Goal: Information Seeking & Learning: Learn about a topic

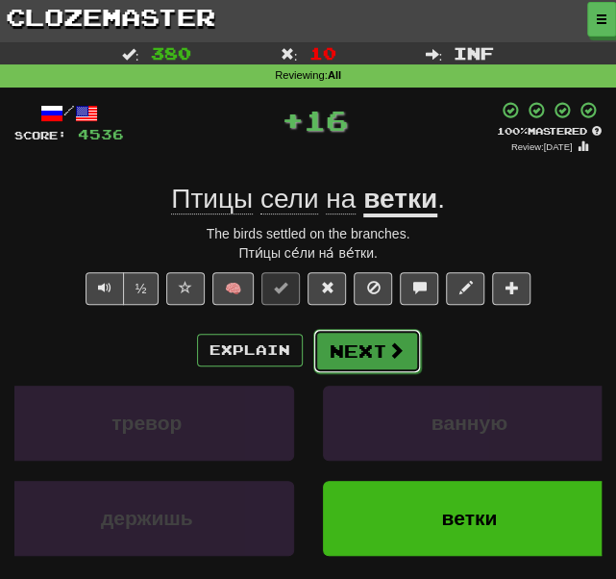
click at [334, 349] on button "Next" at bounding box center [367, 351] width 108 height 44
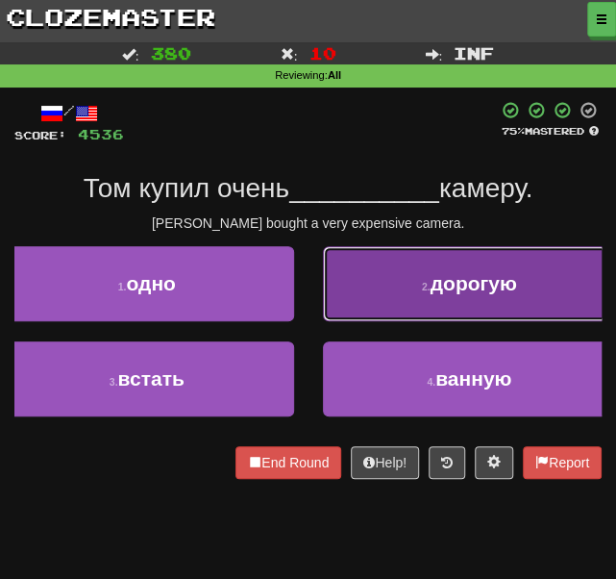
click at [350, 301] on button "2 . дорогую" at bounding box center [470, 283] width 294 height 75
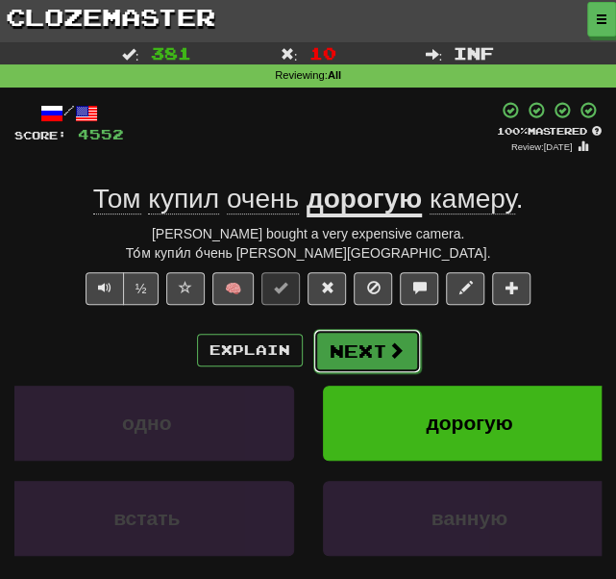
click at [337, 359] on button "Next" at bounding box center [367, 351] width 108 height 44
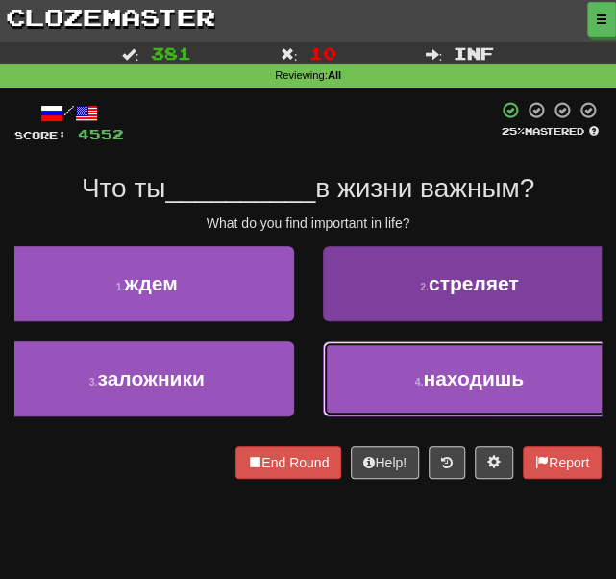
click at [429, 408] on button "4 . находишь" at bounding box center [470, 378] width 294 height 75
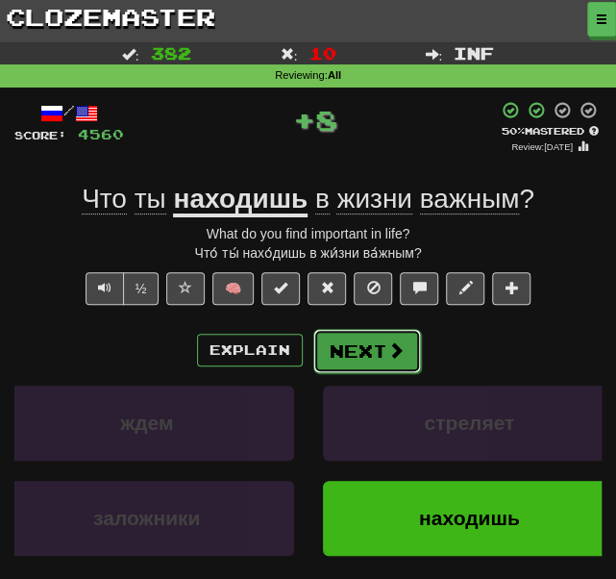
click at [346, 340] on button "Next" at bounding box center [367, 351] width 108 height 44
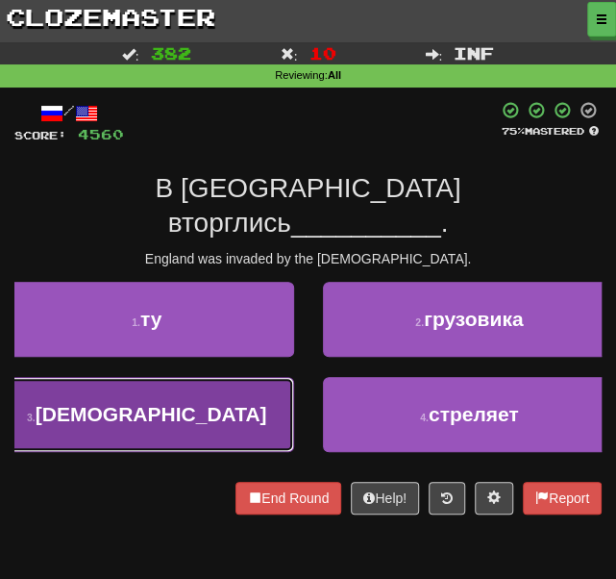
click at [225, 377] on button "3 . [DEMOGRAPHIC_DATA]" at bounding box center [147, 414] width 294 height 75
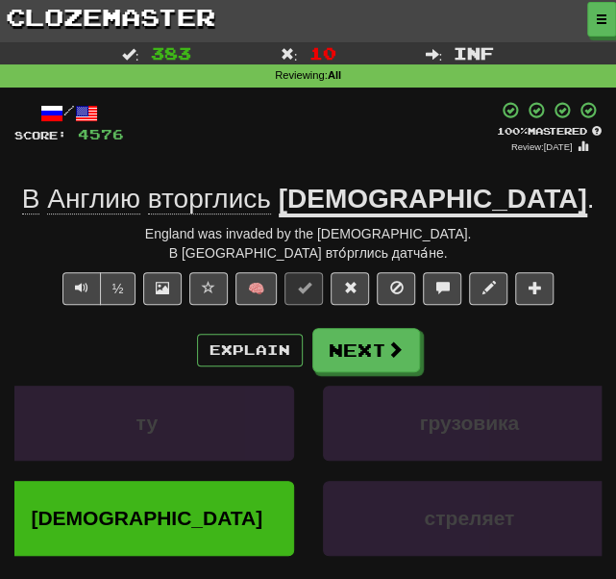
click at [271, 205] on span "вторглись" at bounding box center [209, 199] width 123 height 31
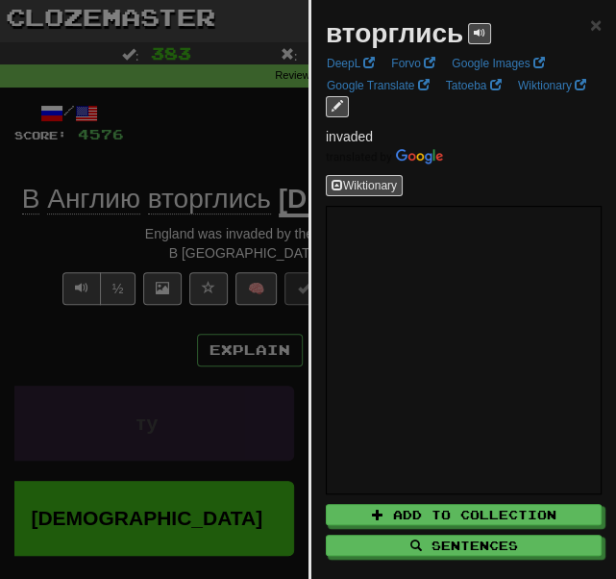
click at [184, 139] on div at bounding box center [308, 289] width 616 height 579
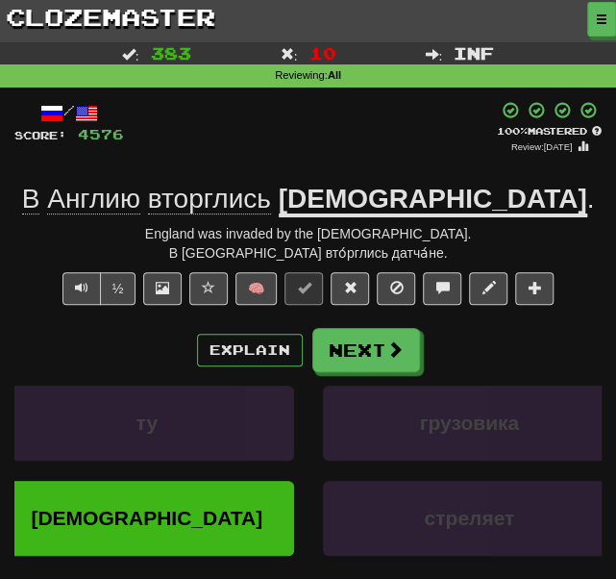
click at [271, 199] on span "вторглись" at bounding box center [209, 199] width 123 height 31
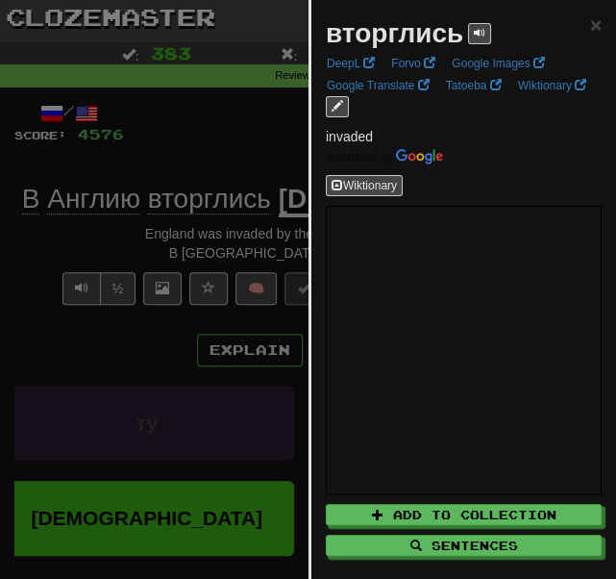
click at [196, 161] on div at bounding box center [308, 289] width 616 height 579
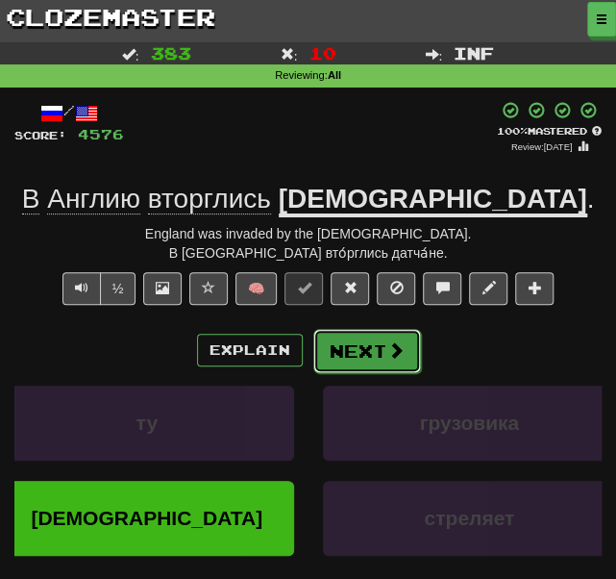
click at [371, 349] on button "Next" at bounding box center [367, 351] width 108 height 44
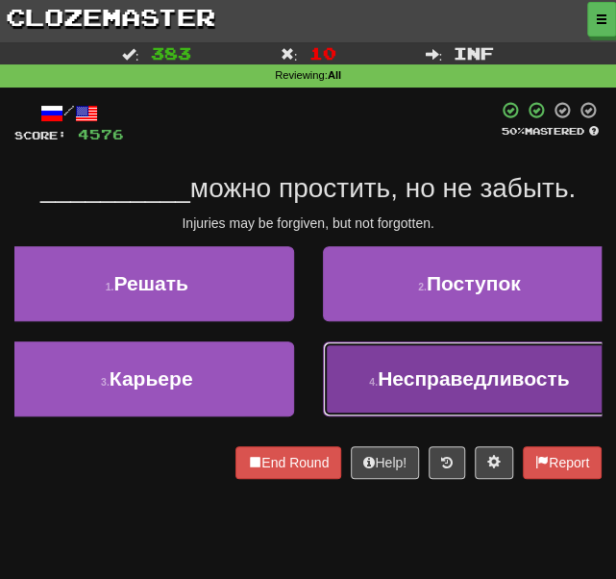
click at [406, 386] on span "Несправедливость" at bounding box center [473, 378] width 191 height 22
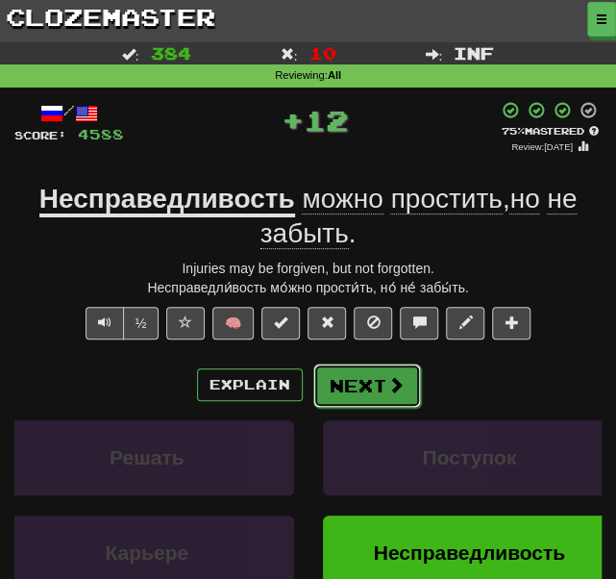
click at [375, 395] on button "Next" at bounding box center [367, 385] width 108 height 44
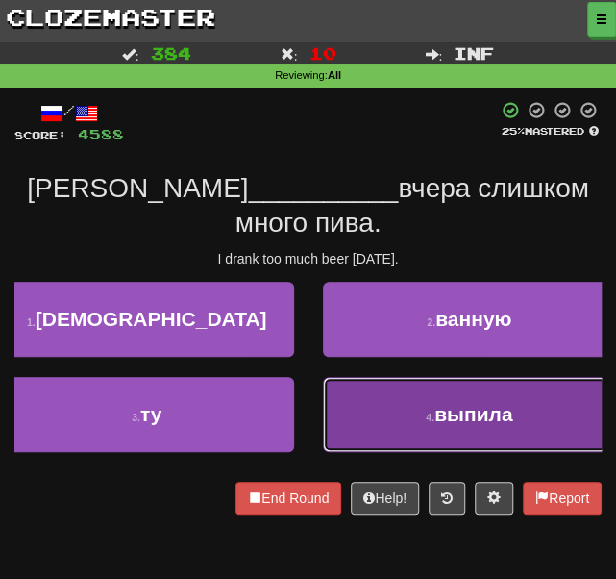
click at [398, 392] on button "4 . выпила" at bounding box center [470, 414] width 294 height 75
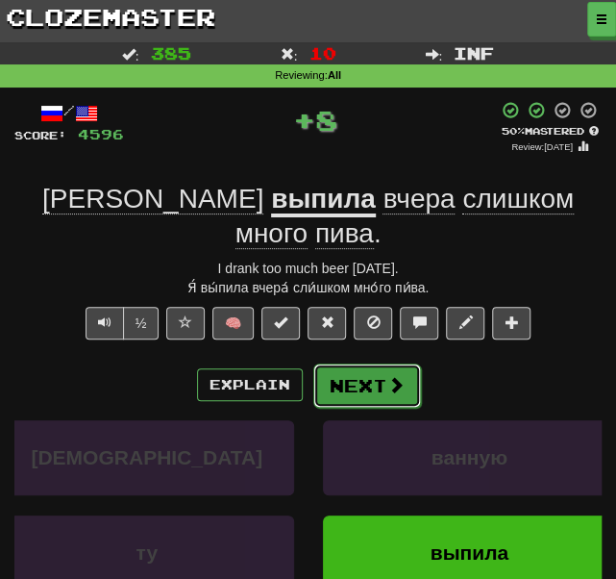
click at [363, 363] on button "Next" at bounding box center [367, 385] width 108 height 44
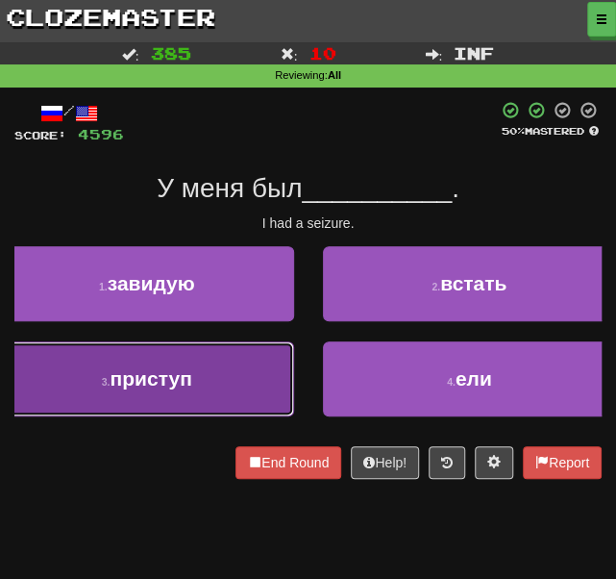
click at [191, 372] on span "приступ" at bounding box center [151, 378] width 82 height 22
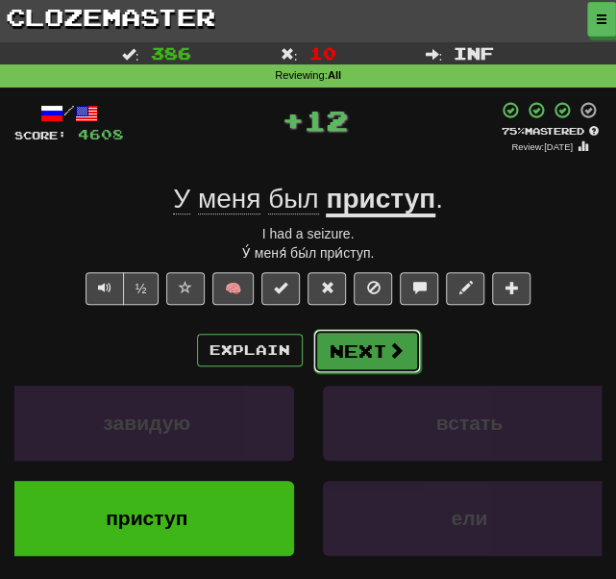
click at [333, 342] on button "Next" at bounding box center [367, 351] width 108 height 44
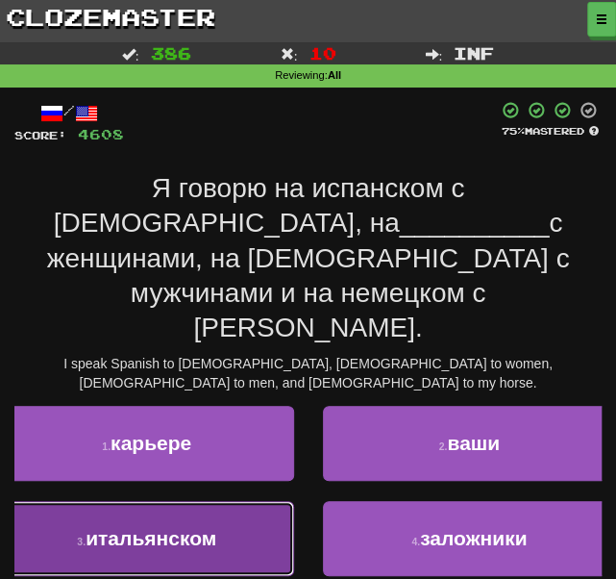
click at [154, 501] on button "3 . итальянском" at bounding box center [147, 538] width 294 height 75
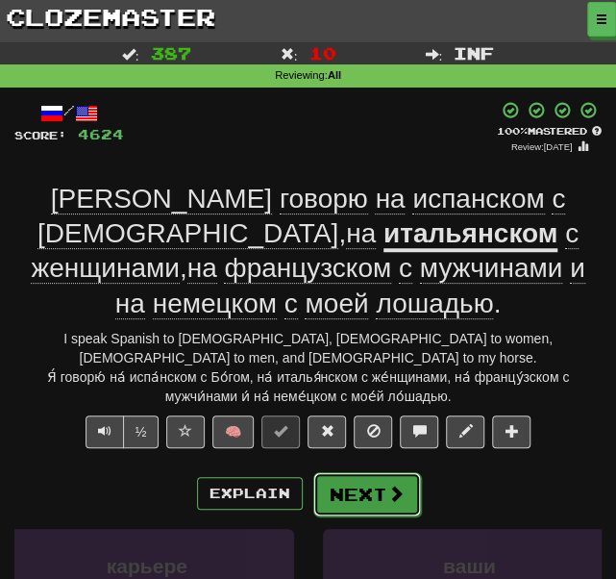
click at [361, 472] on button "Next" at bounding box center [367, 494] width 108 height 44
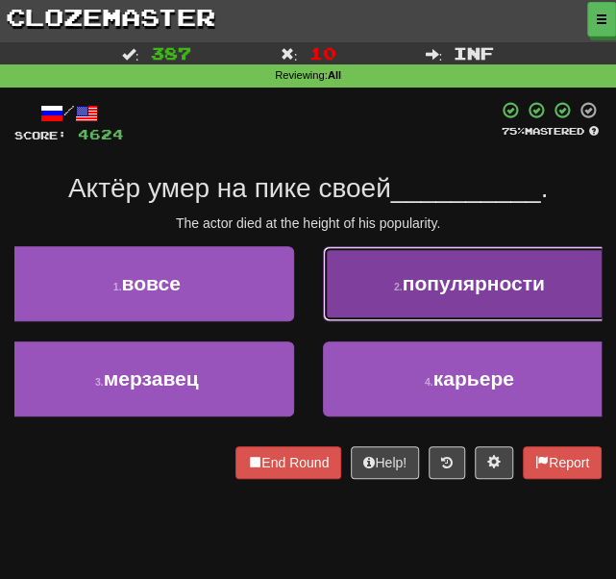
click at [362, 262] on button "2 . популярности" at bounding box center [470, 283] width 294 height 75
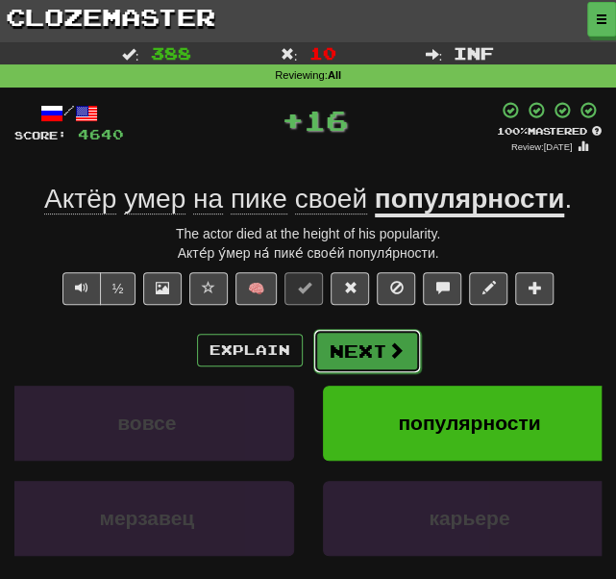
click at [329, 345] on button "Next" at bounding box center [367, 351] width 108 height 44
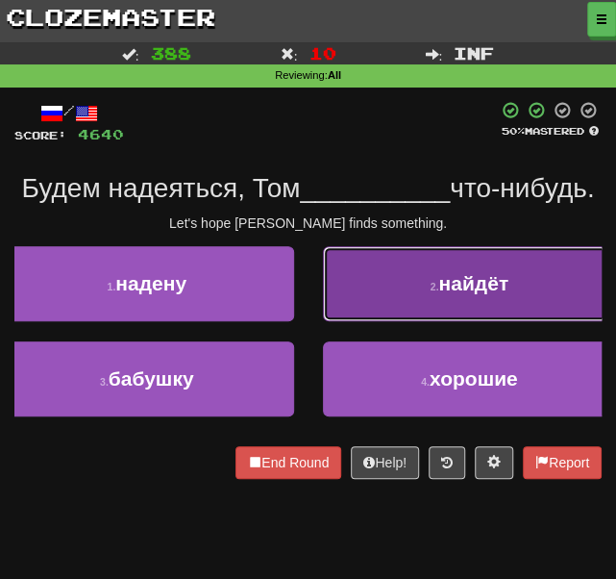
click at [381, 314] on button "2 . найдёт" at bounding box center [470, 283] width 294 height 75
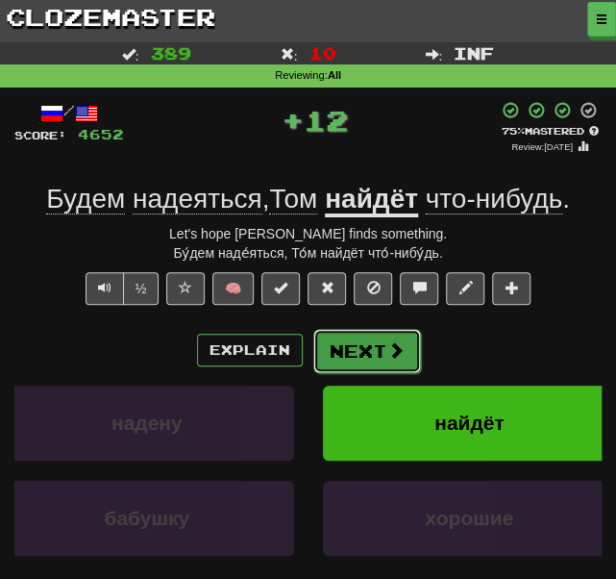
click at [361, 359] on button "Next" at bounding box center [367, 351] width 108 height 44
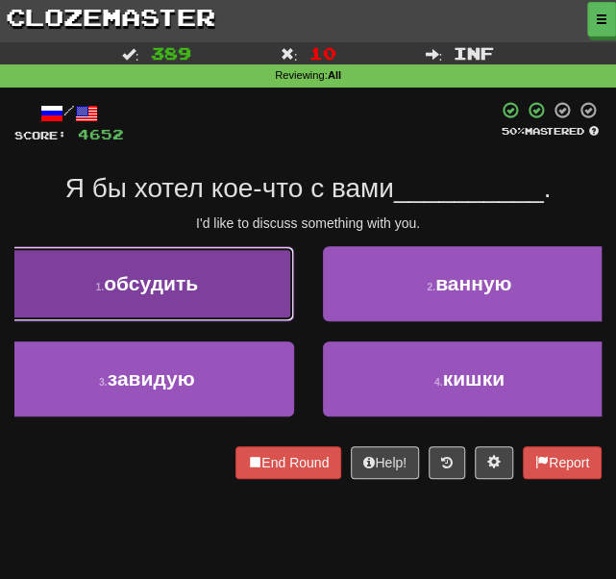
click at [176, 278] on span "обсудить" at bounding box center [151, 283] width 94 height 22
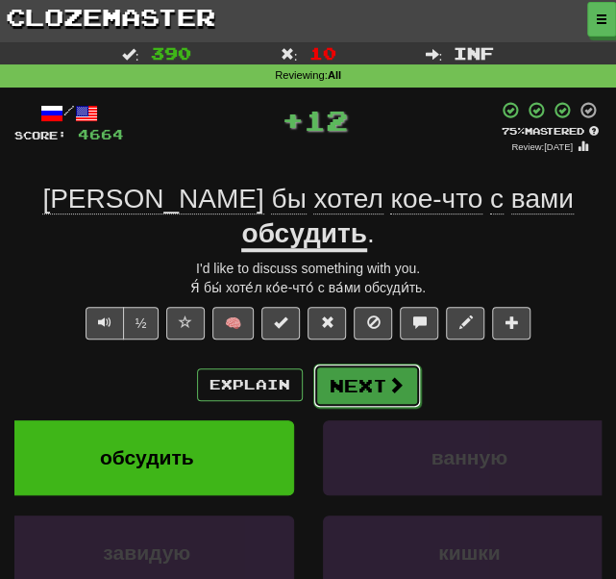
click at [374, 363] on button "Next" at bounding box center [367, 385] width 108 height 44
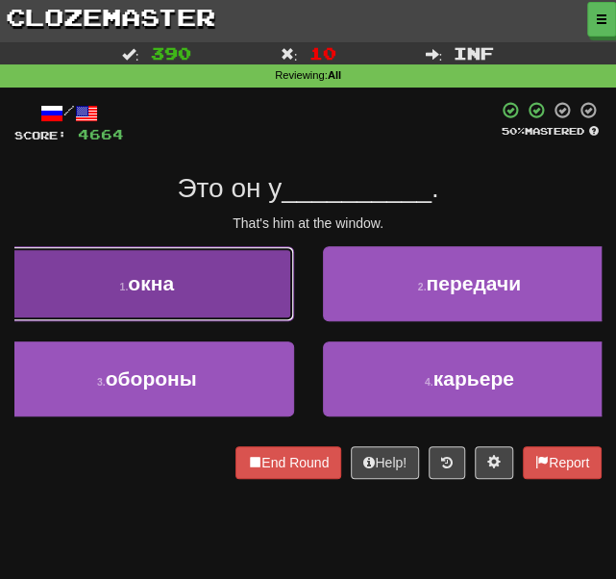
click at [174, 291] on span "окна" at bounding box center [151, 283] width 46 height 22
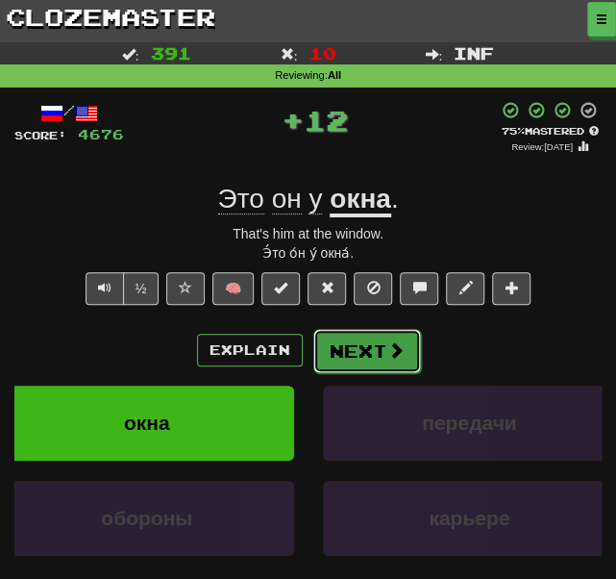
click at [347, 362] on button "Next" at bounding box center [367, 351] width 108 height 44
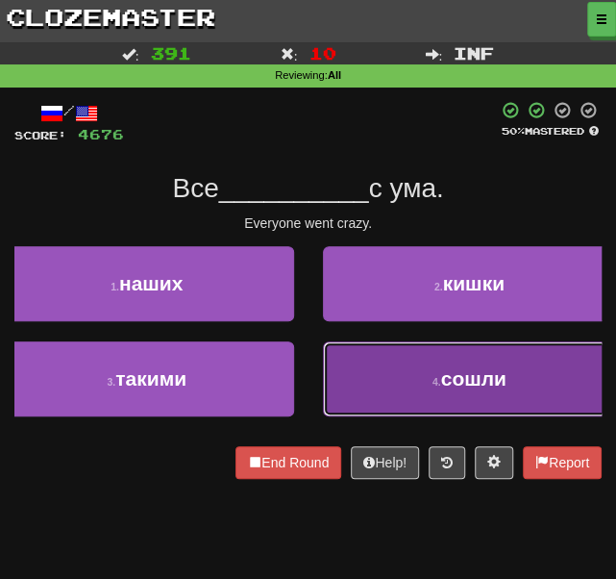
click at [400, 402] on button "4 . сошли" at bounding box center [470, 378] width 294 height 75
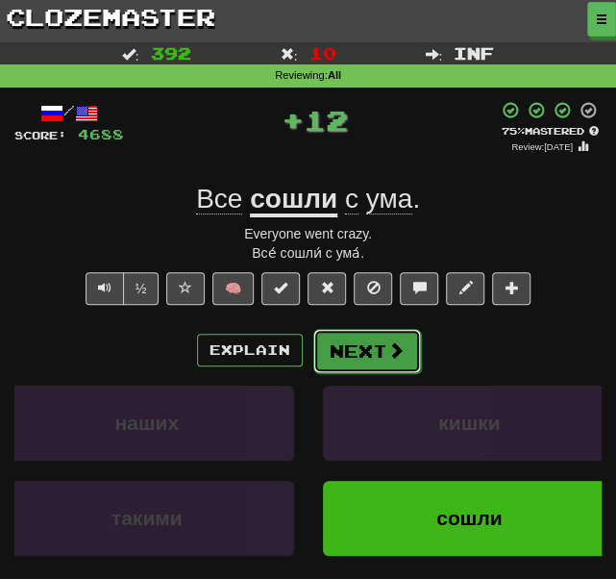
click at [348, 347] on button "Next" at bounding box center [367, 351] width 108 height 44
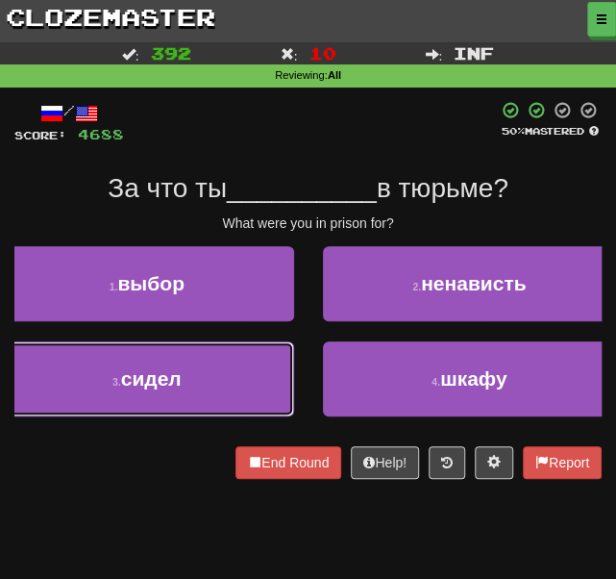
click at [208, 370] on button "3 . сидел" at bounding box center [147, 378] width 294 height 75
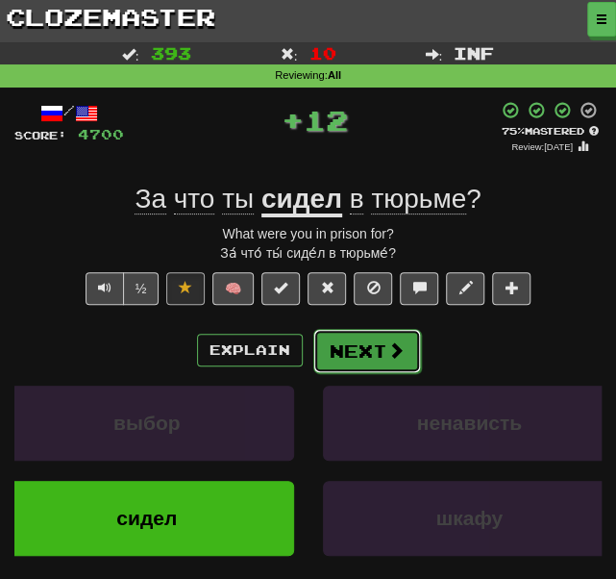
click at [368, 361] on button "Next" at bounding box center [367, 351] width 108 height 44
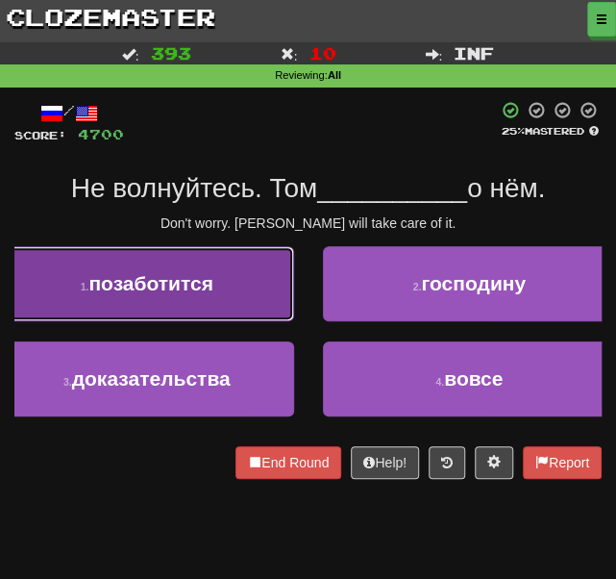
click at [222, 302] on button "1 . позаботится" at bounding box center [147, 283] width 294 height 75
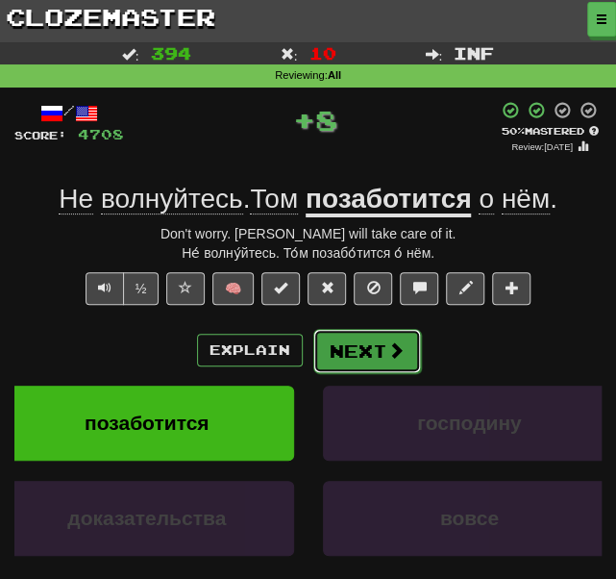
click at [358, 359] on button "Next" at bounding box center [367, 351] width 108 height 44
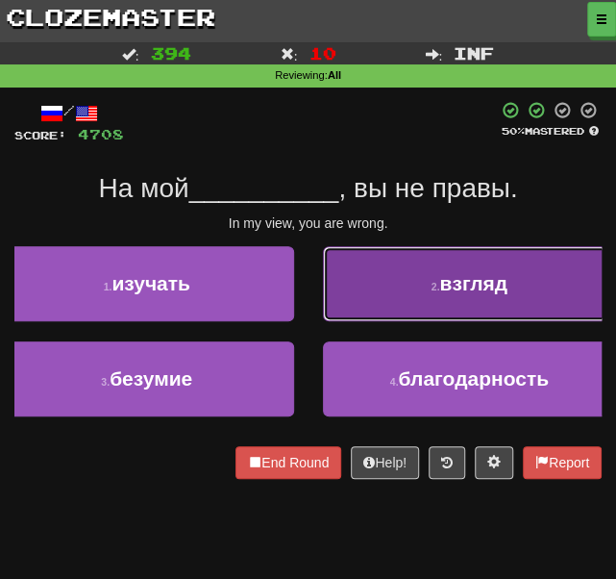
click at [396, 290] on button "2 . взгляд" at bounding box center [470, 283] width 294 height 75
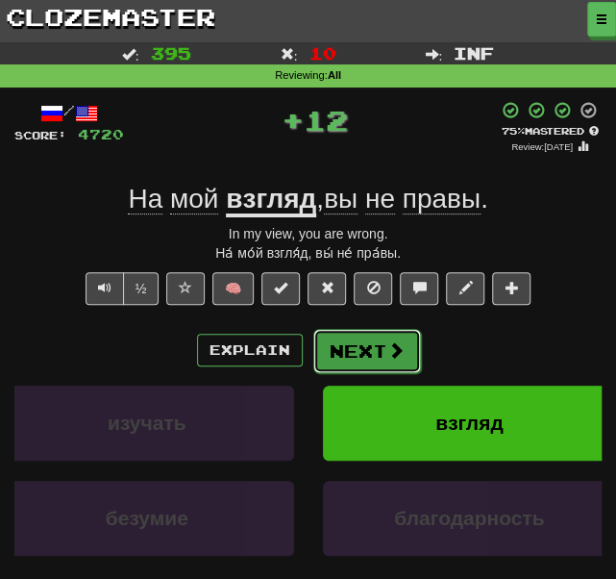
click at [358, 359] on button "Next" at bounding box center [367, 351] width 108 height 44
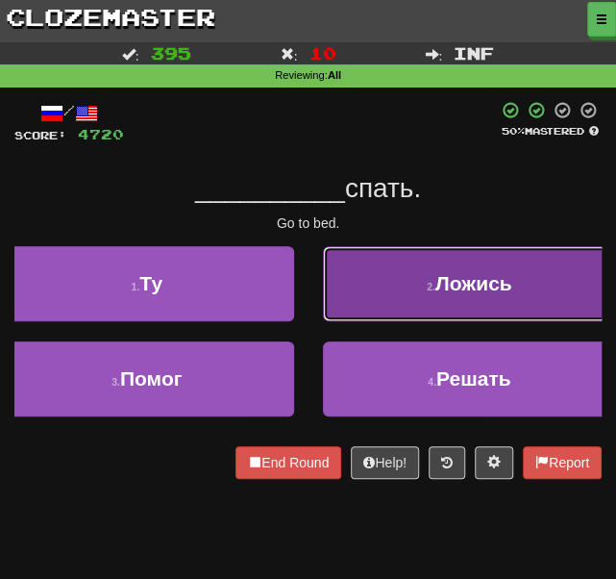
click at [411, 294] on button "2 . Ложись" at bounding box center [470, 283] width 294 height 75
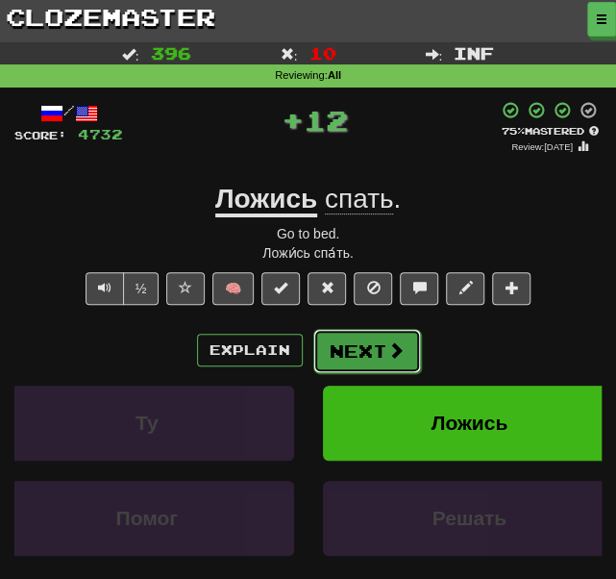
click at [347, 351] on button "Next" at bounding box center [367, 351] width 108 height 44
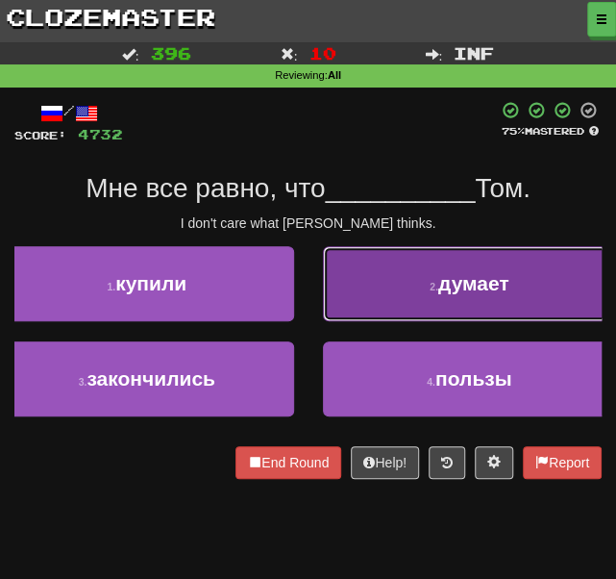
click at [363, 297] on button "2 . думает" at bounding box center [470, 283] width 294 height 75
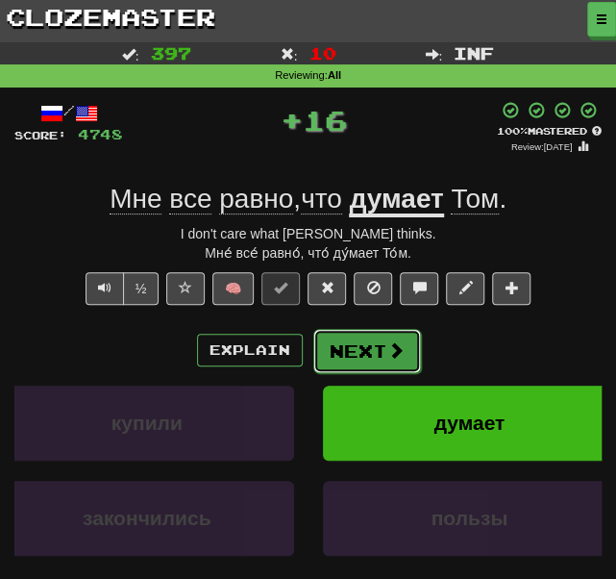
click at [347, 345] on button "Next" at bounding box center [367, 351] width 108 height 44
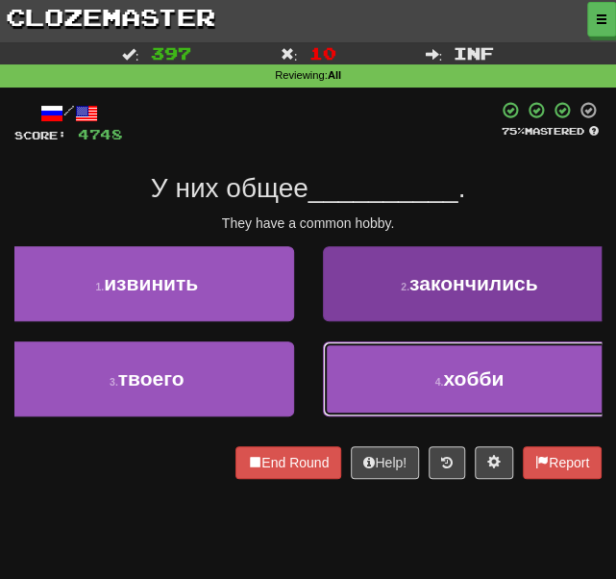
click at [357, 387] on button "4 . хобби" at bounding box center [470, 378] width 294 height 75
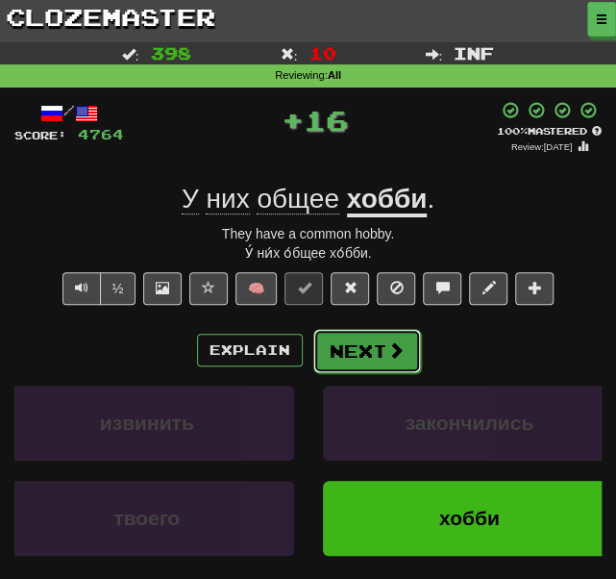
click at [349, 355] on button "Next" at bounding box center [367, 351] width 108 height 44
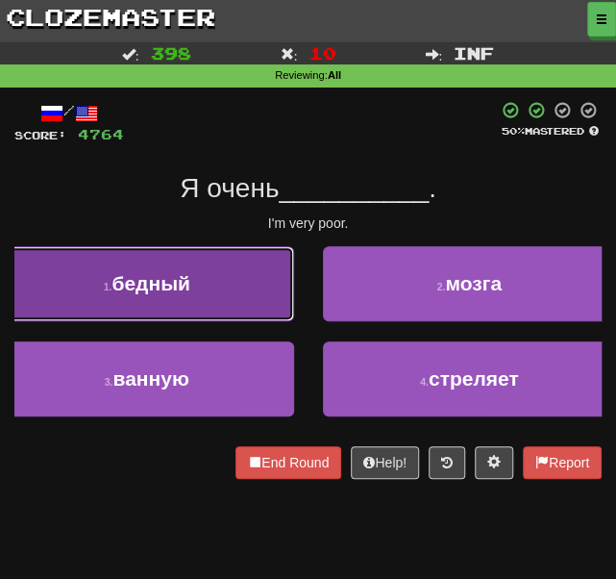
click at [212, 299] on button "1 . бедный" at bounding box center [147, 283] width 294 height 75
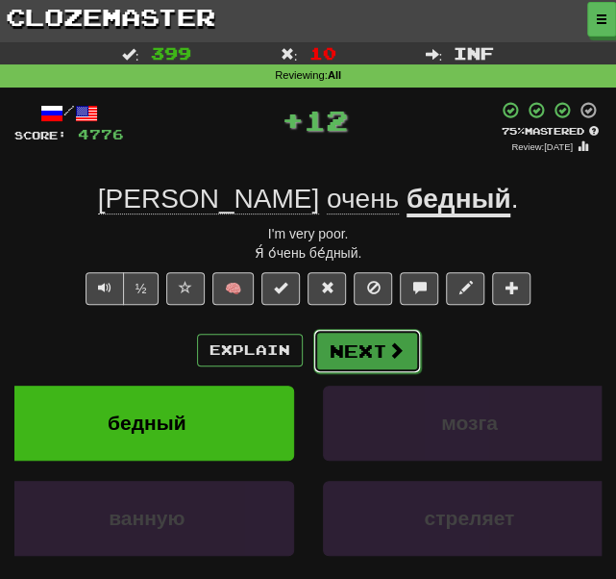
click at [356, 348] on button "Next" at bounding box center [367, 351] width 108 height 44
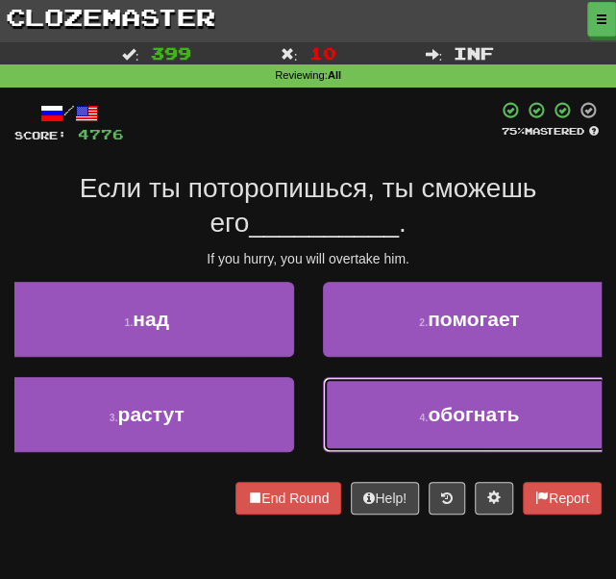
click at [417, 416] on button "4 . обогнать" at bounding box center [470, 414] width 294 height 75
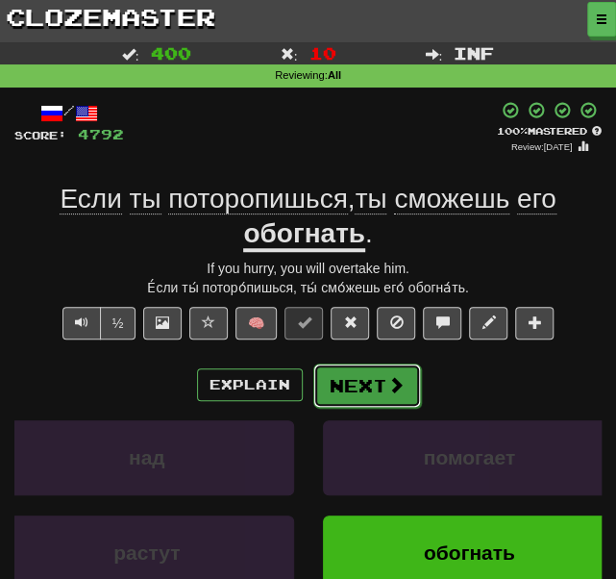
click at [348, 386] on button "Next" at bounding box center [367, 385] width 108 height 44
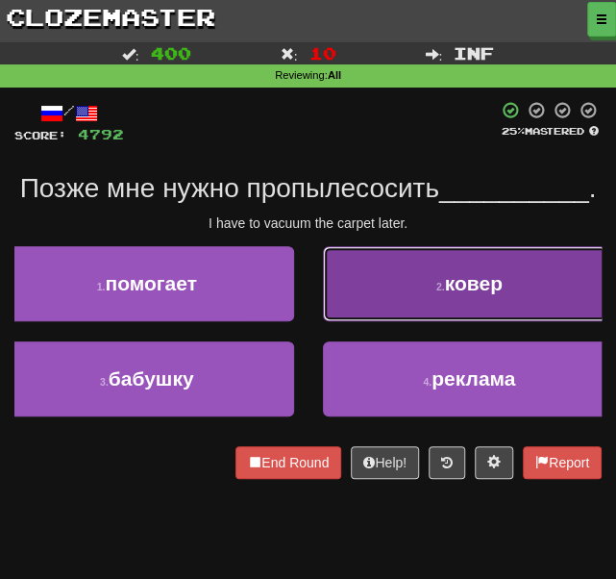
click at [354, 291] on button "2 . ковер" at bounding box center [470, 283] width 294 height 75
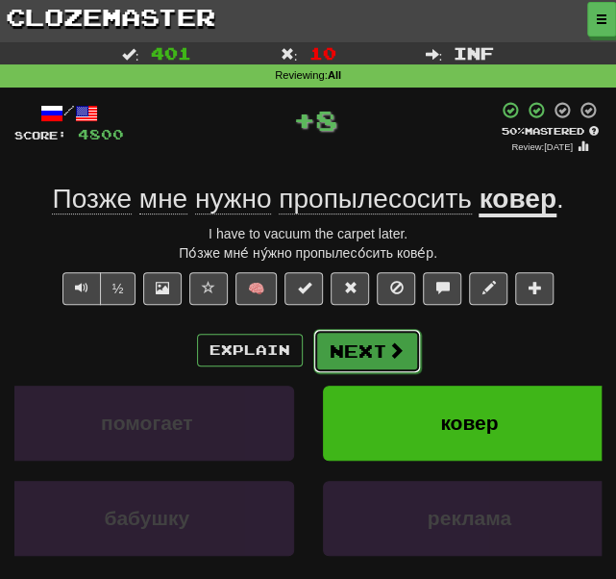
click at [373, 355] on button "Next" at bounding box center [367, 351] width 108 height 44
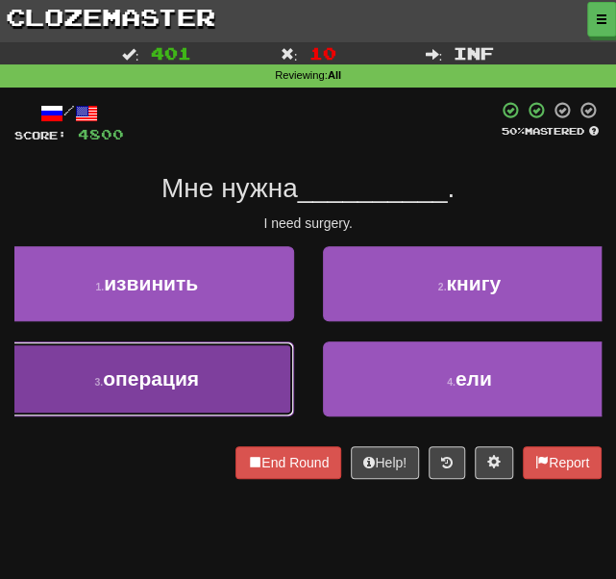
click at [188, 379] on span "операция" at bounding box center [151, 378] width 96 height 22
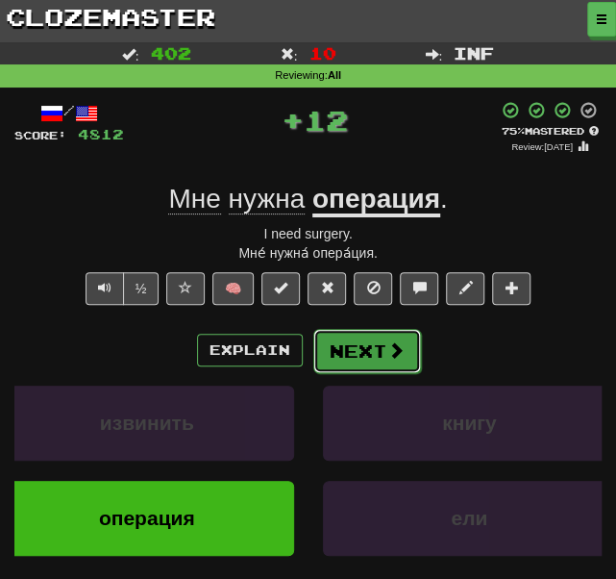
click at [355, 355] on button "Next" at bounding box center [367, 351] width 108 height 44
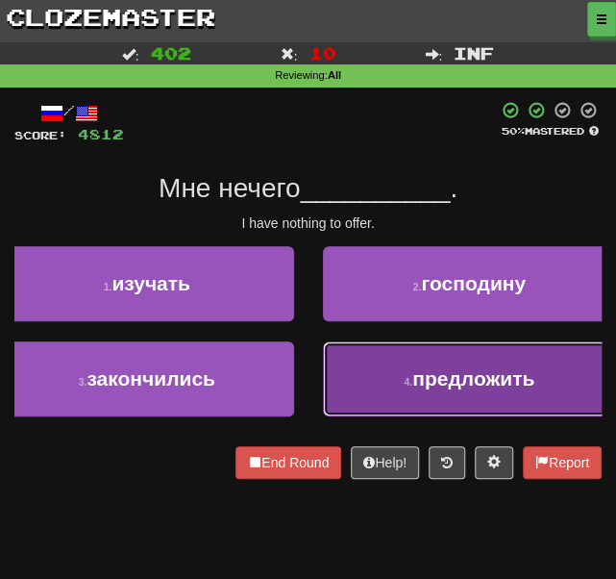
click at [377, 389] on button "4 . предложить" at bounding box center [470, 378] width 294 height 75
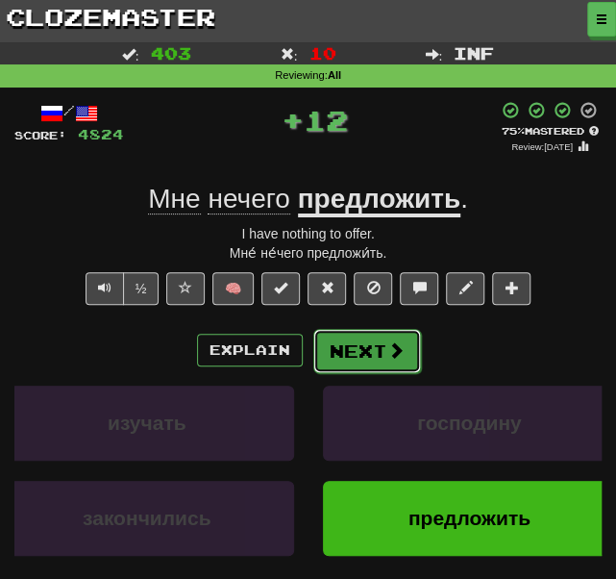
click at [350, 355] on button "Next" at bounding box center [367, 351] width 108 height 44
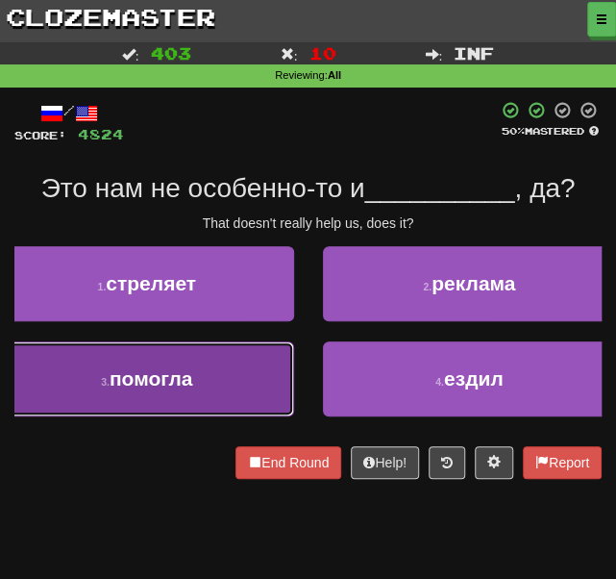
click at [219, 382] on button "3 . помогла" at bounding box center [147, 378] width 294 height 75
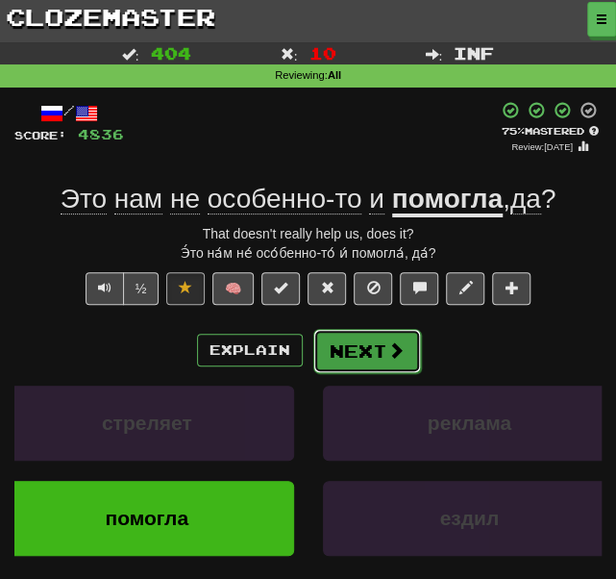
click at [344, 345] on button "Next" at bounding box center [367, 351] width 108 height 44
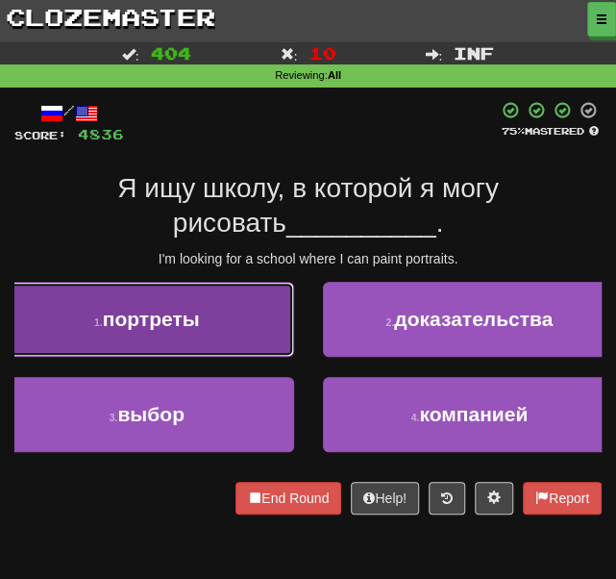
click at [192, 328] on span "портреты" at bounding box center [151, 319] width 97 height 22
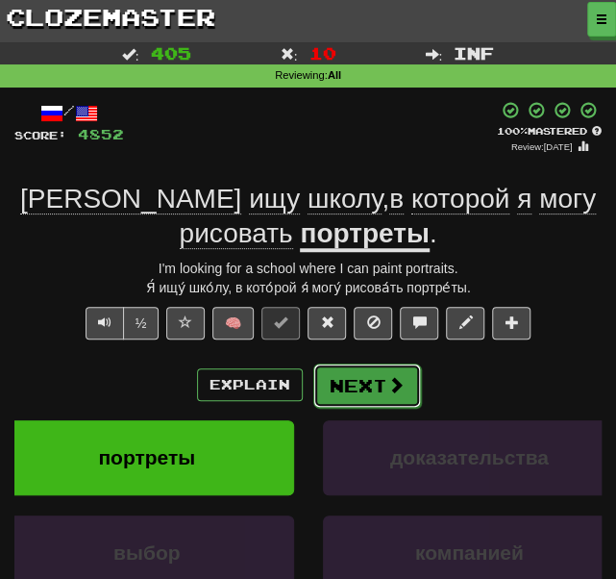
click at [336, 383] on button "Next" at bounding box center [367, 385] width 108 height 44
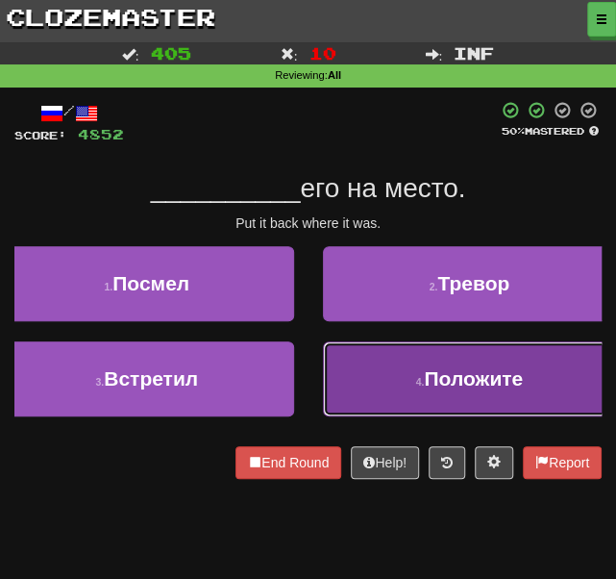
click at [371, 379] on button "4 . Положите" at bounding box center [470, 378] width 294 height 75
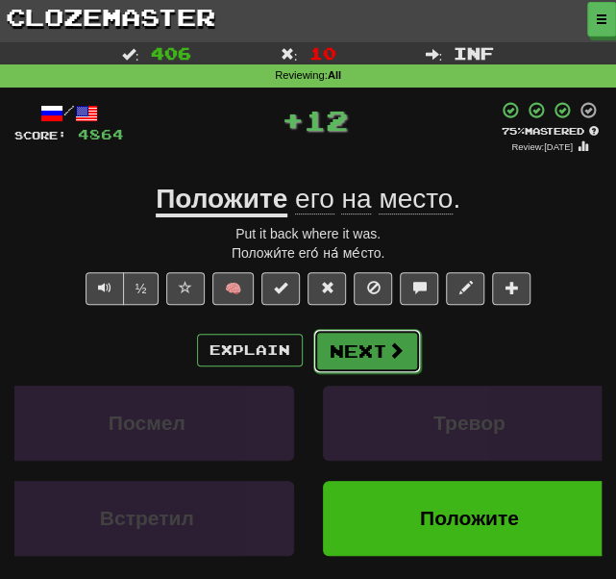
click at [348, 347] on button "Next" at bounding box center [367, 351] width 108 height 44
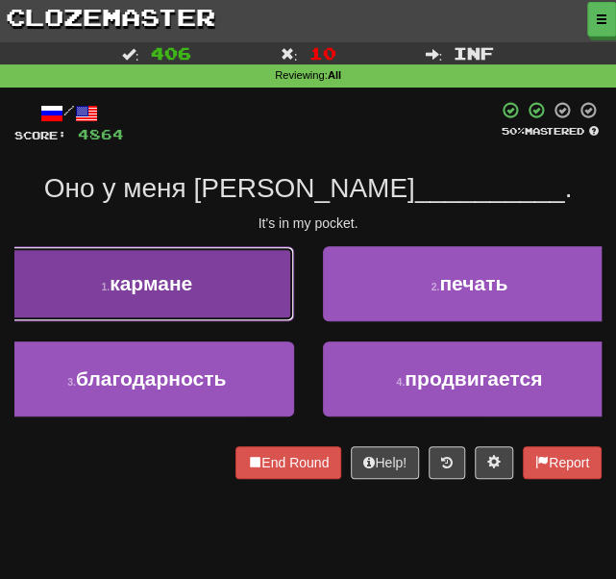
click at [215, 277] on button "1 . кармане" at bounding box center [147, 283] width 294 height 75
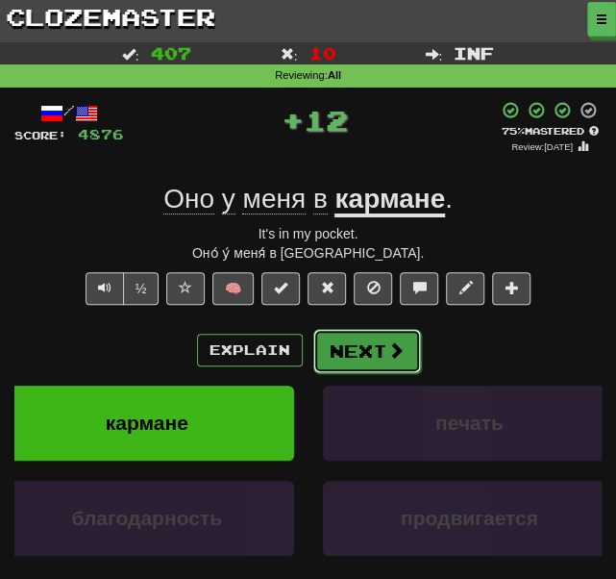
click at [323, 341] on button "Next" at bounding box center [367, 351] width 108 height 44
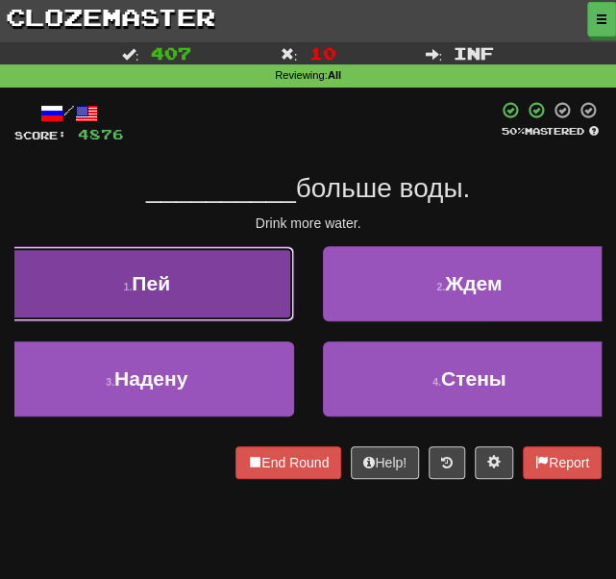
click at [229, 298] on button "1 . Пей" at bounding box center [147, 283] width 294 height 75
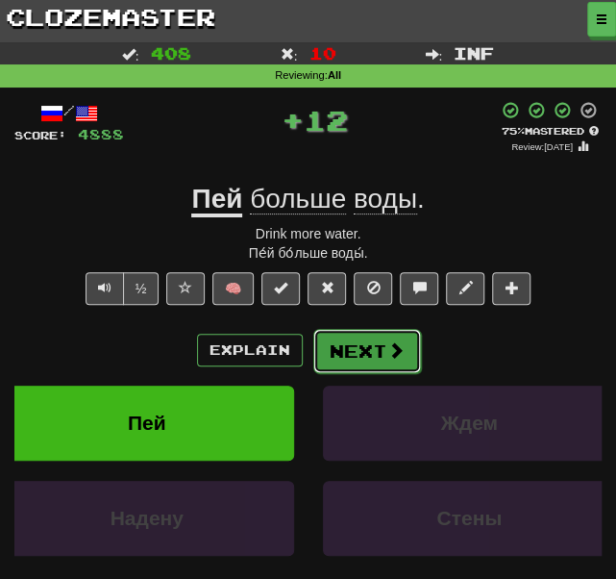
click at [366, 350] on button "Next" at bounding box center [367, 351] width 108 height 44
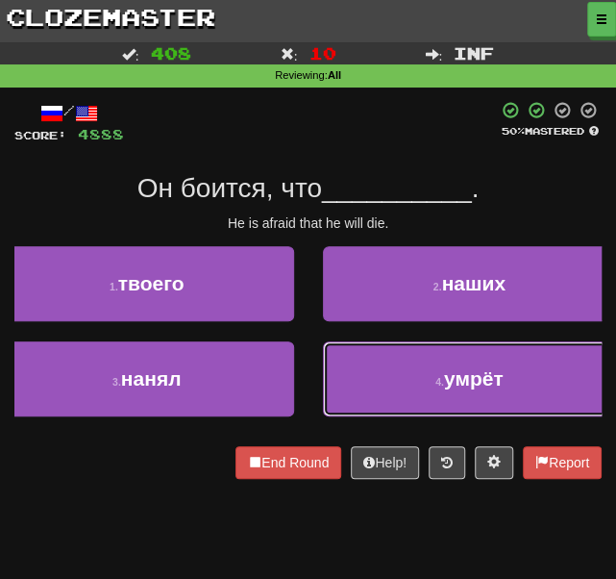
click at [366, 372] on button "4 . умрёт" at bounding box center [470, 378] width 294 height 75
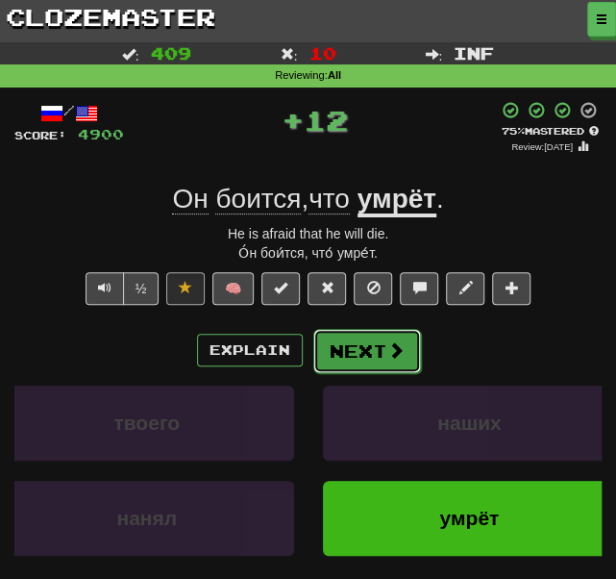
click at [342, 350] on button "Next" at bounding box center [367, 351] width 108 height 44
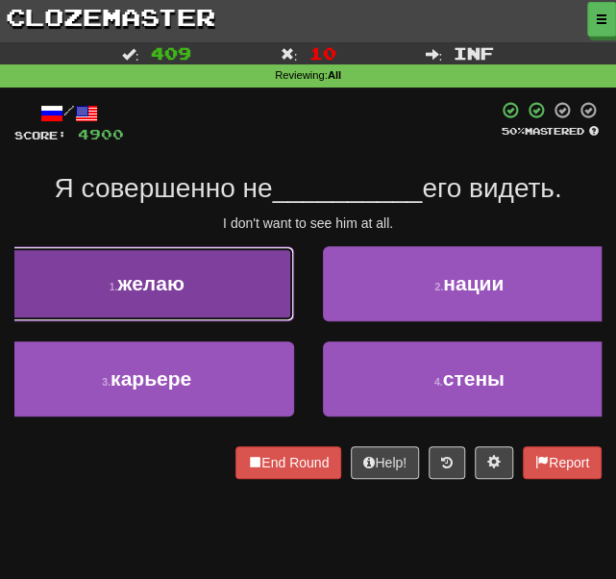
click at [195, 301] on button "1 . желаю" at bounding box center [147, 283] width 294 height 75
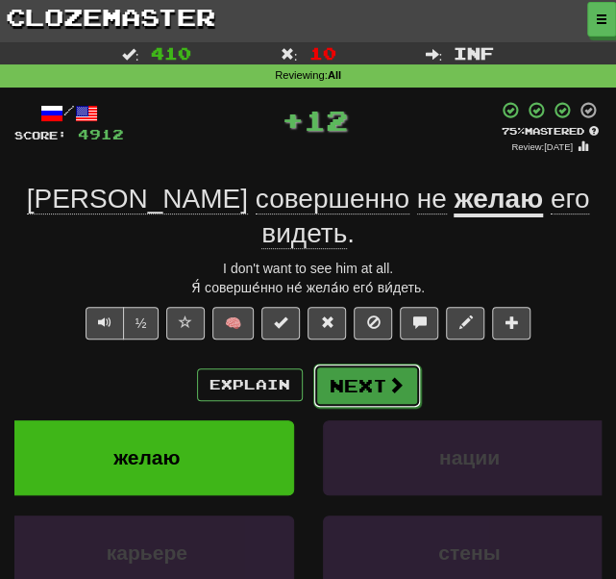
click at [325, 363] on button "Next" at bounding box center [367, 385] width 108 height 44
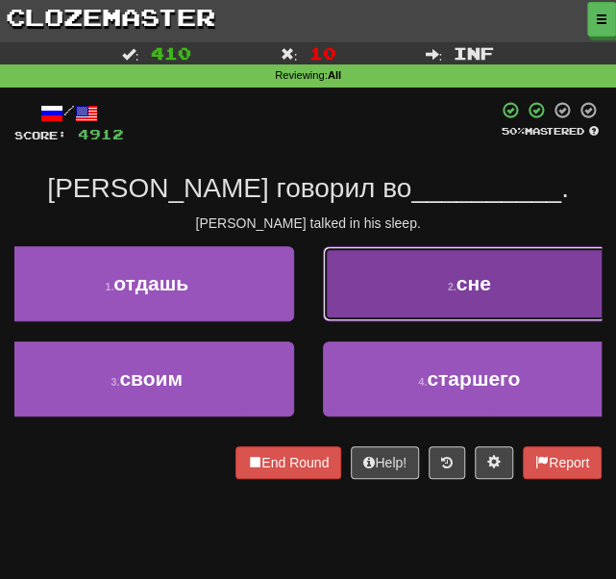
click at [413, 251] on button "2 . сне" at bounding box center [470, 283] width 294 height 75
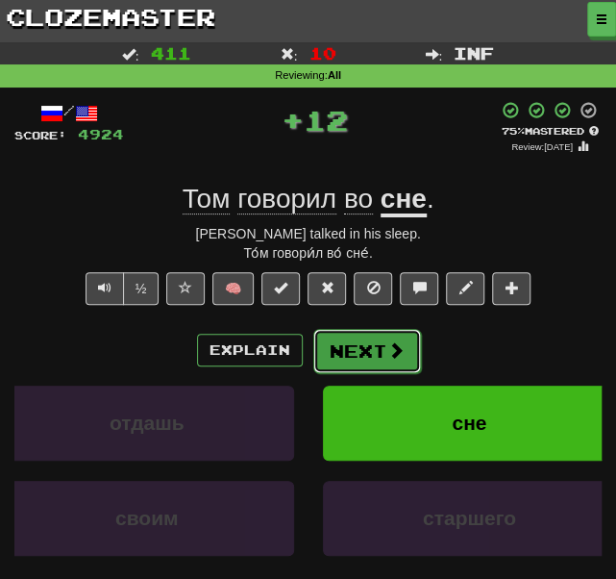
click at [350, 329] on button "Next" at bounding box center [367, 351] width 108 height 44
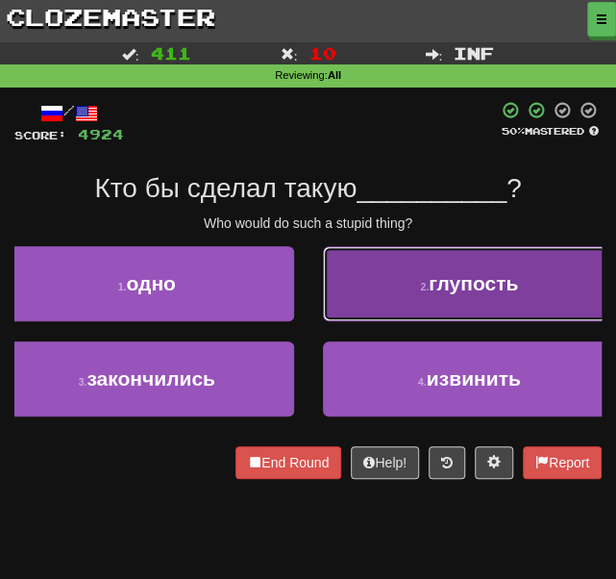
click at [369, 302] on button "2 . глупость" at bounding box center [470, 283] width 294 height 75
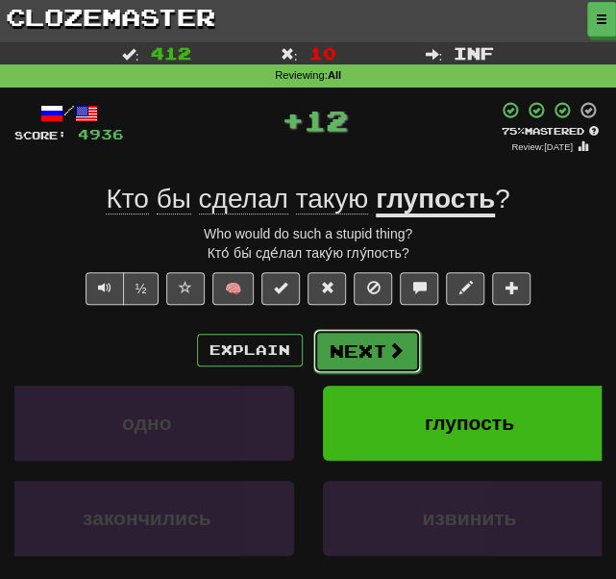
click at [354, 355] on button "Next" at bounding box center [367, 351] width 108 height 44
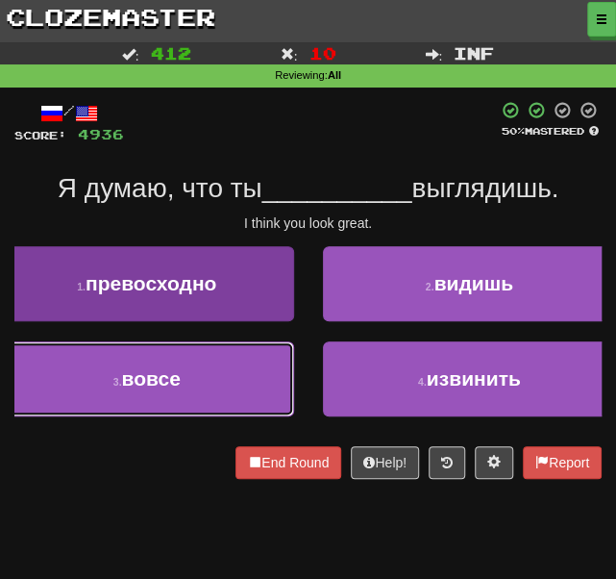
click at [253, 384] on button "3 . вовсе" at bounding box center [147, 378] width 294 height 75
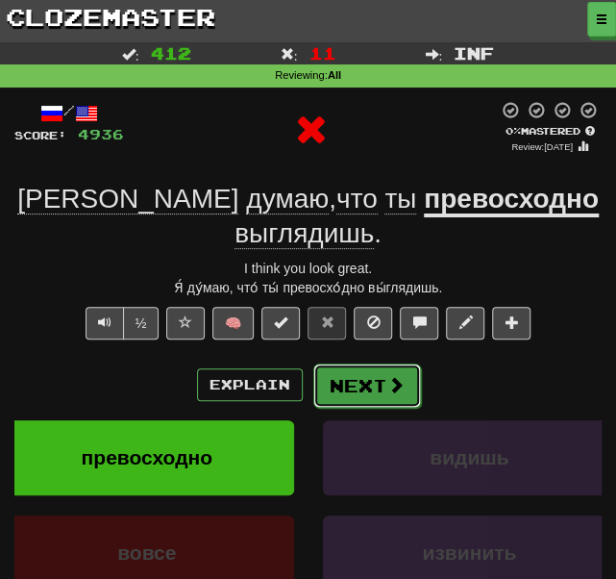
click at [355, 363] on button "Next" at bounding box center [367, 385] width 108 height 44
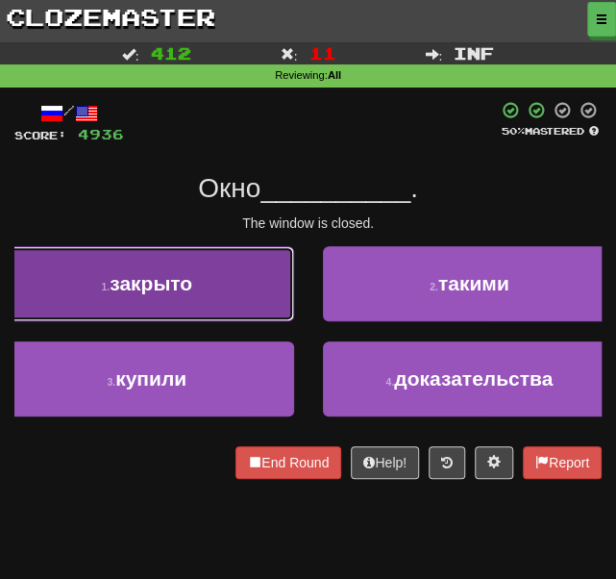
click at [218, 286] on button "1 . закрыто" at bounding box center [147, 283] width 294 height 75
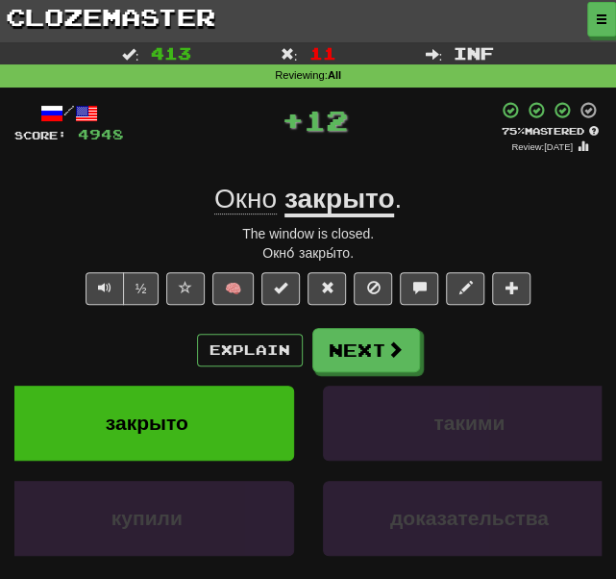
click at [354, 323] on div "/ Score: 4948 + 12 75 % Mastered Review: [DATE] Окно закрыто . The window is cl…" at bounding box center [307, 389] width 587 height 577
click at [354, 324] on div "/ Score: 4948 + 12 75 % Mastered Review: [DATE] Окно закрыто . The window is cl…" at bounding box center [307, 389] width 587 height 577
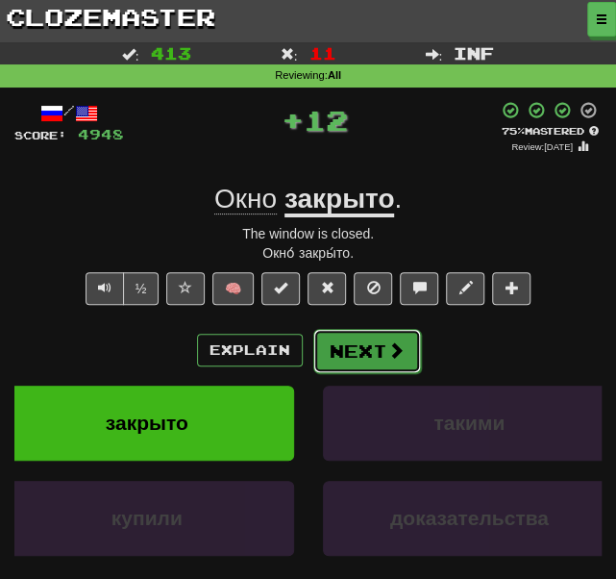
click at [353, 329] on button "Next" at bounding box center [367, 351] width 108 height 44
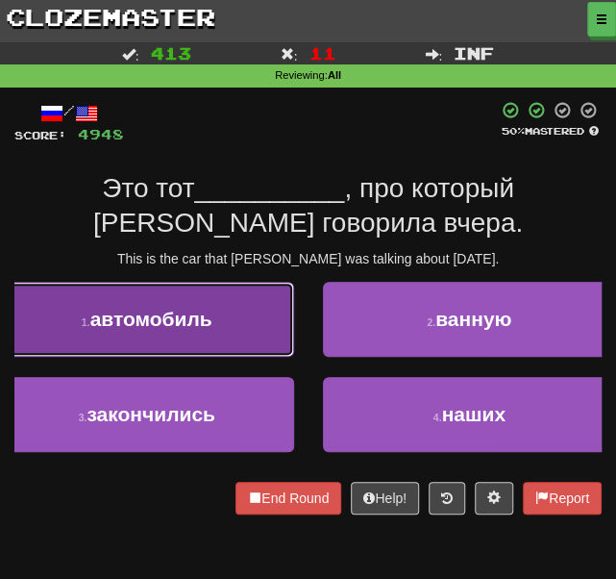
click at [221, 332] on button "1 . автомобиль" at bounding box center [147, 319] width 294 height 75
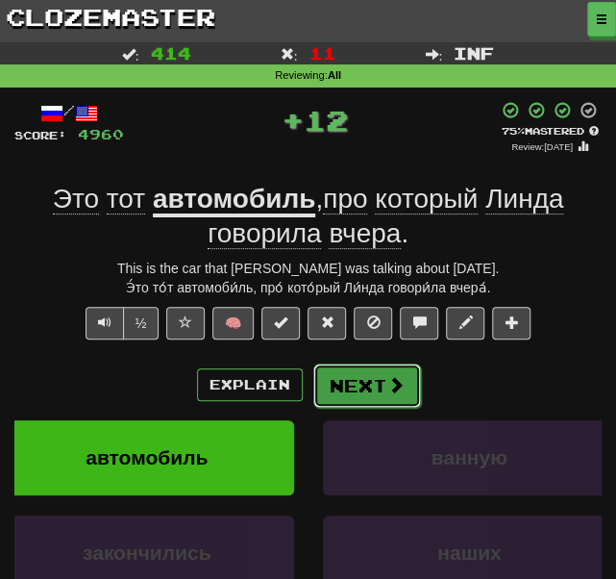
click at [344, 373] on button "Next" at bounding box center [367, 385] width 108 height 44
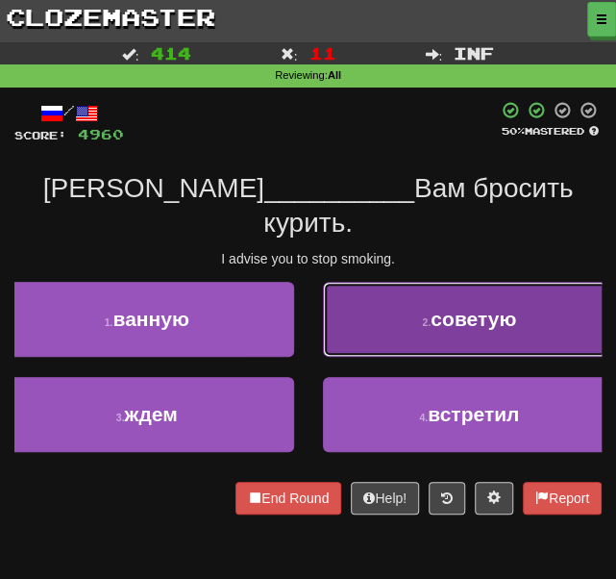
click at [398, 310] on button "2 . советую" at bounding box center [470, 319] width 294 height 75
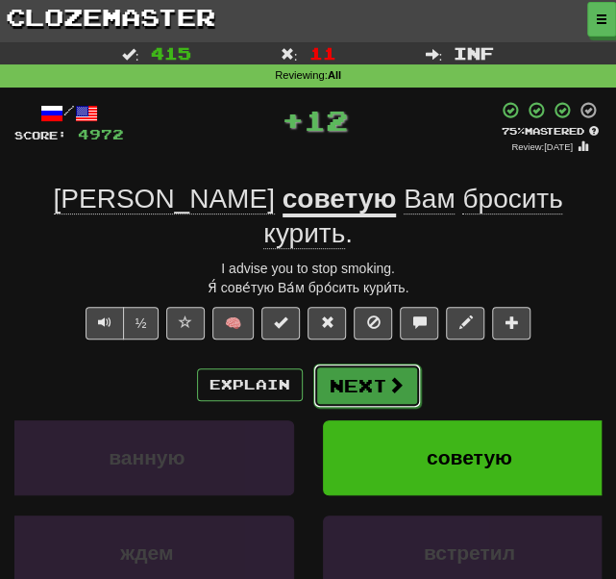
click at [348, 363] on button "Next" at bounding box center [367, 385] width 108 height 44
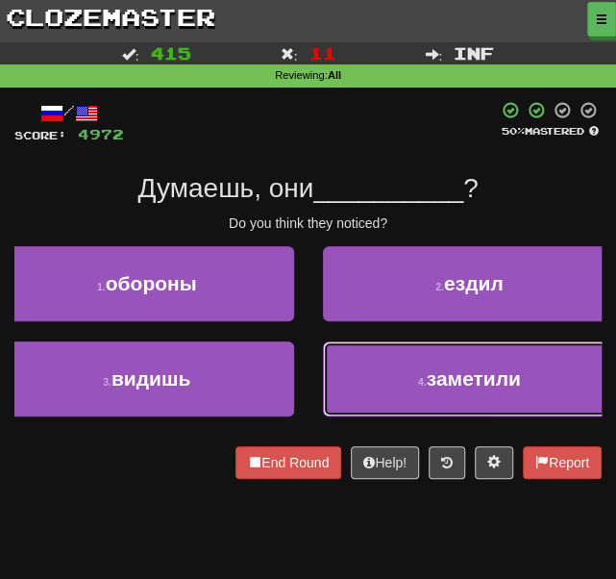
click at [360, 373] on button "4 . заметили" at bounding box center [470, 378] width 294 height 75
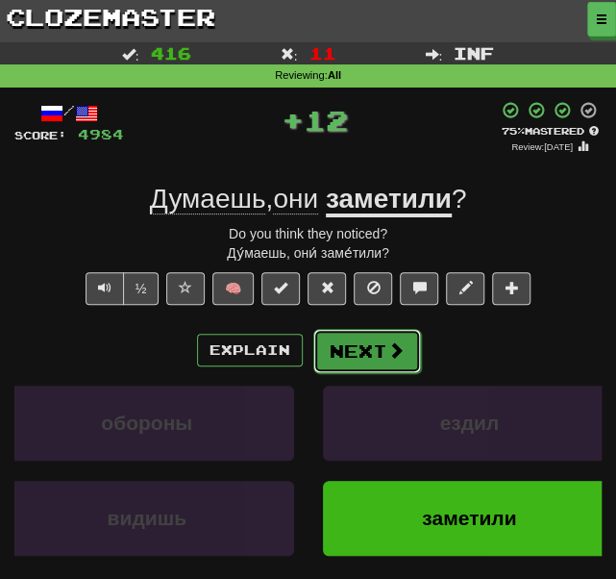
drag, startPoint x: 348, startPoint y: 347, endPoint x: 345, endPoint y: 357, distance: 10.0
click at [345, 357] on button "Next" at bounding box center [367, 351] width 108 height 44
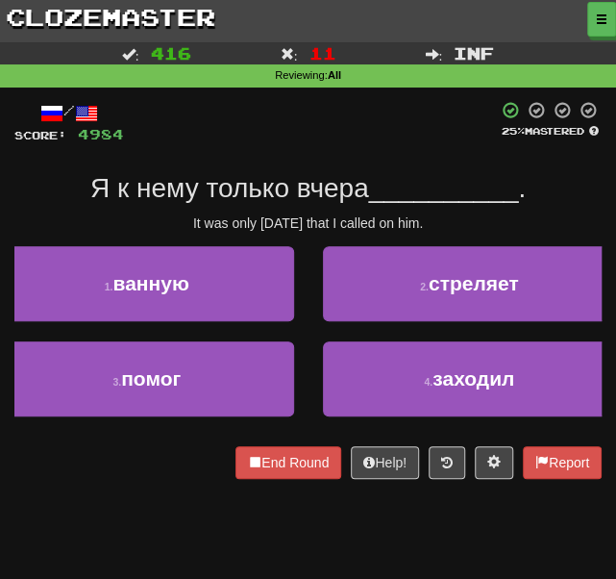
click at [377, 418] on div "4 . заходил" at bounding box center [470, 388] width 323 height 95
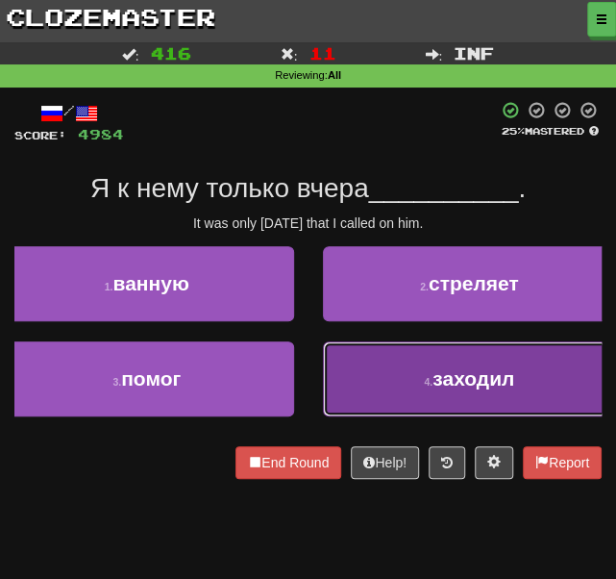
click at [350, 397] on button "4 . заходил" at bounding box center [470, 378] width 294 height 75
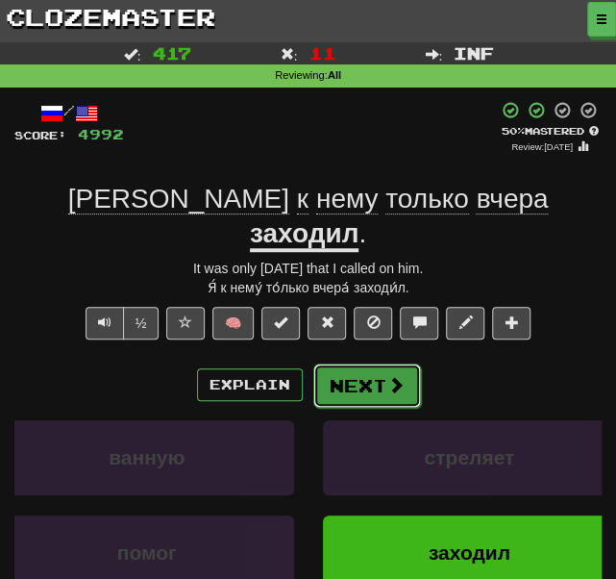
click at [343, 364] on button "Next" at bounding box center [367, 385] width 108 height 44
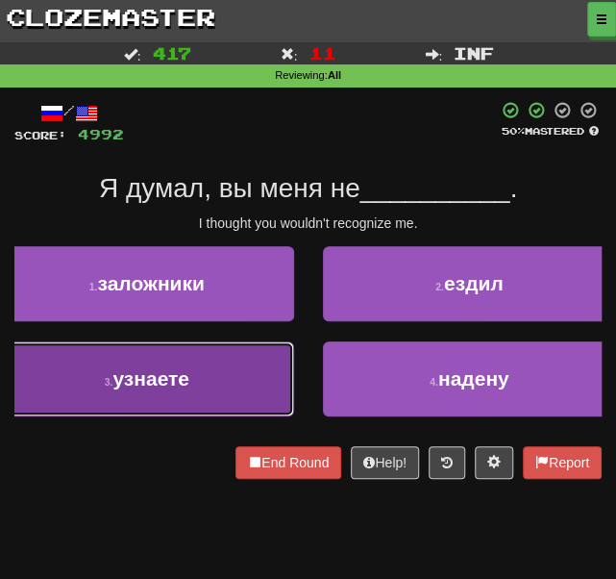
click at [212, 397] on button "3 . узнаете" at bounding box center [147, 378] width 294 height 75
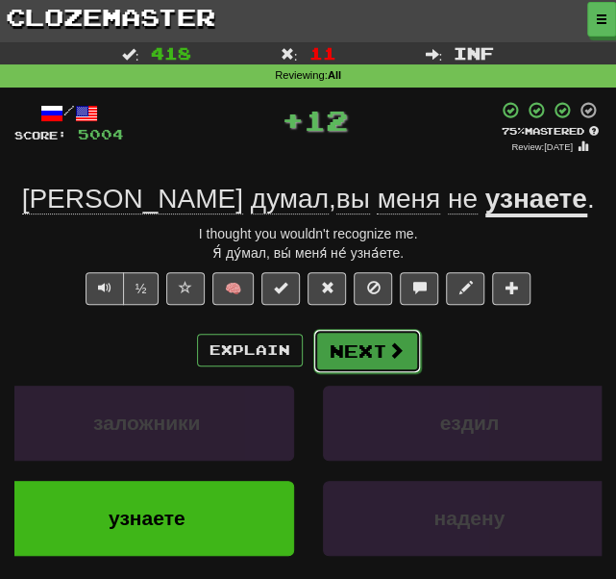
click at [363, 355] on button "Next" at bounding box center [367, 351] width 108 height 44
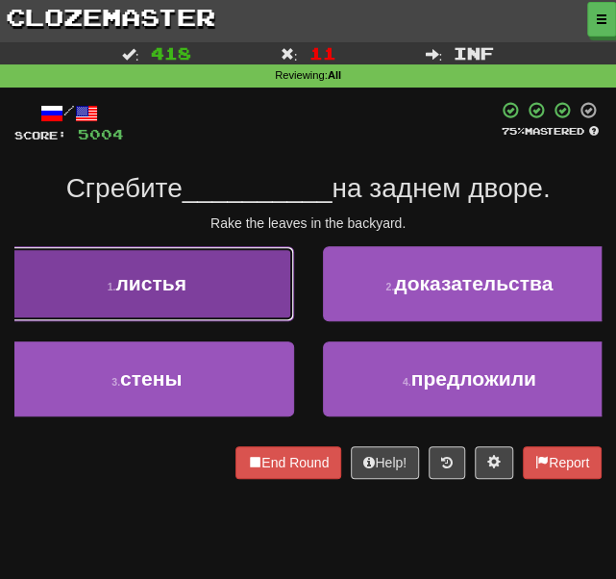
click at [225, 279] on button "1 . листья" at bounding box center [147, 283] width 294 height 75
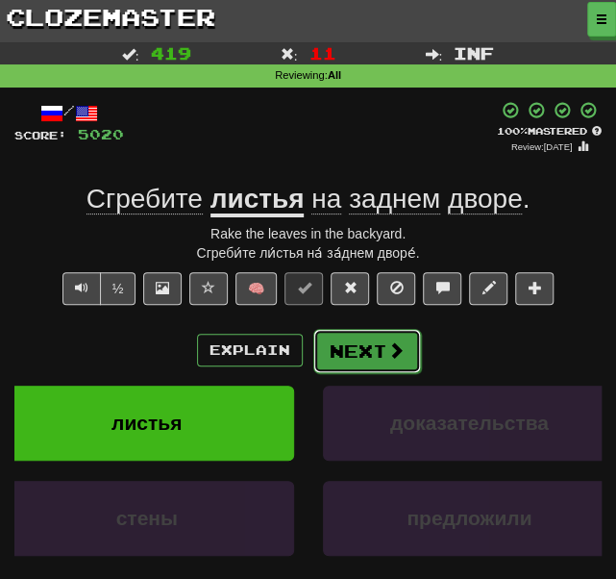
click at [357, 351] on button "Next" at bounding box center [367, 351] width 108 height 44
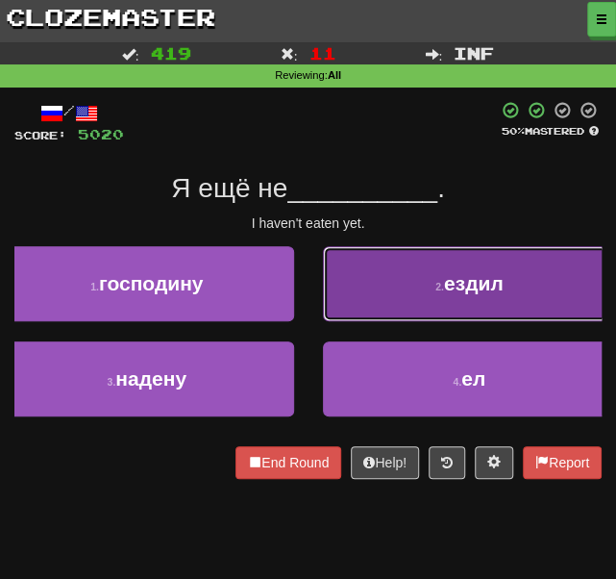
click at [362, 298] on button "2 . ездил" at bounding box center [470, 283] width 294 height 75
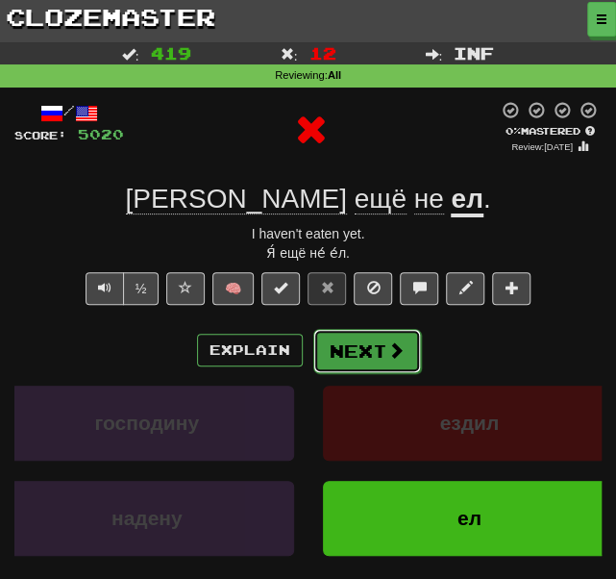
click at [336, 343] on button "Next" at bounding box center [367, 351] width 108 height 44
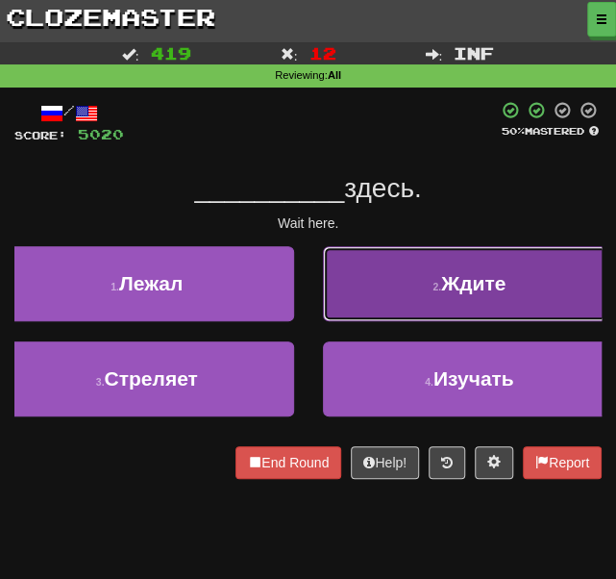
click at [356, 282] on button "2 . Ждите" at bounding box center [470, 283] width 294 height 75
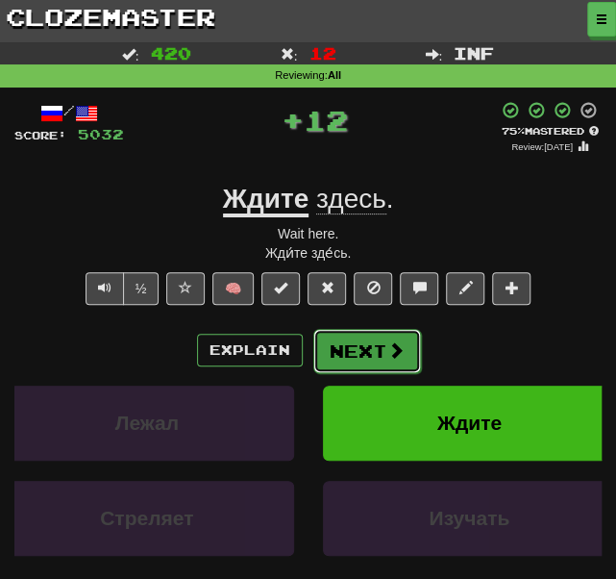
click at [345, 342] on button "Next" at bounding box center [367, 351] width 108 height 44
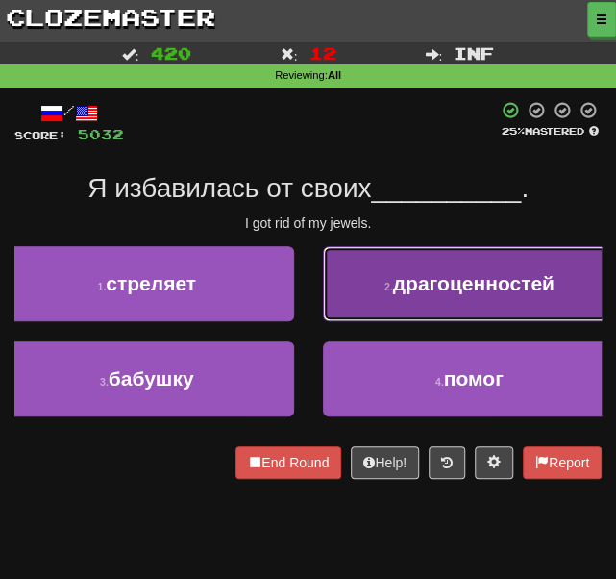
click at [414, 294] on span "драгоценностей" at bounding box center [474, 283] width 162 height 22
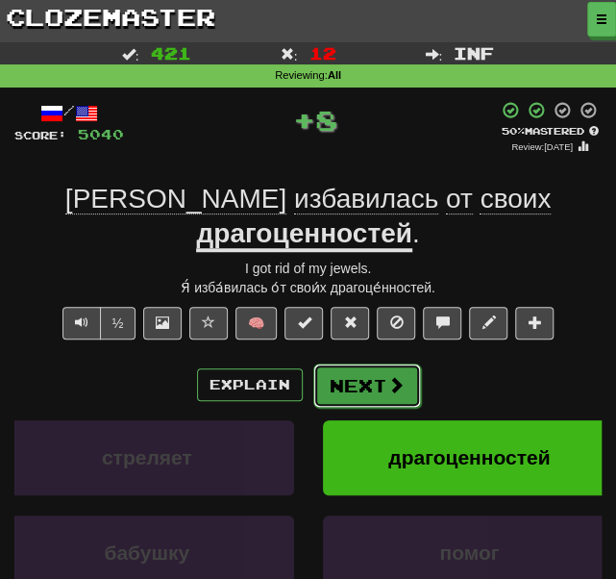
click at [360, 363] on button "Next" at bounding box center [367, 385] width 108 height 44
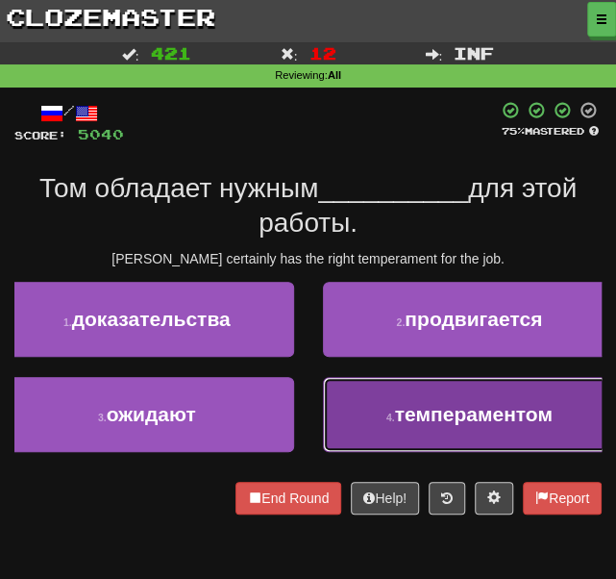
click at [394, 416] on small "4 ." at bounding box center [390, 417] width 9 height 12
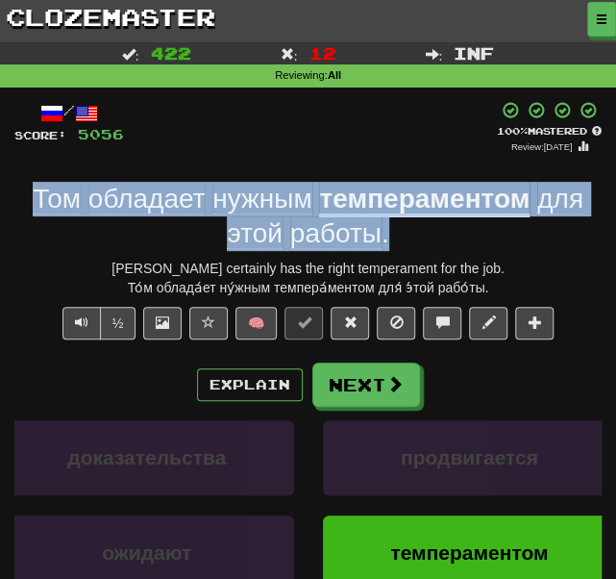
drag, startPoint x: 431, startPoint y: 245, endPoint x: 39, endPoint y: 199, distance: 394.0
click at [39, 199] on div "Том обладает нужным темпераментом для этой работы ." at bounding box center [307, 217] width 587 height 70
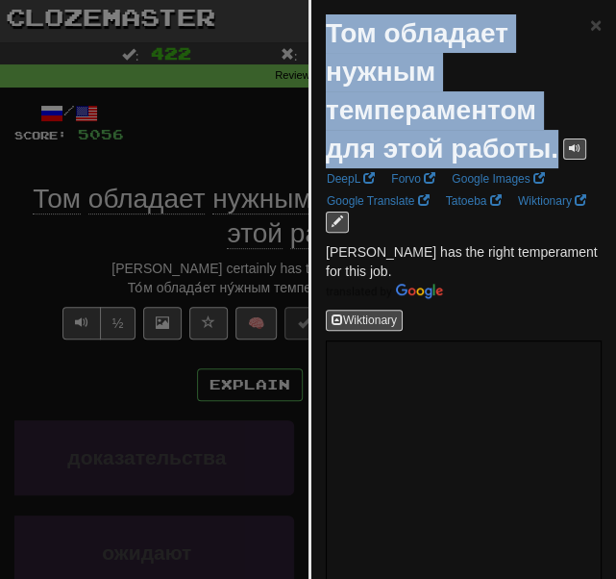
drag, startPoint x: 326, startPoint y: 21, endPoint x: 558, endPoint y: 148, distance: 264.2
click at [558, 148] on div "Том обладает нужным темпераментом для этой работы. × DeepL Forvo Google Images …" at bounding box center [463, 372] width 305 height 745
copy strong "Том обладает нужным темпераментом для этой работы."
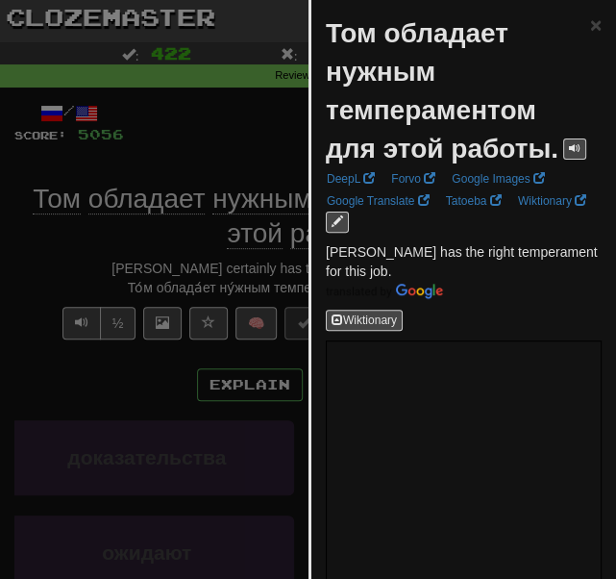
click at [251, 157] on div at bounding box center [308, 289] width 616 height 579
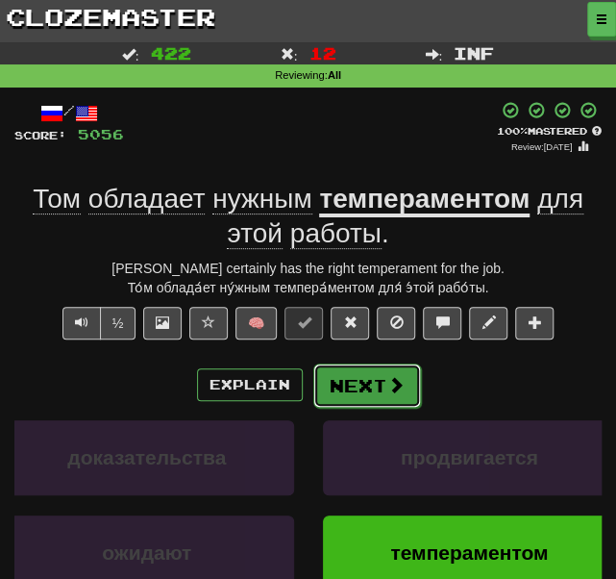
click at [364, 376] on button "Next" at bounding box center [367, 385] width 108 height 44
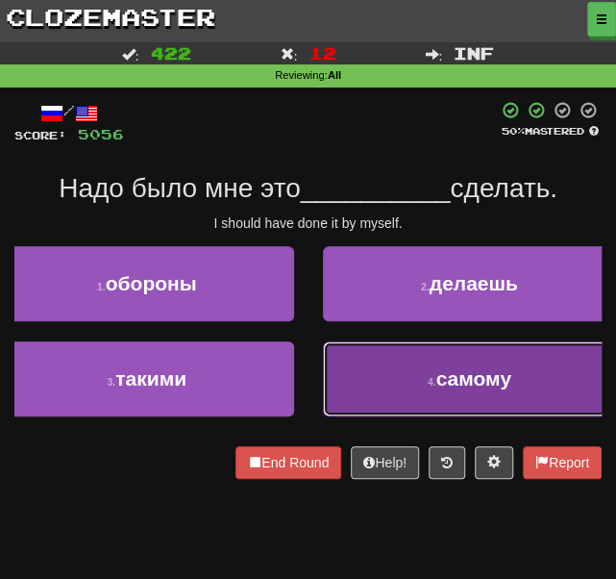
click at [381, 375] on button "4 . самому" at bounding box center [470, 378] width 294 height 75
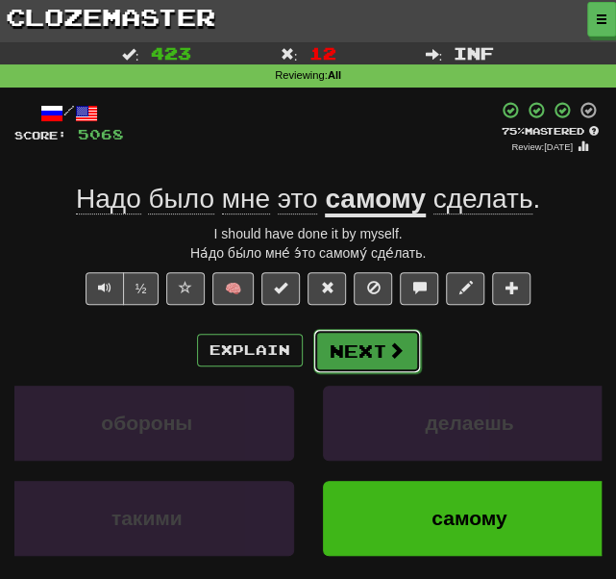
click at [359, 345] on button "Next" at bounding box center [367, 351] width 108 height 44
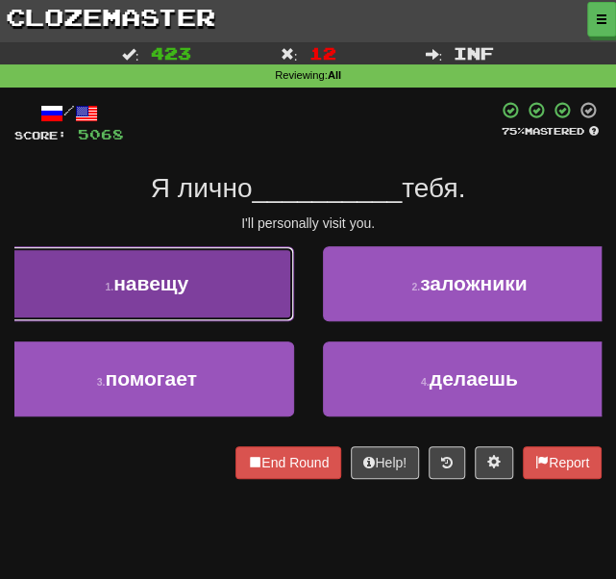
click at [200, 290] on button "1 . навещу" at bounding box center [147, 283] width 294 height 75
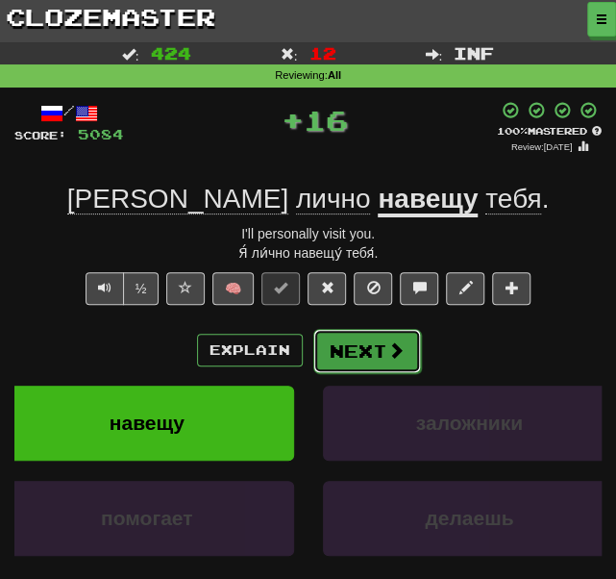
click at [350, 357] on button "Next" at bounding box center [367, 351] width 108 height 44
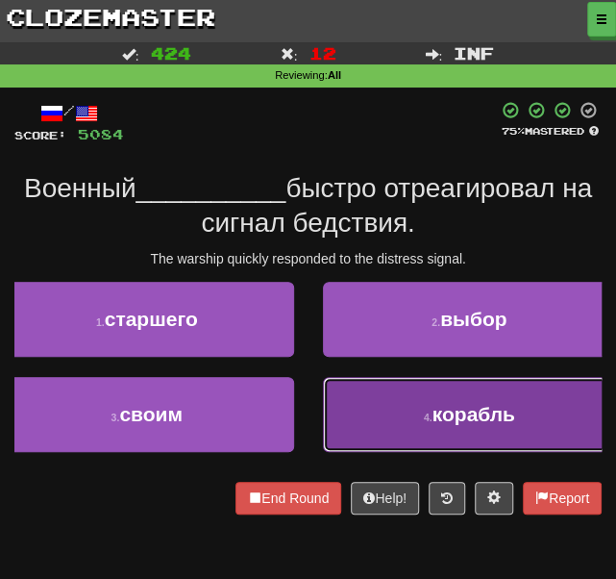
click at [368, 405] on button "4 . корабль" at bounding box center [470, 414] width 294 height 75
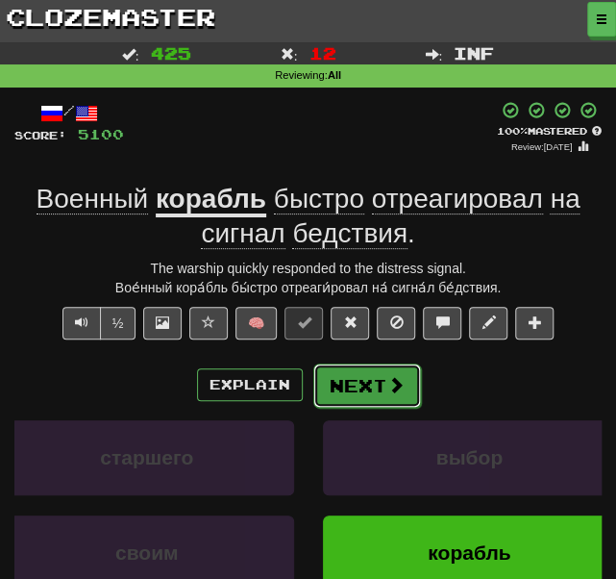
click at [360, 391] on button "Next" at bounding box center [367, 385] width 108 height 44
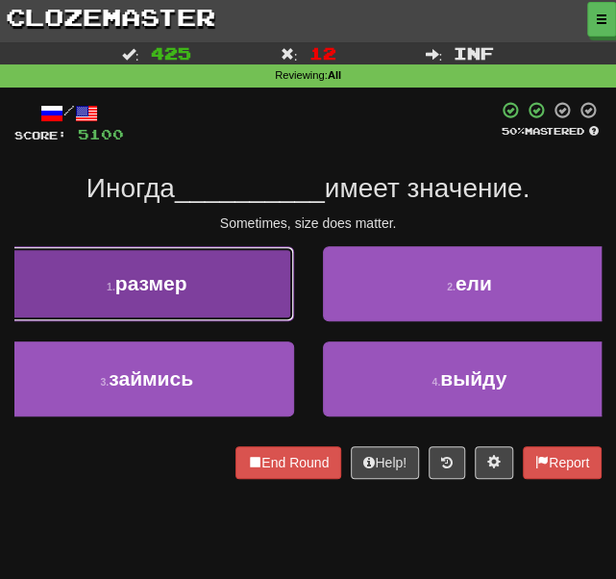
click at [231, 294] on button "1 . размер" at bounding box center [147, 283] width 294 height 75
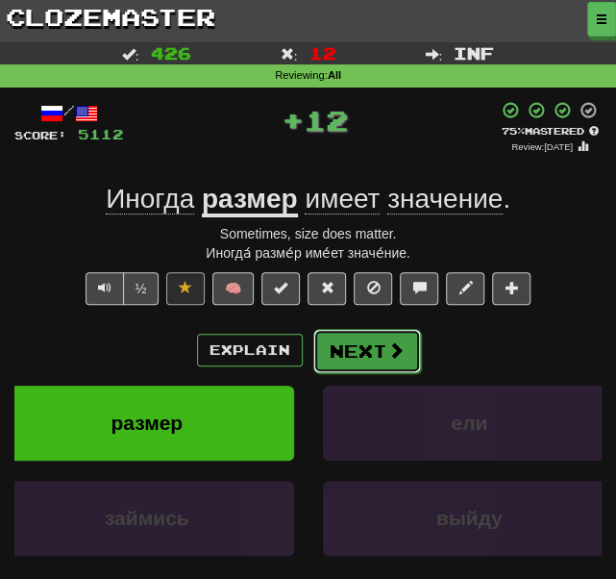
click at [340, 347] on button "Next" at bounding box center [367, 351] width 108 height 44
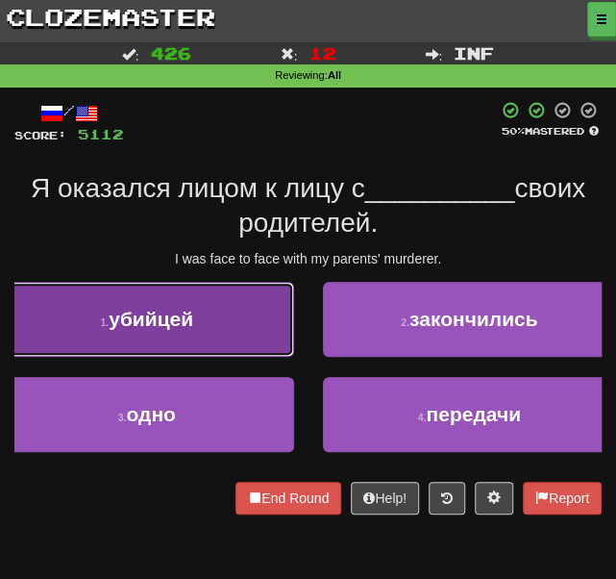
click at [258, 336] on button "1 . убийцей" at bounding box center [147, 319] width 294 height 75
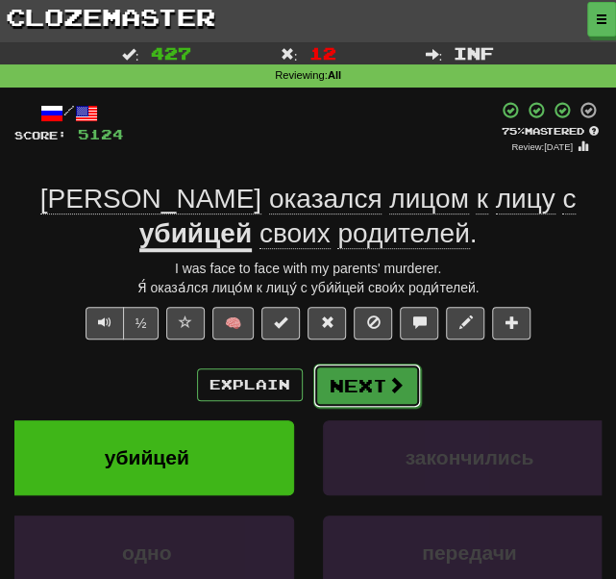
click at [363, 400] on button "Next" at bounding box center [367, 385] width 108 height 44
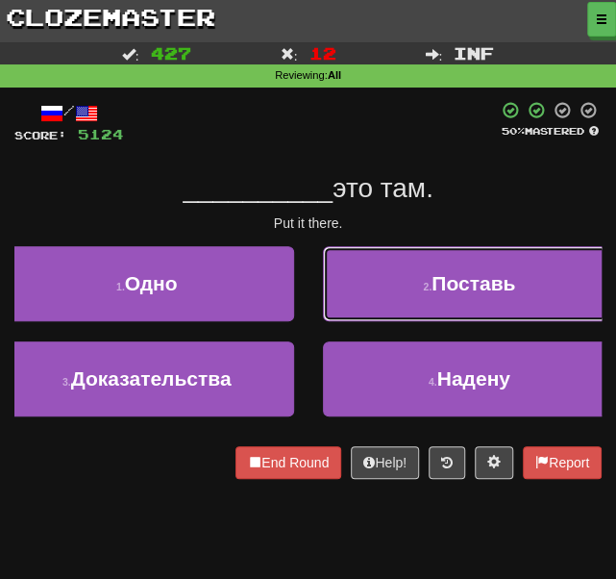
click at [361, 264] on button "2 . Поставь" at bounding box center [470, 283] width 294 height 75
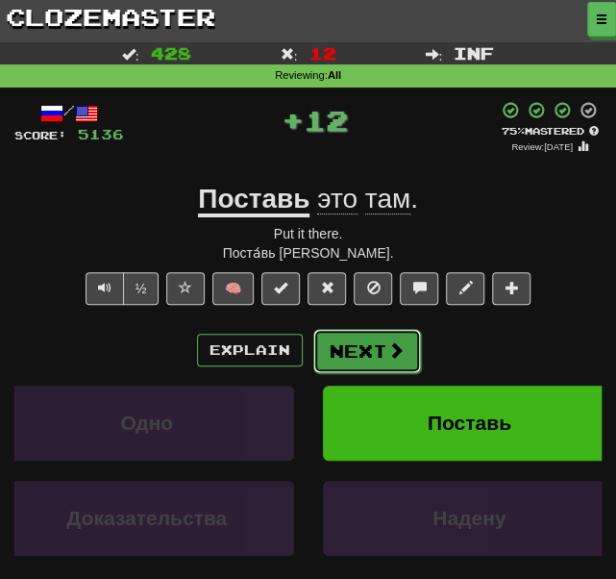
click at [348, 339] on button "Next" at bounding box center [367, 351] width 108 height 44
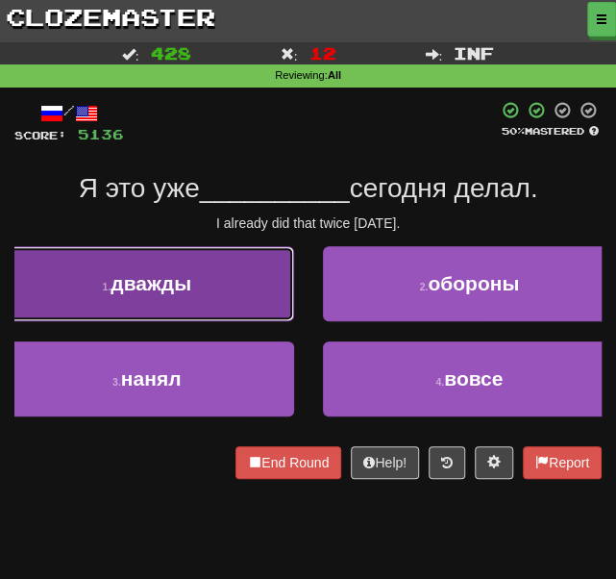
click at [151, 270] on button "1 . дважды" at bounding box center [147, 283] width 294 height 75
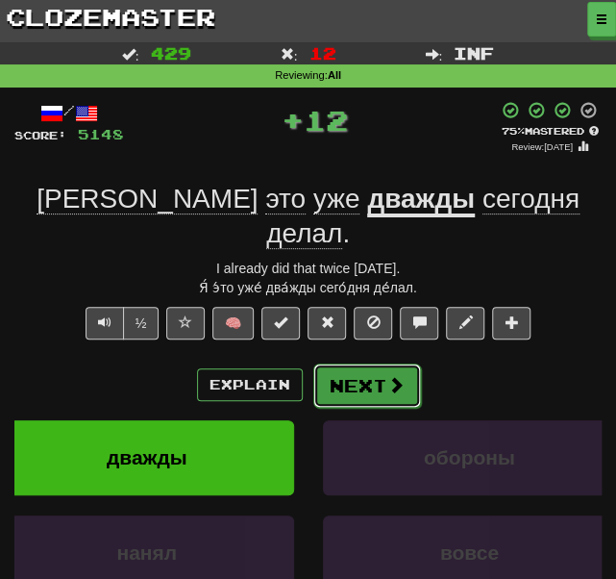
click at [358, 363] on button "Next" at bounding box center [367, 385] width 108 height 44
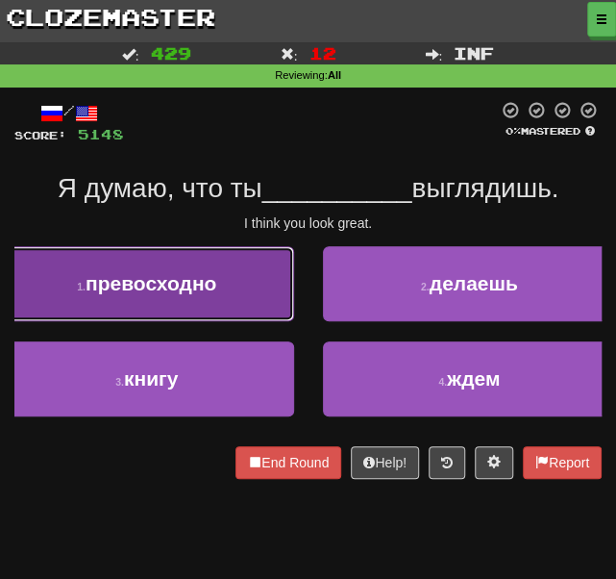
click at [237, 280] on button "1 . превосходно" at bounding box center [147, 283] width 294 height 75
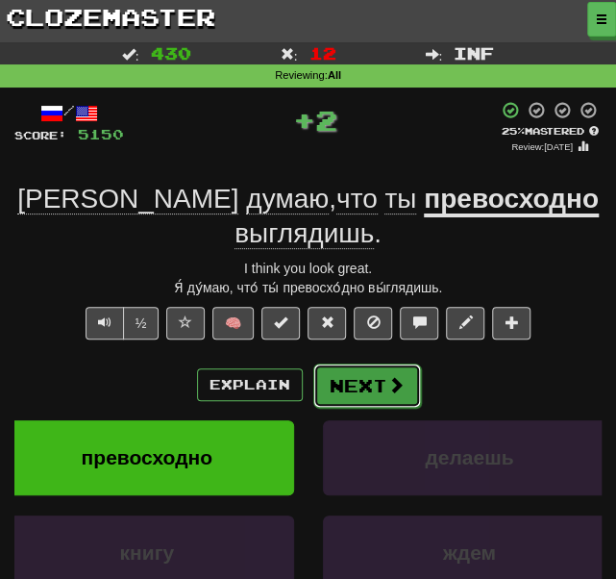
click at [350, 363] on button "Next" at bounding box center [367, 385] width 108 height 44
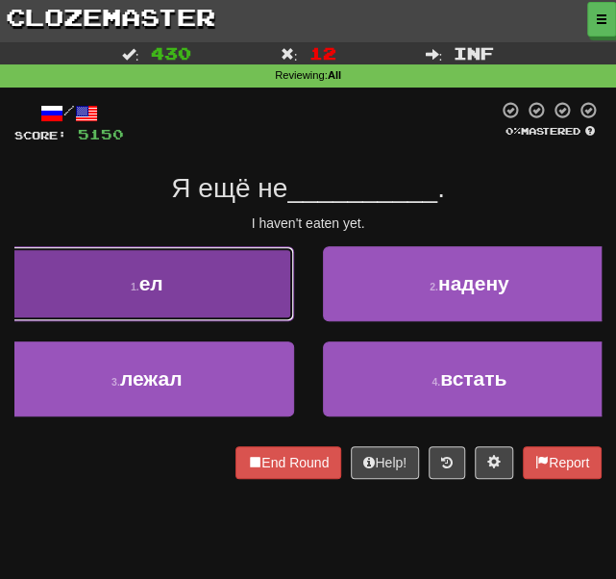
click at [177, 287] on button "1 . ел" at bounding box center [147, 283] width 294 height 75
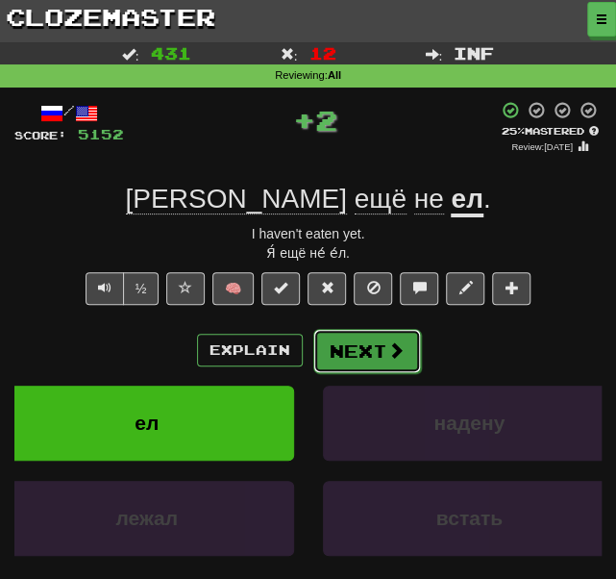
click at [361, 349] on button "Next" at bounding box center [367, 351] width 108 height 44
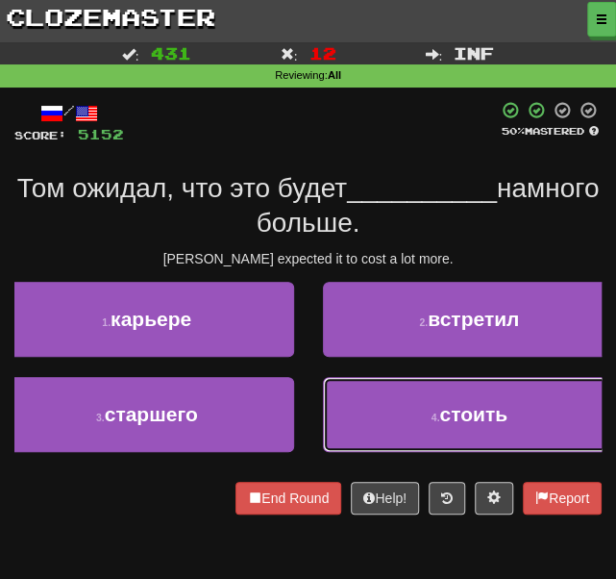
click at [402, 407] on button "4 . стоить" at bounding box center [470, 414] width 294 height 75
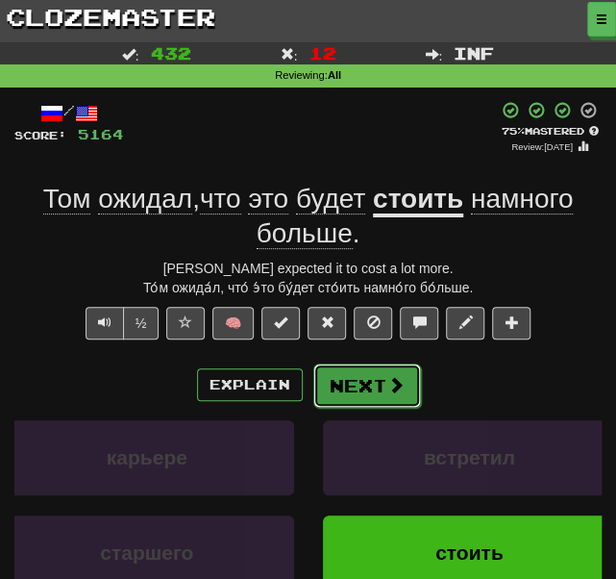
click at [354, 370] on button "Next" at bounding box center [367, 385] width 108 height 44
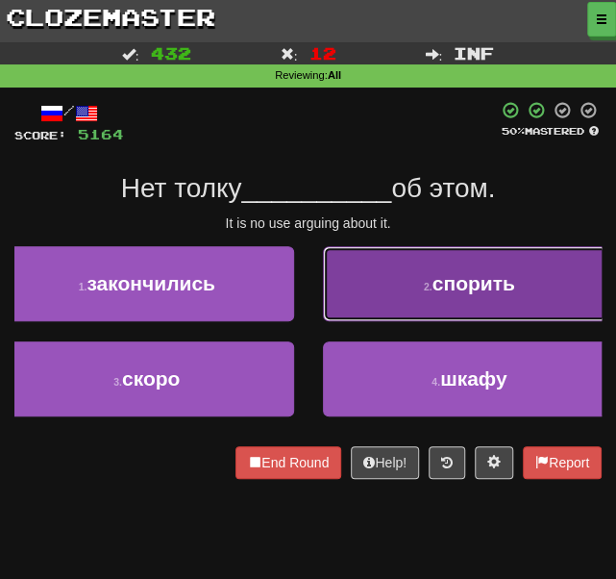
click at [341, 300] on button "2 . спорить" at bounding box center [470, 283] width 294 height 75
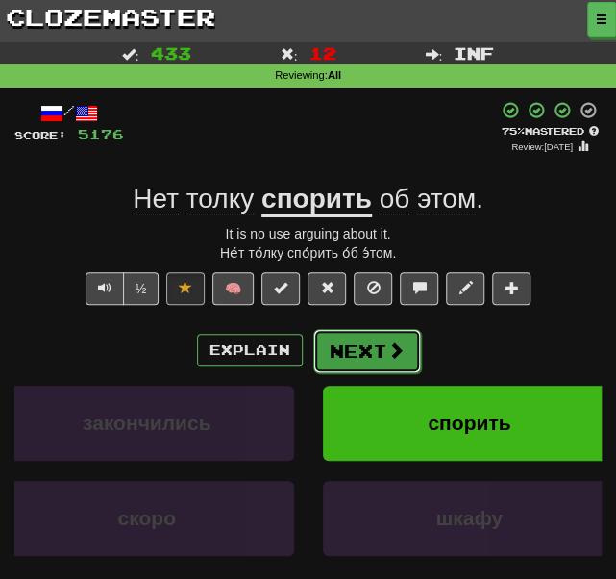
click at [356, 351] on button "Next" at bounding box center [367, 351] width 108 height 44
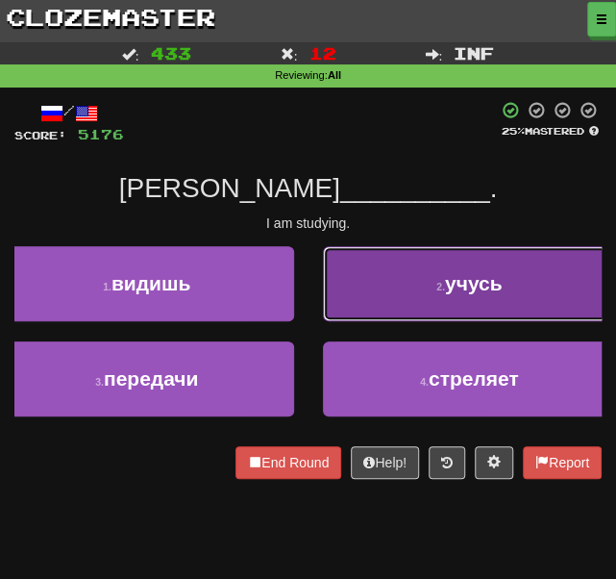
click at [363, 278] on button "2 . учусь" at bounding box center [470, 283] width 294 height 75
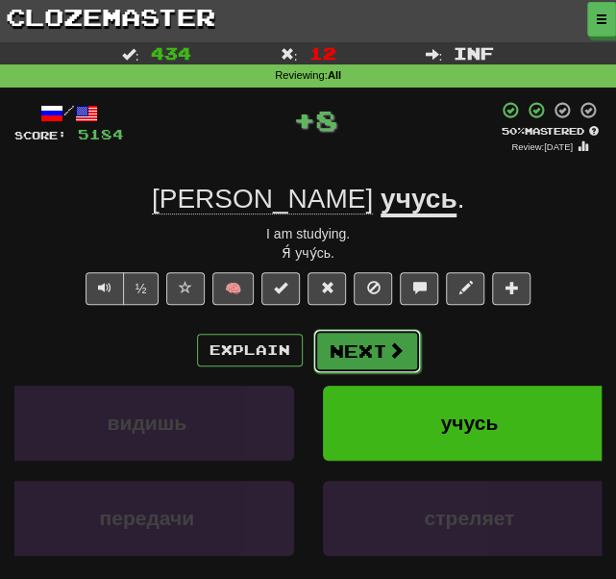
click at [335, 351] on button "Next" at bounding box center [367, 351] width 108 height 44
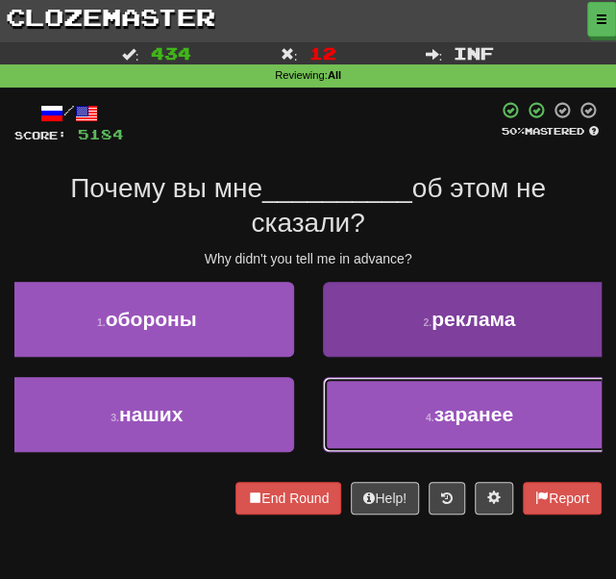
click at [365, 401] on button "4 . заранее" at bounding box center [470, 414] width 294 height 75
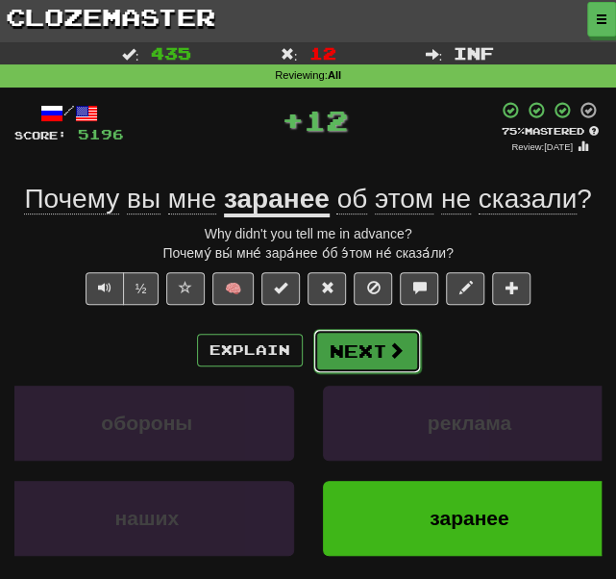
click at [361, 351] on button "Next" at bounding box center [367, 351] width 108 height 44
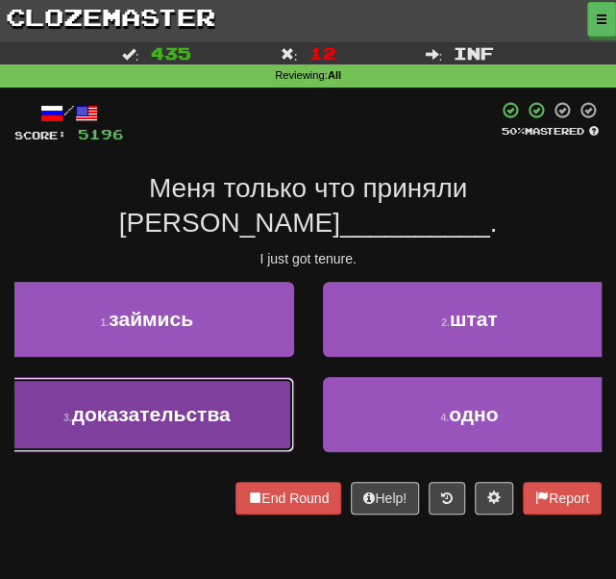
click at [184, 403] on span "доказательства" at bounding box center [151, 414] width 159 height 22
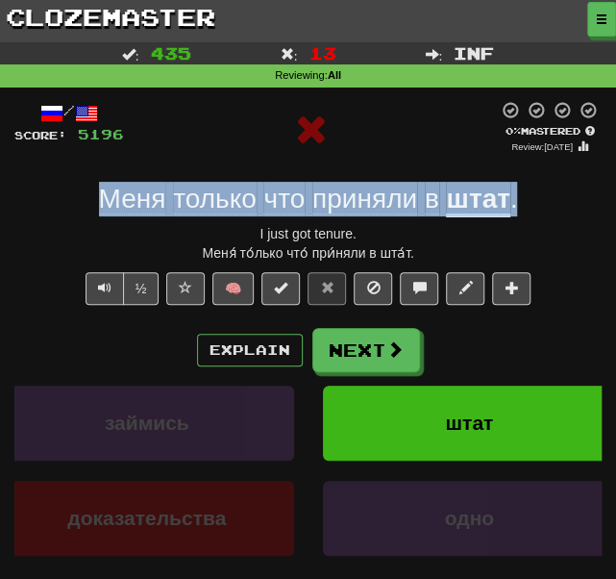
drag, startPoint x: 518, startPoint y: 198, endPoint x: -13, endPoint y: 198, distance: 531.7
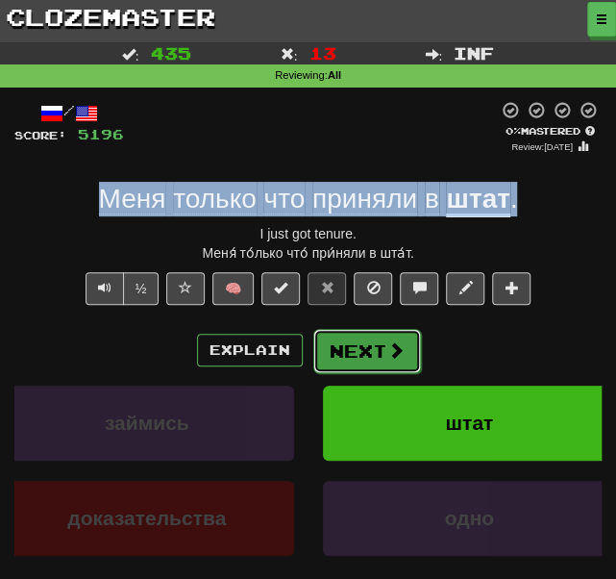
click at [357, 353] on button "Next" at bounding box center [367, 351] width 108 height 44
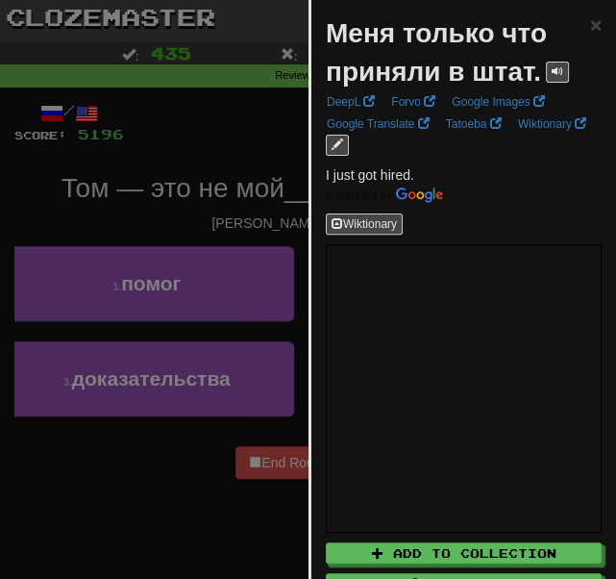
click at [181, 132] on div at bounding box center [308, 289] width 616 height 579
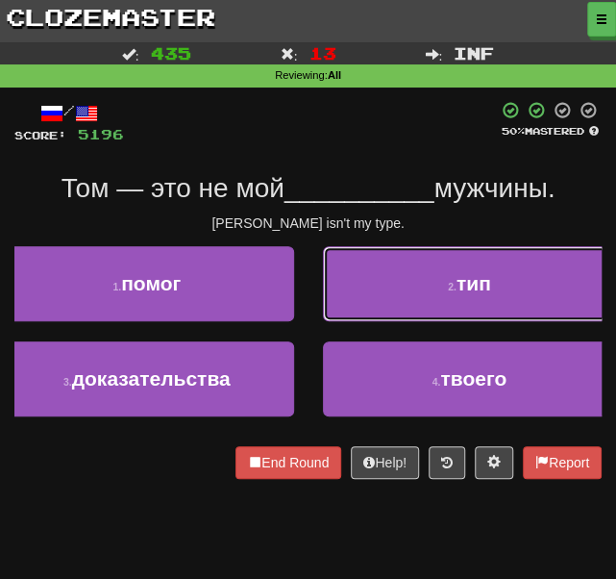
drag, startPoint x: 404, startPoint y: 295, endPoint x: 394, endPoint y: 302, distance: 11.7
click at [404, 296] on button "2 . тип" at bounding box center [470, 283] width 294 height 75
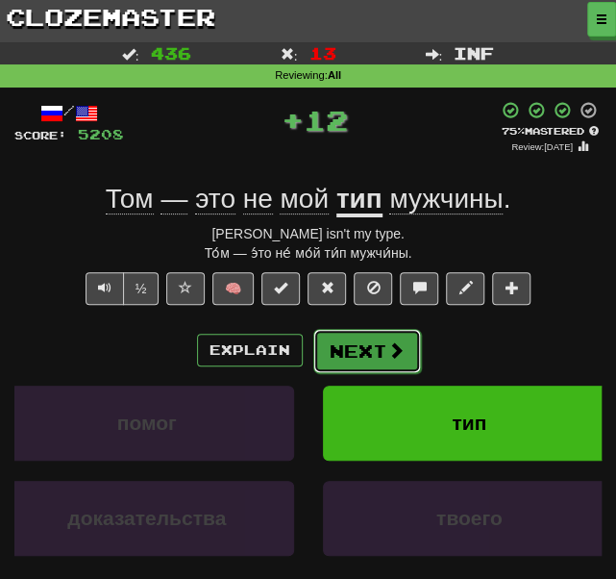
click at [348, 355] on button "Next" at bounding box center [367, 351] width 108 height 44
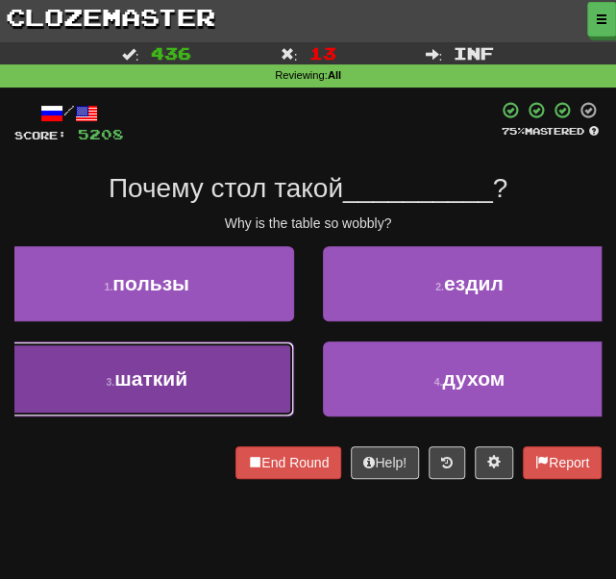
click at [159, 384] on span "шаткий" at bounding box center [150, 378] width 73 height 22
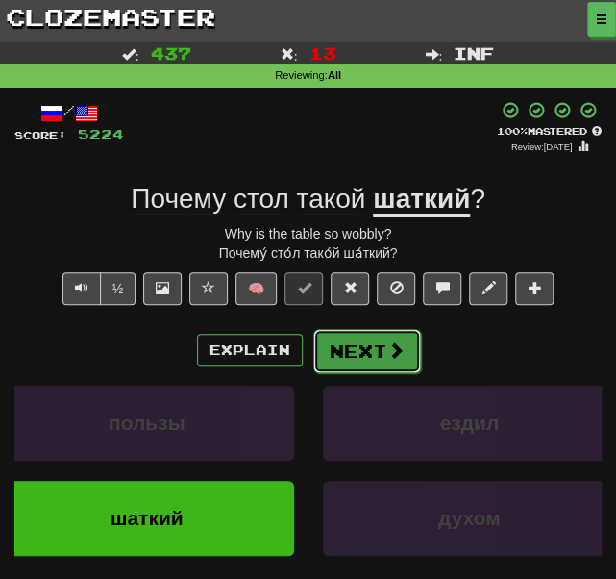
click at [362, 355] on button "Next" at bounding box center [367, 351] width 108 height 44
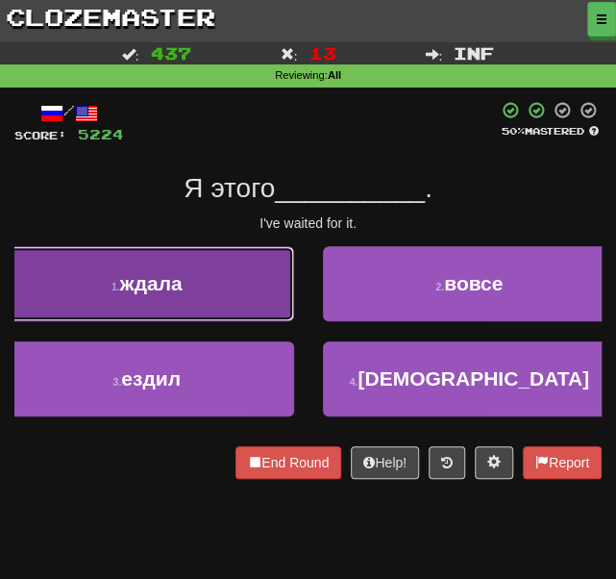
click at [173, 271] on button "1 . ждала" at bounding box center [147, 283] width 294 height 75
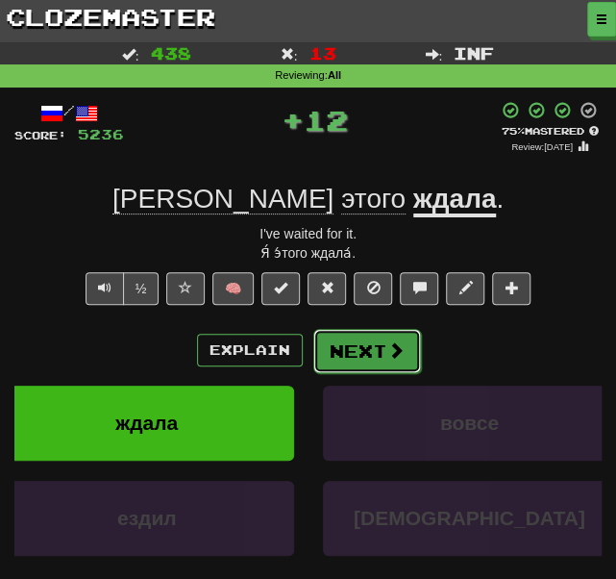
click at [360, 329] on button "Next" at bounding box center [367, 351] width 108 height 44
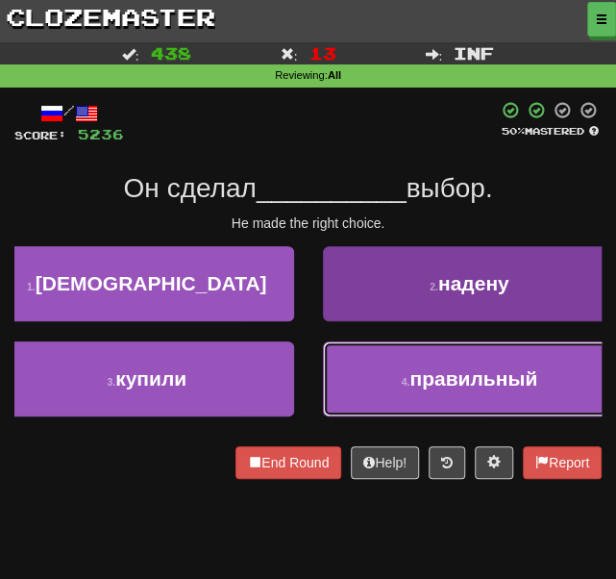
click at [388, 386] on button "4 . правильный" at bounding box center [470, 378] width 294 height 75
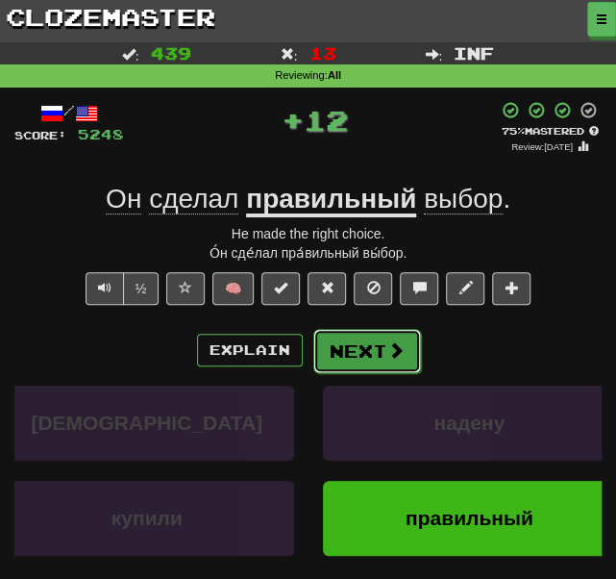
click at [379, 353] on button "Next" at bounding box center [367, 351] width 108 height 44
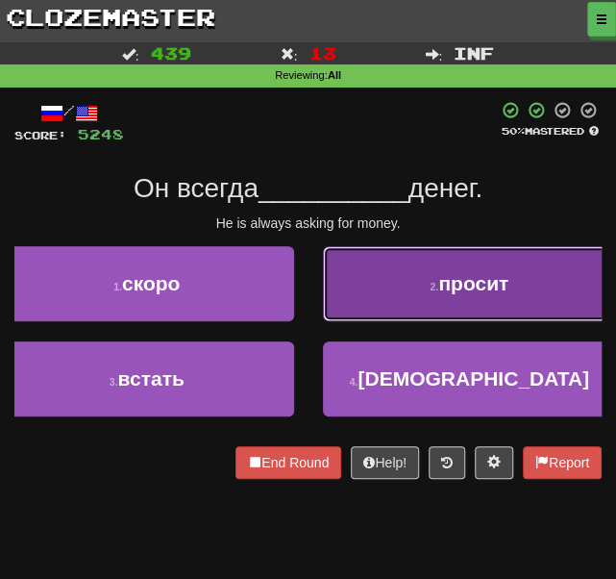
click at [387, 304] on button "2 . просит" at bounding box center [470, 283] width 294 height 75
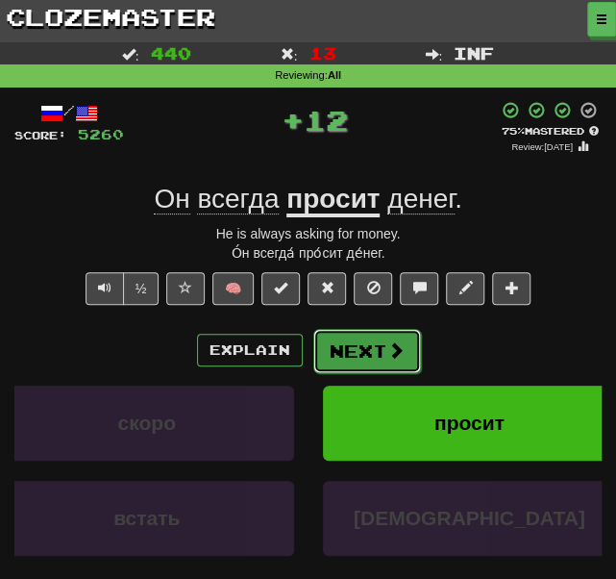
click at [358, 348] on button "Next" at bounding box center [367, 351] width 108 height 44
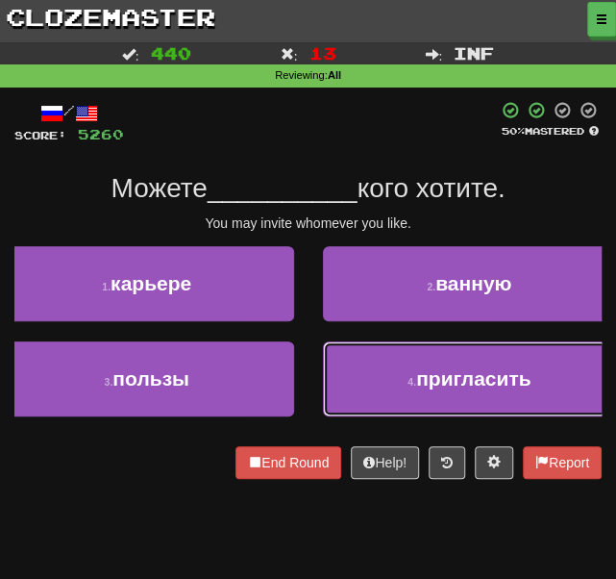
click at [421, 371] on button "4 . пригласить" at bounding box center [470, 378] width 294 height 75
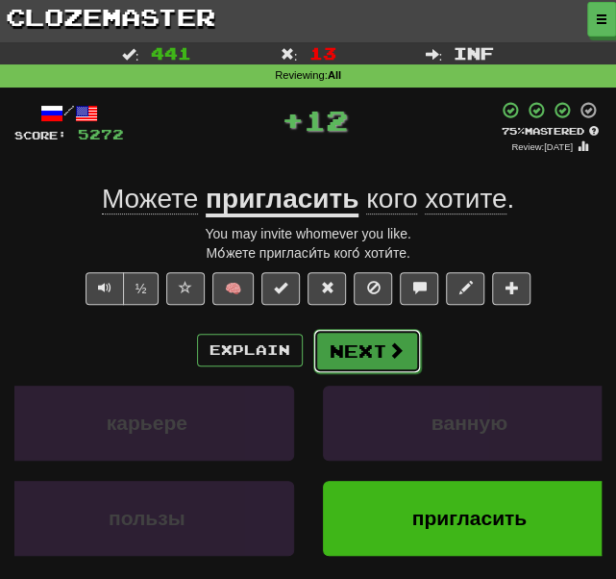
click at [361, 339] on button "Next" at bounding box center [367, 351] width 108 height 44
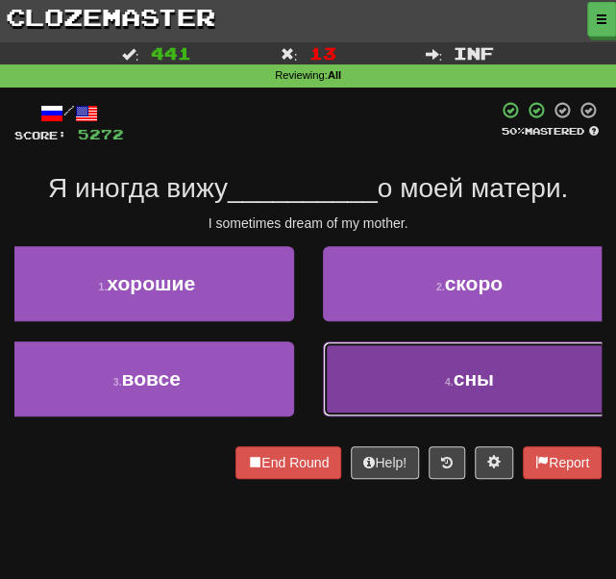
click at [419, 370] on button "4 . сны" at bounding box center [470, 378] width 294 height 75
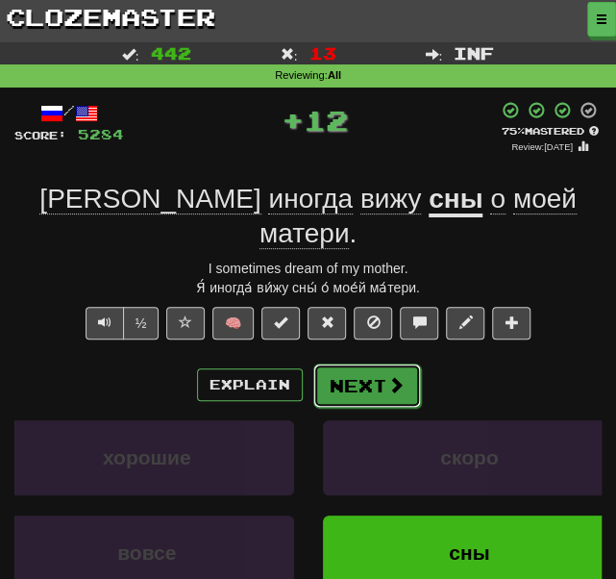
click at [387, 376] on span at bounding box center [395, 384] width 17 height 17
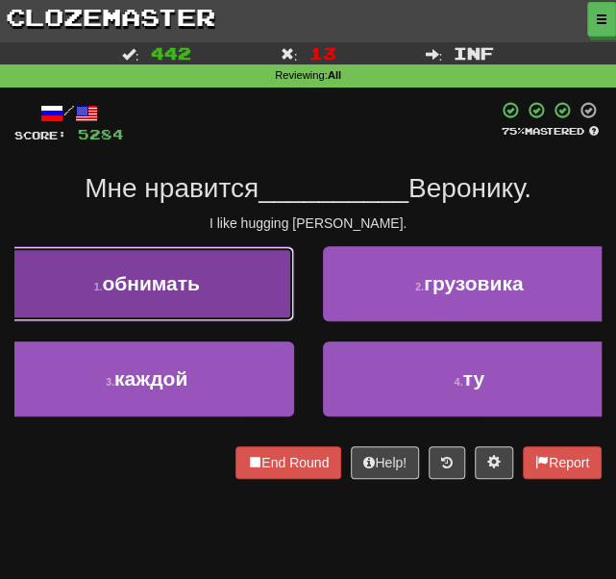
click at [215, 276] on button "1 . обнимать" at bounding box center [147, 283] width 294 height 75
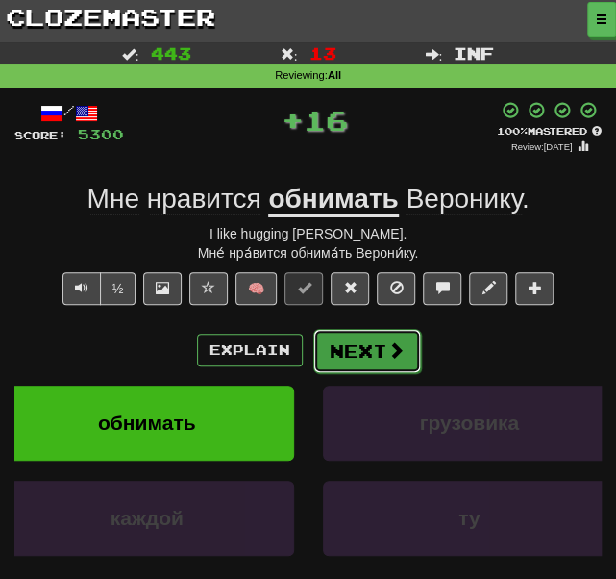
click at [369, 345] on button "Next" at bounding box center [367, 351] width 108 height 44
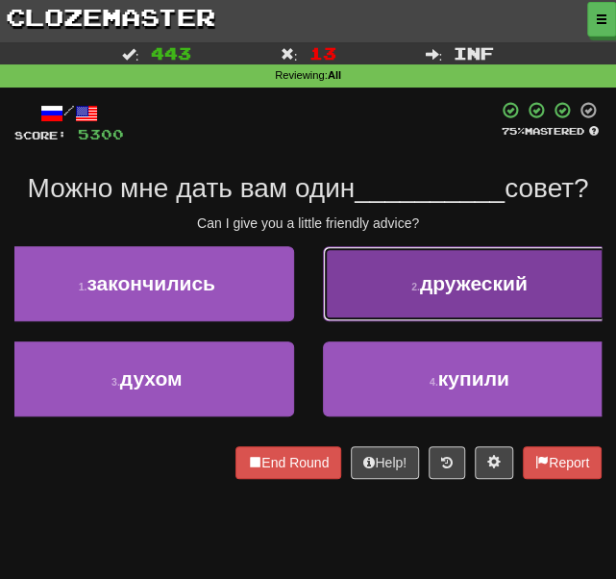
click at [375, 259] on button "2 . дружеский" at bounding box center [470, 283] width 294 height 75
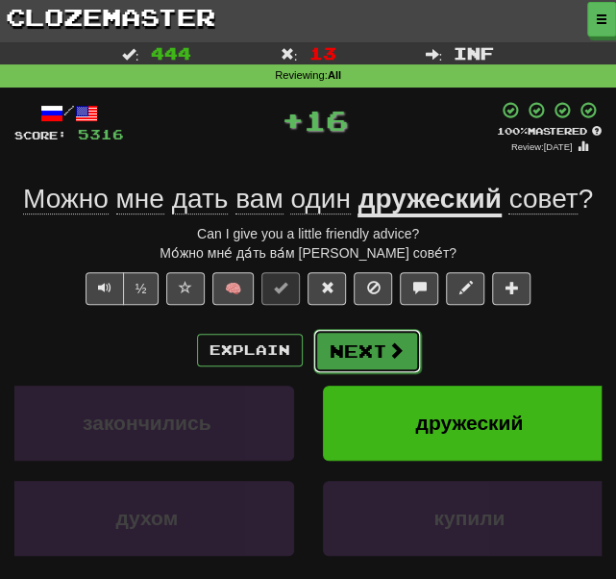
click at [354, 354] on button "Next" at bounding box center [367, 351] width 108 height 44
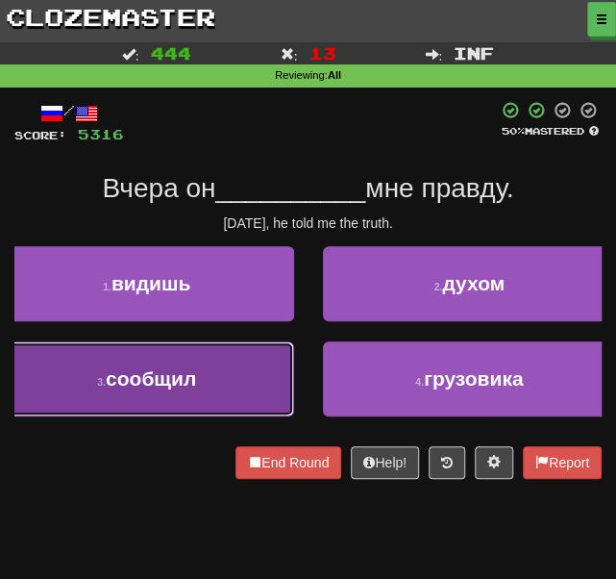
click at [225, 367] on button "3 . сообщил" at bounding box center [147, 378] width 294 height 75
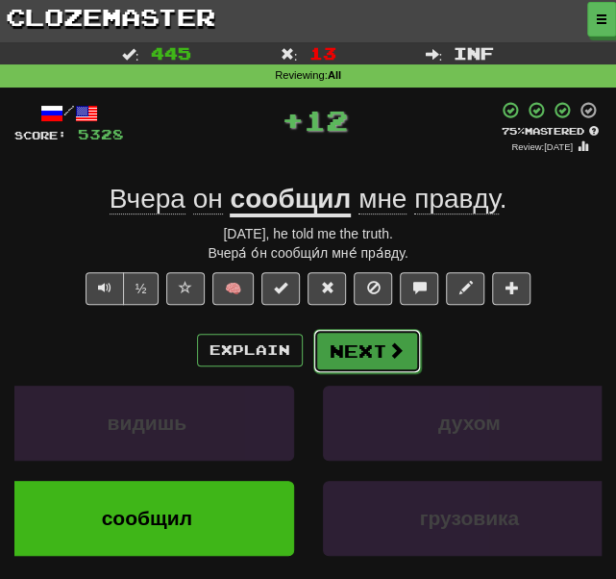
click at [332, 345] on button "Next" at bounding box center [367, 351] width 108 height 44
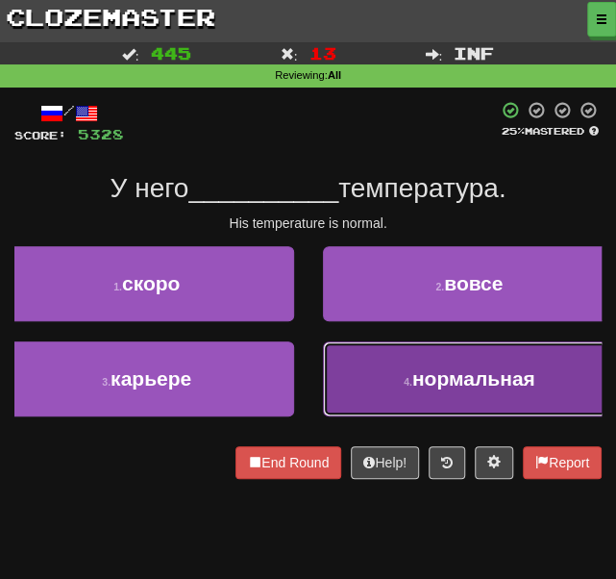
click at [367, 368] on button "4 . нормальная" at bounding box center [470, 378] width 294 height 75
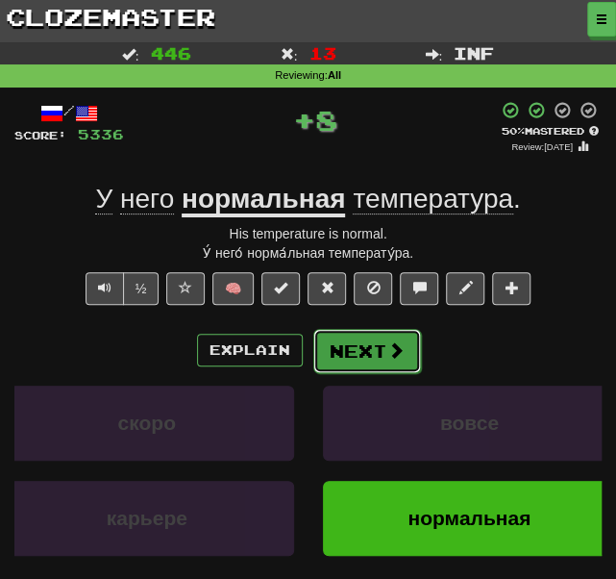
click at [327, 350] on button "Next" at bounding box center [367, 351] width 108 height 44
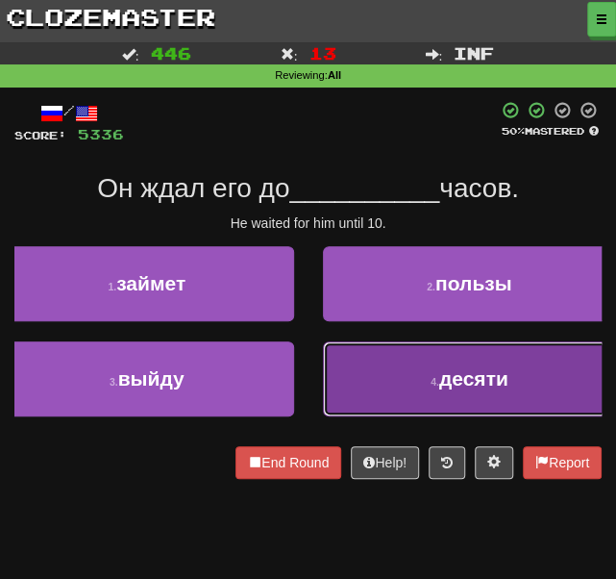
click at [398, 358] on button "4 . десяти" at bounding box center [470, 378] width 294 height 75
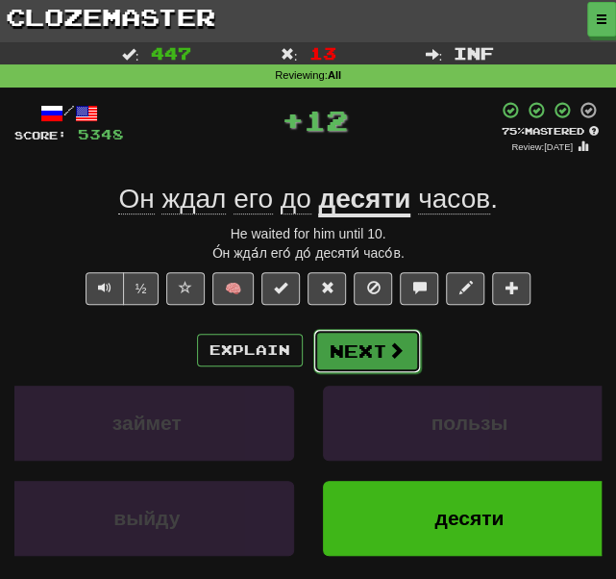
click at [361, 351] on button "Next" at bounding box center [367, 351] width 108 height 44
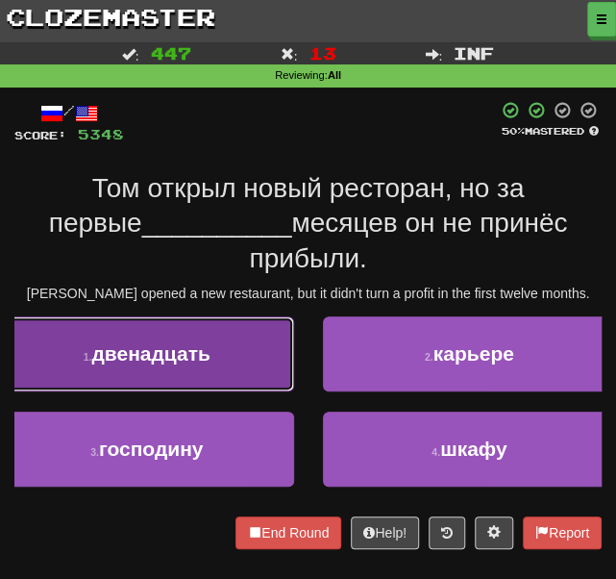
click at [183, 342] on span "двенадцать" at bounding box center [150, 353] width 118 height 22
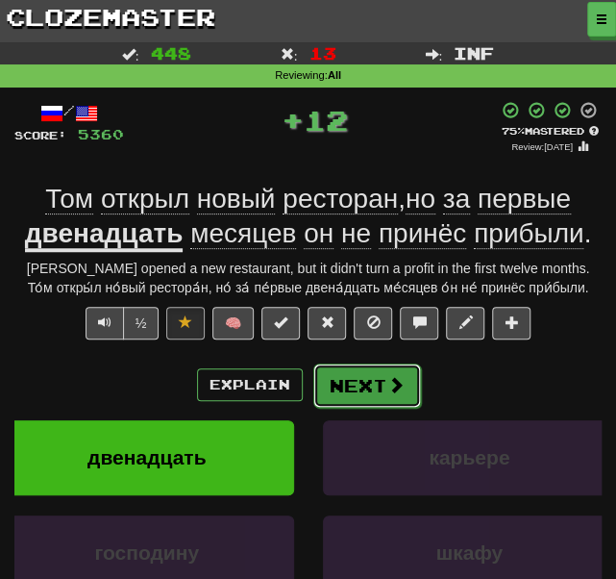
click at [369, 386] on button "Next" at bounding box center [367, 385] width 108 height 44
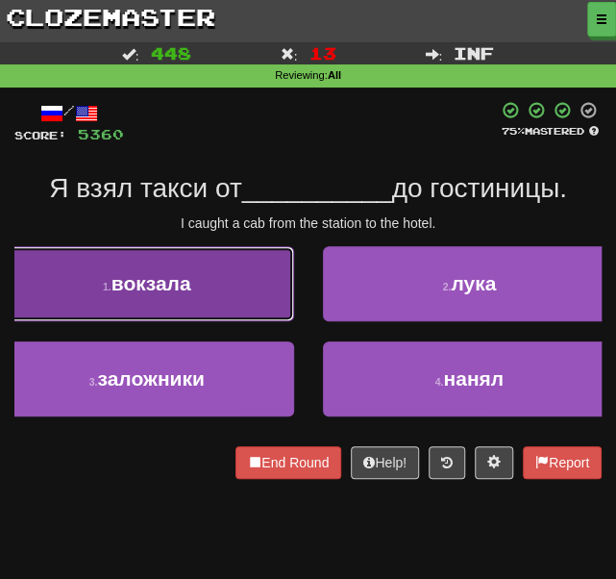
click at [173, 286] on span "вокзала" at bounding box center [152, 283] width 80 height 22
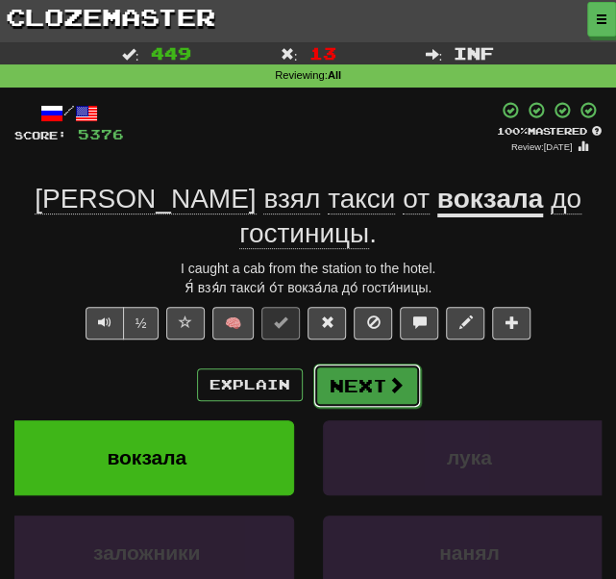
click at [365, 363] on button "Next" at bounding box center [367, 385] width 108 height 44
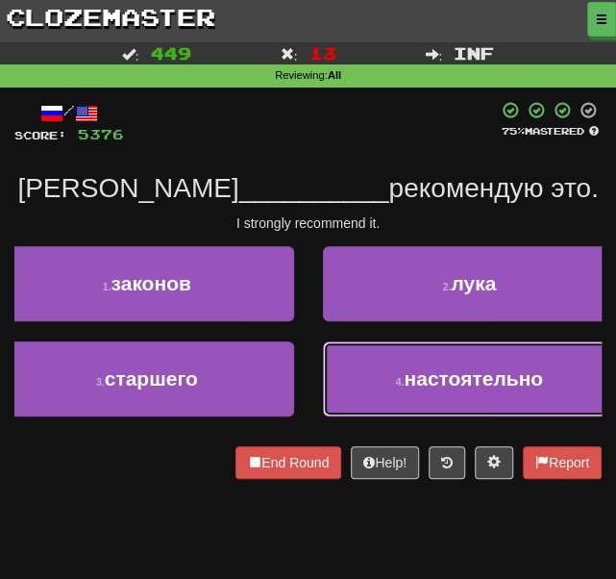
click at [411, 376] on span "настоятельно" at bounding box center [473, 378] width 139 height 22
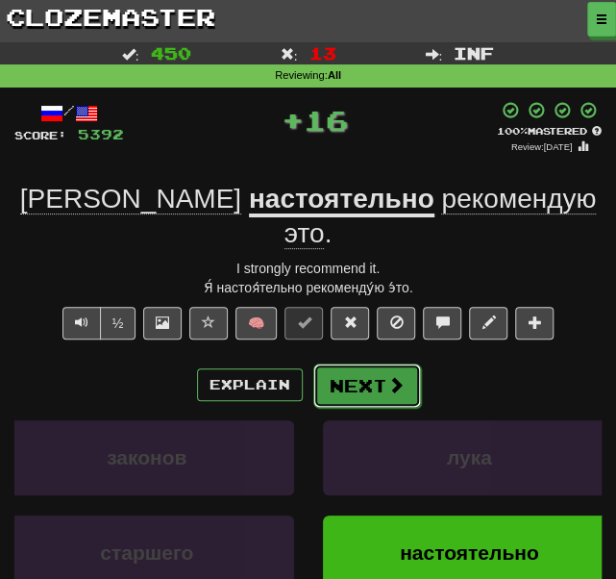
click at [377, 363] on button "Next" at bounding box center [367, 385] width 108 height 44
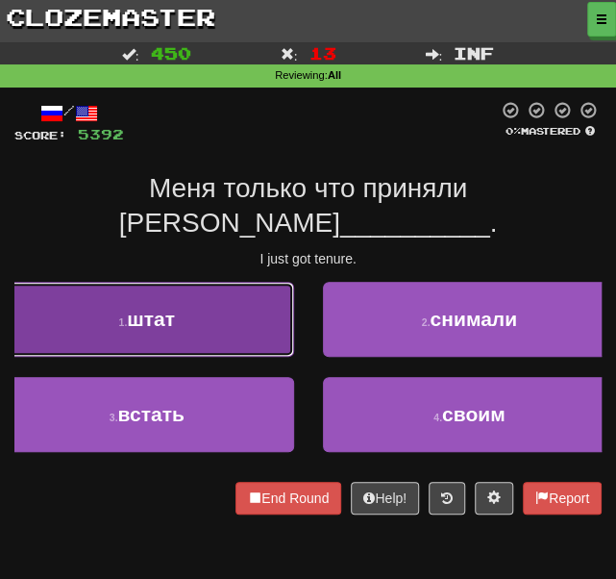
click at [248, 299] on button "1 . штат" at bounding box center [147, 319] width 294 height 75
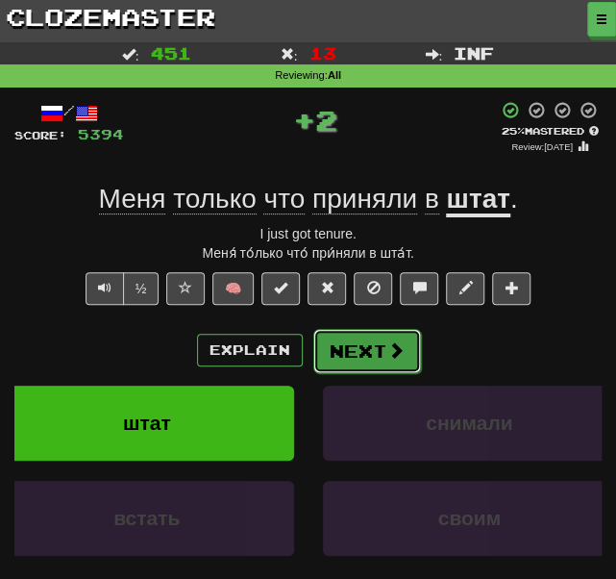
click at [369, 358] on button "Next" at bounding box center [367, 351] width 108 height 44
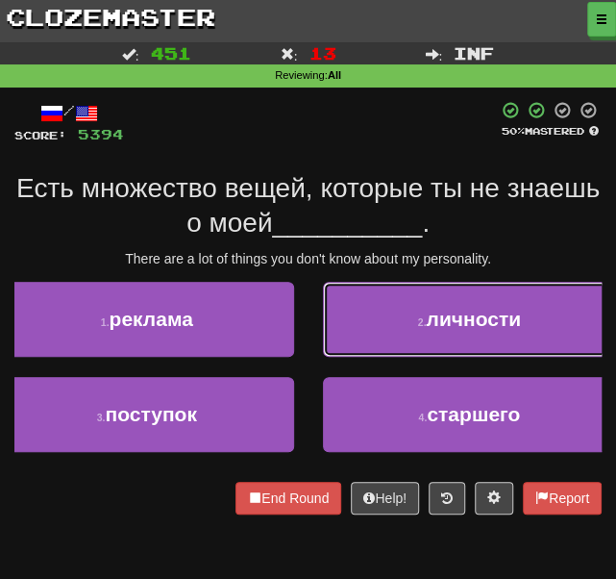
click at [356, 303] on button "2 . личности" at bounding box center [470, 319] width 294 height 75
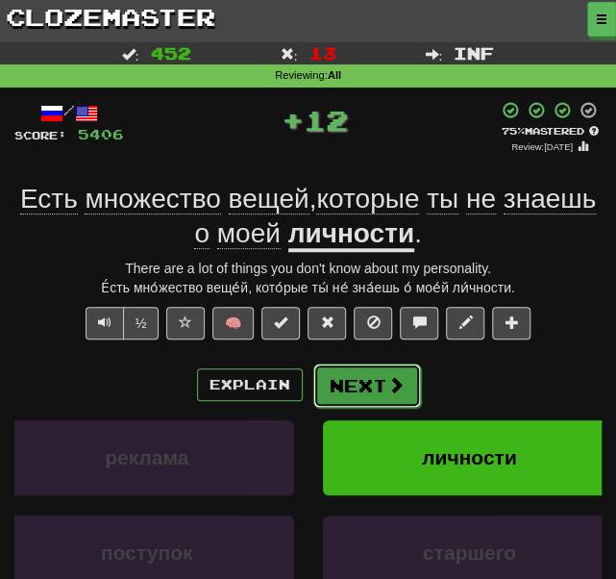
click at [346, 381] on button "Next" at bounding box center [367, 385] width 108 height 44
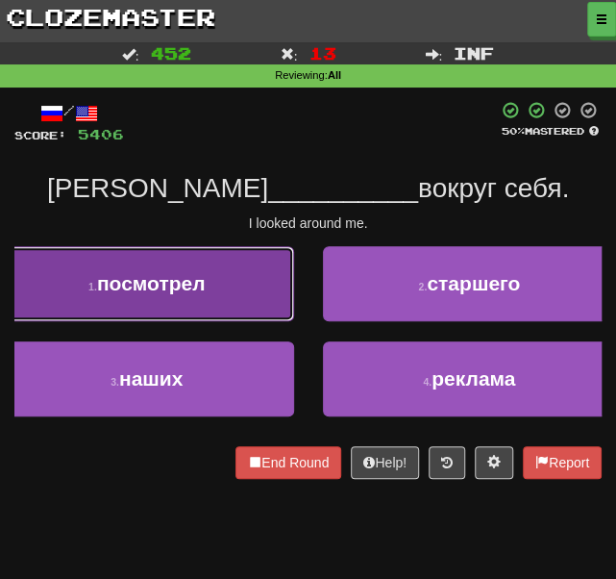
click at [213, 304] on button "1 . посмотрел" at bounding box center [147, 283] width 294 height 75
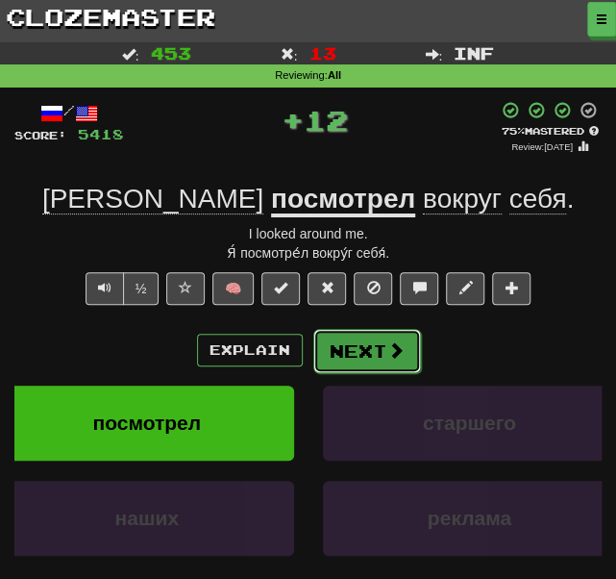
click at [363, 349] on button "Next" at bounding box center [367, 351] width 108 height 44
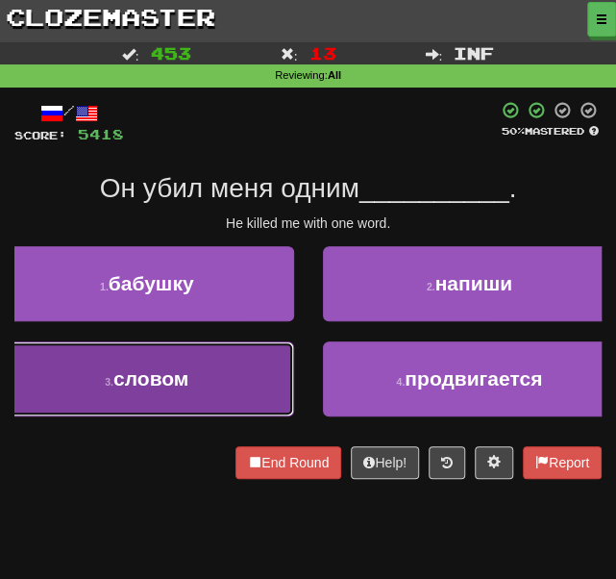
click at [247, 369] on button "3 . словом" at bounding box center [147, 378] width 294 height 75
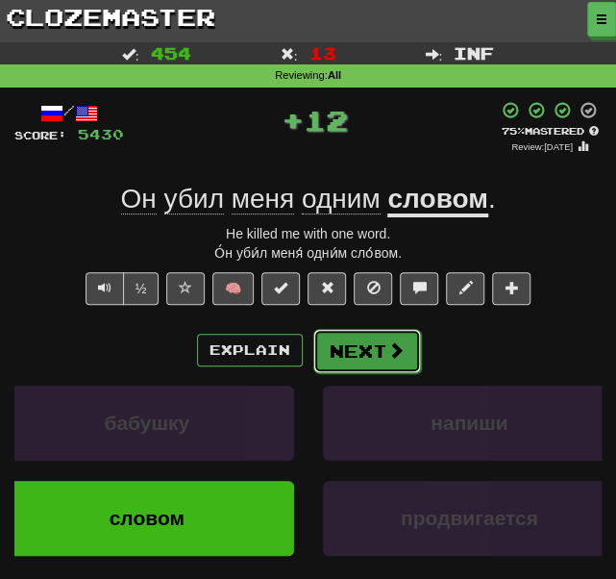
click at [342, 343] on button "Next" at bounding box center [367, 351] width 108 height 44
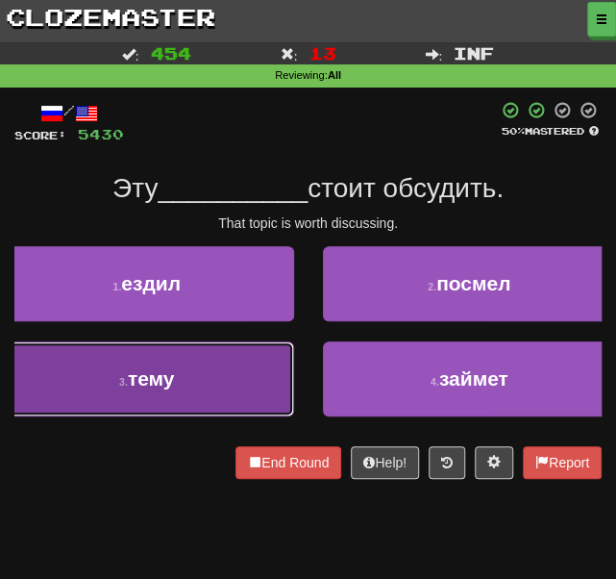
click at [238, 380] on button "3 . тему" at bounding box center [147, 378] width 294 height 75
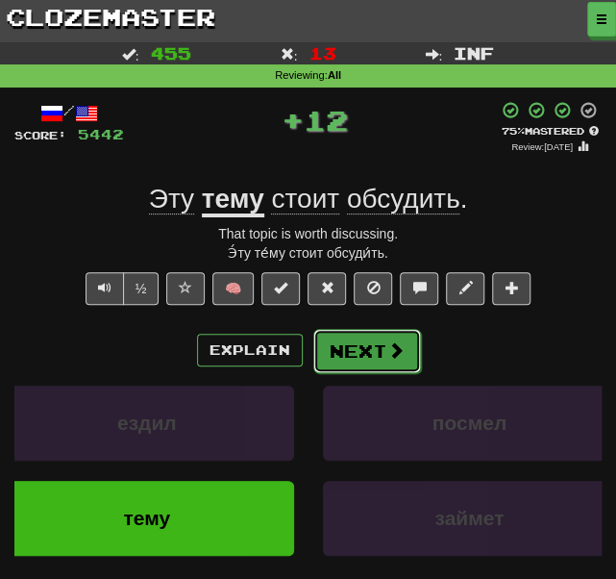
click at [360, 355] on button "Next" at bounding box center [367, 351] width 108 height 44
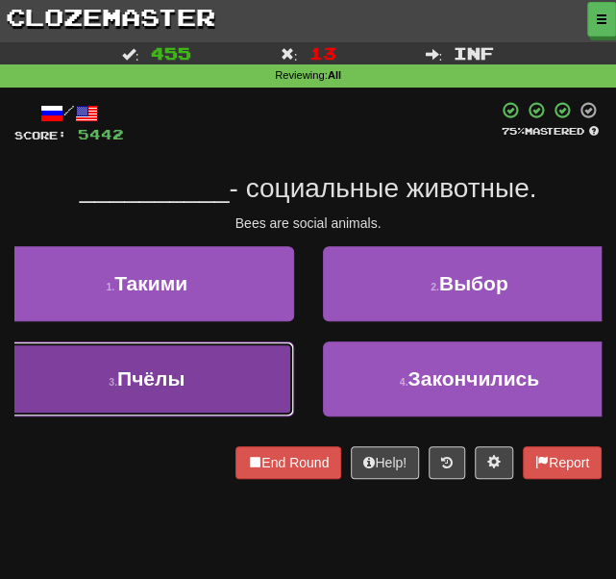
click at [223, 384] on button "3 . Пчёлы" at bounding box center [147, 378] width 294 height 75
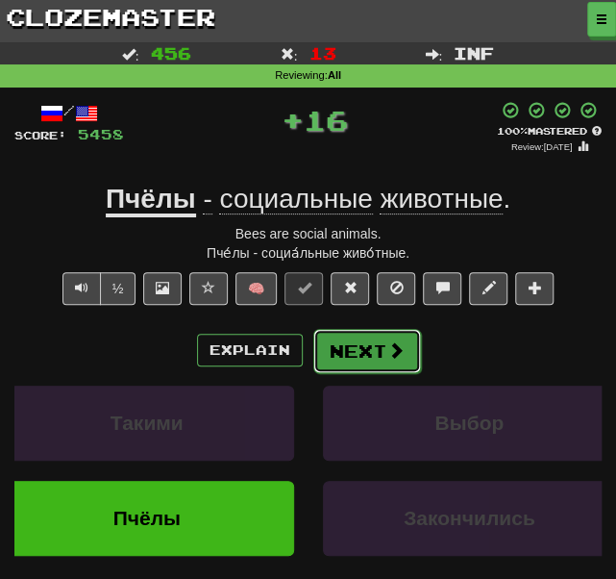
click at [358, 351] on button "Next" at bounding box center [367, 351] width 108 height 44
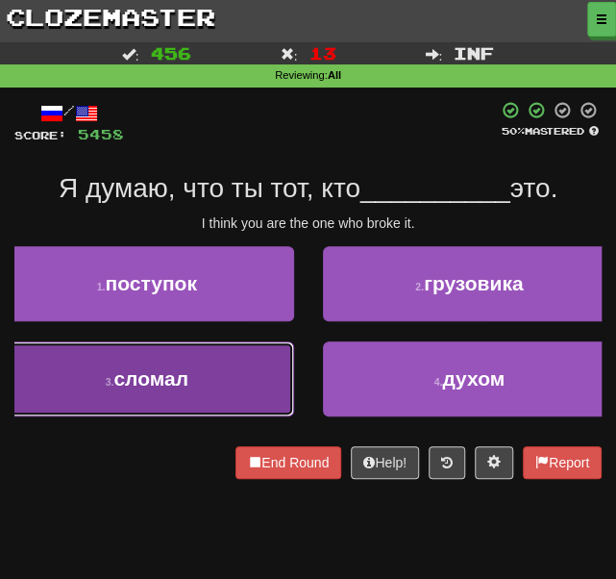
click at [232, 356] on button "3 . сломал" at bounding box center [147, 378] width 294 height 75
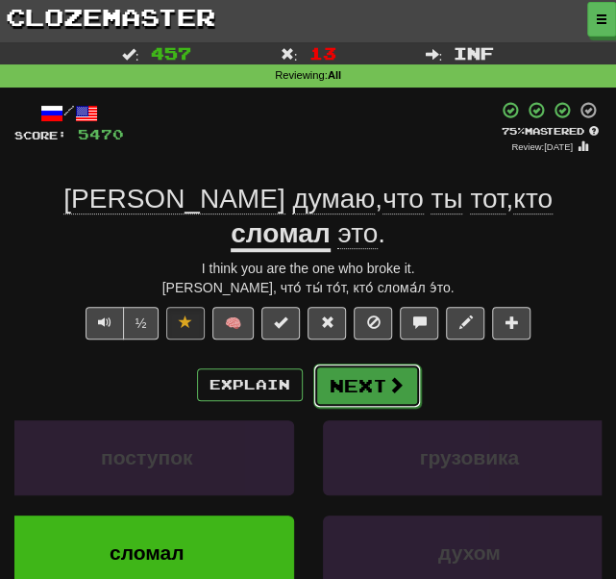
click at [357, 363] on button "Next" at bounding box center [367, 385] width 108 height 44
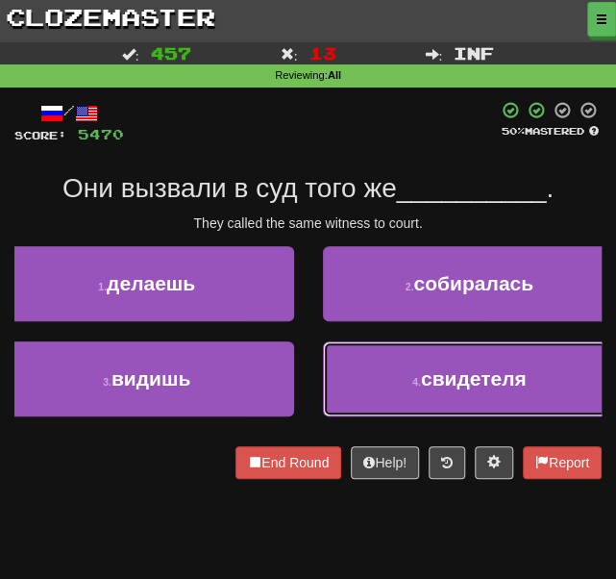
click at [388, 384] on button "4 . свидетеля" at bounding box center [470, 378] width 294 height 75
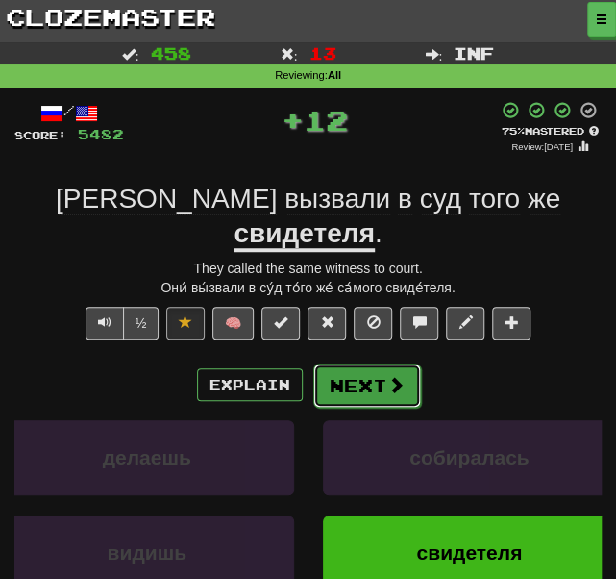
click at [364, 363] on button "Next" at bounding box center [367, 385] width 108 height 44
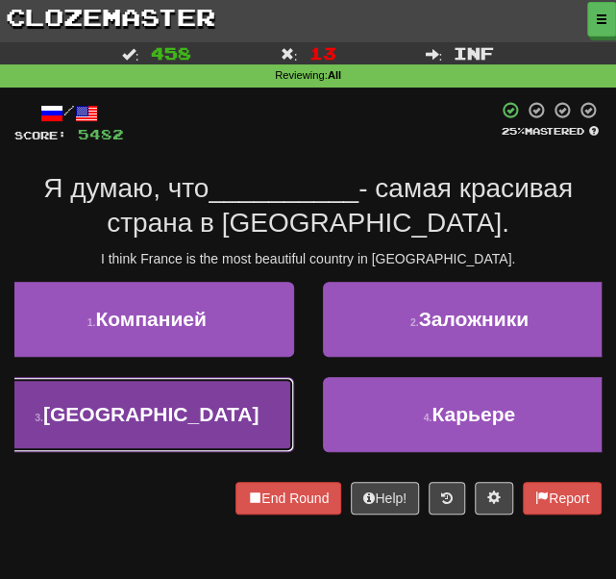
click at [204, 397] on button "3 . [GEOGRAPHIC_DATA]" at bounding box center [147, 414] width 294 height 75
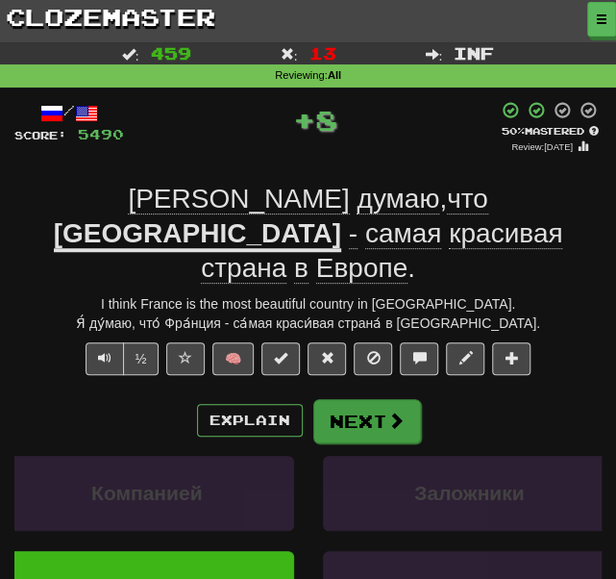
drag, startPoint x: 352, startPoint y: 412, endPoint x: 354, endPoint y: 399, distance: 13.6
click at [354, 409] on div "Explain Next Компанией Заложники [GEOGRAPHIC_DATA] [PERSON_NAME] more: Компание…" at bounding box center [307, 536] width 587 height 277
click at [342, 399] on button "Next" at bounding box center [367, 421] width 108 height 44
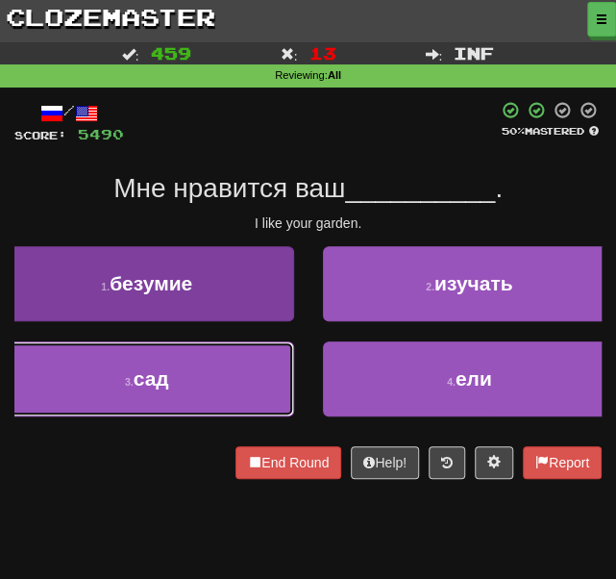
click at [235, 386] on button "3 . сад" at bounding box center [147, 378] width 294 height 75
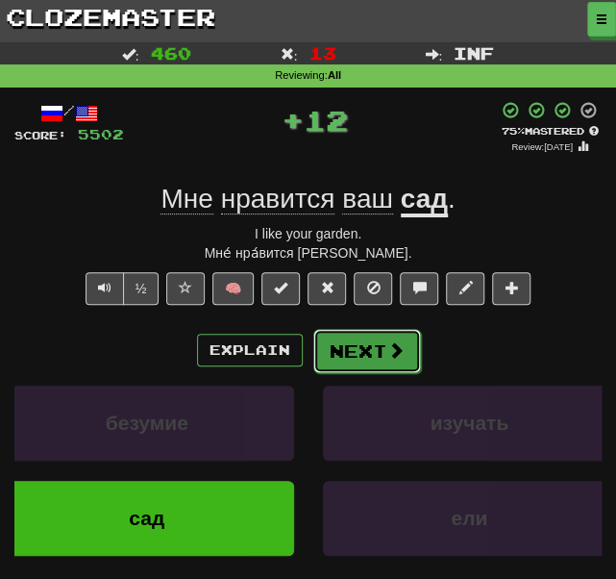
click at [356, 359] on button "Next" at bounding box center [367, 351] width 108 height 44
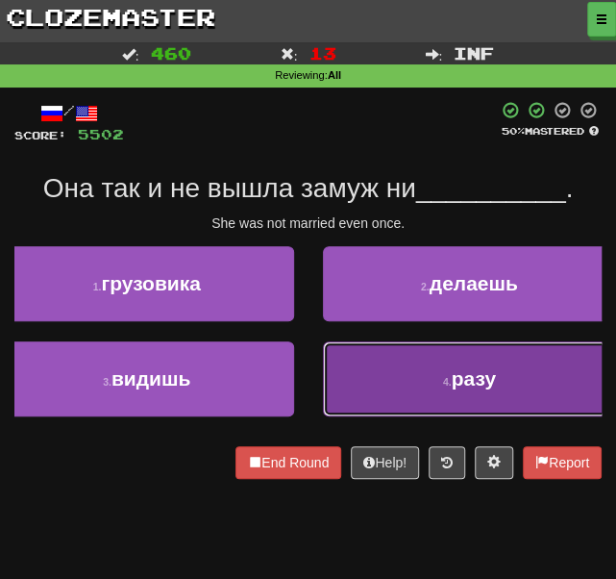
click at [407, 388] on button "4 . разу" at bounding box center [470, 378] width 294 height 75
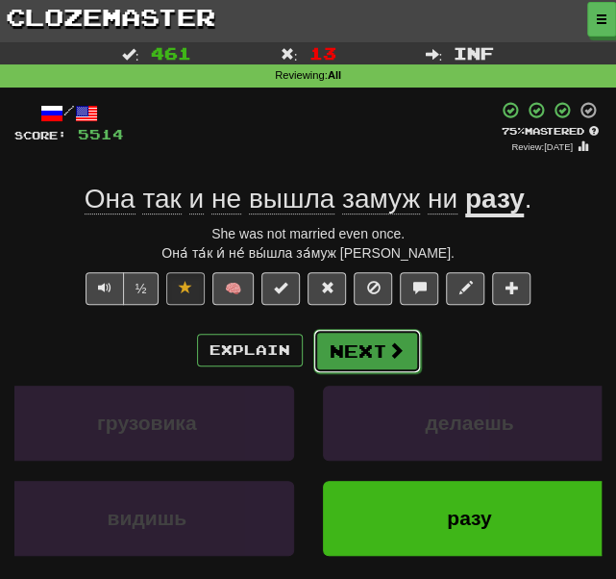
click at [349, 349] on button "Next" at bounding box center [367, 351] width 108 height 44
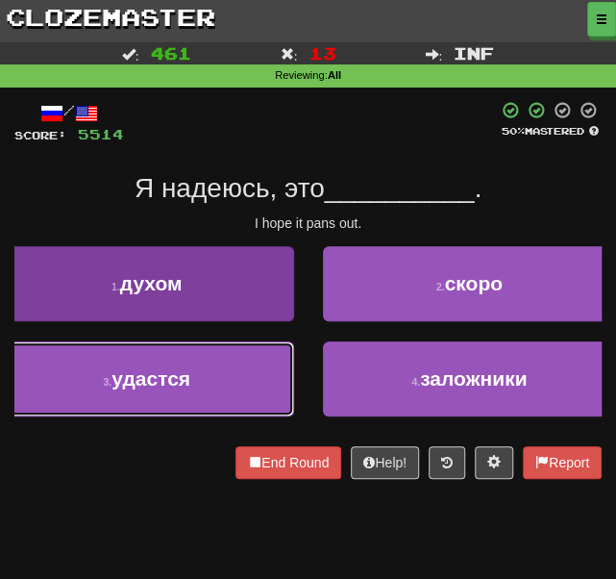
drag, startPoint x: 217, startPoint y: 387, endPoint x: 229, endPoint y: 385, distance: 11.9
click at [217, 387] on button "3 . удастся" at bounding box center [147, 378] width 294 height 75
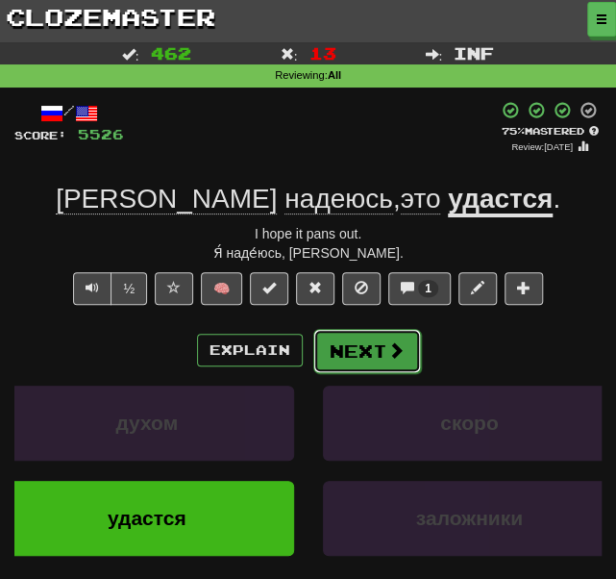
click at [349, 346] on button "Next" at bounding box center [367, 351] width 108 height 44
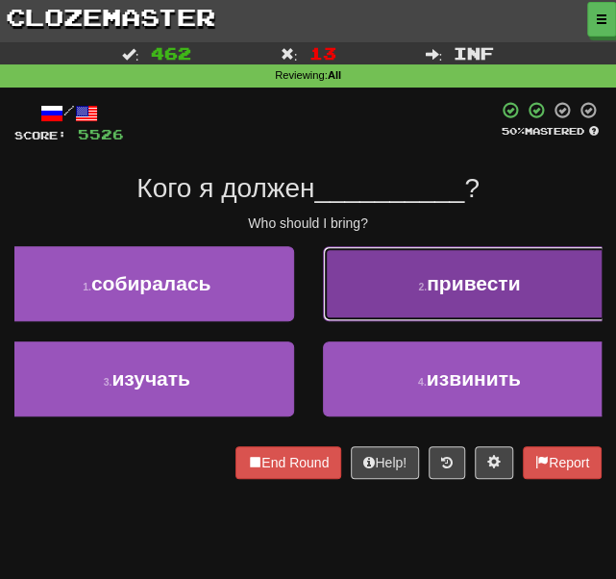
click at [372, 297] on button "2 . привести" at bounding box center [470, 283] width 294 height 75
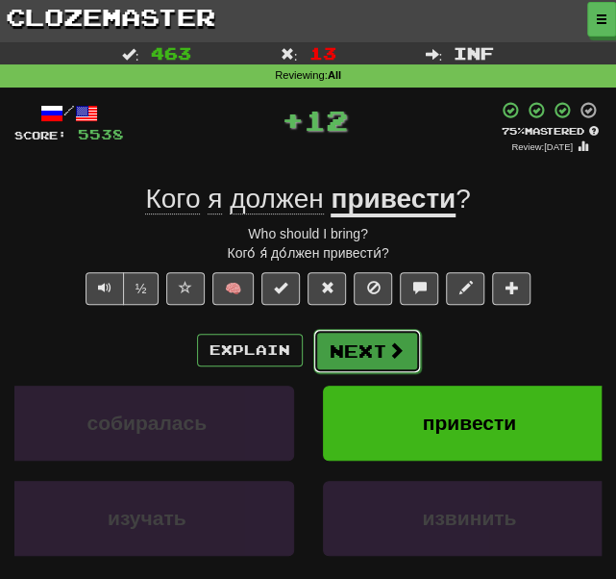
click at [363, 358] on button "Next" at bounding box center [367, 351] width 108 height 44
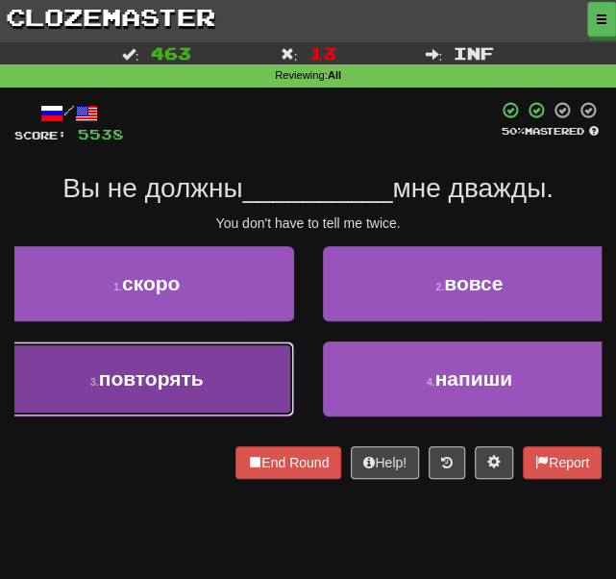
click at [215, 389] on button "3 . повторять" at bounding box center [147, 378] width 294 height 75
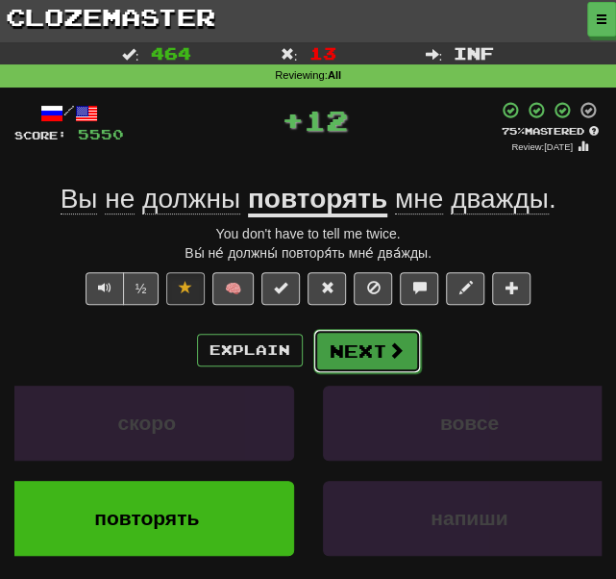
click at [363, 347] on button "Next" at bounding box center [367, 351] width 108 height 44
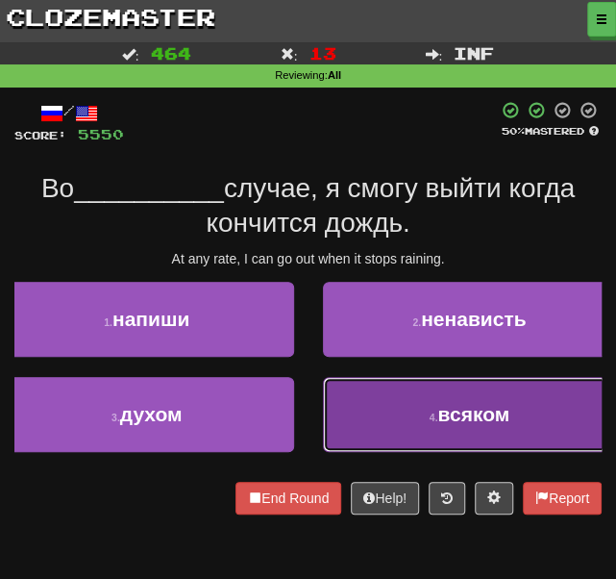
click at [369, 432] on button "4 . всяком" at bounding box center [470, 414] width 294 height 75
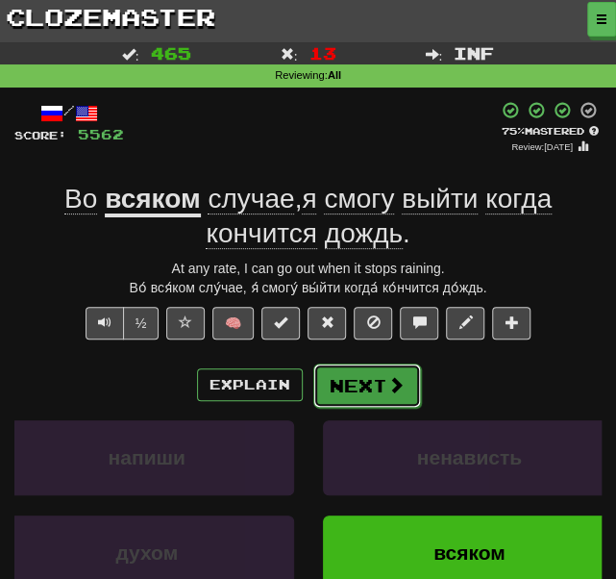
click at [354, 384] on button "Next" at bounding box center [367, 385] width 108 height 44
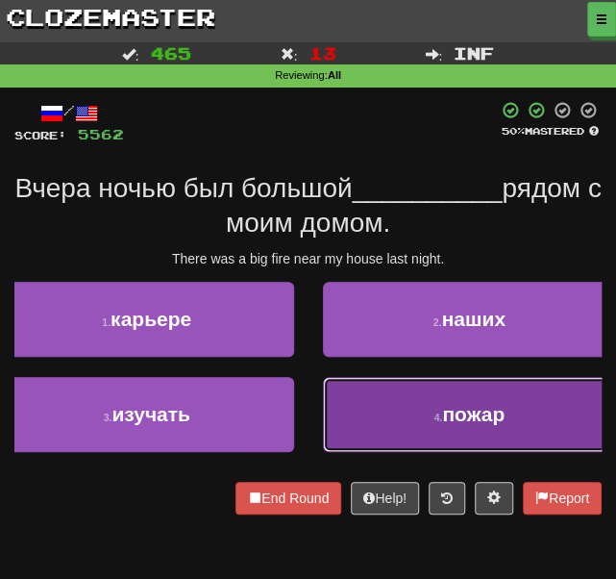
click at [327, 427] on button "4 . пожар" at bounding box center [470, 414] width 294 height 75
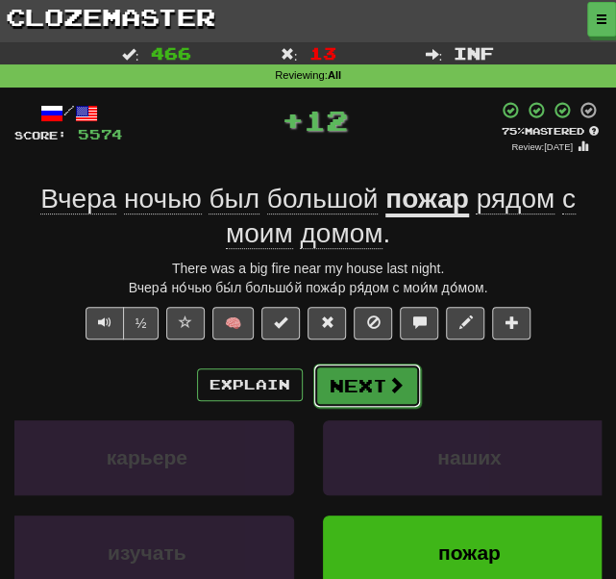
click at [351, 389] on button "Next" at bounding box center [367, 385] width 108 height 44
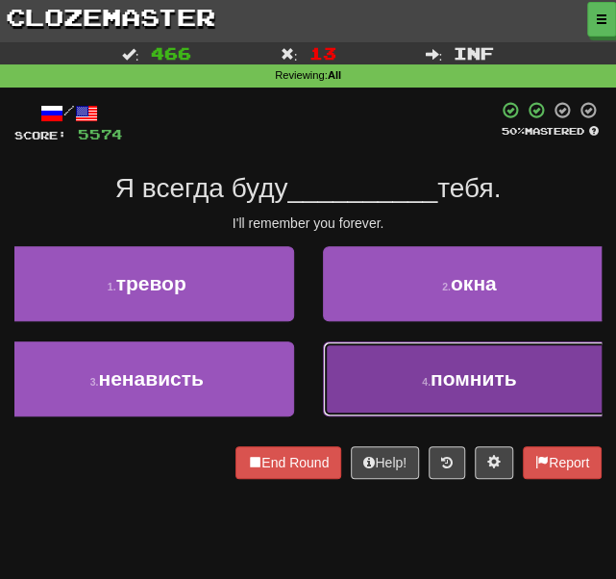
click at [358, 382] on button "4 . помнить" at bounding box center [470, 378] width 294 height 75
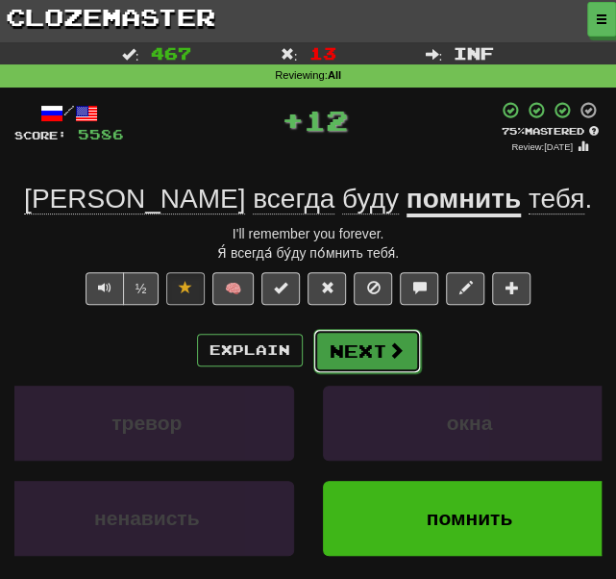
click at [348, 345] on button "Next" at bounding box center [367, 351] width 108 height 44
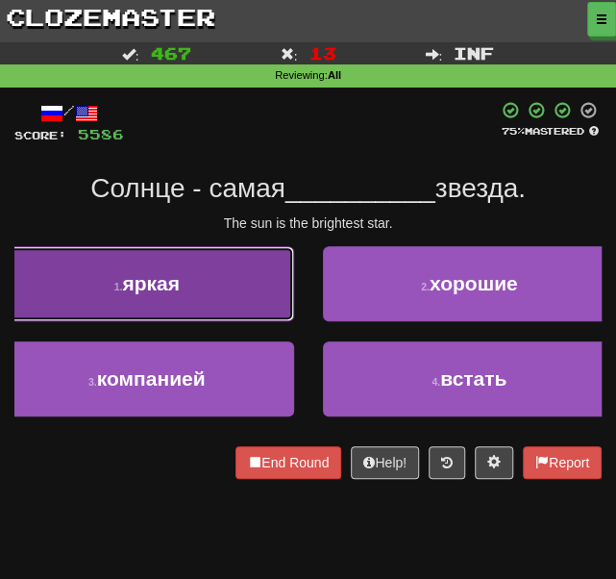
click at [233, 290] on button "1 . яркая" at bounding box center [147, 283] width 294 height 75
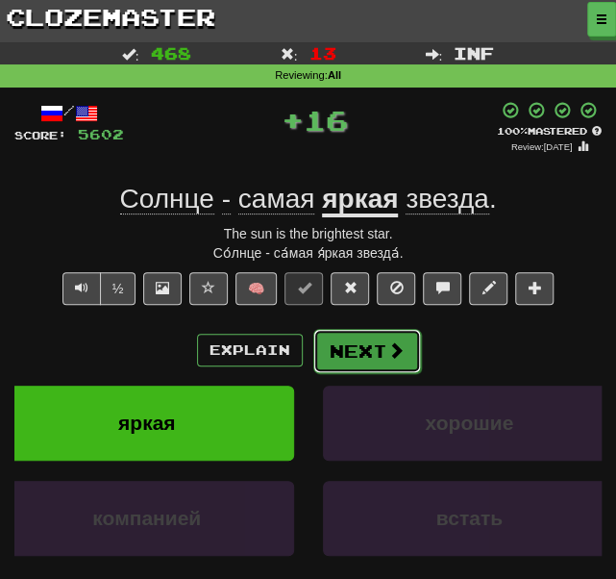
click at [365, 353] on button "Next" at bounding box center [367, 351] width 108 height 44
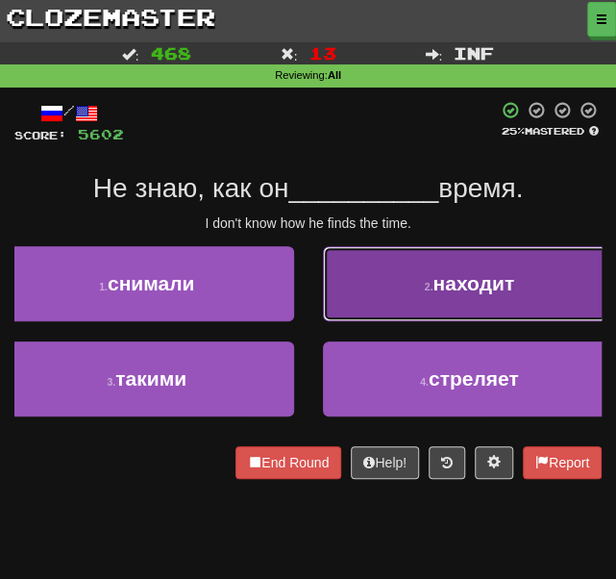
click at [399, 314] on button "2 . находит" at bounding box center [470, 283] width 294 height 75
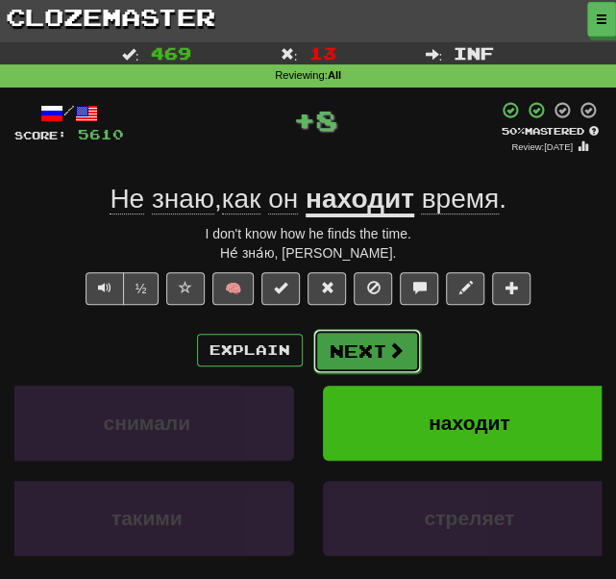
click at [352, 355] on button "Next" at bounding box center [367, 351] width 108 height 44
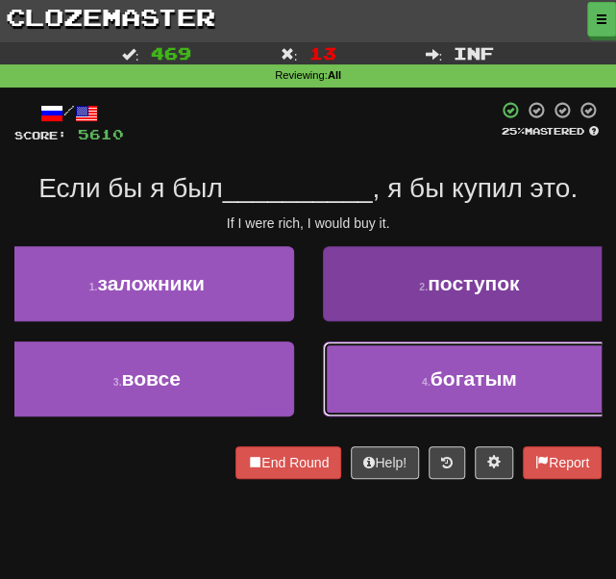
click at [361, 387] on button "4 . богатым" at bounding box center [470, 378] width 294 height 75
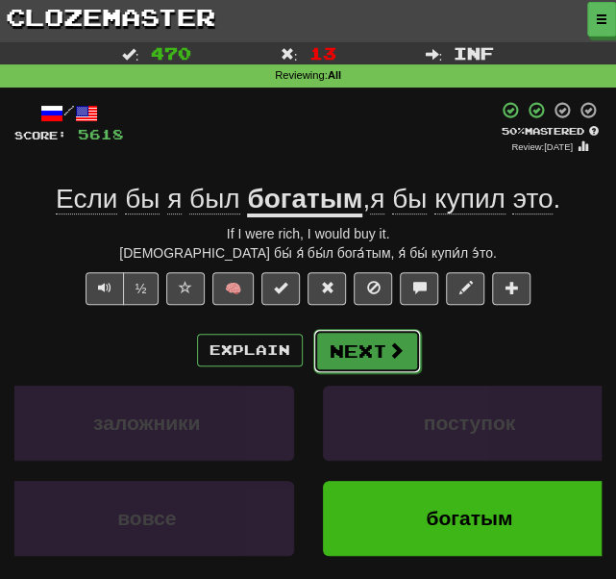
click at [364, 349] on button "Next" at bounding box center [367, 351] width 108 height 44
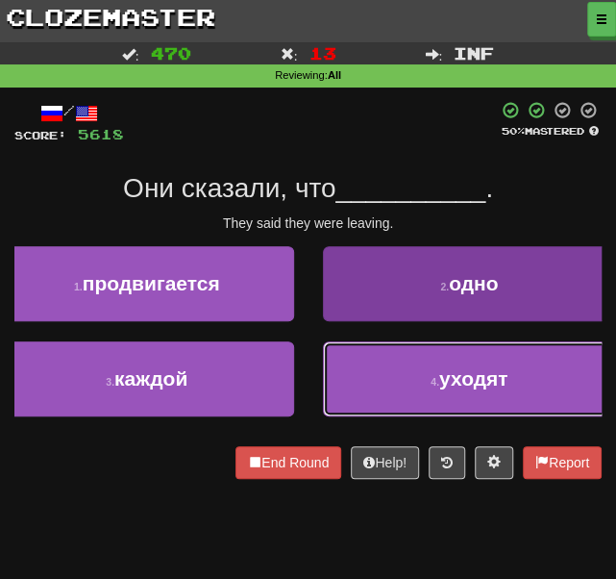
click at [365, 394] on button "4 . уходят" at bounding box center [470, 378] width 294 height 75
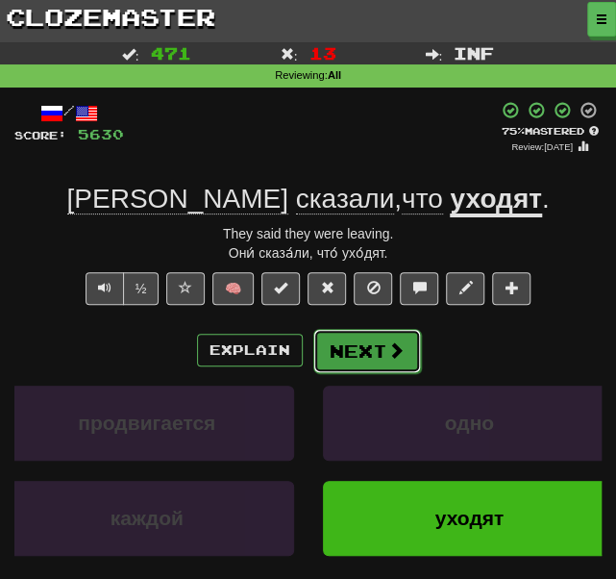
click at [342, 349] on button "Next" at bounding box center [367, 351] width 108 height 44
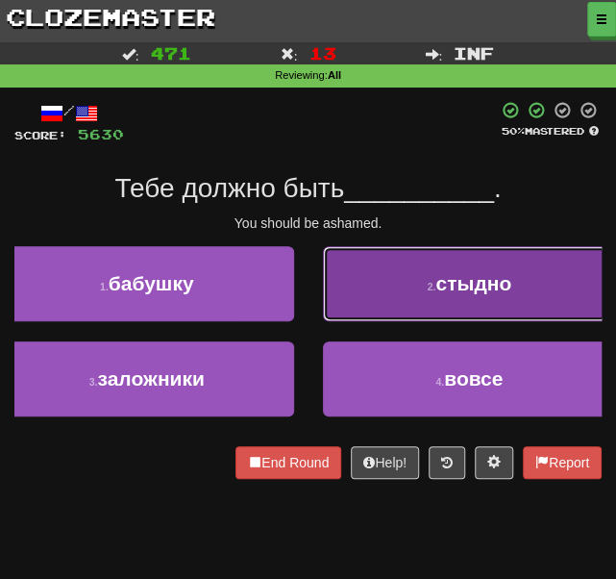
click at [361, 272] on button "2 . стыдно" at bounding box center [470, 283] width 294 height 75
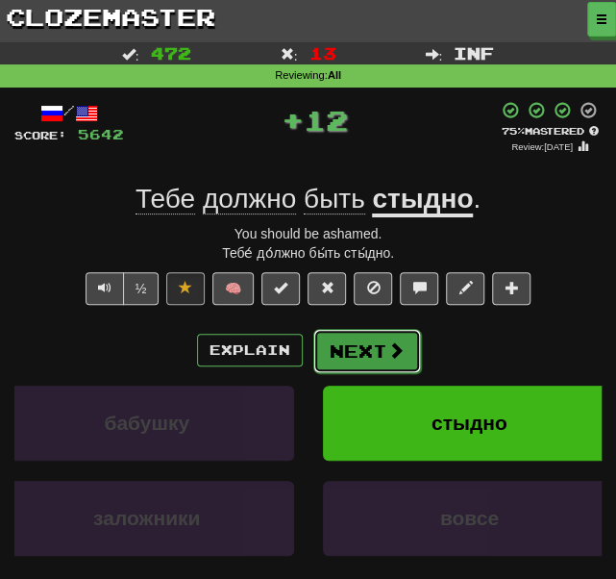
click at [375, 351] on button "Next" at bounding box center [367, 351] width 108 height 44
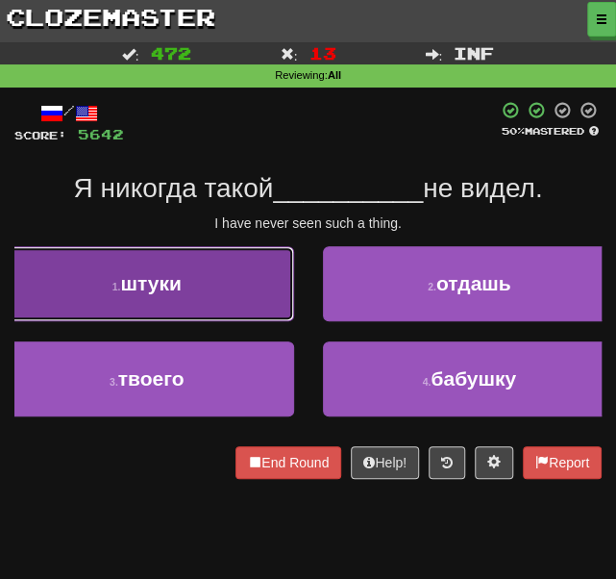
click at [213, 295] on button "1 . штуки" at bounding box center [147, 283] width 294 height 75
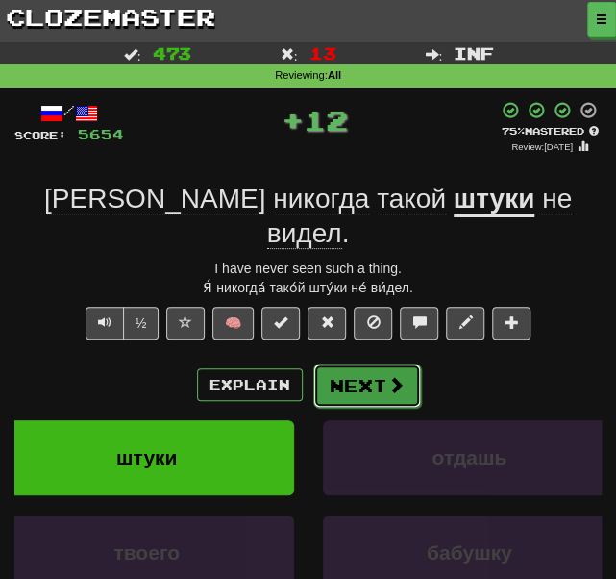
click at [359, 363] on button "Next" at bounding box center [367, 385] width 108 height 44
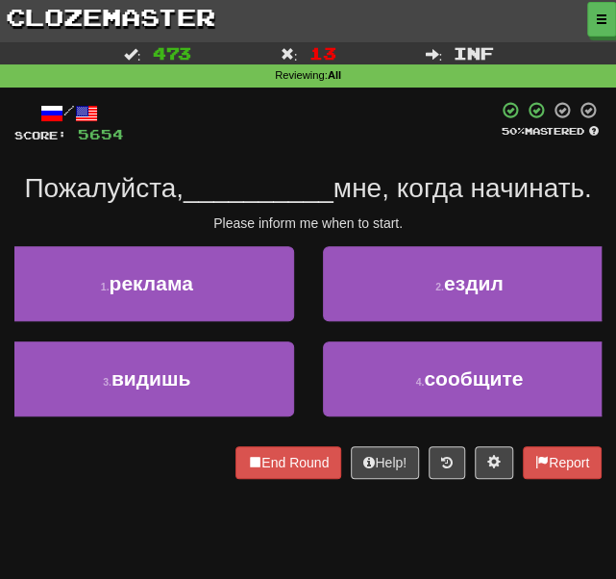
click at [256, 147] on div "/ Score: 5654 50 % Mastered Пожалуйста, __________ мне, когда начинать. Please …" at bounding box center [307, 290] width 587 height 378
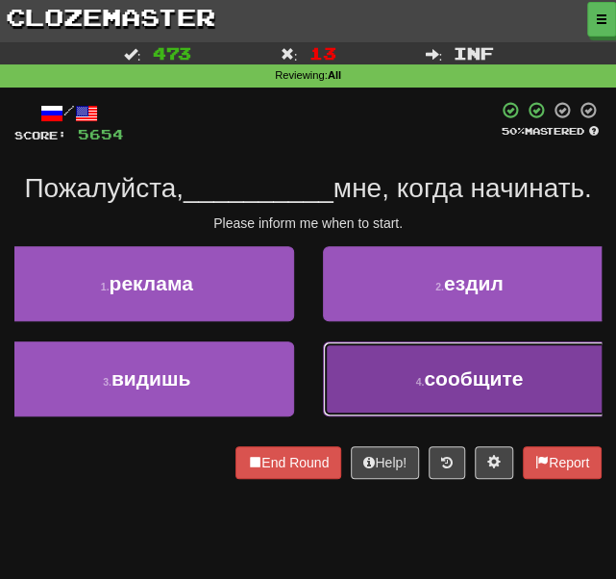
click at [373, 391] on button "4 . сообщите" at bounding box center [470, 378] width 294 height 75
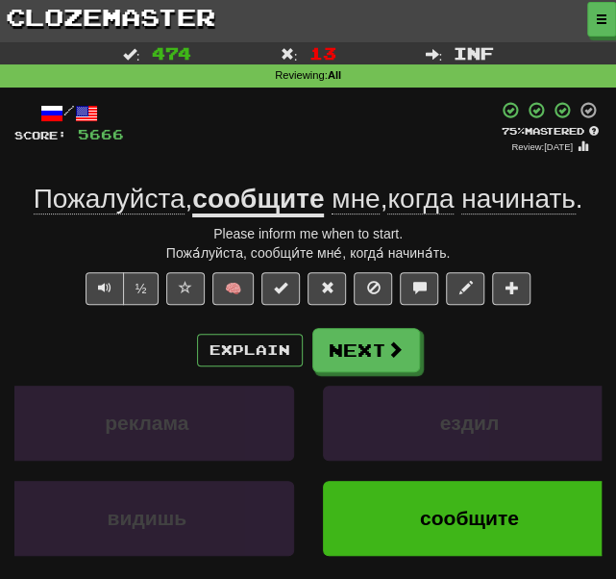
click at [352, 374] on div "Explain Next реклама ездил видишь сообщите Learn more: реклама ездил видишь соо…" at bounding box center [307, 466] width 587 height 277
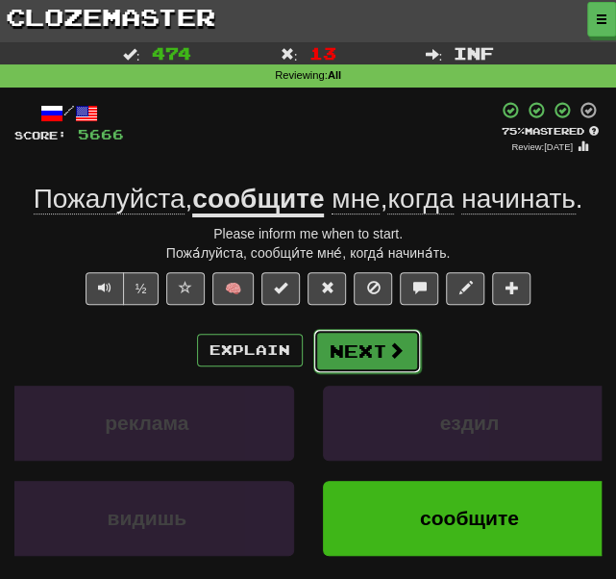
click at [358, 355] on button "Next" at bounding box center [367, 351] width 108 height 44
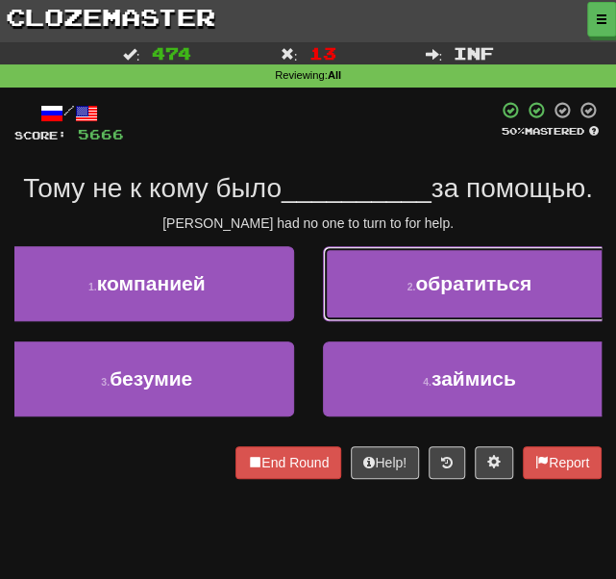
click at [348, 304] on button "2 . обратиться" at bounding box center [470, 283] width 294 height 75
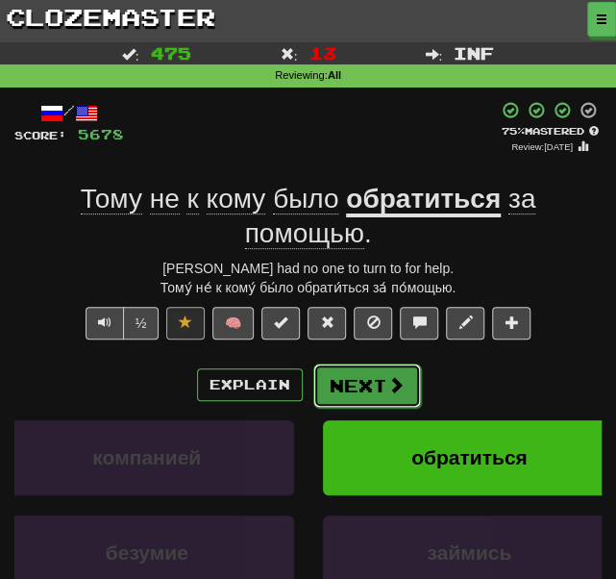
click at [365, 393] on button "Next" at bounding box center [367, 385] width 108 height 44
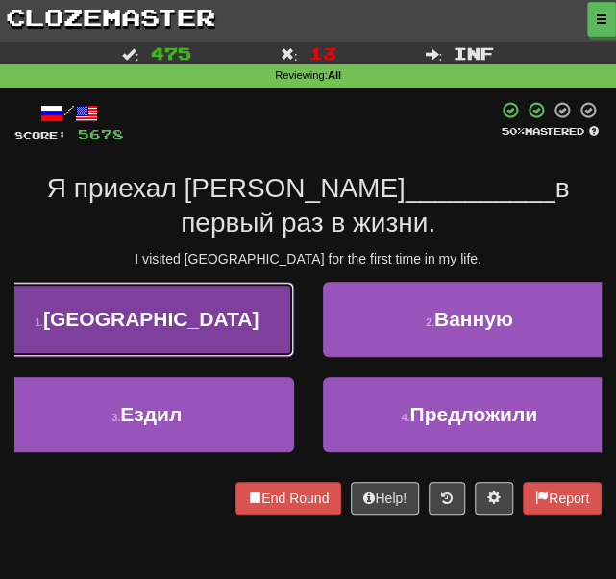
click at [185, 339] on button "1 . [GEOGRAPHIC_DATA]" at bounding box center [147, 319] width 294 height 75
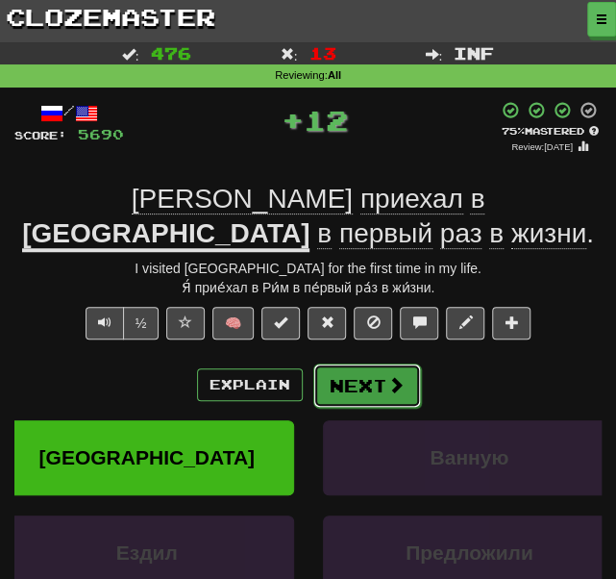
click at [385, 363] on button "Next" at bounding box center [367, 385] width 108 height 44
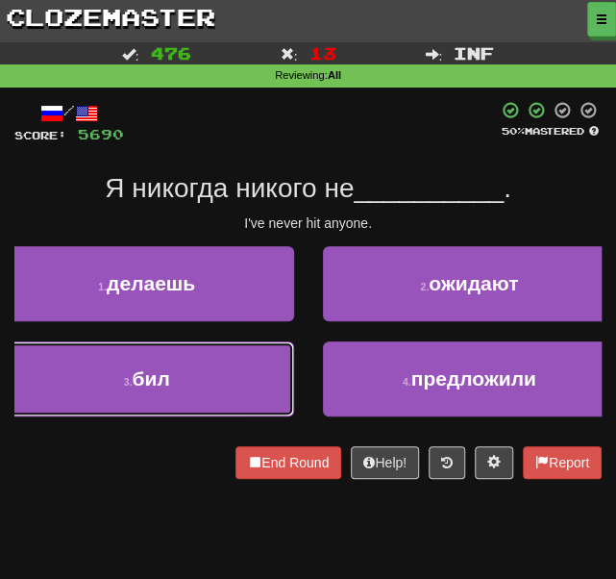
click at [170, 376] on span "бил" at bounding box center [151, 378] width 37 height 22
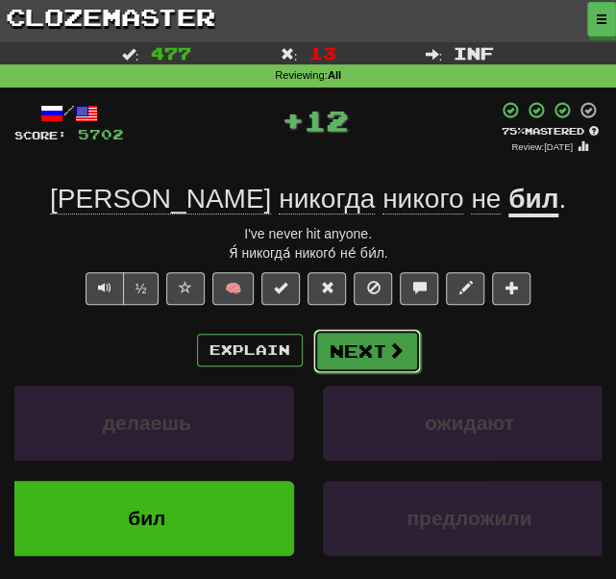
click at [349, 348] on button "Next" at bounding box center [367, 351] width 108 height 44
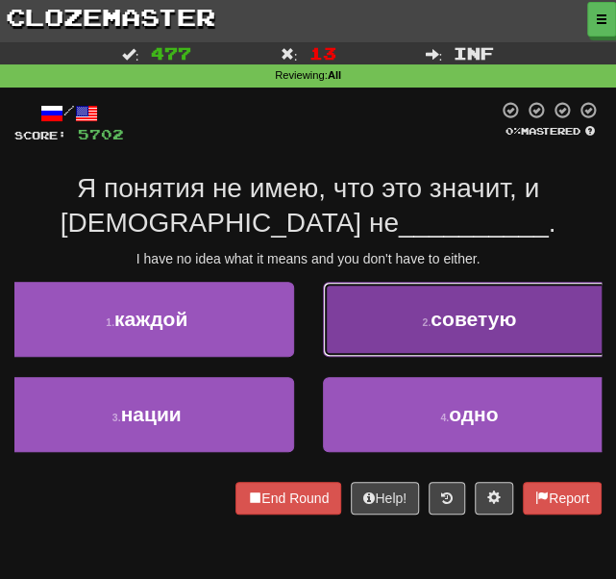
click at [387, 297] on button "2 . советую" at bounding box center [470, 319] width 294 height 75
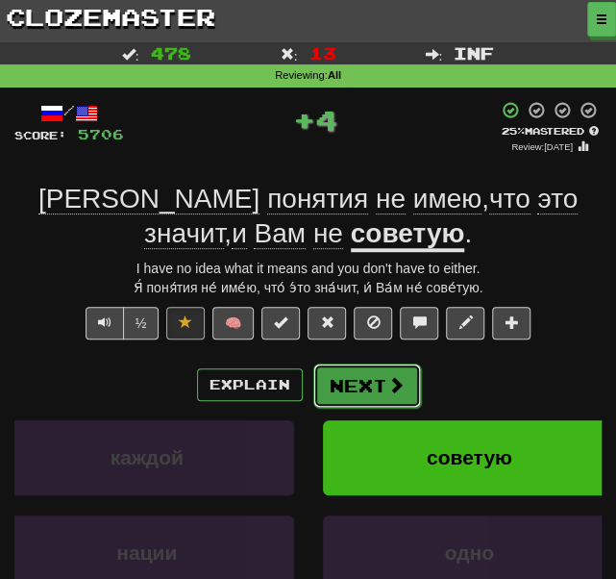
click at [336, 379] on button "Next" at bounding box center [367, 385] width 108 height 44
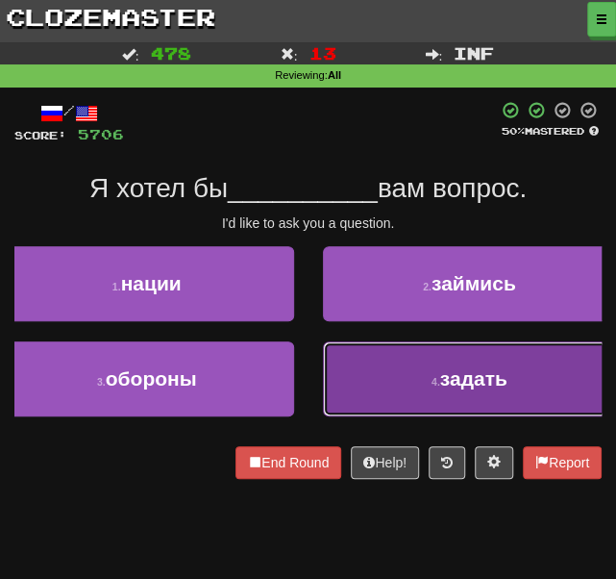
click at [364, 383] on button "4 . задать" at bounding box center [470, 378] width 294 height 75
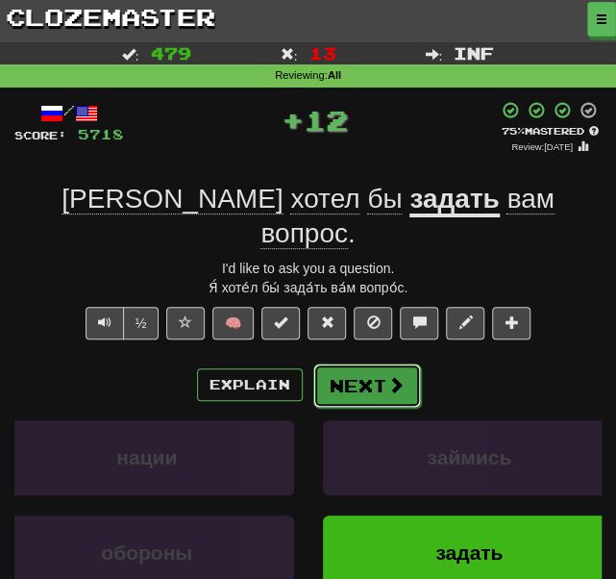
click at [352, 363] on button "Next" at bounding box center [367, 385] width 108 height 44
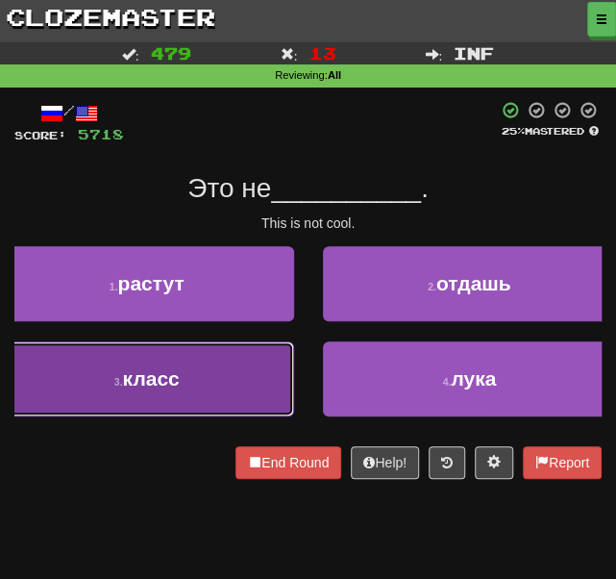
click at [217, 376] on button "3 . класс" at bounding box center [147, 378] width 294 height 75
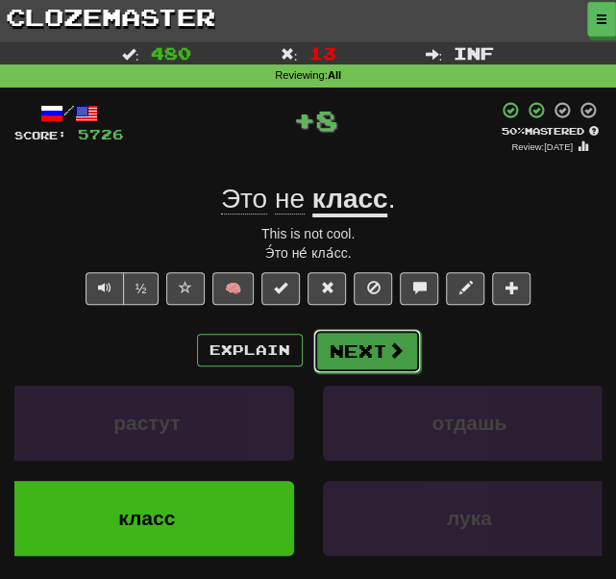
click at [355, 356] on button "Next" at bounding box center [367, 351] width 108 height 44
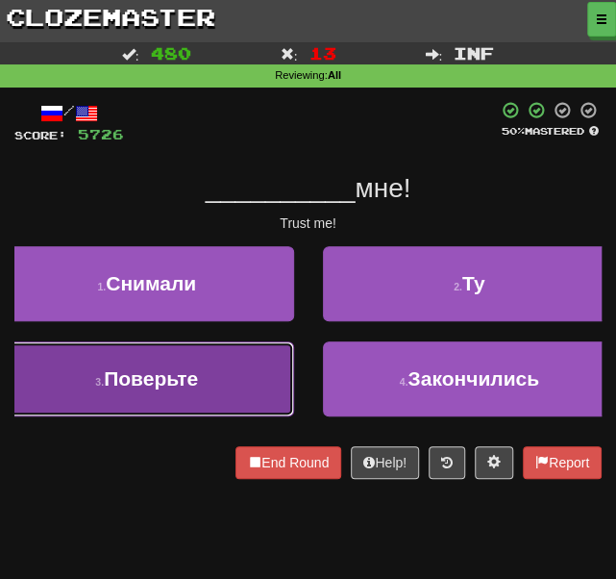
click at [185, 383] on span "Поверьте" at bounding box center [151, 378] width 94 height 22
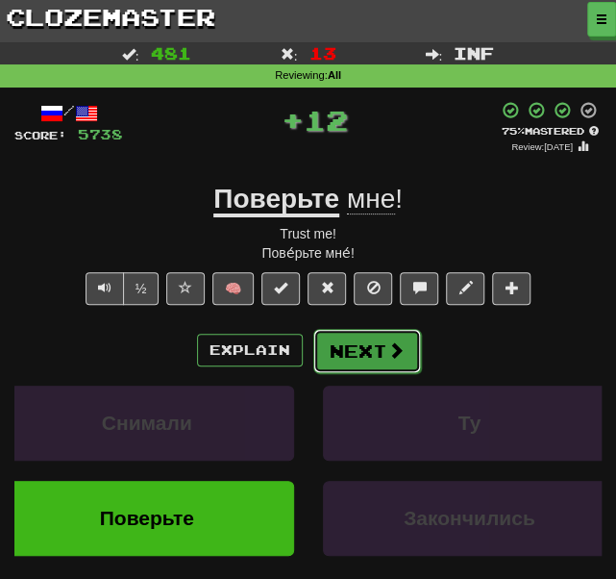
click at [342, 358] on button "Next" at bounding box center [367, 351] width 108 height 44
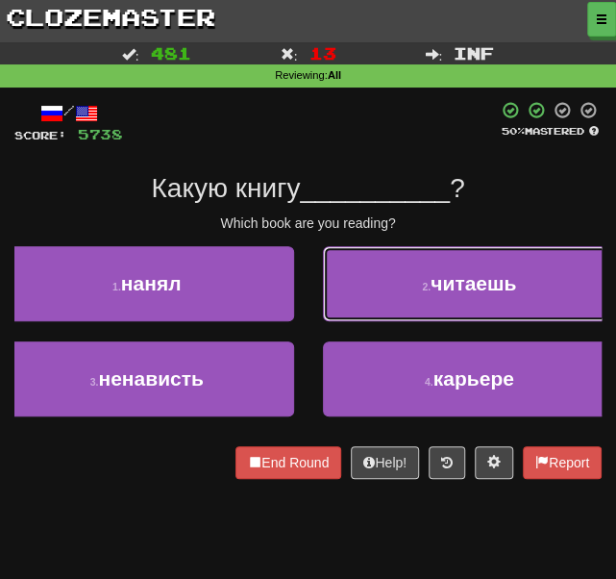
click at [346, 282] on button "2 . читаешь" at bounding box center [470, 283] width 294 height 75
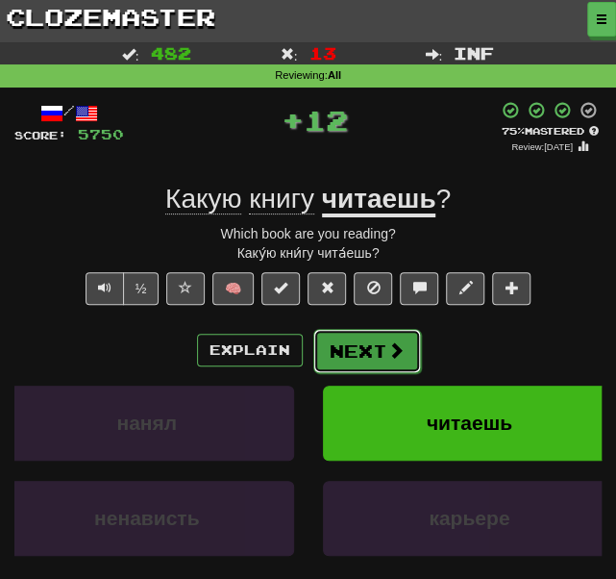
click at [350, 336] on button "Next" at bounding box center [367, 351] width 108 height 44
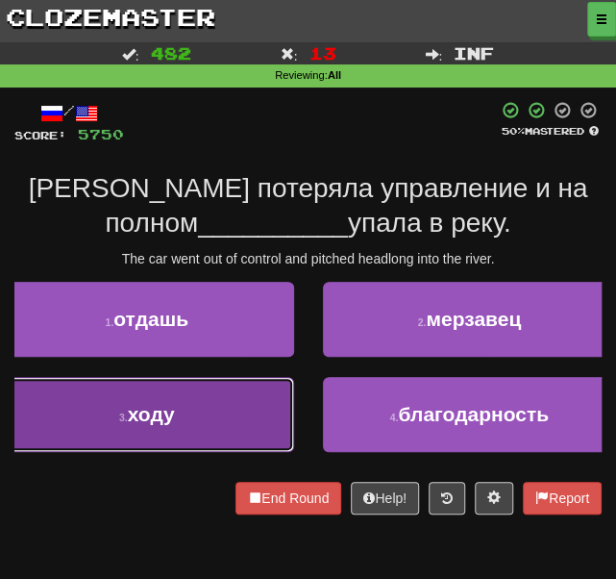
click at [206, 421] on button "3 . ходу" at bounding box center [147, 414] width 294 height 75
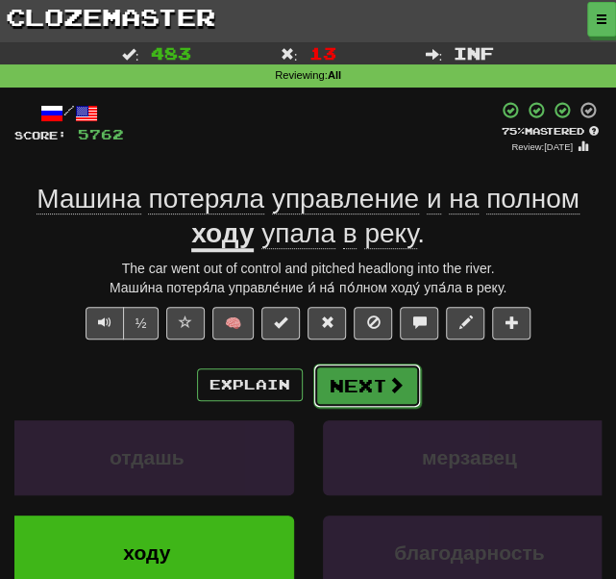
click at [383, 381] on button "Next" at bounding box center [367, 385] width 108 height 44
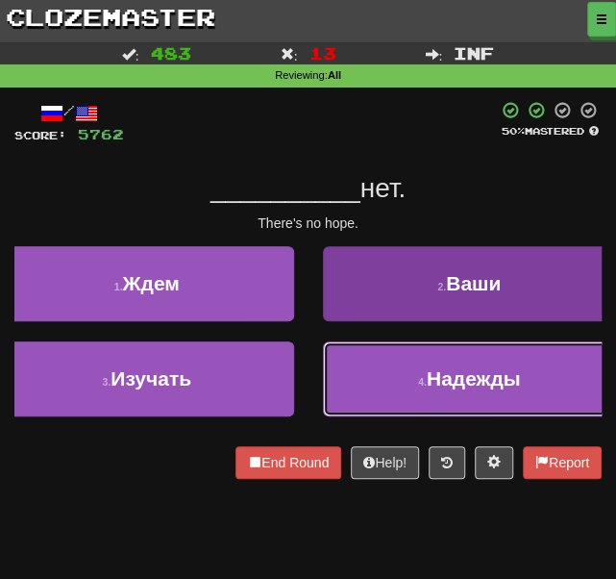
click at [387, 388] on button "4 . Надежды" at bounding box center [470, 378] width 294 height 75
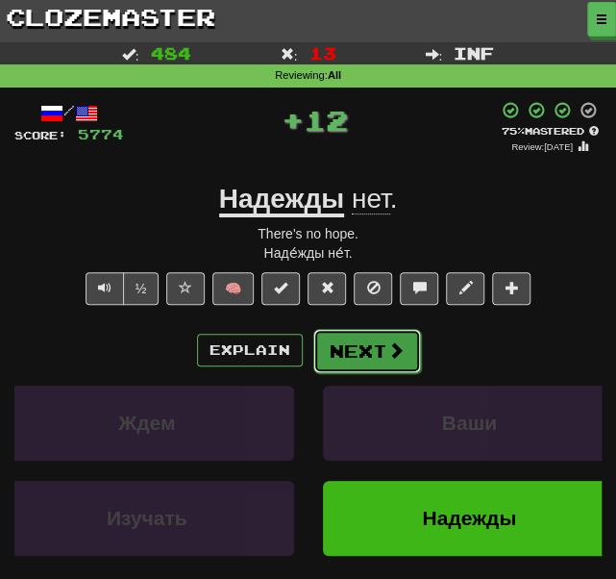
click at [363, 356] on button "Next" at bounding box center [367, 351] width 108 height 44
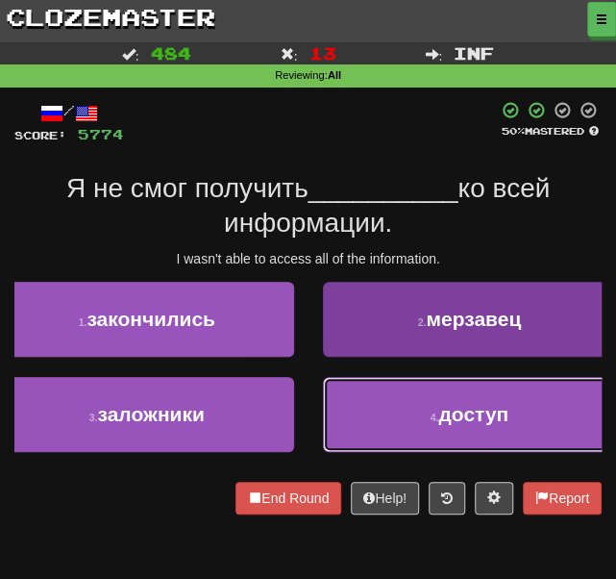
click at [401, 419] on button "4 . доступ" at bounding box center [470, 414] width 294 height 75
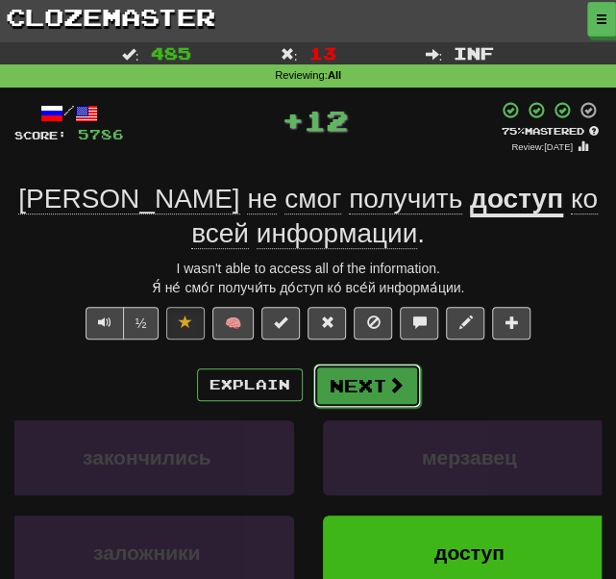
click at [350, 384] on button "Next" at bounding box center [367, 385] width 108 height 44
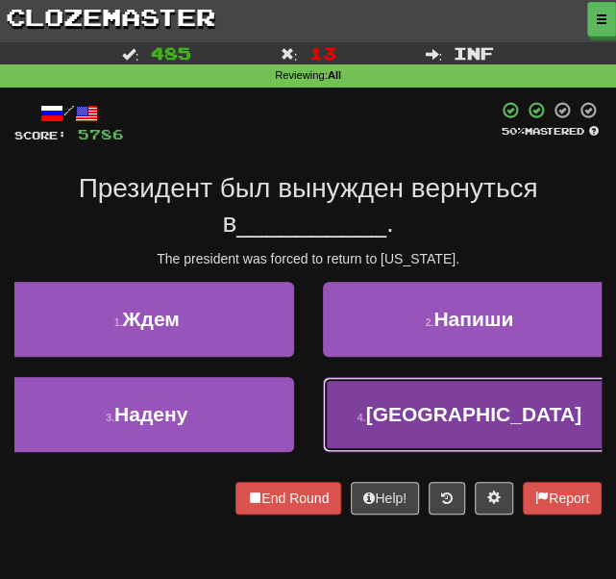
click at [394, 396] on button "4 . [GEOGRAPHIC_DATA]" at bounding box center [470, 414] width 294 height 75
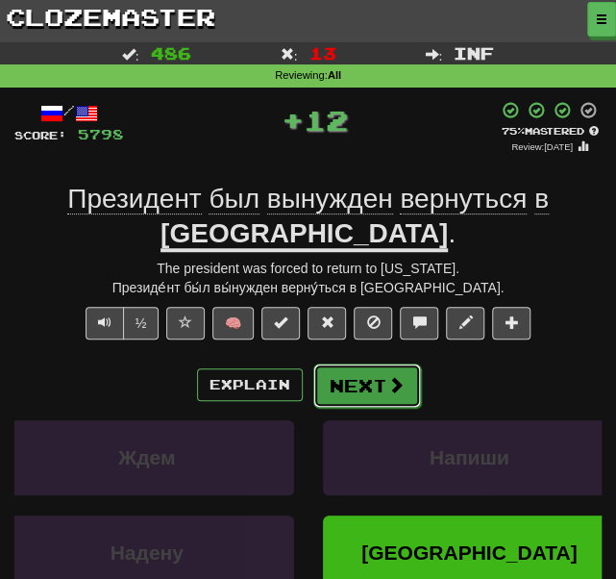
click at [379, 378] on button "Next" at bounding box center [367, 385] width 108 height 44
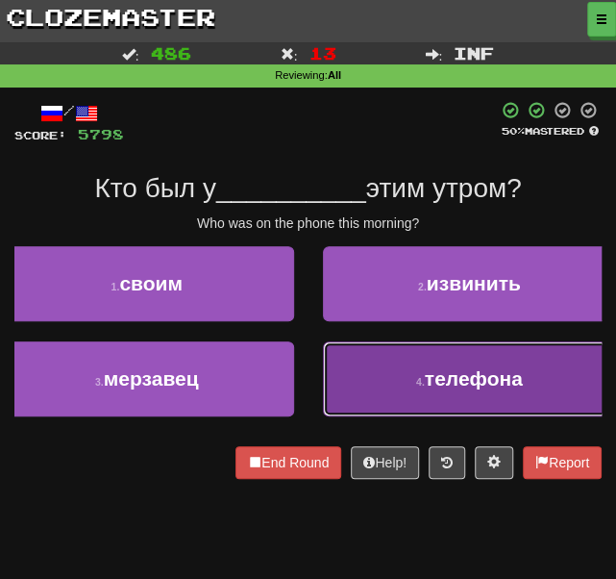
click at [447, 401] on button "4 . телефона" at bounding box center [470, 378] width 294 height 75
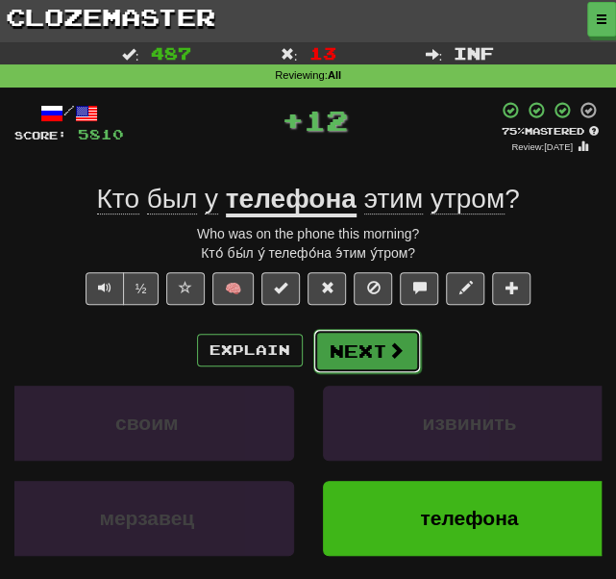
click at [371, 353] on button "Next" at bounding box center [367, 351] width 108 height 44
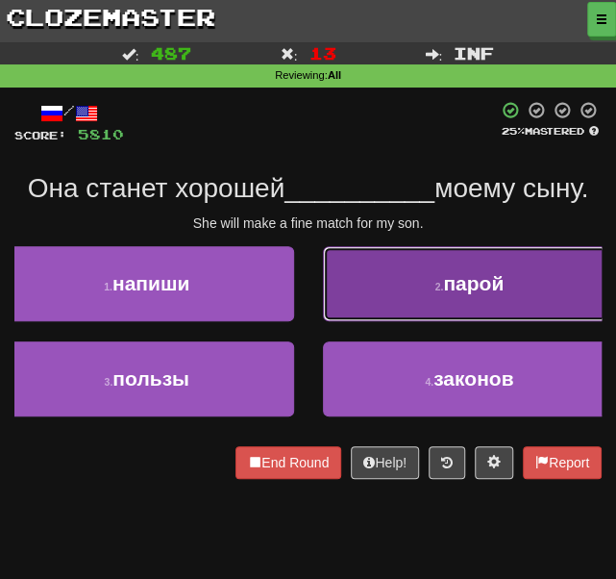
click at [419, 303] on button "2 . парой" at bounding box center [470, 283] width 294 height 75
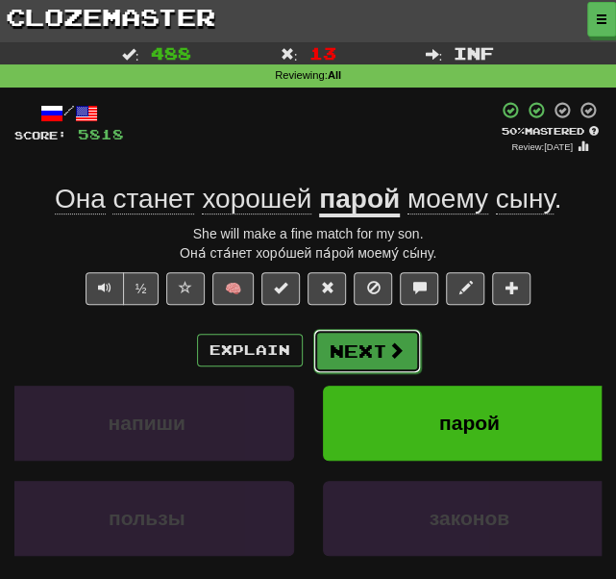
click at [371, 348] on button "Next" at bounding box center [367, 351] width 108 height 44
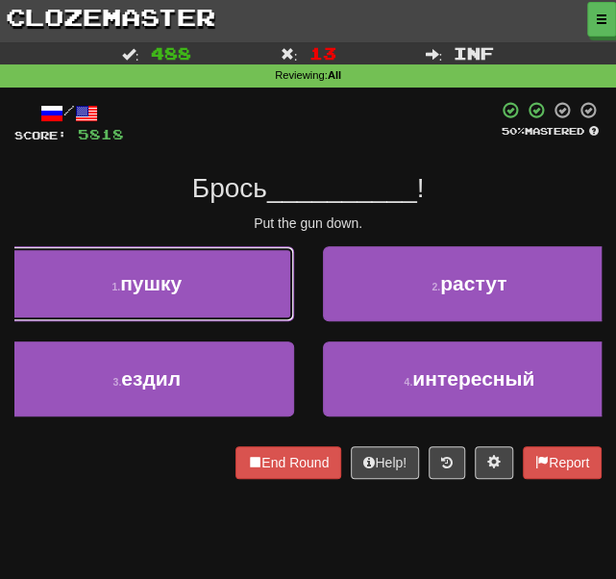
click at [227, 266] on button "1 . пушку" at bounding box center [147, 283] width 294 height 75
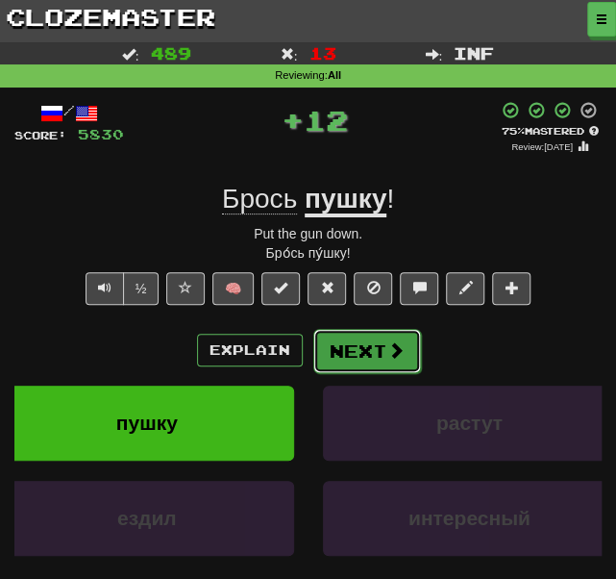
click at [363, 353] on button "Next" at bounding box center [367, 351] width 108 height 44
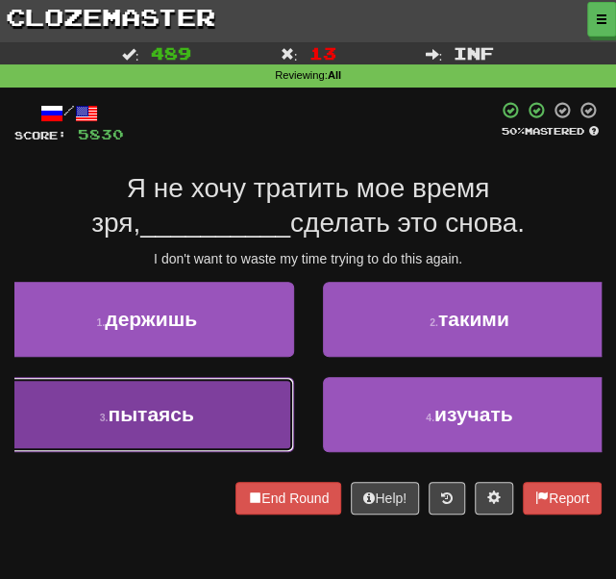
click at [207, 389] on button "3 . пытаясь" at bounding box center [147, 414] width 294 height 75
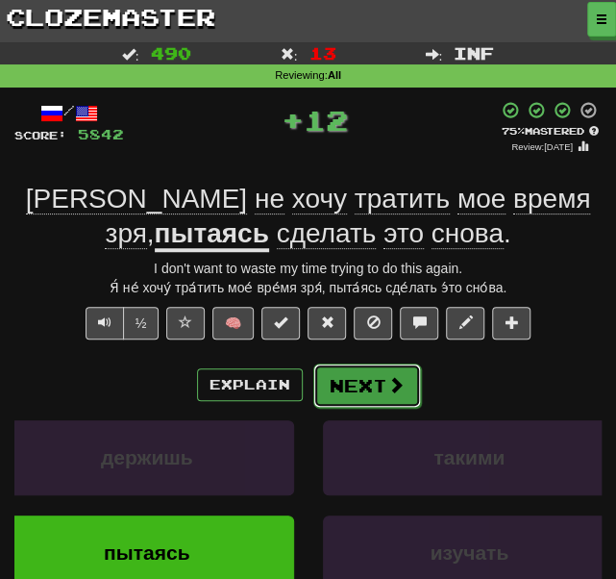
click at [364, 377] on button "Next" at bounding box center [367, 385] width 108 height 44
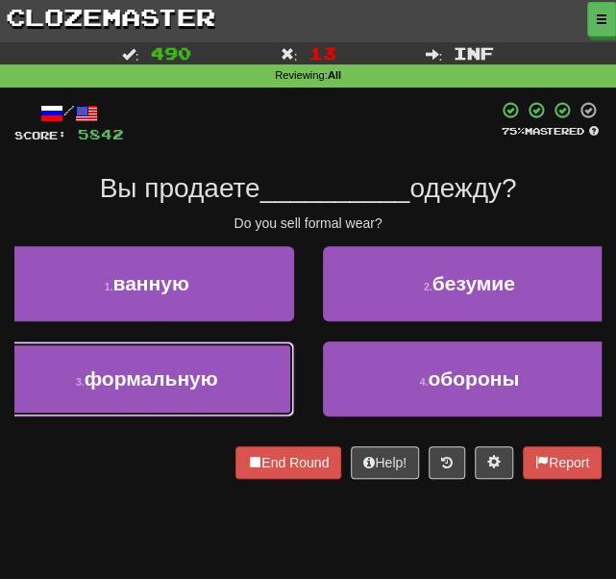
click at [216, 378] on span "формальную" at bounding box center [152, 378] width 134 height 22
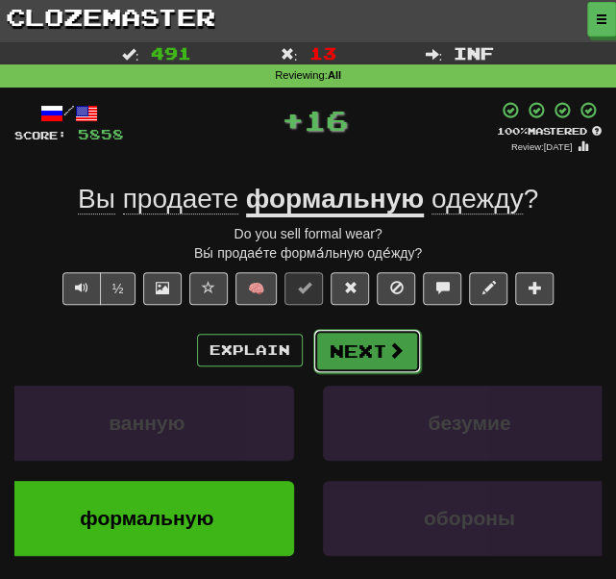
click at [355, 343] on button "Next" at bounding box center [367, 351] width 108 height 44
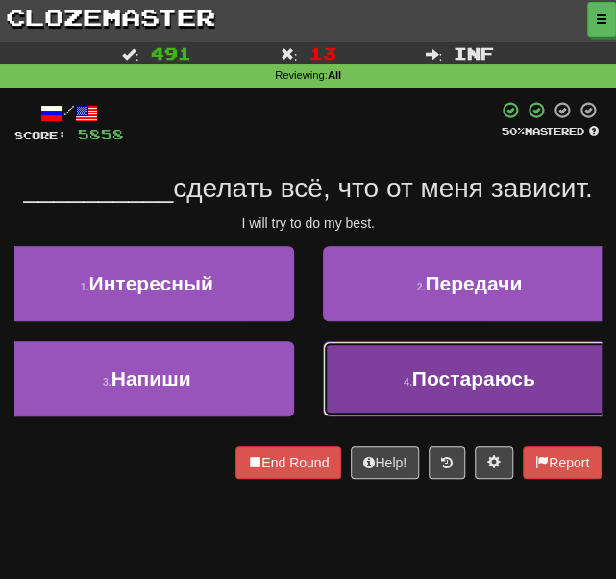
click at [438, 378] on span "Постараюсь" at bounding box center [473, 378] width 123 height 22
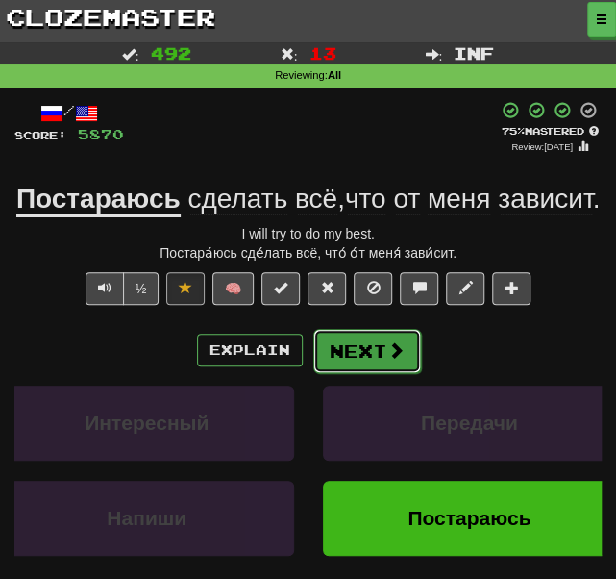
click at [352, 373] on button "Next" at bounding box center [367, 351] width 108 height 44
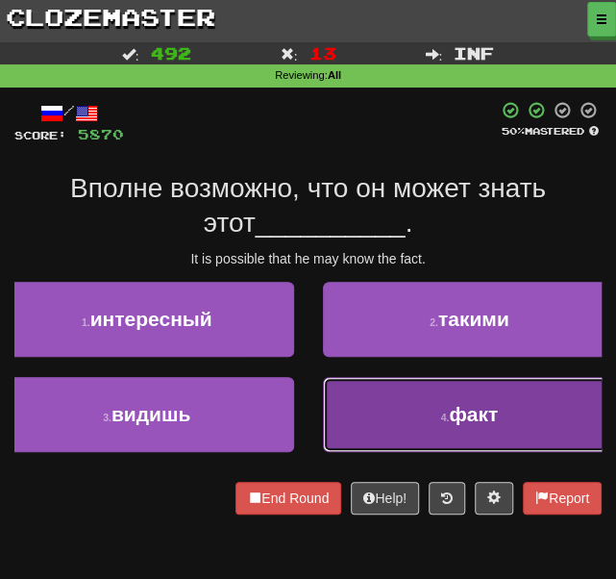
click at [350, 382] on button "4 . факт" at bounding box center [470, 414] width 294 height 75
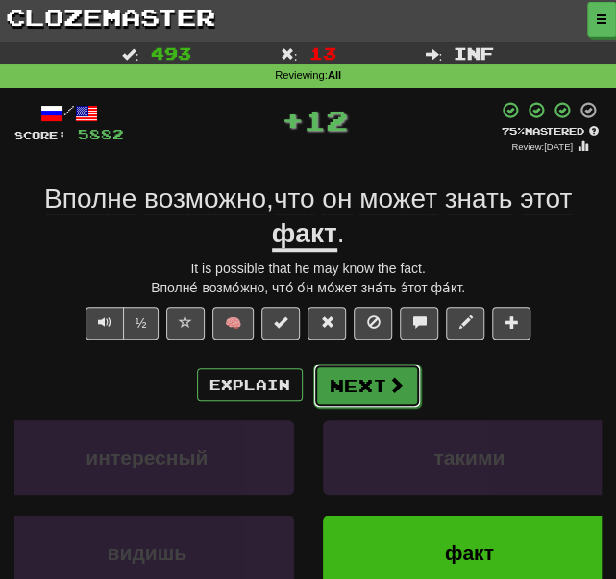
click at [328, 375] on button "Next" at bounding box center [367, 385] width 108 height 44
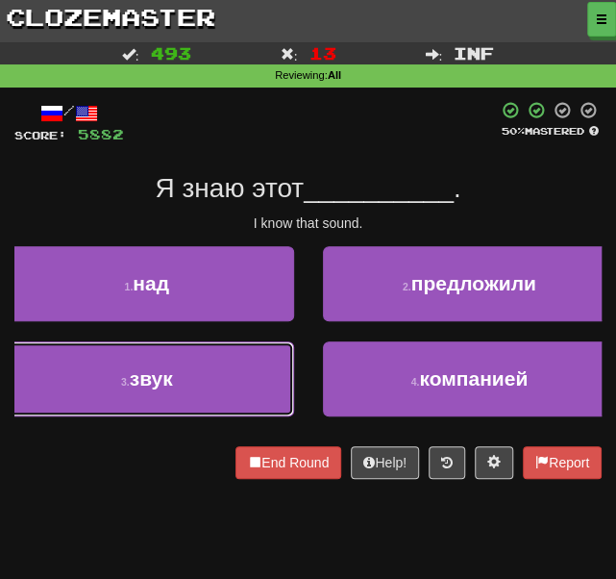
click at [157, 372] on span "звук" at bounding box center [151, 378] width 43 height 22
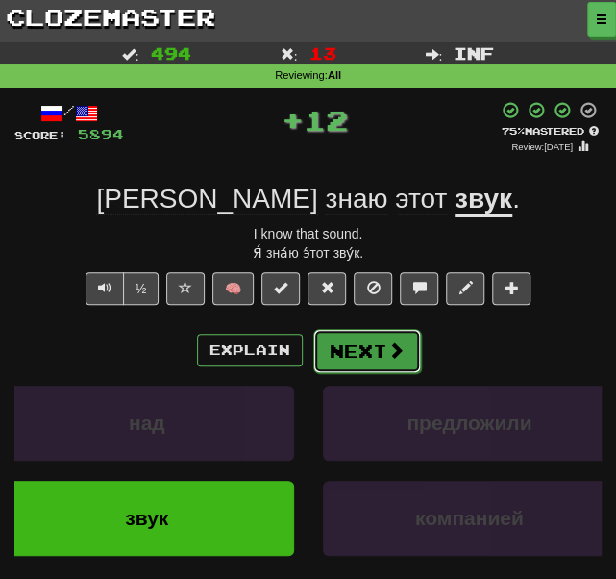
click at [346, 352] on button "Next" at bounding box center [367, 351] width 108 height 44
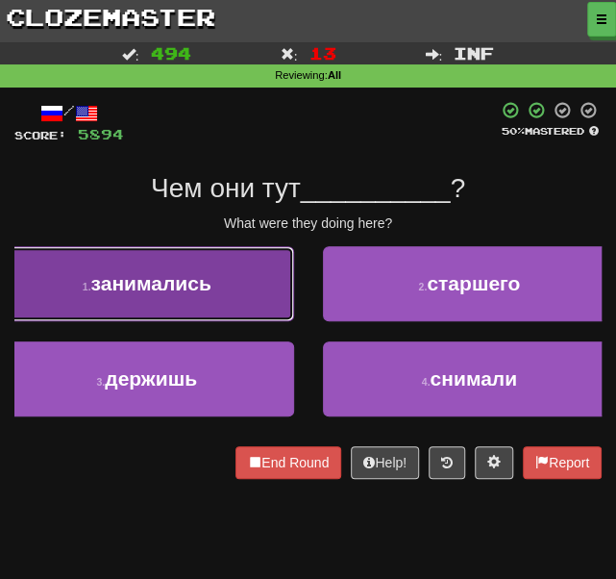
click at [202, 287] on span "занимались" at bounding box center [151, 283] width 120 height 22
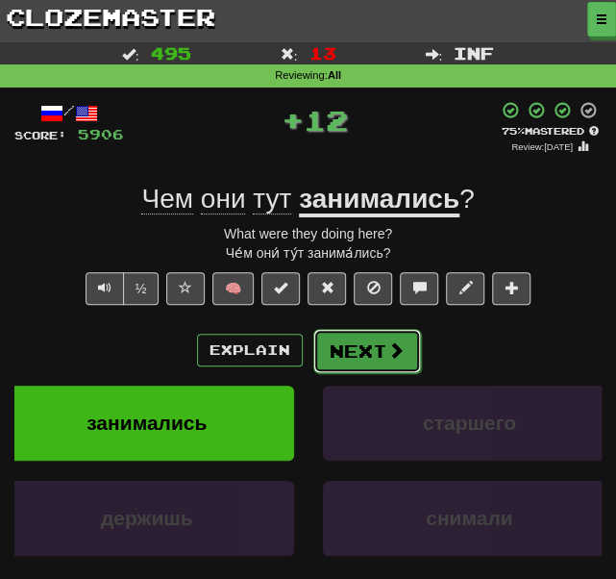
click at [371, 344] on button "Next" at bounding box center [367, 351] width 108 height 44
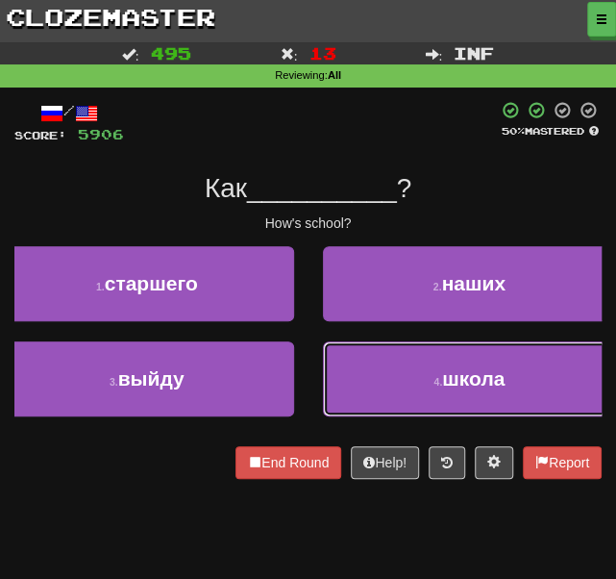
click at [390, 378] on button "4 . школа" at bounding box center [470, 378] width 294 height 75
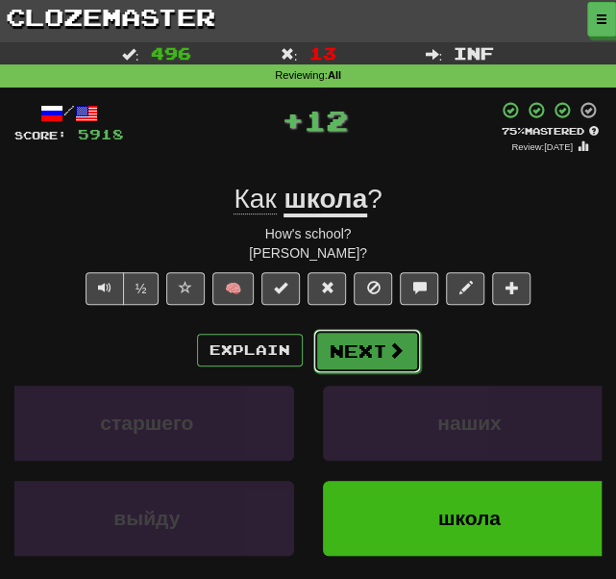
click at [369, 344] on button "Next" at bounding box center [367, 351] width 108 height 44
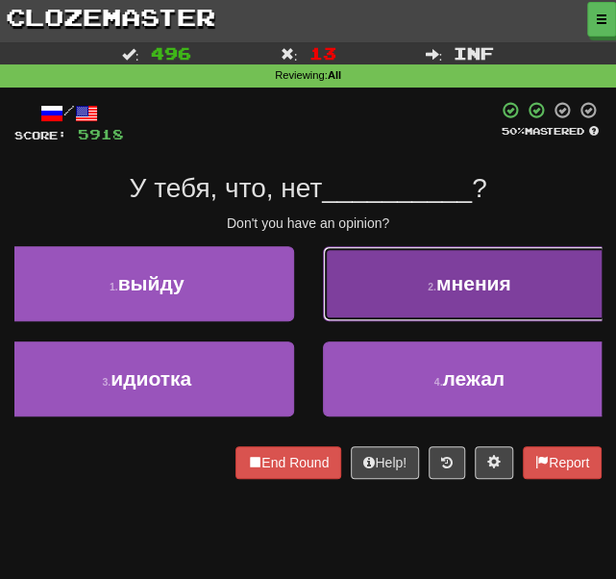
click at [371, 289] on button "2 . мнения" at bounding box center [470, 283] width 294 height 75
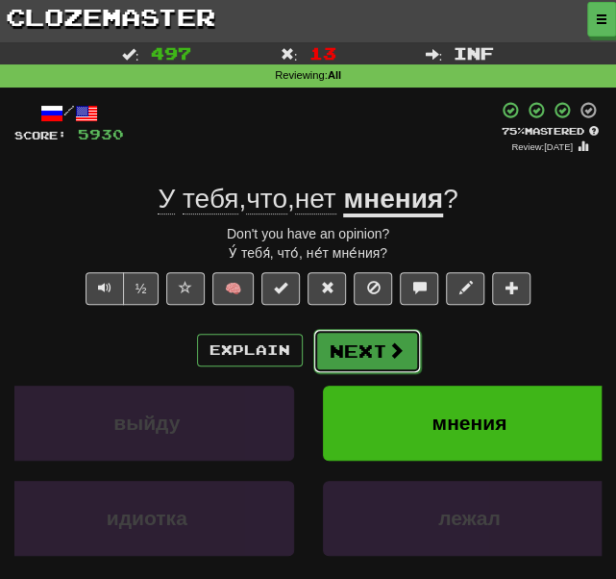
click at [336, 342] on button "Next" at bounding box center [367, 351] width 108 height 44
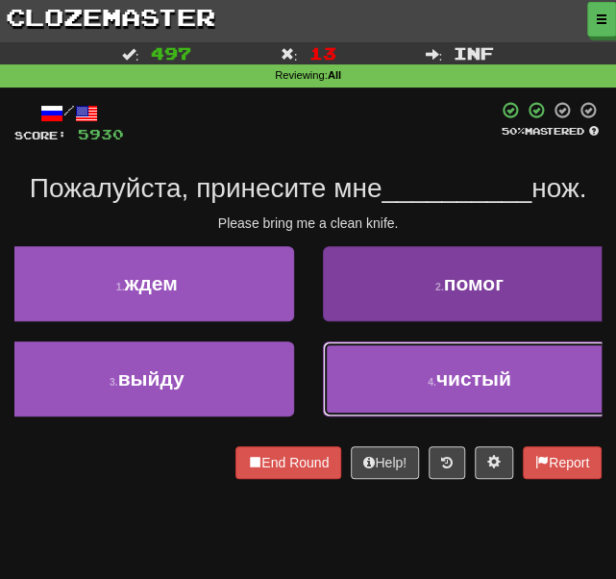
click at [385, 394] on button "4 . чистый" at bounding box center [470, 378] width 294 height 75
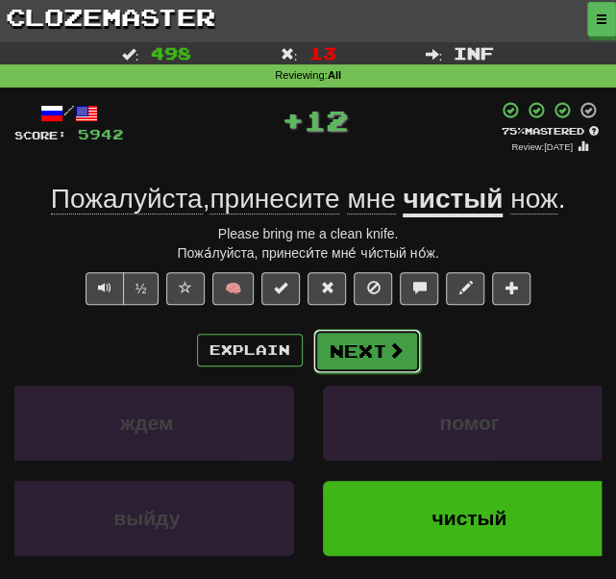
click at [358, 349] on button "Next" at bounding box center [367, 351] width 108 height 44
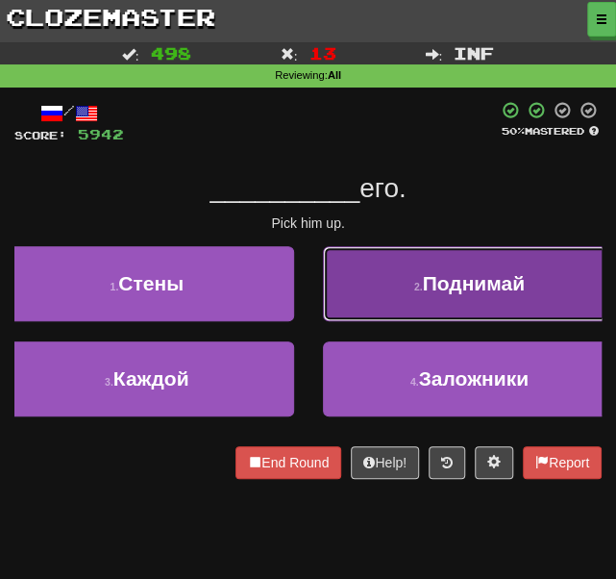
click at [411, 276] on button "2 . Поднимай" at bounding box center [470, 283] width 294 height 75
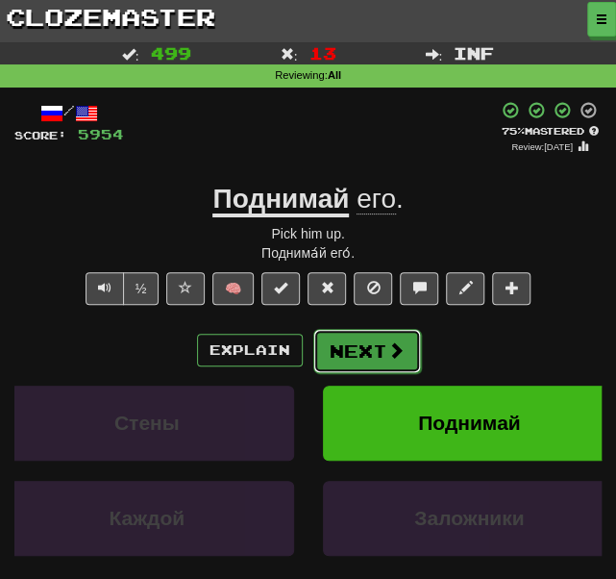
click at [336, 353] on button "Next" at bounding box center [367, 351] width 108 height 44
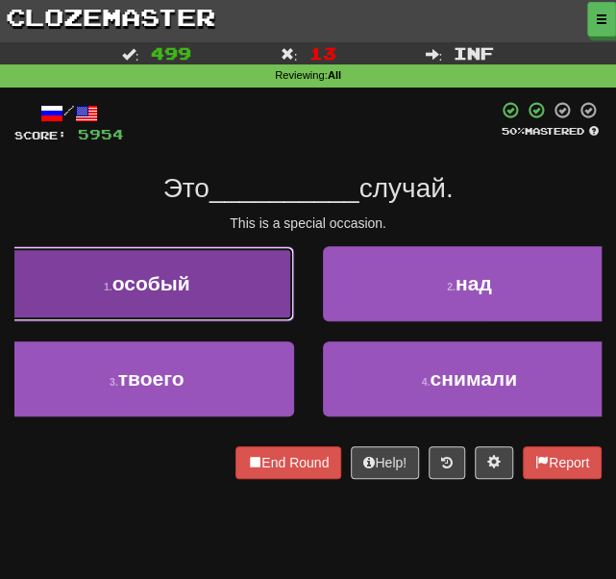
click at [230, 279] on button "1 . особый" at bounding box center [147, 283] width 294 height 75
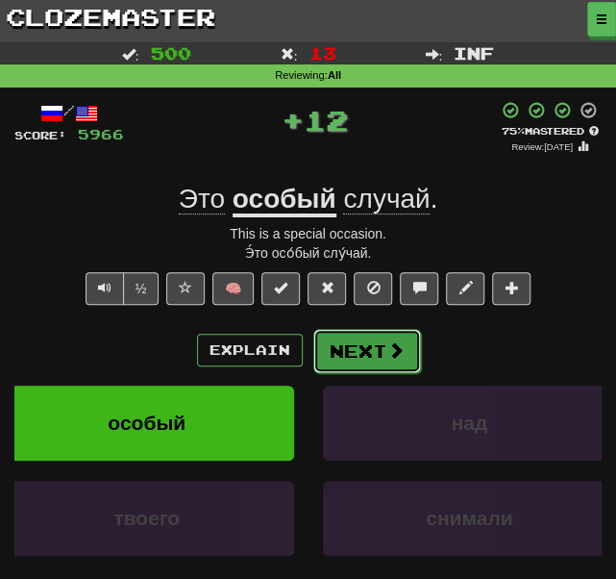
click at [391, 355] on span at bounding box center [395, 349] width 17 height 17
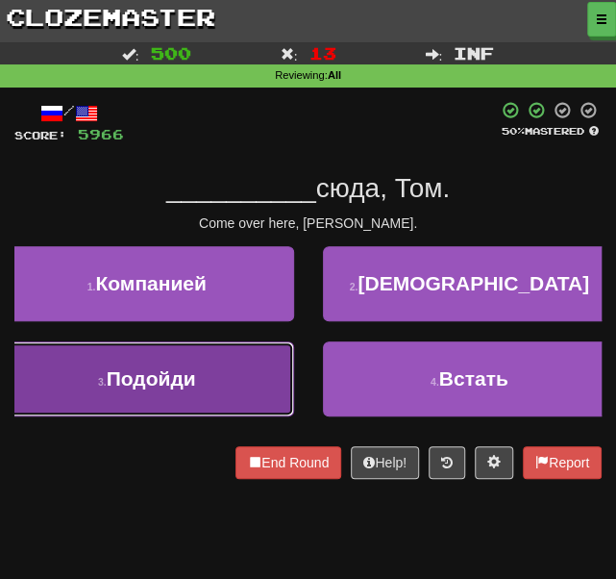
click at [212, 363] on button "3 . Подойди" at bounding box center [147, 378] width 294 height 75
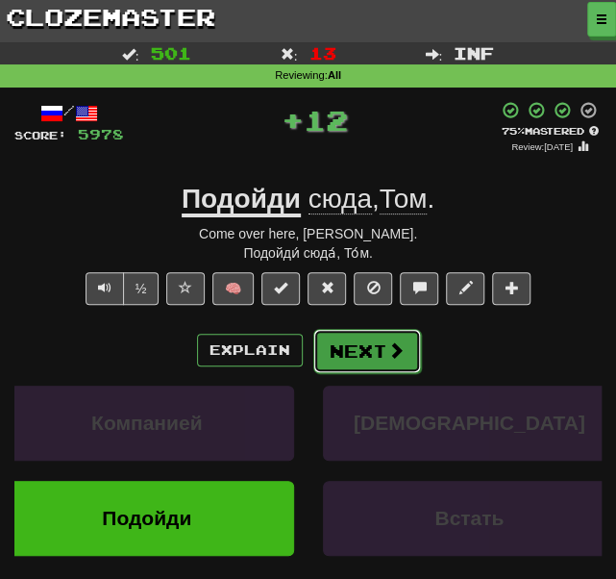
click at [343, 351] on button "Next" at bounding box center [367, 351] width 108 height 44
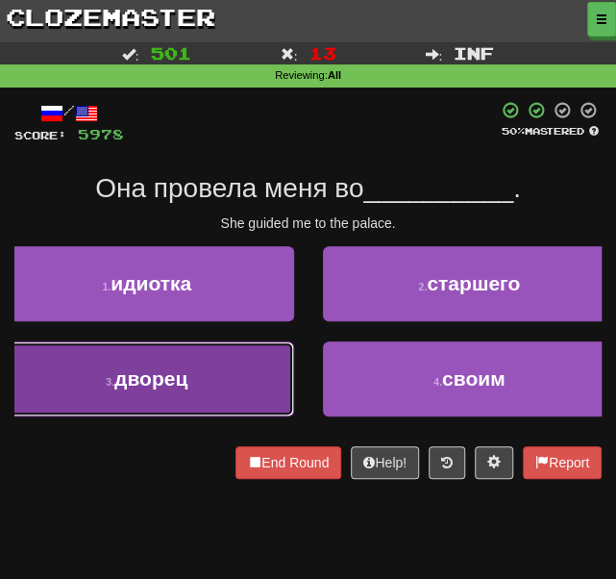
click at [253, 369] on button "3 . дворец" at bounding box center [147, 378] width 294 height 75
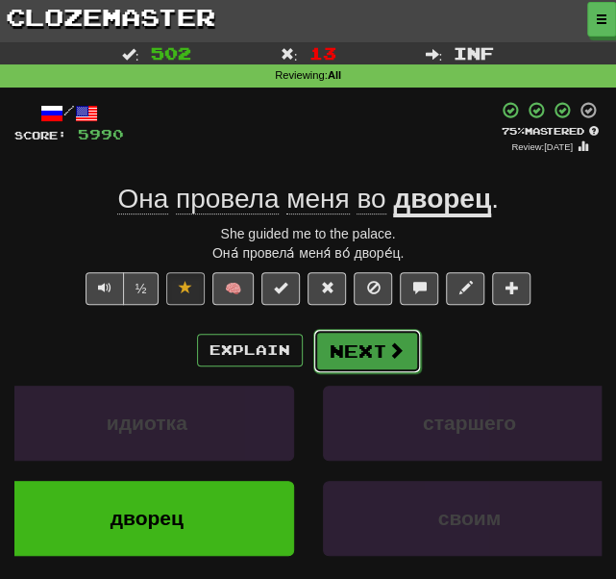
click at [363, 359] on button "Next" at bounding box center [367, 351] width 108 height 44
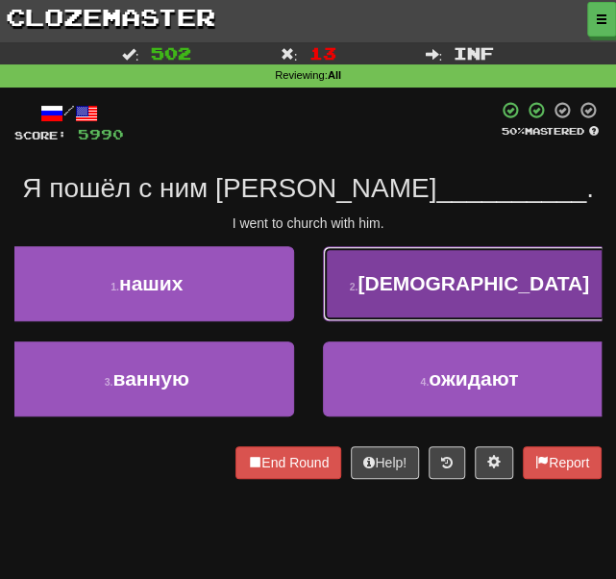
click at [361, 297] on button "2 . [DEMOGRAPHIC_DATA]" at bounding box center [470, 283] width 294 height 75
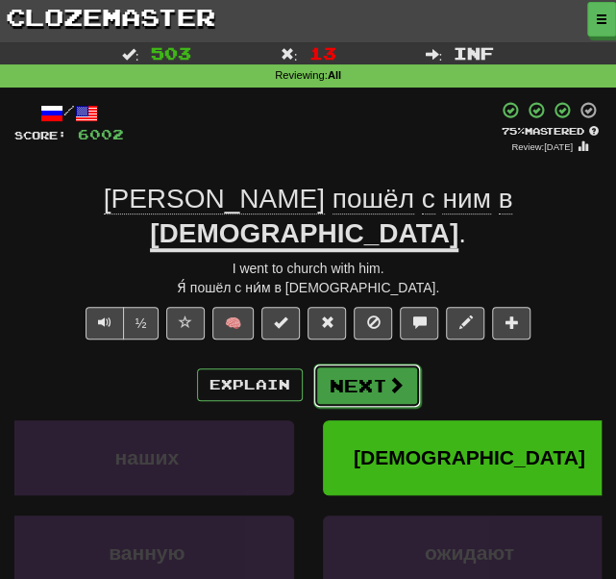
click at [358, 363] on button "Next" at bounding box center [367, 385] width 108 height 44
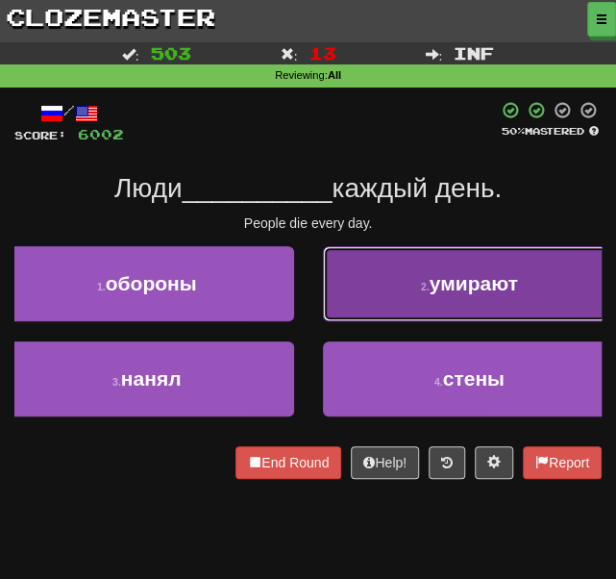
click at [388, 271] on button "2 . умирают" at bounding box center [470, 283] width 294 height 75
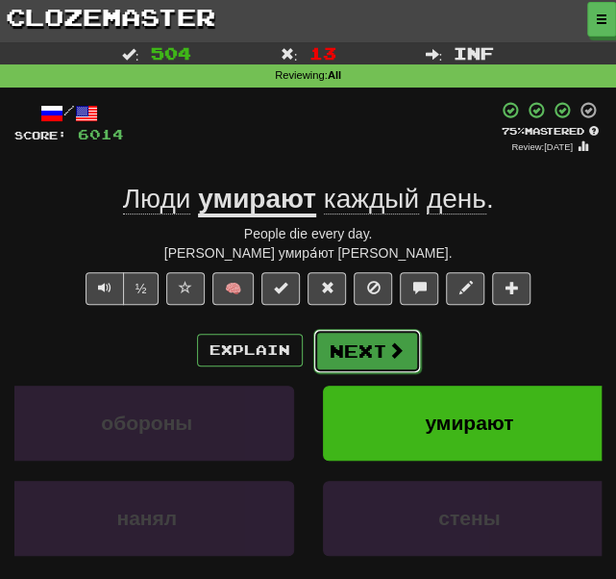
click at [331, 347] on button "Next" at bounding box center [367, 351] width 108 height 44
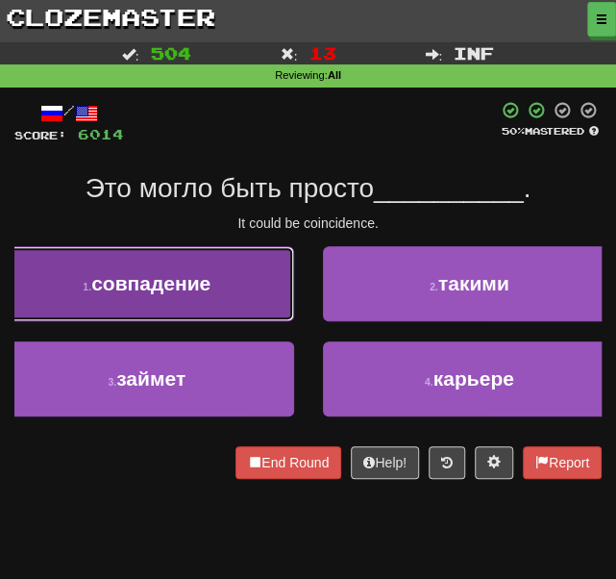
click at [212, 275] on button "1 . совпадение" at bounding box center [147, 283] width 294 height 75
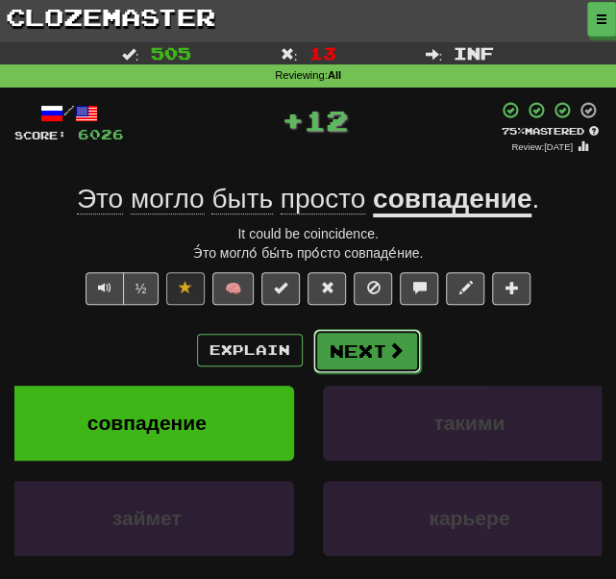
click at [369, 347] on button "Next" at bounding box center [367, 351] width 108 height 44
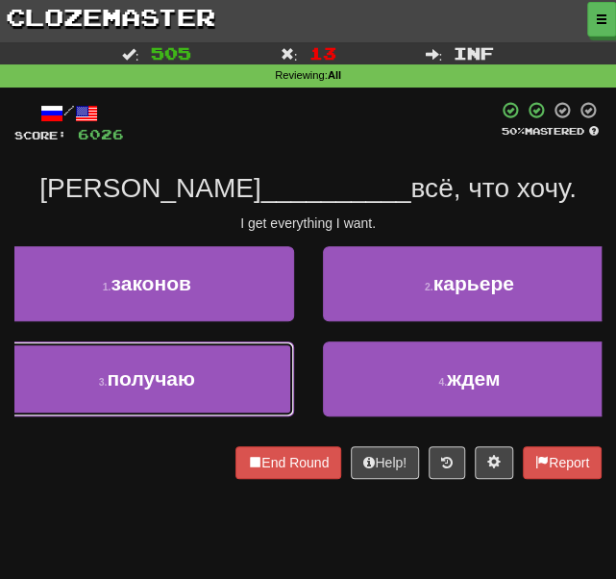
click at [205, 376] on button "3 . получаю" at bounding box center [147, 378] width 294 height 75
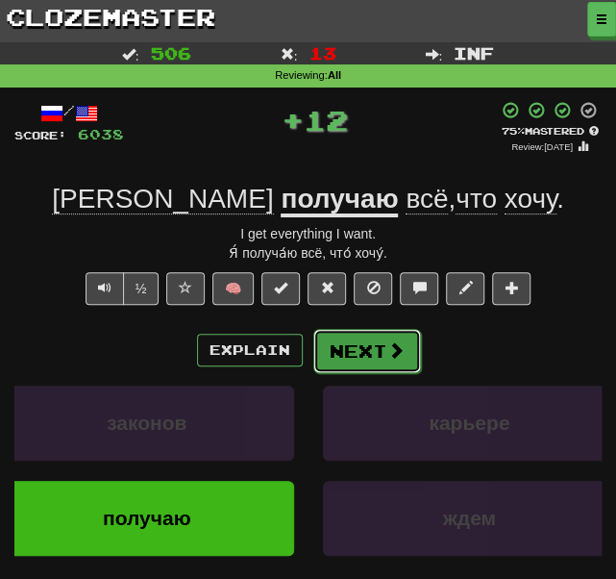
click at [349, 357] on button "Next" at bounding box center [367, 351] width 108 height 44
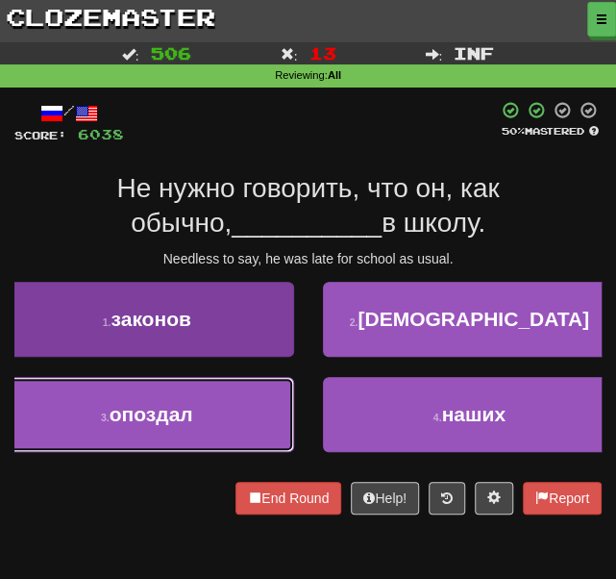
click at [215, 422] on button "3 . опоздал" at bounding box center [147, 414] width 294 height 75
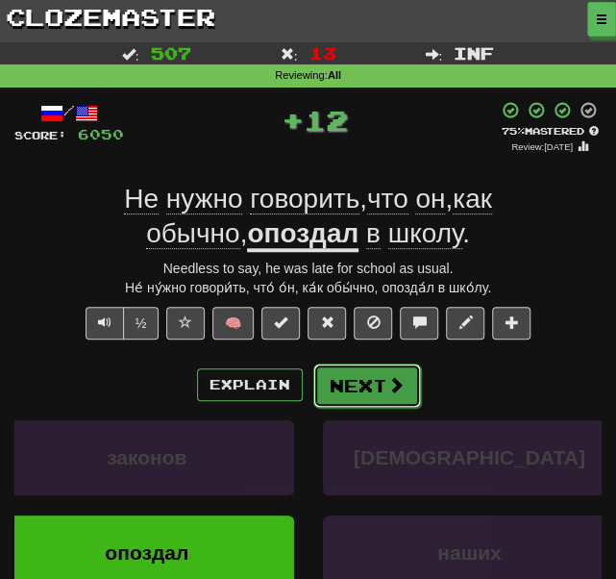
click at [360, 389] on button "Next" at bounding box center [367, 385] width 108 height 44
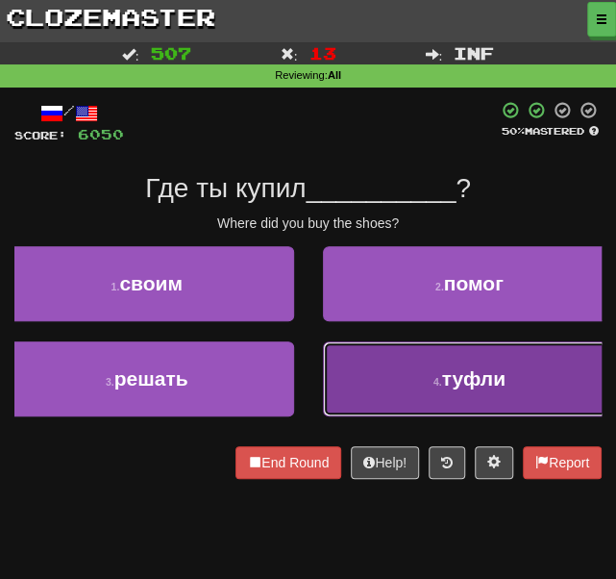
click at [356, 374] on button "4 . туфли" at bounding box center [470, 378] width 294 height 75
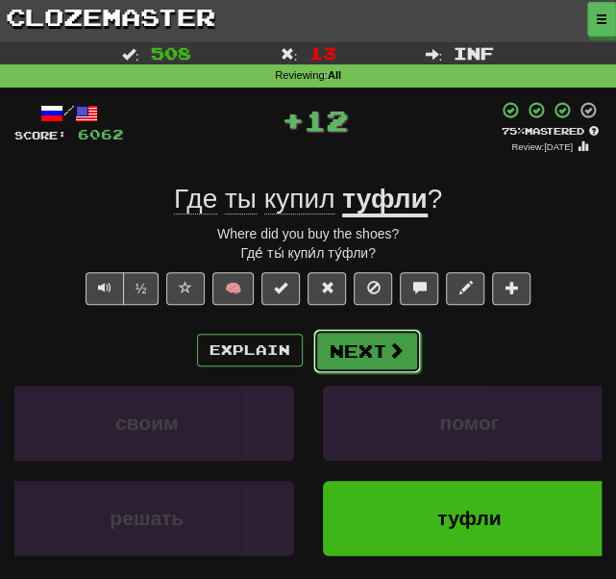
click at [359, 342] on button "Next" at bounding box center [367, 351] width 108 height 44
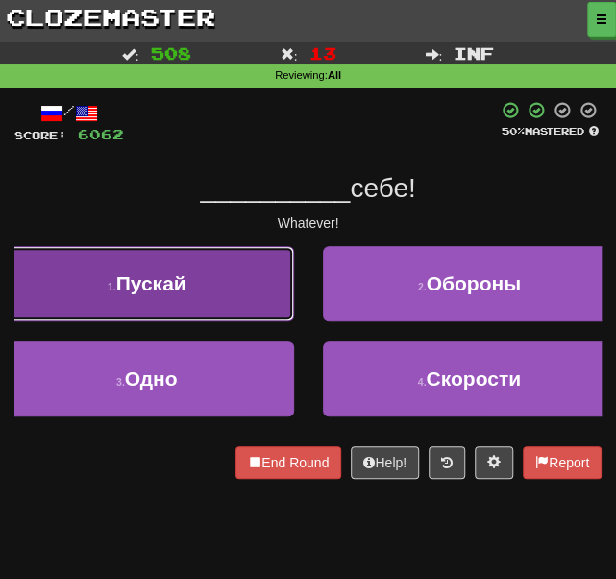
click at [180, 289] on span "Пускай" at bounding box center [151, 283] width 70 height 22
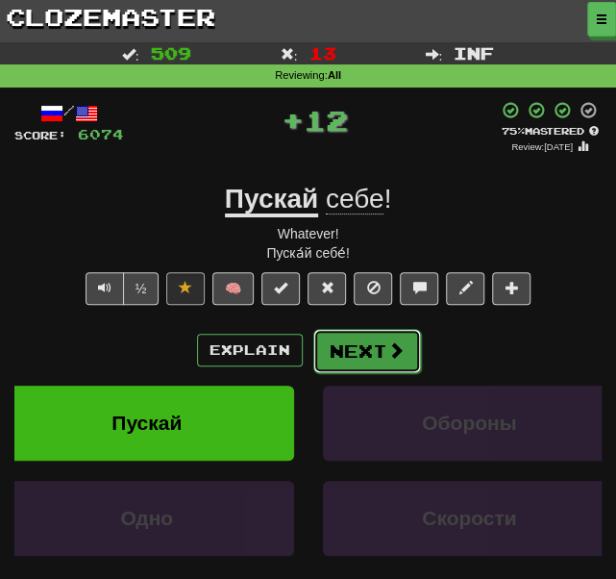
click at [338, 352] on button "Next" at bounding box center [367, 351] width 108 height 44
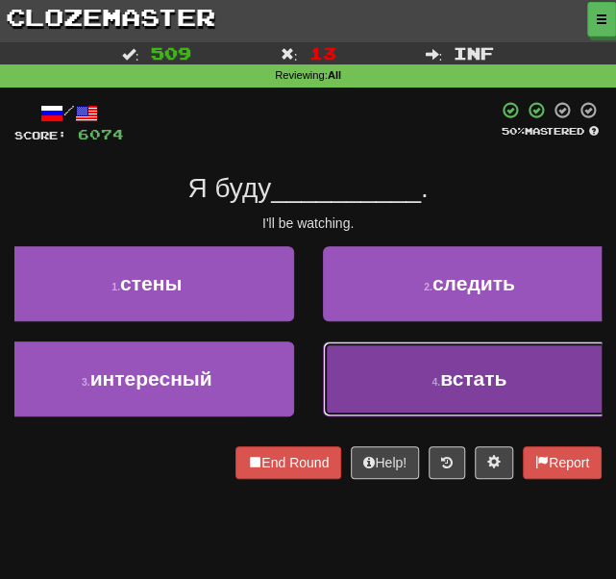
click at [388, 380] on button "4 . встать" at bounding box center [470, 378] width 294 height 75
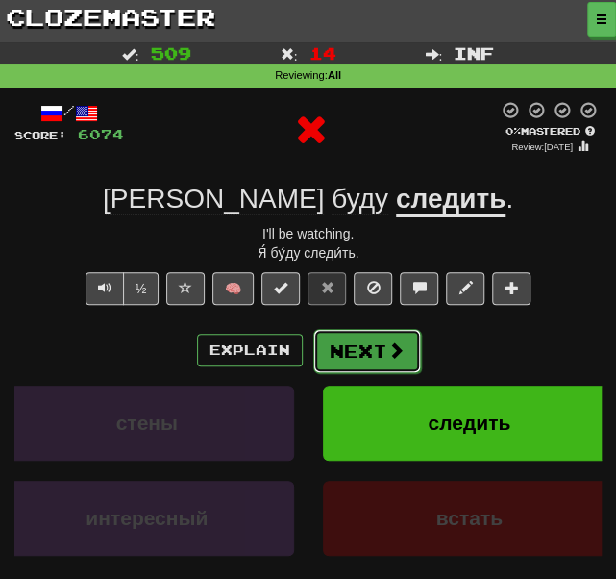
click at [369, 342] on button "Next" at bounding box center [367, 351] width 108 height 44
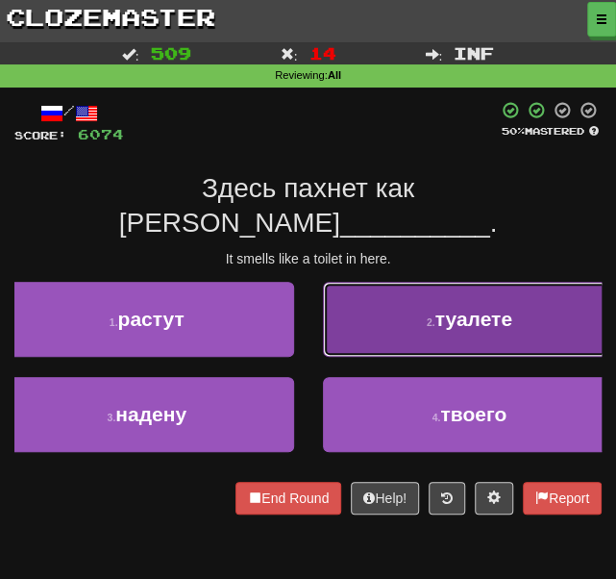
click at [419, 305] on button "2 . туалете" at bounding box center [470, 319] width 294 height 75
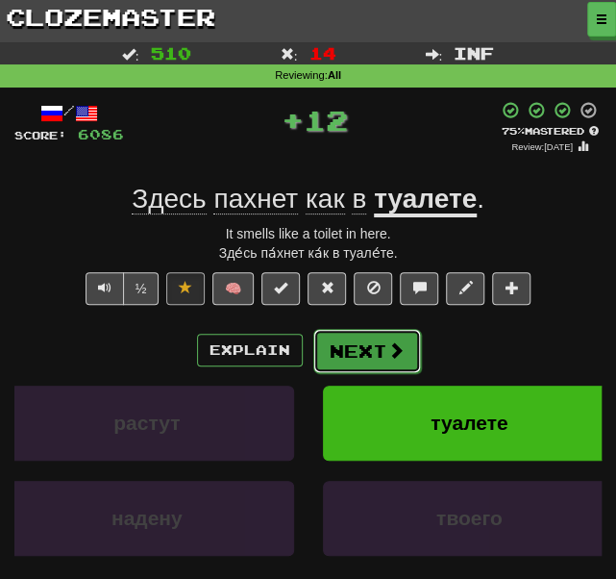
click at [371, 354] on button "Next" at bounding box center [367, 351] width 108 height 44
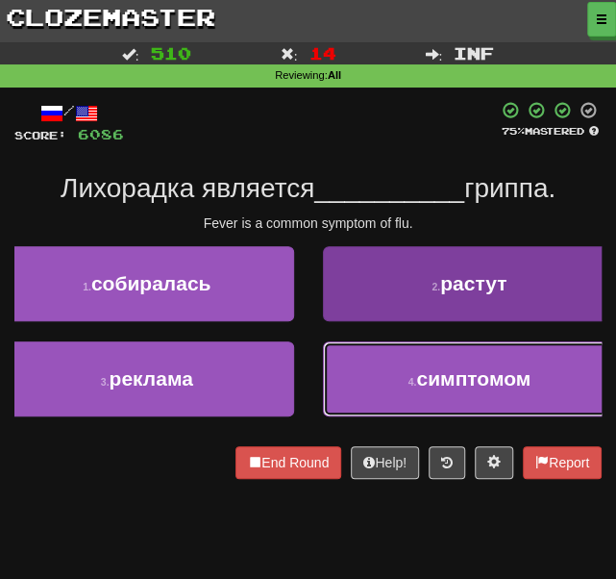
click at [382, 387] on button "4 . симптомом" at bounding box center [470, 378] width 294 height 75
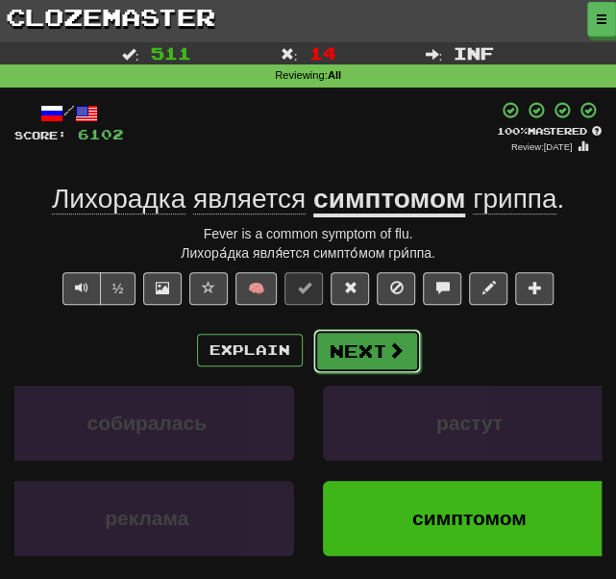
click at [340, 346] on button "Next" at bounding box center [367, 351] width 108 height 44
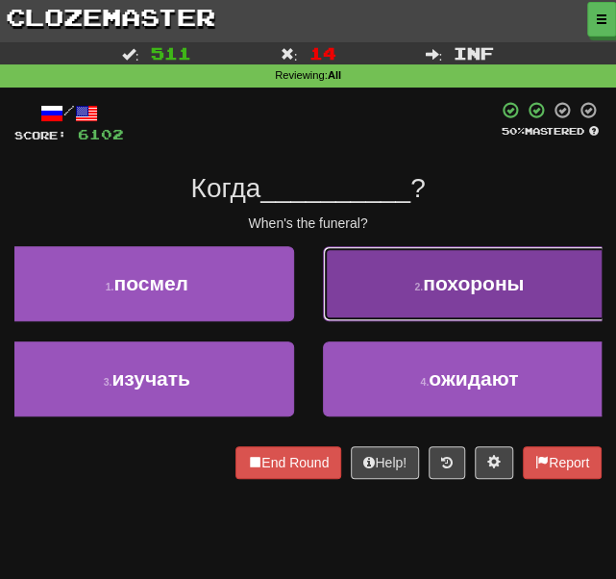
click at [382, 287] on button "2 . похороны" at bounding box center [470, 283] width 294 height 75
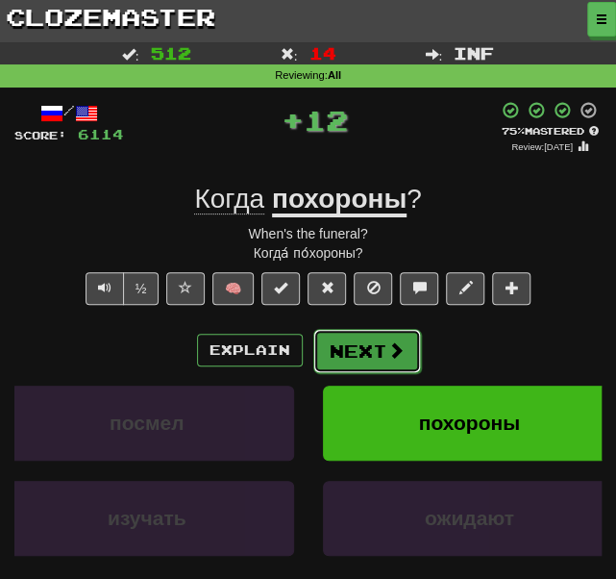
click at [356, 347] on button "Next" at bounding box center [367, 351] width 108 height 44
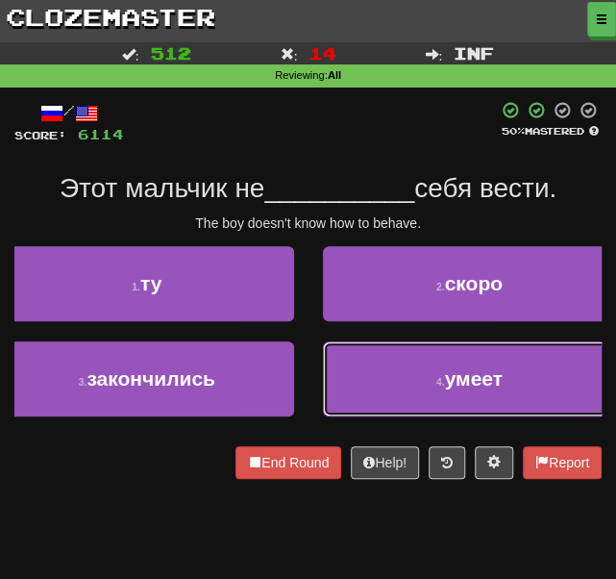
click at [374, 376] on button "4 . умеет" at bounding box center [470, 378] width 294 height 75
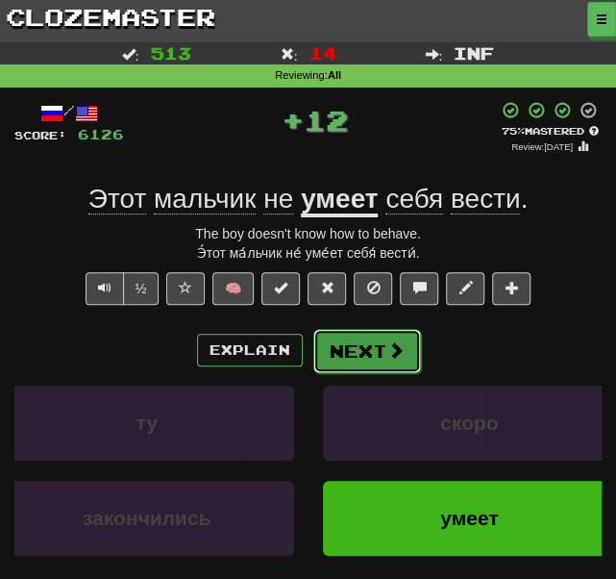
click at [366, 349] on button "Next" at bounding box center [367, 351] width 108 height 44
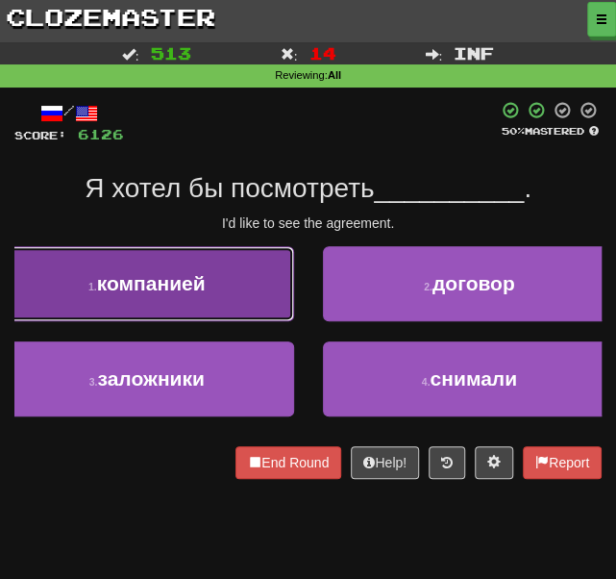
click at [231, 288] on button "1 . компанией" at bounding box center [147, 283] width 294 height 75
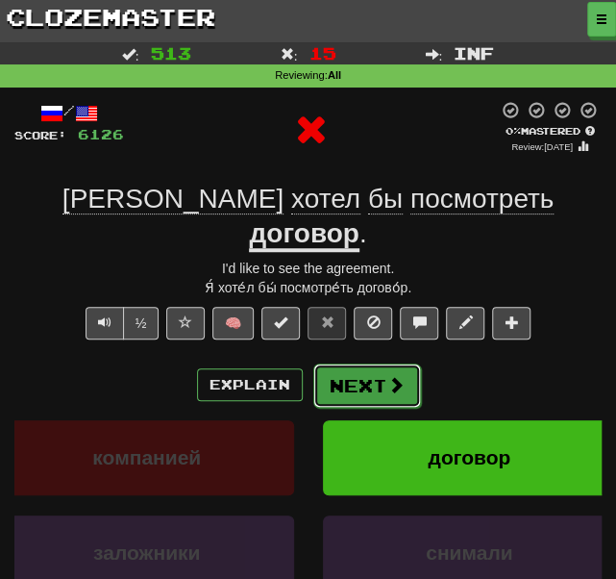
click at [367, 363] on button "Next" at bounding box center [367, 385] width 108 height 44
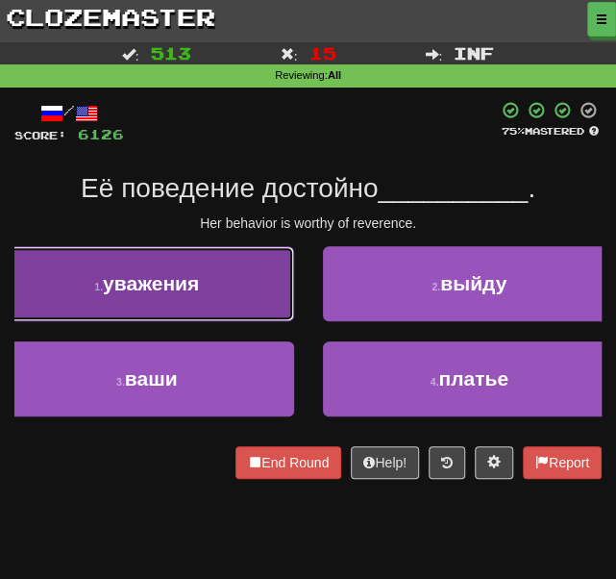
click at [237, 301] on button "1 . уважения" at bounding box center [147, 283] width 294 height 75
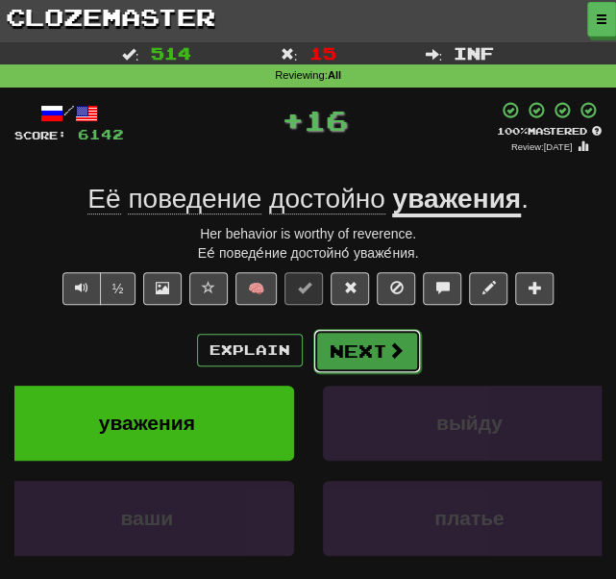
click at [369, 361] on button "Next" at bounding box center [367, 351] width 108 height 44
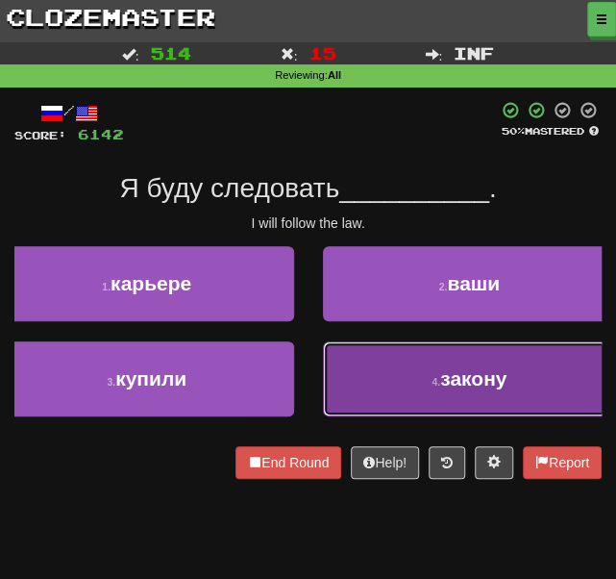
click at [385, 387] on button "4 . закону" at bounding box center [470, 378] width 294 height 75
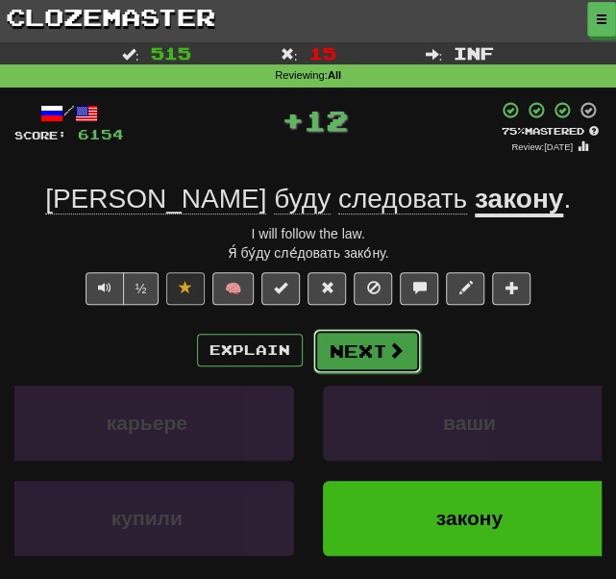
click at [349, 355] on button "Next" at bounding box center [367, 351] width 108 height 44
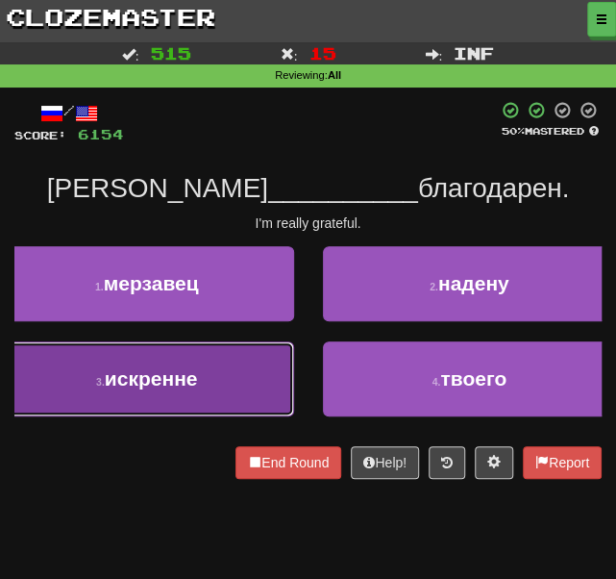
click at [186, 361] on button "3 . искренне" at bounding box center [147, 378] width 294 height 75
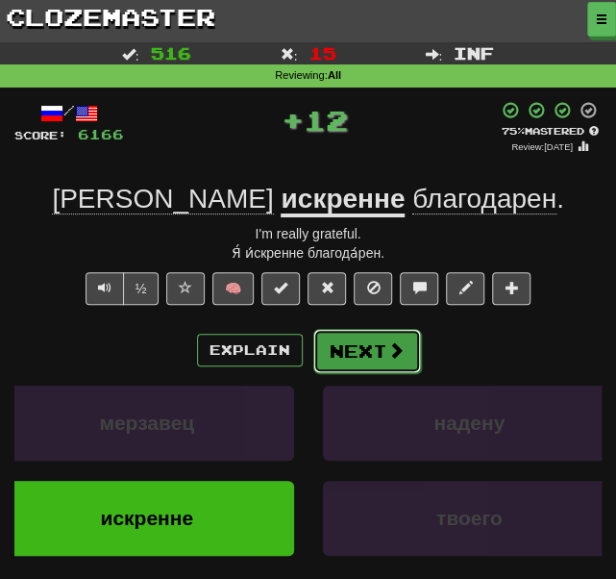
click at [353, 354] on button "Next" at bounding box center [367, 351] width 108 height 44
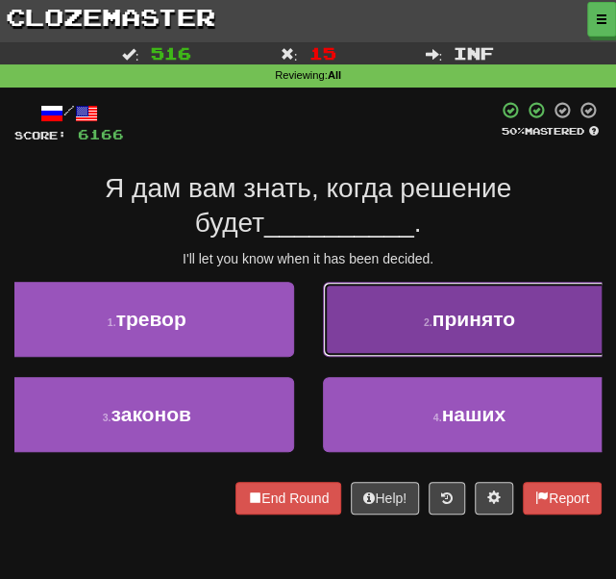
click at [436, 325] on span "принято" at bounding box center [474, 319] width 83 height 22
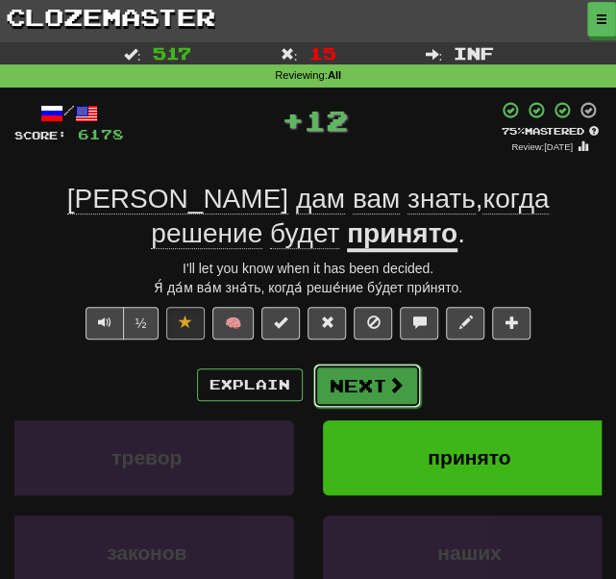
click at [349, 367] on button "Next" at bounding box center [367, 385] width 108 height 44
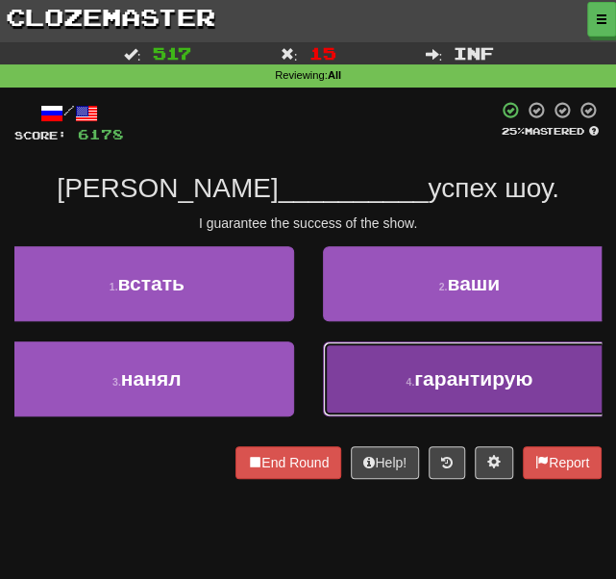
click at [325, 353] on button "4 . гарантирую" at bounding box center [470, 378] width 294 height 75
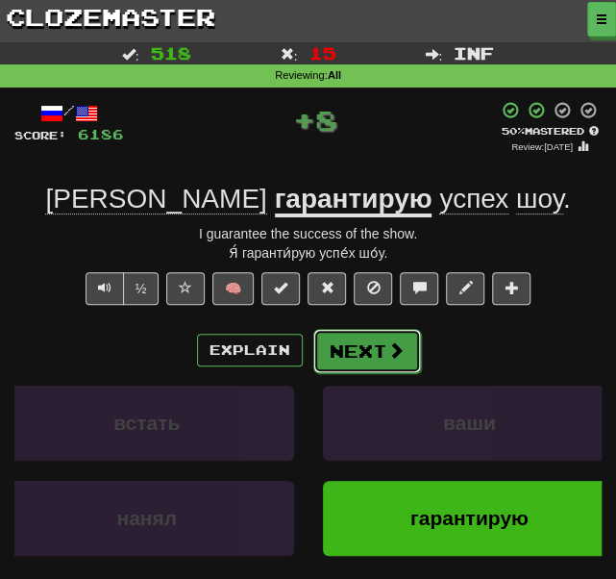
click at [351, 345] on button "Next" at bounding box center [367, 351] width 108 height 44
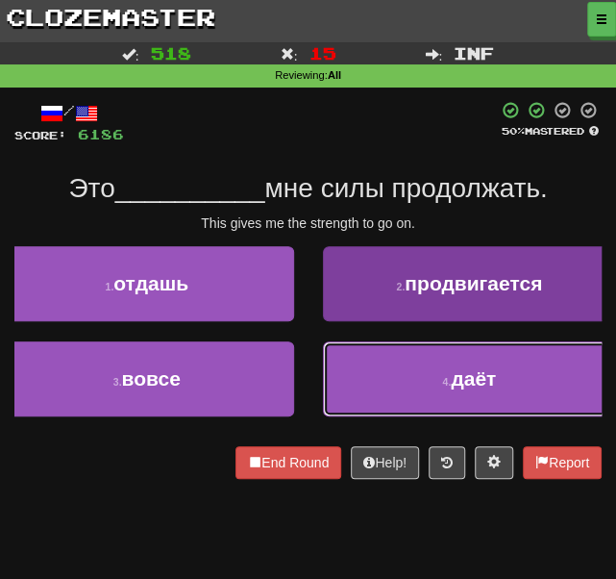
click at [399, 384] on button "4 . даёт" at bounding box center [470, 378] width 294 height 75
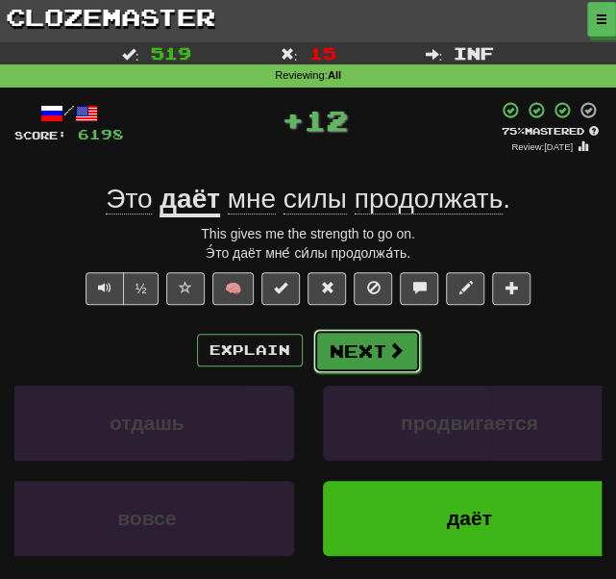
click at [365, 353] on button "Next" at bounding box center [367, 351] width 108 height 44
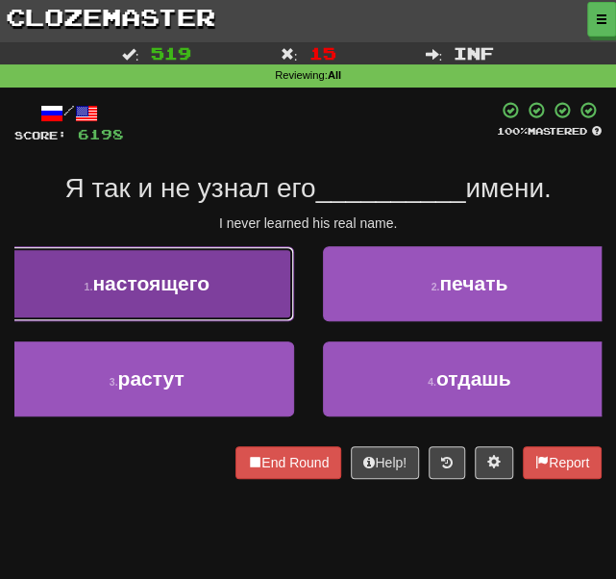
click at [250, 278] on button "1 . настоящего" at bounding box center [147, 283] width 294 height 75
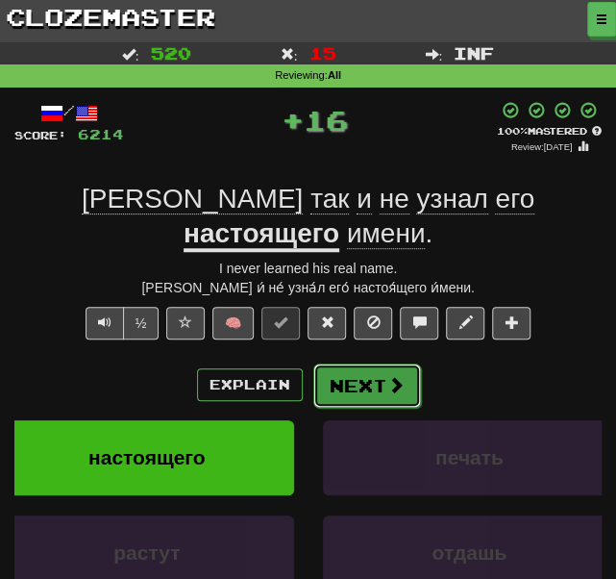
click at [373, 363] on button "Next" at bounding box center [367, 385] width 108 height 44
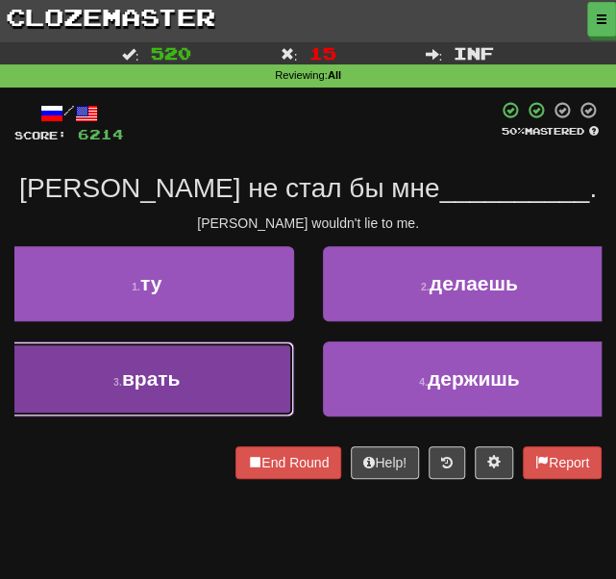
click at [187, 359] on button "3 . врать" at bounding box center [147, 378] width 294 height 75
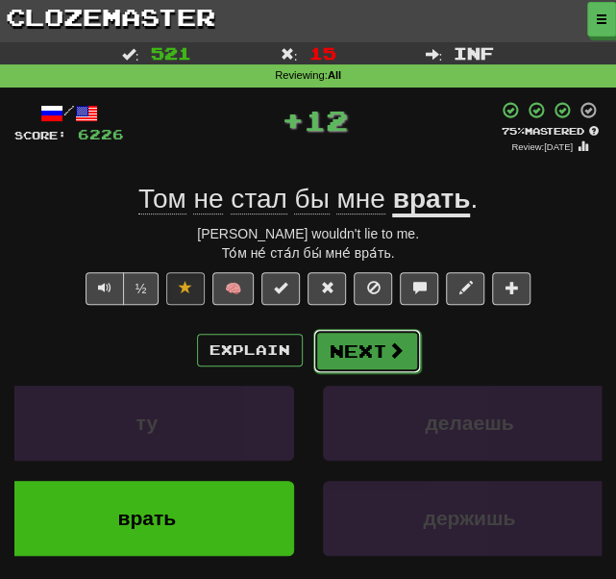
click at [368, 347] on button "Next" at bounding box center [367, 351] width 108 height 44
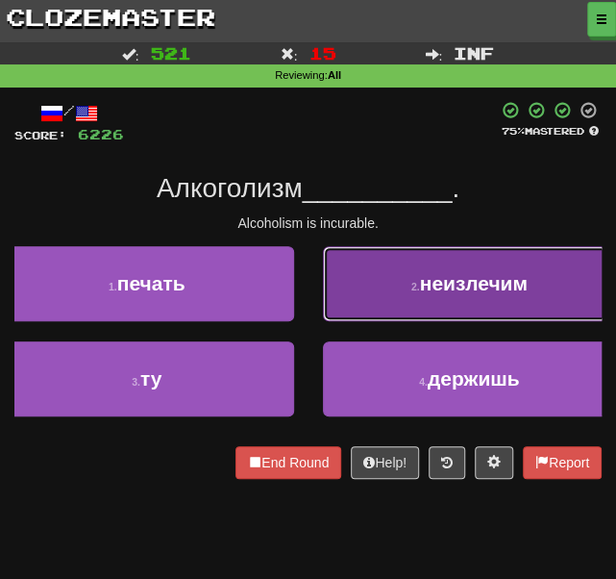
click at [412, 297] on button "2 . неизлечим" at bounding box center [470, 283] width 294 height 75
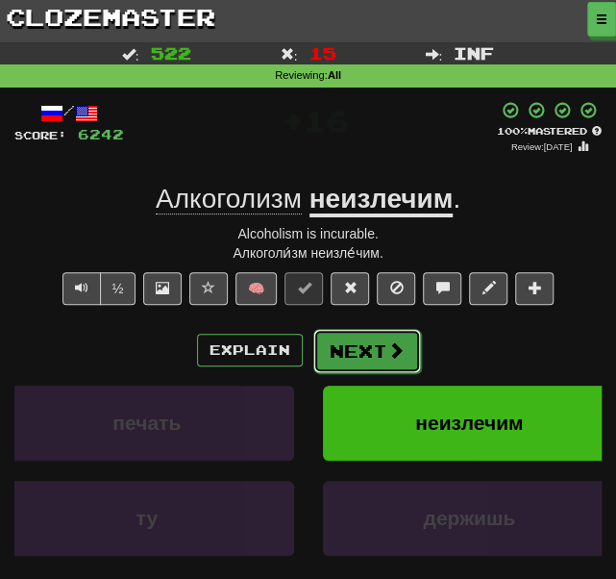
click at [367, 352] on button "Next" at bounding box center [367, 351] width 108 height 44
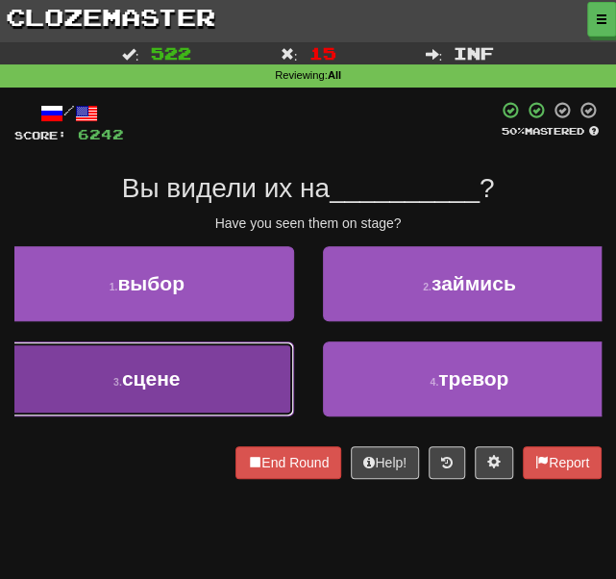
click at [129, 367] on span "сцене" at bounding box center [151, 378] width 59 height 22
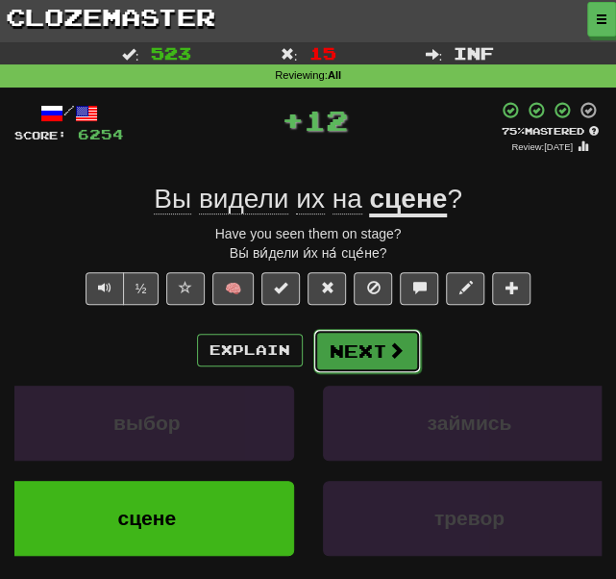
click at [336, 347] on button "Next" at bounding box center [367, 351] width 108 height 44
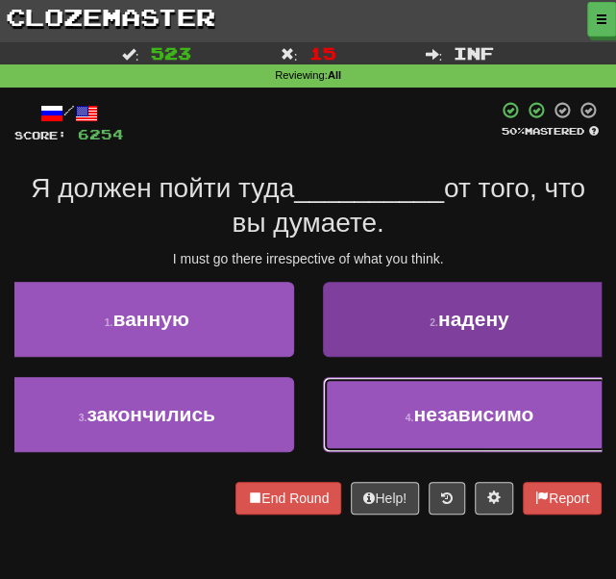
click at [371, 428] on button "4 . независимо" at bounding box center [470, 414] width 294 height 75
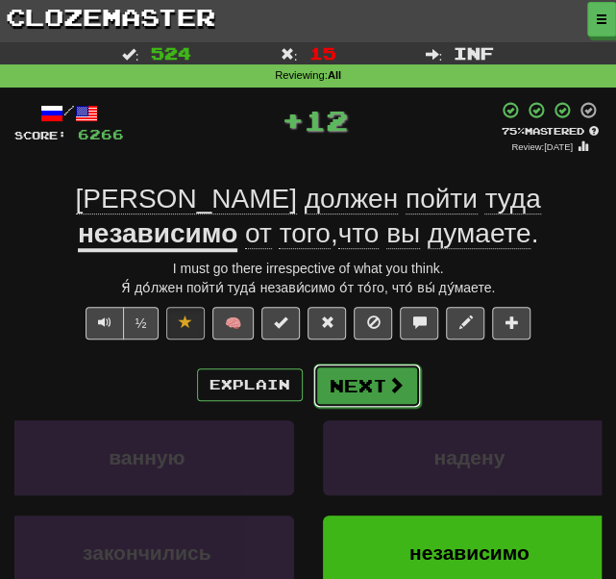
click at [366, 396] on button "Next" at bounding box center [367, 385] width 108 height 44
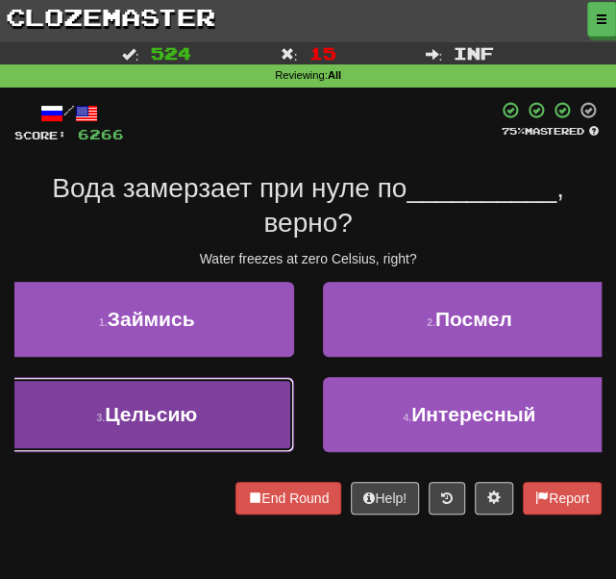
click at [167, 395] on button "3 . [GEOGRAPHIC_DATA]" at bounding box center [147, 414] width 294 height 75
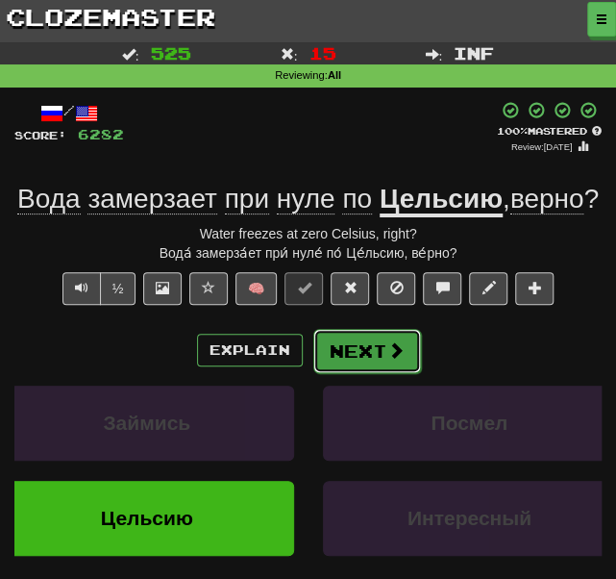
click at [352, 373] on button "Next" at bounding box center [367, 351] width 108 height 44
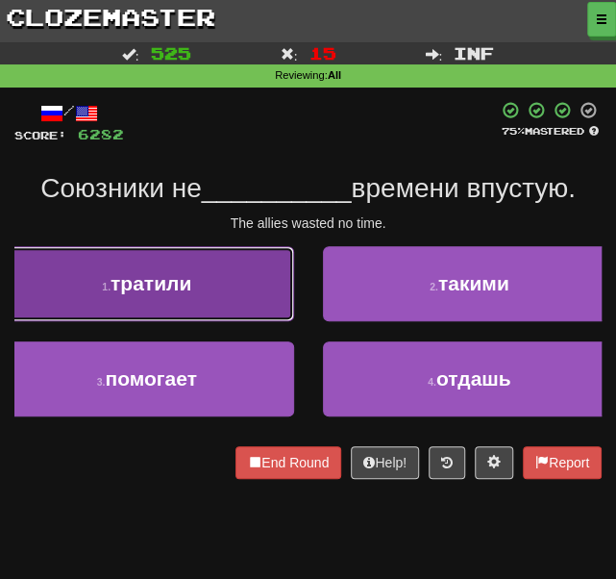
click at [200, 272] on button "1 . тратили" at bounding box center [147, 283] width 294 height 75
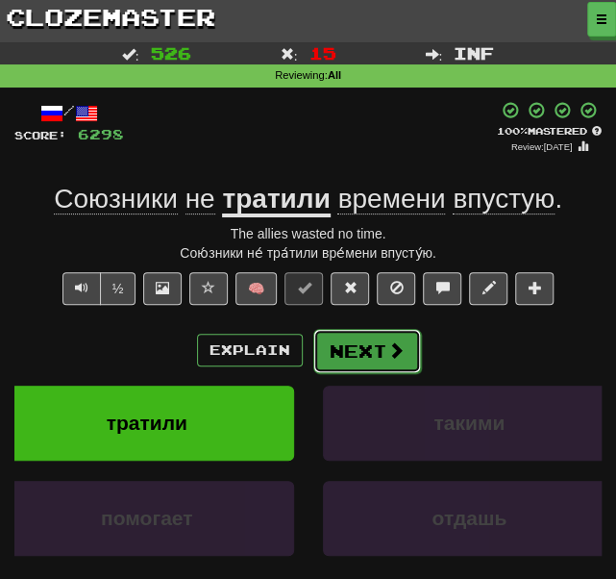
click at [363, 344] on button "Next" at bounding box center [367, 351] width 108 height 44
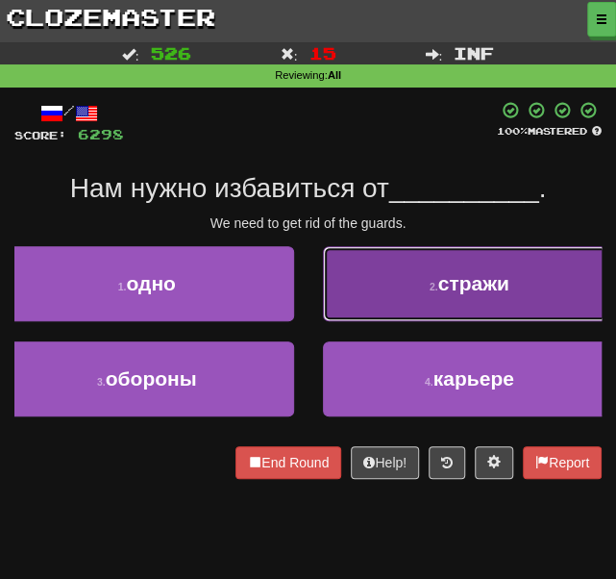
click at [387, 305] on button "2 . стражи" at bounding box center [470, 283] width 294 height 75
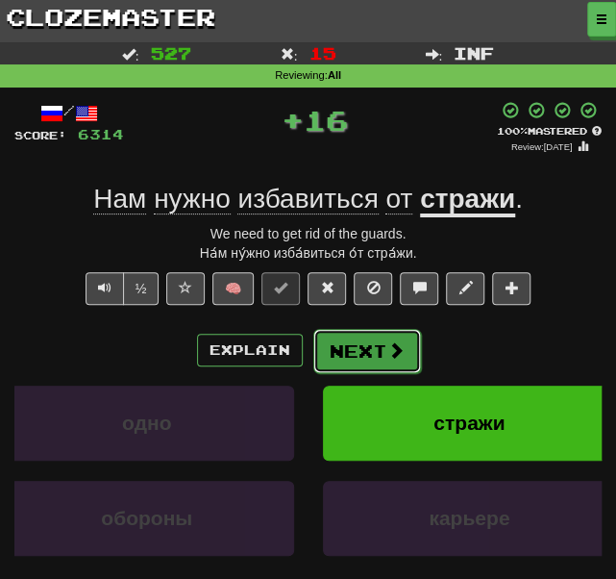
click at [346, 351] on button "Next" at bounding box center [367, 351] width 108 height 44
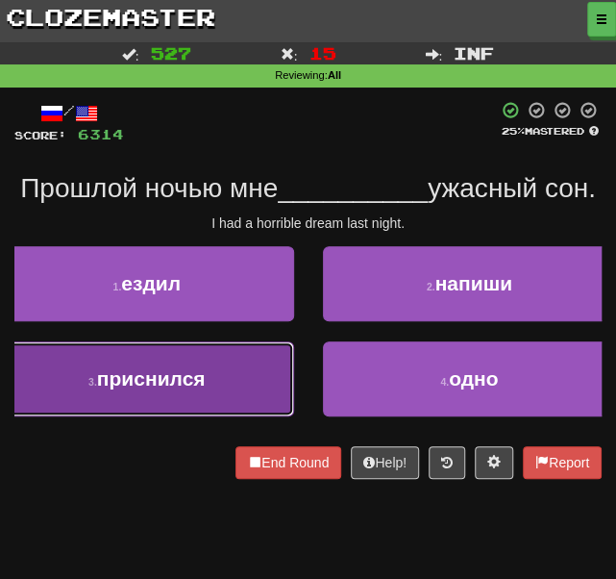
click at [147, 416] on button "3 . приснился" at bounding box center [147, 378] width 294 height 75
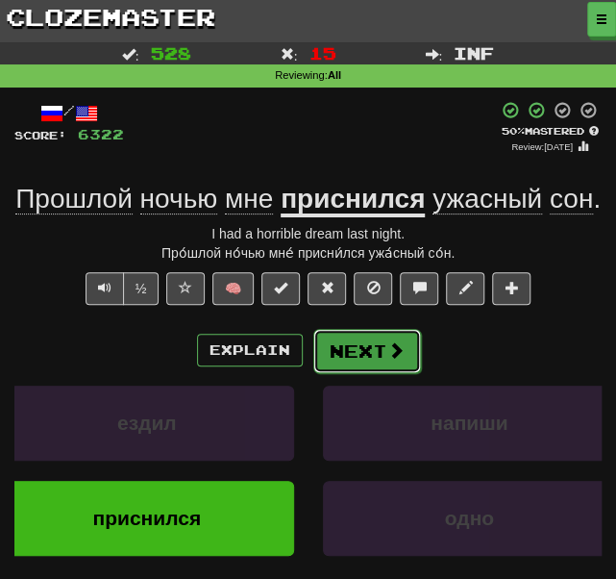
click at [336, 360] on button "Next" at bounding box center [367, 351] width 108 height 44
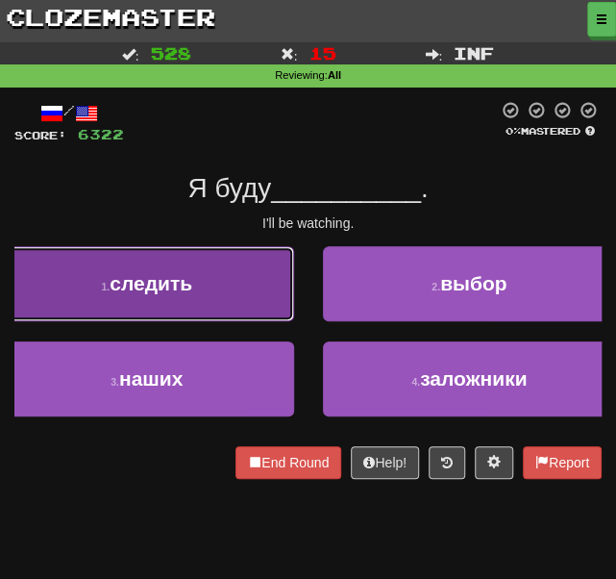
click at [210, 295] on button "1 . следить" at bounding box center [147, 283] width 294 height 75
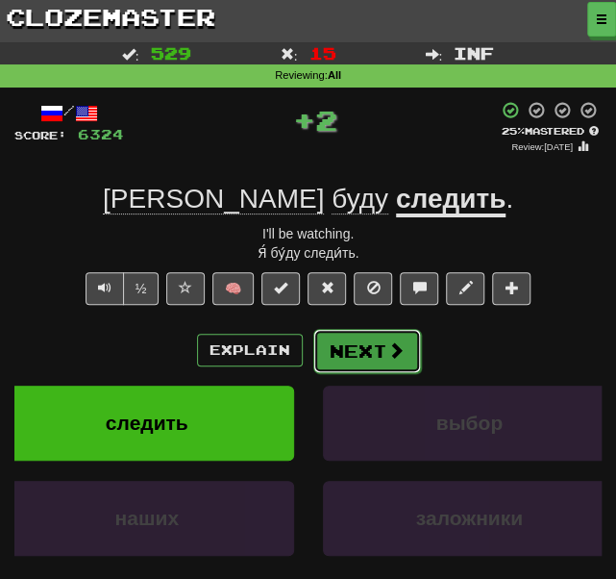
click at [352, 343] on button "Next" at bounding box center [367, 351] width 108 height 44
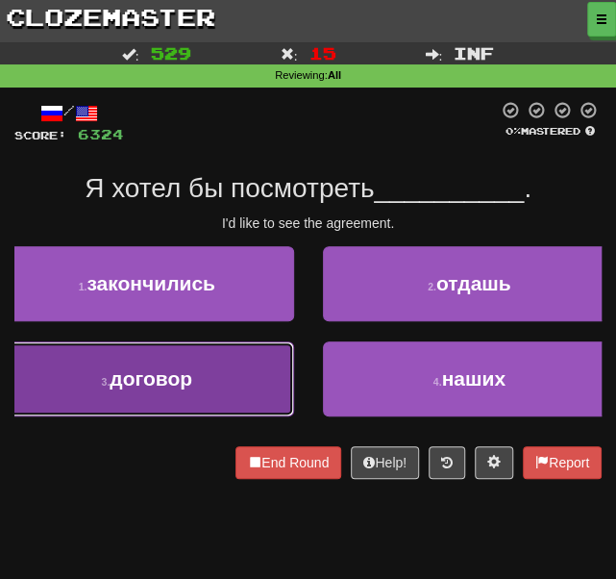
click at [219, 372] on button "3 . договор" at bounding box center [147, 378] width 294 height 75
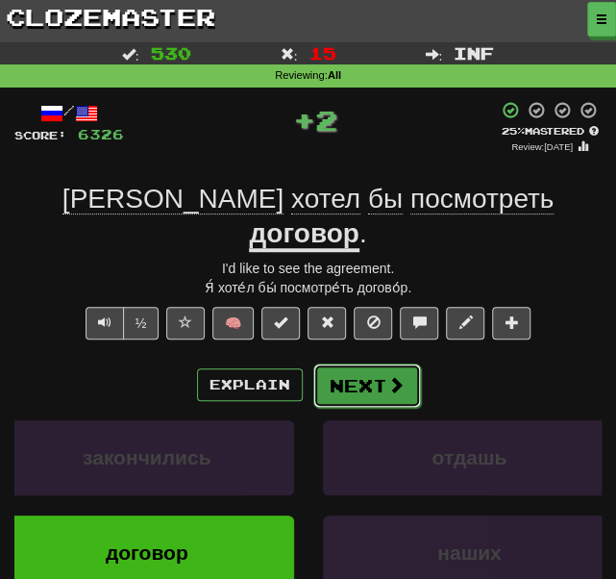
click at [346, 363] on button "Next" at bounding box center [367, 385] width 108 height 44
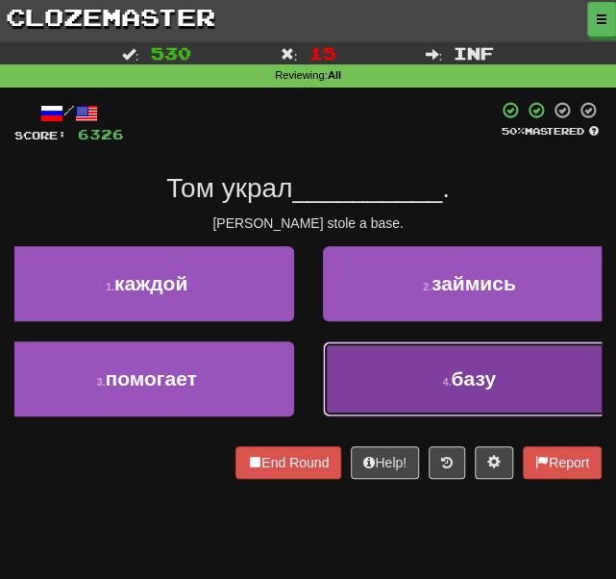
click at [405, 395] on button "4 . базу" at bounding box center [470, 378] width 294 height 75
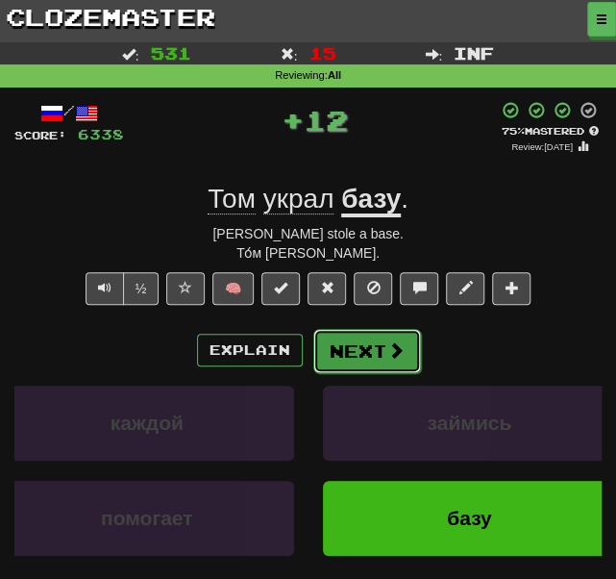
click at [381, 334] on button "Next" at bounding box center [367, 351] width 108 height 44
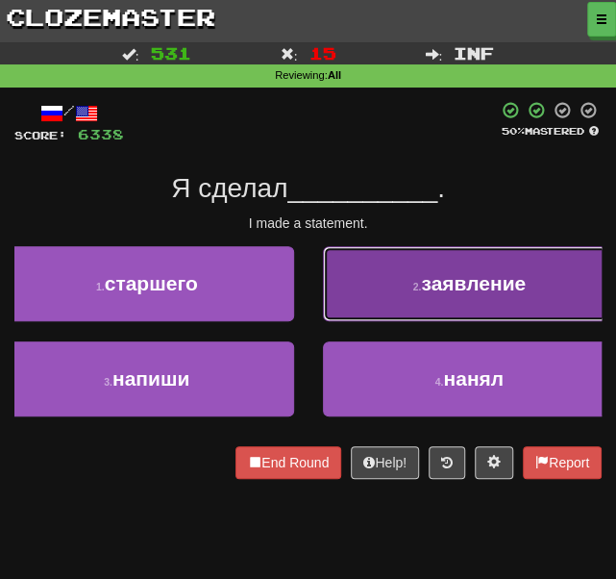
click at [348, 299] on button "2 . заявление" at bounding box center [470, 283] width 294 height 75
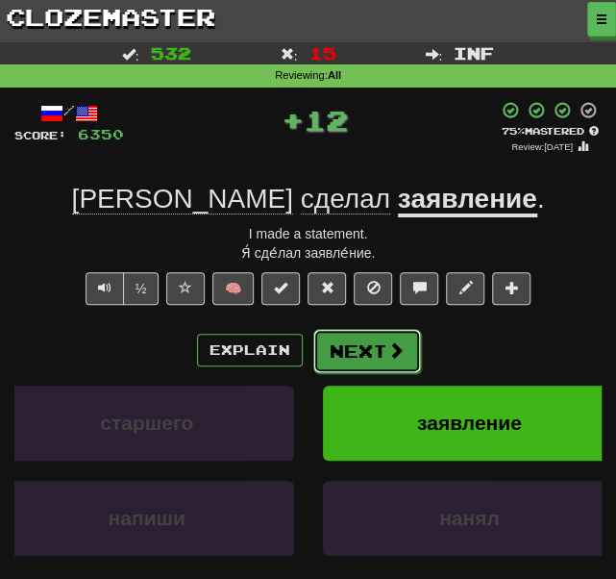
click at [333, 341] on button "Next" at bounding box center [367, 351] width 108 height 44
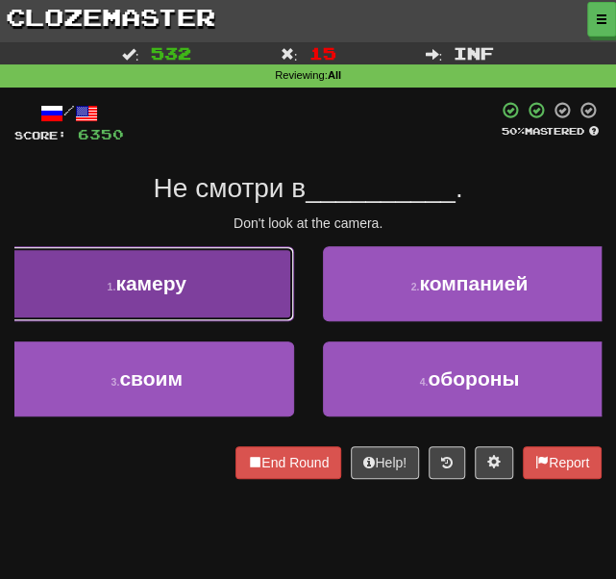
click at [251, 289] on button "1 . камеру" at bounding box center [147, 283] width 294 height 75
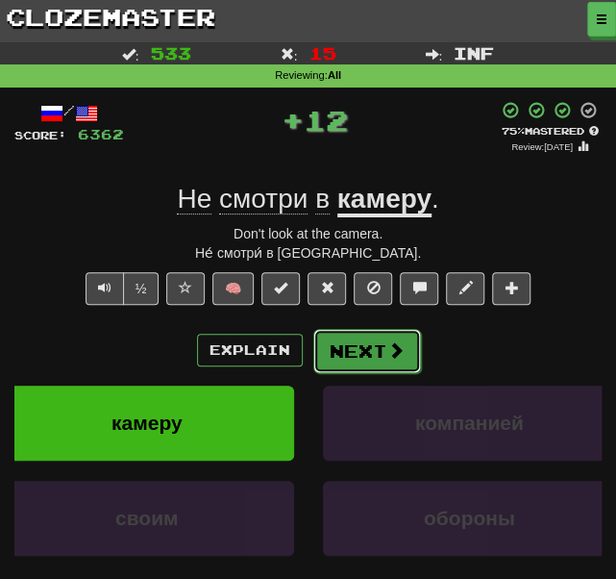
click at [354, 351] on button "Next" at bounding box center [367, 351] width 108 height 44
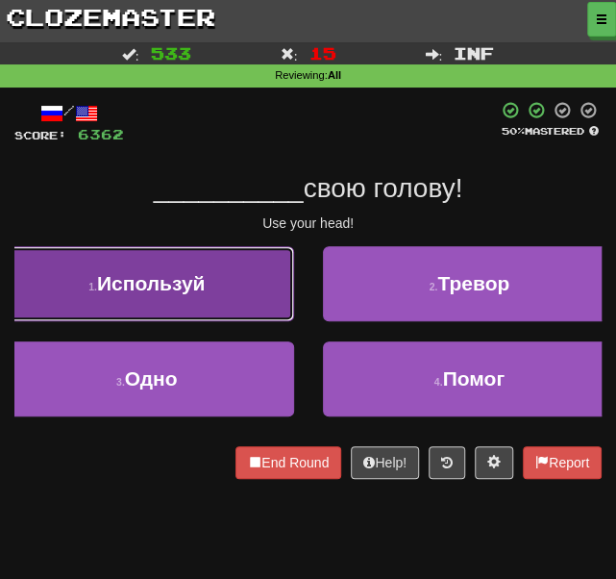
click at [229, 293] on button "1 . Используй" at bounding box center [147, 283] width 294 height 75
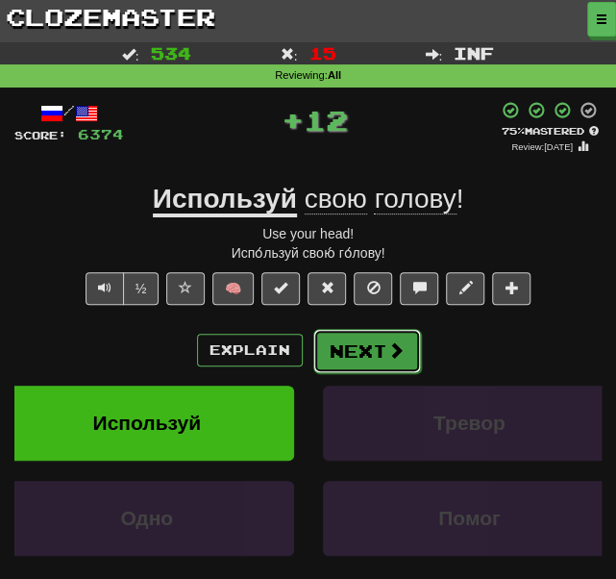
click at [372, 358] on button "Next" at bounding box center [367, 351] width 108 height 44
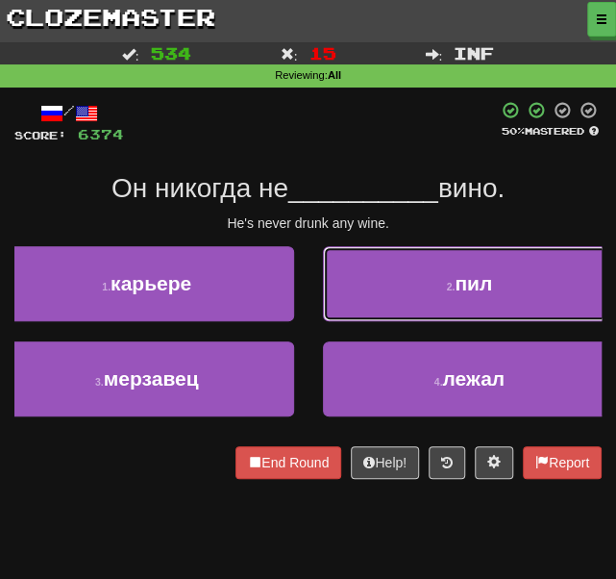
click at [360, 305] on button "2 . пил" at bounding box center [470, 283] width 294 height 75
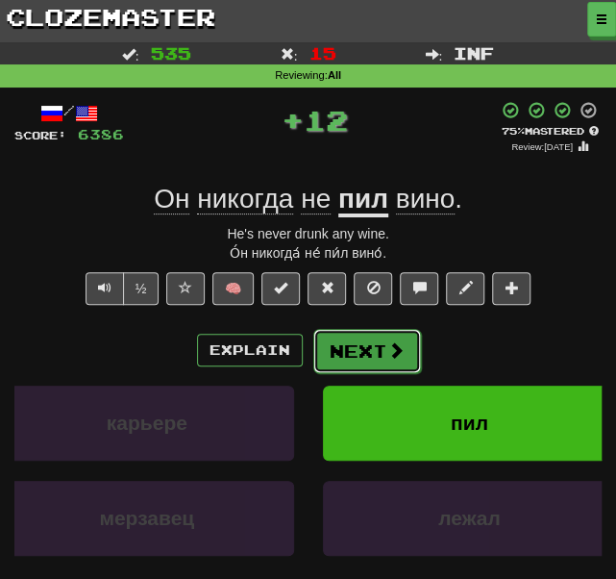
click at [356, 347] on button "Next" at bounding box center [367, 351] width 108 height 44
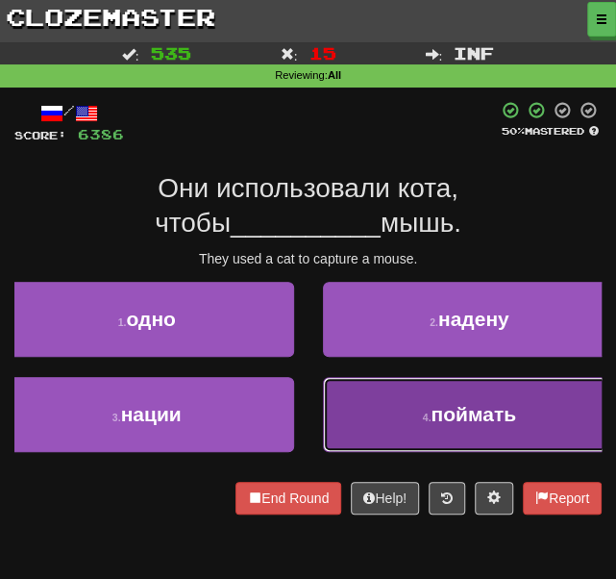
click at [378, 423] on button "4 . поймать" at bounding box center [470, 414] width 294 height 75
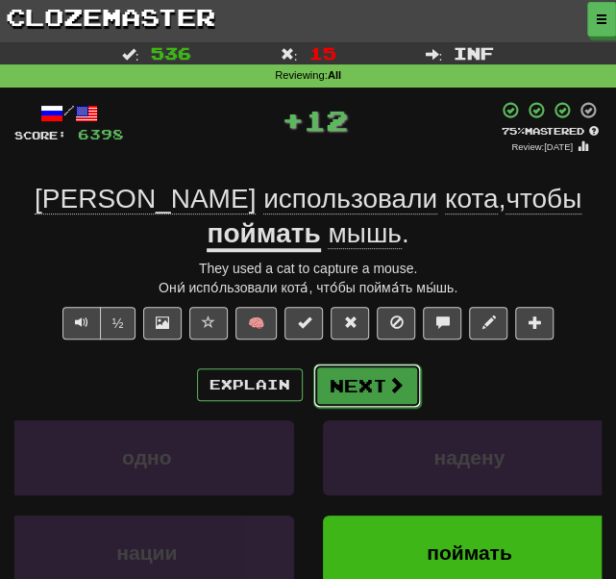
click at [348, 398] on button "Next" at bounding box center [367, 385] width 108 height 44
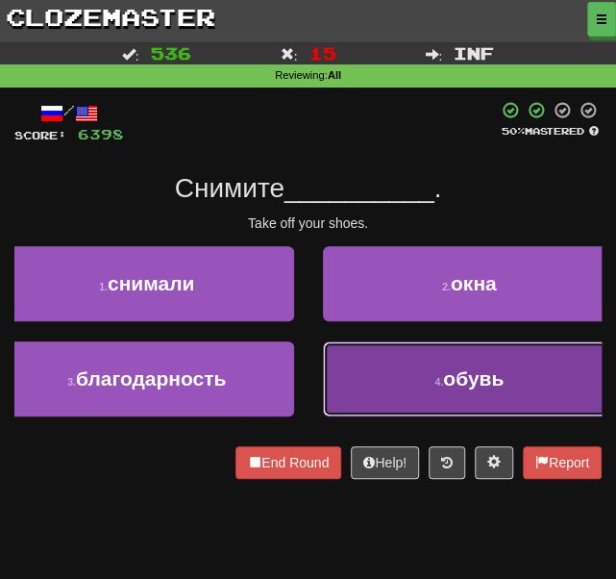
click at [373, 363] on button "4 . обувь" at bounding box center [470, 378] width 294 height 75
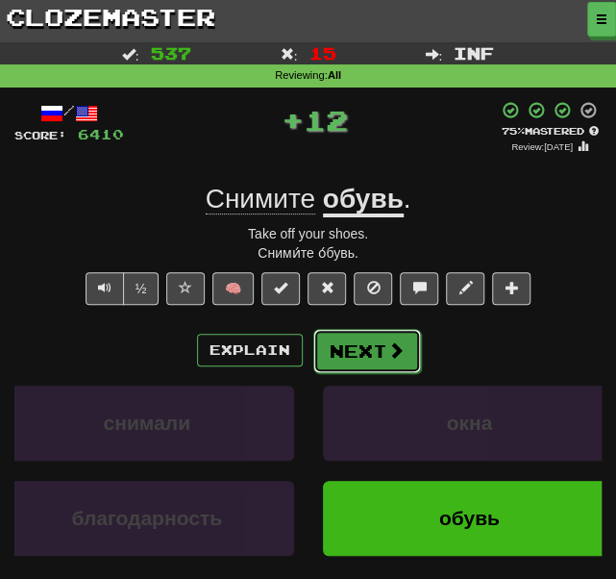
click at [354, 343] on button "Next" at bounding box center [367, 351] width 108 height 44
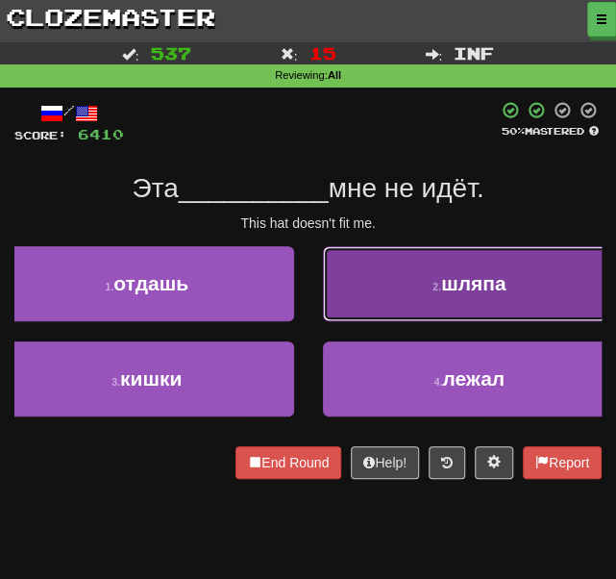
click at [370, 253] on button "2 . шляпа" at bounding box center [470, 283] width 294 height 75
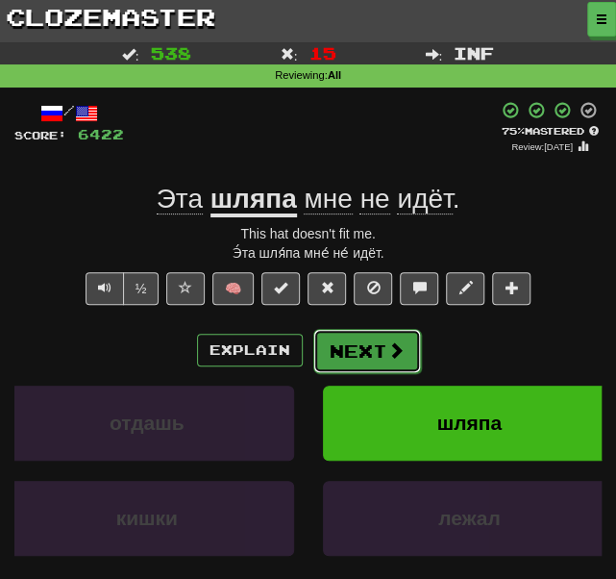
click at [358, 350] on button "Next" at bounding box center [367, 351] width 108 height 44
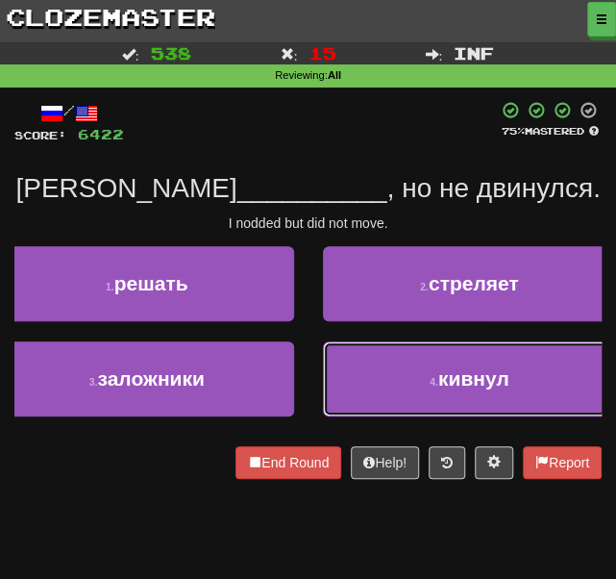
click at [417, 373] on button "4 . кивнул" at bounding box center [470, 378] width 294 height 75
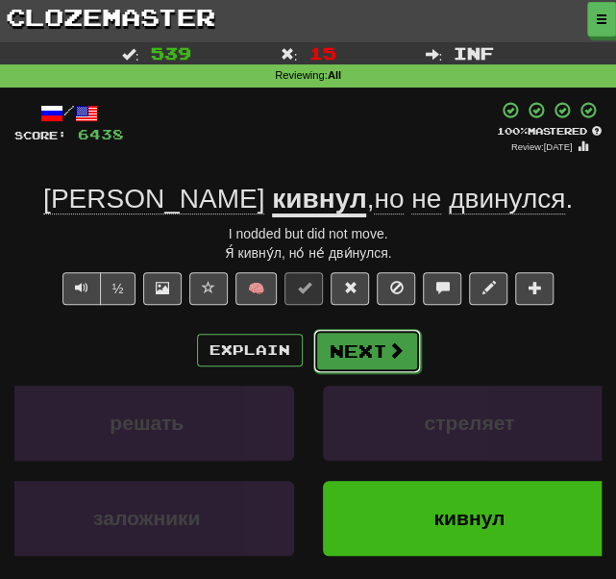
click at [384, 335] on button "Next" at bounding box center [367, 351] width 108 height 44
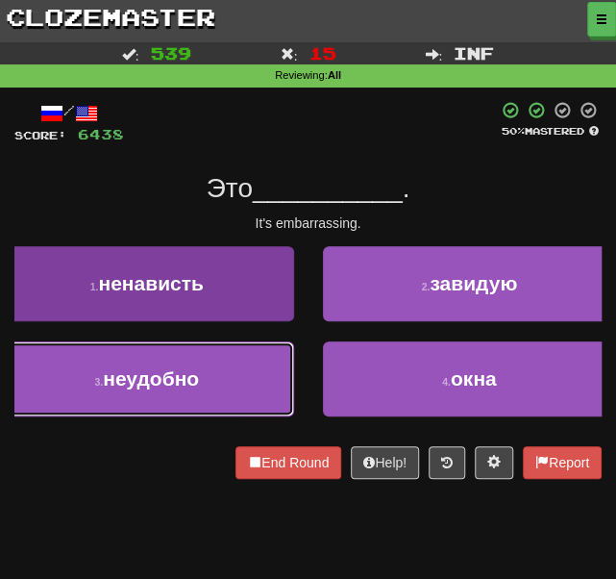
click at [187, 393] on button "3 . неудобно" at bounding box center [147, 378] width 294 height 75
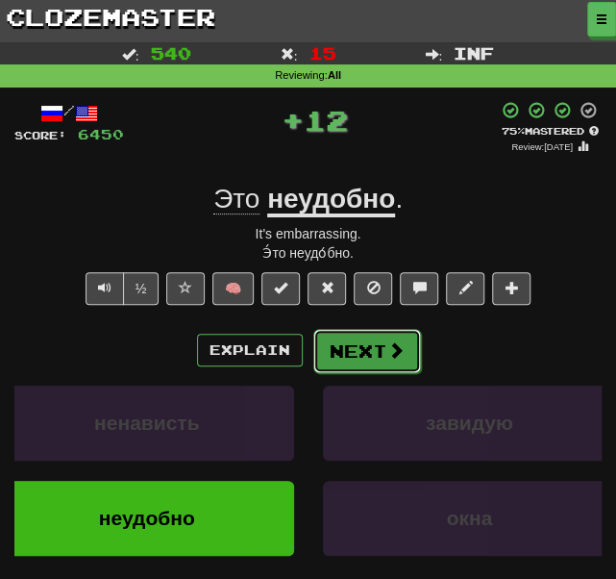
click at [348, 354] on button "Next" at bounding box center [367, 351] width 108 height 44
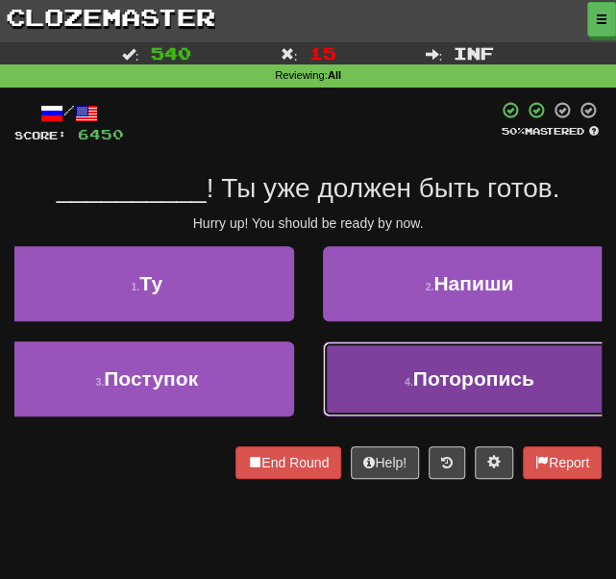
click at [396, 378] on button "4 . Поторопись" at bounding box center [470, 378] width 294 height 75
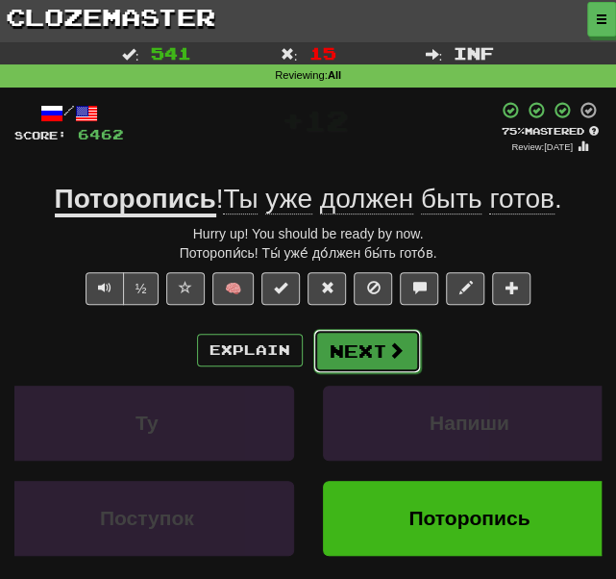
click at [354, 355] on button "Next" at bounding box center [367, 351] width 108 height 44
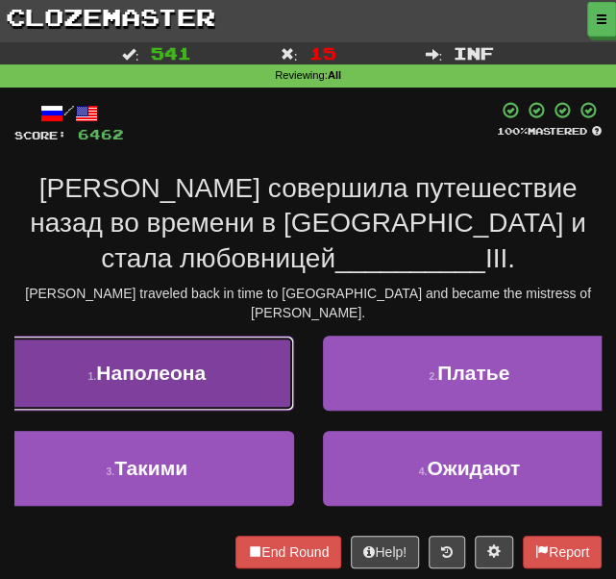
click at [148, 364] on span "Наполеона" at bounding box center [151, 372] width 110 height 22
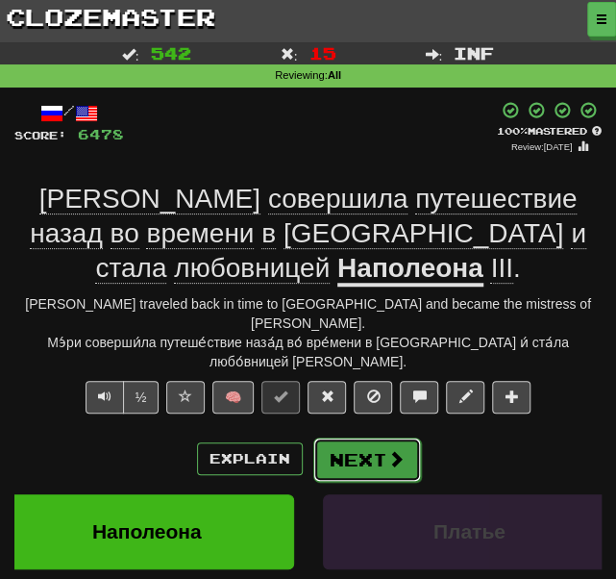
click at [361, 449] on button "Next" at bounding box center [367, 459] width 108 height 44
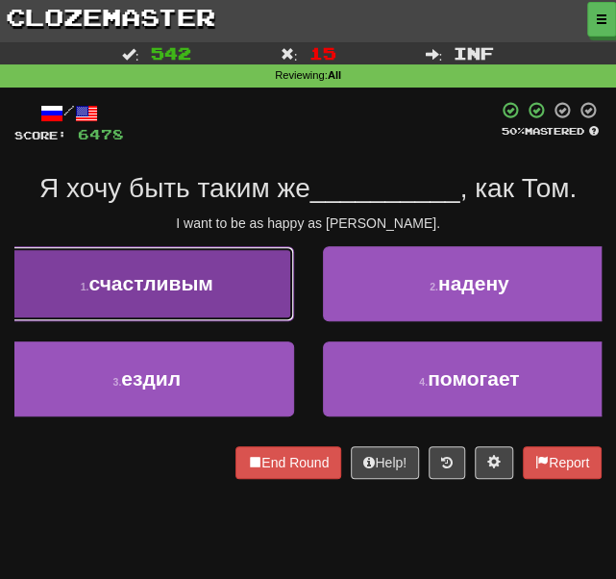
click at [181, 290] on span "счастливым" at bounding box center [150, 283] width 124 height 22
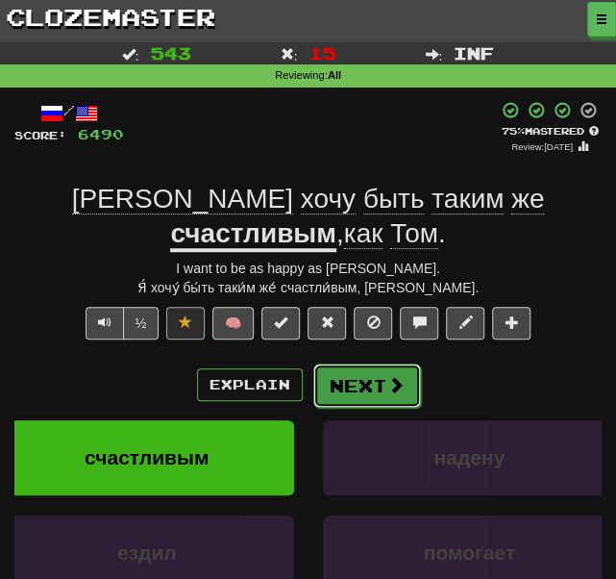
click at [354, 364] on button "Next" at bounding box center [367, 385] width 108 height 44
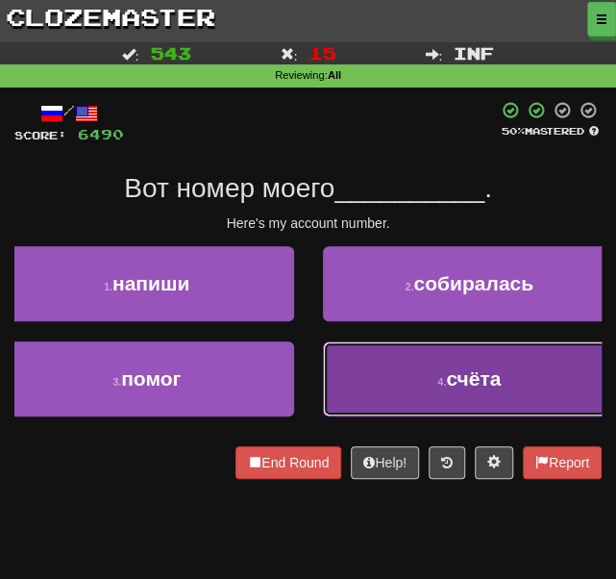
click at [386, 389] on button "4 . счёта" at bounding box center [470, 378] width 294 height 75
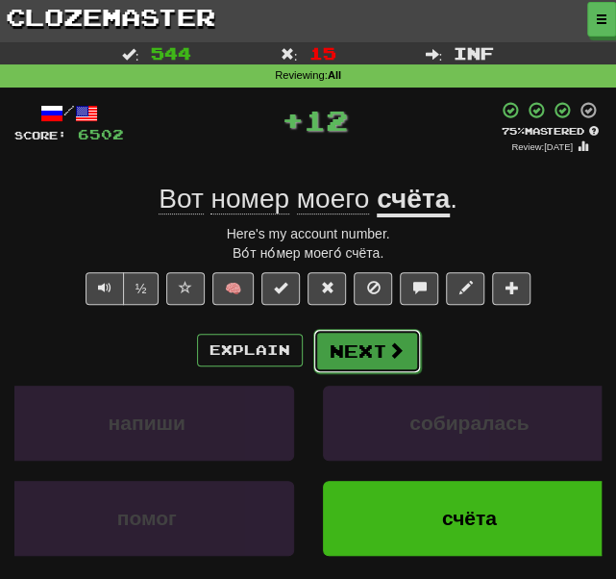
click at [360, 362] on button "Next" at bounding box center [367, 351] width 108 height 44
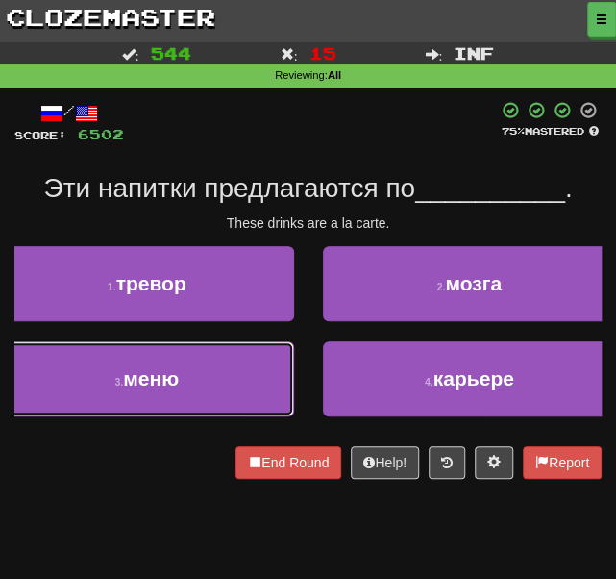
click at [219, 378] on button "3 . меню" at bounding box center [147, 378] width 294 height 75
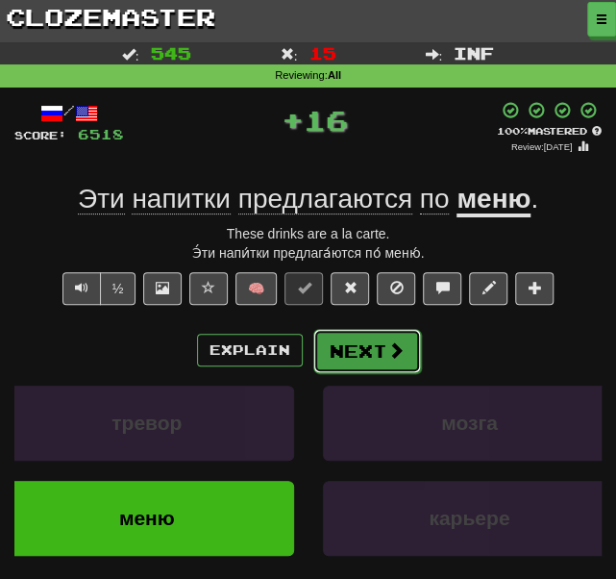
click at [374, 361] on button "Next" at bounding box center [367, 351] width 108 height 44
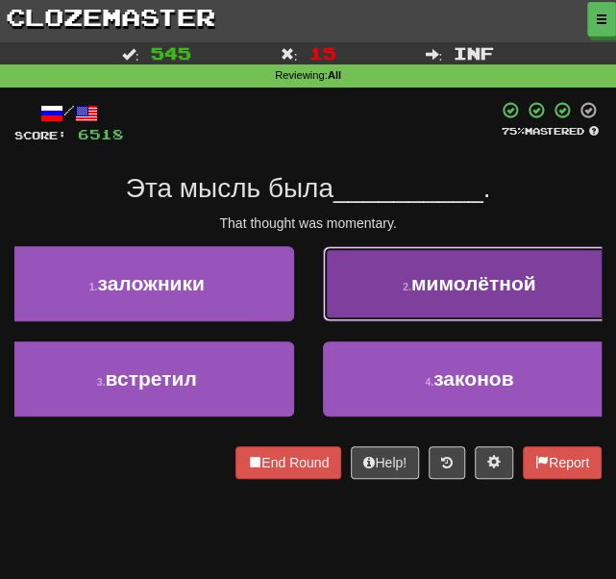
click at [388, 295] on button "2 . мимолётной" at bounding box center [470, 283] width 294 height 75
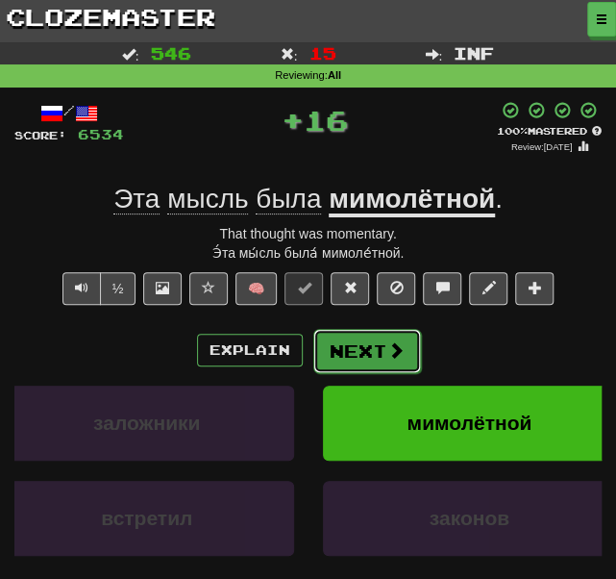
click at [366, 346] on button "Next" at bounding box center [367, 351] width 108 height 44
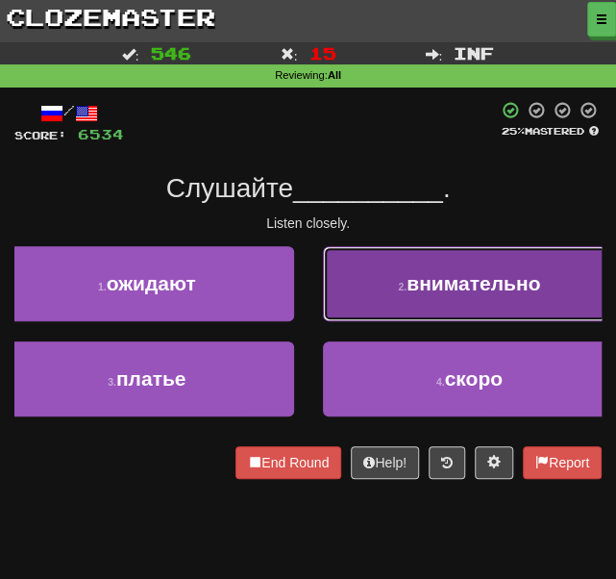
click at [384, 279] on button "2 . внимательно" at bounding box center [470, 283] width 294 height 75
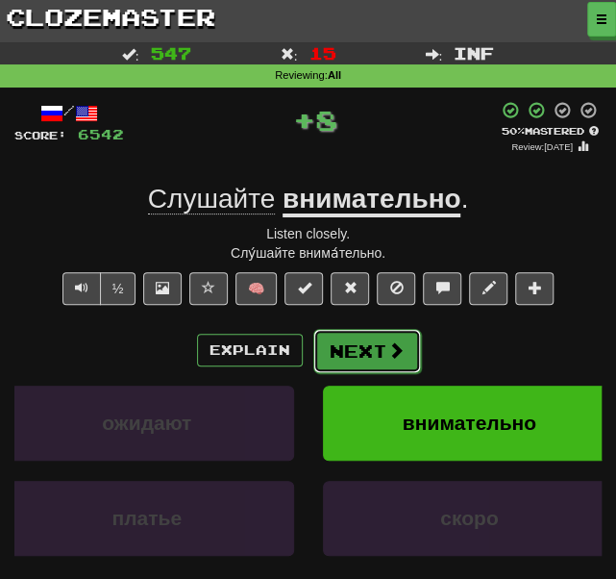
click at [352, 340] on button "Next" at bounding box center [367, 351] width 108 height 44
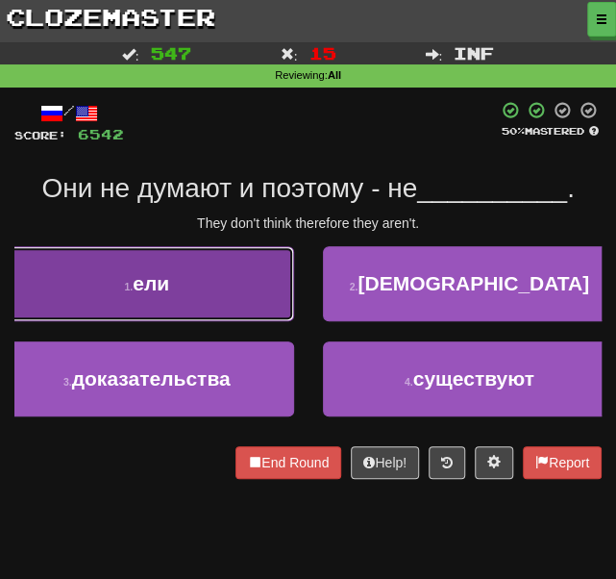
click at [226, 286] on button "1 . ели" at bounding box center [147, 283] width 294 height 75
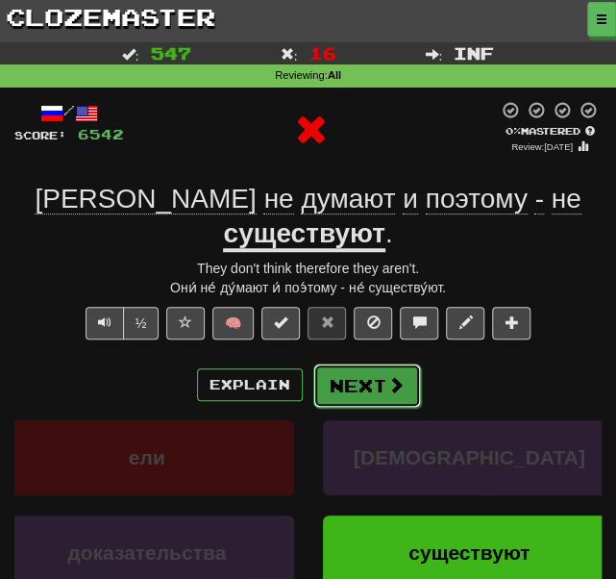
click at [345, 363] on button "Next" at bounding box center [367, 385] width 108 height 44
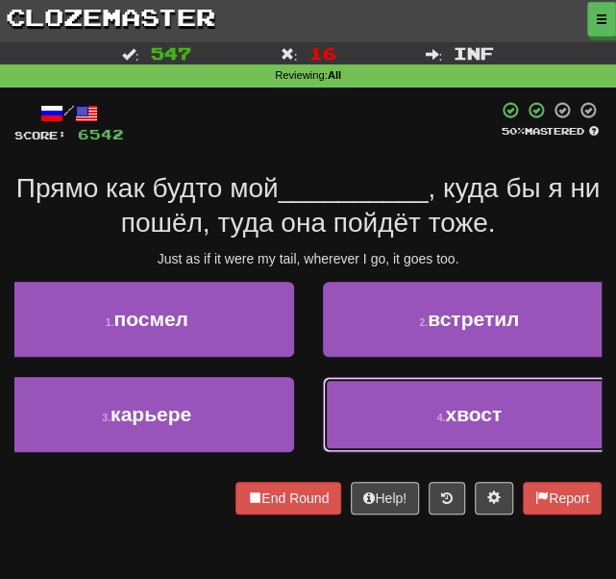
click at [418, 416] on button "4 . хвост" at bounding box center [470, 414] width 294 height 75
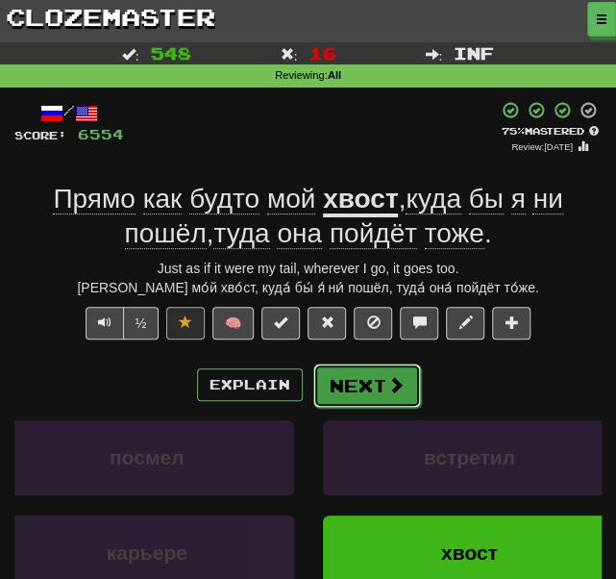
click at [361, 396] on button "Next" at bounding box center [367, 385] width 108 height 44
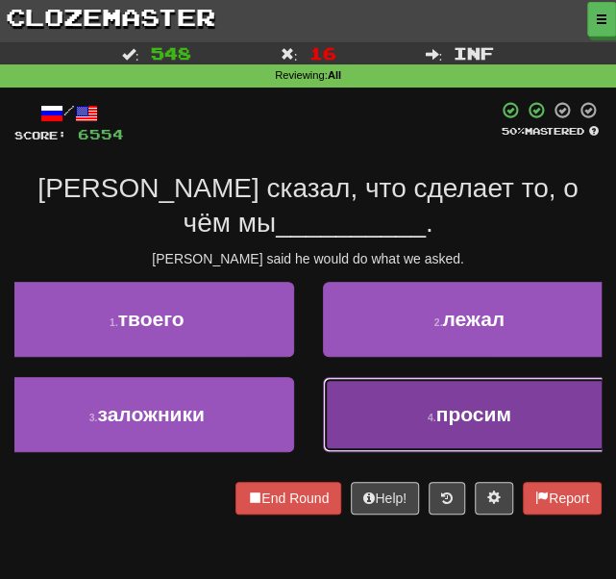
click at [356, 413] on button "4 . просим" at bounding box center [470, 414] width 294 height 75
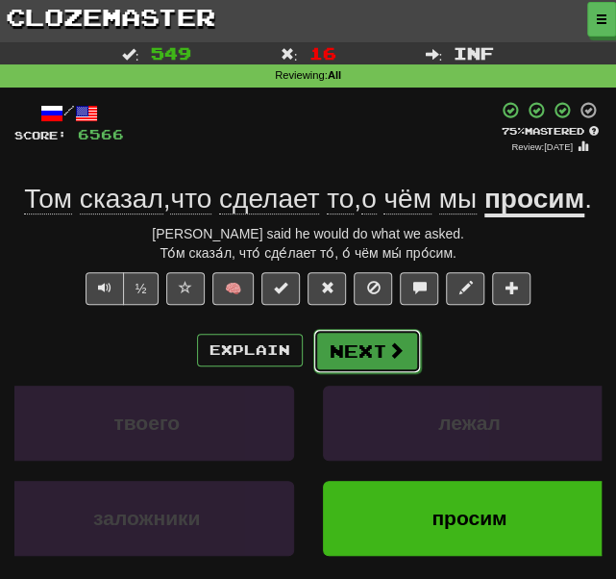
click at [378, 353] on button "Next" at bounding box center [367, 351] width 108 height 44
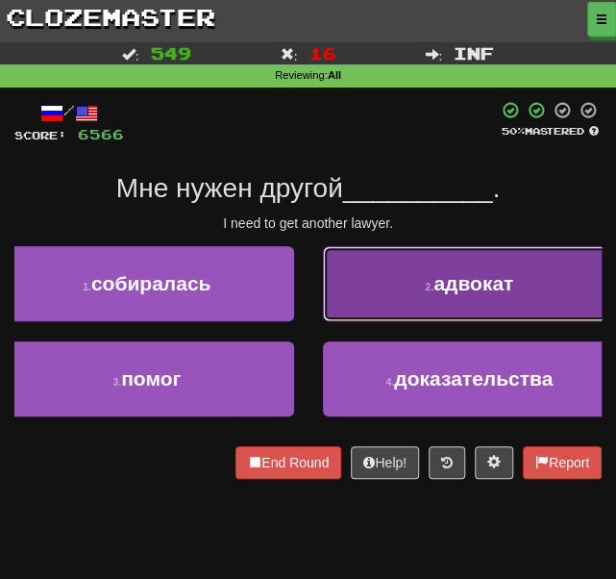
click at [407, 282] on button "2 . адвокат" at bounding box center [470, 283] width 294 height 75
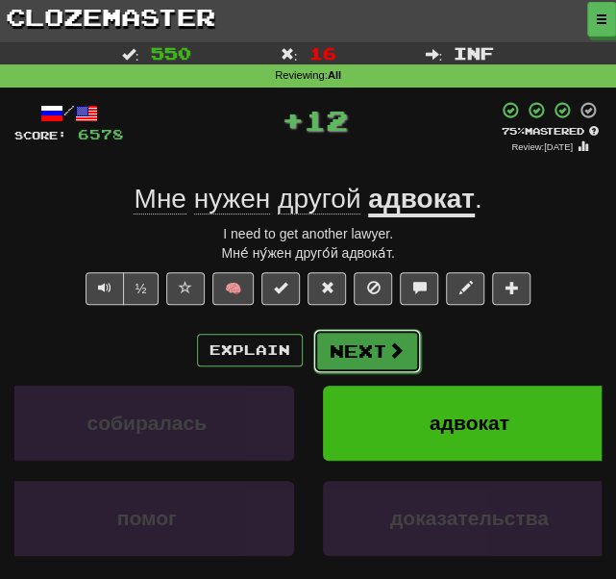
click at [380, 350] on button "Next" at bounding box center [367, 351] width 108 height 44
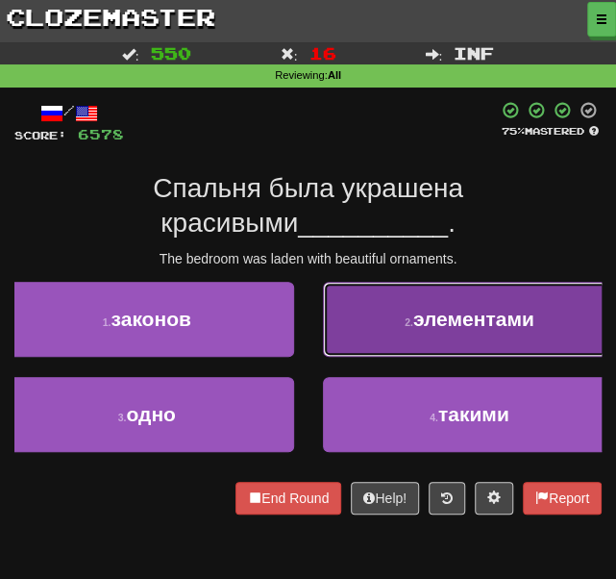
click at [387, 334] on button "2 . элементами" at bounding box center [470, 319] width 294 height 75
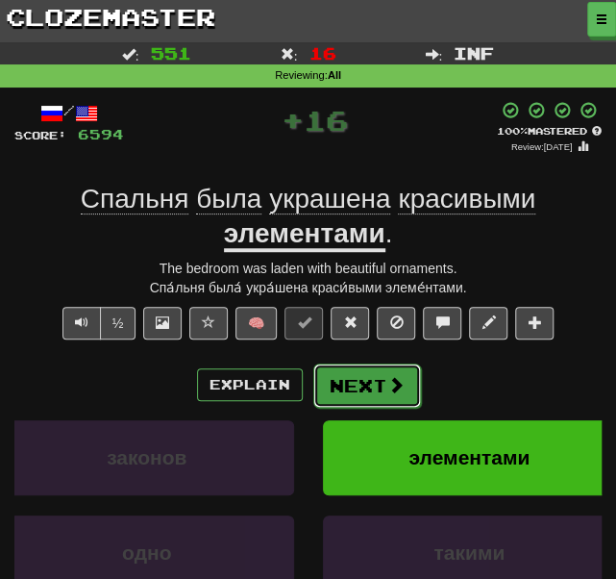
click at [367, 383] on button "Next" at bounding box center [367, 385] width 108 height 44
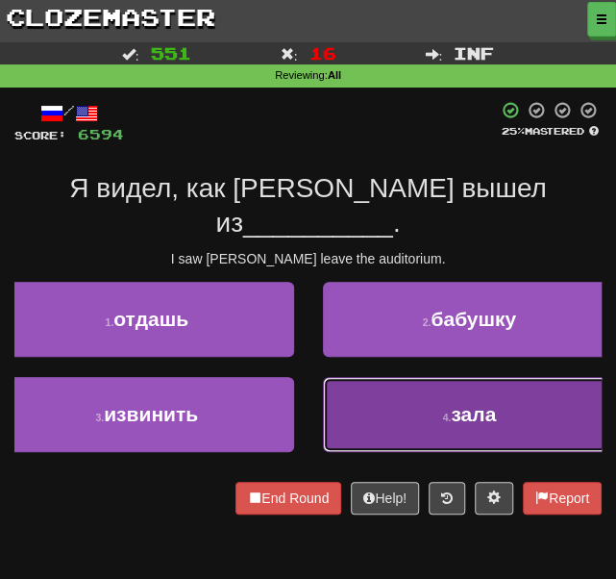
click at [361, 377] on button "4 . зала" at bounding box center [470, 414] width 294 height 75
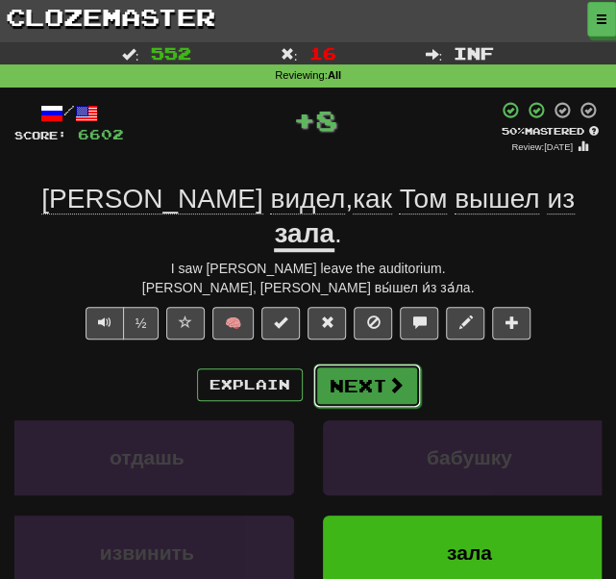
click at [354, 363] on button "Next" at bounding box center [367, 385] width 108 height 44
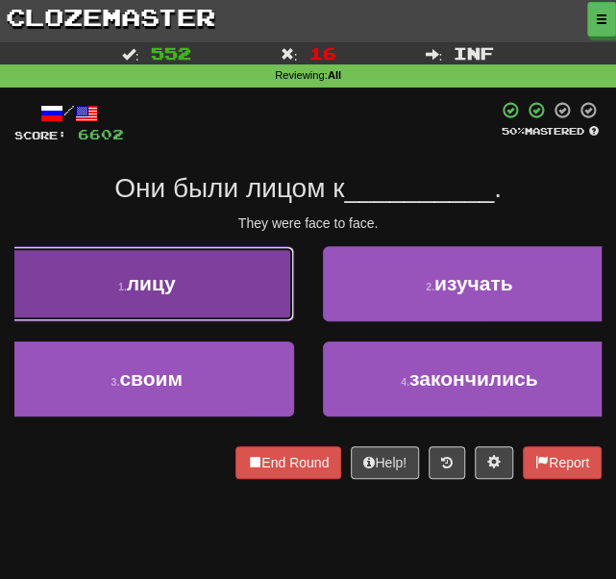
click at [216, 289] on button "1 . лицу" at bounding box center [147, 283] width 294 height 75
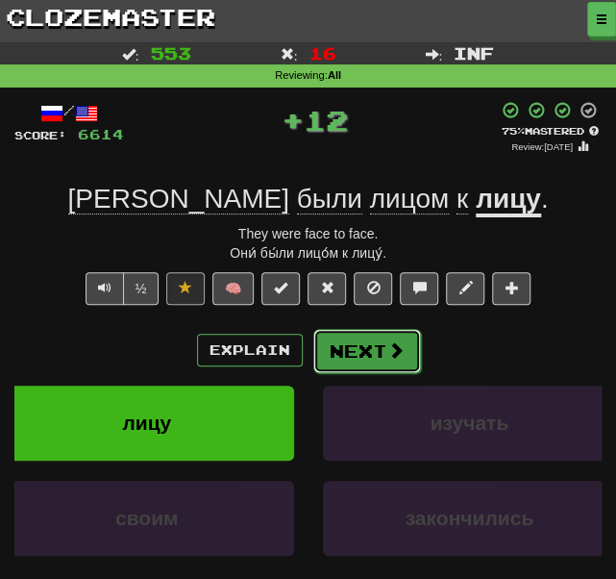
click at [368, 353] on button "Next" at bounding box center [367, 351] width 108 height 44
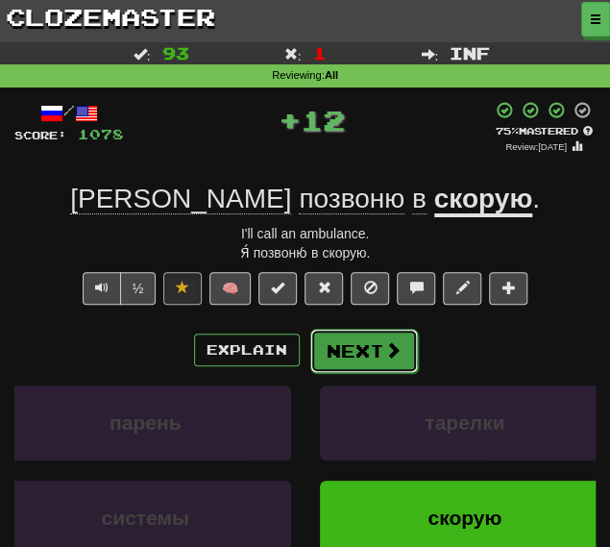
click at [366, 363] on button "Next" at bounding box center [365, 351] width 108 height 44
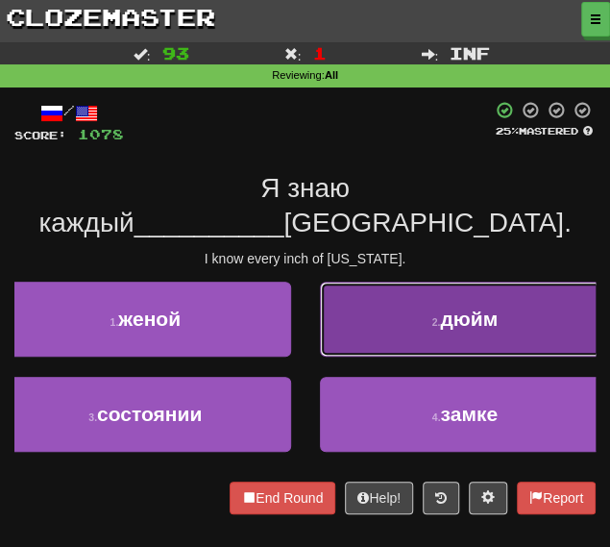
click at [352, 288] on button "2 . дюйм" at bounding box center [465, 319] width 291 height 75
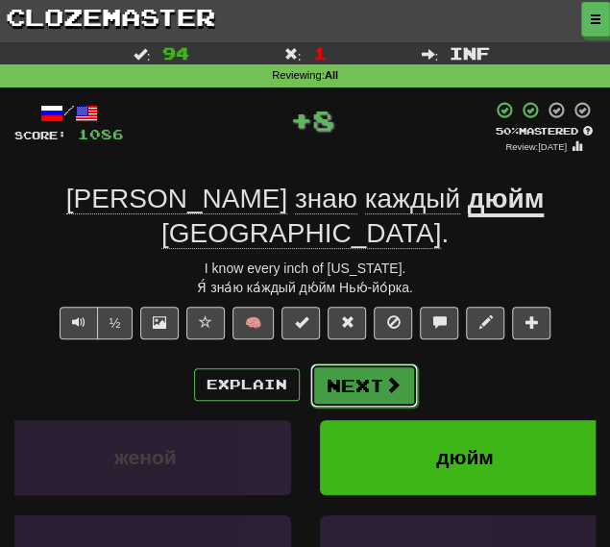
click at [381, 363] on button "Next" at bounding box center [365, 385] width 108 height 44
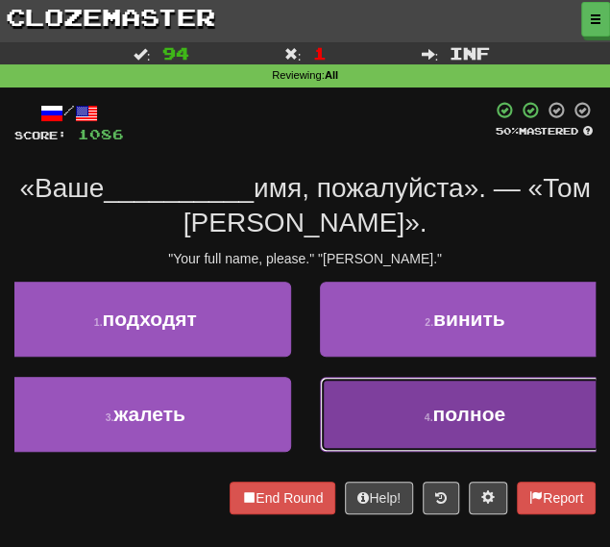
click at [376, 422] on button "4 . полное" at bounding box center [465, 414] width 291 height 75
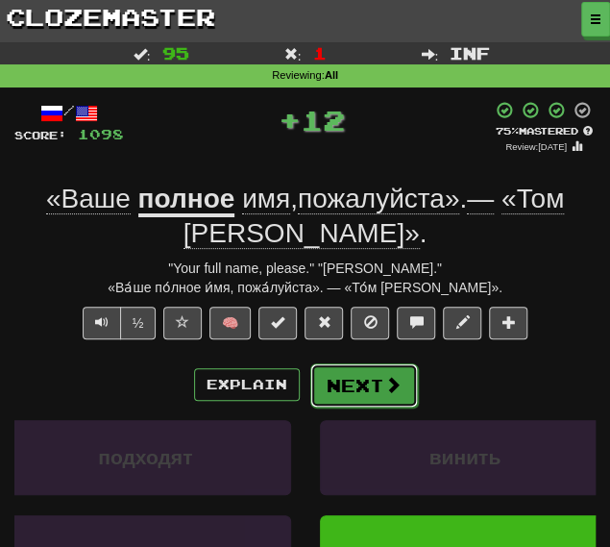
click at [377, 382] on button "Next" at bounding box center [365, 385] width 108 height 44
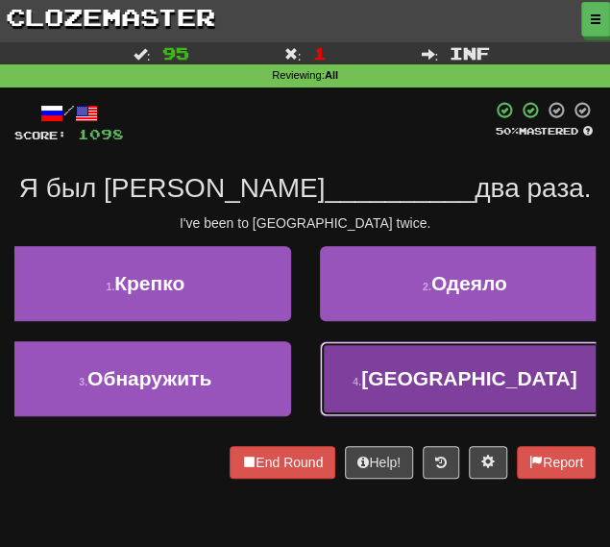
click at [383, 388] on button "4 . Париже" at bounding box center [465, 378] width 291 height 75
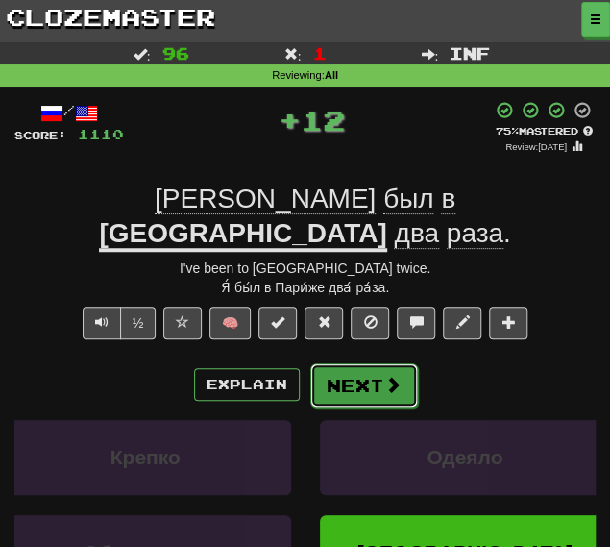
click at [350, 363] on button "Next" at bounding box center [365, 385] width 108 height 44
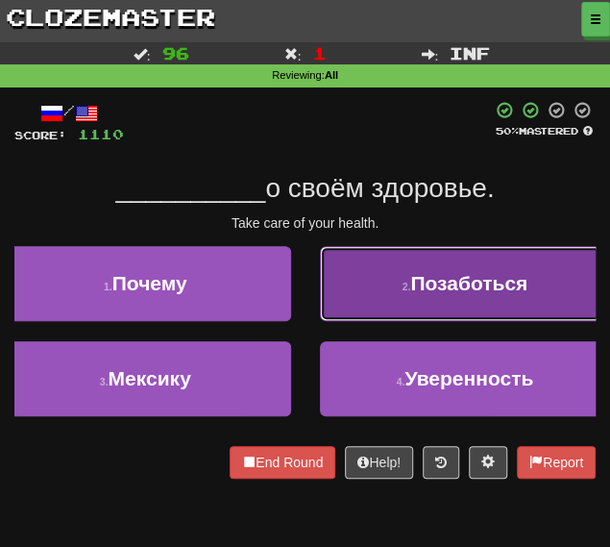
click at [365, 293] on button "2 . Позаботься" at bounding box center [465, 283] width 291 height 75
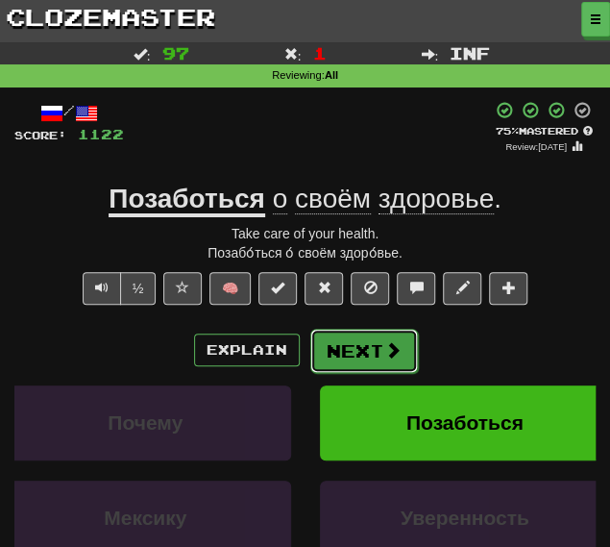
click at [356, 351] on button "Next" at bounding box center [365, 351] width 108 height 44
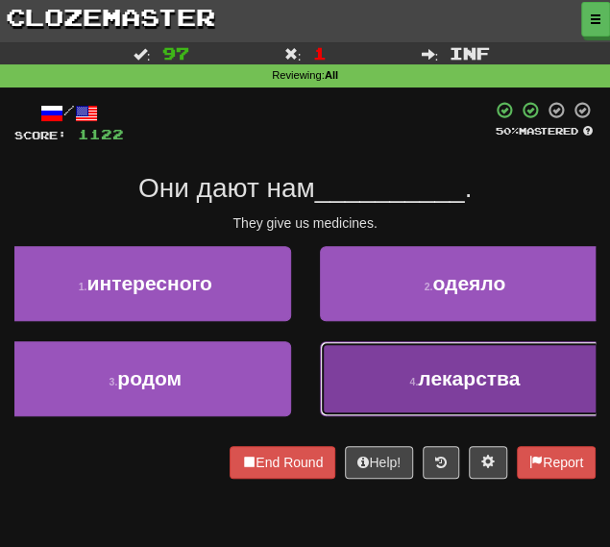
click at [375, 366] on button "4 . лекарства" at bounding box center [465, 378] width 291 height 75
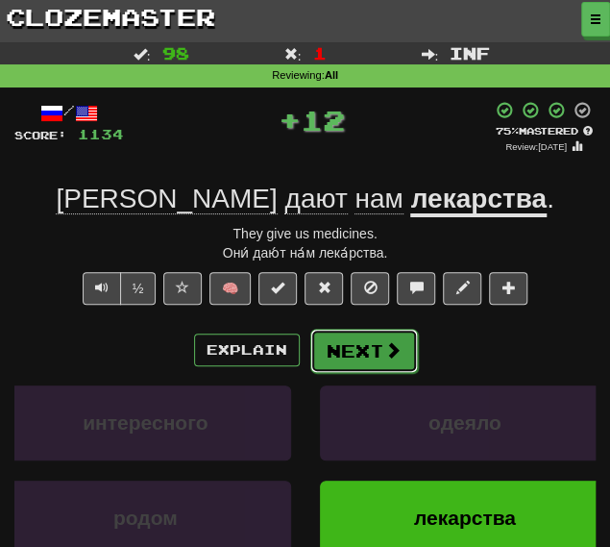
click at [357, 344] on button "Next" at bounding box center [365, 351] width 108 height 44
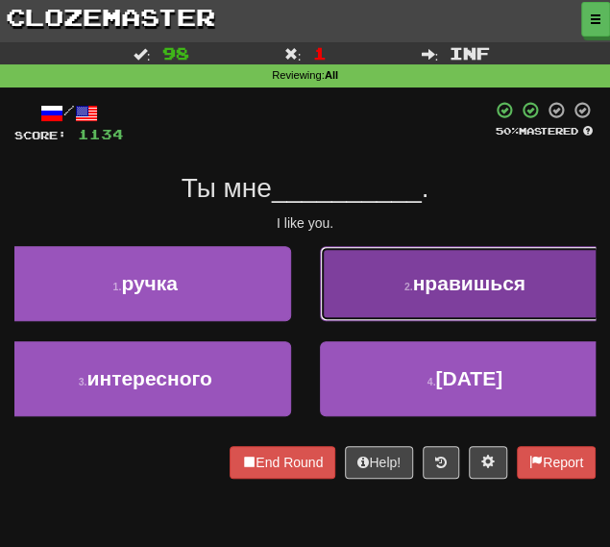
click at [401, 301] on button "2 . нравишься" at bounding box center [465, 283] width 291 height 75
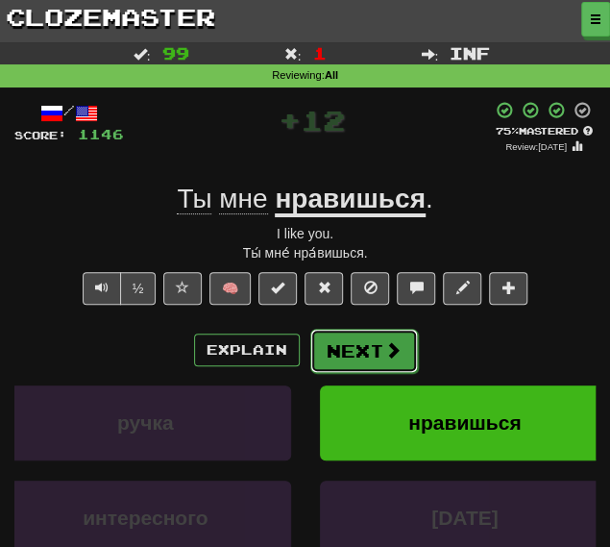
click at [346, 353] on button "Next" at bounding box center [365, 351] width 108 height 44
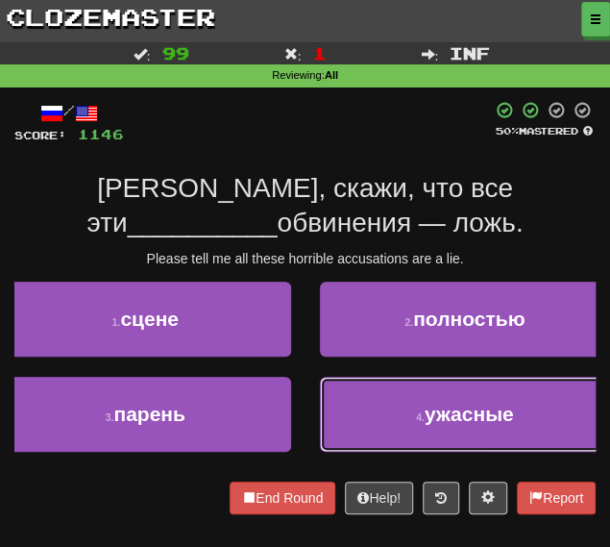
click at [391, 411] on button "4 . ужасные" at bounding box center [465, 414] width 291 height 75
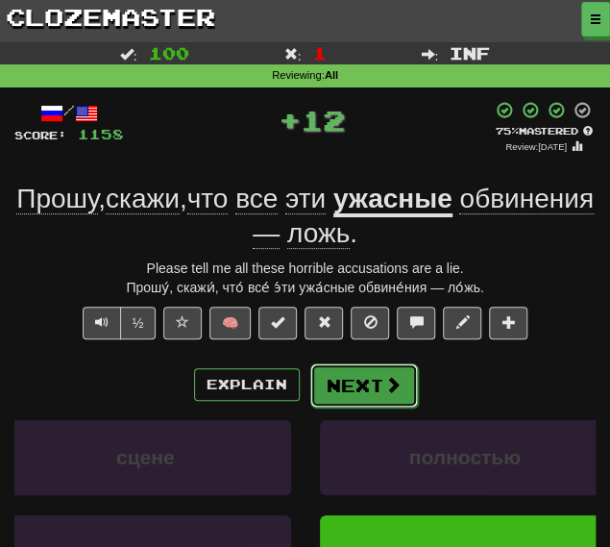
click at [361, 384] on button "Next" at bounding box center [365, 385] width 108 height 44
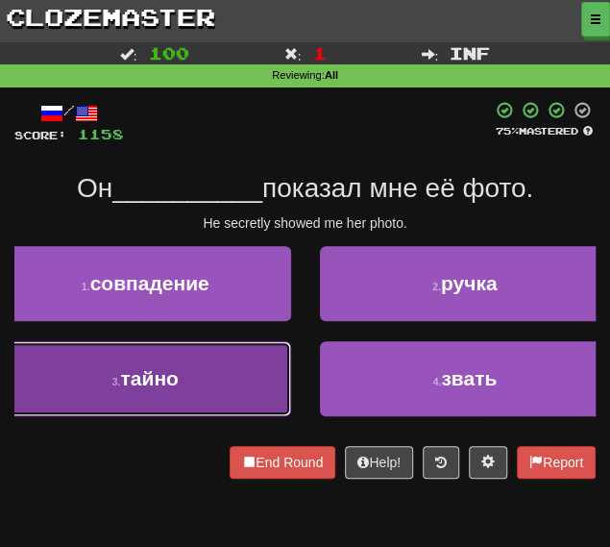
click at [210, 372] on button "3 . тайно" at bounding box center [145, 378] width 291 height 75
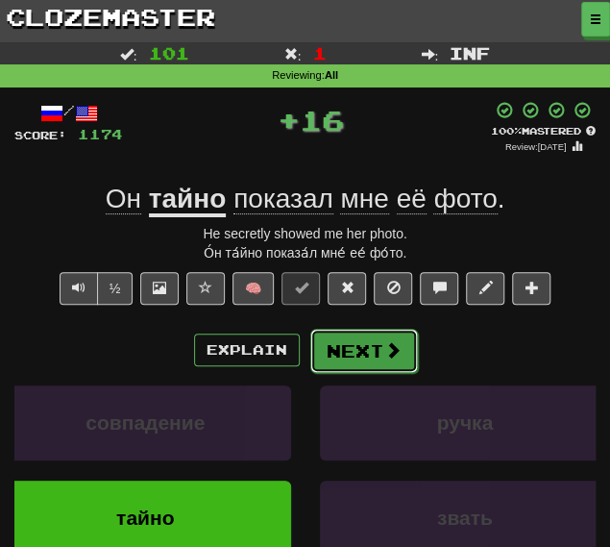
click at [342, 347] on button "Next" at bounding box center [365, 351] width 108 height 44
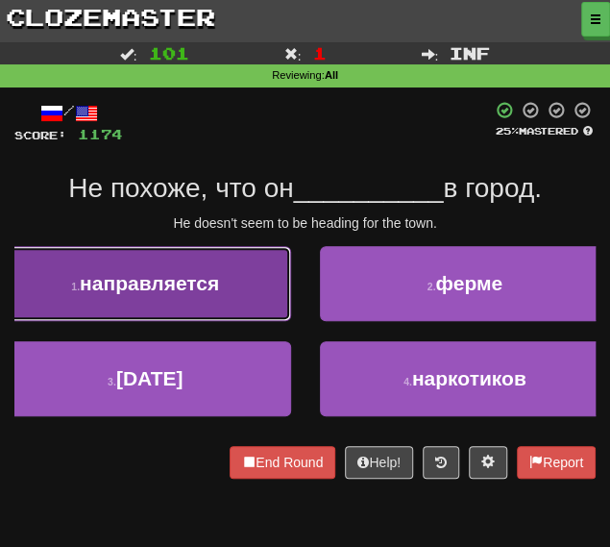
click at [231, 284] on button "1 . направляется" at bounding box center [145, 283] width 291 height 75
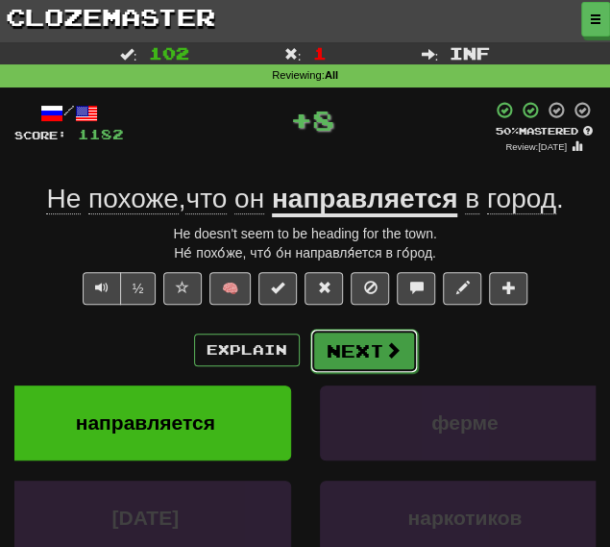
click at [365, 347] on button "Next" at bounding box center [365, 351] width 108 height 44
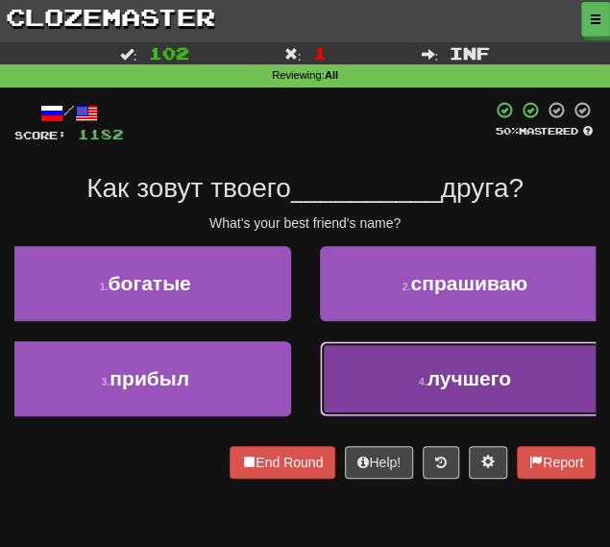
click at [360, 363] on button "4 . лучшего" at bounding box center [465, 378] width 291 height 75
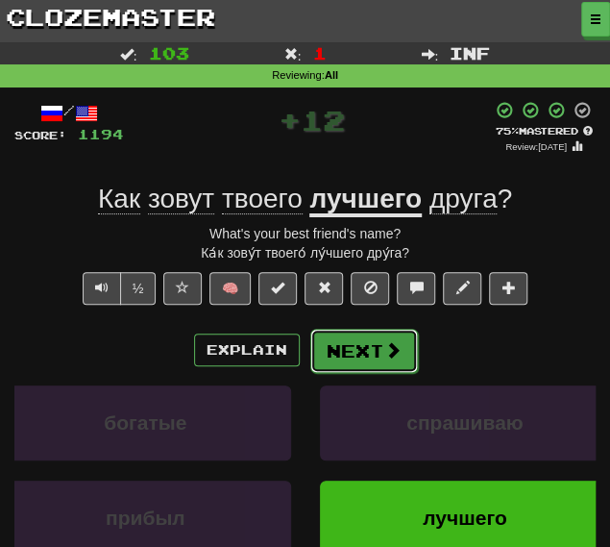
click at [350, 345] on button "Next" at bounding box center [365, 351] width 108 height 44
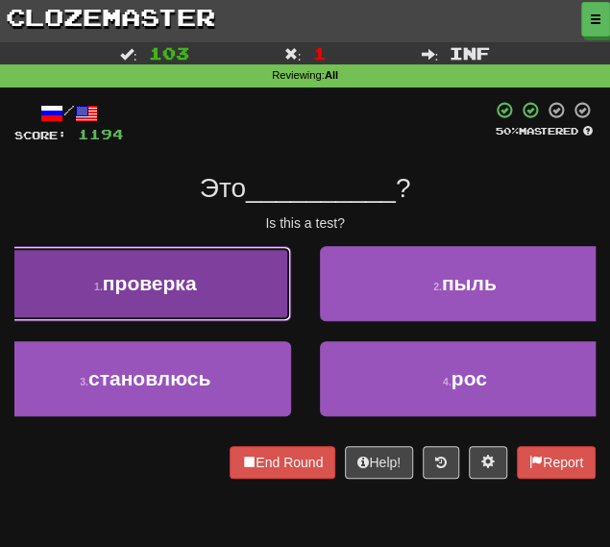
click at [258, 301] on button "1 . проверка" at bounding box center [145, 283] width 291 height 75
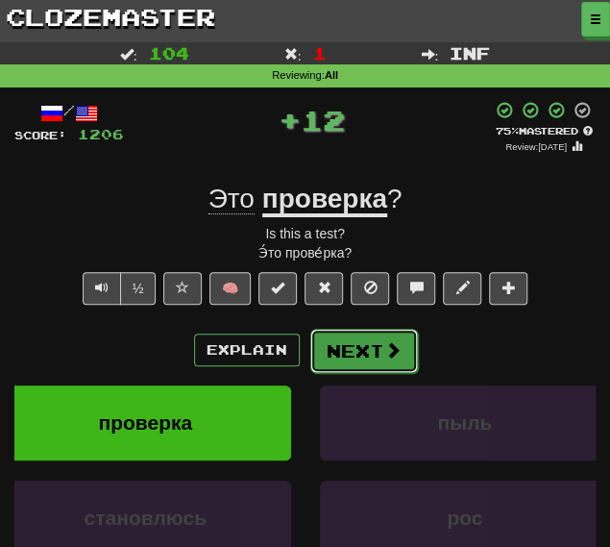
click at [368, 339] on button "Next" at bounding box center [365, 351] width 108 height 44
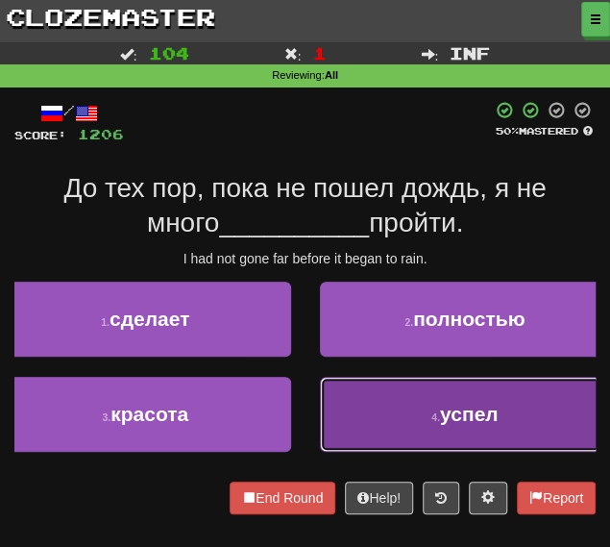
click at [364, 428] on button "4 . успел" at bounding box center [465, 414] width 291 height 75
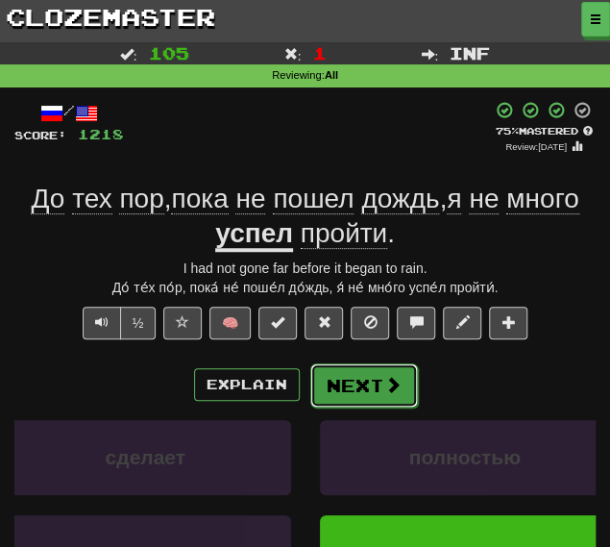
click at [363, 393] on button "Next" at bounding box center [365, 385] width 108 height 44
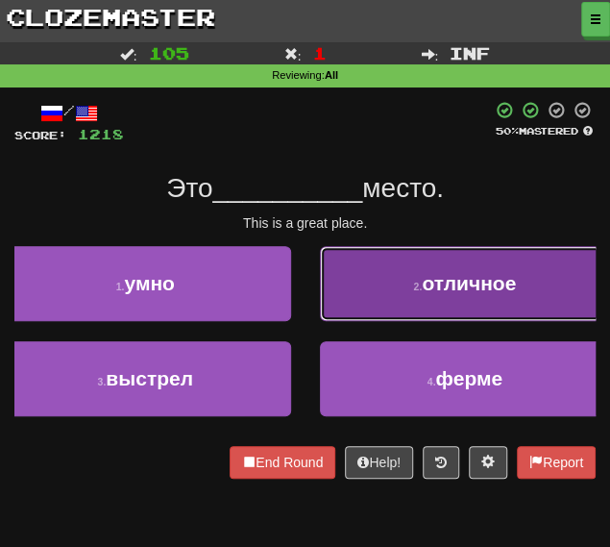
click at [331, 297] on button "2 . отличное" at bounding box center [465, 283] width 291 height 75
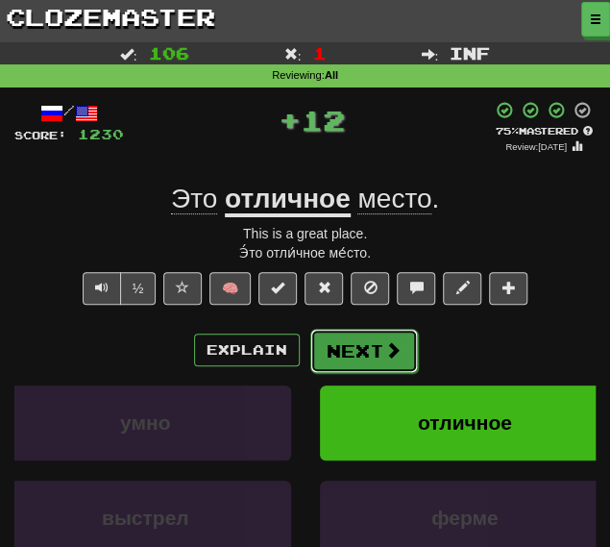
click at [366, 363] on button "Next" at bounding box center [365, 351] width 108 height 44
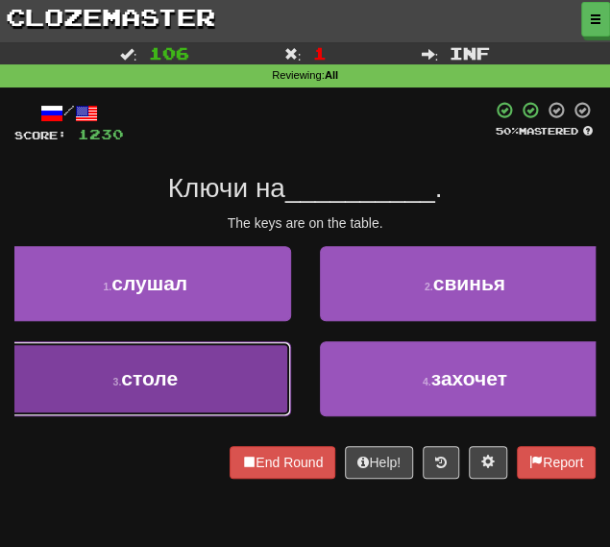
click at [239, 389] on button "3 . столе" at bounding box center [145, 378] width 291 height 75
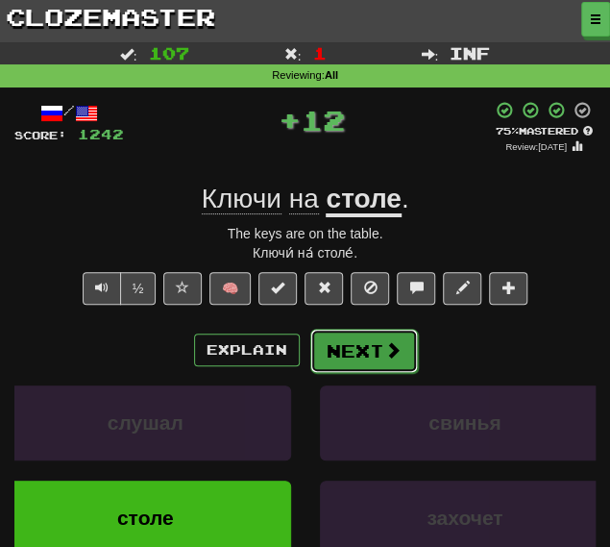
click at [338, 361] on button "Next" at bounding box center [365, 351] width 108 height 44
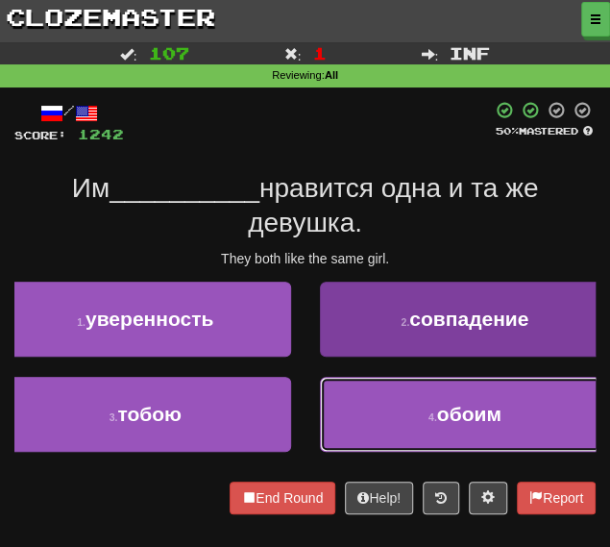
click at [359, 416] on button "4 . обоим" at bounding box center [465, 414] width 291 height 75
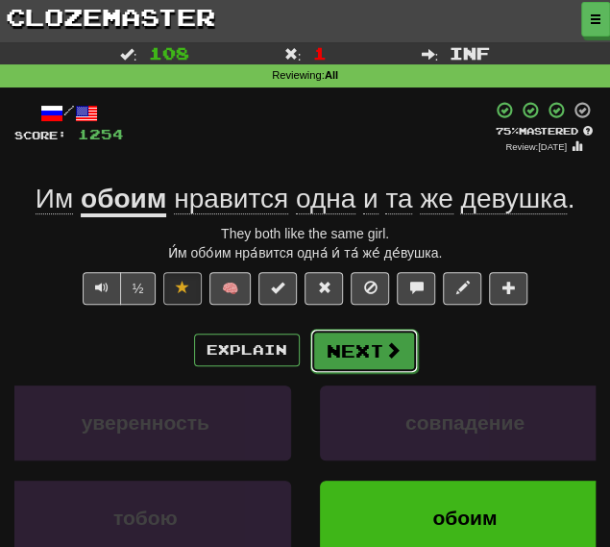
click at [340, 357] on button "Next" at bounding box center [365, 351] width 108 height 44
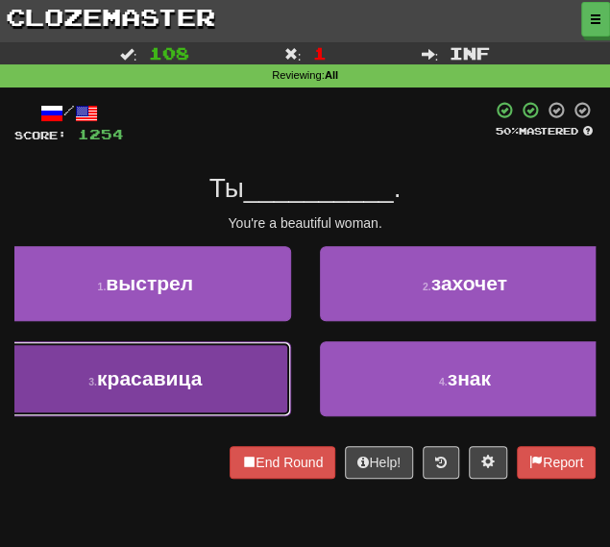
click at [188, 378] on span "красавица" at bounding box center [149, 378] width 105 height 22
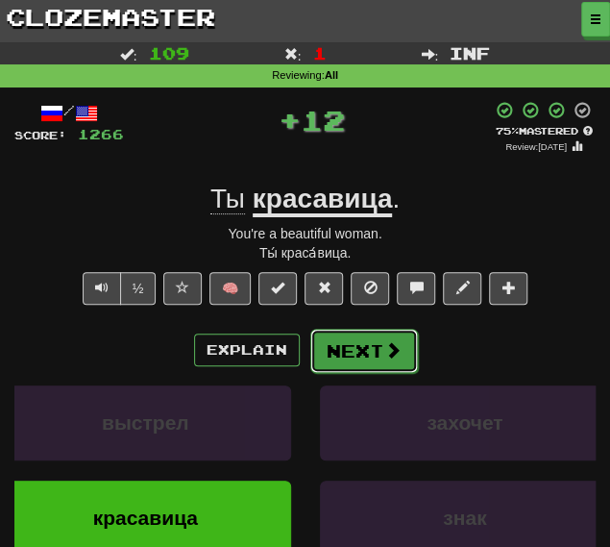
click at [339, 350] on button "Next" at bounding box center [365, 351] width 108 height 44
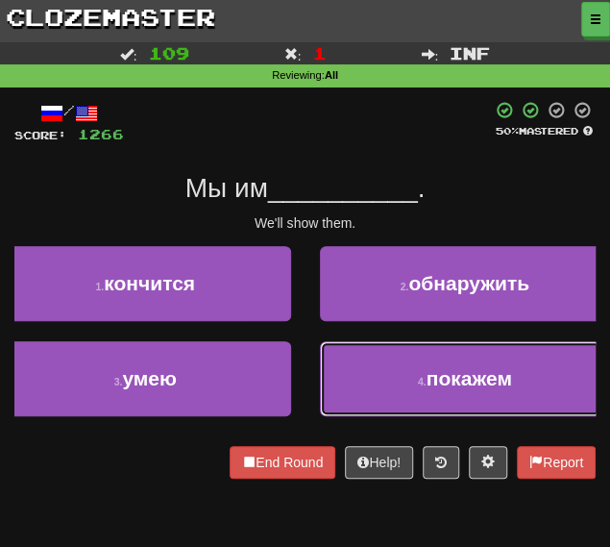
click at [451, 370] on span "покажем" at bounding box center [470, 378] width 86 height 22
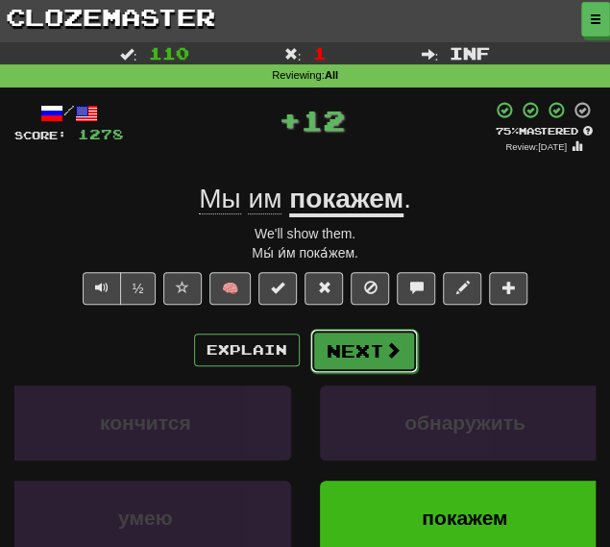
click at [375, 364] on button "Next" at bounding box center [365, 351] width 108 height 44
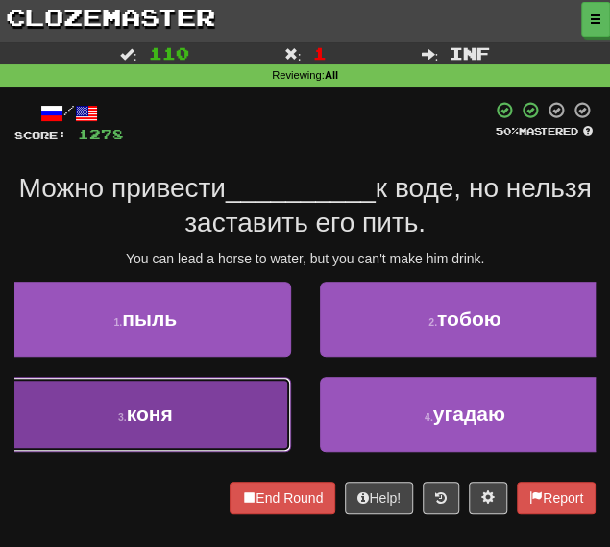
click at [181, 412] on button "3 . коня" at bounding box center [145, 414] width 291 height 75
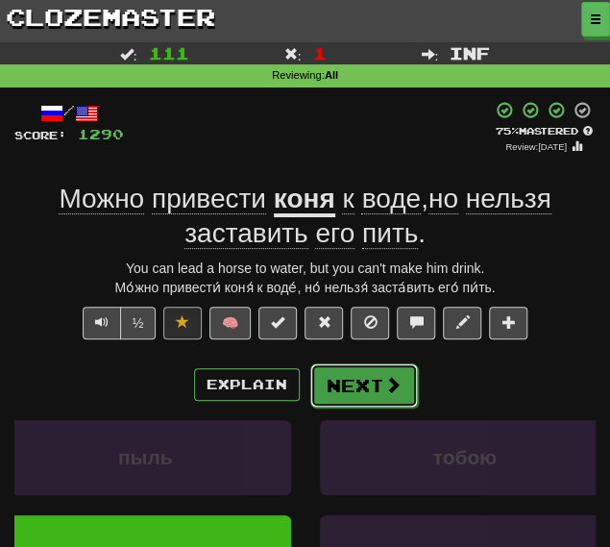
click at [346, 389] on button "Next" at bounding box center [365, 385] width 108 height 44
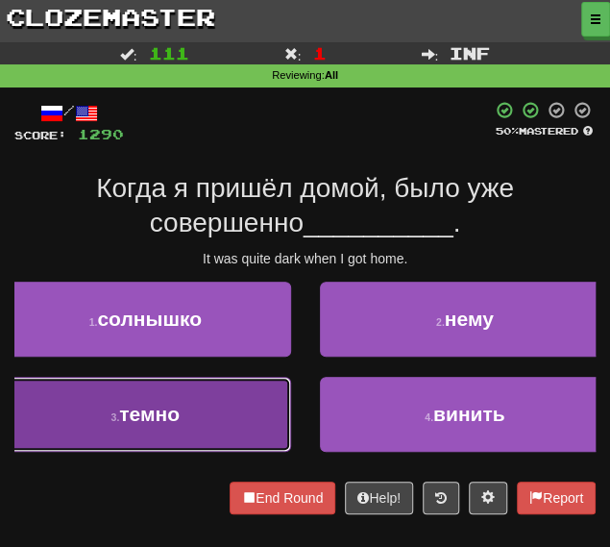
click at [202, 405] on button "3 . темно" at bounding box center [145, 414] width 291 height 75
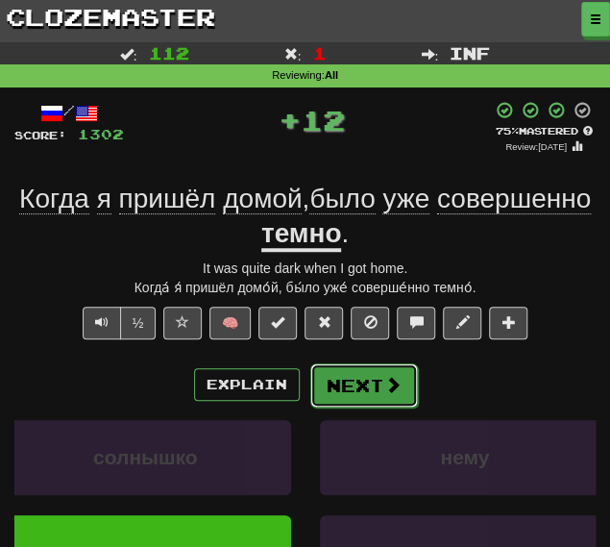
click at [375, 385] on button "Next" at bounding box center [365, 385] width 108 height 44
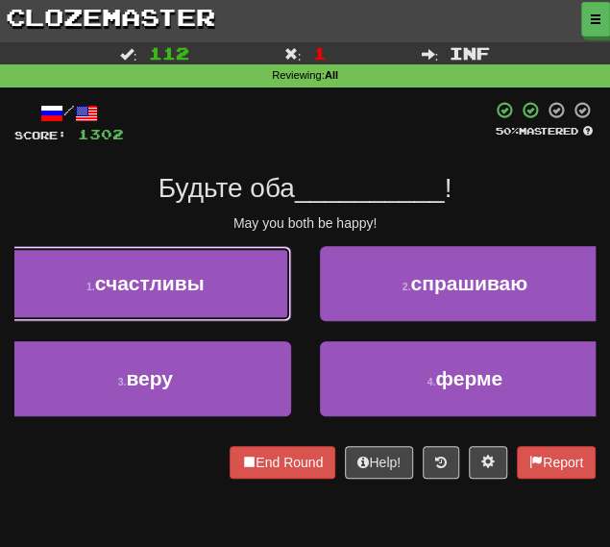
click at [151, 268] on button "1 . счастливы" at bounding box center [145, 283] width 291 height 75
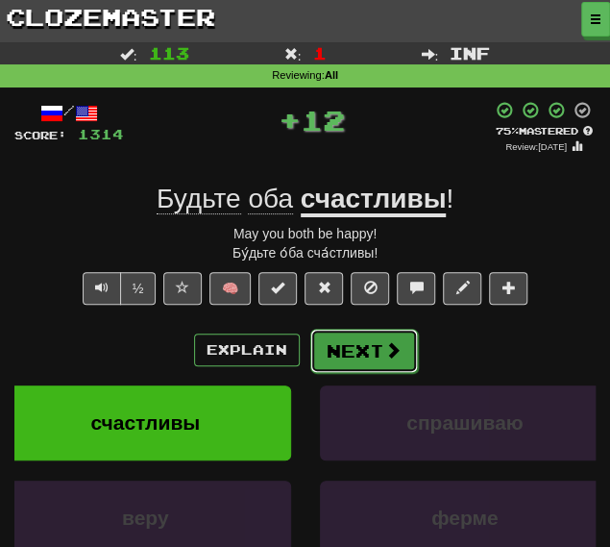
click at [350, 337] on button "Next" at bounding box center [365, 351] width 108 height 44
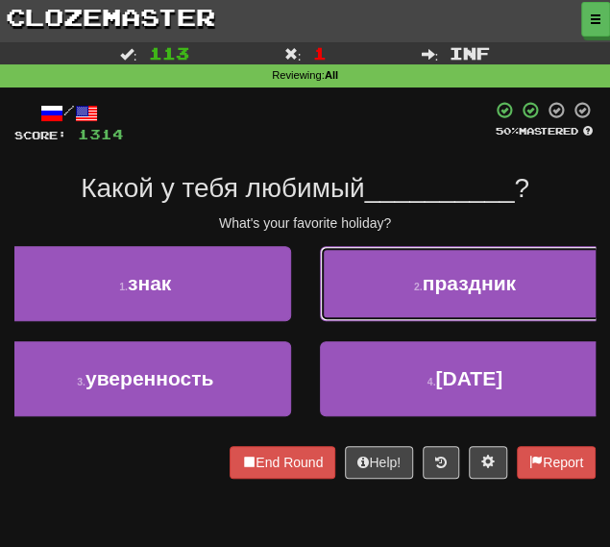
click at [388, 271] on button "2 . праздник" at bounding box center [465, 283] width 291 height 75
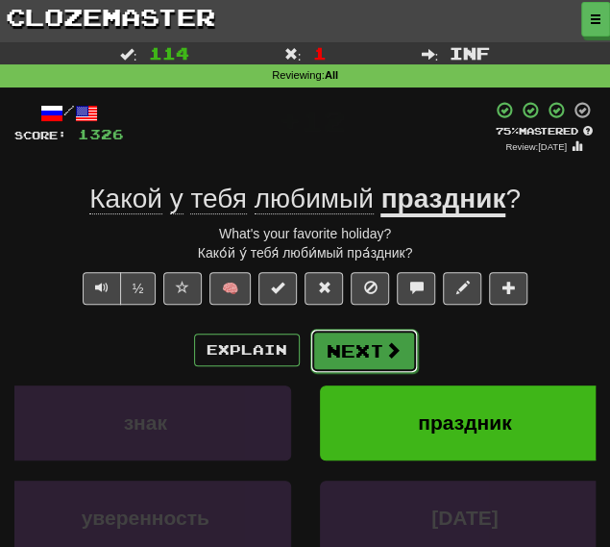
click at [367, 348] on button "Next" at bounding box center [365, 351] width 108 height 44
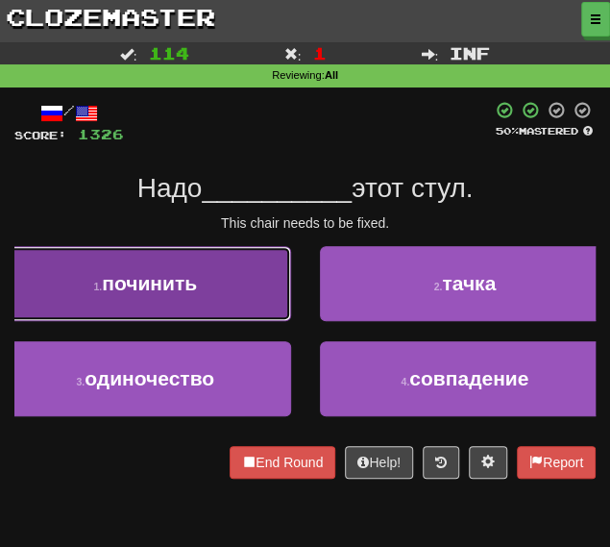
click at [173, 288] on span "починить" at bounding box center [149, 283] width 95 height 22
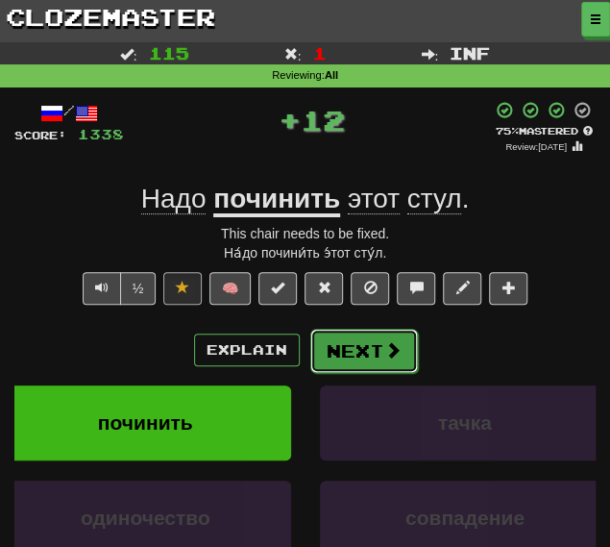
click at [362, 363] on button "Next" at bounding box center [365, 351] width 108 height 44
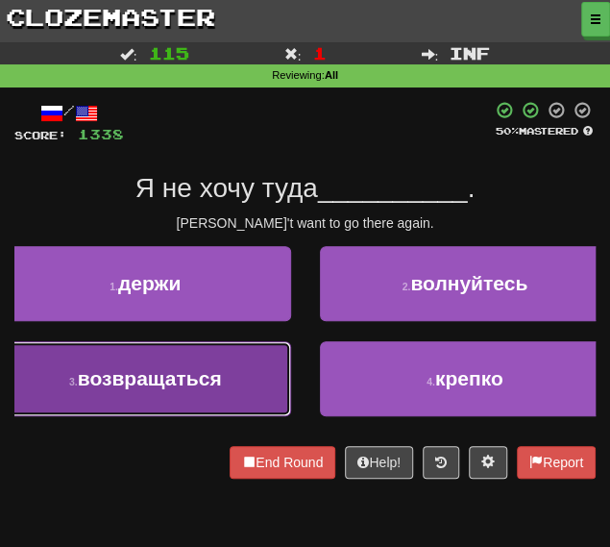
click at [200, 399] on button "3 . возвращаться" at bounding box center [145, 378] width 291 height 75
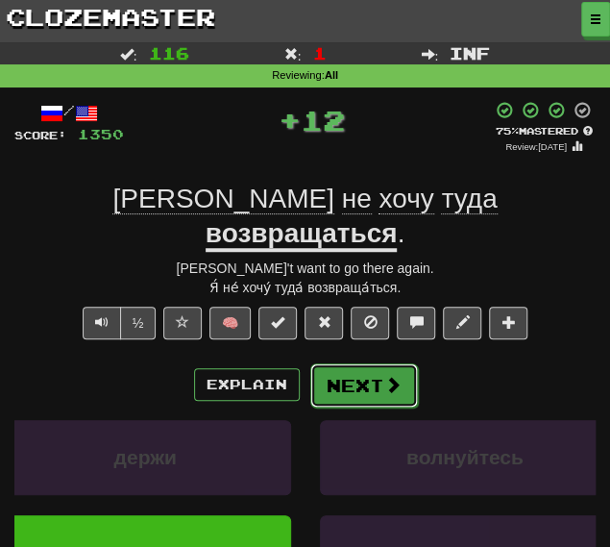
click at [361, 363] on button "Next" at bounding box center [365, 385] width 108 height 44
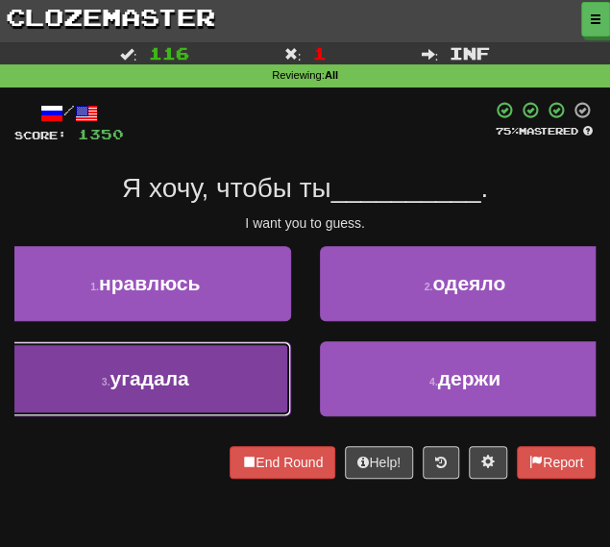
click at [166, 351] on button "3 . угадала" at bounding box center [145, 378] width 291 height 75
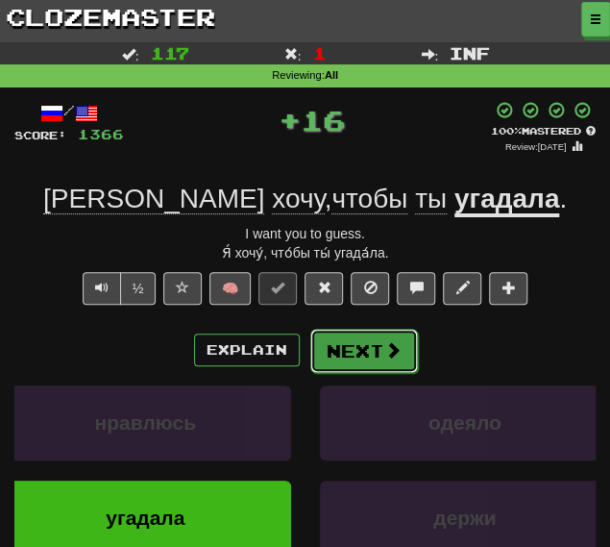
click at [377, 352] on button "Next" at bounding box center [365, 351] width 108 height 44
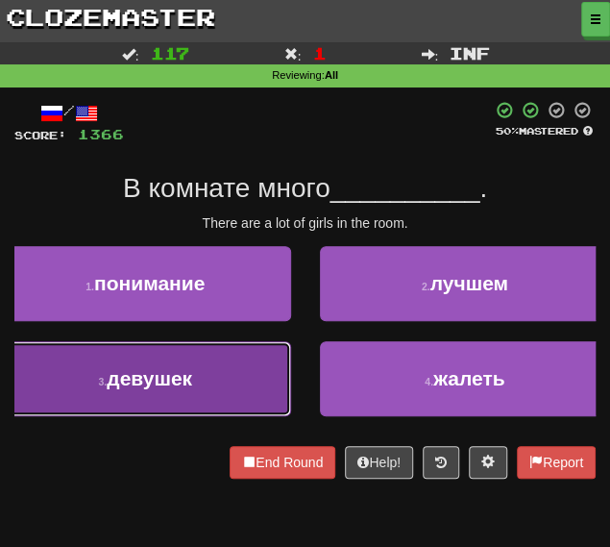
click at [215, 393] on button "3 . девушек" at bounding box center [145, 378] width 291 height 75
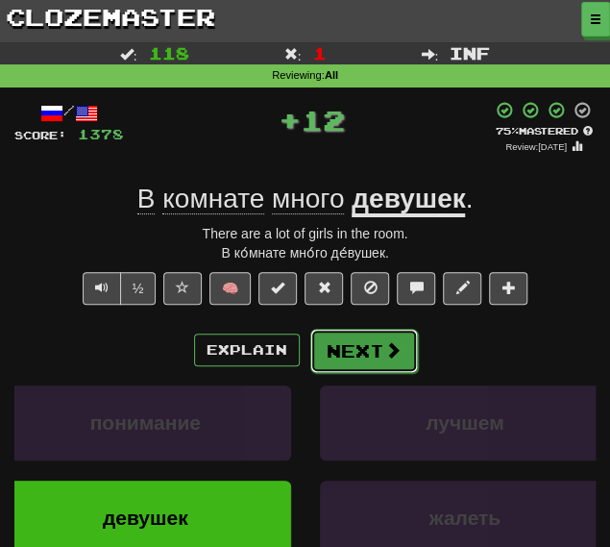
click at [367, 348] on button "Next" at bounding box center [365, 351] width 108 height 44
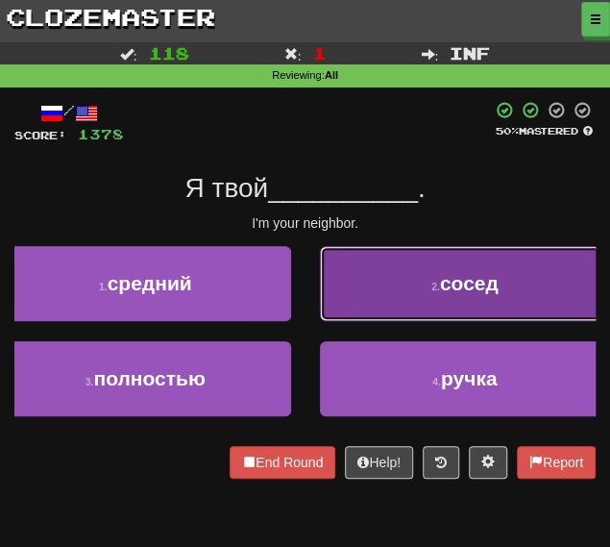
click at [394, 305] on button "2 . сосед" at bounding box center [465, 283] width 291 height 75
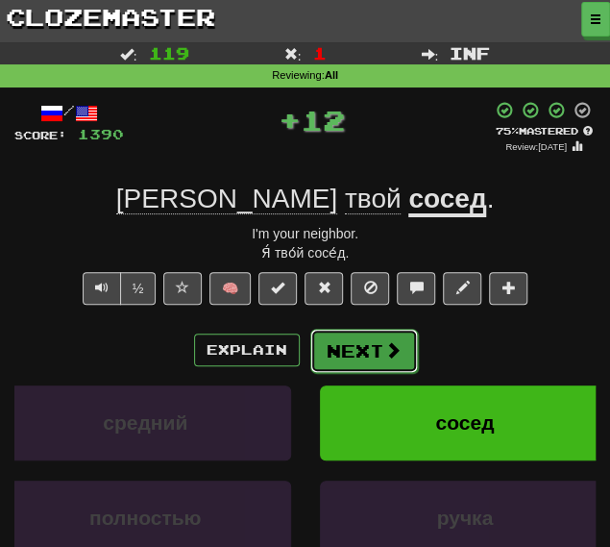
click at [368, 353] on button "Next" at bounding box center [365, 351] width 108 height 44
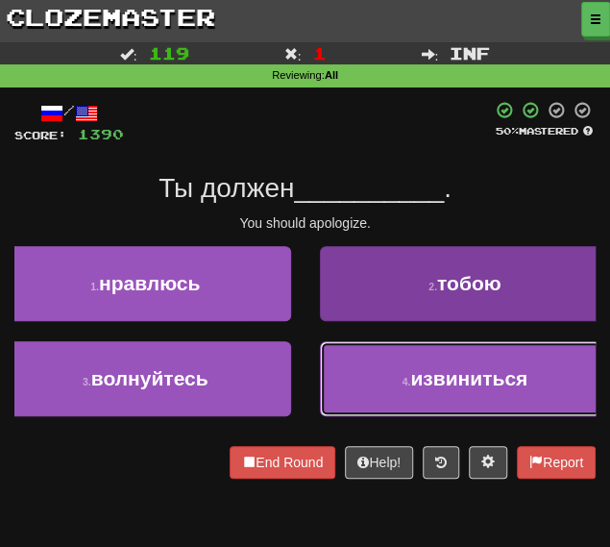
click at [393, 388] on button "4 . извиниться" at bounding box center [465, 378] width 291 height 75
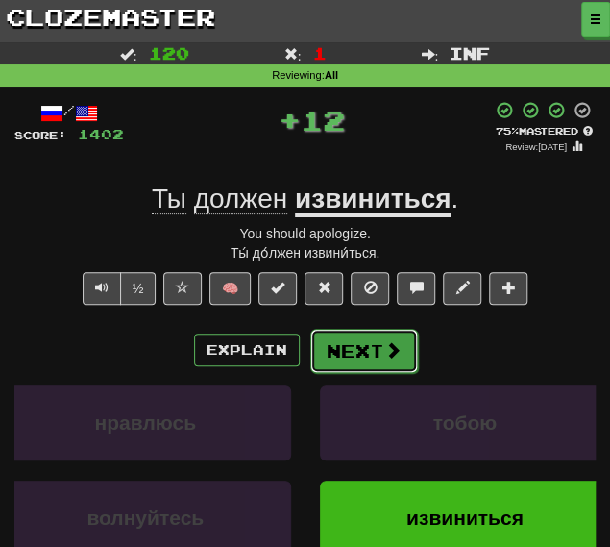
click at [363, 349] on button "Next" at bounding box center [365, 351] width 108 height 44
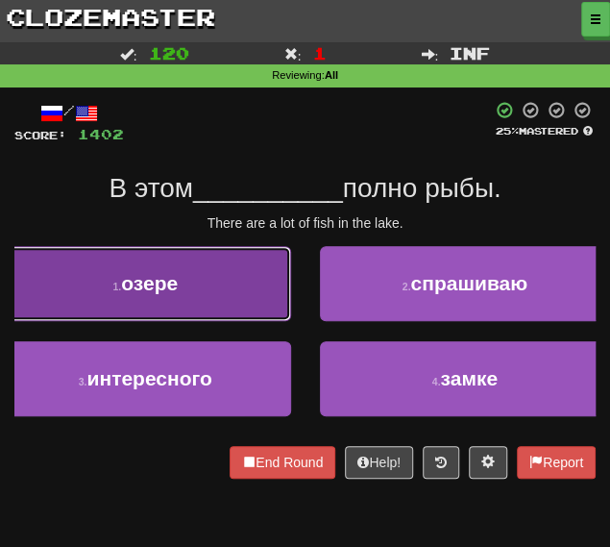
click at [233, 300] on button "1 . озере" at bounding box center [145, 283] width 291 height 75
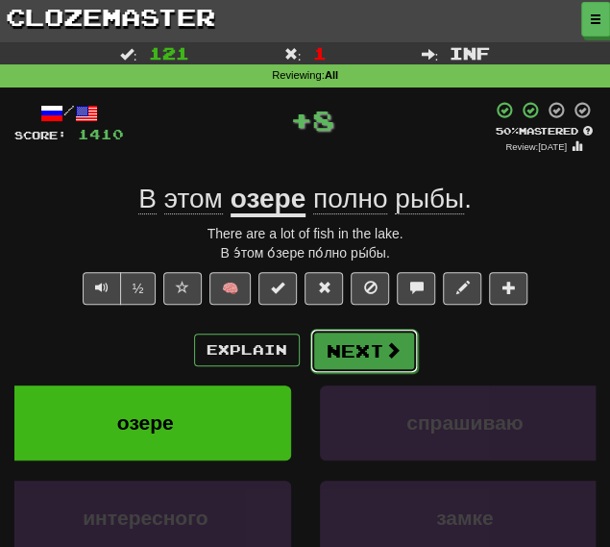
click at [362, 361] on button "Next" at bounding box center [365, 351] width 108 height 44
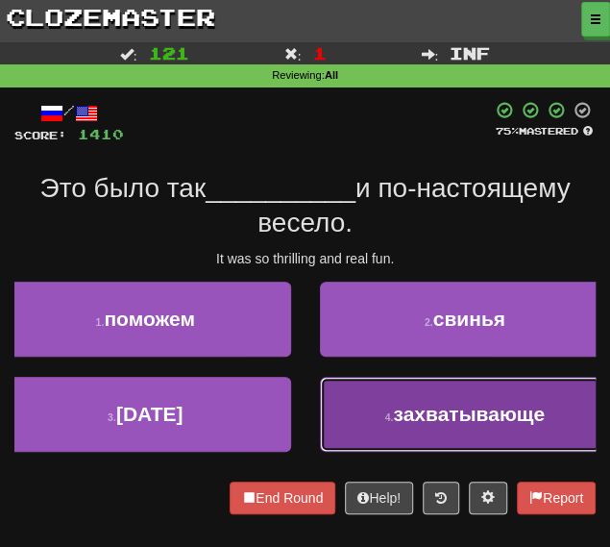
click at [418, 411] on span "захватывающе" at bounding box center [469, 414] width 152 height 22
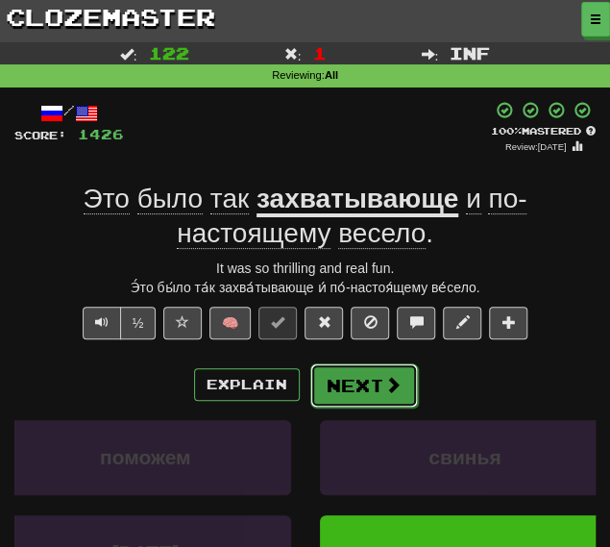
click at [351, 391] on button "Next" at bounding box center [365, 385] width 108 height 44
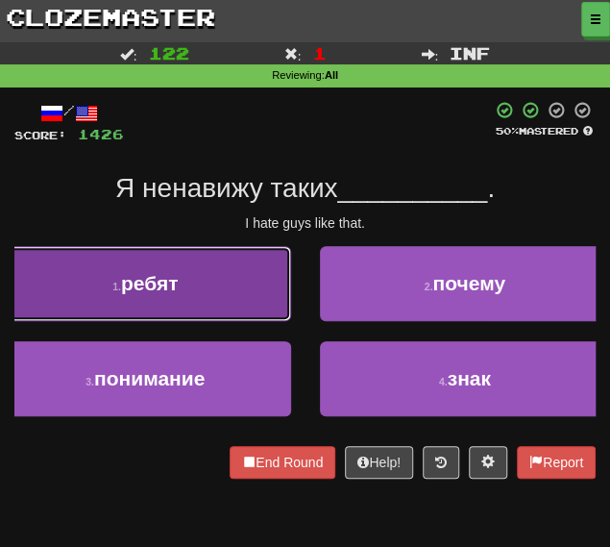
click at [222, 301] on button "1 . ребят" at bounding box center [145, 283] width 291 height 75
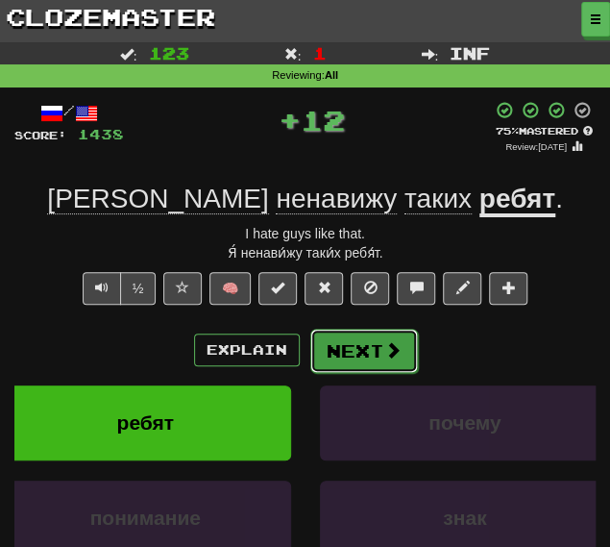
click at [364, 352] on button "Next" at bounding box center [365, 351] width 108 height 44
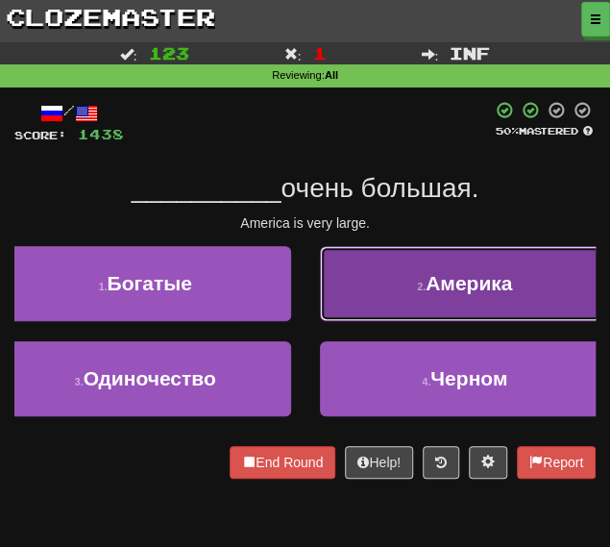
click at [388, 285] on button "2 . Америка" at bounding box center [465, 283] width 291 height 75
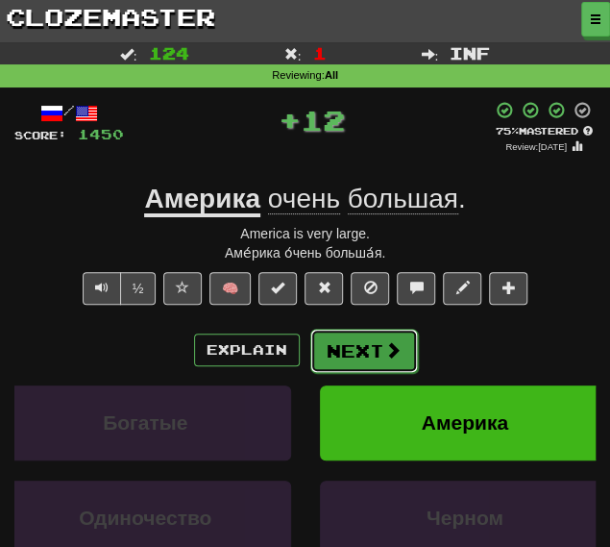
click at [373, 346] on button "Next" at bounding box center [365, 351] width 108 height 44
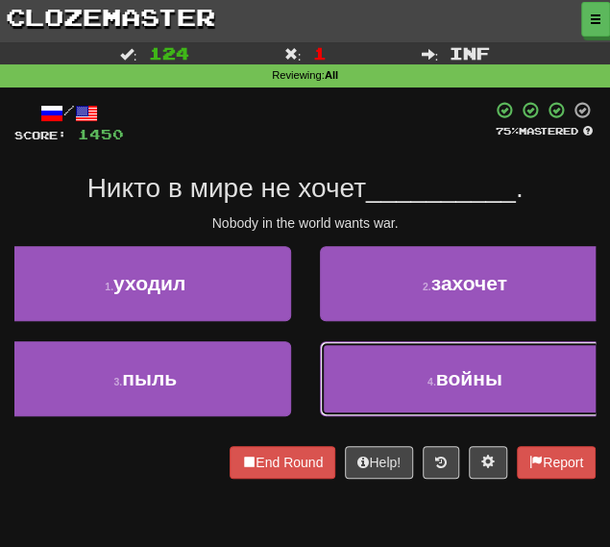
click at [380, 373] on button "4 . войны" at bounding box center [465, 378] width 291 height 75
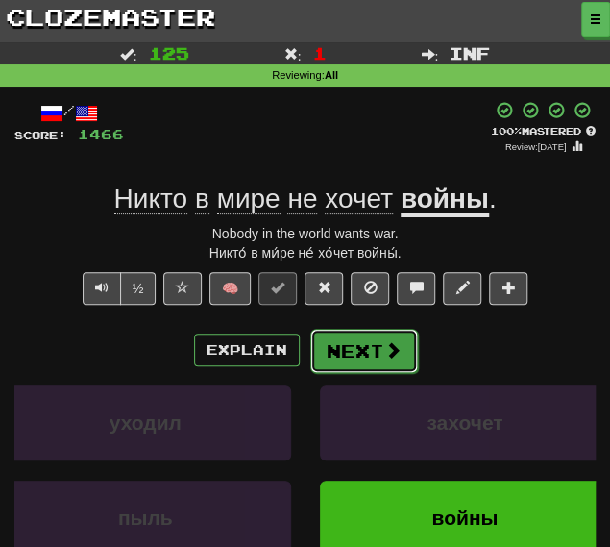
click at [366, 354] on button "Next" at bounding box center [365, 351] width 108 height 44
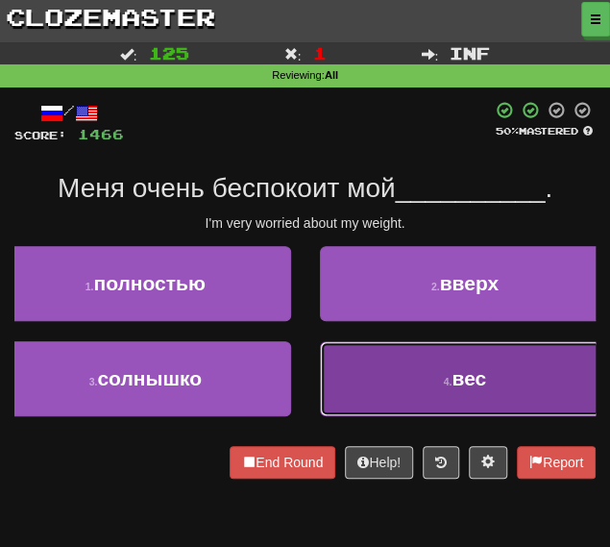
click at [372, 371] on button "4 . вес" at bounding box center [465, 378] width 291 height 75
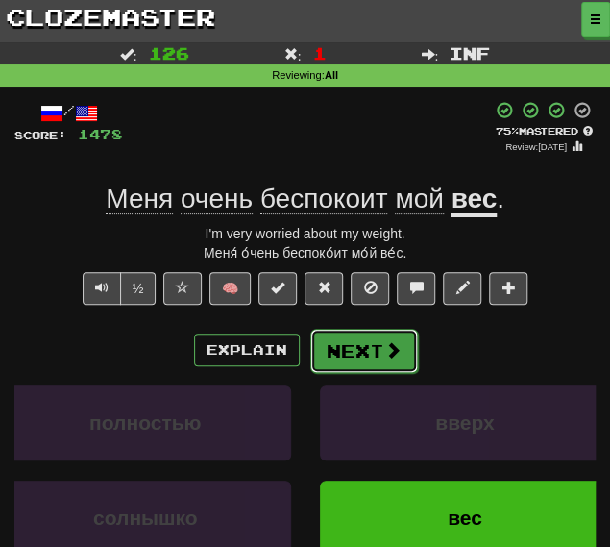
click at [361, 346] on button "Next" at bounding box center [365, 351] width 108 height 44
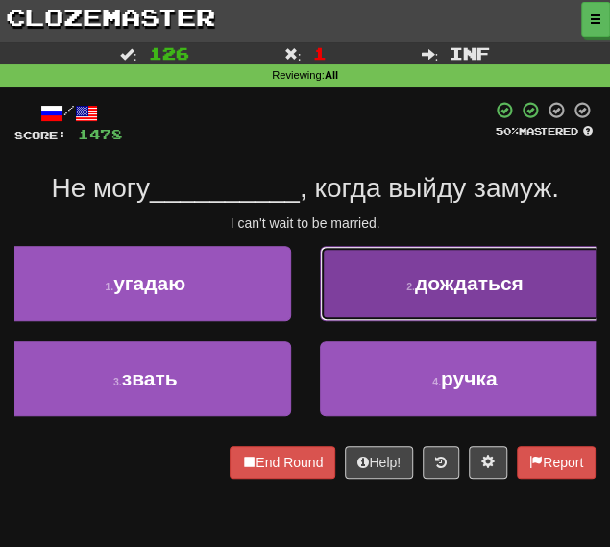
click at [379, 299] on button "2 . дождаться" at bounding box center [465, 283] width 291 height 75
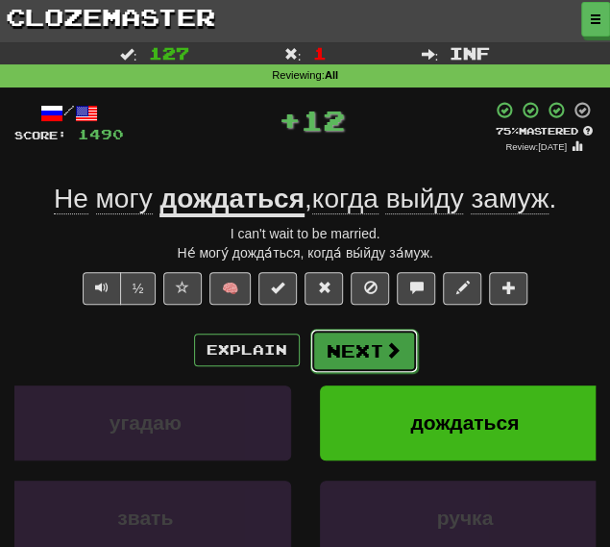
click at [352, 350] on button "Next" at bounding box center [365, 351] width 108 height 44
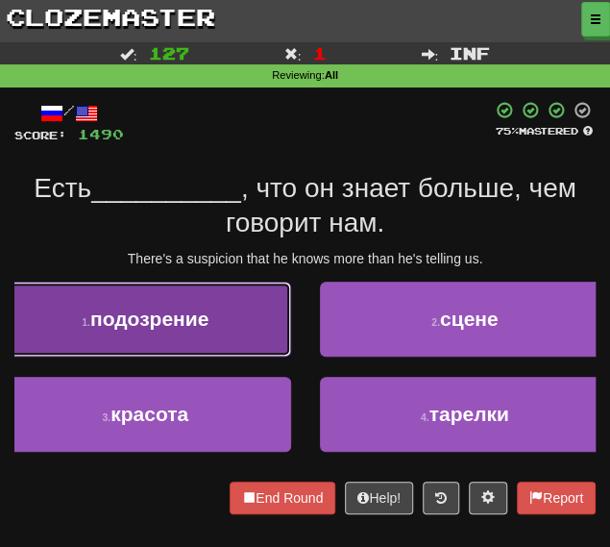
click at [208, 316] on span "подозрение" at bounding box center [149, 319] width 118 height 22
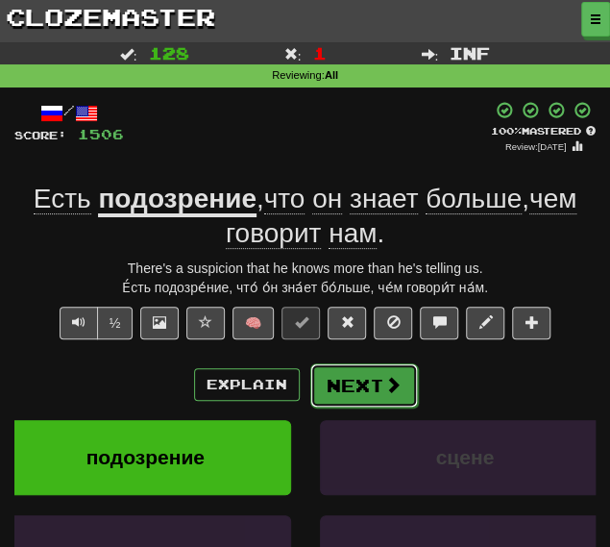
click at [387, 386] on span at bounding box center [393, 384] width 17 height 17
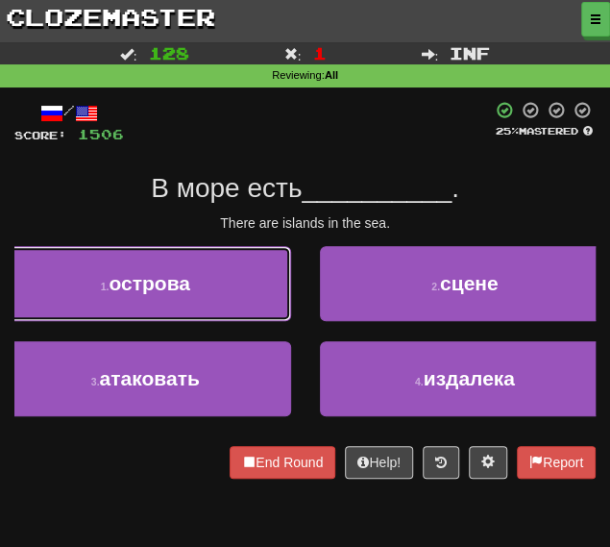
click at [175, 298] on button "1 . острова" at bounding box center [145, 283] width 291 height 75
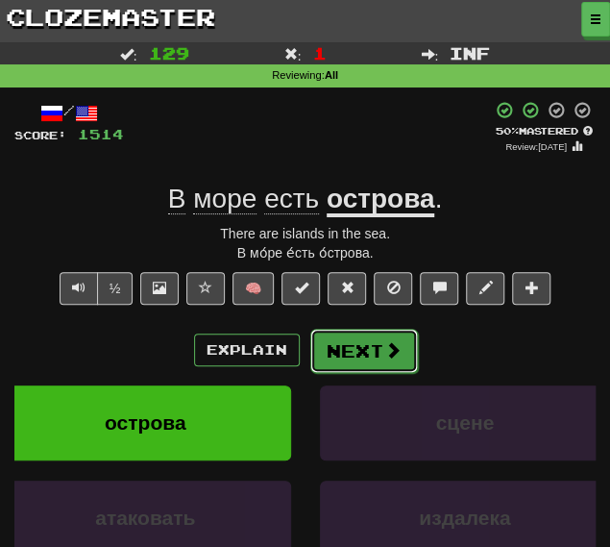
click at [358, 353] on button "Next" at bounding box center [365, 351] width 108 height 44
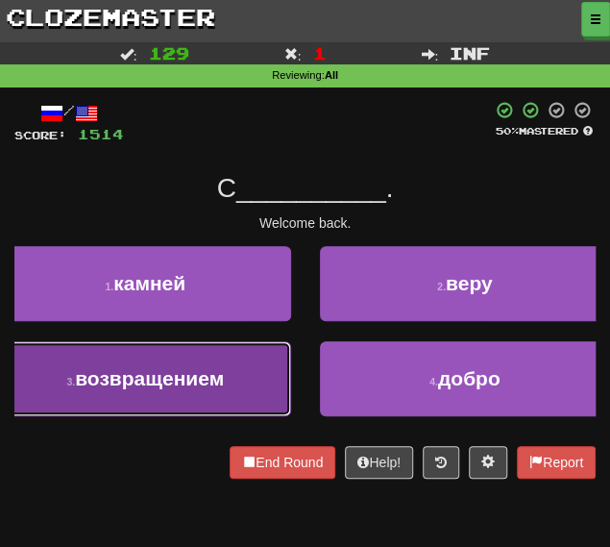
click at [220, 379] on span "возвращением" at bounding box center [149, 378] width 149 height 22
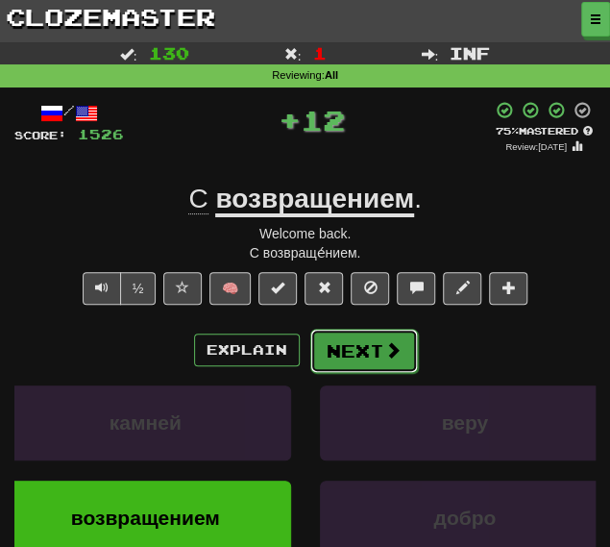
click at [358, 351] on button "Next" at bounding box center [365, 351] width 108 height 44
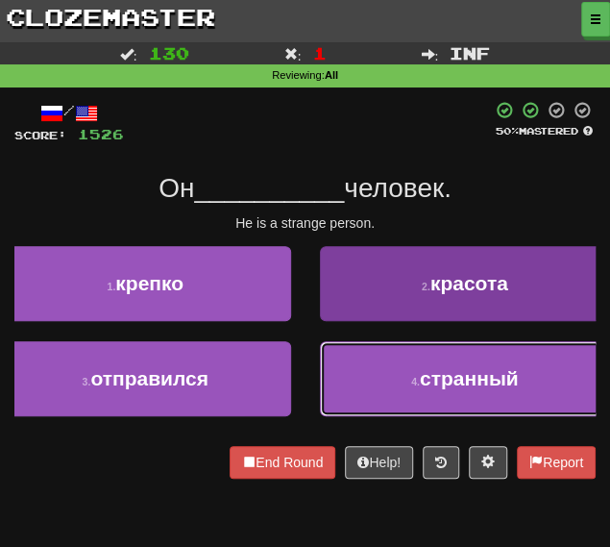
click at [405, 392] on button "4 . странный" at bounding box center [465, 378] width 291 height 75
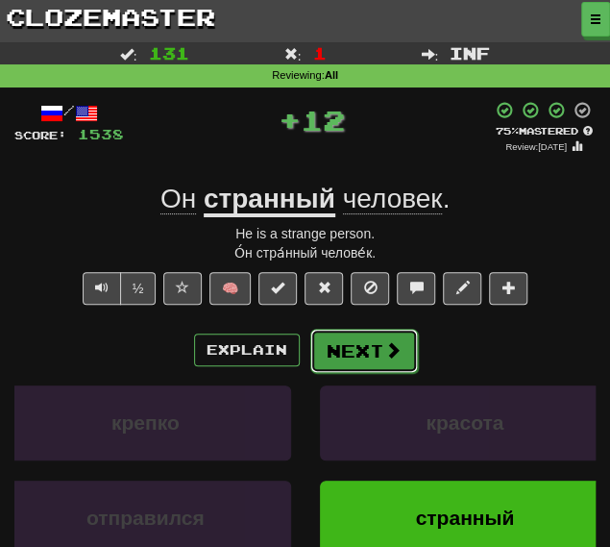
click at [363, 342] on button "Next" at bounding box center [365, 351] width 108 height 44
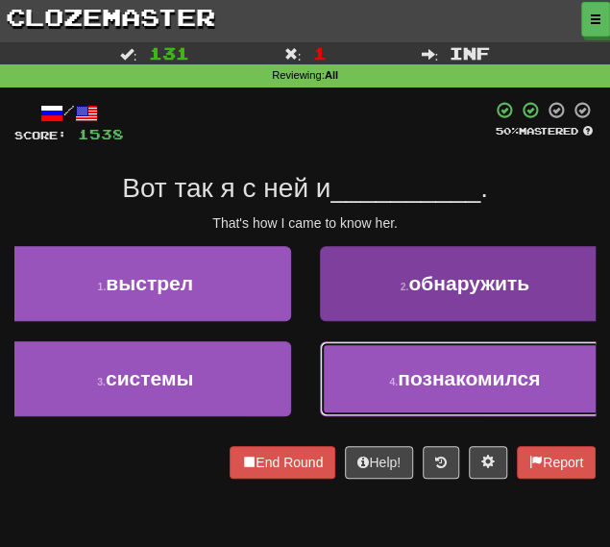
click at [418, 384] on span "познакомился" at bounding box center [469, 378] width 142 height 22
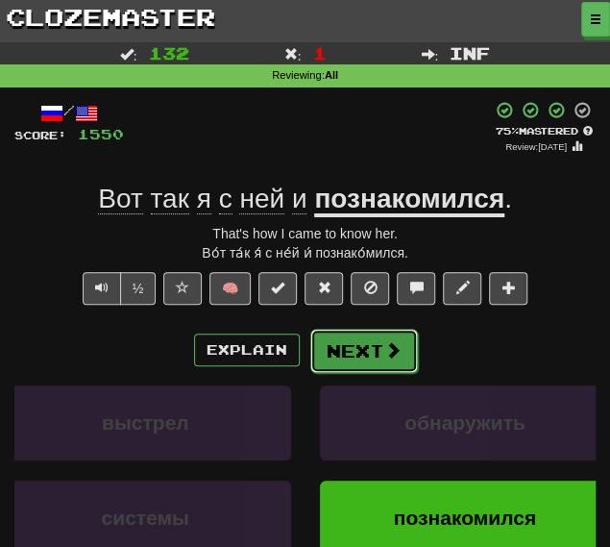
click at [350, 339] on button "Next" at bounding box center [365, 351] width 108 height 44
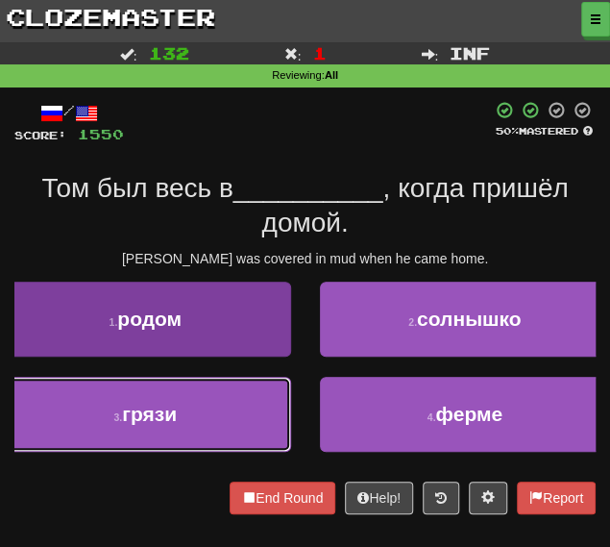
click at [225, 415] on button "3 . грязи" at bounding box center [145, 414] width 291 height 75
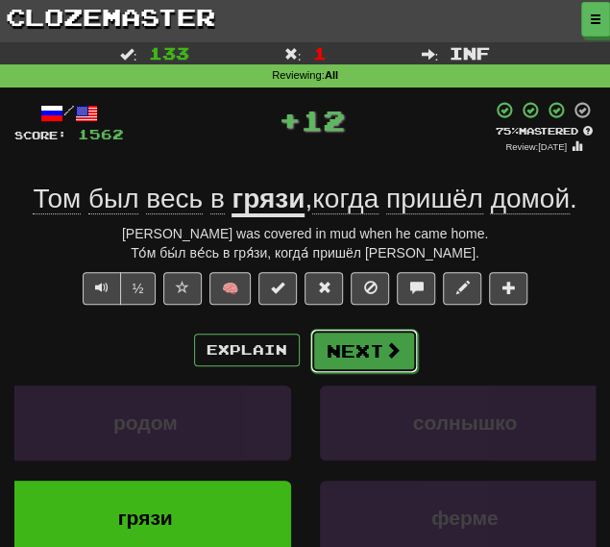
click at [373, 345] on button "Next" at bounding box center [365, 351] width 108 height 44
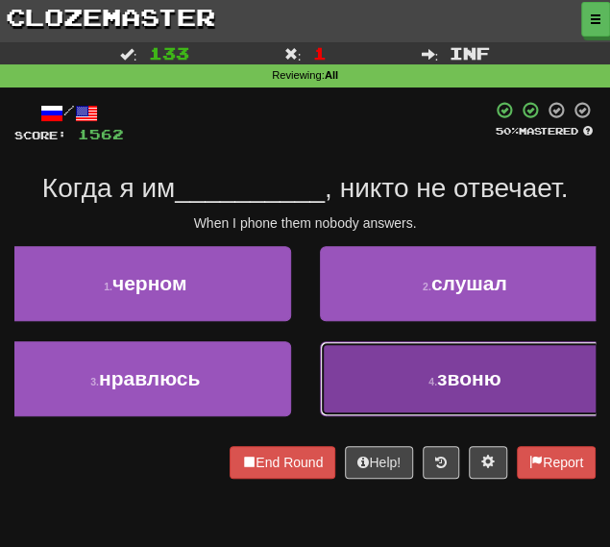
click at [379, 392] on button "4 . звоню" at bounding box center [465, 378] width 291 height 75
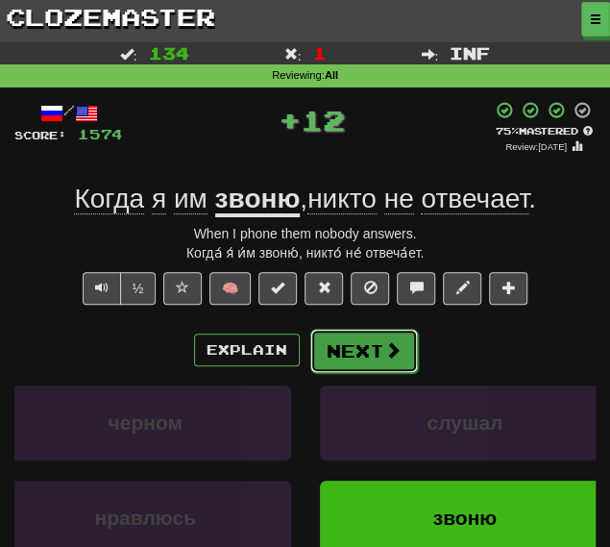
click at [385, 349] on span at bounding box center [393, 349] width 17 height 17
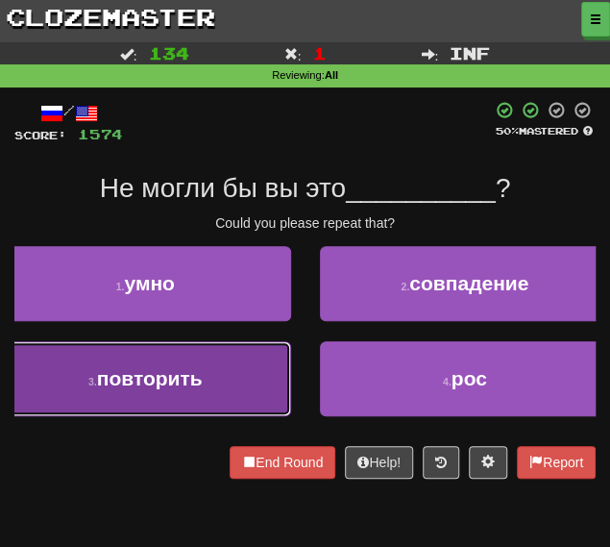
click at [192, 402] on button "3 . повторить" at bounding box center [145, 378] width 291 height 75
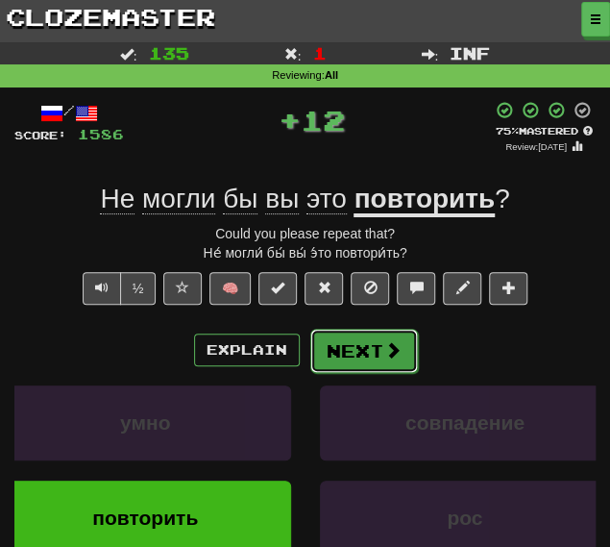
click at [353, 347] on button "Next" at bounding box center [365, 351] width 108 height 44
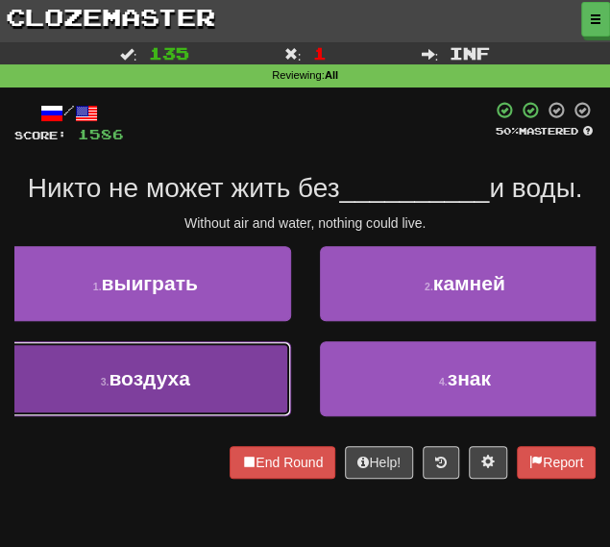
click at [198, 378] on button "3 . воздуха" at bounding box center [145, 378] width 291 height 75
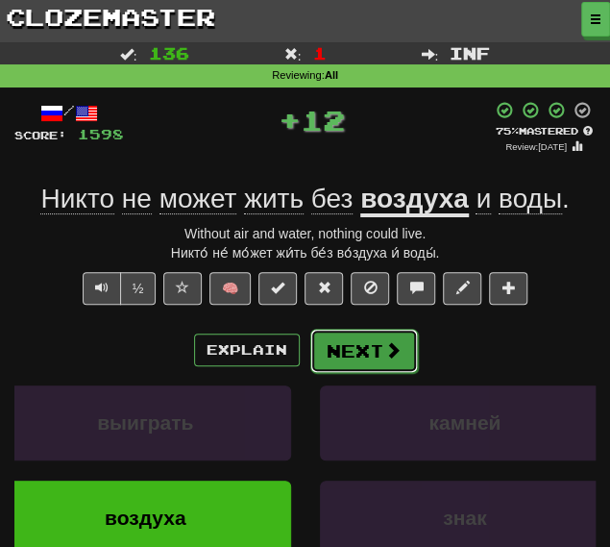
click at [349, 345] on button "Next" at bounding box center [365, 351] width 108 height 44
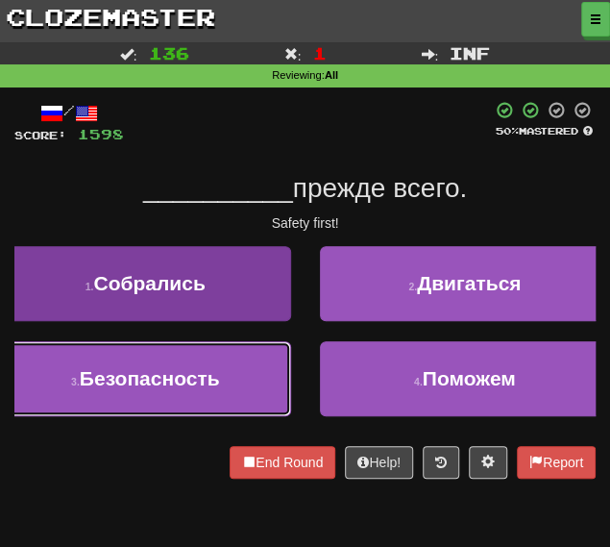
click at [217, 399] on button "3 . Безопасность" at bounding box center [145, 378] width 291 height 75
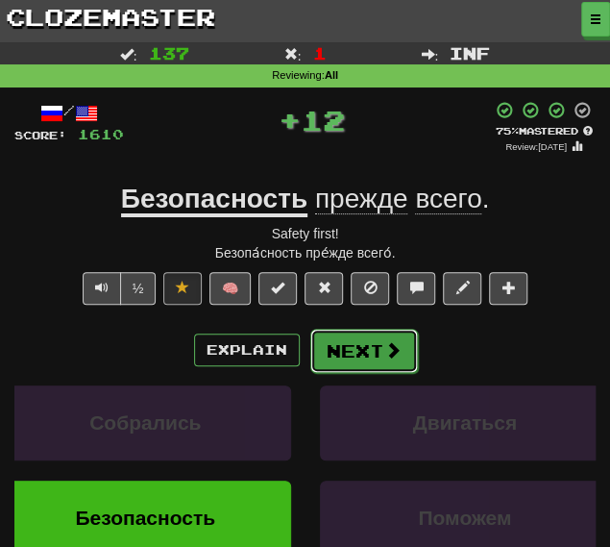
click at [363, 351] on button "Next" at bounding box center [365, 351] width 108 height 44
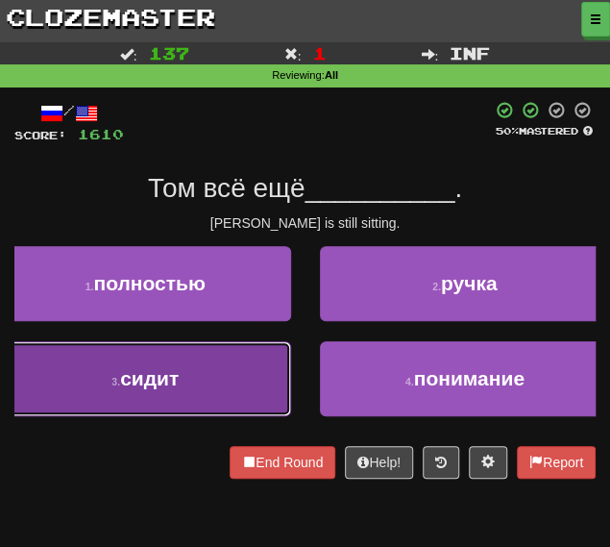
click at [194, 380] on button "3 . сидит" at bounding box center [145, 378] width 291 height 75
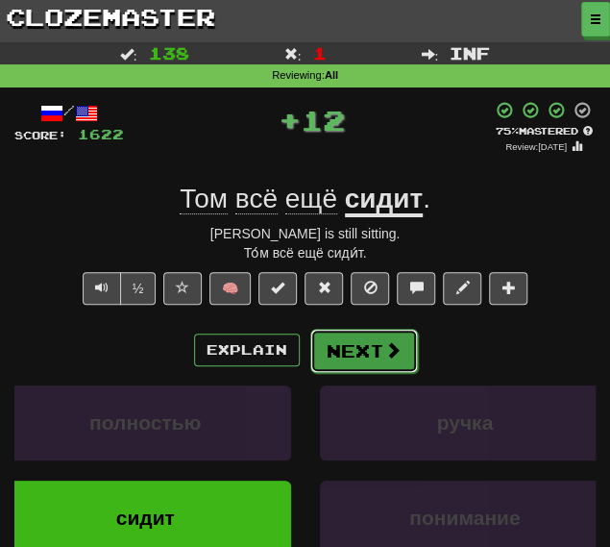
click at [385, 346] on span at bounding box center [393, 349] width 17 height 17
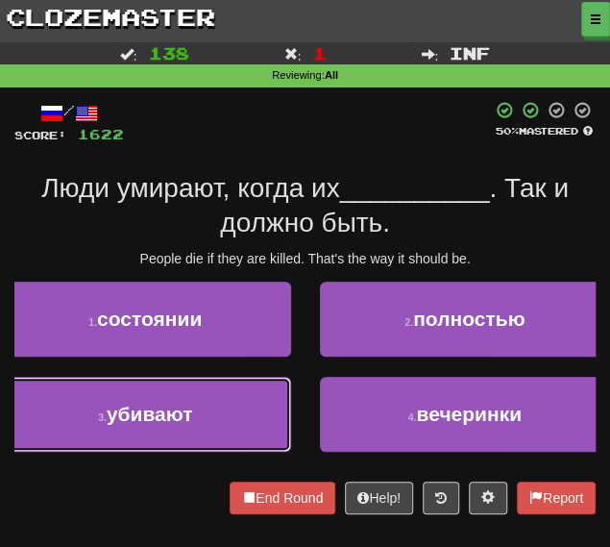
click at [239, 417] on button "3 . убивают" at bounding box center [145, 414] width 291 height 75
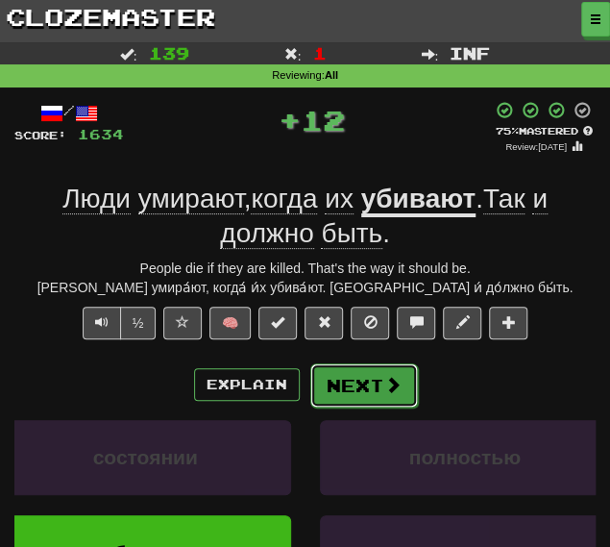
click at [361, 391] on button "Next" at bounding box center [365, 385] width 108 height 44
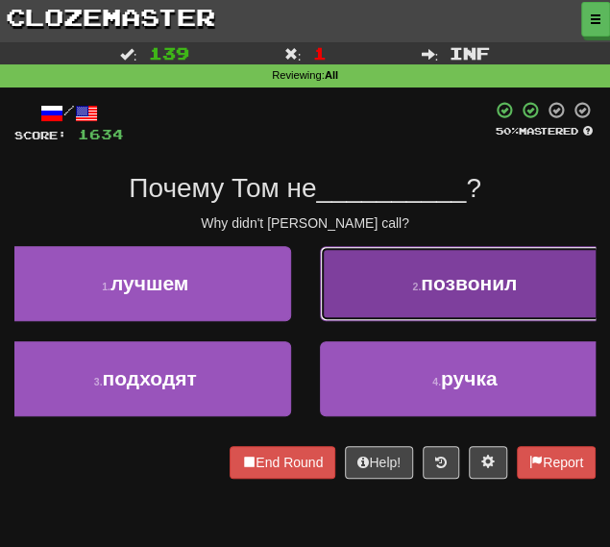
click at [412, 287] on small "2 ." at bounding box center [416, 287] width 9 height 12
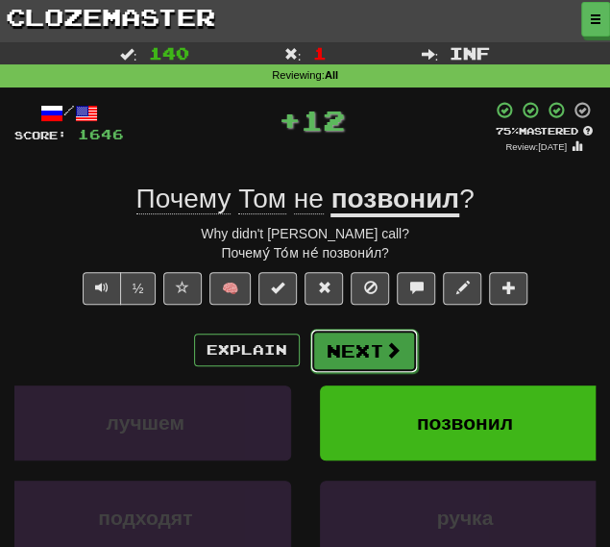
click at [352, 359] on button "Next" at bounding box center [365, 351] width 108 height 44
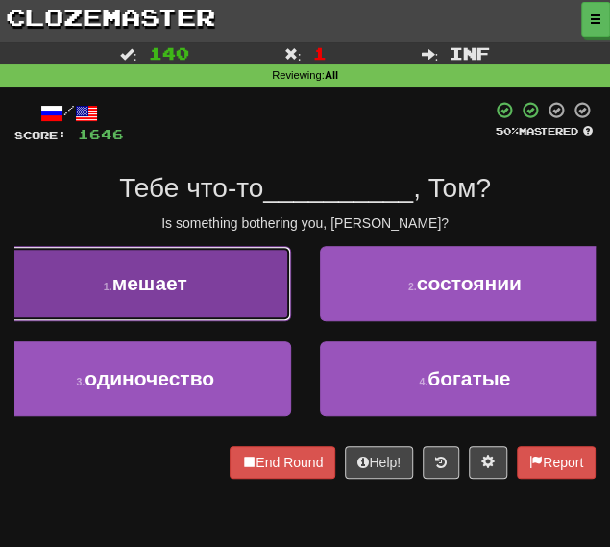
click at [212, 285] on button "1 . мешает" at bounding box center [145, 283] width 291 height 75
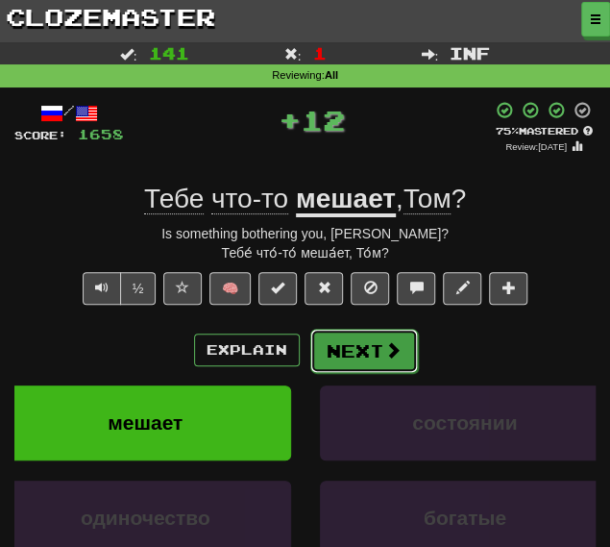
click at [340, 343] on button "Next" at bounding box center [365, 351] width 108 height 44
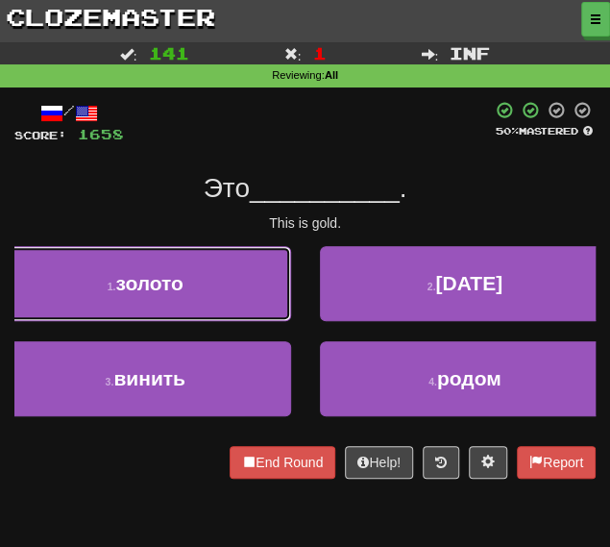
click at [206, 276] on button "1 . золото" at bounding box center [145, 283] width 291 height 75
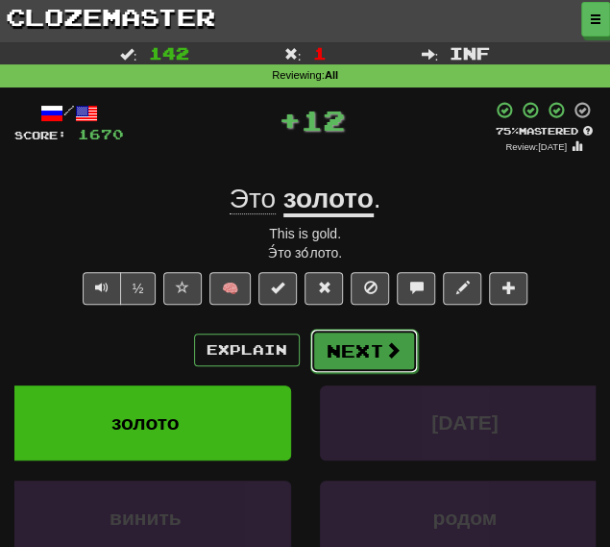
click at [363, 333] on button "Next" at bounding box center [365, 351] width 108 height 44
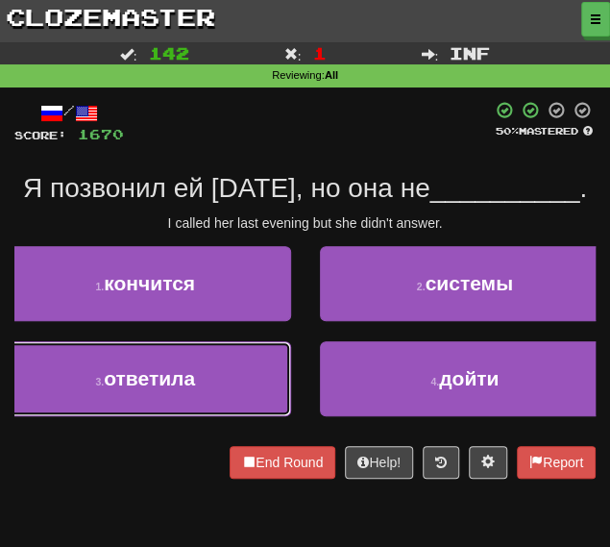
click at [202, 371] on button "3 . ответила" at bounding box center [145, 378] width 291 height 75
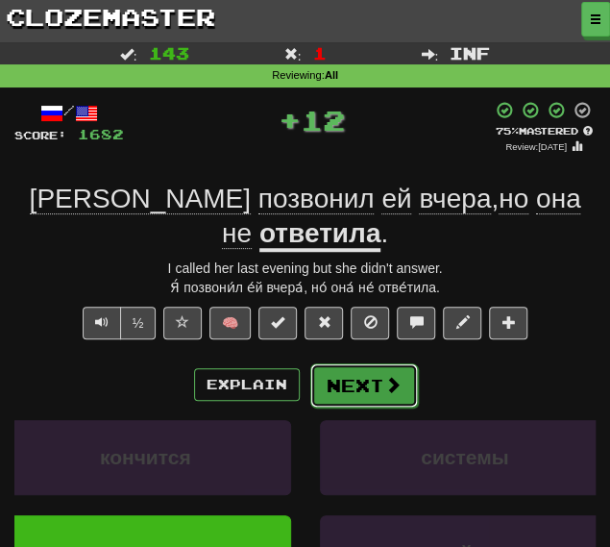
click at [365, 363] on button "Next" at bounding box center [365, 385] width 108 height 44
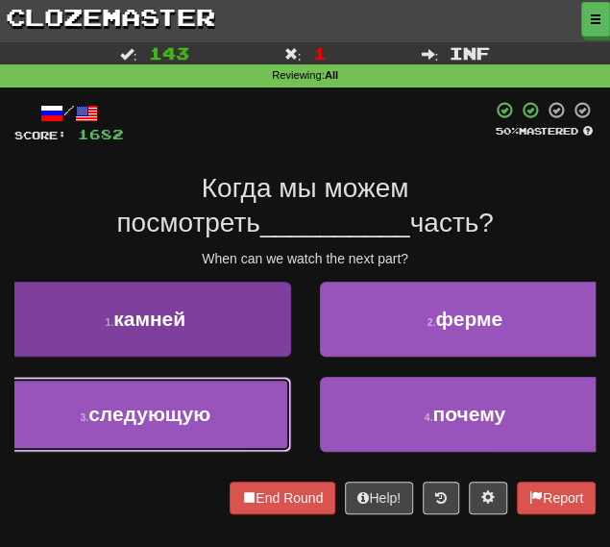
click at [146, 436] on button "3 . следующую" at bounding box center [145, 414] width 291 height 75
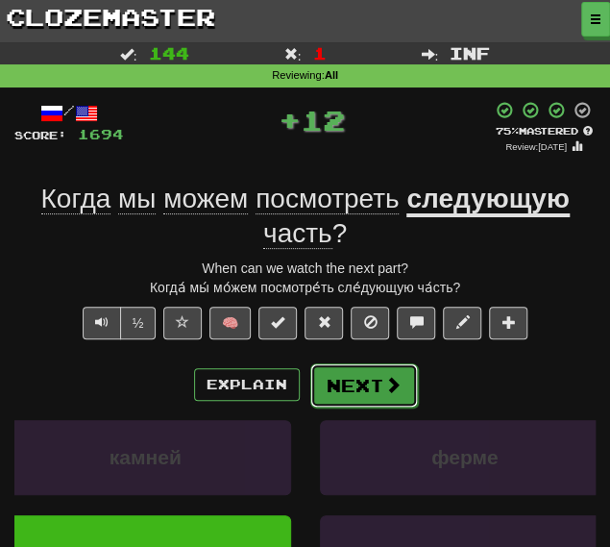
click at [333, 388] on button "Next" at bounding box center [365, 385] width 108 height 44
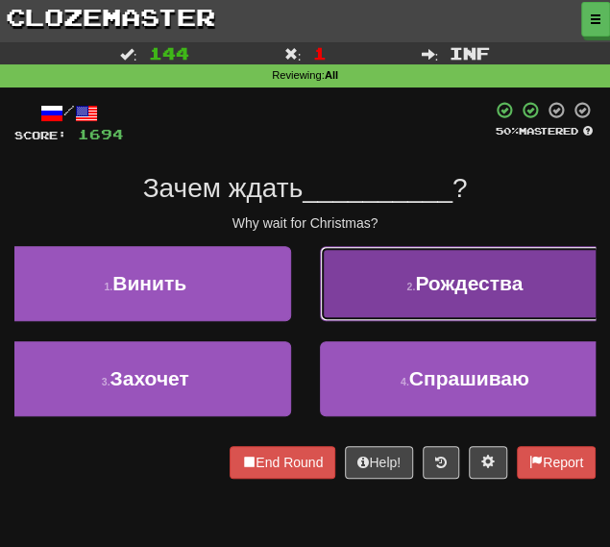
click at [361, 298] on button "2 . Рождества" at bounding box center [465, 283] width 291 height 75
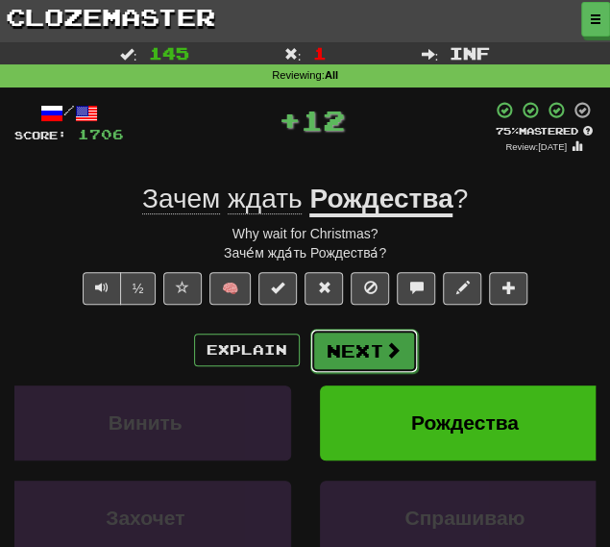
click at [351, 355] on button "Next" at bounding box center [365, 351] width 108 height 44
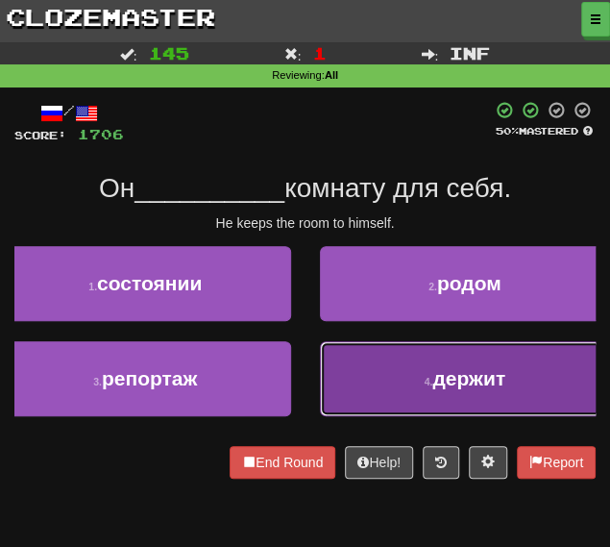
click at [362, 394] on button "4 . держит" at bounding box center [465, 378] width 291 height 75
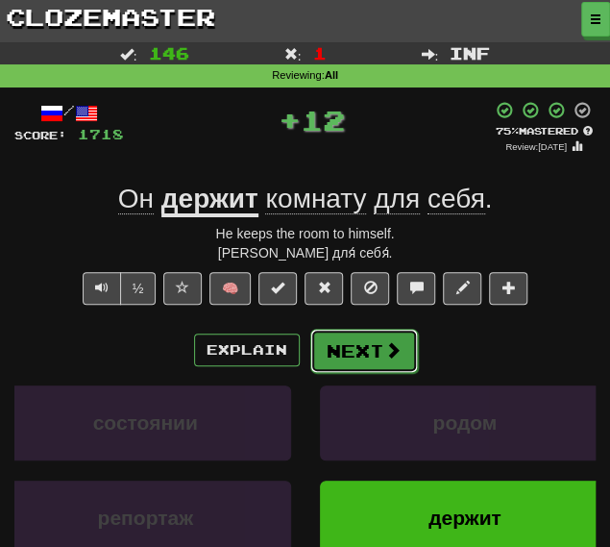
click at [334, 350] on button "Next" at bounding box center [365, 351] width 108 height 44
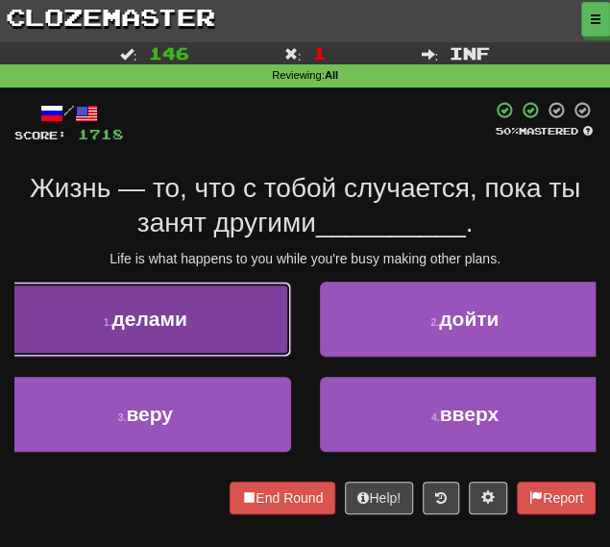
click at [164, 324] on span "делами" at bounding box center [149, 319] width 75 height 22
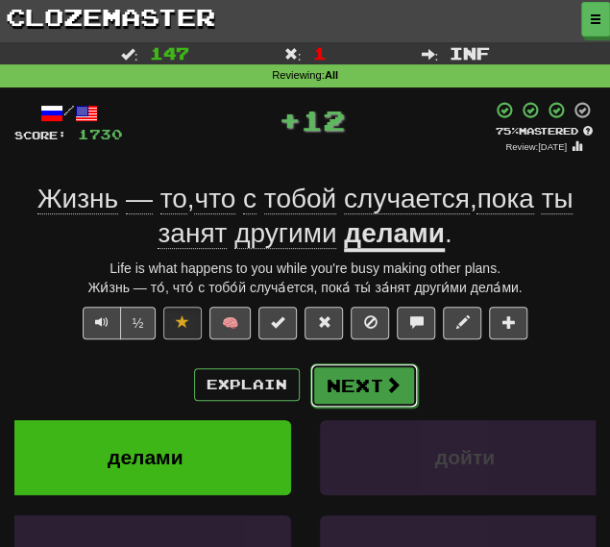
click at [344, 383] on button "Next" at bounding box center [365, 385] width 108 height 44
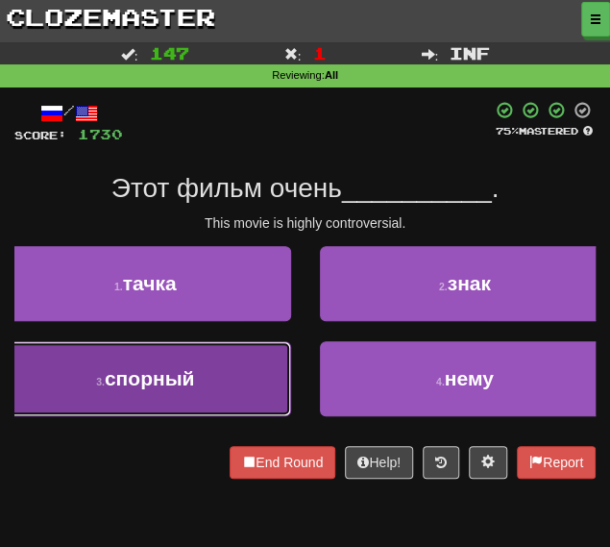
click at [204, 376] on button "3 . спорный" at bounding box center [145, 378] width 291 height 75
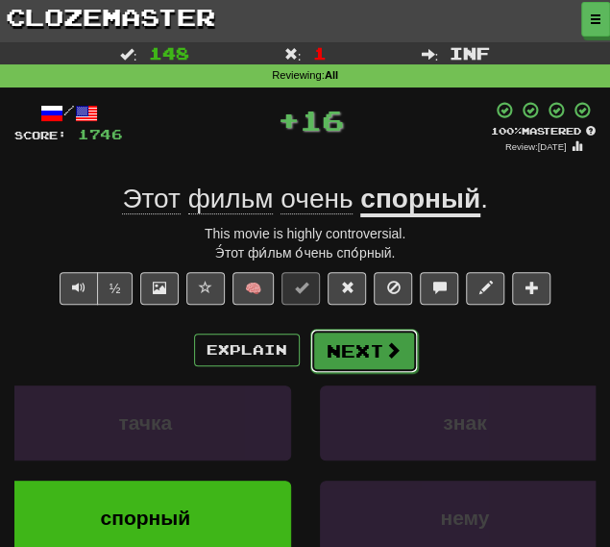
click at [370, 349] on button "Next" at bounding box center [365, 351] width 108 height 44
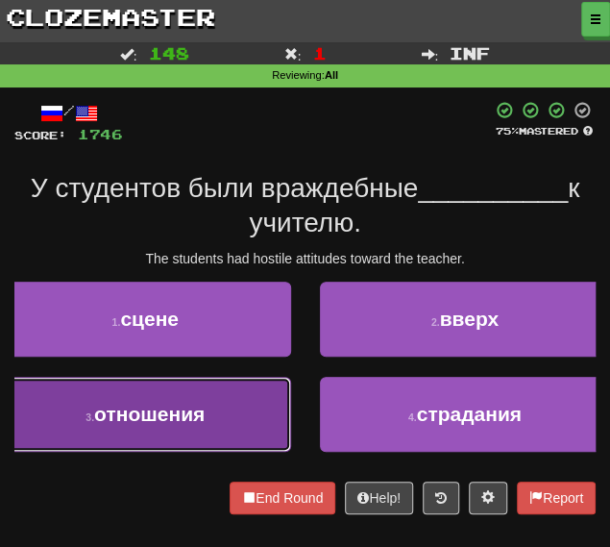
click at [181, 405] on span "отношения" at bounding box center [149, 414] width 111 height 22
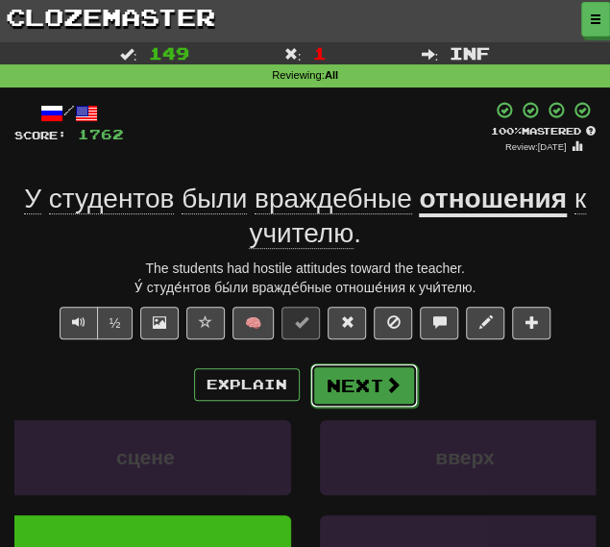
click at [371, 392] on button "Next" at bounding box center [365, 385] width 108 height 44
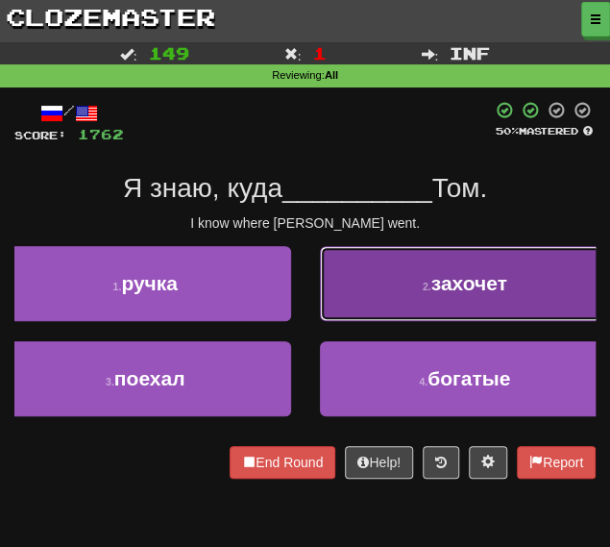
click at [343, 299] on button "2 . захочет" at bounding box center [465, 283] width 291 height 75
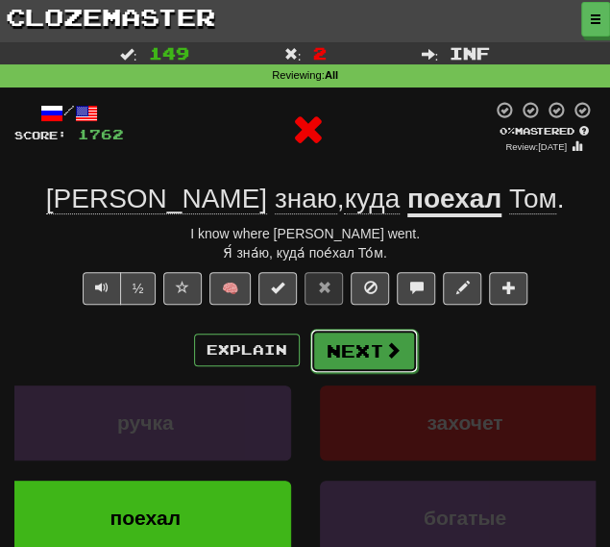
click at [358, 341] on button "Next" at bounding box center [365, 351] width 108 height 44
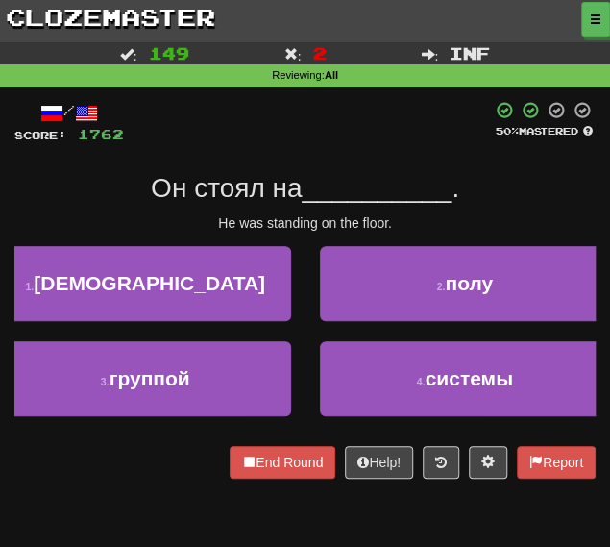
click at [394, 323] on div "2 . полу" at bounding box center [466, 293] width 320 height 95
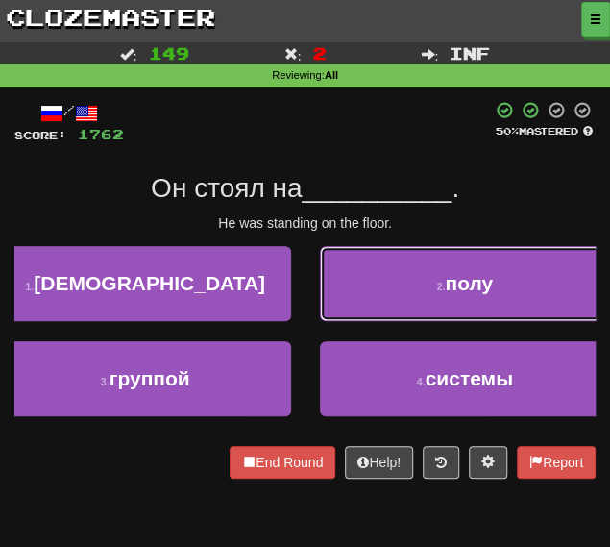
click at [392, 311] on button "2 . полу" at bounding box center [465, 283] width 291 height 75
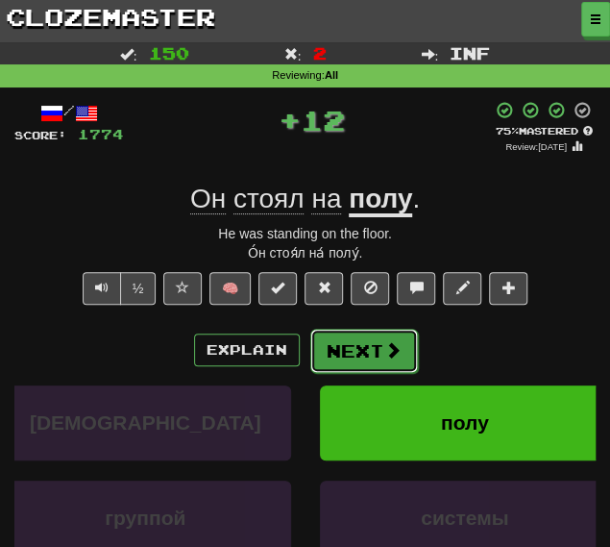
click at [358, 341] on button "Next" at bounding box center [365, 351] width 108 height 44
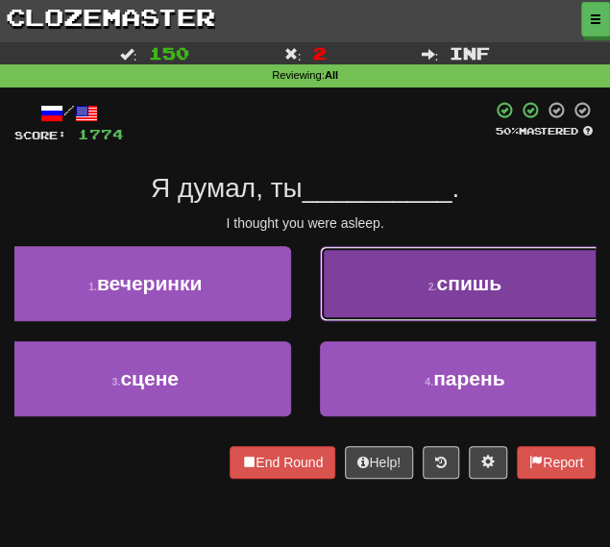
click at [431, 281] on button "2 . спишь" at bounding box center [465, 283] width 291 height 75
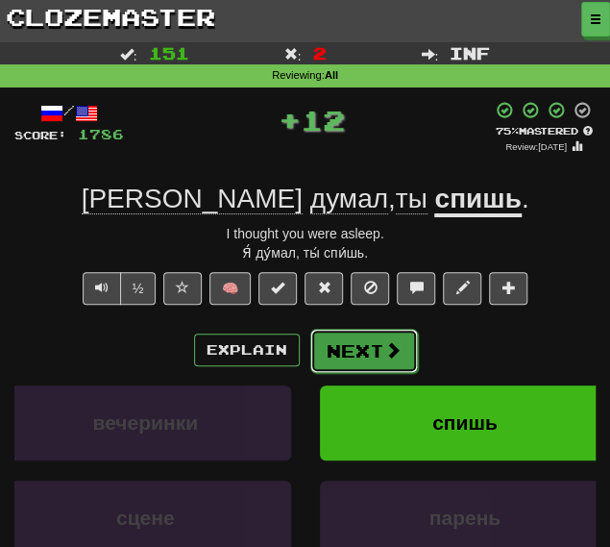
click at [337, 336] on button "Next" at bounding box center [365, 351] width 108 height 44
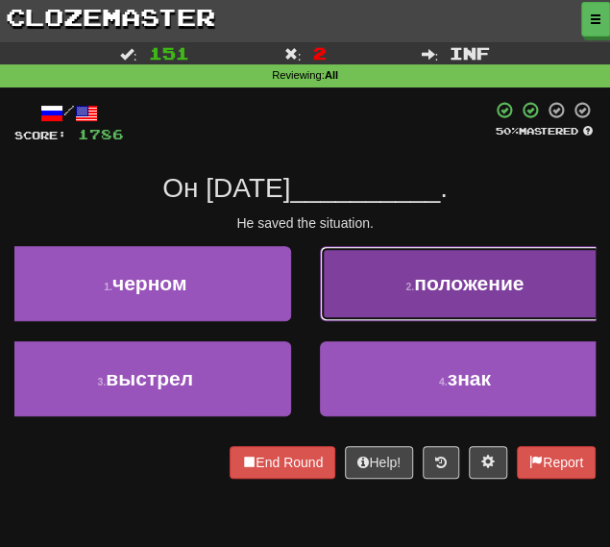
click at [386, 295] on button "2 . положение" at bounding box center [465, 283] width 291 height 75
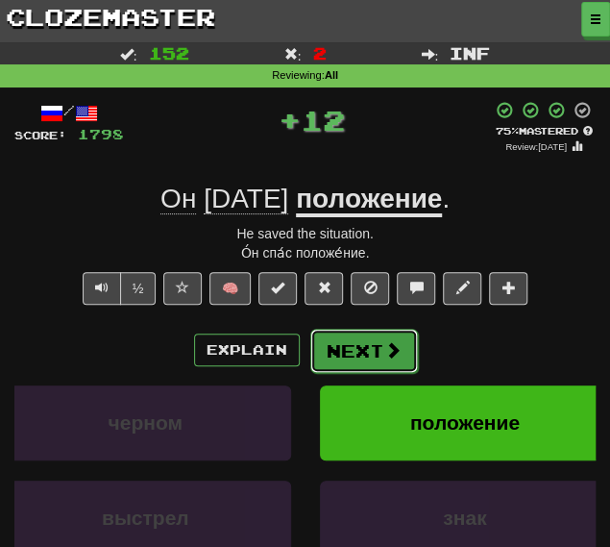
click at [329, 336] on button "Next" at bounding box center [365, 351] width 108 height 44
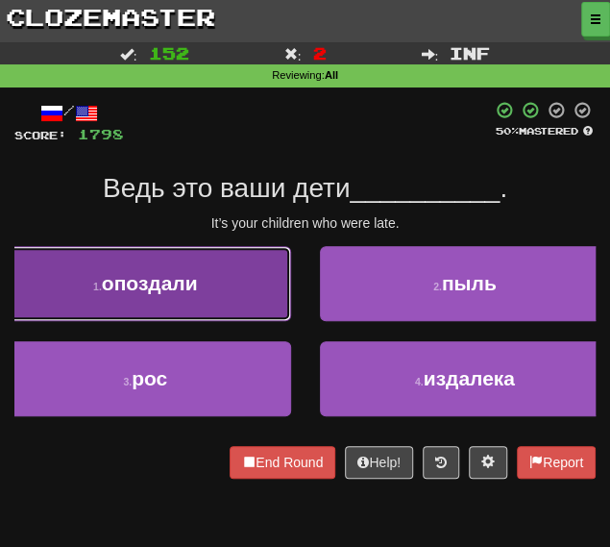
click at [198, 282] on span "опоздали" at bounding box center [150, 283] width 96 height 22
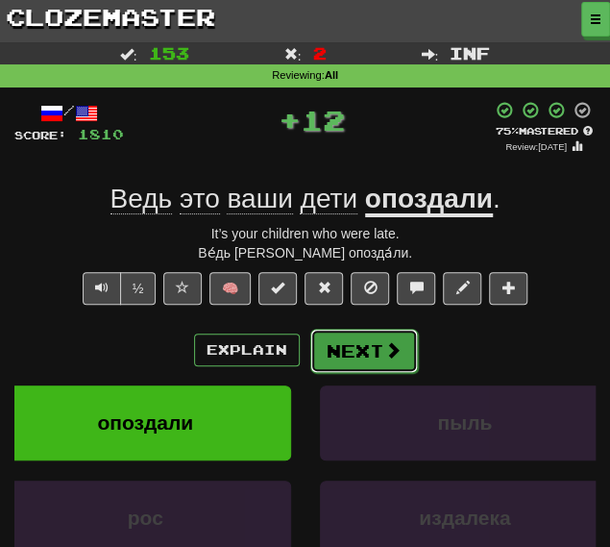
click at [358, 343] on button "Next" at bounding box center [365, 351] width 108 height 44
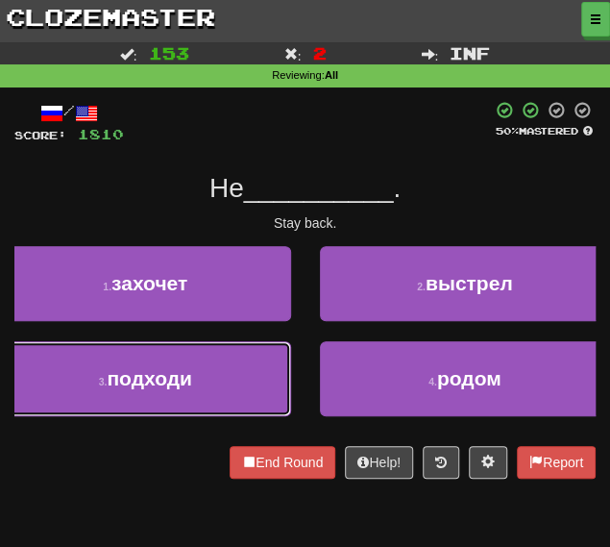
click at [226, 386] on button "3 . подходи" at bounding box center [145, 378] width 291 height 75
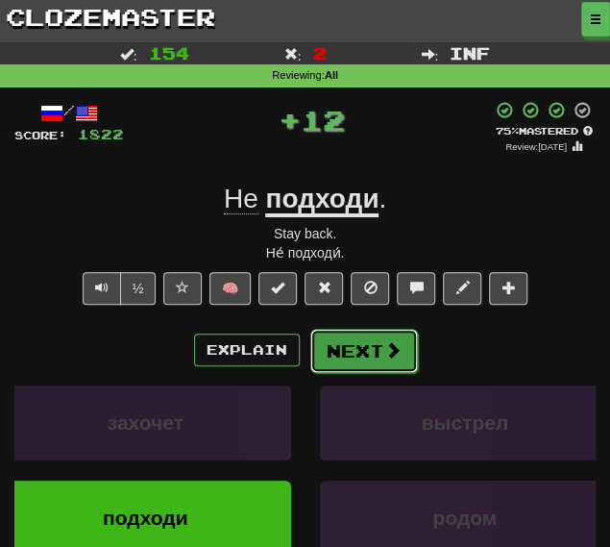
click at [345, 360] on button "Next" at bounding box center [365, 351] width 108 height 44
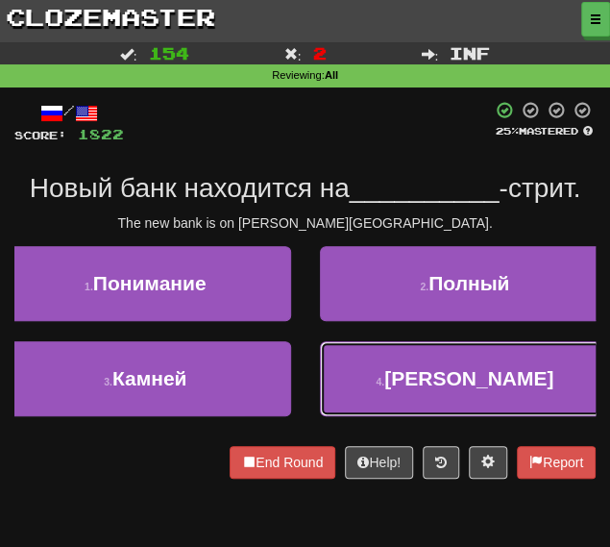
click at [383, 380] on button "4 . Бейкер" at bounding box center [465, 378] width 291 height 75
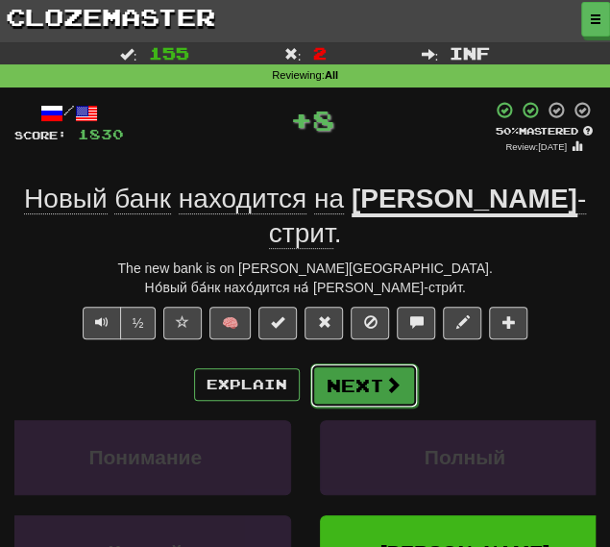
click at [360, 363] on button "Next" at bounding box center [365, 385] width 108 height 44
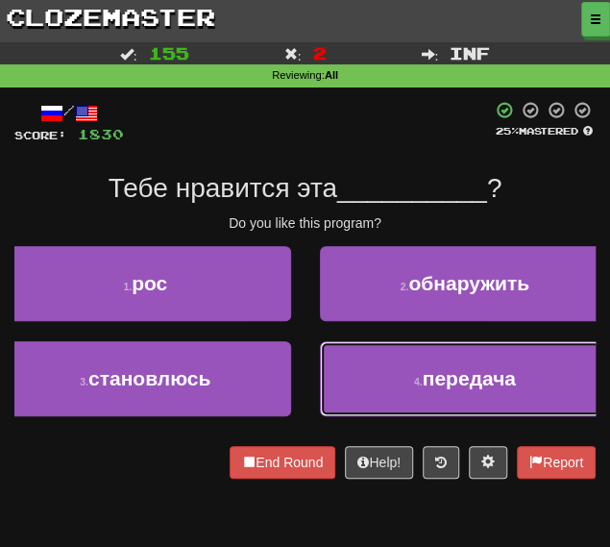
drag, startPoint x: 458, startPoint y: 372, endPoint x: 448, endPoint y: 371, distance: 9.7
click at [457, 374] on span "передача" at bounding box center [469, 378] width 93 height 22
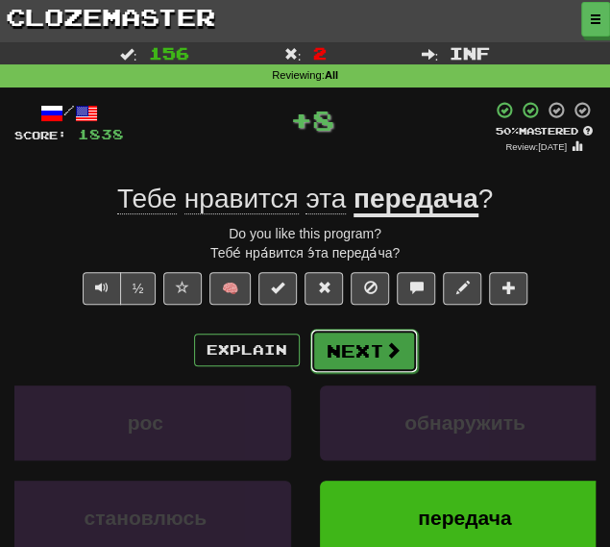
click at [394, 346] on span at bounding box center [393, 349] width 17 height 17
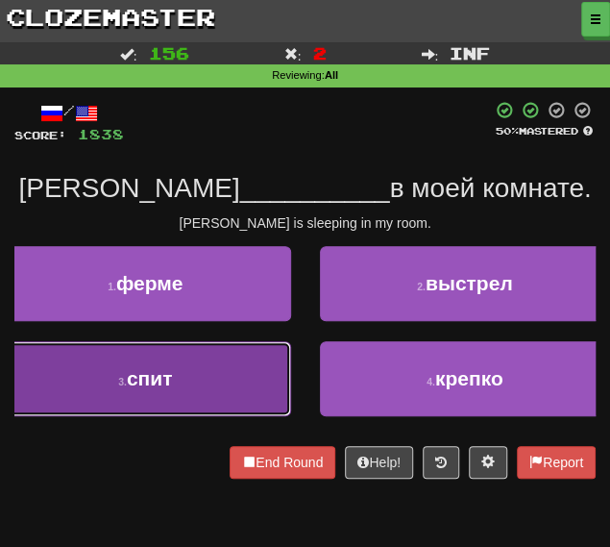
click at [225, 378] on button "3 . спит" at bounding box center [145, 378] width 291 height 75
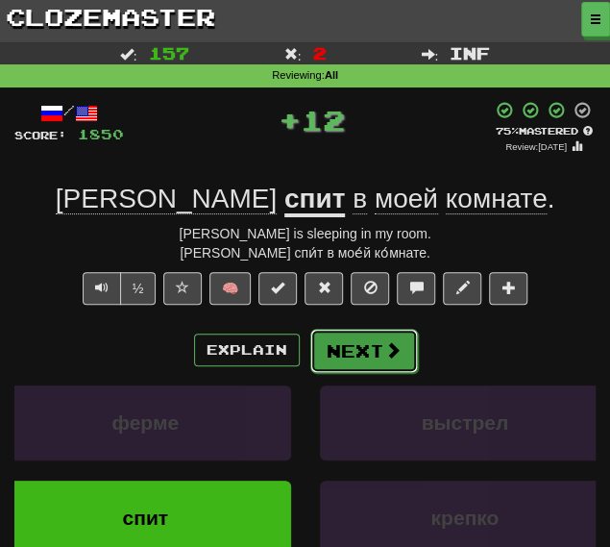
click at [357, 352] on button "Next" at bounding box center [365, 351] width 108 height 44
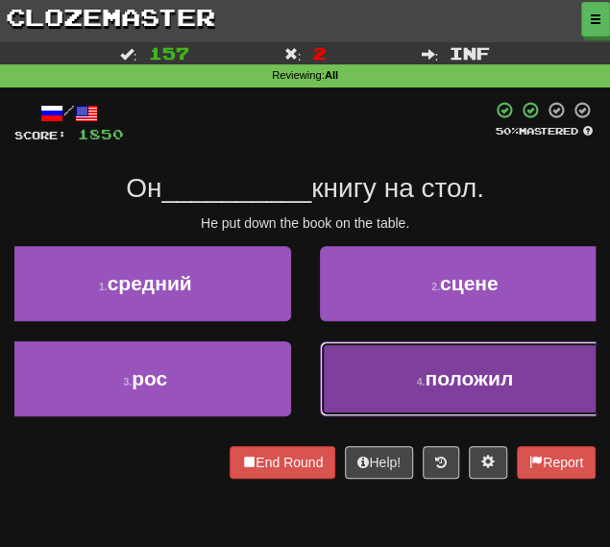
click at [353, 383] on button "4 . положил" at bounding box center [465, 378] width 291 height 75
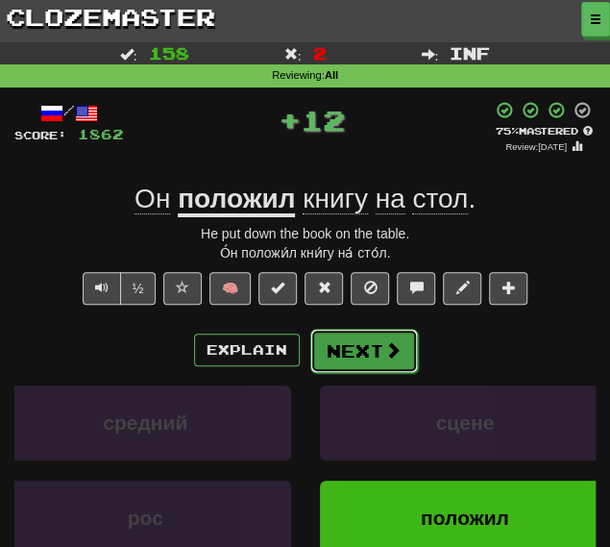
click at [346, 338] on button "Next" at bounding box center [365, 351] width 108 height 44
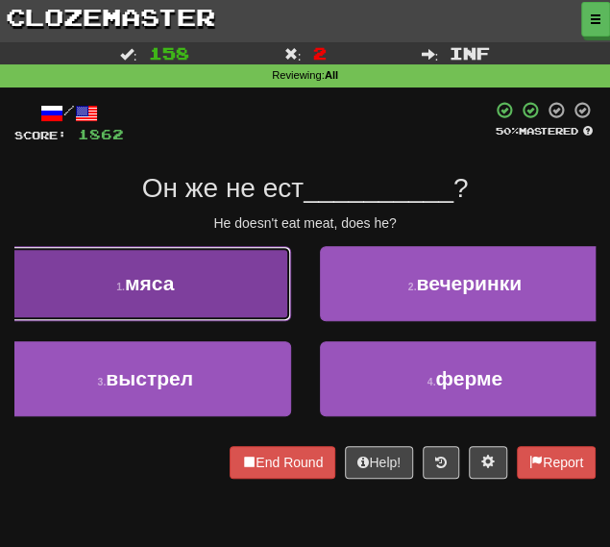
click at [255, 291] on button "1 . мяса" at bounding box center [145, 283] width 291 height 75
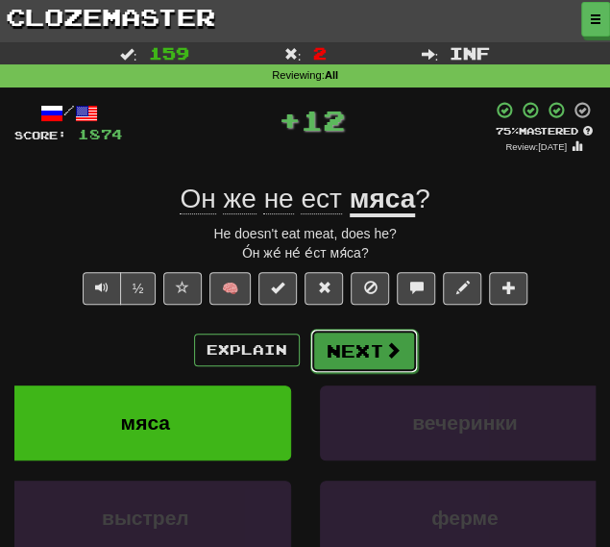
click at [369, 344] on button "Next" at bounding box center [365, 351] width 108 height 44
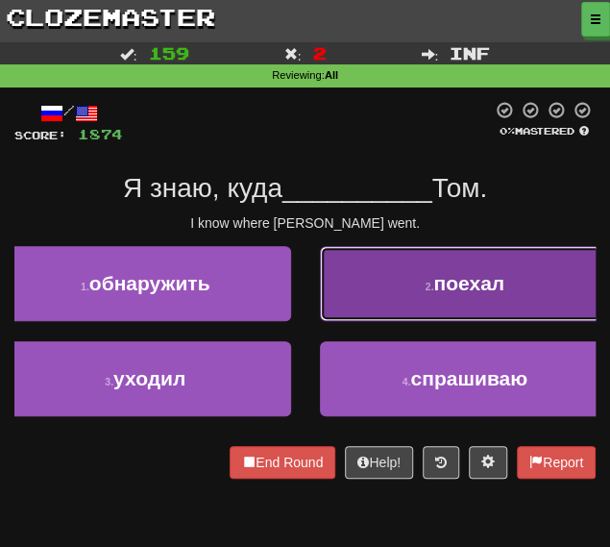
click at [405, 297] on button "2 . поехал" at bounding box center [465, 283] width 291 height 75
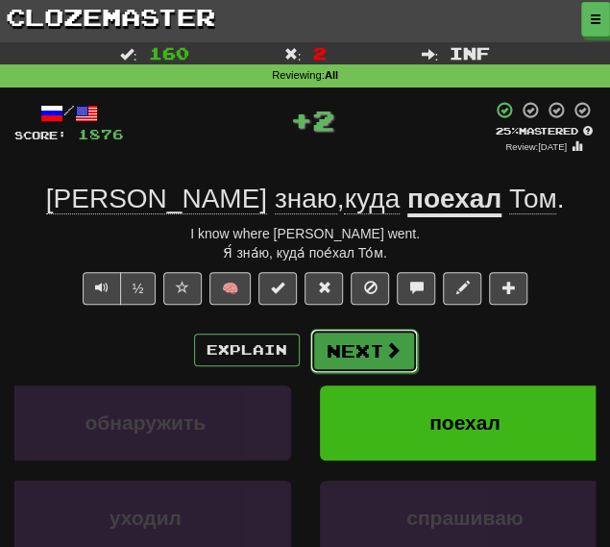
click at [363, 351] on button "Next" at bounding box center [365, 351] width 108 height 44
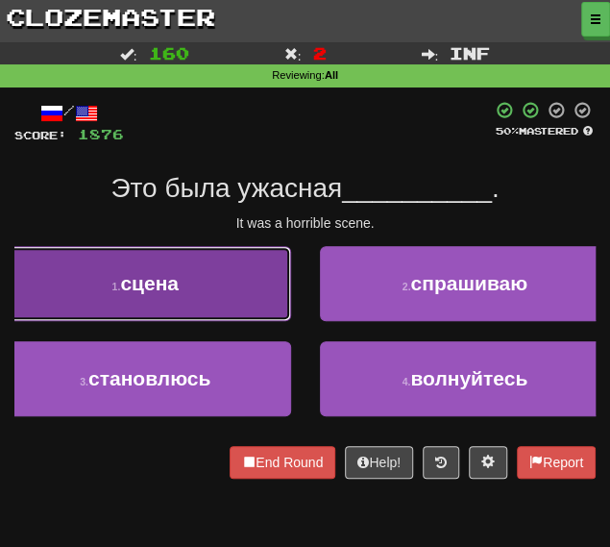
click at [199, 287] on button "1 . сцена" at bounding box center [145, 283] width 291 height 75
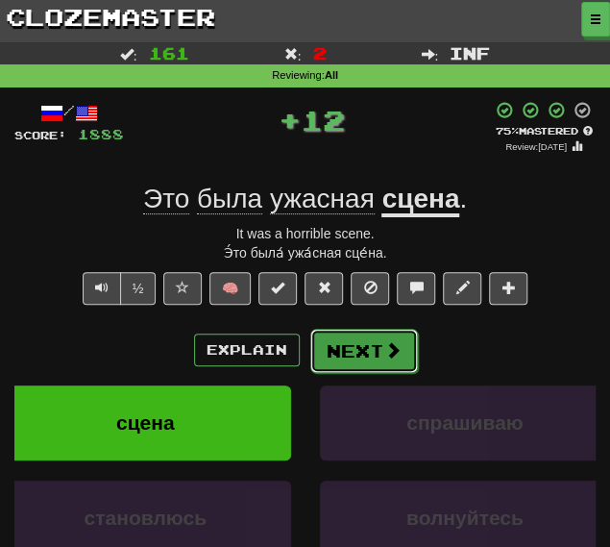
click at [358, 345] on button "Next" at bounding box center [365, 351] width 108 height 44
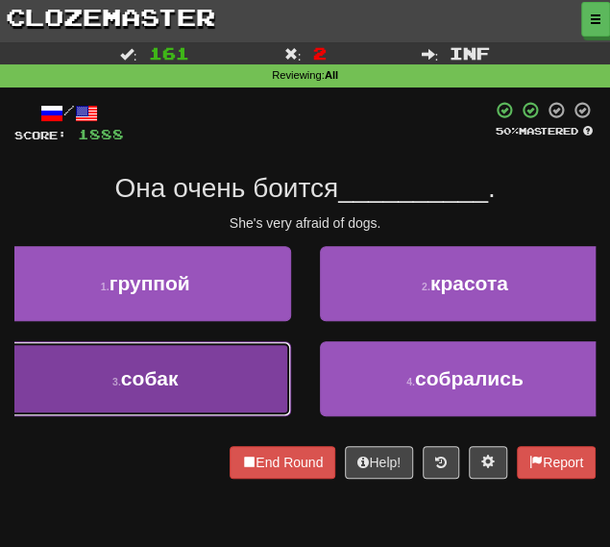
click at [203, 365] on button "3 . собак" at bounding box center [145, 378] width 291 height 75
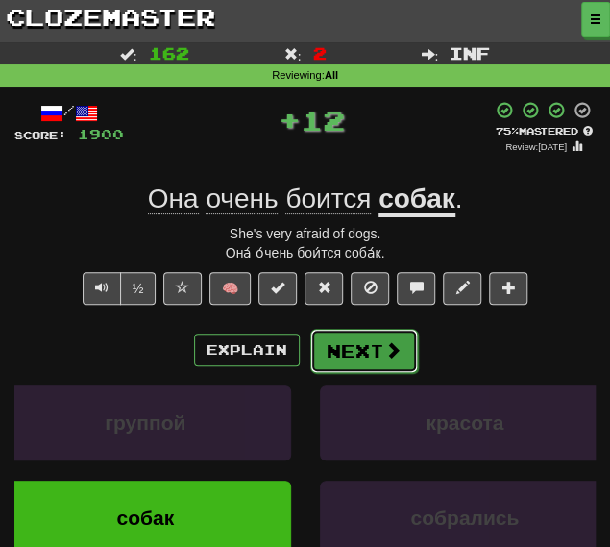
click at [349, 347] on button "Next" at bounding box center [365, 351] width 108 height 44
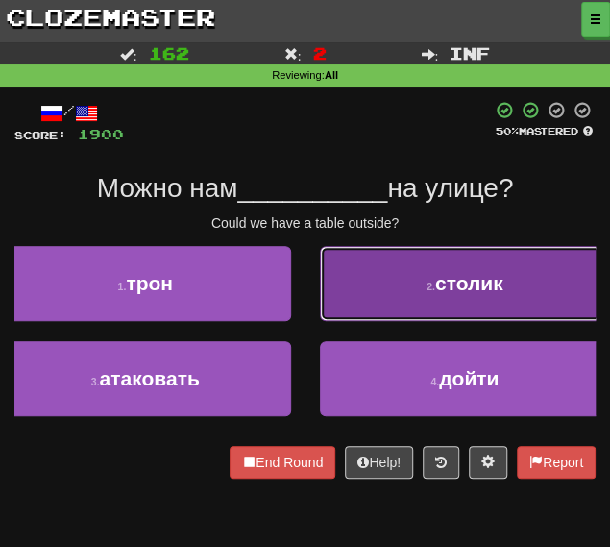
click at [403, 309] on button "2 . столик" at bounding box center [465, 283] width 291 height 75
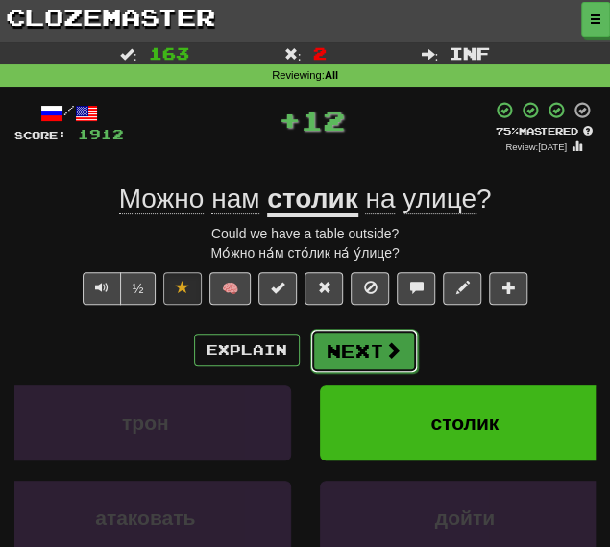
click at [358, 347] on button "Next" at bounding box center [365, 351] width 108 height 44
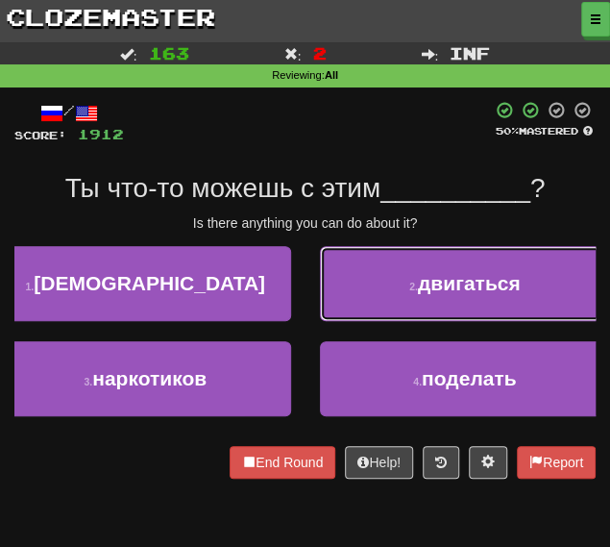
click at [390, 316] on button "2 . двигаться" at bounding box center [465, 283] width 291 height 75
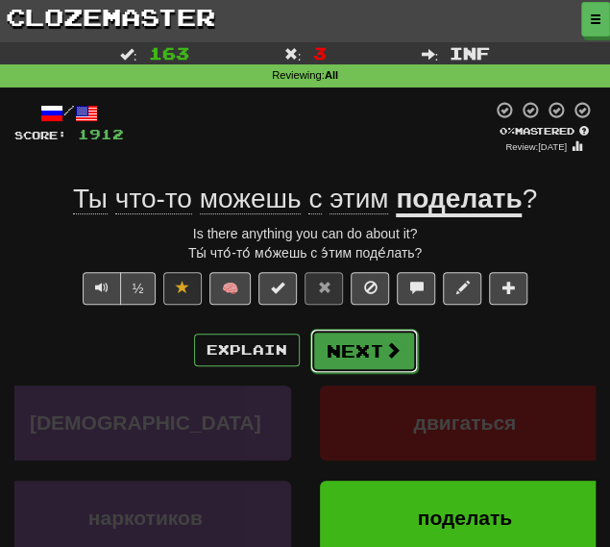
click at [347, 344] on button "Next" at bounding box center [365, 351] width 108 height 44
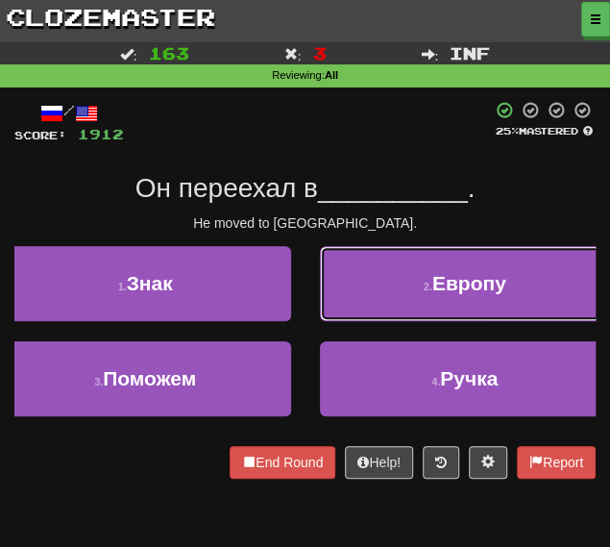
click at [413, 262] on button "2 . Европу" at bounding box center [465, 283] width 291 height 75
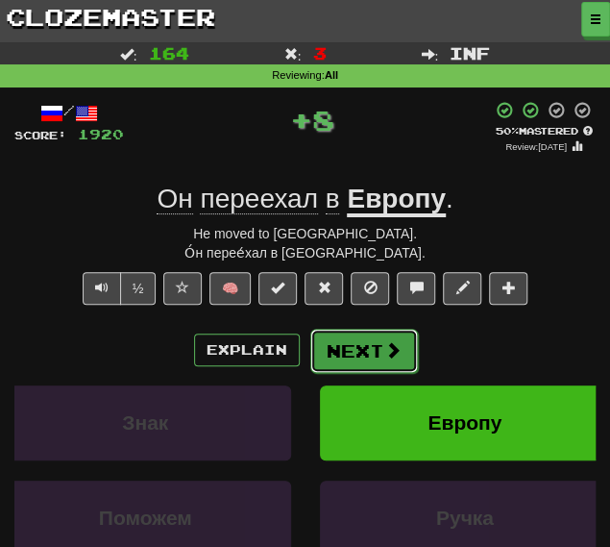
click at [349, 353] on button "Next" at bounding box center [365, 351] width 108 height 44
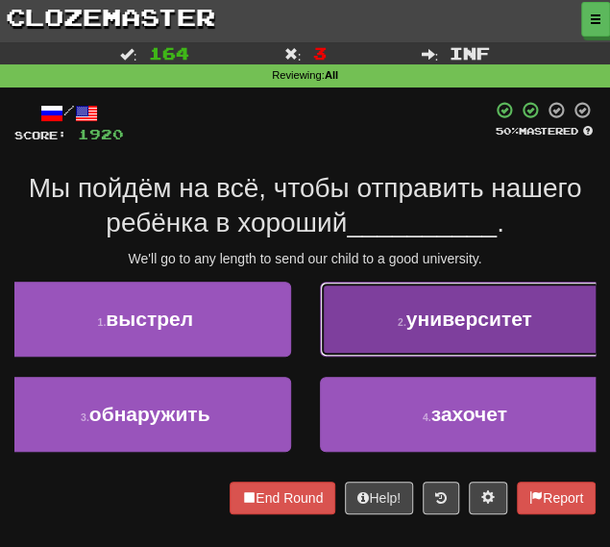
click at [406, 306] on button "2 . университет" at bounding box center [465, 319] width 291 height 75
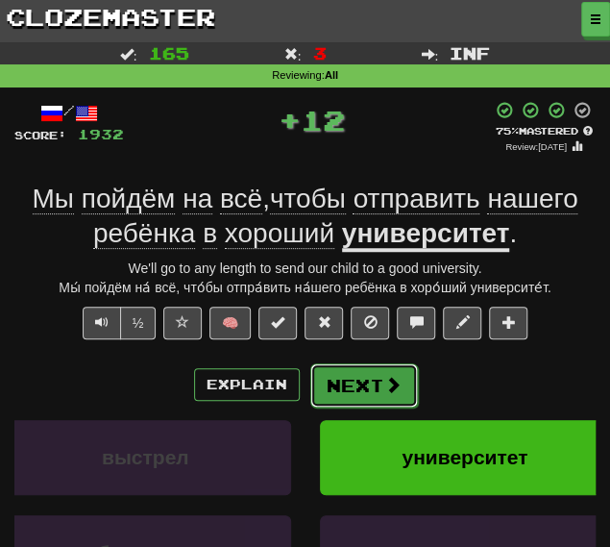
click at [340, 376] on button "Next" at bounding box center [365, 385] width 108 height 44
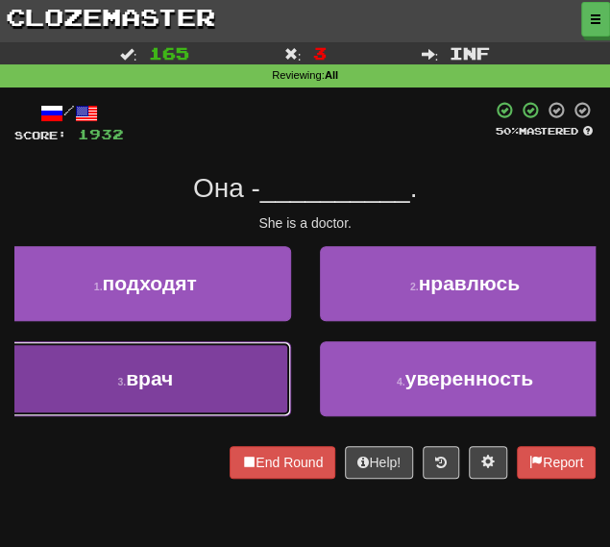
click at [248, 357] on button "3 . врач" at bounding box center [145, 378] width 291 height 75
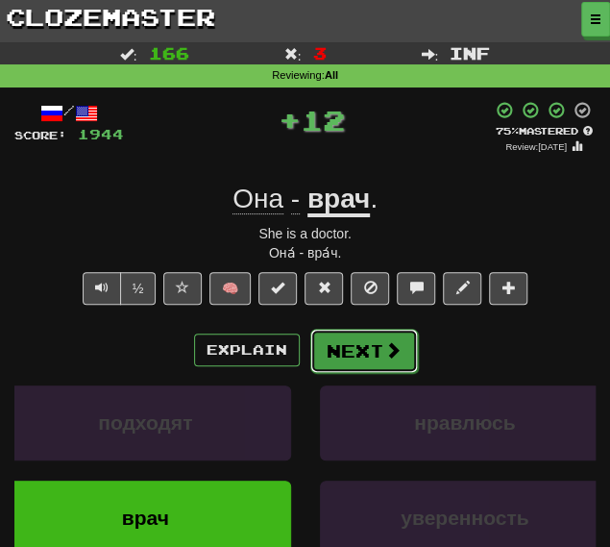
click at [325, 334] on button "Next" at bounding box center [365, 351] width 108 height 44
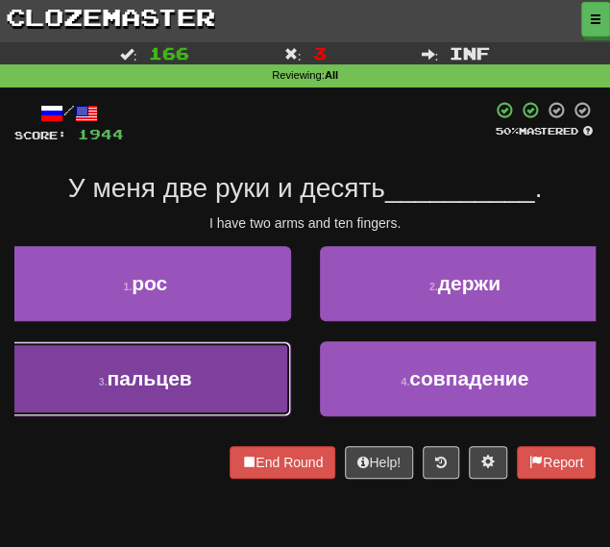
click at [221, 384] on button "3 . пальцев" at bounding box center [145, 378] width 291 height 75
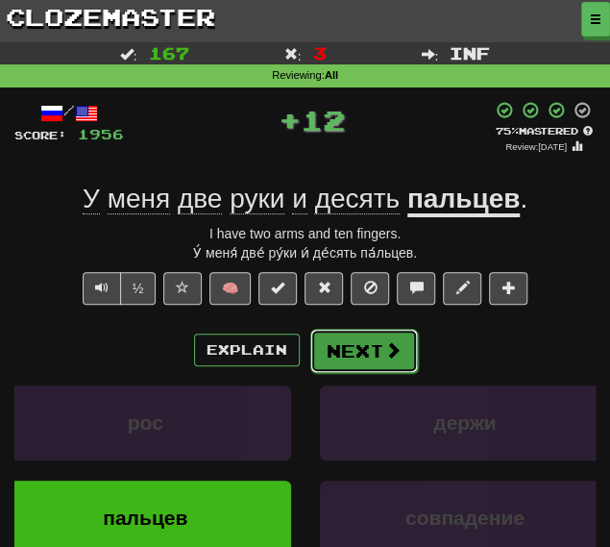
click at [357, 350] on button "Next" at bounding box center [365, 351] width 108 height 44
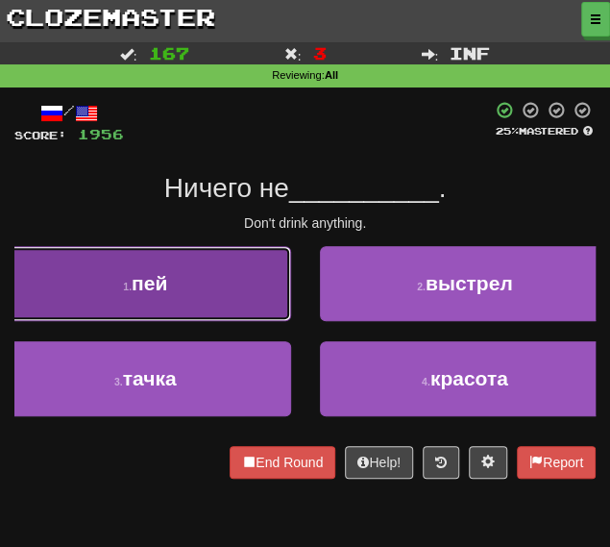
click at [262, 283] on button "1 . пей" at bounding box center [145, 283] width 291 height 75
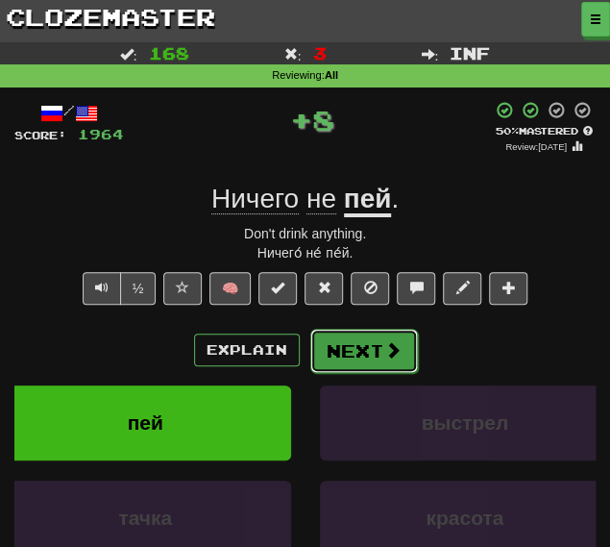
click at [356, 347] on button "Next" at bounding box center [365, 351] width 108 height 44
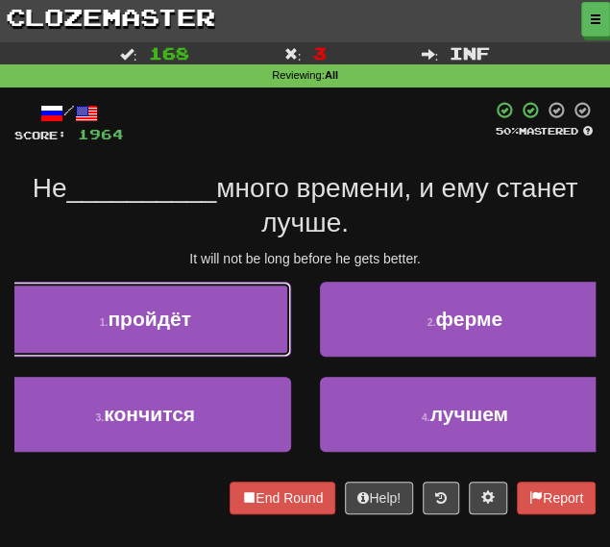
click at [205, 341] on button "1 . пройдёт" at bounding box center [145, 319] width 291 height 75
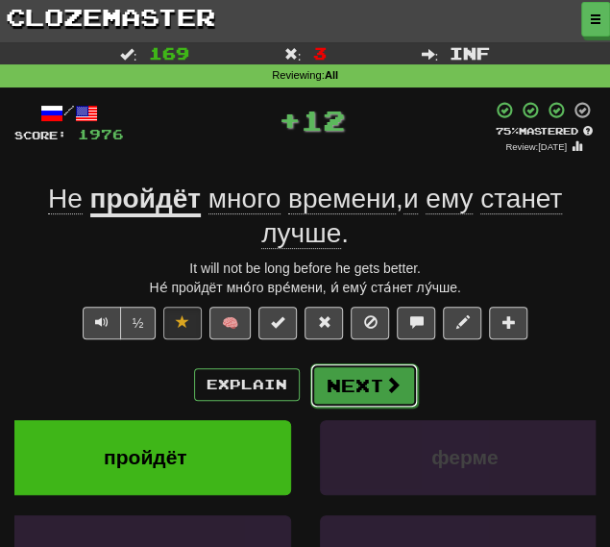
click at [380, 388] on button "Next" at bounding box center [365, 385] width 108 height 44
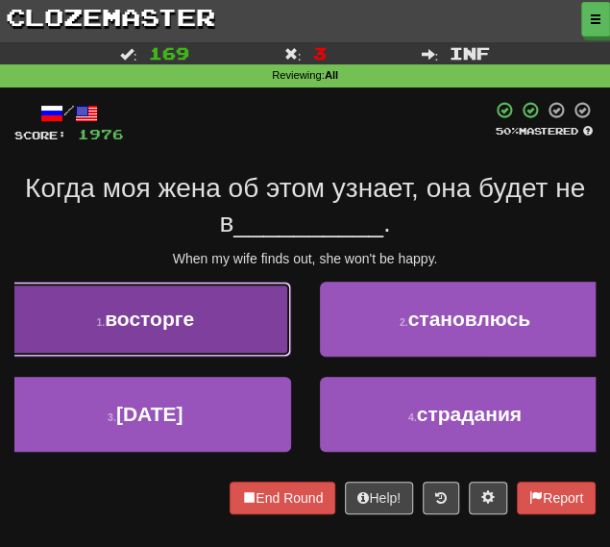
click at [162, 318] on span "восторге" at bounding box center [149, 319] width 89 height 22
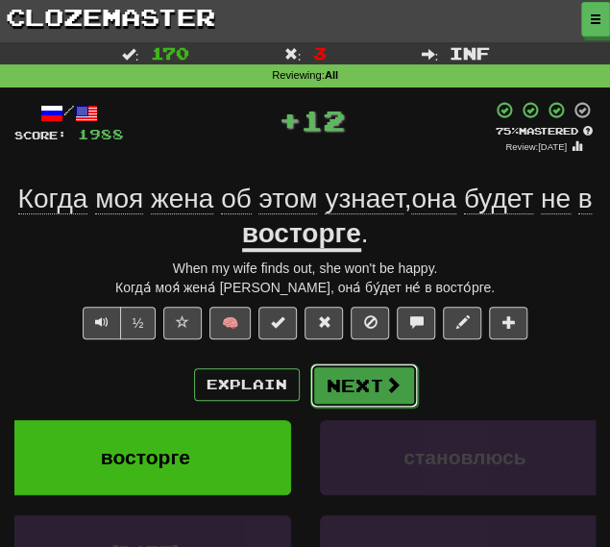
click at [348, 386] on button "Next" at bounding box center [365, 385] width 108 height 44
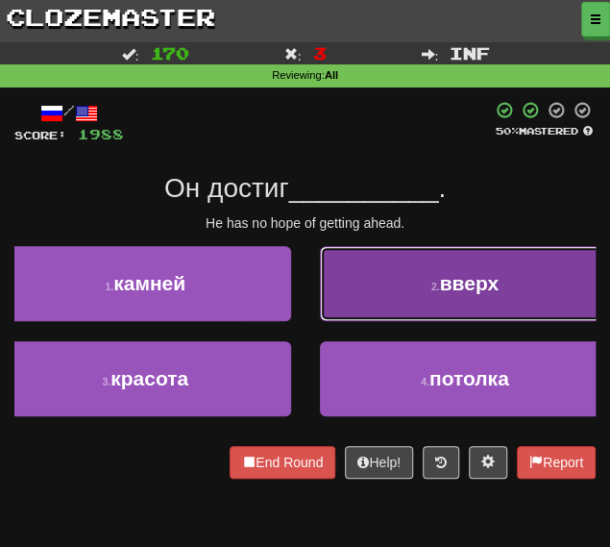
click at [386, 286] on button "2 . вверх" at bounding box center [465, 283] width 291 height 75
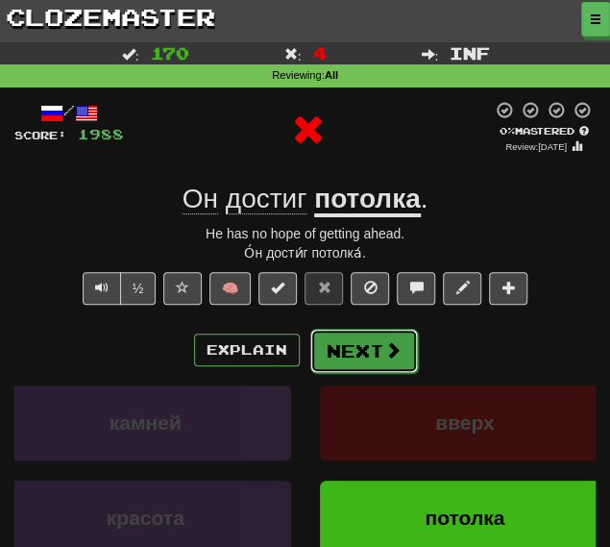
click at [348, 343] on button "Next" at bounding box center [365, 351] width 108 height 44
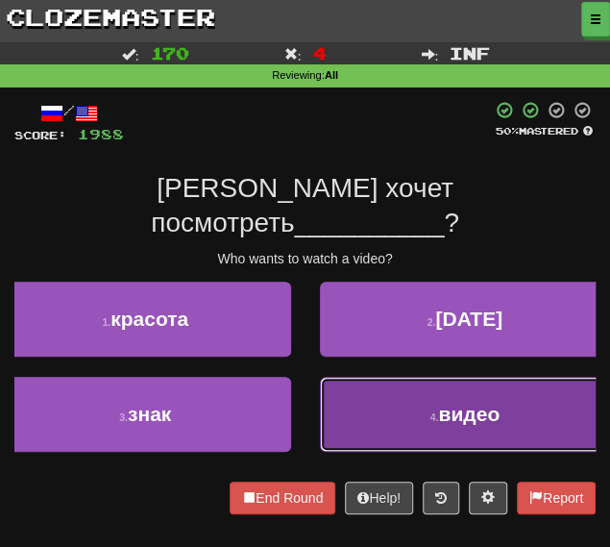
click at [379, 377] on button "4 . видео" at bounding box center [465, 414] width 291 height 75
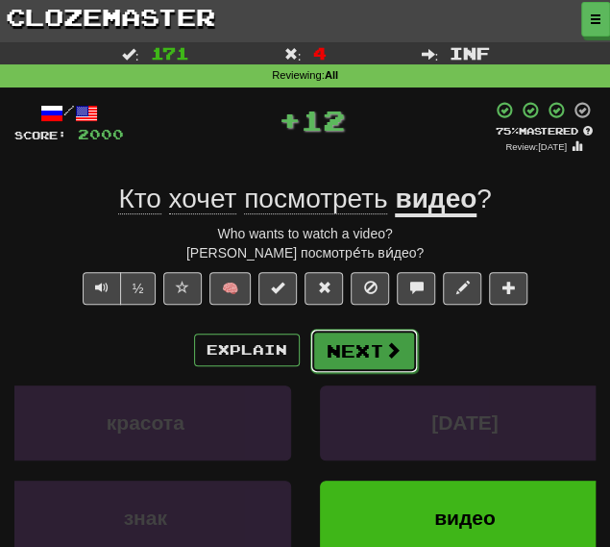
click at [358, 348] on button "Next" at bounding box center [365, 351] width 108 height 44
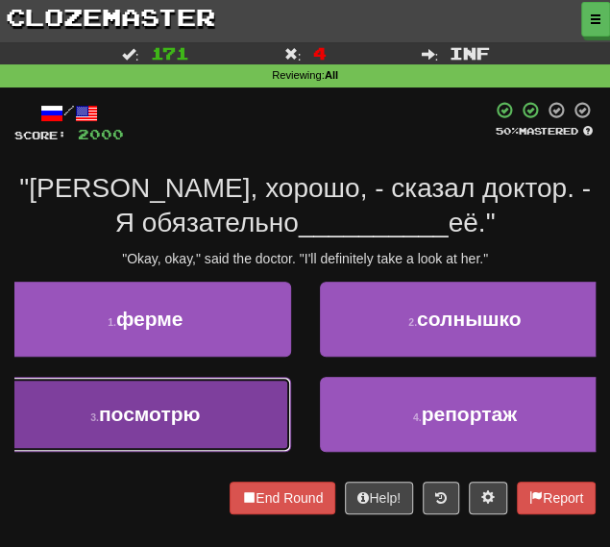
click at [200, 411] on span "посмотрю" at bounding box center [150, 414] width 102 height 22
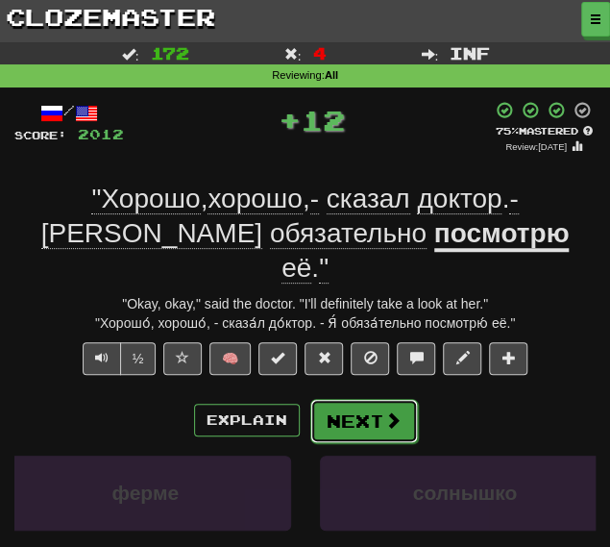
click at [311, 399] on button "Next" at bounding box center [365, 421] width 108 height 44
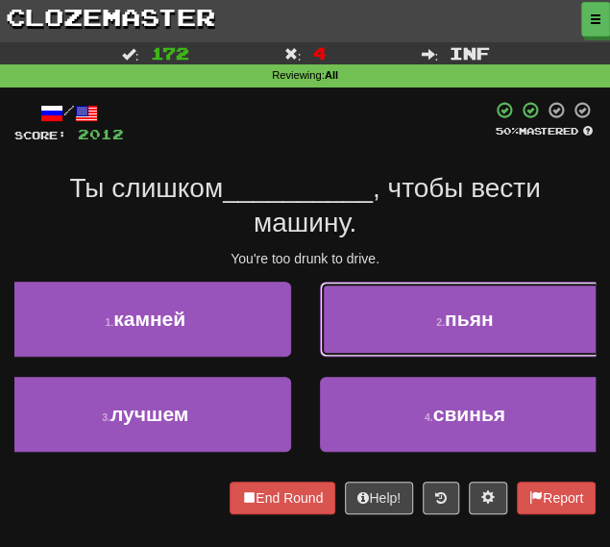
click at [371, 314] on button "2 . пьян" at bounding box center [465, 319] width 291 height 75
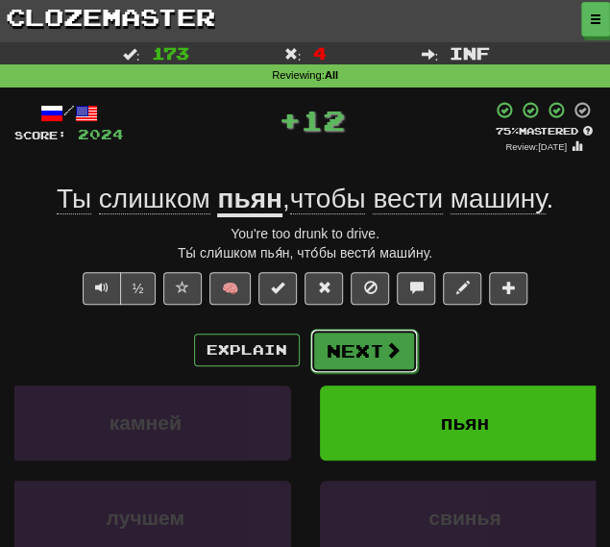
click at [324, 355] on button "Next" at bounding box center [365, 351] width 108 height 44
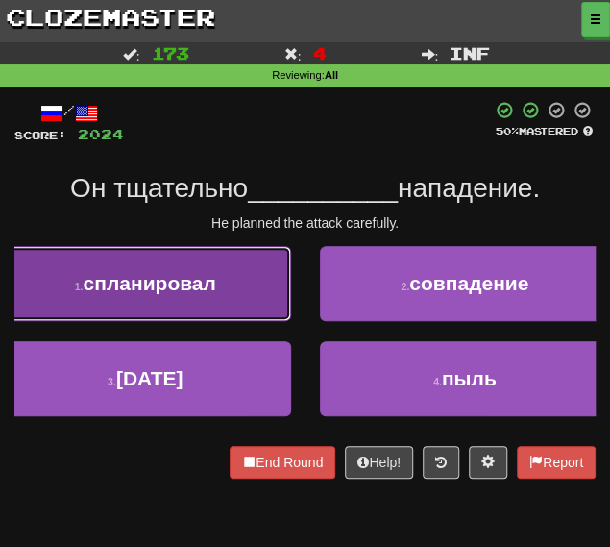
click at [188, 286] on span "спланировал" at bounding box center [149, 283] width 133 height 22
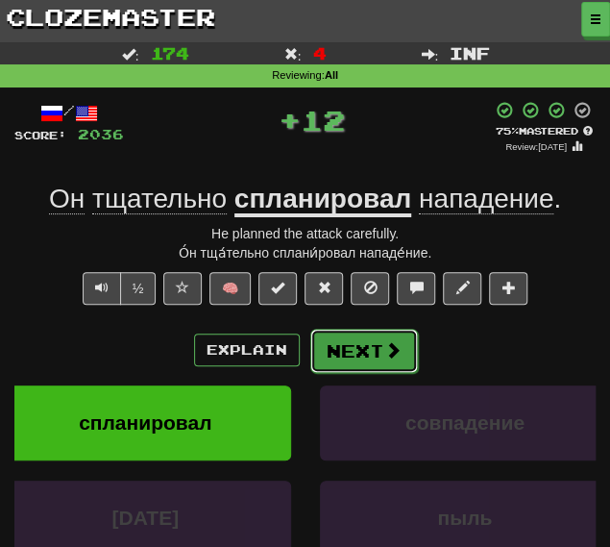
click at [357, 353] on button "Next" at bounding box center [365, 351] width 108 height 44
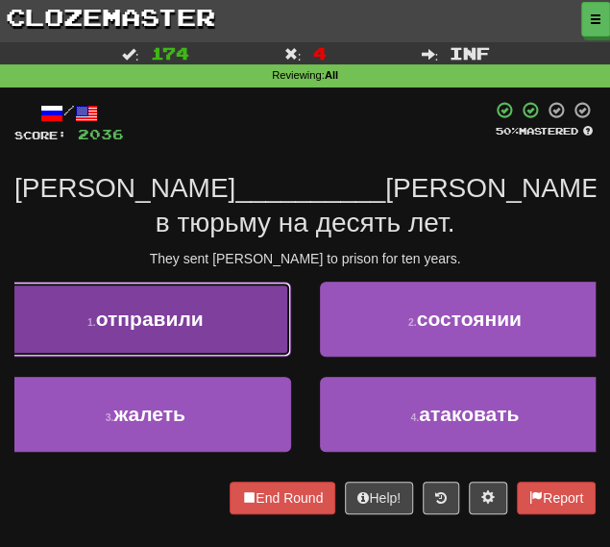
click at [212, 337] on button "1 . отправили" at bounding box center [145, 319] width 291 height 75
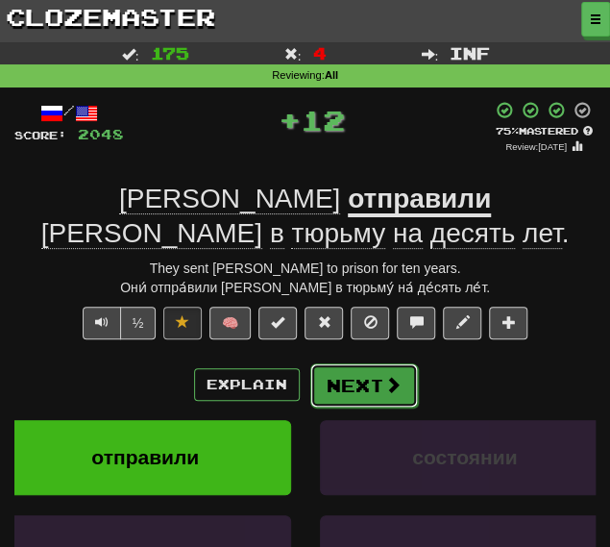
click at [354, 390] on button "Next" at bounding box center [365, 385] width 108 height 44
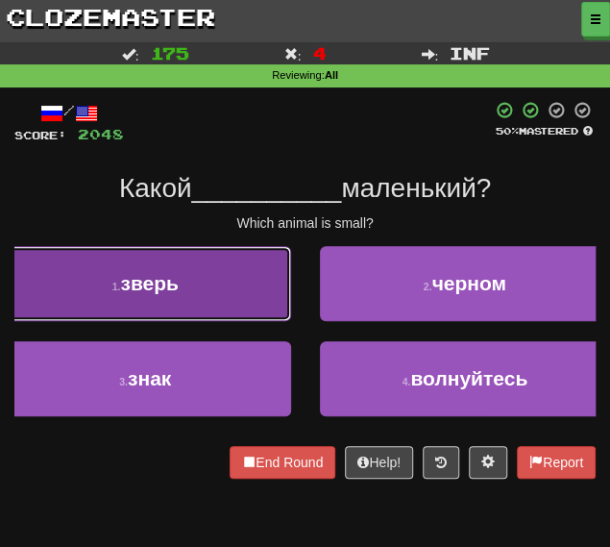
click at [217, 300] on button "1 . зверь" at bounding box center [145, 283] width 291 height 75
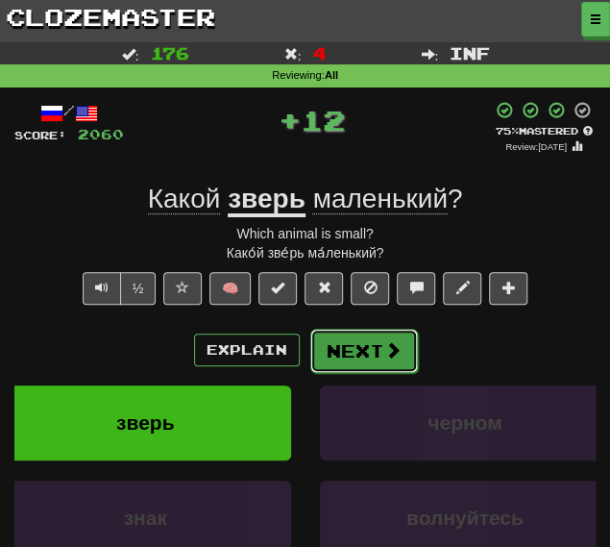
click at [356, 348] on button "Next" at bounding box center [365, 351] width 108 height 44
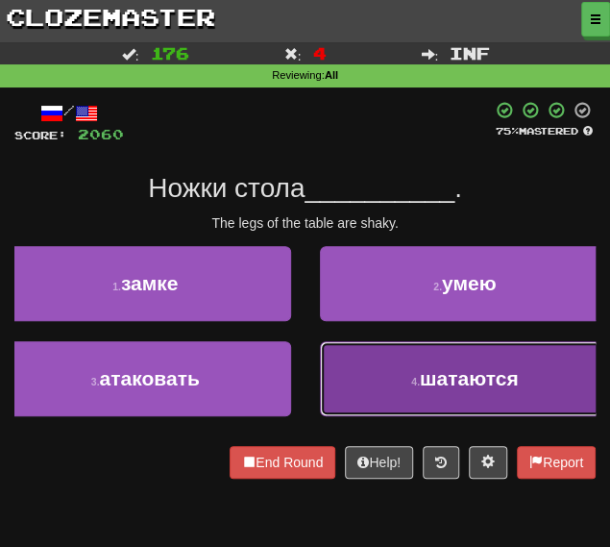
click at [385, 373] on button "4 . шатаются" at bounding box center [465, 378] width 291 height 75
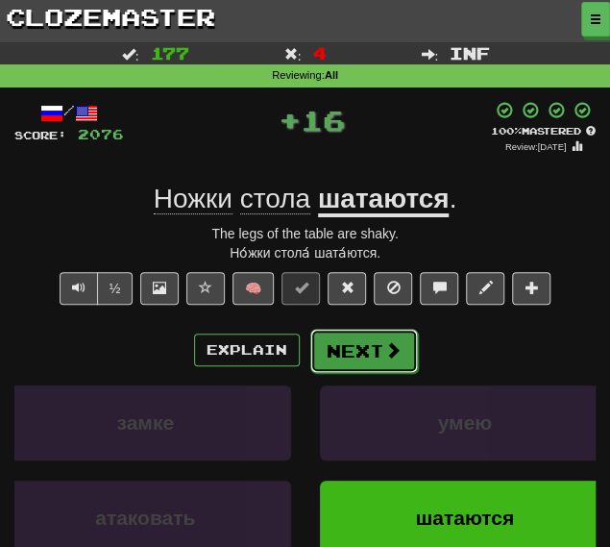
click at [346, 347] on button "Next" at bounding box center [365, 351] width 108 height 44
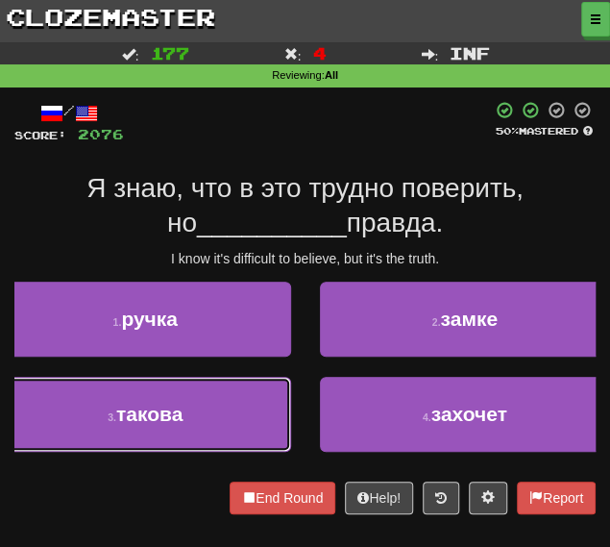
click at [234, 411] on button "3 . такова" at bounding box center [145, 414] width 291 height 75
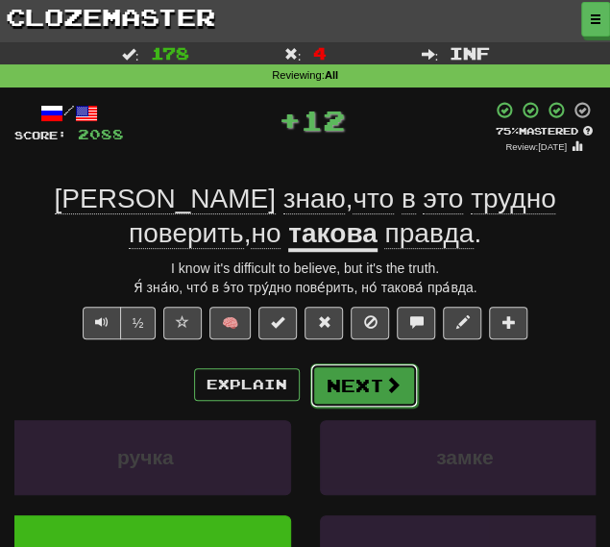
click at [363, 384] on button "Next" at bounding box center [365, 385] width 108 height 44
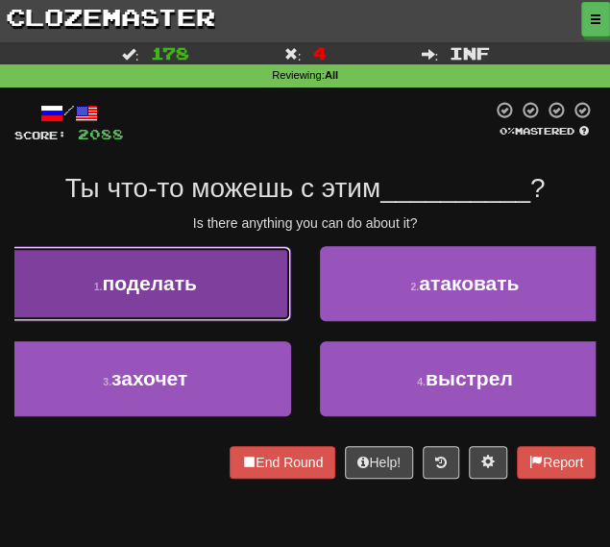
click at [213, 287] on button "1 . поделать" at bounding box center [145, 283] width 291 height 75
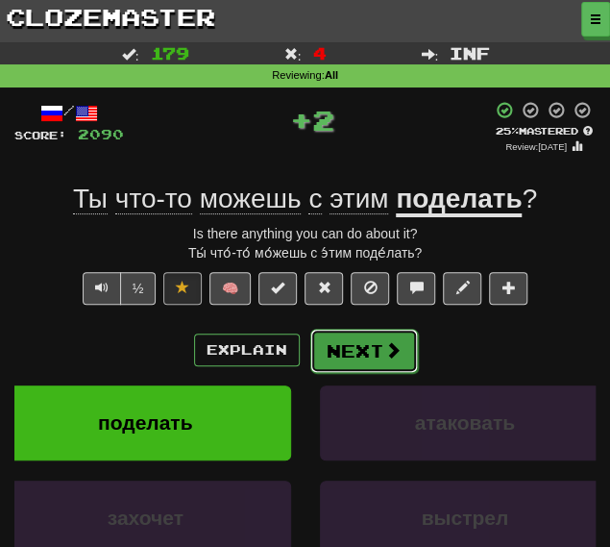
click at [360, 357] on button "Next" at bounding box center [365, 351] width 108 height 44
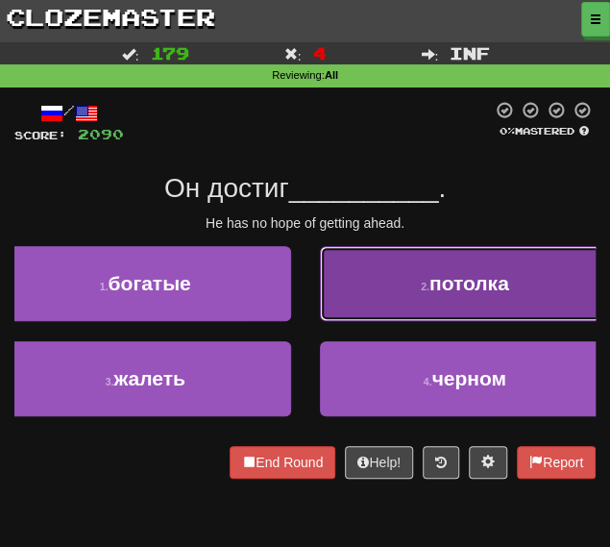
click at [391, 276] on button "2 . потолка" at bounding box center [465, 283] width 291 height 75
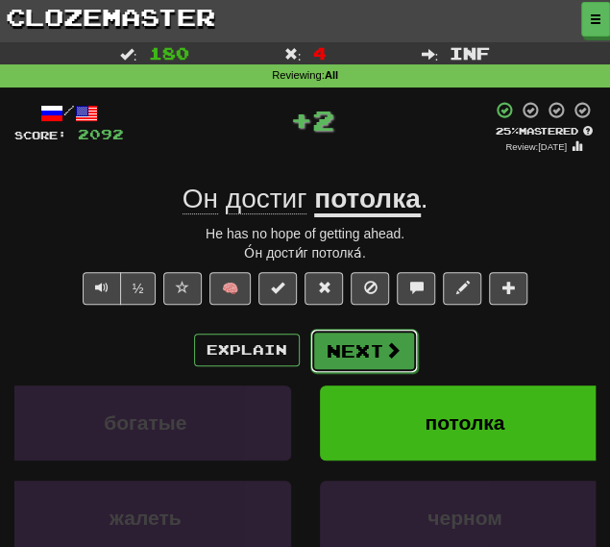
click at [345, 341] on button "Next" at bounding box center [365, 351] width 108 height 44
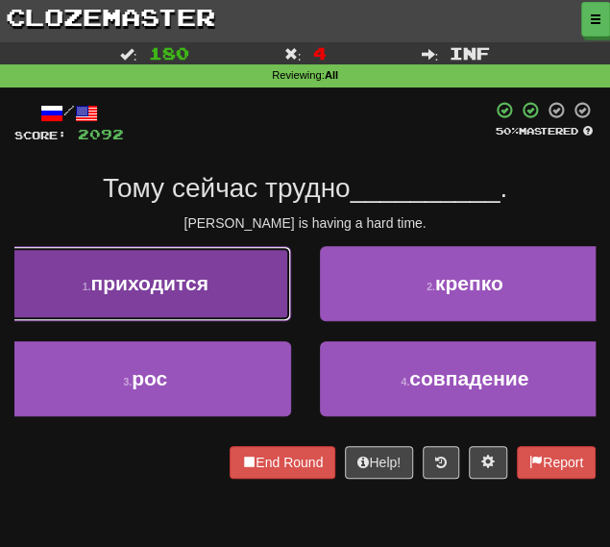
click at [235, 284] on button "1 . приходится" at bounding box center [145, 283] width 291 height 75
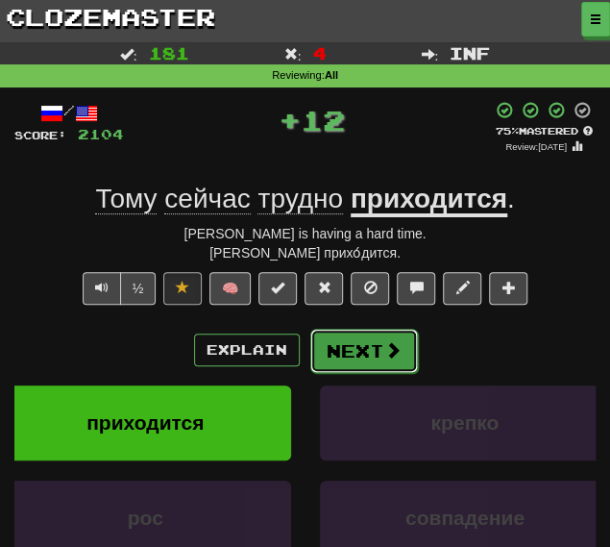
click at [354, 339] on button "Next" at bounding box center [365, 351] width 108 height 44
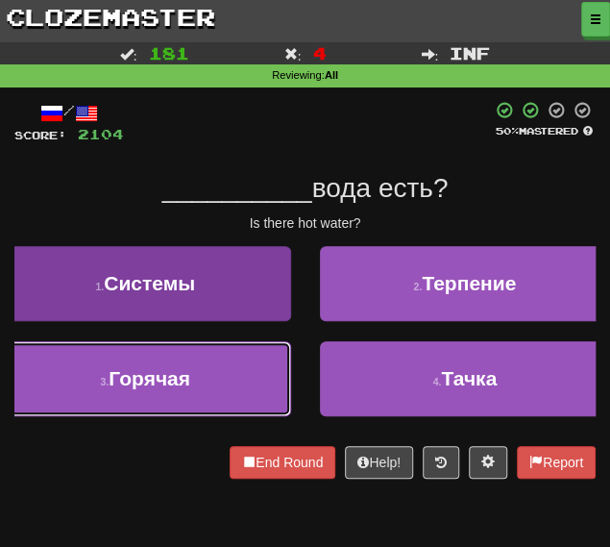
click at [224, 385] on button "3 . Горячая" at bounding box center [145, 378] width 291 height 75
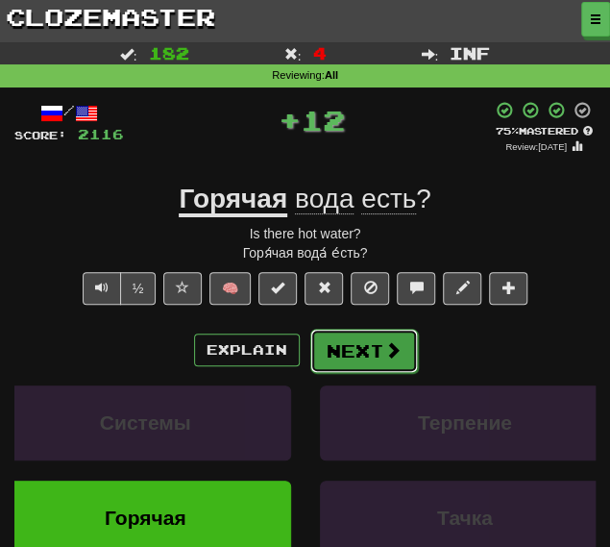
click at [321, 341] on button "Next" at bounding box center [365, 351] width 108 height 44
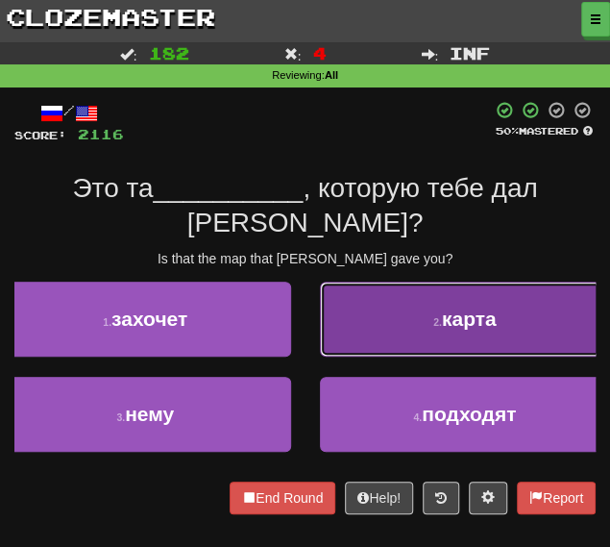
click at [363, 290] on button "2 . карта" at bounding box center [465, 319] width 291 height 75
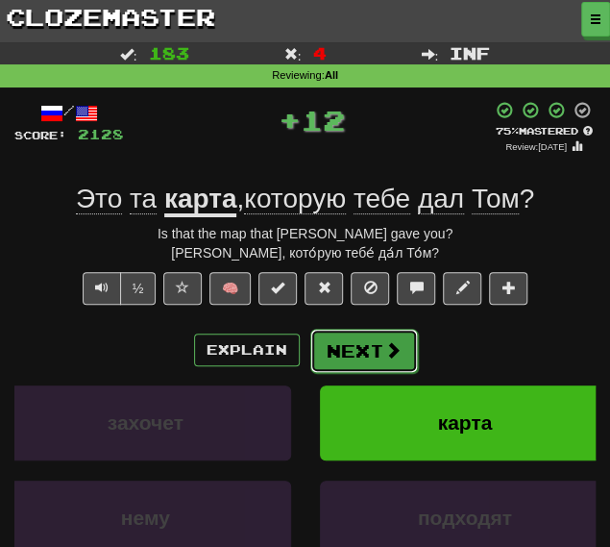
click at [341, 343] on button "Next" at bounding box center [365, 351] width 108 height 44
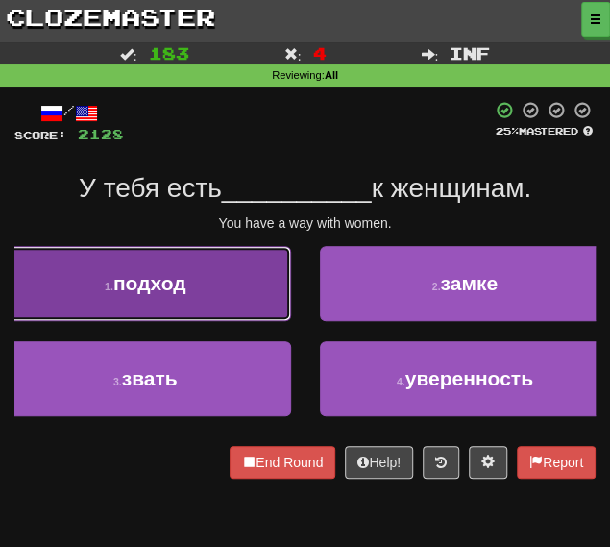
click at [244, 289] on button "1 . подход" at bounding box center [145, 283] width 291 height 75
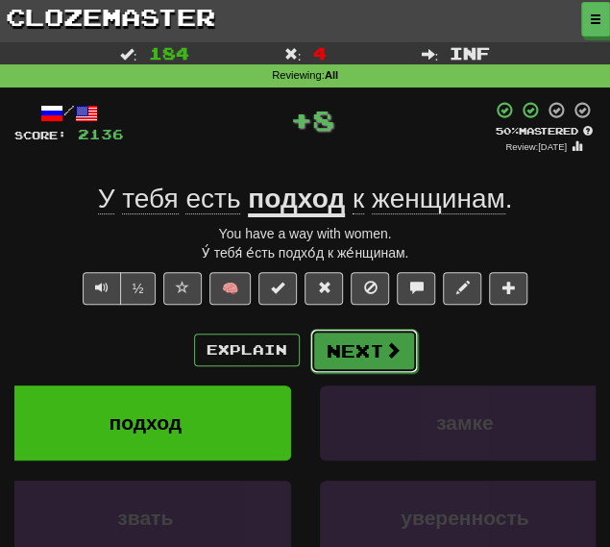
click at [346, 332] on button "Next" at bounding box center [365, 351] width 108 height 44
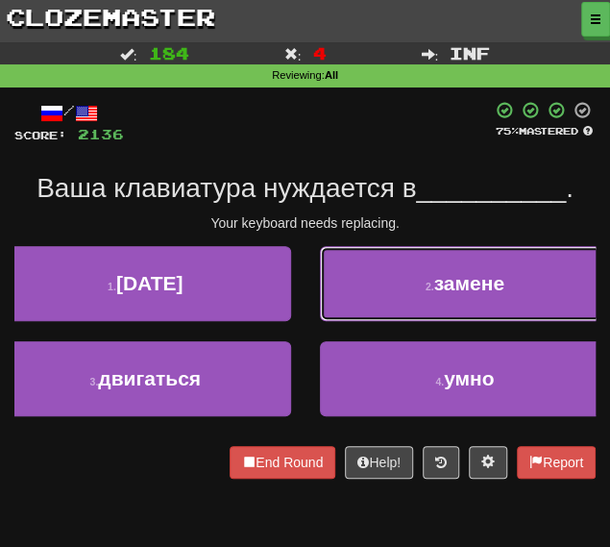
click at [367, 279] on button "2 . замене" at bounding box center [465, 283] width 291 height 75
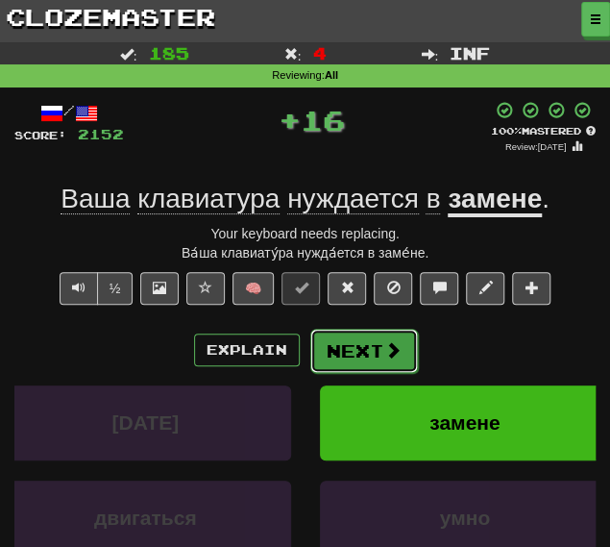
click at [333, 334] on button "Next" at bounding box center [365, 351] width 108 height 44
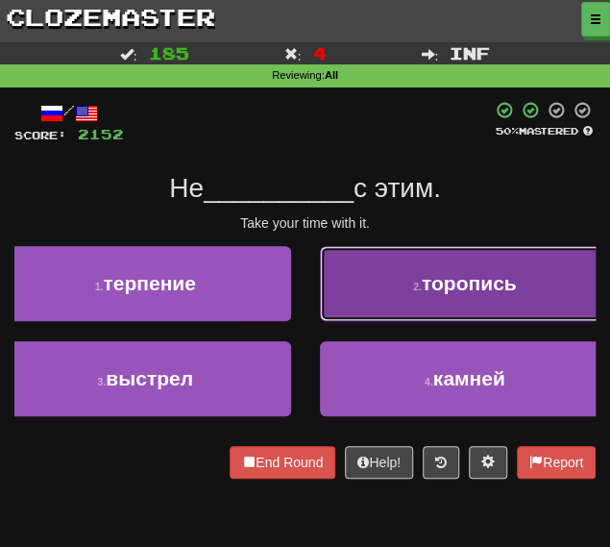
click at [374, 287] on button "2 . торопись" at bounding box center [465, 283] width 291 height 75
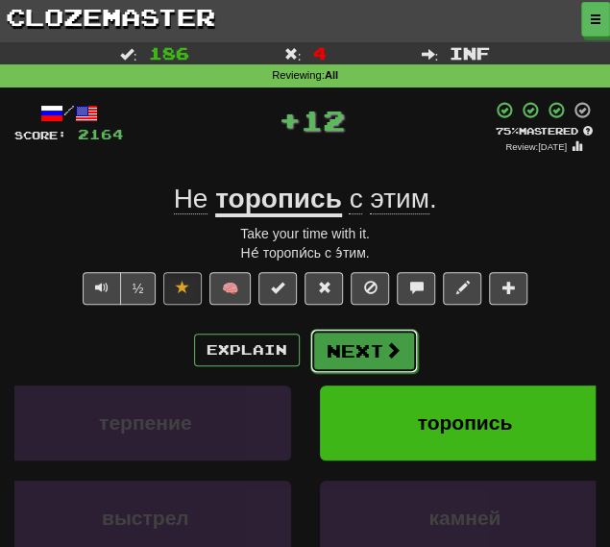
click at [345, 343] on button "Next" at bounding box center [365, 351] width 108 height 44
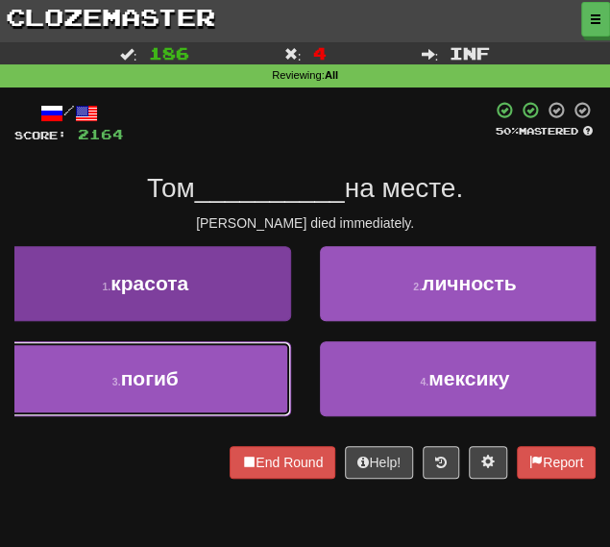
drag, startPoint x: 232, startPoint y: 393, endPoint x: 246, endPoint y: 384, distance: 17.3
click at [233, 392] on button "3 . погиб" at bounding box center [145, 378] width 291 height 75
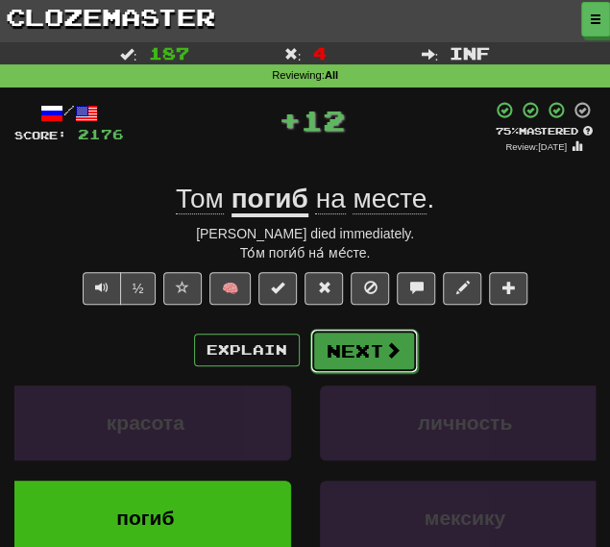
click at [365, 357] on button "Next" at bounding box center [365, 351] width 108 height 44
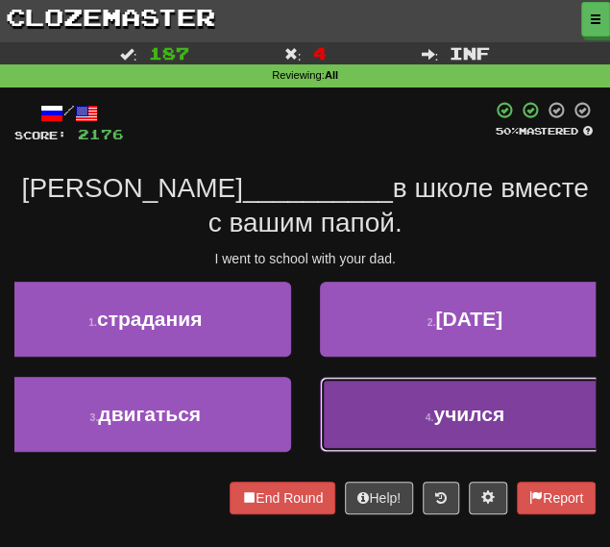
click at [344, 404] on button "4 . учился" at bounding box center [465, 414] width 291 height 75
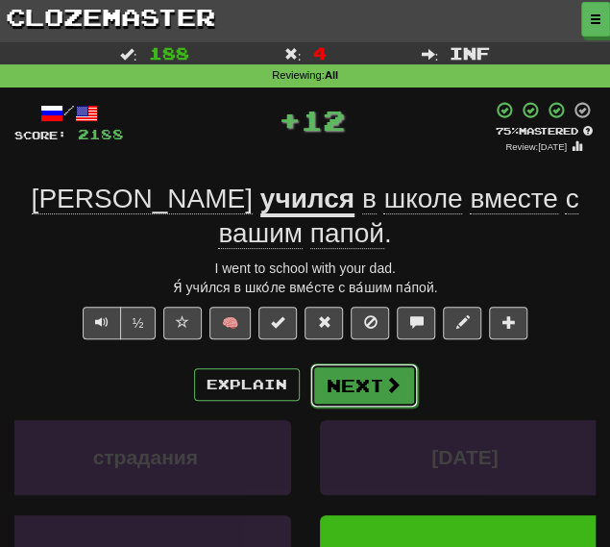
click at [358, 363] on button "Next" at bounding box center [365, 385] width 108 height 44
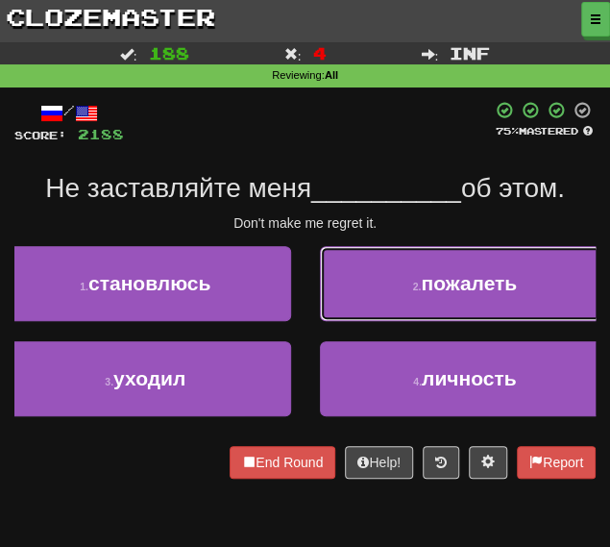
click at [399, 269] on button "2 . пожалеть" at bounding box center [465, 283] width 291 height 75
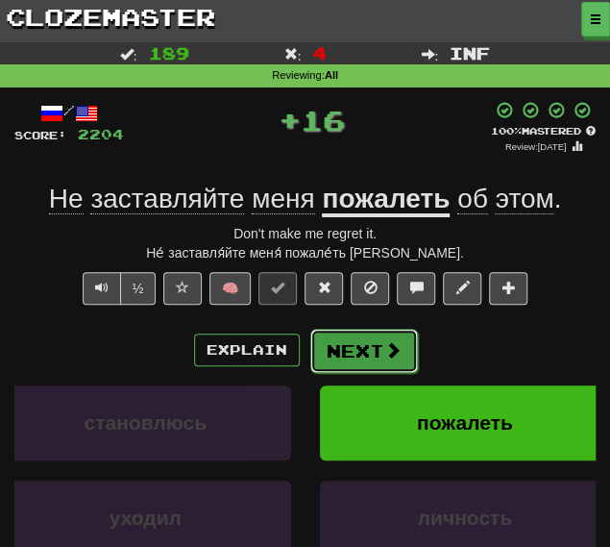
click at [350, 343] on button "Next" at bounding box center [365, 351] width 108 height 44
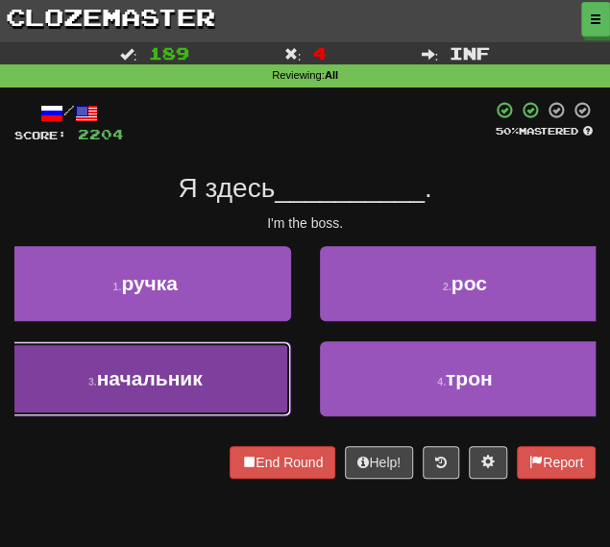
click at [187, 359] on button "3 . начальник" at bounding box center [145, 378] width 291 height 75
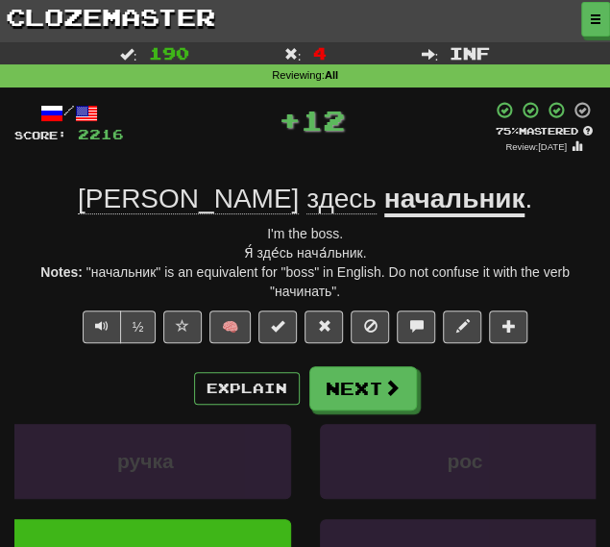
click at [330, 363] on div "/ Score: 2216 + 12 75 % Mastered Review: 2025-12-14 Я здесь начальник . I'm the…" at bounding box center [305, 408] width 582 height 615
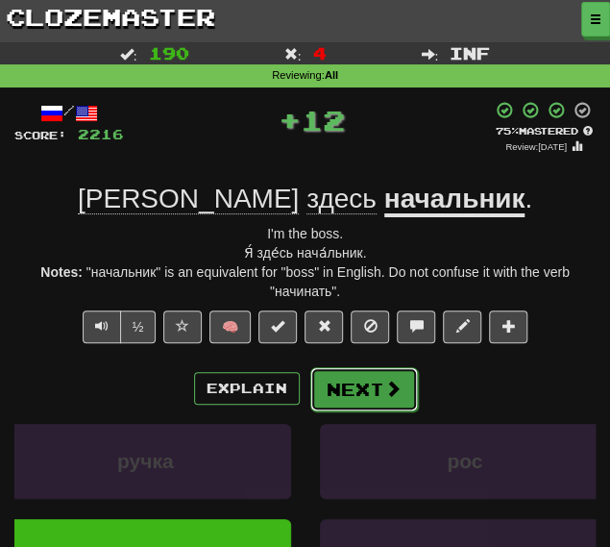
click at [326, 396] on button "Next" at bounding box center [365, 389] width 108 height 44
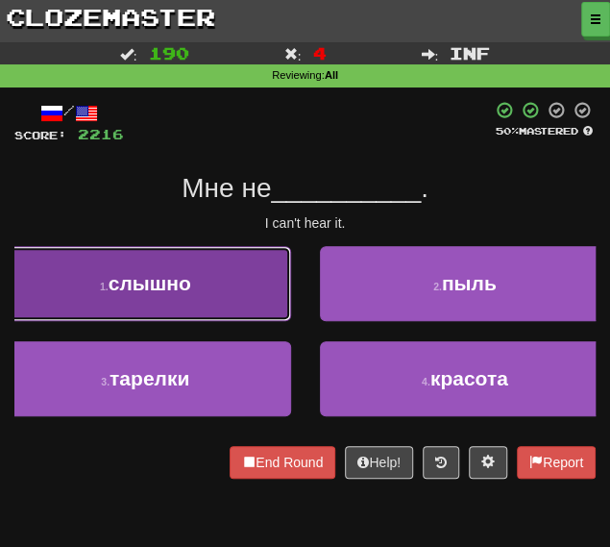
click at [200, 301] on button "1 . слышно" at bounding box center [145, 283] width 291 height 75
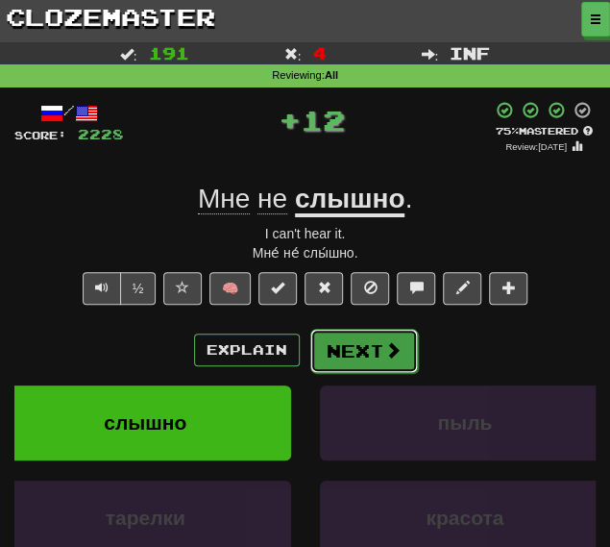
click at [356, 348] on button "Next" at bounding box center [365, 351] width 108 height 44
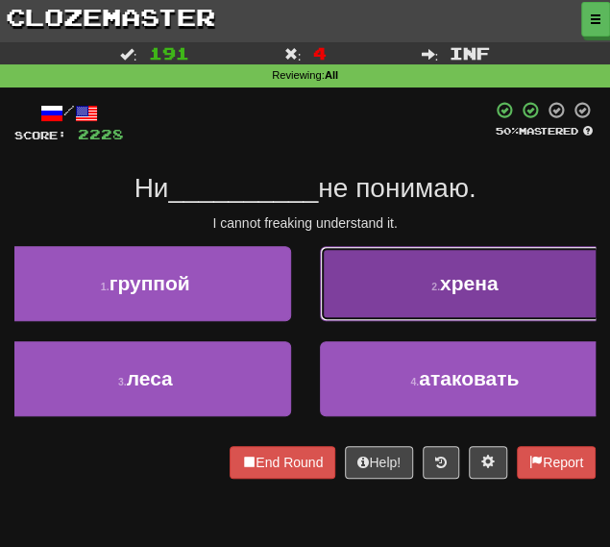
click at [363, 297] on button "2 . хрена" at bounding box center [465, 283] width 291 height 75
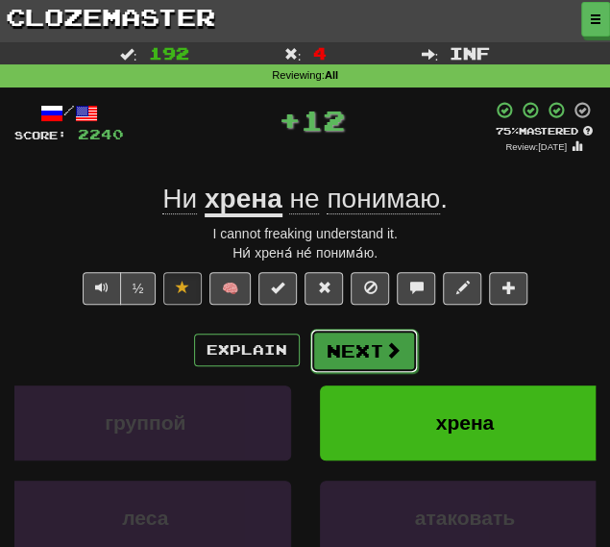
click at [348, 361] on button "Next" at bounding box center [365, 351] width 108 height 44
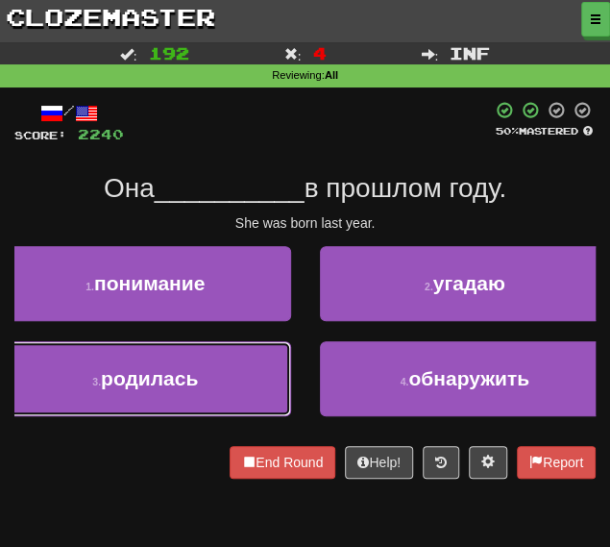
click at [253, 373] on button "3 . родилась" at bounding box center [145, 378] width 291 height 75
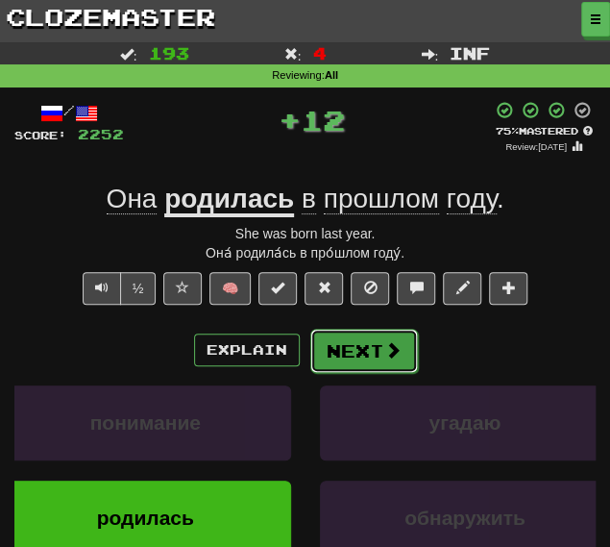
click at [365, 345] on button "Next" at bounding box center [365, 351] width 108 height 44
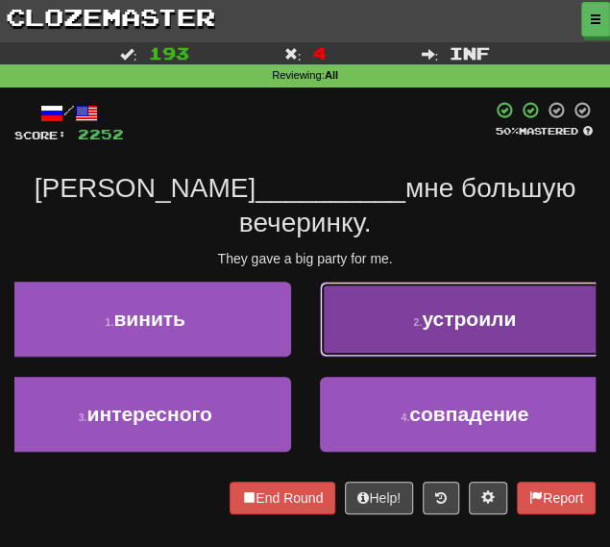
click at [348, 282] on button "2 . устроили" at bounding box center [465, 319] width 291 height 75
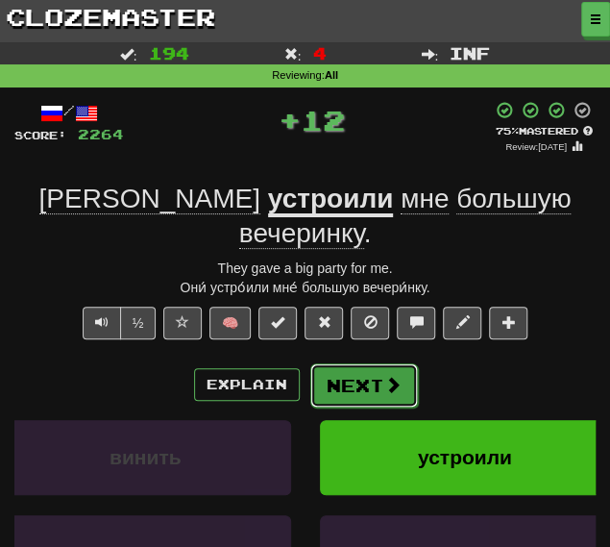
click at [346, 363] on button "Next" at bounding box center [365, 385] width 108 height 44
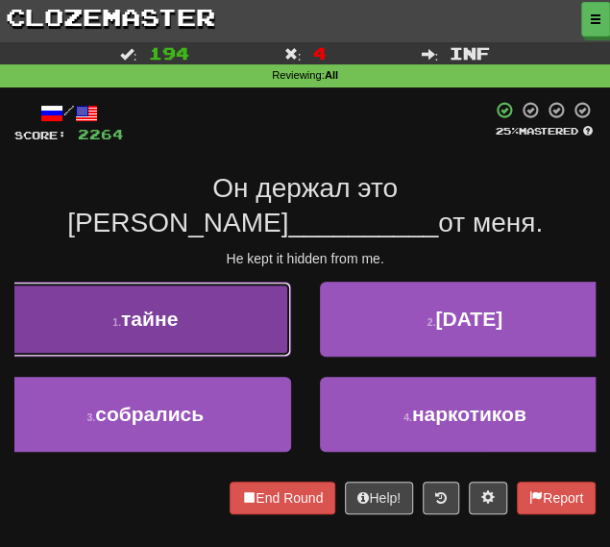
click at [211, 290] on button "1 . тайне" at bounding box center [145, 319] width 291 height 75
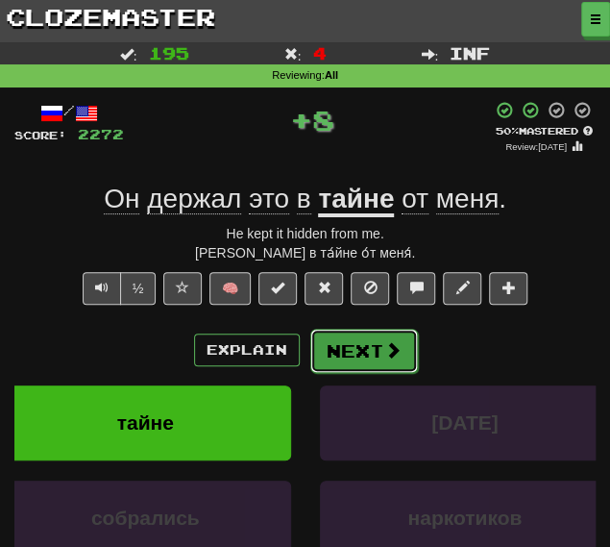
click at [352, 338] on button "Next" at bounding box center [365, 351] width 108 height 44
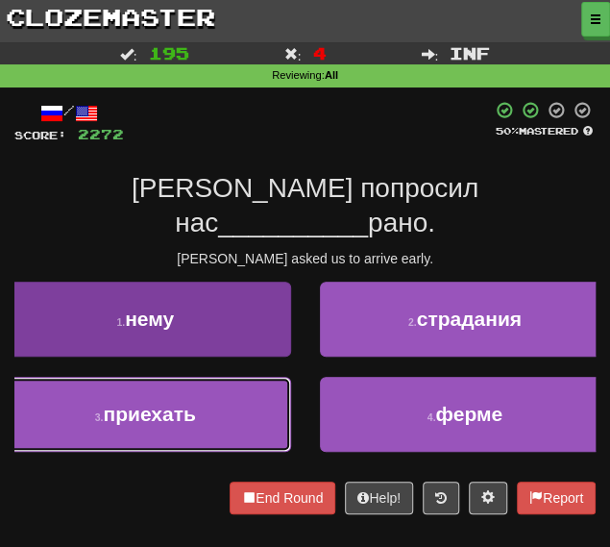
click at [232, 384] on button "3 . приехать" at bounding box center [145, 414] width 291 height 75
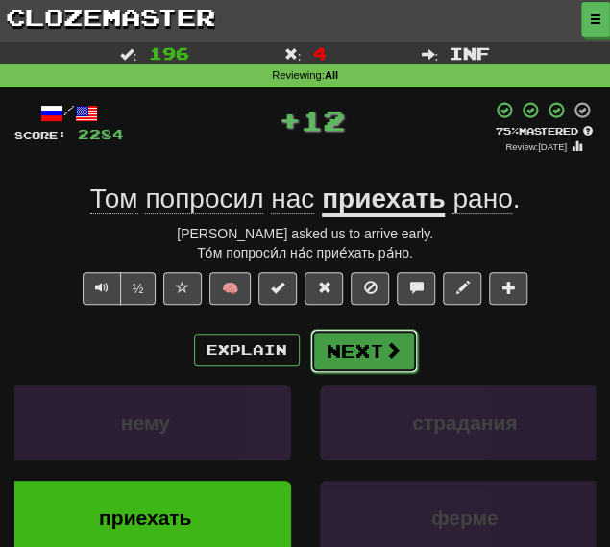
click at [338, 348] on button "Next" at bounding box center [365, 351] width 108 height 44
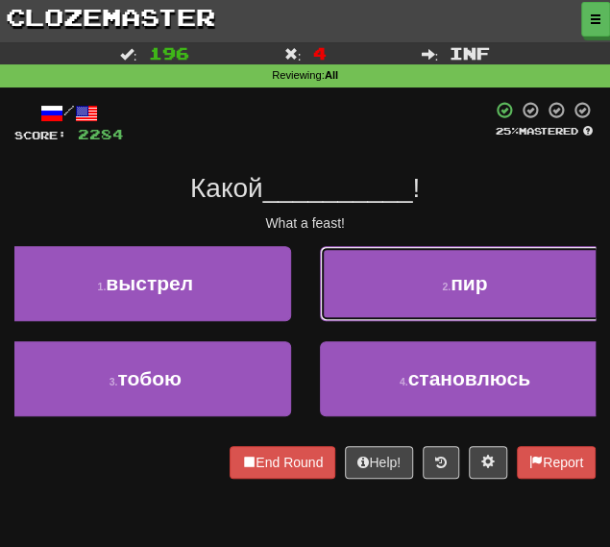
click at [411, 272] on button "2 . пир" at bounding box center [465, 283] width 291 height 75
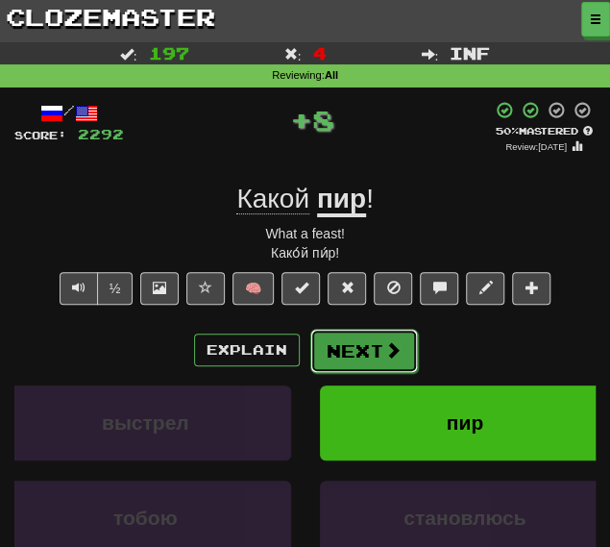
click at [369, 355] on button "Next" at bounding box center [365, 351] width 108 height 44
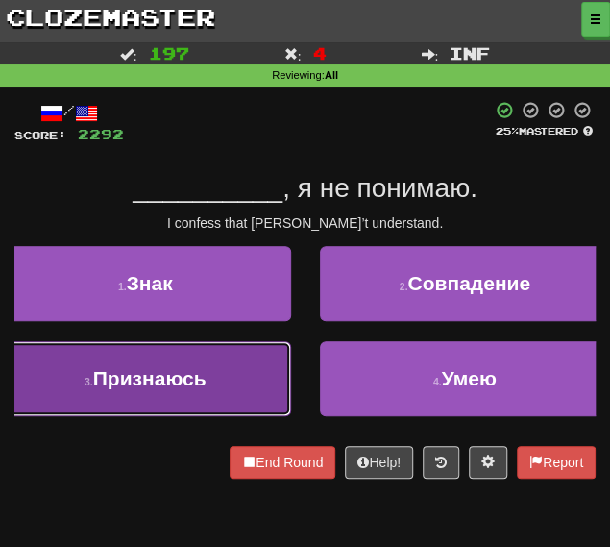
click at [258, 384] on button "3 . Признаюсь" at bounding box center [145, 378] width 291 height 75
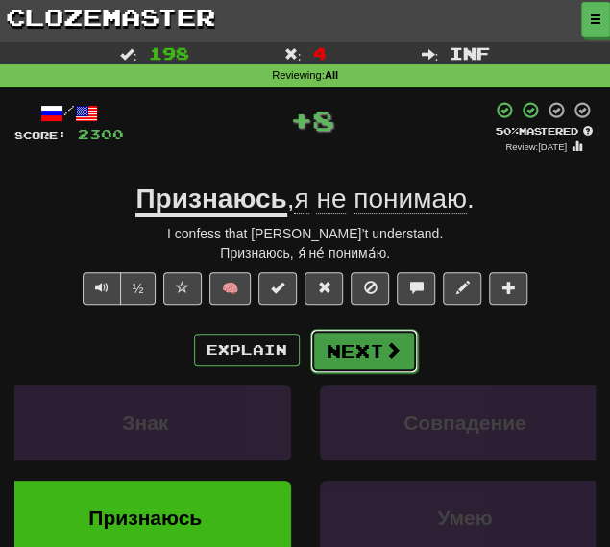
click at [372, 341] on button "Next" at bounding box center [365, 351] width 108 height 44
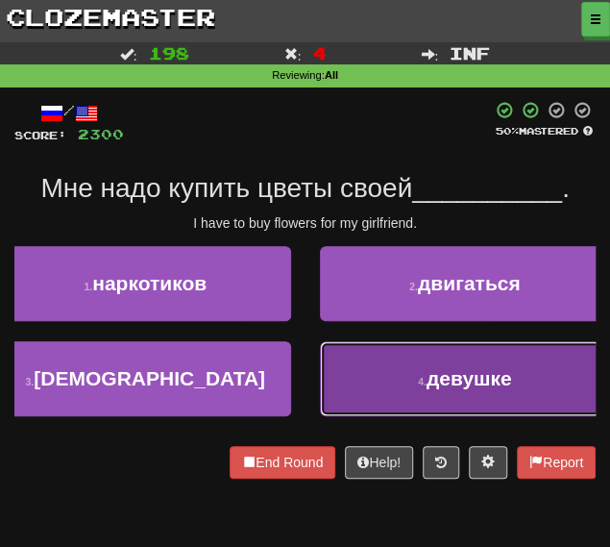
click at [365, 368] on button "4 . девушке" at bounding box center [465, 378] width 291 height 75
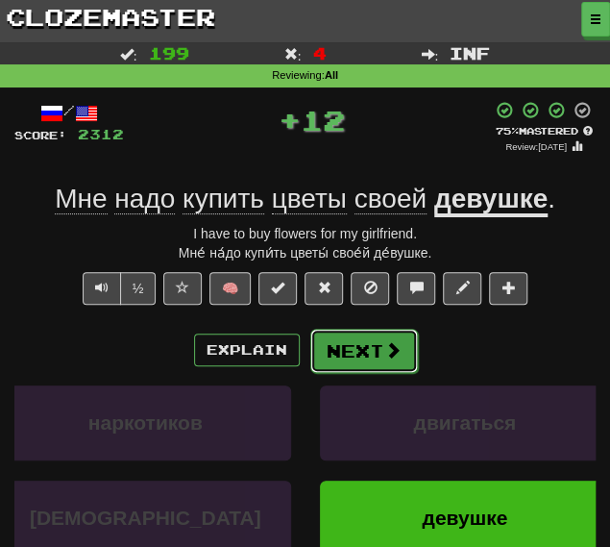
click at [366, 351] on button "Next" at bounding box center [365, 351] width 108 height 44
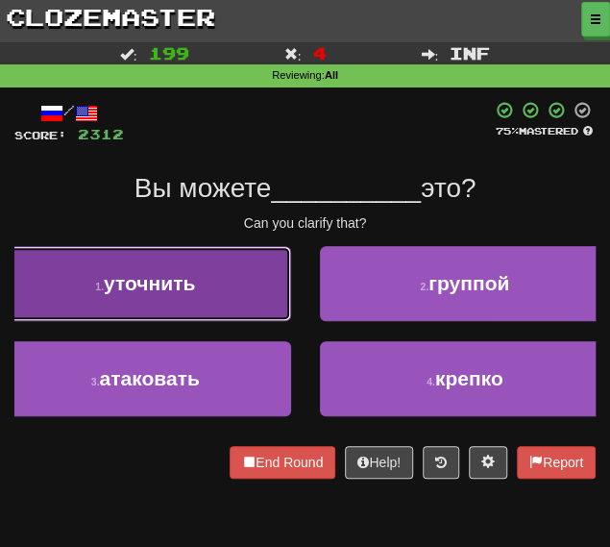
click at [216, 301] on button "1 . уточнить" at bounding box center [145, 283] width 291 height 75
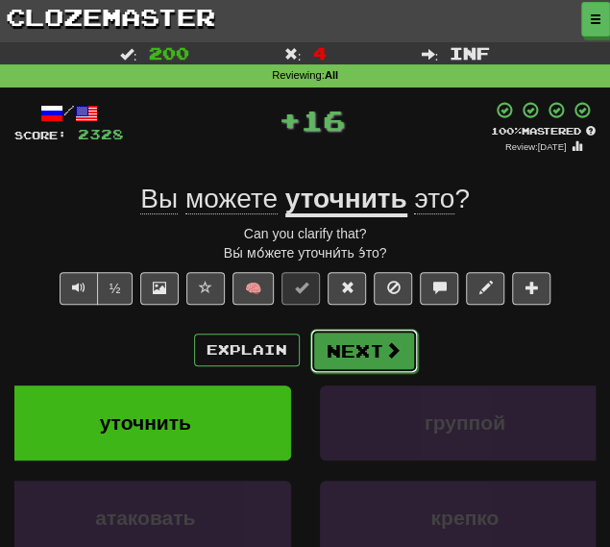
click at [354, 352] on button "Next" at bounding box center [365, 351] width 108 height 44
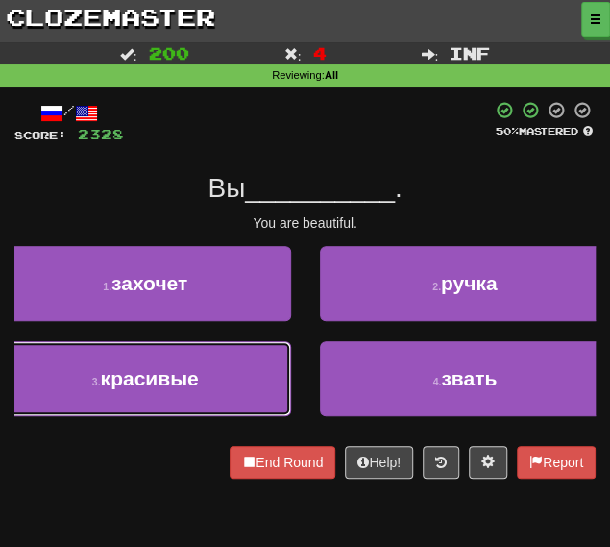
click at [219, 370] on button "3 . красивые" at bounding box center [145, 378] width 291 height 75
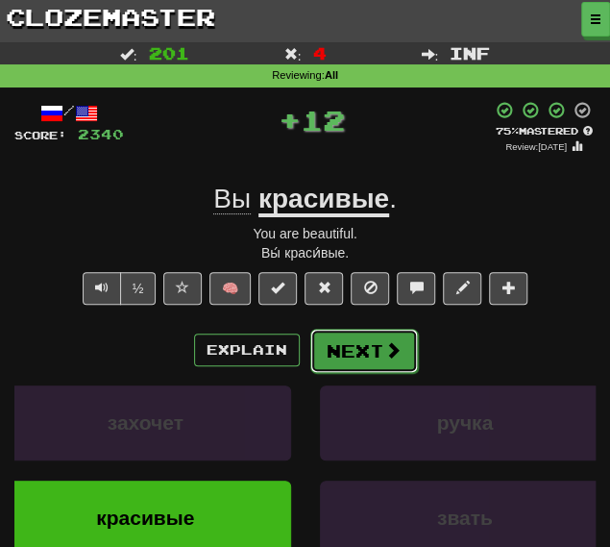
click at [352, 339] on button "Next" at bounding box center [365, 351] width 108 height 44
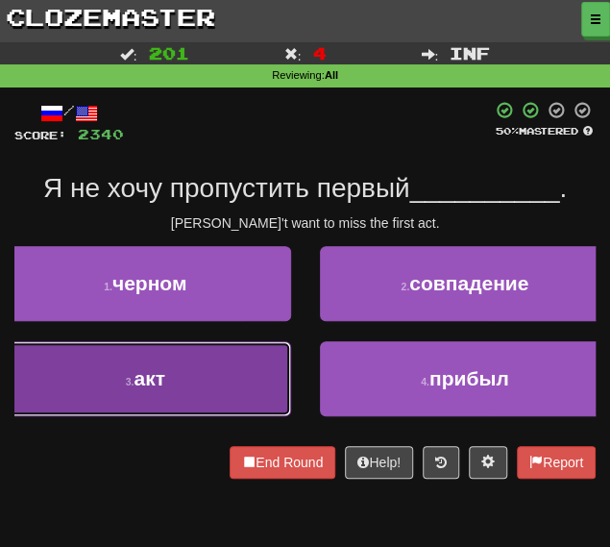
click at [242, 374] on button "3 . акт" at bounding box center [145, 378] width 291 height 75
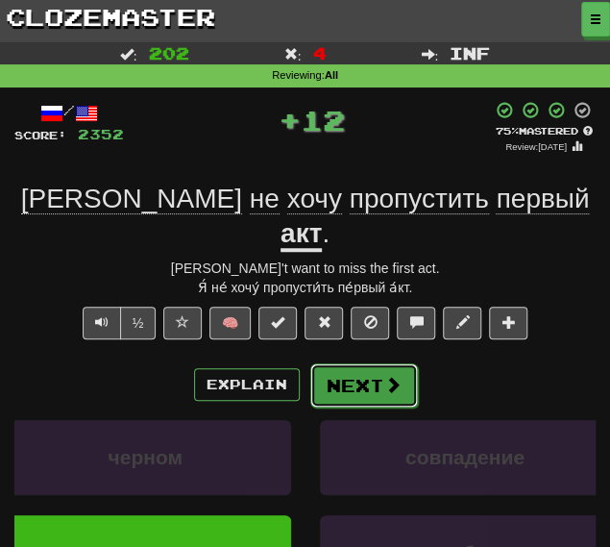
click at [361, 363] on button "Next" at bounding box center [365, 385] width 108 height 44
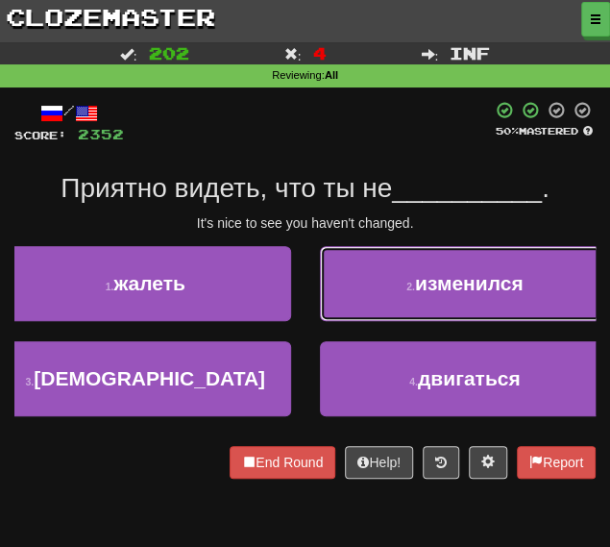
click at [436, 281] on span "изменился" at bounding box center [469, 283] width 109 height 22
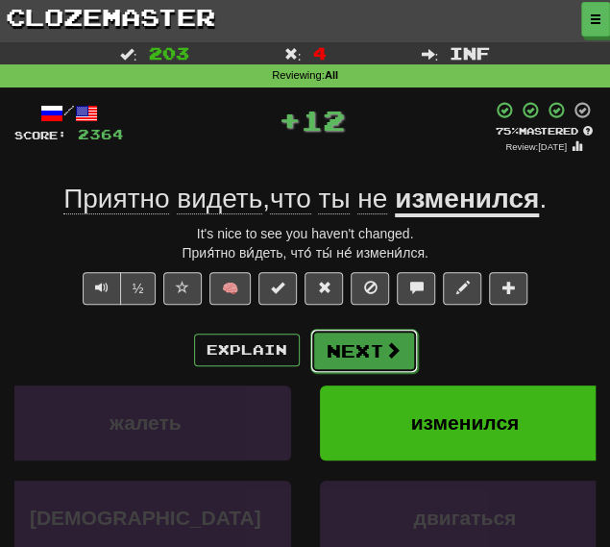
click at [371, 347] on button "Next" at bounding box center [365, 351] width 108 height 44
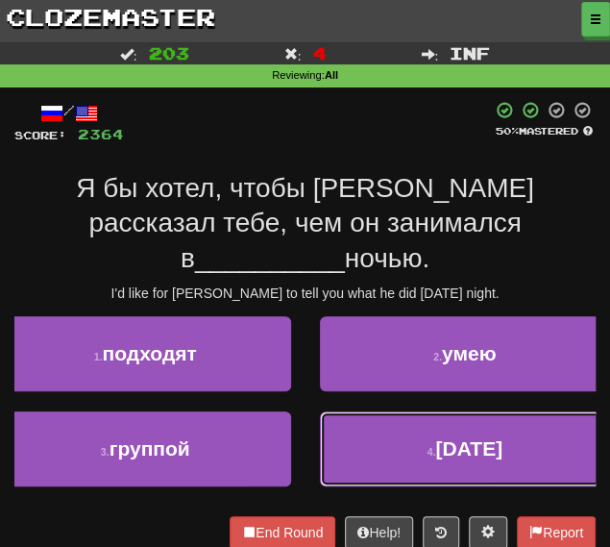
click at [376, 420] on button "4 . пятницу" at bounding box center [465, 448] width 291 height 75
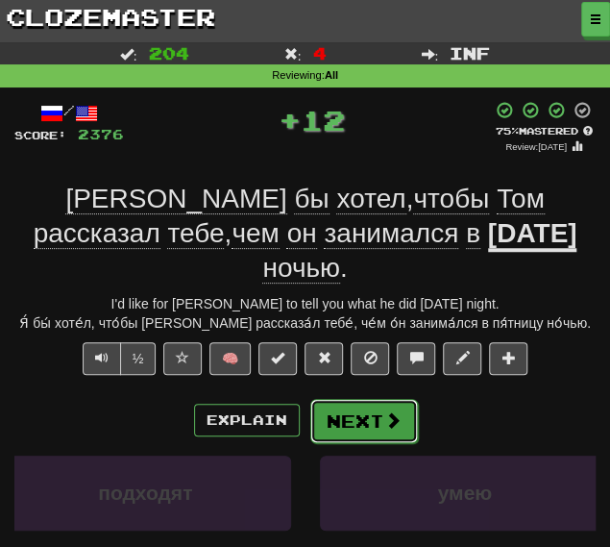
click at [381, 399] on button "Next" at bounding box center [365, 421] width 108 height 44
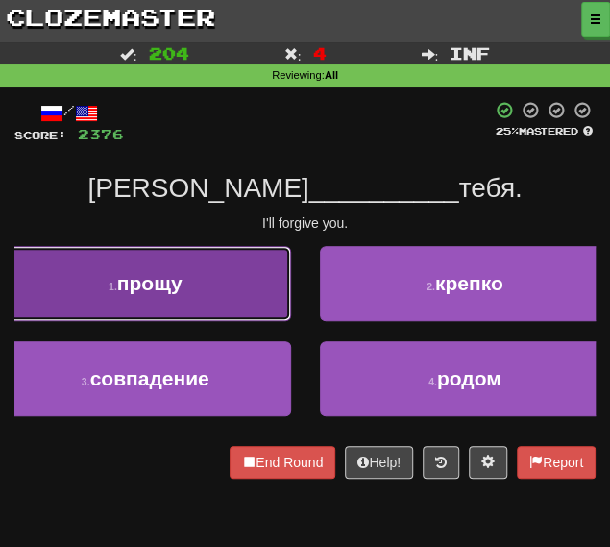
click at [221, 284] on button "1 . прощу" at bounding box center [145, 283] width 291 height 75
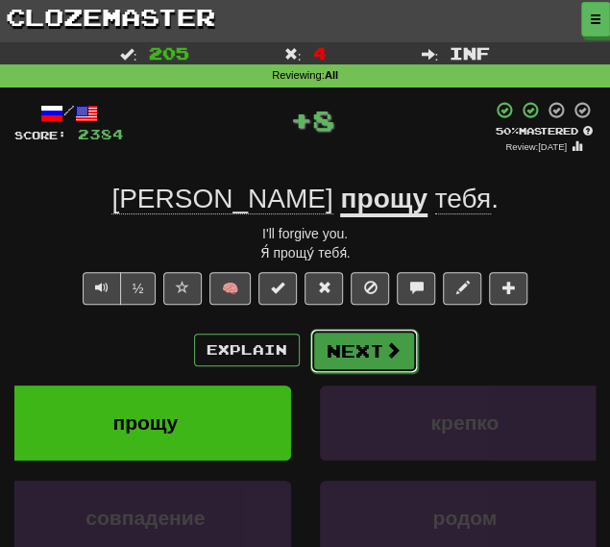
click at [354, 339] on button "Next" at bounding box center [365, 351] width 108 height 44
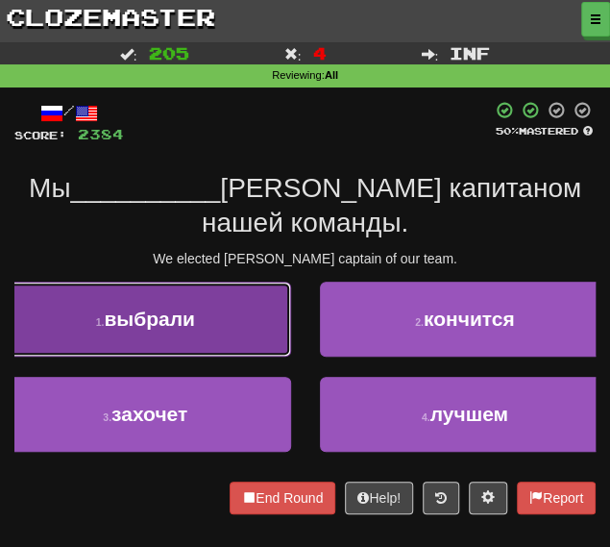
click at [246, 334] on button "1 . выбрали" at bounding box center [145, 319] width 291 height 75
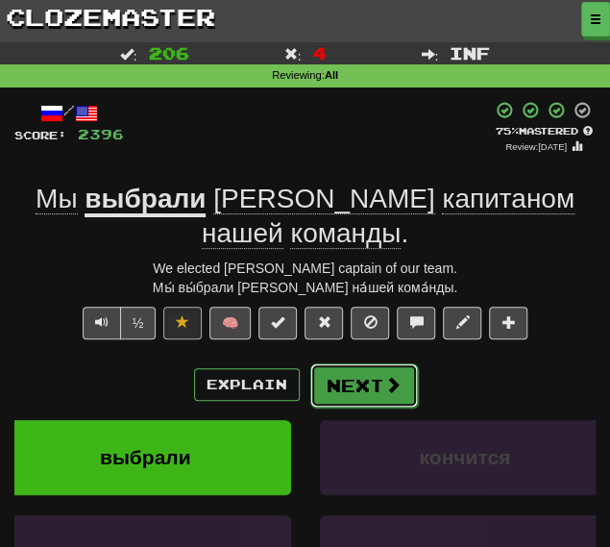
click at [347, 382] on button "Next" at bounding box center [365, 385] width 108 height 44
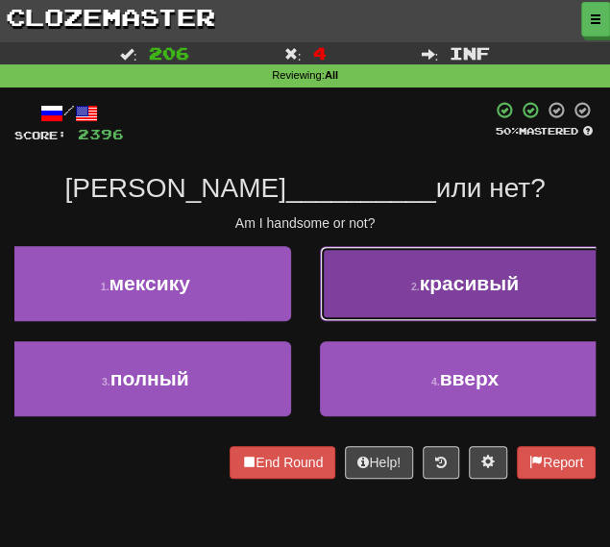
click at [377, 284] on button "2 . красивый" at bounding box center [465, 283] width 291 height 75
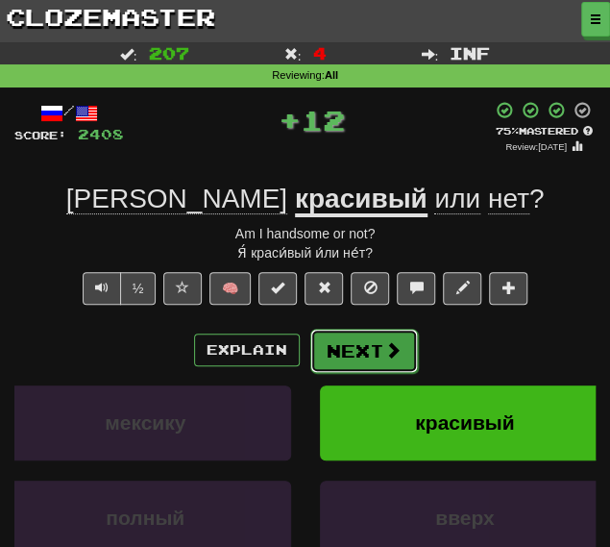
click at [352, 366] on button "Next" at bounding box center [365, 351] width 108 height 44
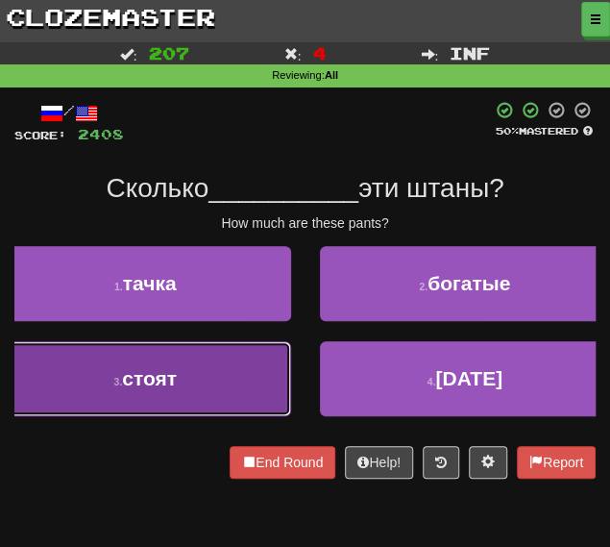
click at [273, 376] on button "3 . стоят" at bounding box center [145, 378] width 291 height 75
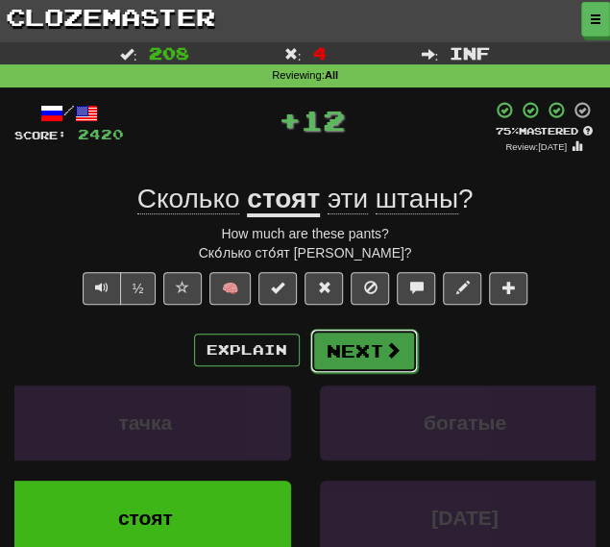
click at [381, 341] on button "Next" at bounding box center [365, 351] width 108 height 44
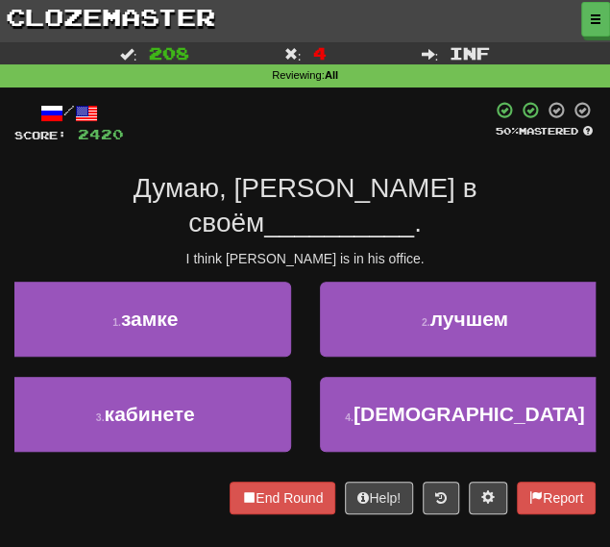
click at [303, 383] on div "3 . кабинете" at bounding box center [146, 424] width 320 height 95
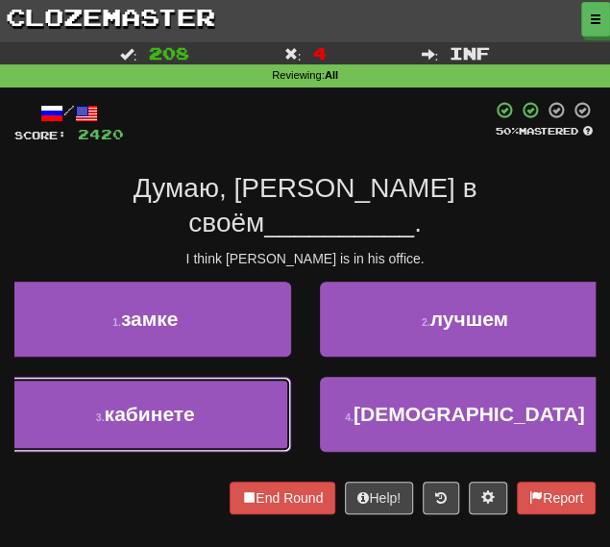
click at [285, 378] on button "3 . кабинете" at bounding box center [145, 414] width 291 height 75
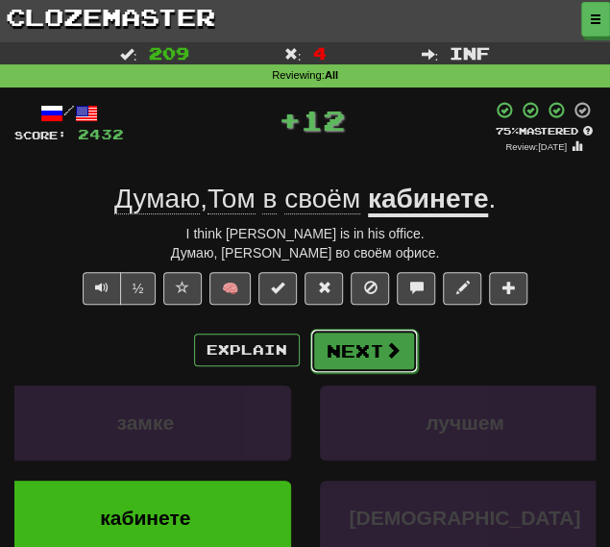
click at [341, 329] on button "Next" at bounding box center [365, 351] width 108 height 44
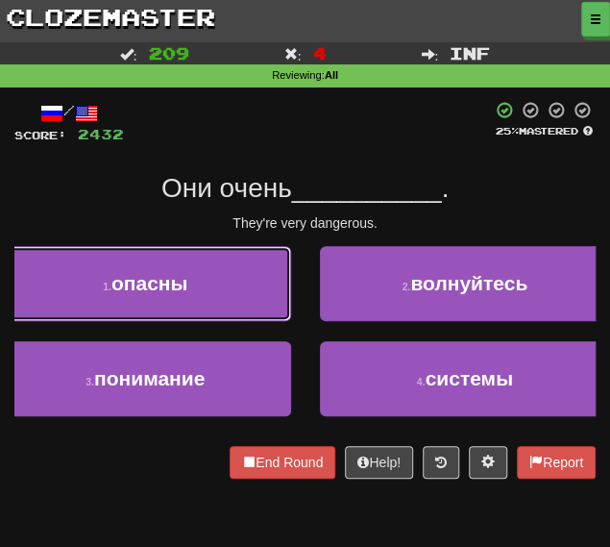
drag, startPoint x: 236, startPoint y: 294, endPoint x: 260, endPoint y: 303, distance: 25.5
click at [235, 295] on button "1 . опасны" at bounding box center [145, 283] width 291 height 75
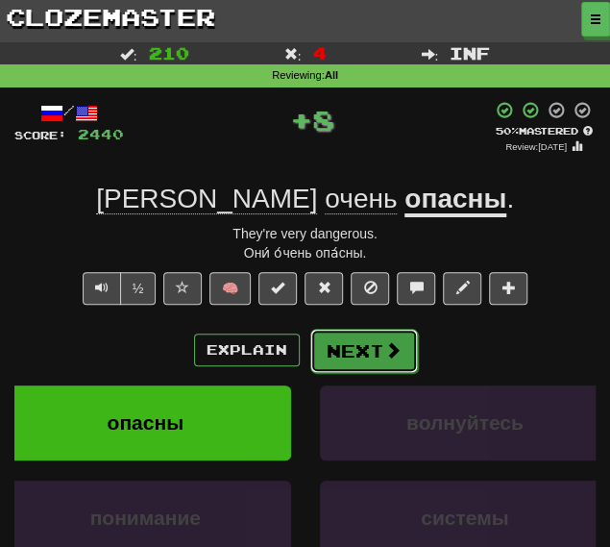
click at [338, 348] on button "Next" at bounding box center [365, 351] width 108 height 44
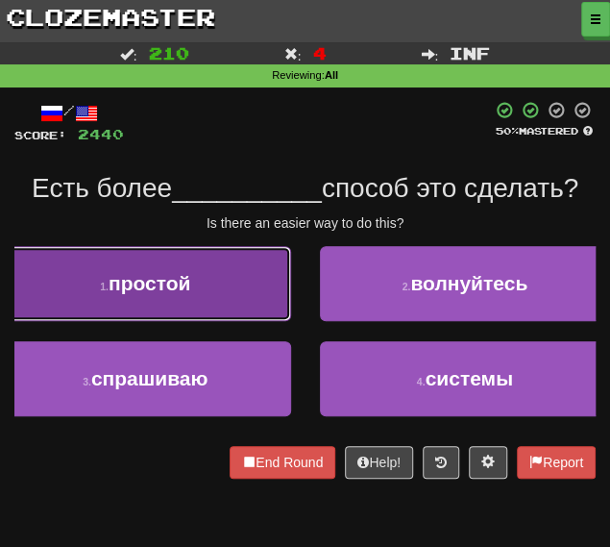
click at [217, 297] on button "1 . простой" at bounding box center [145, 283] width 291 height 75
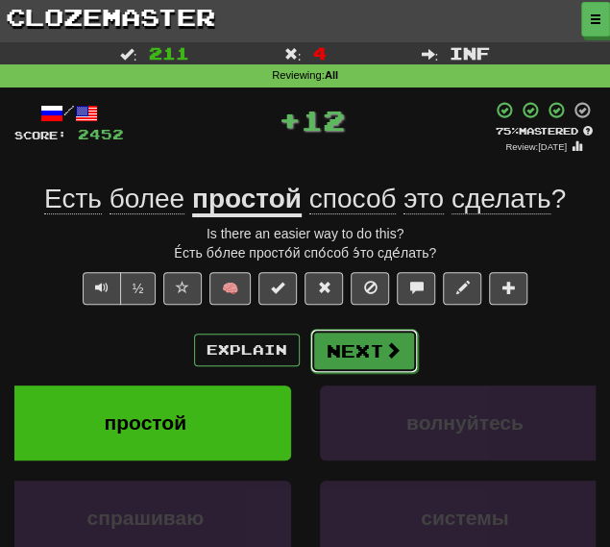
click at [356, 351] on button "Next" at bounding box center [365, 351] width 108 height 44
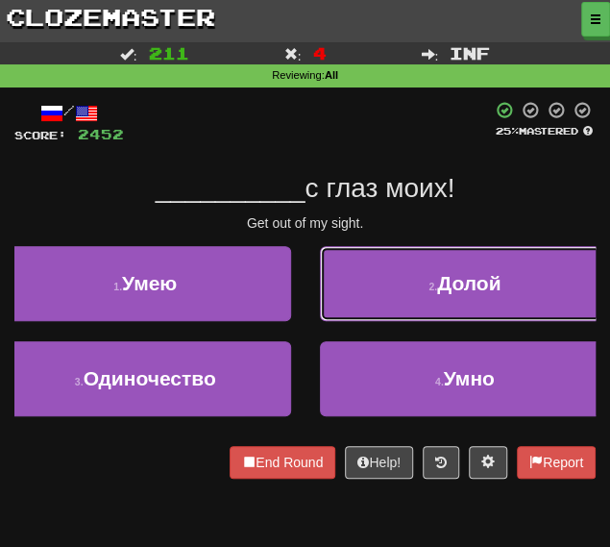
click at [361, 307] on button "2 . Долой" at bounding box center [465, 283] width 291 height 75
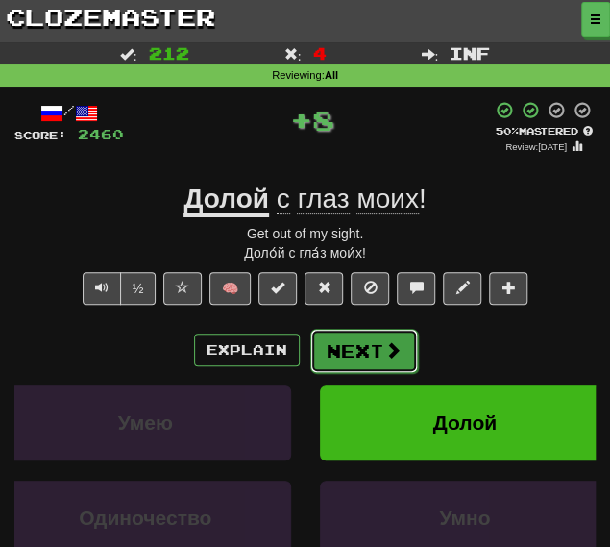
click at [333, 351] on button "Next" at bounding box center [365, 351] width 108 height 44
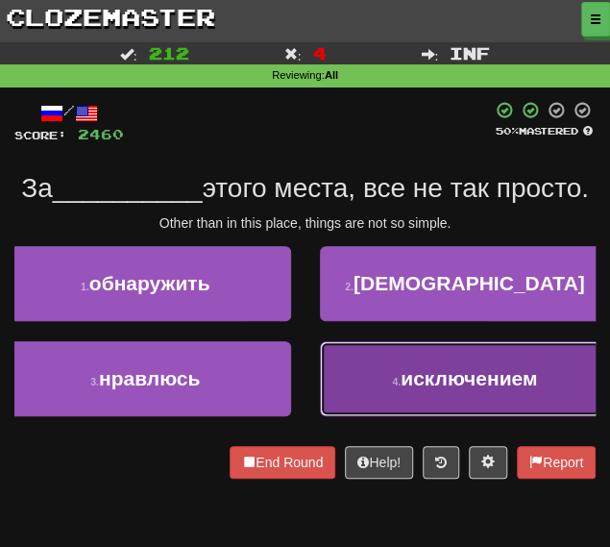
click at [375, 400] on button "4 . исключением" at bounding box center [465, 378] width 291 height 75
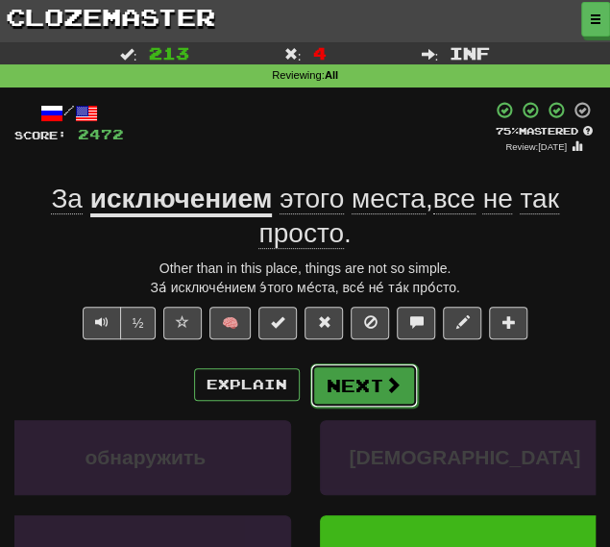
click at [354, 378] on button "Next" at bounding box center [365, 385] width 108 height 44
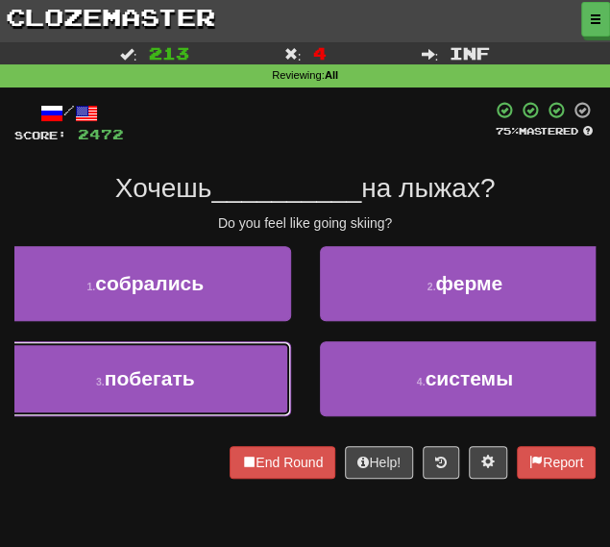
click at [194, 374] on span "побегать" at bounding box center [150, 378] width 90 height 22
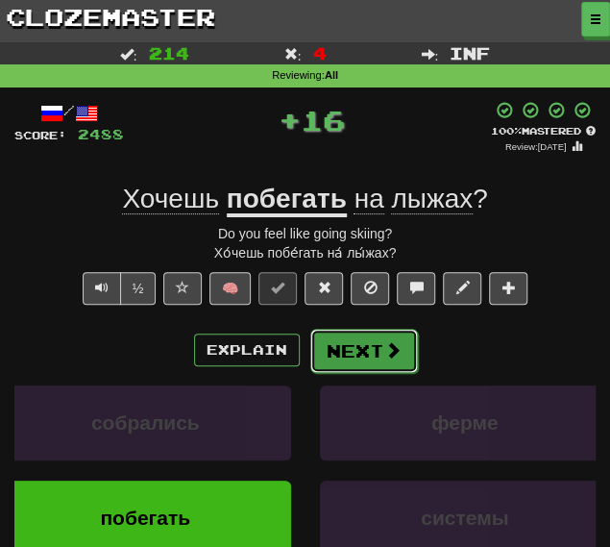
click at [341, 356] on button "Next" at bounding box center [365, 351] width 108 height 44
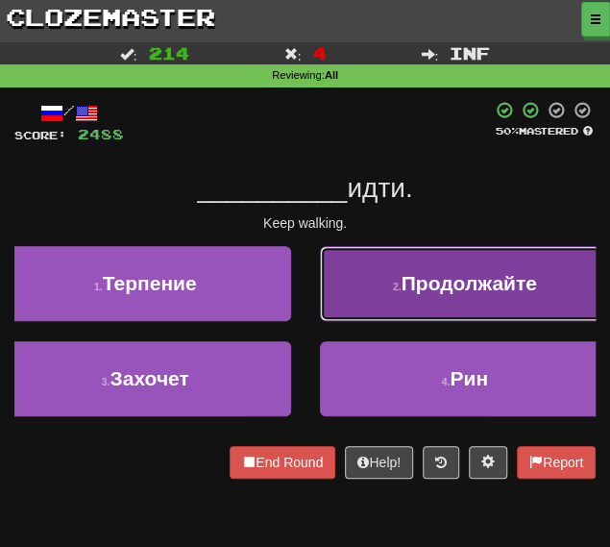
click at [341, 287] on button "2 . Продолжайте" at bounding box center [465, 283] width 291 height 75
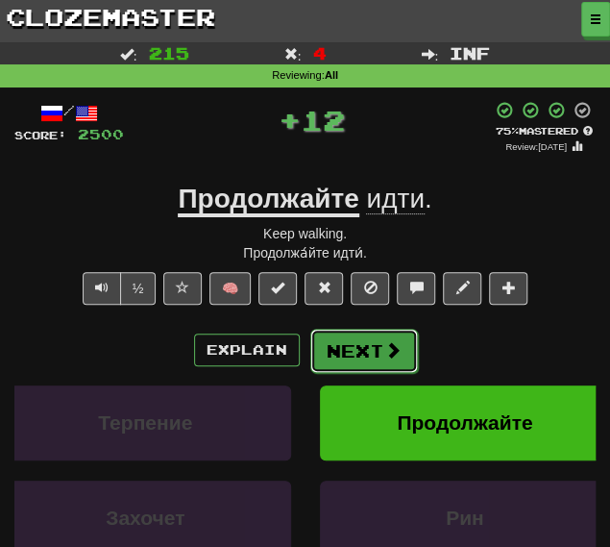
click at [355, 341] on button "Next" at bounding box center [365, 351] width 108 height 44
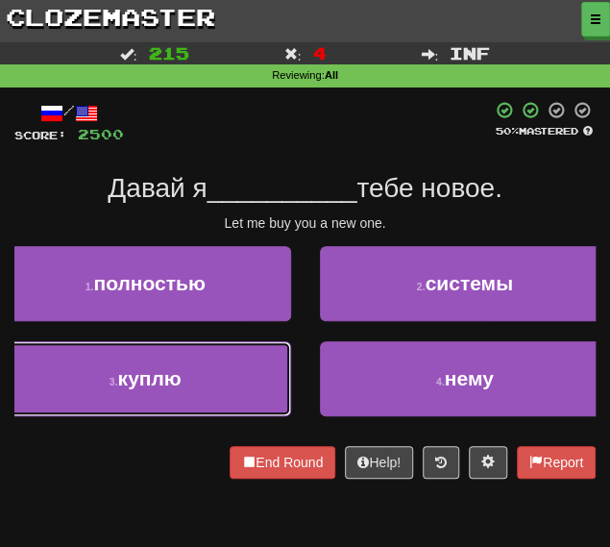
click at [185, 382] on button "3 . куплю" at bounding box center [145, 378] width 291 height 75
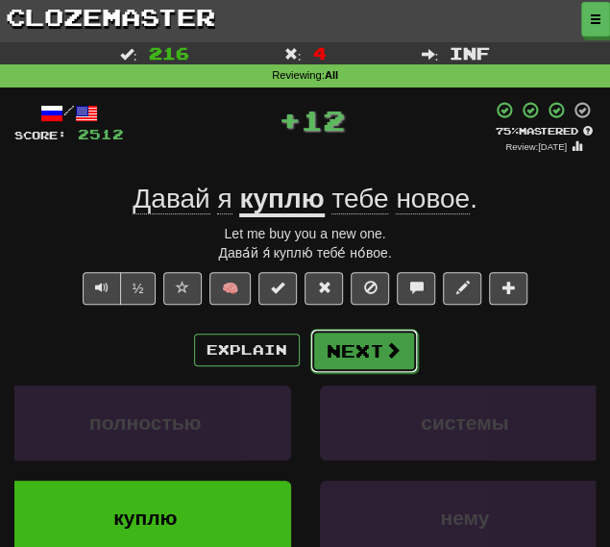
click at [344, 341] on button "Next" at bounding box center [365, 351] width 108 height 44
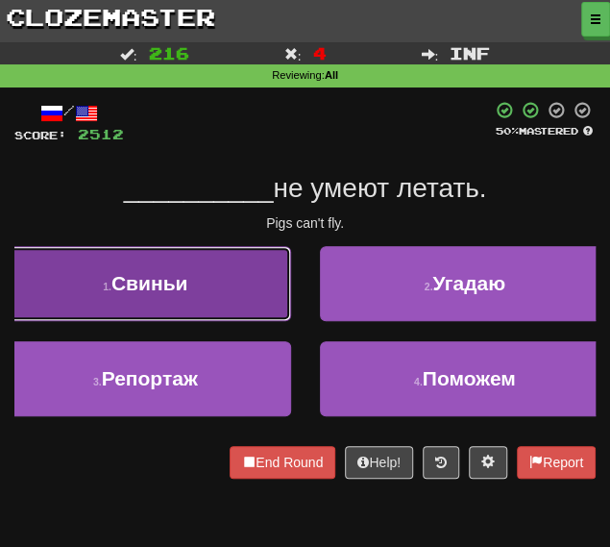
click at [162, 289] on span "Свиньи" at bounding box center [150, 283] width 77 height 22
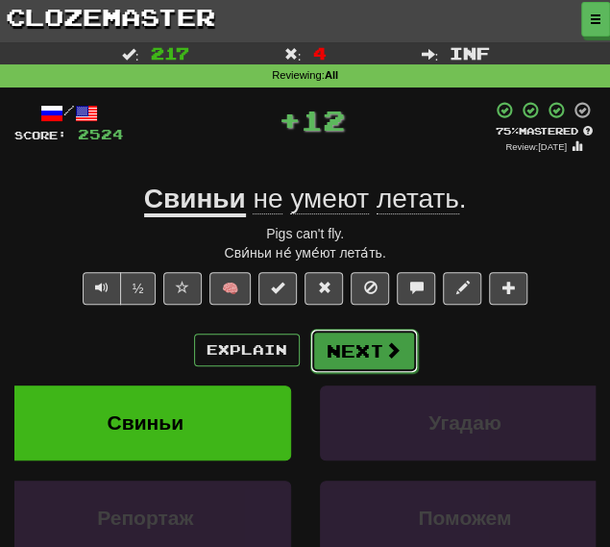
click at [319, 330] on button "Next" at bounding box center [365, 351] width 108 height 44
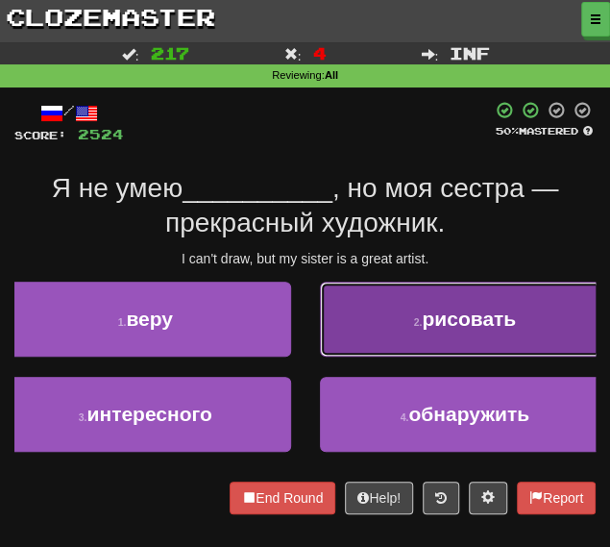
click at [338, 323] on button "2 . рисовать" at bounding box center [465, 319] width 291 height 75
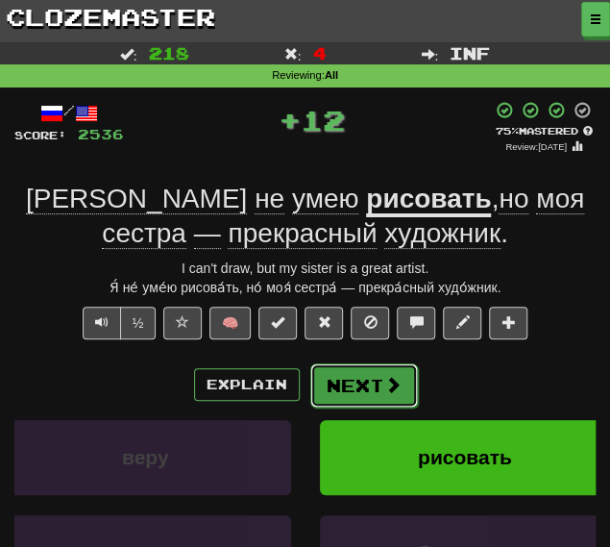
click at [362, 374] on button "Next" at bounding box center [365, 385] width 108 height 44
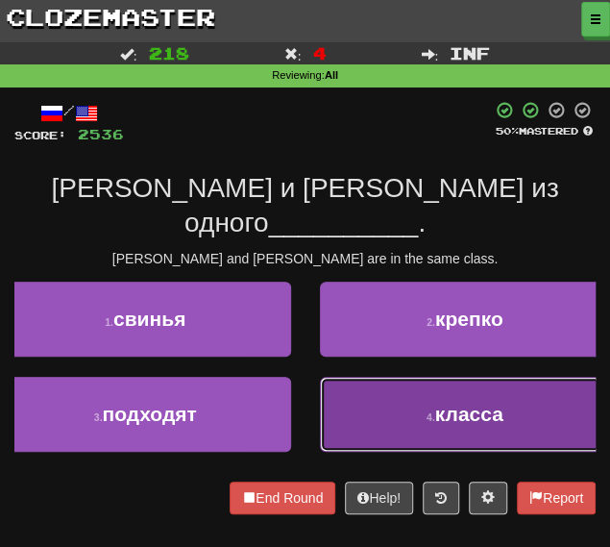
click at [346, 377] on button "4 . класса" at bounding box center [465, 414] width 291 height 75
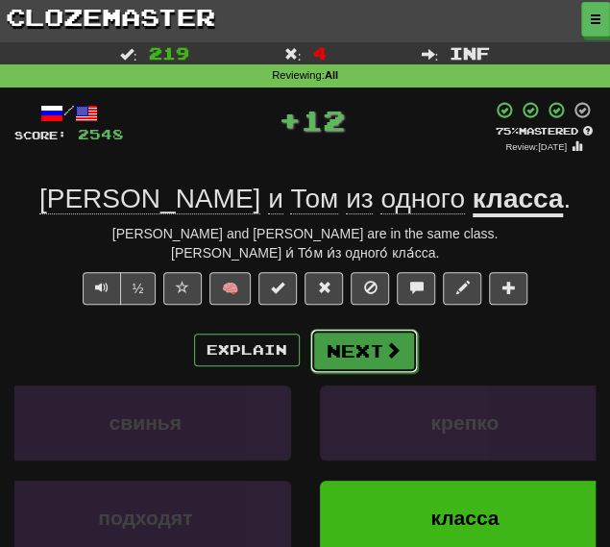
click at [344, 343] on button "Next" at bounding box center [365, 351] width 108 height 44
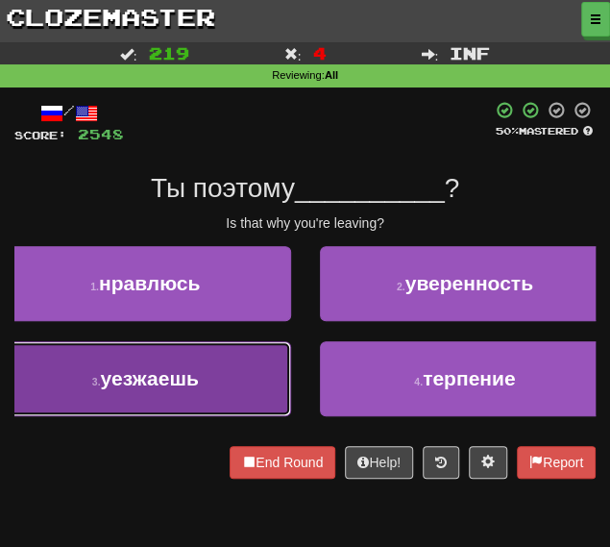
click at [215, 367] on button "3 . уезжаешь" at bounding box center [145, 378] width 291 height 75
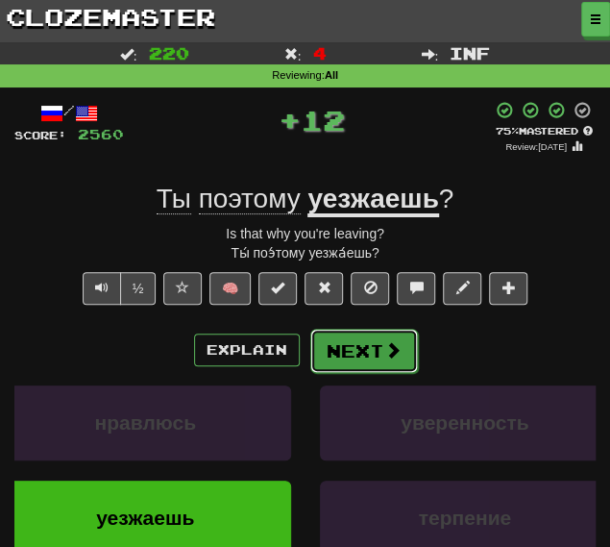
click at [350, 344] on button "Next" at bounding box center [365, 351] width 108 height 44
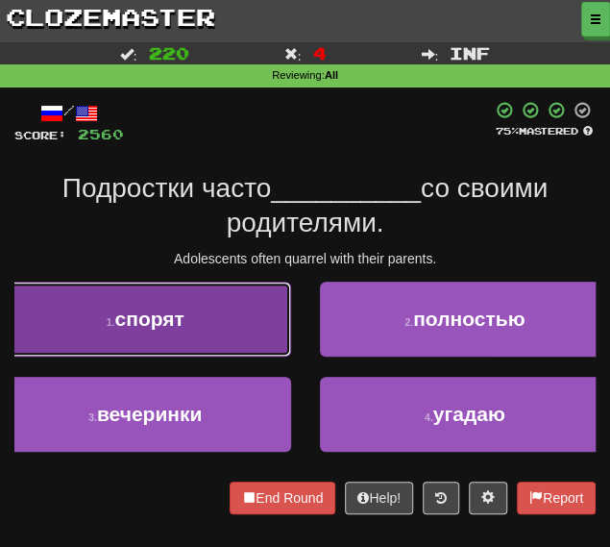
click at [191, 329] on button "1 . спорят" at bounding box center [145, 319] width 291 height 75
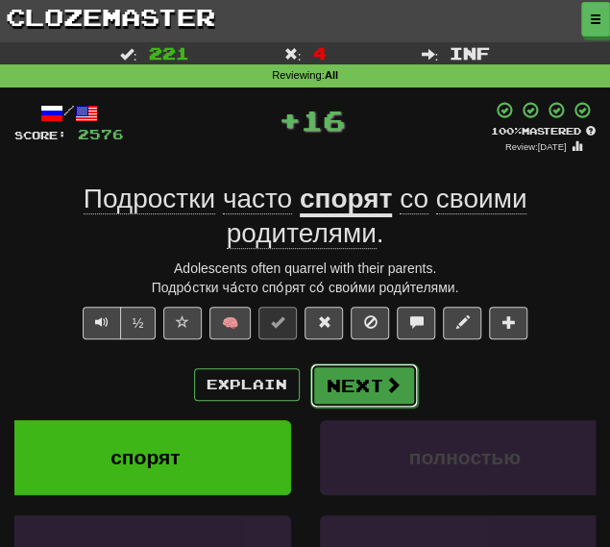
click at [358, 370] on button "Next" at bounding box center [365, 385] width 108 height 44
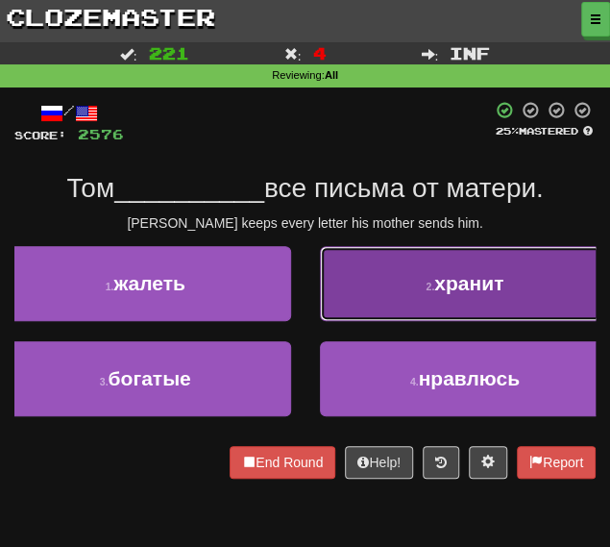
click at [410, 276] on button "2 . хранит" at bounding box center [465, 283] width 291 height 75
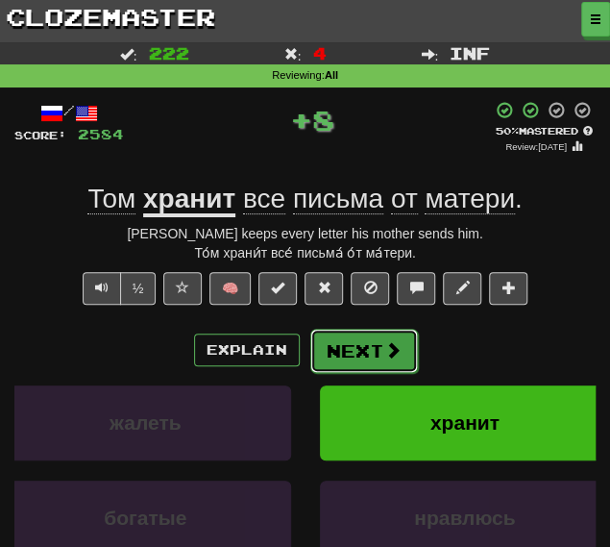
click at [358, 344] on button "Next" at bounding box center [365, 351] width 108 height 44
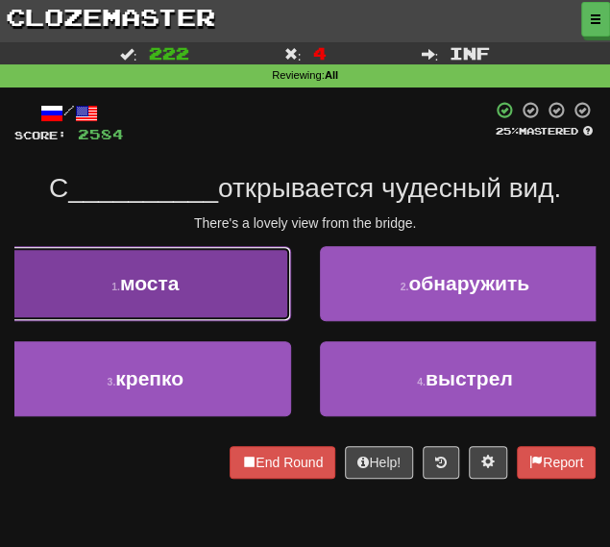
click at [189, 279] on button "1 . моста" at bounding box center [145, 283] width 291 height 75
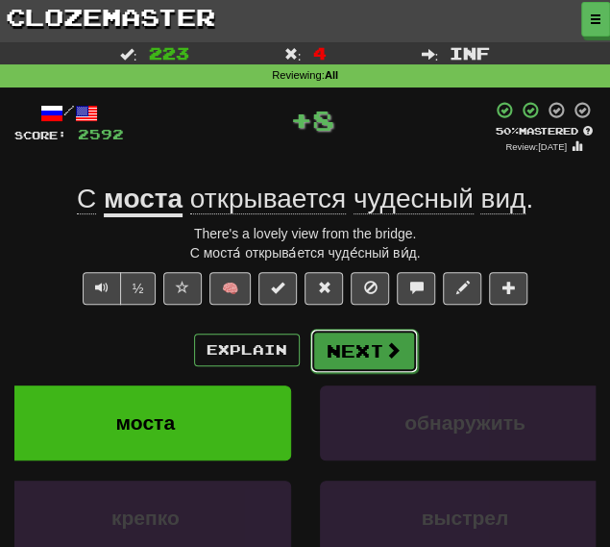
click at [365, 359] on button "Next" at bounding box center [365, 351] width 108 height 44
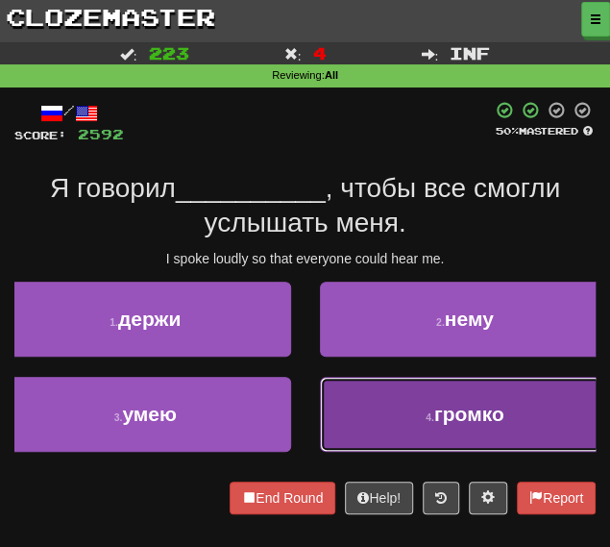
click at [395, 413] on button "4 . громко" at bounding box center [465, 414] width 291 height 75
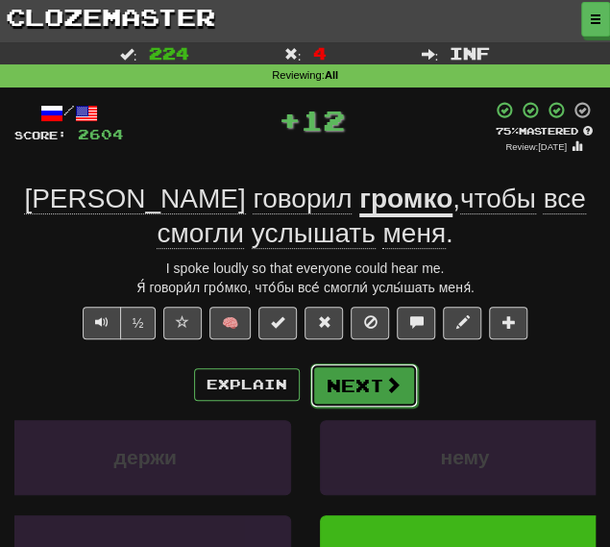
click at [367, 376] on button "Next" at bounding box center [365, 385] width 108 height 44
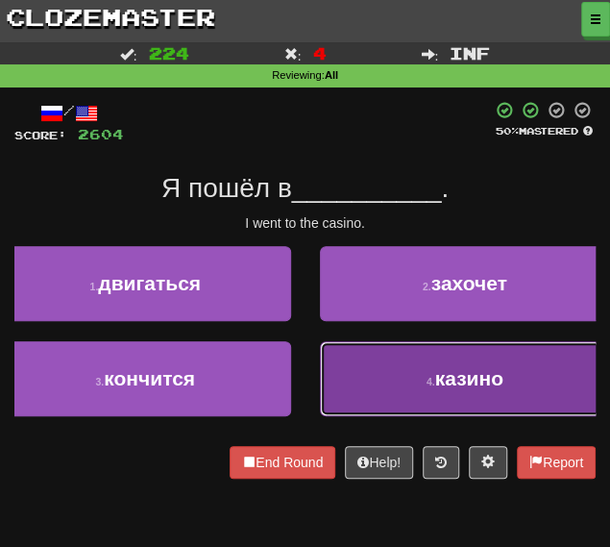
click at [360, 369] on button "4 . казино" at bounding box center [465, 378] width 291 height 75
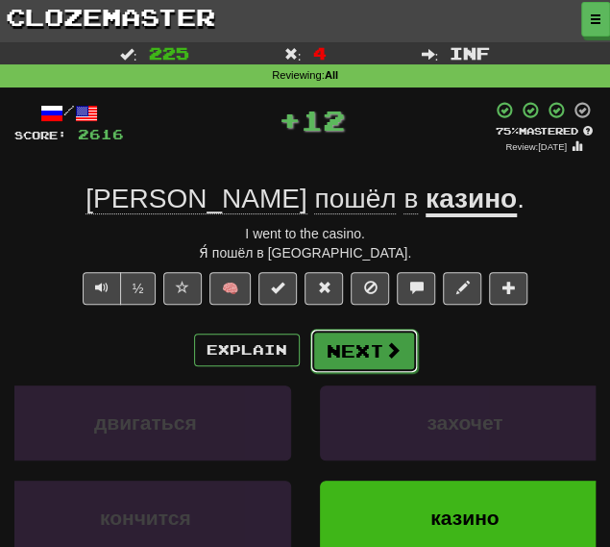
click at [329, 343] on button "Next" at bounding box center [365, 351] width 108 height 44
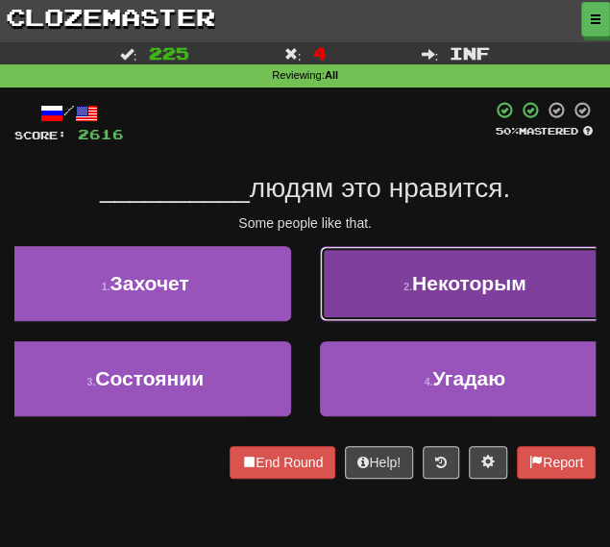
click at [377, 279] on button "2 . Некоторым" at bounding box center [465, 283] width 291 height 75
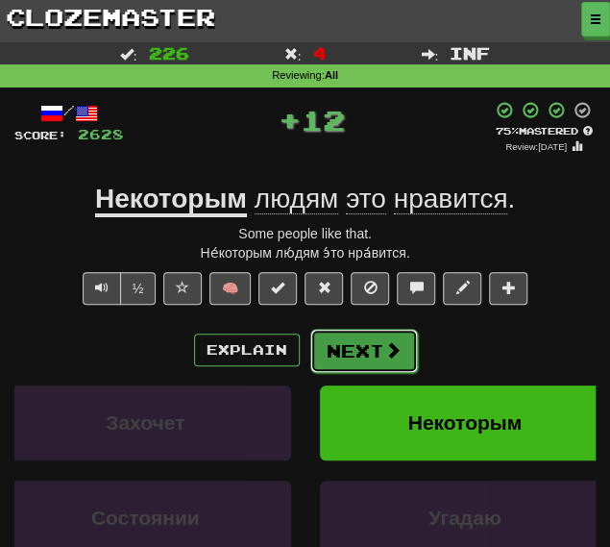
click at [358, 347] on button "Next" at bounding box center [365, 351] width 108 height 44
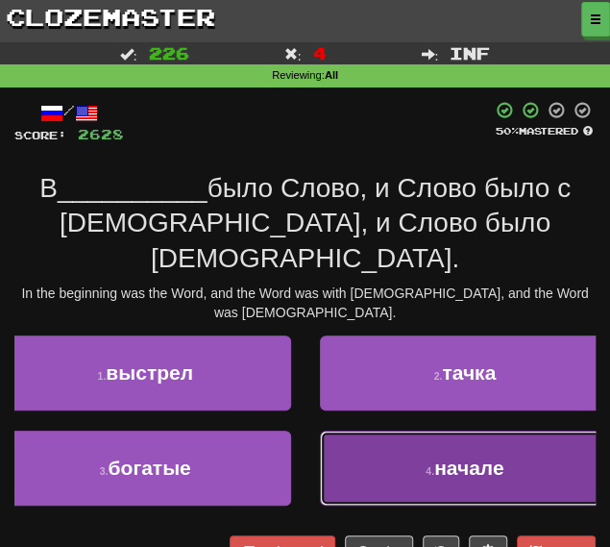
click at [372, 431] on button "4 . начале" at bounding box center [465, 468] width 291 height 75
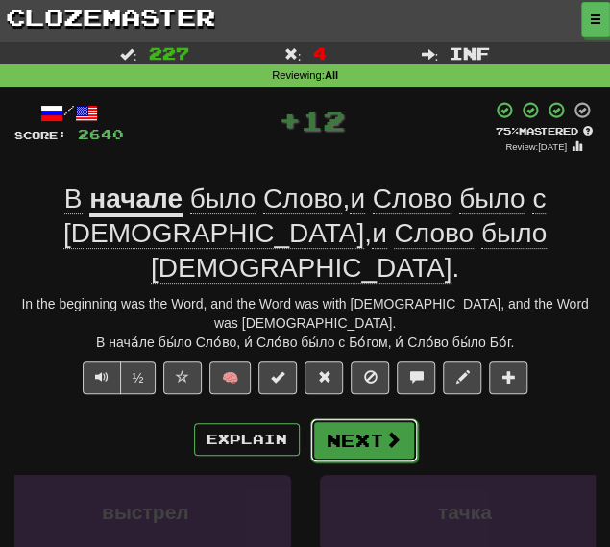
click at [365, 418] on button "Next" at bounding box center [365, 440] width 108 height 44
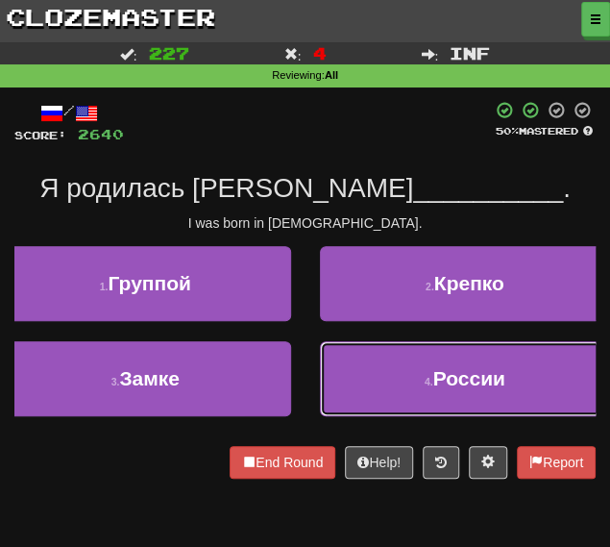
click at [404, 372] on button "4 . России" at bounding box center [465, 378] width 291 height 75
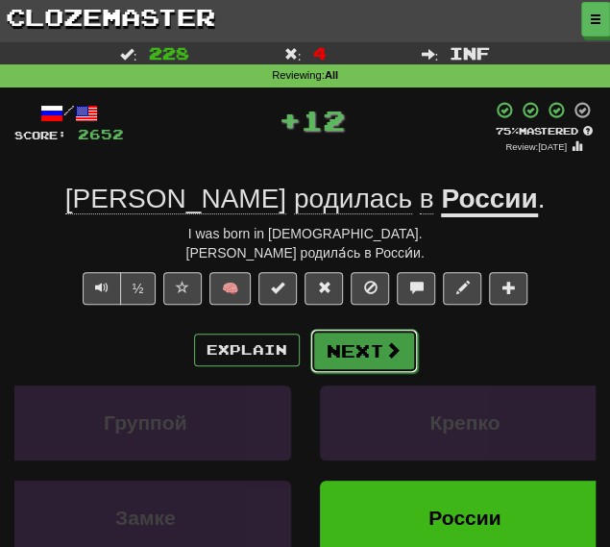
click at [358, 349] on button "Next" at bounding box center [365, 351] width 108 height 44
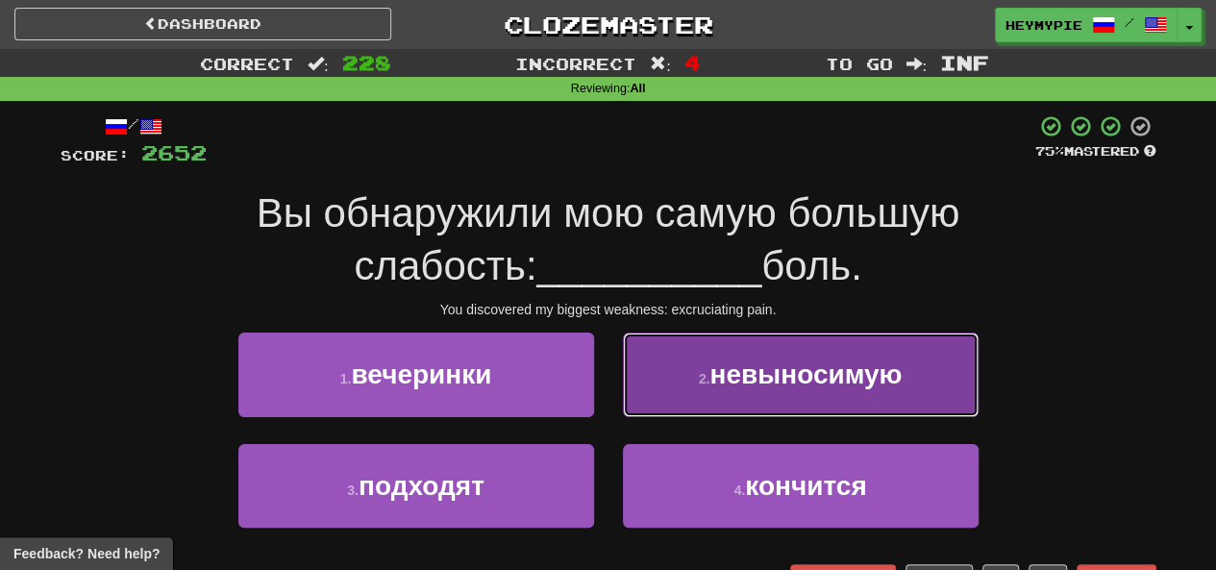
click at [610, 370] on button "2 . невыносимую" at bounding box center [801, 375] width 356 height 84
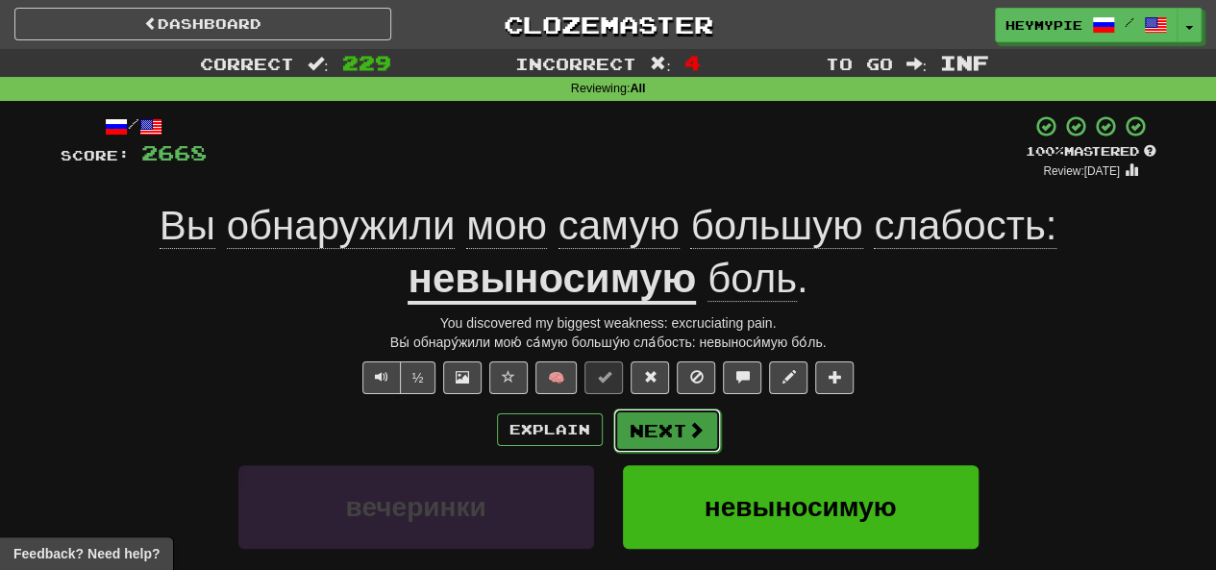
click at [610, 437] on button "Next" at bounding box center [667, 431] width 108 height 44
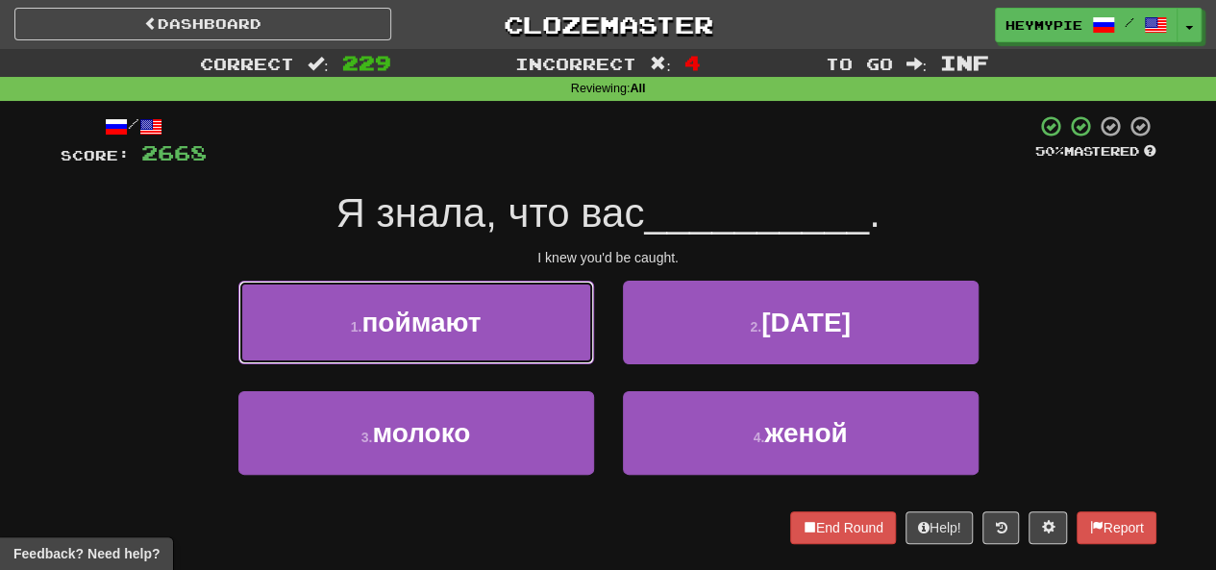
click at [315, 314] on button "1 . поймают" at bounding box center [416, 323] width 356 height 84
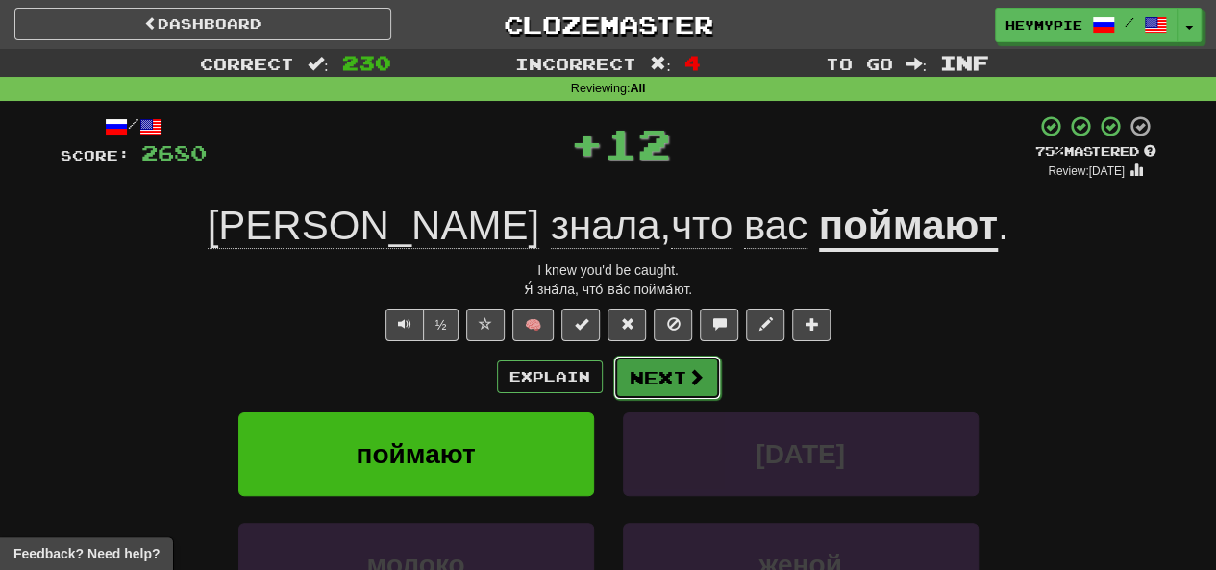
click at [610, 370] on button "Next" at bounding box center [667, 378] width 108 height 44
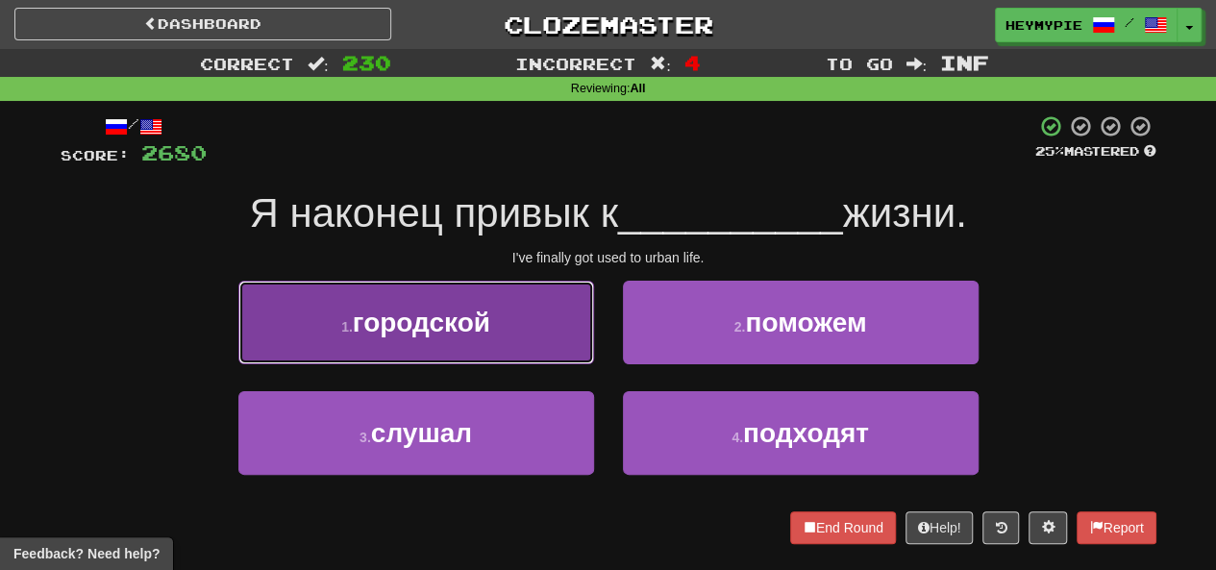
click at [552, 299] on button "1 . городской" at bounding box center [416, 323] width 356 height 84
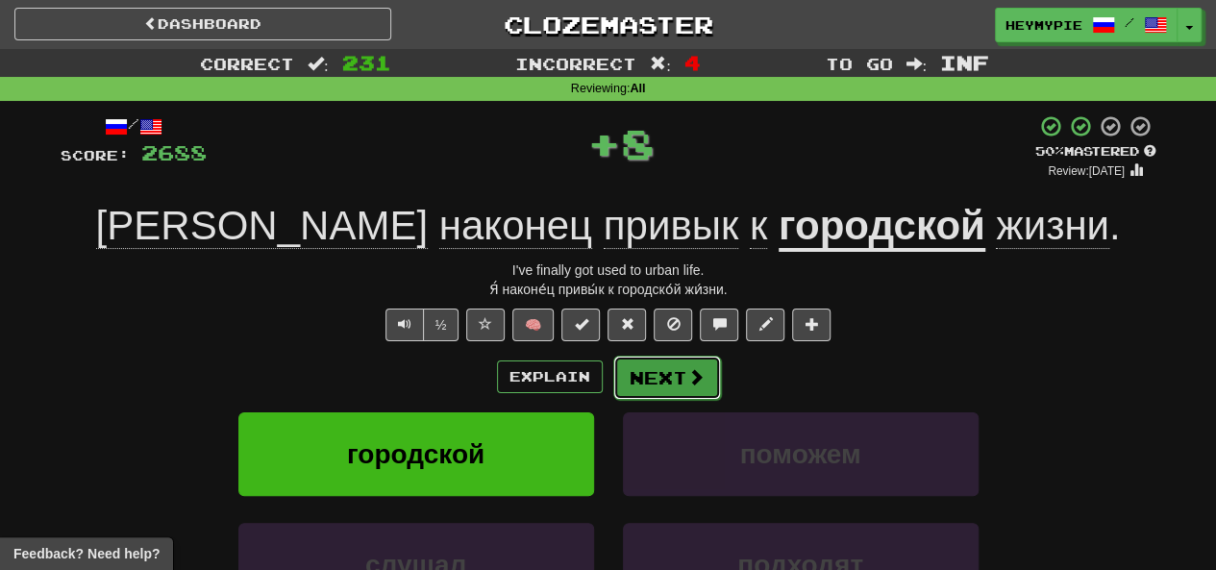
click at [610, 380] on button "Next" at bounding box center [667, 378] width 108 height 44
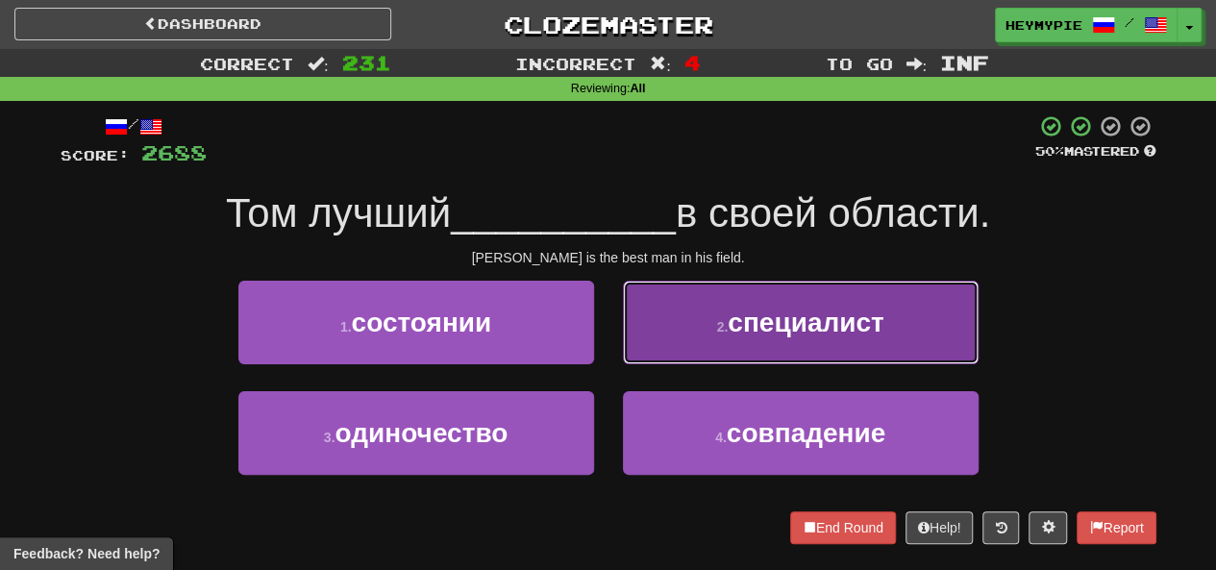
click at [610, 317] on button "2 . специалист" at bounding box center [801, 323] width 356 height 84
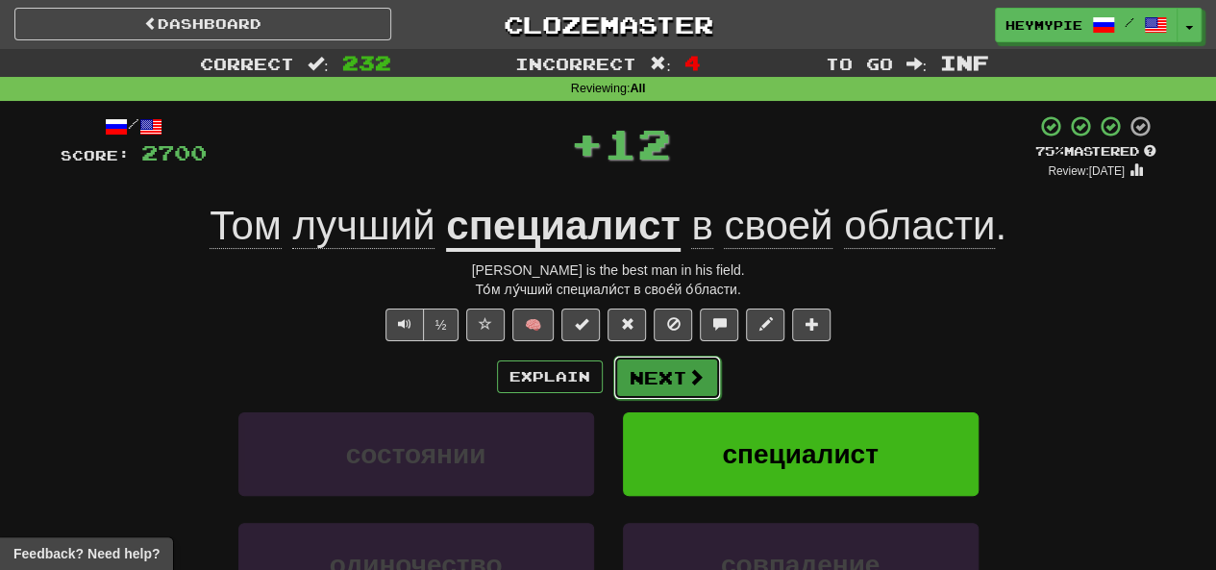
click at [610, 386] on button "Next" at bounding box center [667, 378] width 108 height 44
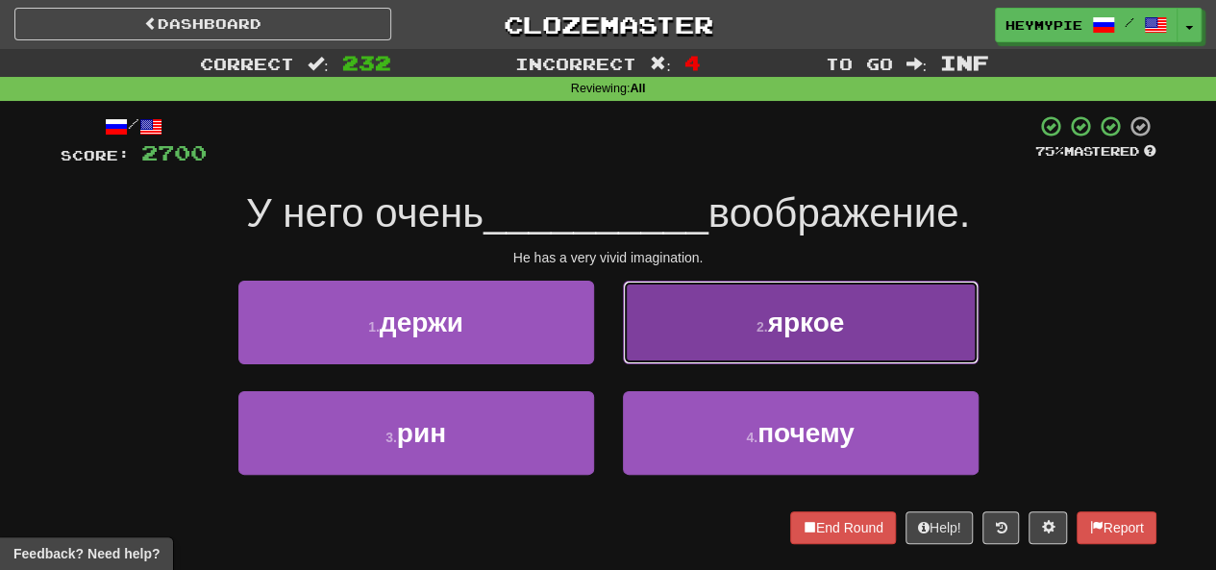
click at [610, 315] on button "2 . яркое" at bounding box center [801, 323] width 356 height 84
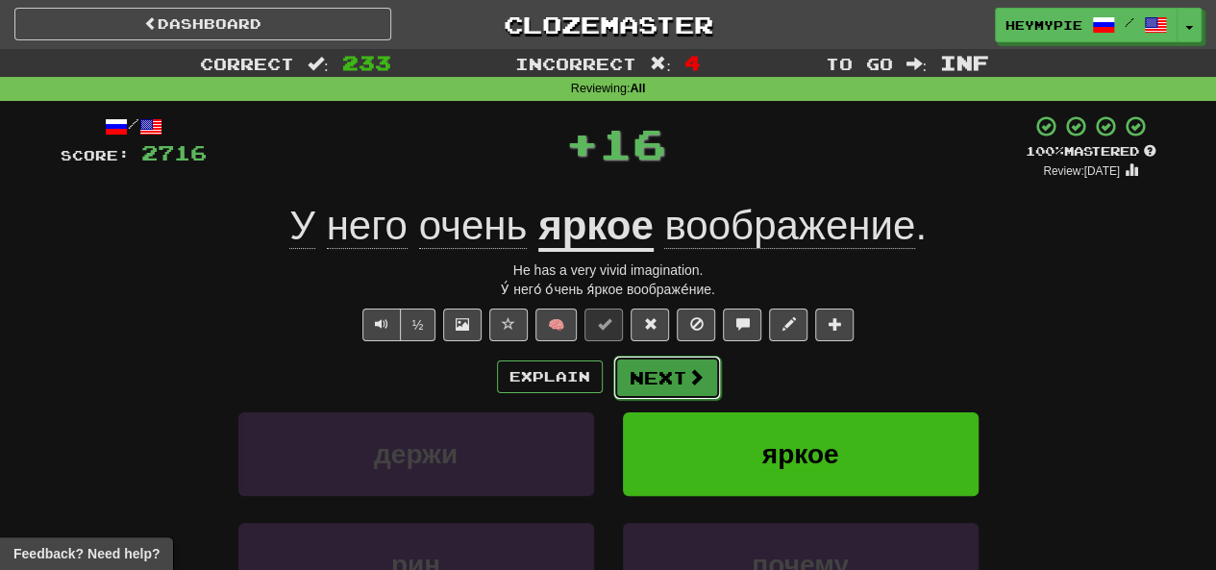
click at [610, 374] on button "Next" at bounding box center [667, 378] width 108 height 44
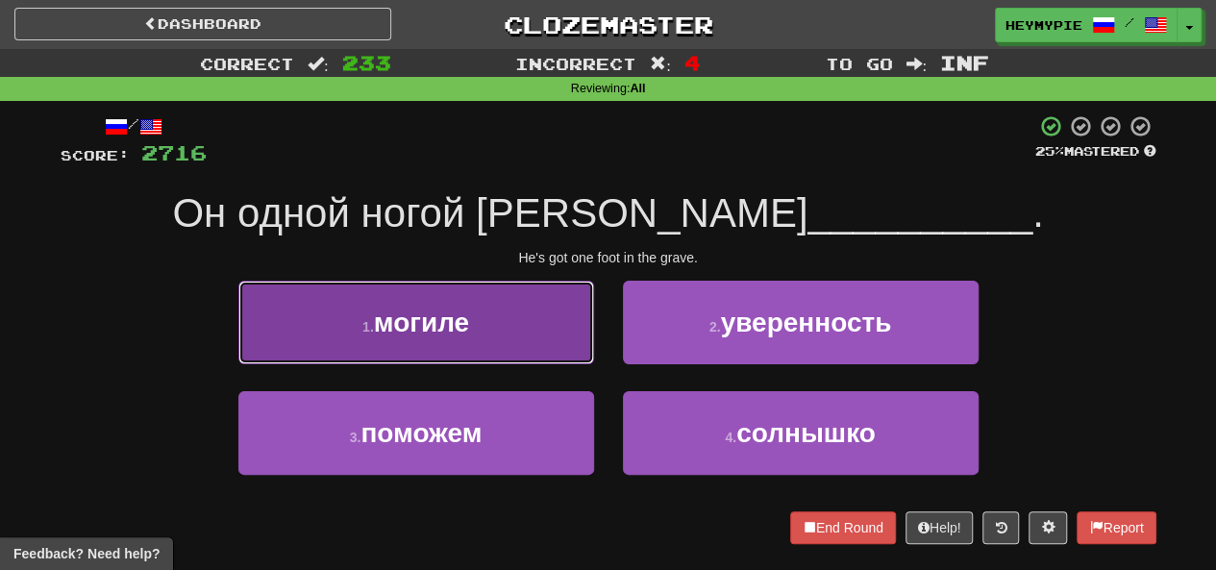
click at [561, 328] on button "1 . могиле" at bounding box center [416, 323] width 356 height 84
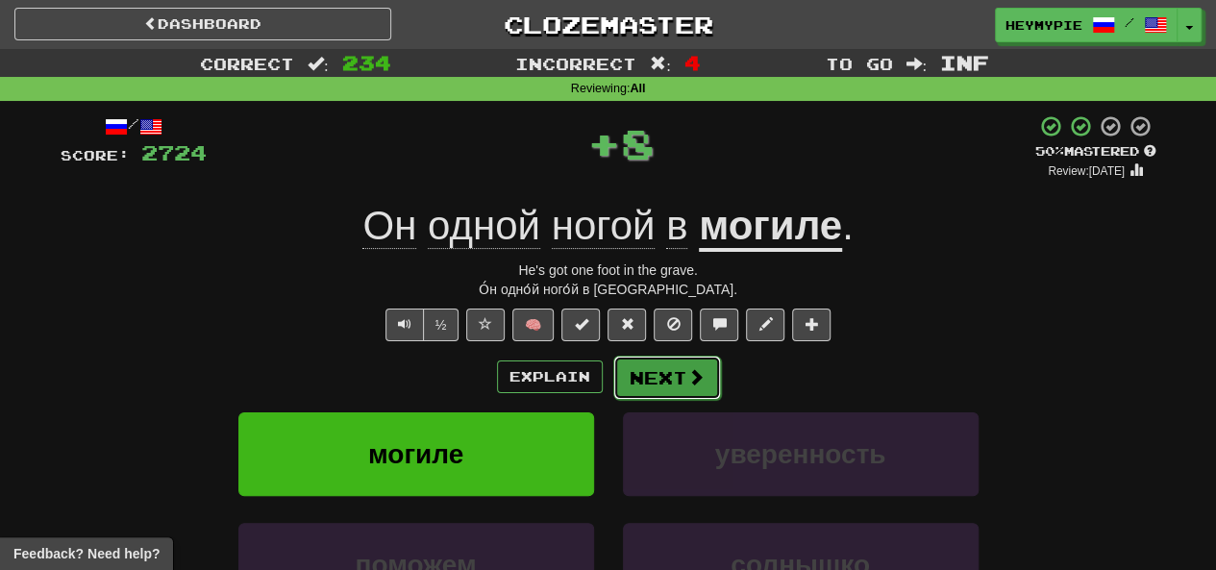
click at [610, 390] on button "Next" at bounding box center [667, 378] width 108 height 44
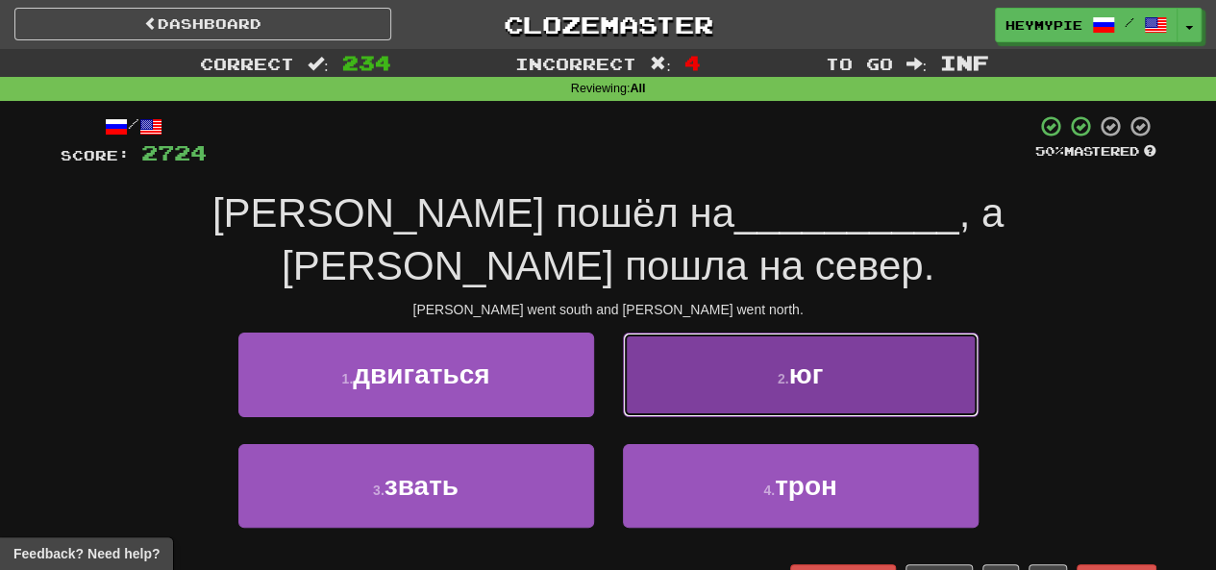
drag, startPoint x: 696, startPoint y: 311, endPoint x: 702, endPoint y: 321, distance: 12.0
click at [610, 333] on button "2 . юг" at bounding box center [801, 375] width 356 height 84
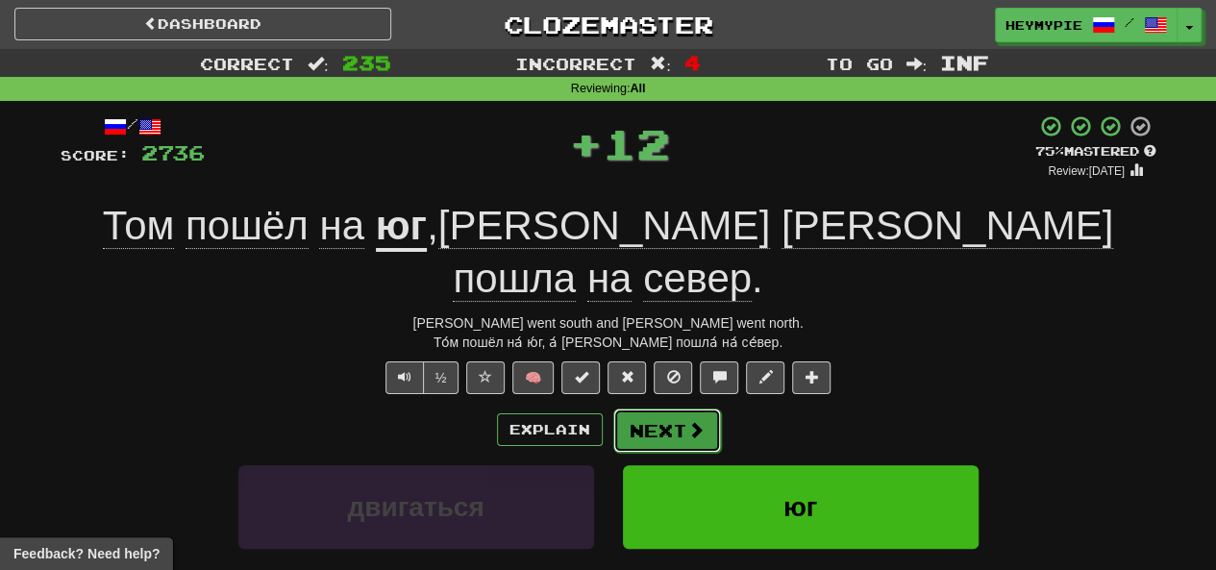
click at [610, 409] on button "Next" at bounding box center [667, 431] width 108 height 44
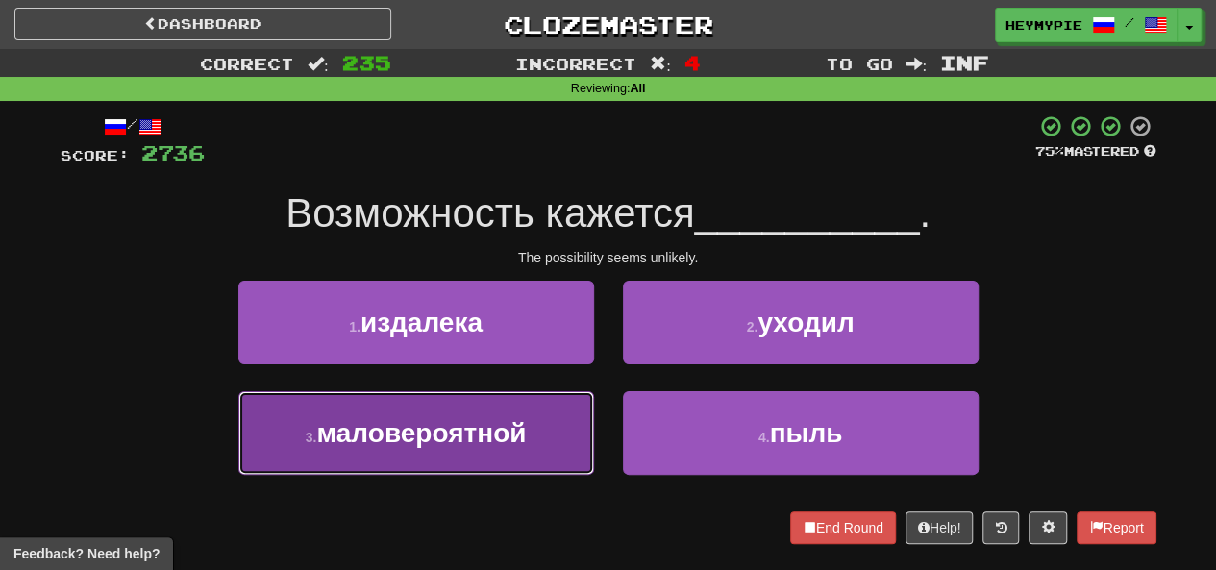
click at [542, 435] on button "3 . маловероятной" at bounding box center [416, 433] width 356 height 84
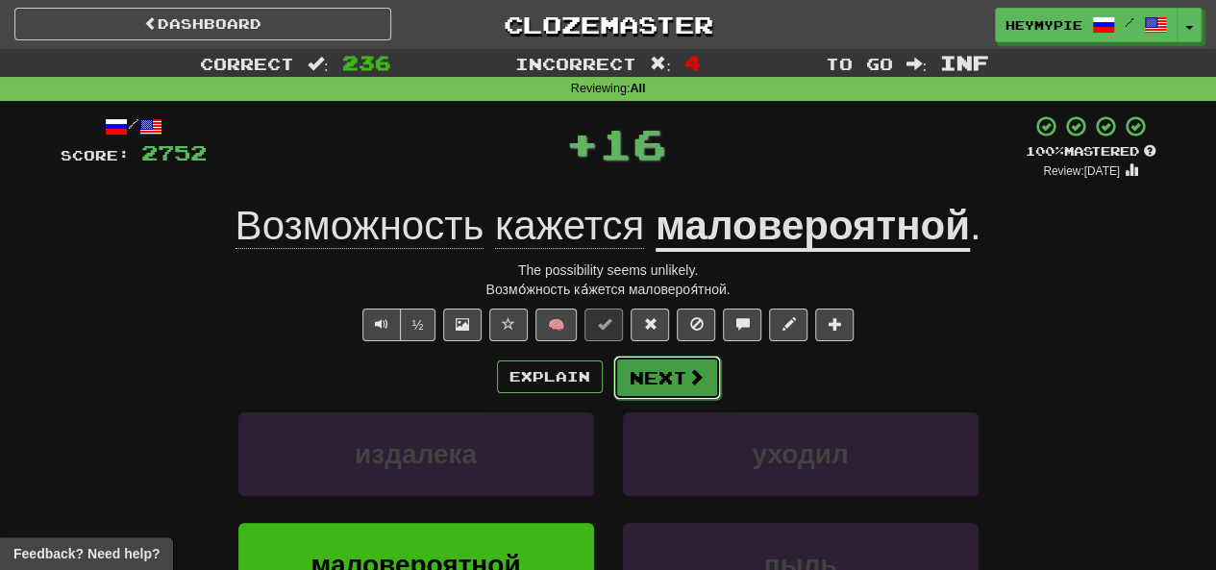
click at [610, 393] on button "Next" at bounding box center [667, 378] width 108 height 44
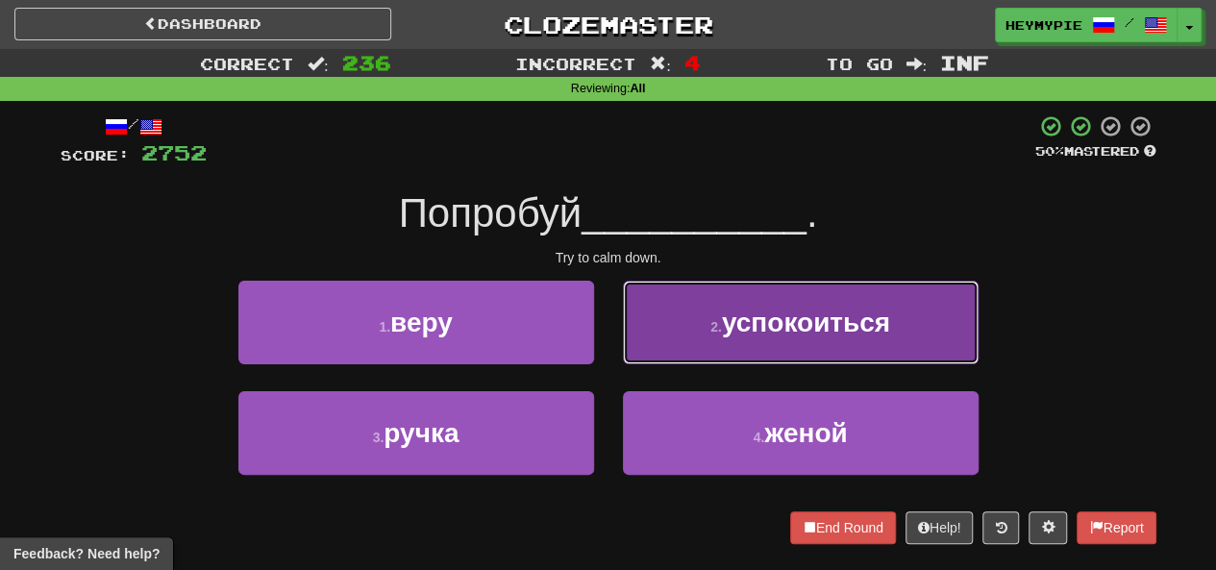
click at [610, 330] on button "2 . успокоиться" at bounding box center [801, 323] width 356 height 84
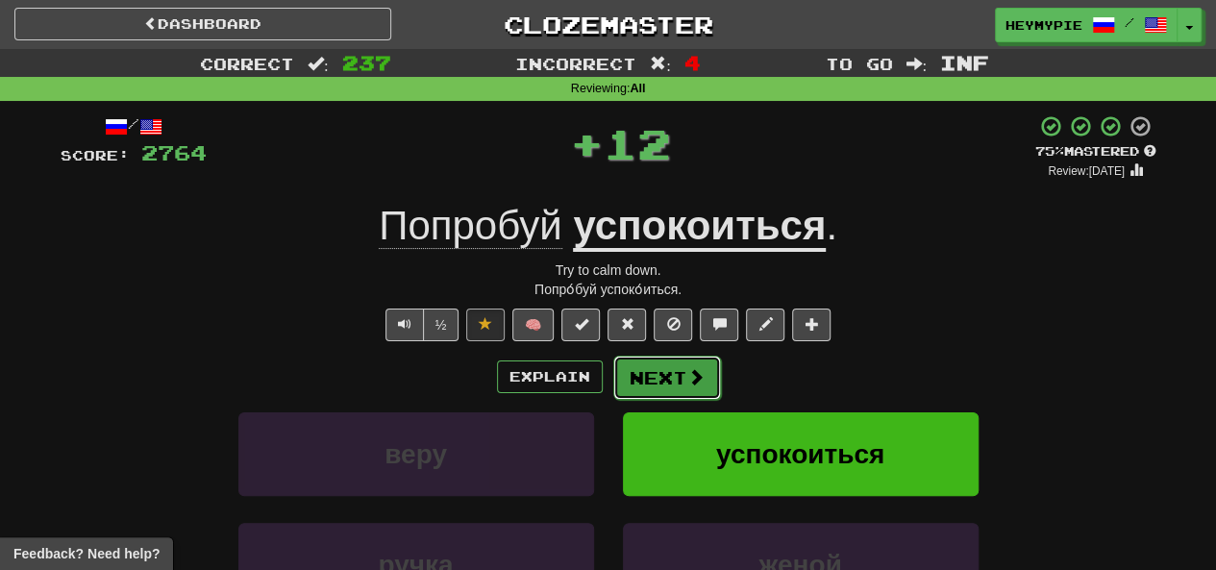
click at [610, 383] on button "Next" at bounding box center [667, 378] width 108 height 44
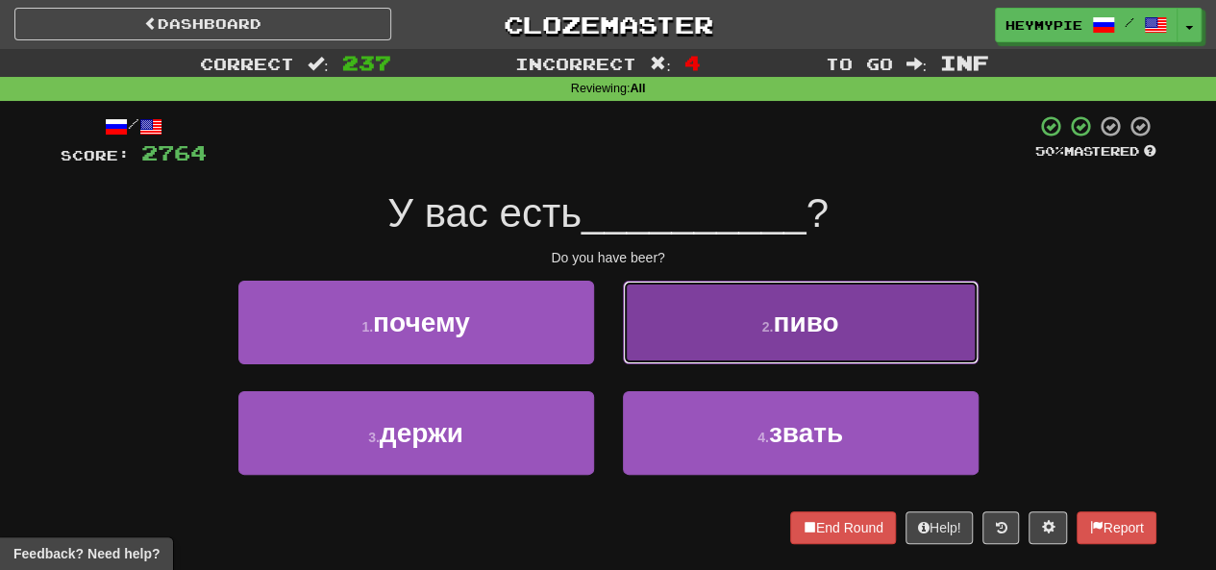
click at [610, 322] on button "2 . пиво" at bounding box center [801, 323] width 356 height 84
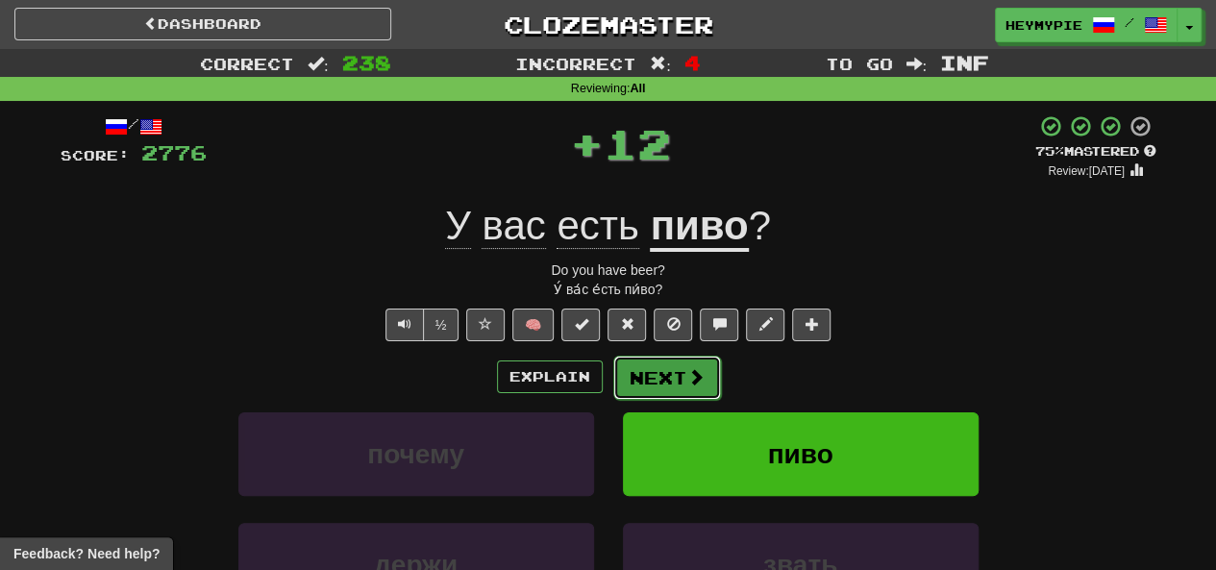
click at [610, 388] on button "Next" at bounding box center [667, 378] width 108 height 44
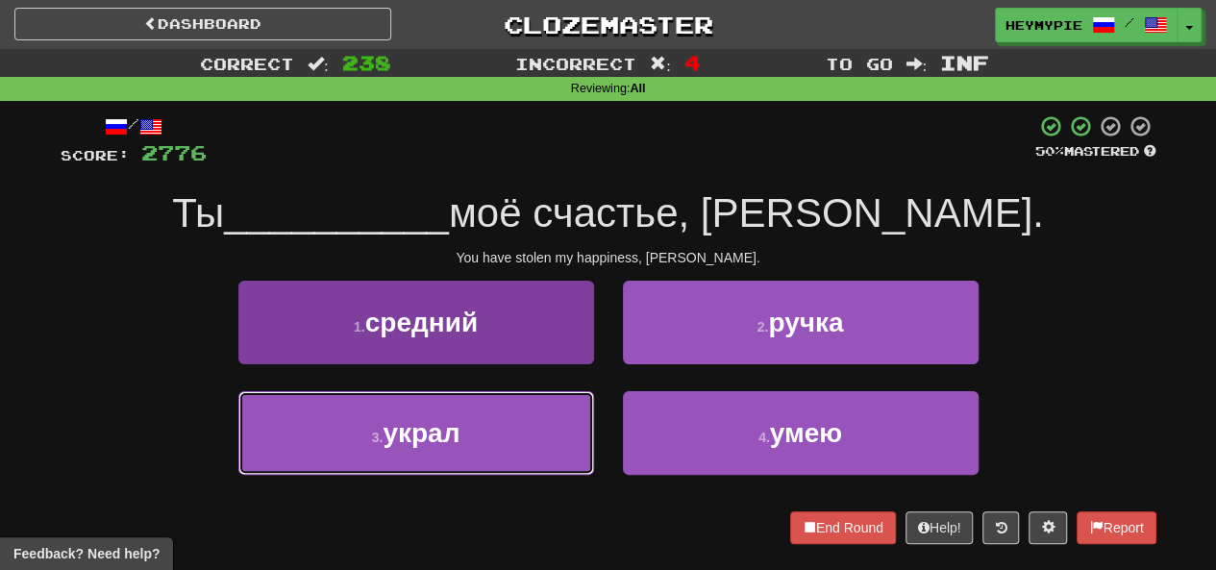
click at [548, 442] on button "3 . украл" at bounding box center [416, 433] width 356 height 84
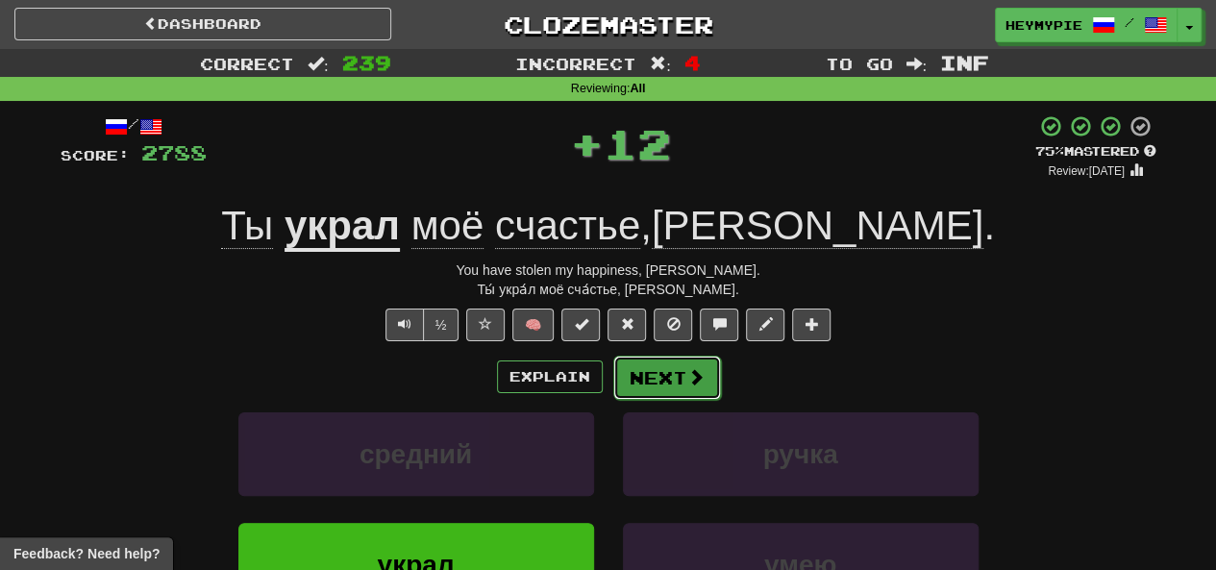
click at [610, 384] on button "Next" at bounding box center [667, 378] width 108 height 44
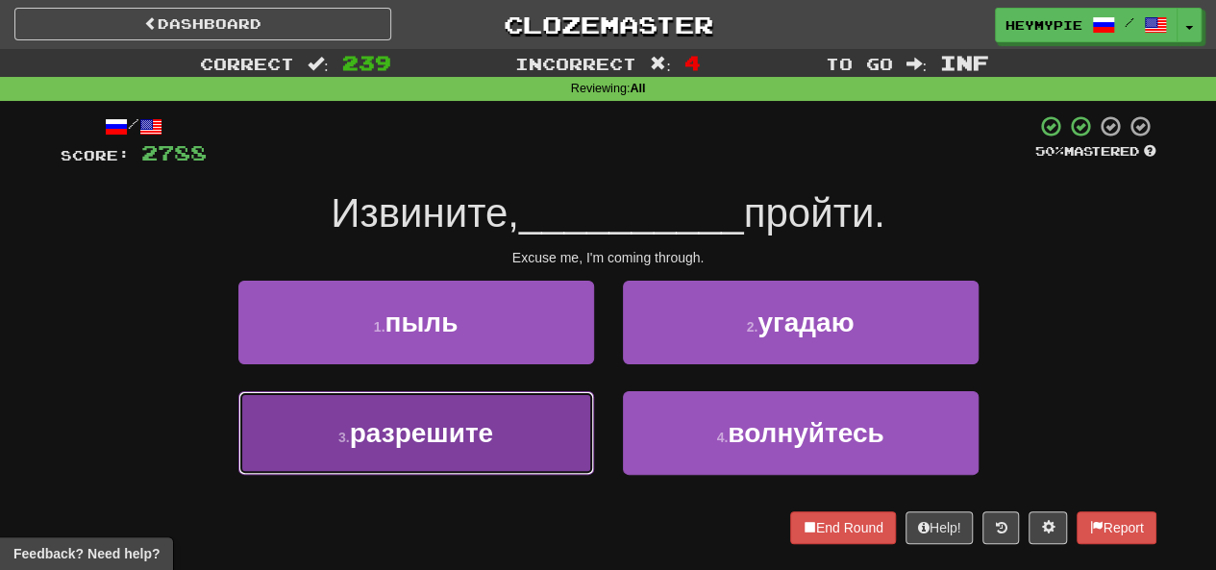
click at [531, 428] on button "3 . разрешите" at bounding box center [416, 433] width 356 height 84
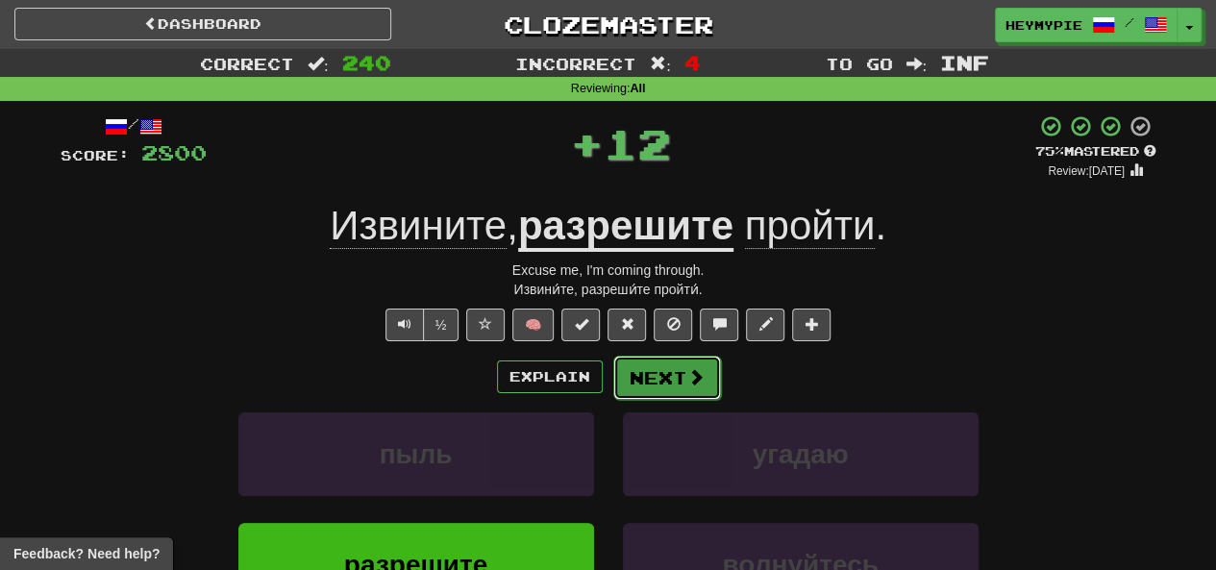
click at [610, 367] on button "Next" at bounding box center [667, 378] width 108 height 44
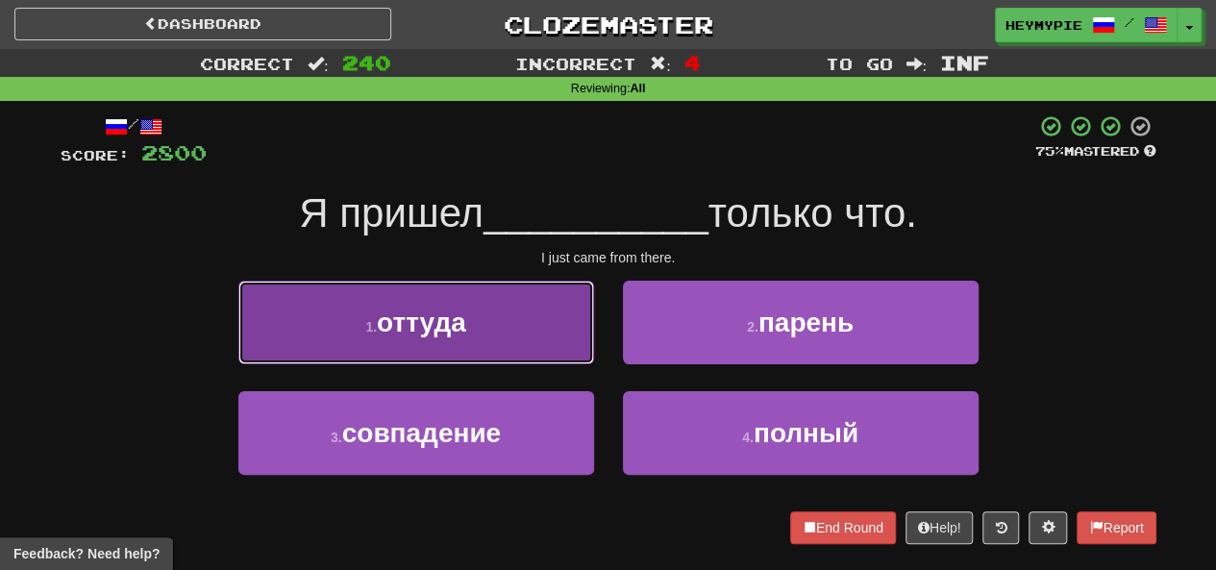
click at [548, 345] on button "1 . оттуда" at bounding box center [416, 323] width 356 height 84
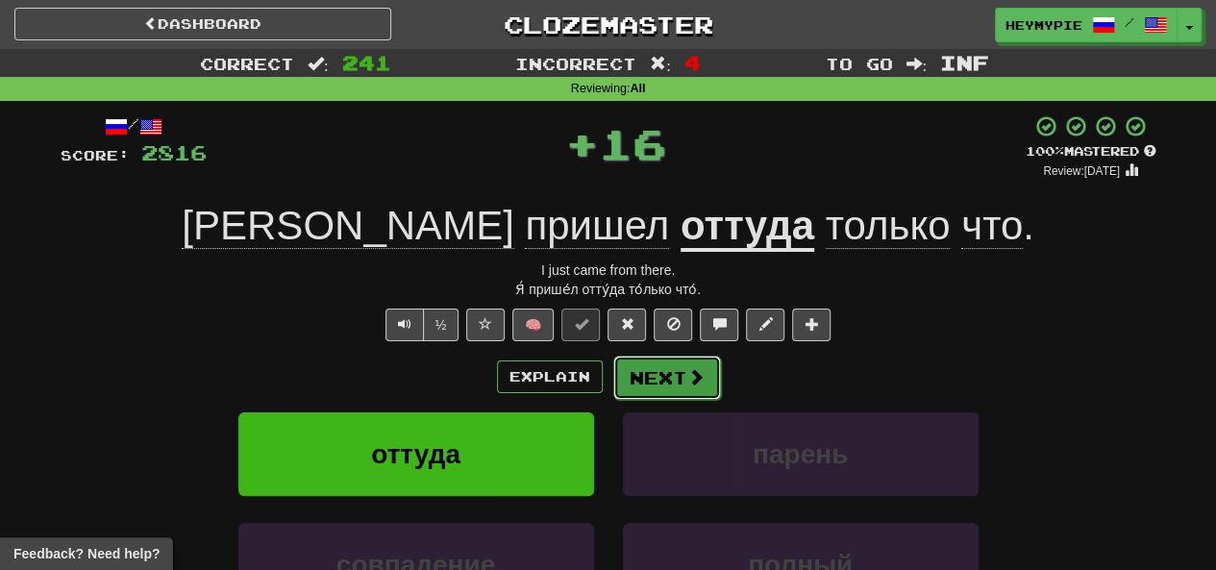
click at [610, 383] on button "Next" at bounding box center [667, 378] width 108 height 44
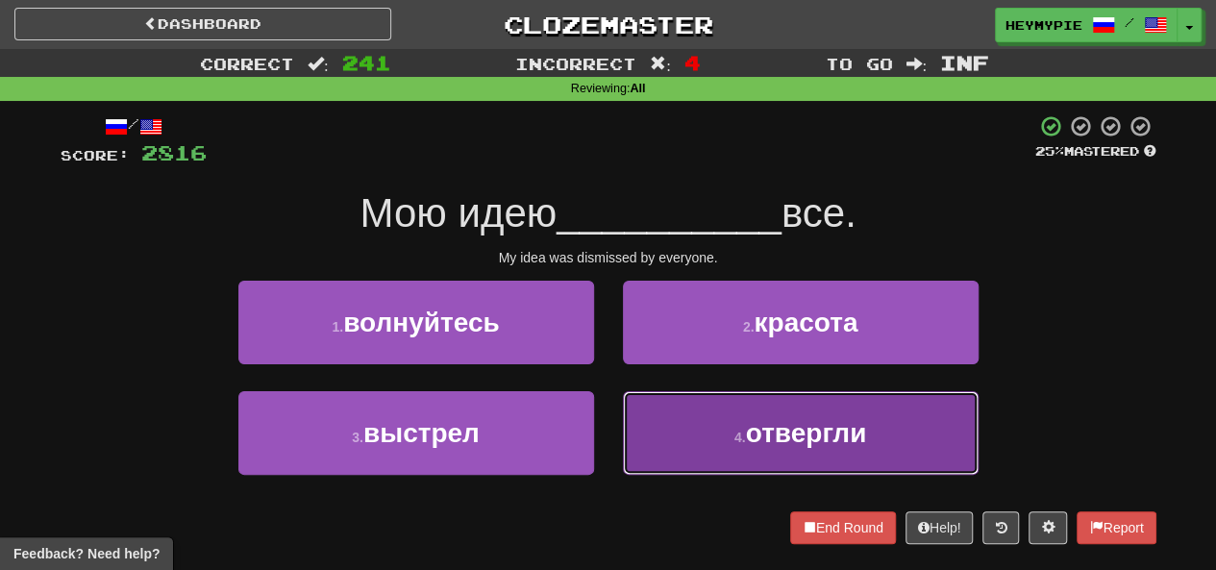
click at [610, 432] on button "4 . отвергли" at bounding box center [801, 433] width 356 height 84
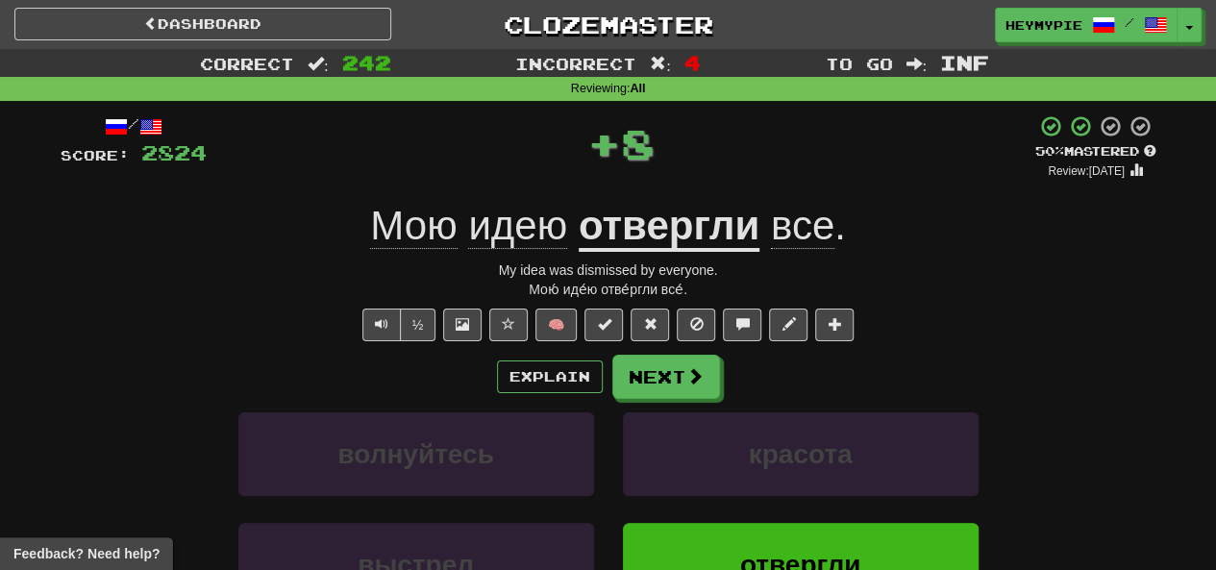
click at [610, 244] on u "отвергли" at bounding box center [669, 227] width 181 height 49
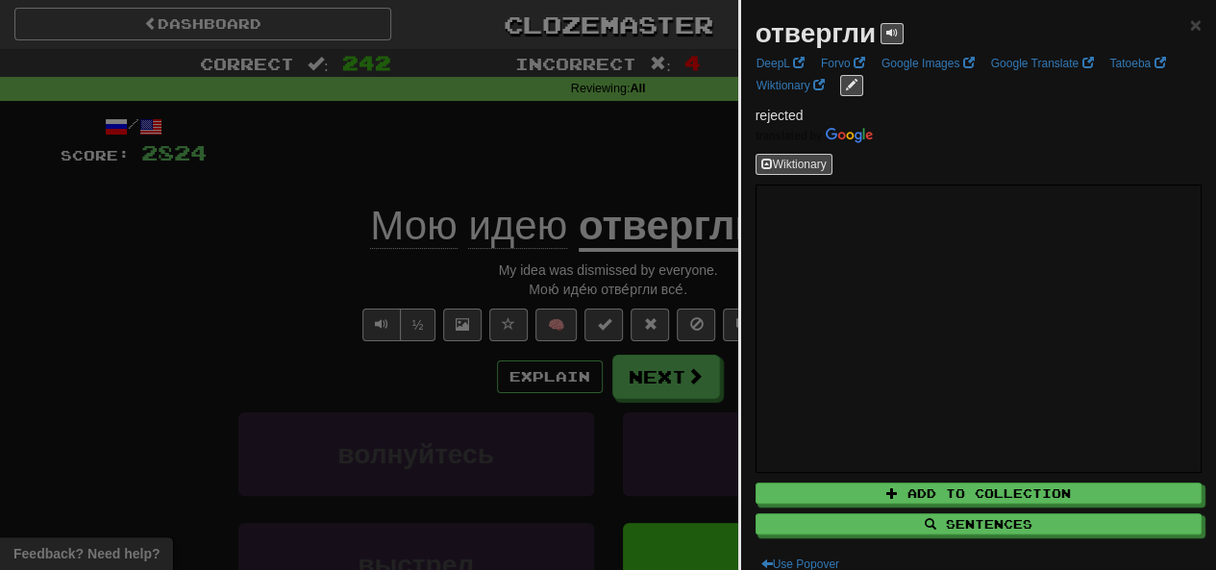
click at [585, 153] on div at bounding box center [608, 285] width 1216 height 570
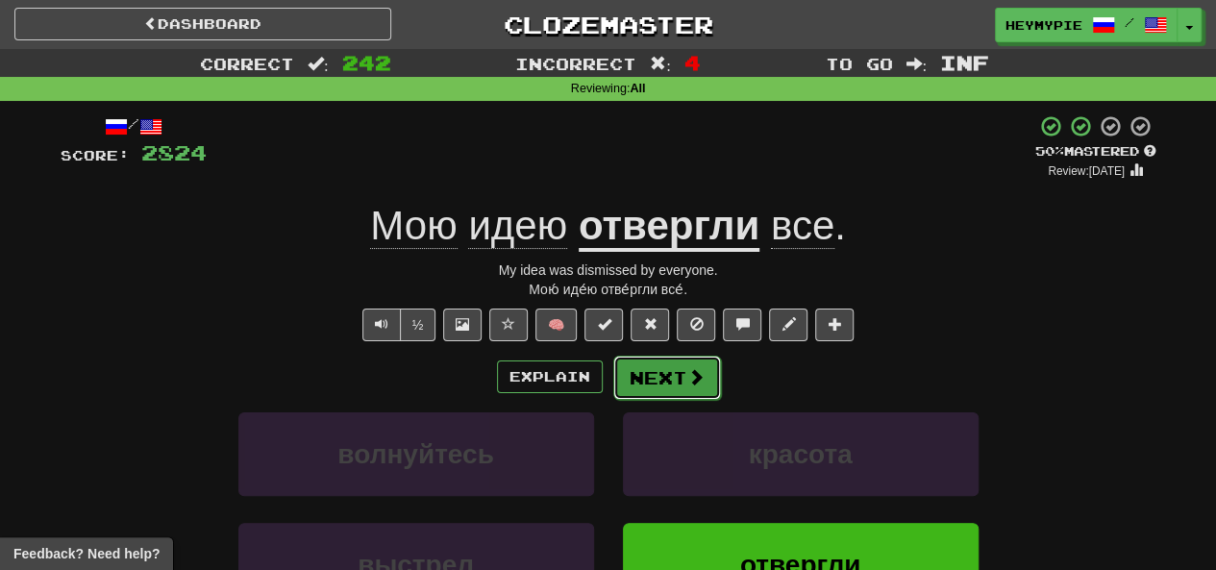
click at [610, 397] on button "Next" at bounding box center [667, 378] width 108 height 44
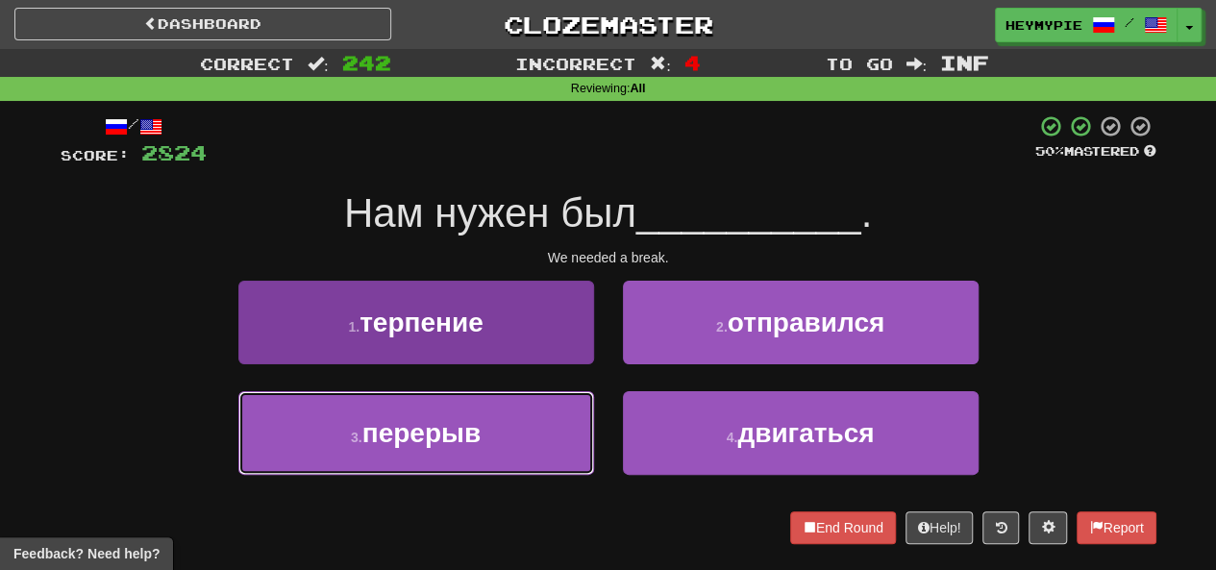
click at [467, 419] on span "перерыв" at bounding box center [421, 433] width 118 height 30
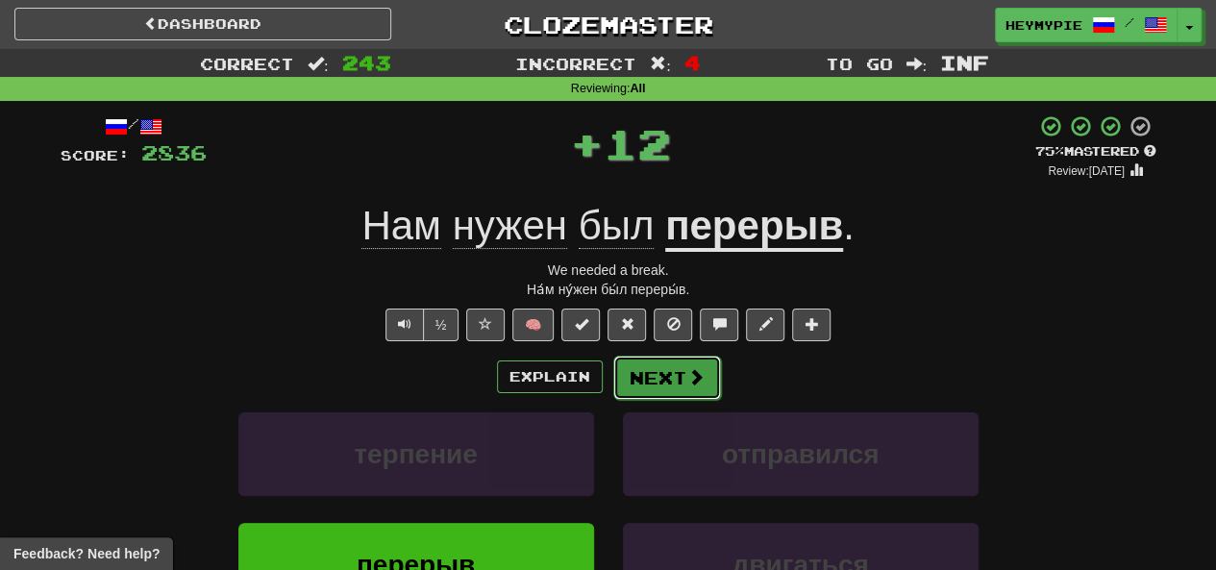
click at [610, 389] on button "Next" at bounding box center [667, 378] width 108 height 44
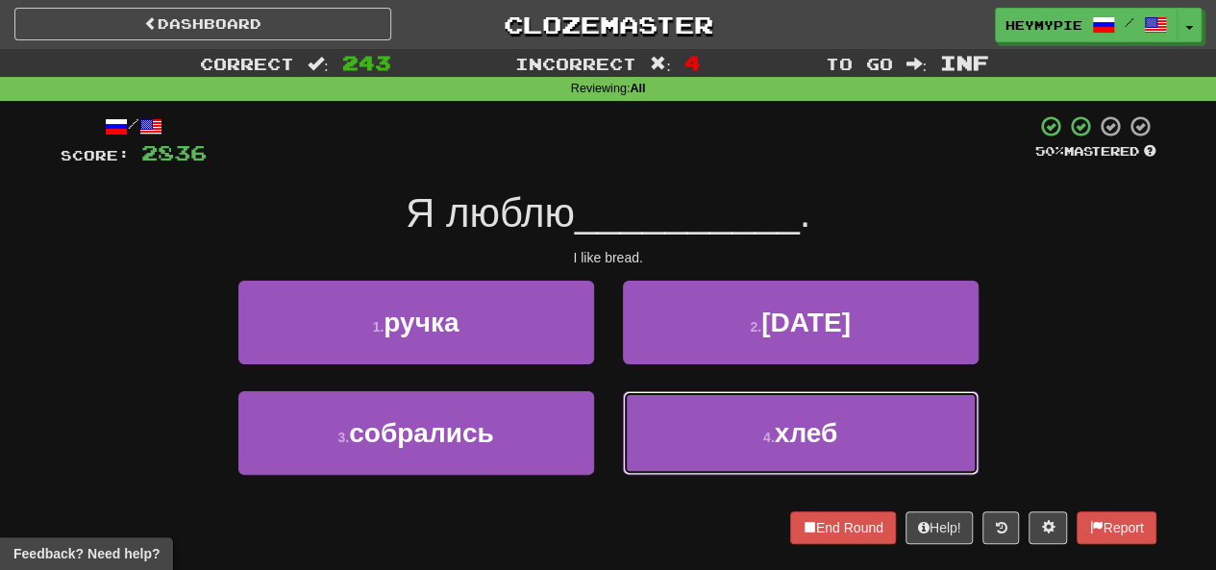
click at [610, 407] on button "4 . хлеб" at bounding box center [801, 433] width 356 height 84
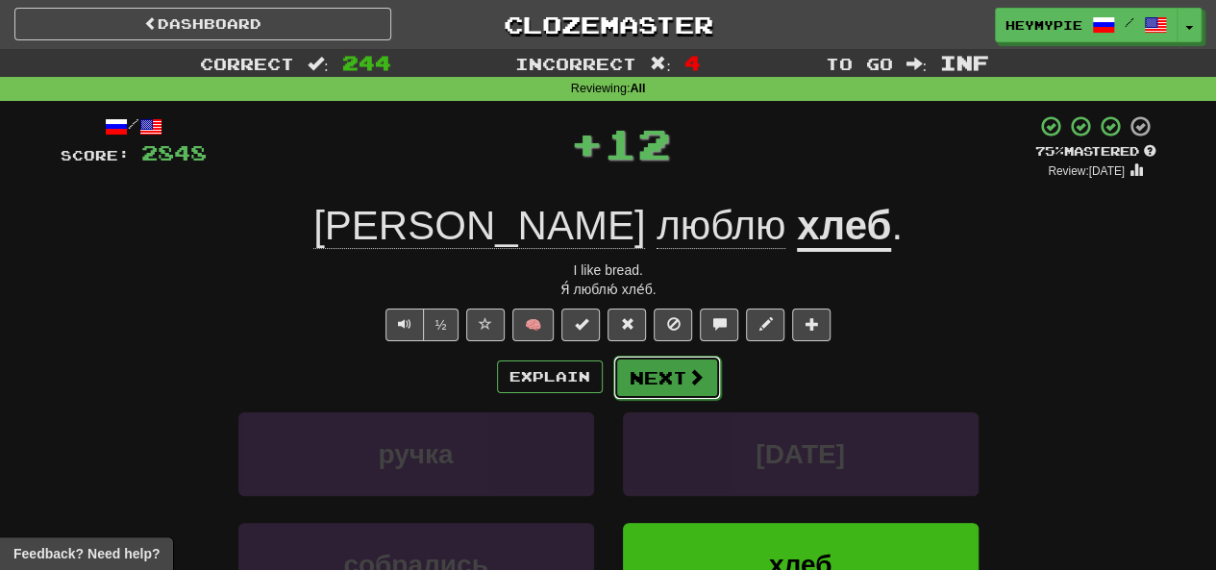
click at [610, 378] on button "Next" at bounding box center [667, 378] width 108 height 44
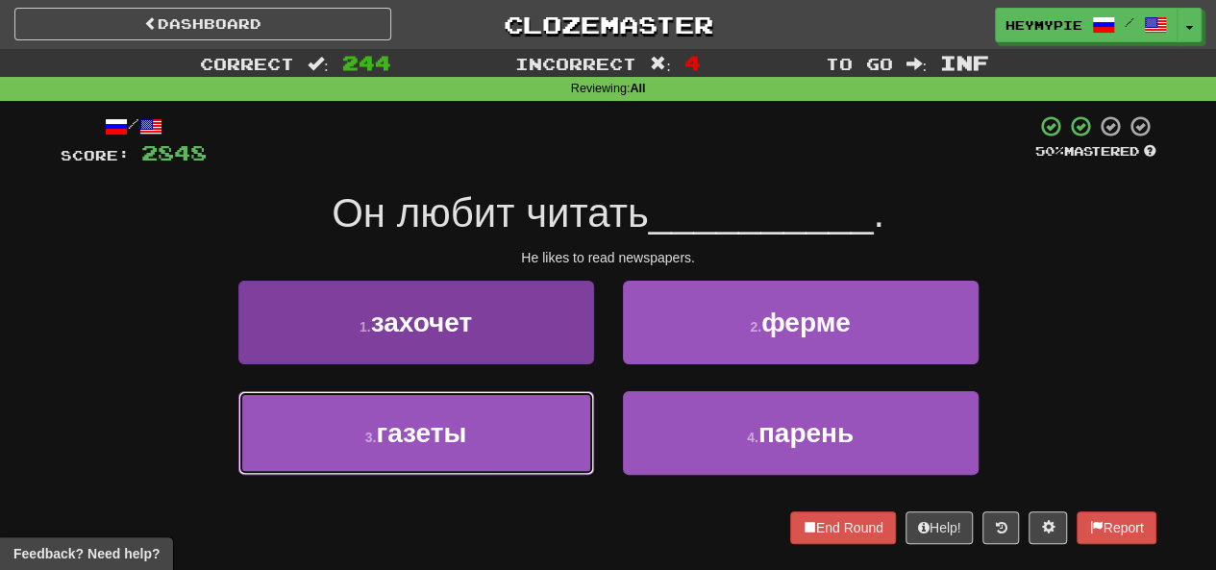
click at [417, 426] on span "газеты" at bounding box center [421, 433] width 90 height 30
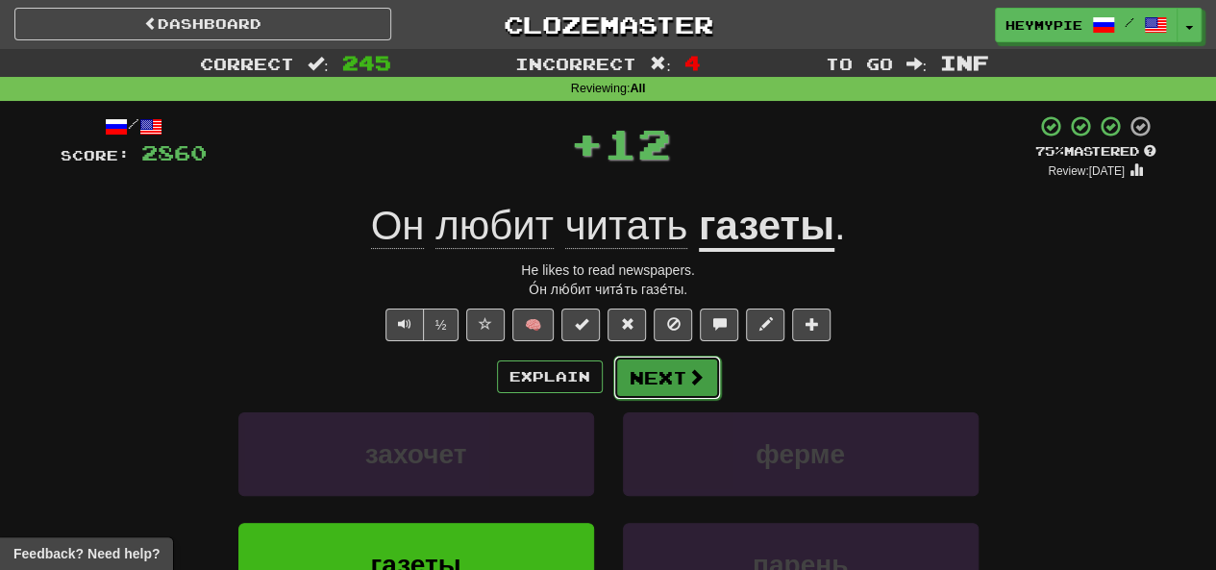
click at [610, 376] on button "Next" at bounding box center [667, 378] width 108 height 44
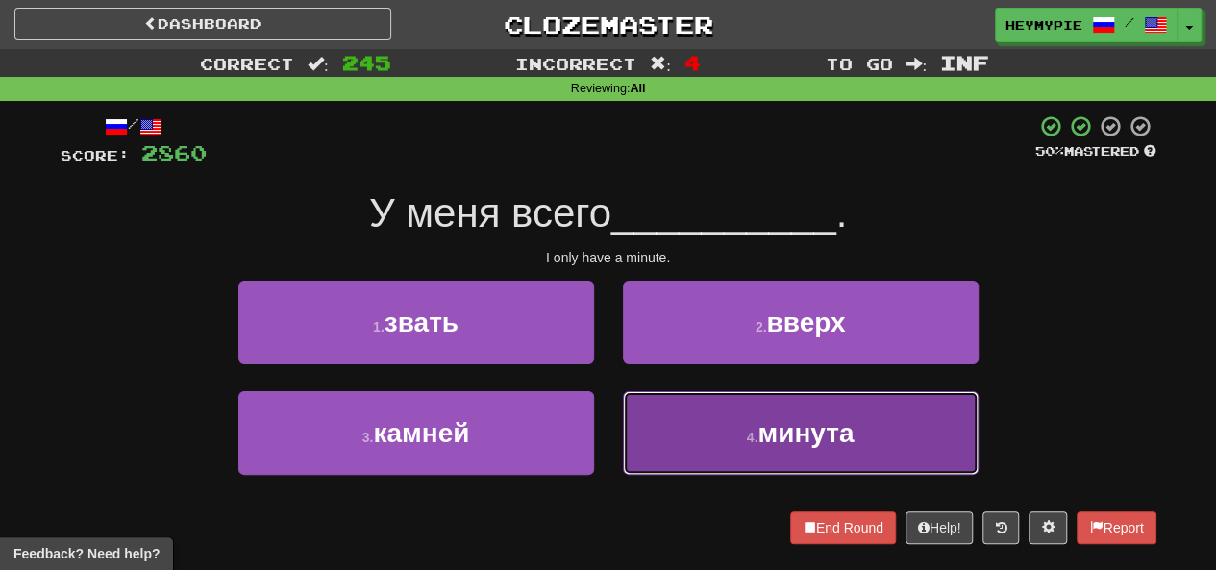
click at [610, 432] on button "4 . минута" at bounding box center [801, 433] width 356 height 84
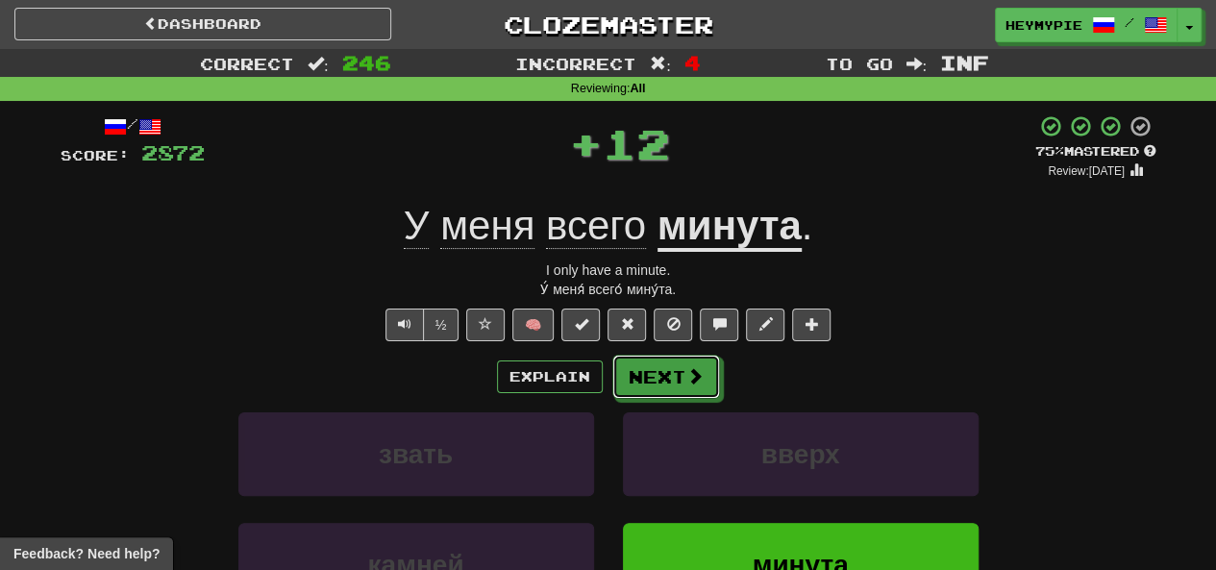
click at [610, 407] on div "Explain Next звать вверх камней минута Learn more: звать вверх камней минута" at bounding box center [609, 509] width 1096 height 309
click at [610, 370] on button "Next" at bounding box center [667, 378] width 108 height 44
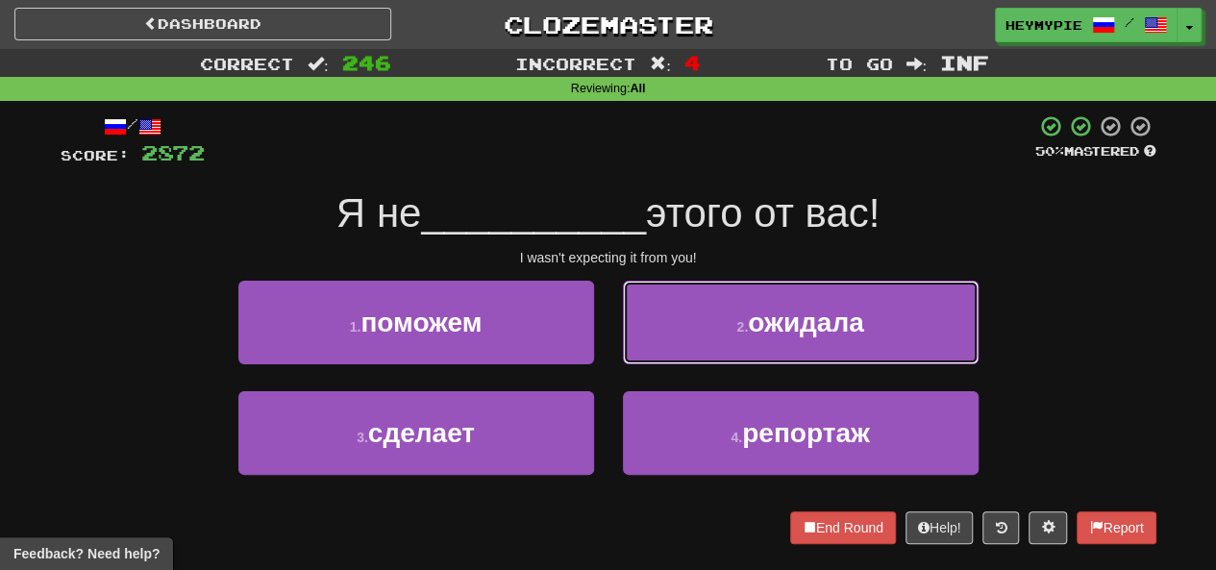
click at [610, 347] on button "2 . ожидала" at bounding box center [801, 323] width 356 height 84
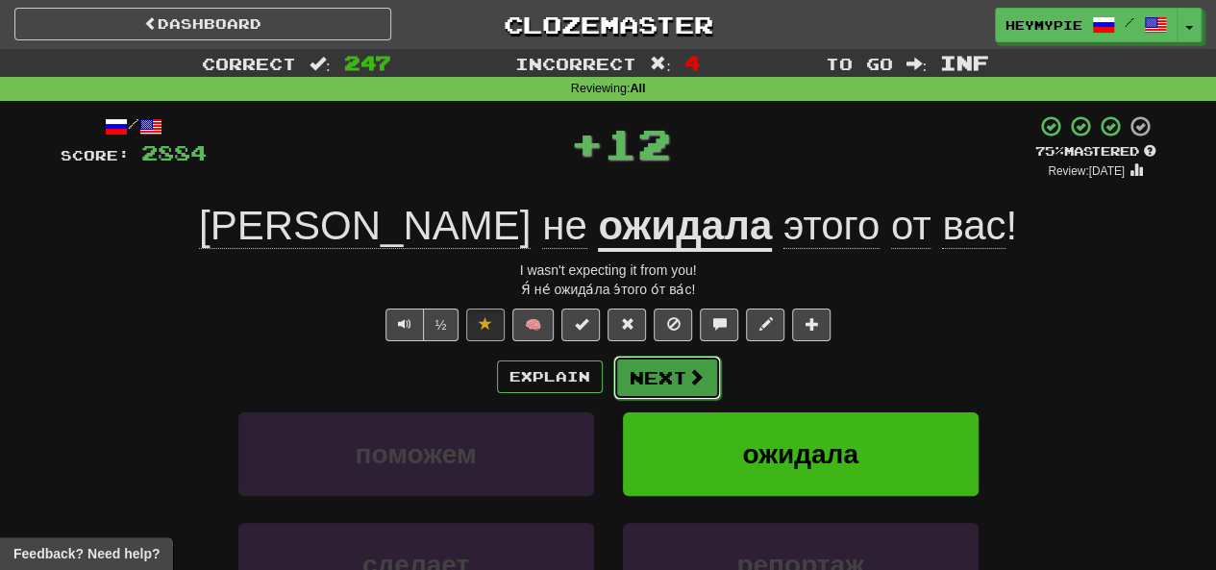
click at [610, 384] on button "Next" at bounding box center [667, 378] width 108 height 44
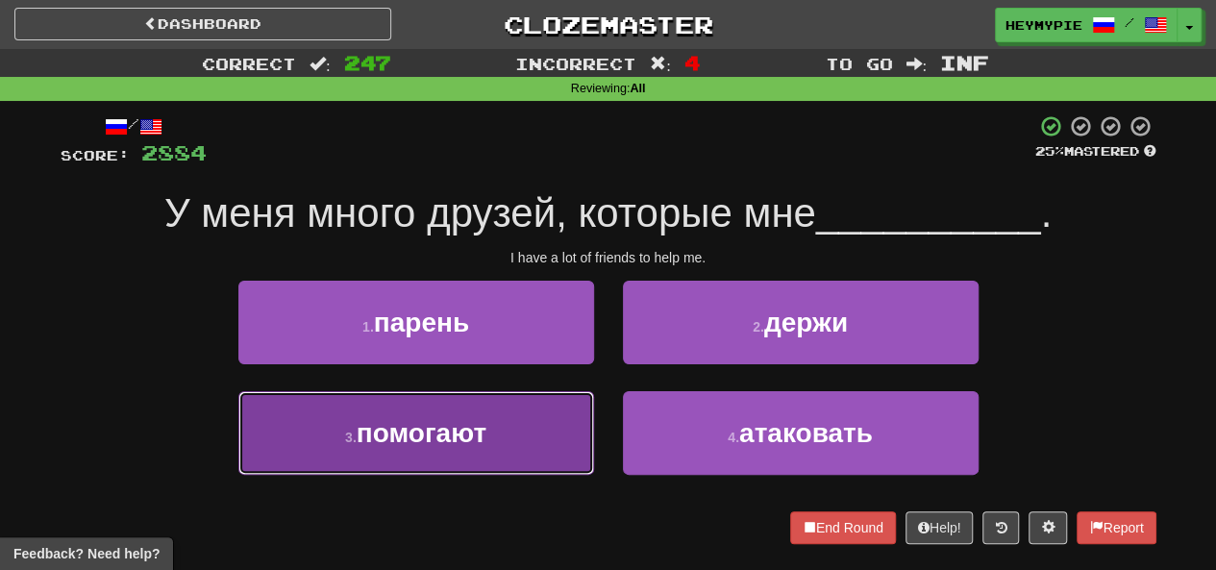
click at [486, 412] on button "3 . помогают" at bounding box center [416, 433] width 356 height 84
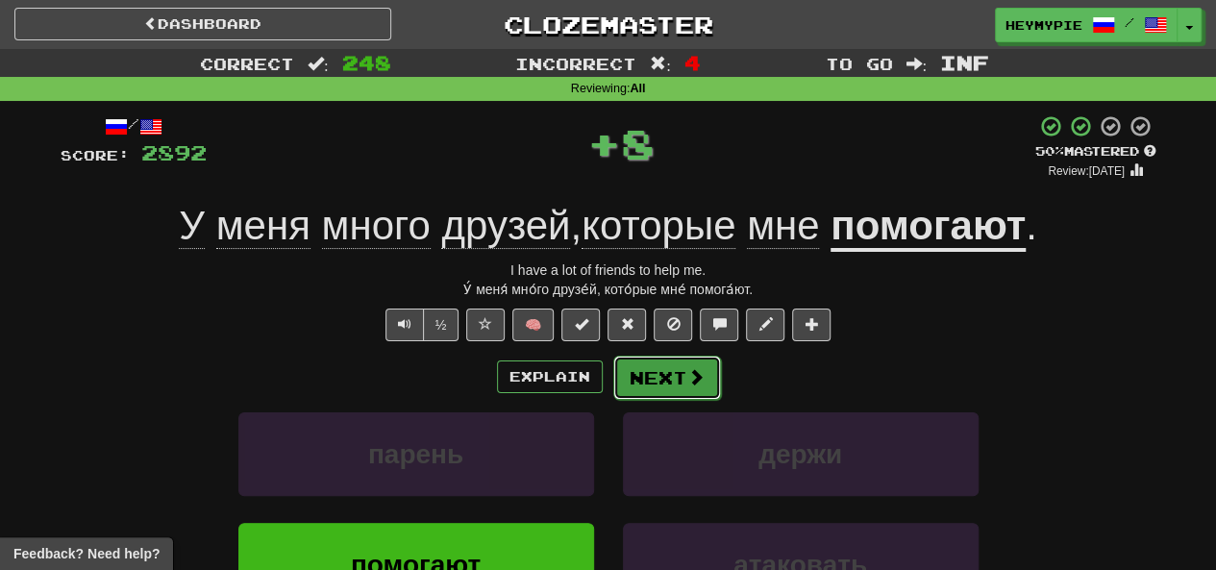
click at [610, 386] on button "Next" at bounding box center [667, 378] width 108 height 44
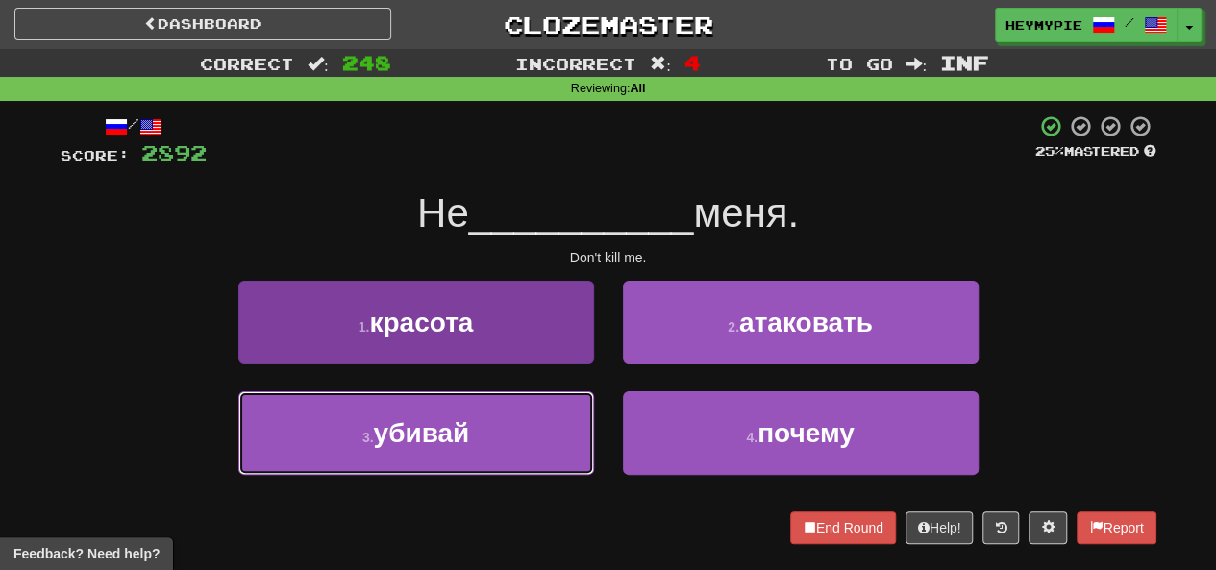
click at [553, 429] on button "3 . убивай" at bounding box center [416, 433] width 356 height 84
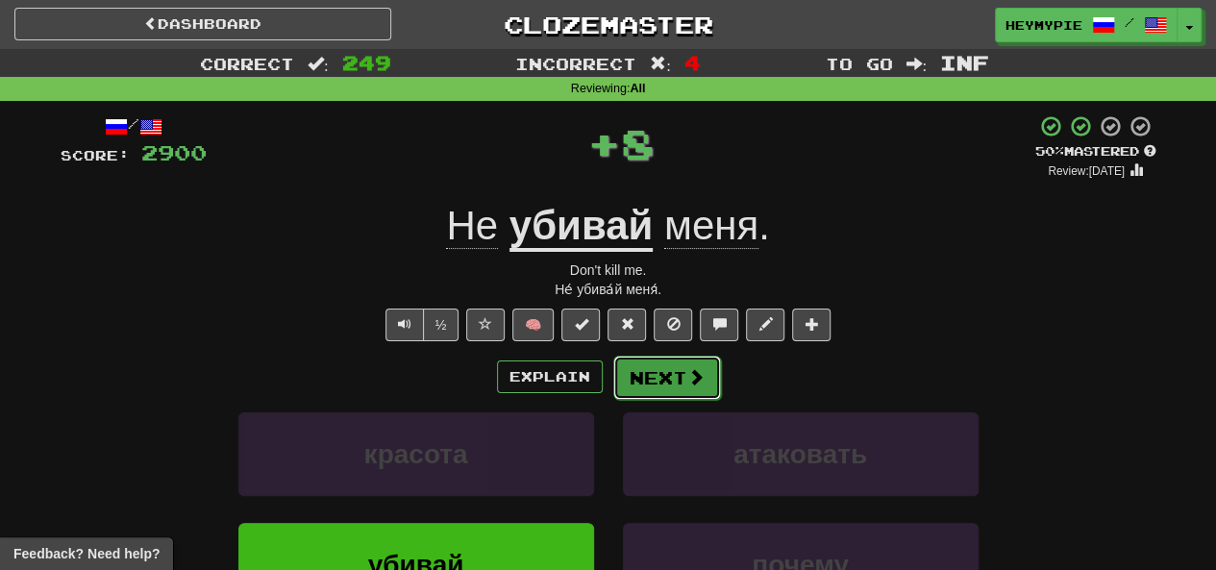
click at [610, 364] on button "Next" at bounding box center [667, 378] width 108 height 44
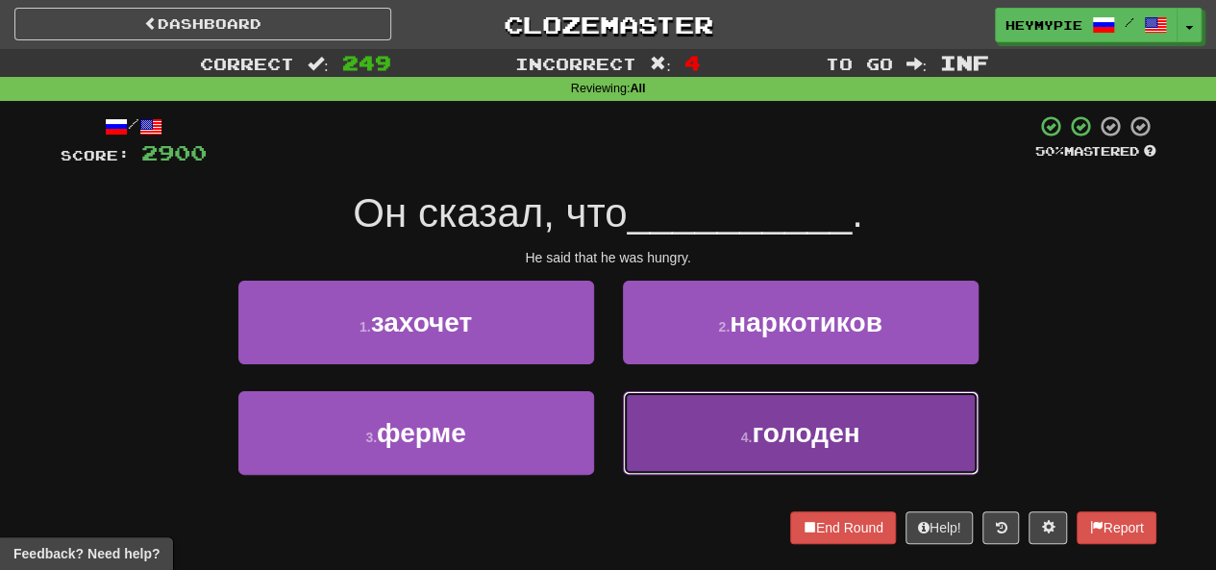
click at [610, 408] on button "4 . голоден" at bounding box center [801, 433] width 356 height 84
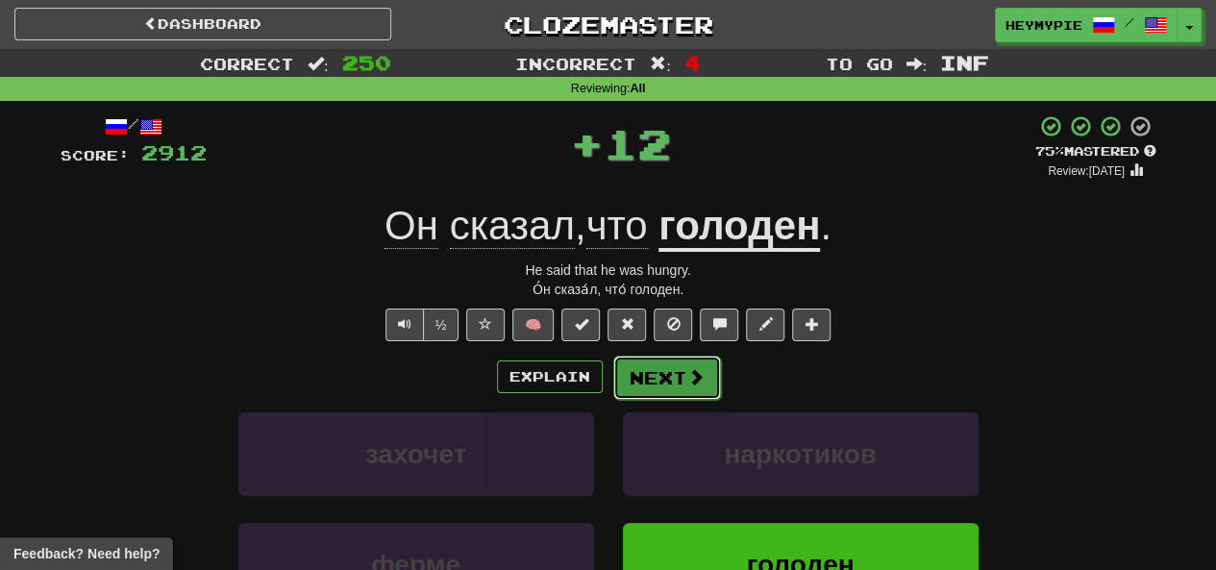
click at [610, 380] on button "Next" at bounding box center [667, 378] width 108 height 44
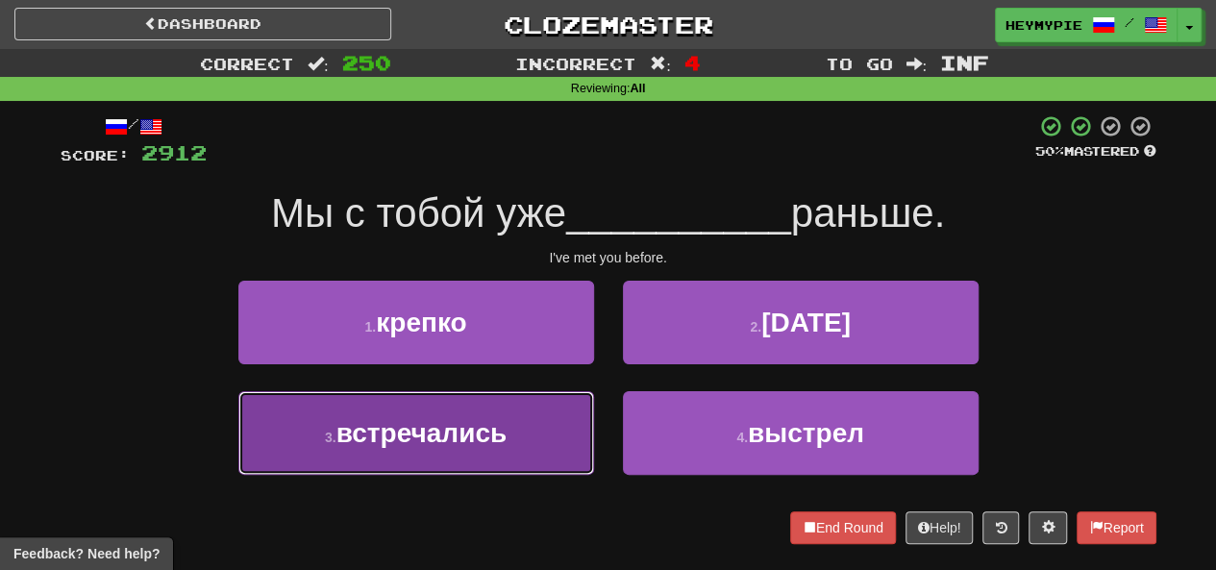
click at [531, 414] on button "3 . встречались" at bounding box center [416, 433] width 356 height 84
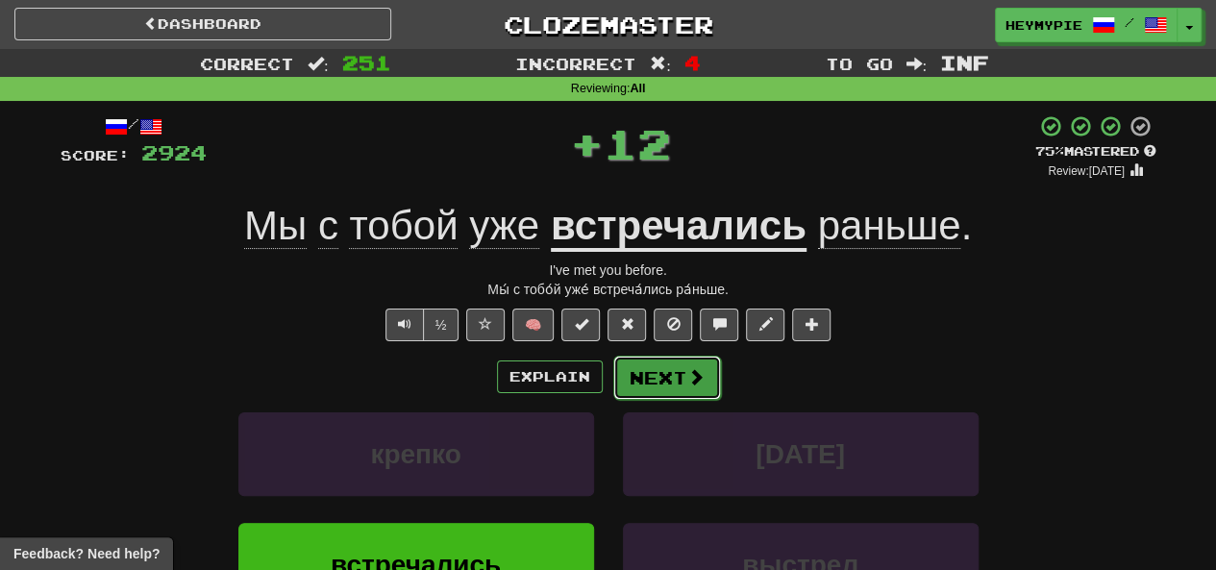
click at [610, 376] on button "Next" at bounding box center [667, 378] width 108 height 44
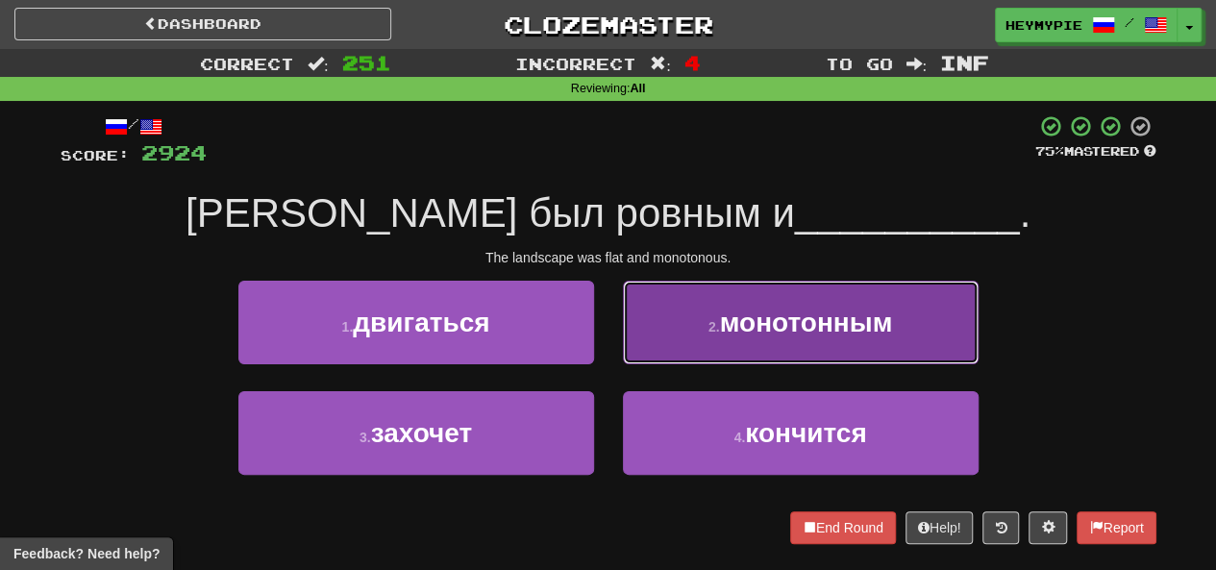
click at [610, 336] on span "монотонным" at bounding box center [806, 323] width 173 height 30
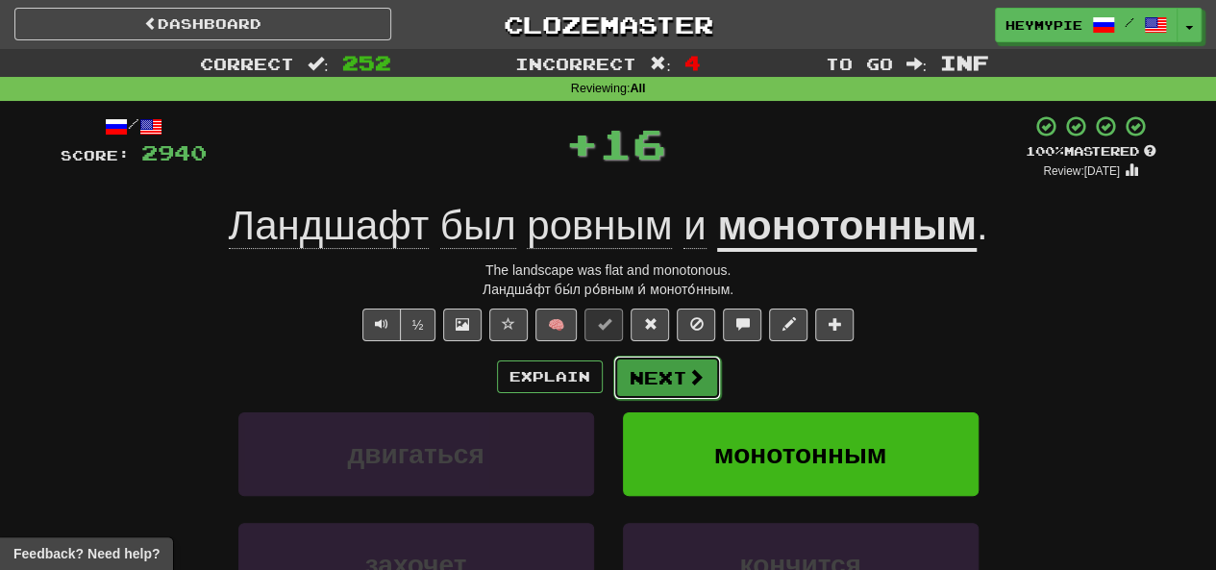
click at [610, 393] on button "Next" at bounding box center [667, 378] width 108 height 44
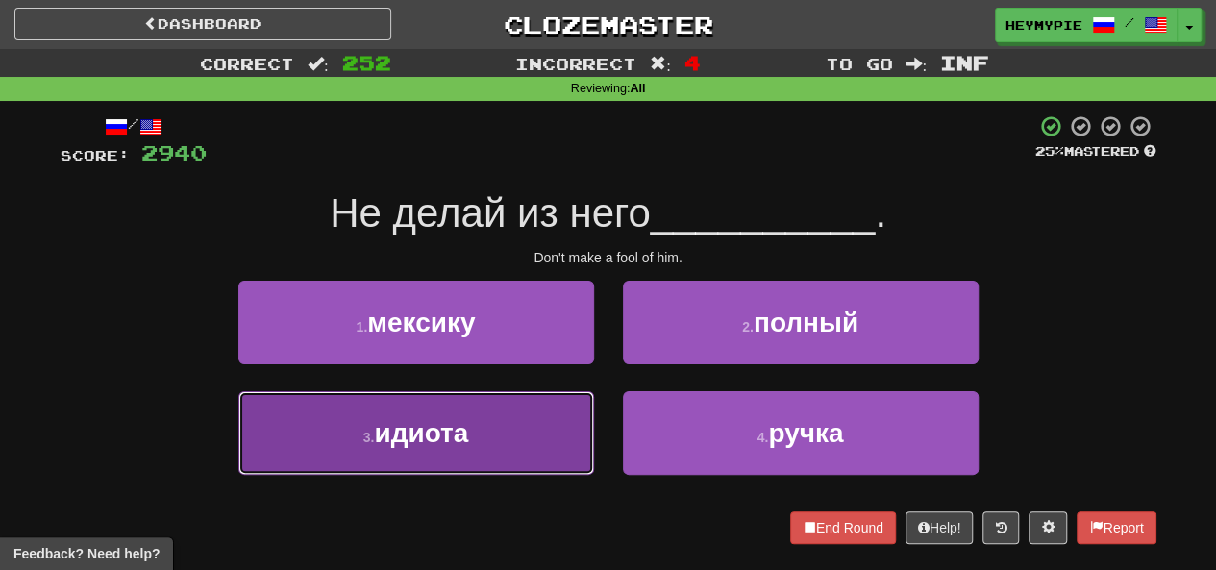
click at [500, 391] on button "3 . идиота" at bounding box center [416, 433] width 356 height 84
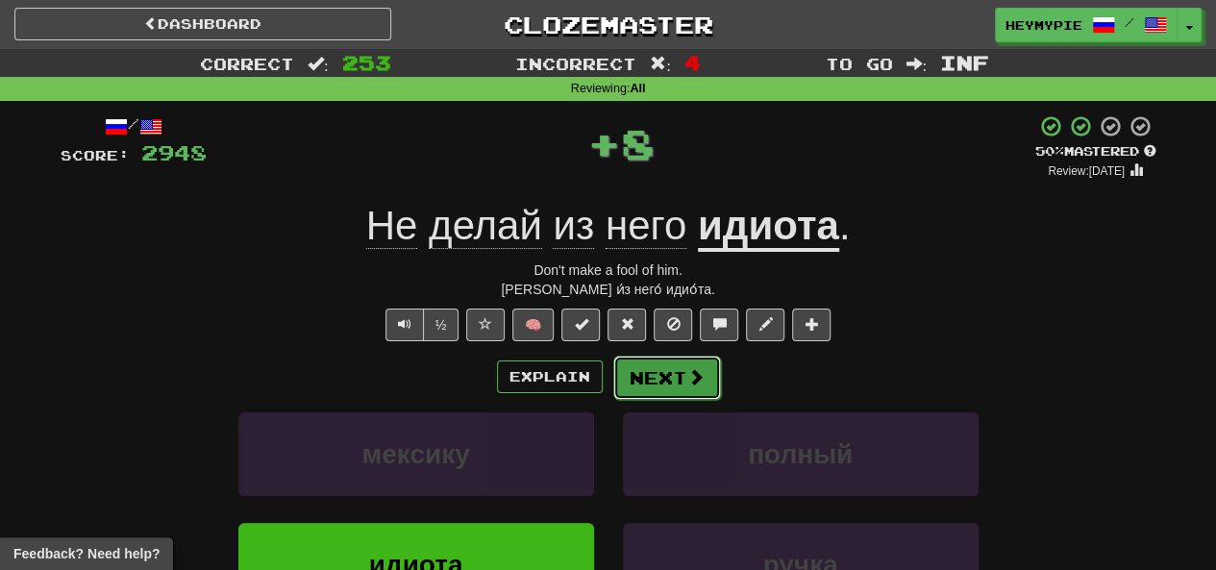
click at [610, 384] on button "Next" at bounding box center [667, 378] width 108 height 44
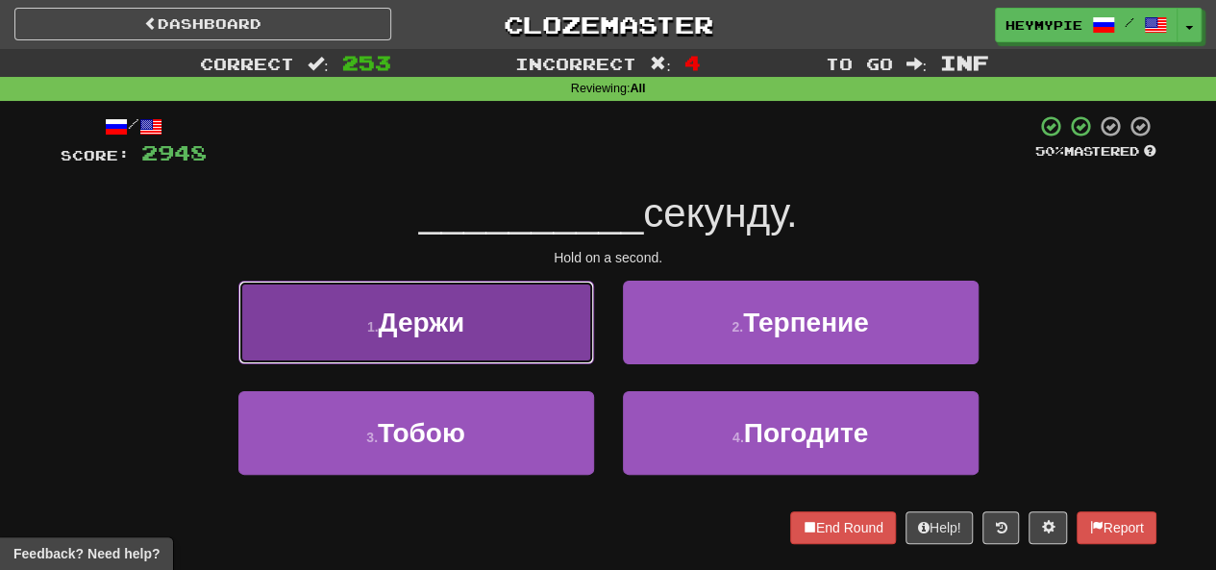
click at [565, 349] on button "1 . Держи" at bounding box center [416, 323] width 356 height 84
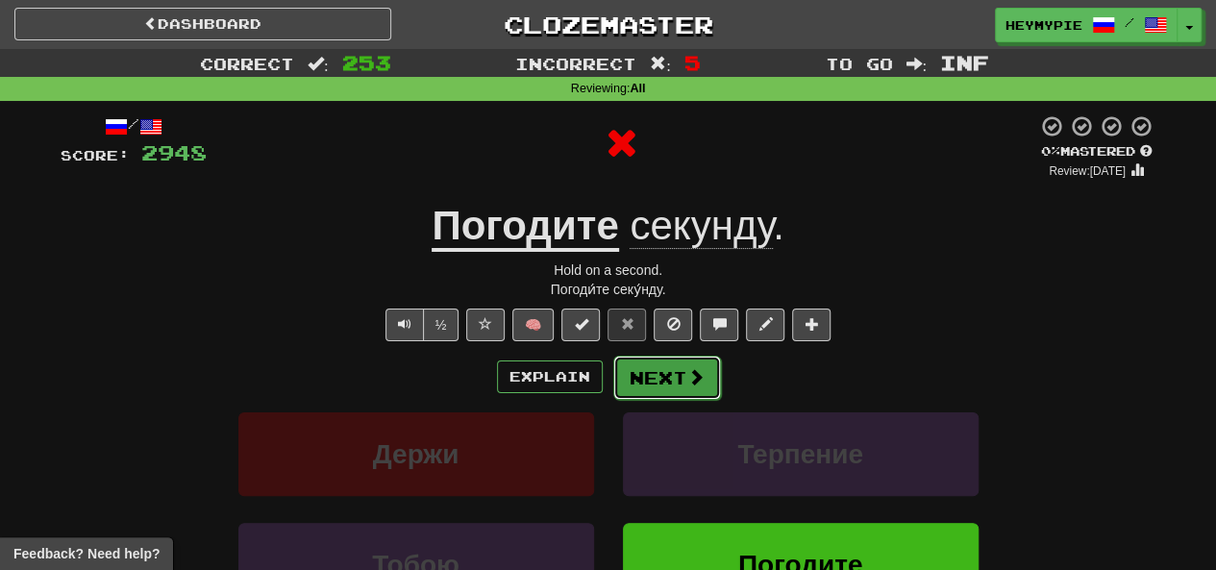
click at [610, 383] on span at bounding box center [695, 376] width 17 height 17
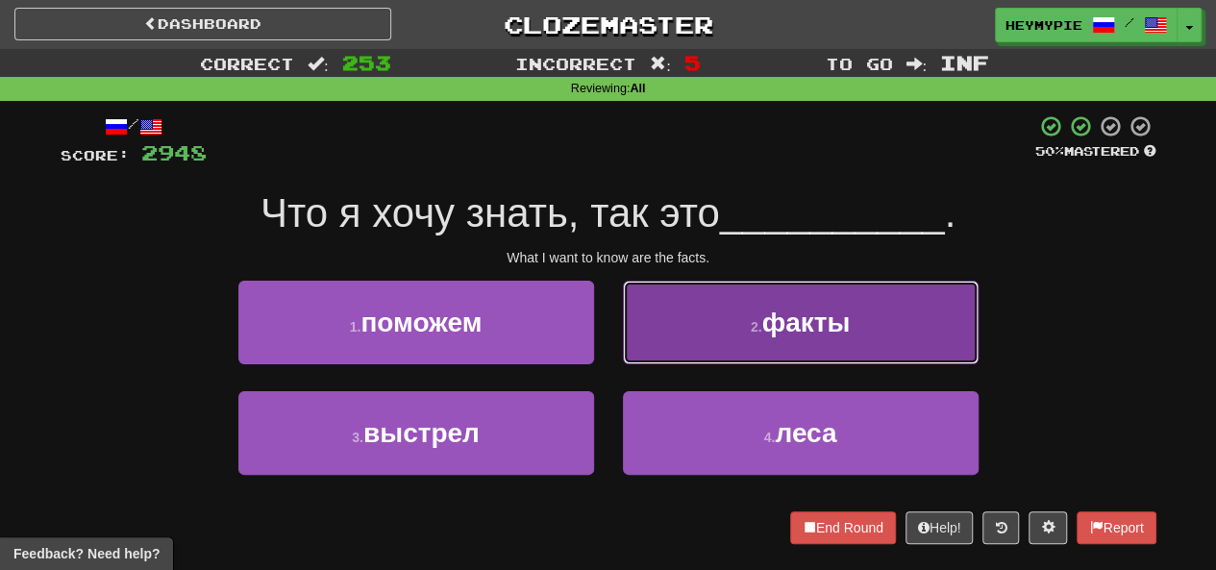
click at [610, 338] on button "2 . факты" at bounding box center [801, 323] width 356 height 84
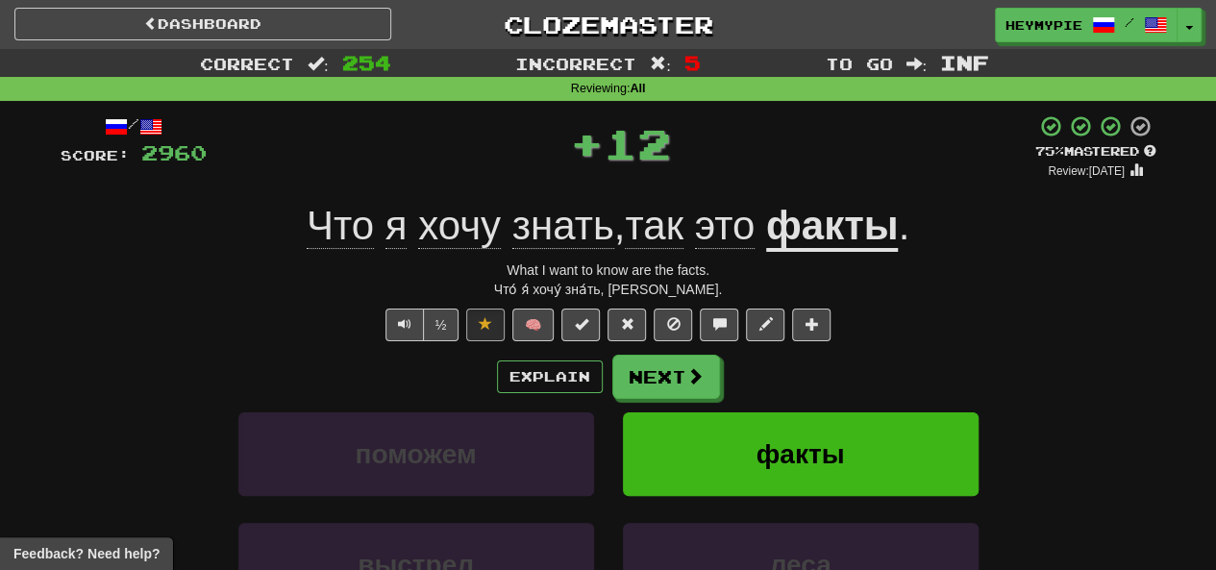
click at [610, 400] on div "Explain Next поможем факты выстрел леса Learn more: поможем факты выстрел леса" at bounding box center [609, 509] width 1096 height 309
click at [610, 378] on button "Next" at bounding box center [667, 378] width 108 height 44
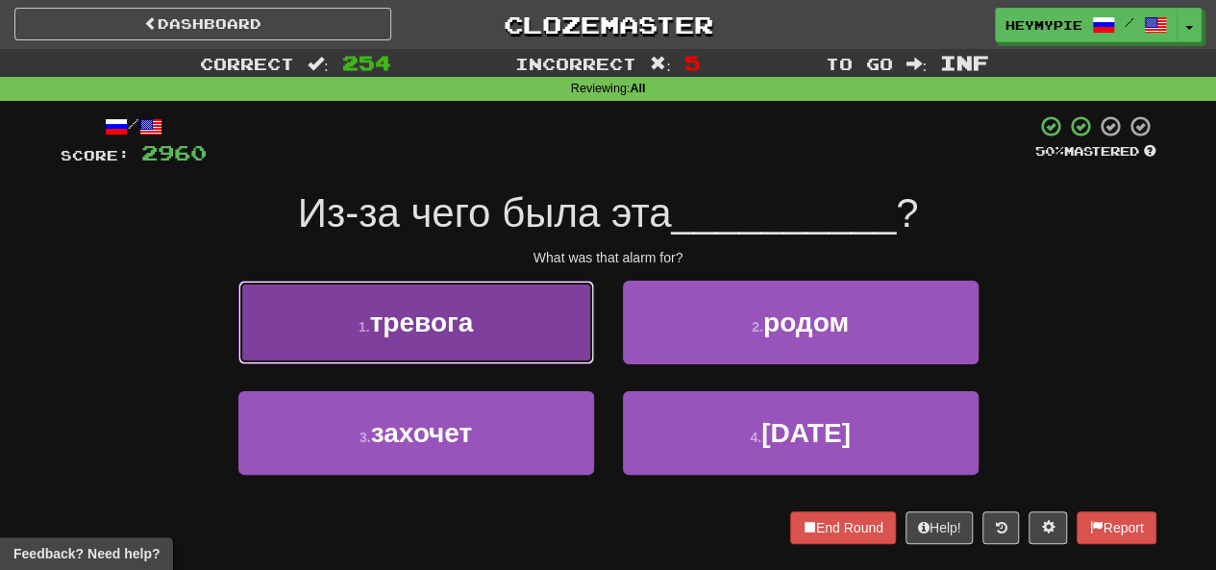
click at [579, 344] on button "1 . тревога" at bounding box center [416, 323] width 356 height 84
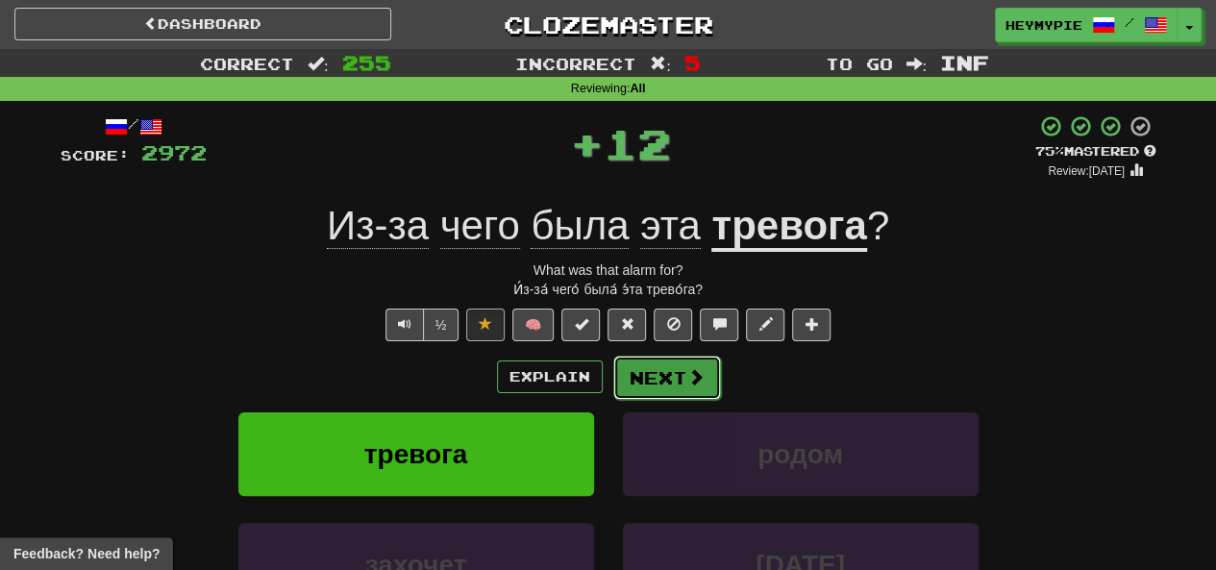
click at [610, 383] on button "Next" at bounding box center [667, 378] width 108 height 44
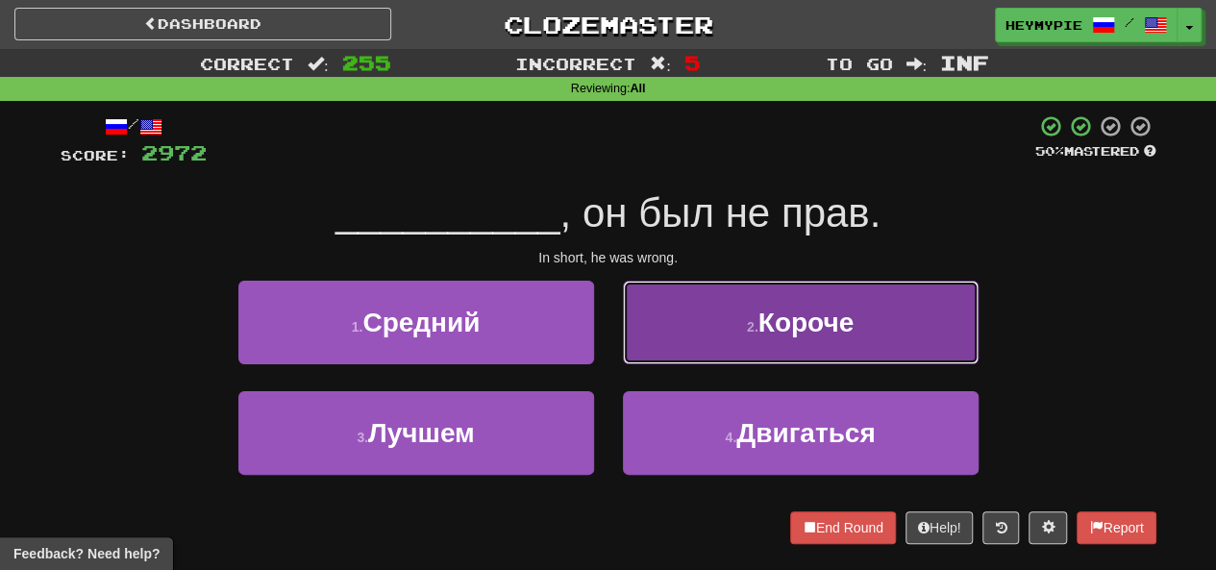
click at [610, 332] on small "2 ." at bounding box center [753, 326] width 12 height 15
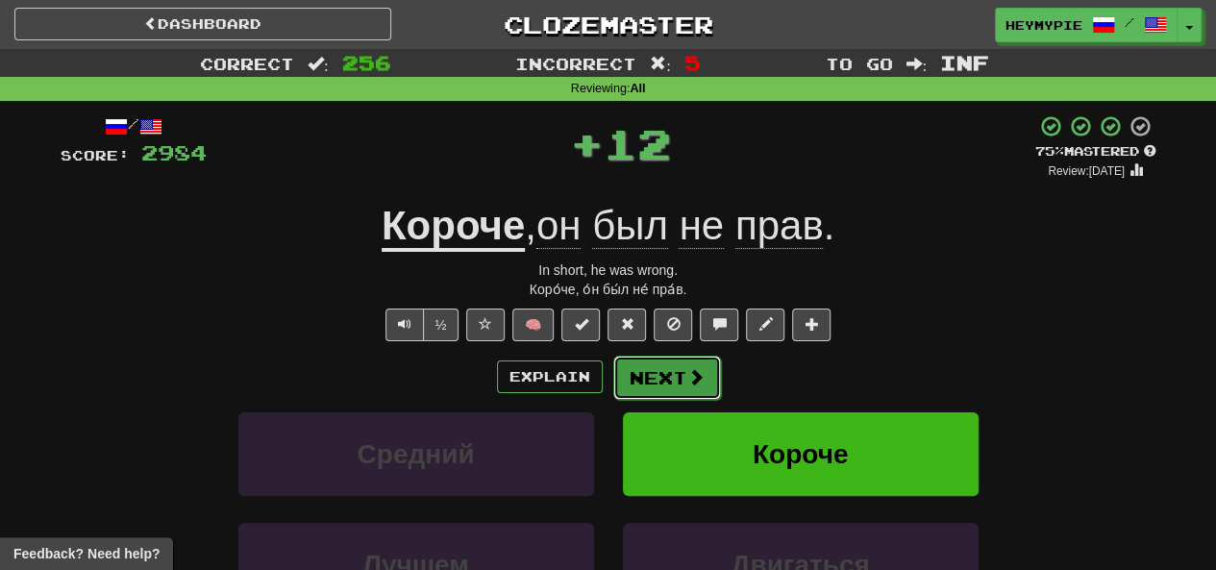
click at [610, 387] on button "Next" at bounding box center [667, 378] width 108 height 44
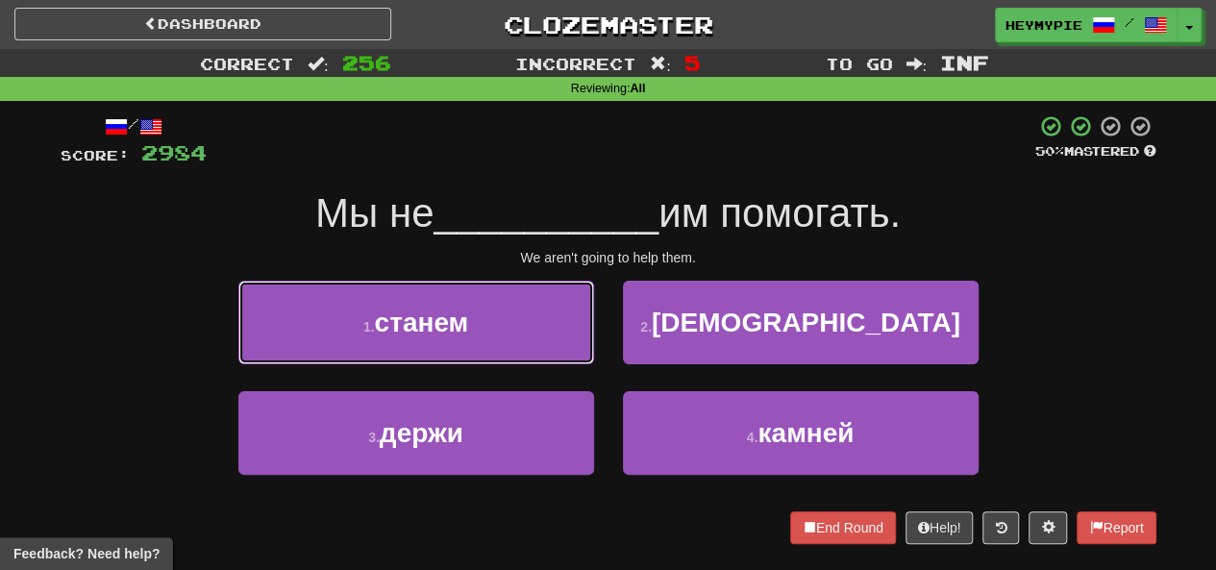
drag, startPoint x: 539, startPoint y: 326, endPoint x: 556, endPoint y: 336, distance: 19.0
click at [538, 326] on button "1 . станем" at bounding box center [416, 323] width 356 height 84
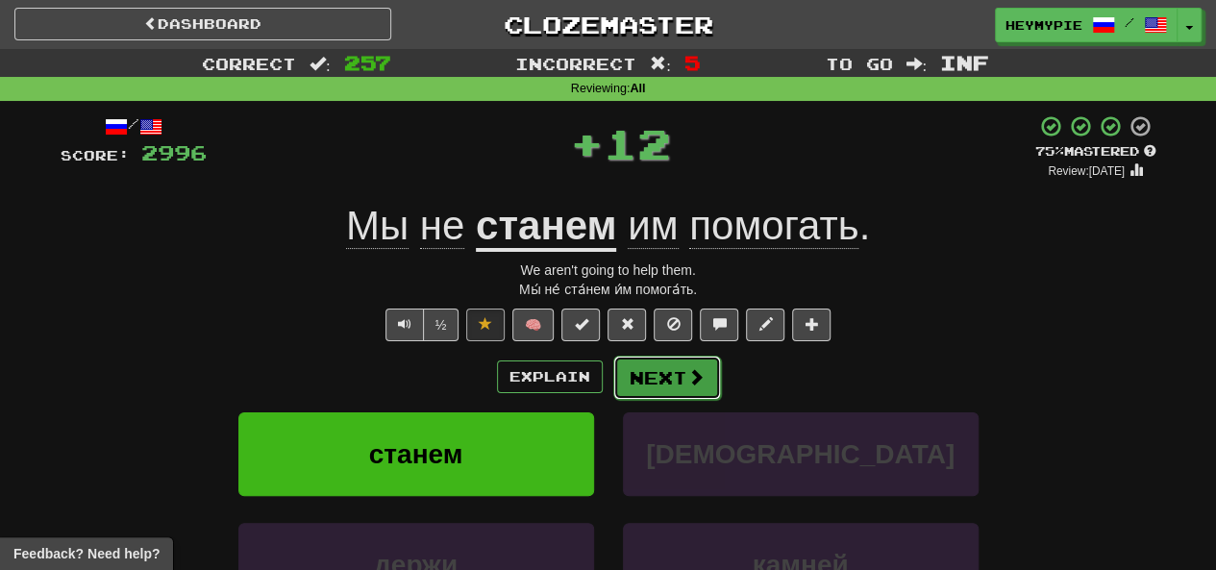
click at [610, 376] on button "Next" at bounding box center [667, 378] width 108 height 44
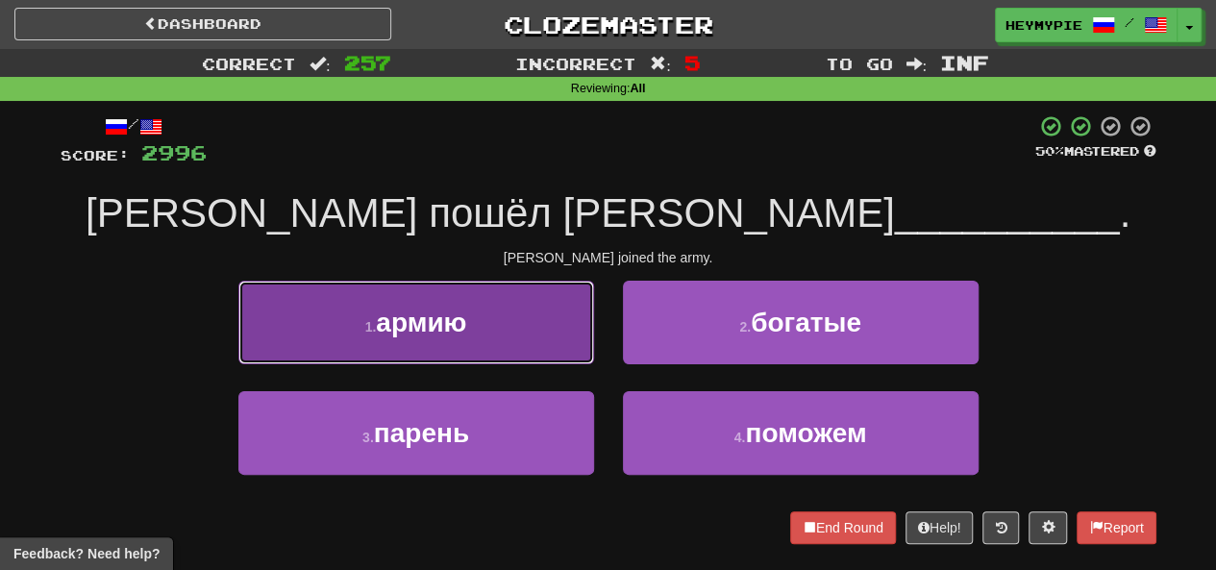
click at [528, 300] on button "1 . армию" at bounding box center [416, 323] width 356 height 84
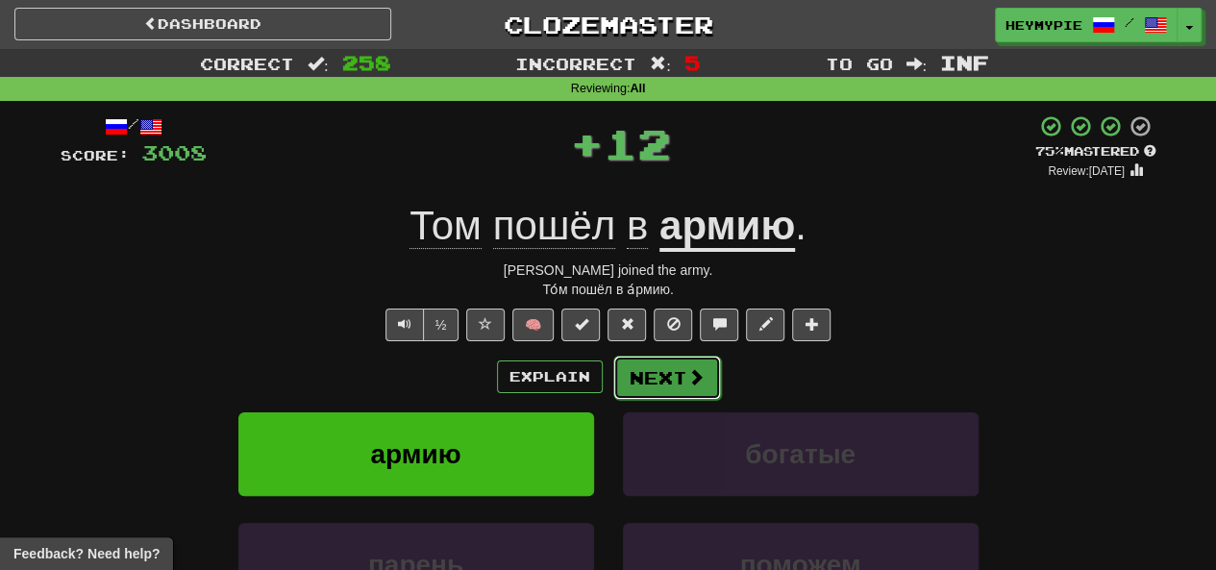
click at [610, 358] on button "Next" at bounding box center [667, 378] width 108 height 44
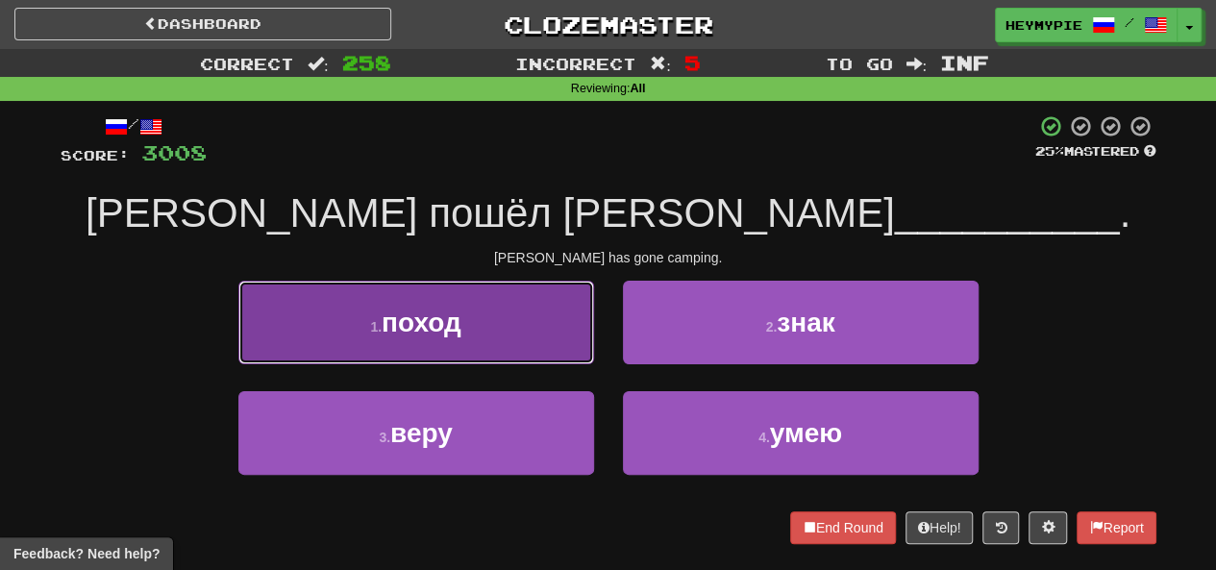
click at [472, 342] on button "1 . поход" at bounding box center [416, 323] width 356 height 84
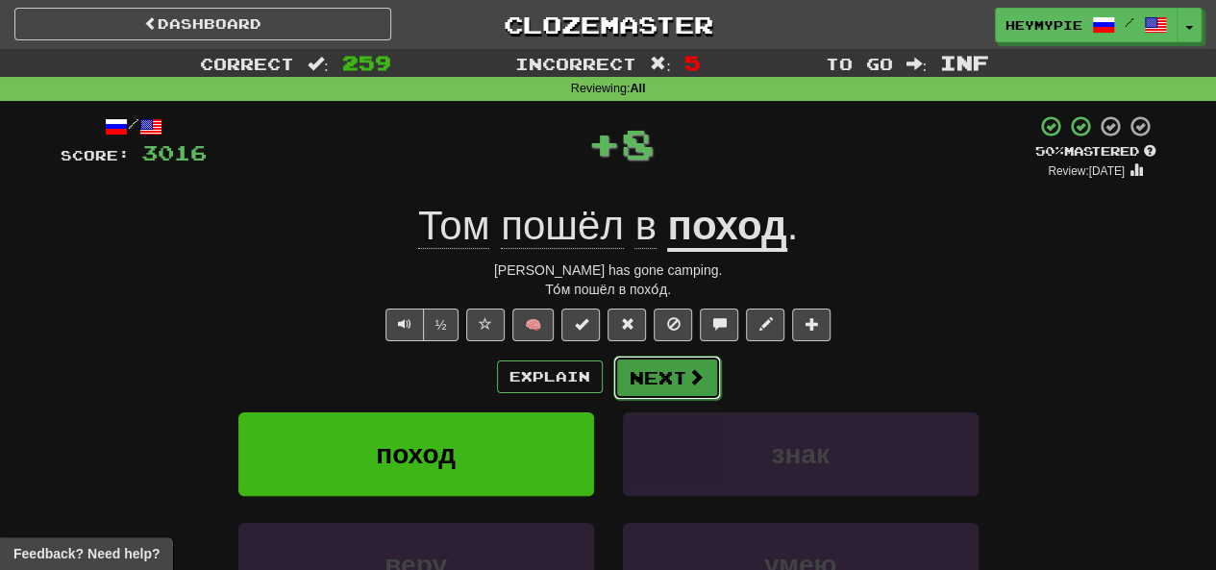
click at [610, 386] on button "Next" at bounding box center [667, 378] width 108 height 44
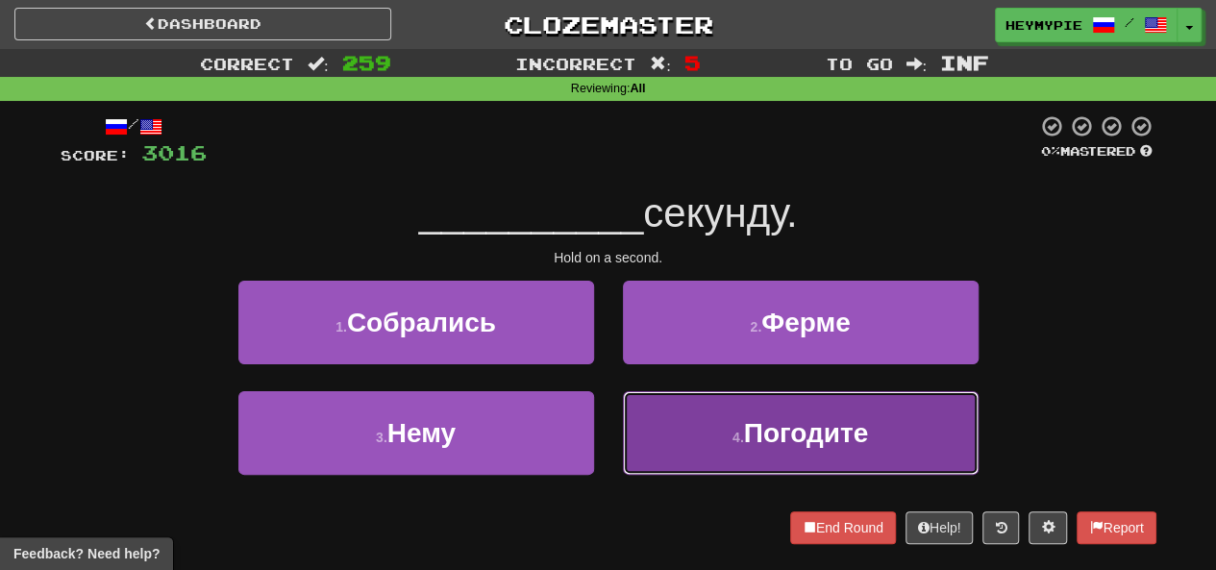
click at [610, 426] on span "Погодите" at bounding box center [806, 433] width 125 height 30
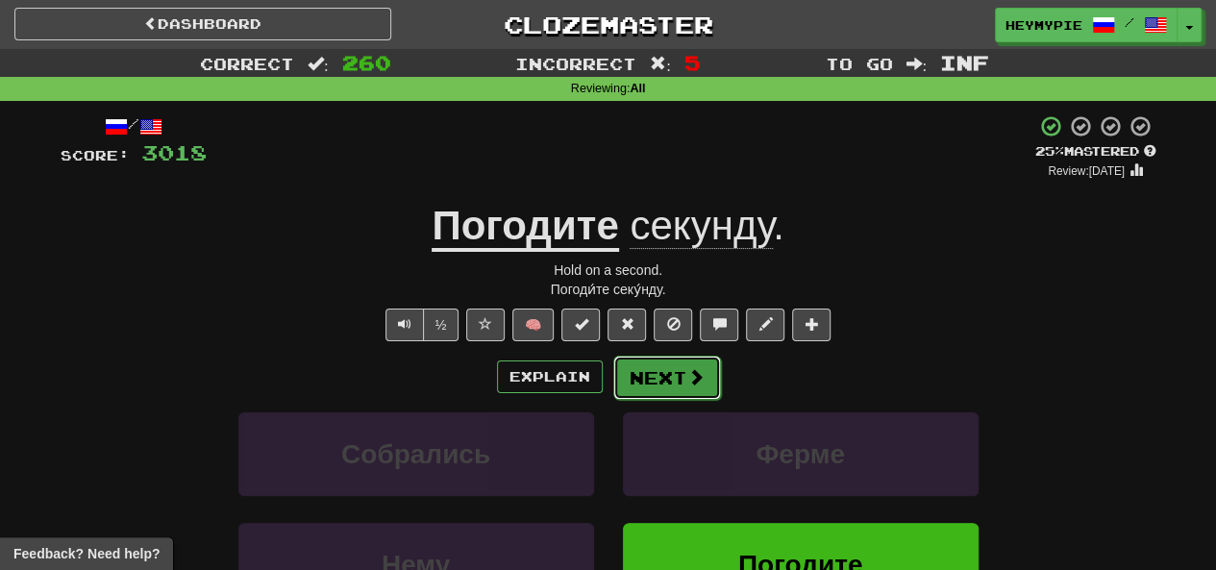
click at [610, 372] on span at bounding box center [695, 376] width 17 height 17
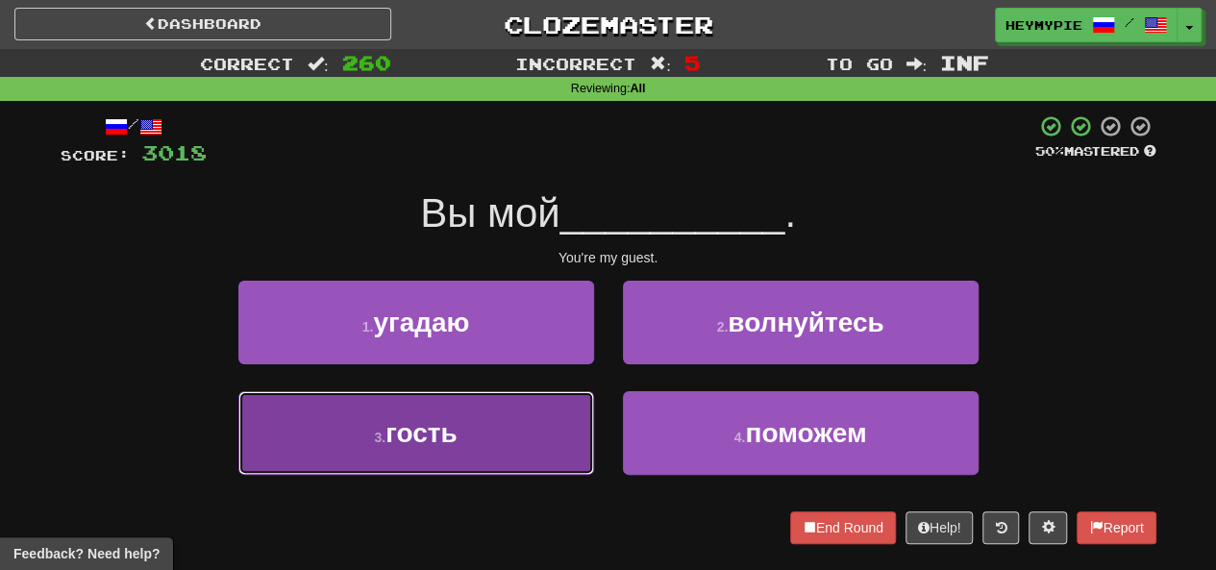
click at [530, 438] on button "3 . гость" at bounding box center [416, 433] width 356 height 84
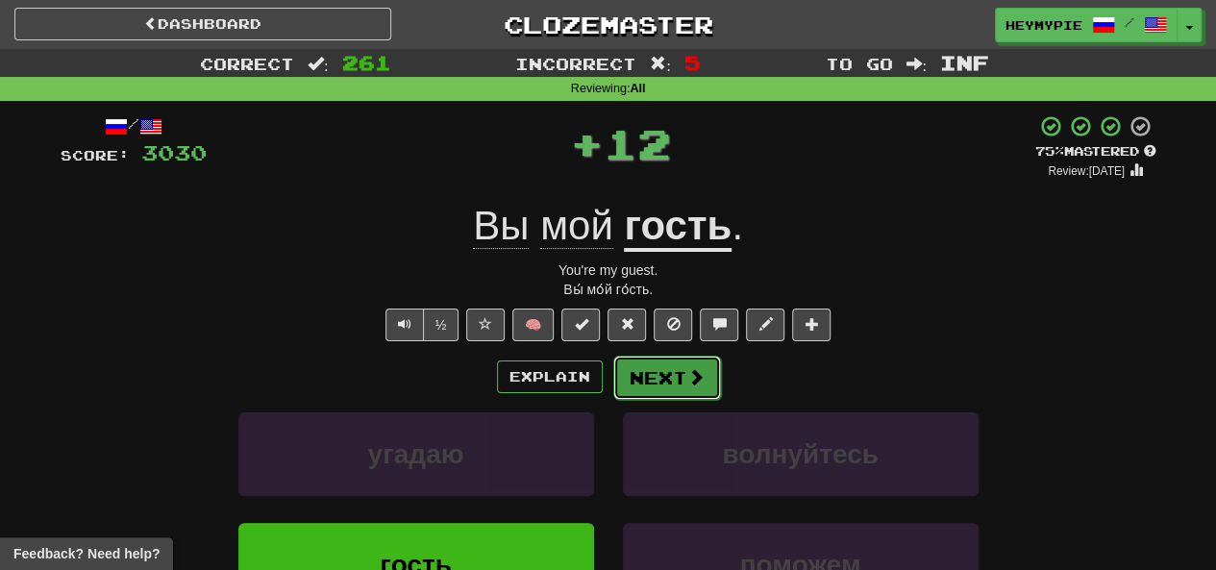
click at [610, 377] on button "Next" at bounding box center [667, 378] width 108 height 44
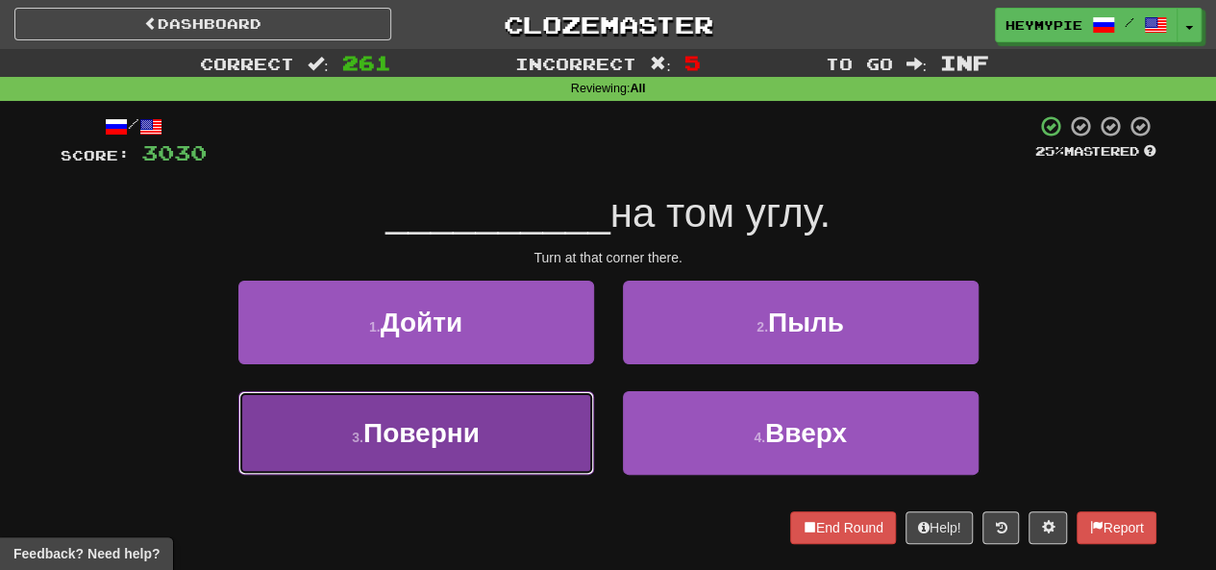
click at [534, 424] on button "3 . Поверни" at bounding box center [416, 433] width 356 height 84
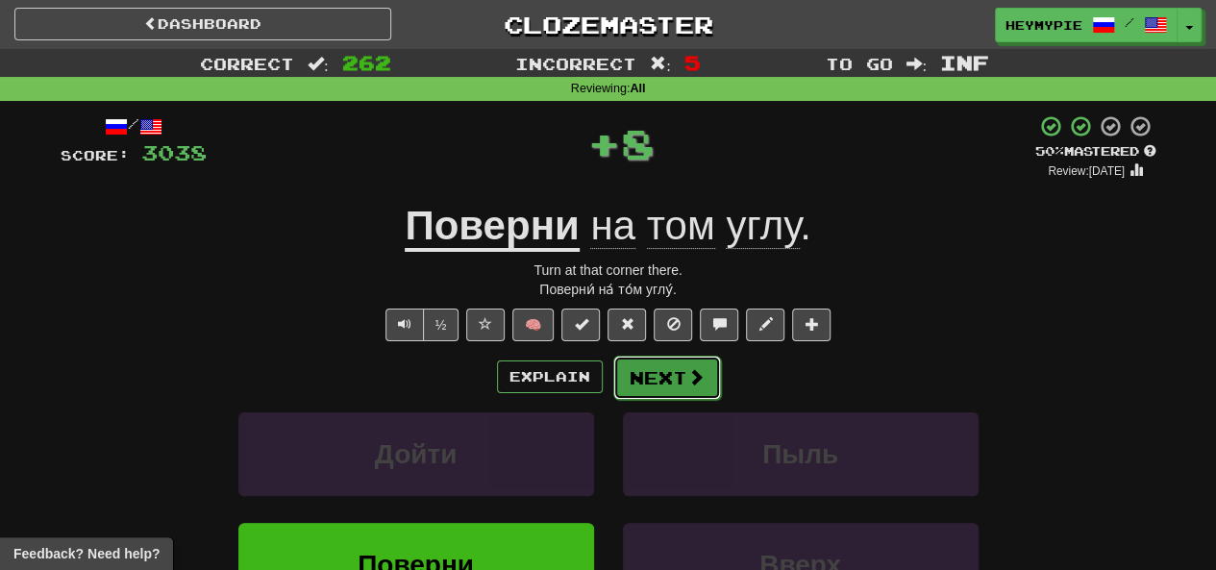
click at [610, 386] on button "Next" at bounding box center [667, 378] width 108 height 44
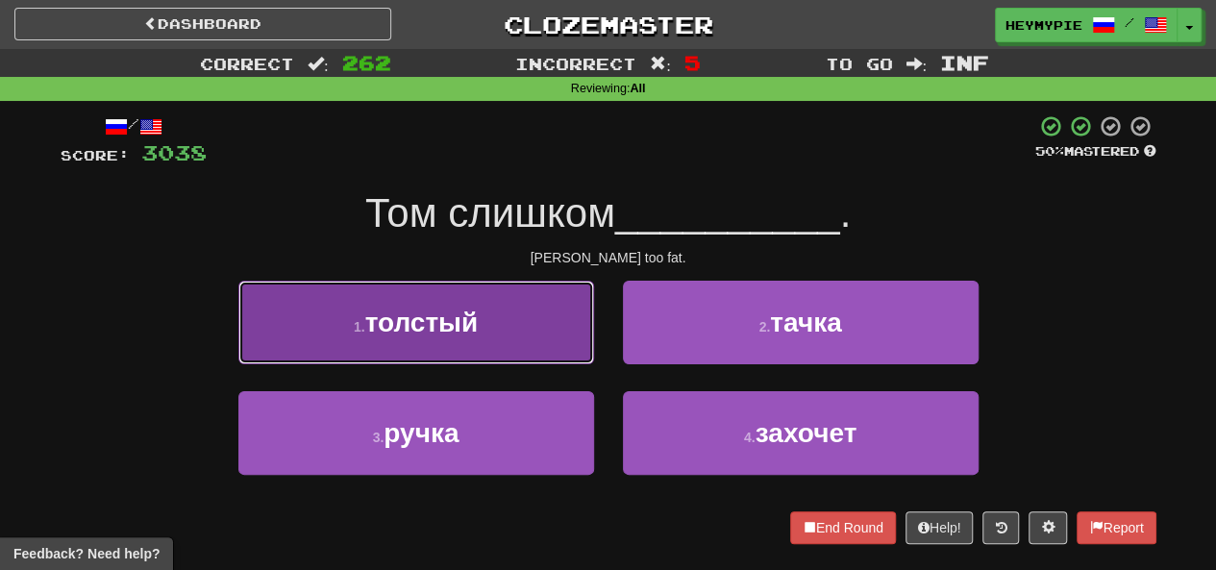
click at [535, 322] on button "1 . толстый" at bounding box center [416, 323] width 356 height 84
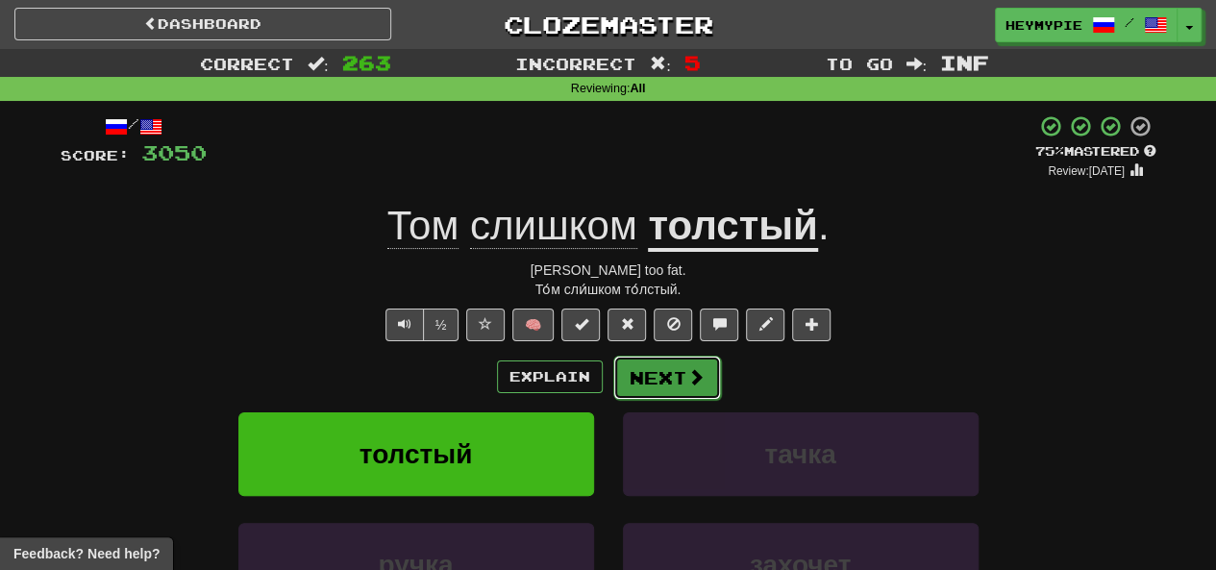
click at [610, 384] on button "Next" at bounding box center [667, 378] width 108 height 44
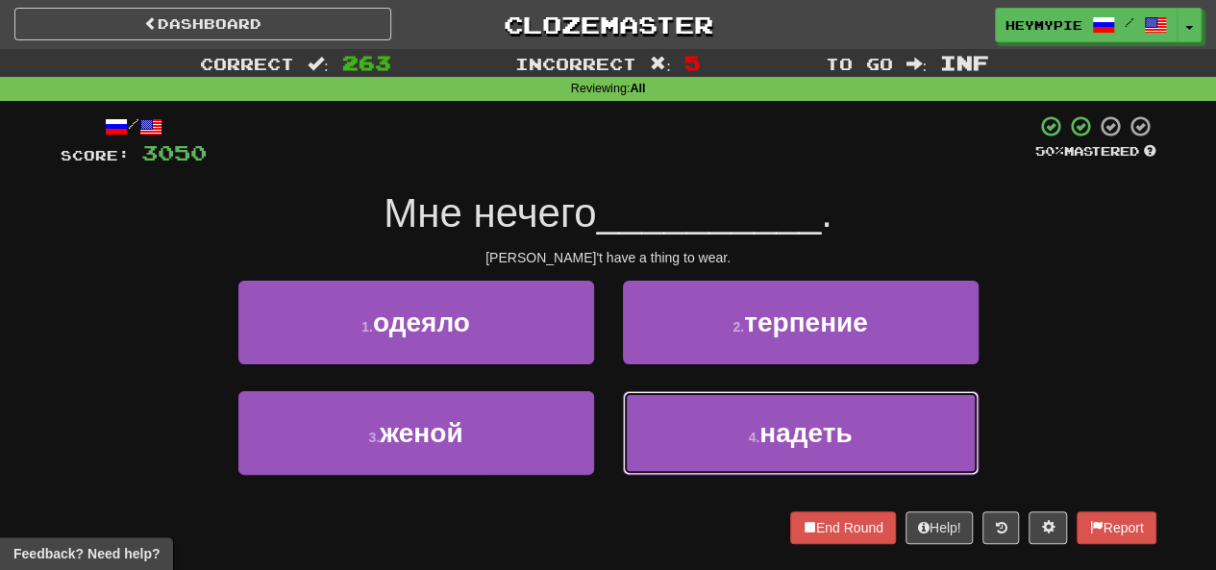
click at [610, 406] on button "4 . надеть" at bounding box center [801, 433] width 356 height 84
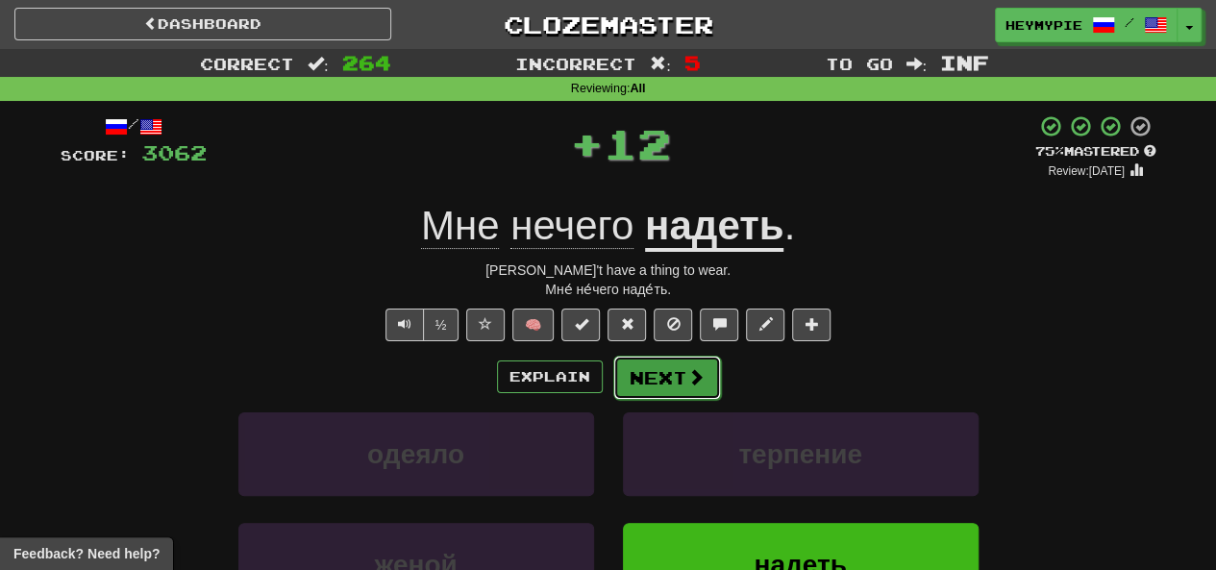
click at [610, 378] on button "Next" at bounding box center [667, 378] width 108 height 44
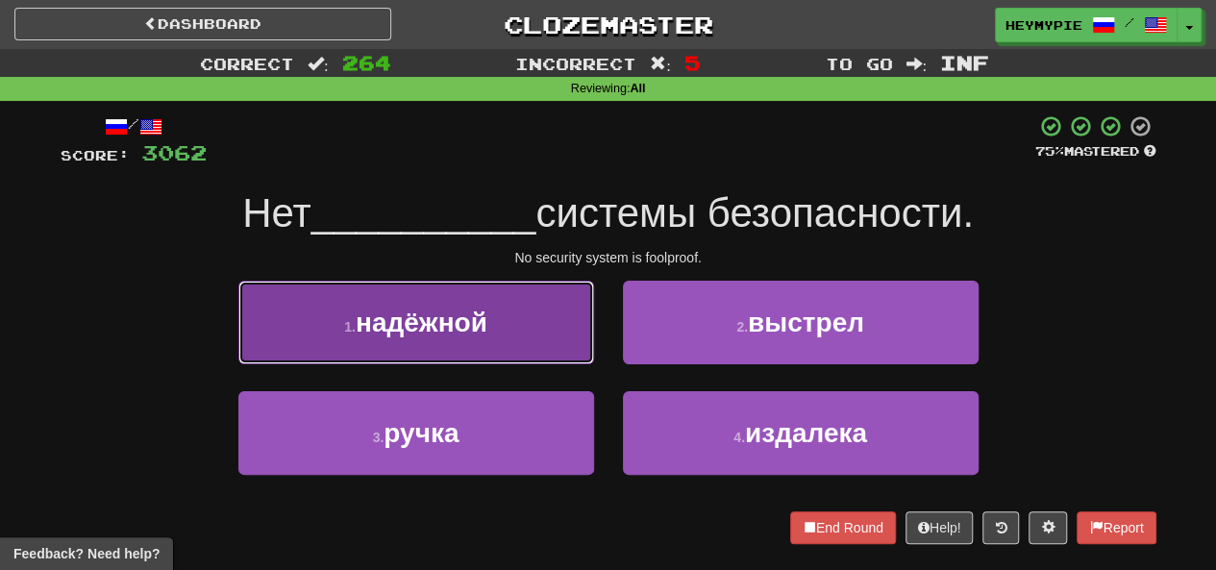
click at [540, 352] on button "1 . надёжной" at bounding box center [416, 323] width 356 height 84
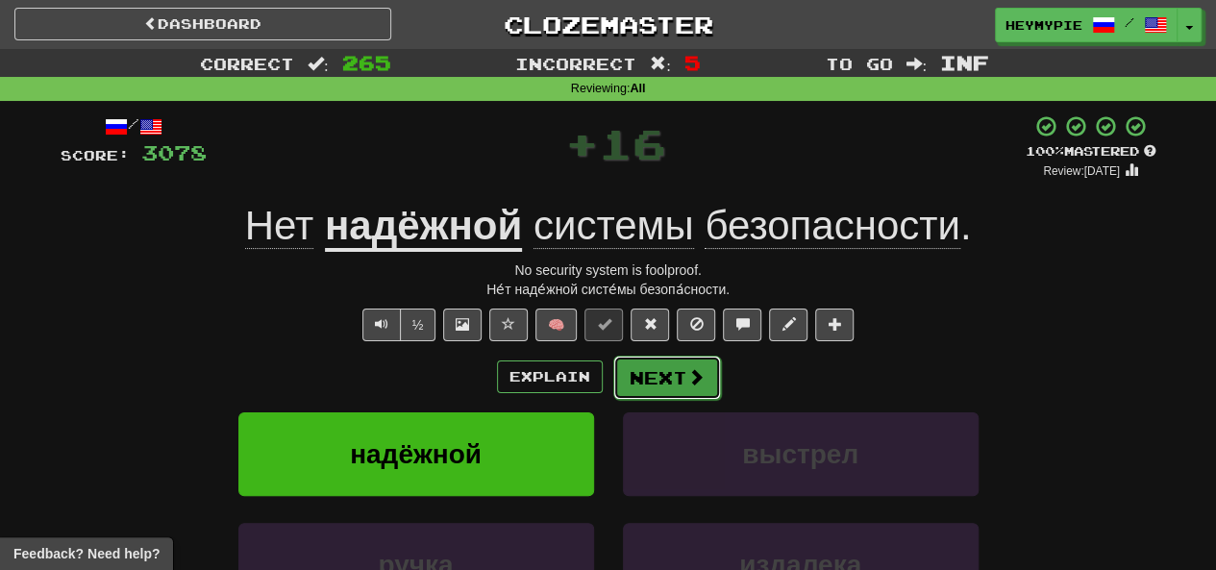
click at [610, 382] on button "Next" at bounding box center [667, 378] width 108 height 44
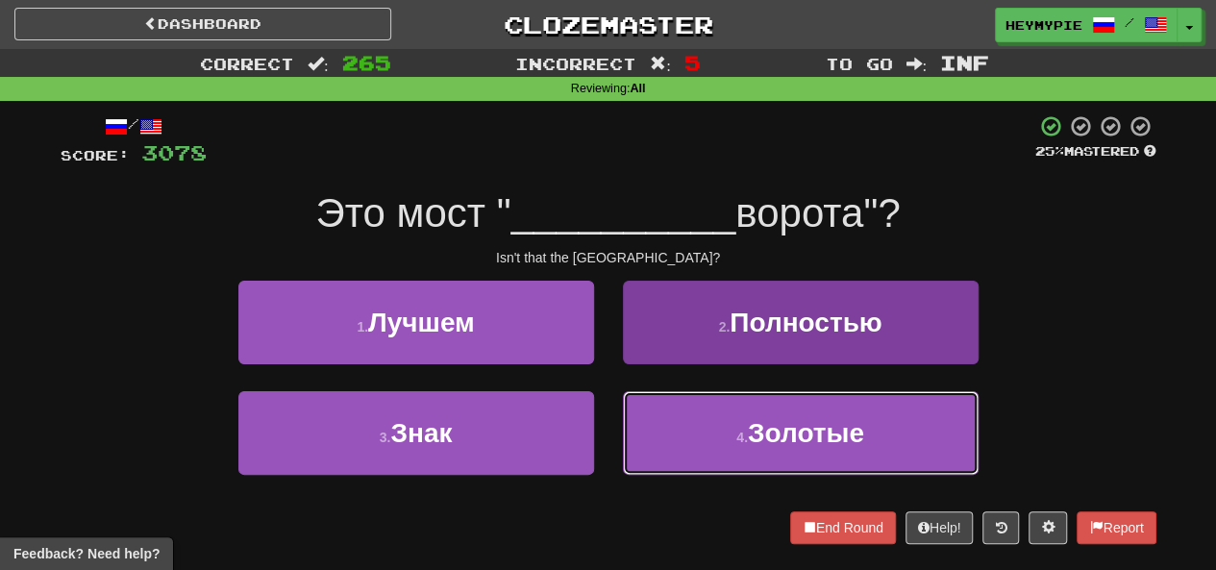
click at [610, 430] on button "4 . Золотые" at bounding box center [801, 433] width 356 height 84
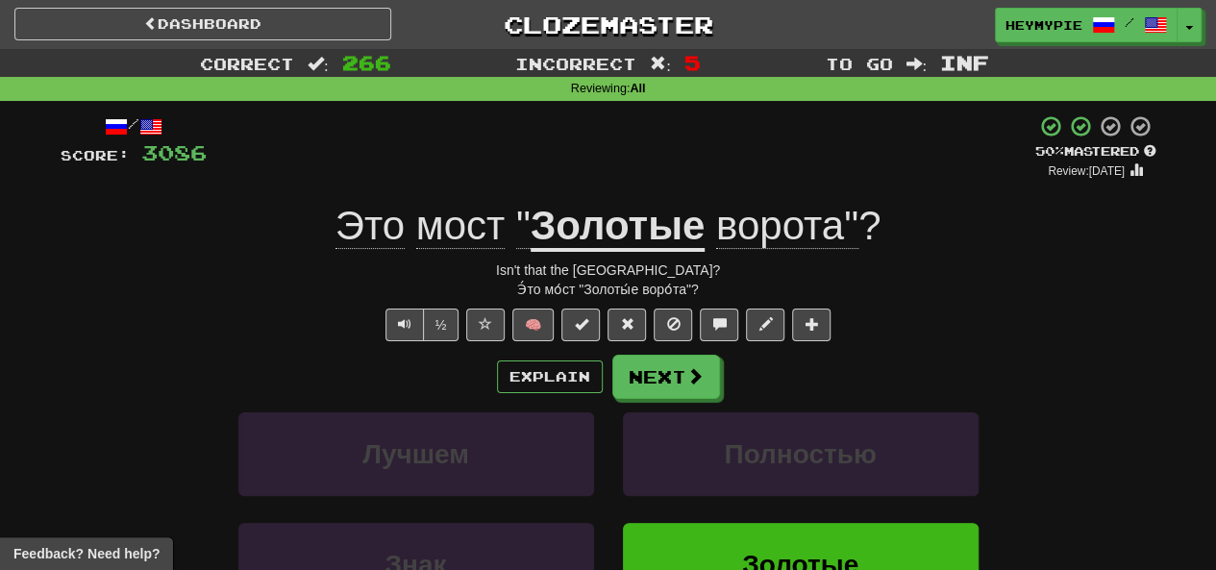
click at [610, 399] on div "Explain Next Лучшем Полностью Знак Золотые Learn more: Лучшем Полностью Знак Зо…" at bounding box center [609, 509] width 1096 height 309
click at [610, 358] on button "Next" at bounding box center [667, 378] width 108 height 44
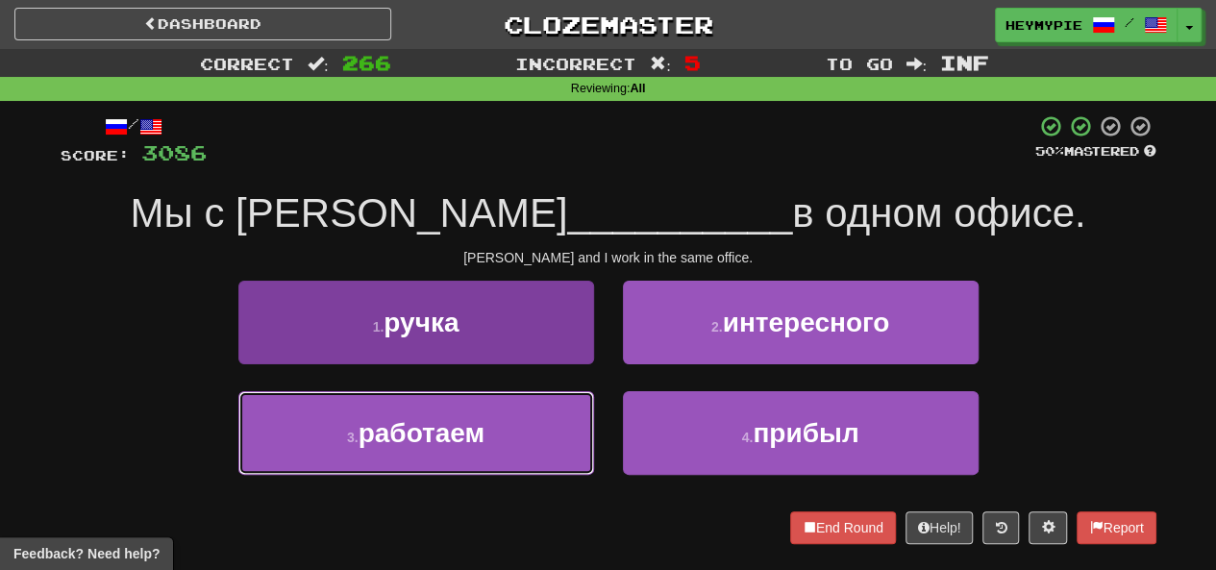
click at [529, 426] on button "3 . работаем" at bounding box center [416, 433] width 356 height 84
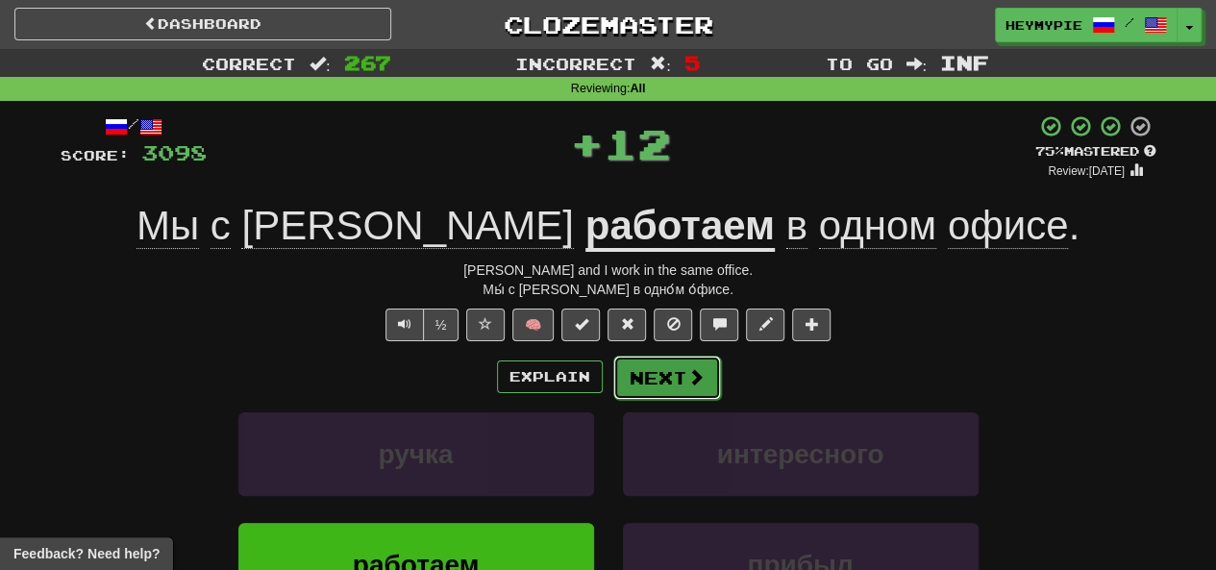
click at [610, 371] on button "Next" at bounding box center [667, 378] width 108 height 44
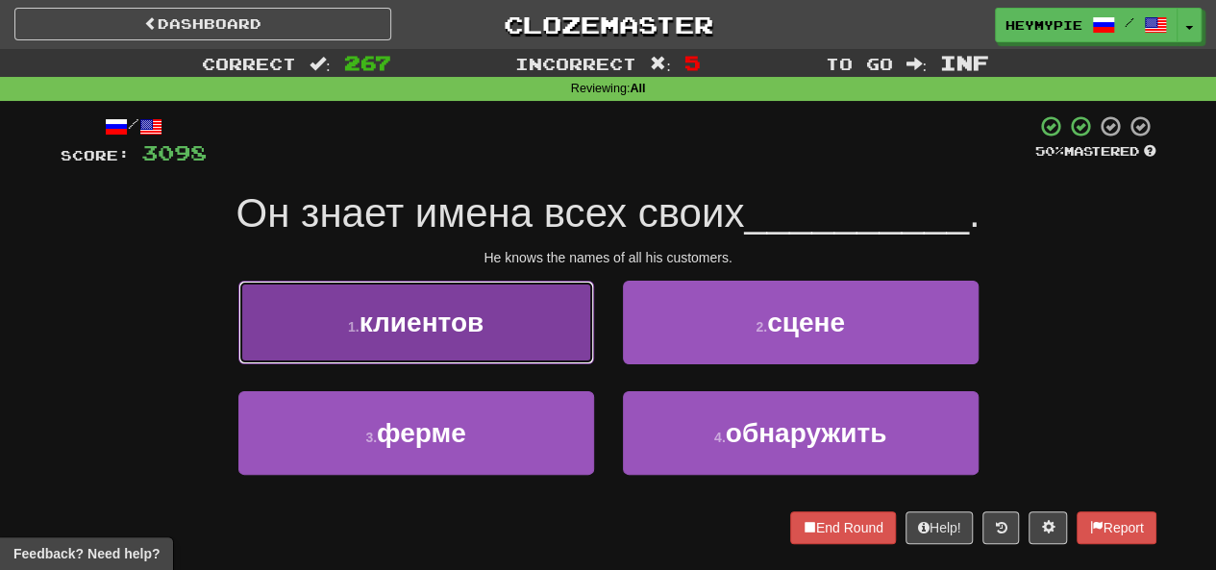
click at [550, 332] on button "1 . клиентов" at bounding box center [416, 323] width 356 height 84
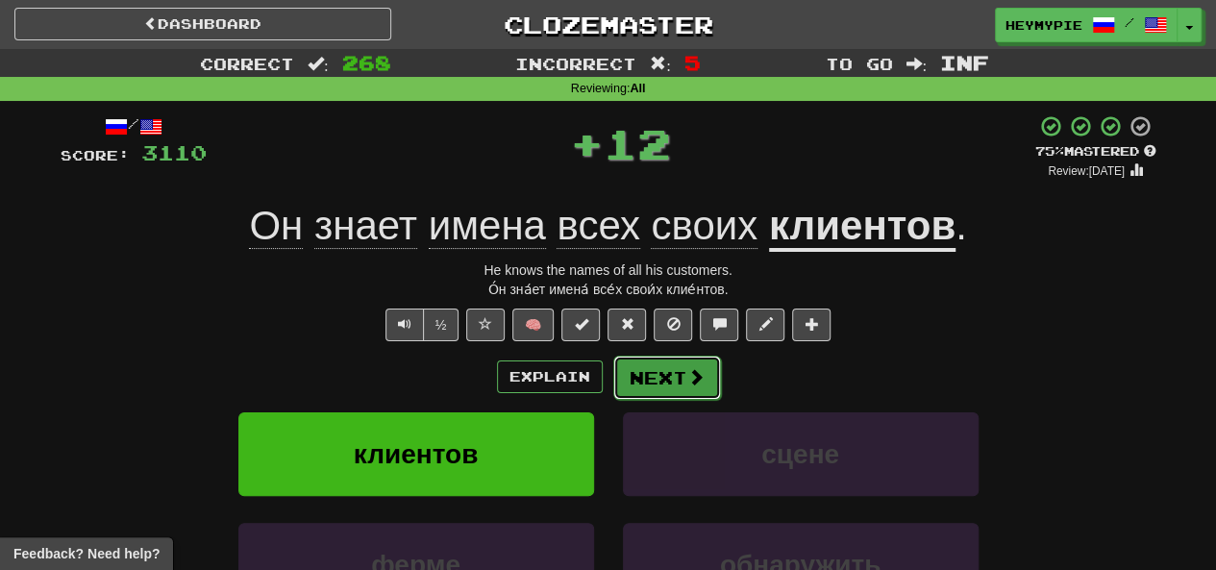
click at [610, 385] on span at bounding box center [695, 376] width 17 height 17
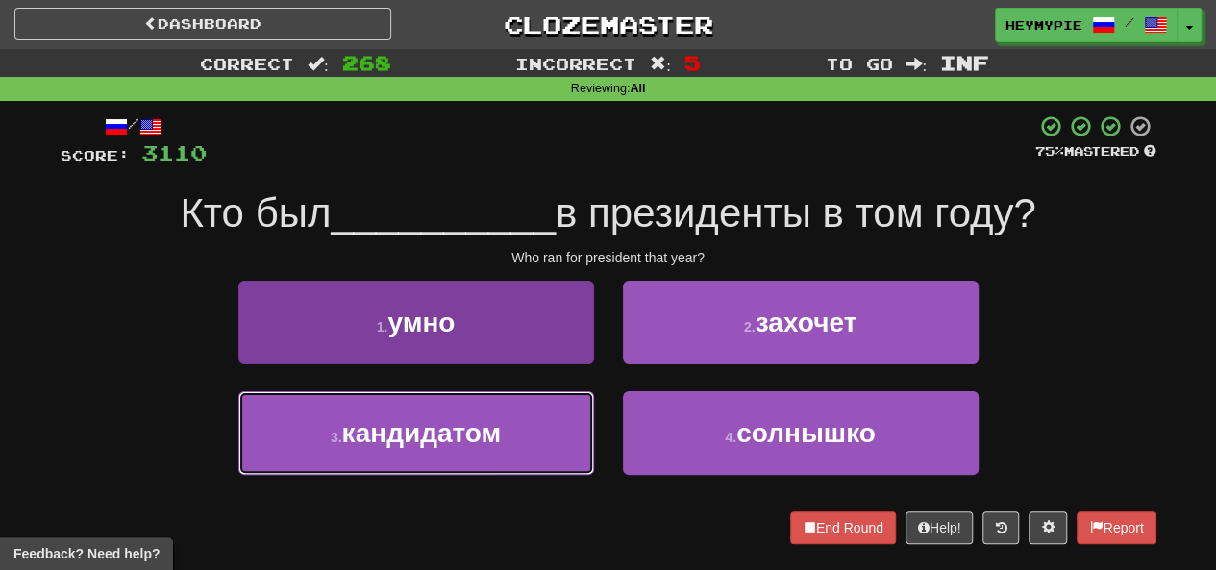
click at [539, 426] on button "3 . кандидатом" at bounding box center [416, 433] width 356 height 84
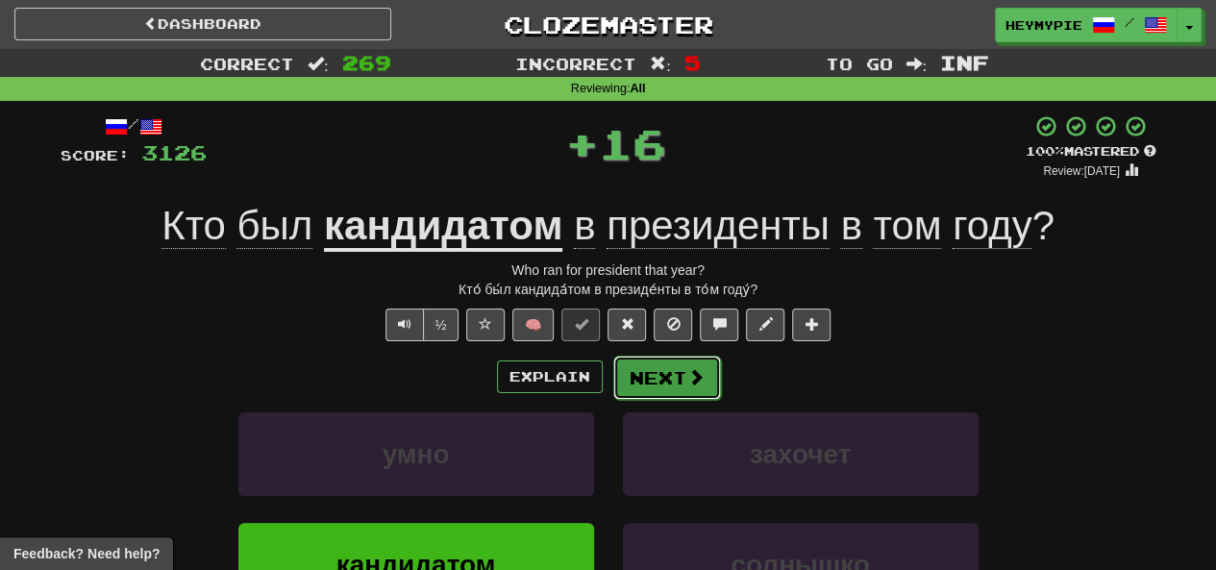
click at [610, 386] on button "Next" at bounding box center [667, 378] width 108 height 44
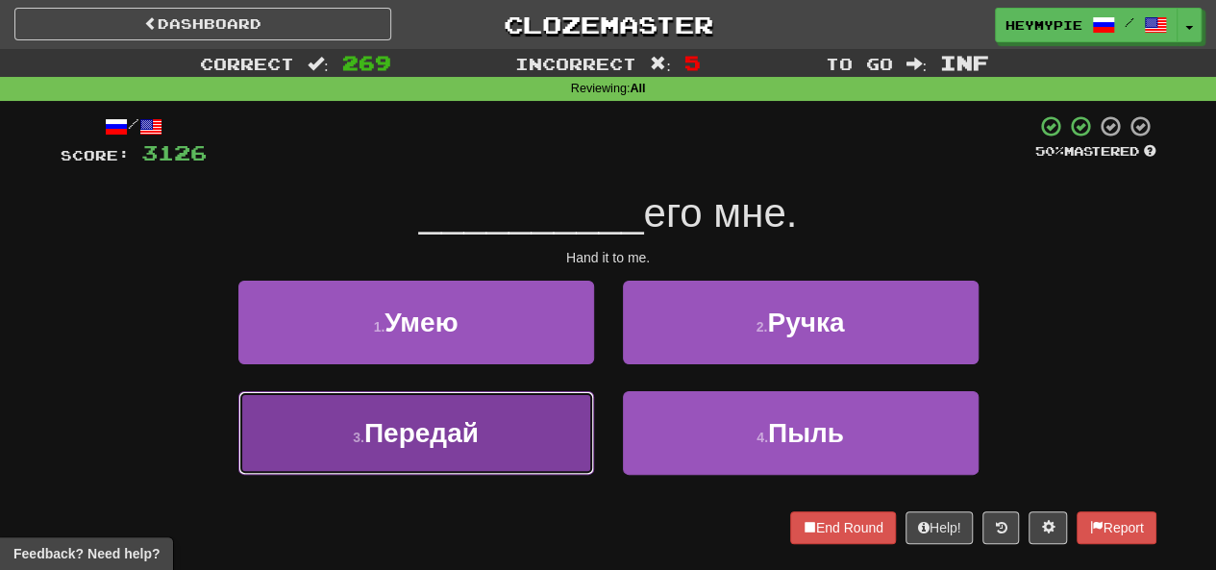
click at [502, 411] on button "3 . Передай" at bounding box center [416, 433] width 356 height 84
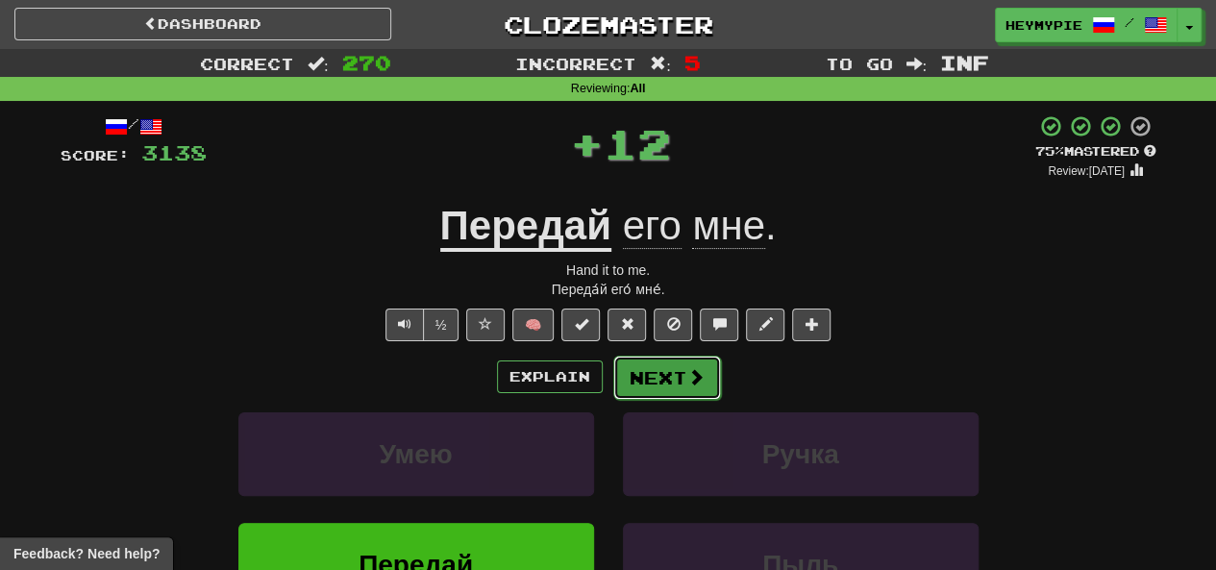
click at [610, 382] on button "Next" at bounding box center [667, 378] width 108 height 44
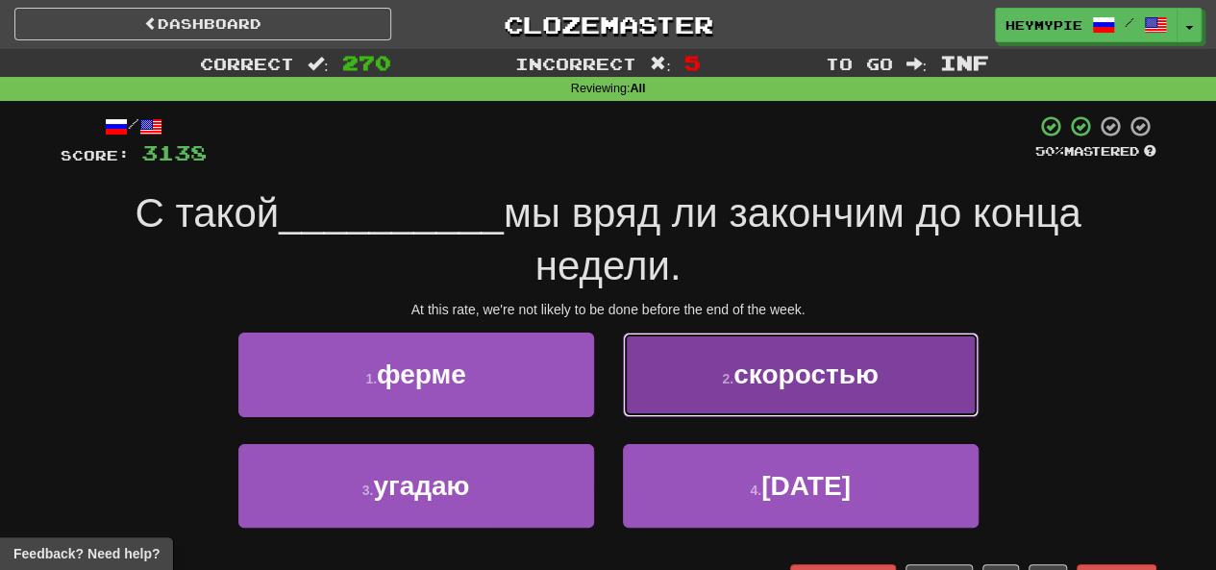
click at [610, 380] on button "2 . скоростью" at bounding box center [801, 375] width 356 height 84
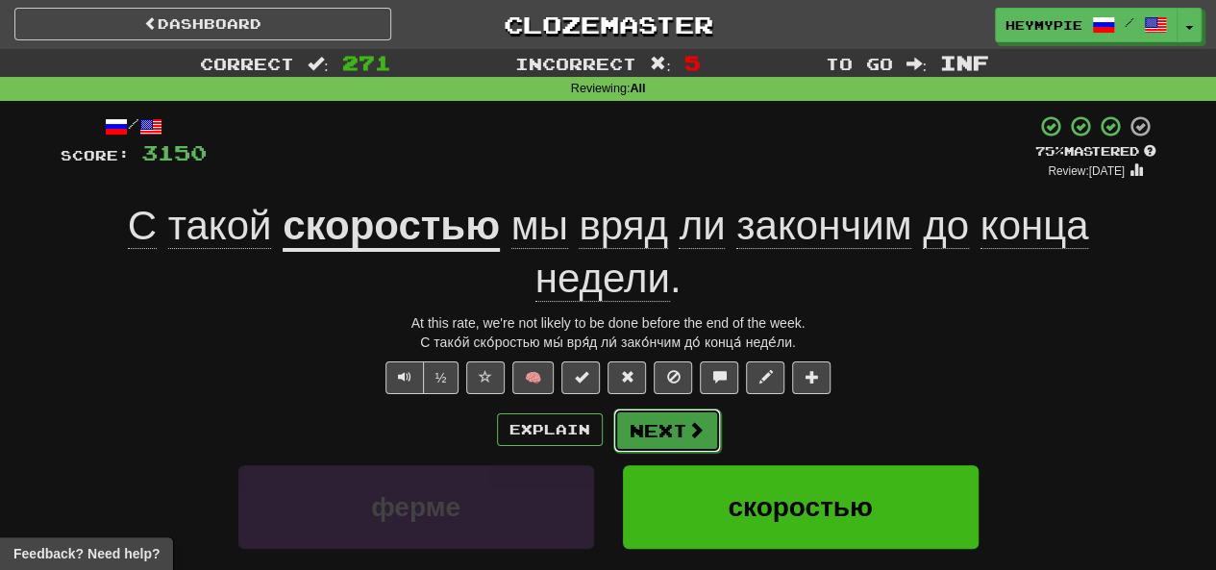
click at [610, 426] on button "Next" at bounding box center [667, 431] width 108 height 44
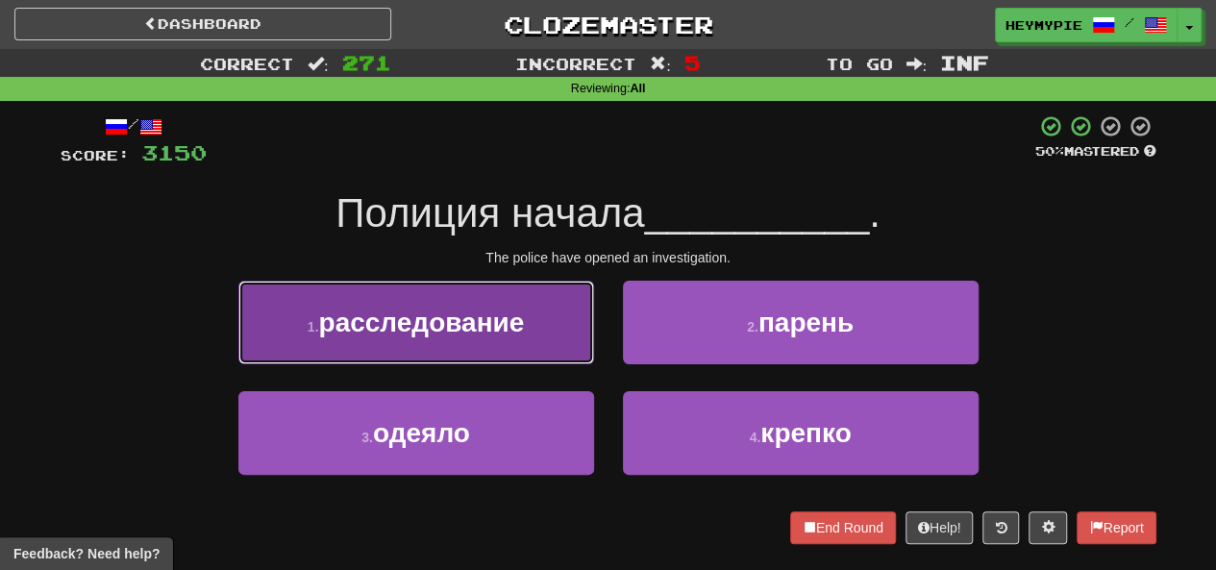
click at [566, 332] on button "1 . расследование" at bounding box center [416, 323] width 356 height 84
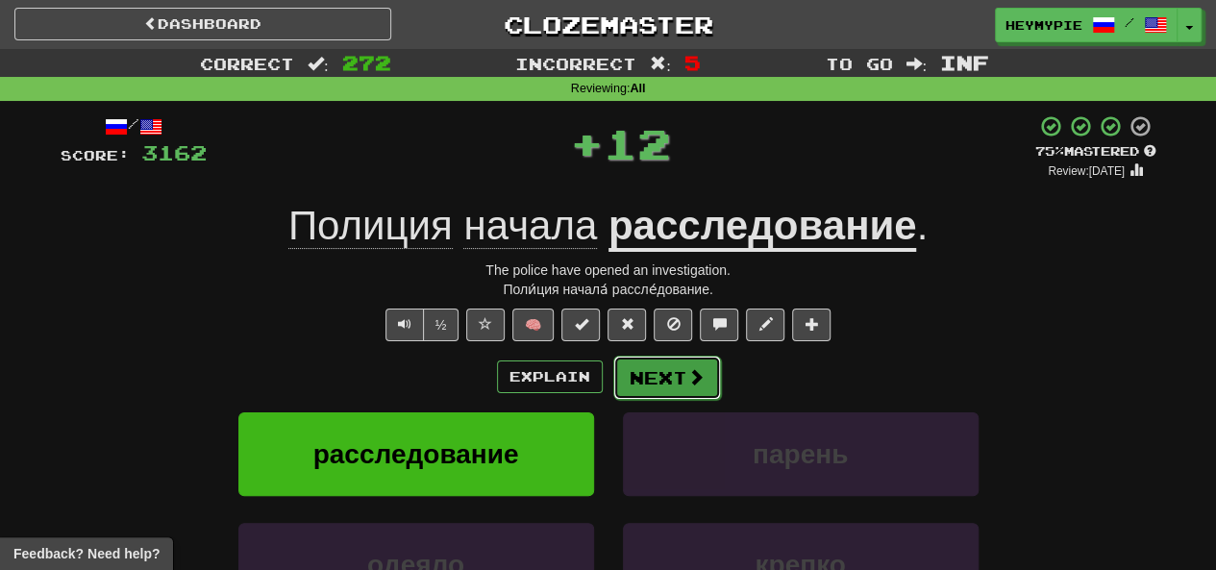
click at [610, 374] on button "Next" at bounding box center [667, 378] width 108 height 44
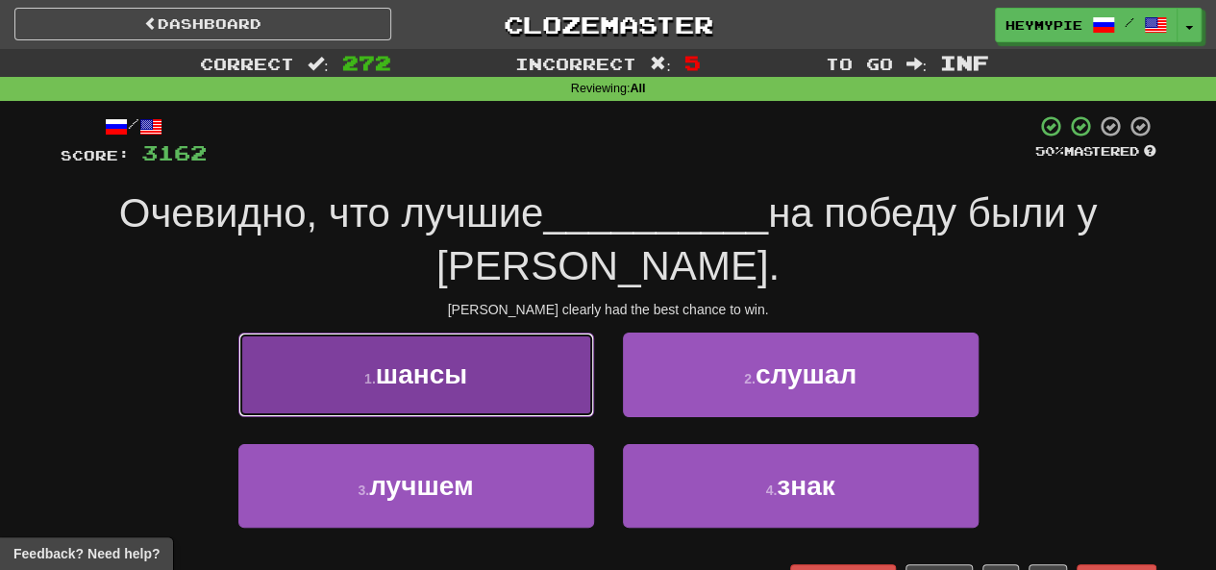
click at [533, 364] on button "1 . шансы" at bounding box center [416, 375] width 356 height 84
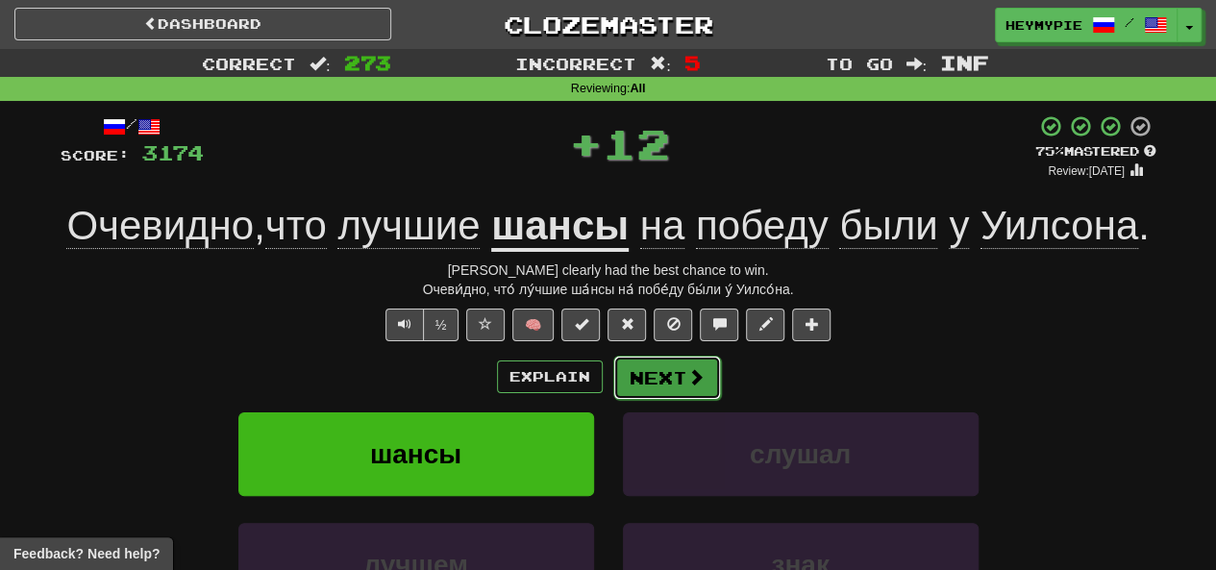
click at [610, 391] on button "Next" at bounding box center [667, 378] width 108 height 44
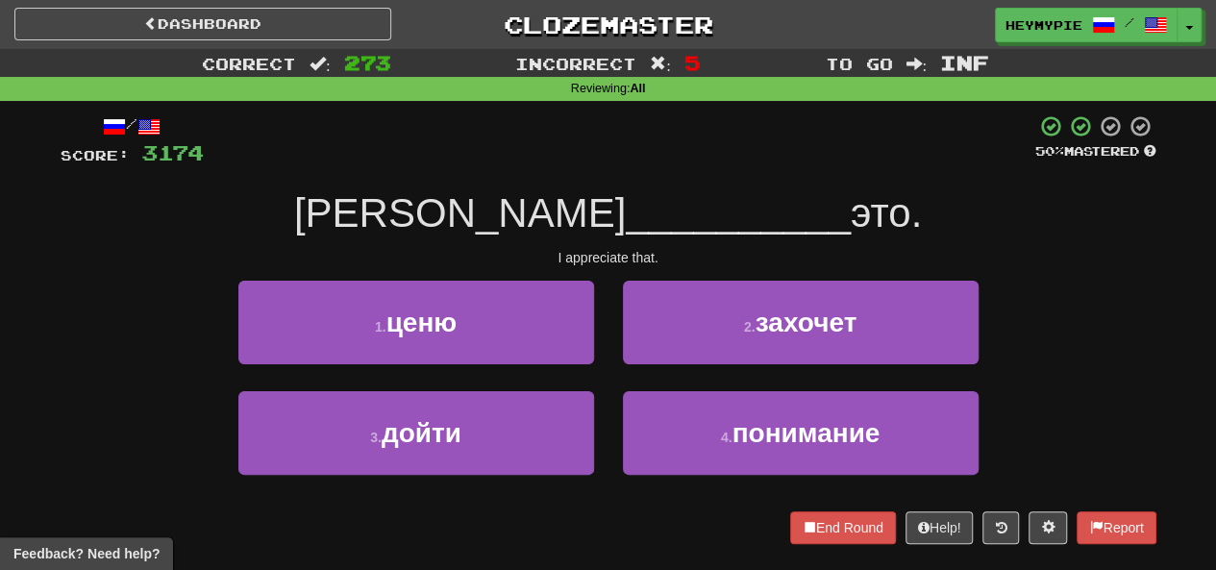
click at [602, 287] on div "1 . ценю" at bounding box center [416, 336] width 385 height 111
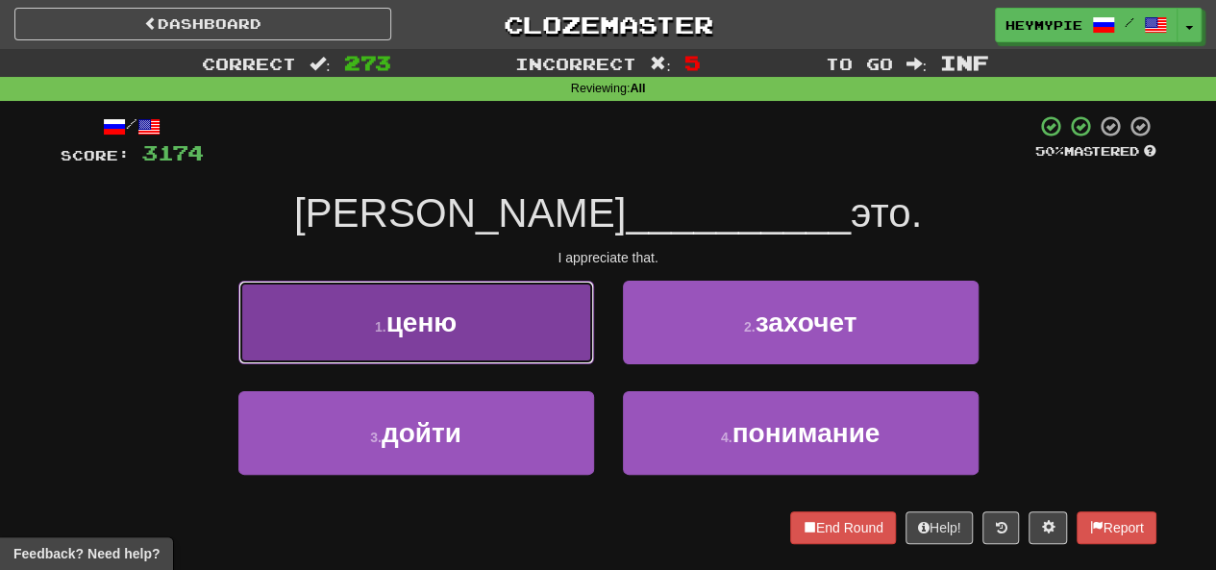
click at [528, 325] on button "1 . ценю" at bounding box center [416, 323] width 356 height 84
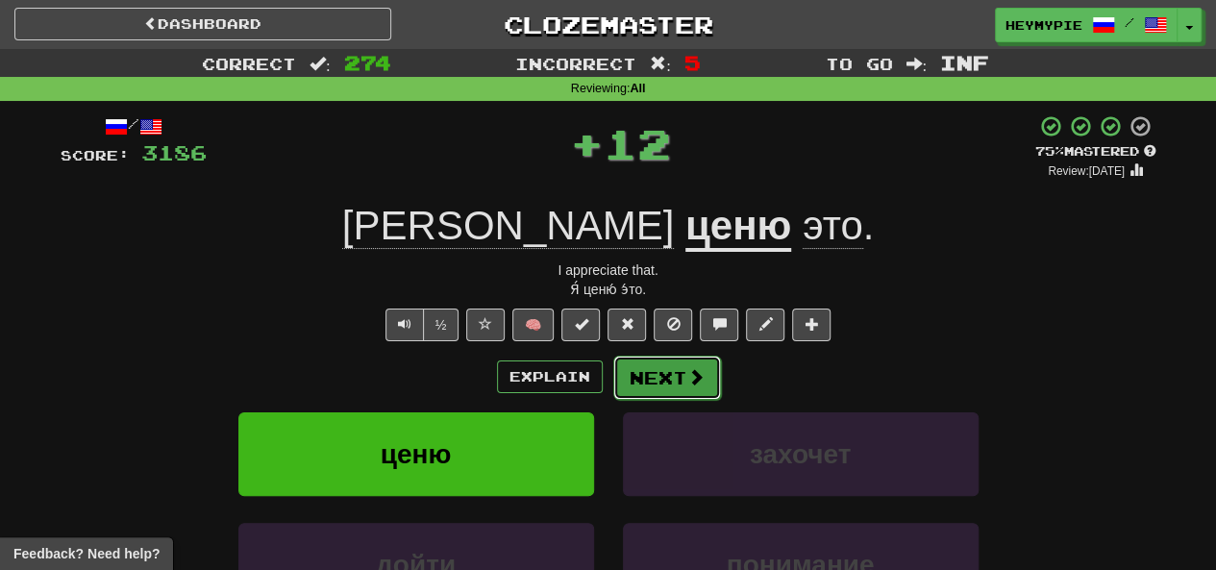
click at [610, 380] on button "Next" at bounding box center [667, 378] width 108 height 44
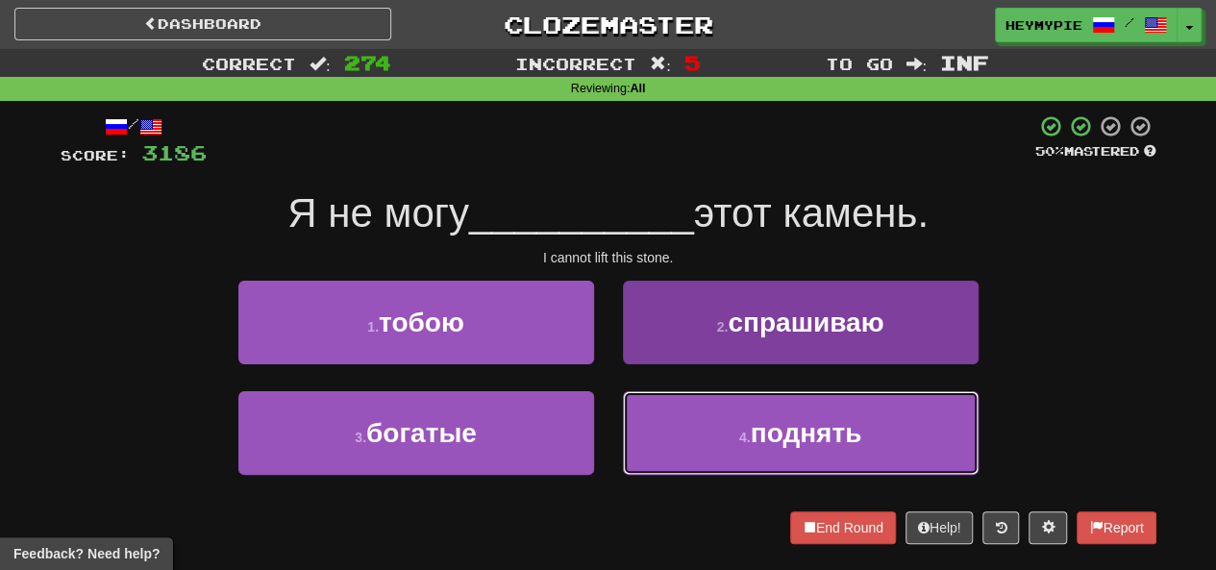
click at [610, 441] on button "4 . поднять" at bounding box center [801, 433] width 356 height 84
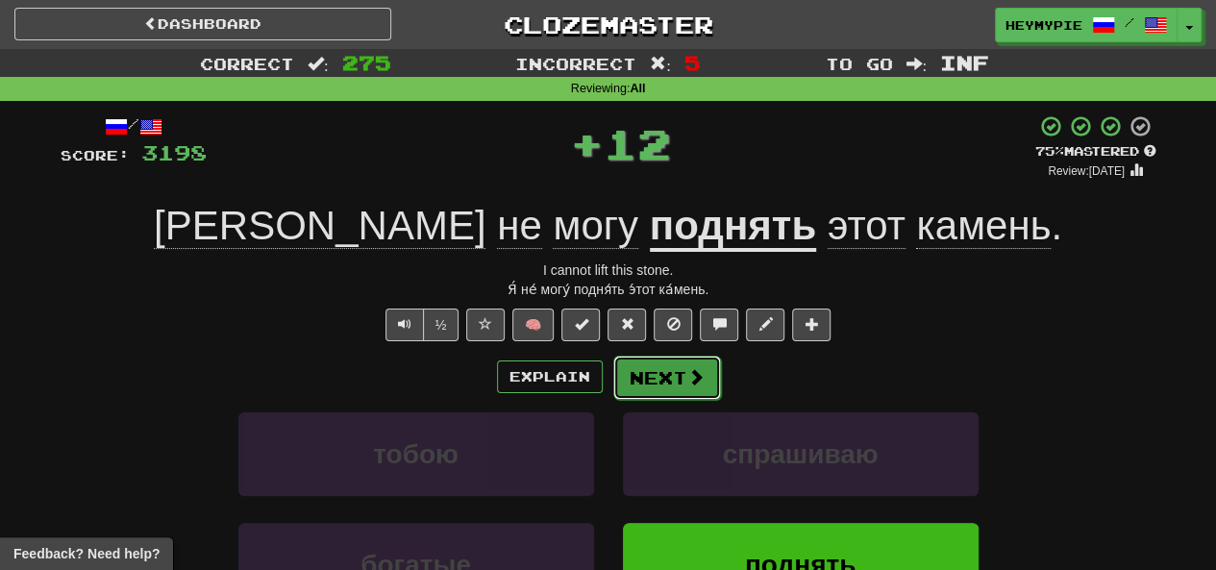
click at [610, 378] on button "Next" at bounding box center [667, 378] width 108 height 44
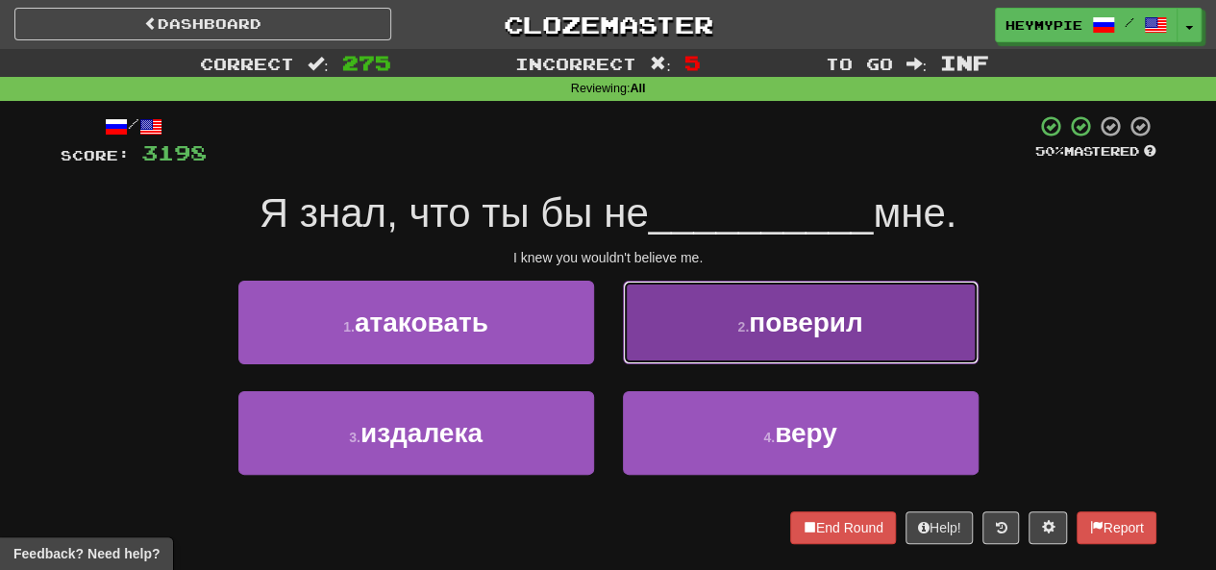
click at [610, 337] on button "2 . поверил" at bounding box center [801, 323] width 356 height 84
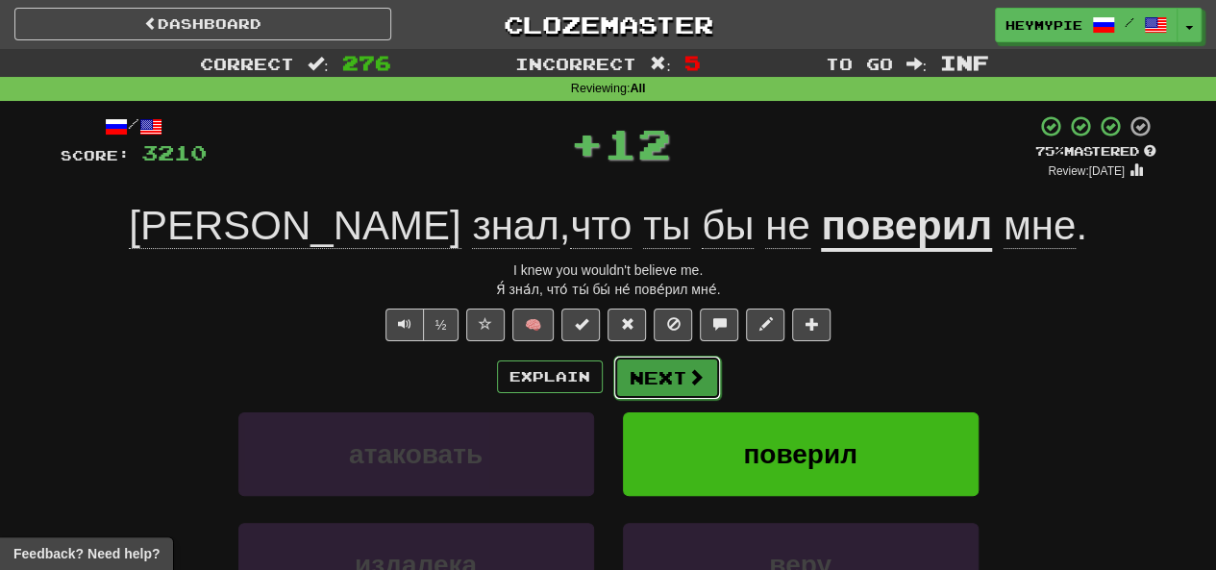
click at [610, 387] on button "Next" at bounding box center [667, 378] width 108 height 44
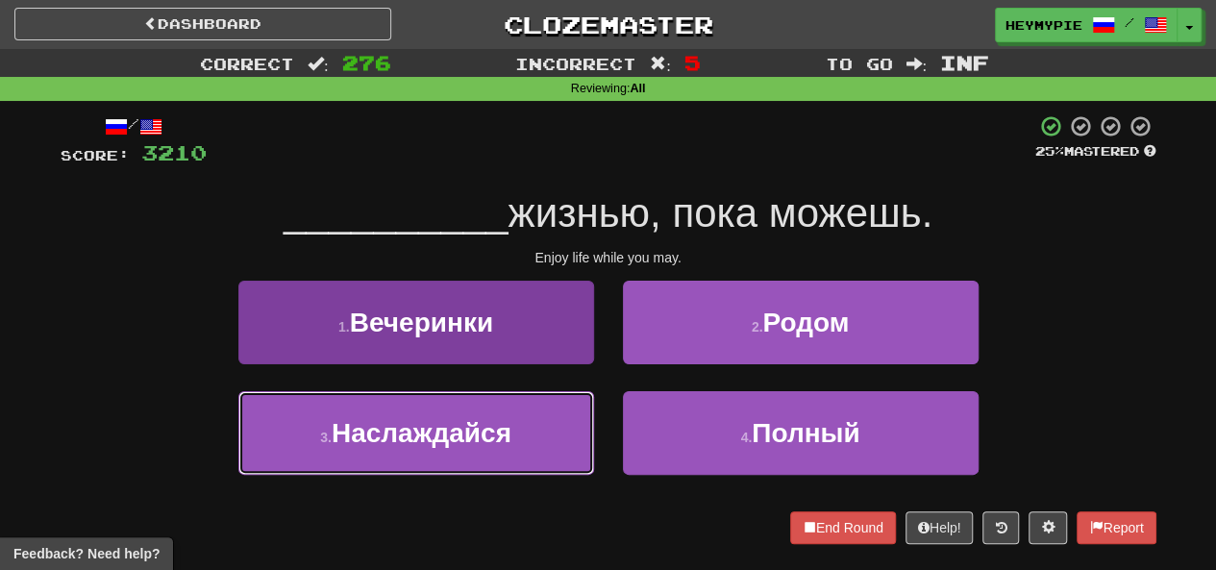
click at [507, 419] on button "3 . Наслаждайся" at bounding box center [416, 433] width 356 height 84
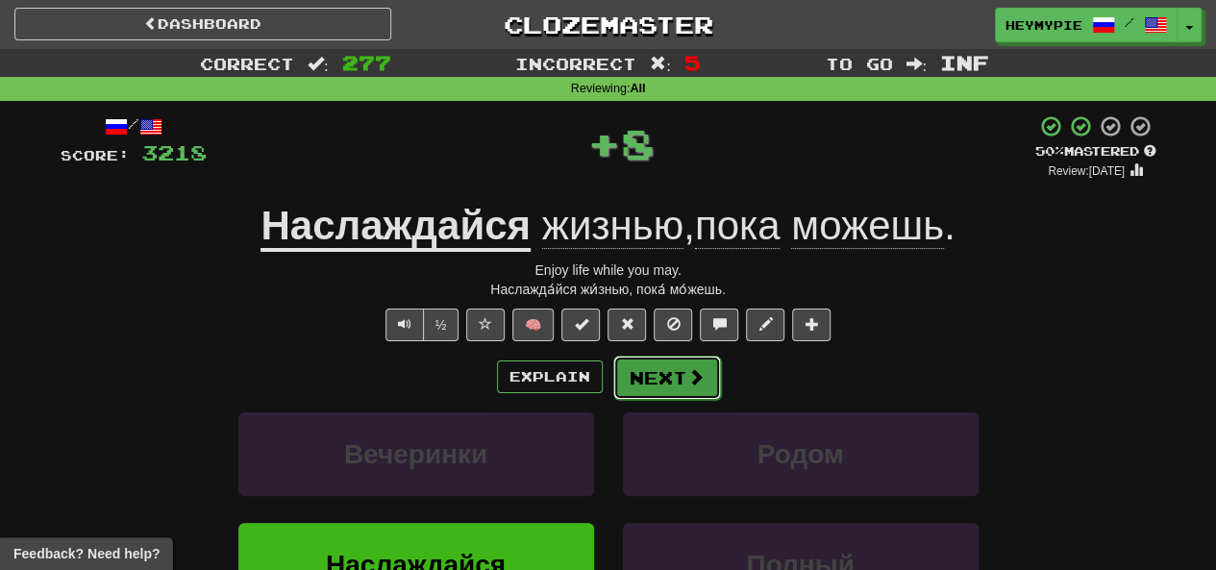
click at [610, 386] on button "Next" at bounding box center [667, 378] width 108 height 44
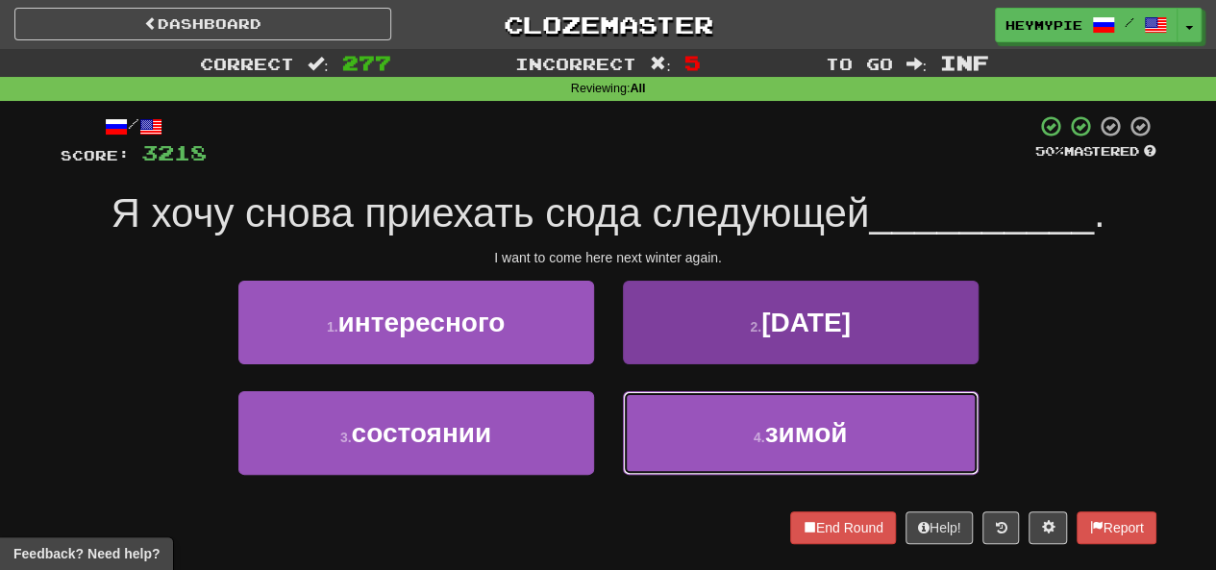
click at [610, 436] on button "4 . зимой" at bounding box center [801, 433] width 356 height 84
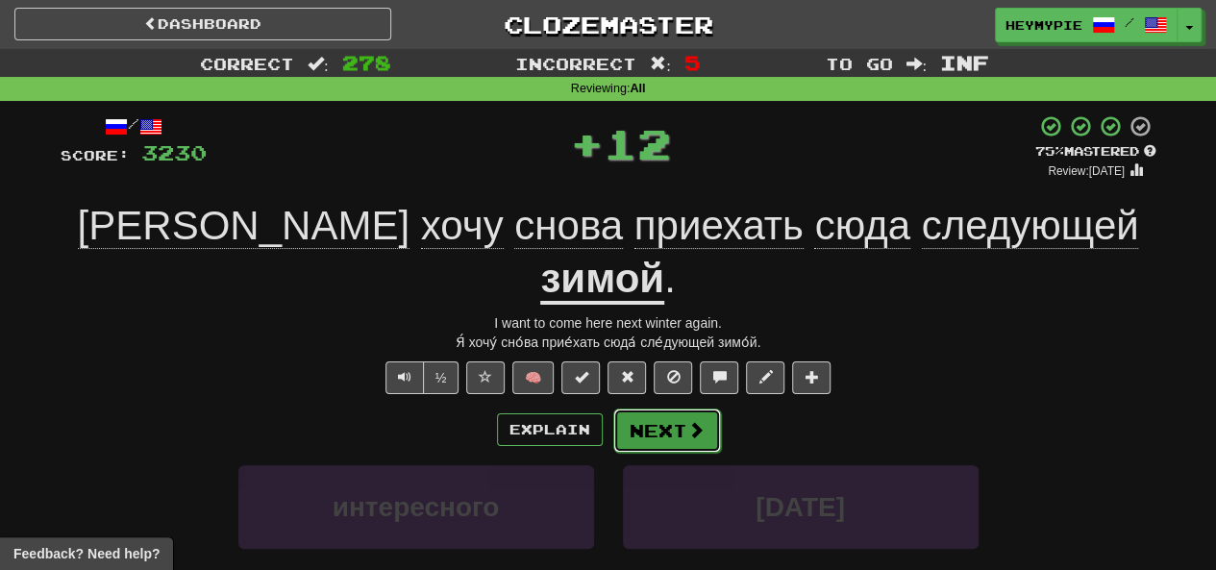
click at [610, 409] on button "Next" at bounding box center [667, 431] width 108 height 44
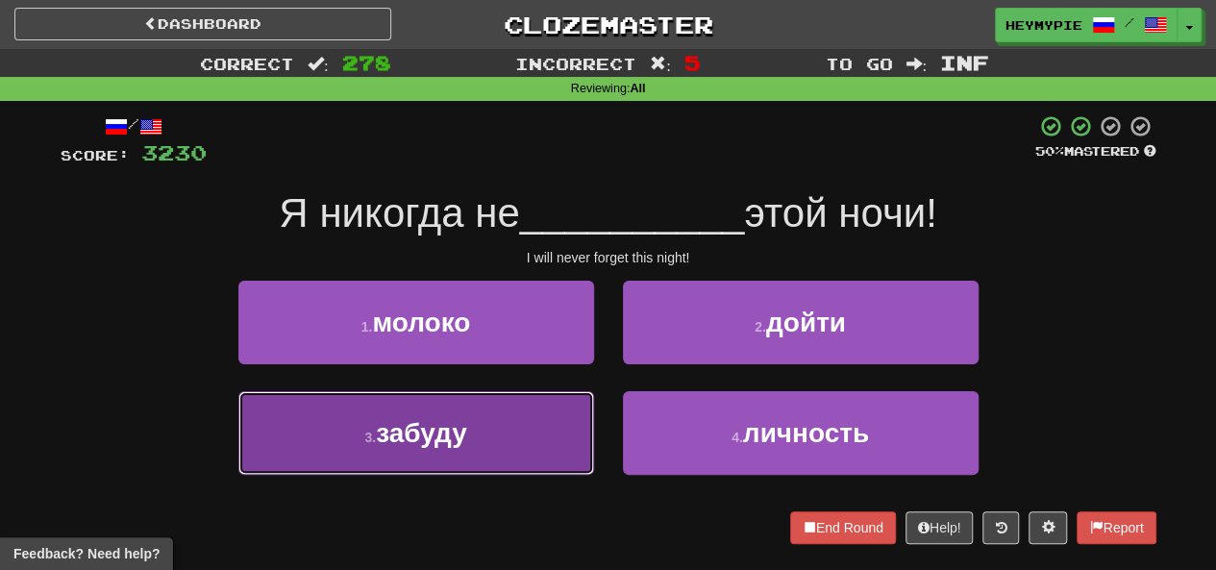
click at [531, 414] on button "3 . забуду" at bounding box center [416, 433] width 356 height 84
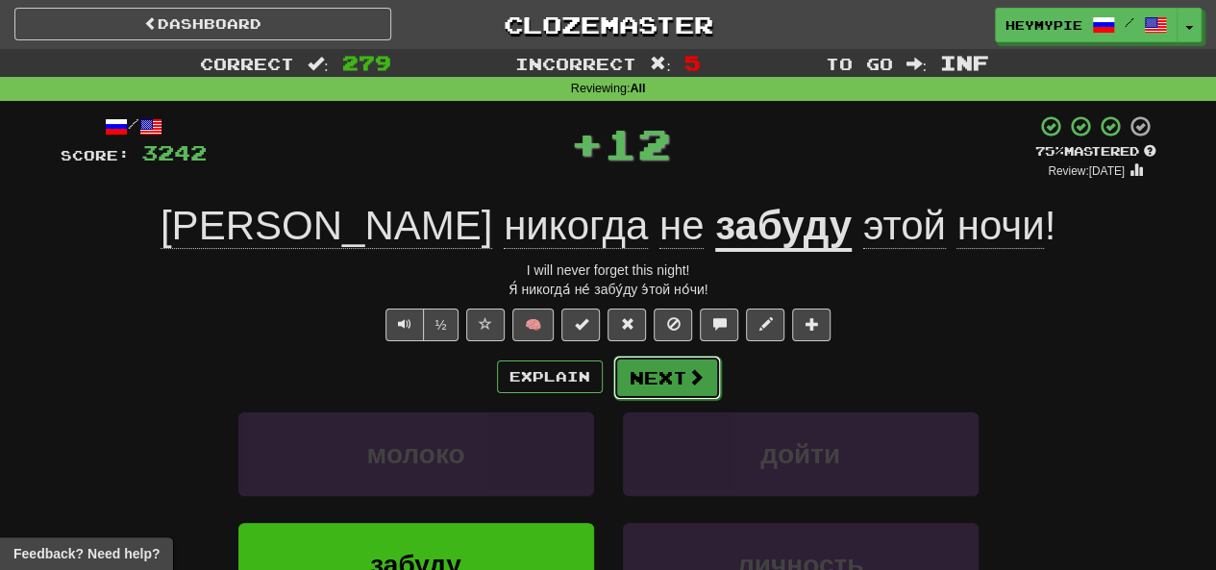
click at [610, 385] on button "Next" at bounding box center [667, 378] width 108 height 44
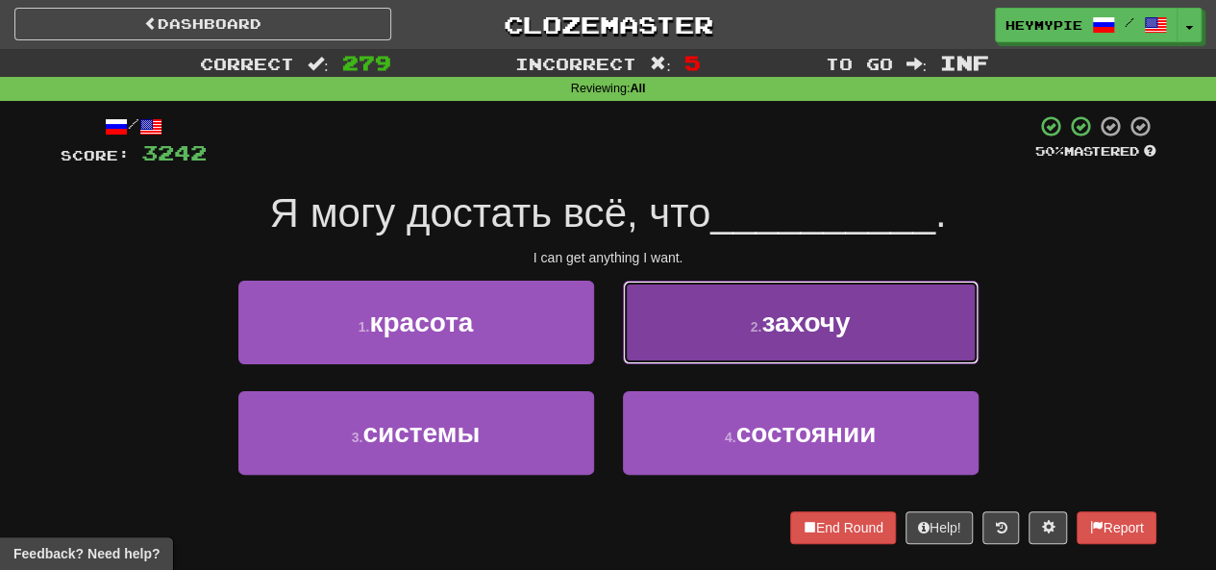
click at [610, 350] on button "2 . захочу" at bounding box center [801, 323] width 356 height 84
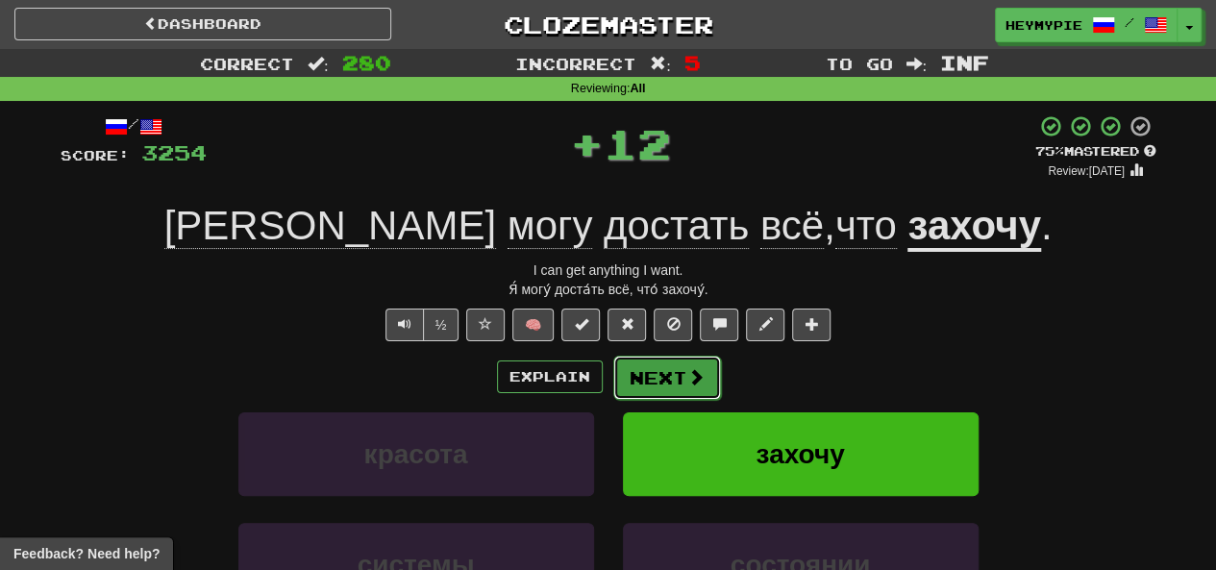
click at [610, 394] on button "Next" at bounding box center [667, 378] width 108 height 44
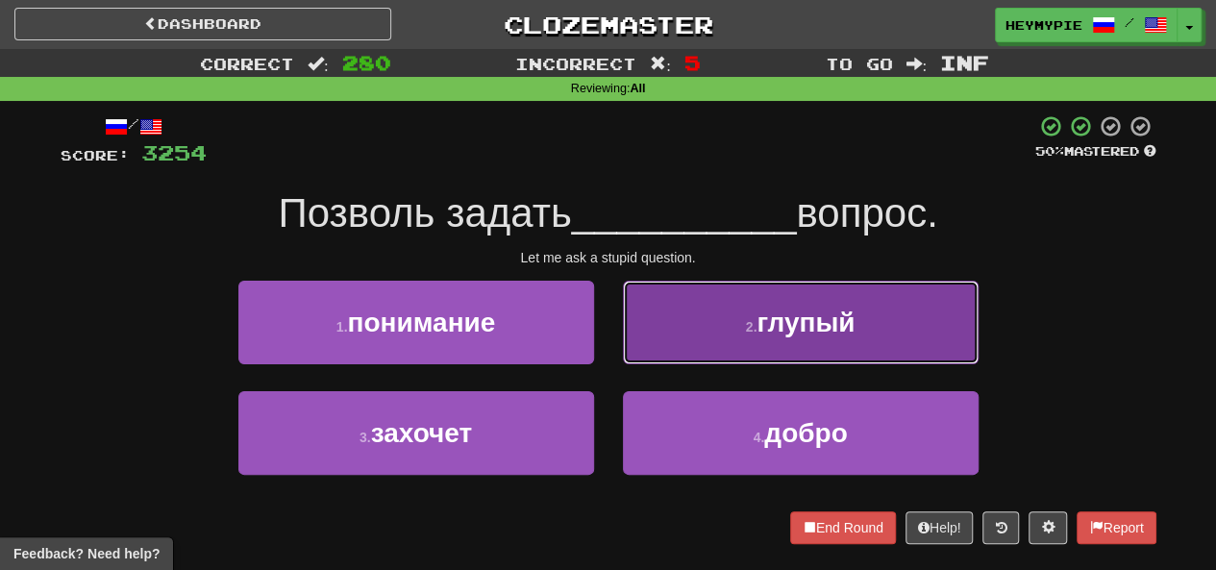
click at [610, 309] on button "2 . глупый" at bounding box center [801, 323] width 356 height 84
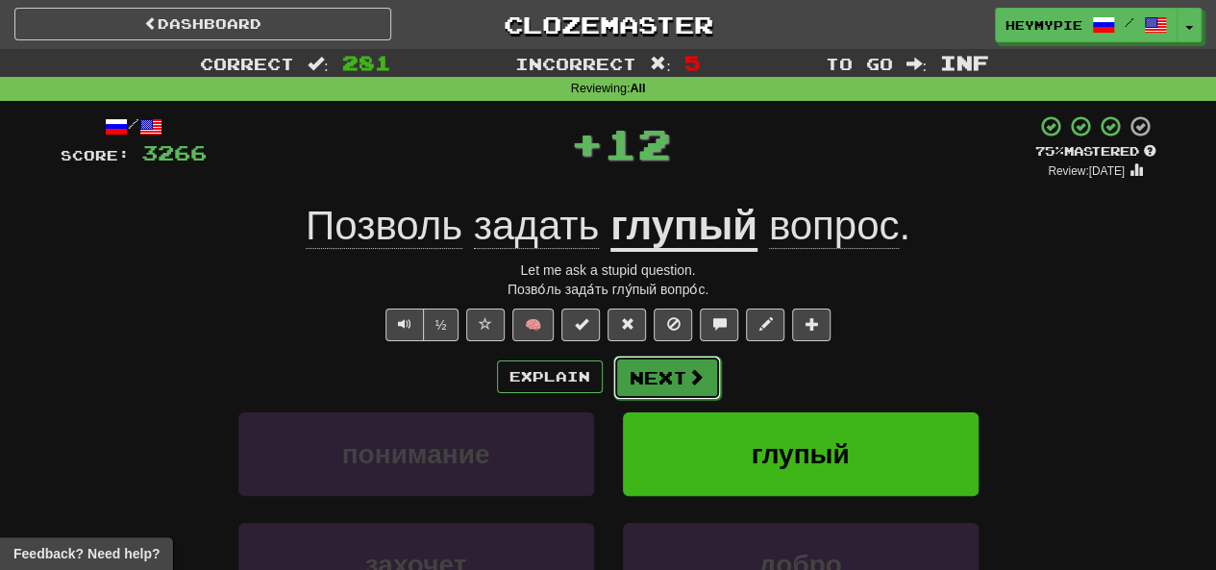
click at [610, 382] on button "Next" at bounding box center [667, 378] width 108 height 44
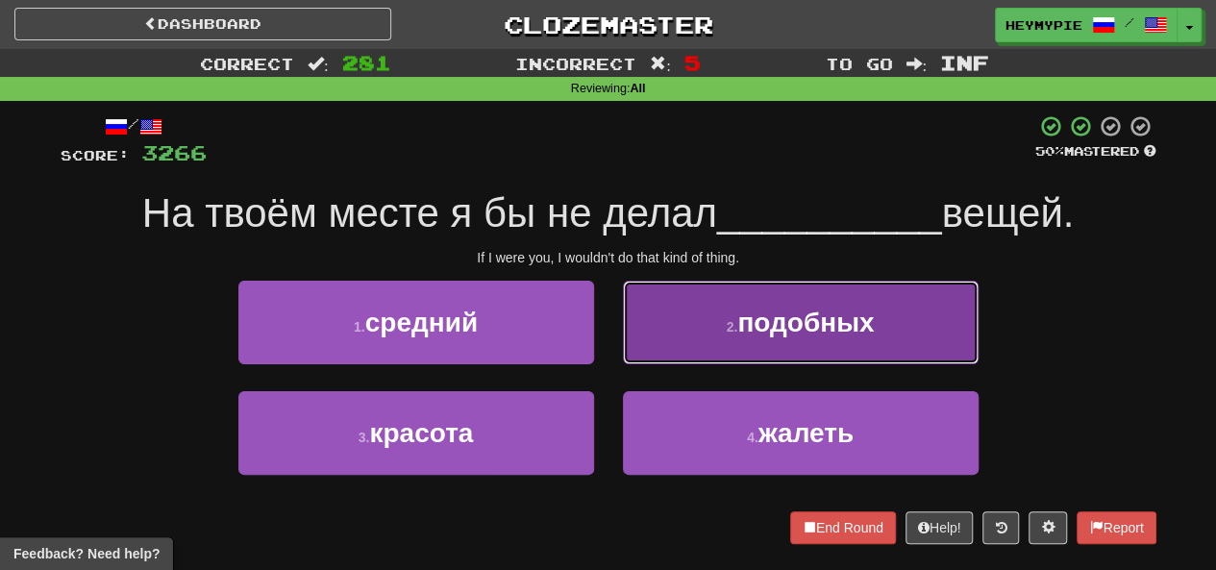
click at [610, 334] on button "2 . подобных" at bounding box center [801, 323] width 356 height 84
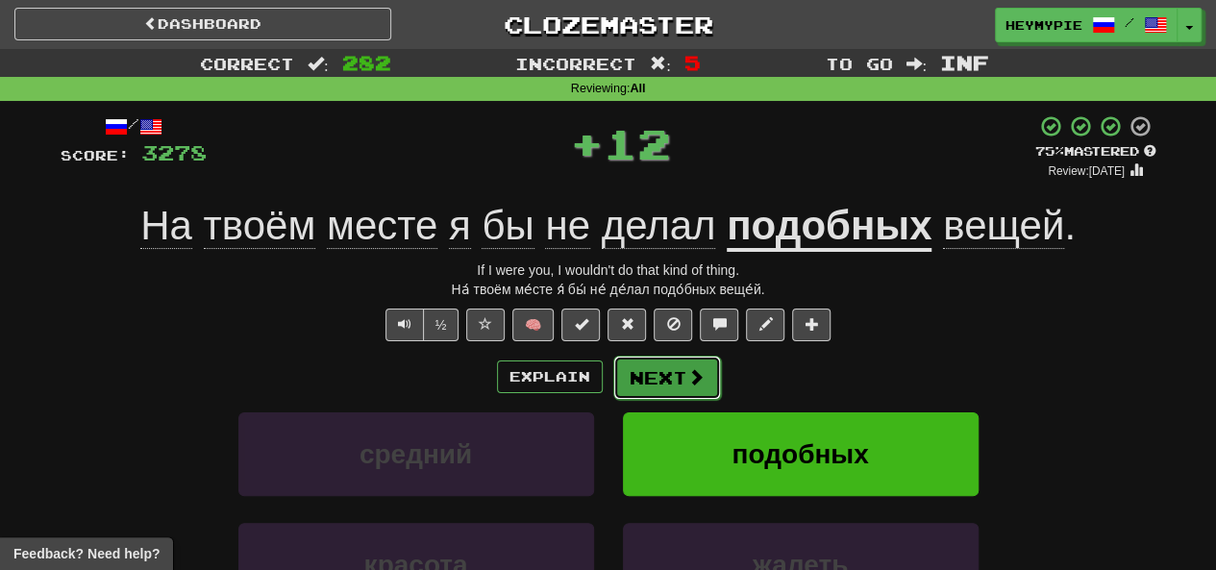
click at [610, 377] on button "Next" at bounding box center [667, 378] width 108 height 44
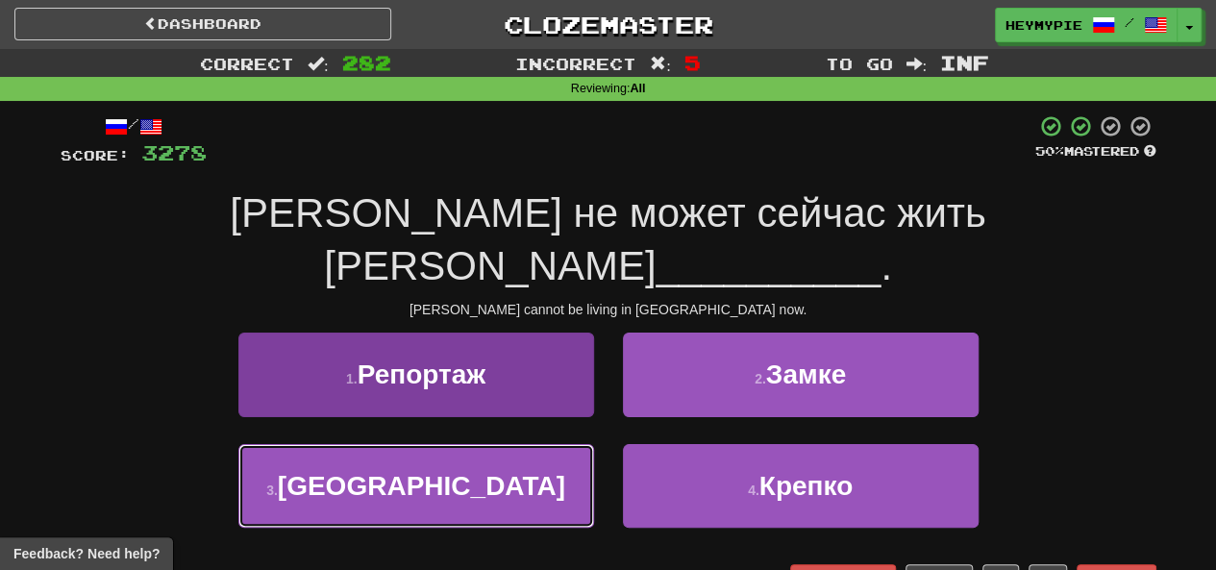
click at [459, 471] on span "Лондоне" at bounding box center [421, 486] width 287 height 30
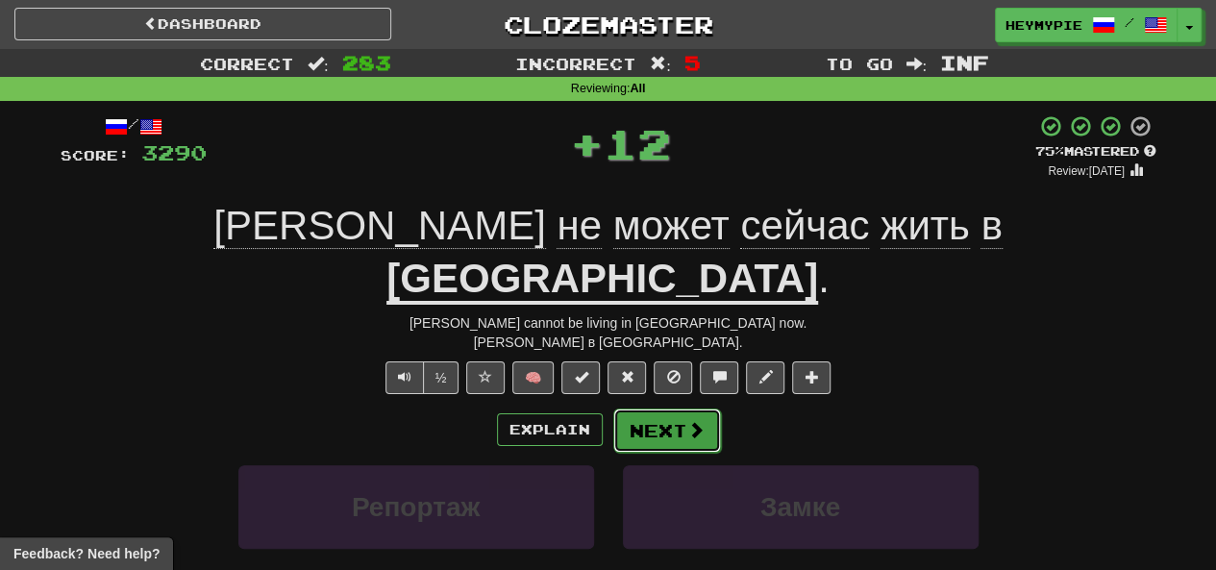
click at [610, 409] on button "Next" at bounding box center [667, 431] width 108 height 44
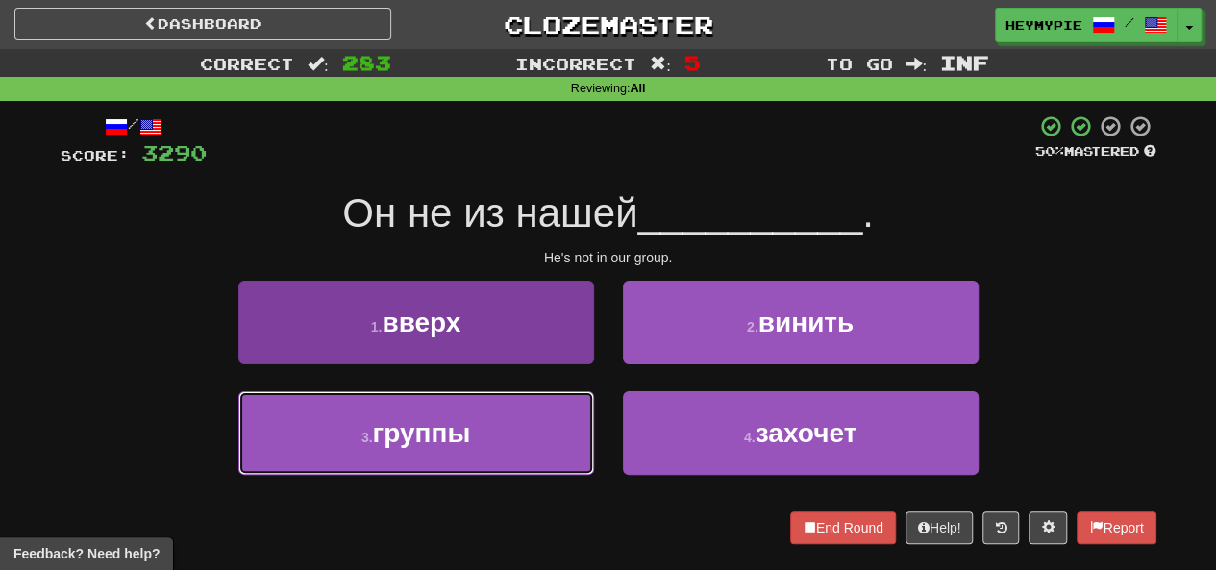
click at [544, 429] on button "3 . группы" at bounding box center [416, 433] width 356 height 84
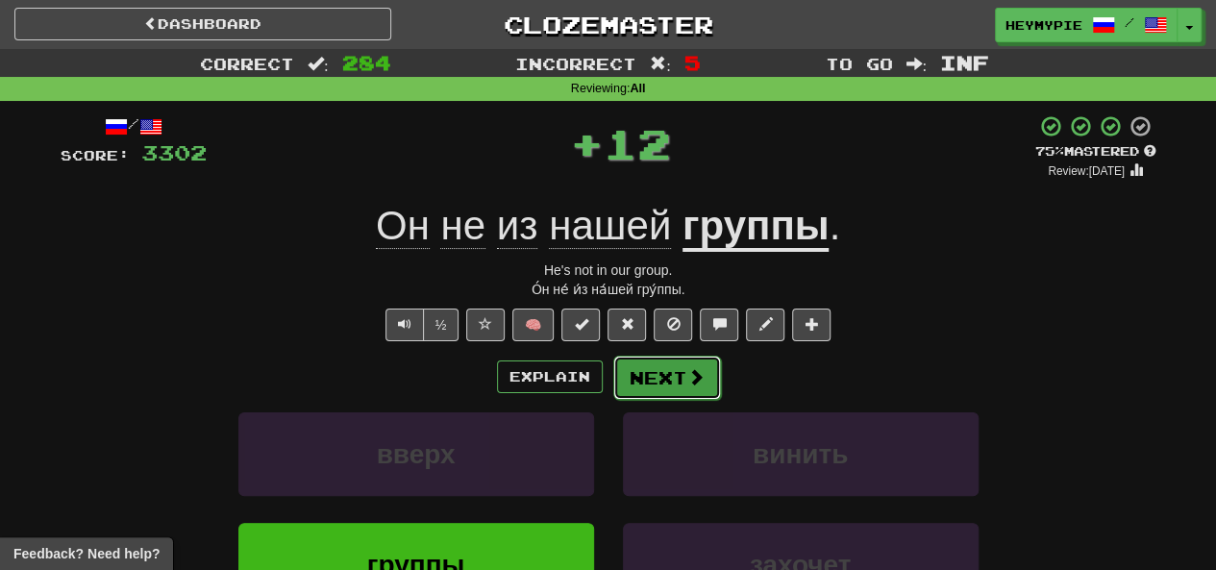
click at [610, 386] on span at bounding box center [695, 376] width 17 height 17
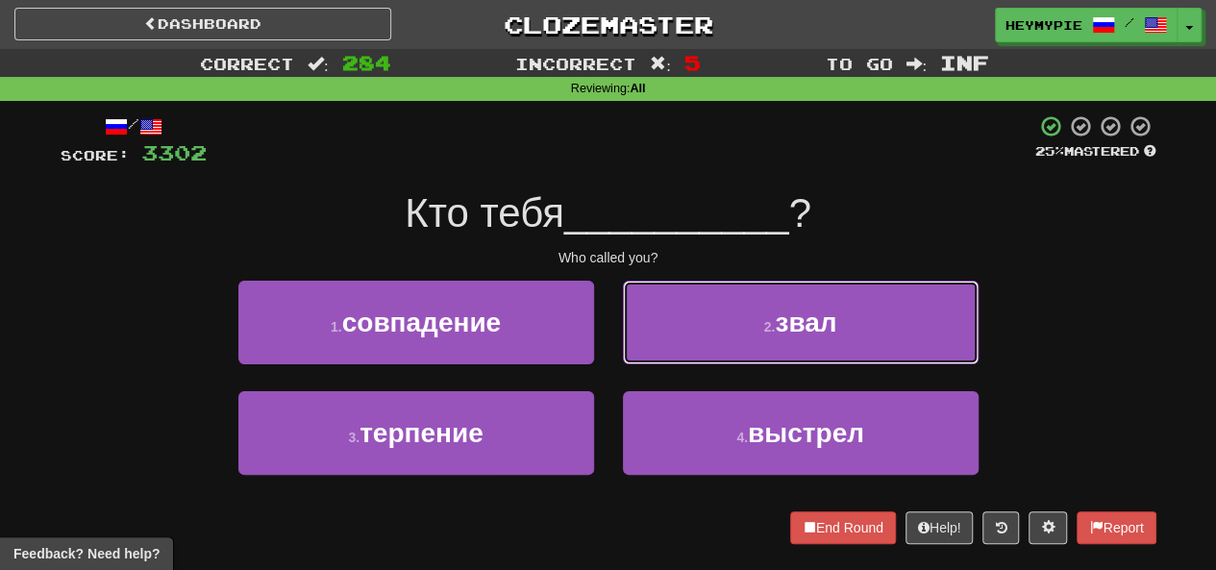
click at [610, 311] on button "2 . звал" at bounding box center [801, 323] width 356 height 84
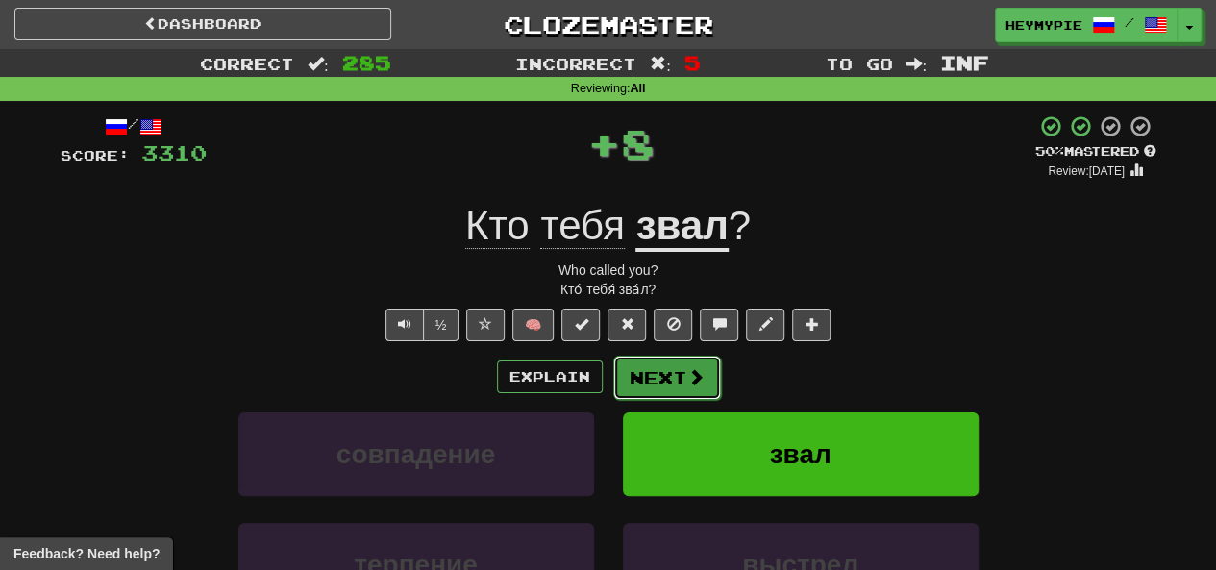
click at [610, 374] on button "Next" at bounding box center [667, 378] width 108 height 44
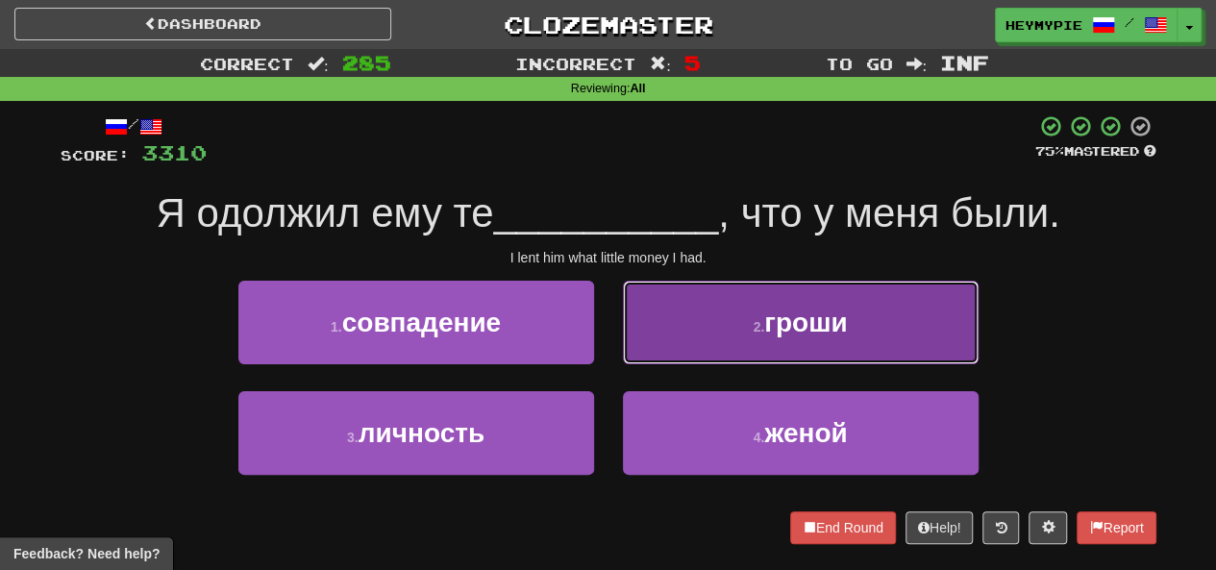
click at [610, 326] on button "2 . гроши" at bounding box center [801, 323] width 356 height 84
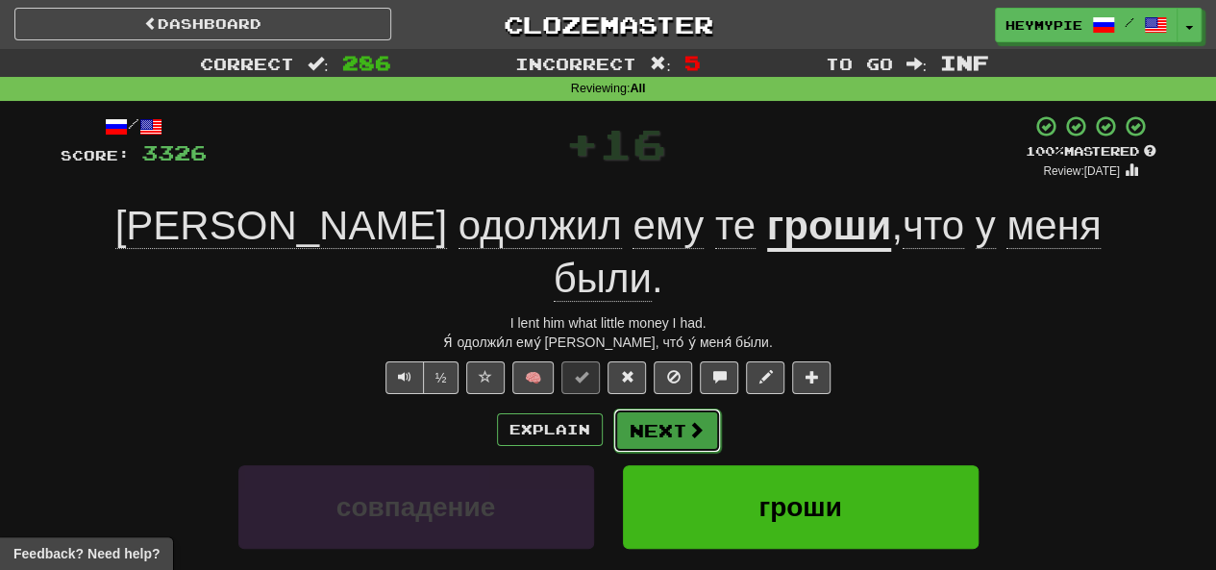
click at [610, 421] on span at bounding box center [695, 429] width 17 height 17
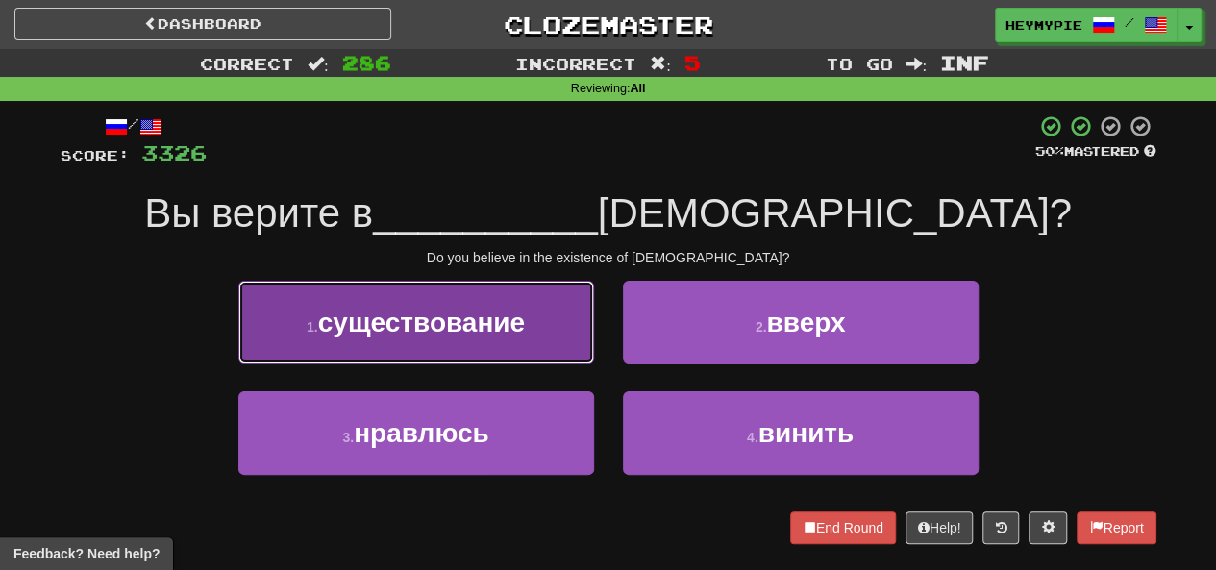
click at [455, 323] on span "существование" at bounding box center [421, 323] width 207 height 30
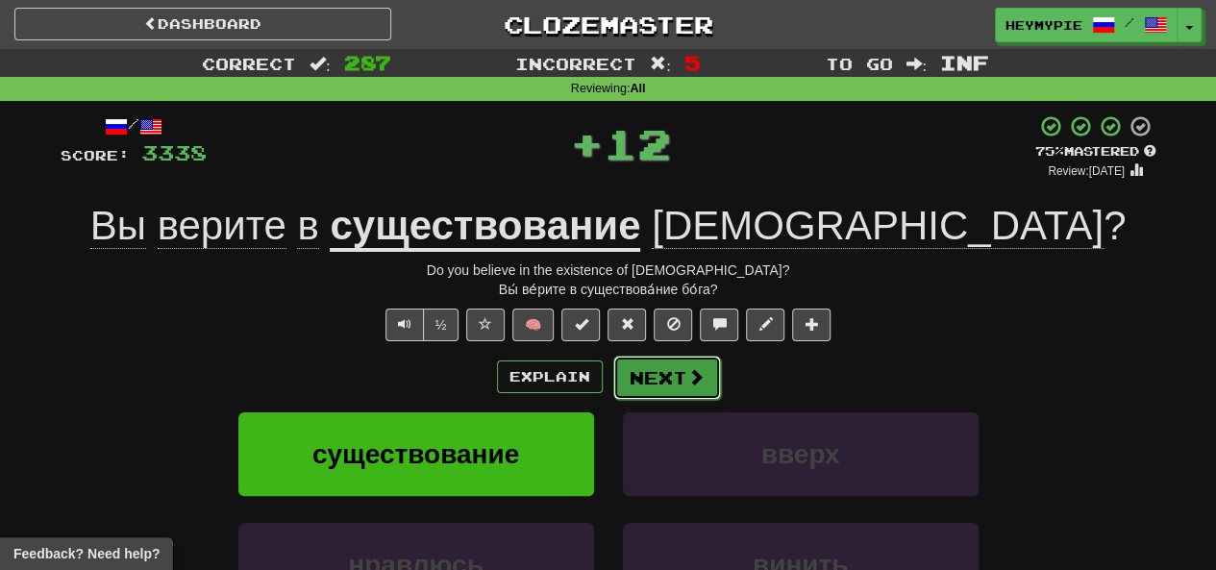
click at [610, 386] on button "Next" at bounding box center [667, 378] width 108 height 44
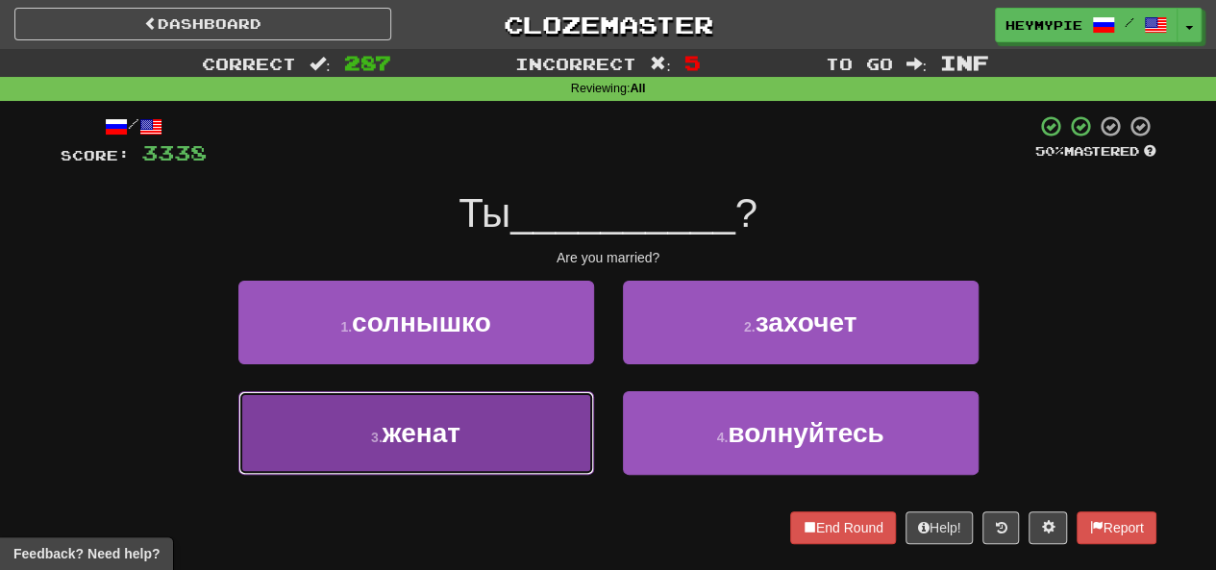
drag, startPoint x: 474, startPoint y: 434, endPoint x: 533, endPoint y: 427, distance: 59.0
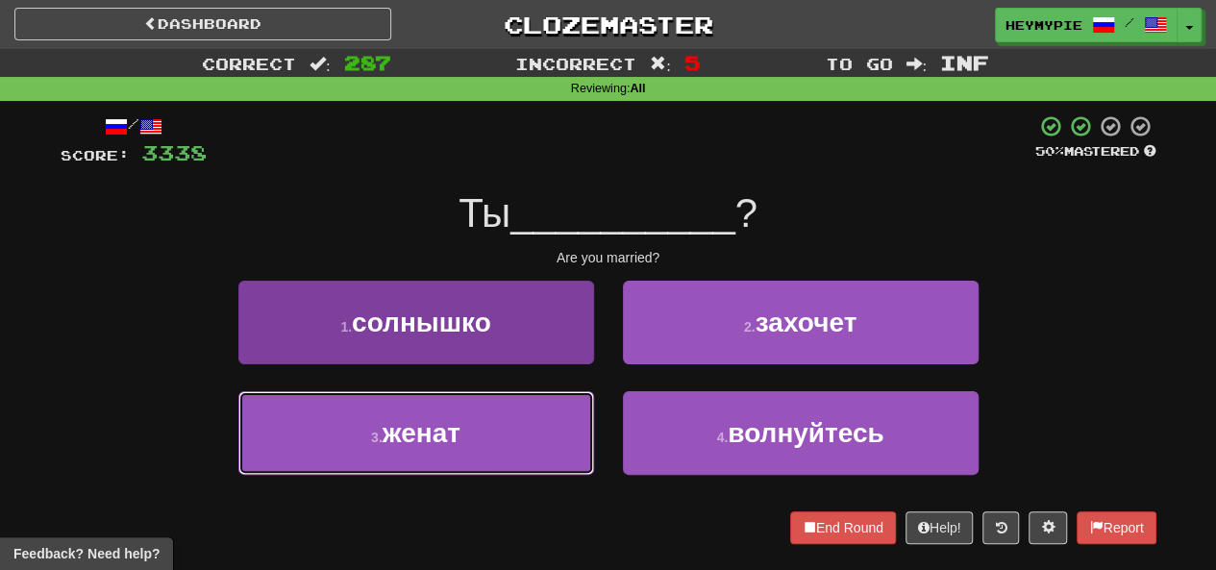
click at [475, 434] on button "3 . женат" at bounding box center [416, 433] width 356 height 84
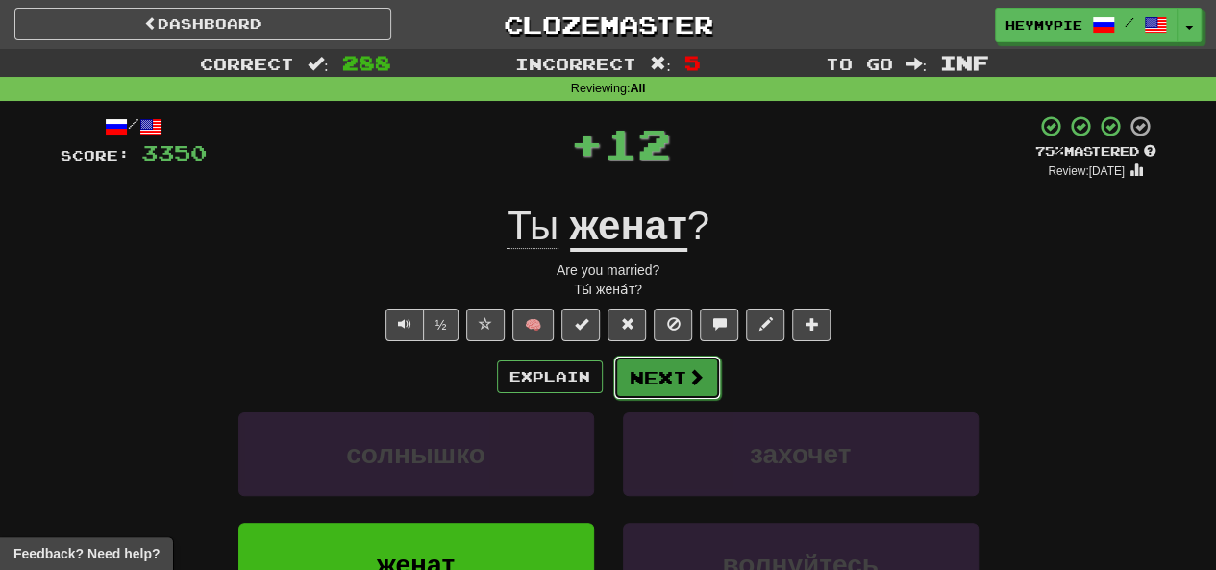
click at [610, 382] on button "Next" at bounding box center [667, 378] width 108 height 44
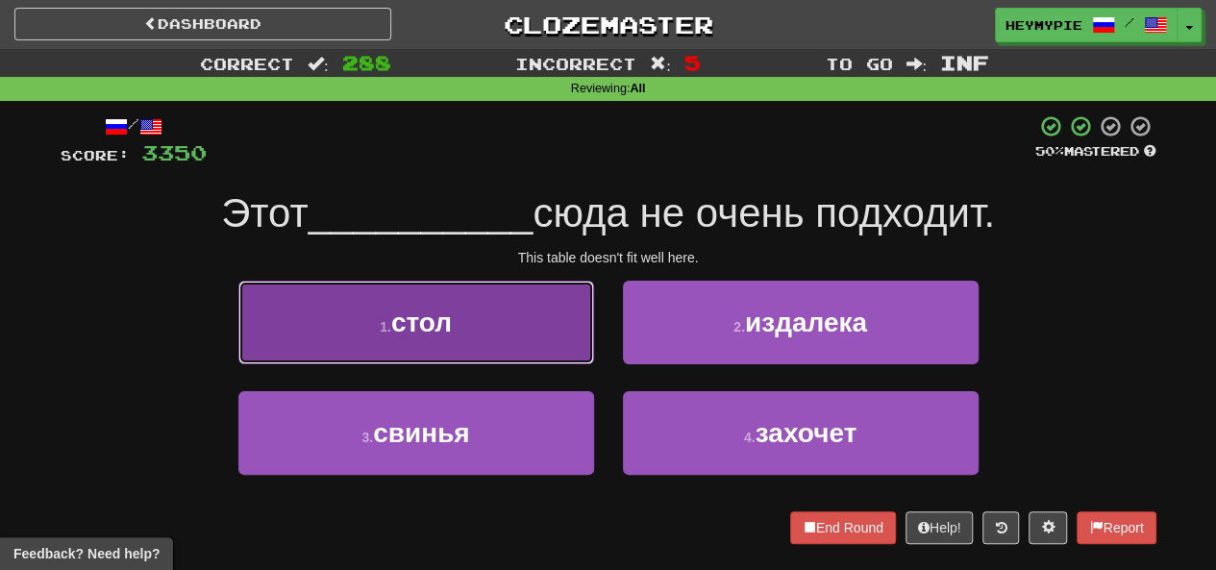
click at [474, 312] on button "1 . стол" at bounding box center [416, 323] width 356 height 84
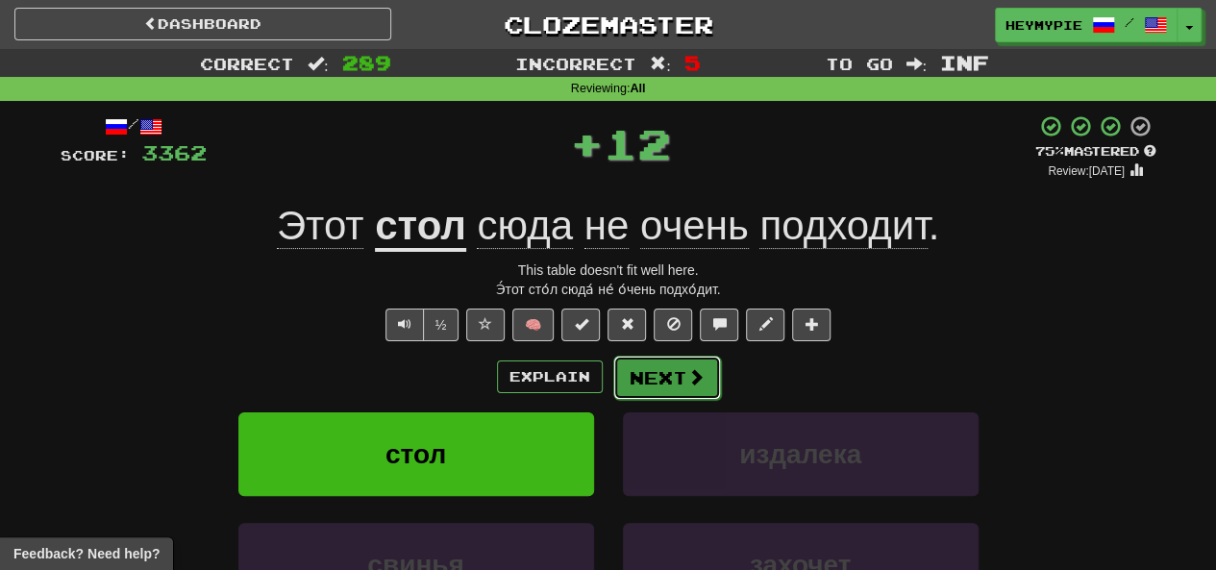
click at [610, 384] on button "Next" at bounding box center [667, 378] width 108 height 44
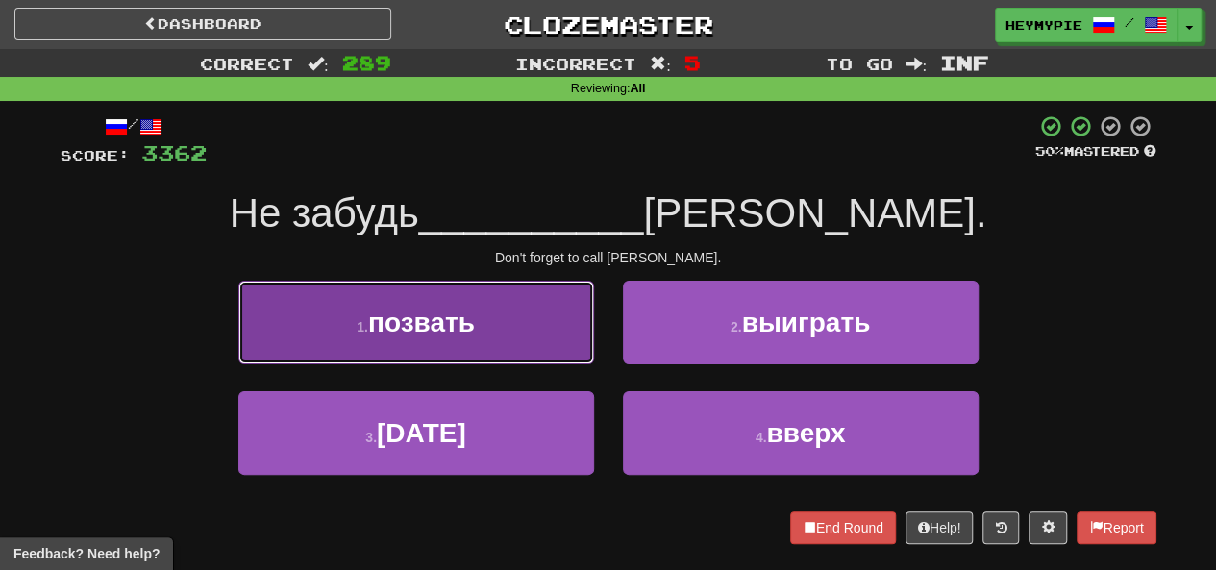
click at [538, 332] on button "1 . позвать" at bounding box center [416, 323] width 356 height 84
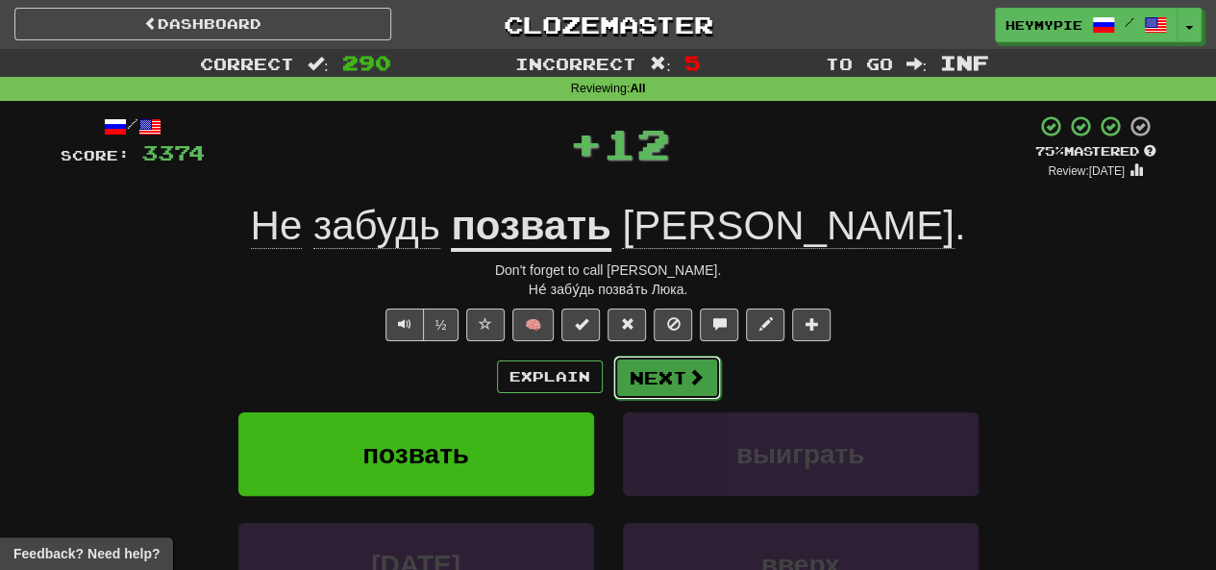
click at [610, 375] on button "Next" at bounding box center [667, 378] width 108 height 44
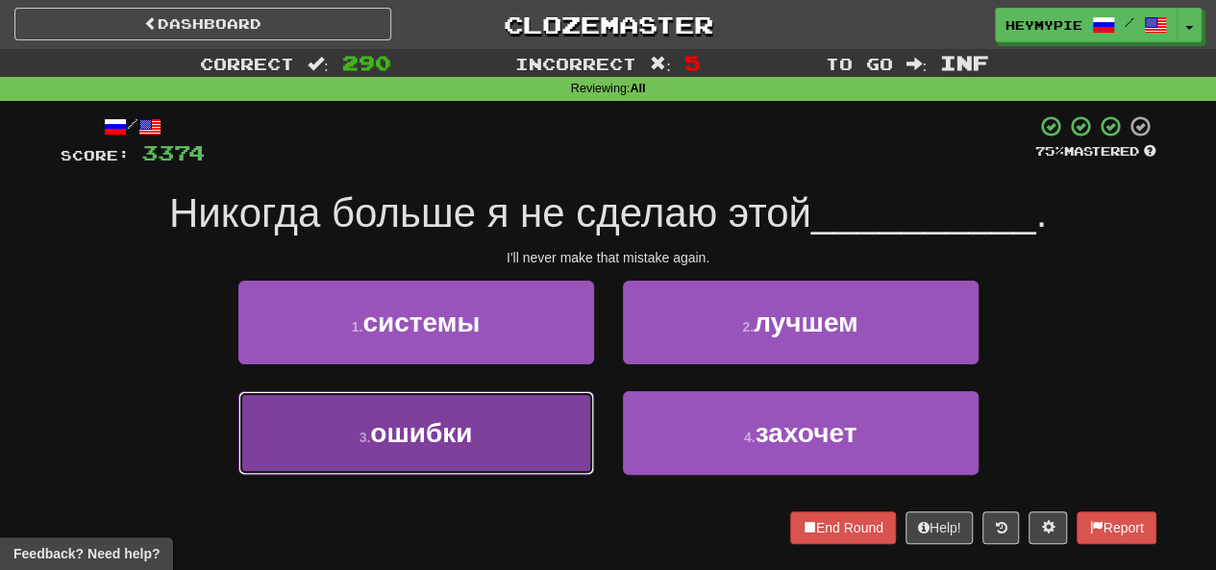
click at [438, 422] on span "ошибки" at bounding box center [421, 433] width 102 height 30
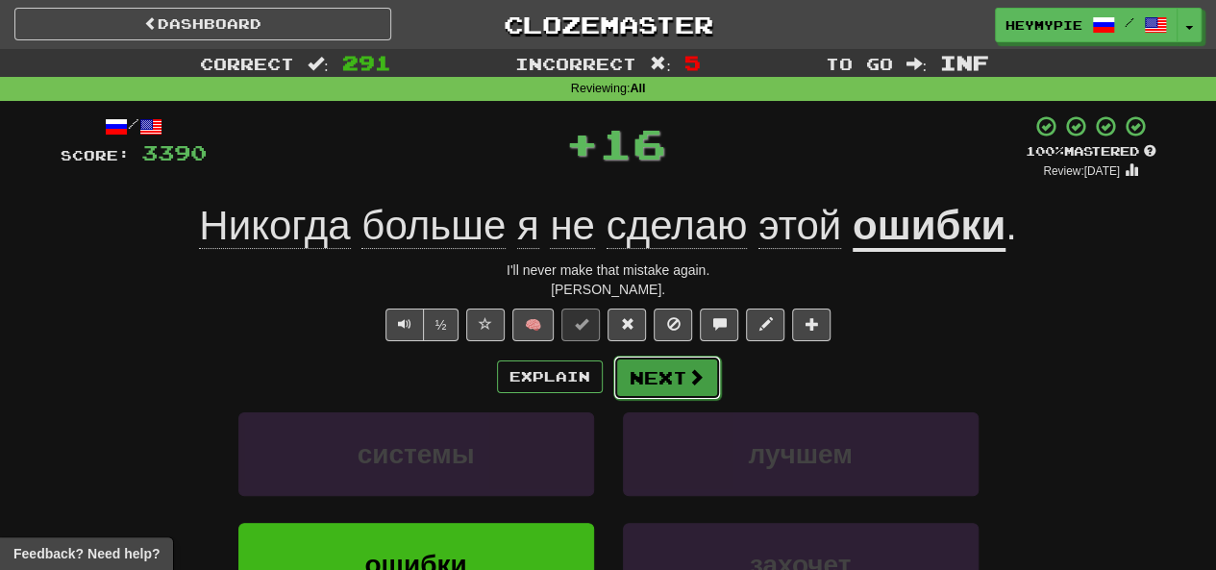
click at [610, 386] on button "Next" at bounding box center [667, 378] width 108 height 44
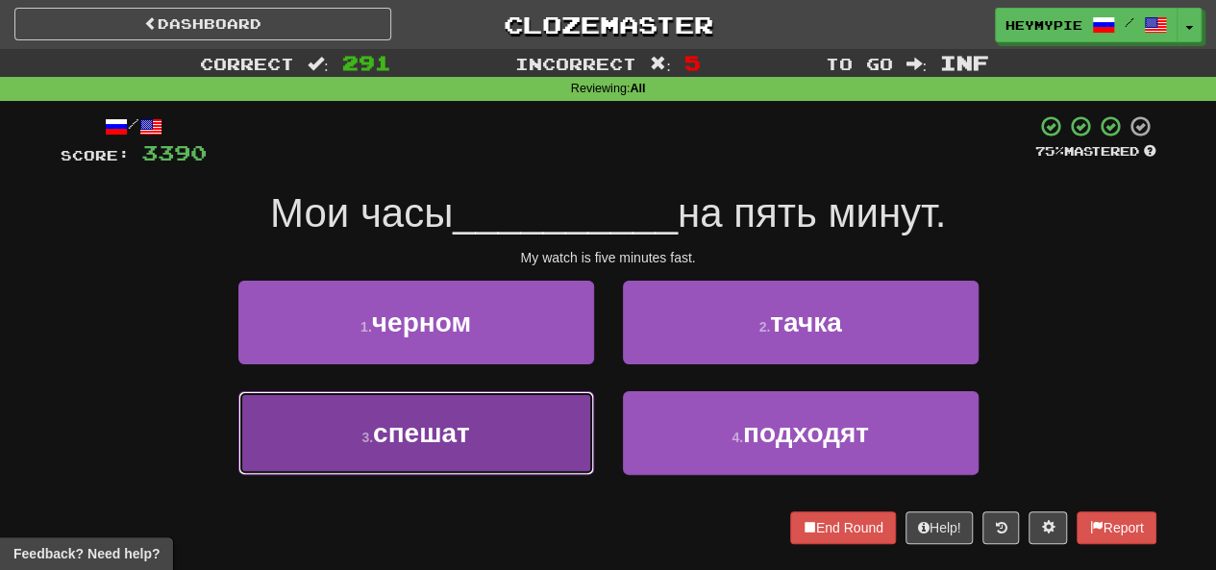
click at [521, 426] on button "3 . спешат" at bounding box center [416, 433] width 356 height 84
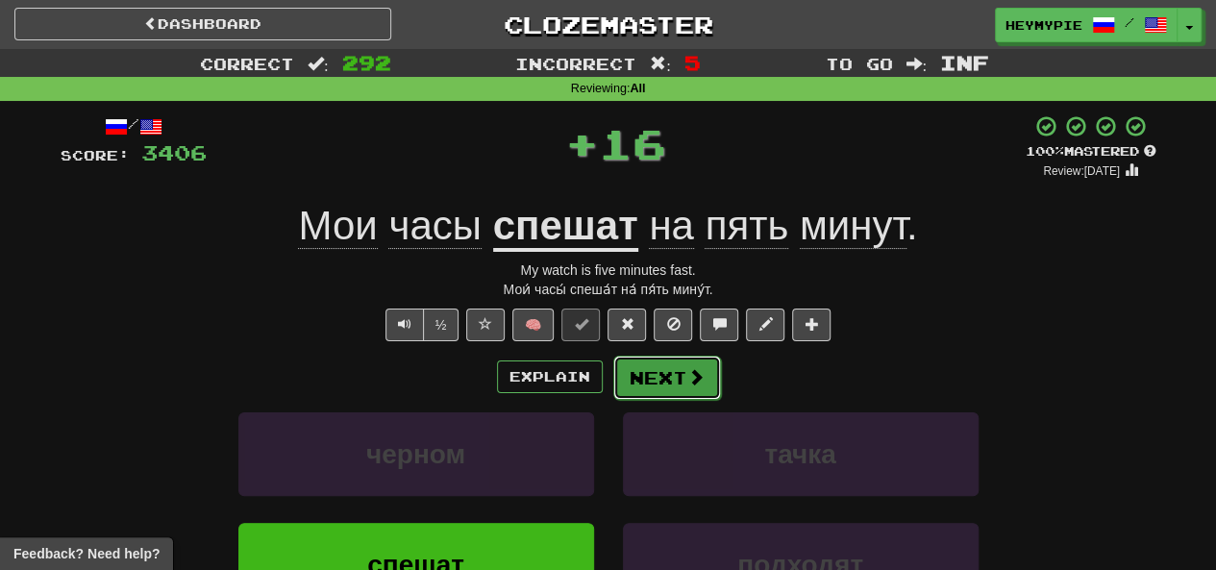
click at [610, 385] on button "Next" at bounding box center [667, 378] width 108 height 44
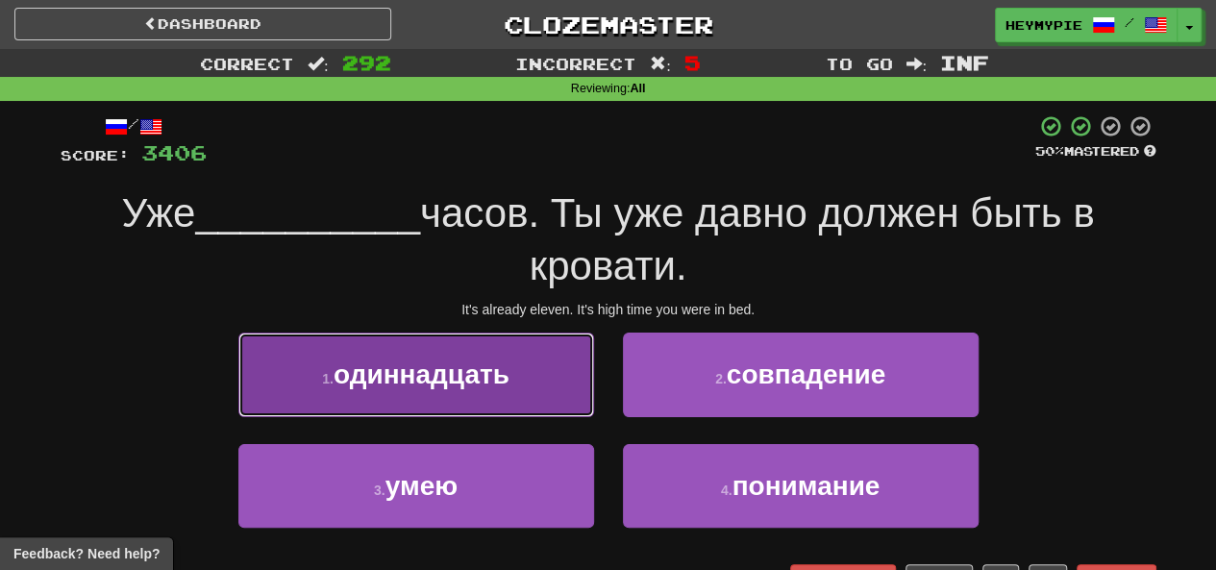
click at [418, 389] on button "1 . одиннадцать" at bounding box center [416, 375] width 356 height 84
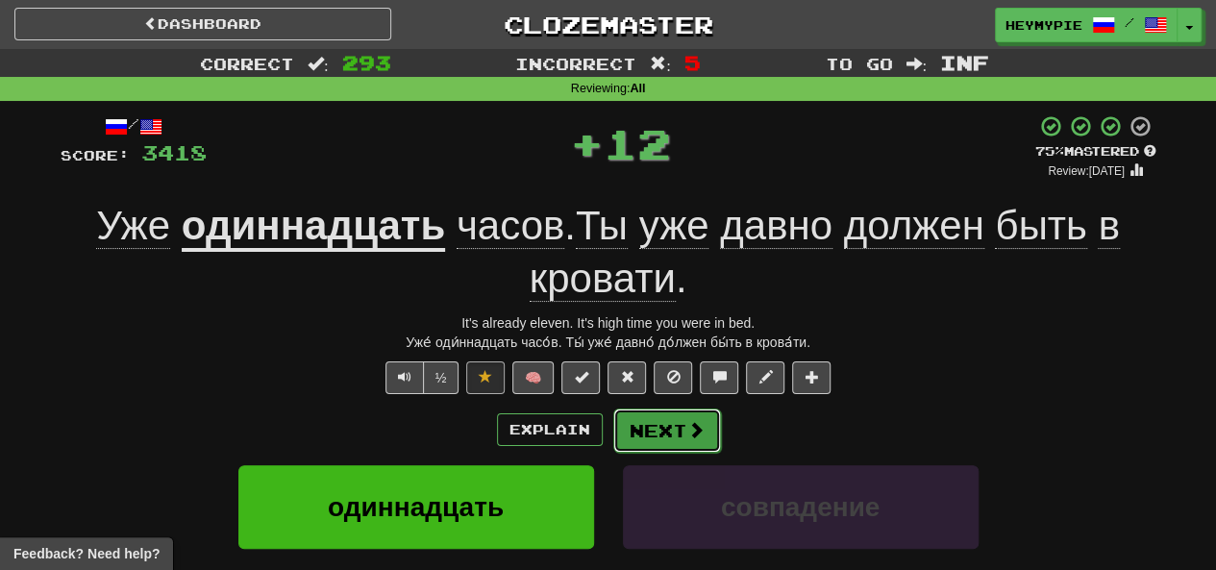
click at [610, 438] on button "Next" at bounding box center [667, 431] width 108 height 44
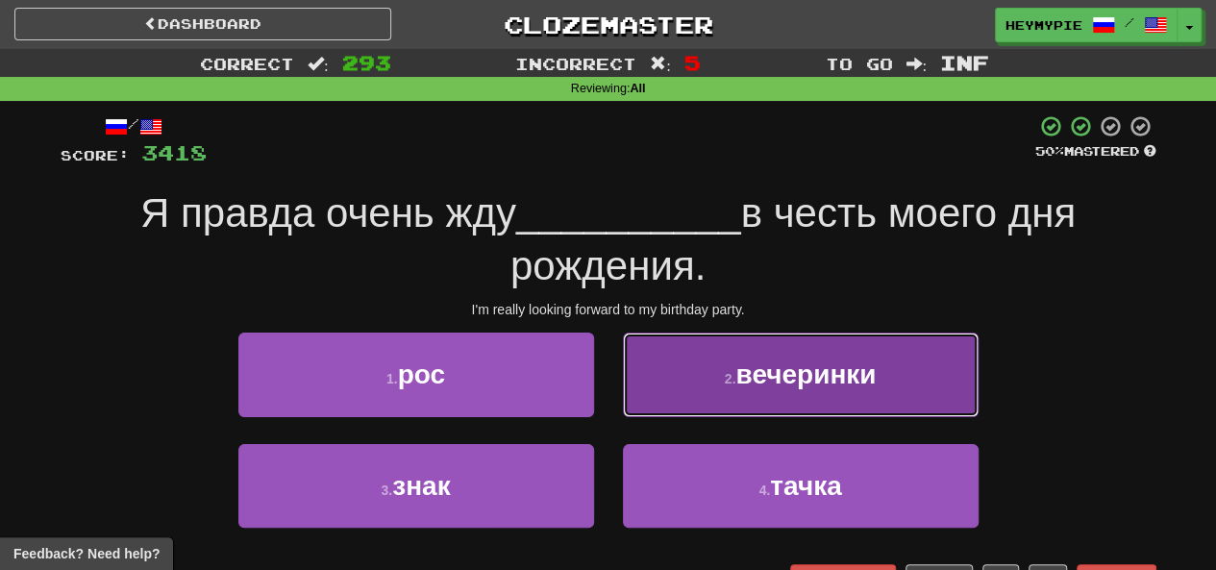
click at [610, 381] on button "2 . вечеринки" at bounding box center [801, 375] width 356 height 84
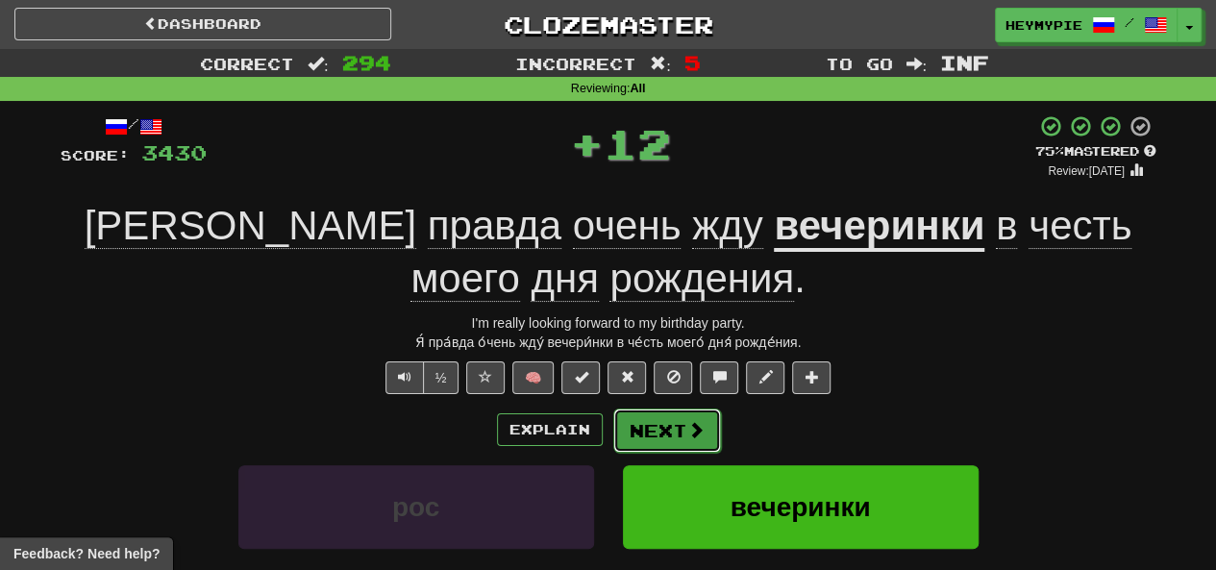
click at [610, 437] on button "Next" at bounding box center [667, 431] width 108 height 44
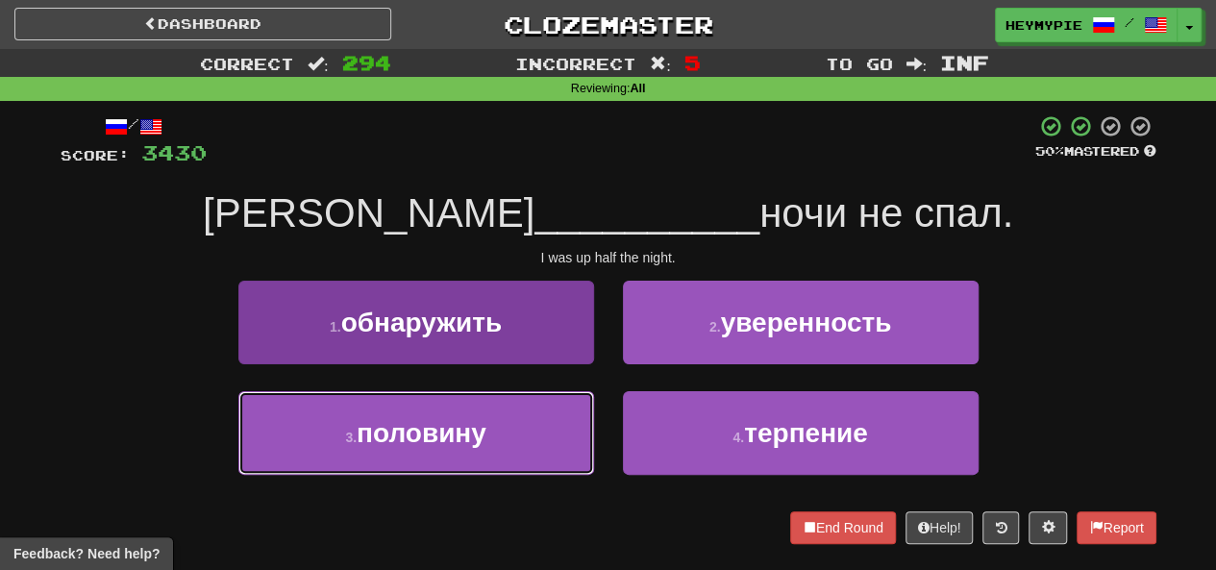
click at [540, 420] on button "3 . половину" at bounding box center [416, 433] width 356 height 84
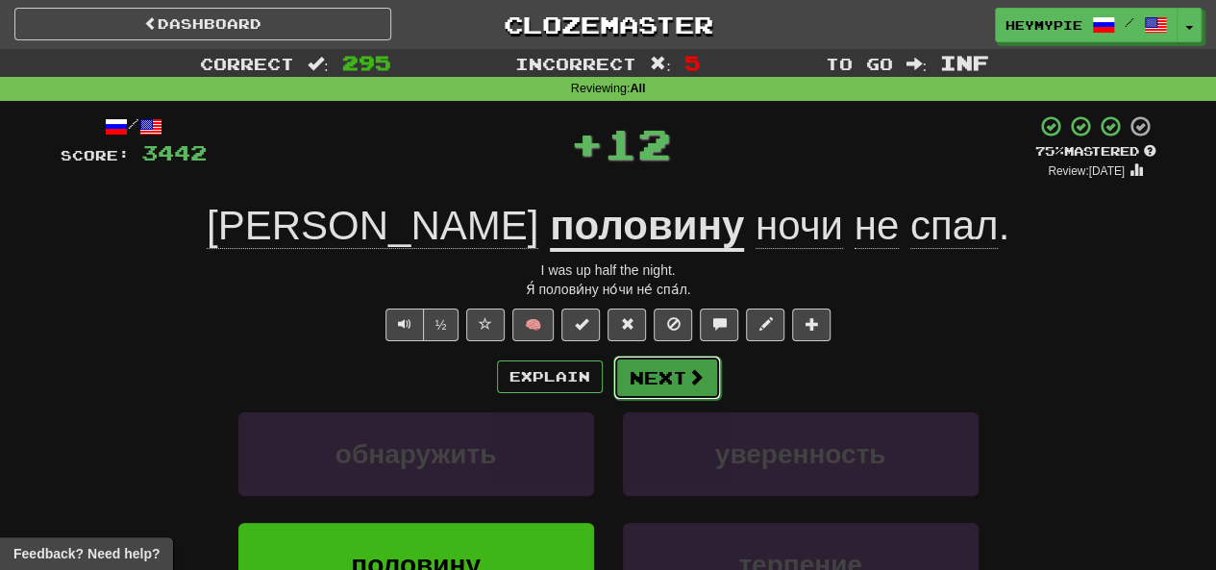
click at [610, 386] on button "Next" at bounding box center [667, 378] width 108 height 44
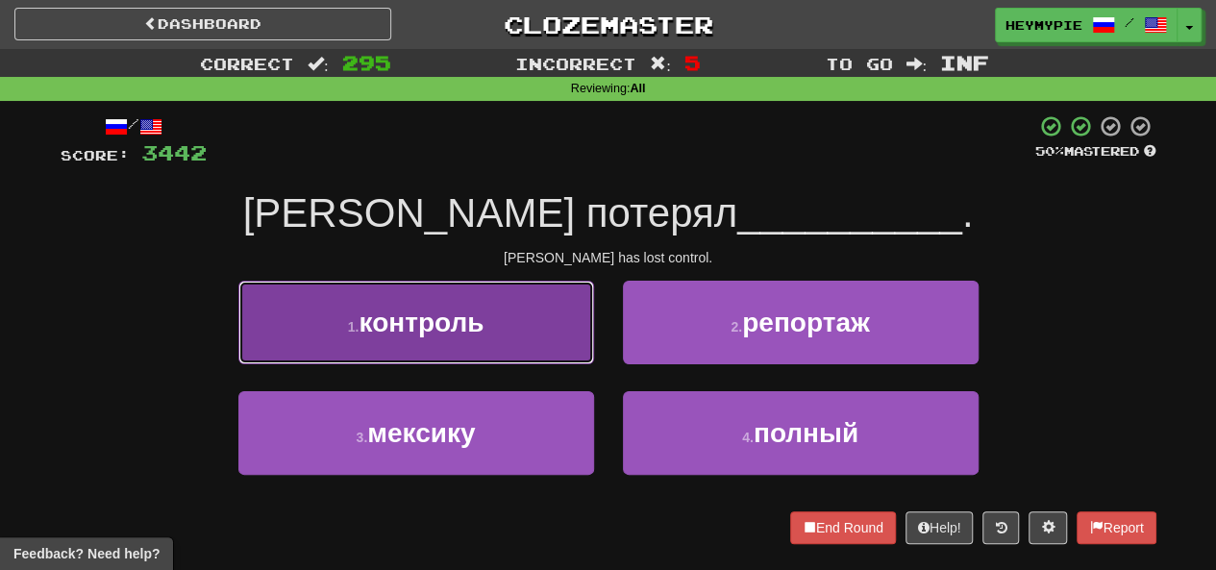
click at [481, 322] on span "контроль" at bounding box center [421, 323] width 125 height 30
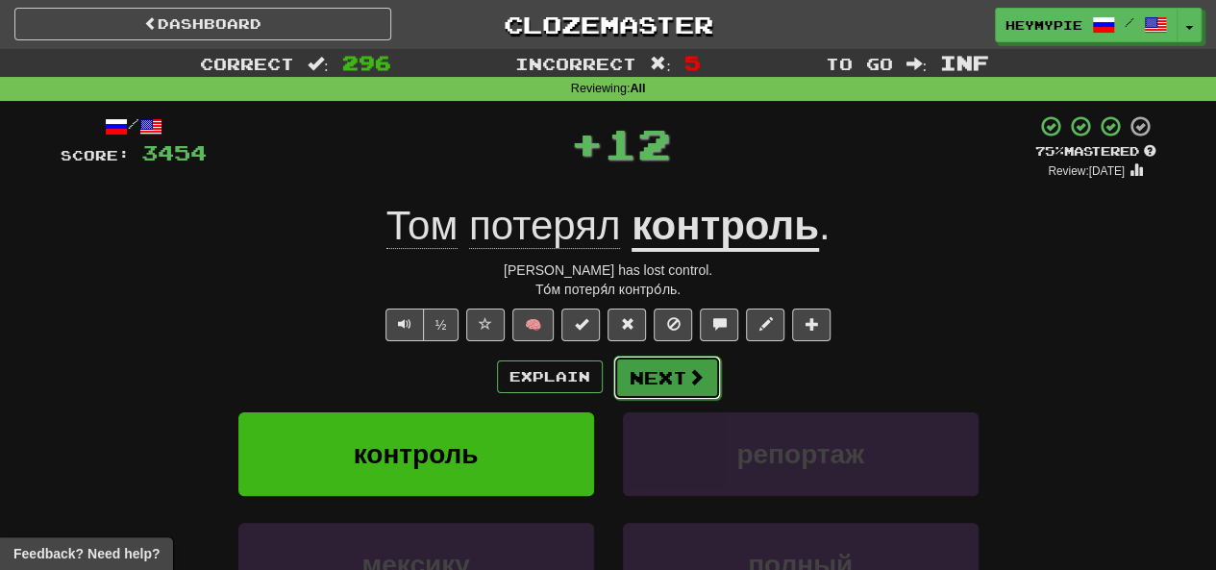
click at [610, 382] on button "Next" at bounding box center [667, 378] width 108 height 44
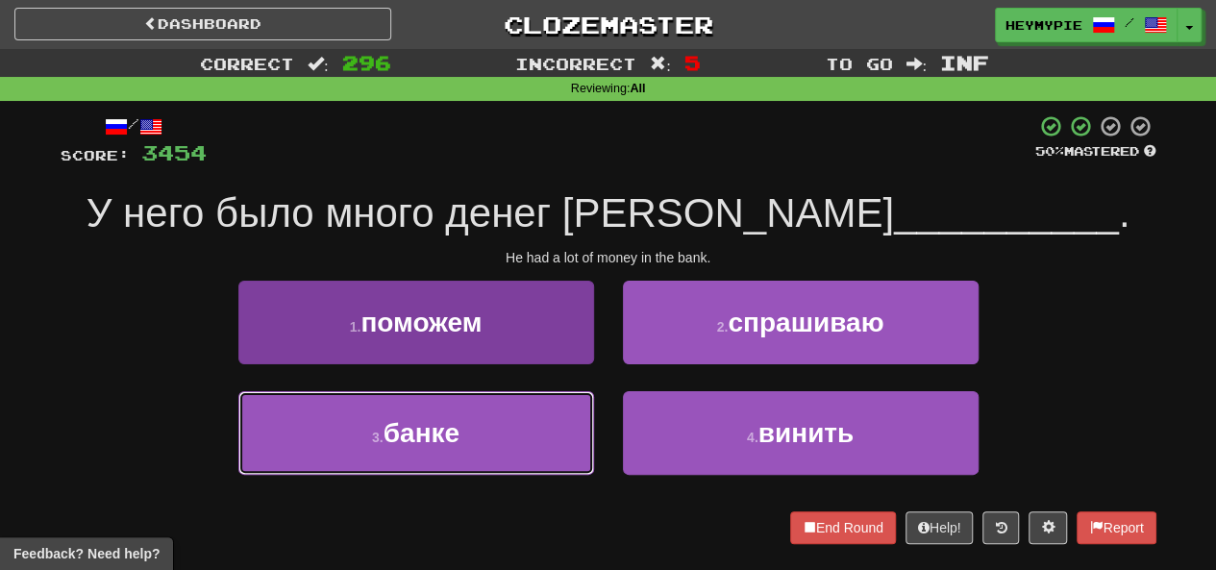
drag, startPoint x: 501, startPoint y: 422, endPoint x: 511, endPoint y: 425, distance: 11.0
click at [501, 424] on button "3 . банке" at bounding box center [416, 433] width 356 height 84
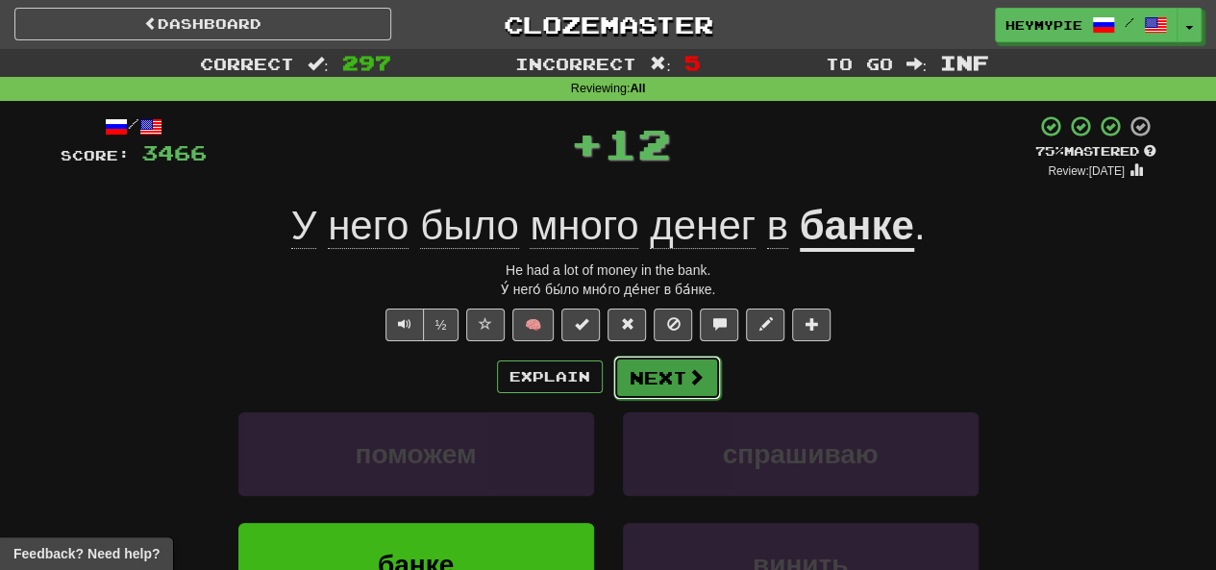
click at [610, 382] on button "Next" at bounding box center [667, 378] width 108 height 44
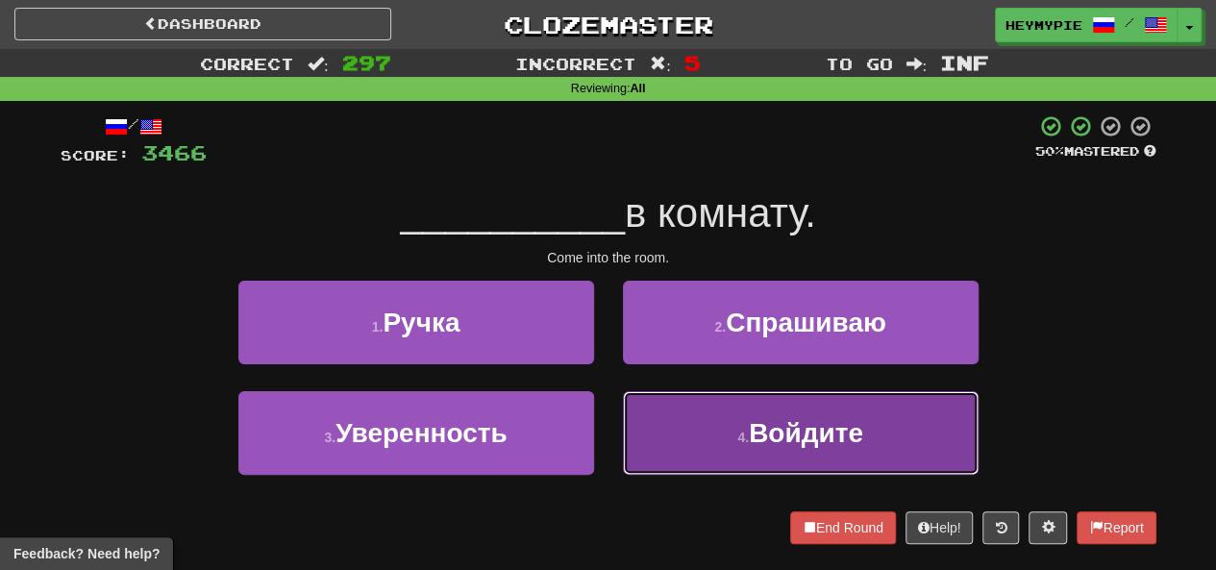
click at [610, 431] on button "4 . Войдите" at bounding box center [801, 433] width 356 height 84
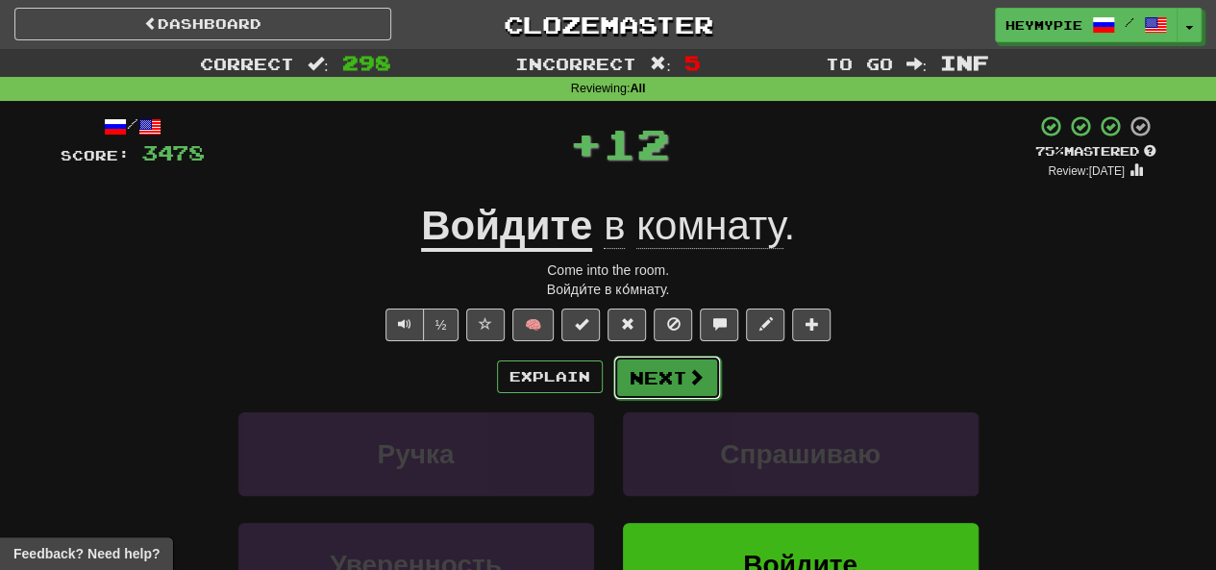
click at [610, 385] on button "Next" at bounding box center [667, 378] width 108 height 44
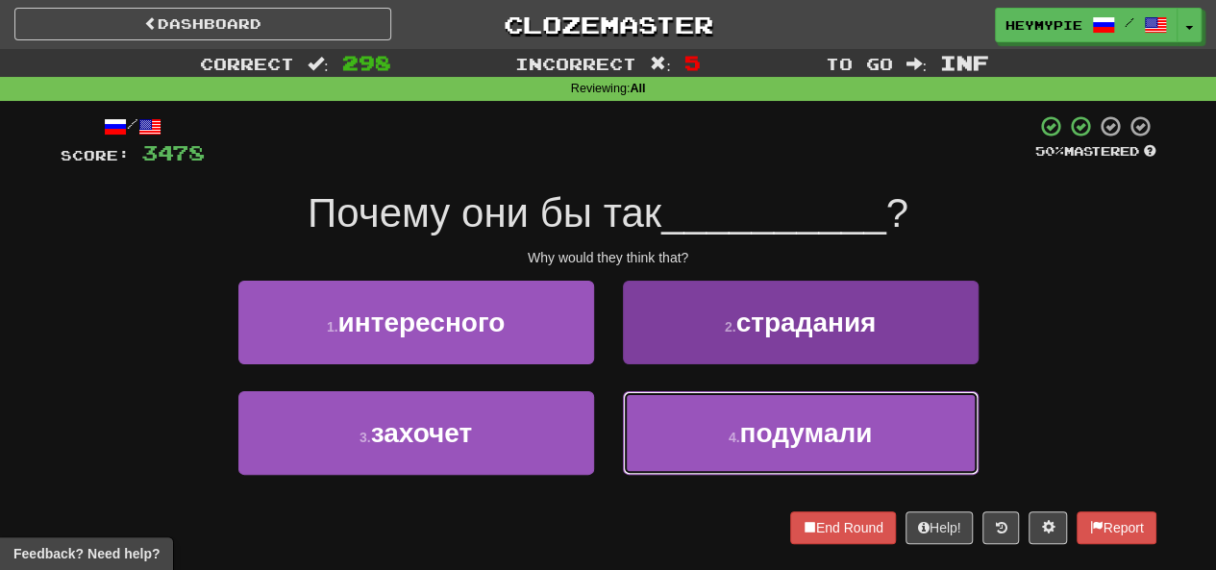
click at [610, 441] on button "4 . подумали" at bounding box center [801, 433] width 356 height 84
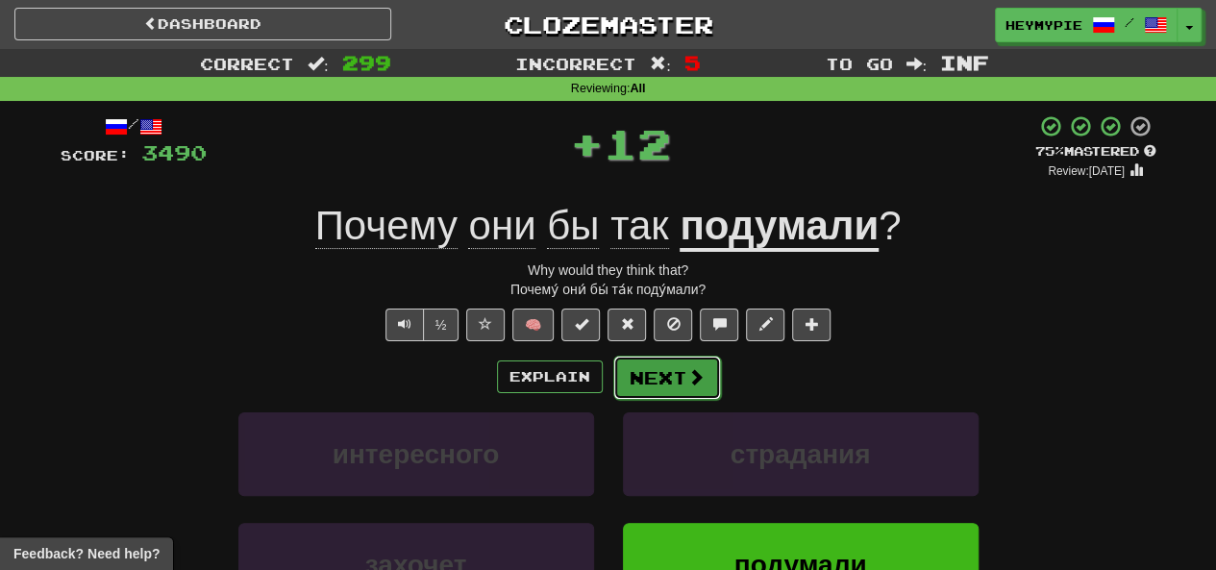
click at [610, 389] on button "Next" at bounding box center [667, 378] width 108 height 44
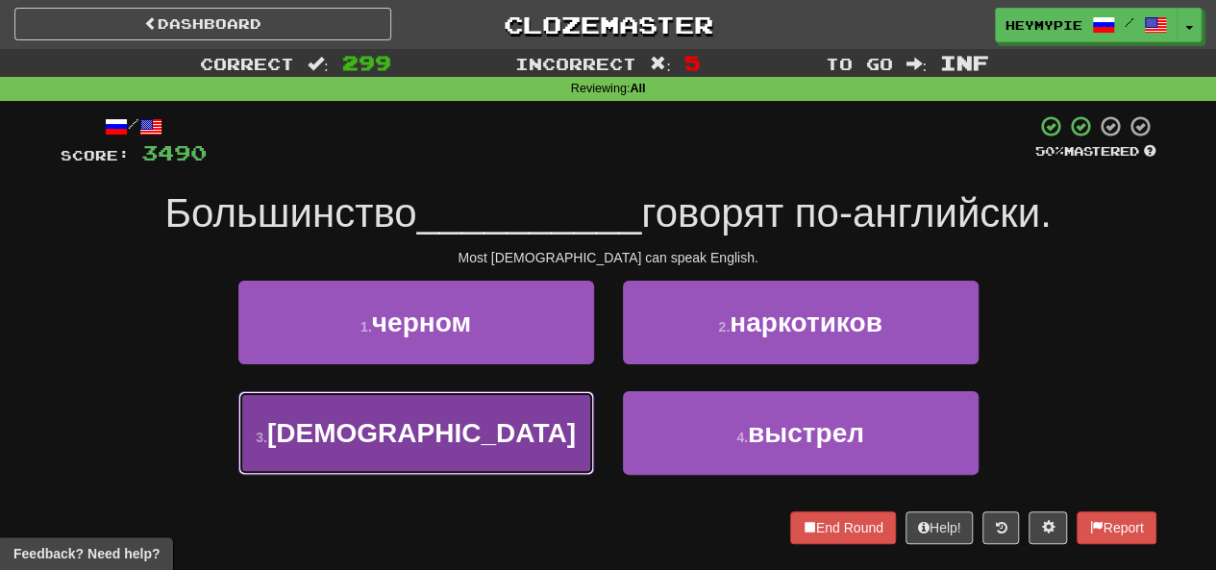
click at [498, 418] on span "американцев" at bounding box center [421, 433] width 309 height 30
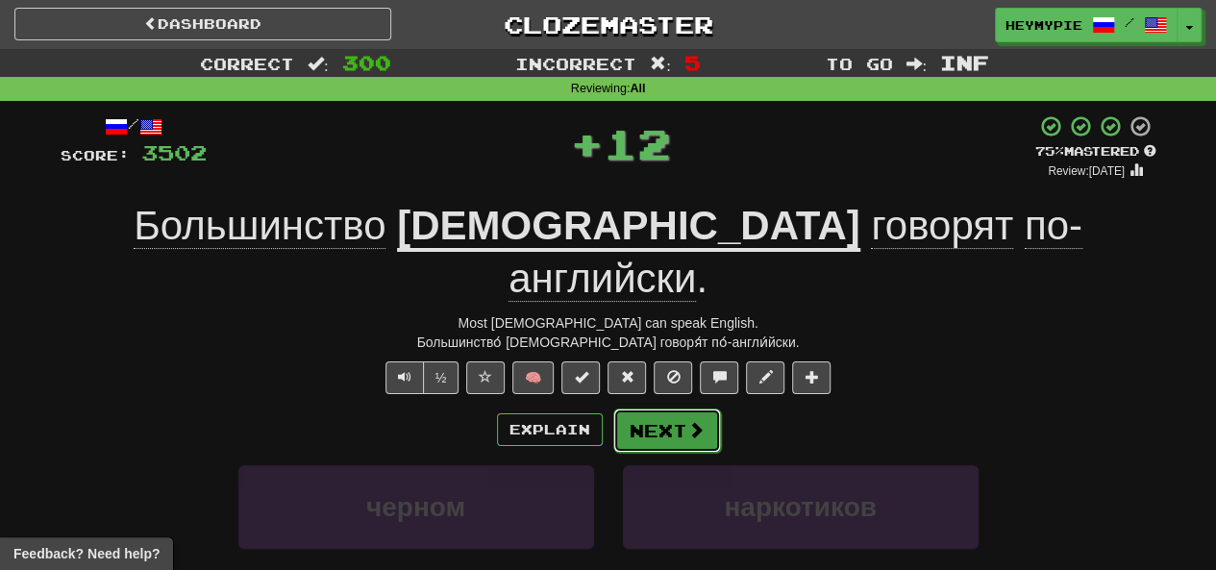
click at [610, 409] on button "Next" at bounding box center [667, 431] width 108 height 44
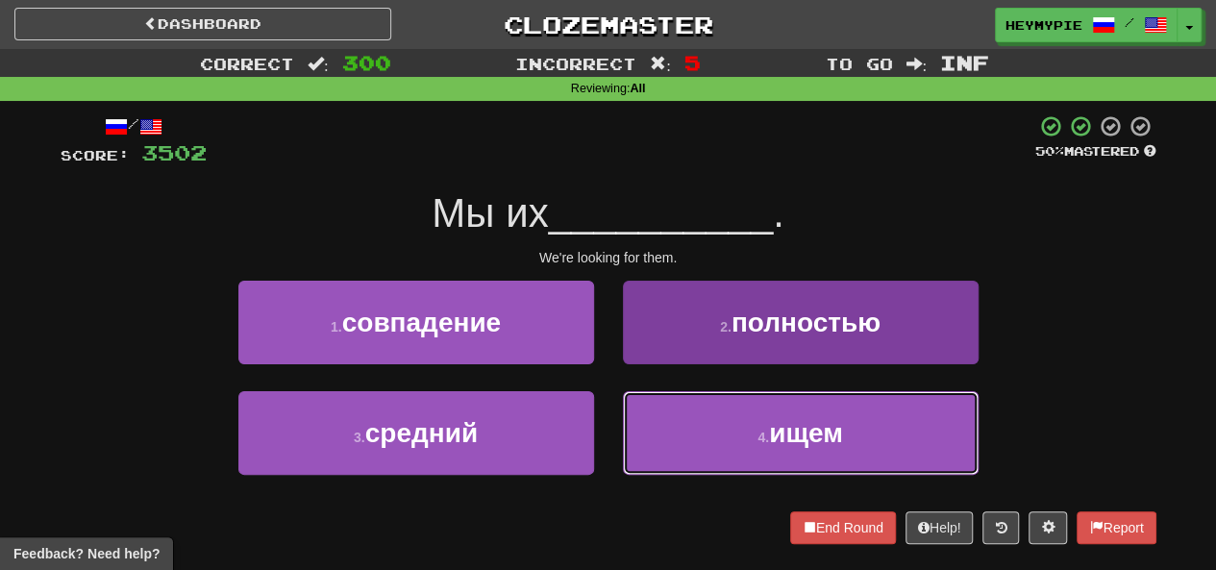
click at [610, 425] on button "4 . ищем" at bounding box center [801, 433] width 356 height 84
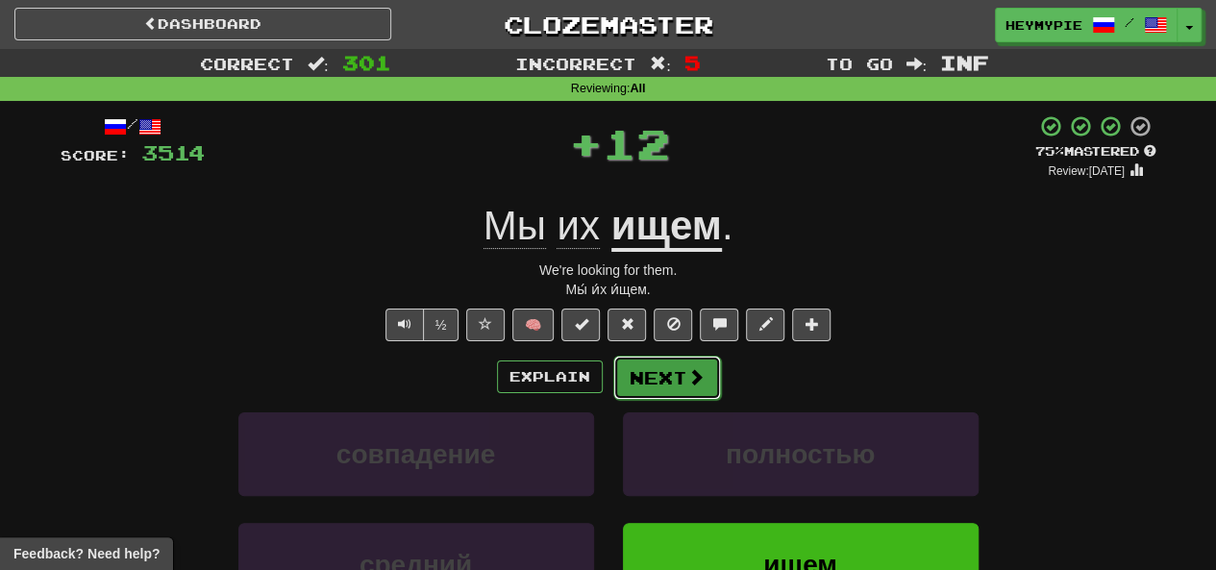
click at [610, 393] on button "Next" at bounding box center [667, 378] width 108 height 44
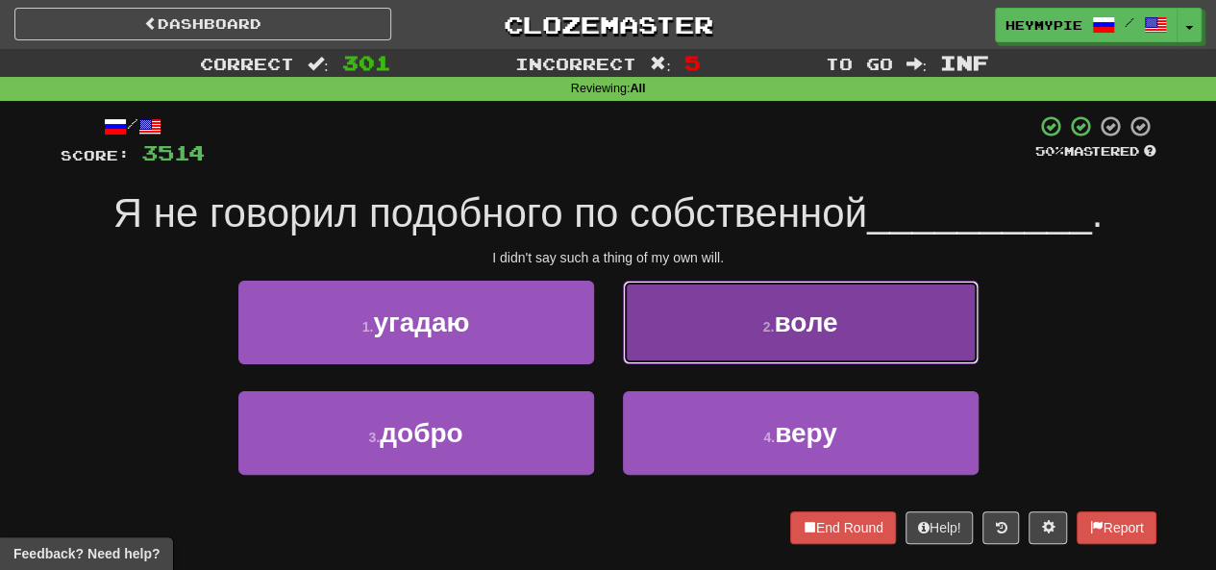
click at [610, 332] on button "2 . воле" at bounding box center [801, 323] width 356 height 84
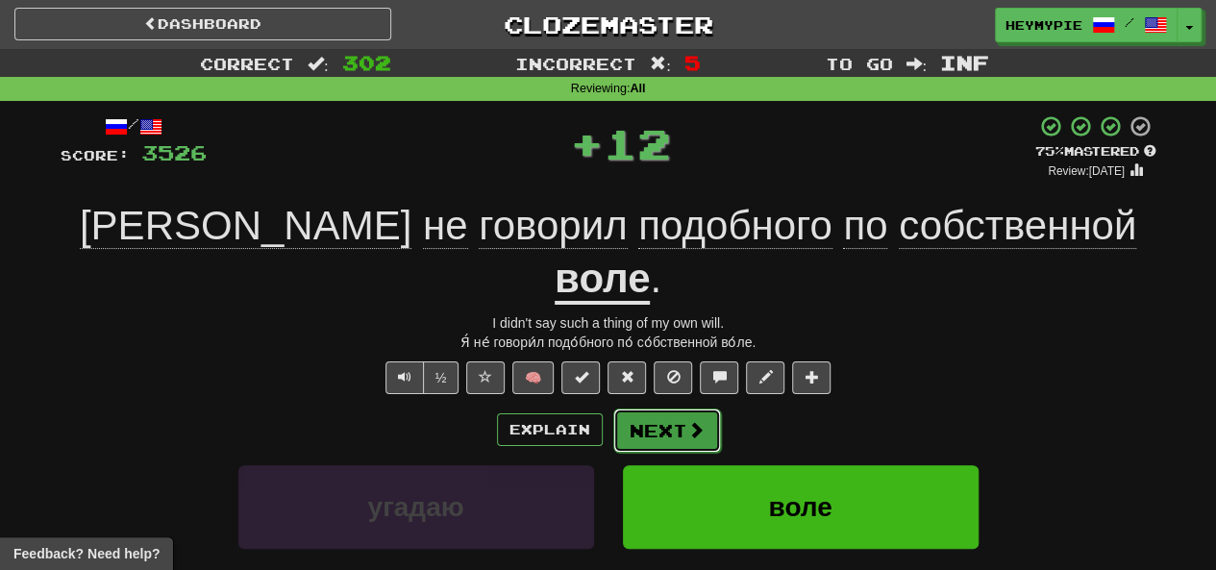
click at [610, 409] on button "Next" at bounding box center [667, 431] width 108 height 44
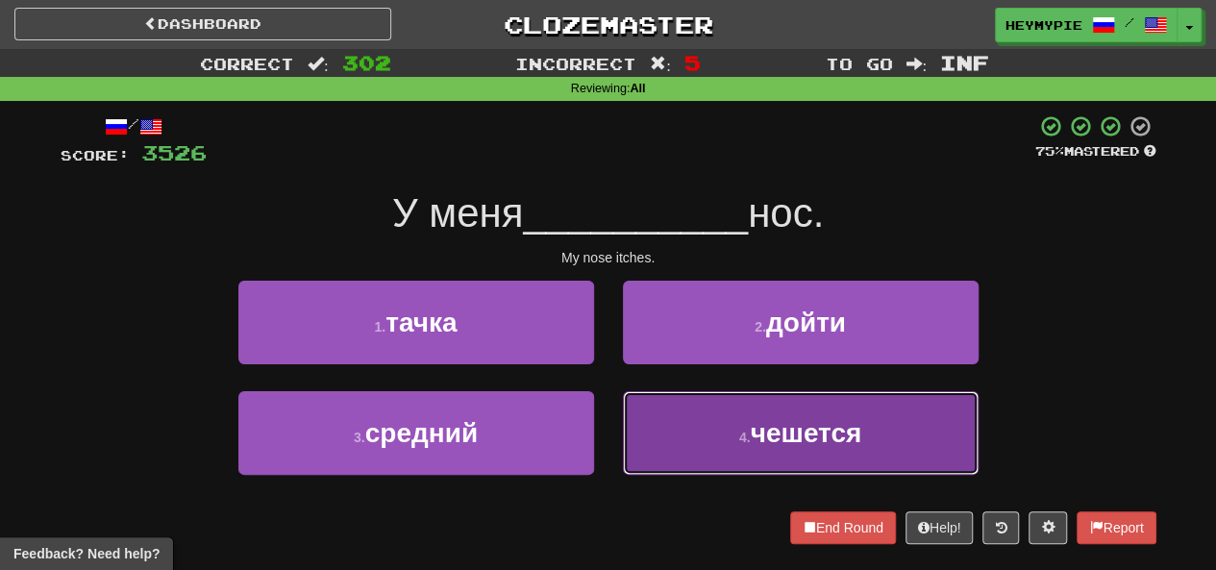
click at [610, 447] on button "4 . чешется" at bounding box center [801, 433] width 356 height 84
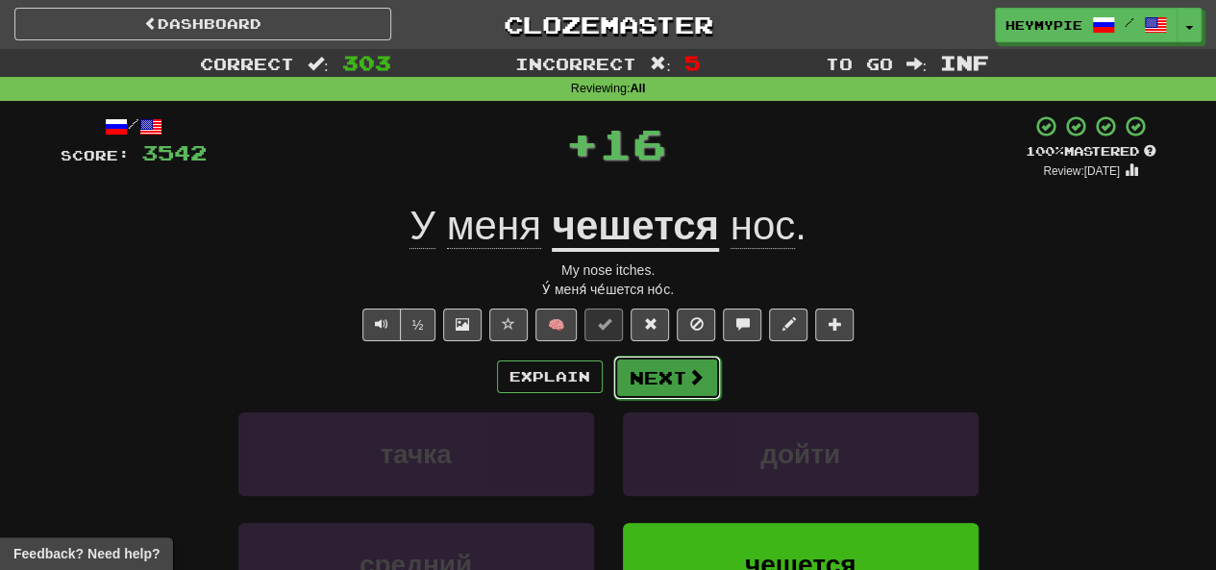
click at [610, 390] on button "Next" at bounding box center [667, 378] width 108 height 44
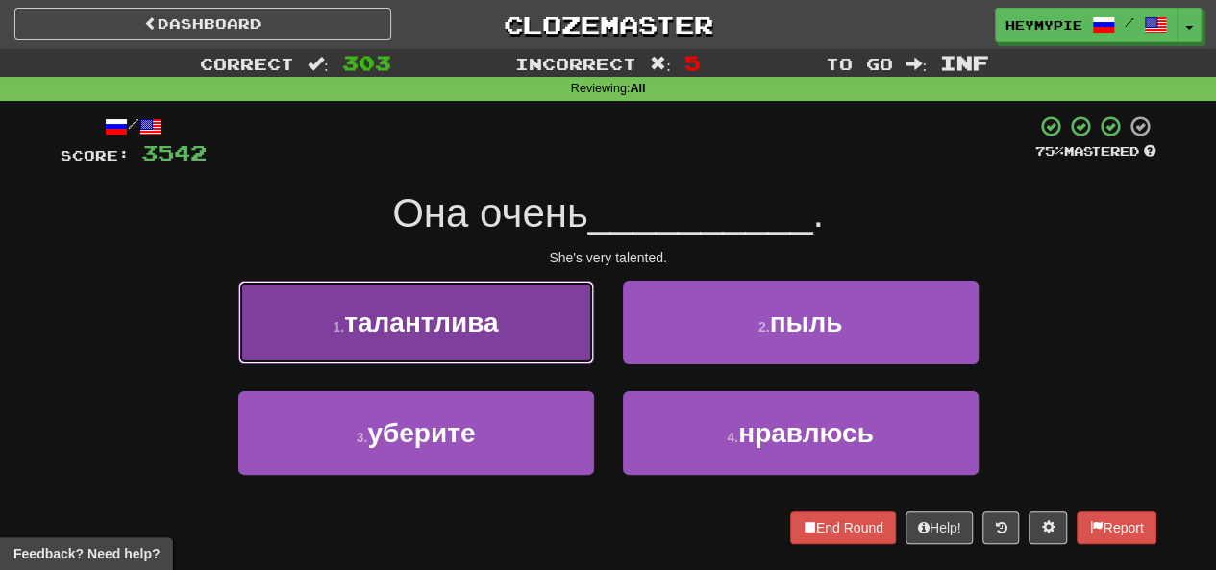
click at [515, 317] on button "1 . талантлива" at bounding box center [416, 323] width 356 height 84
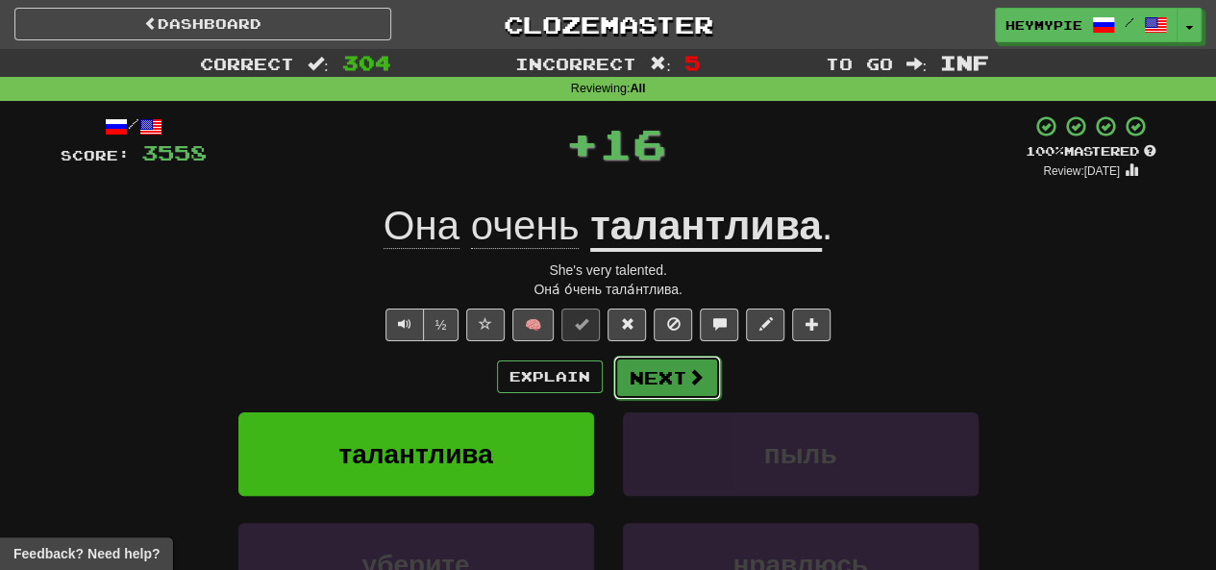
click at [610, 387] on button "Next" at bounding box center [667, 378] width 108 height 44
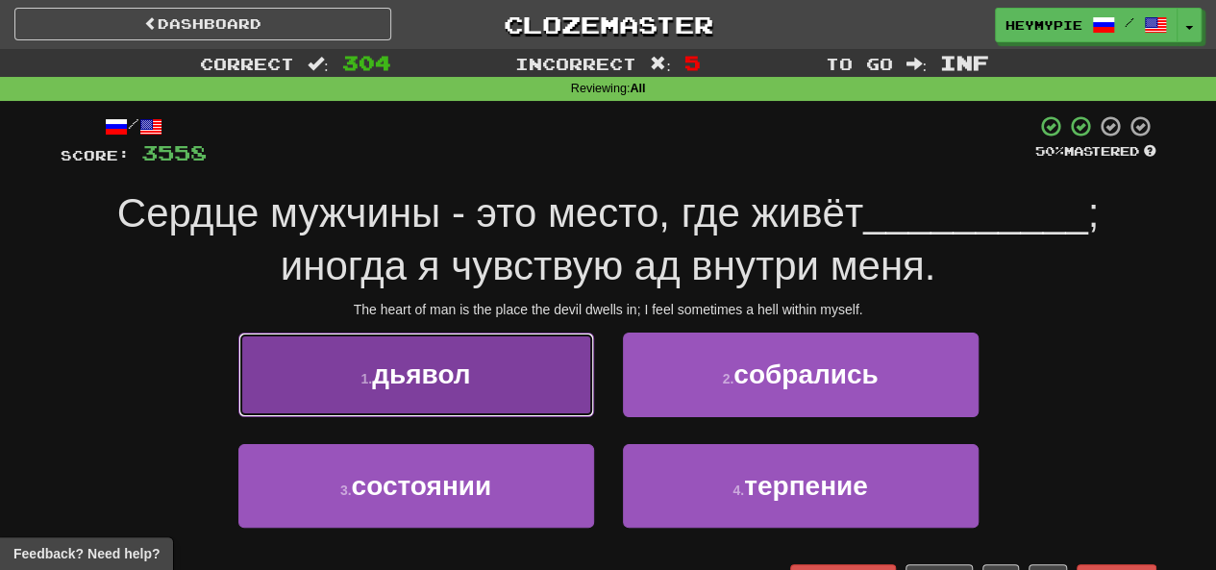
click at [478, 399] on button "1 . дьявол" at bounding box center [416, 375] width 356 height 84
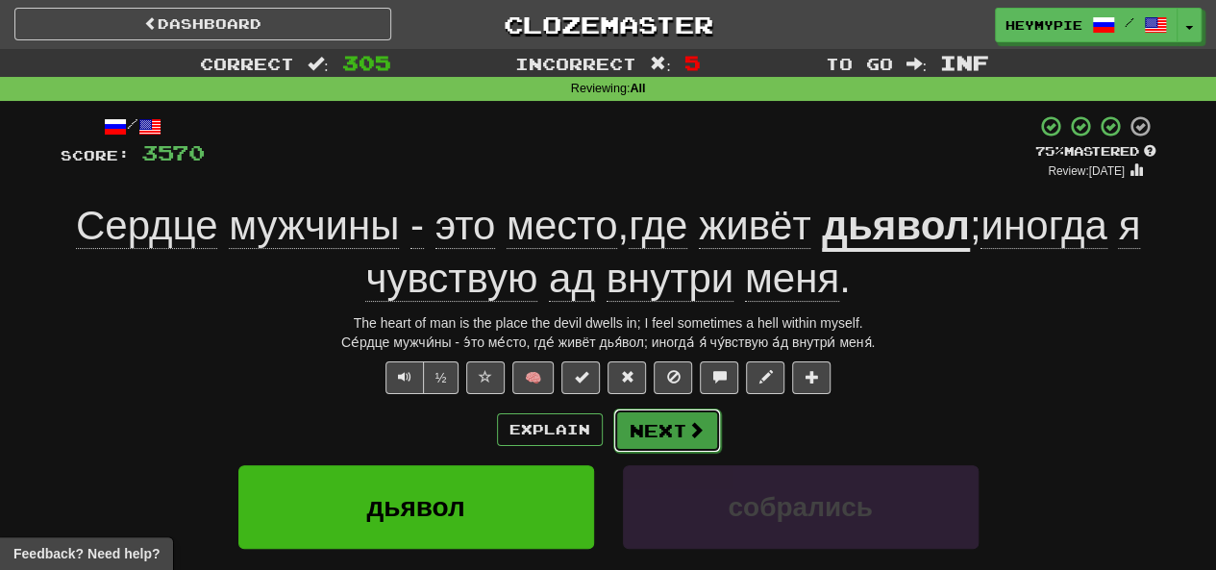
click at [610, 428] on button "Next" at bounding box center [667, 431] width 108 height 44
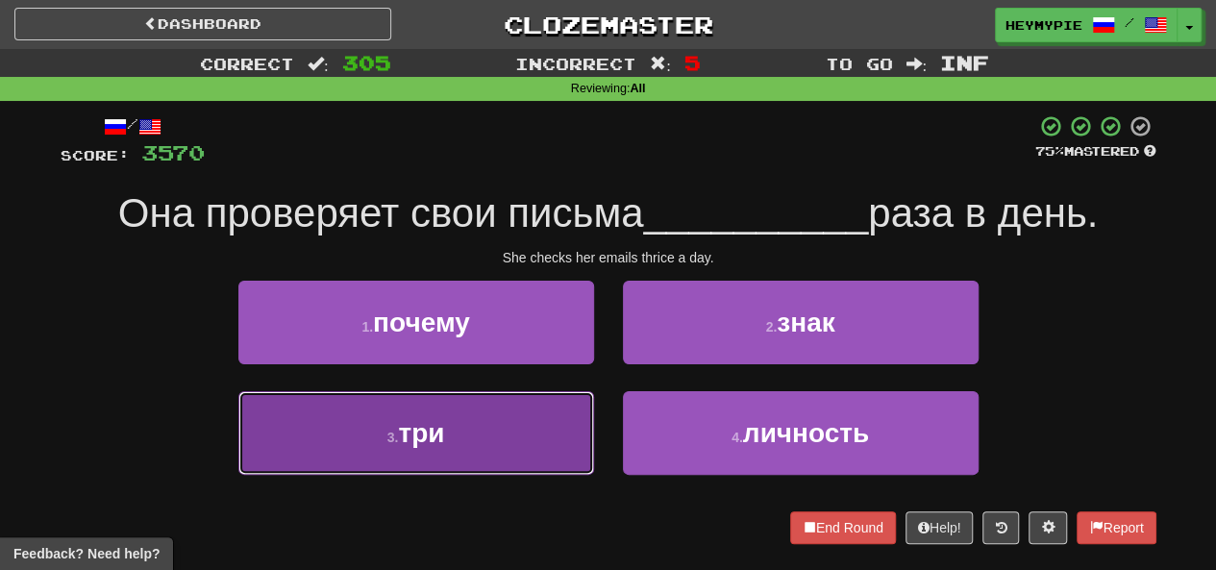
click at [508, 428] on button "3 . три" at bounding box center [416, 433] width 356 height 84
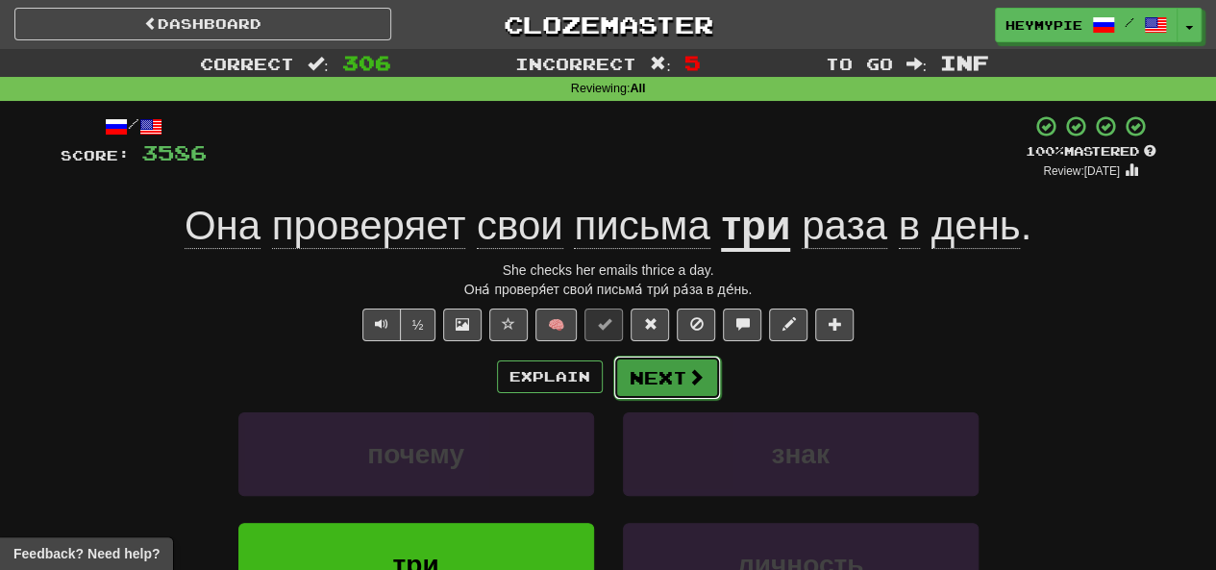
click at [610, 369] on button "Next" at bounding box center [667, 378] width 108 height 44
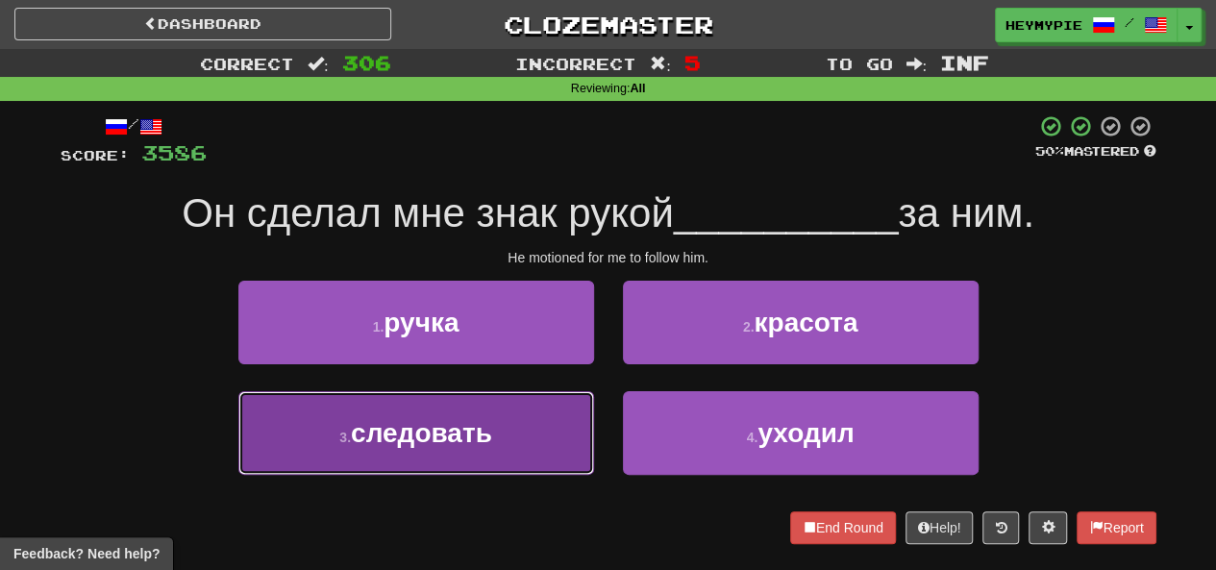
click at [469, 431] on span "следовать" at bounding box center [421, 433] width 141 height 30
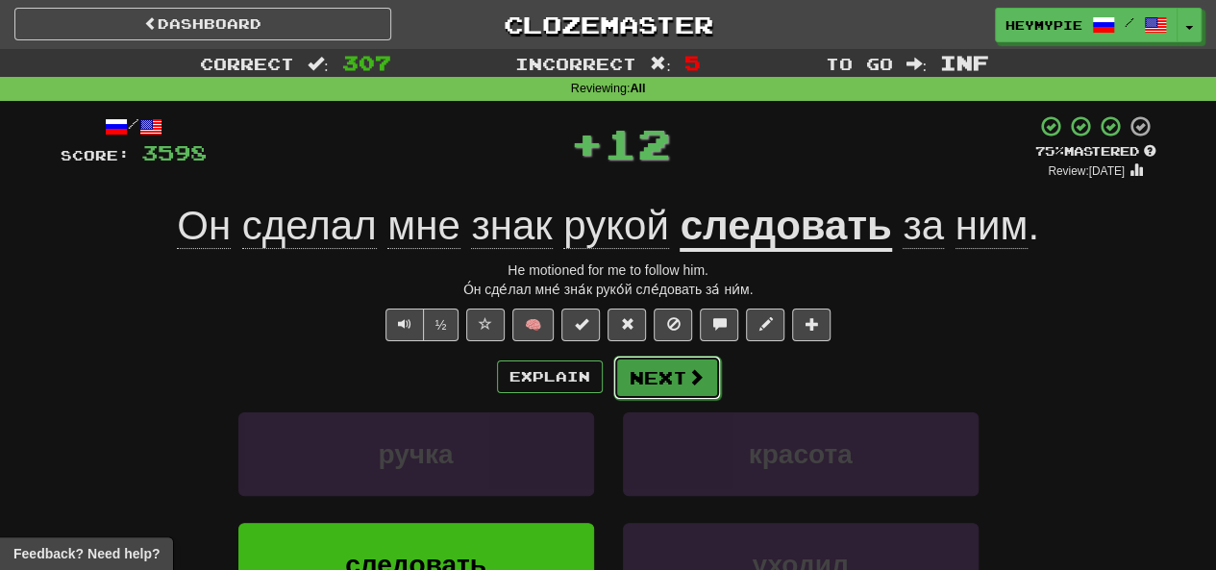
click at [610, 381] on button "Next" at bounding box center [667, 378] width 108 height 44
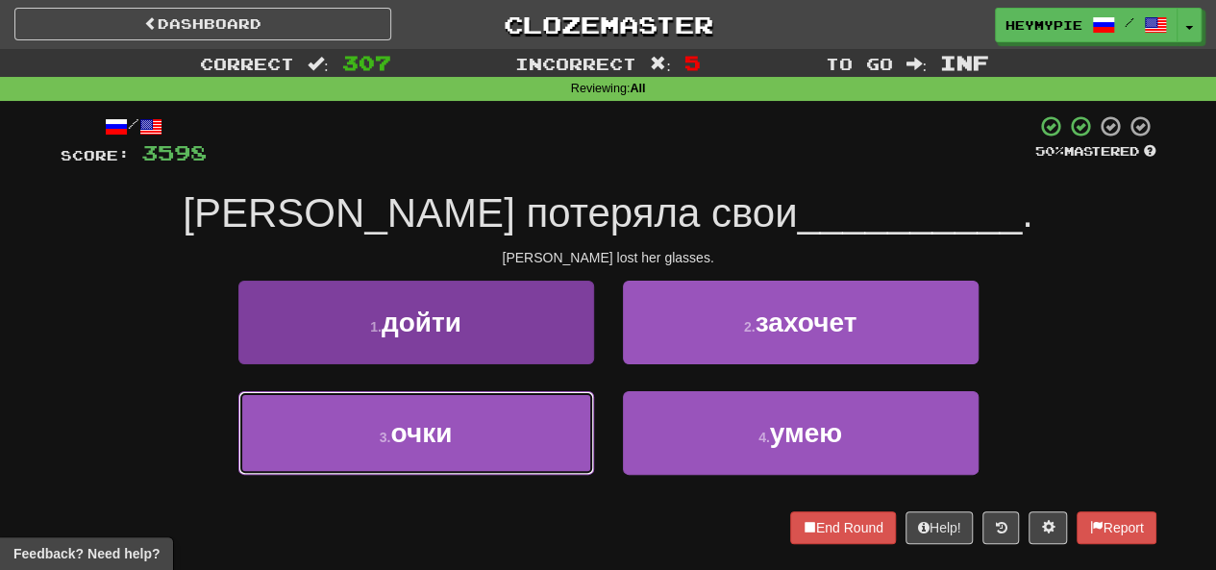
click at [473, 432] on button "3 . очки" at bounding box center [416, 433] width 356 height 84
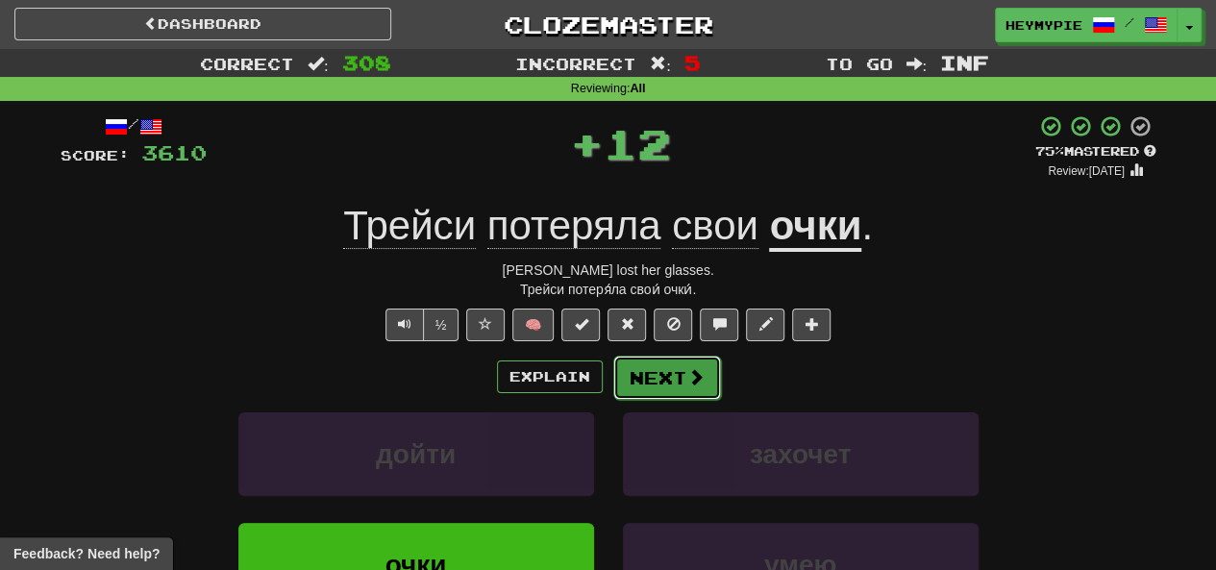
click at [610, 374] on button "Next" at bounding box center [667, 378] width 108 height 44
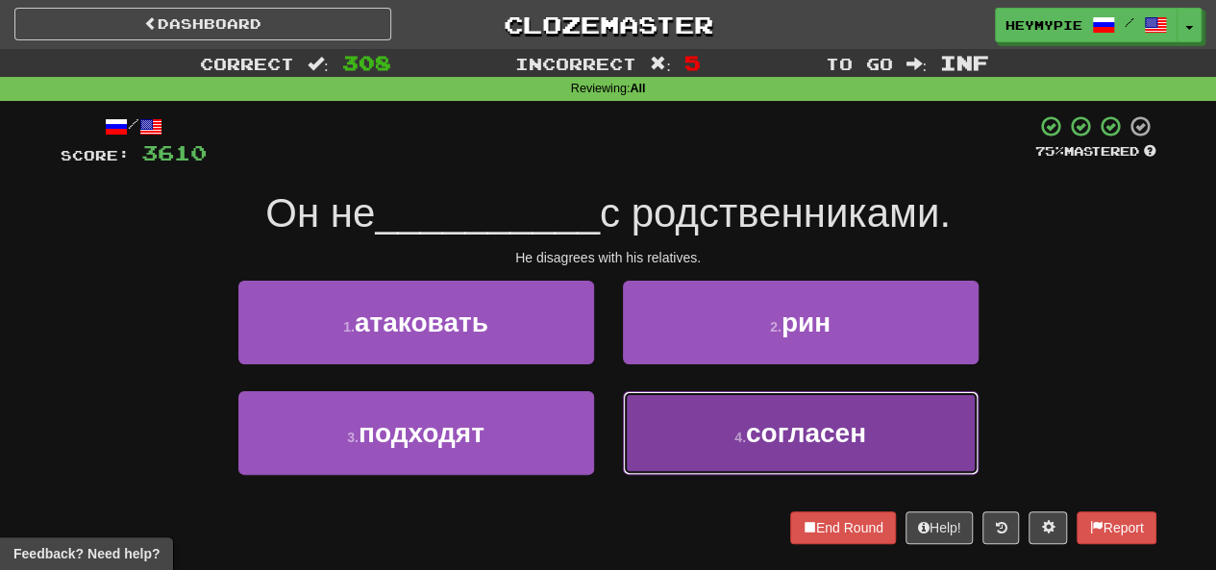
click at [610, 453] on button "4 . согласен" at bounding box center [801, 433] width 356 height 84
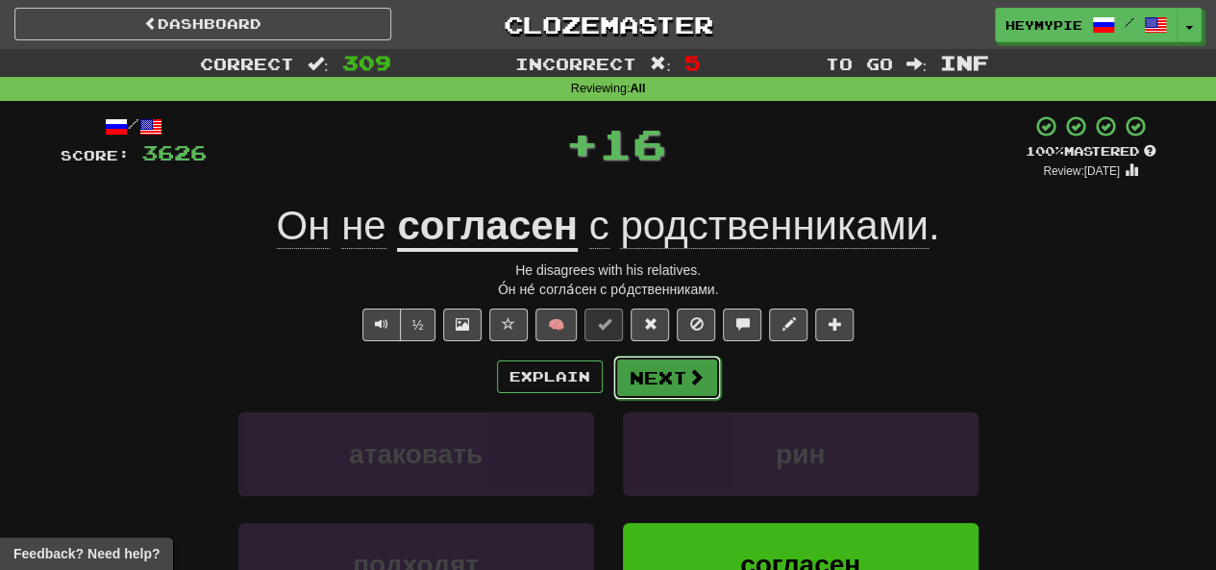
click at [610, 376] on button "Next" at bounding box center [667, 378] width 108 height 44
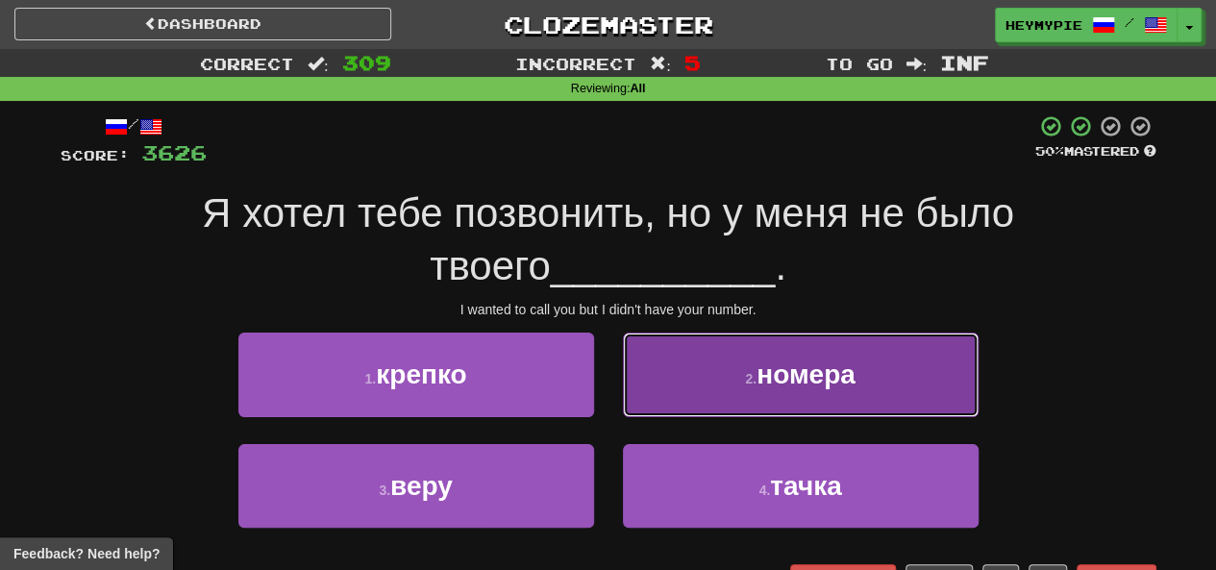
click at [610, 368] on button "2 . номера" at bounding box center [801, 375] width 356 height 84
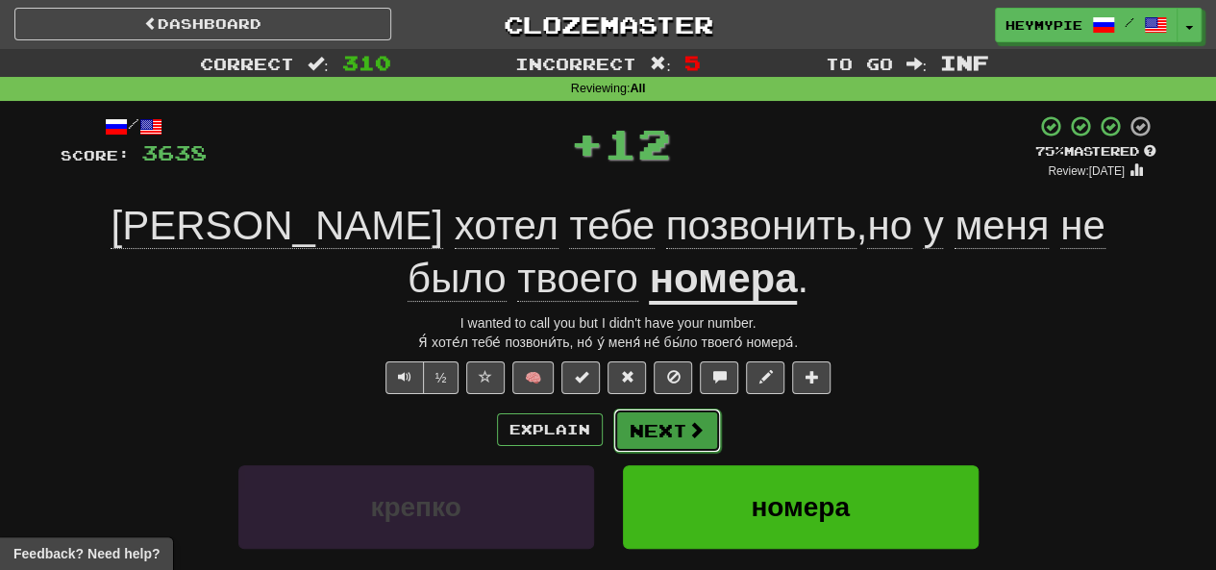
click at [610, 420] on button "Next" at bounding box center [667, 431] width 108 height 44
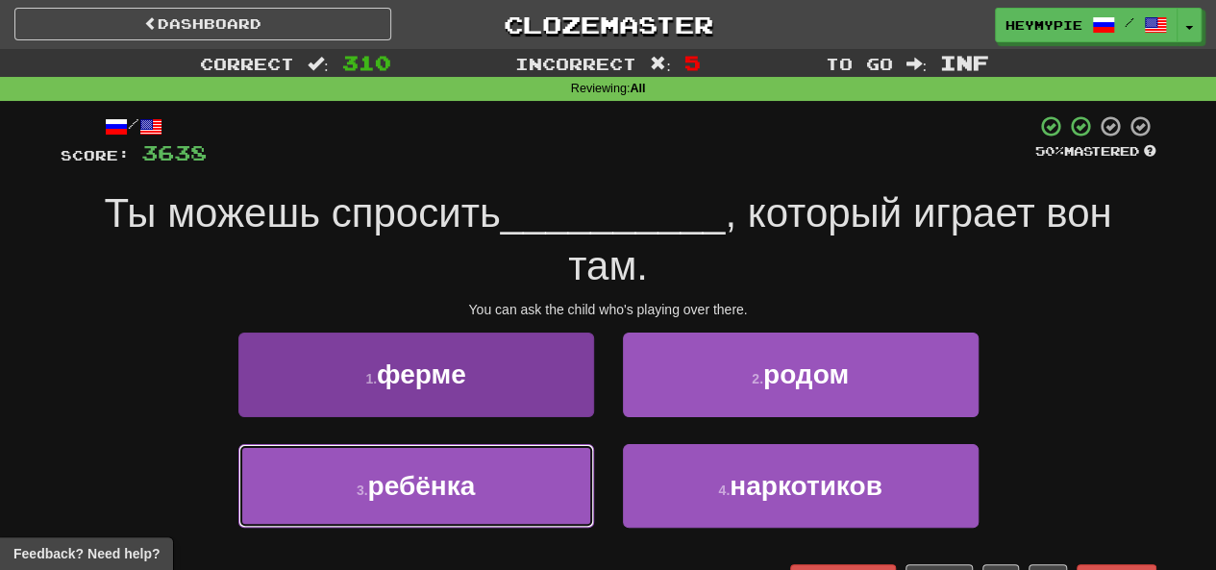
click at [507, 495] on button "3 . ребёнка" at bounding box center [416, 486] width 356 height 84
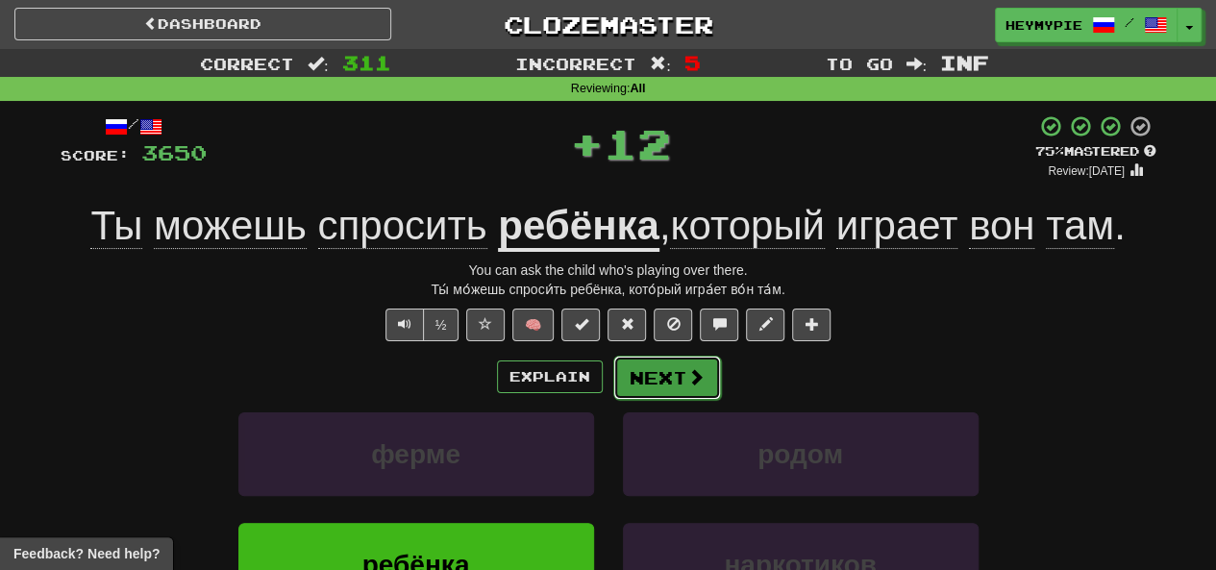
click at [610, 378] on button "Next" at bounding box center [667, 378] width 108 height 44
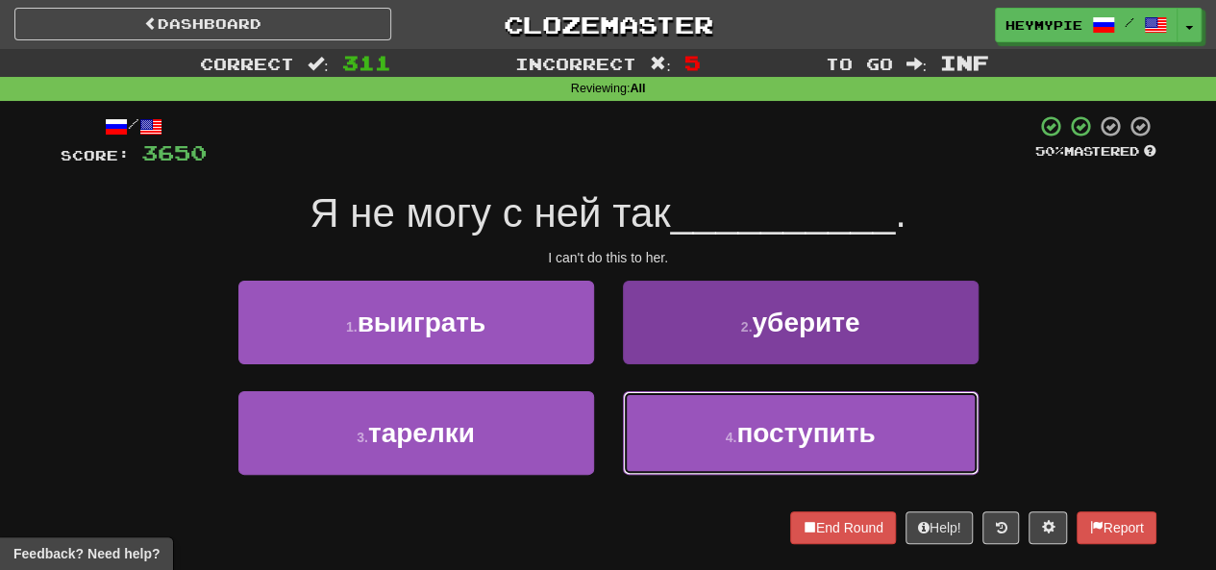
click at [610, 431] on button "4 . поступить" at bounding box center [801, 433] width 356 height 84
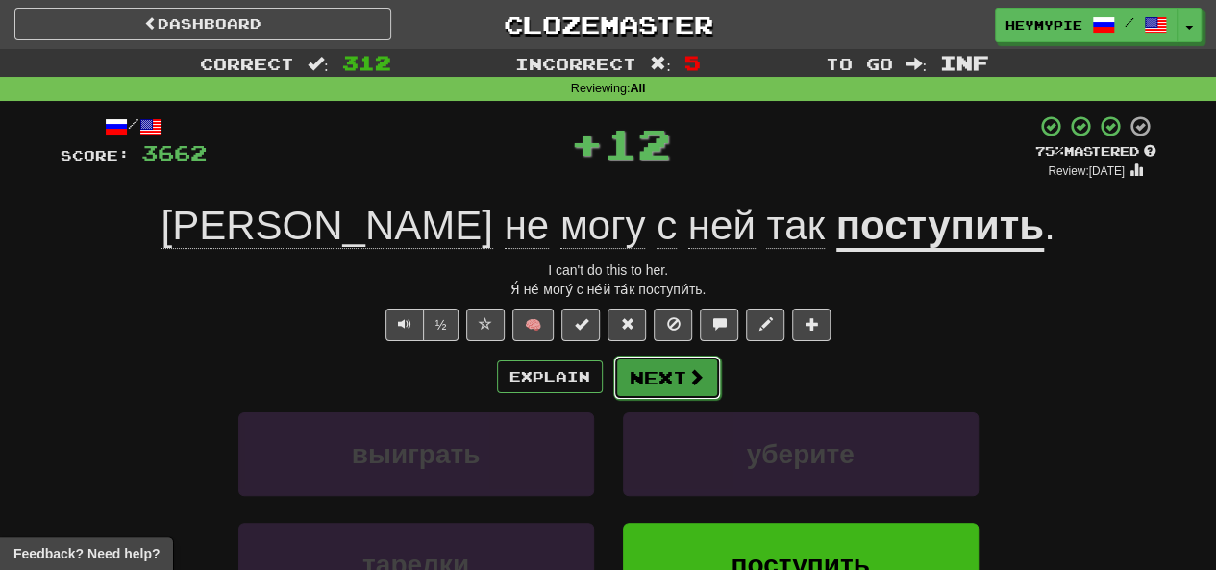
click at [610, 382] on button "Next" at bounding box center [667, 378] width 108 height 44
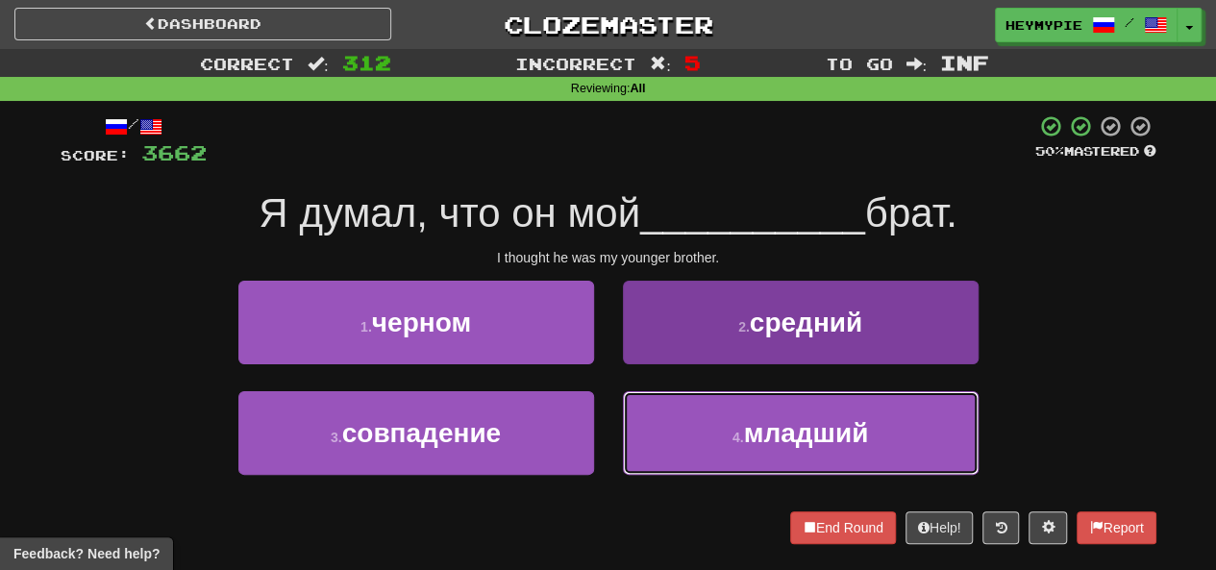
click at [610, 472] on button "4 . младший" at bounding box center [801, 433] width 356 height 84
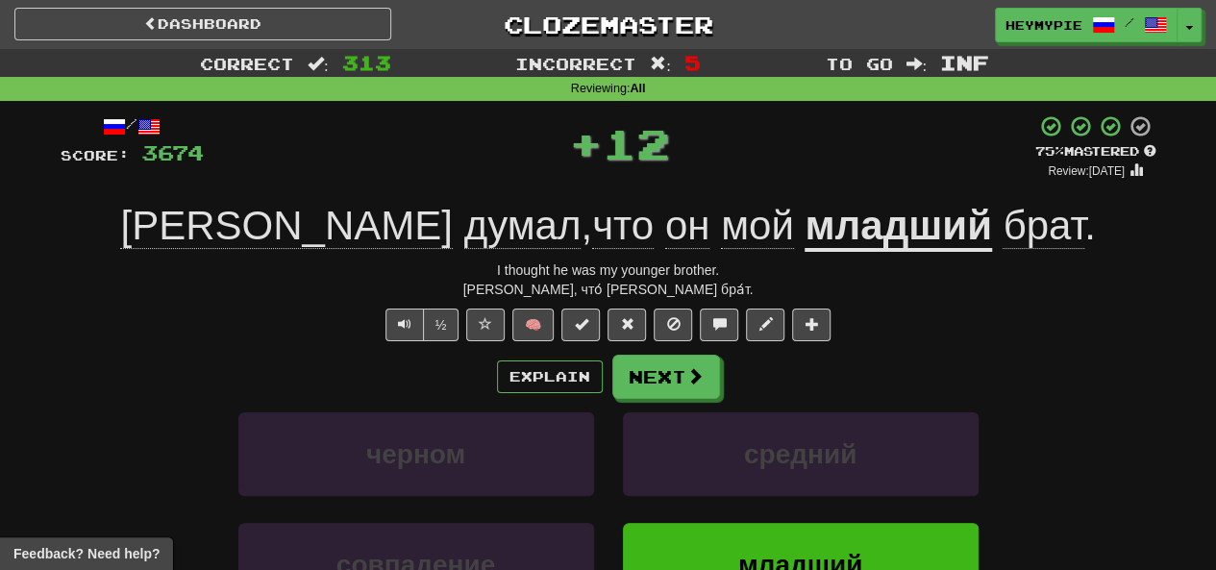
click at [610, 398] on div "Explain Next черном средний совпадение младший Learn more: черном средний совпа…" at bounding box center [609, 509] width 1096 height 309
click at [610, 376] on button "Next" at bounding box center [667, 378] width 108 height 44
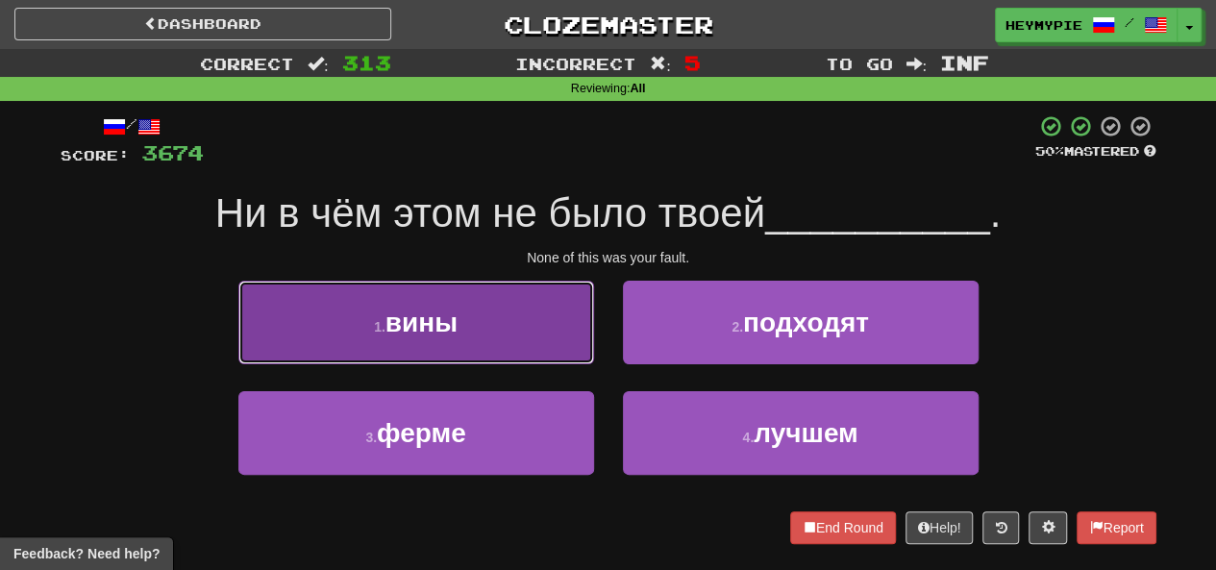
click at [502, 360] on button "1 . вины" at bounding box center [416, 323] width 356 height 84
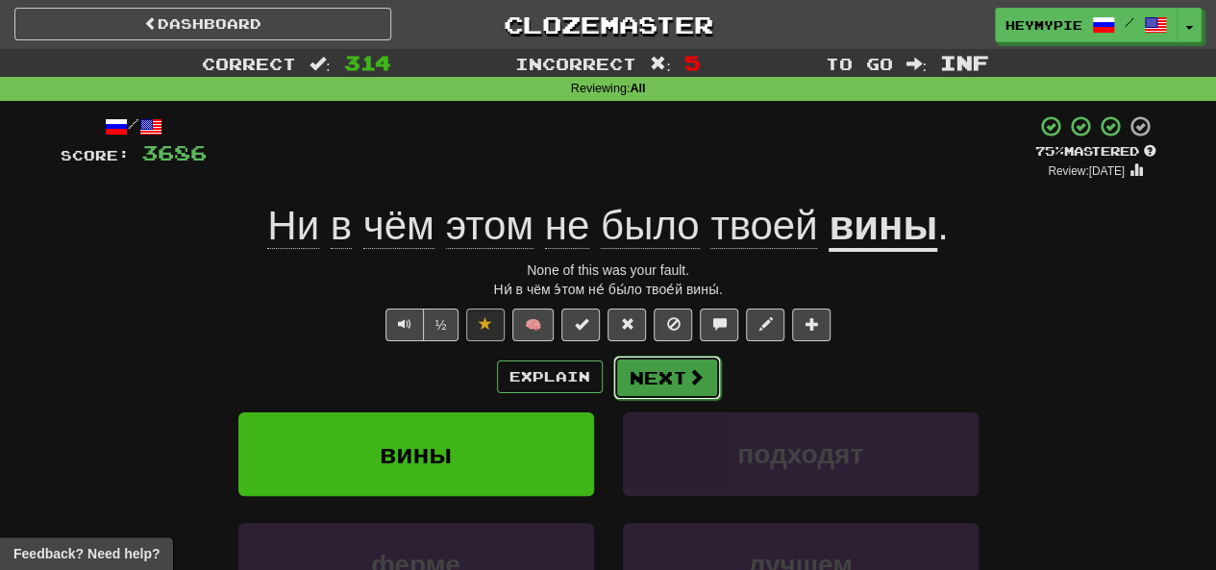
click at [610, 366] on button "Next" at bounding box center [667, 378] width 108 height 44
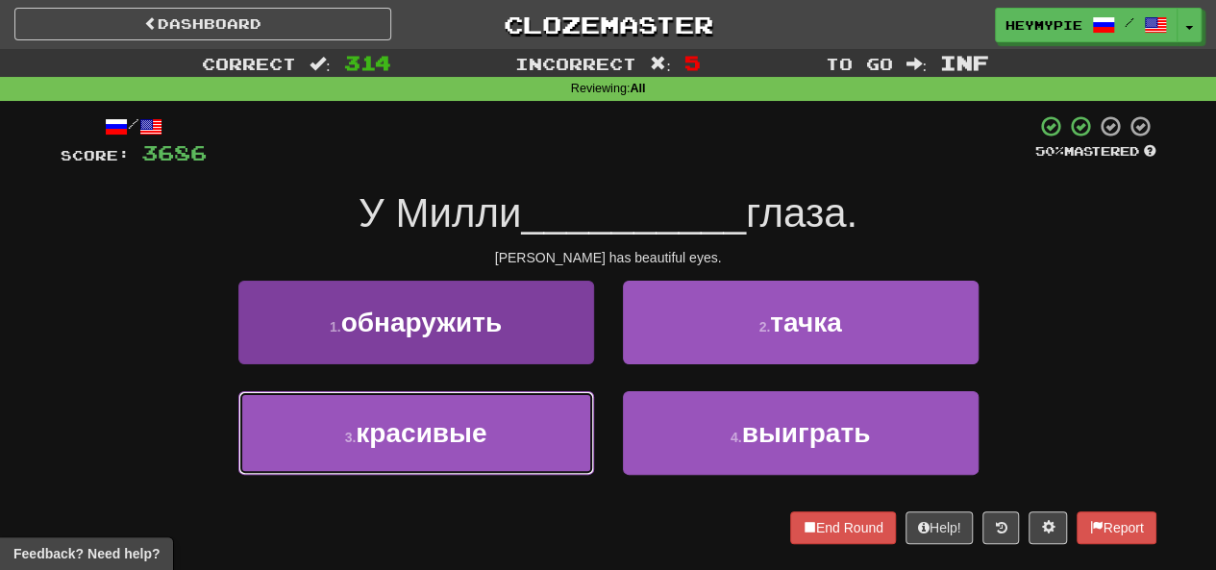
click at [504, 439] on button "3 . красивые" at bounding box center [416, 433] width 356 height 84
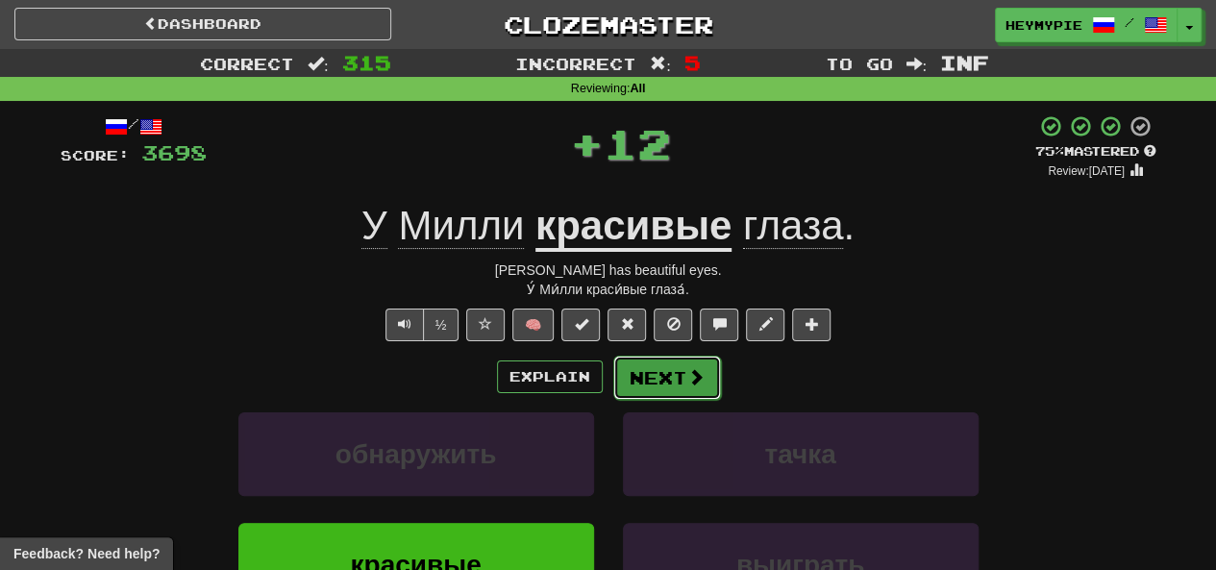
click at [610, 388] on button "Next" at bounding box center [667, 378] width 108 height 44
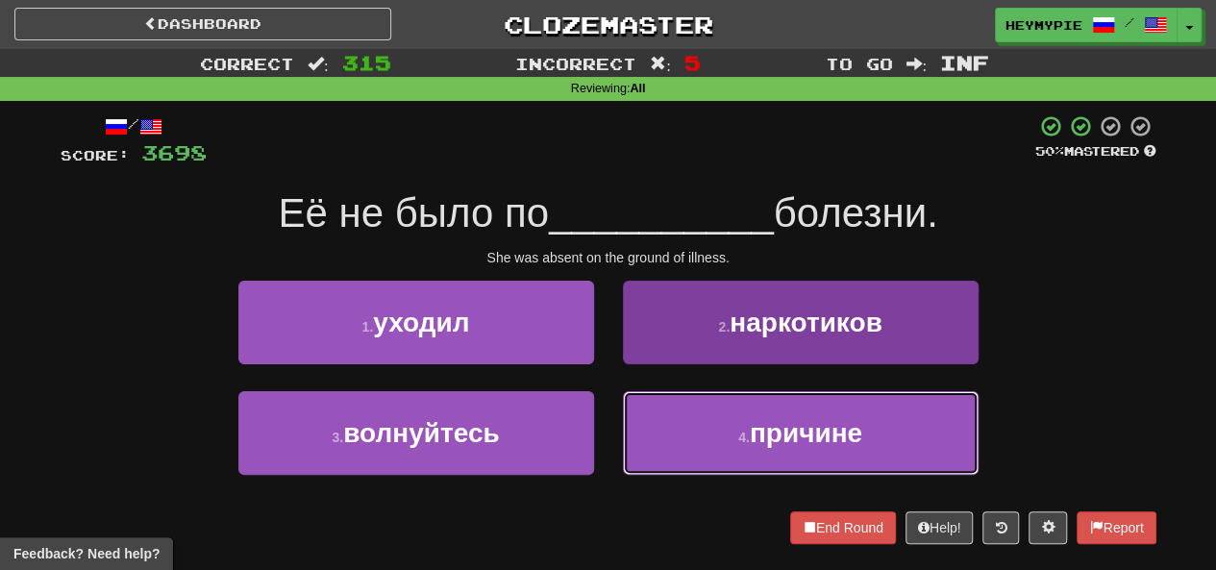
click at [610, 431] on button "4 . причине" at bounding box center [801, 433] width 356 height 84
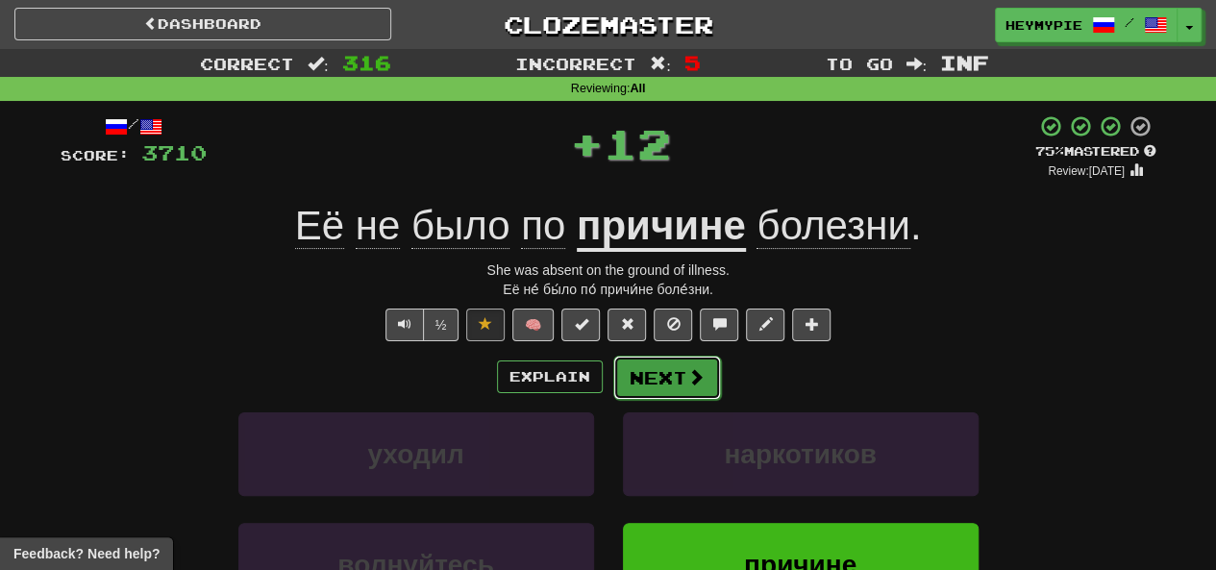
click at [610, 380] on button "Next" at bounding box center [667, 378] width 108 height 44
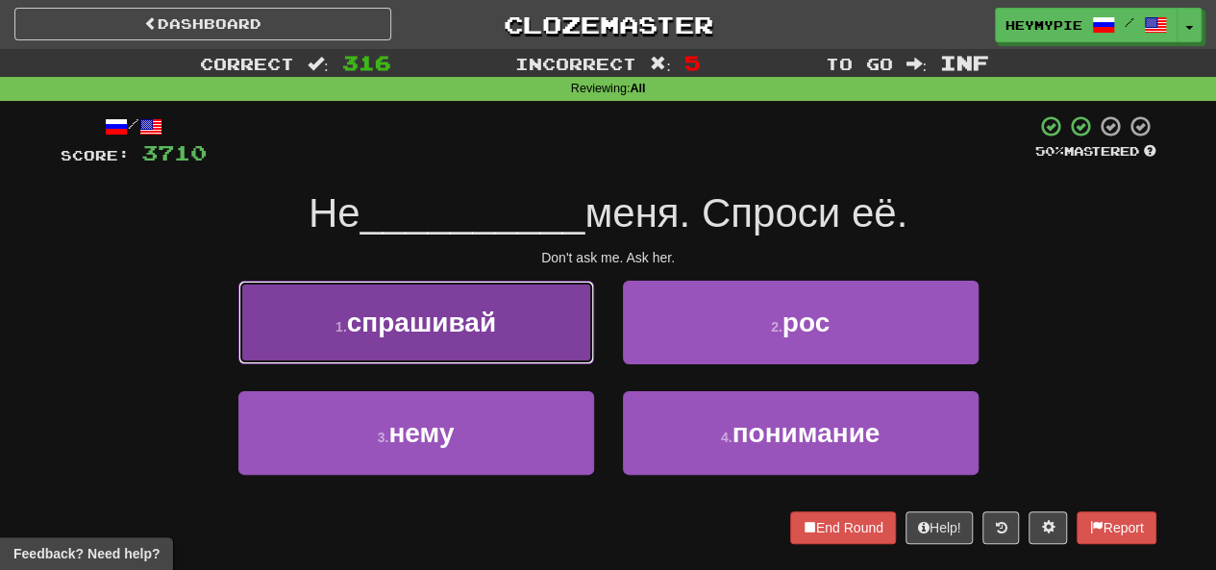
click at [525, 312] on button "1 . спрашивай" at bounding box center [416, 323] width 356 height 84
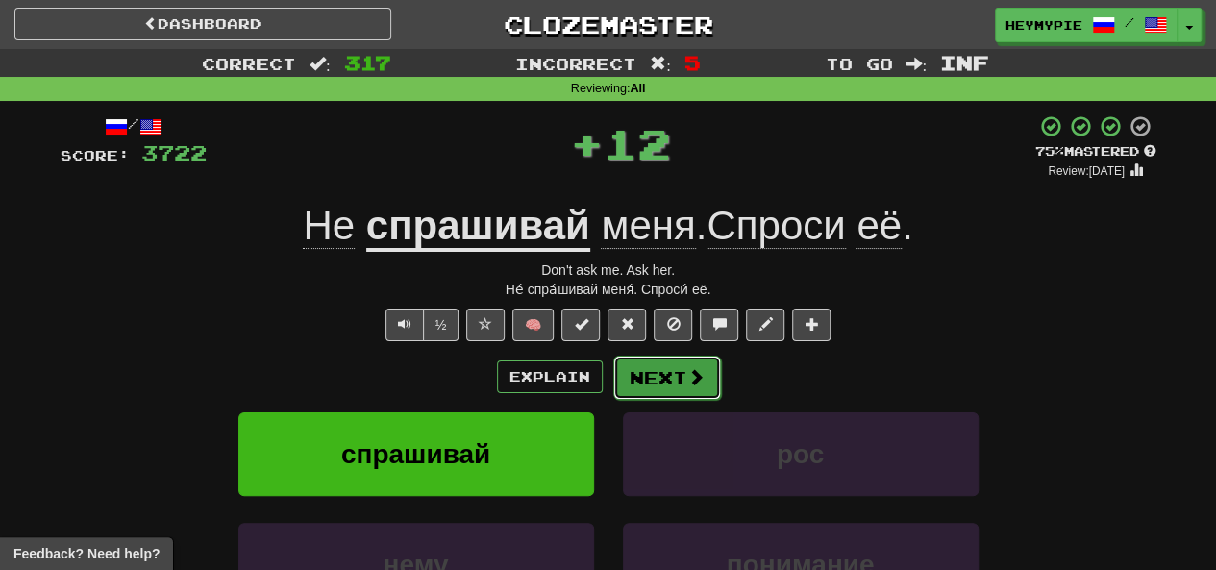
click at [610, 380] on button "Next" at bounding box center [667, 378] width 108 height 44
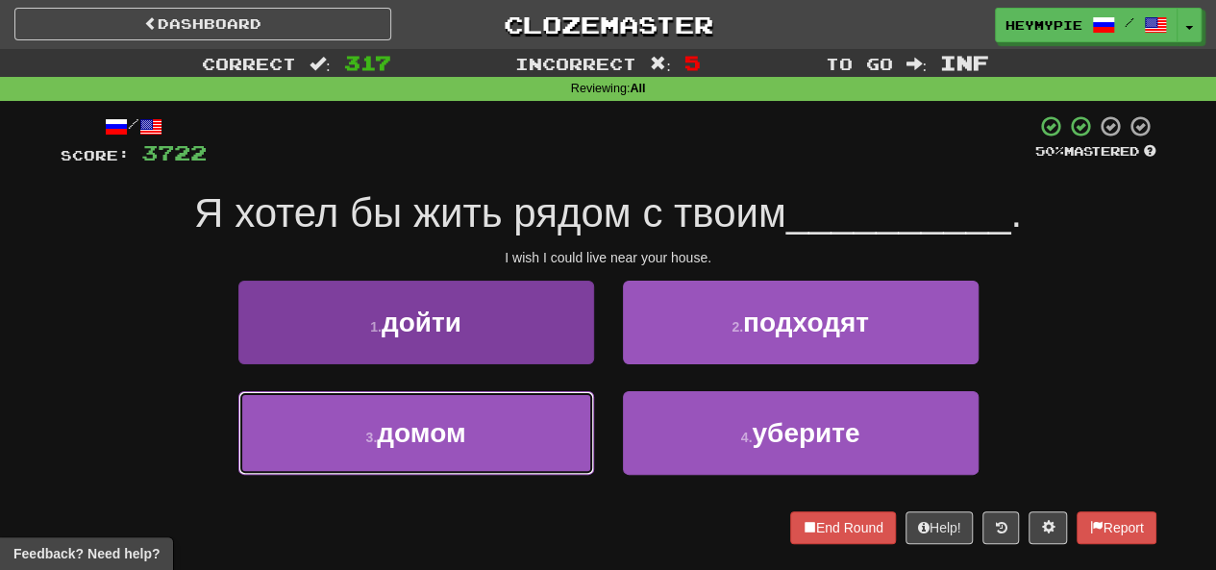
click at [508, 420] on button "3 . домом" at bounding box center [416, 433] width 356 height 84
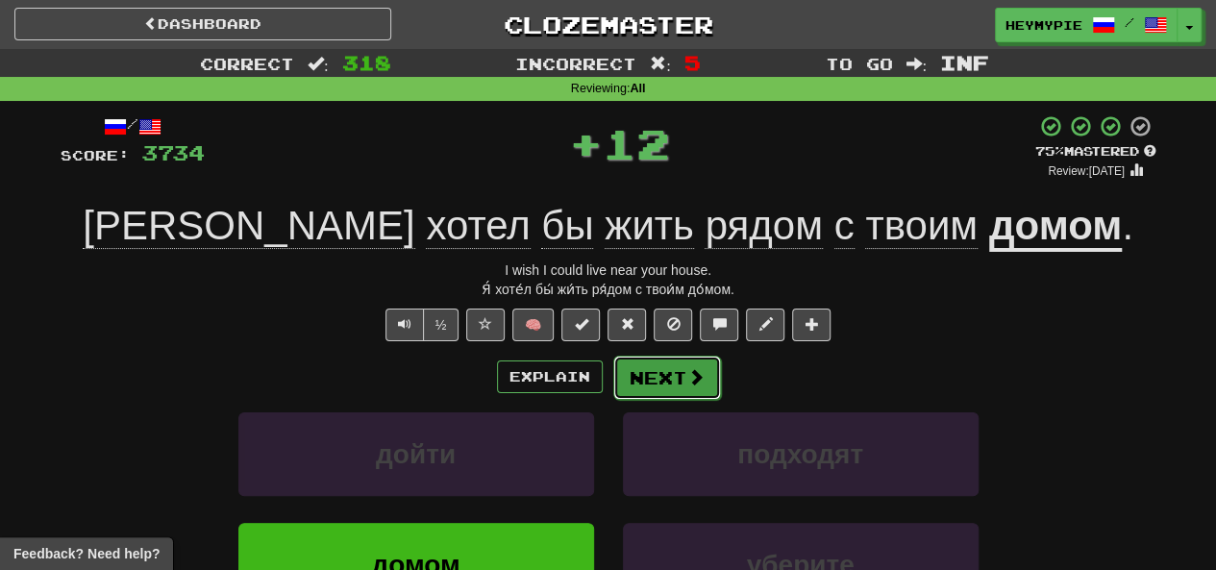
click at [610, 369] on button "Next" at bounding box center [667, 378] width 108 height 44
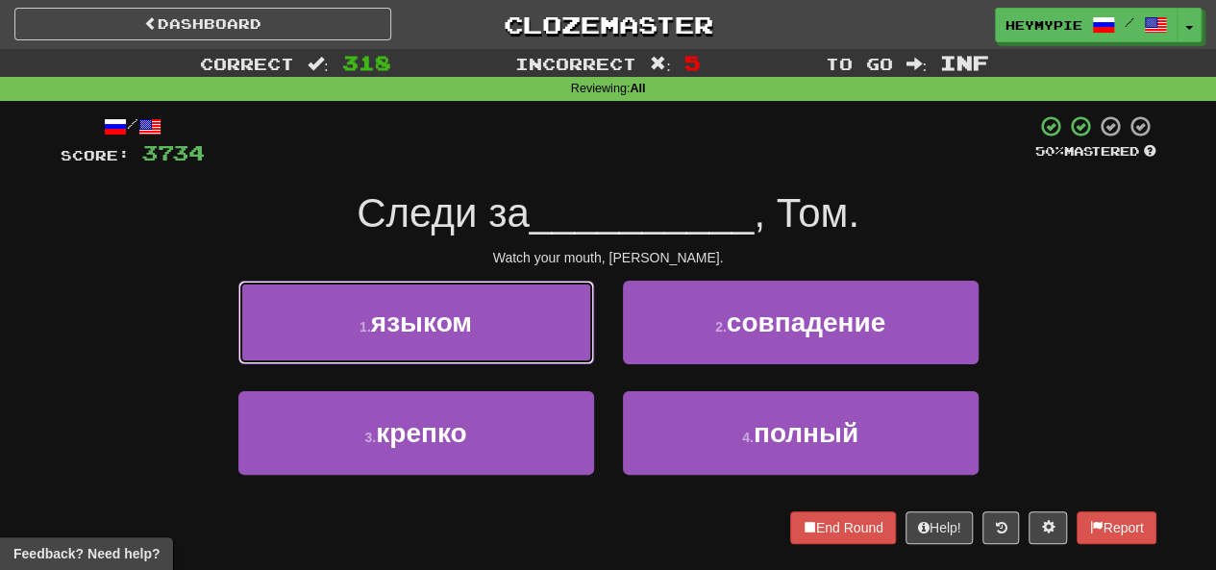
click at [462, 343] on button "1 . языком" at bounding box center [416, 323] width 356 height 84
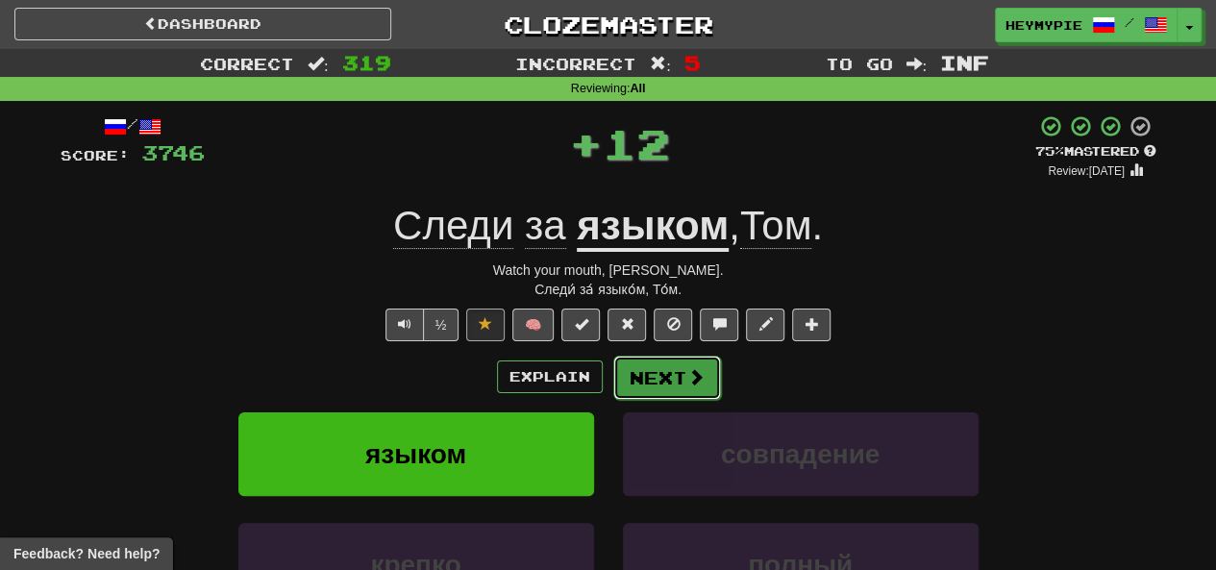
click at [610, 374] on button "Next" at bounding box center [667, 378] width 108 height 44
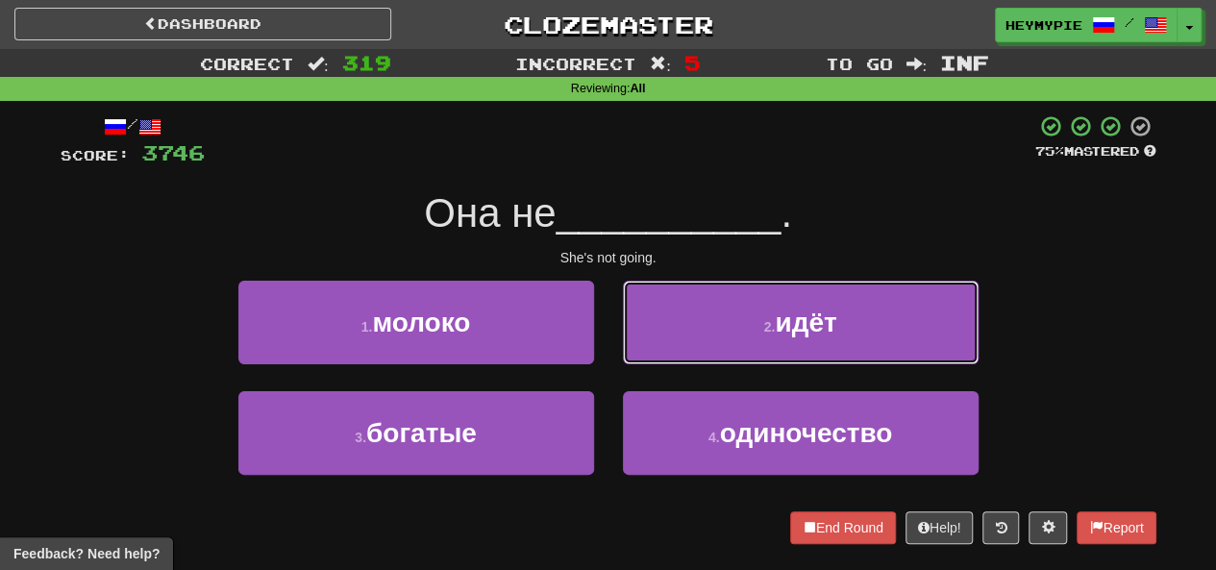
click at [610, 342] on button "2 . идёт" at bounding box center [801, 323] width 356 height 84
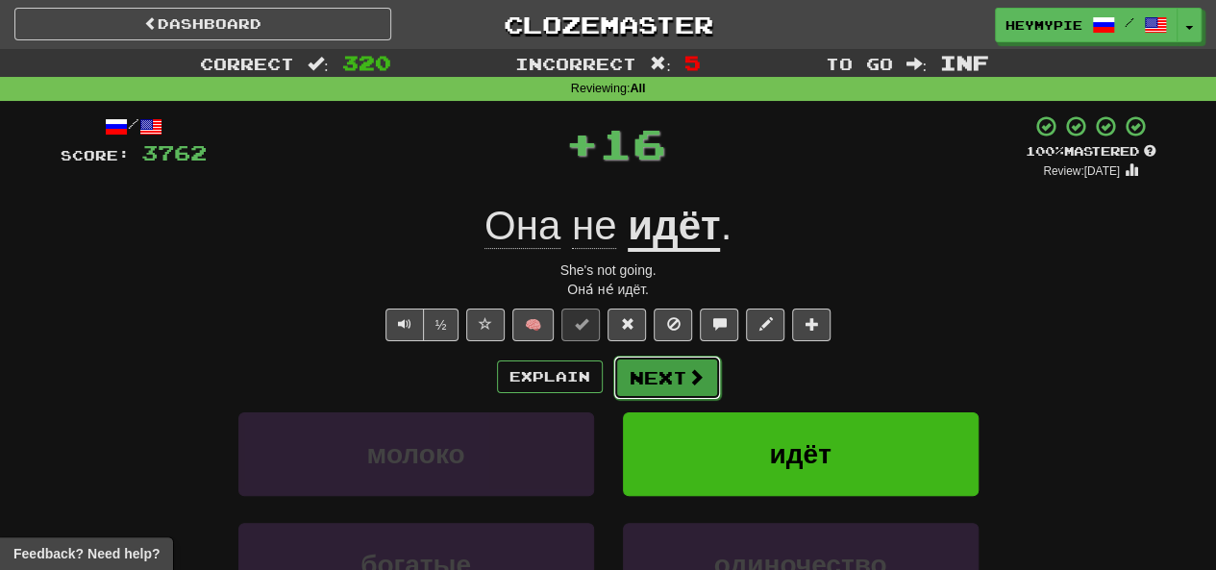
click at [610, 386] on button "Next" at bounding box center [667, 378] width 108 height 44
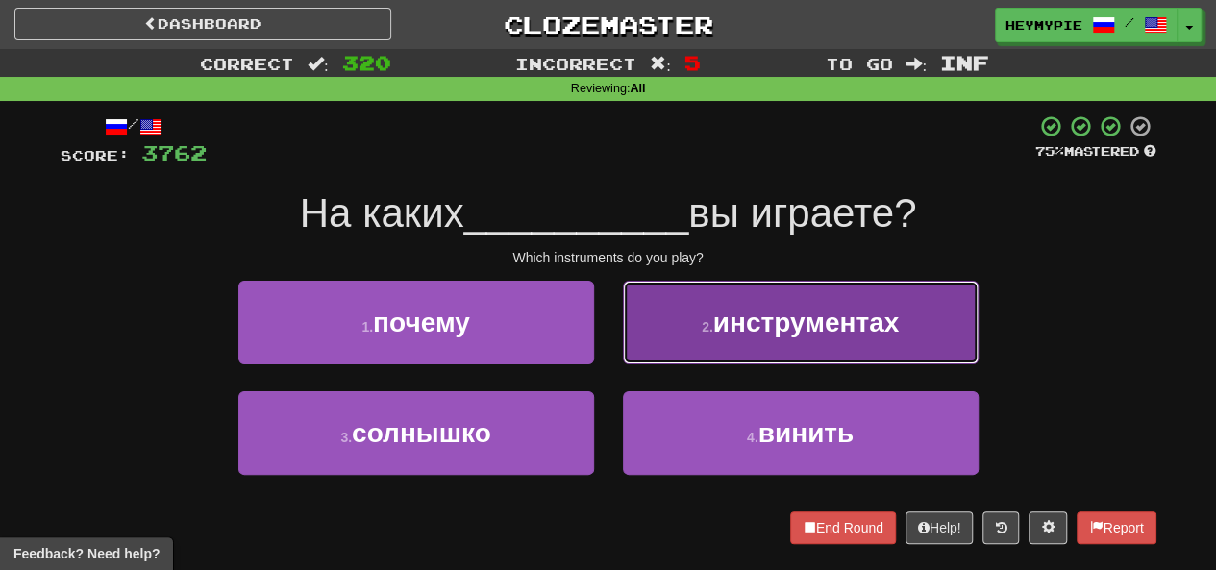
click at [610, 336] on button "2 . инструментах" at bounding box center [801, 323] width 356 height 84
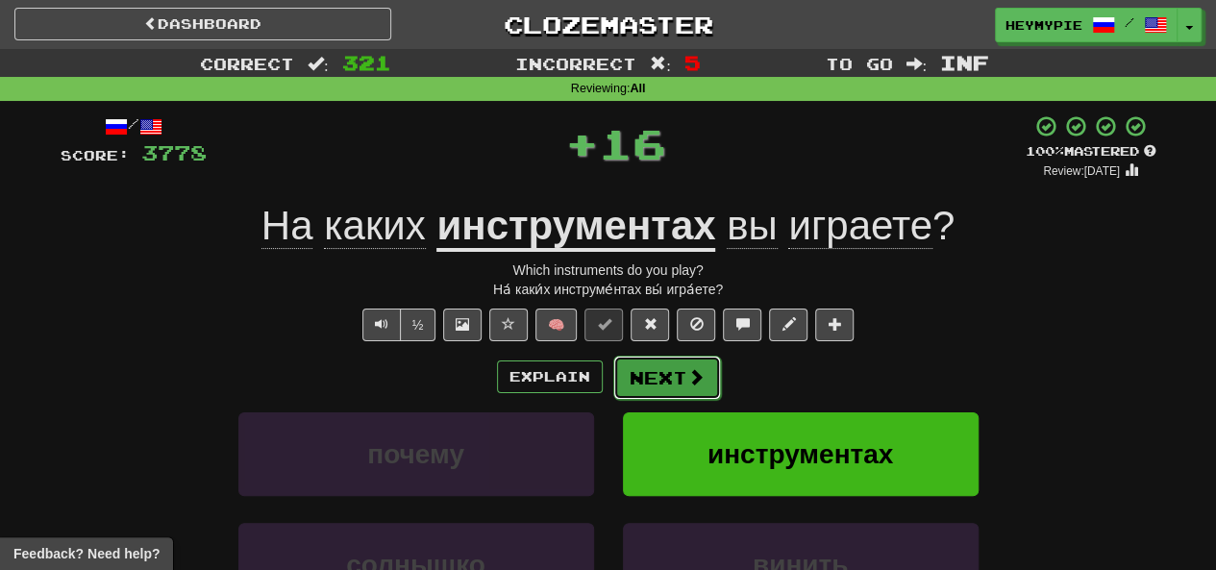
click at [610, 395] on button "Next" at bounding box center [667, 378] width 108 height 44
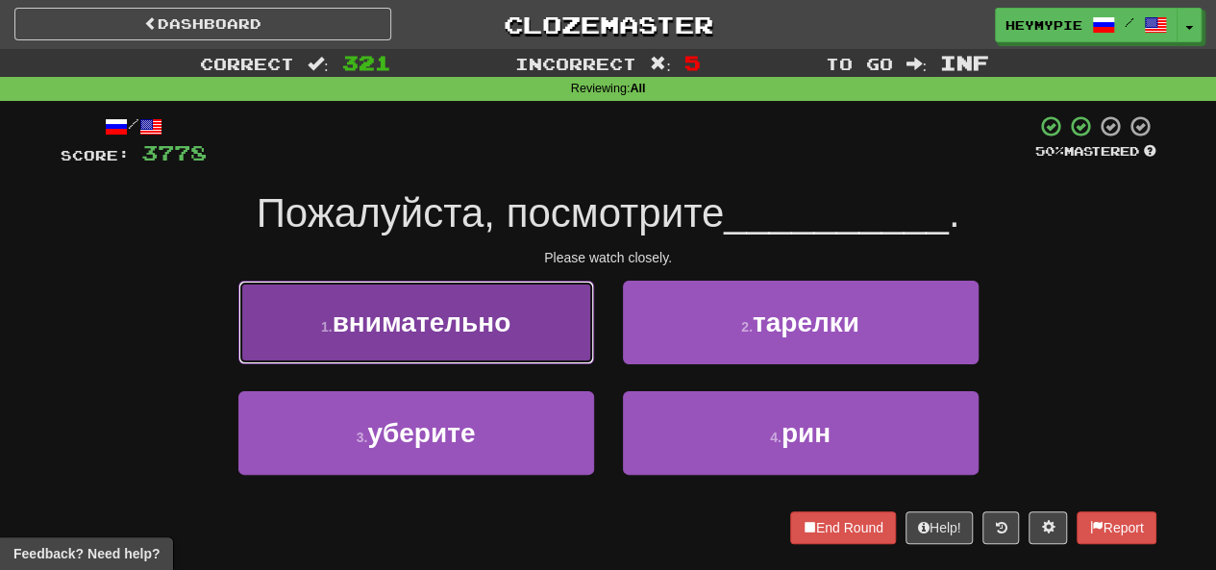
click at [511, 347] on button "1 . внимательно" at bounding box center [416, 323] width 356 height 84
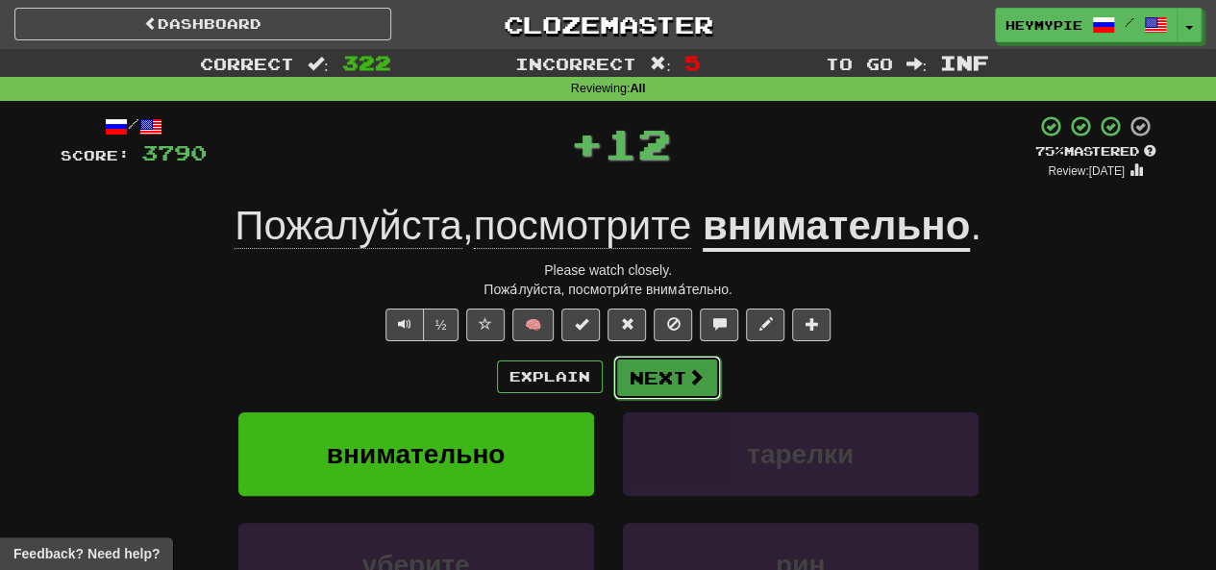
click at [610, 383] on button "Next" at bounding box center [667, 378] width 108 height 44
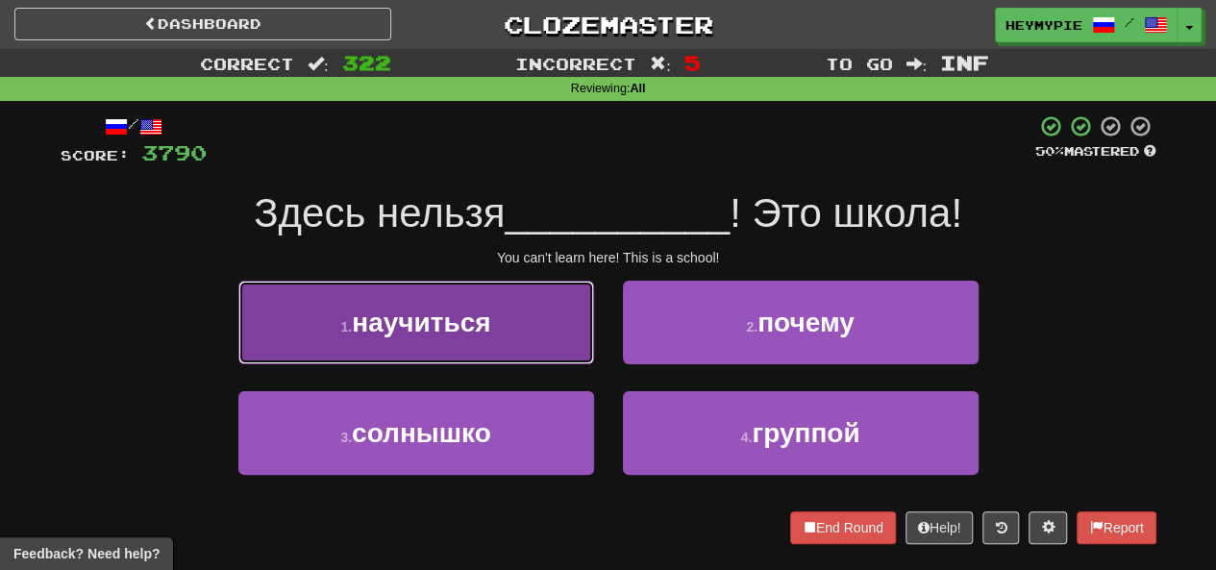
click at [550, 312] on button "1 . научиться" at bounding box center [416, 323] width 356 height 84
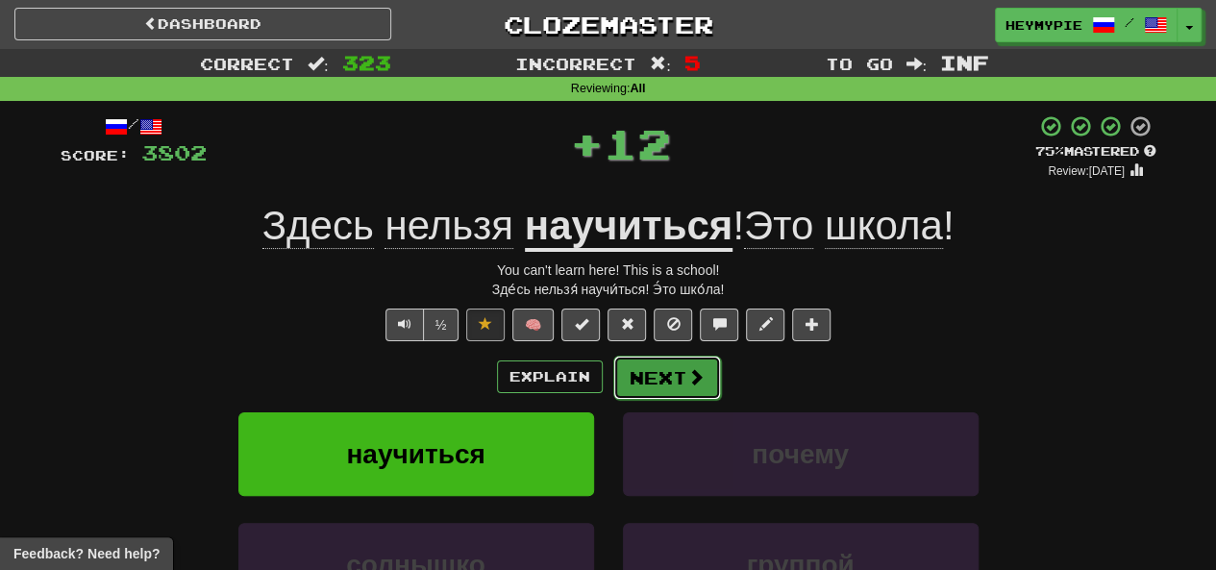
click at [610, 363] on button "Next" at bounding box center [667, 378] width 108 height 44
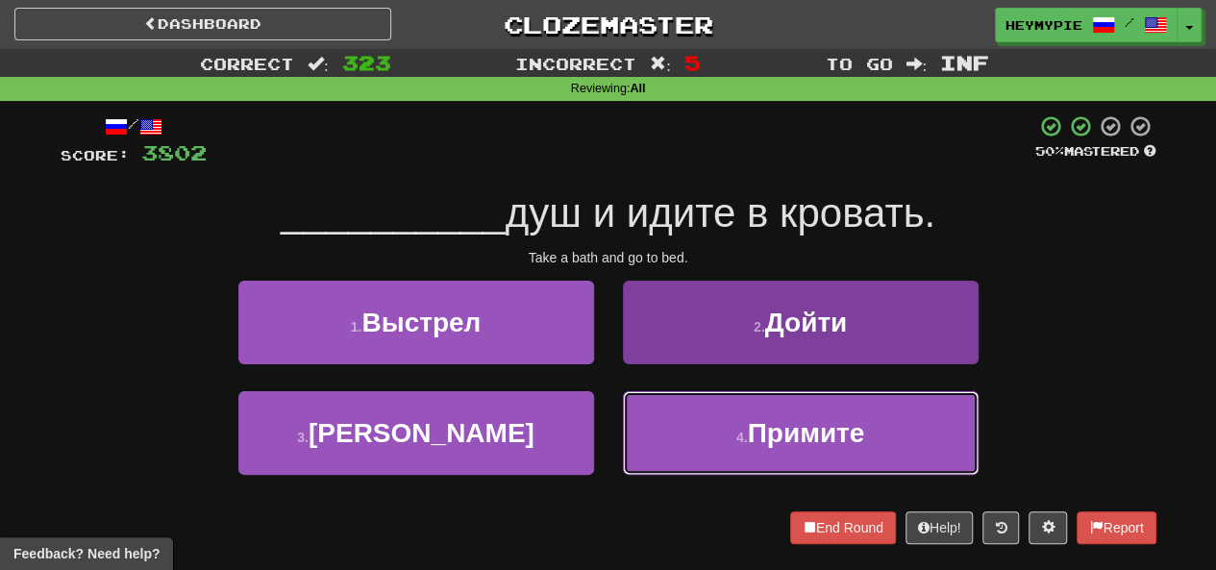
click at [610, 434] on button "4 . Примите" at bounding box center [801, 433] width 356 height 84
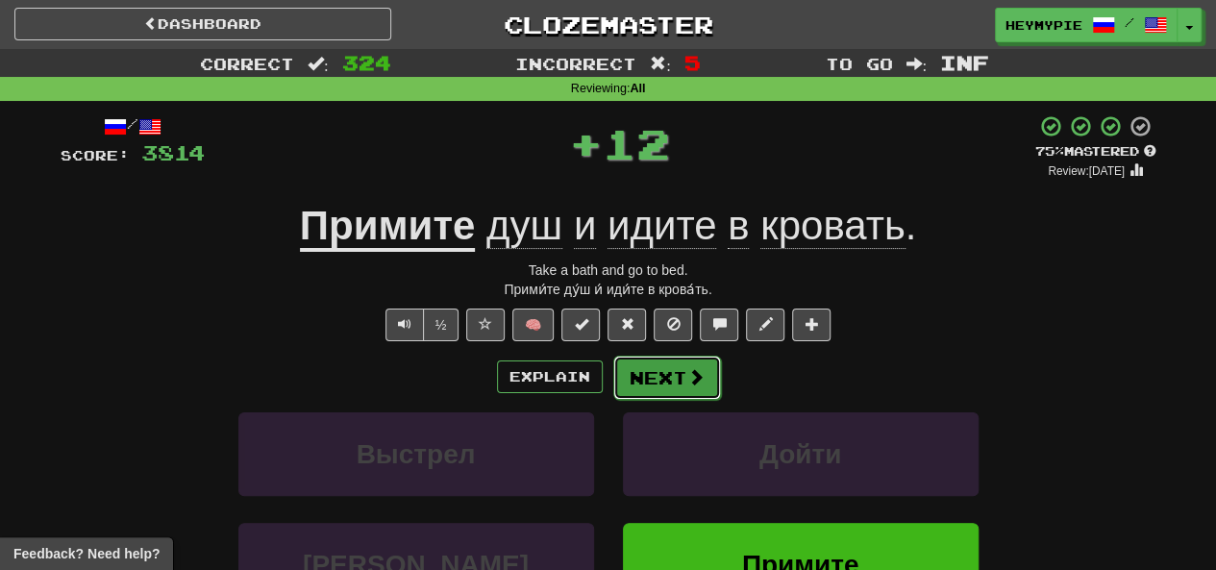
click at [610, 384] on button "Next" at bounding box center [667, 378] width 108 height 44
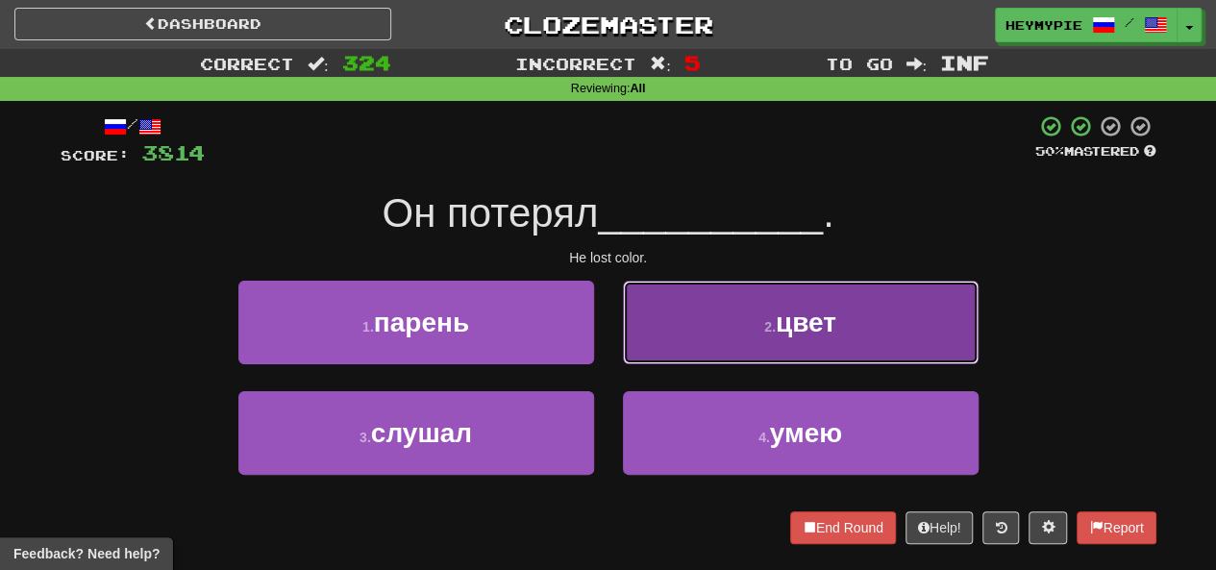
click at [610, 336] on button "2 . цвет" at bounding box center [801, 323] width 356 height 84
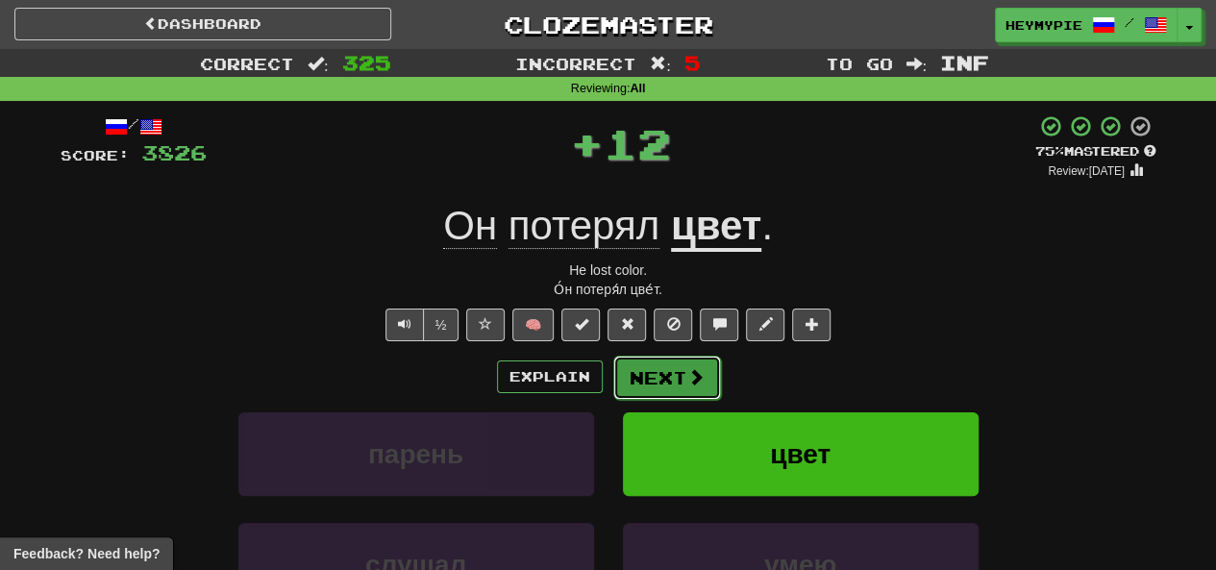
click at [610, 382] on button "Next" at bounding box center [667, 378] width 108 height 44
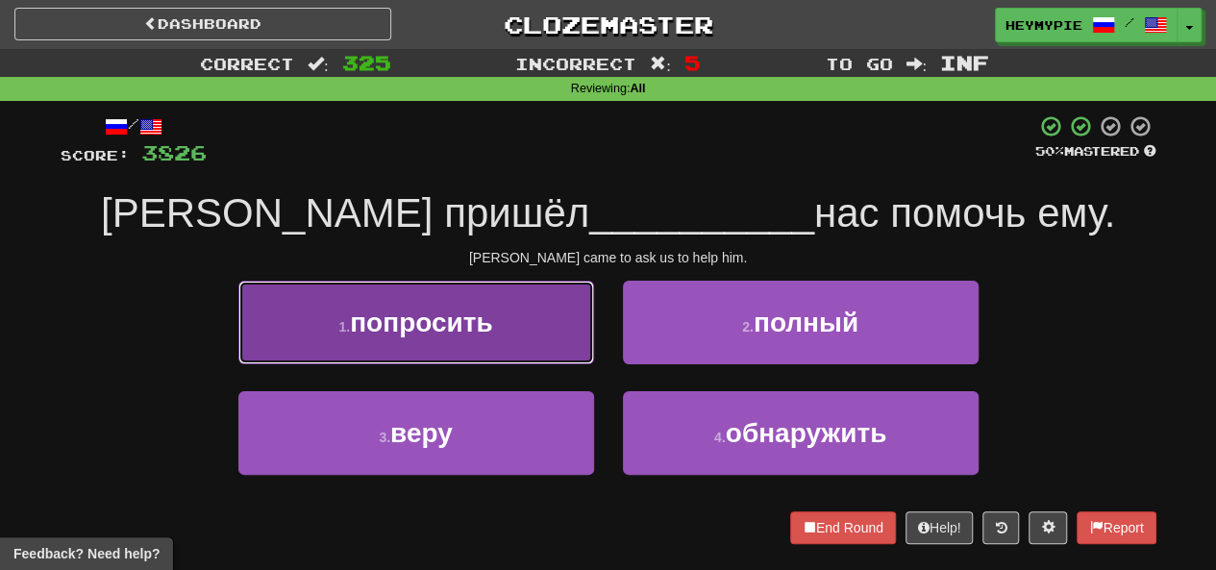
click at [496, 362] on button "1 . попросить" at bounding box center [416, 323] width 356 height 84
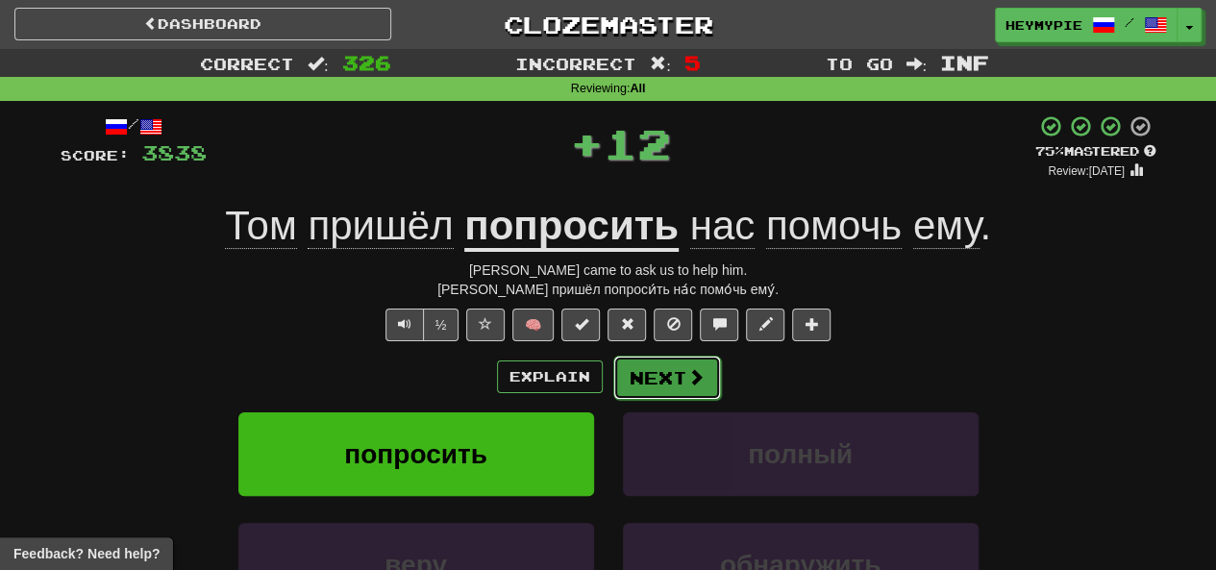
click at [610, 382] on button "Next" at bounding box center [667, 378] width 108 height 44
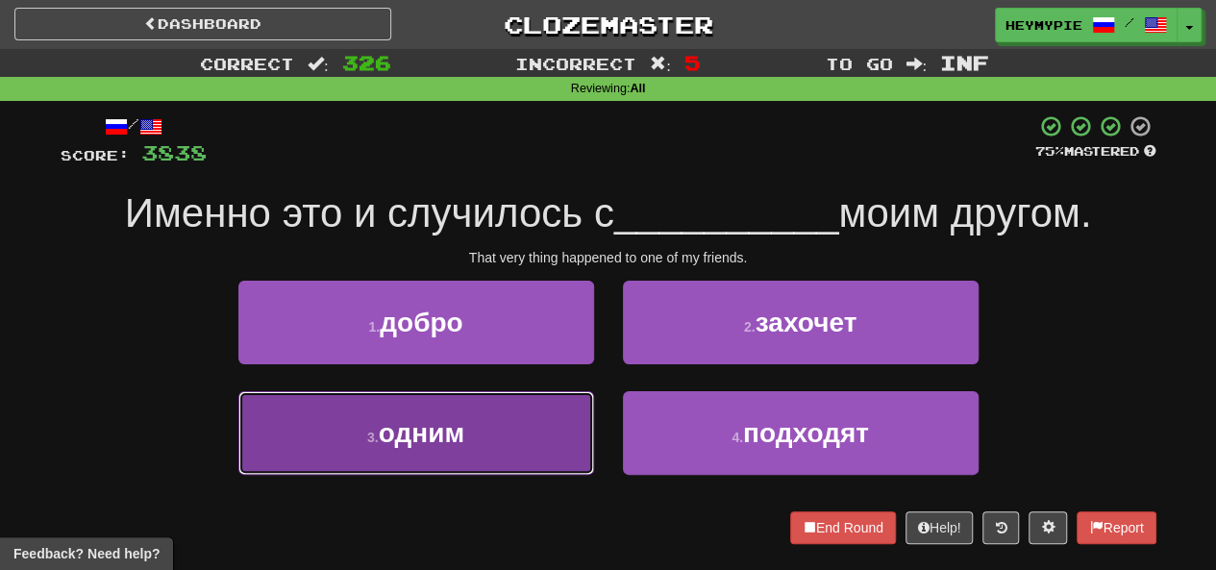
click at [543, 422] on button "3 . одним" at bounding box center [416, 433] width 356 height 84
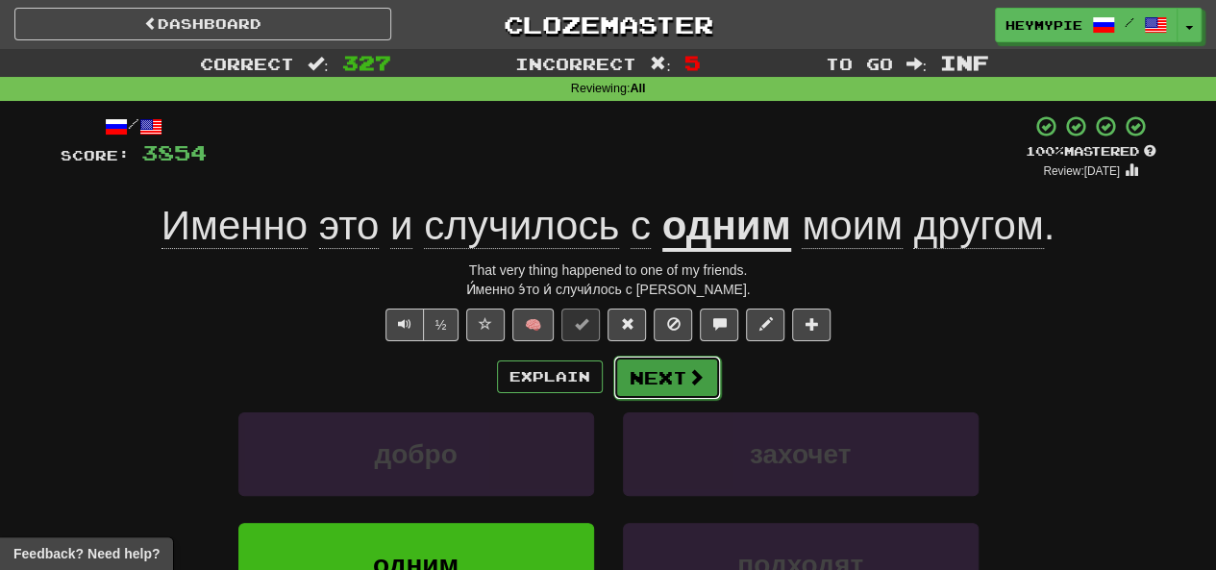
click at [610, 368] on button "Next" at bounding box center [667, 378] width 108 height 44
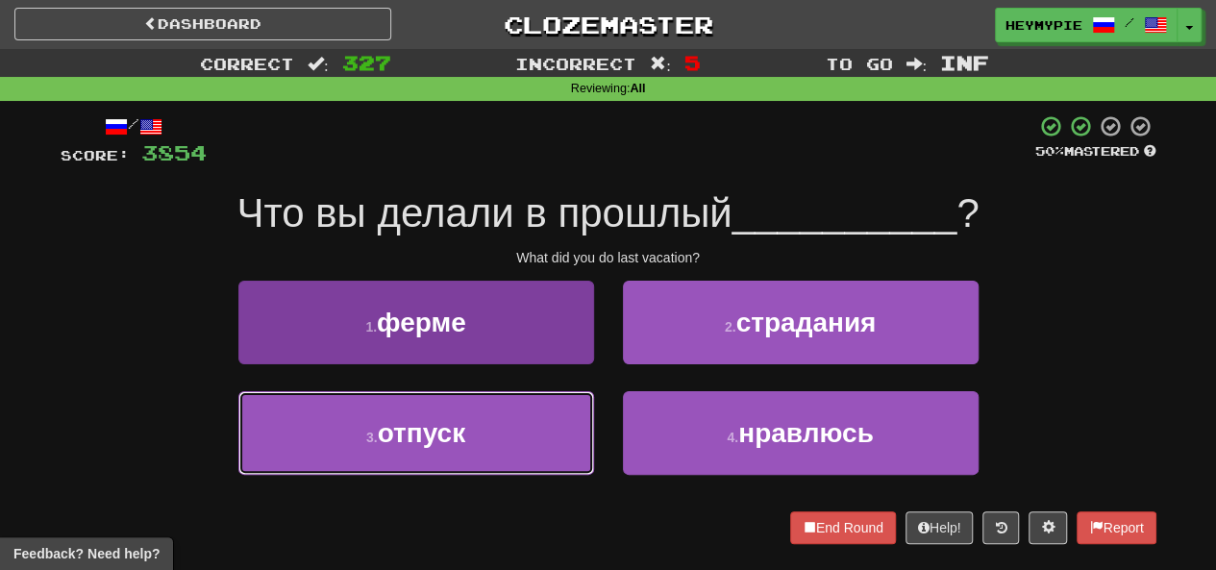
drag, startPoint x: 519, startPoint y: 428, endPoint x: 559, endPoint y: 415, distance: 41.4
click at [517, 429] on button "3 . отпуск" at bounding box center [416, 433] width 356 height 84
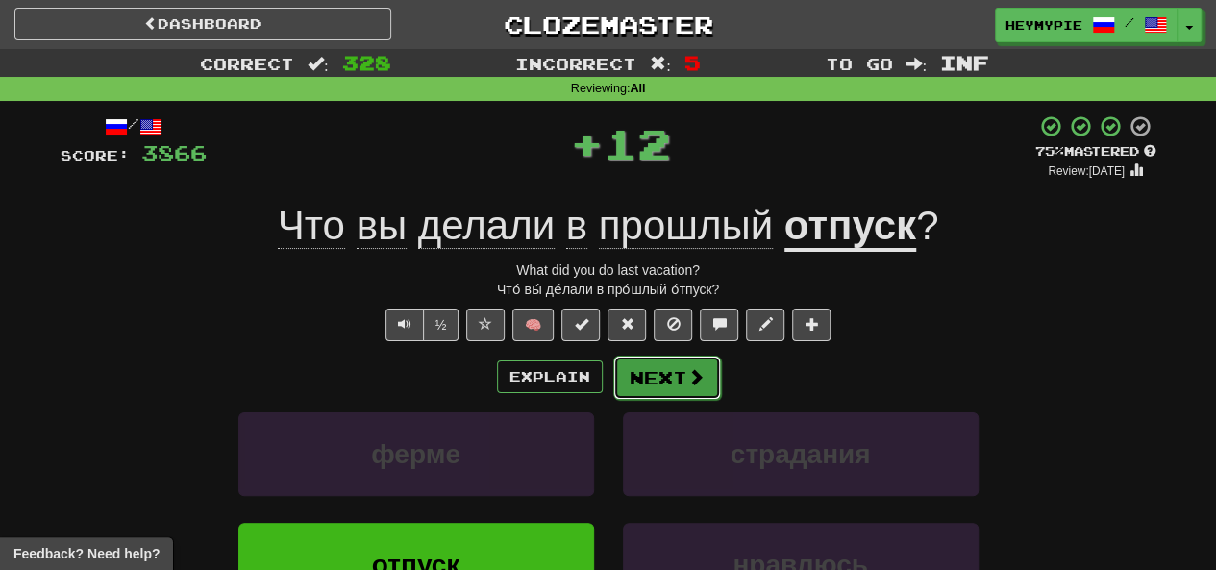
click at [610, 381] on button "Next" at bounding box center [667, 378] width 108 height 44
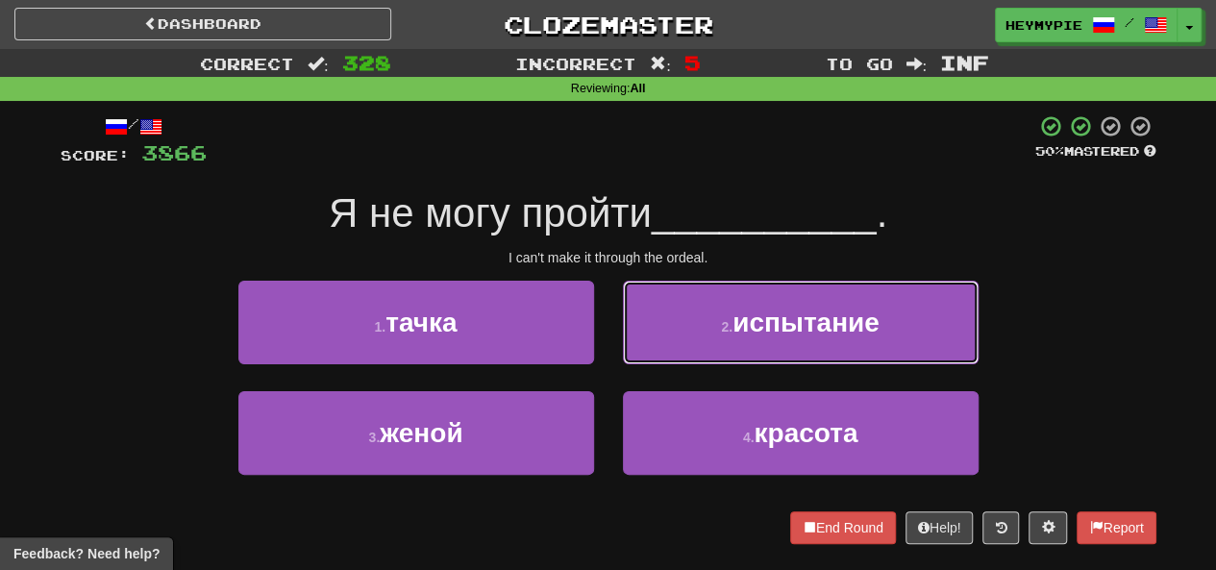
click at [610, 346] on button "2 . испытание" at bounding box center [801, 323] width 356 height 84
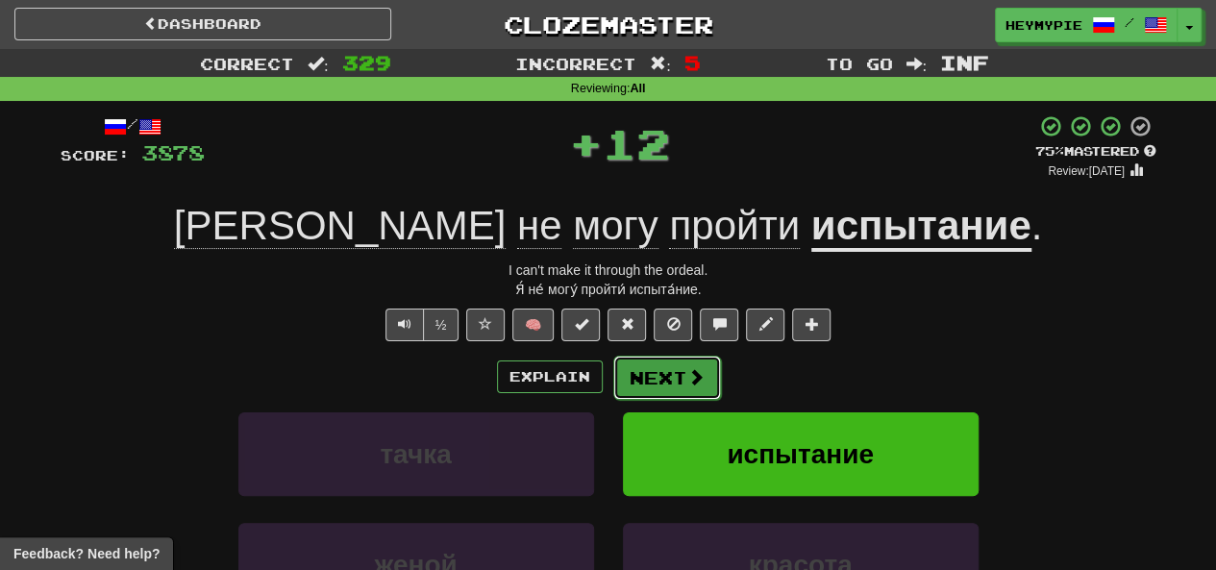
click at [610, 385] on button "Next" at bounding box center [667, 378] width 108 height 44
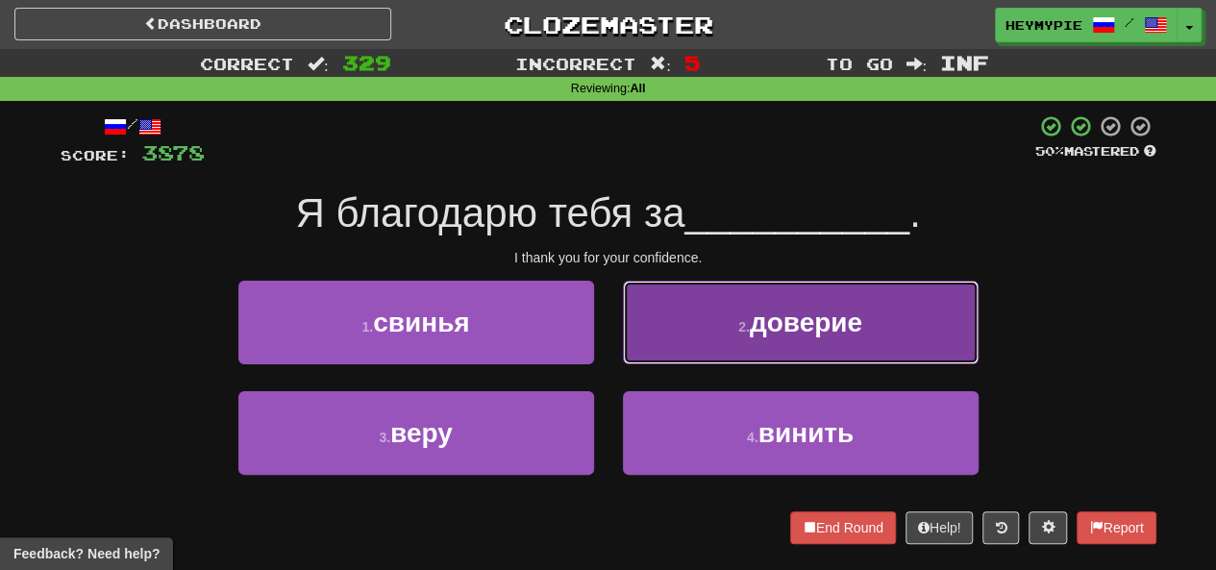
click at [610, 345] on button "2 . доверие" at bounding box center [801, 323] width 356 height 84
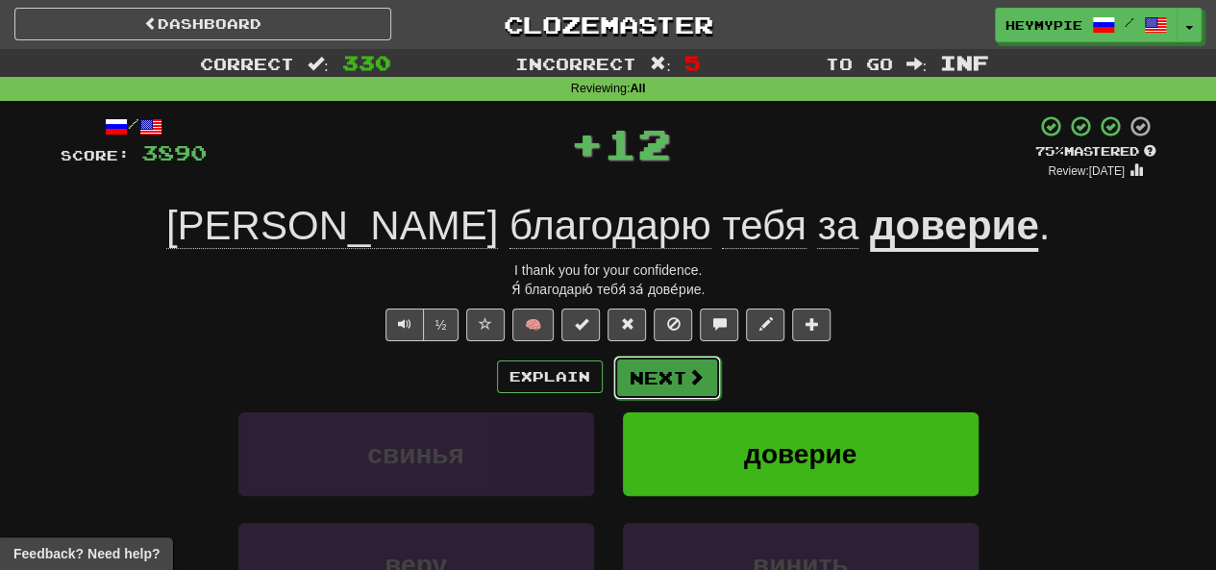
click at [610, 380] on button "Next" at bounding box center [667, 378] width 108 height 44
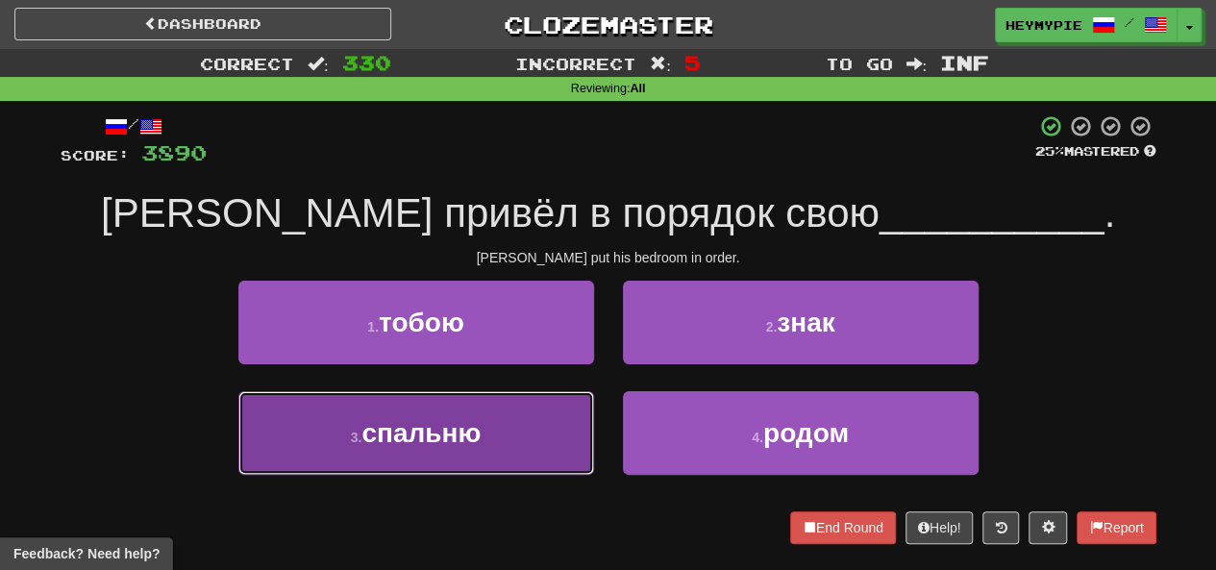
click at [500, 418] on button "3 . спальню" at bounding box center [416, 433] width 356 height 84
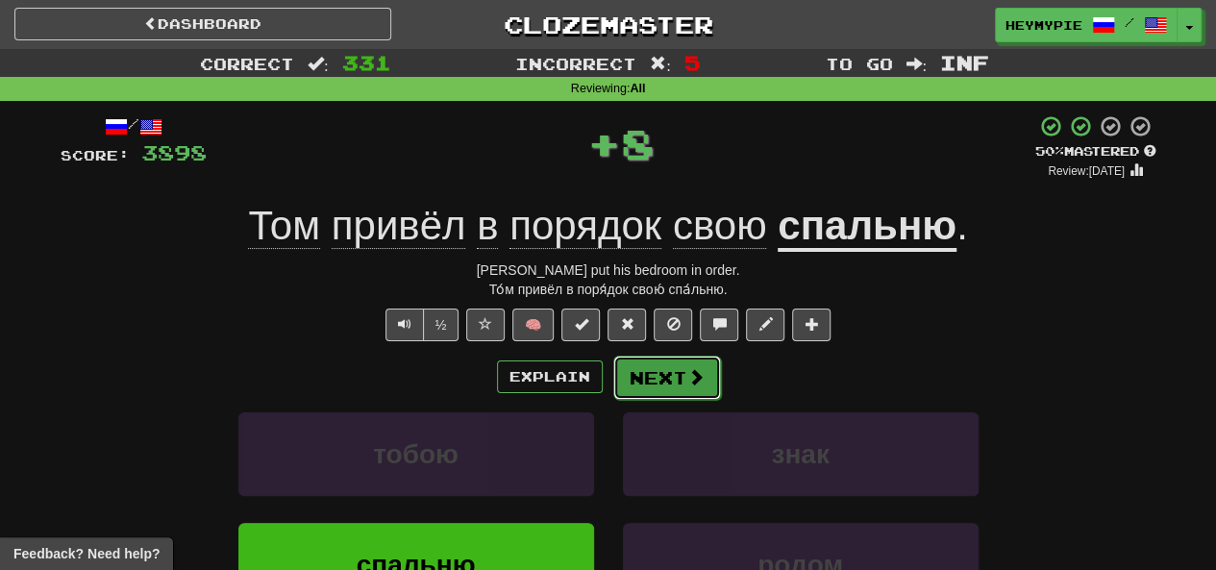
click at [610, 374] on button "Next" at bounding box center [667, 378] width 108 height 44
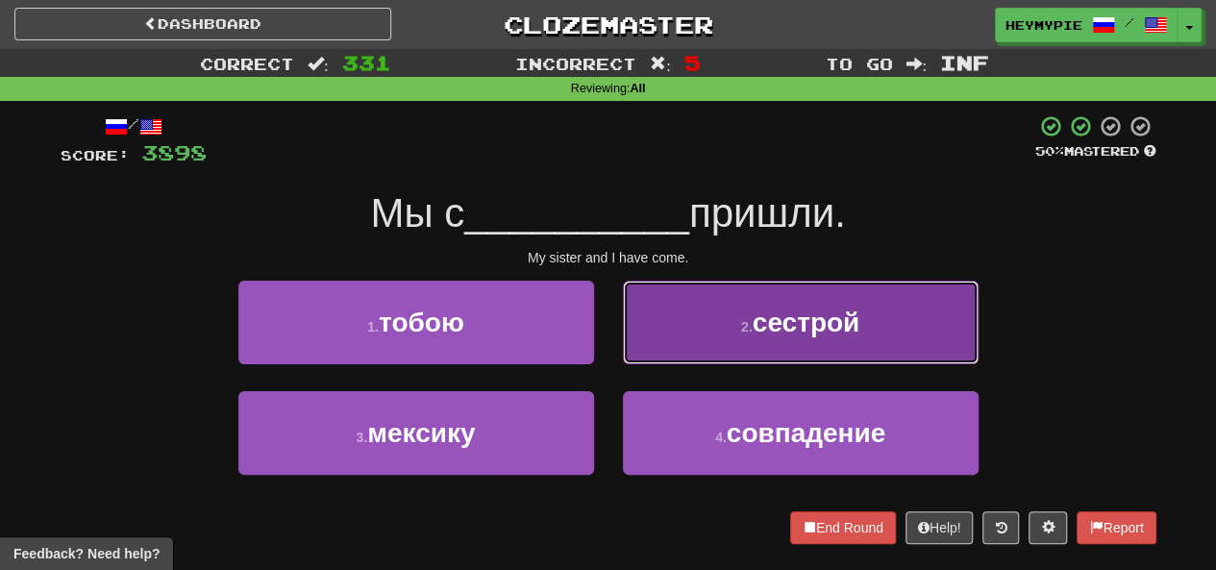
click at [610, 318] on button "2 . сестрой" at bounding box center [801, 323] width 356 height 84
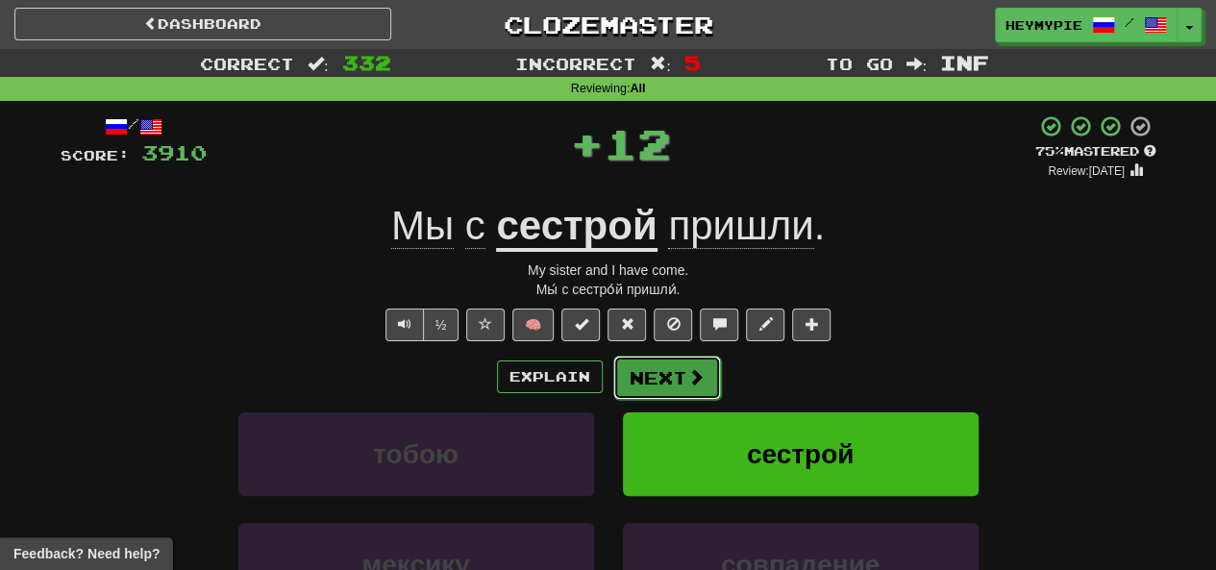
click at [610, 386] on button "Next" at bounding box center [667, 378] width 108 height 44
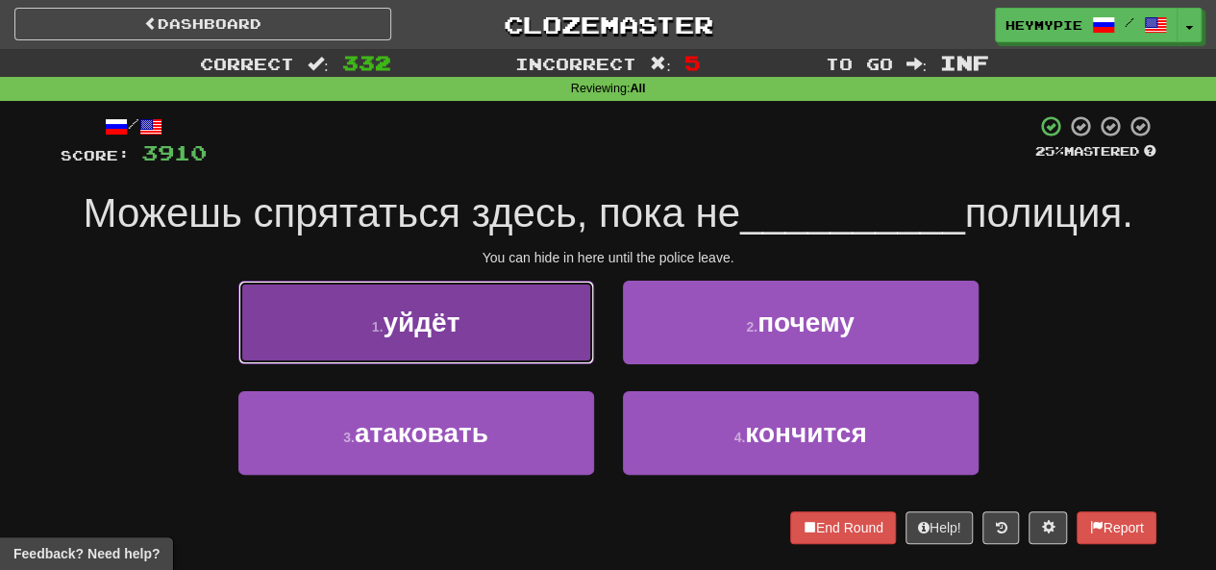
click at [515, 356] on button "1 . уйдёт" at bounding box center [416, 323] width 356 height 84
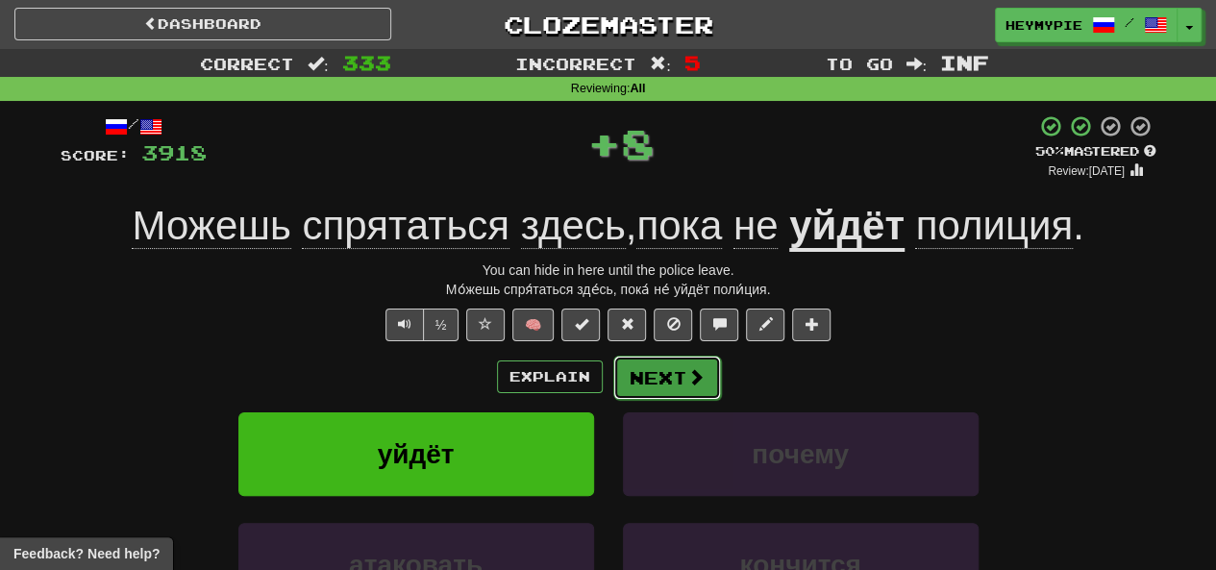
click at [610, 361] on button "Next" at bounding box center [667, 378] width 108 height 44
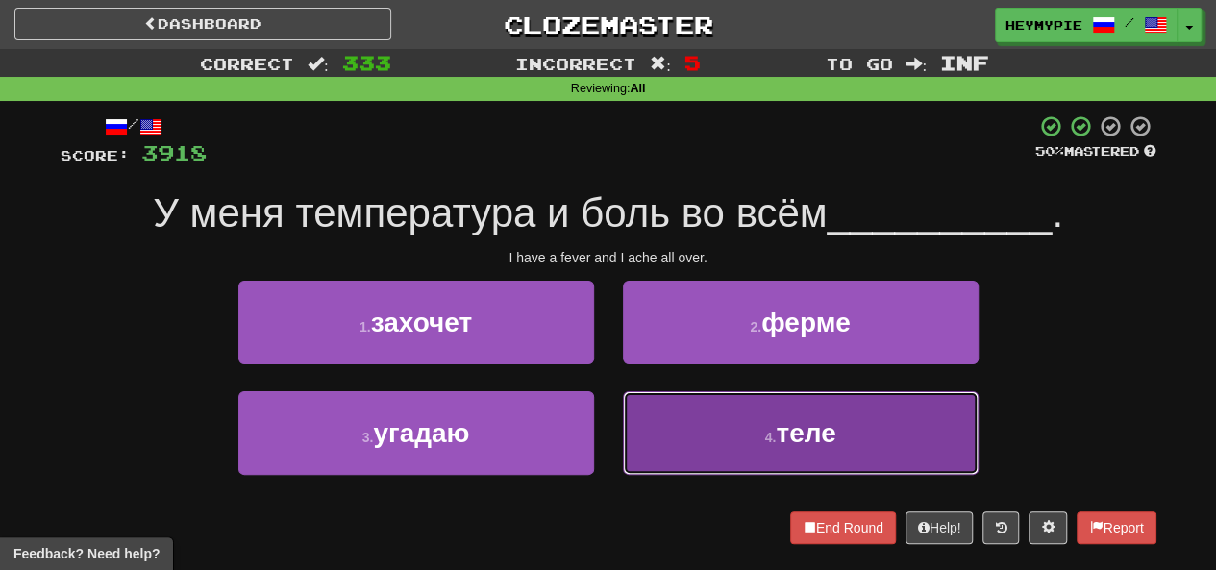
click at [610, 441] on button "4 . теле" at bounding box center [801, 433] width 356 height 84
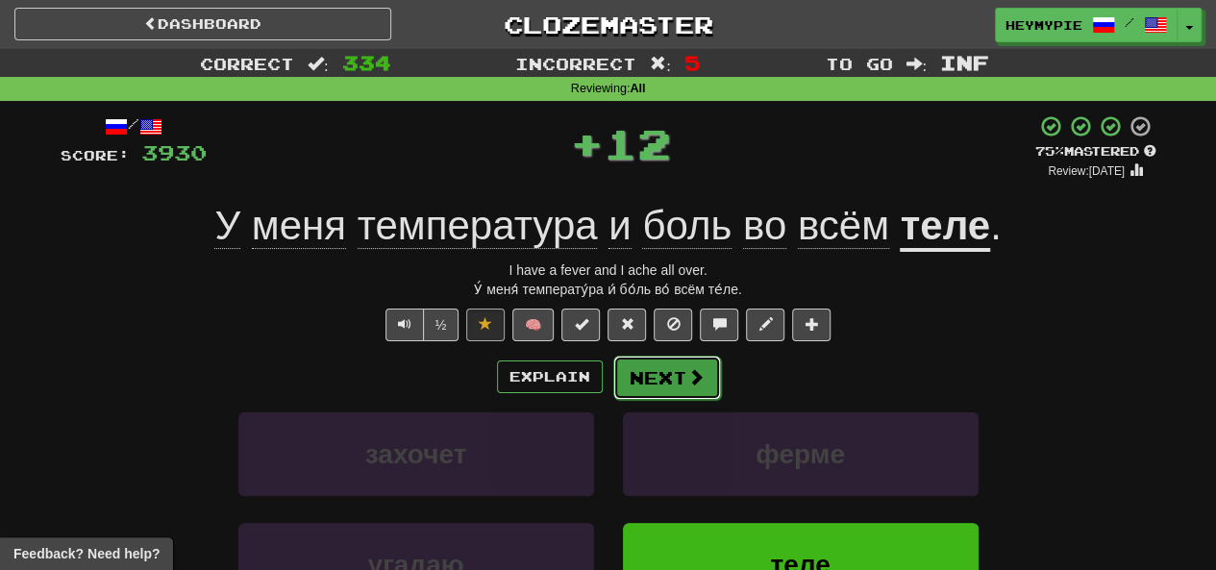
click at [610, 380] on button "Next" at bounding box center [667, 378] width 108 height 44
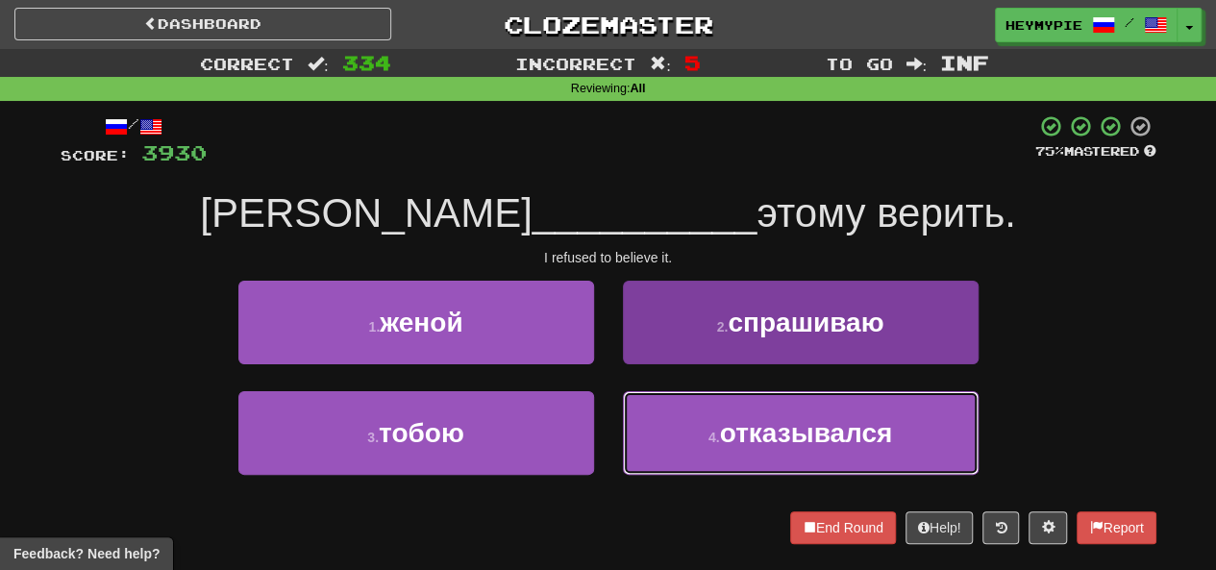
drag, startPoint x: 721, startPoint y: 445, endPoint x: 721, endPoint y: 434, distance: 11.5
click at [610, 446] on span "отказывался" at bounding box center [806, 433] width 173 height 30
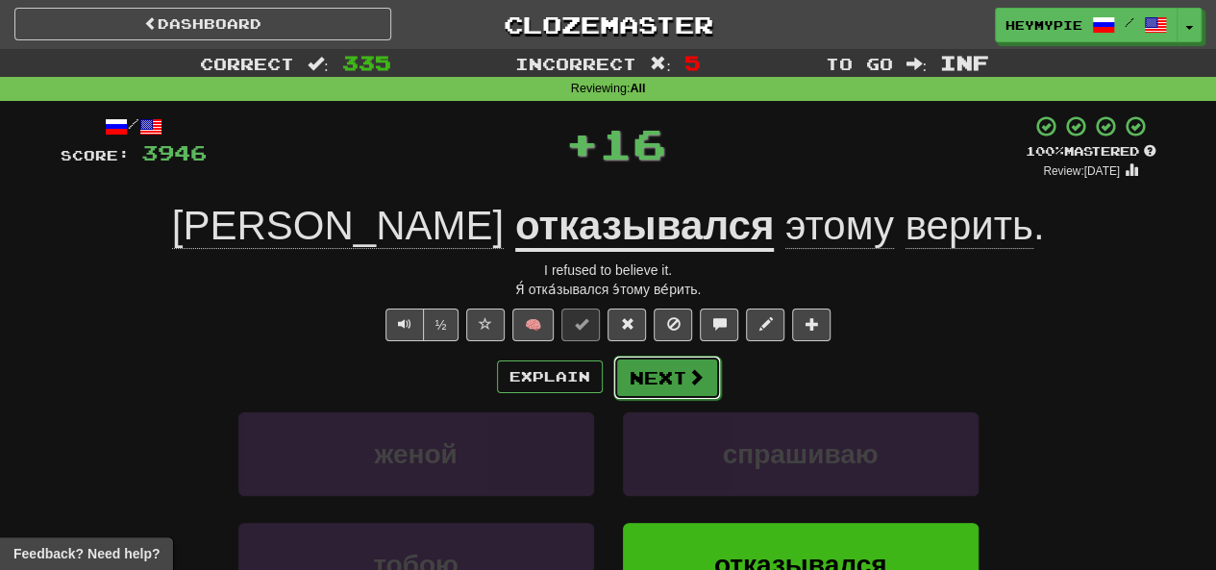
click at [610, 389] on button "Next" at bounding box center [667, 378] width 108 height 44
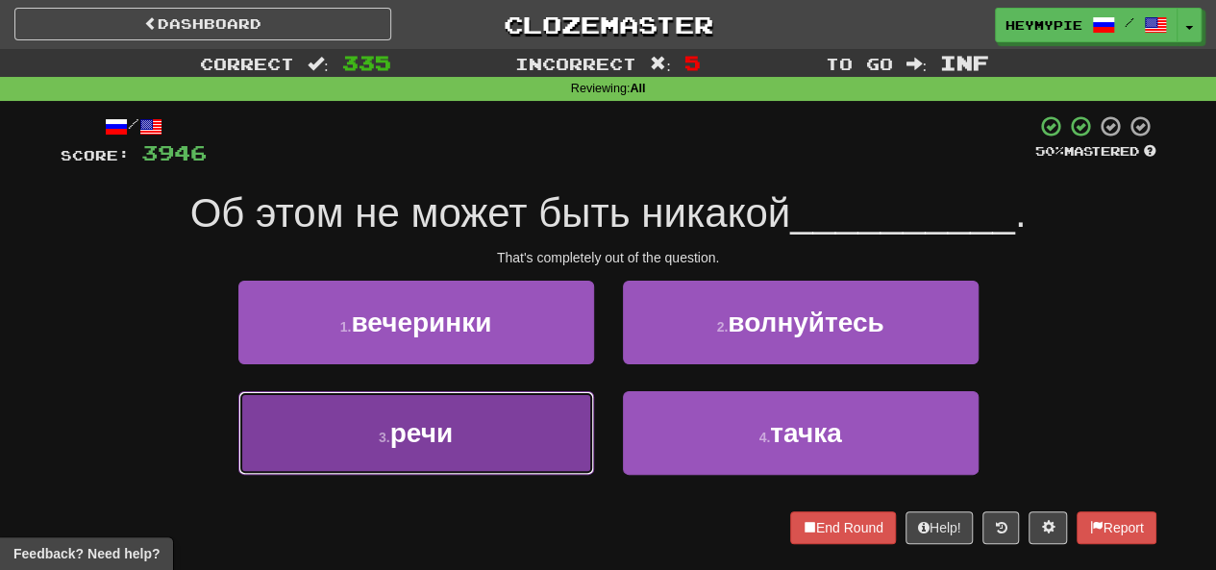
click at [503, 428] on button "3 . речи" at bounding box center [416, 433] width 356 height 84
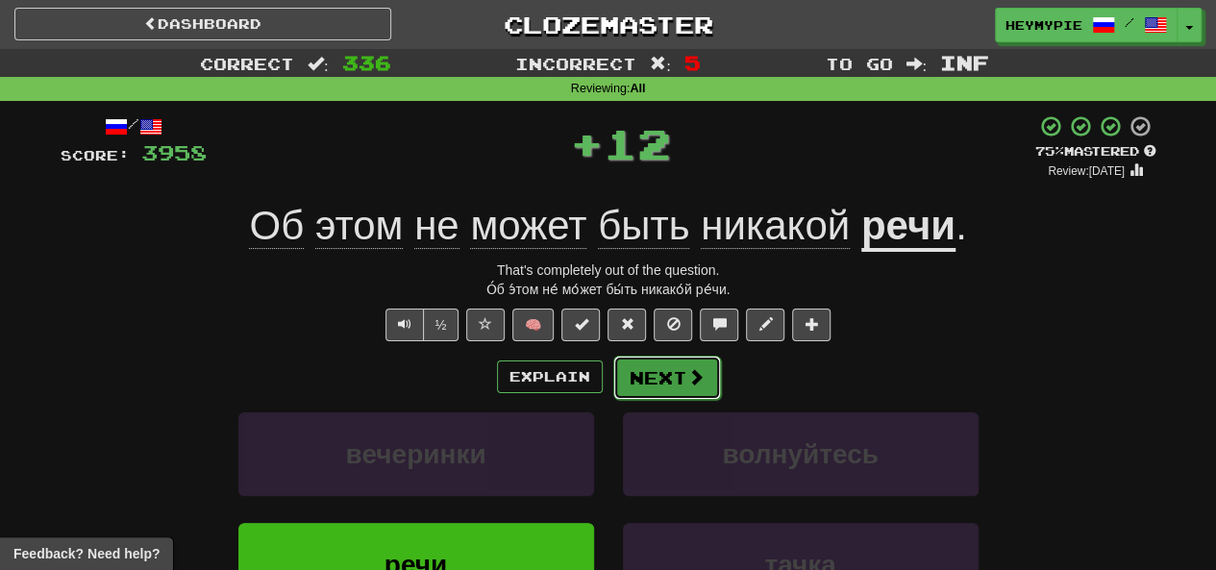
click at [610, 386] on button "Next" at bounding box center [667, 378] width 108 height 44
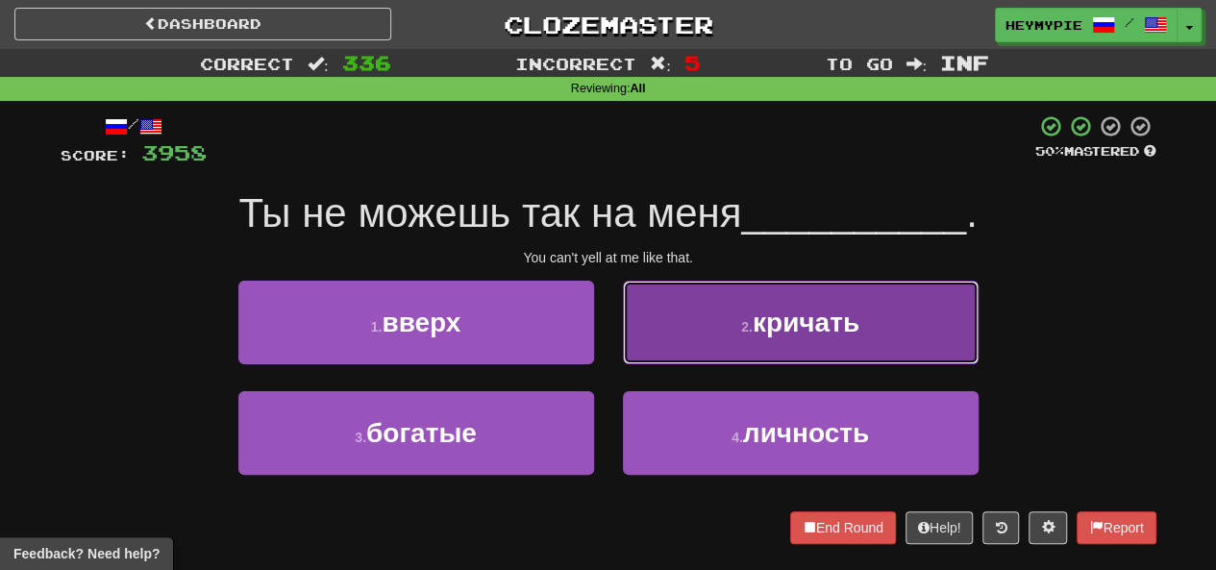
click at [610, 362] on button "2 . кричать" at bounding box center [801, 323] width 356 height 84
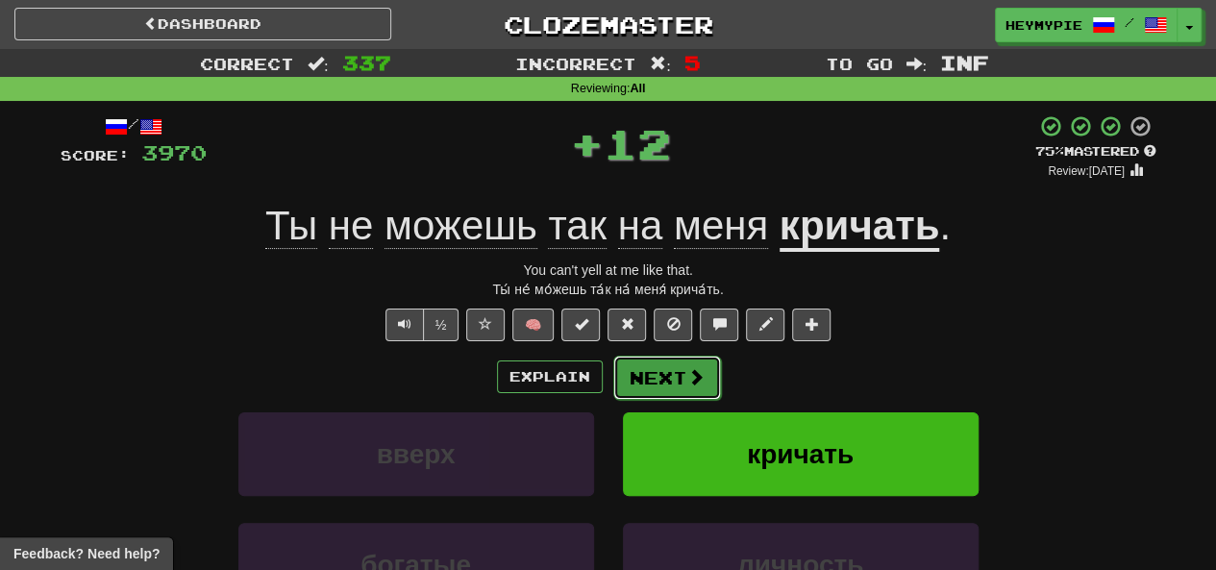
click at [610, 382] on button "Next" at bounding box center [667, 378] width 108 height 44
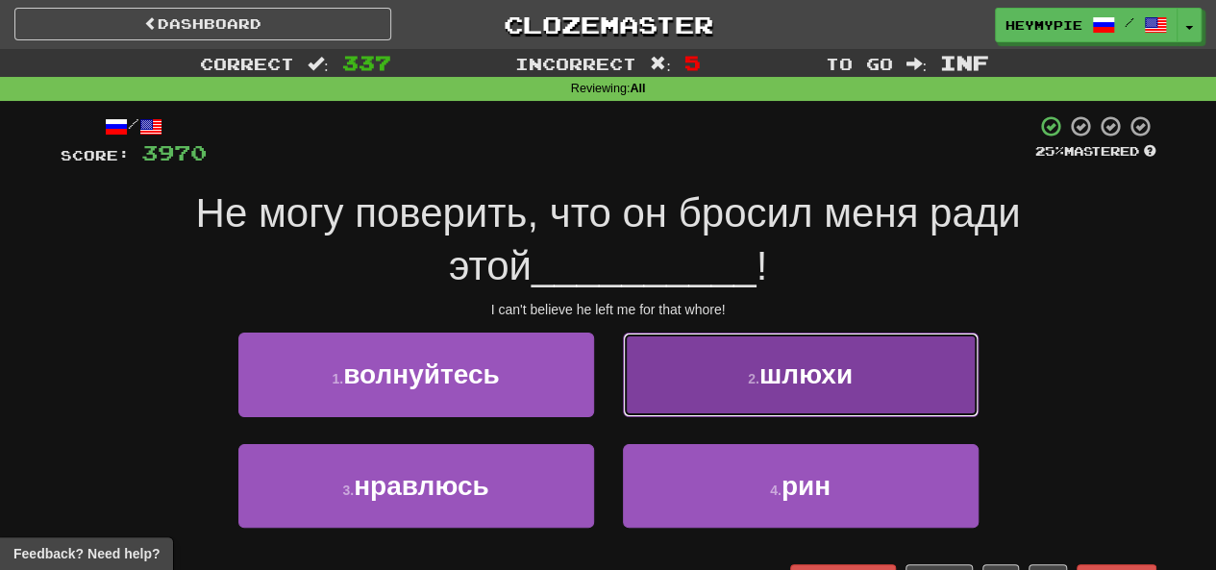
click at [610, 395] on button "2 . шлюхи" at bounding box center [801, 375] width 356 height 84
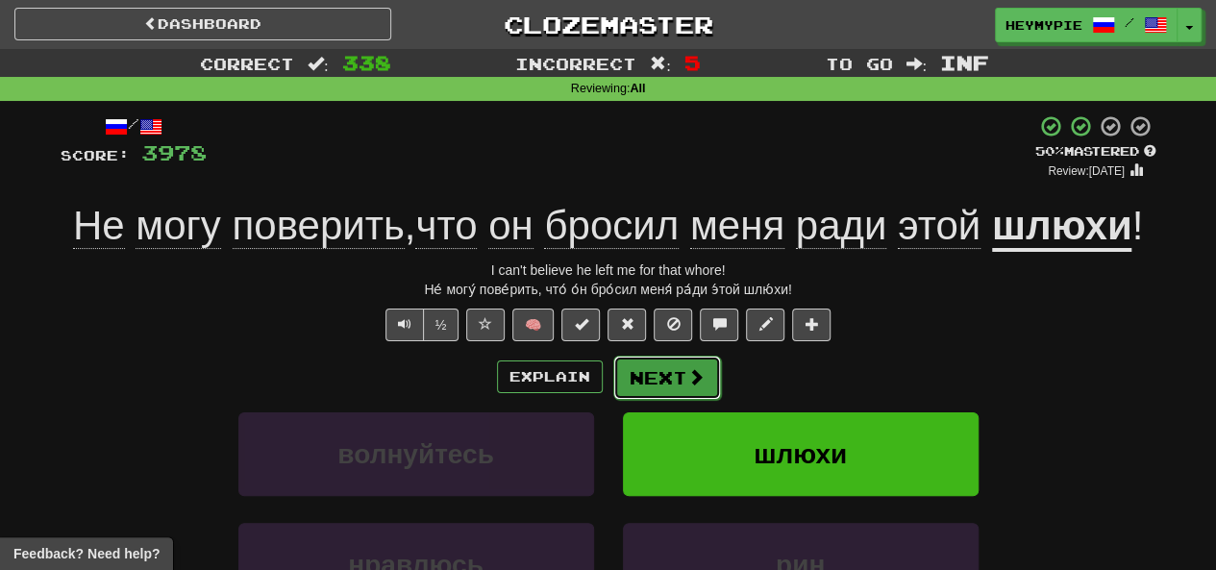
click at [610, 382] on button "Next" at bounding box center [667, 378] width 108 height 44
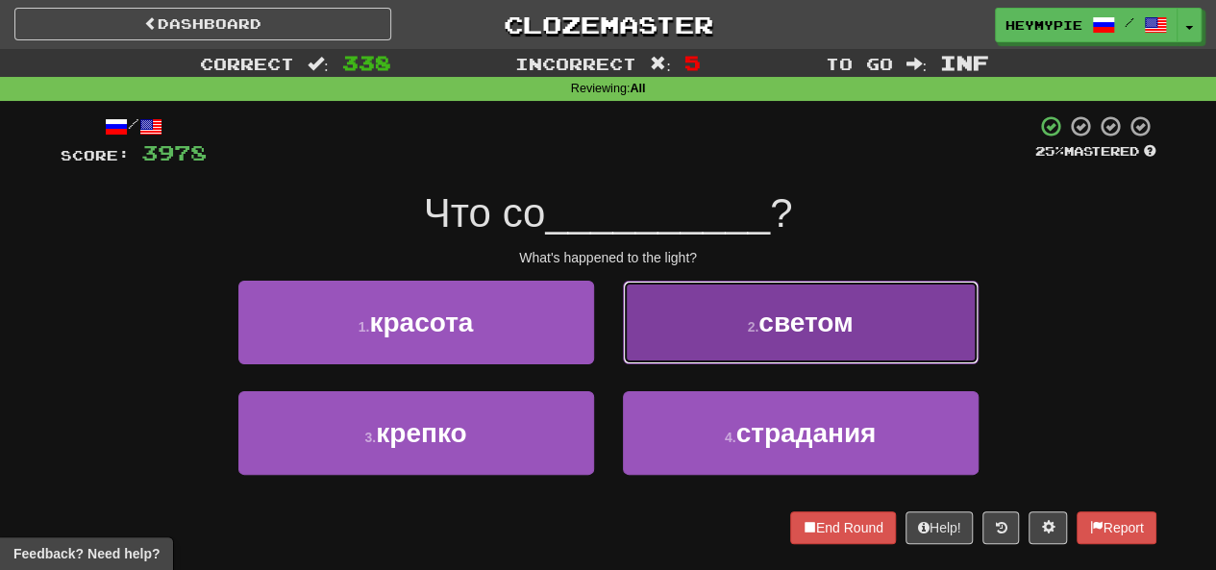
click at [610, 330] on button "2 . светом" at bounding box center [801, 323] width 356 height 84
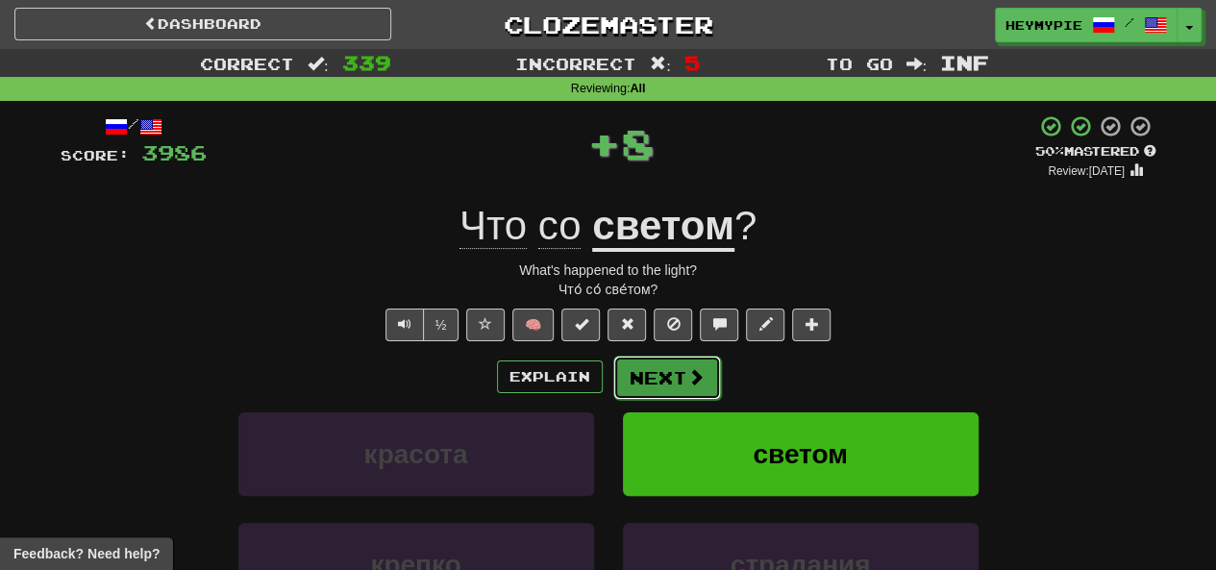
click at [610, 360] on button "Next" at bounding box center [667, 378] width 108 height 44
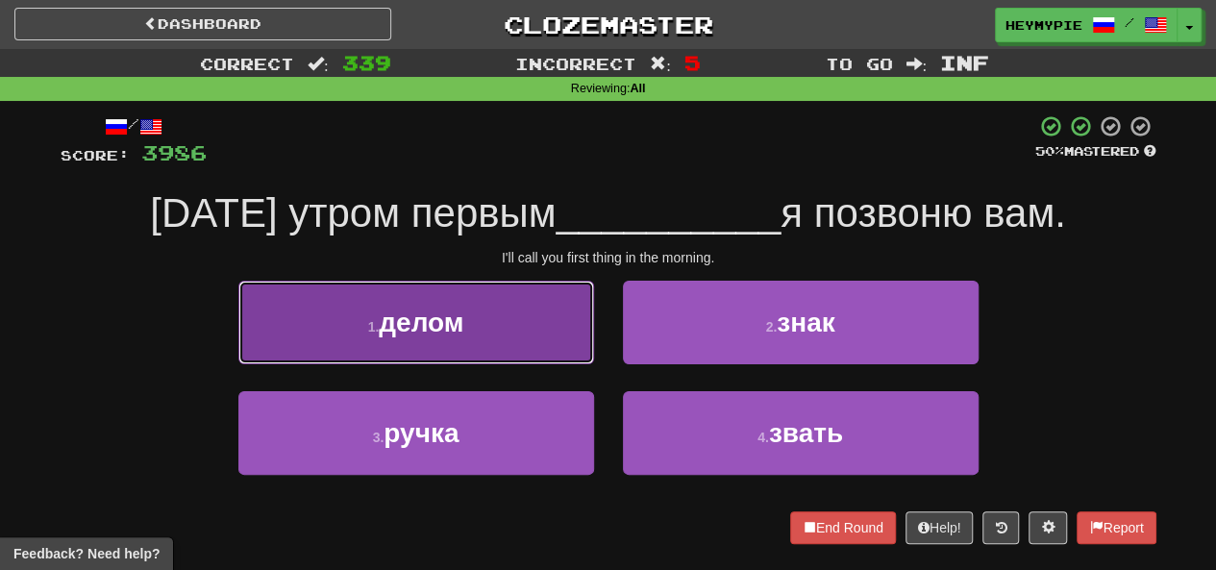
click at [485, 296] on button "1 . делом" at bounding box center [416, 323] width 356 height 84
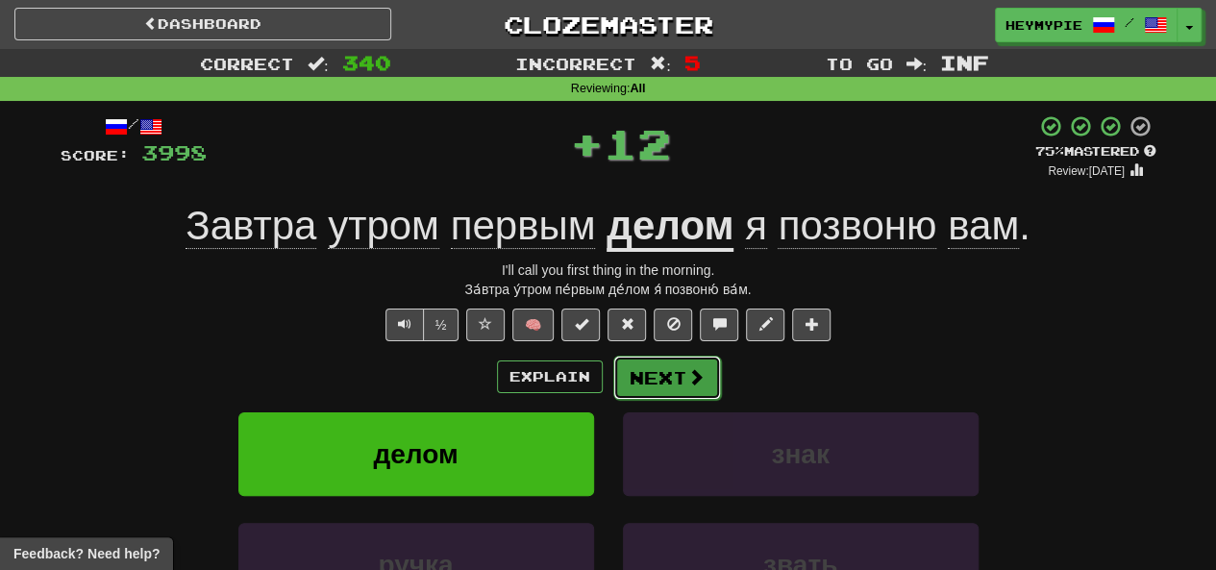
click at [610, 372] on button "Next" at bounding box center [667, 378] width 108 height 44
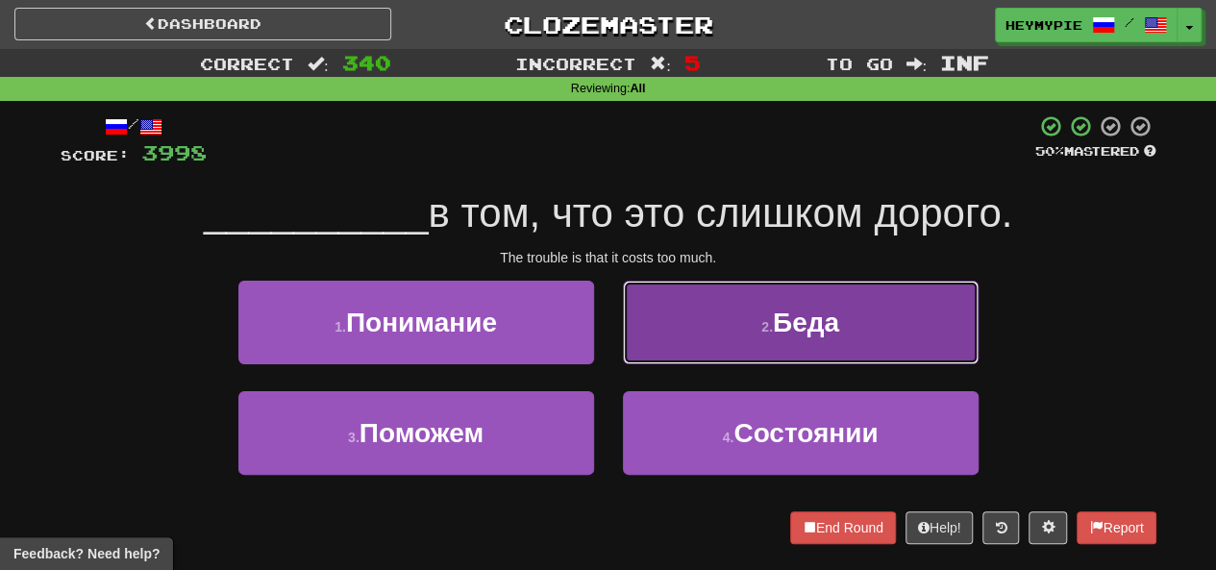
click at [610, 344] on button "2 . Беда" at bounding box center [801, 323] width 356 height 84
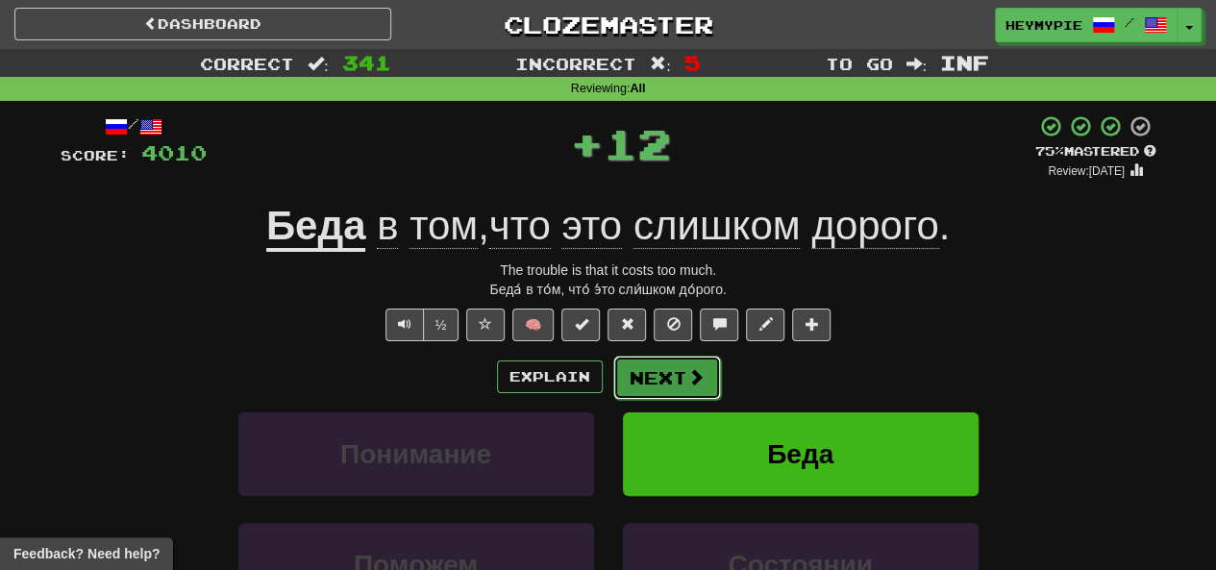
click at [610, 372] on button "Next" at bounding box center [667, 378] width 108 height 44
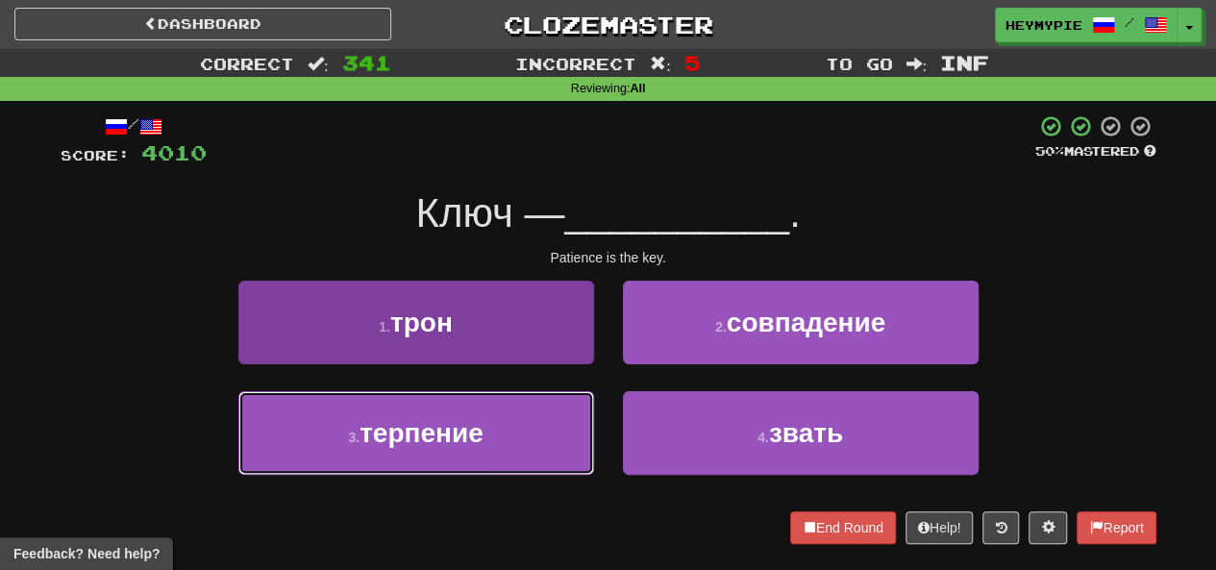
drag, startPoint x: 554, startPoint y: 422, endPoint x: 570, endPoint y: 421, distance: 16.4
click at [554, 422] on button "3 . терпение" at bounding box center [416, 433] width 356 height 84
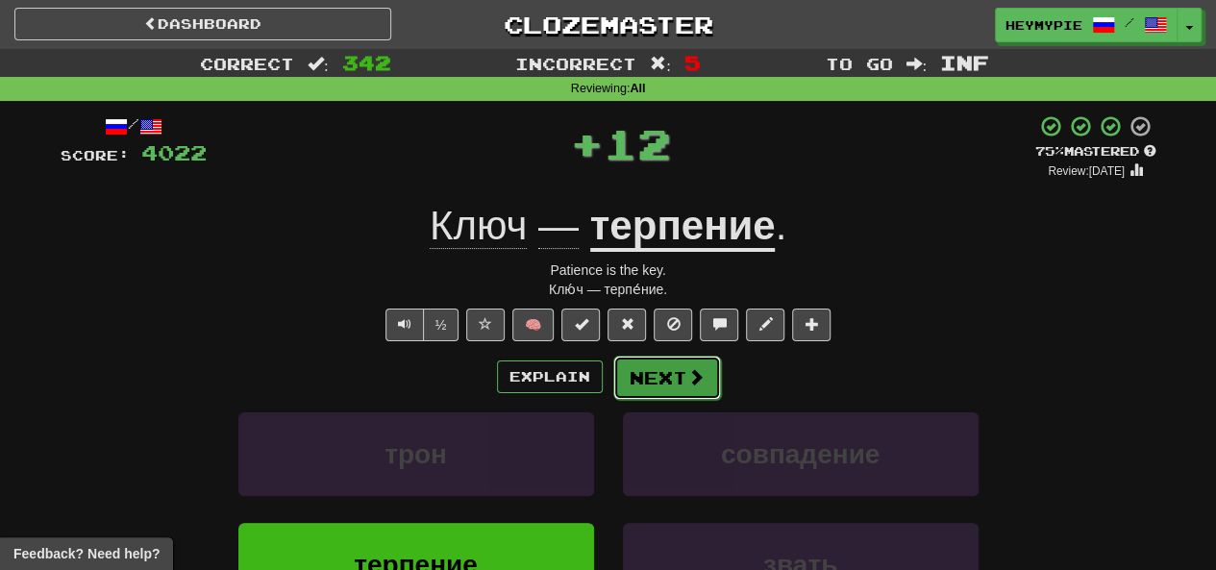
click at [610, 384] on button "Next" at bounding box center [667, 378] width 108 height 44
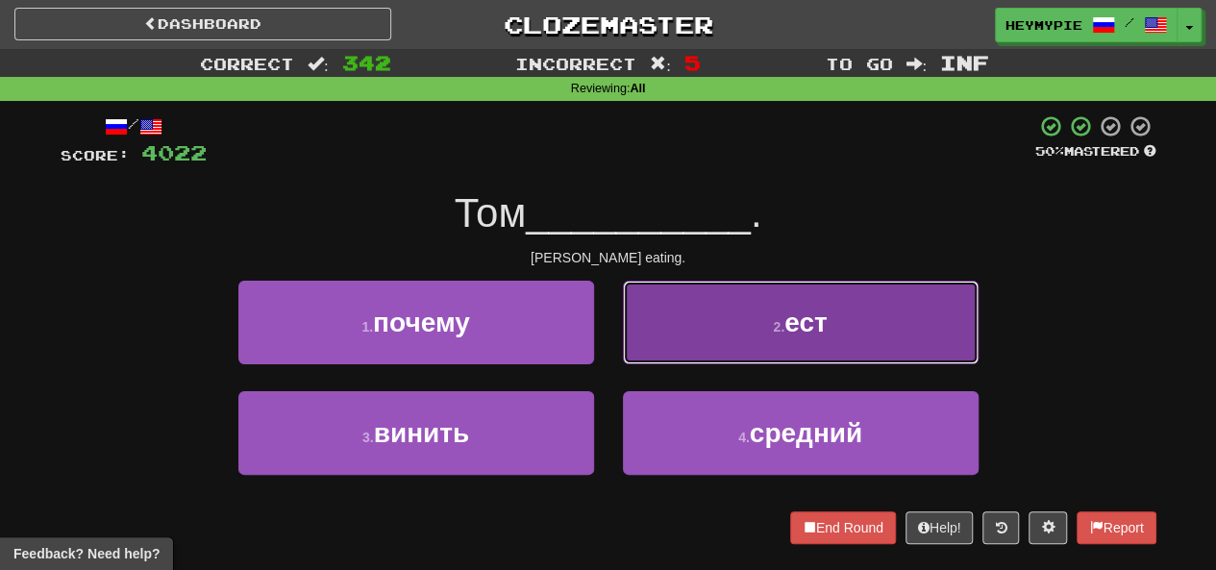
click at [610, 319] on button "2 . ест" at bounding box center [801, 323] width 356 height 84
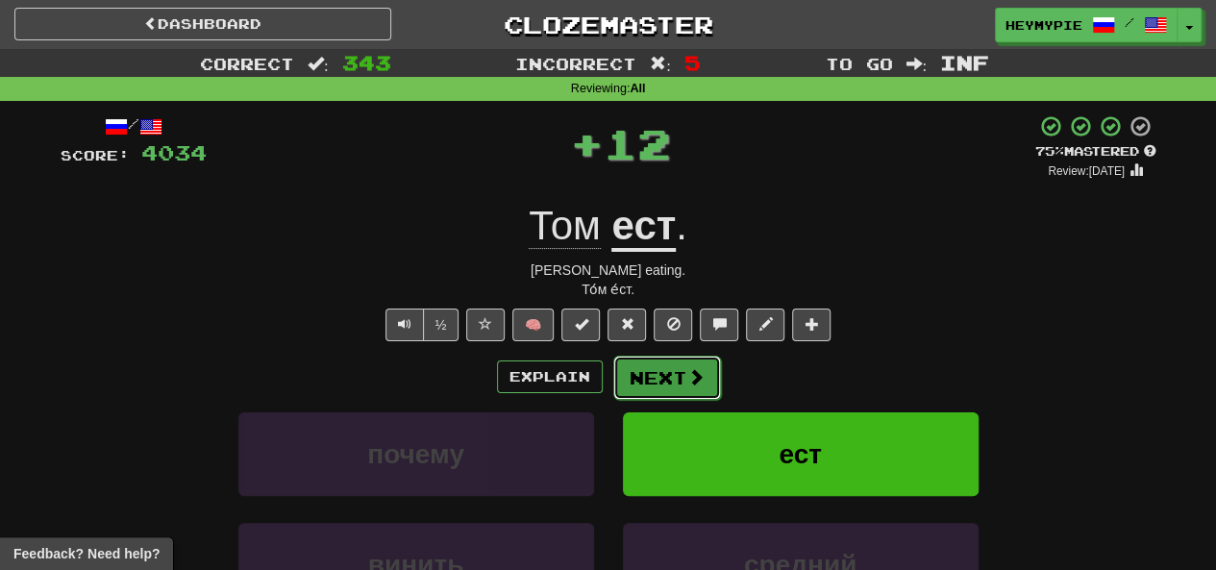
click at [610, 372] on button "Next" at bounding box center [667, 378] width 108 height 44
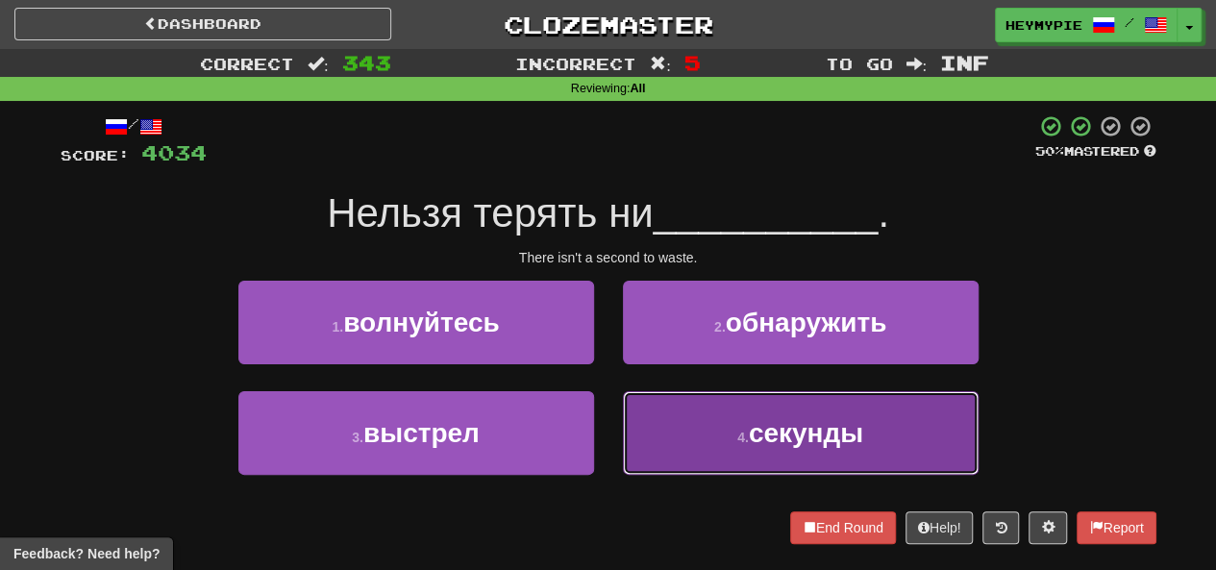
click at [610, 394] on button "4 . секунды" at bounding box center [801, 433] width 356 height 84
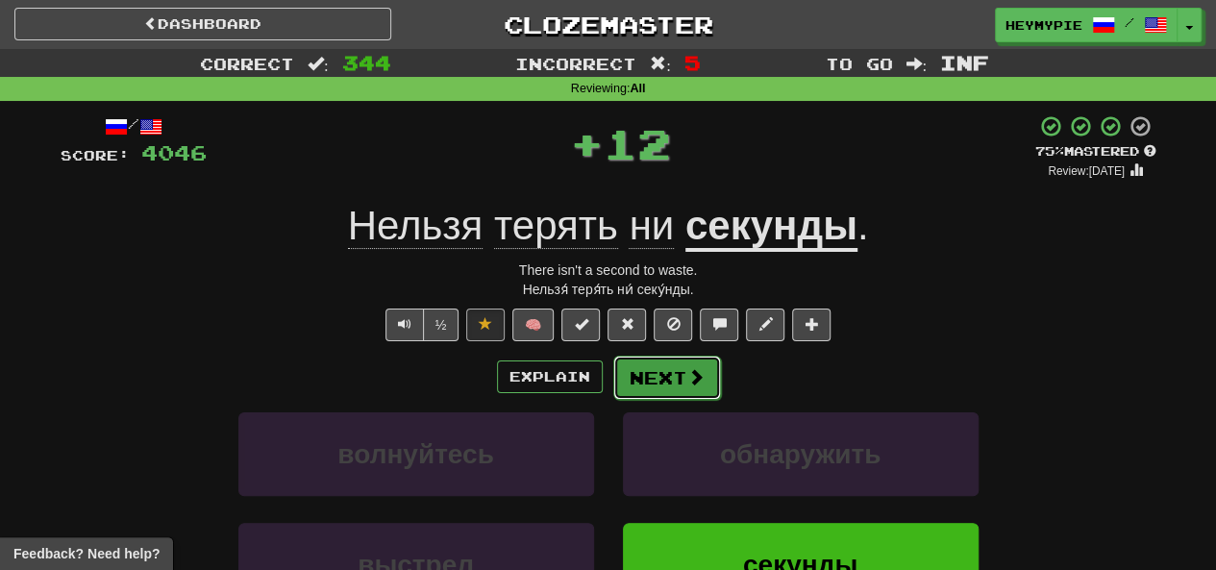
click at [610, 378] on button "Next" at bounding box center [667, 378] width 108 height 44
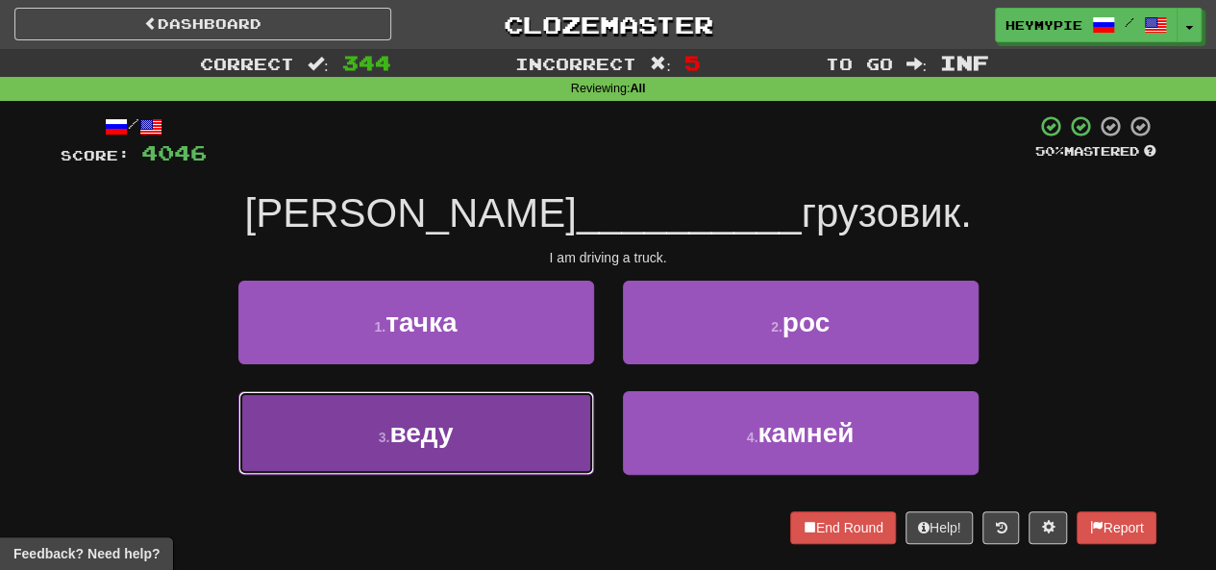
click at [535, 430] on button "3 . веду" at bounding box center [416, 433] width 356 height 84
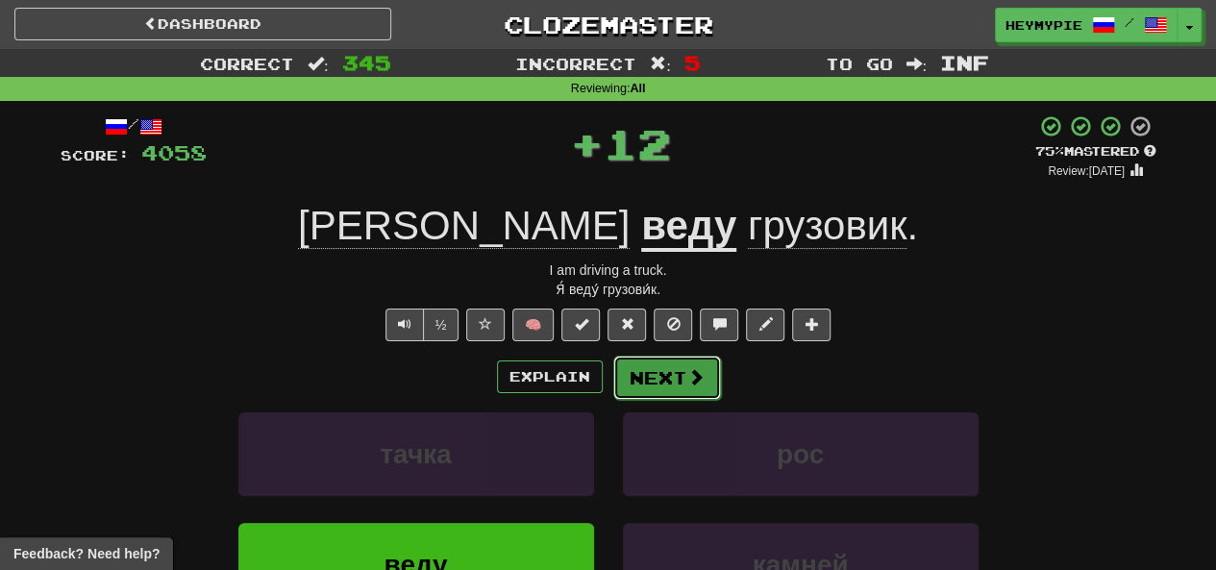
click at [610, 374] on button "Next" at bounding box center [667, 378] width 108 height 44
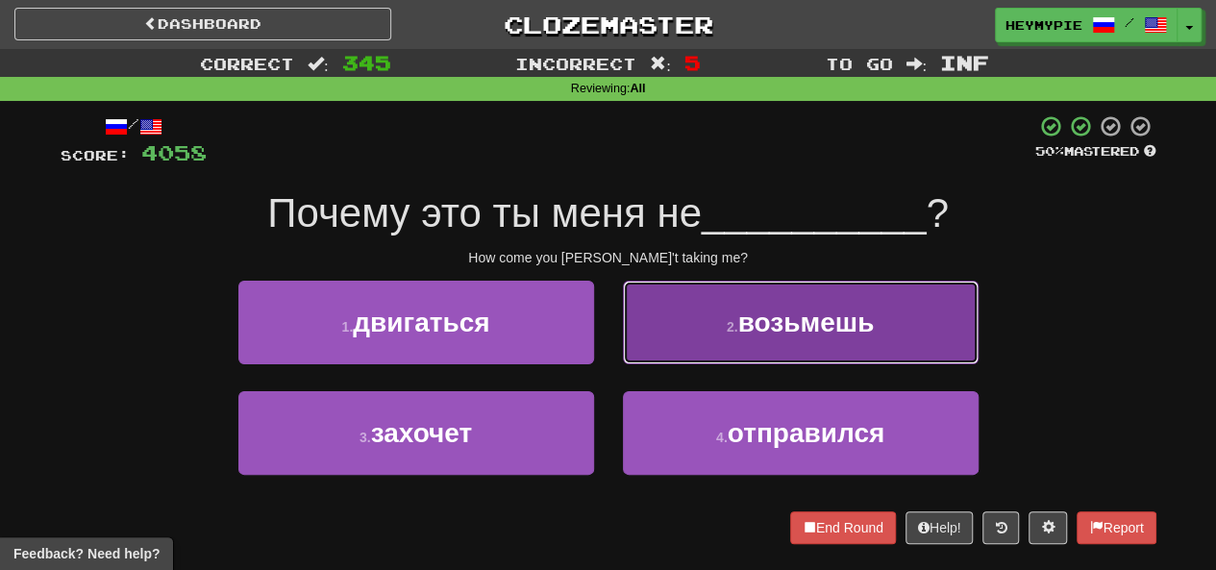
click at [610, 345] on button "2 . возьмешь" at bounding box center [801, 323] width 356 height 84
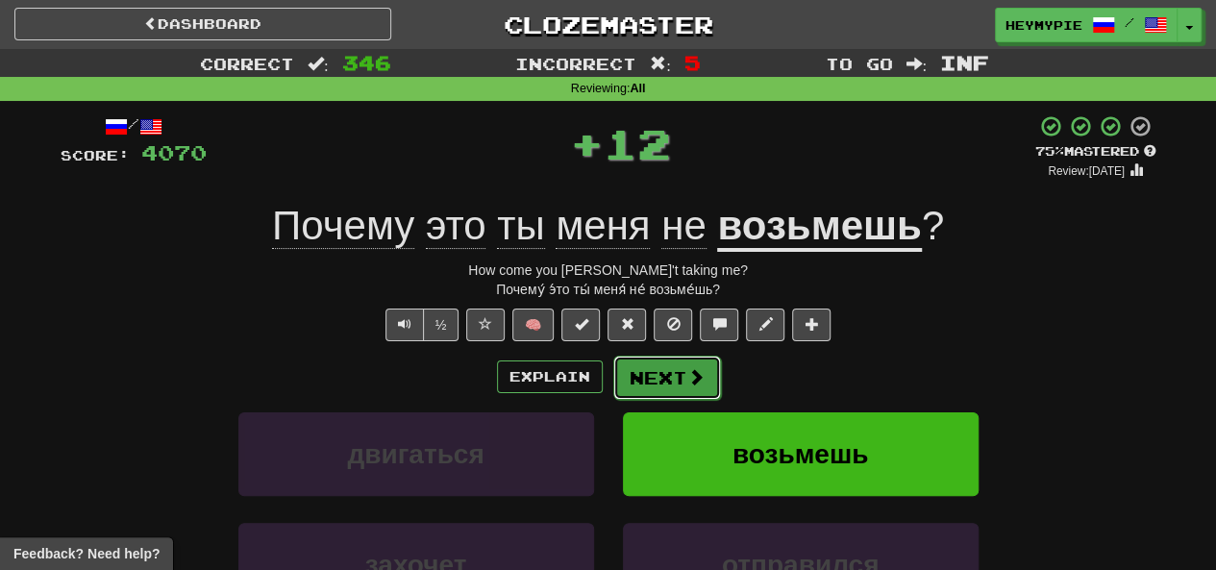
click at [610, 394] on button "Next" at bounding box center [667, 378] width 108 height 44
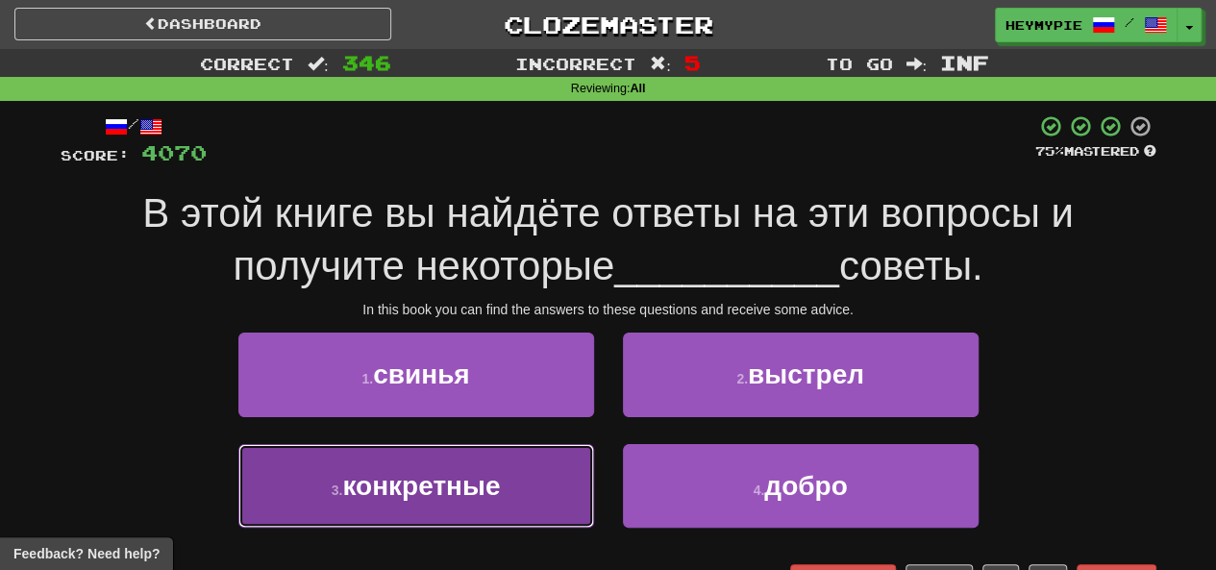
click at [506, 466] on button "3 . конкретные" at bounding box center [416, 486] width 356 height 84
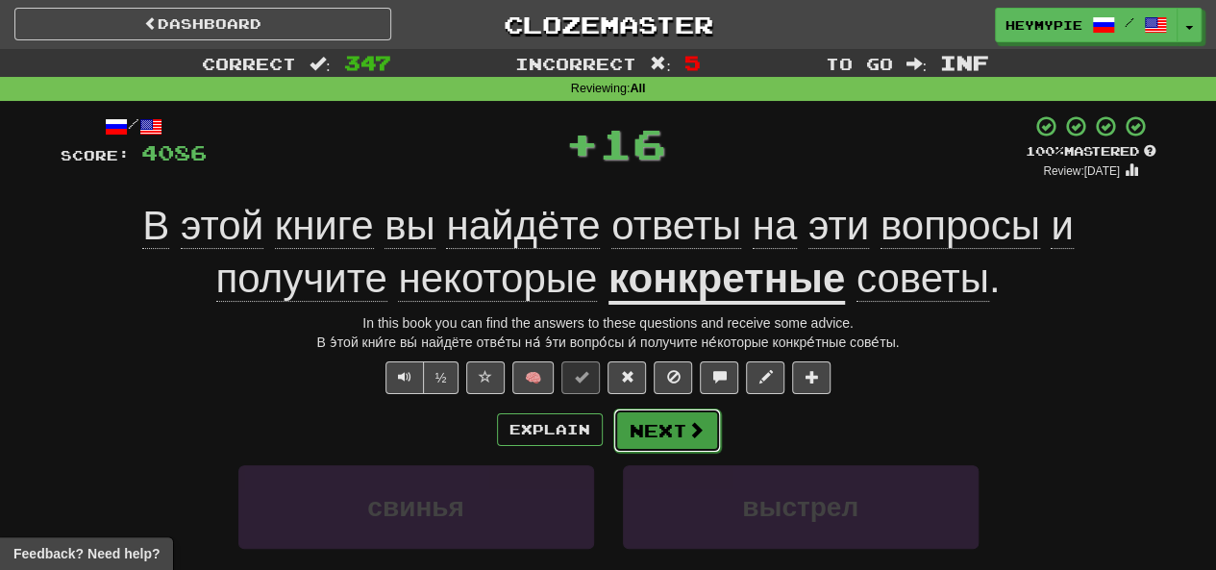
click at [610, 424] on button "Next" at bounding box center [667, 431] width 108 height 44
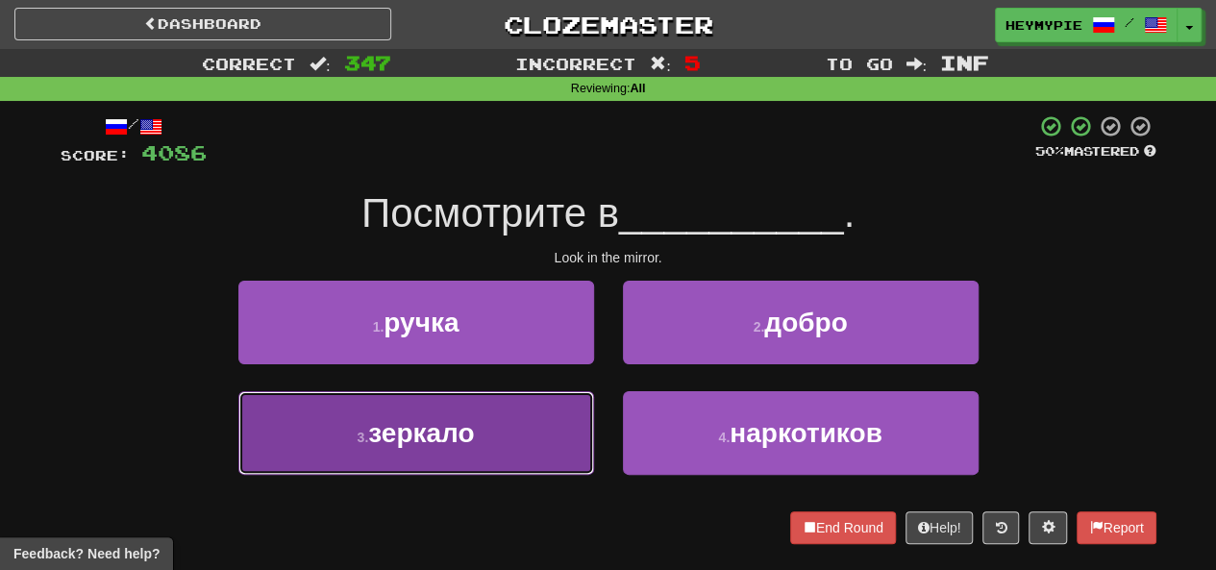
click at [495, 441] on button "3 . зеркало" at bounding box center [416, 433] width 356 height 84
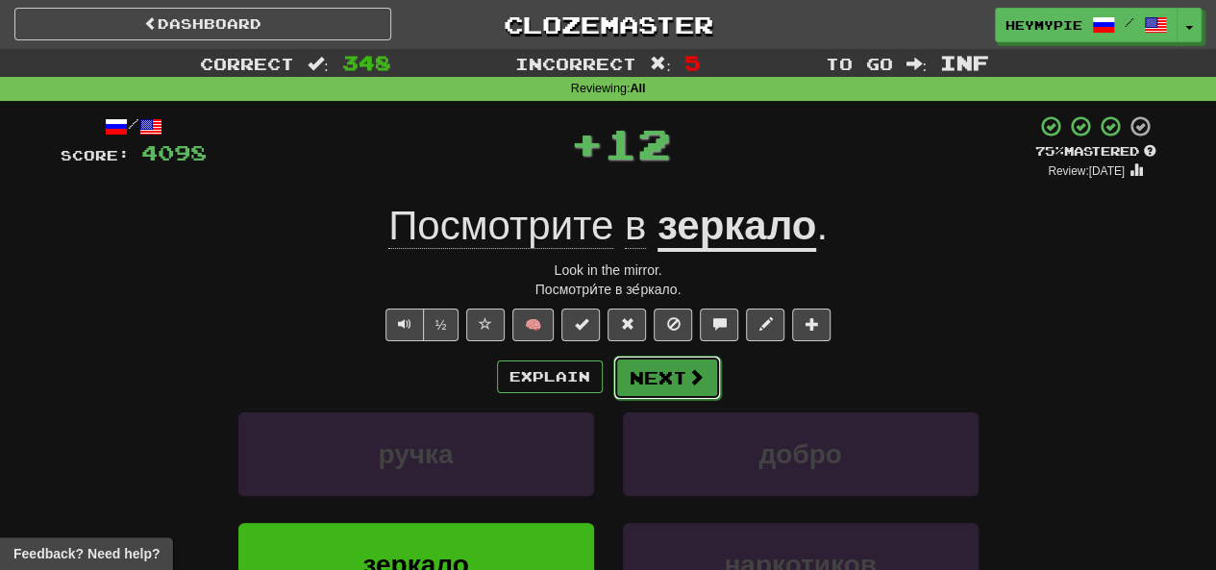
click at [610, 379] on button "Next" at bounding box center [667, 378] width 108 height 44
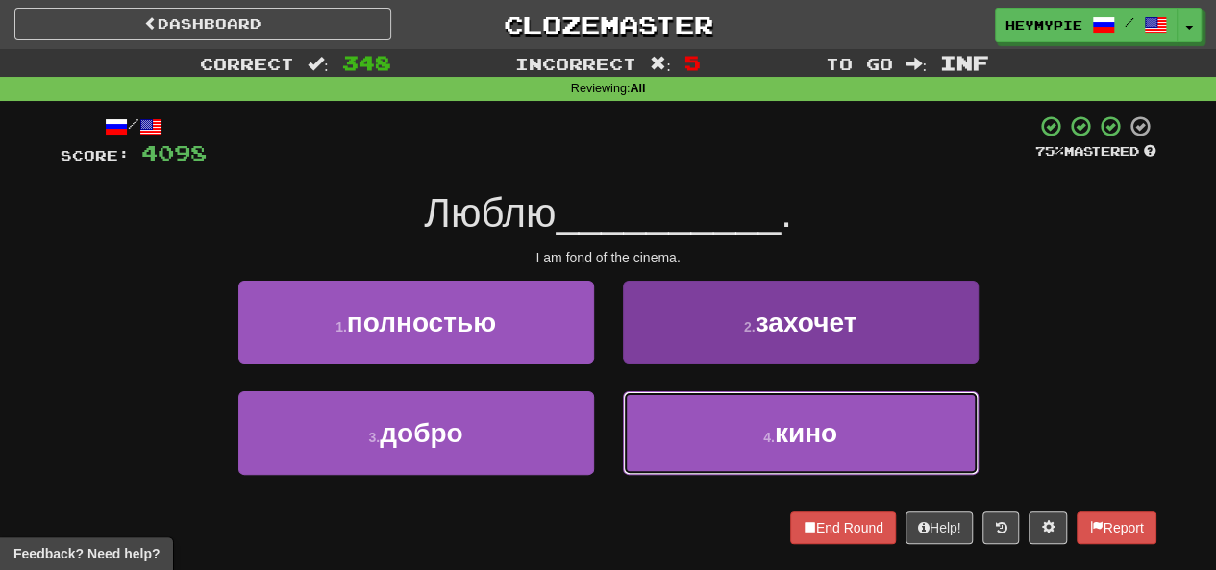
click at [610, 439] on button "4 . кино" at bounding box center [801, 433] width 356 height 84
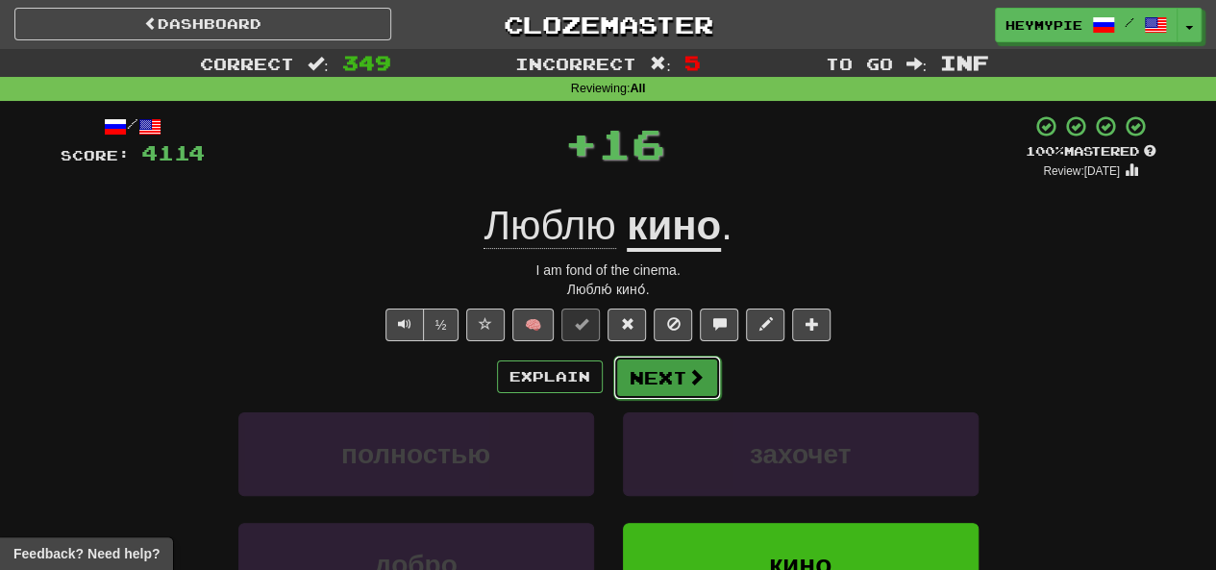
click at [610, 387] on button "Next" at bounding box center [667, 378] width 108 height 44
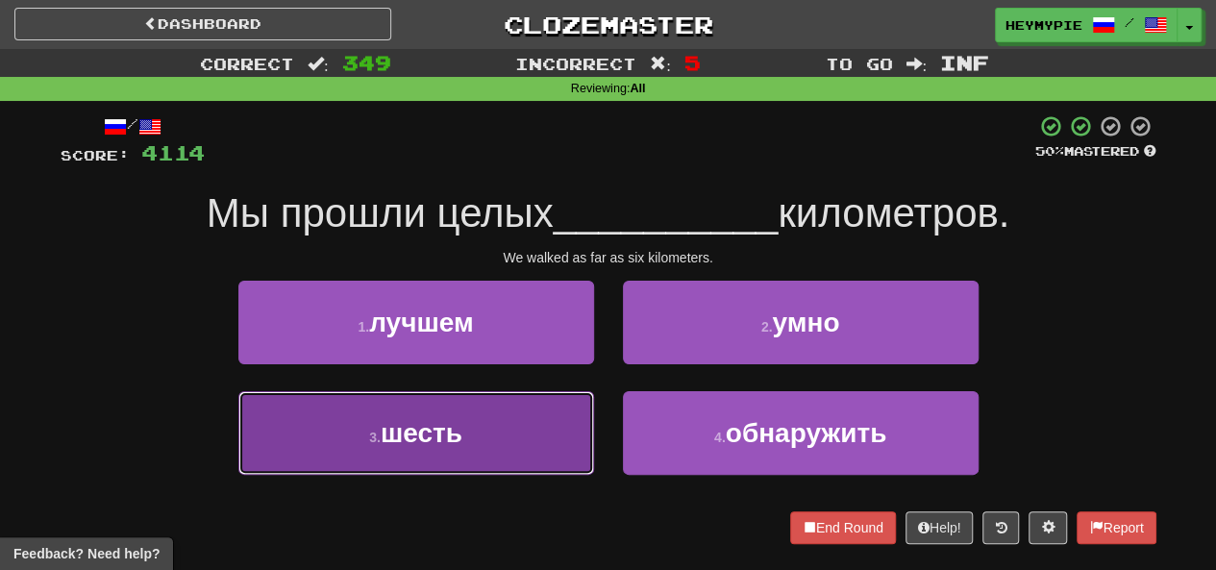
click at [486, 433] on button "3 . шесть" at bounding box center [416, 433] width 356 height 84
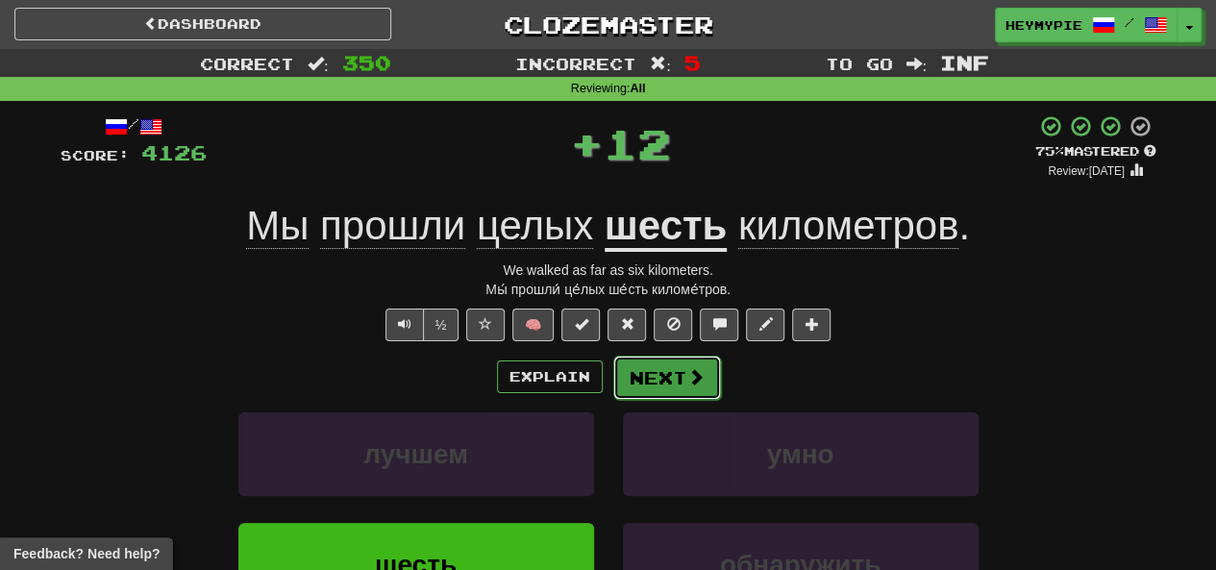
click at [610, 376] on button "Next" at bounding box center [667, 378] width 108 height 44
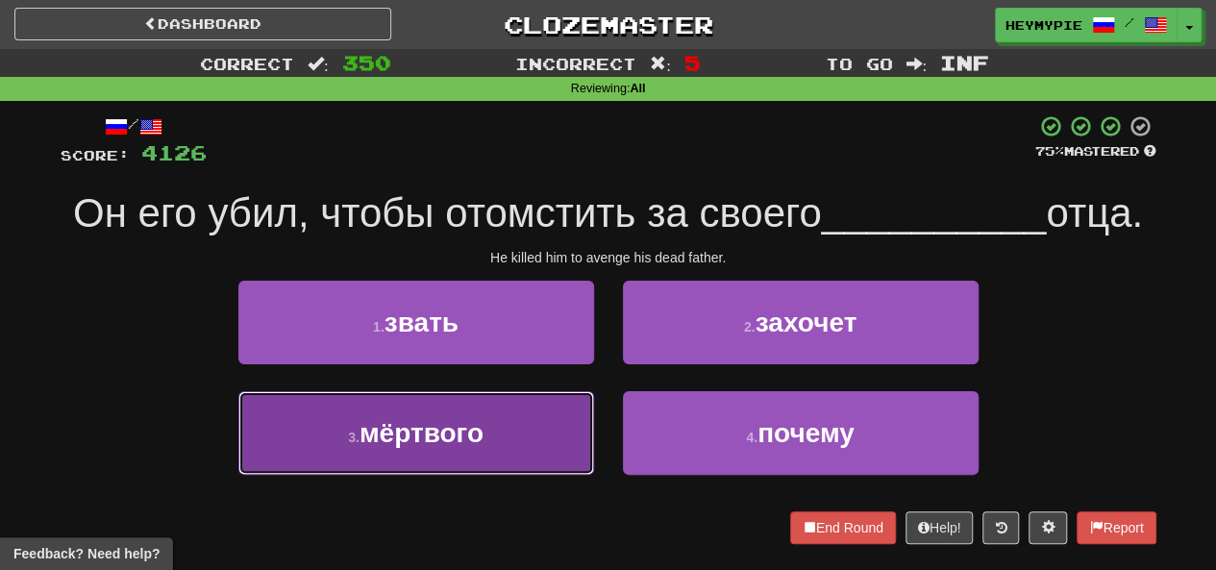
click at [536, 408] on button "3 . мёртвого" at bounding box center [416, 433] width 356 height 84
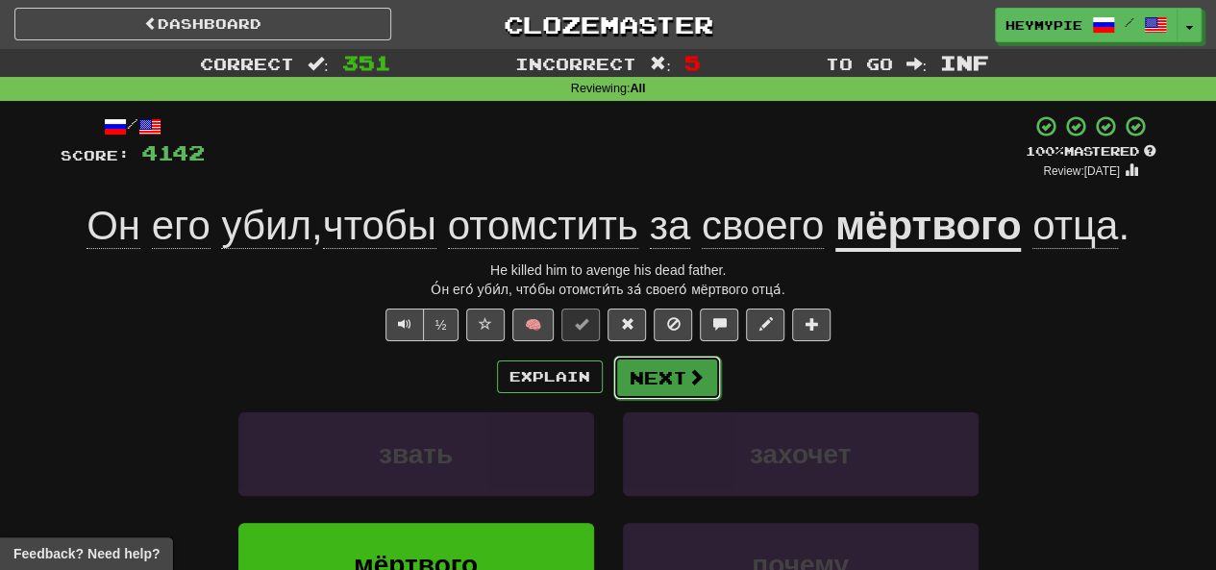
click at [610, 385] on button "Next" at bounding box center [667, 378] width 108 height 44
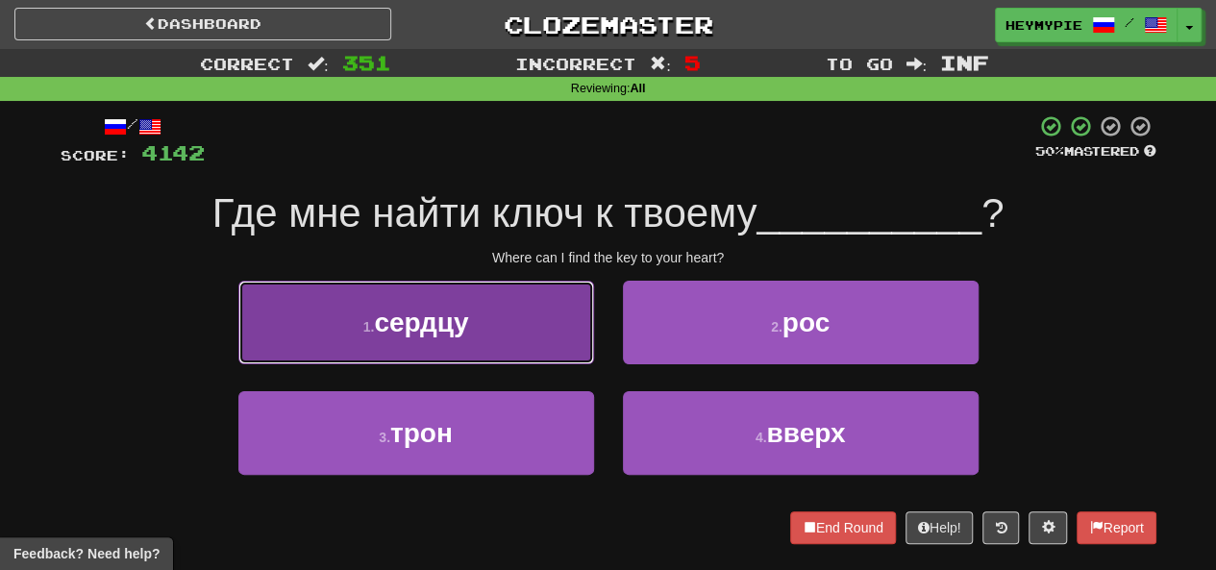
click at [494, 322] on button "1 . сердцу" at bounding box center [416, 323] width 356 height 84
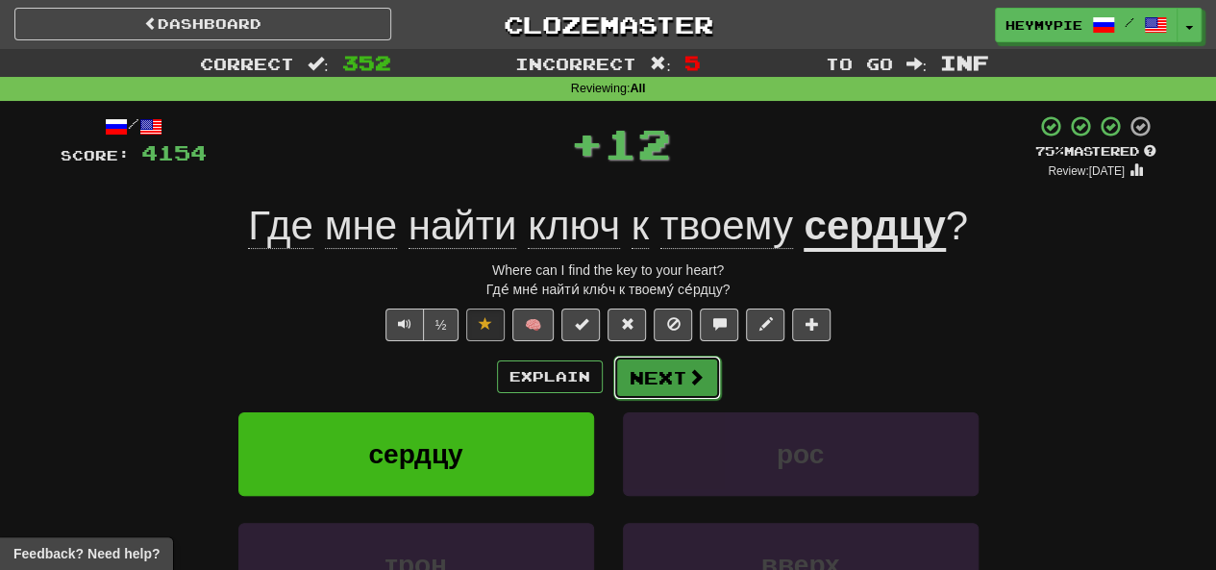
click at [610, 370] on button "Next" at bounding box center [667, 378] width 108 height 44
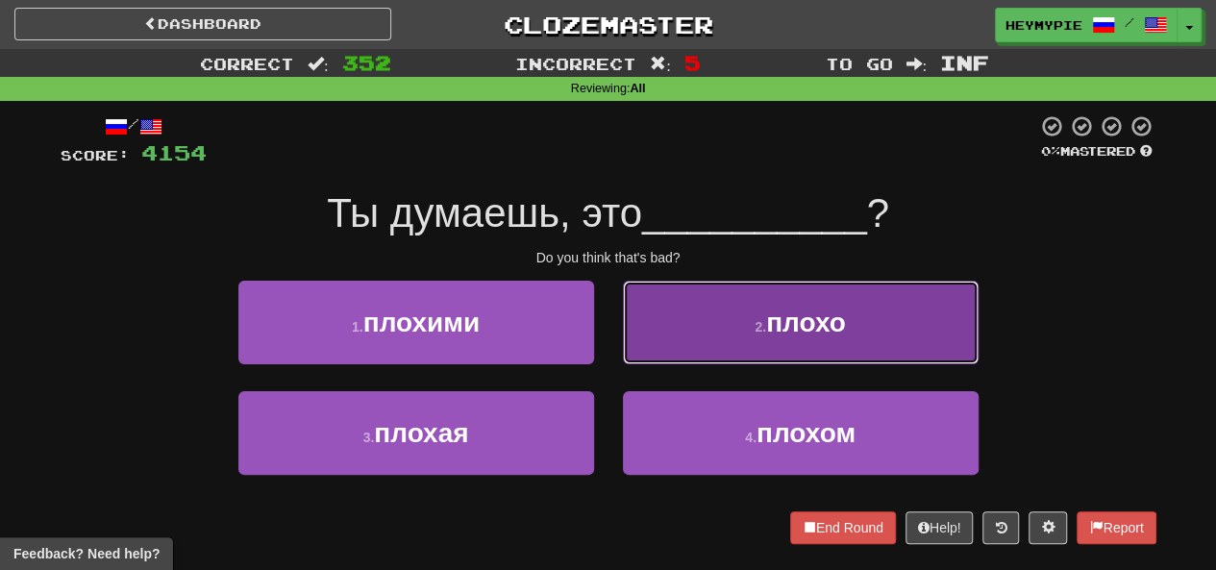
click at [610, 338] on button "2 . плохо" at bounding box center [801, 323] width 356 height 84
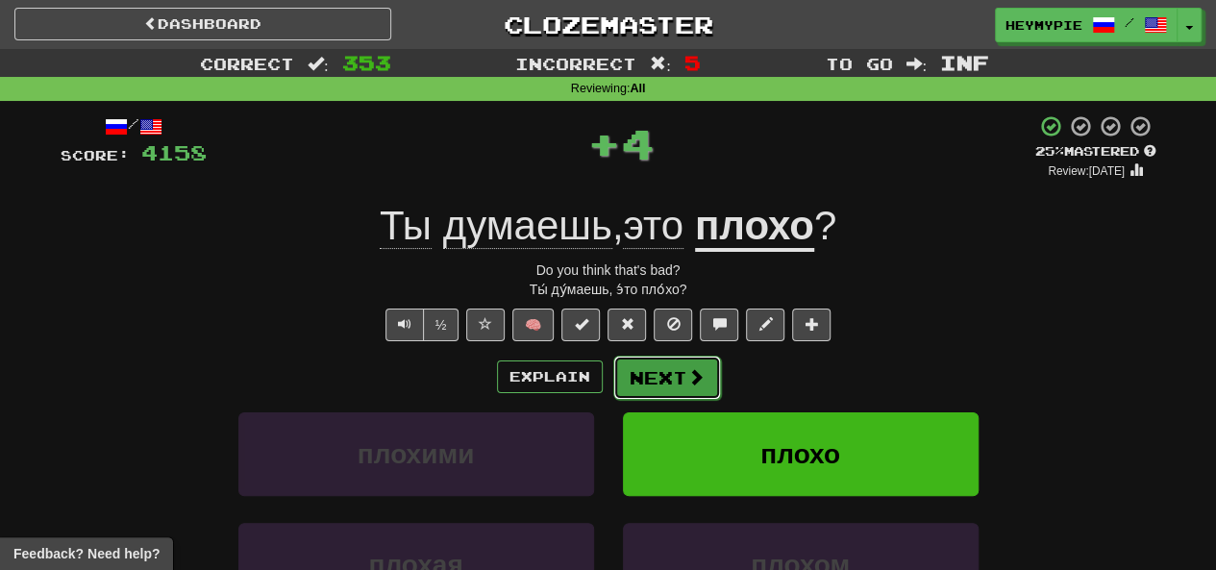
click at [610, 381] on button "Next" at bounding box center [667, 378] width 108 height 44
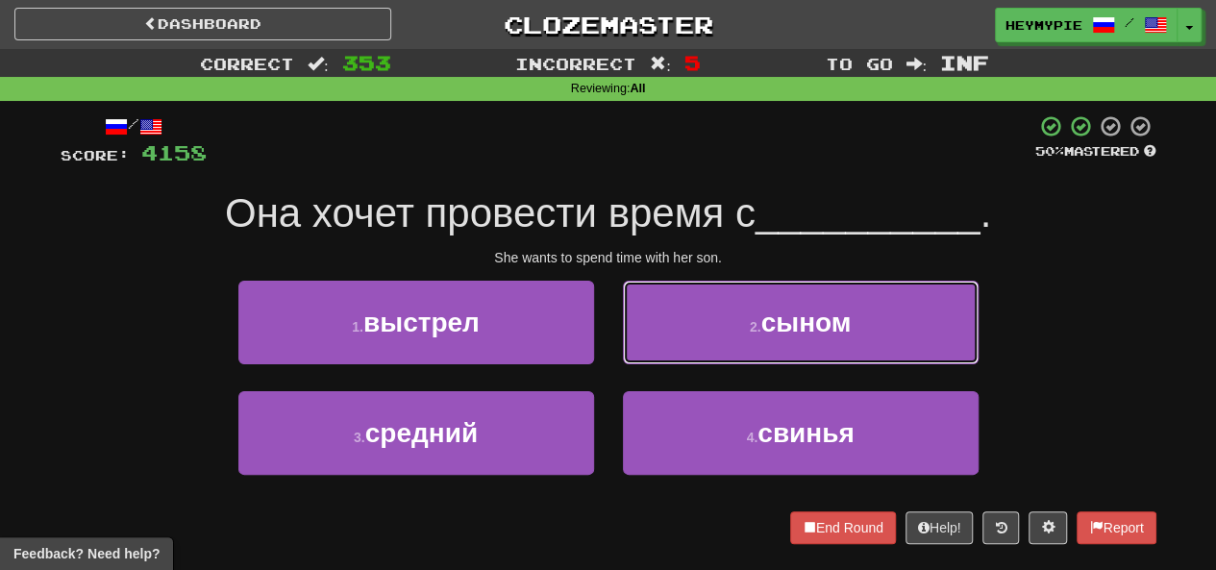
click at [610, 304] on button "2 . сыном" at bounding box center [801, 323] width 356 height 84
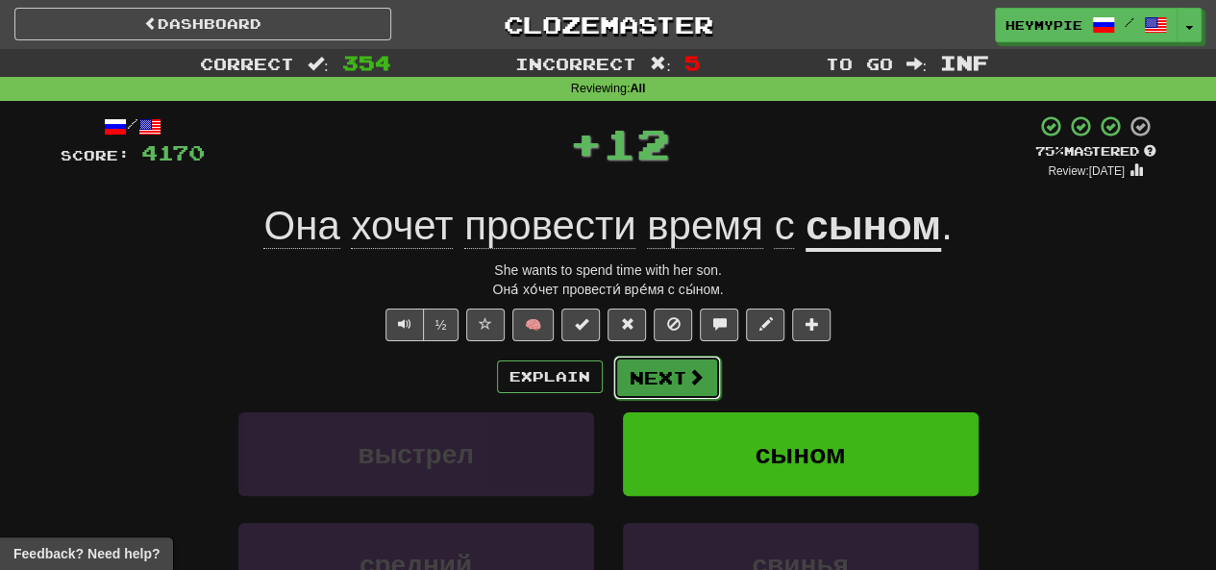
click at [610, 381] on button "Next" at bounding box center [667, 378] width 108 height 44
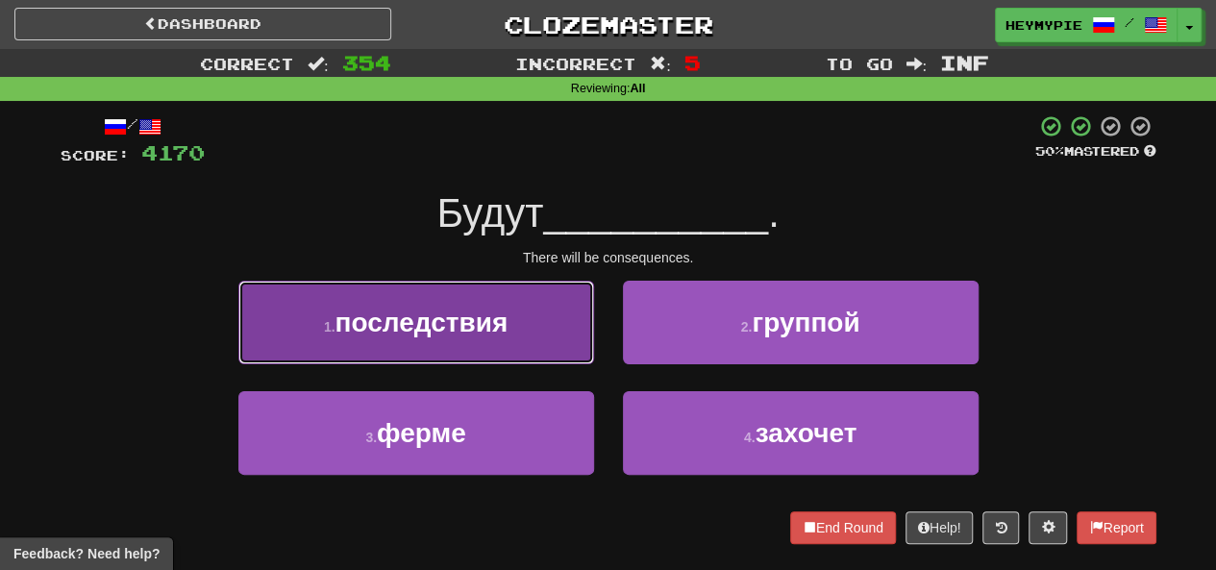
click at [429, 322] on span "последствия" at bounding box center [422, 323] width 173 height 30
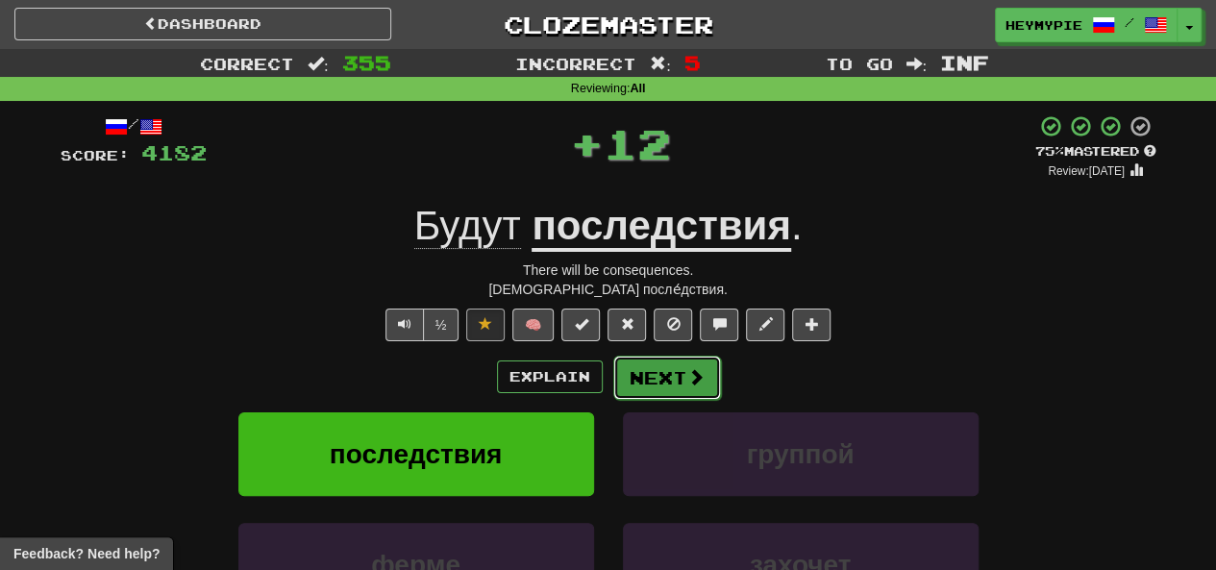
click at [610, 375] on button "Next" at bounding box center [667, 378] width 108 height 44
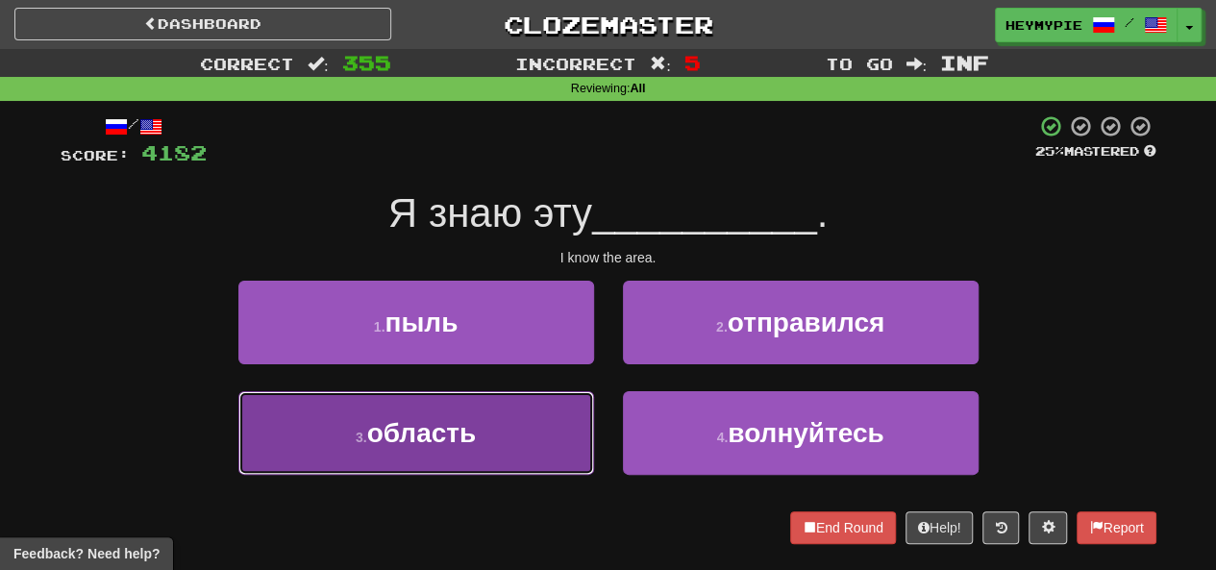
click at [558, 412] on button "3 . область" at bounding box center [416, 433] width 356 height 84
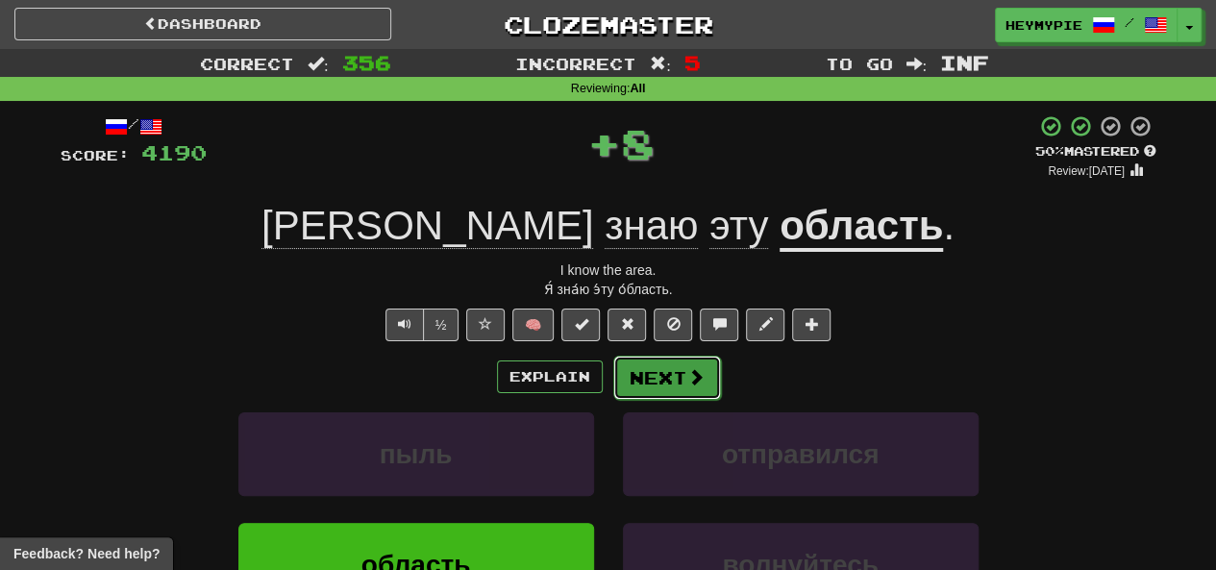
click at [610, 385] on button "Next" at bounding box center [667, 378] width 108 height 44
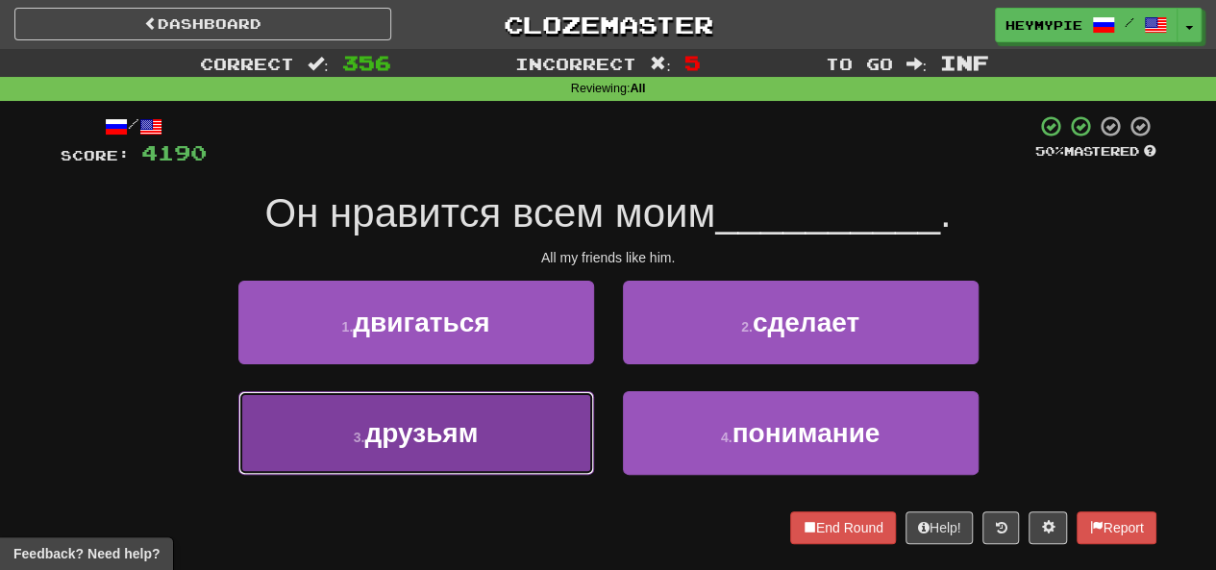
click at [490, 436] on button "3 . друзьям" at bounding box center [416, 433] width 356 height 84
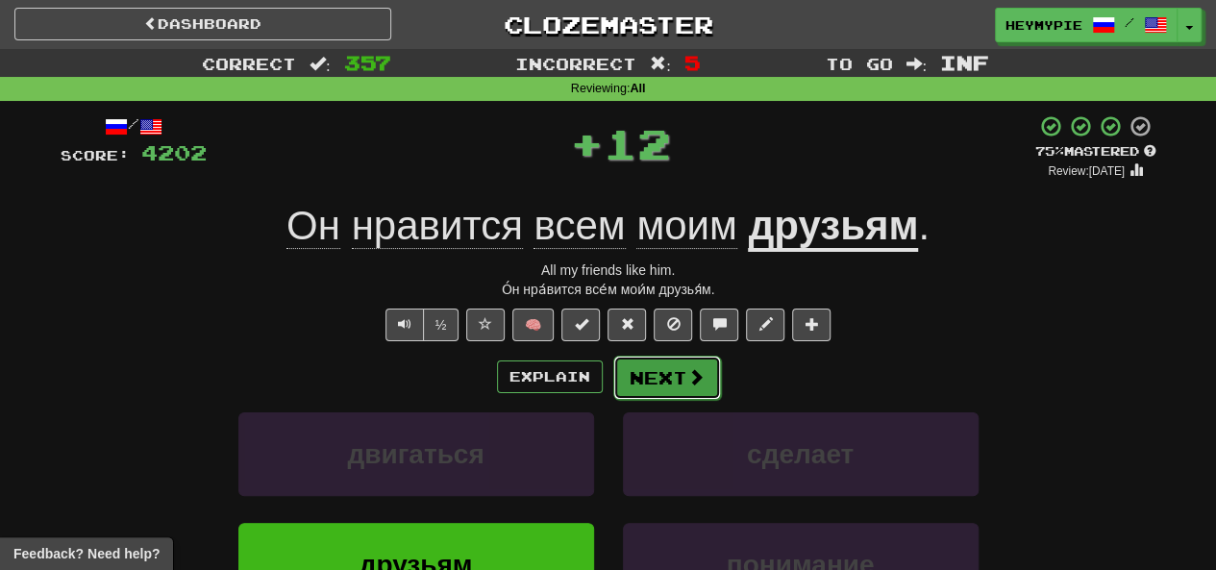
click at [610, 364] on button "Next" at bounding box center [667, 378] width 108 height 44
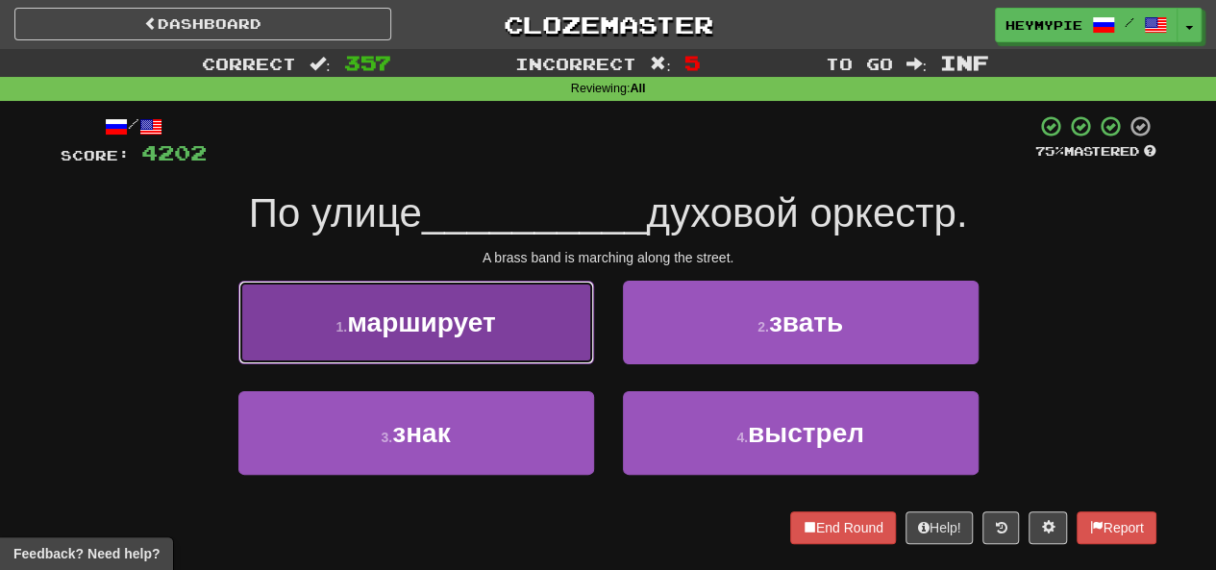
click at [542, 331] on button "1 . марширует" at bounding box center [416, 323] width 356 height 84
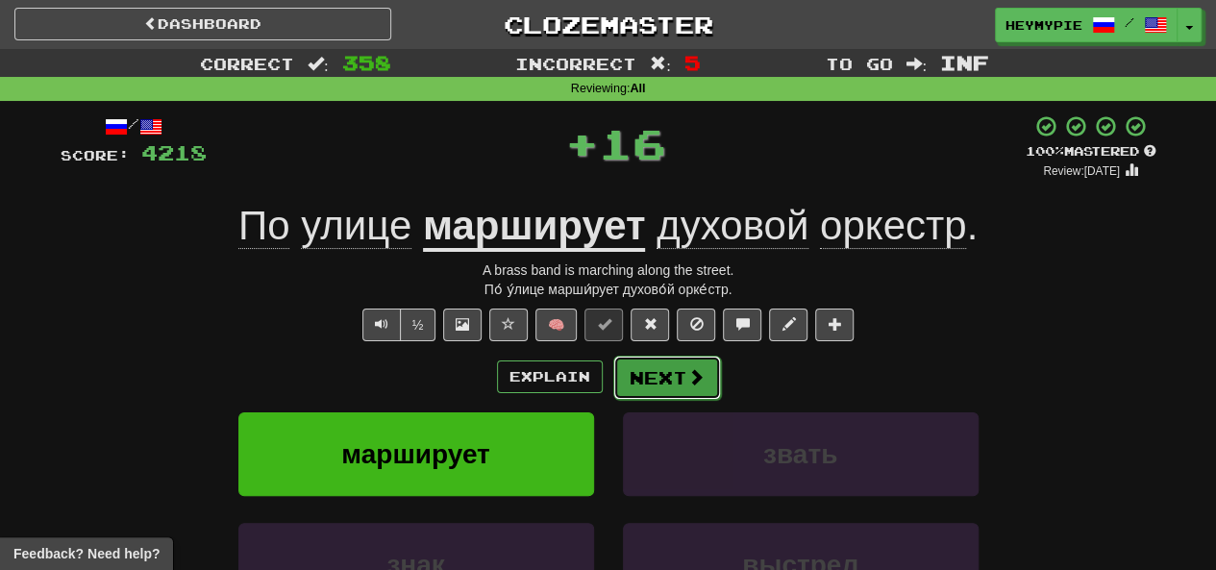
click at [610, 370] on button "Next" at bounding box center [667, 378] width 108 height 44
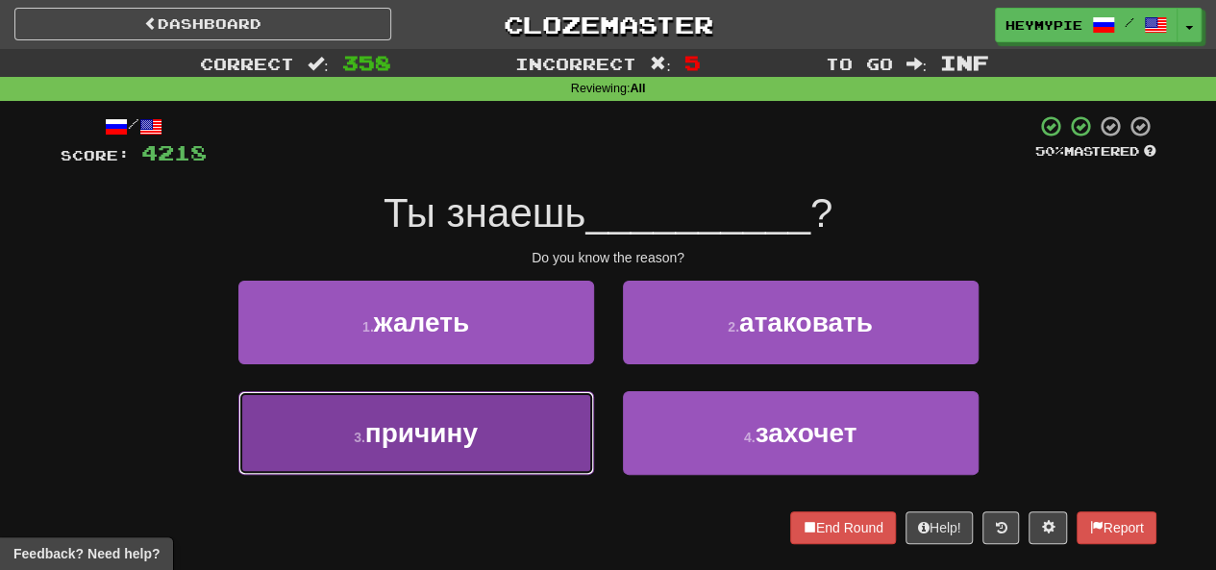
drag, startPoint x: 490, startPoint y: 416, endPoint x: 563, endPoint y: 413, distance: 73.1
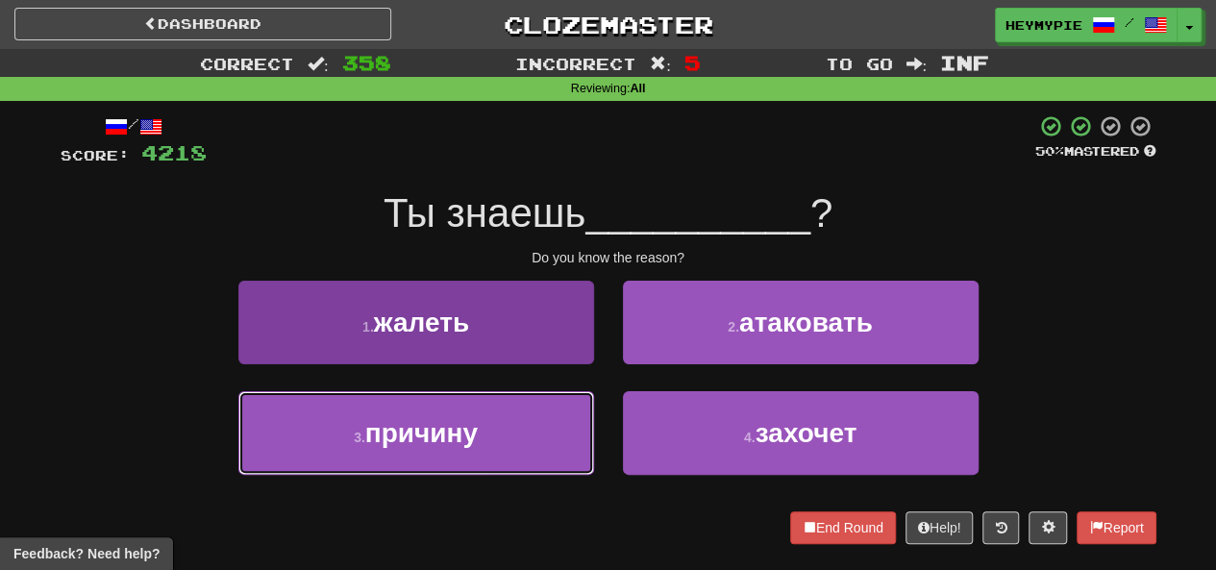
click at [490, 416] on button "3 . причину" at bounding box center [416, 433] width 356 height 84
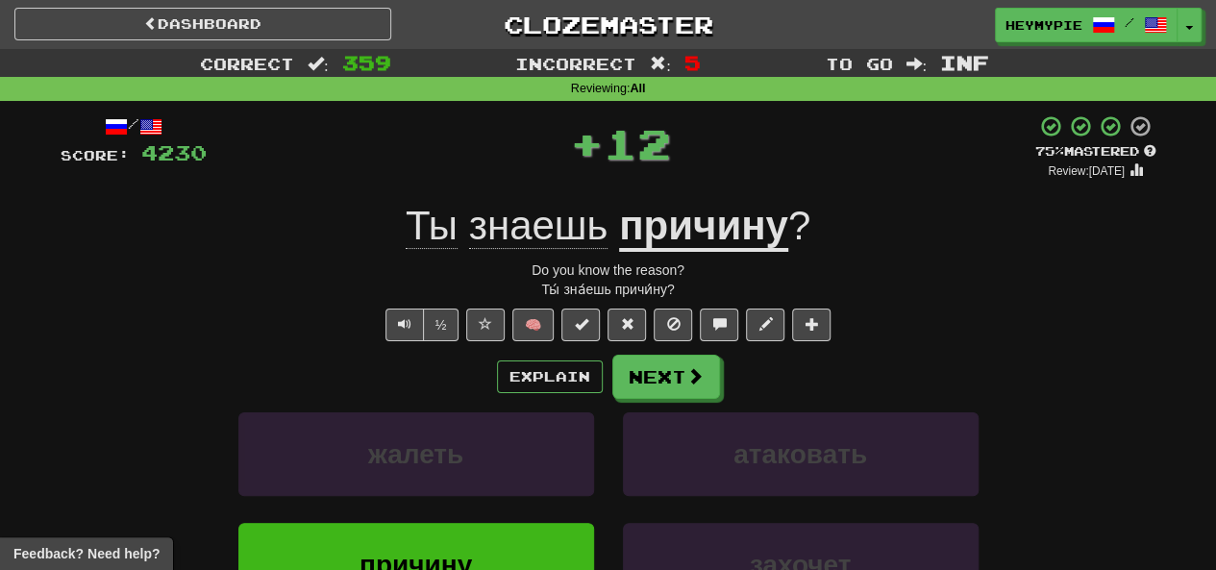
click at [610, 399] on div "Explain Next жалеть атаковать причину захочет Learn more: жалеть атаковать прич…" at bounding box center [609, 509] width 1096 height 309
click at [610, 377] on button "Next" at bounding box center [667, 378] width 108 height 44
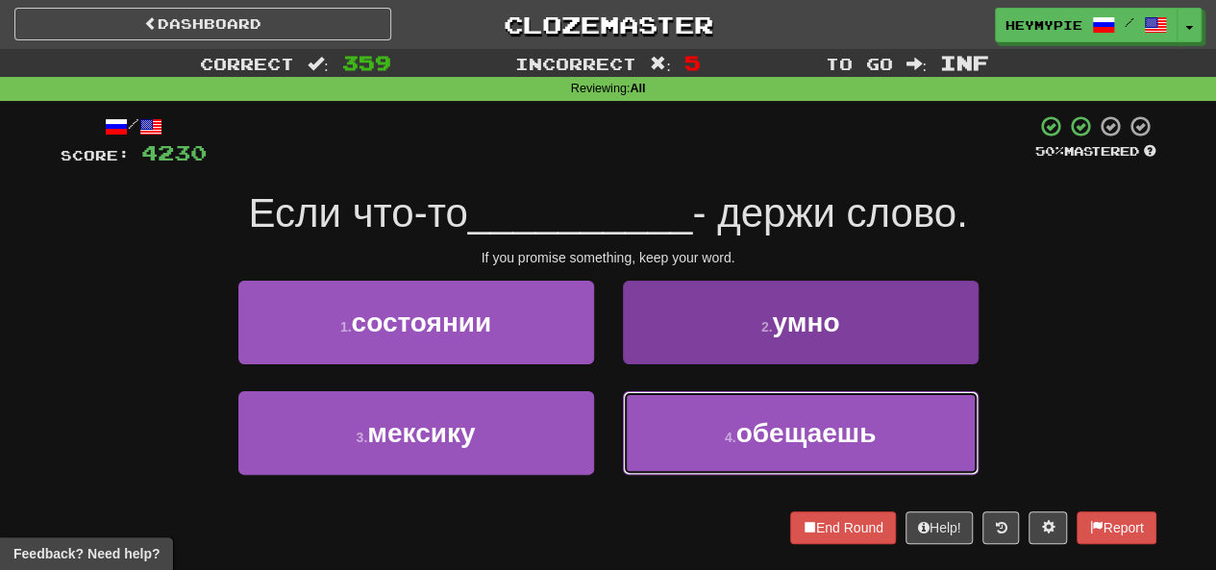
click at [610, 445] on button "4 . обещаешь" at bounding box center [801, 433] width 356 height 84
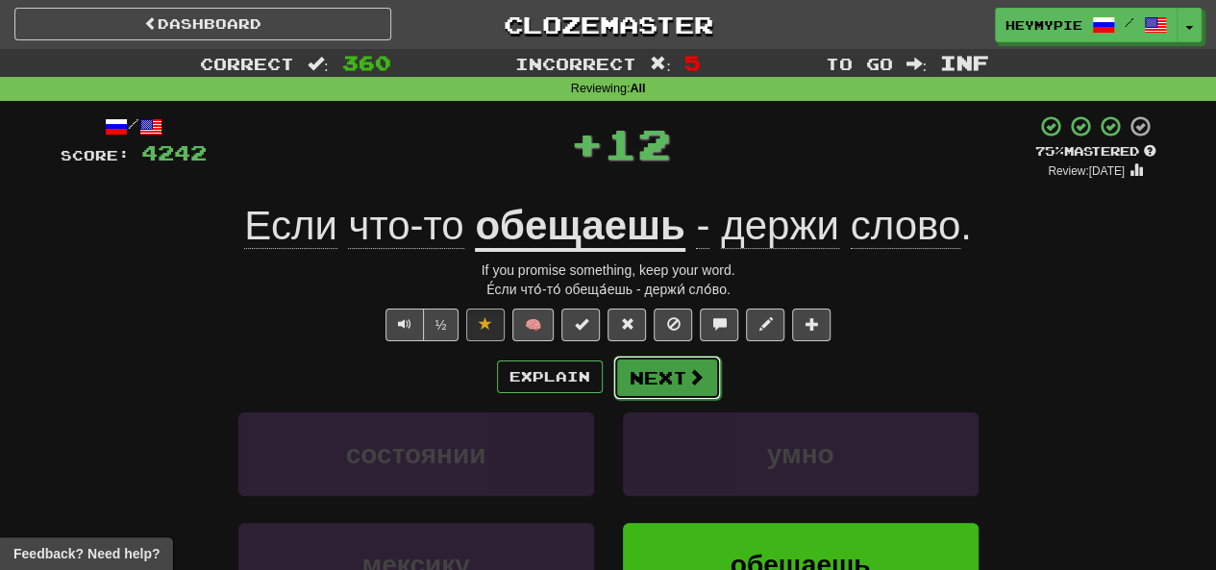
click at [610, 391] on button "Next" at bounding box center [667, 378] width 108 height 44
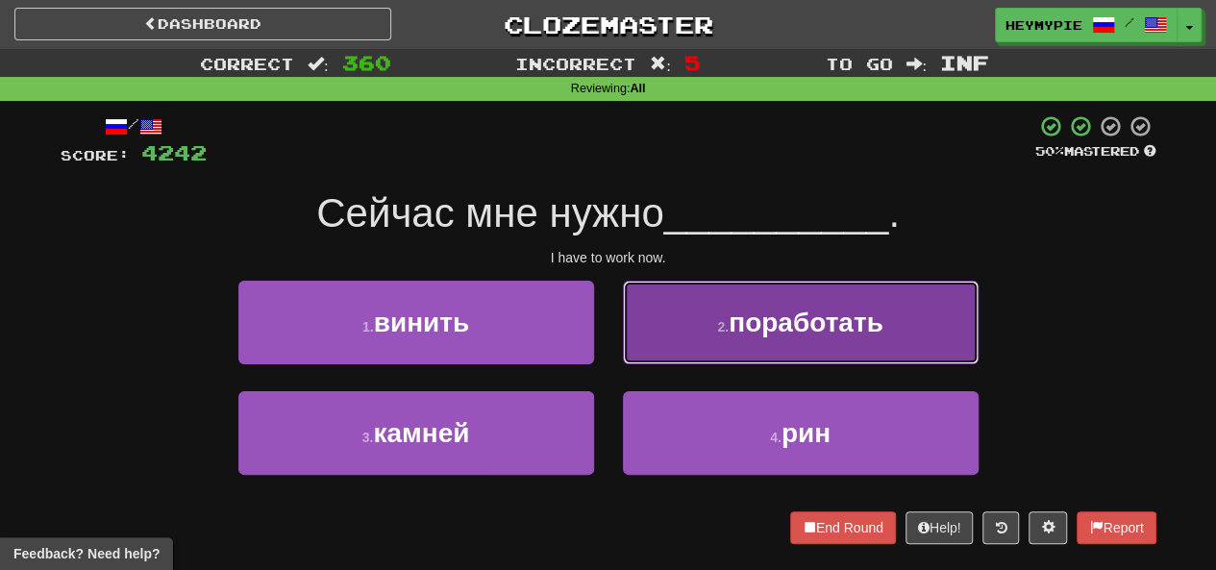
click at [610, 336] on button "2 . поработать" at bounding box center [801, 323] width 356 height 84
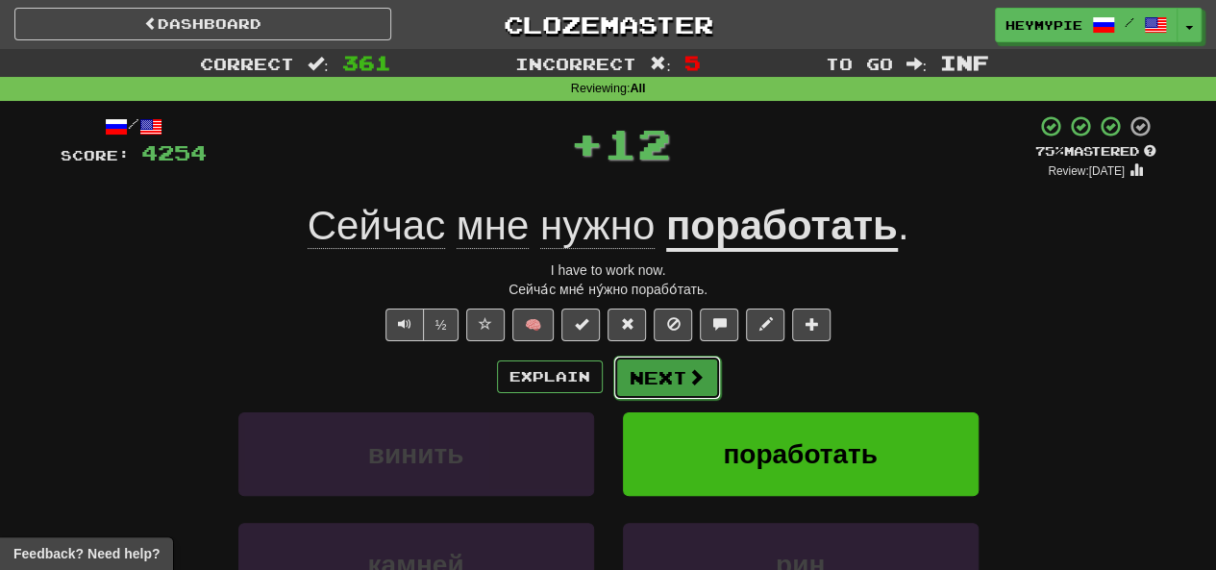
click at [610, 392] on button "Next" at bounding box center [667, 378] width 108 height 44
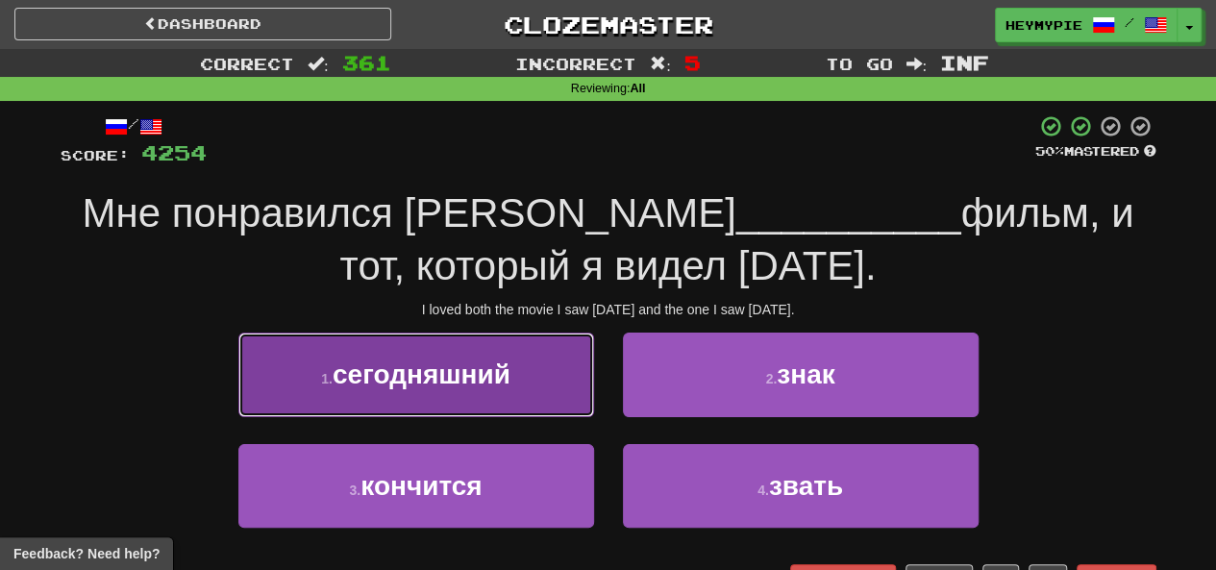
click at [537, 369] on button "1 . сегодняшний" at bounding box center [416, 375] width 356 height 84
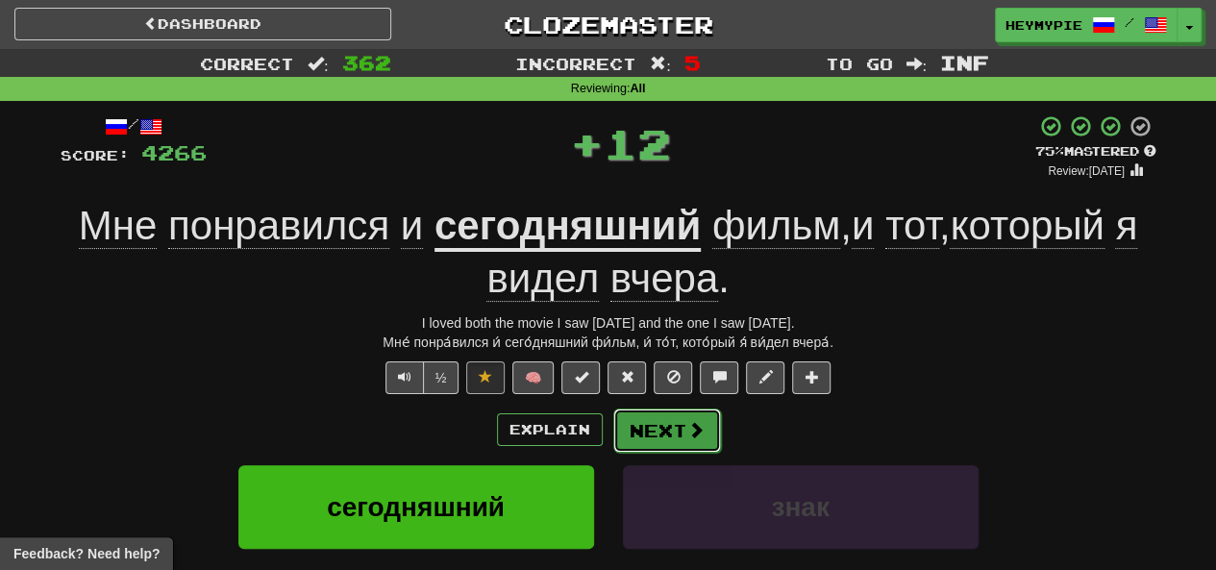
click at [610, 416] on button "Next" at bounding box center [667, 431] width 108 height 44
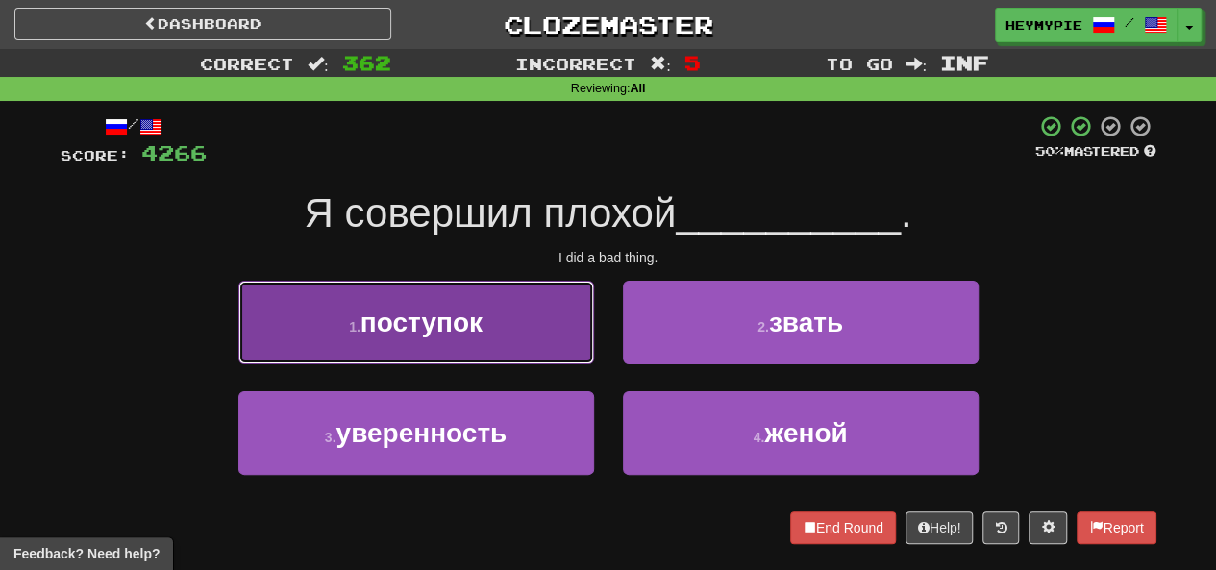
click at [496, 355] on button "1 . поступок" at bounding box center [416, 323] width 356 height 84
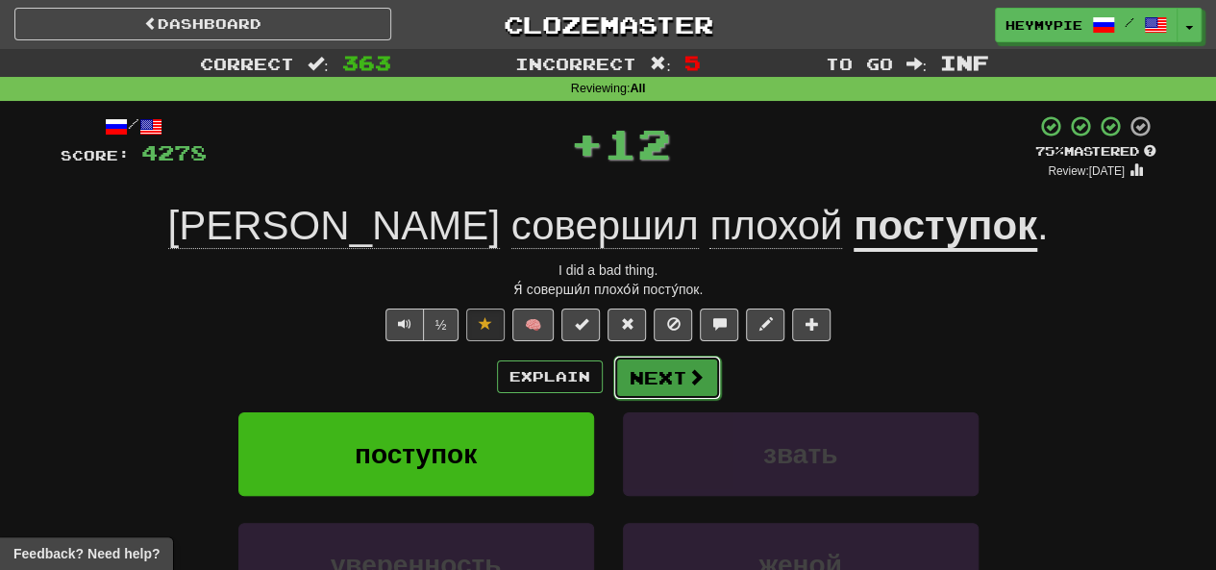
click at [610, 378] on button "Next" at bounding box center [667, 378] width 108 height 44
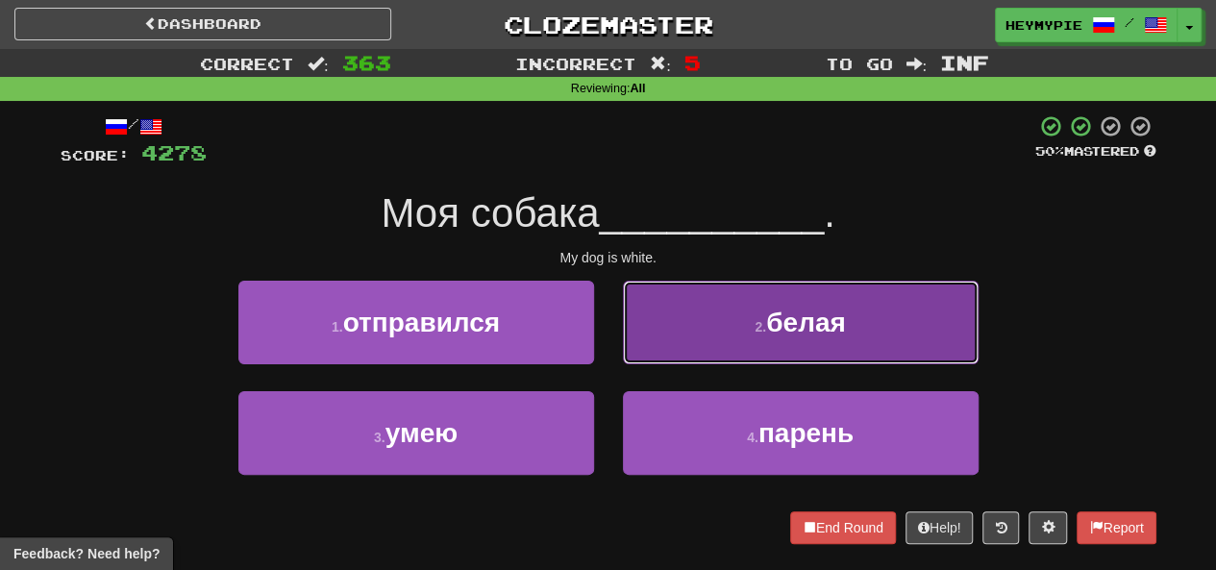
click at [610, 356] on button "2 . белая" at bounding box center [801, 323] width 356 height 84
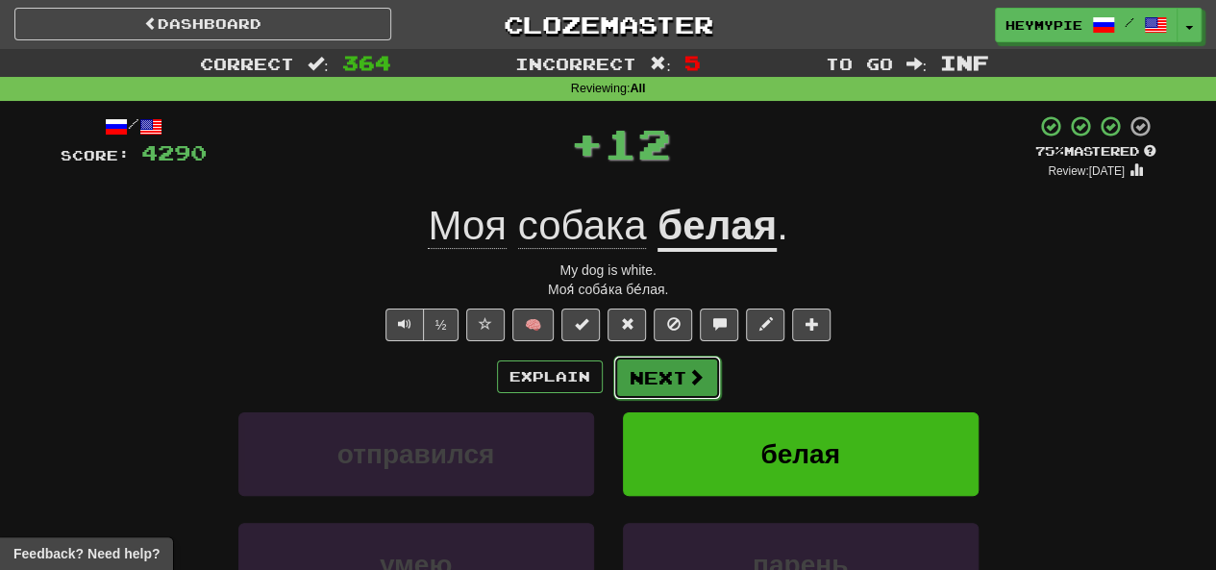
click at [610, 378] on button "Next" at bounding box center [667, 378] width 108 height 44
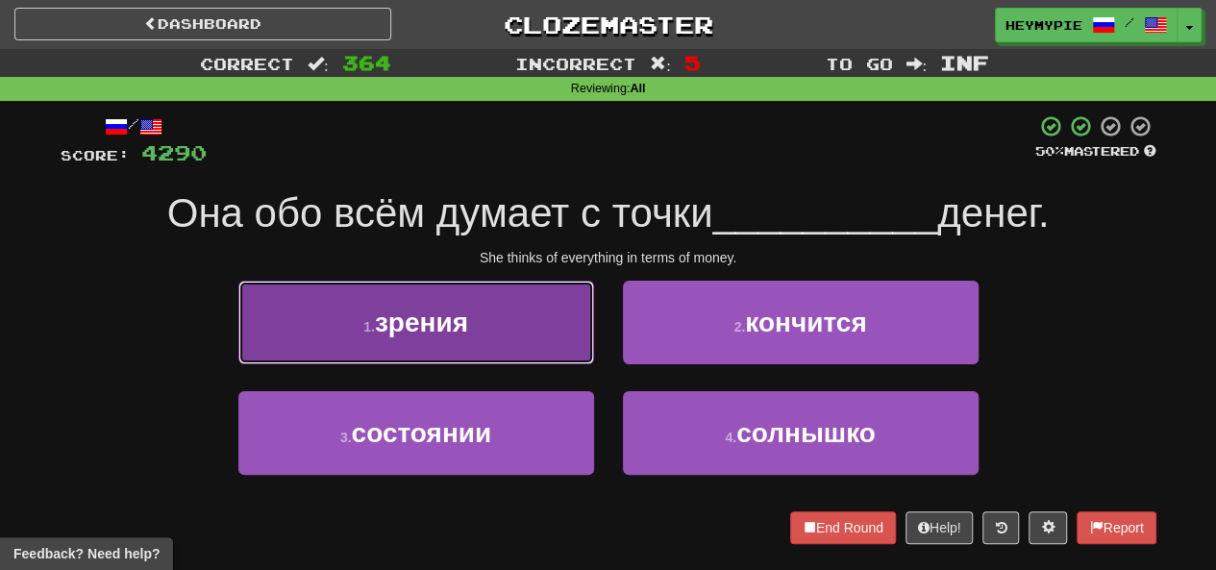
click at [516, 355] on button "1 . зрения" at bounding box center [416, 323] width 356 height 84
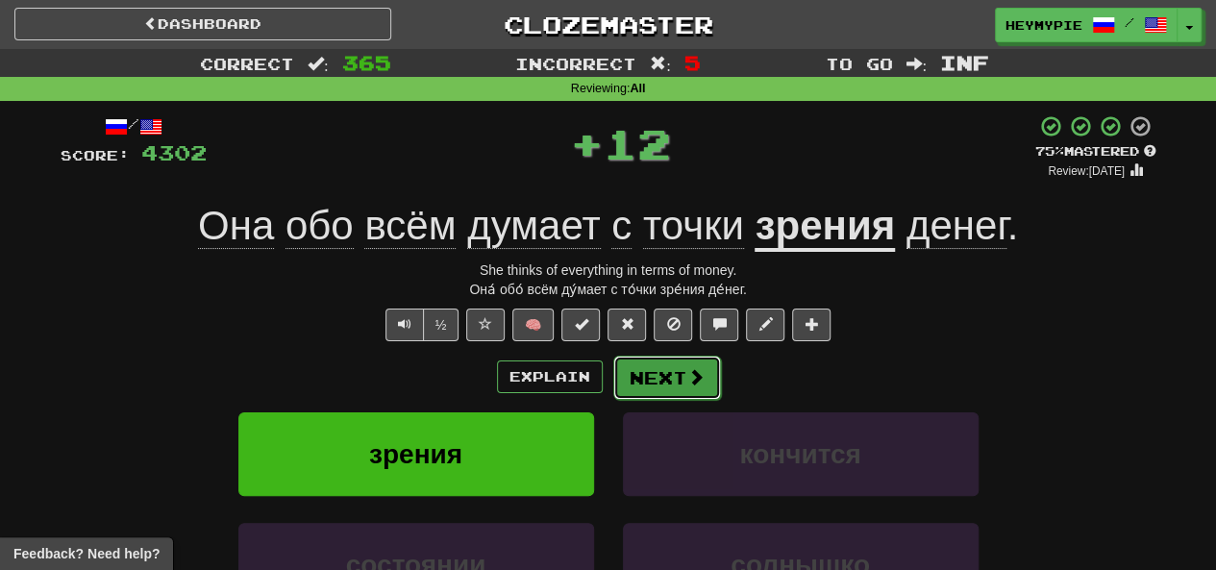
click at [610, 382] on button "Next" at bounding box center [667, 378] width 108 height 44
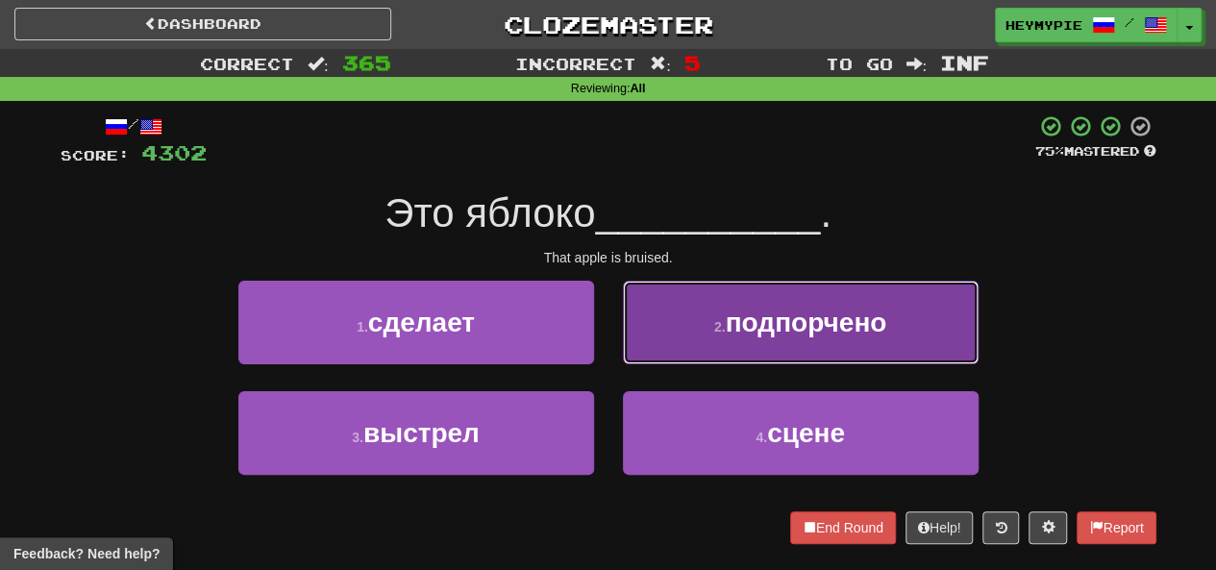
click at [610, 336] on button "2 . подпорчено" at bounding box center [801, 323] width 356 height 84
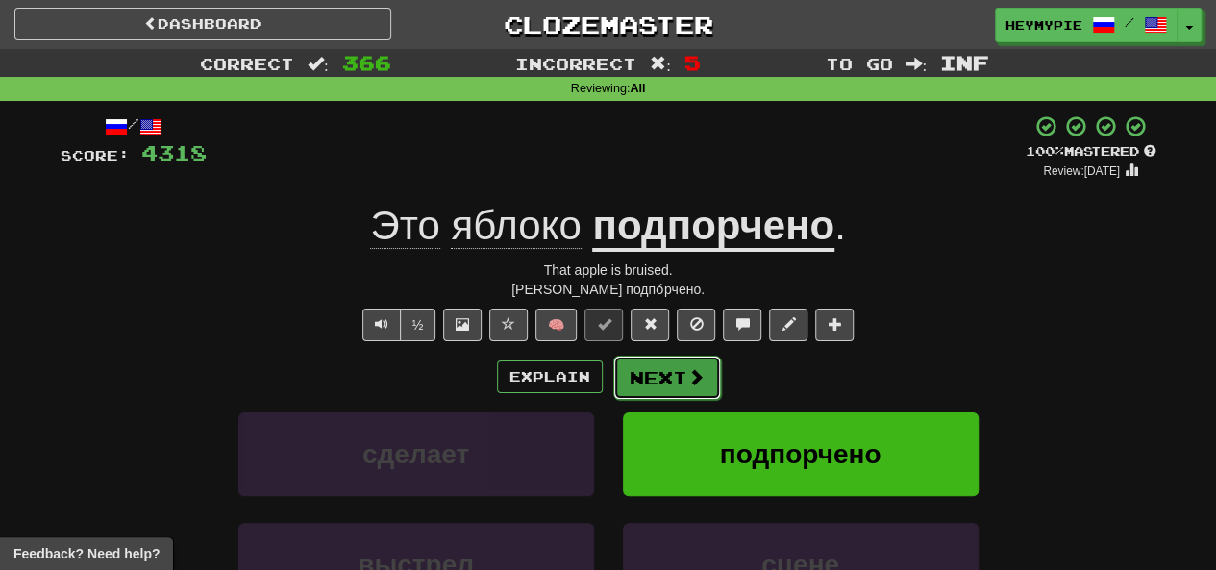
click at [610, 372] on button "Next" at bounding box center [667, 378] width 108 height 44
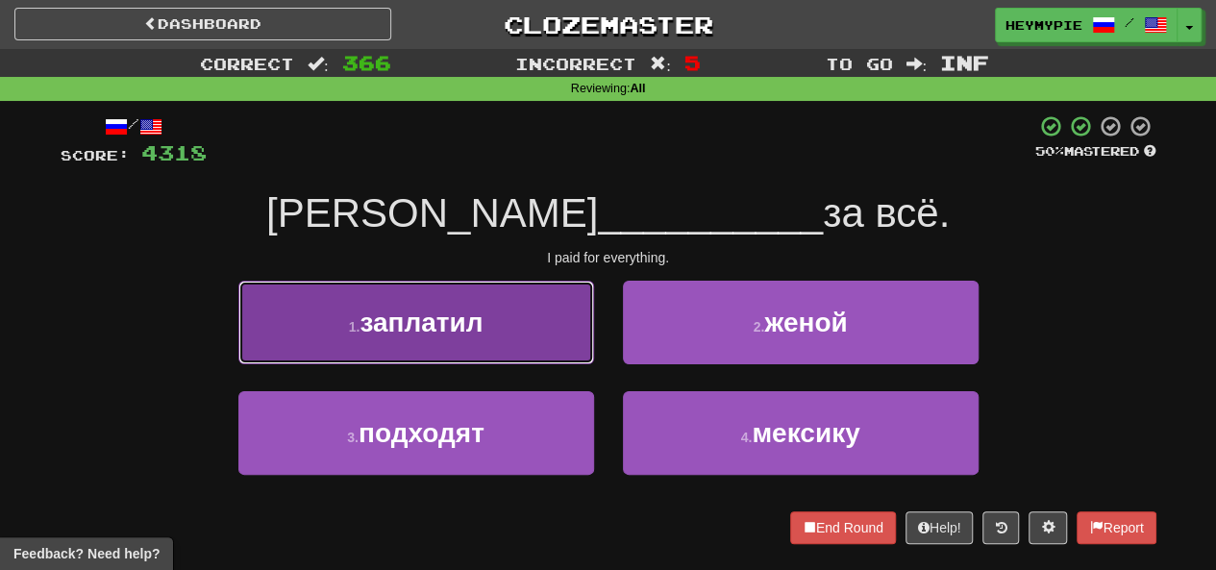
click at [519, 320] on button "1 . заплатил" at bounding box center [416, 323] width 356 height 84
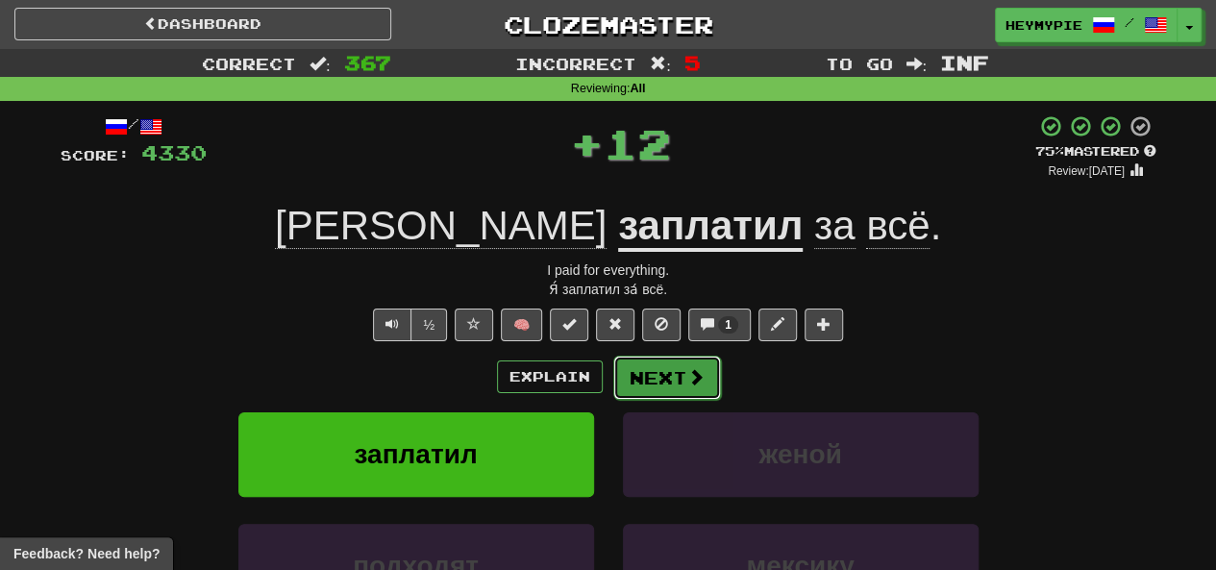
click at [610, 376] on button "Next" at bounding box center [667, 378] width 108 height 44
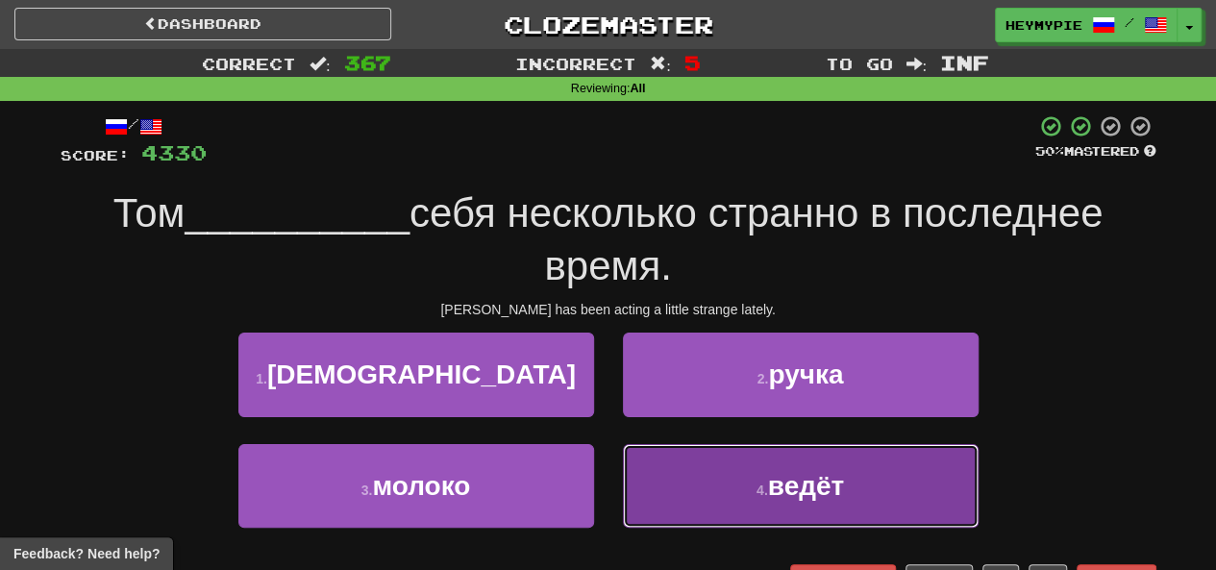
click at [610, 485] on button "4 . ведёт" at bounding box center [801, 486] width 356 height 84
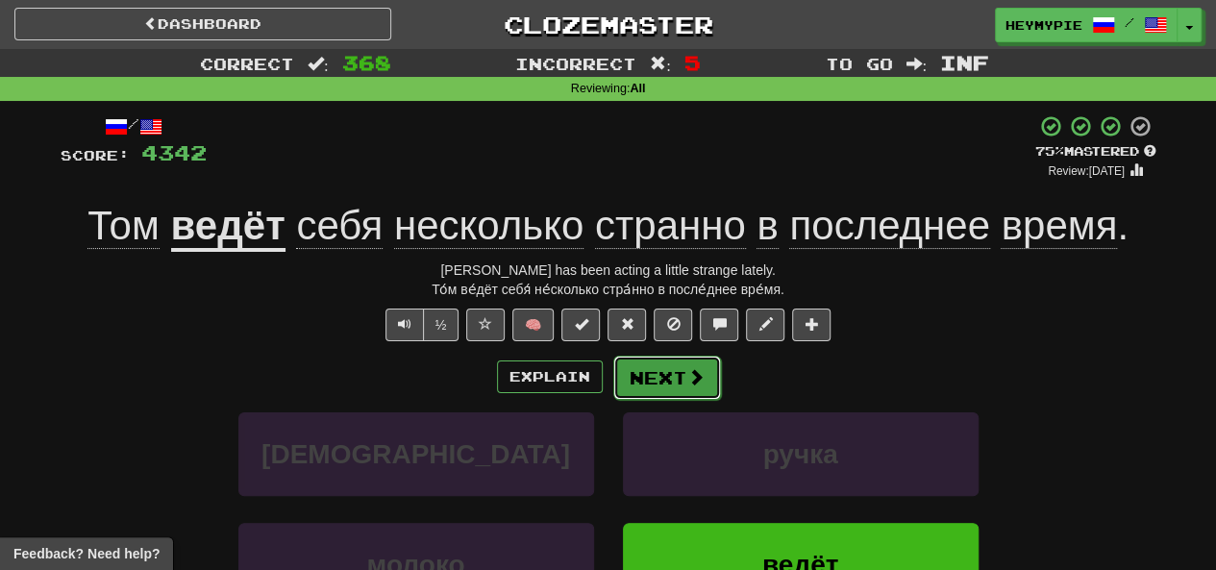
click at [610, 385] on button "Next" at bounding box center [667, 378] width 108 height 44
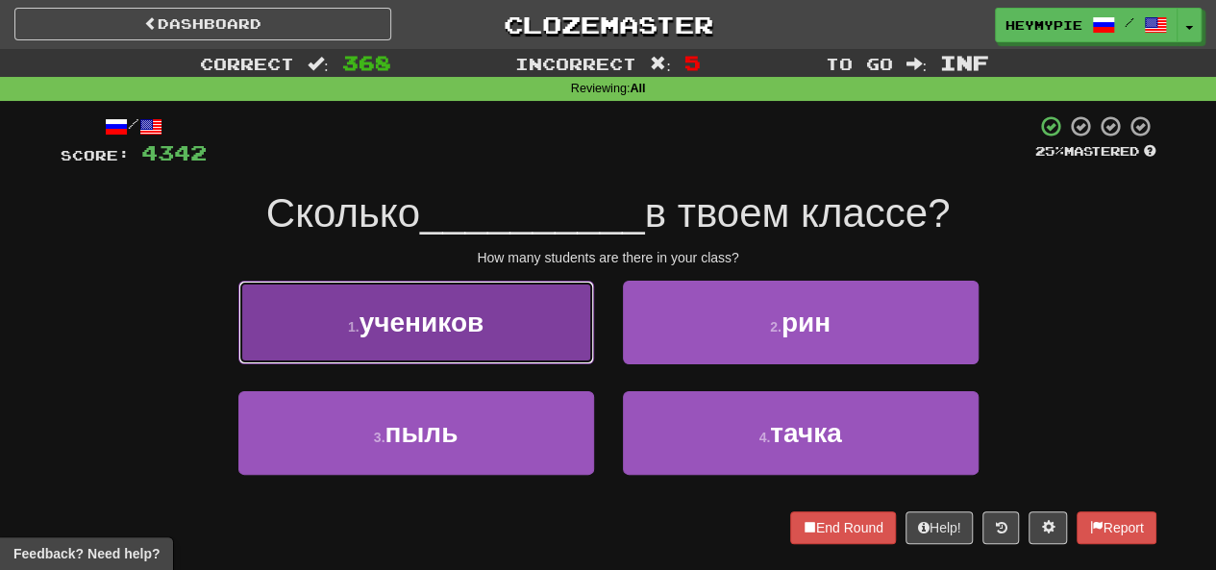
click at [490, 328] on button "1 . учеников" at bounding box center [416, 323] width 356 height 84
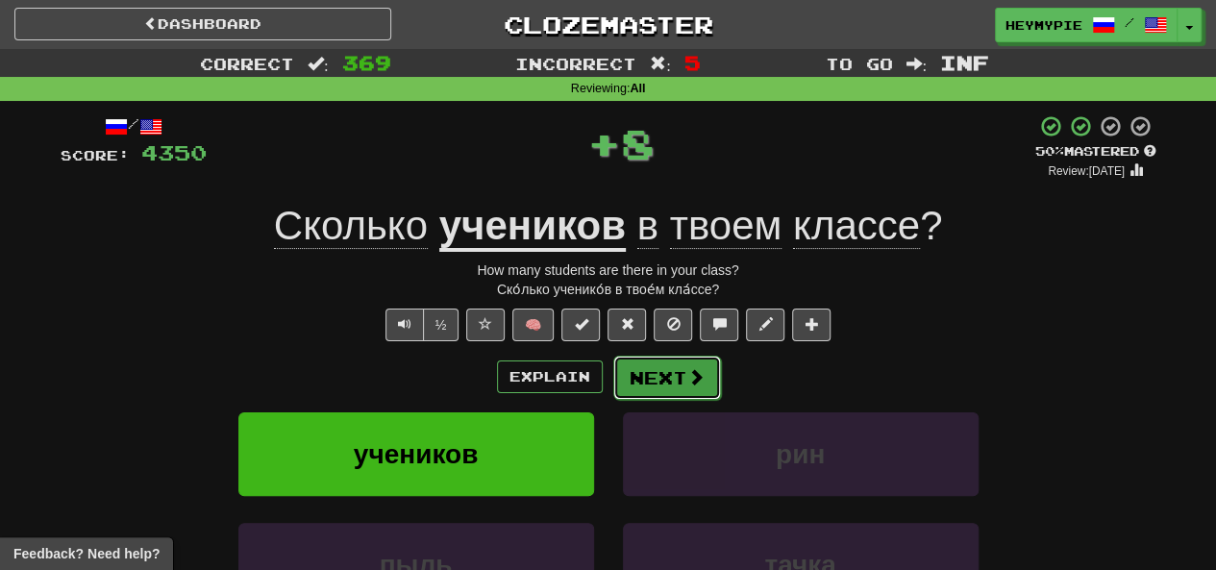
click at [610, 382] on span at bounding box center [695, 376] width 17 height 17
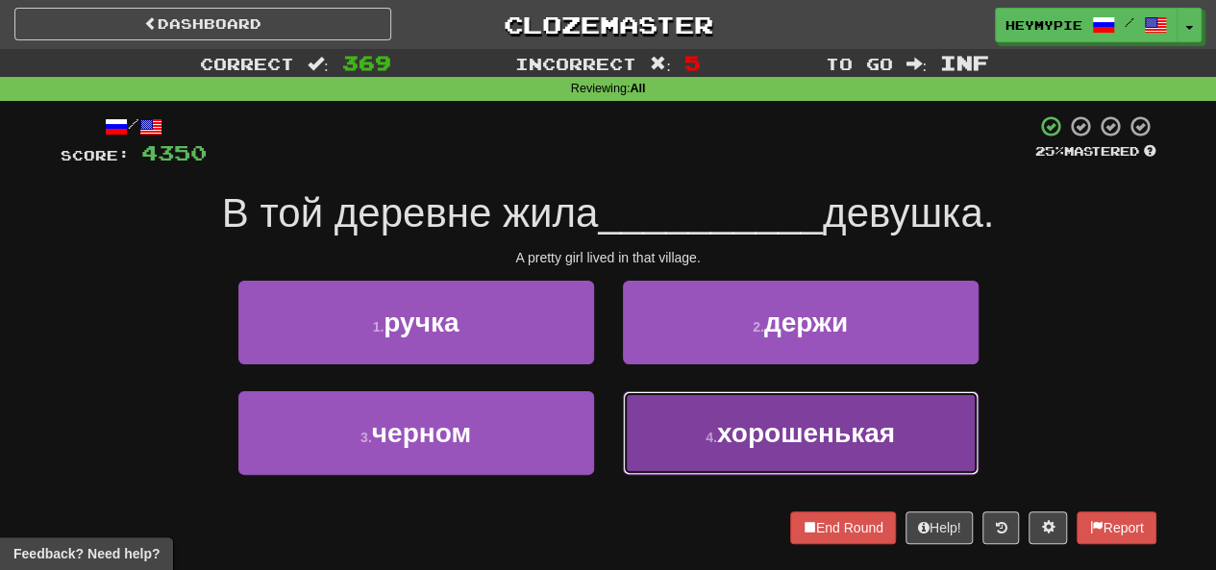
click at [610, 444] on button "4 . хорошенькая" at bounding box center [801, 433] width 356 height 84
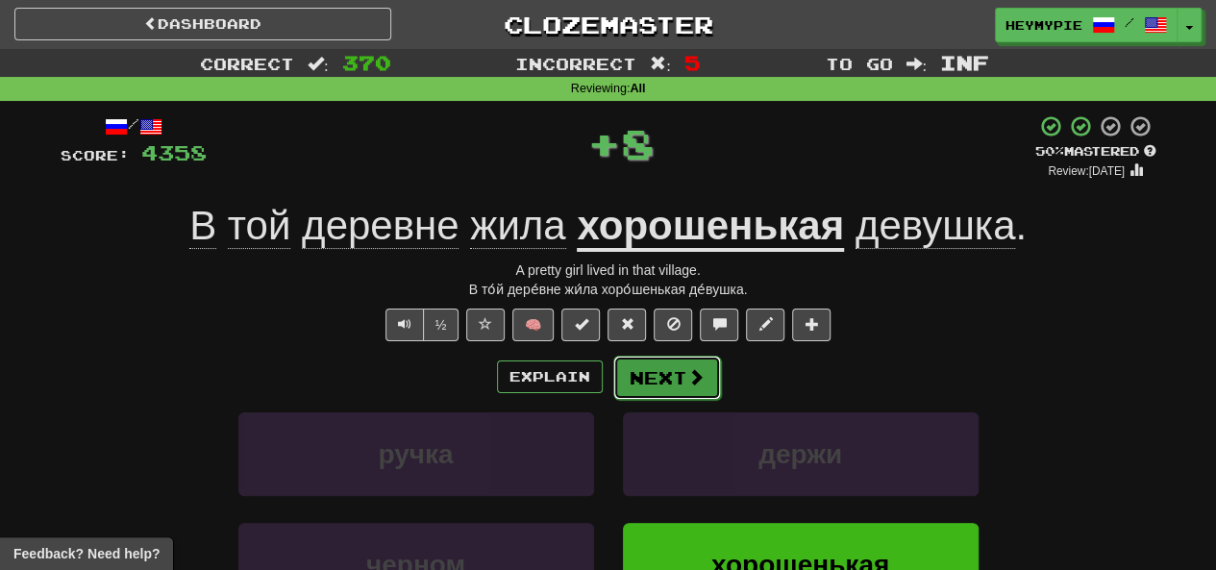
click at [610, 379] on button "Next" at bounding box center [667, 378] width 108 height 44
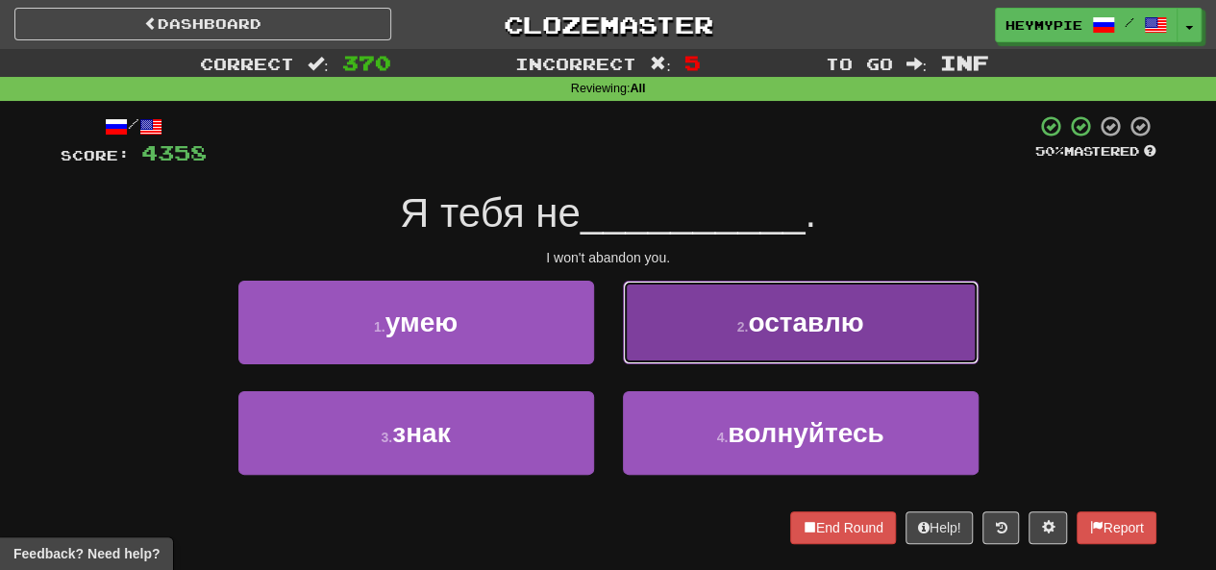
click at [610, 341] on button "2 . оставлю" at bounding box center [801, 323] width 356 height 84
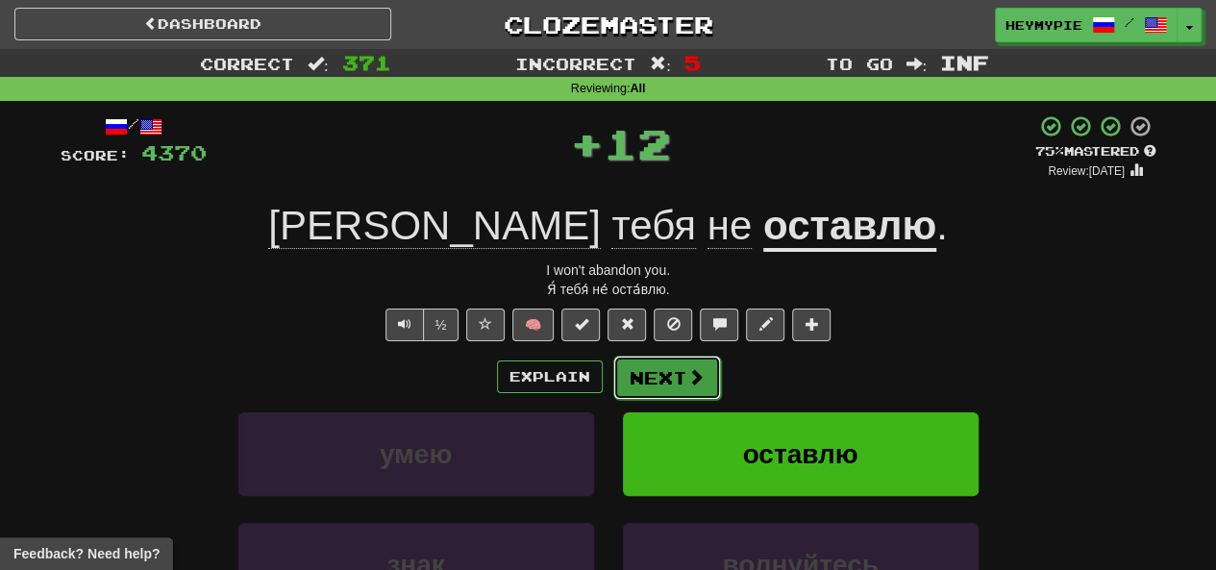
click at [610, 374] on button "Next" at bounding box center [667, 378] width 108 height 44
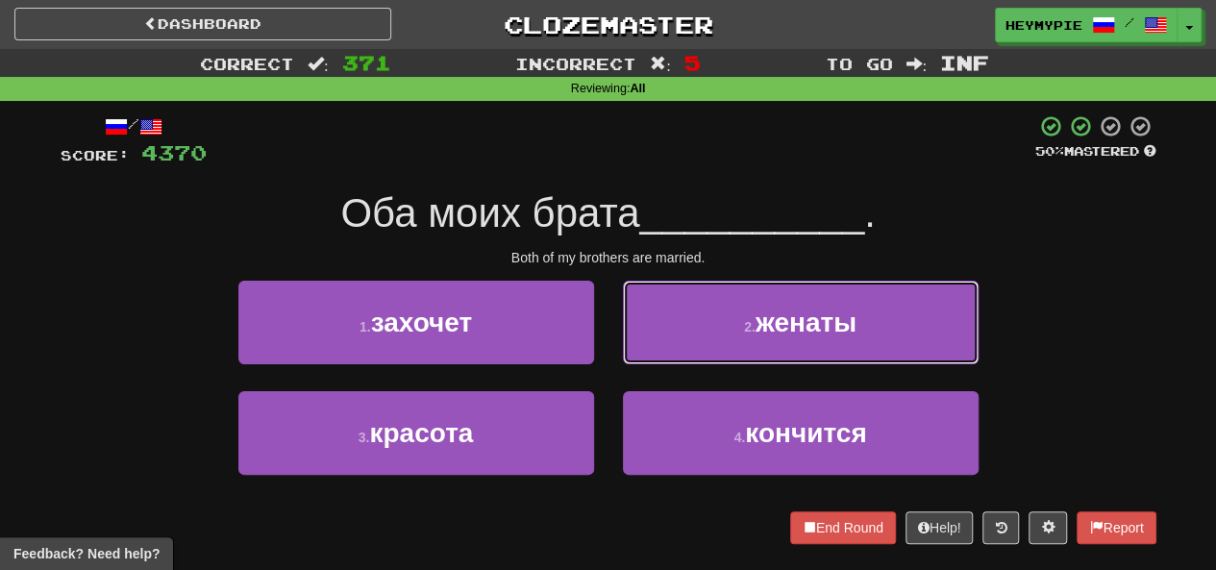
click at [610, 305] on button "2 . женаты" at bounding box center [801, 323] width 356 height 84
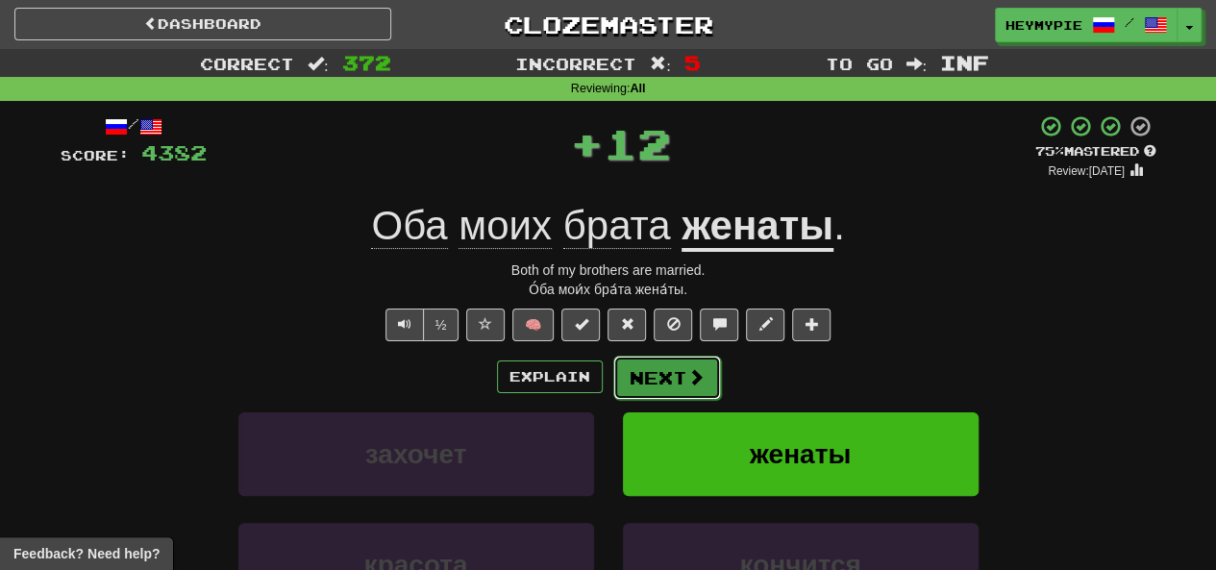
click at [610, 374] on button "Next" at bounding box center [667, 378] width 108 height 44
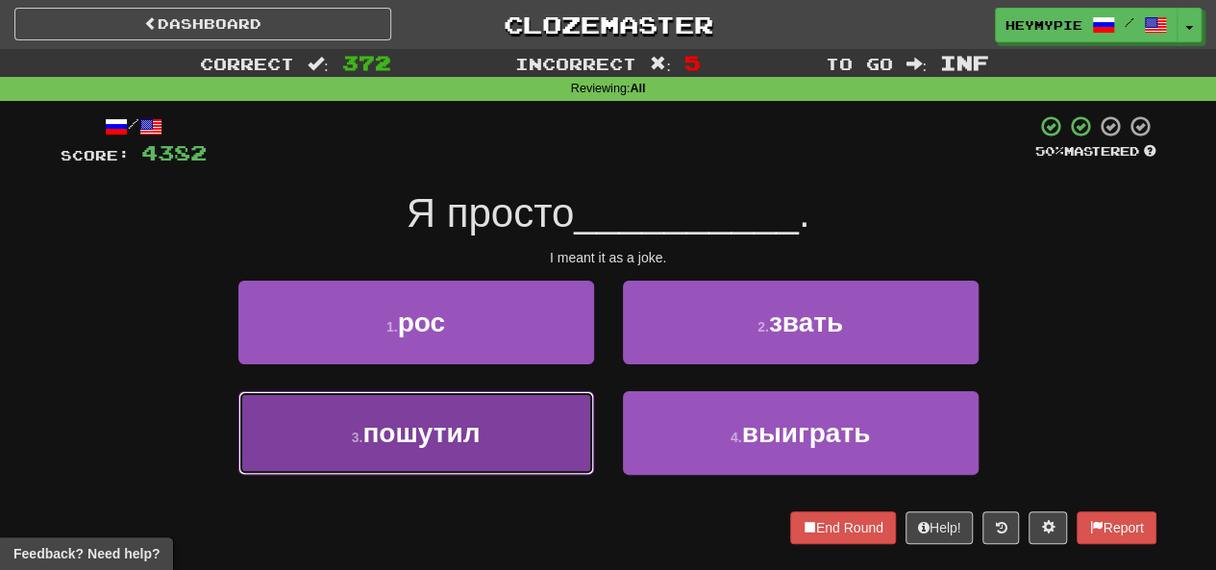
click at [489, 439] on button "3 . пошутил" at bounding box center [416, 433] width 356 height 84
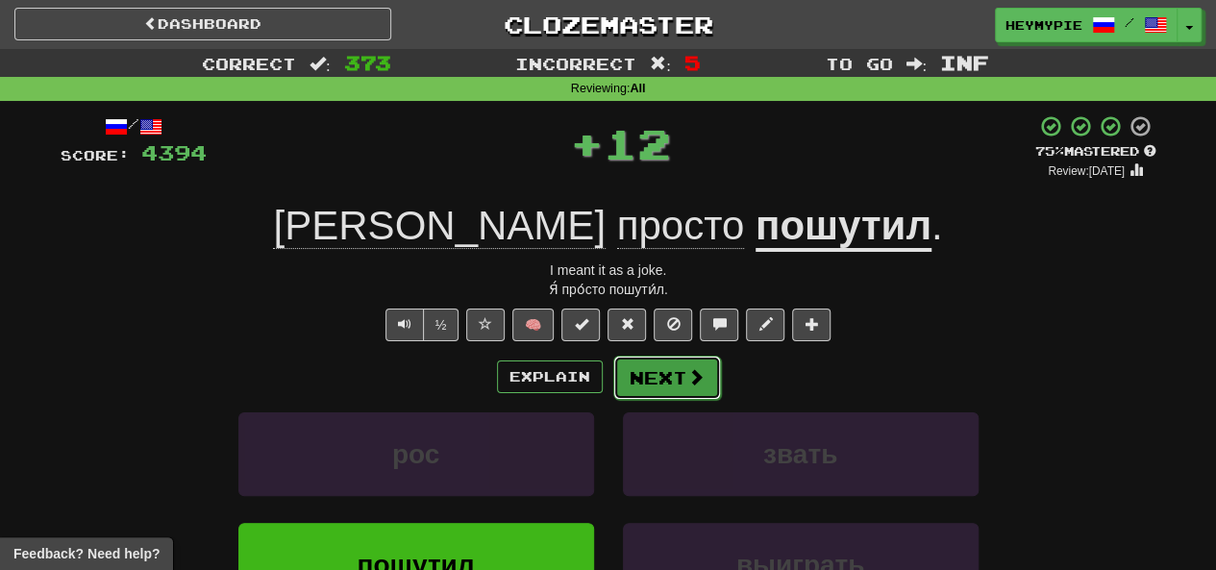
click at [610, 370] on button "Next" at bounding box center [667, 378] width 108 height 44
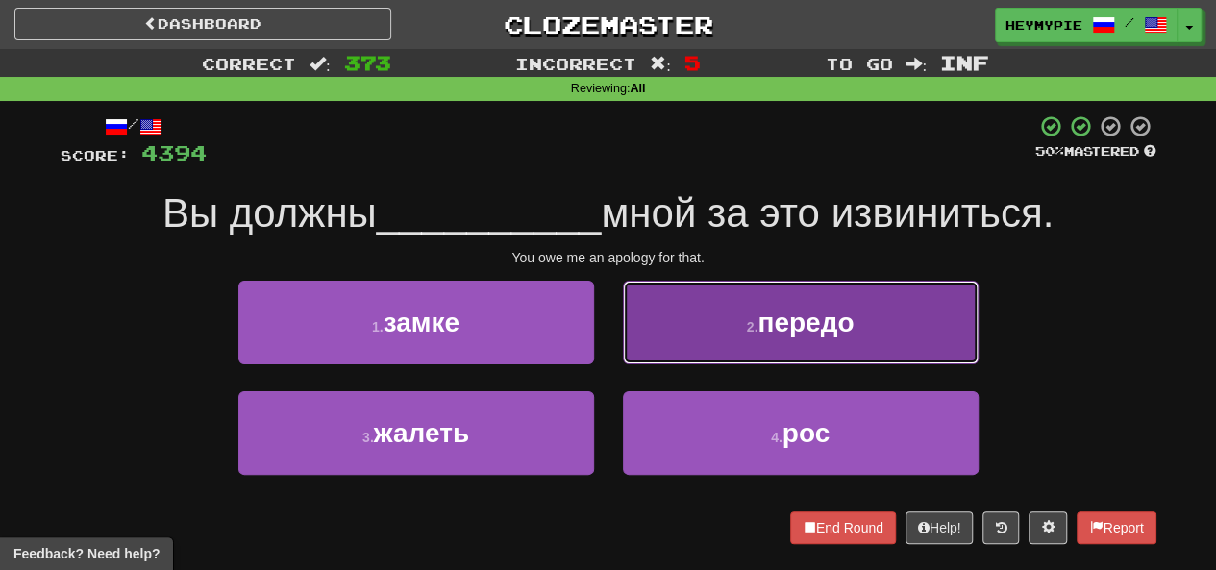
click at [610, 321] on button "2 . передо" at bounding box center [801, 323] width 356 height 84
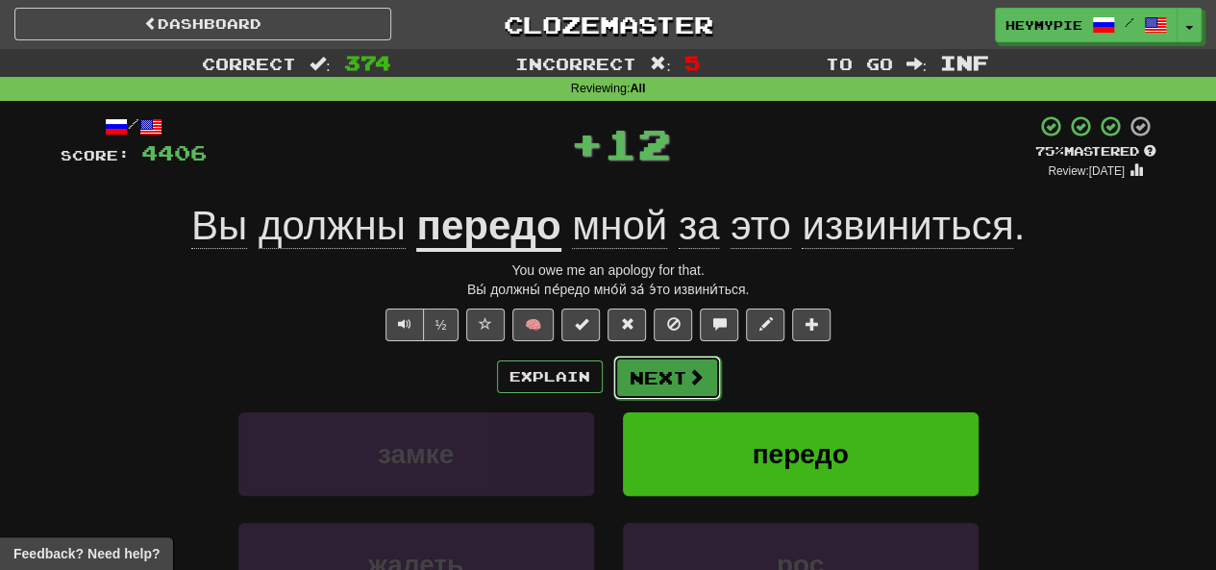
click at [610, 387] on button "Next" at bounding box center [667, 378] width 108 height 44
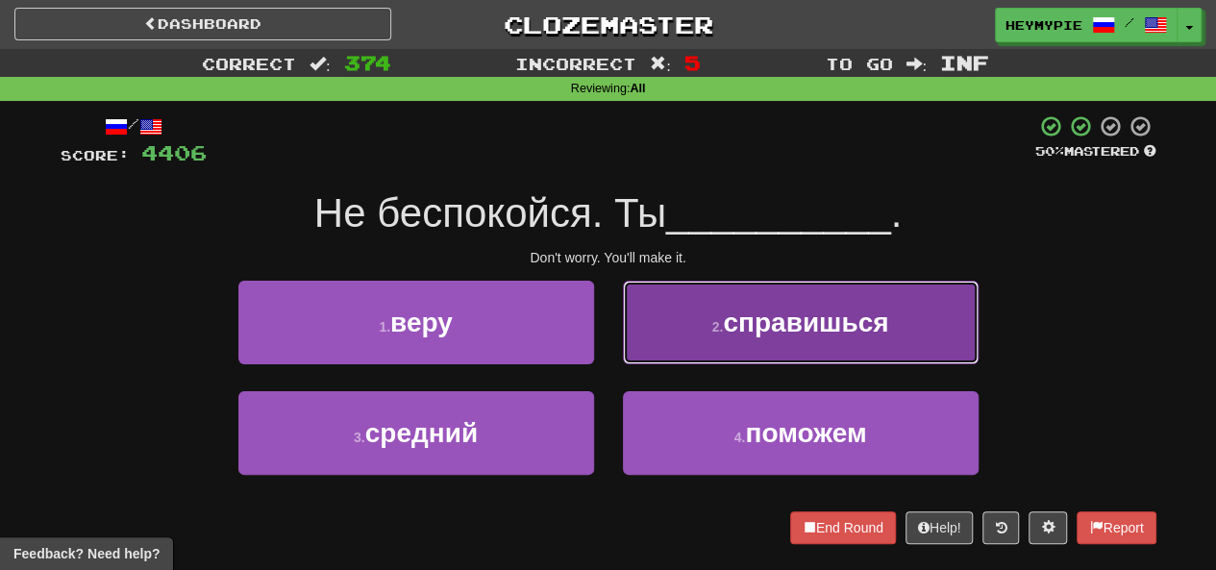
click at [610, 320] on span "справишься" at bounding box center [805, 323] width 165 height 30
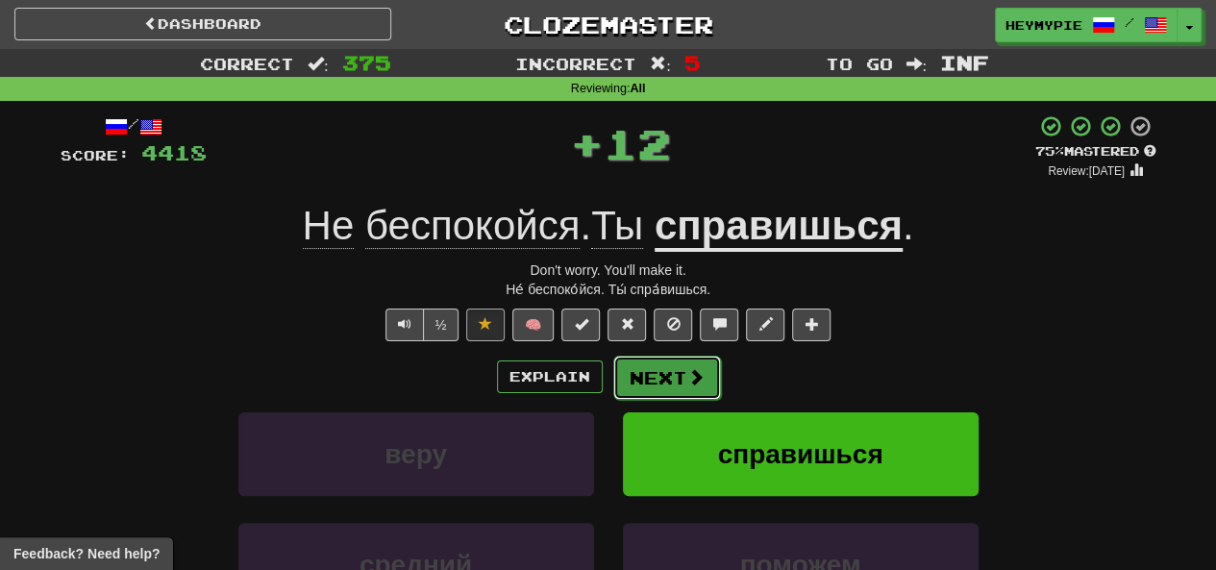
click at [610, 379] on button "Next" at bounding box center [667, 378] width 108 height 44
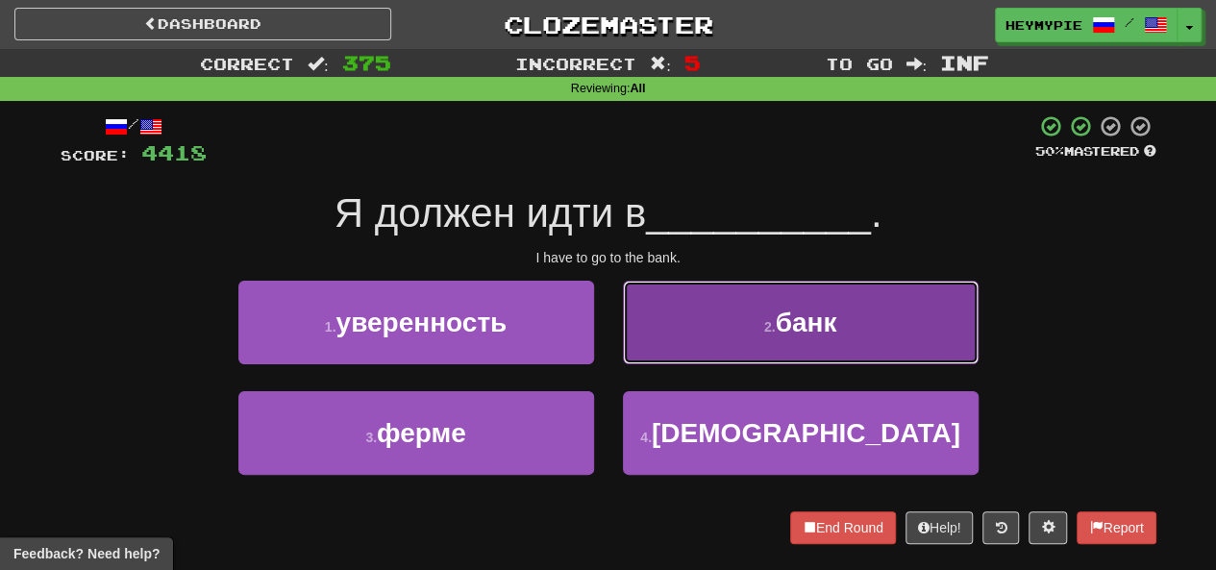
click at [610, 310] on button "2 . банк" at bounding box center [801, 323] width 356 height 84
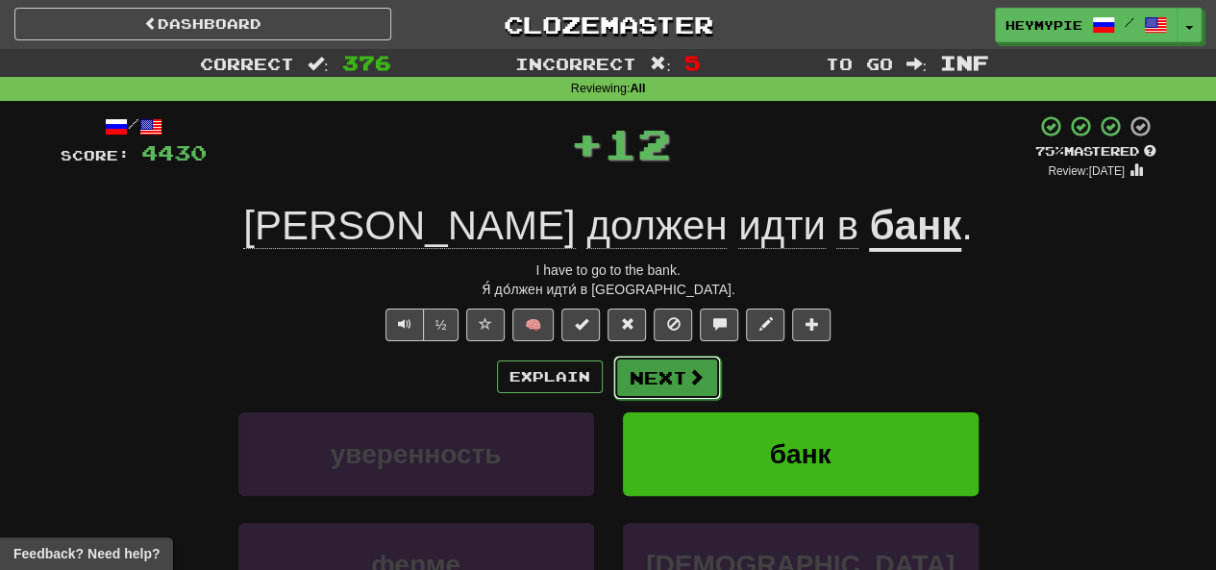
click at [610, 371] on button "Next" at bounding box center [667, 378] width 108 height 44
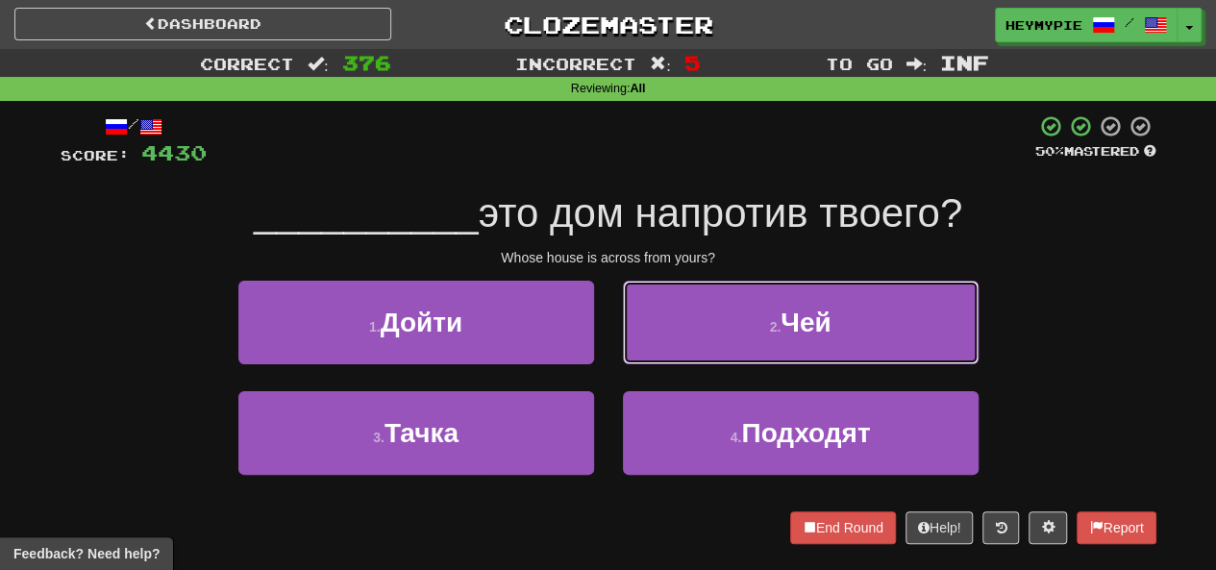
click at [610, 313] on button "2 . Чей" at bounding box center [801, 323] width 356 height 84
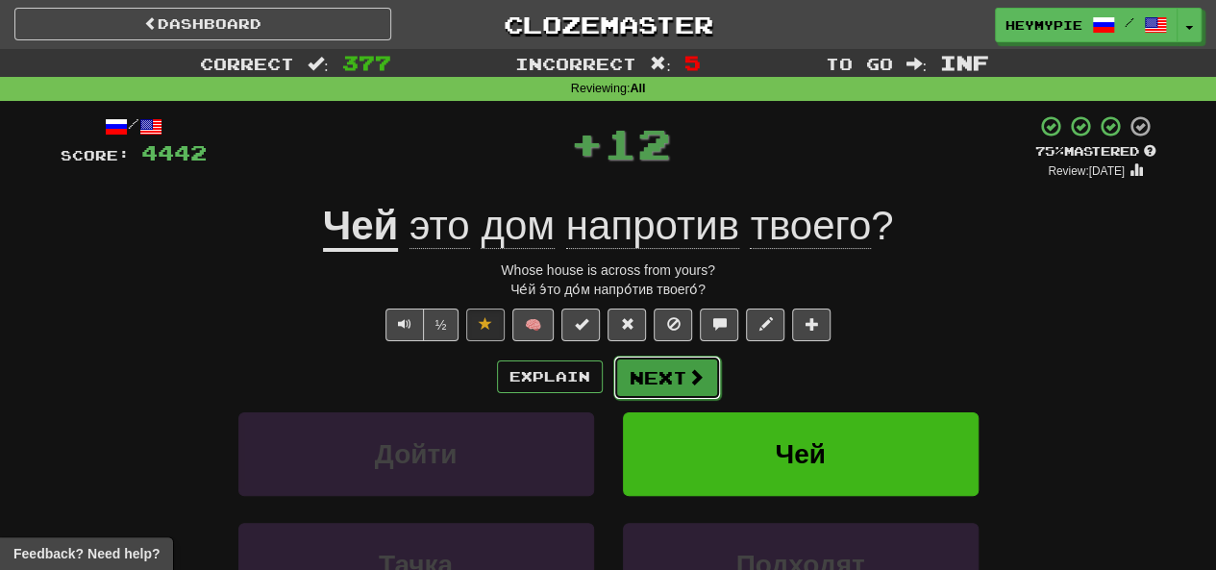
click at [610, 376] on button "Next" at bounding box center [667, 378] width 108 height 44
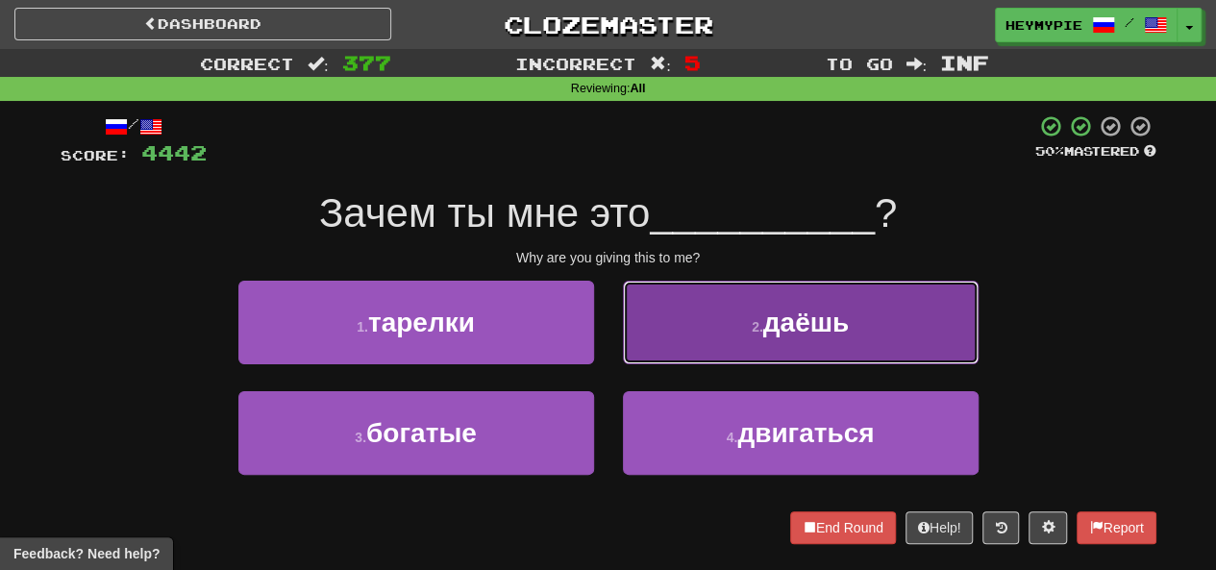
click at [610, 328] on button "2 . даёшь" at bounding box center [801, 323] width 356 height 84
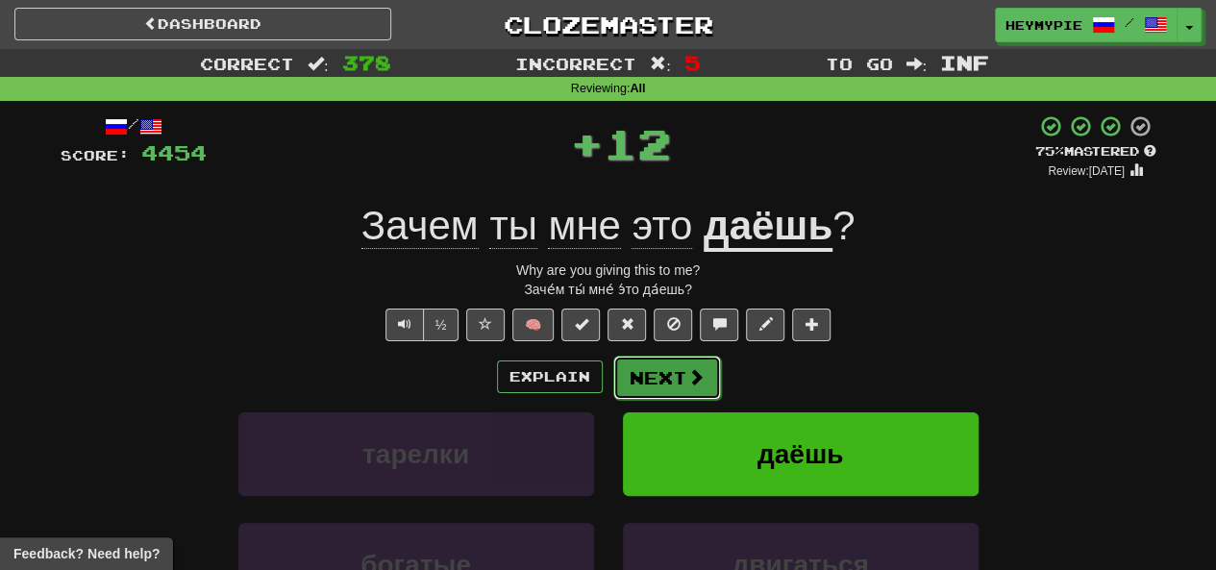
click at [610, 370] on button "Next" at bounding box center [667, 378] width 108 height 44
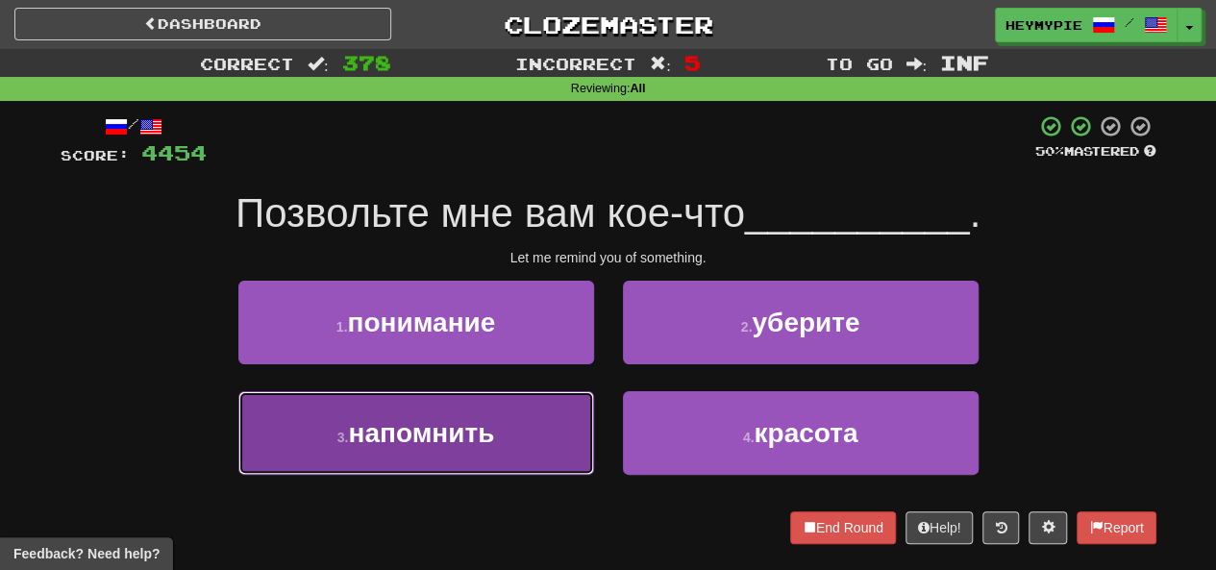
click at [468, 439] on span "напомнить" at bounding box center [421, 433] width 146 height 30
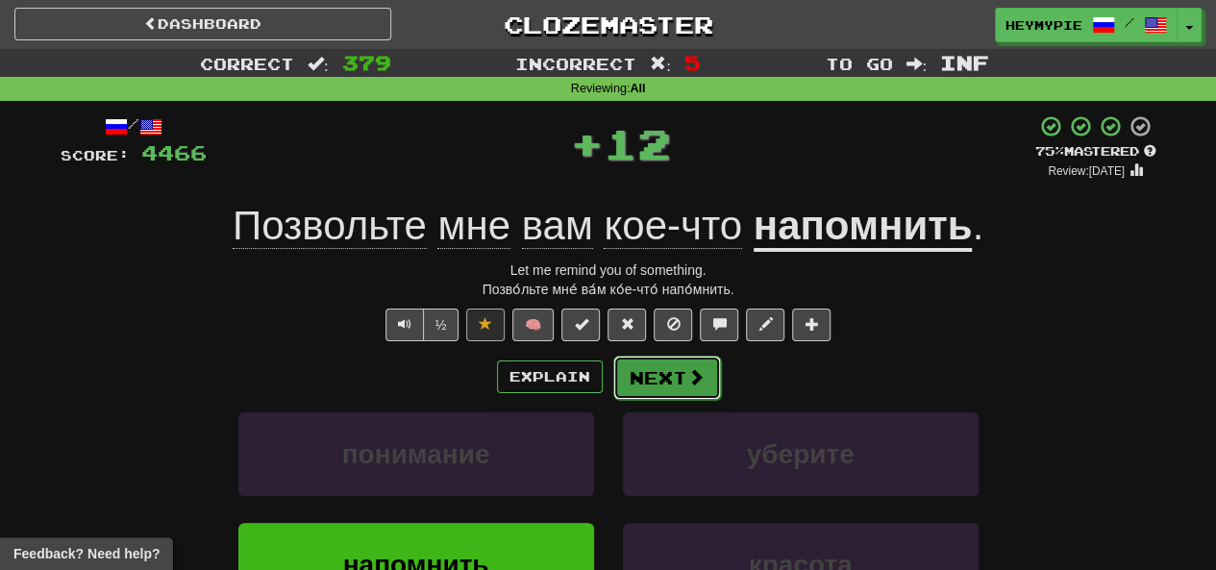
click at [610, 375] on button "Next" at bounding box center [667, 378] width 108 height 44
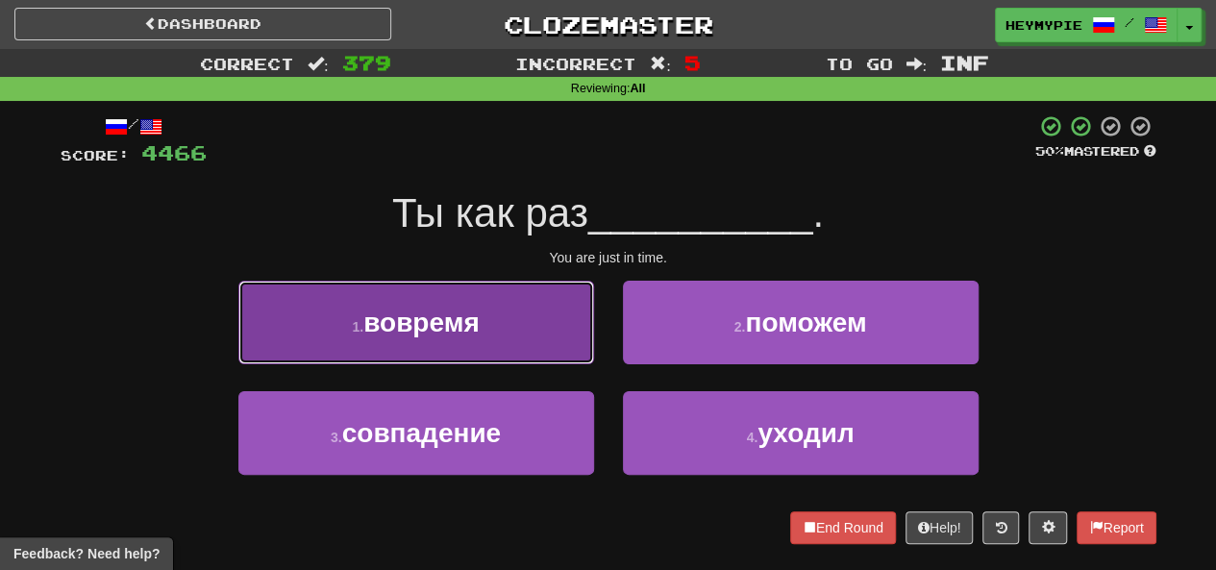
click at [475, 338] on button "1 . вовремя" at bounding box center [416, 323] width 356 height 84
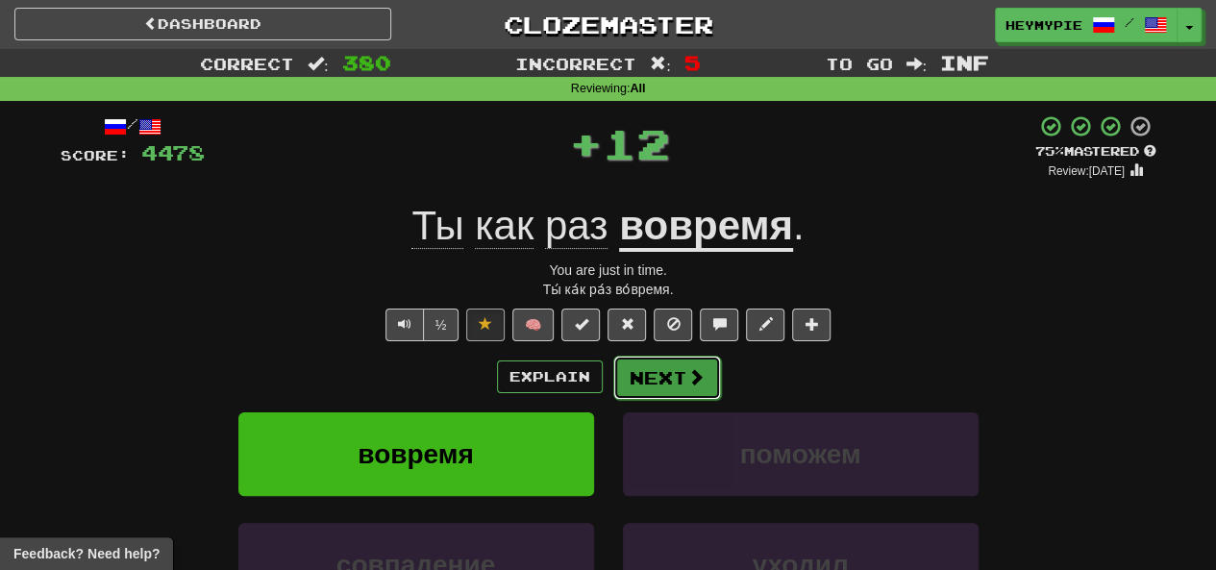
click at [610, 386] on button "Next" at bounding box center [667, 378] width 108 height 44
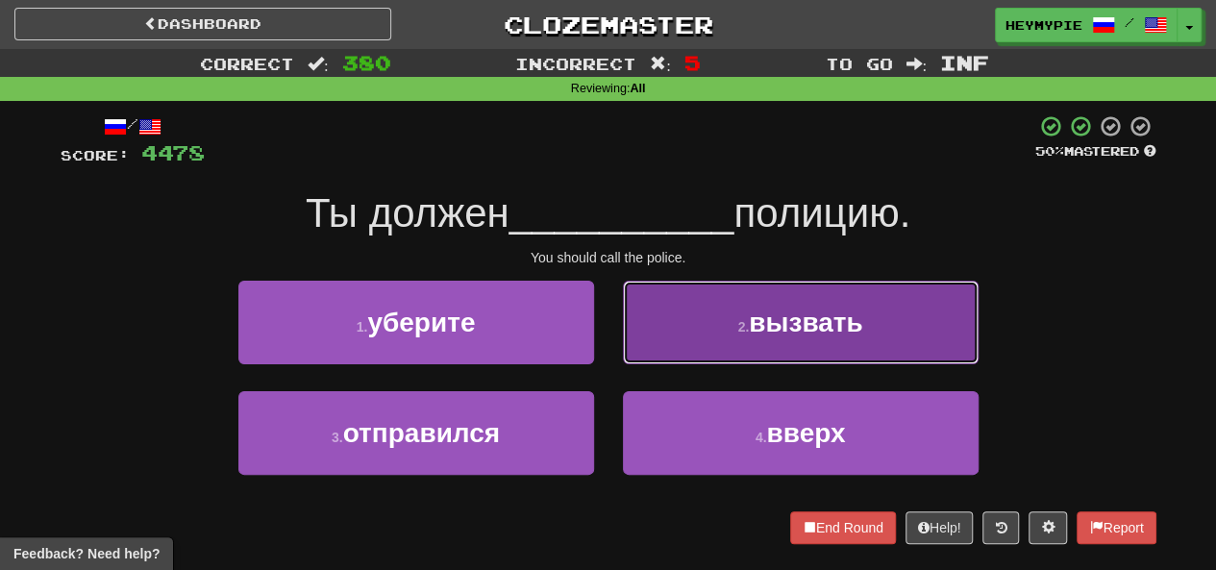
click at [610, 336] on button "2 . вызвать" at bounding box center [801, 323] width 356 height 84
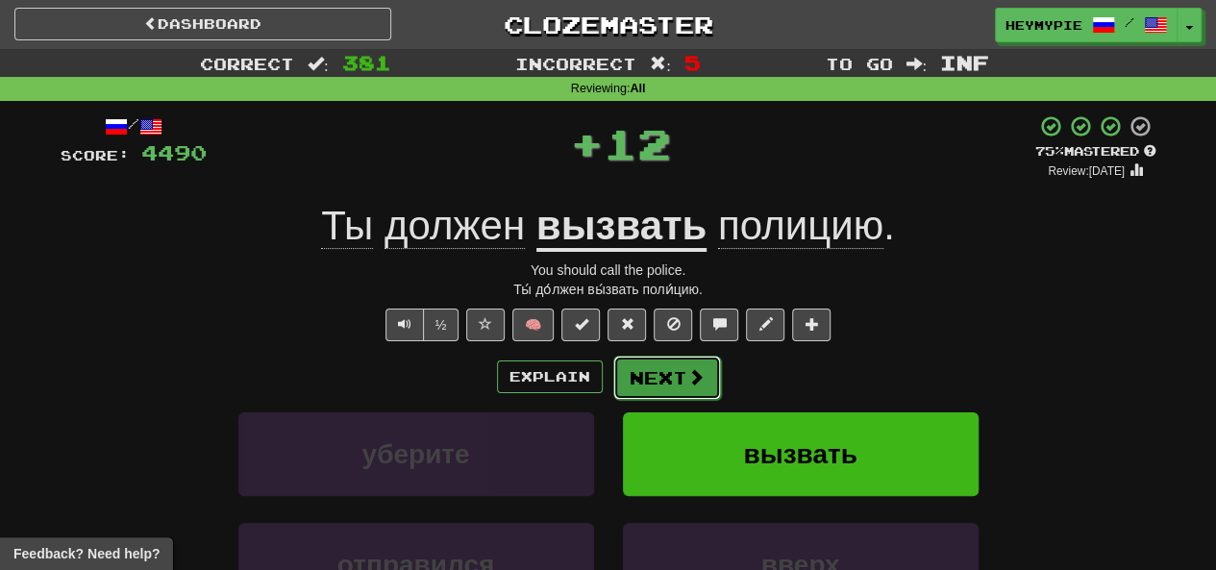
click at [610, 384] on button "Next" at bounding box center [667, 378] width 108 height 44
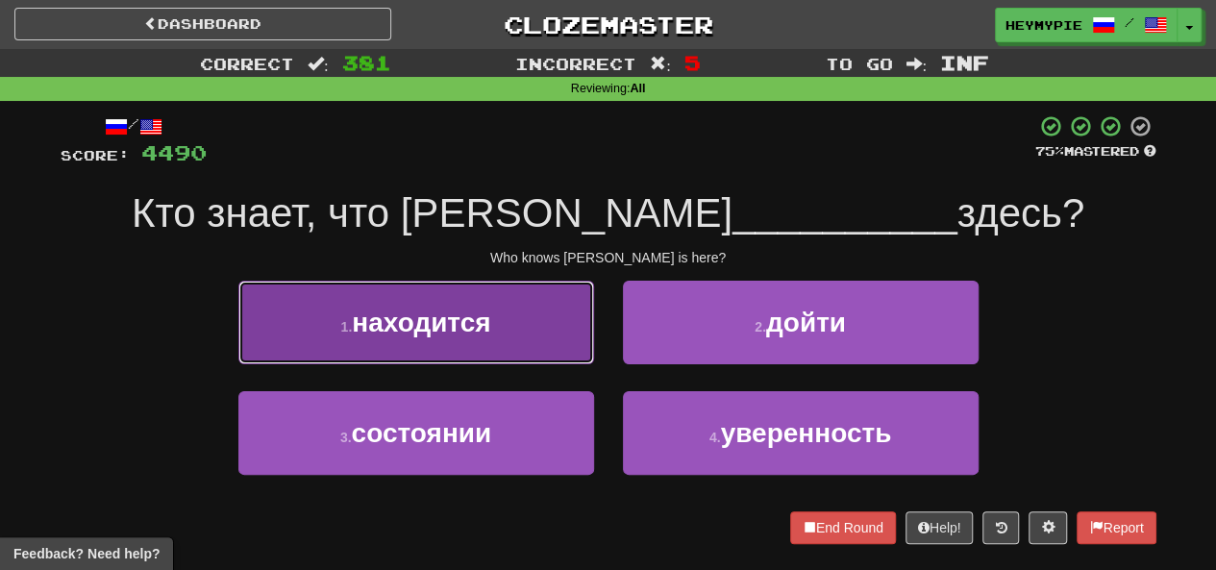
click at [527, 330] on button "1 . находится" at bounding box center [416, 323] width 356 height 84
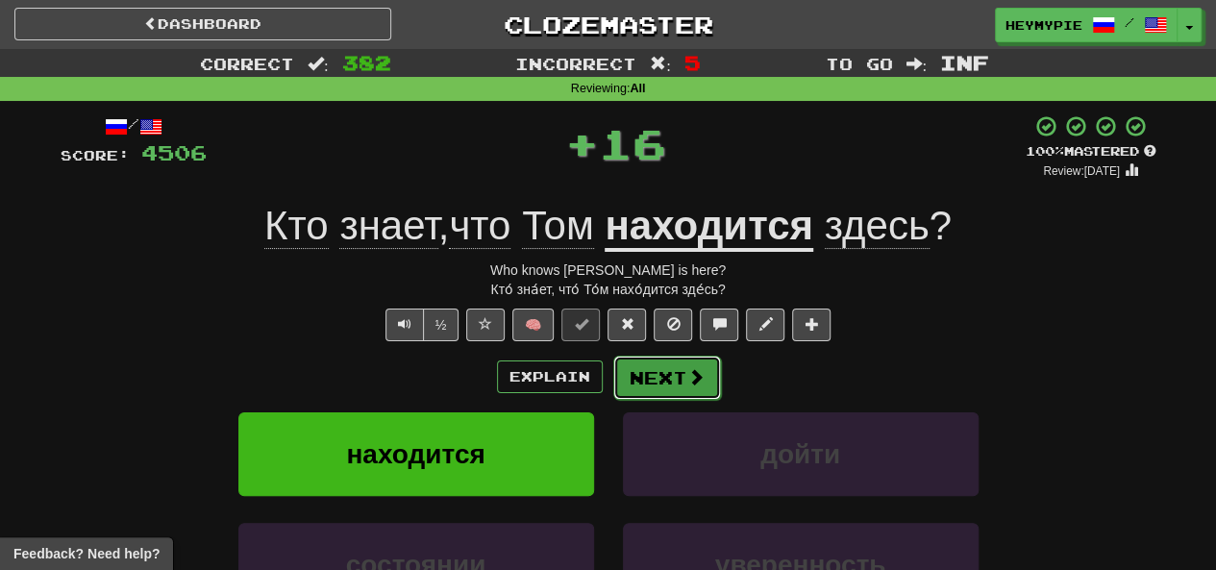
click at [610, 380] on button "Next" at bounding box center [667, 378] width 108 height 44
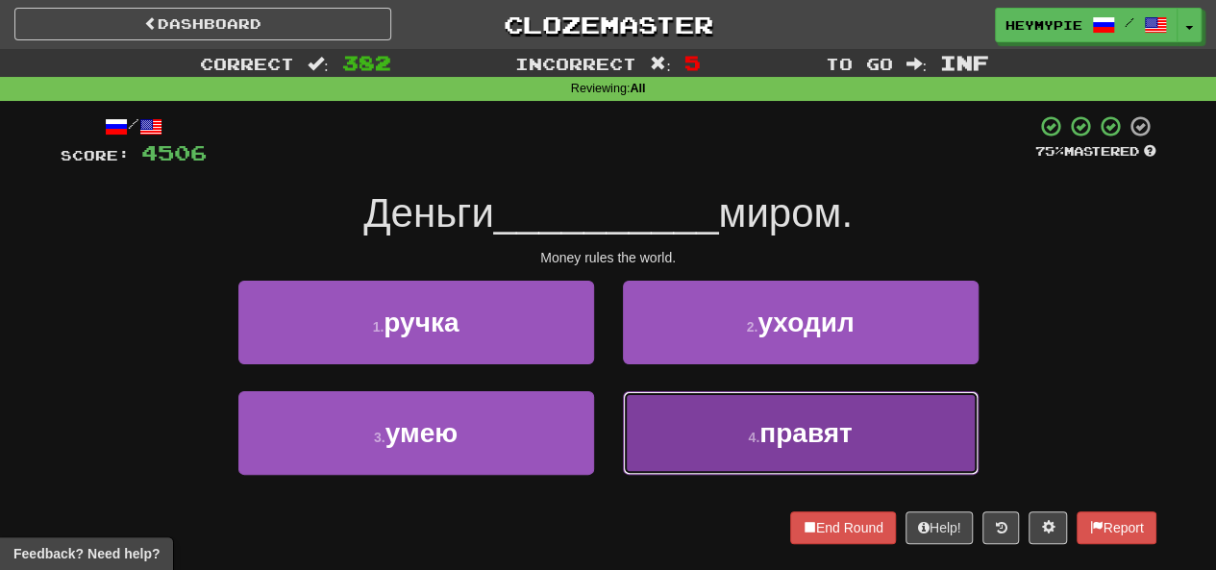
click at [610, 432] on button "4 . правят" at bounding box center [801, 433] width 356 height 84
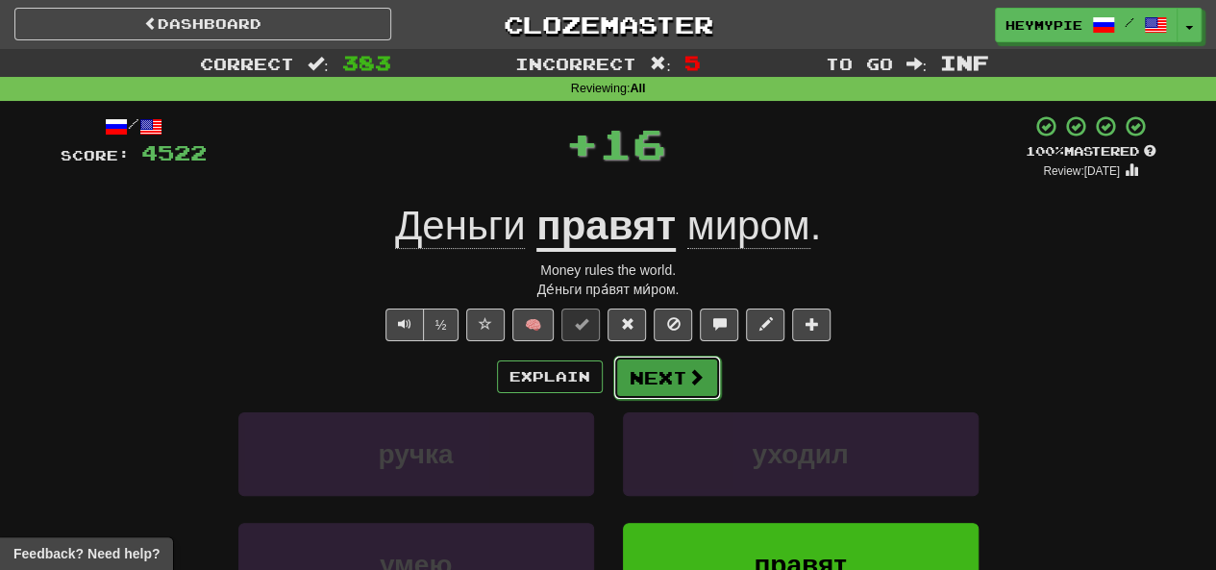
click at [610, 384] on button "Next" at bounding box center [667, 378] width 108 height 44
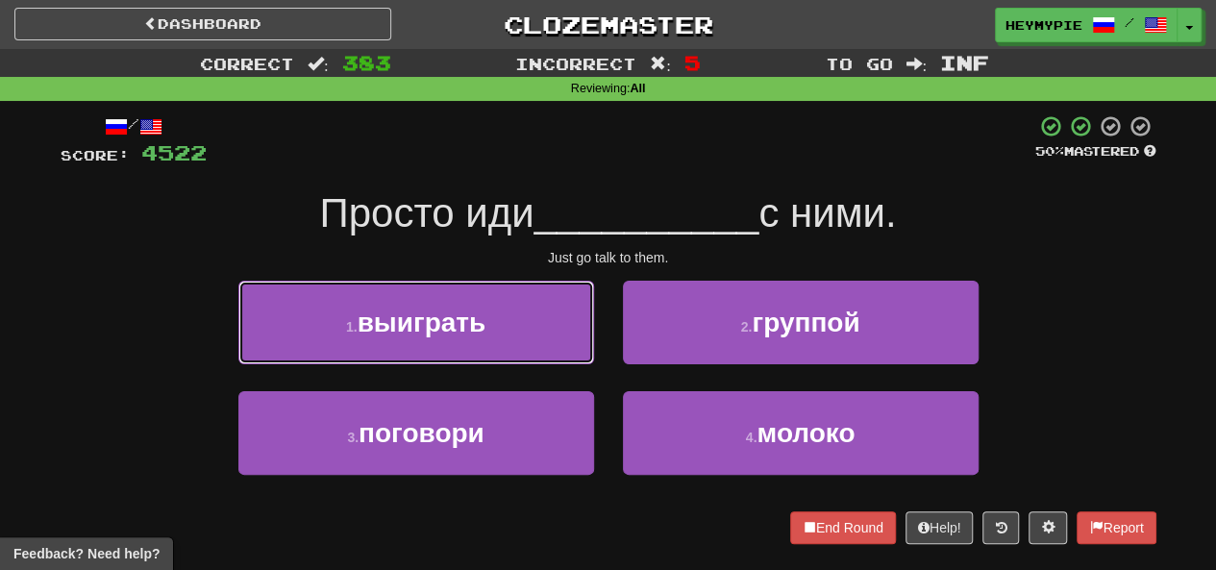
click at [514, 345] on button "1 . выиграть" at bounding box center [416, 323] width 356 height 84
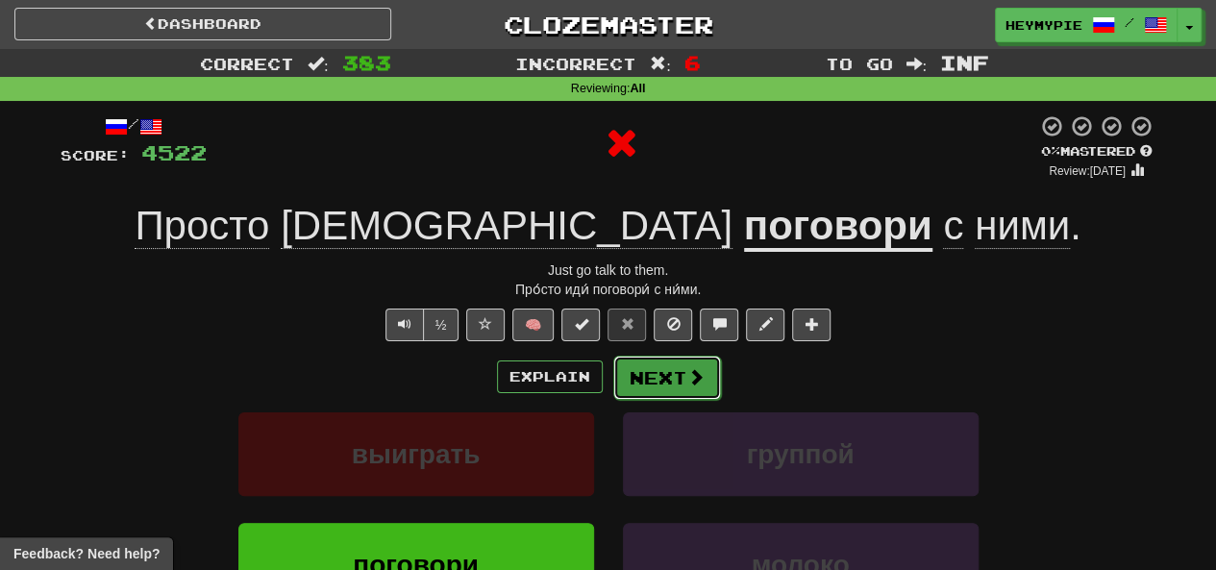
click at [610, 391] on button "Next" at bounding box center [667, 378] width 108 height 44
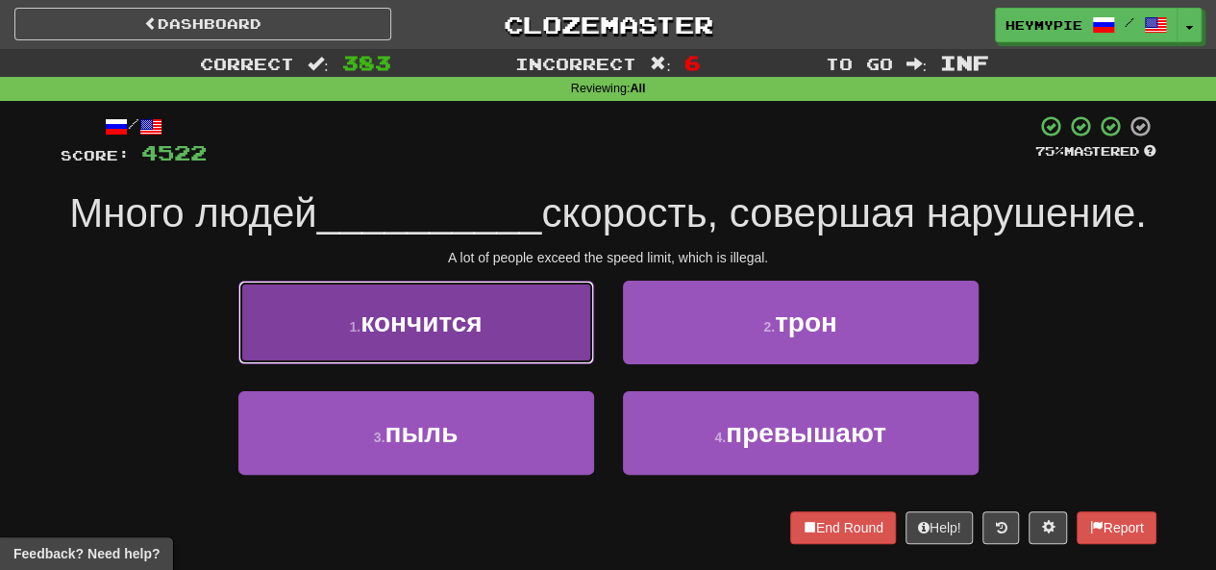
click at [516, 364] on button "1 . кончится" at bounding box center [416, 323] width 356 height 84
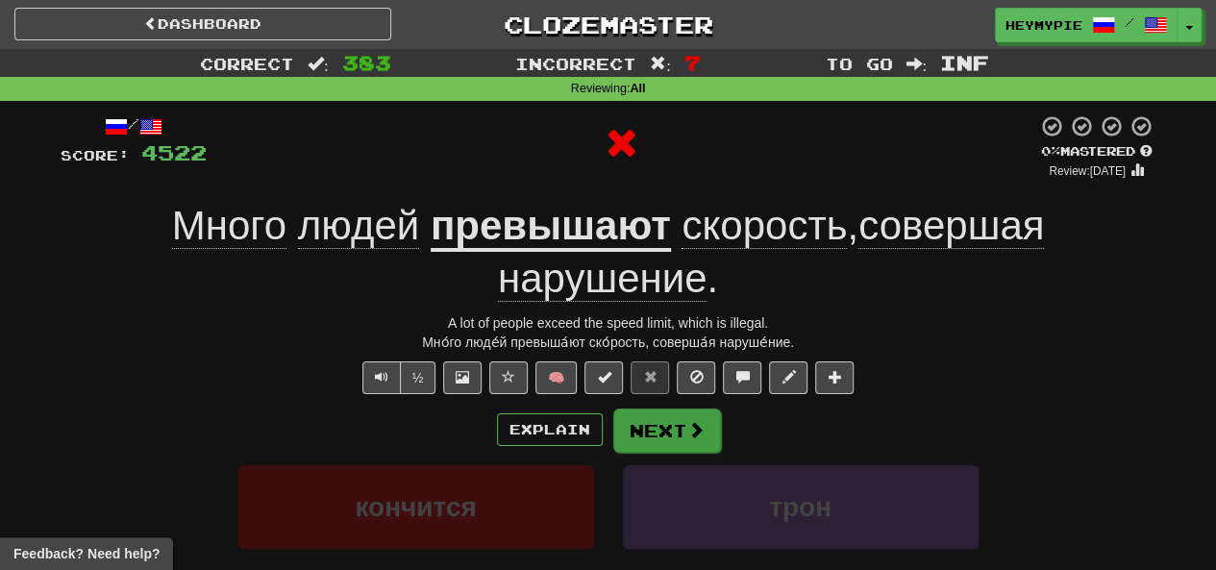
click at [610, 426] on div "Explain Next" at bounding box center [609, 430] width 1096 height 44
click at [610, 428] on button "Next" at bounding box center [667, 431] width 108 height 44
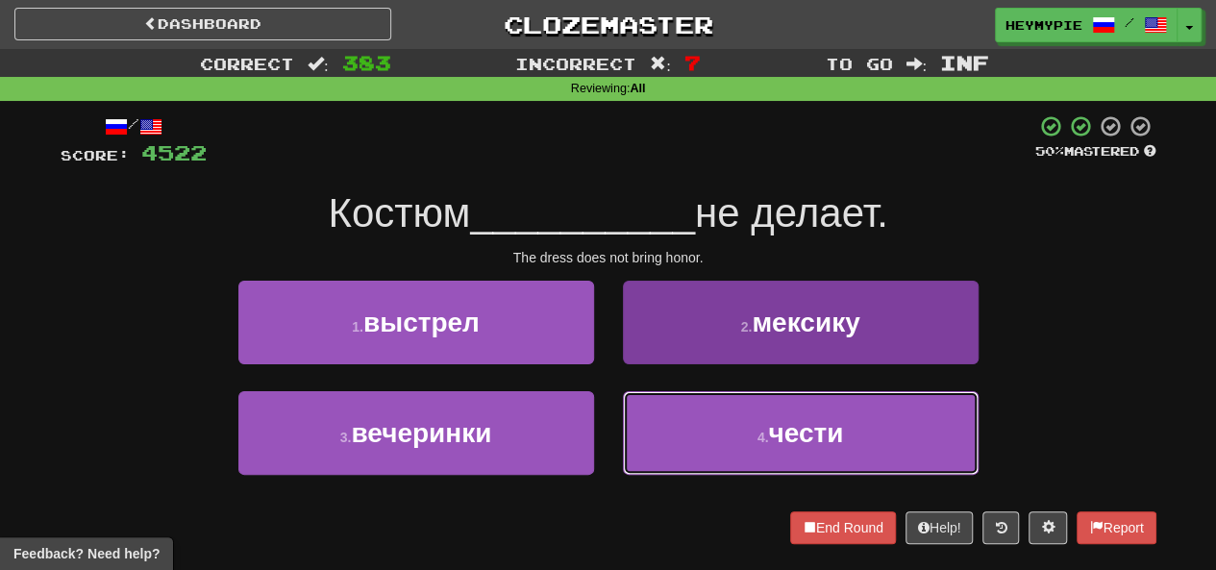
click at [610, 422] on button "4 . чести" at bounding box center [801, 433] width 356 height 84
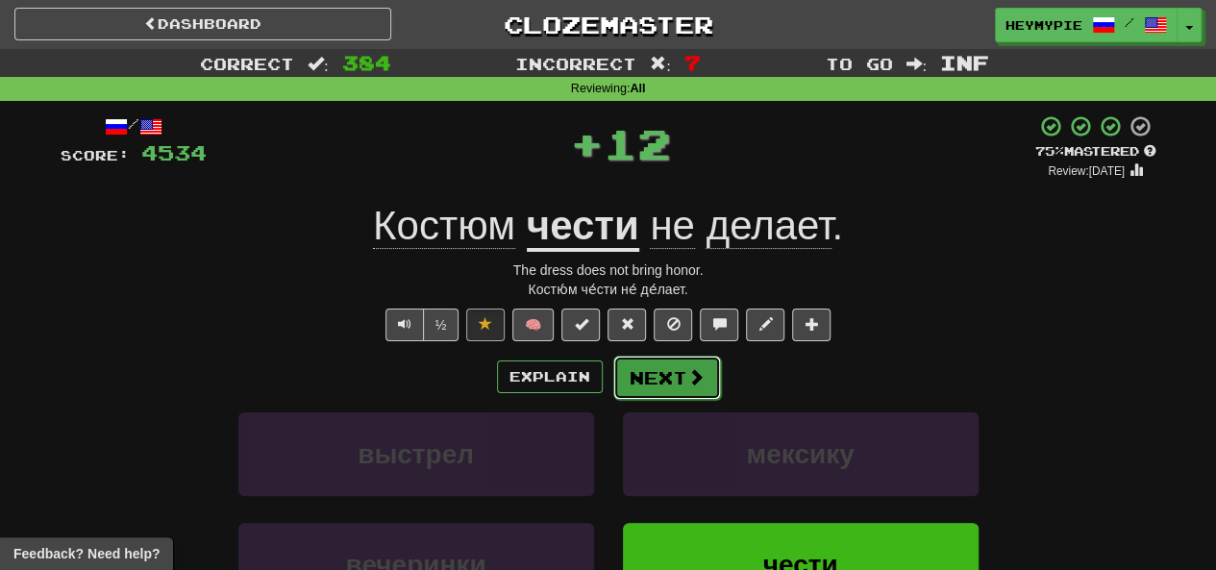
click at [610, 385] on button "Next" at bounding box center [667, 378] width 108 height 44
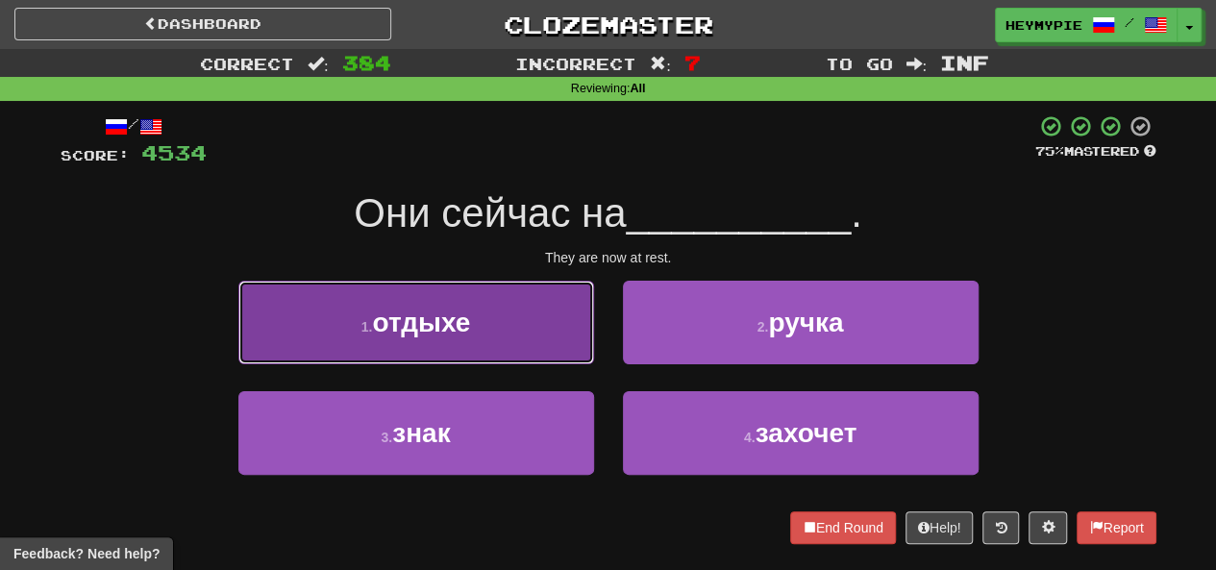
click at [525, 347] on button "1 . отдыхе" at bounding box center [416, 323] width 356 height 84
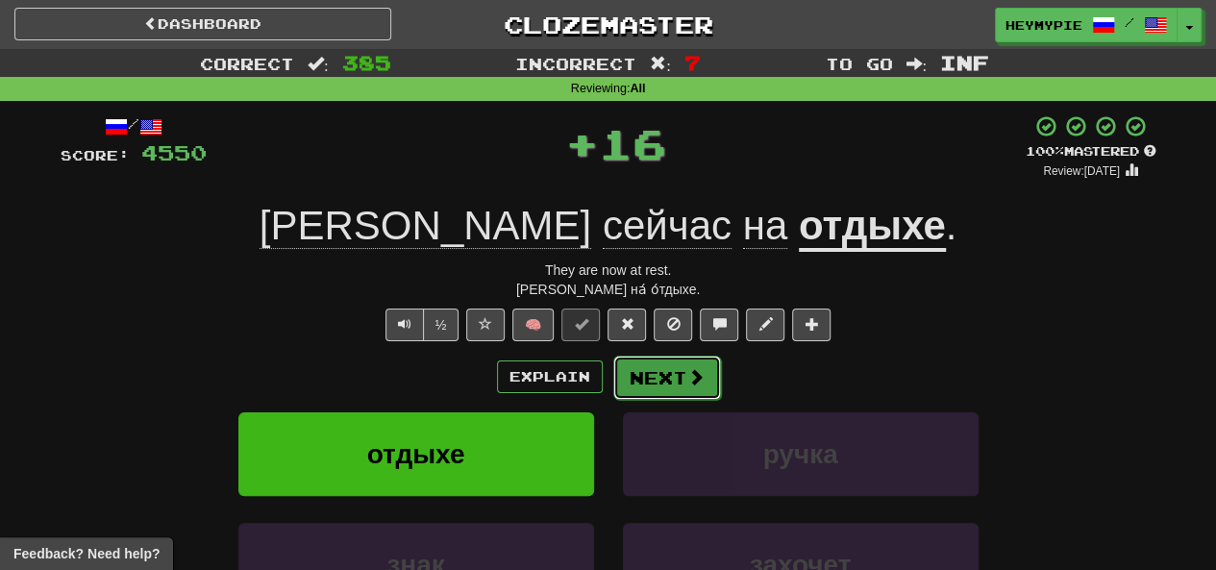
click at [610, 386] on button "Next" at bounding box center [667, 378] width 108 height 44
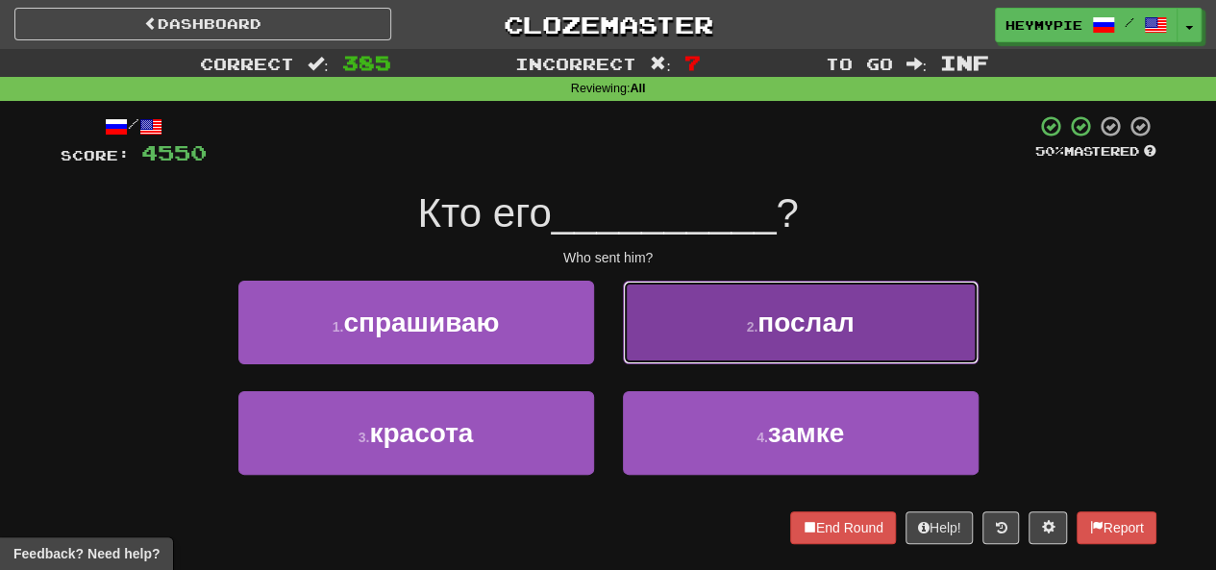
click at [610, 332] on button "2 . послал" at bounding box center [801, 323] width 356 height 84
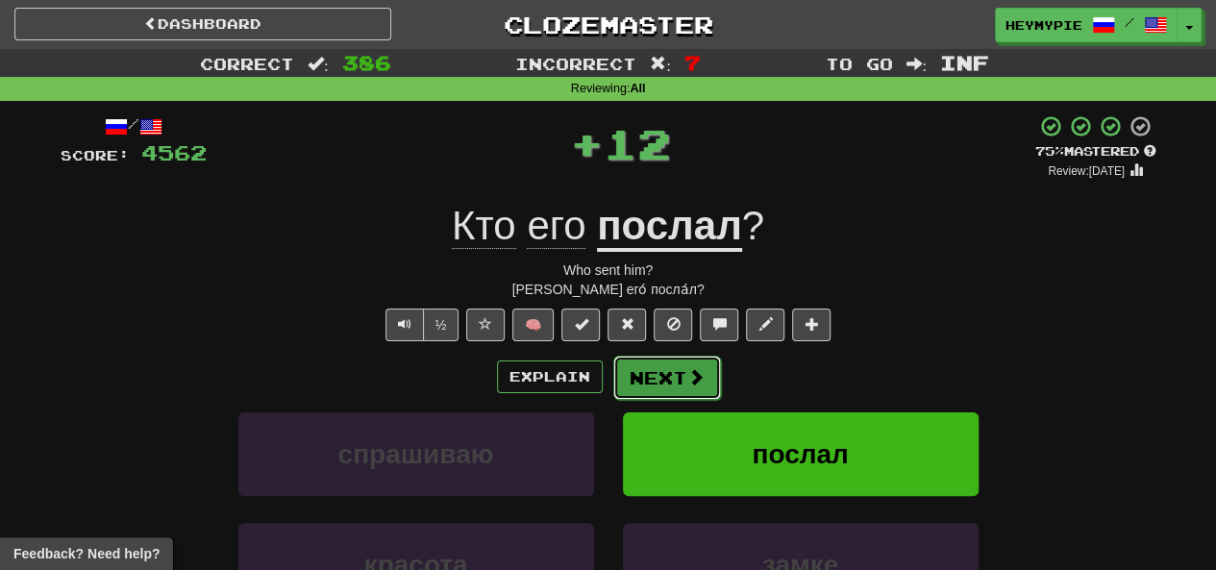
click at [610, 384] on button "Next" at bounding box center [667, 378] width 108 height 44
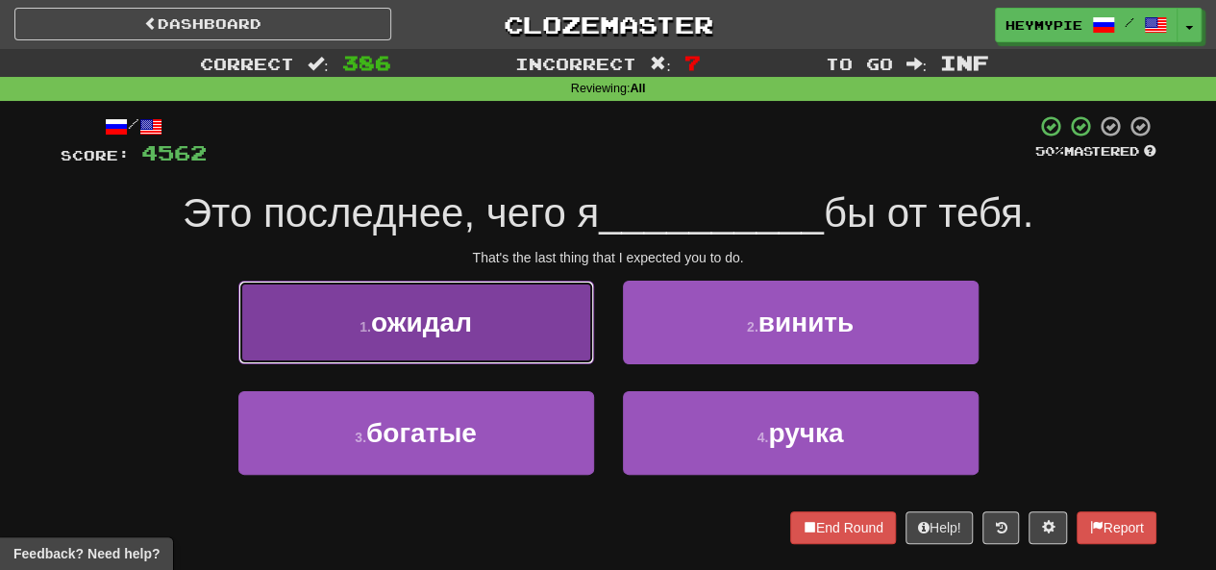
click at [510, 332] on button "1 . ожидал" at bounding box center [416, 323] width 356 height 84
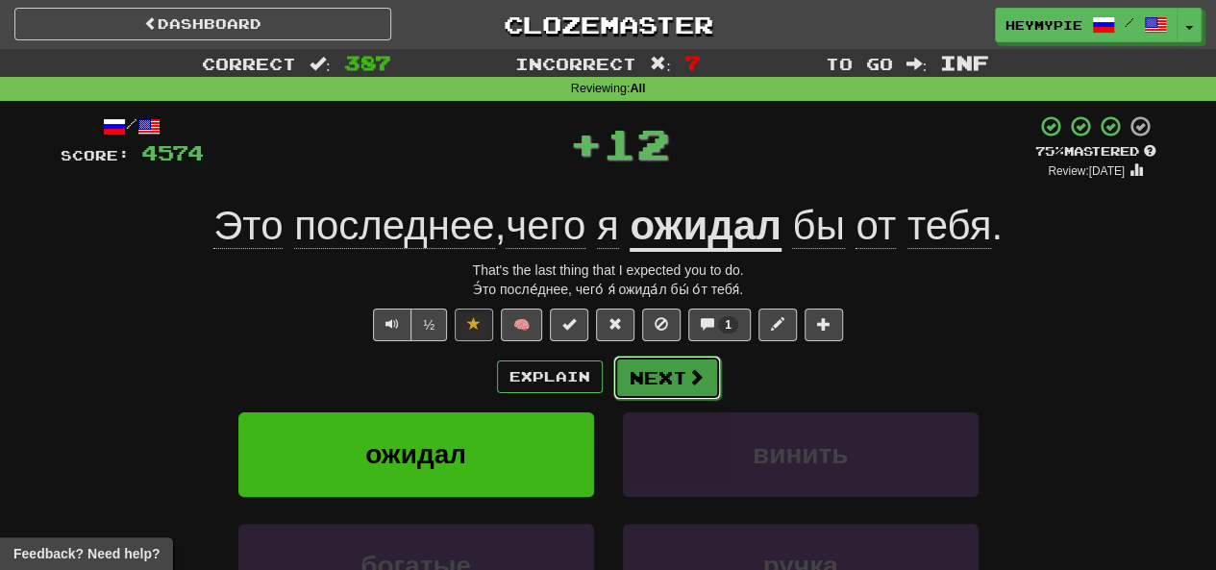
click at [610, 396] on button "Next" at bounding box center [667, 378] width 108 height 44
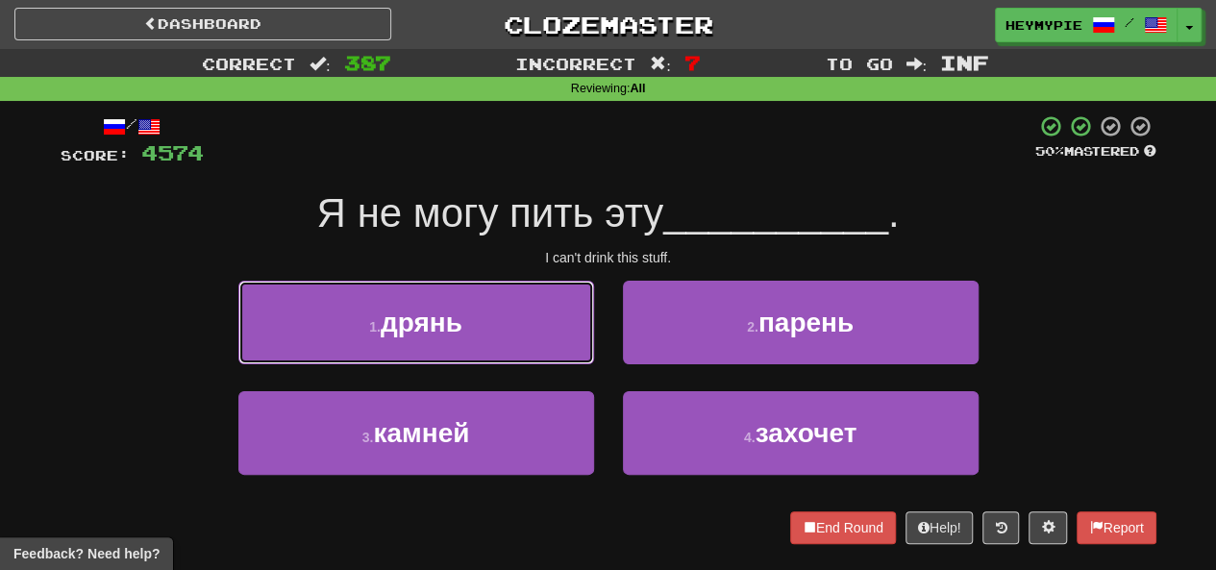
click at [499, 300] on button "1 . дрянь" at bounding box center [416, 323] width 356 height 84
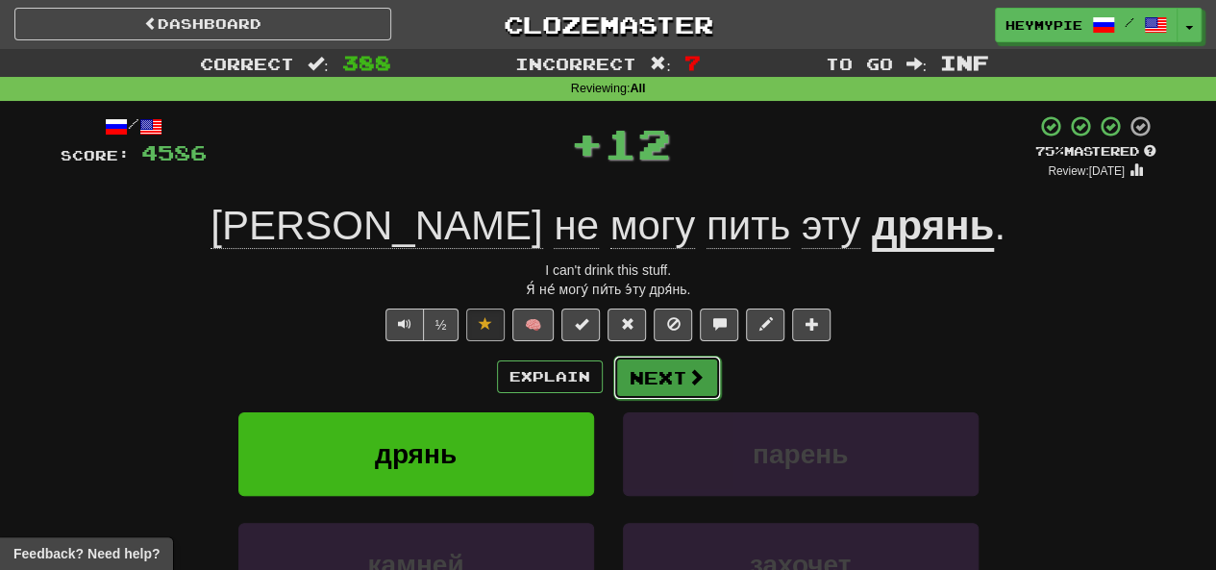
click at [610, 370] on button "Next" at bounding box center [667, 378] width 108 height 44
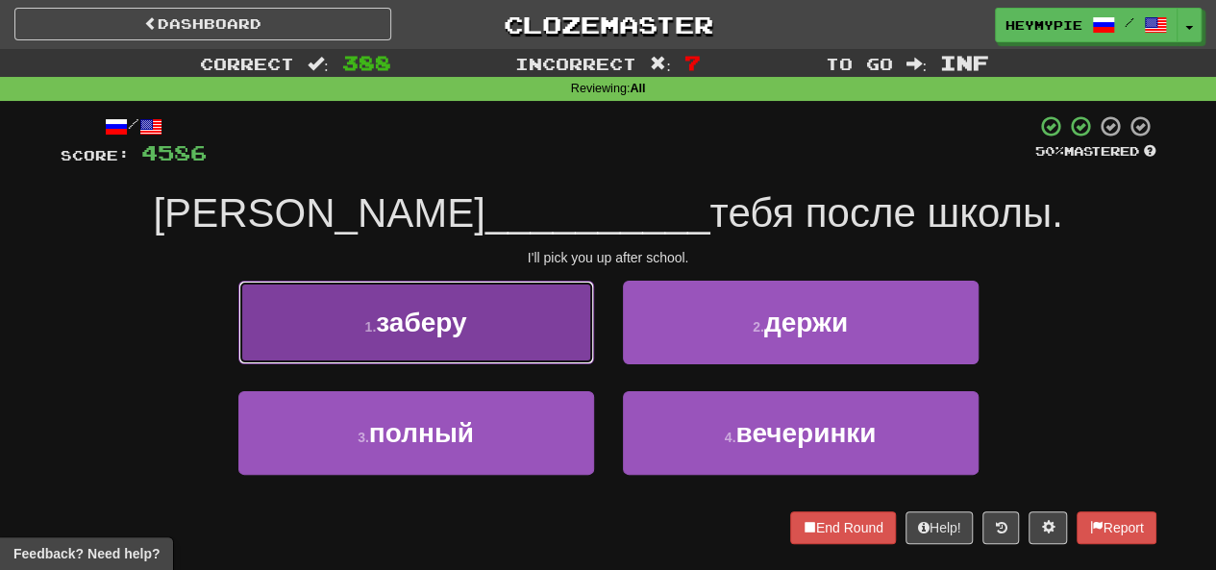
click at [486, 311] on button "1 . заберу" at bounding box center [416, 323] width 356 height 84
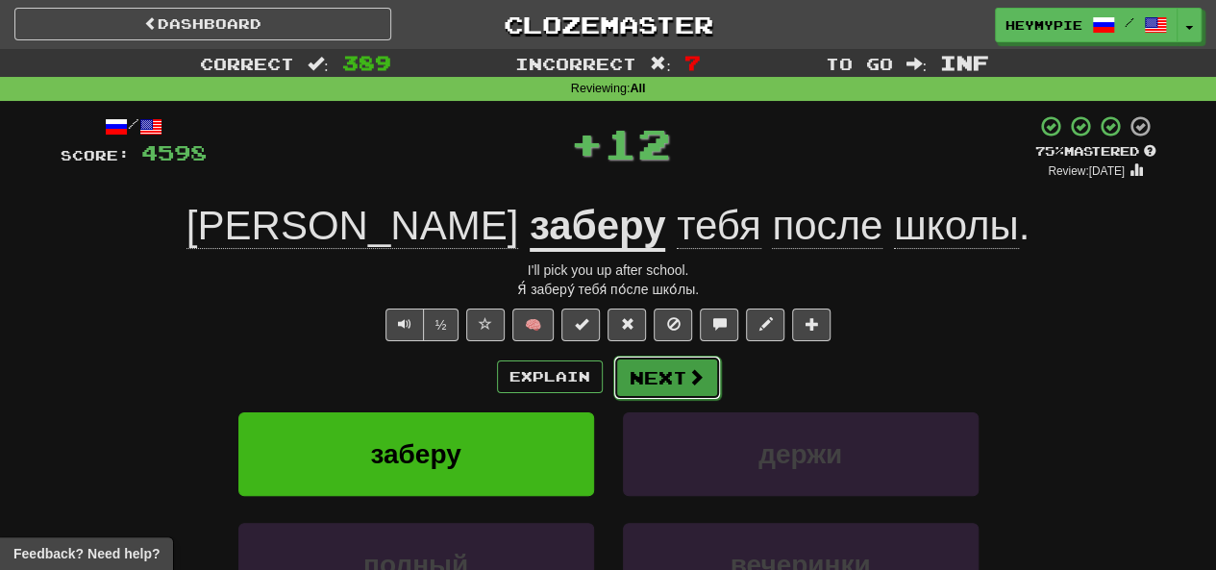
click at [610, 381] on button "Next" at bounding box center [667, 378] width 108 height 44
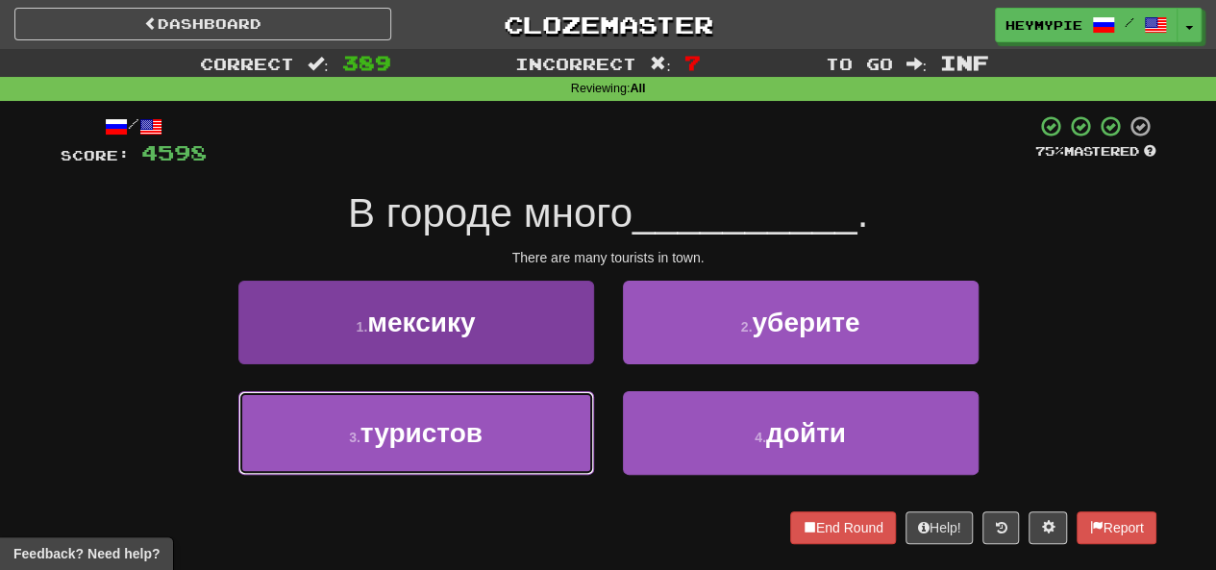
click at [550, 430] on button "3 . туристов" at bounding box center [416, 433] width 356 height 84
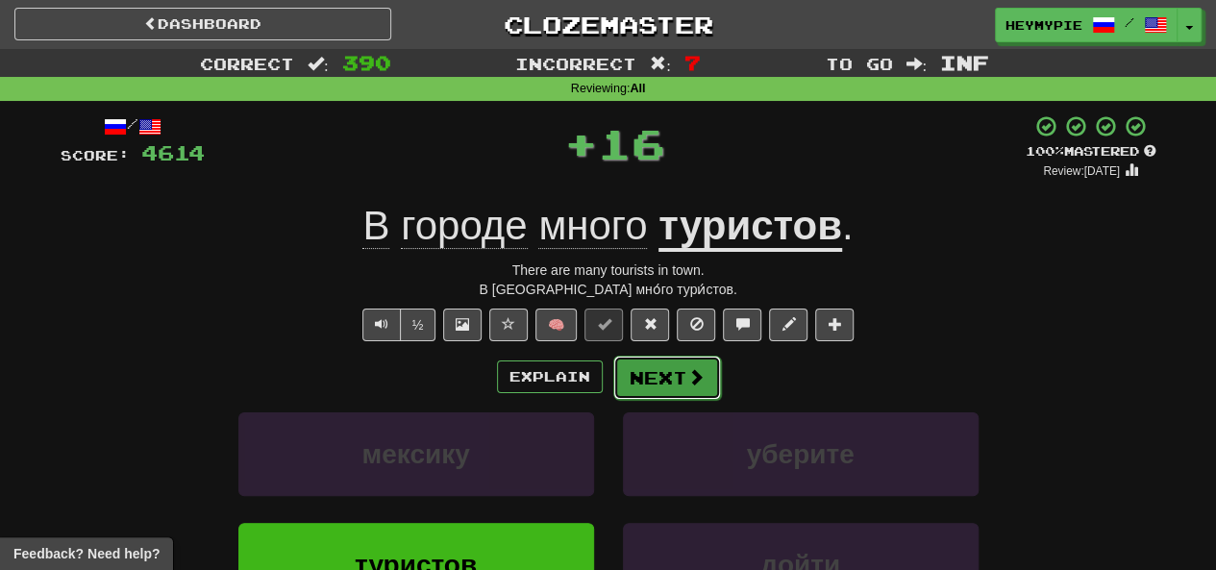
click at [610, 376] on button "Next" at bounding box center [667, 378] width 108 height 44
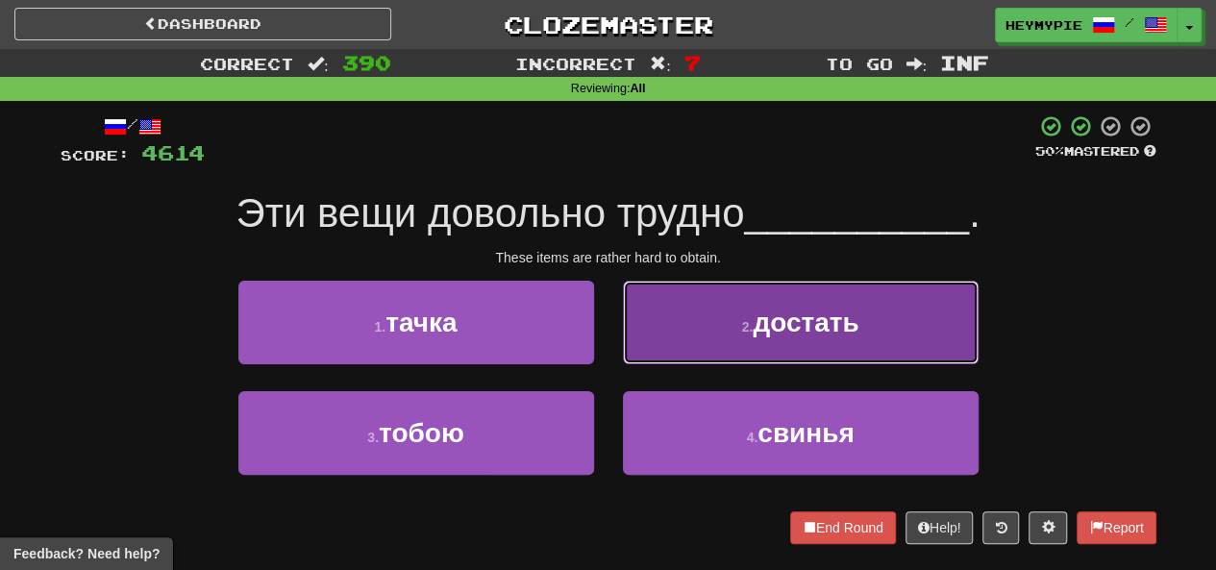
click at [610, 330] on button "2 . достать" at bounding box center [801, 323] width 356 height 84
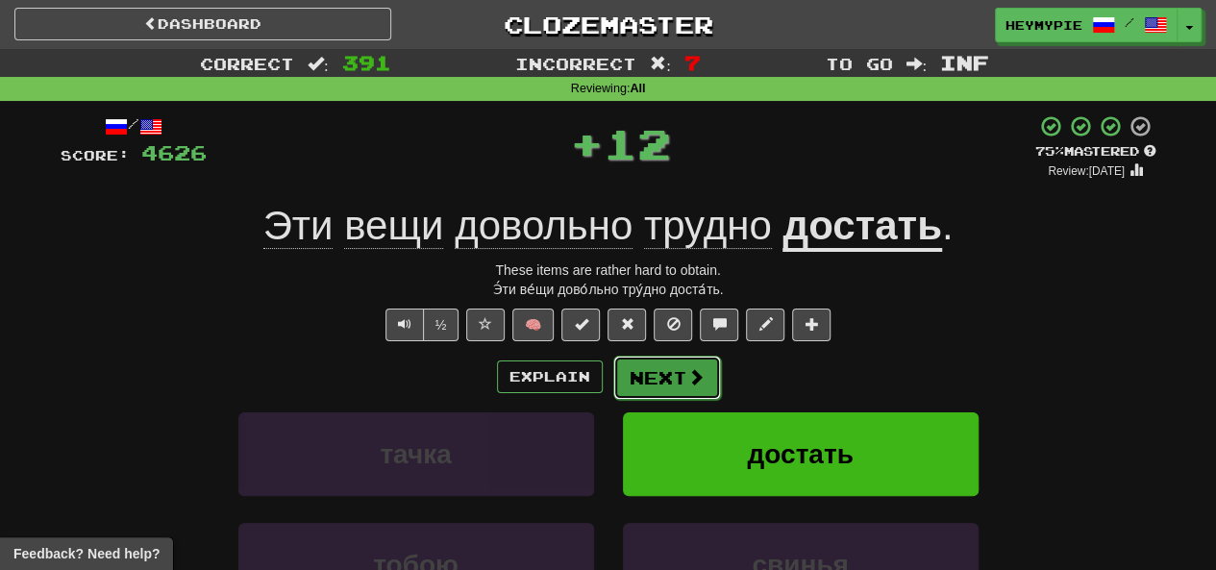
click at [610, 381] on button "Next" at bounding box center [667, 378] width 108 height 44
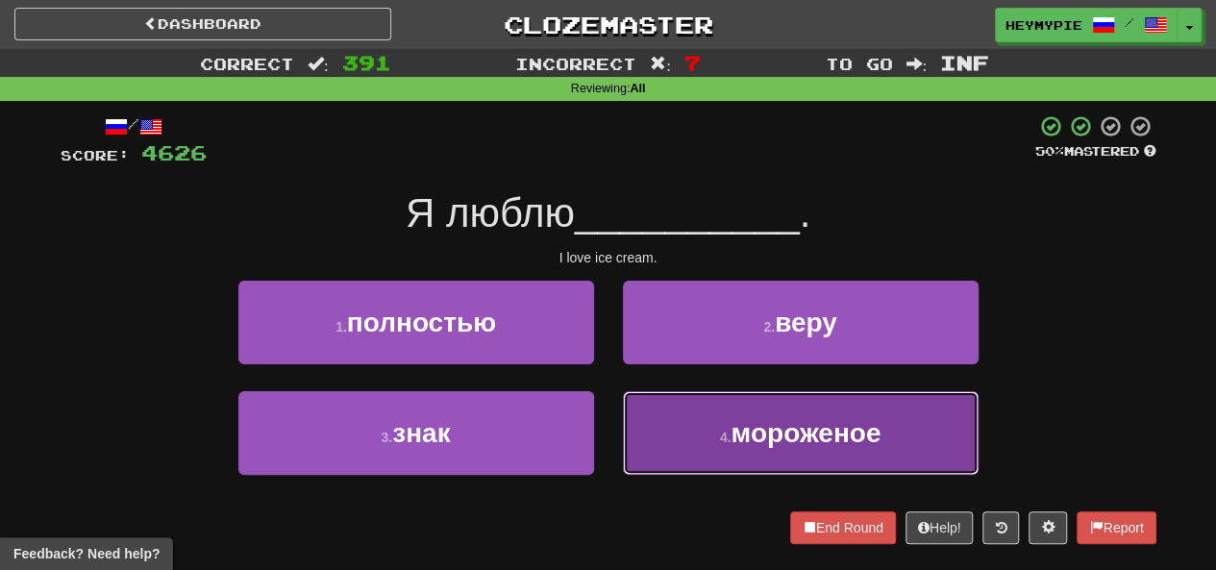
click at [610, 432] on button "4 . мороженое" at bounding box center [801, 433] width 356 height 84
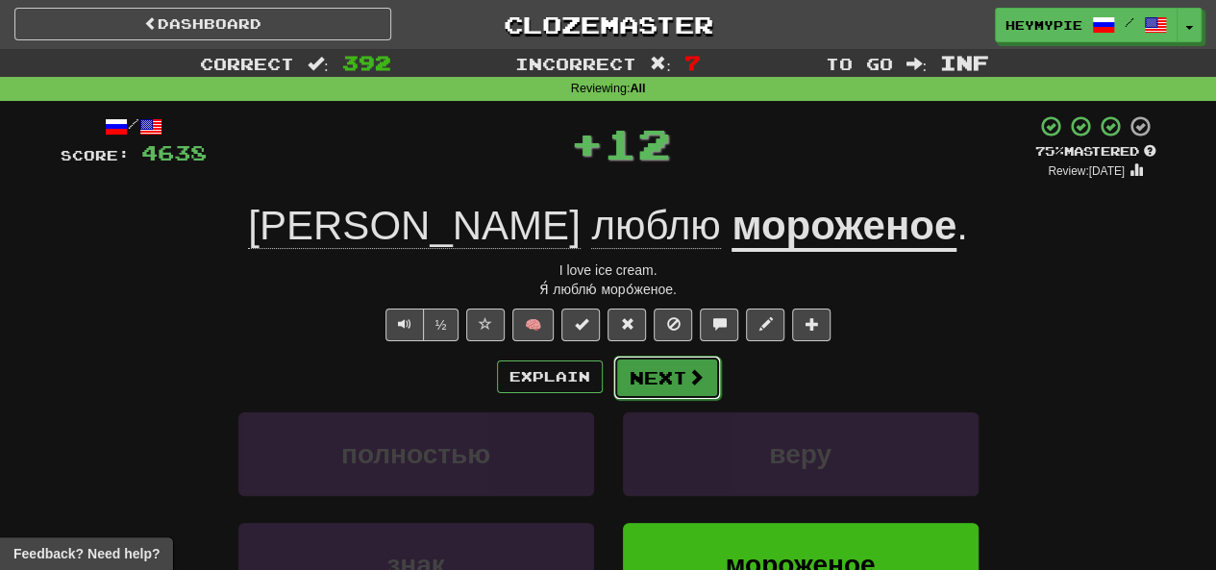
click at [610, 395] on button "Next" at bounding box center [667, 378] width 108 height 44
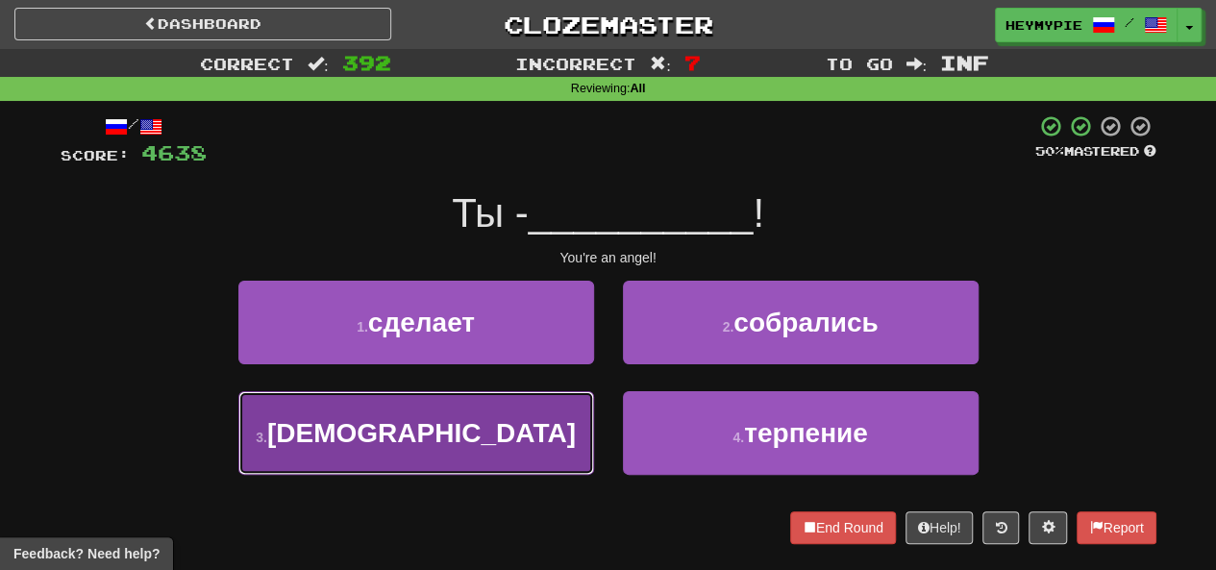
click at [467, 441] on button "3 . ангел" at bounding box center [416, 433] width 356 height 84
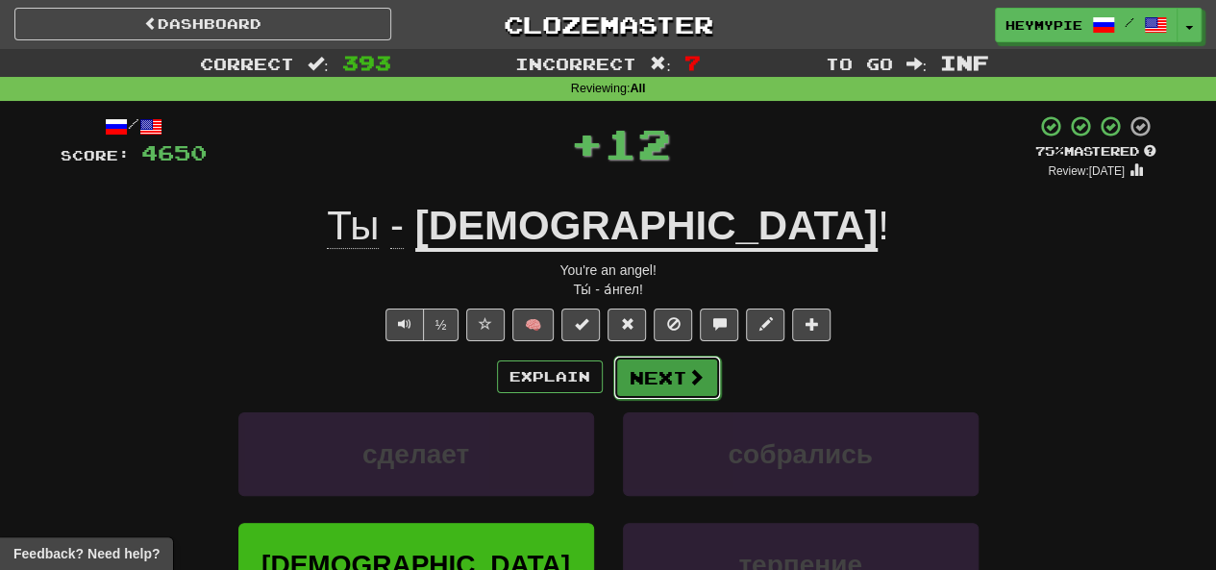
click at [610, 374] on button "Next" at bounding box center [667, 378] width 108 height 44
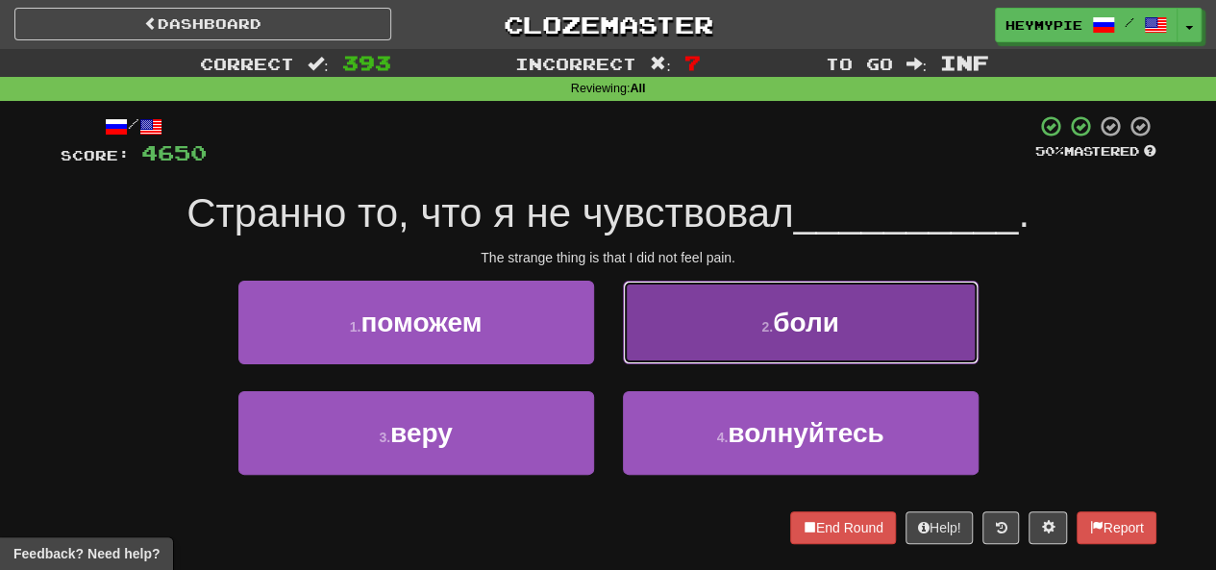
click at [610, 315] on button "2 . боли" at bounding box center [801, 323] width 356 height 84
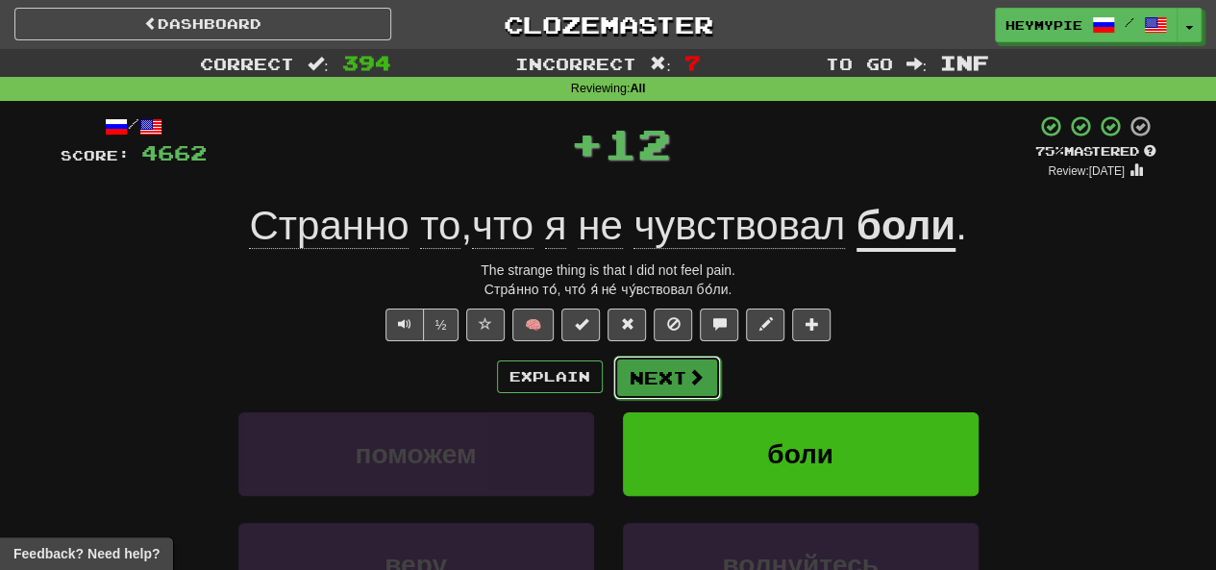
click at [610, 376] on button "Next" at bounding box center [667, 378] width 108 height 44
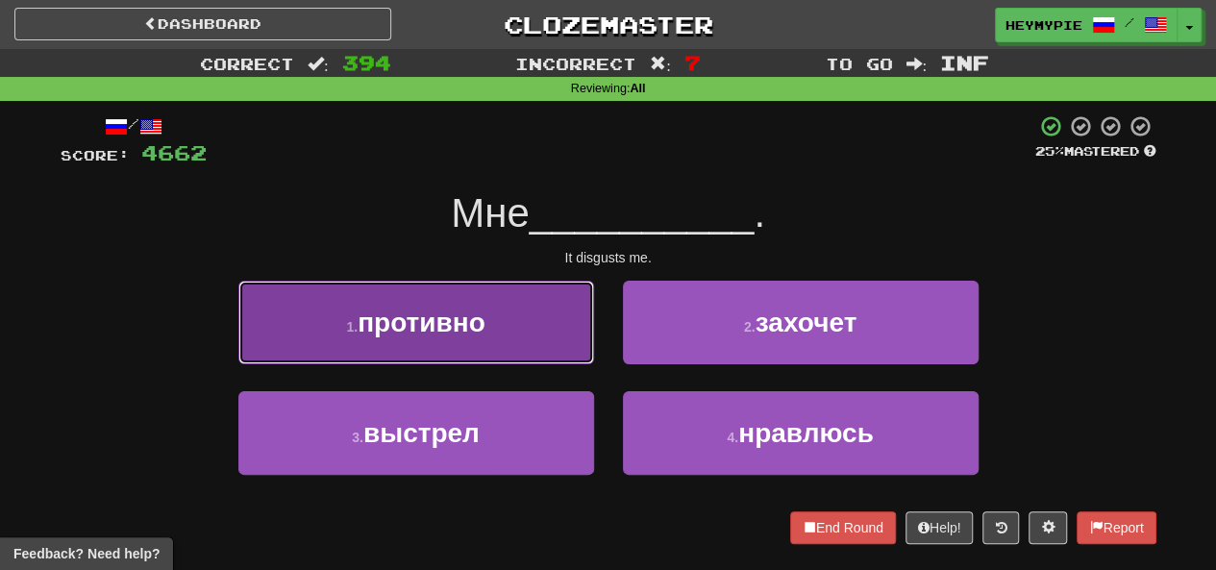
click at [507, 325] on button "1 . противно" at bounding box center [416, 323] width 356 height 84
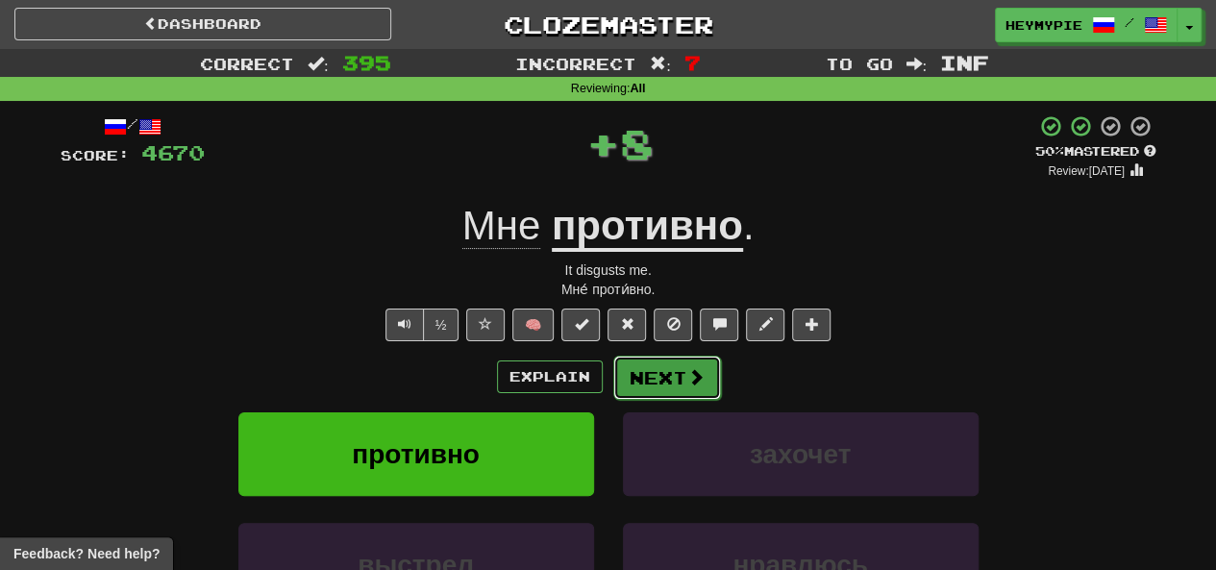
click at [610, 372] on button "Next" at bounding box center [667, 378] width 108 height 44
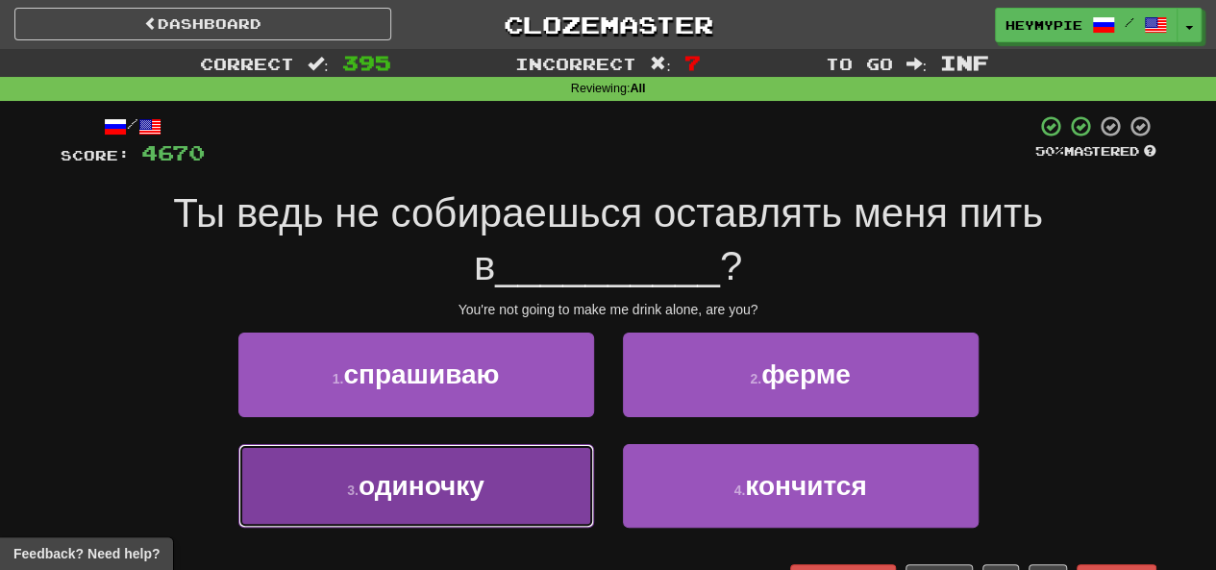
click at [516, 451] on button "3 . одиночку" at bounding box center [416, 486] width 356 height 84
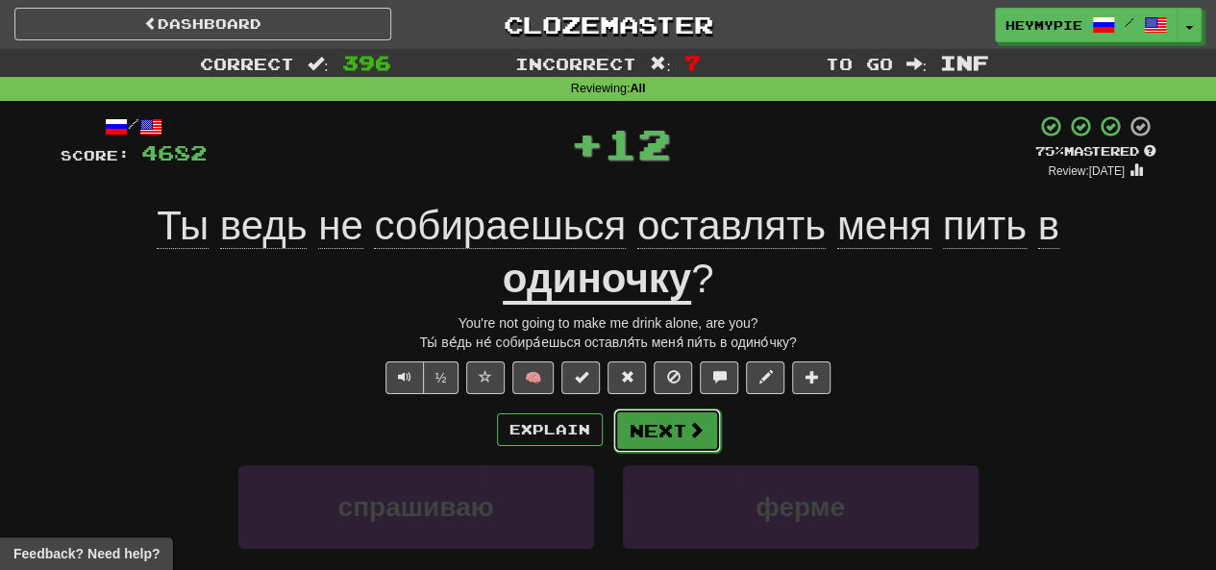
click at [610, 436] on button "Next" at bounding box center [667, 431] width 108 height 44
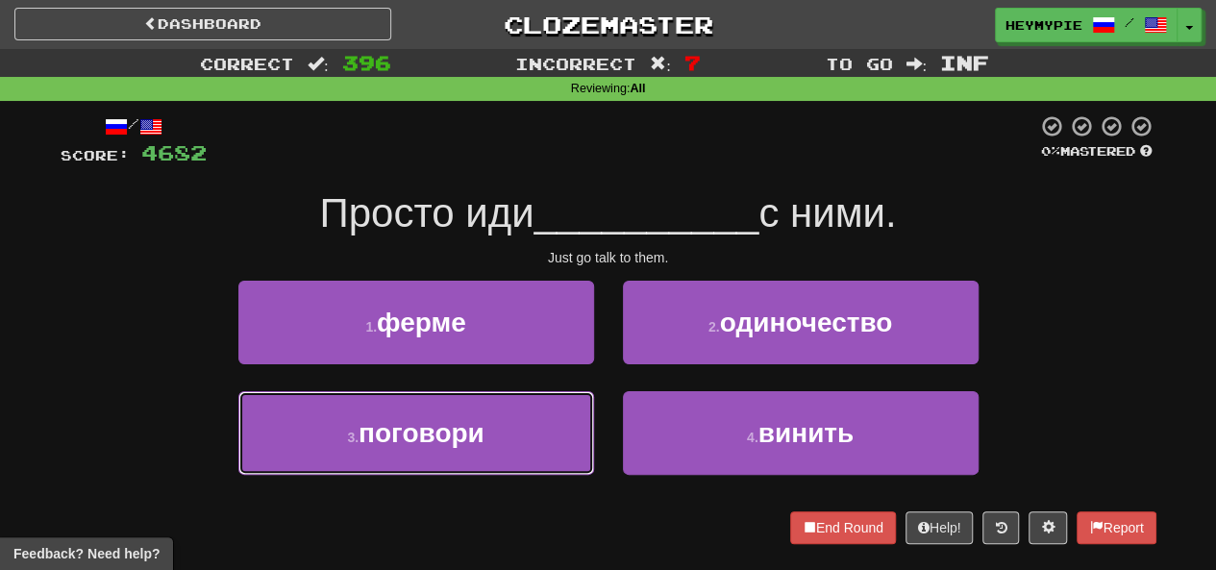
drag, startPoint x: 527, startPoint y: 418, endPoint x: 590, endPoint y: 405, distance: 64.9
click at [527, 418] on button "3 . поговори" at bounding box center [416, 433] width 356 height 84
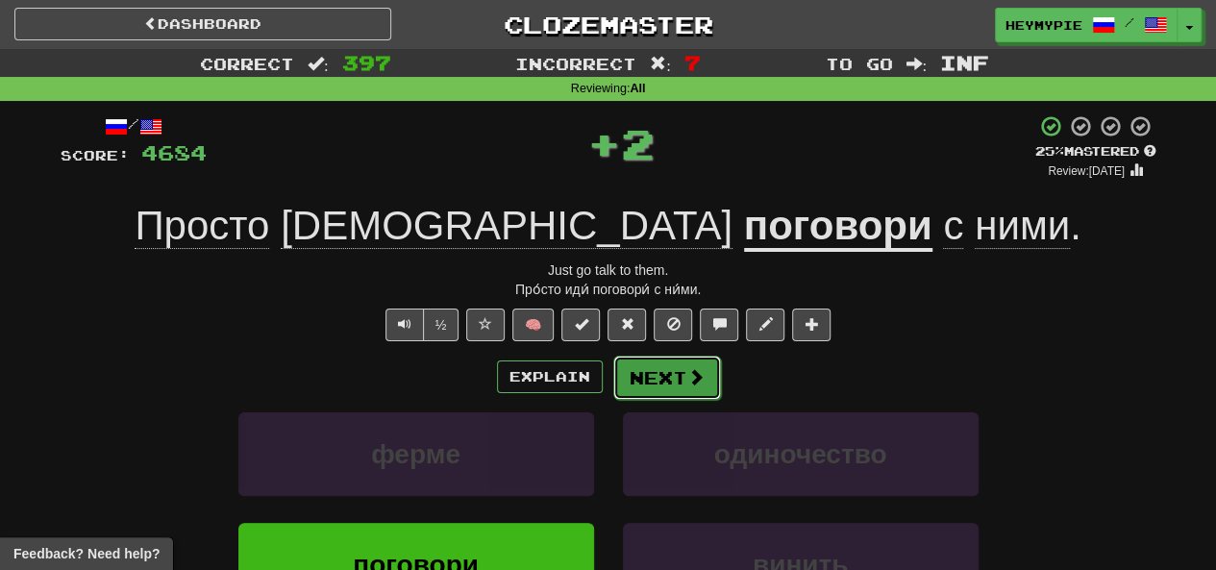
click at [610, 380] on button "Next" at bounding box center [667, 378] width 108 height 44
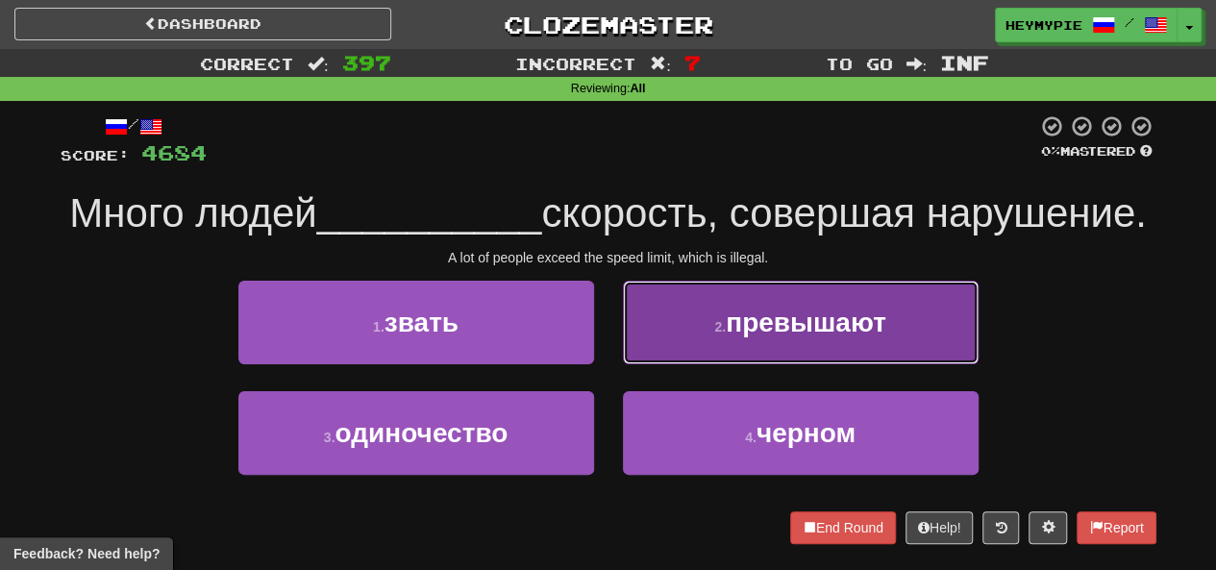
click at [610, 335] on small "2 ." at bounding box center [720, 326] width 12 height 15
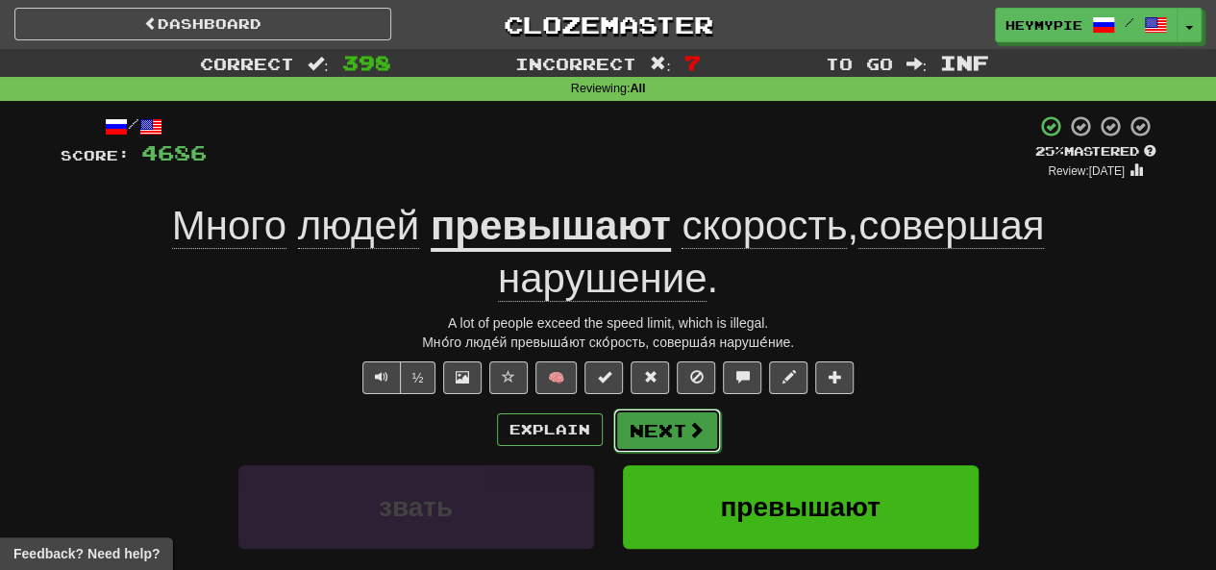
click at [610, 420] on button "Next" at bounding box center [667, 431] width 108 height 44
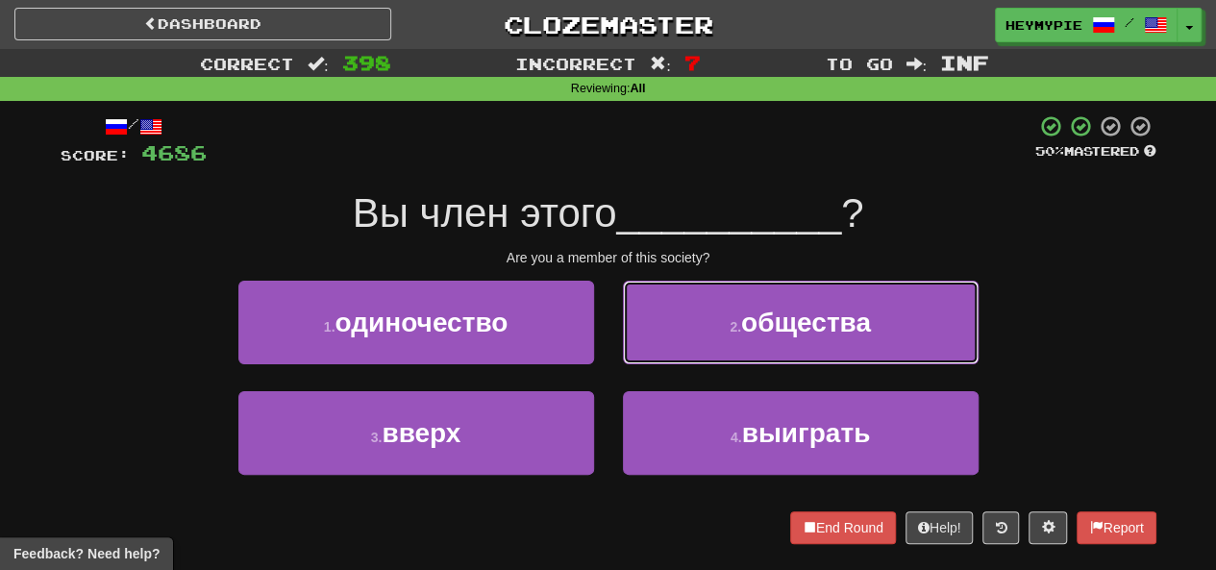
click at [610, 351] on button "2 . общества" at bounding box center [801, 323] width 356 height 84
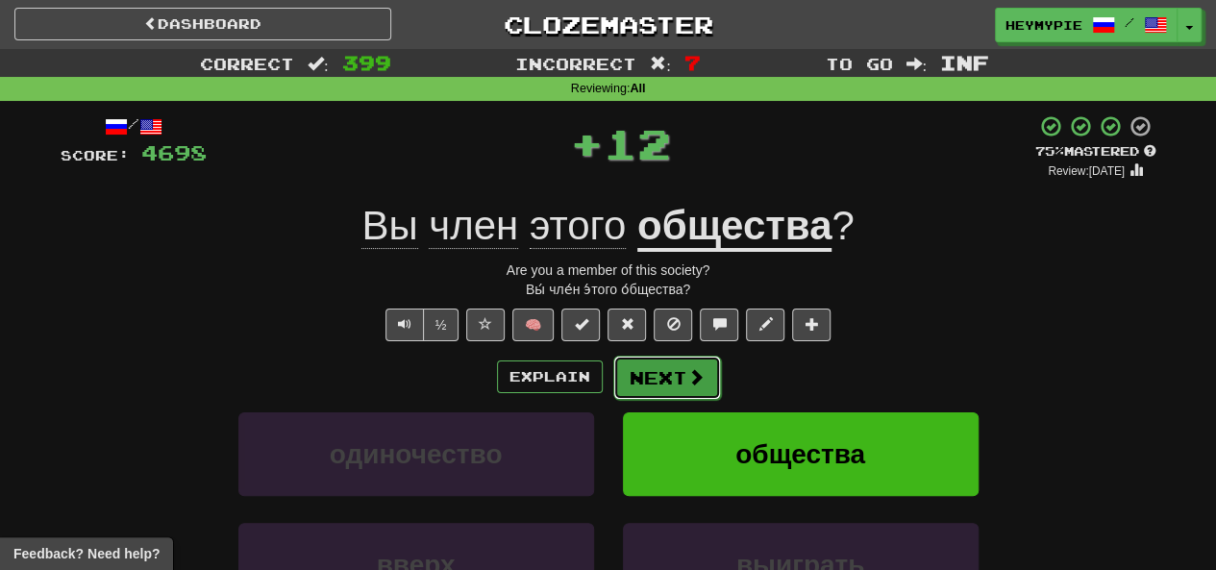
click at [610, 387] on button "Next" at bounding box center [667, 378] width 108 height 44
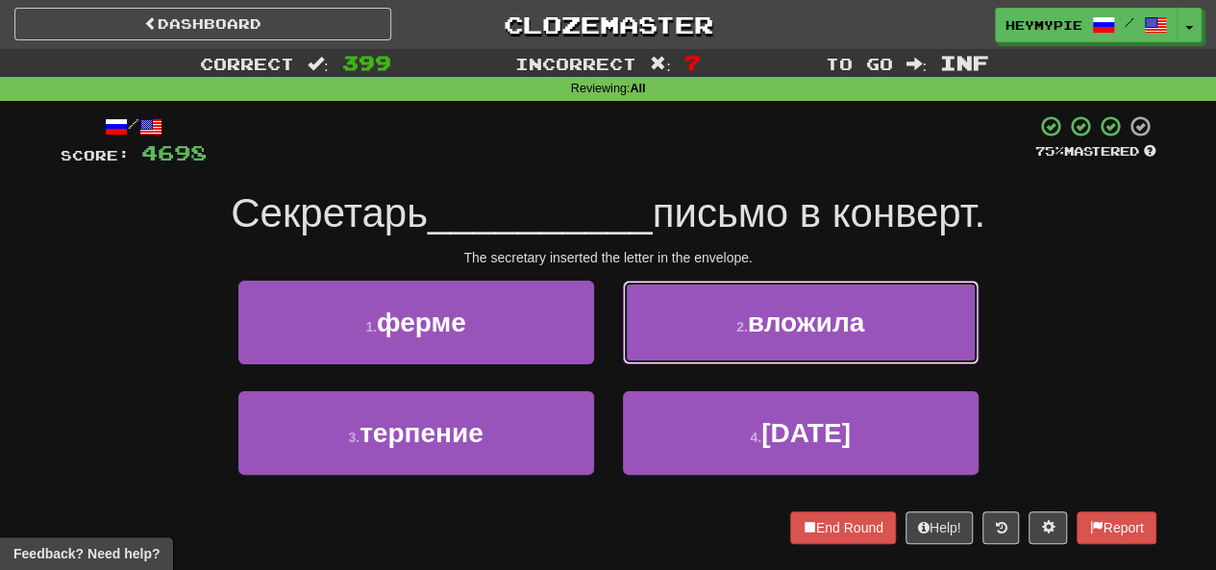
click at [610, 354] on button "2 . вложила" at bounding box center [801, 323] width 356 height 84
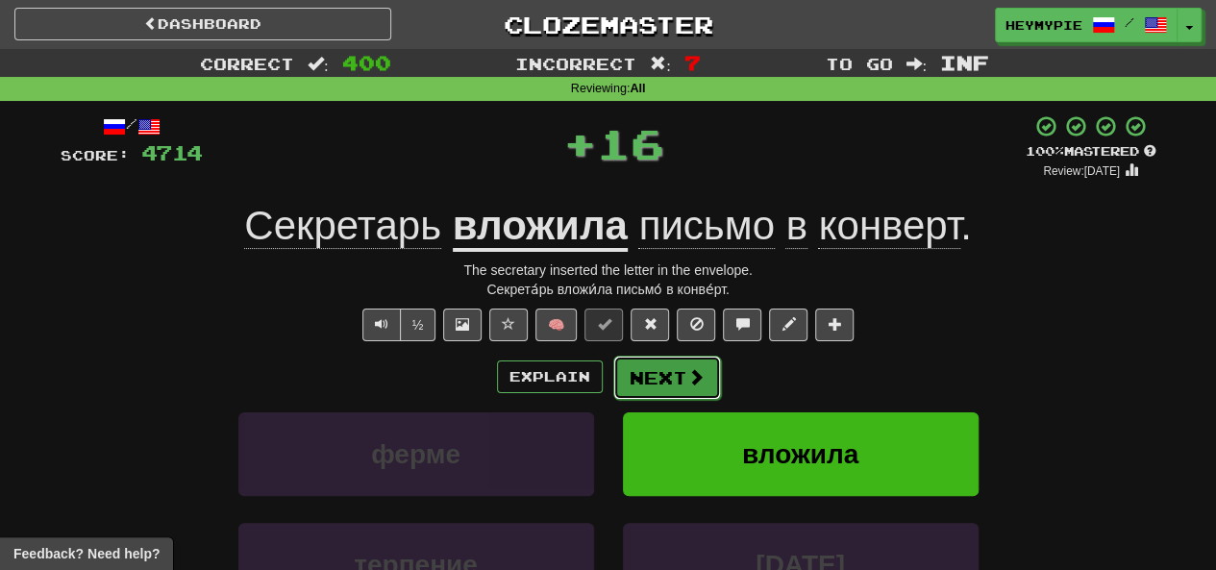
click at [610, 397] on button "Next" at bounding box center [667, 378] width 108 height 44
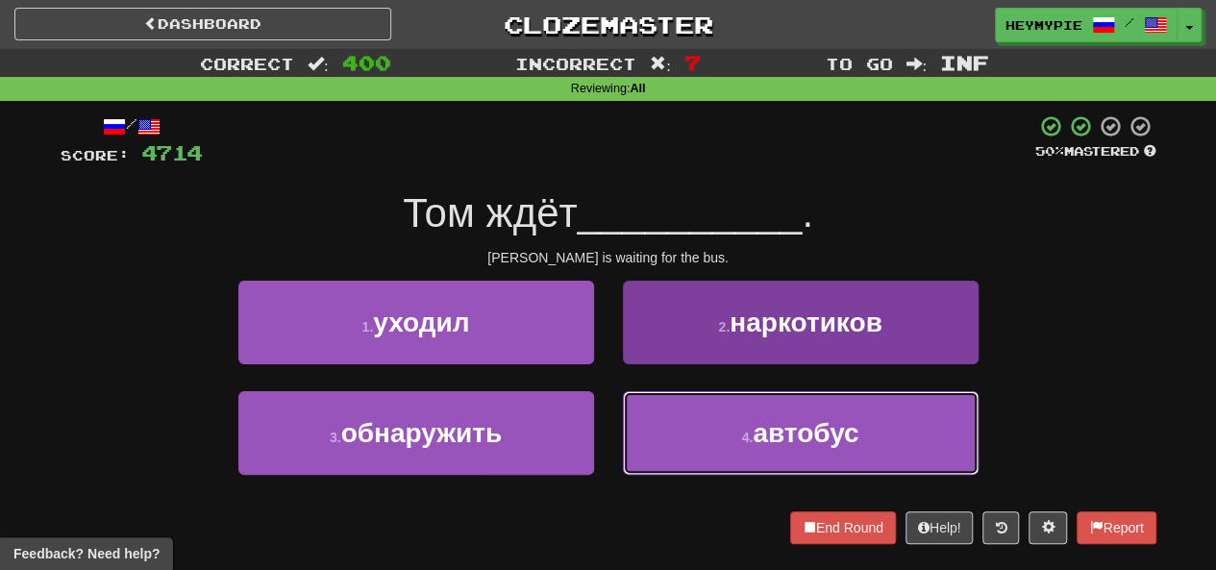
click at [610, 444] on span "автобус" at bounding box center [806, 433] width 106 height 30
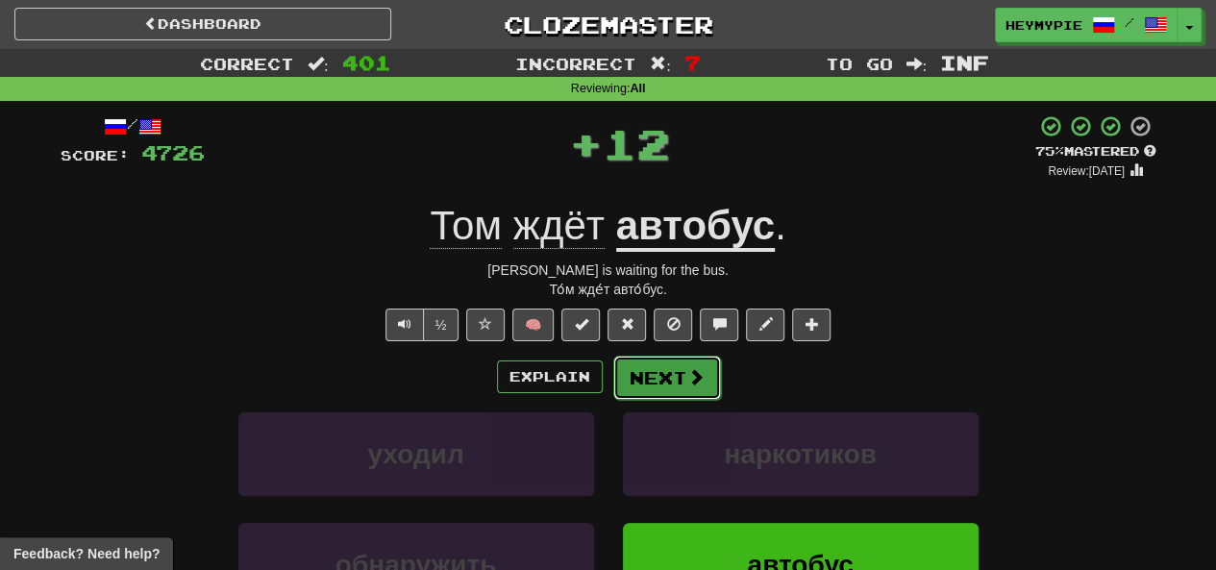
click at [610, 387] on button "Next" at bounding box center [667, 378] width 108 height 44
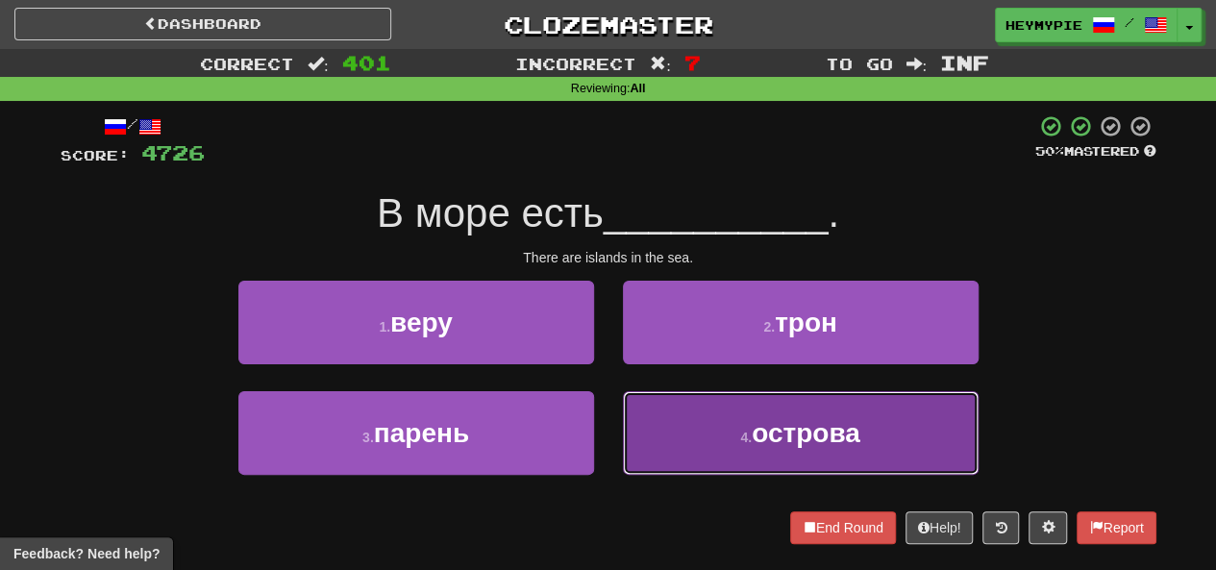
click at [610, 443] on small "4 ." at bounding box center [746, 437] width 12 height 15
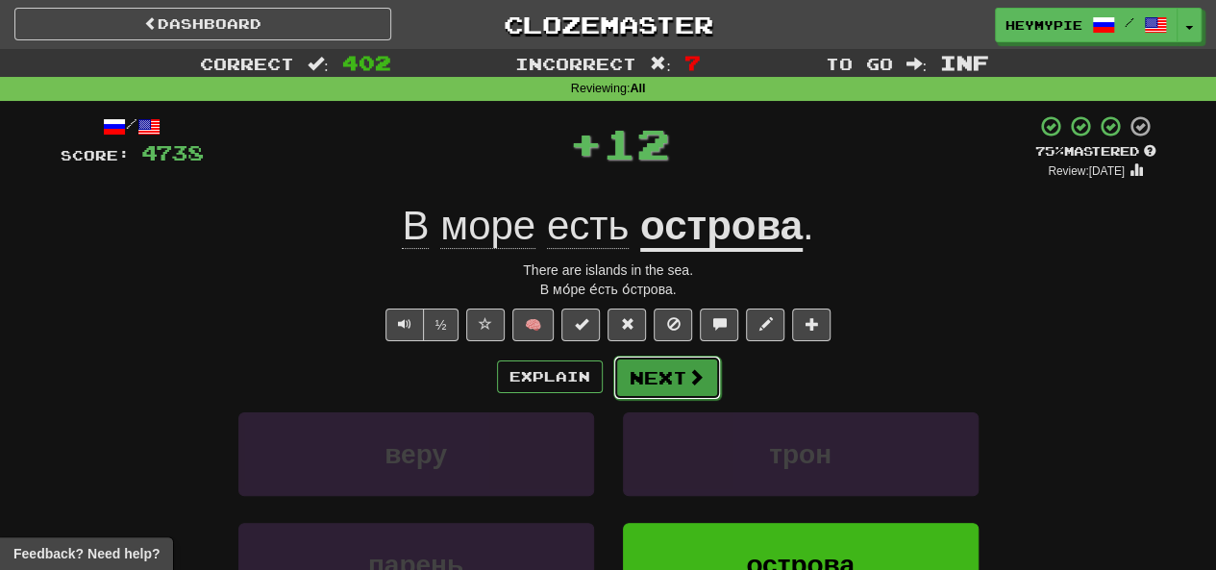
click at [610, 394] on button "Next" at bounding box center [667, 378] width 108 height 44
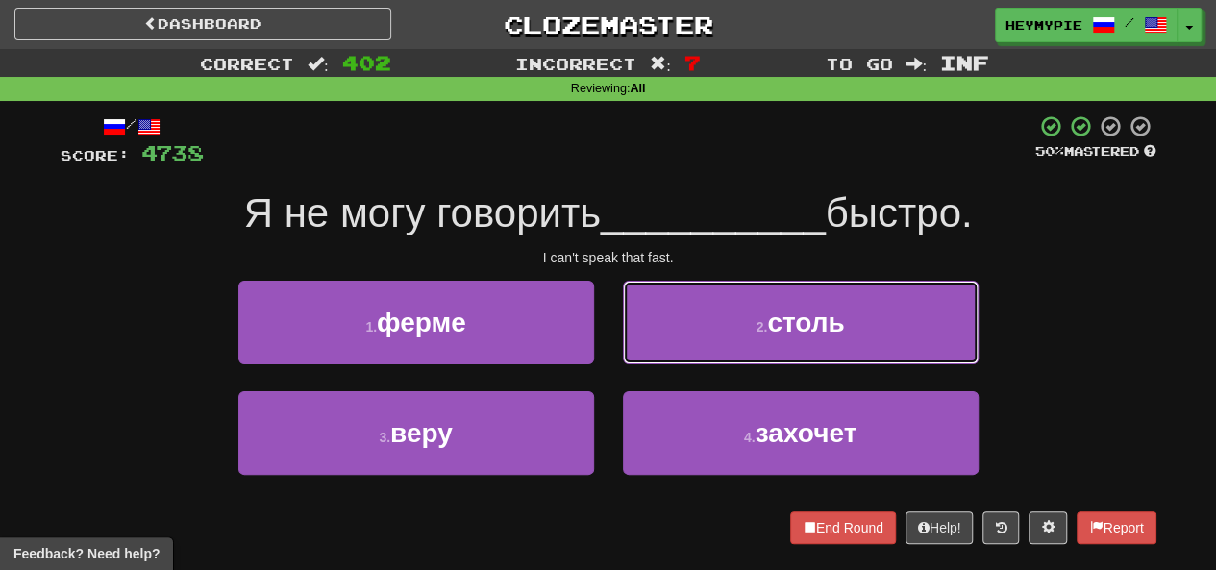
drag, startPoint x: 638, startPoint y: 301, endPoint x: 655, endPoint y: 309, distance: 18.1
click at [610, 305] on button "2 . столь" at bounding box center [801, 323] width 356 height 84
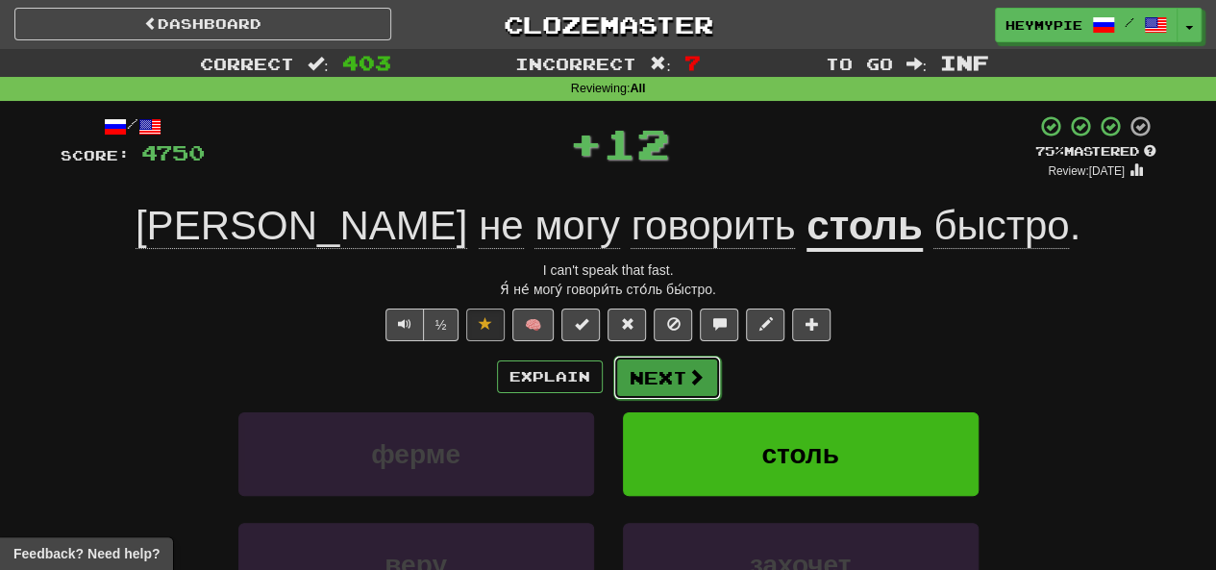
click at [610, 386] on button "Next" at bounding box center [667, 378] width 108 height 44
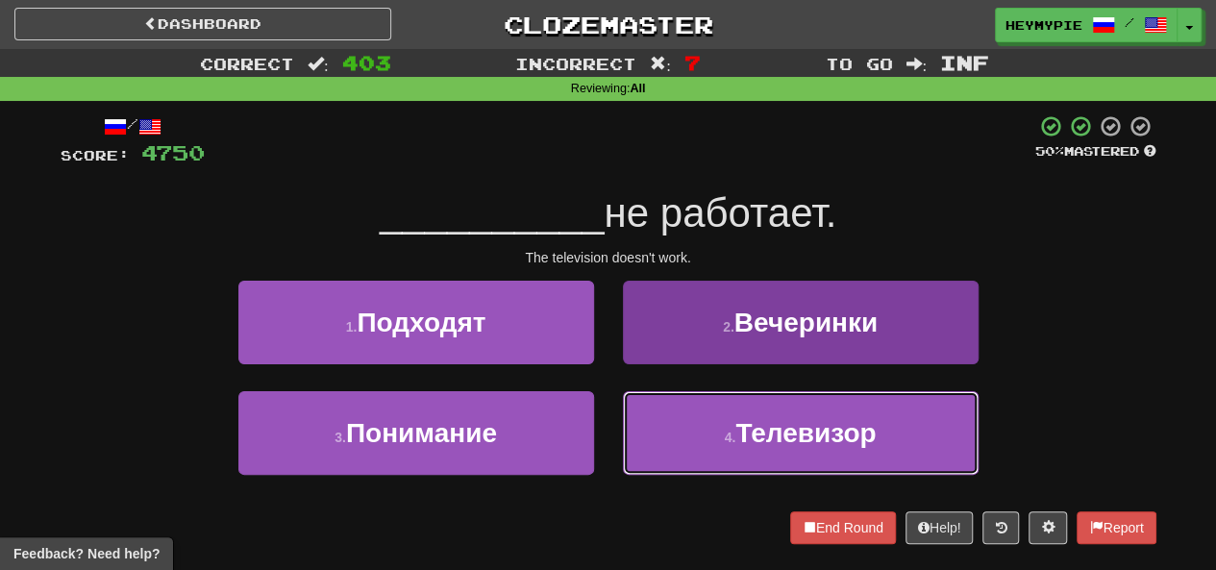
click at [610, 429] on button "4 . Телевизор" at bounding box center [801, 433] width 356 height 84
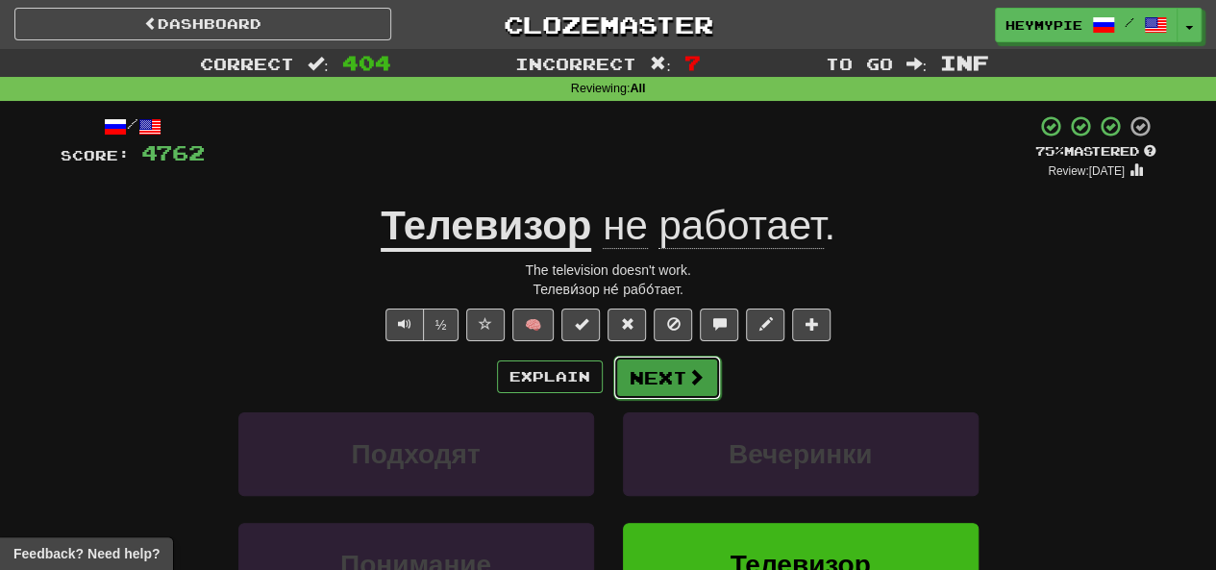
click at [610, 366] on button "Next" at bounding box center [667, 378] width 108 height 44
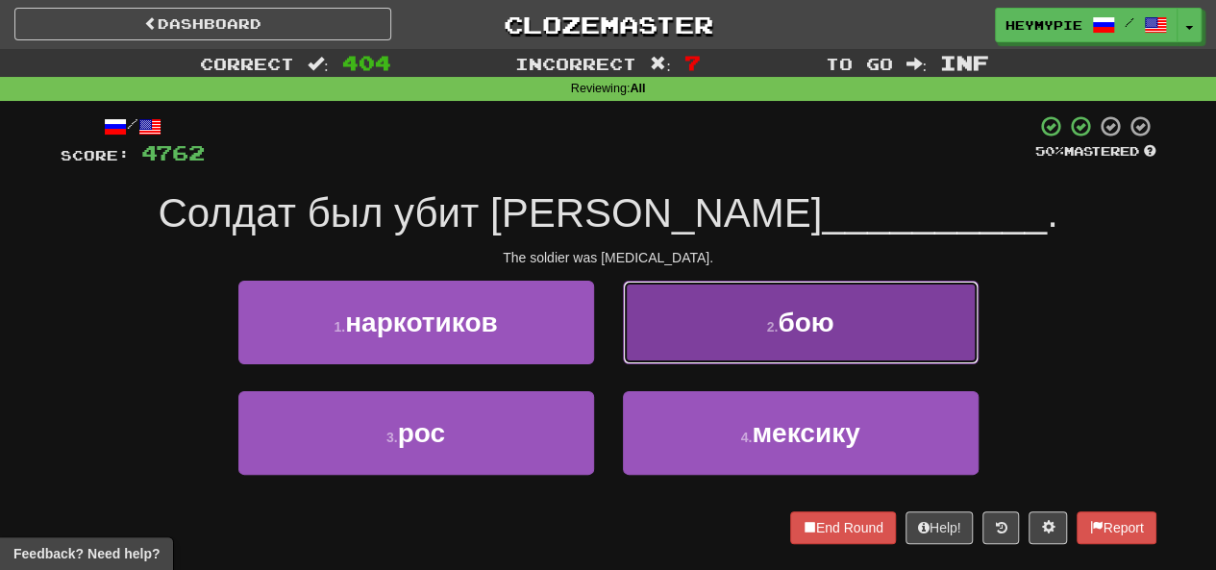
click at [610, 340] on button "2 . бою" at bounding box center [801, 323] width 356 height 84
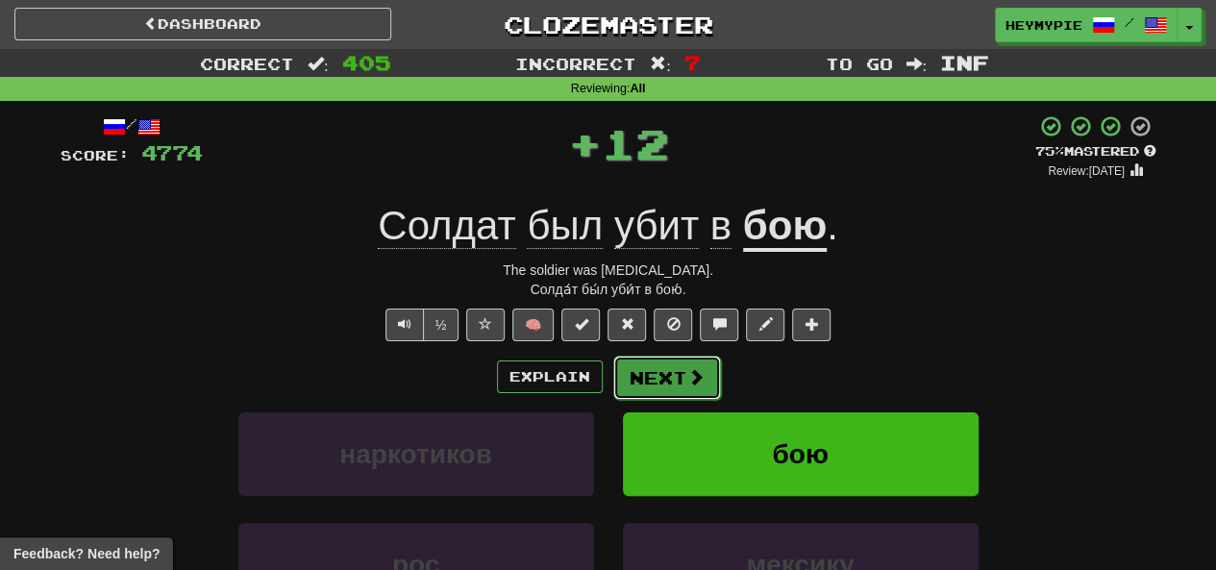
click at [610, 386] on button "Next" at bounding box center [667, 378] width 108 height 44
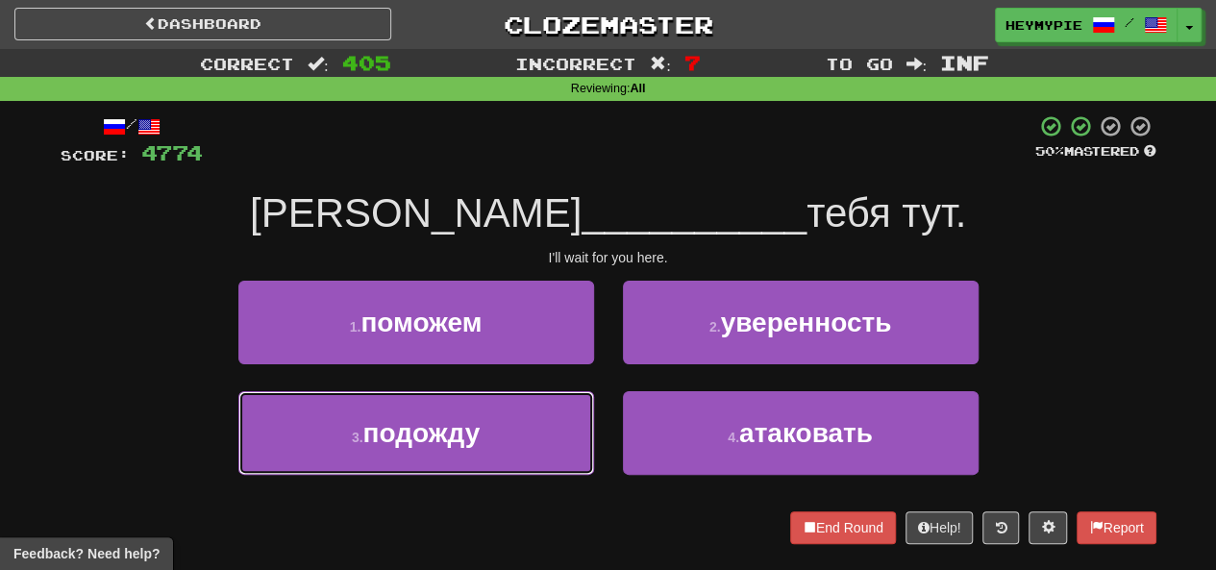
drag, startPoint x: 523, startPoint y: 433, endPoint x: 602, endPoint y: 422, distance: 79.5
click at [525, 435] on button "3 . подожду" at bounding box center [416, 433] width 356 height 84
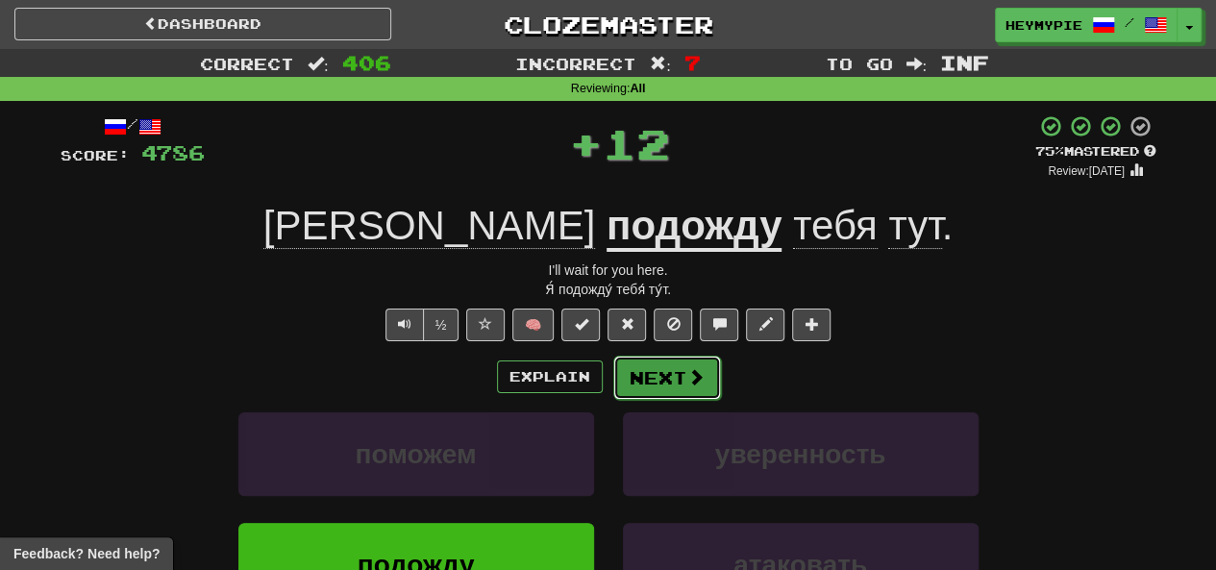
click at [610, 381] on button "Next" at bounding box center [667, 378] width 108 height 44
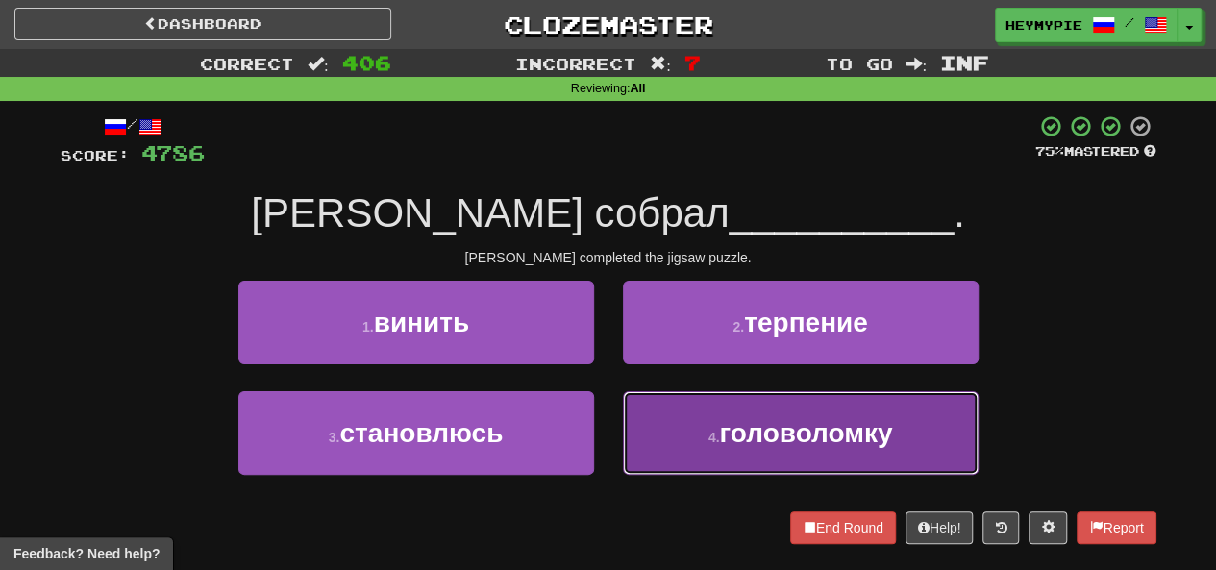
click at [610, 442] on span "головоломку" at bounding box center [805, 433] width 173 height 30
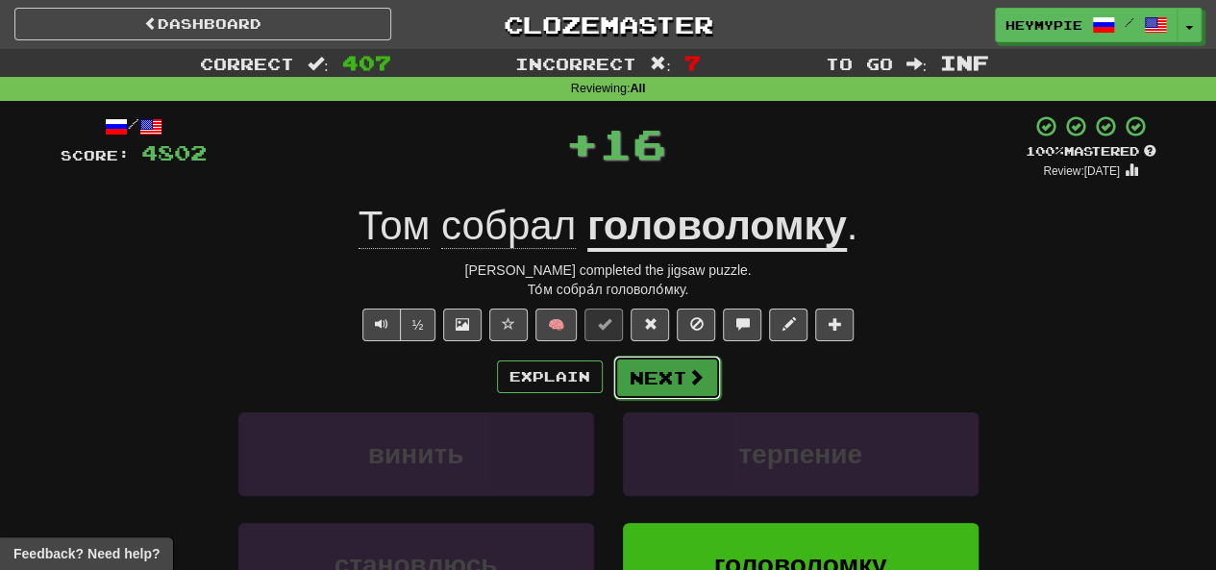
click at [610, 393] on button "Next" at bounding box center [667, 378] width 108 height 44
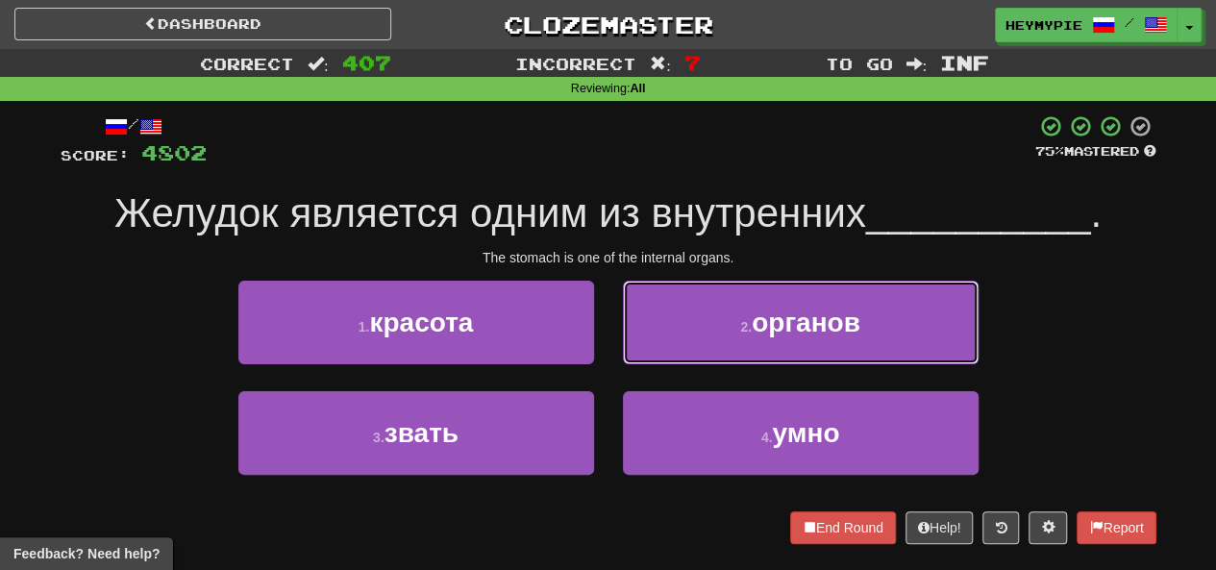
click at [610, 307] on button "2 . органов" at bounding box center [801, 323] width 356 height 84
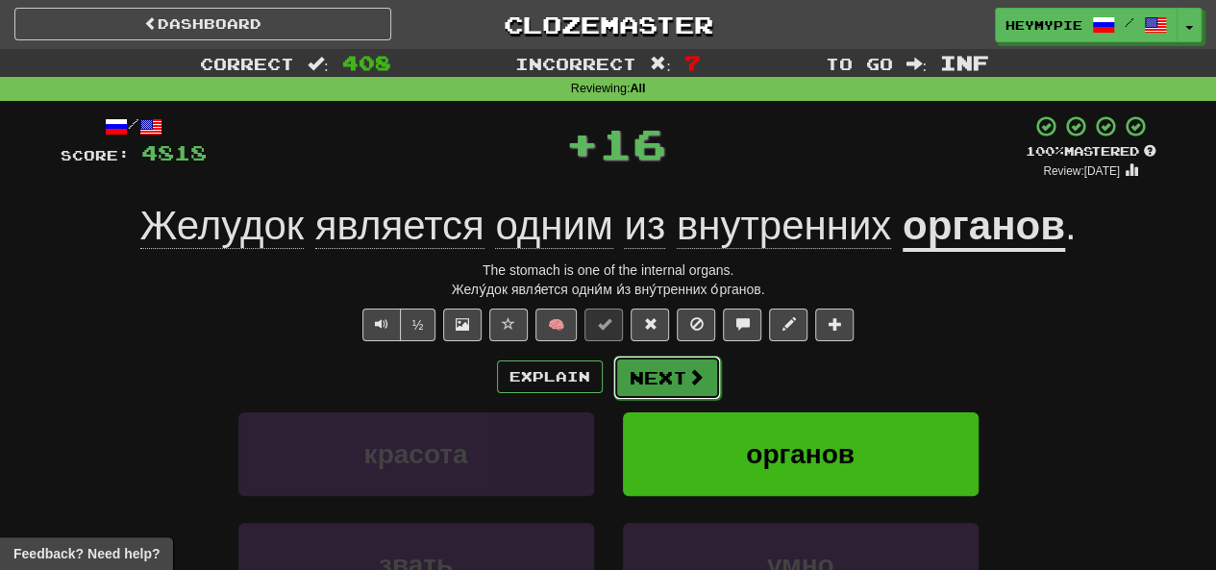
click at [610, 379] on button "Next" at bounding box center [667, 378] width 108 height 44
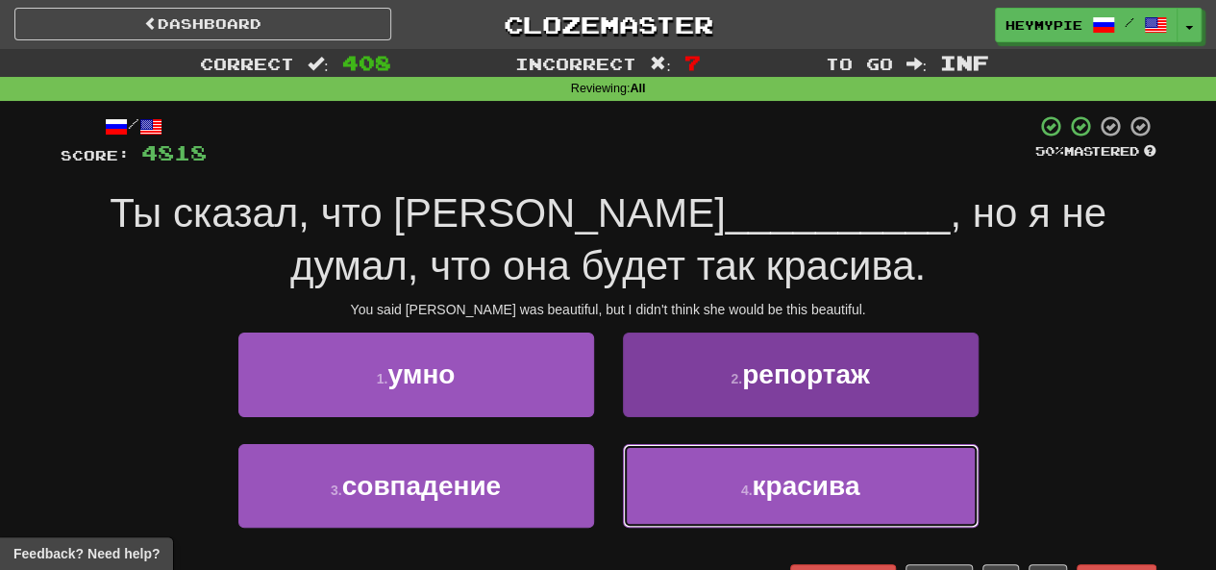
click at [610, 467] on button "4 . красива" at bounding box center [801, 486] width 356 height 84
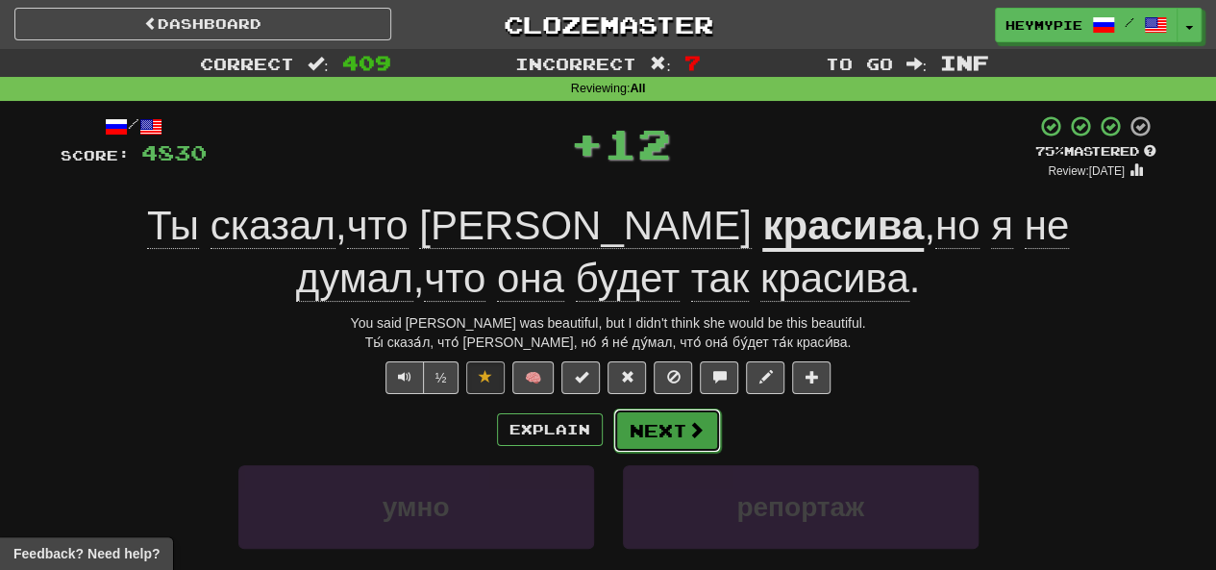
click at [610, 434] on button "Next" at bounding box center [667, 431] width 108 height 44
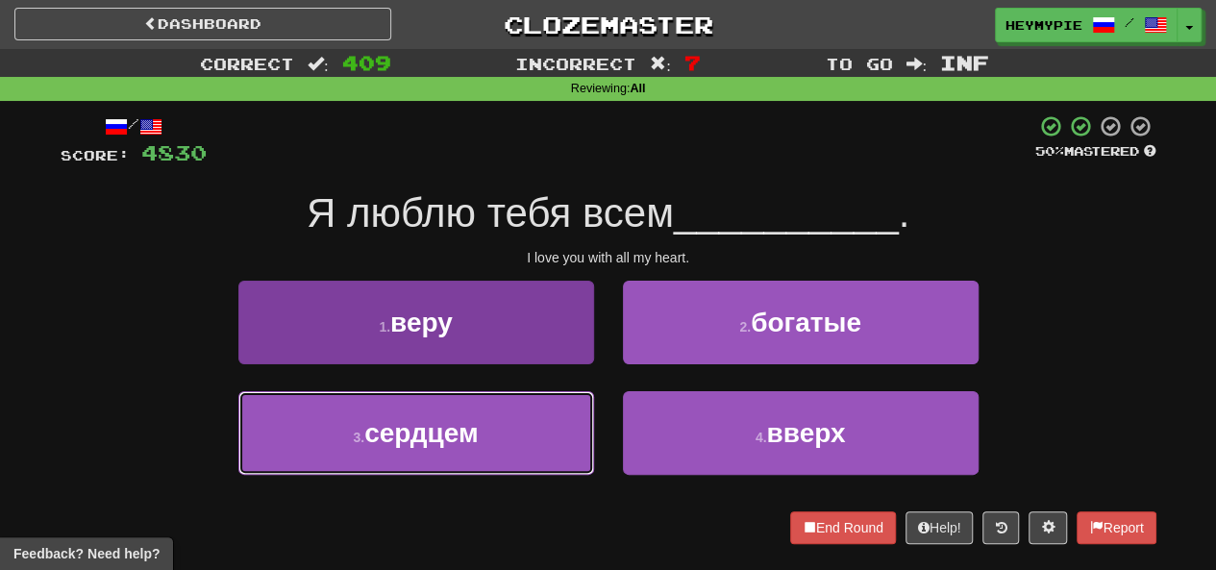
click at [443, 412] on button "3 . сердцем" at bounding box center [416, 433] width 356 height 84
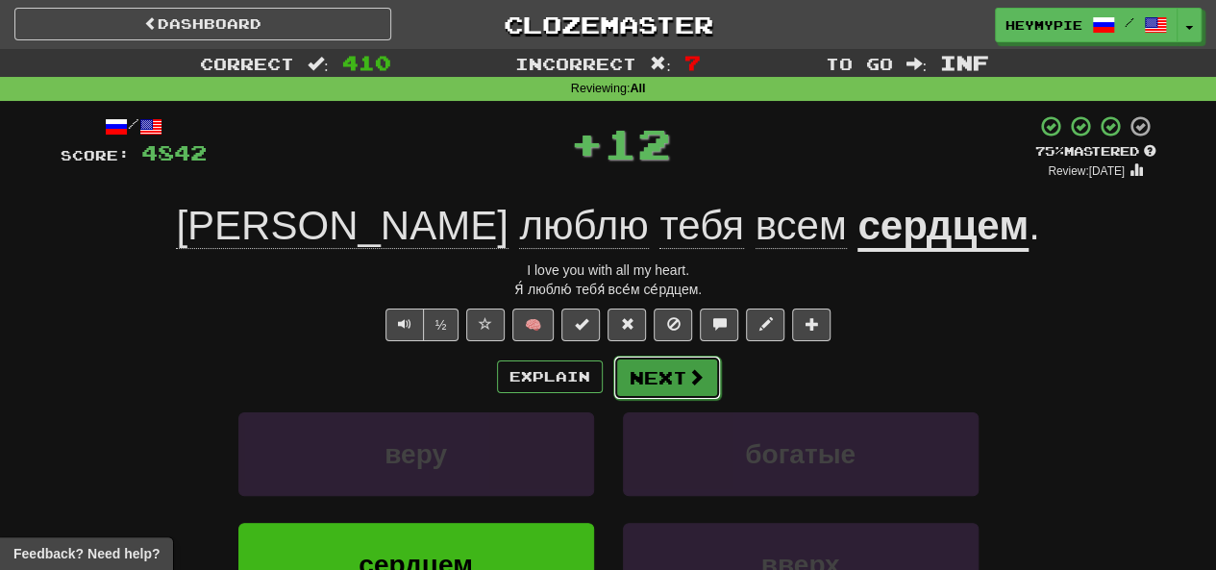
click at [610, 370] on button "Next" at bounding box center [667, 378] width 108 height 44
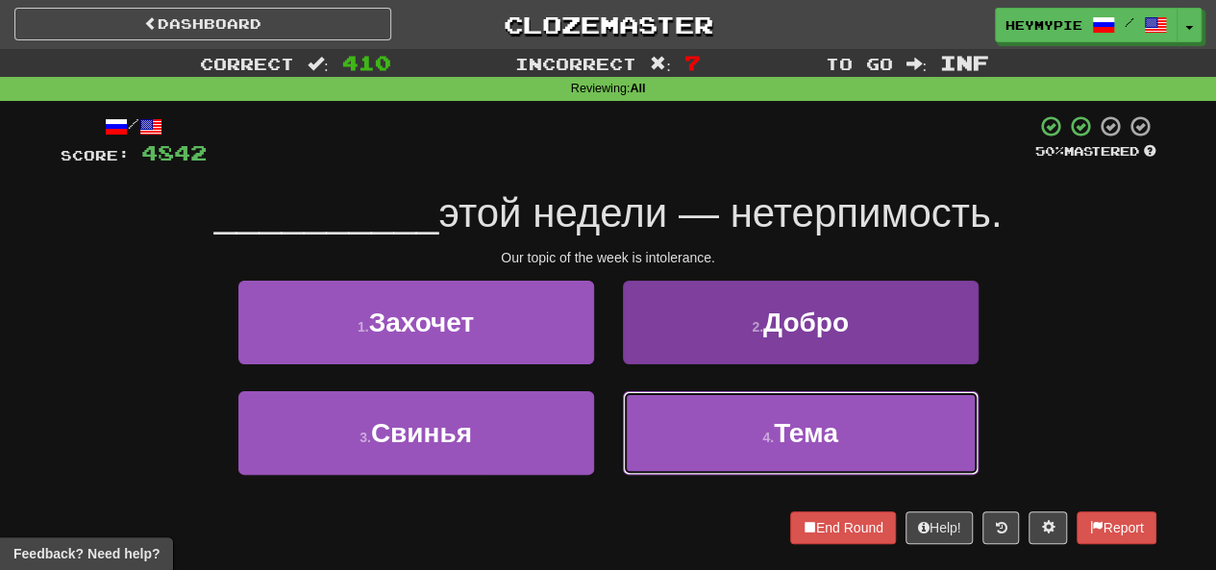
click at [610, 416] on button "4 . Тема" at bounding box center [801, 433] width 356 height 84
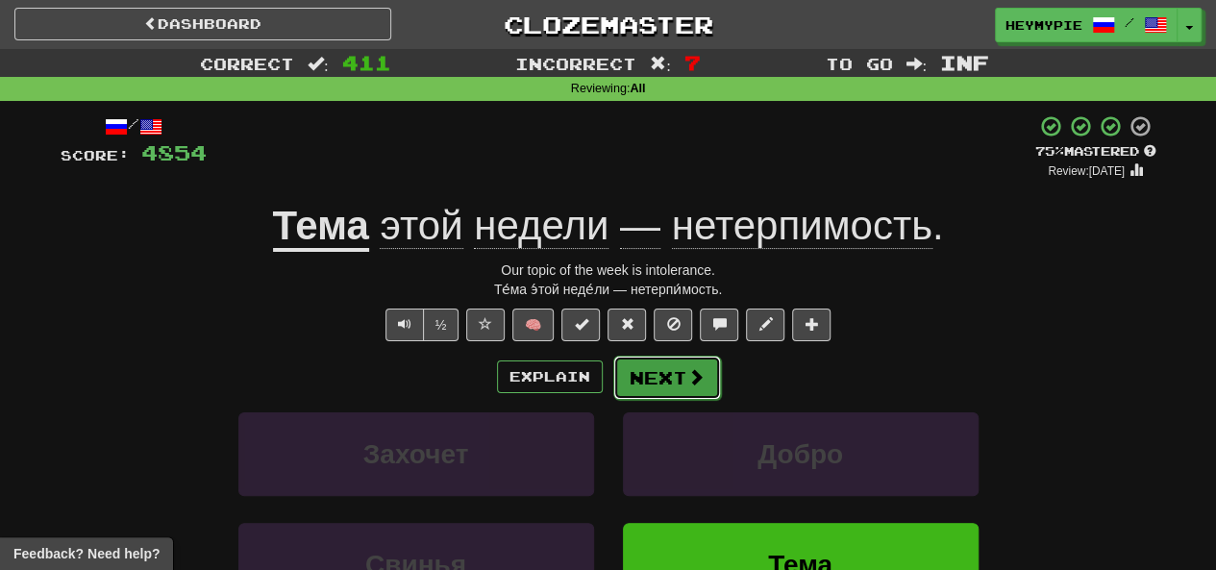
click at [610, 387] on button "Next" at bounding box center [667, 378] width 108 height 44
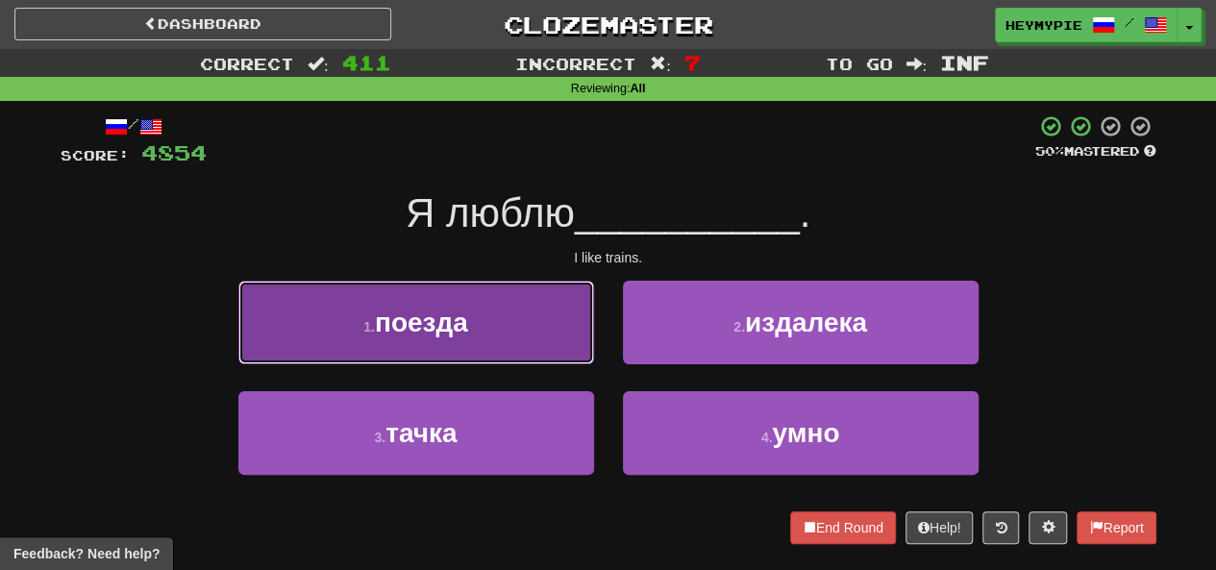
click at [429, 322] on span "поезда" at bounding box center [421, 323] width 93 height 30
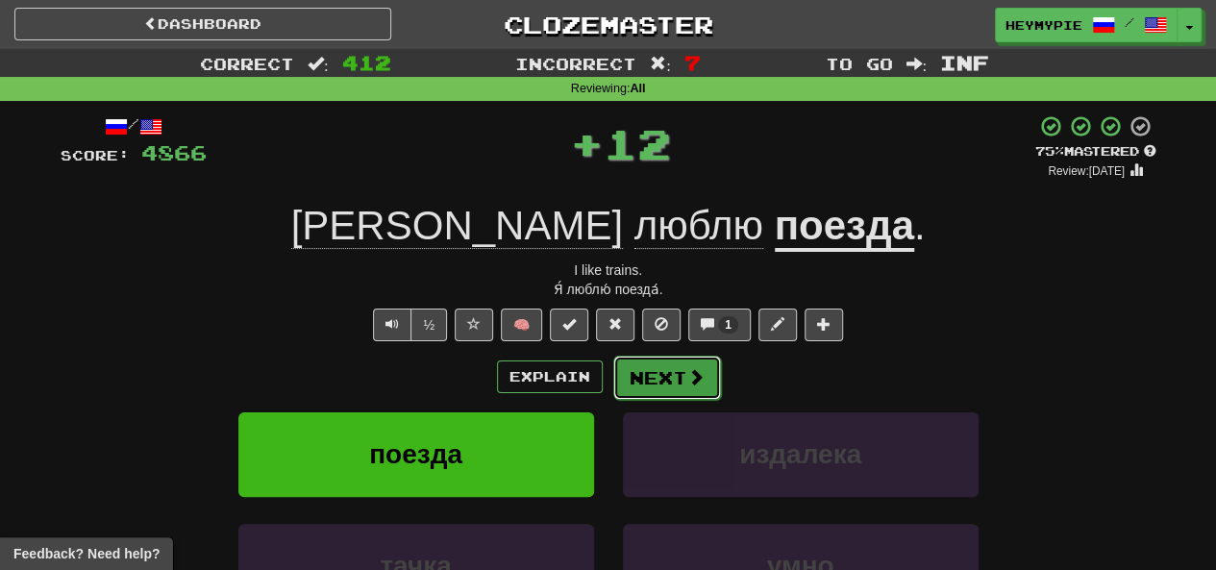
click at [610, 374] on button "Next" at bounding box center [667, 378] width 108 height 44
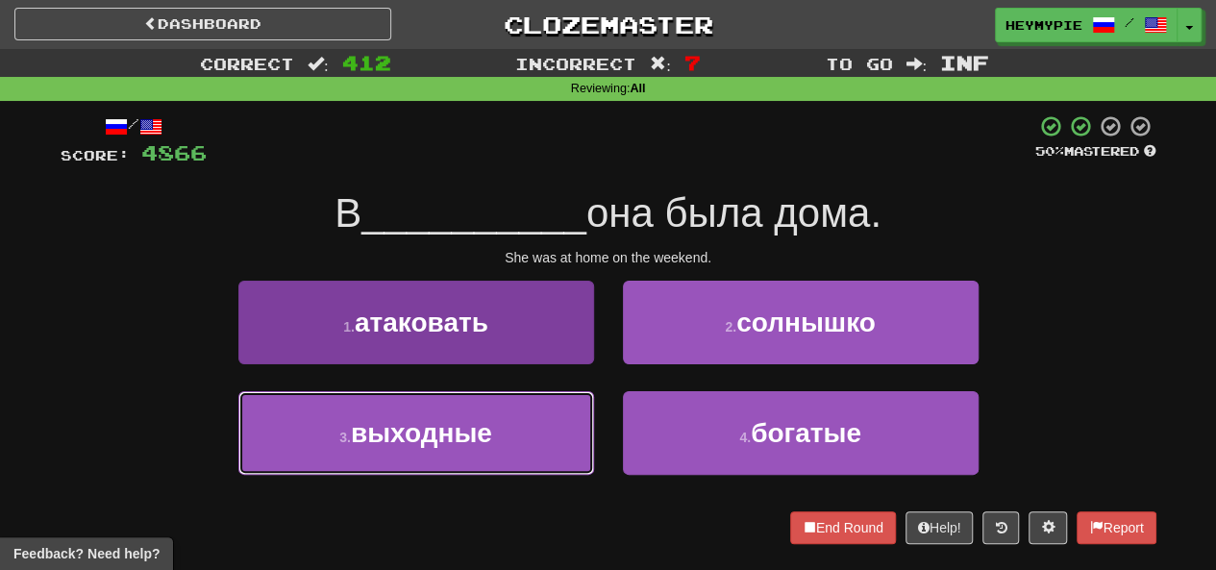
click at [519, 438] on button "3 . выходные" at bounding box center [416, 433] width 356 height 84
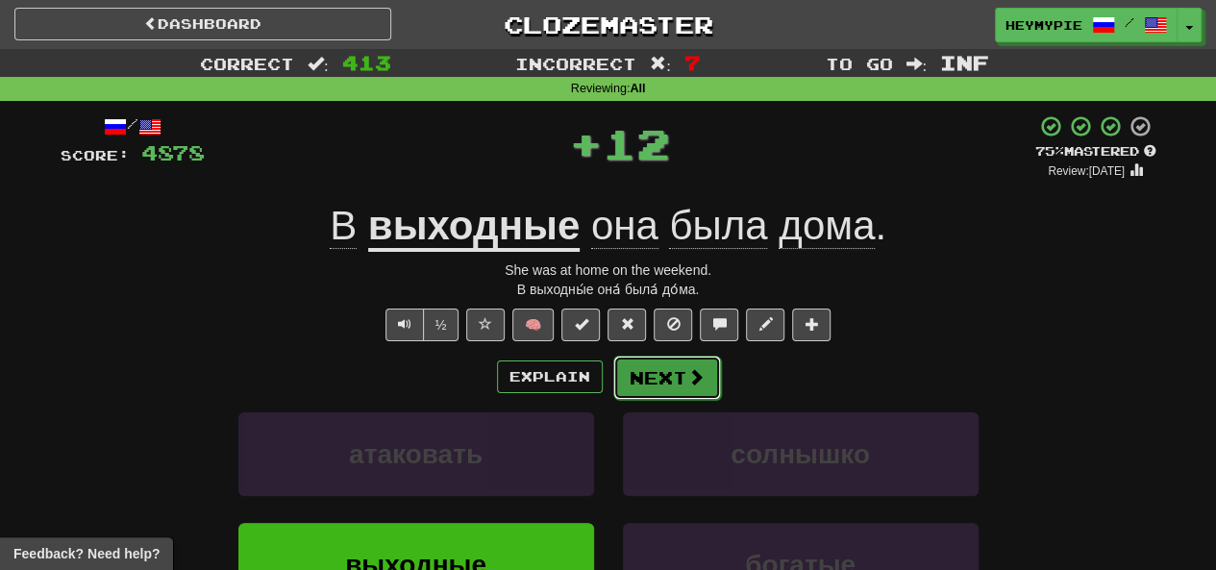
click at [610, 378] on button "Next" at bounding box center [667, 378] width 108 height 44
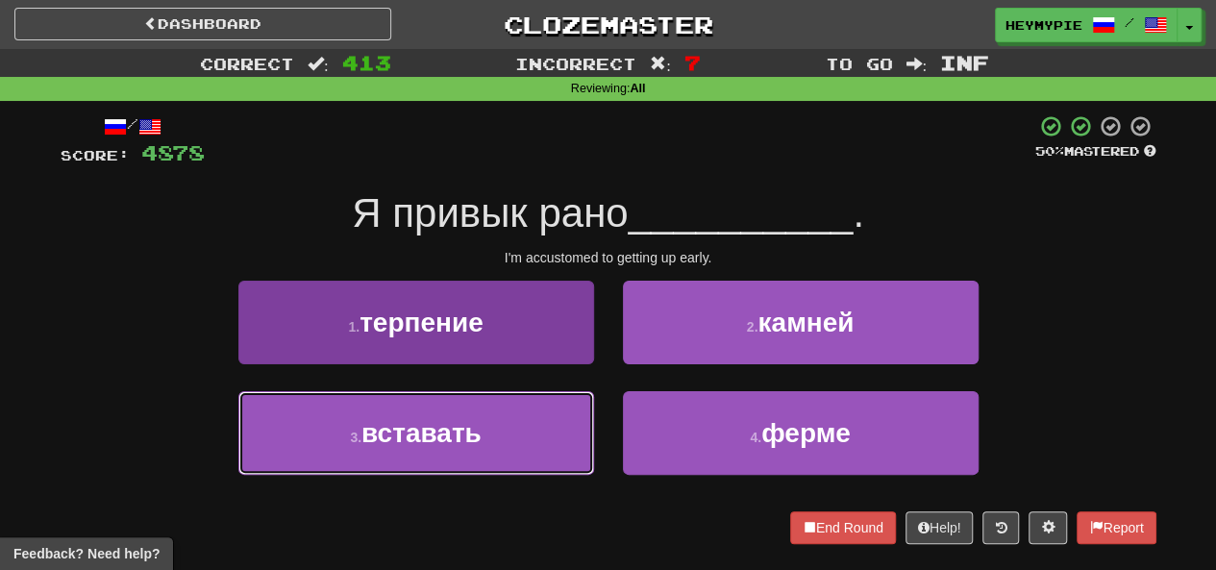
click at [476, 417] on button "3 . вставать" at bounding box center [416, 433] width 356 height 84
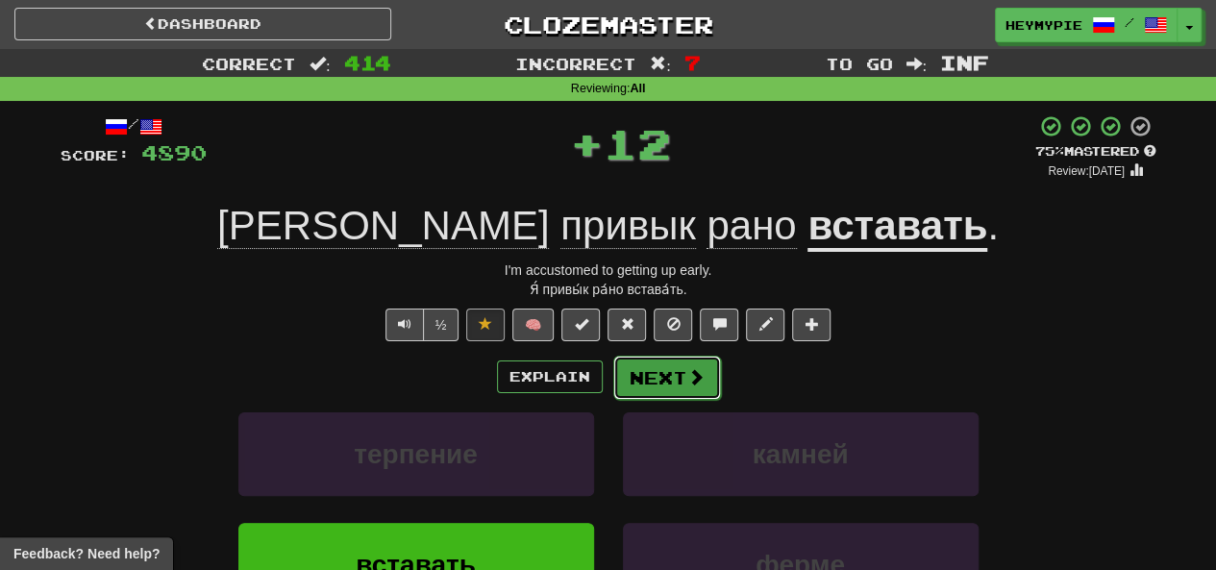
click at [610, 383] on span at bounding box center [695, 376] width 17 height 17
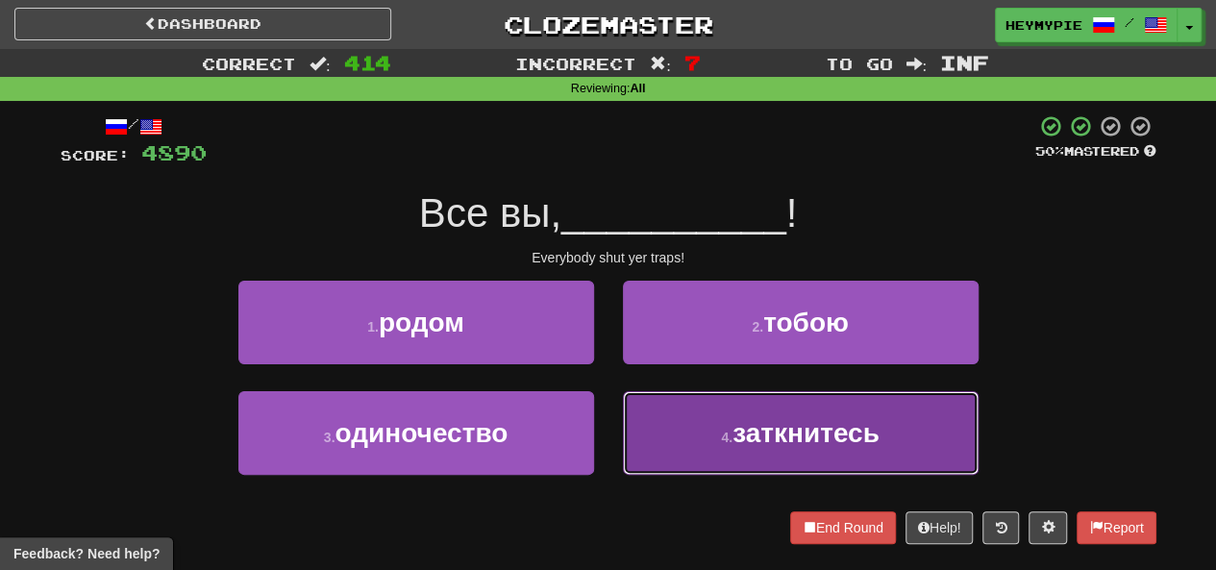
click at [610, 431] on button "4 . заткнитесь" at bounding box center [801, 433] width 356 height 84
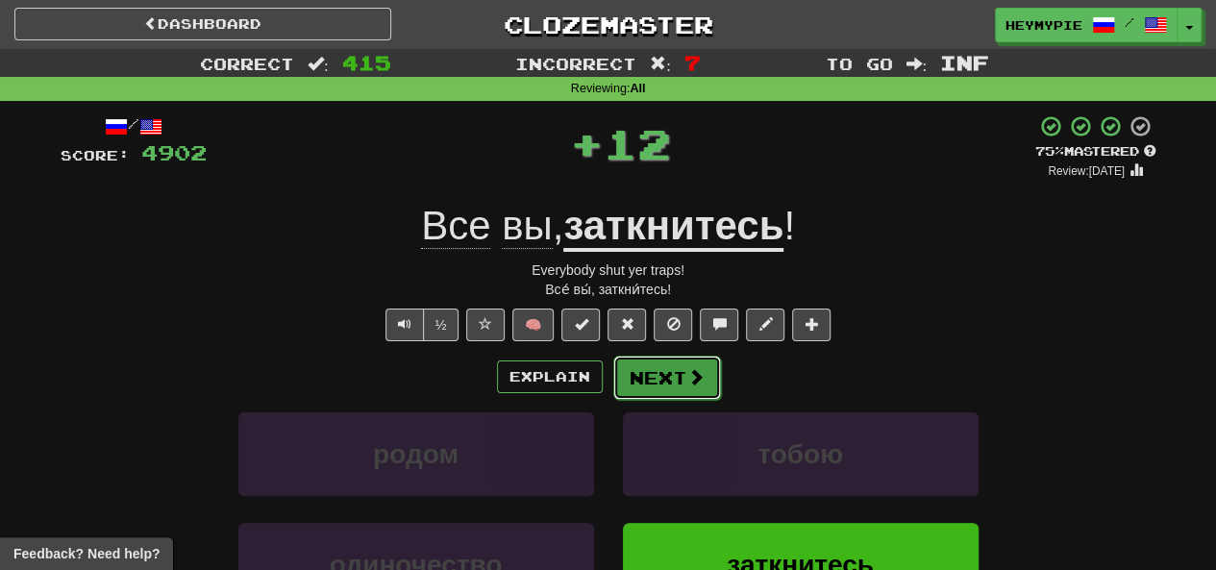
click at [610, 378] on button "Next" at bounding box center [667, 378] width 108 height 44
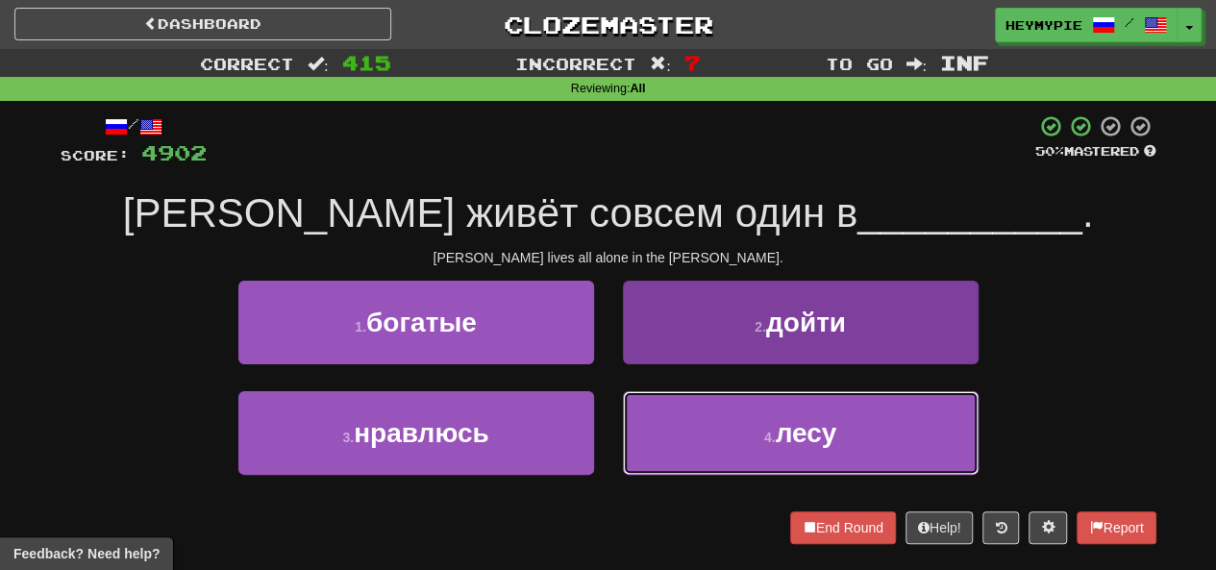
click at [610, 412] on button "4 . лесу" at bounding box center [801, 433] width 356 height 84
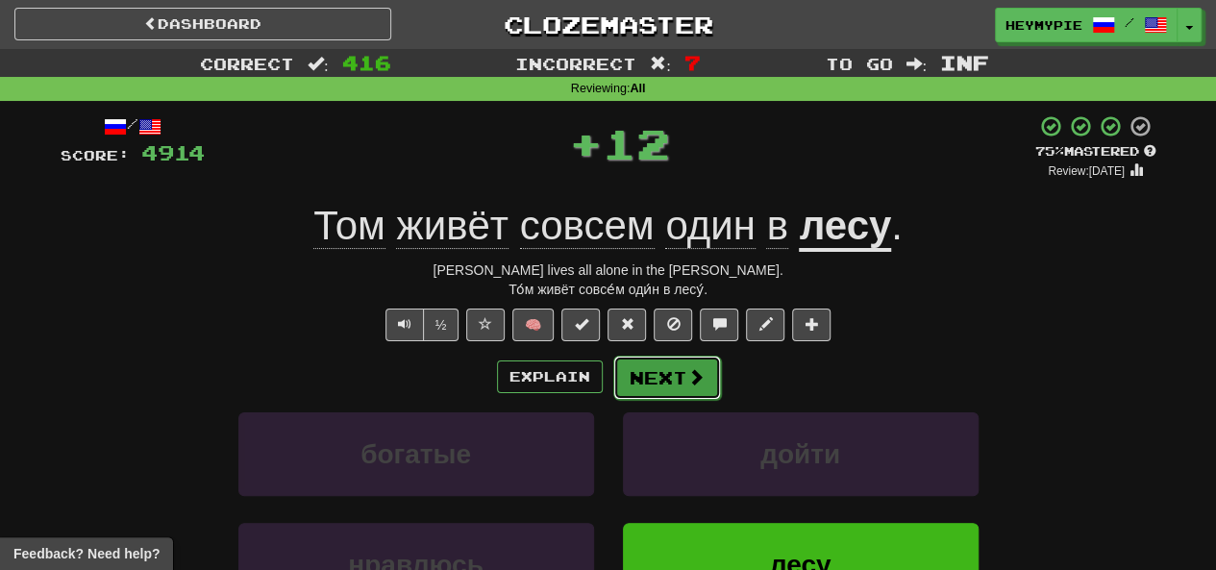
click at [610, 374] on button "Next" at bounding box center [667, 378] width 108 height 44
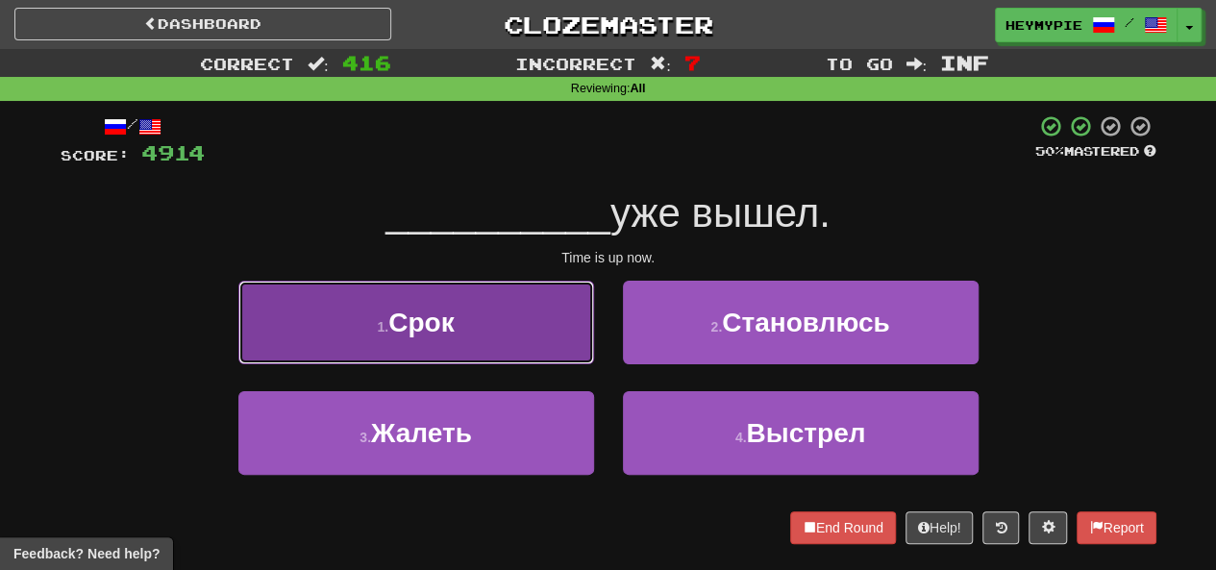
click at [508, 323] on button "1 . Срок" at bounding box center [416, 323] width 356 height 84
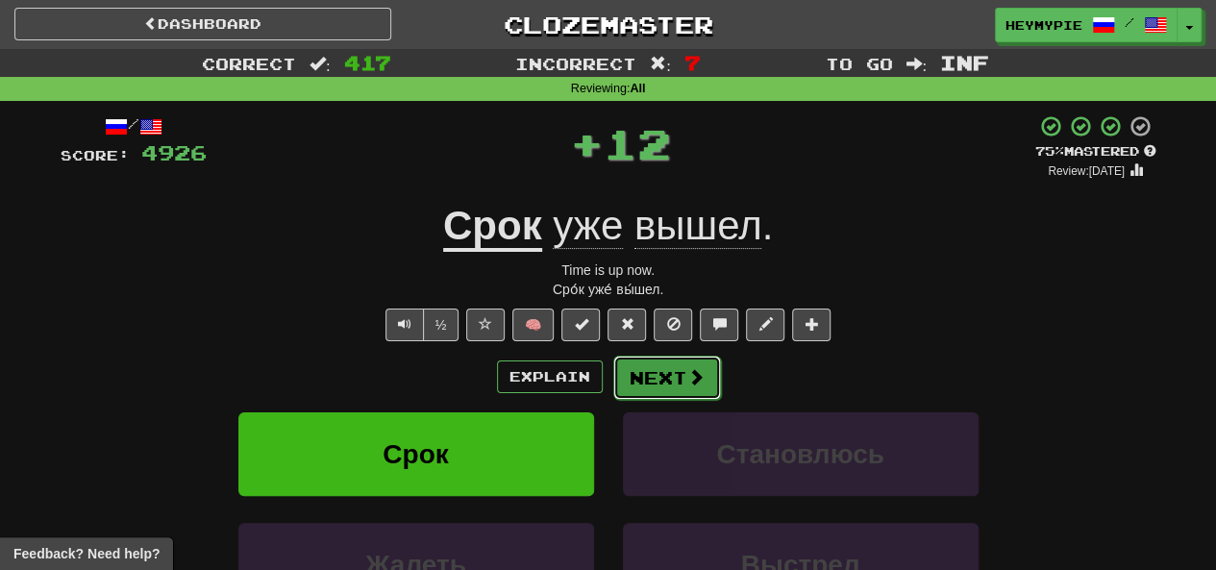
click at [610, 370] on button "Next" at bounding box center [667, 378] width 108 height 44
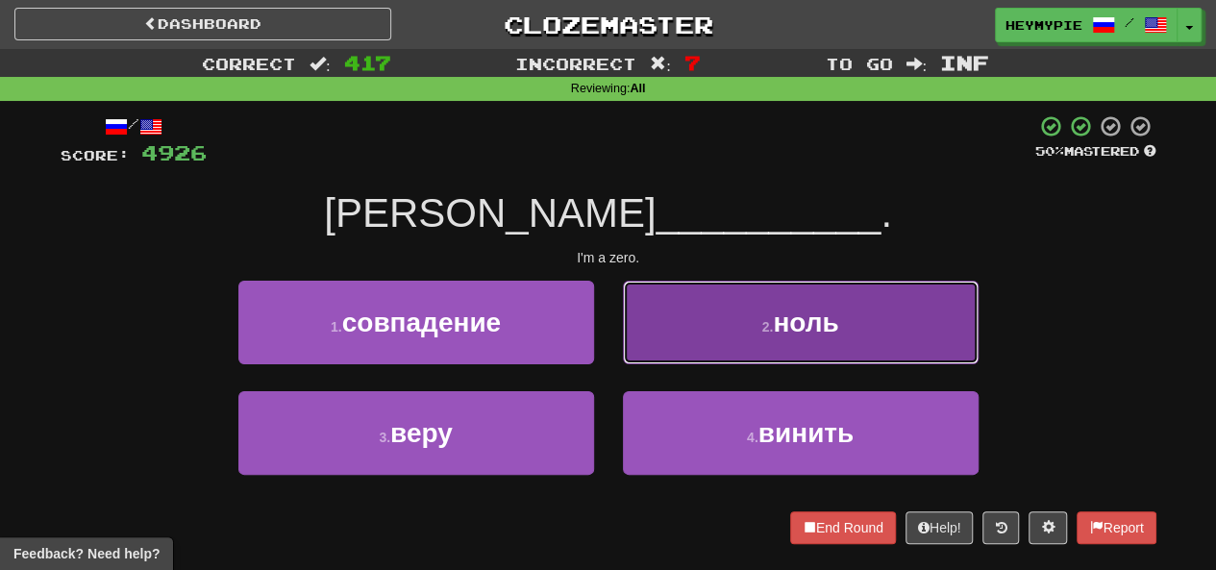
click at [610, 341] on button "2 . ноль" at bounding box center [801, 323] width 356 height 84
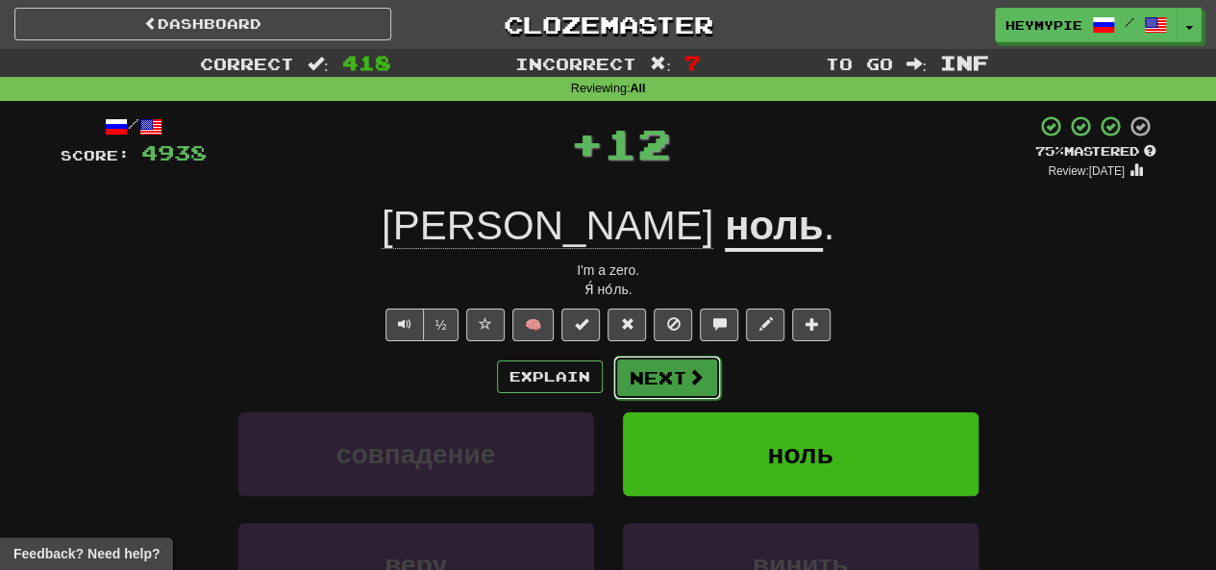
click at [610, 382] on button "Next" at bounding box center [667, 378] width 108 height 44
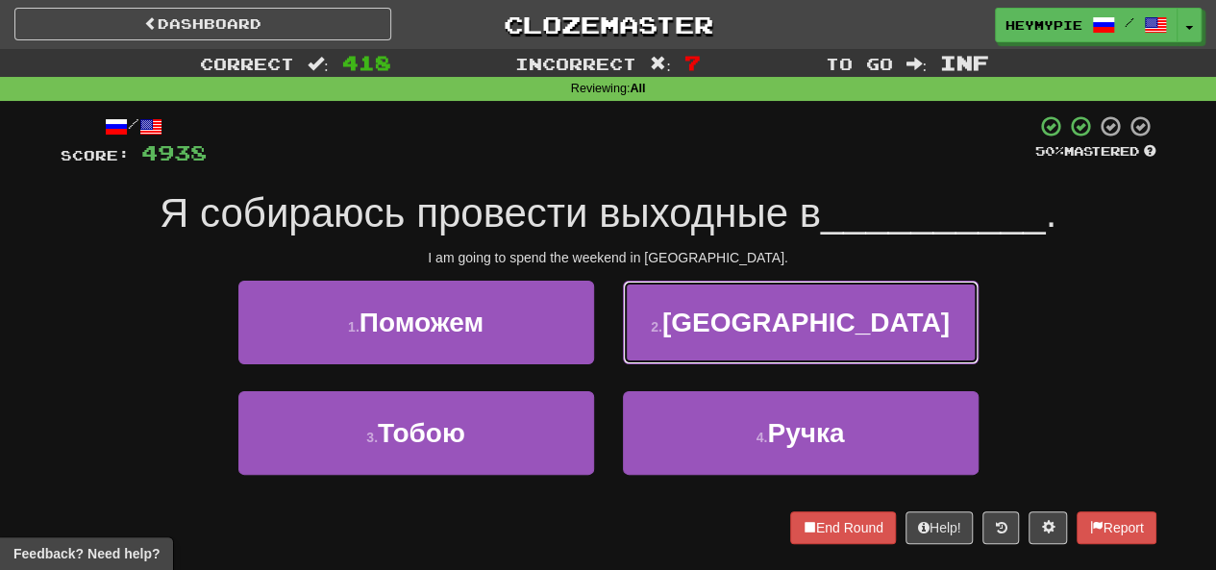
drag, startPoint x: 686, startPoint y: 299, endPoint x: 698, endPoint y: 311, distance: 17.0
click at [610, 305] on button "2 . Токио" at bounding box center [801, 323] width 356 height 84
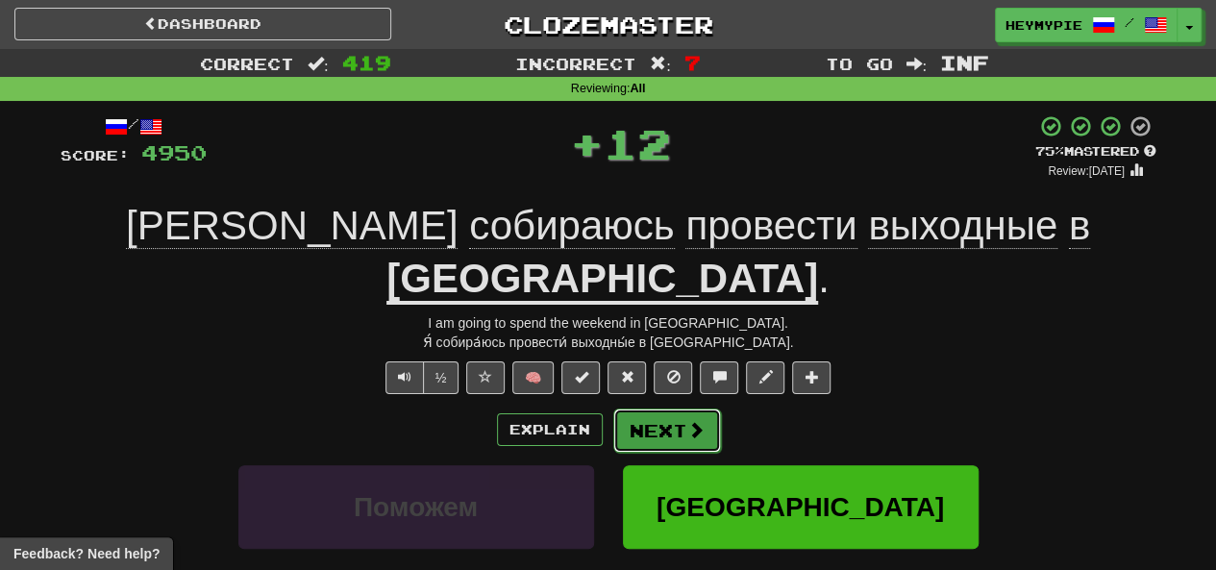
click at [610, 409] on button "Next" at bounding box center [667, 431] width 108 height 44
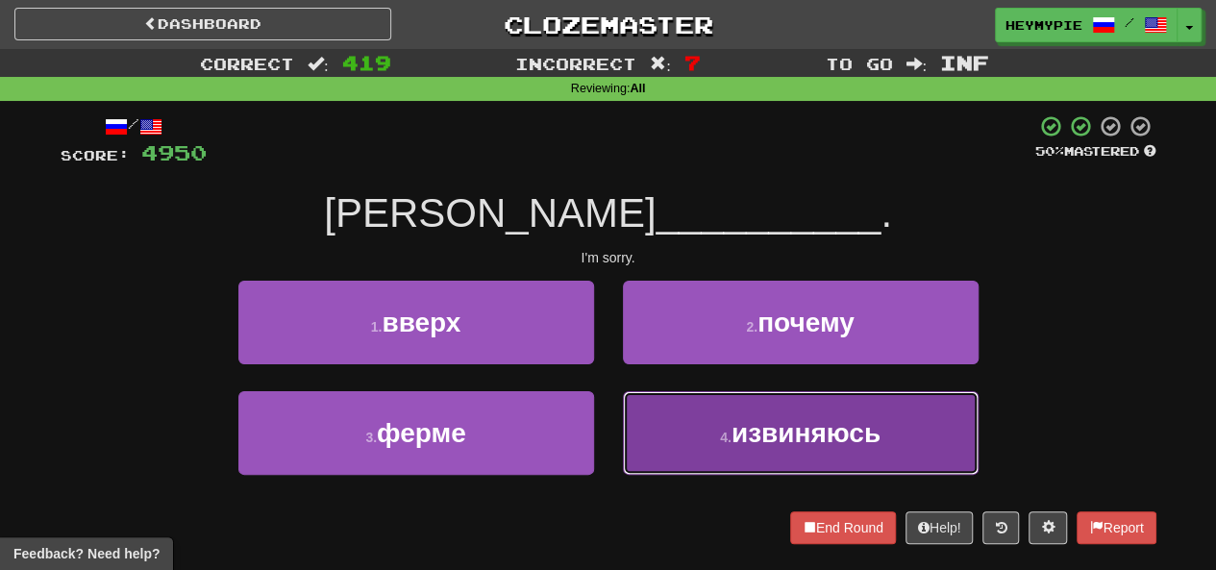
click at [610, 445] on button "4 . извиняюсь" at bounding box center [801, 433] width 356 height 84
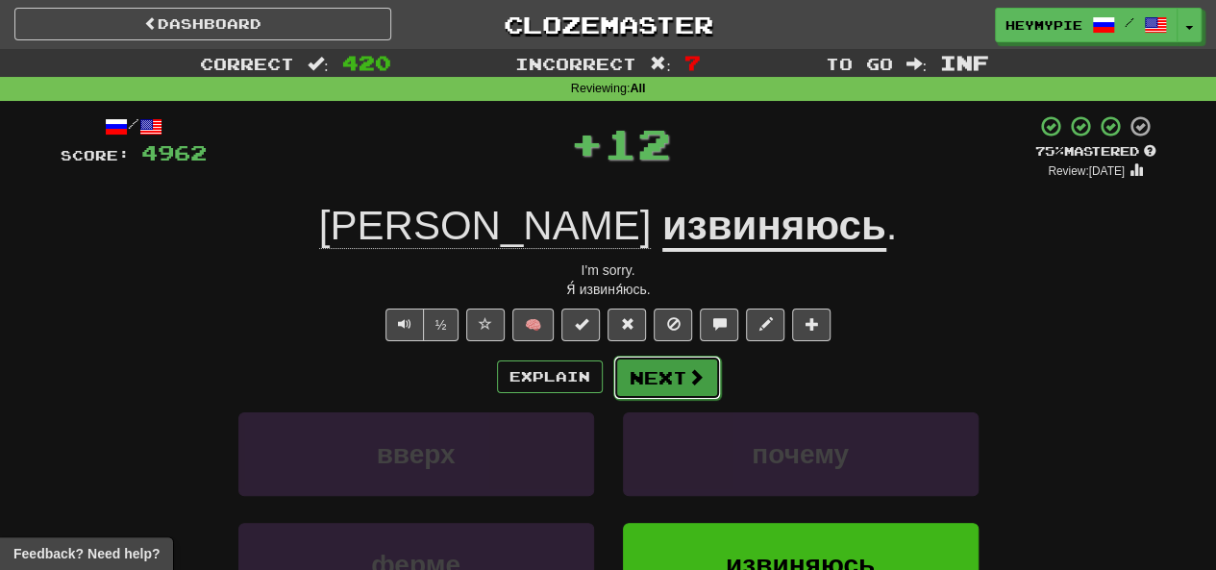
click at [610, 381] on button "Next" at bounding box center [667, 378] width 108 height 44
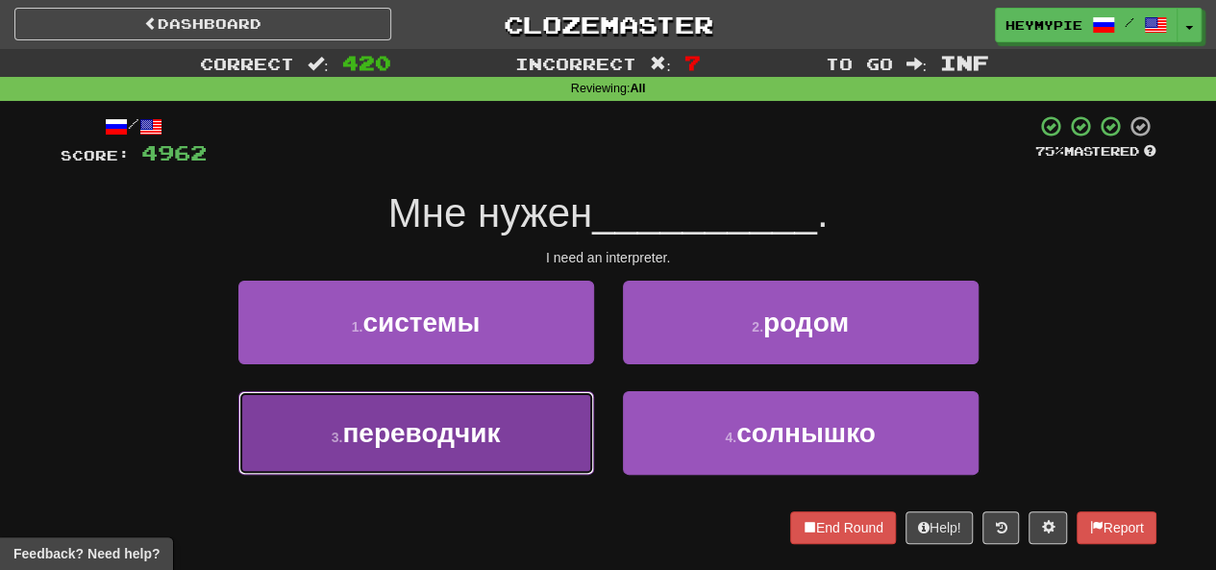
click at [533, 436] on button "3 . переводчик" at bounding box center [416, 433] width 356 height 84
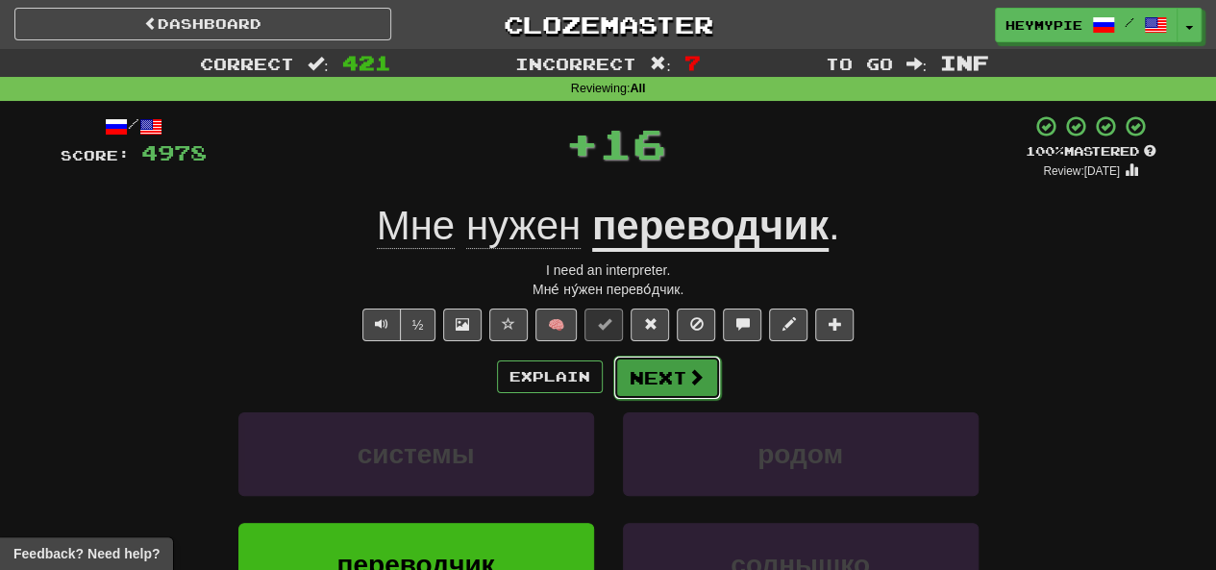
click at [610, 374] on button "Next" at bounding box center [667, 378] width 108 height 44
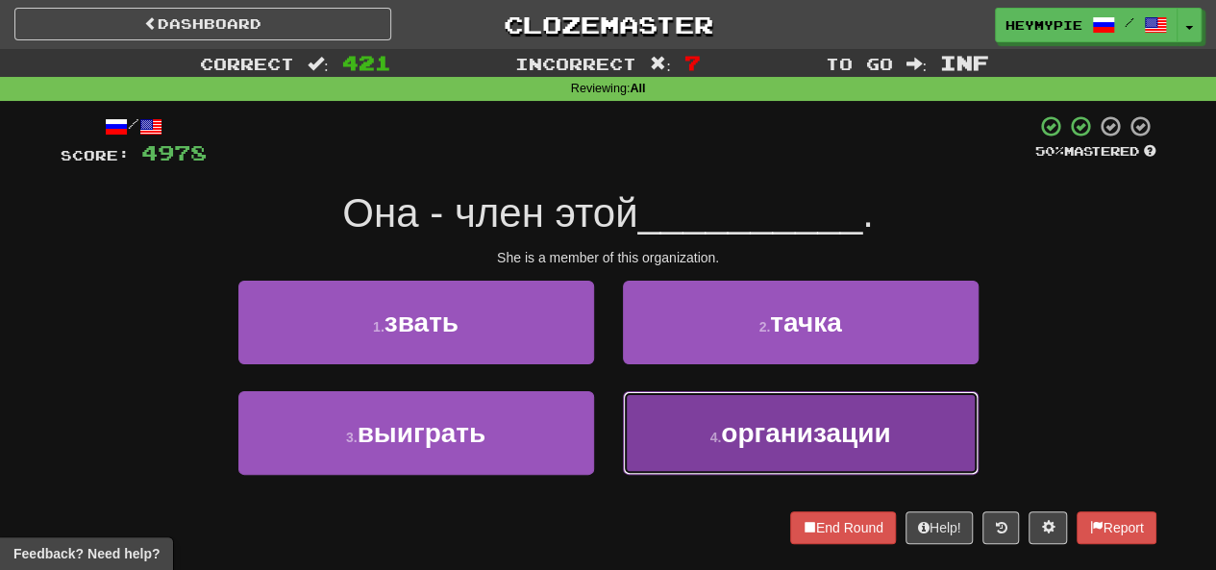
click at [610, 427] on button "4 . организации" at bounding box center [801, 433] width 356 height 84
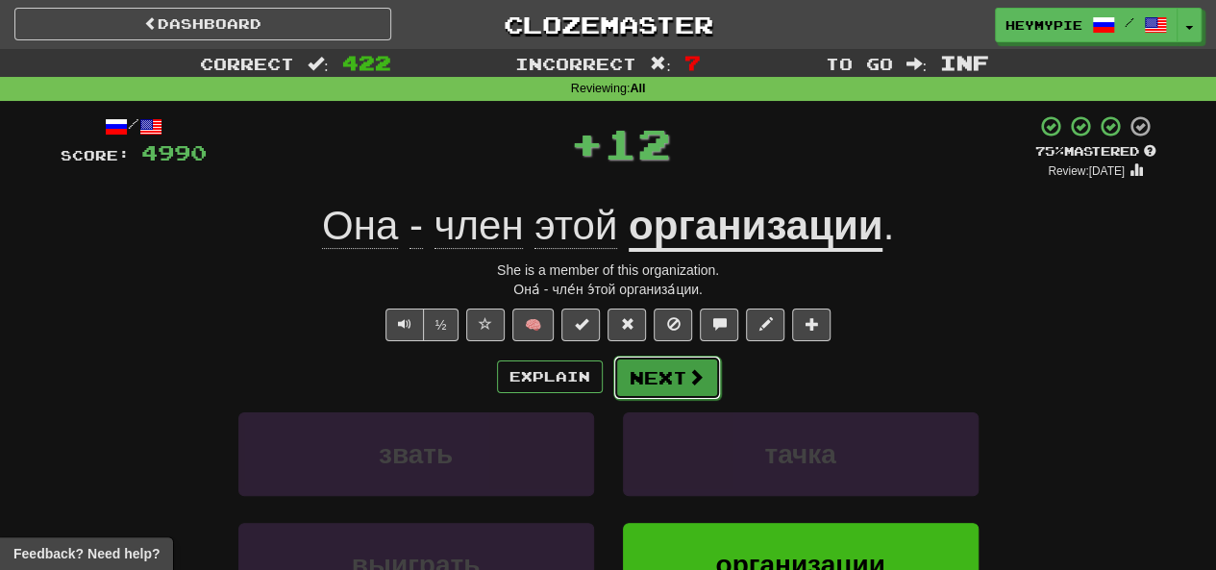
click at [610, 374] on button "Next" at bounding box center [667, 378] width 108 height 44
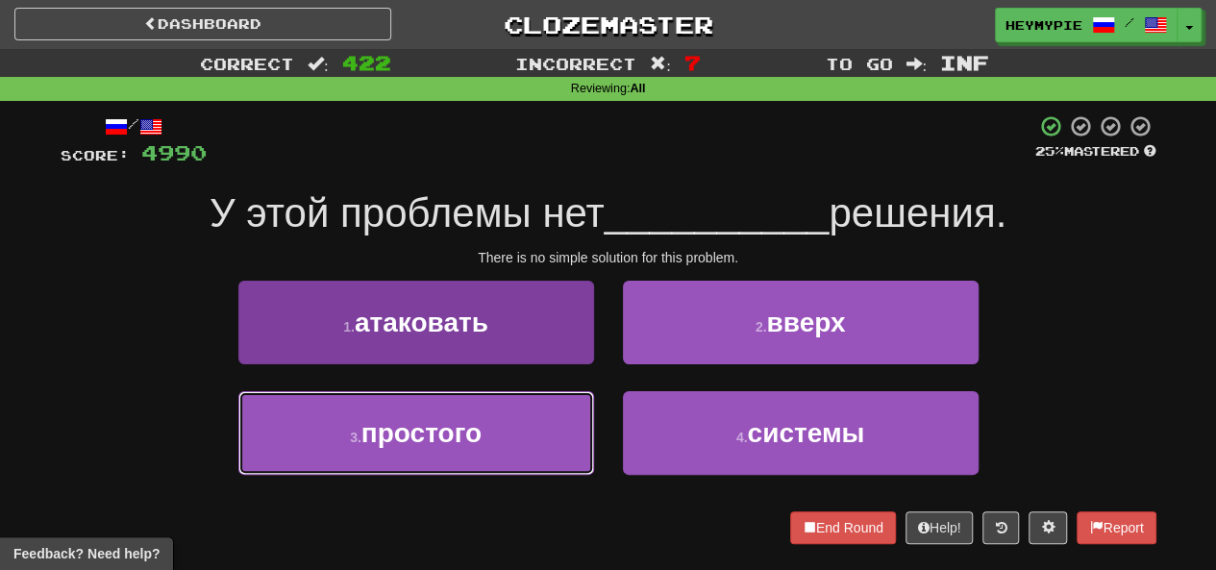
click at [522, 435] on button "3 . простого" at bounding box center [416, 433] width 356 height 84
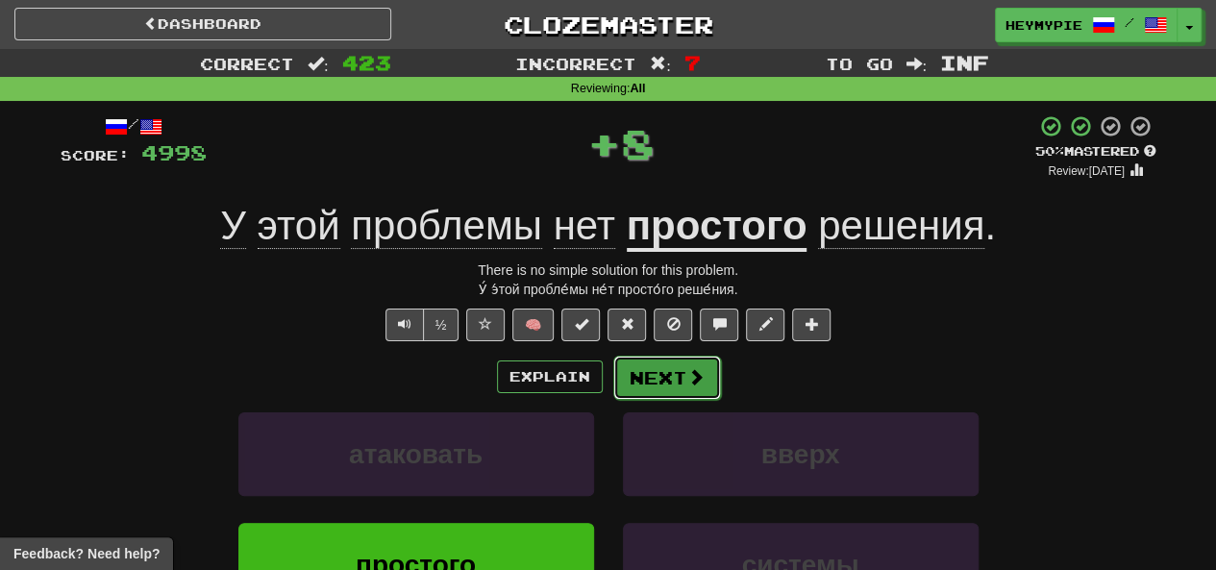
click at [610, 370] on button "Next" at bounding box center [667, 378] width 108 height 44
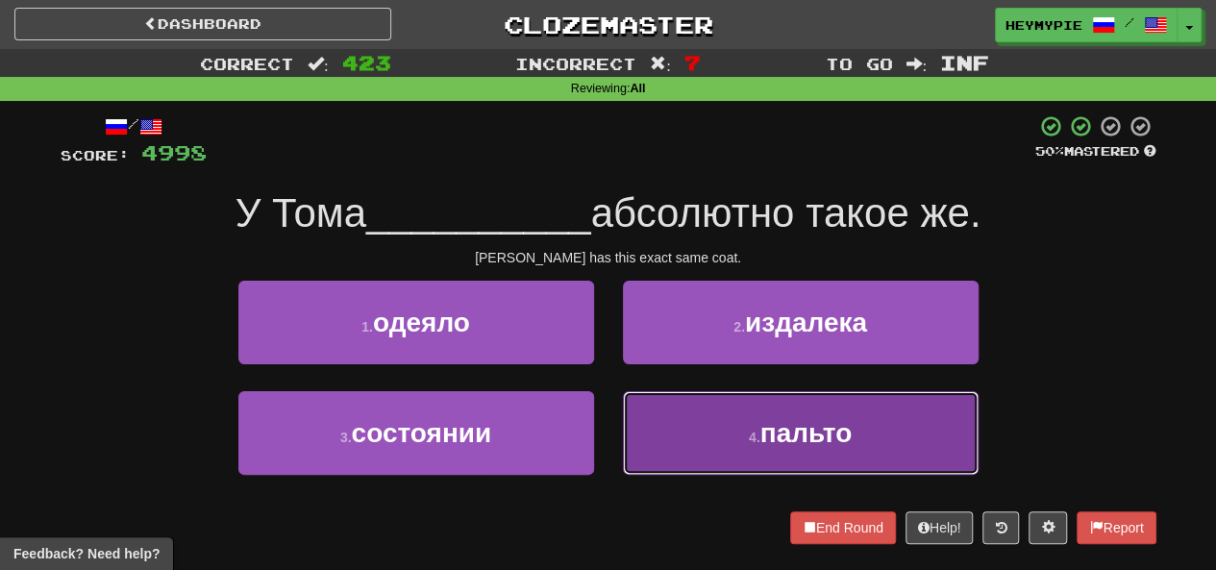
click at [610, 449] on button "4 . пальто" at bounding box center [801, 433] width 356 height 84
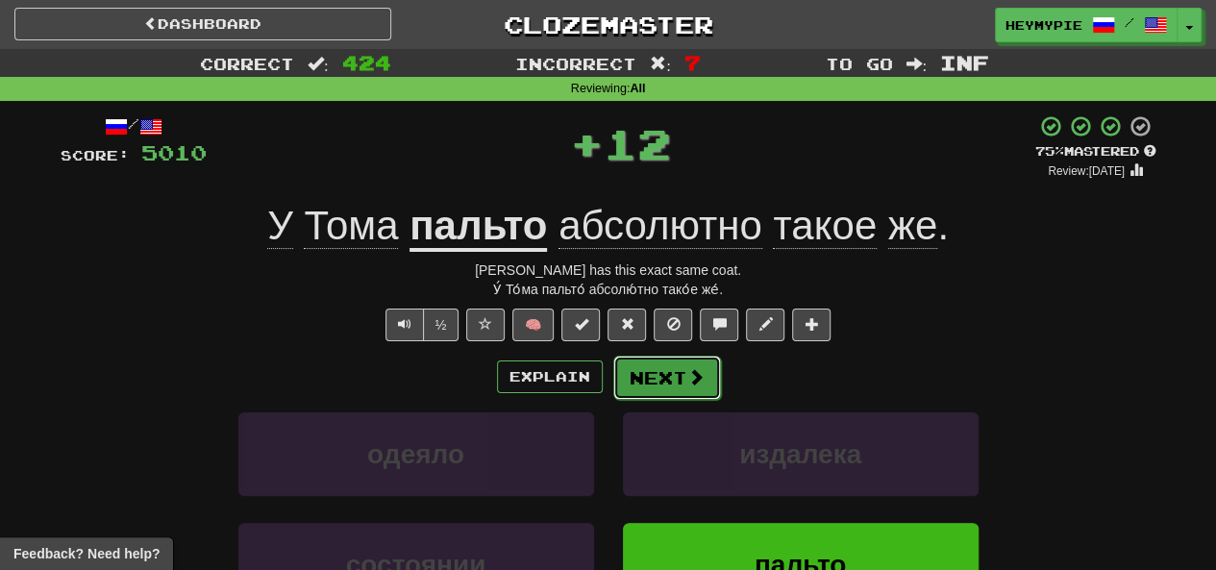
click at [610, 371] on button "Next" at bounding box center [667, 378] width 108 height 44
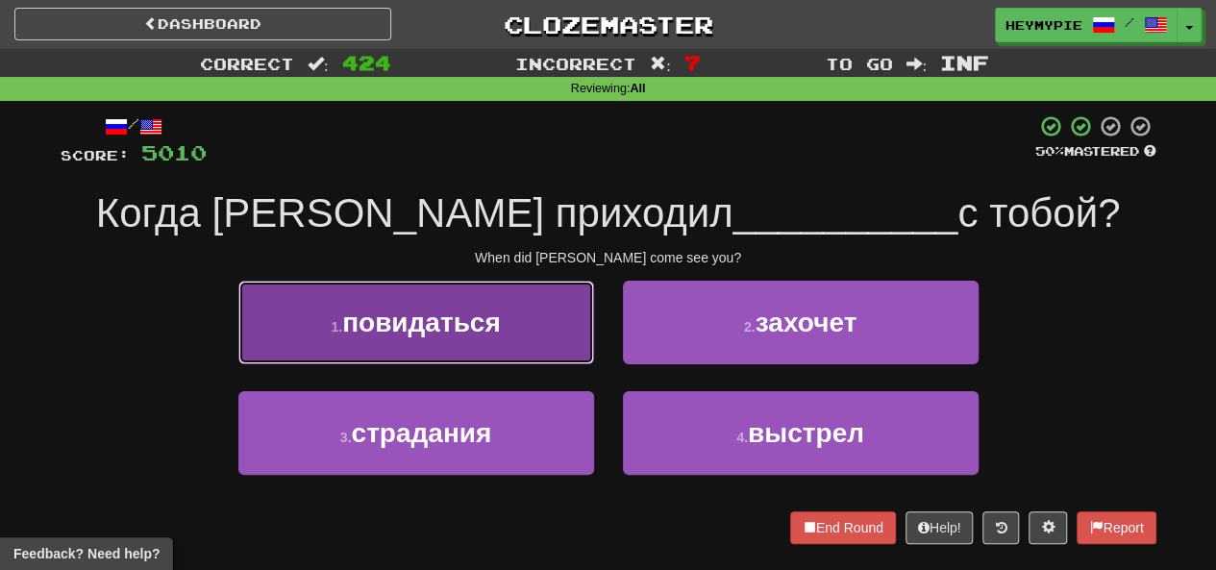
click at [575, 337] on button "1 . повидаться" at bounding box center [416, 323] width 356 height 84
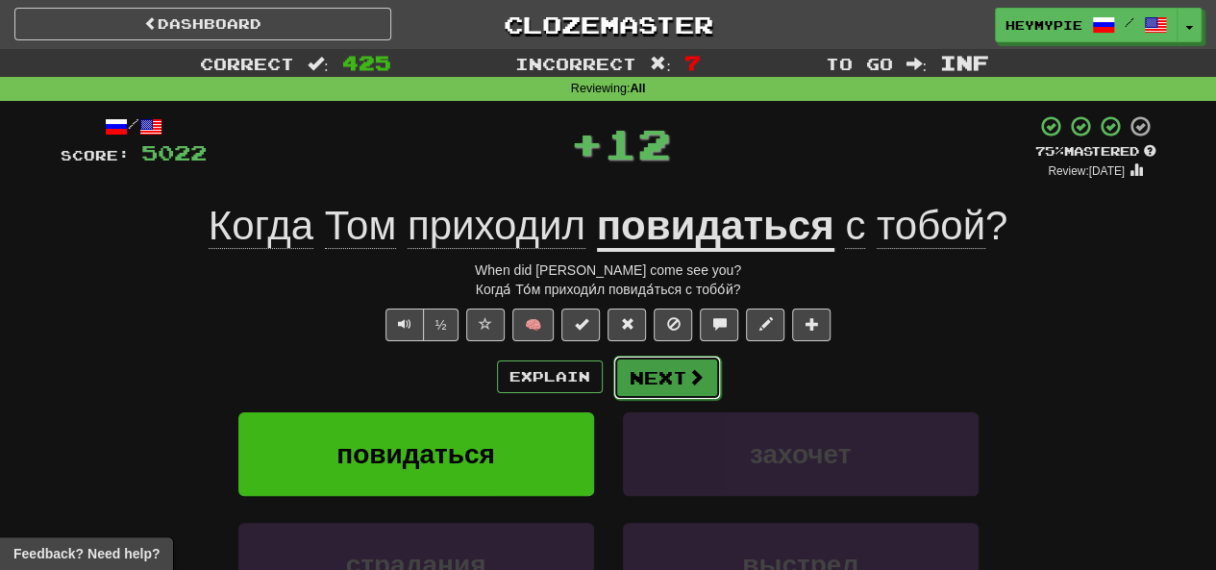
click at [610, 379] on span at bounding box center [695, 376] width 17 height 17
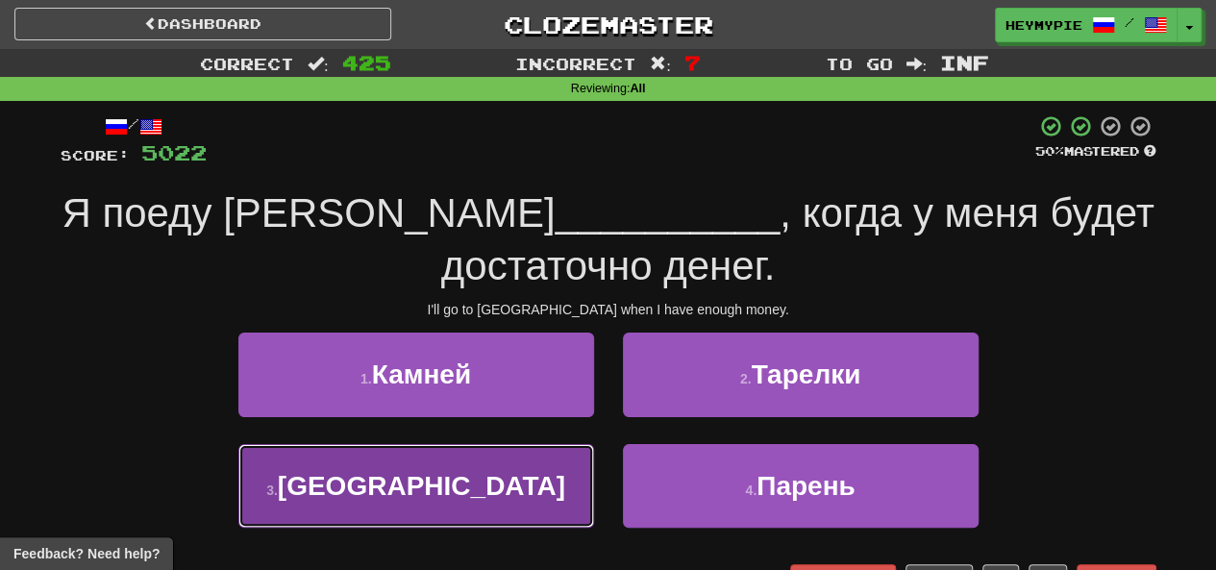
click at [506, 481] on button "3 . Париж" at bounding box center [416, 486] width 356 height 84
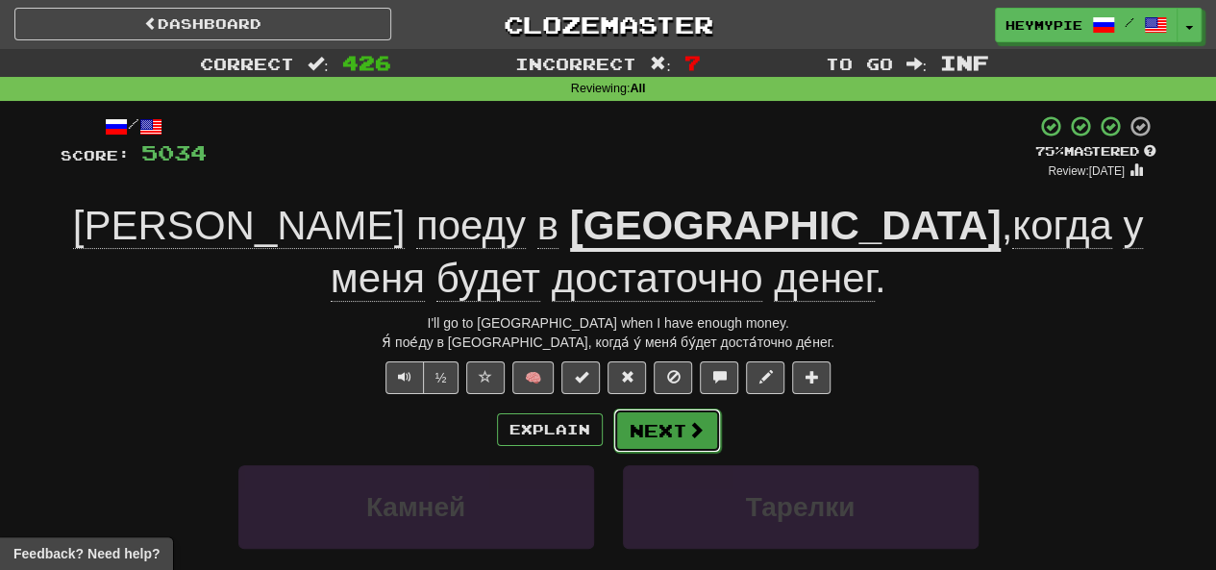
click at [610, 409] on button "Next" at bounding box center [667, 431] width 108 height 44
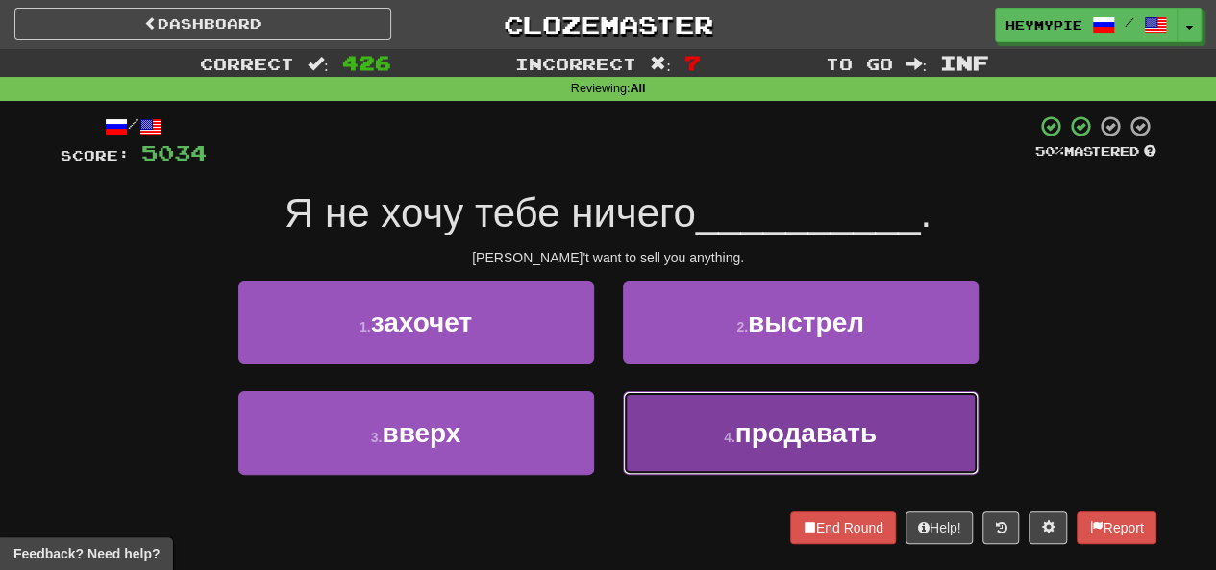
click at [610, 448] on button "4 . продавать" at bounding box center [801, 433] width 356 height 84
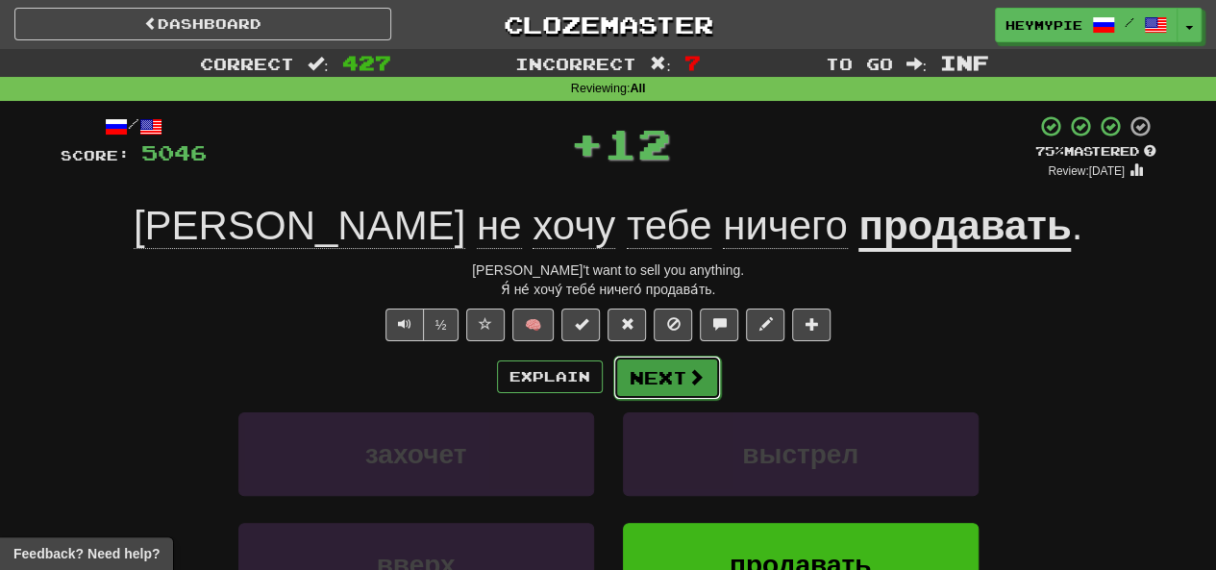
click at [610, 391] on button "Next" at bounding box center [667, 378] width 108 height 44
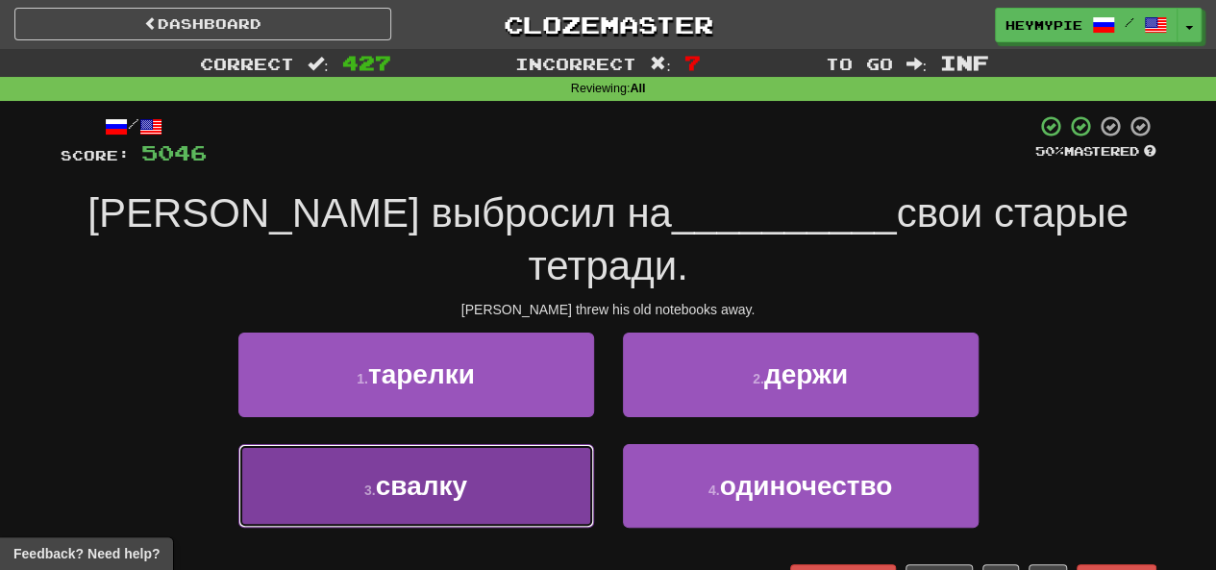
click at [509, 444] on button "3 . свалку" at bounding box center [416, 486] width 356 height 84
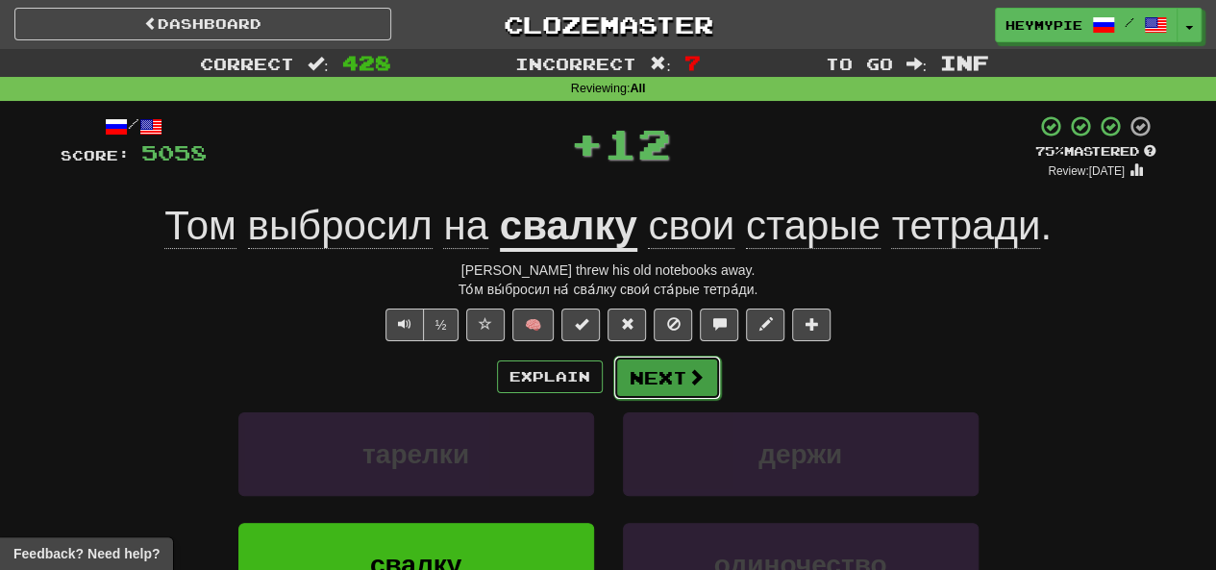
click at [610, 374] on button "Next" at bounding box center [667, 378] width 108 height 44
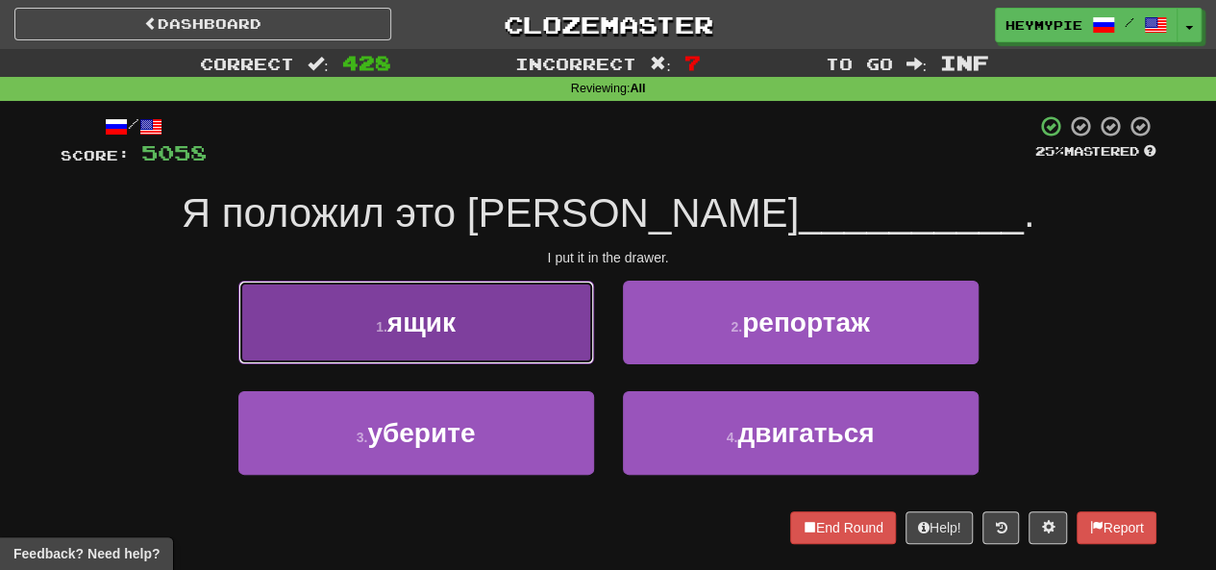
click at [546, 308] on button "1 . ящик" at bounding box center [416, 323] width 356 height 84
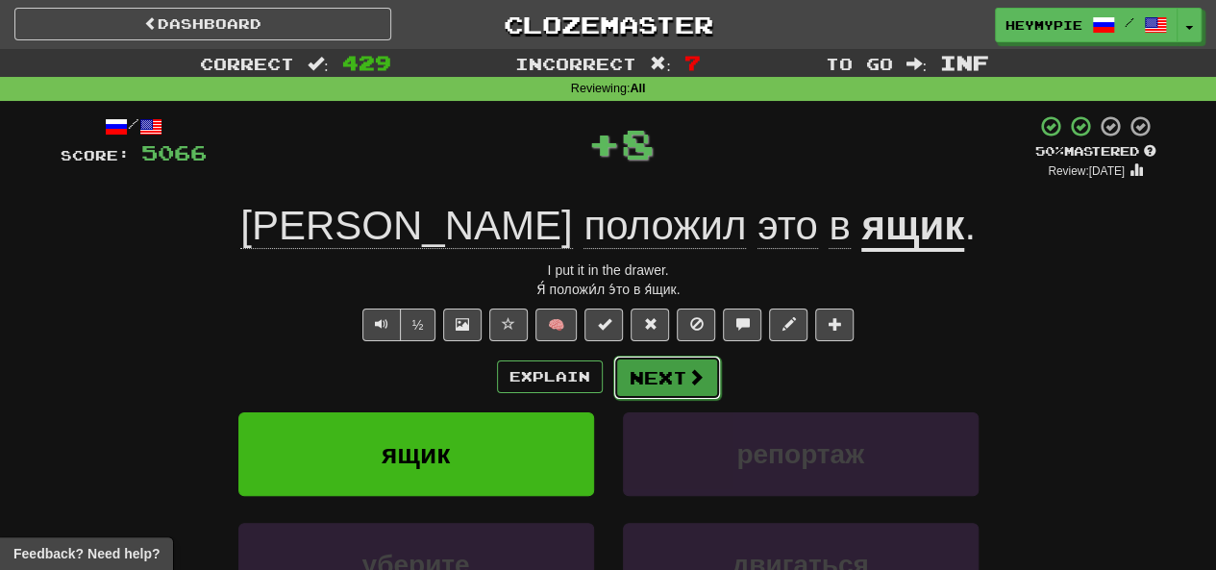
click at [610, 370] on button "Next" at bounding box center [667, 378] width 108 height 44
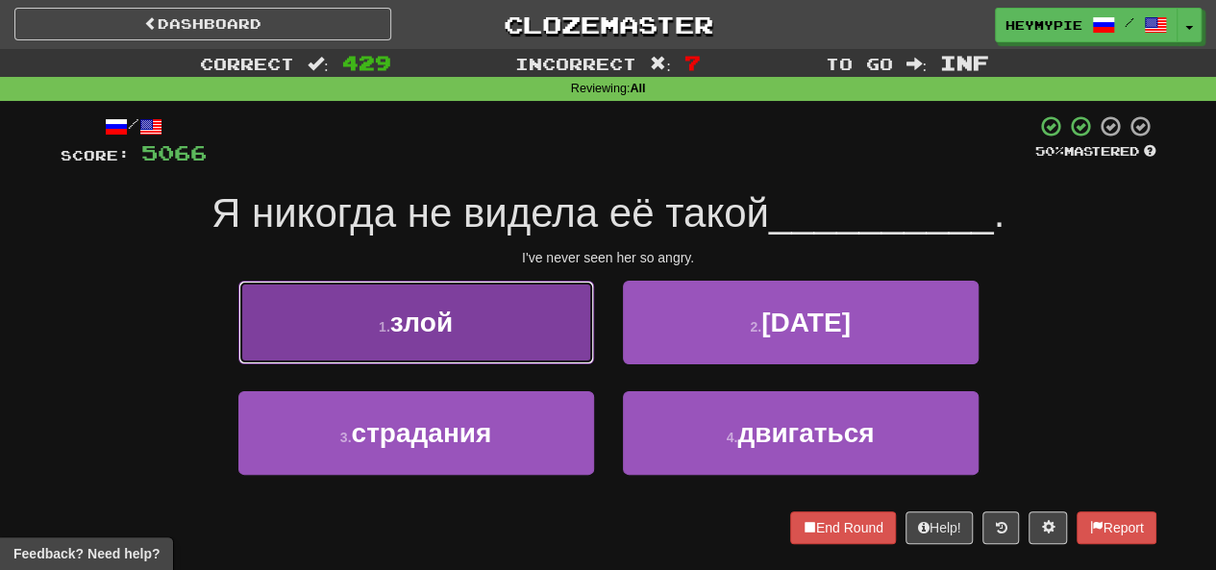
click at [469, 318] on button "1 . злой" at bounding box center [416, 323] width 356 height 84
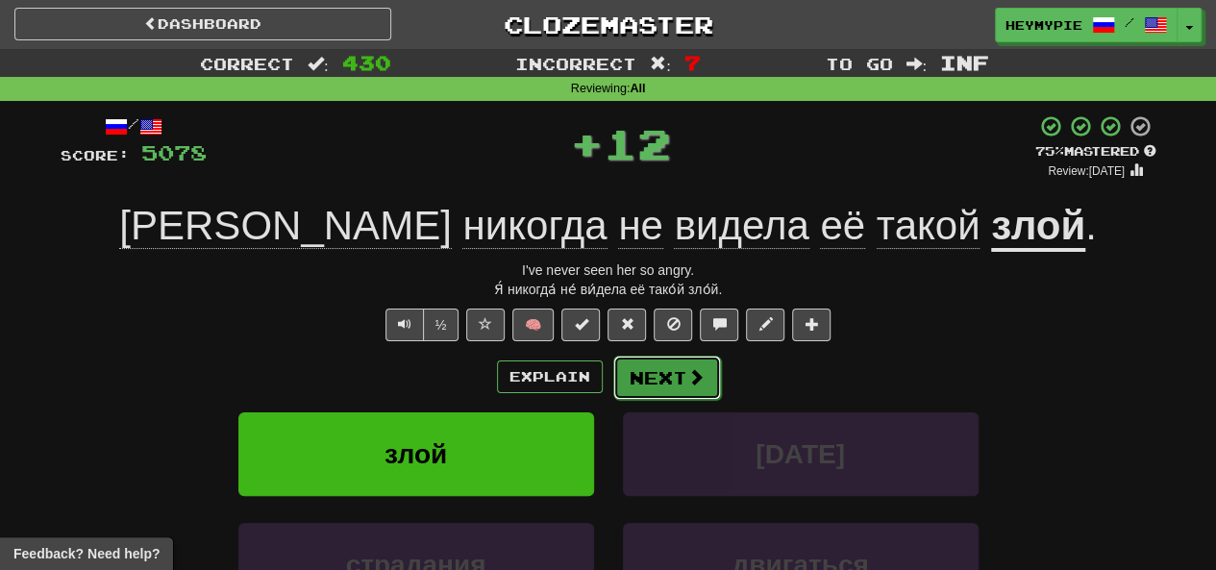
click at [610, 376] on span at bounding box center [695, 376] width 17 height 17
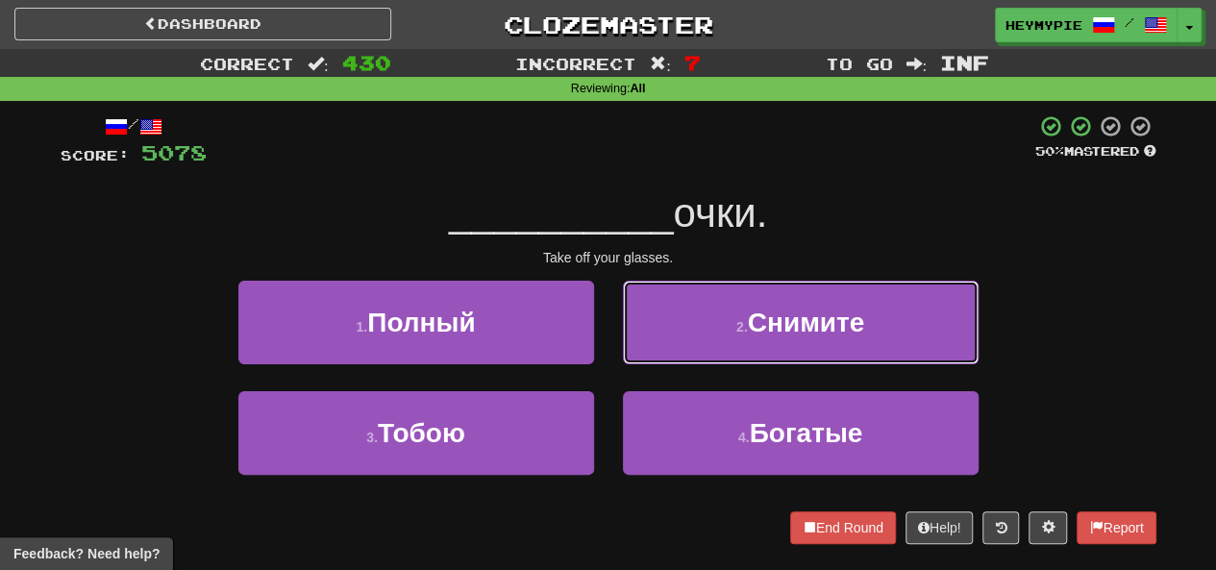
click at [610, 305] on button "2 . Снимите" at bounding box center [801, 323] width 356 height 84
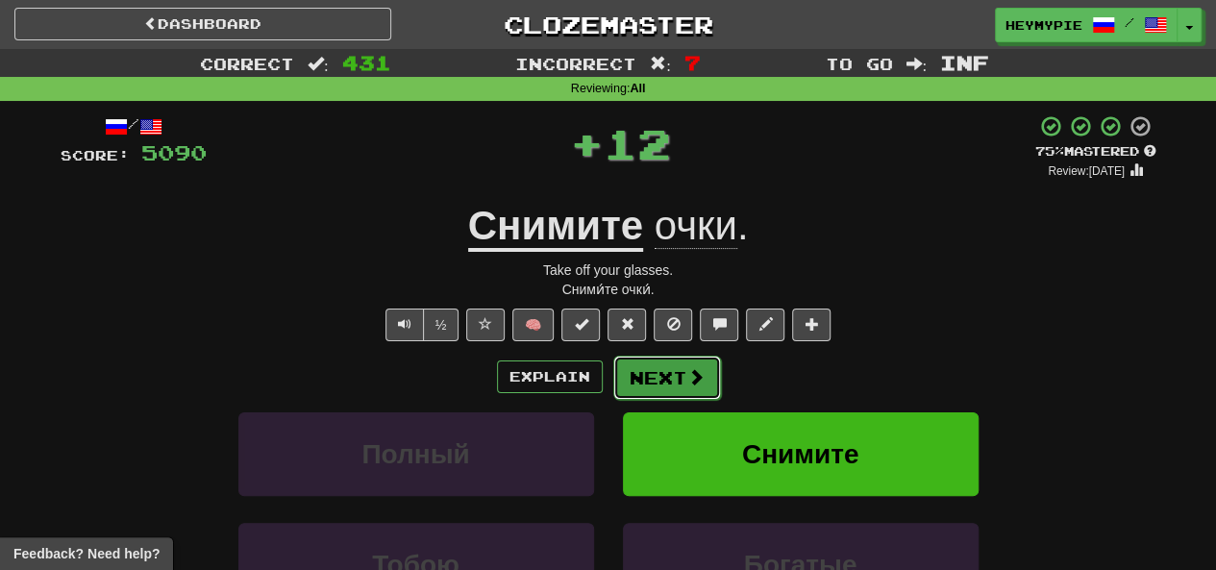
click at [610, 385] on button "Next" at bounding box center [667, 378] width 108 height 44
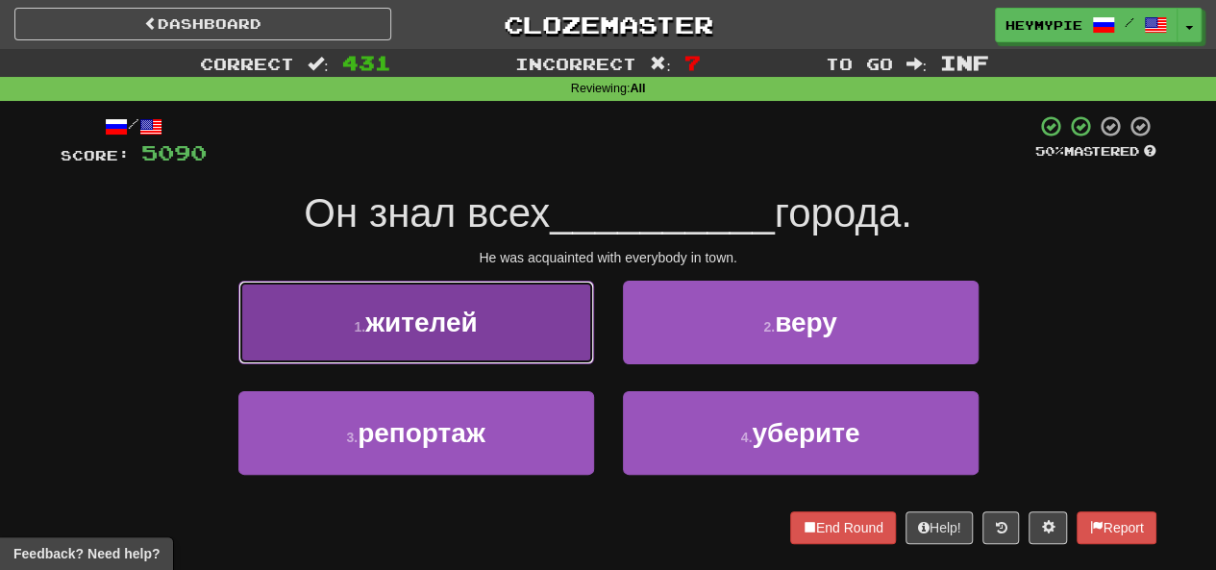
click at [501, 356] on button "1 . жителей" at bounding box center [416, 323] width 356 height 84
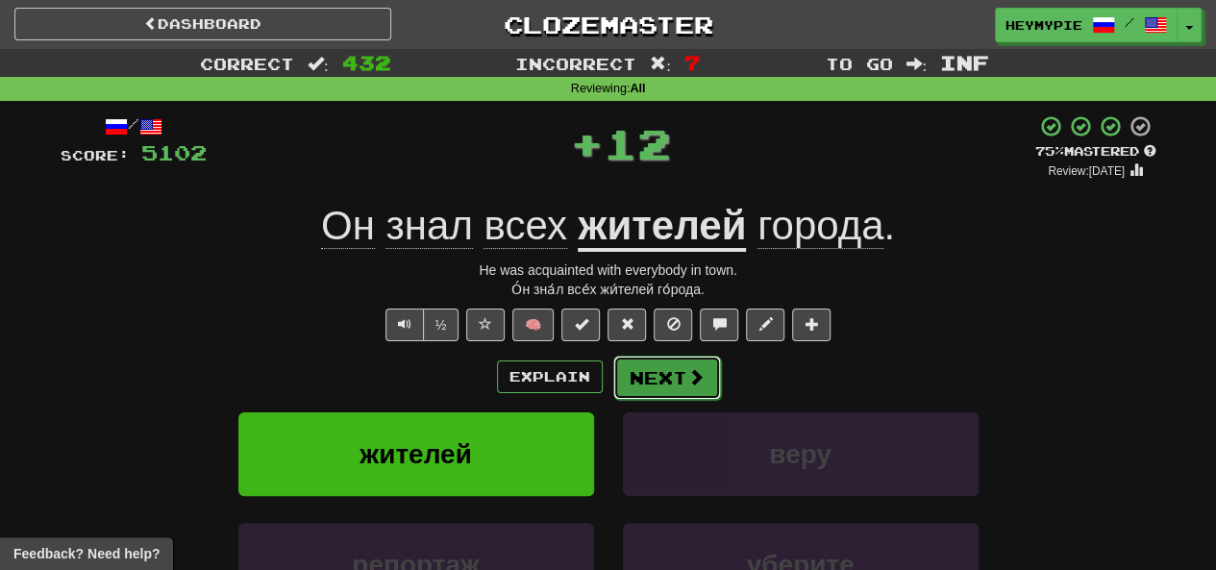
click at [610, 386] on button "Next" at bounding box center [667, 378] width 108 height 44
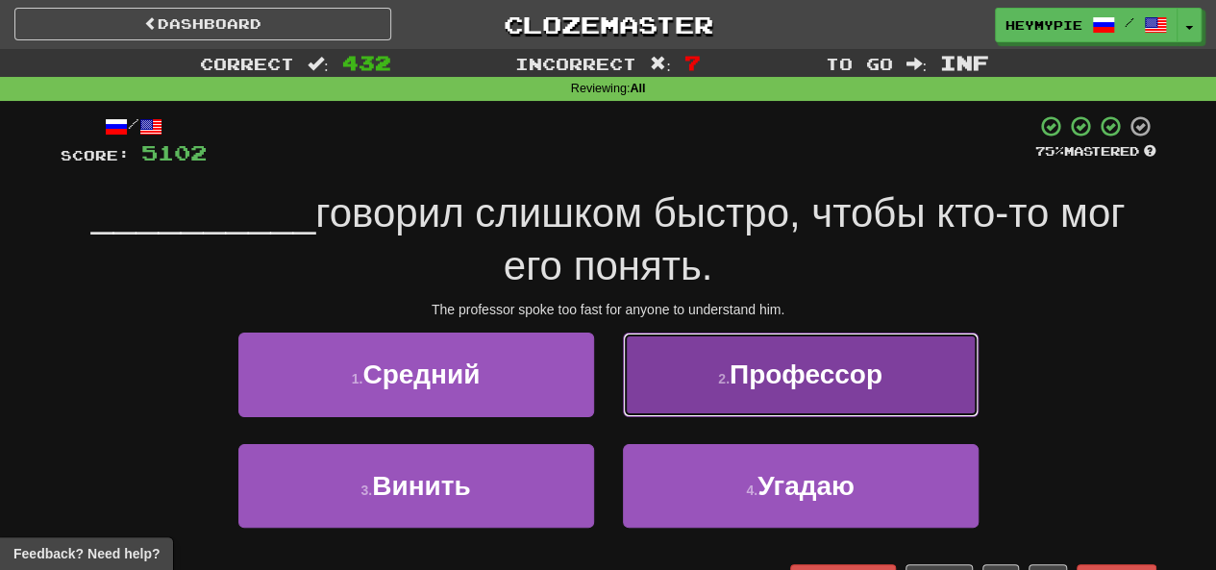
click at [610, 372] on button "2 . Профессор" at bounding box center [801, 375] width 356 height 84
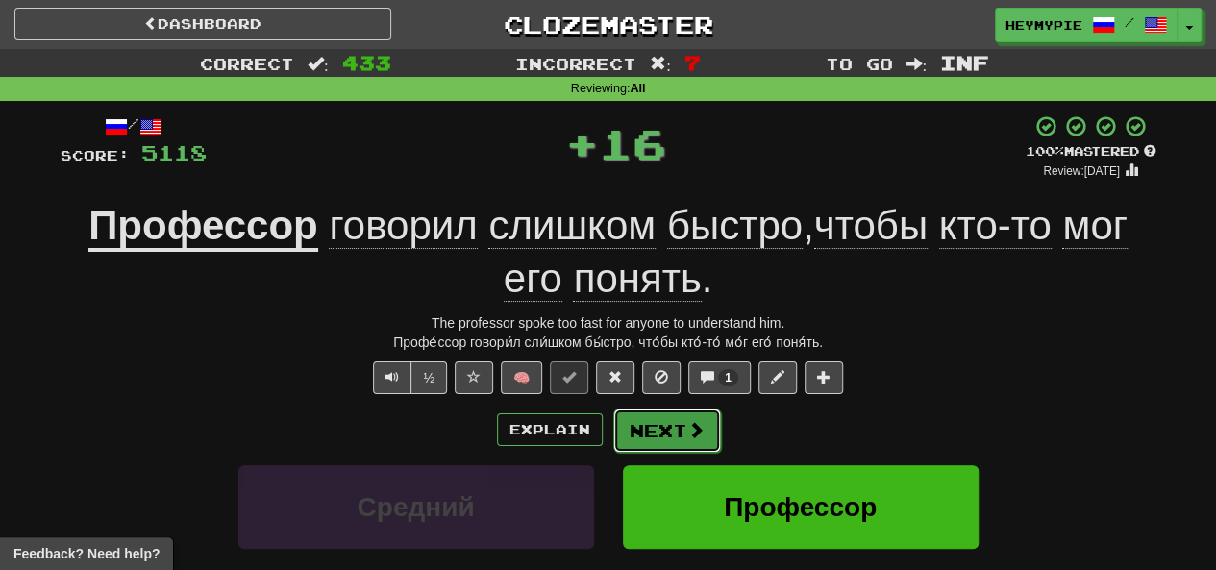
click at [610, 434] on button "Next" at bounding box center [667, 431] width 108 height 44
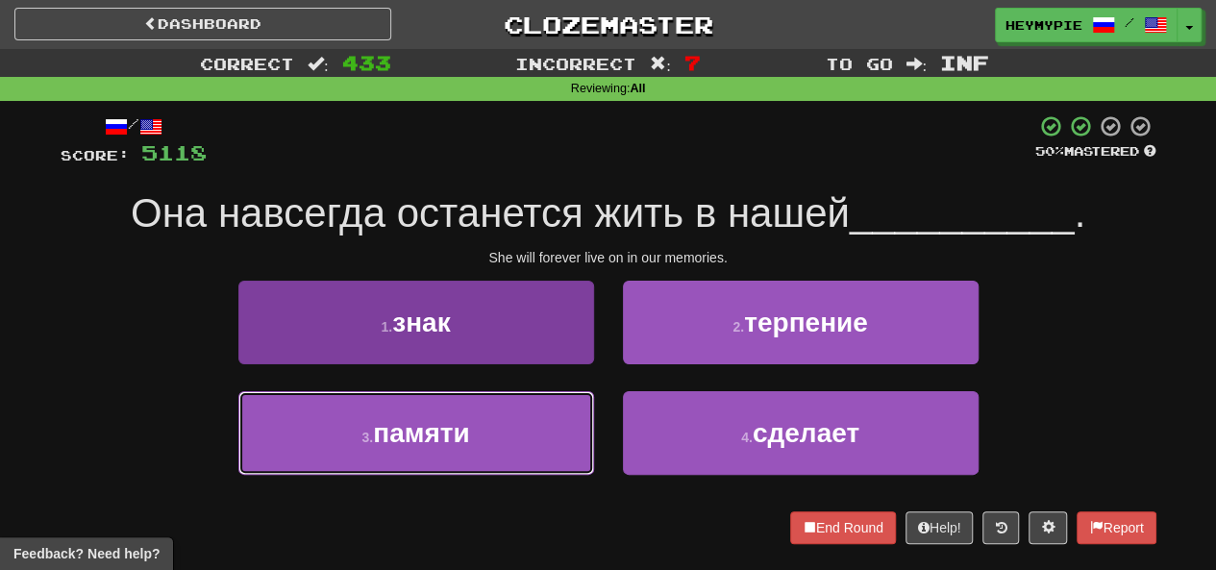
click at [472, 428] on button "3 . памяти" at bounding box center [416, 433] width 356 height 84
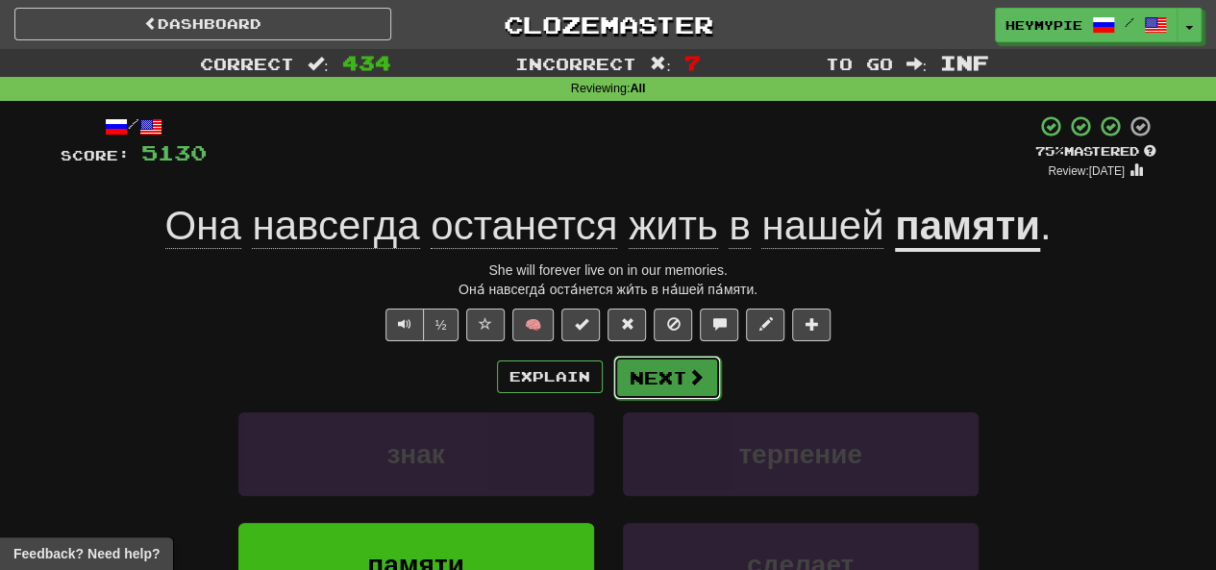
click at [610, 377] on button "Next" at bounding box center [667, 378] width 108 height 44
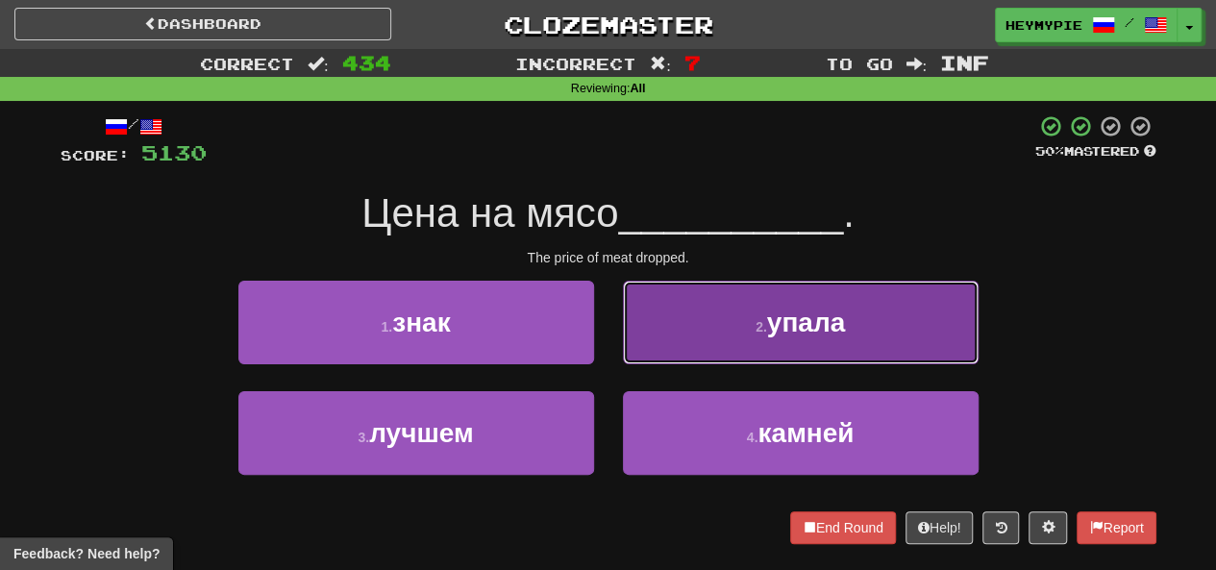
click at [610, 334] on button "2 . упала" at bounding box center [801, 323] width 356 height 84
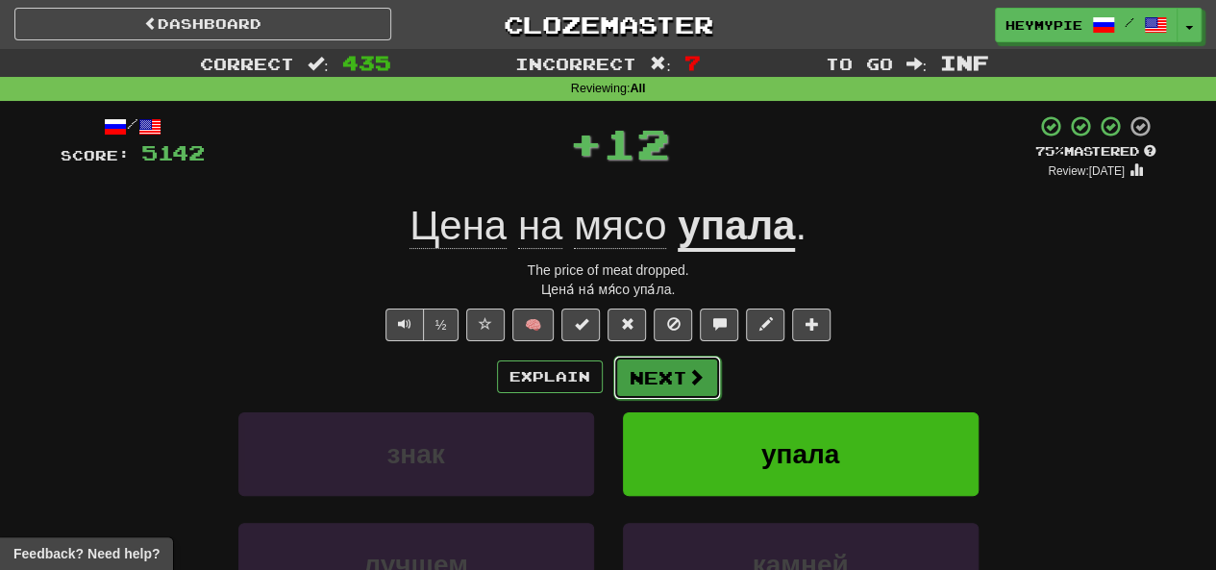
click at [610, 379] on button "Next" at bounding box center [667, 378] width 108 height 44
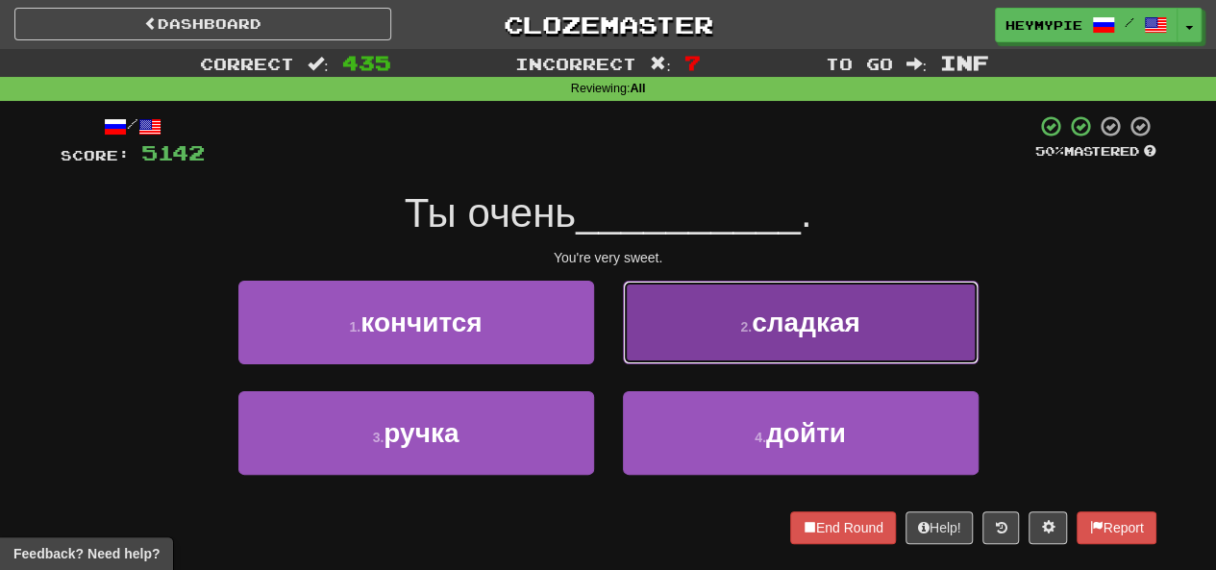
click at [610, 346] on button "2 . сладкая" at bounding box center [801, 323] width 356 height 84
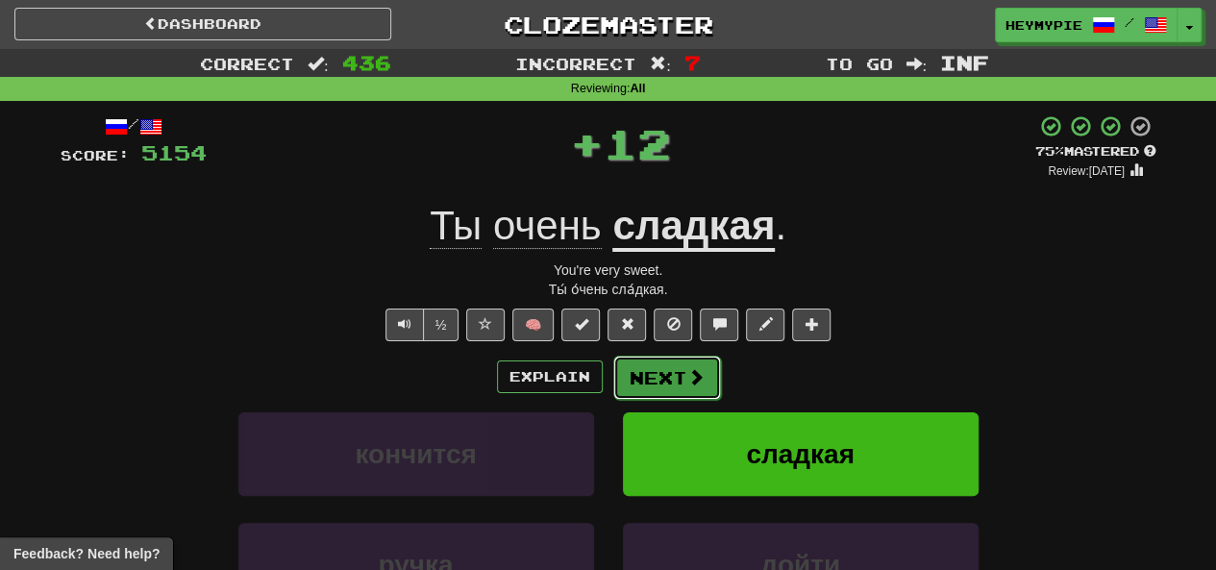
click at [610, 392] on button "Next" at bounding box center [667, 378] width 108 height 44
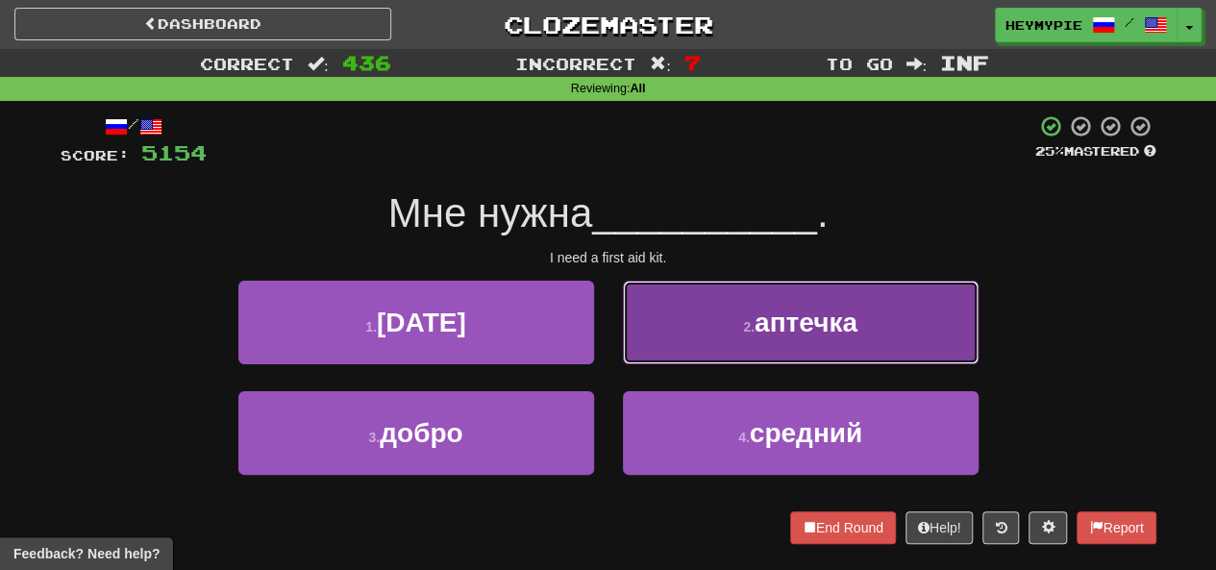
click at [610, 330] on button "2 . аптечка" at bounding box center [801, 323] width 356 height 84
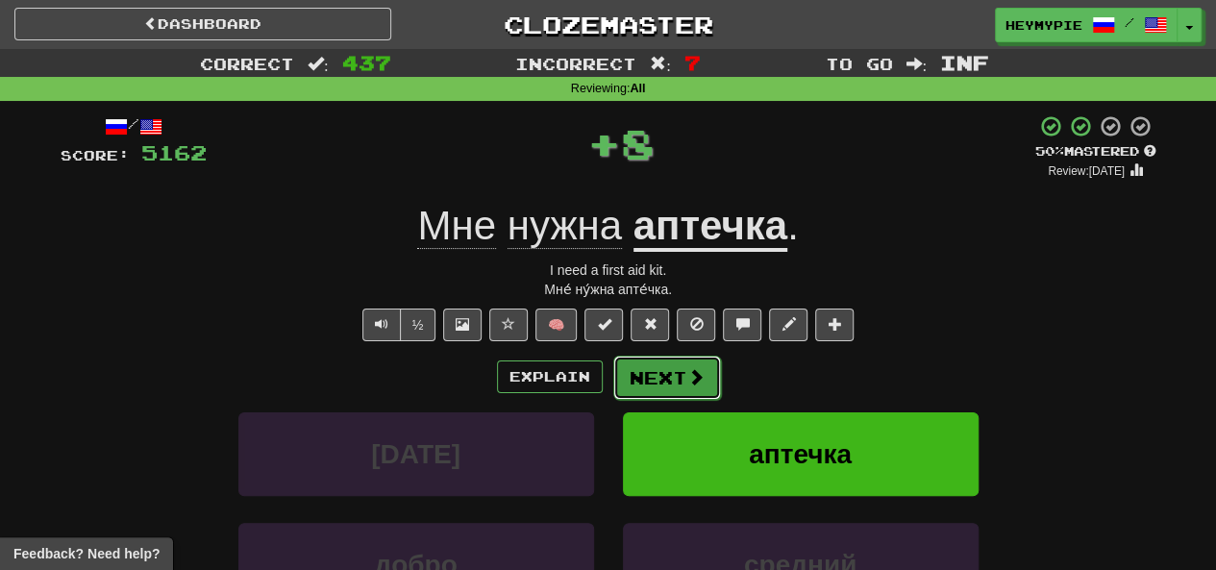
click at [610, 372] on button "Next" at bounding box center [667, 378] width 108 height 44
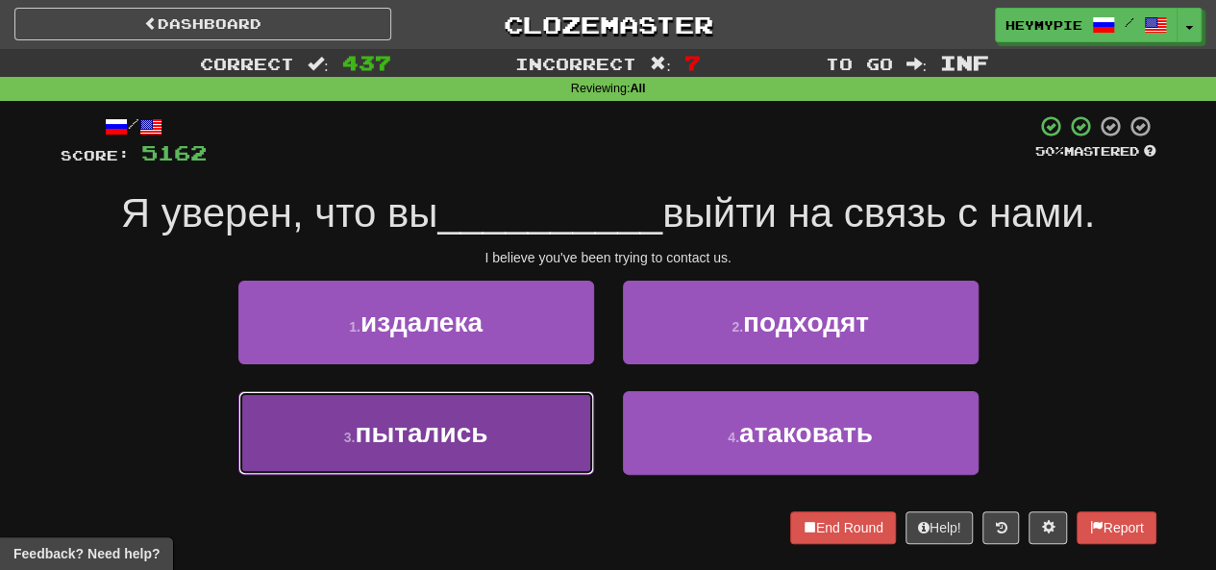
click at [461, 442] on span "пытались" at bounding box center [421, 433] width 133 height 30
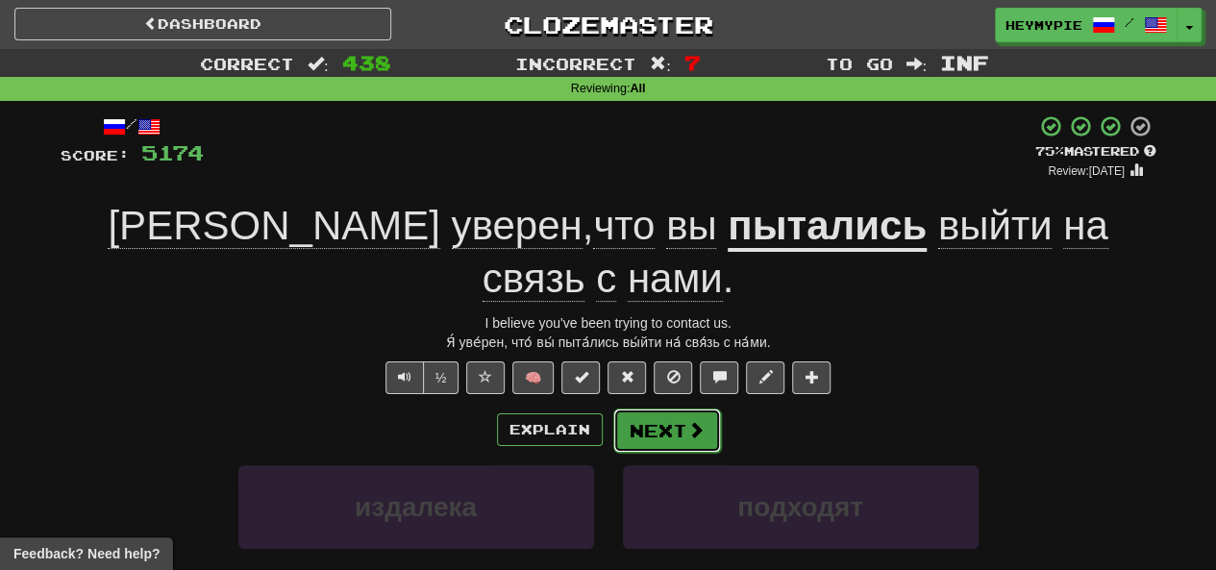
click at [610, 421] on span at bounding box center [695, 429] width 17 height 17
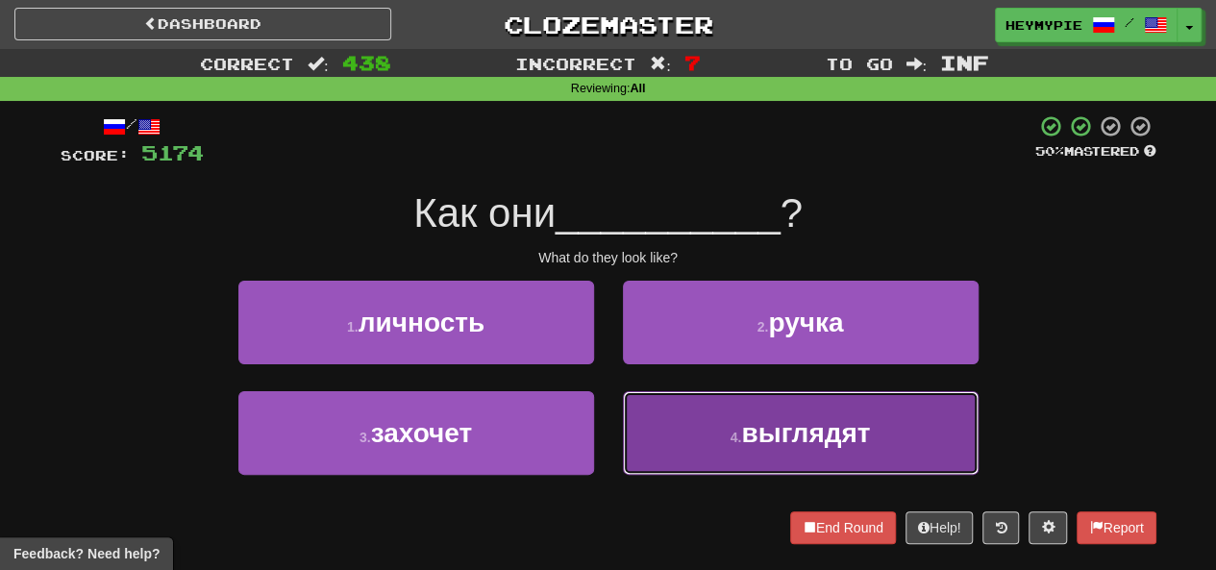
click at [610, 418] on button "4 . выглядят" at bounding box center [801, 433] width 356 height 84
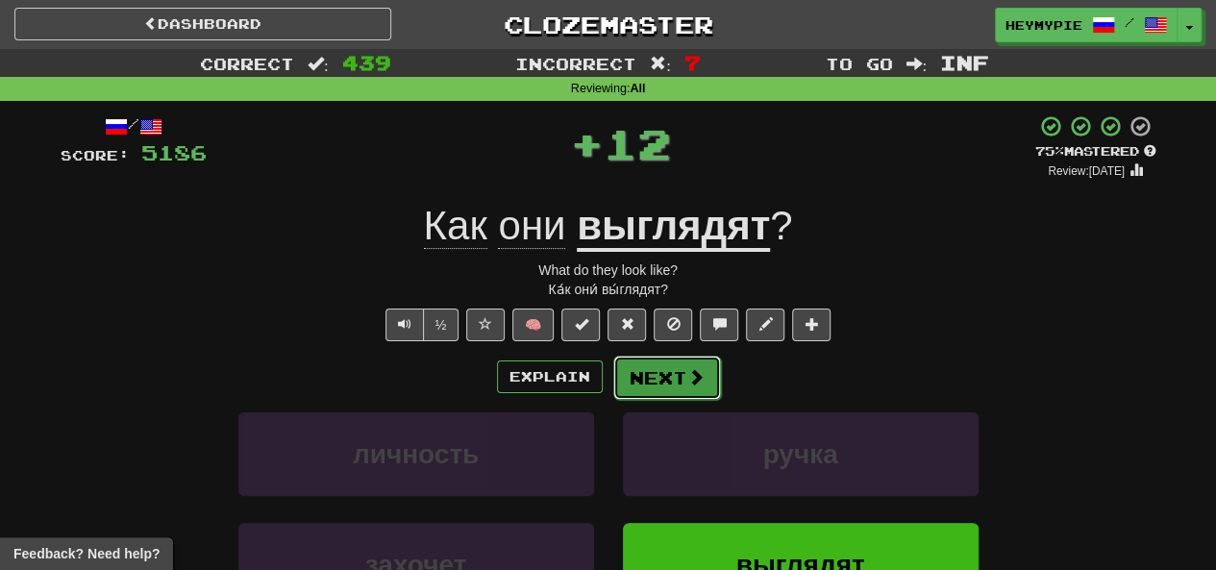
click at [610, 386] on button "Next" at bounding box center [667, 378] width 108 height 44
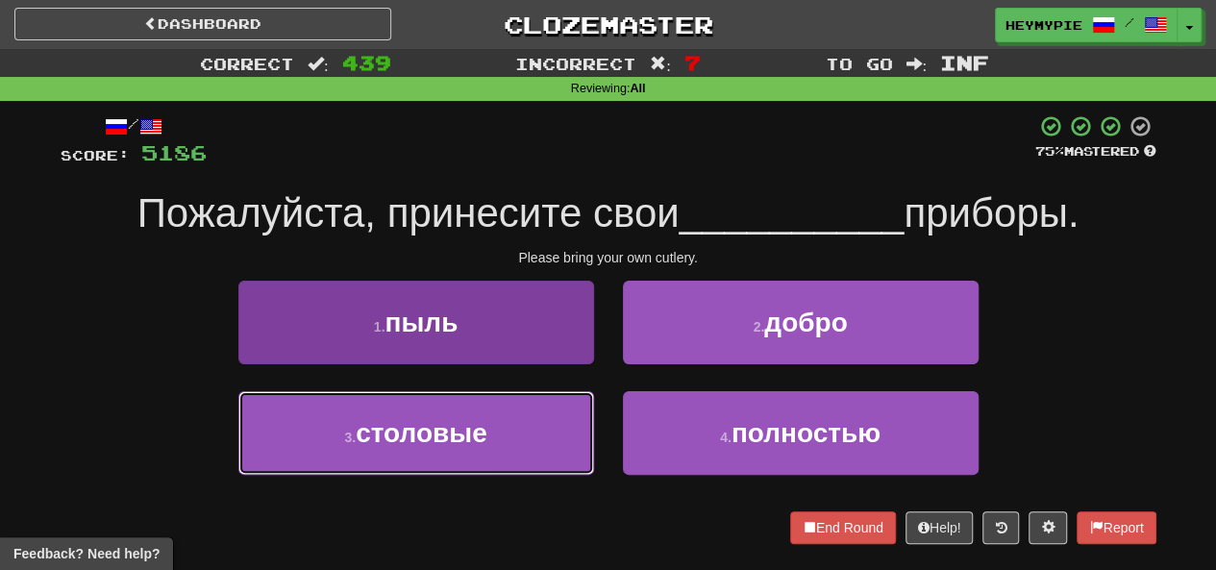
click at [511, 439] on button "3 . столовые" at bounding box center [416, 433] width 356 height 84
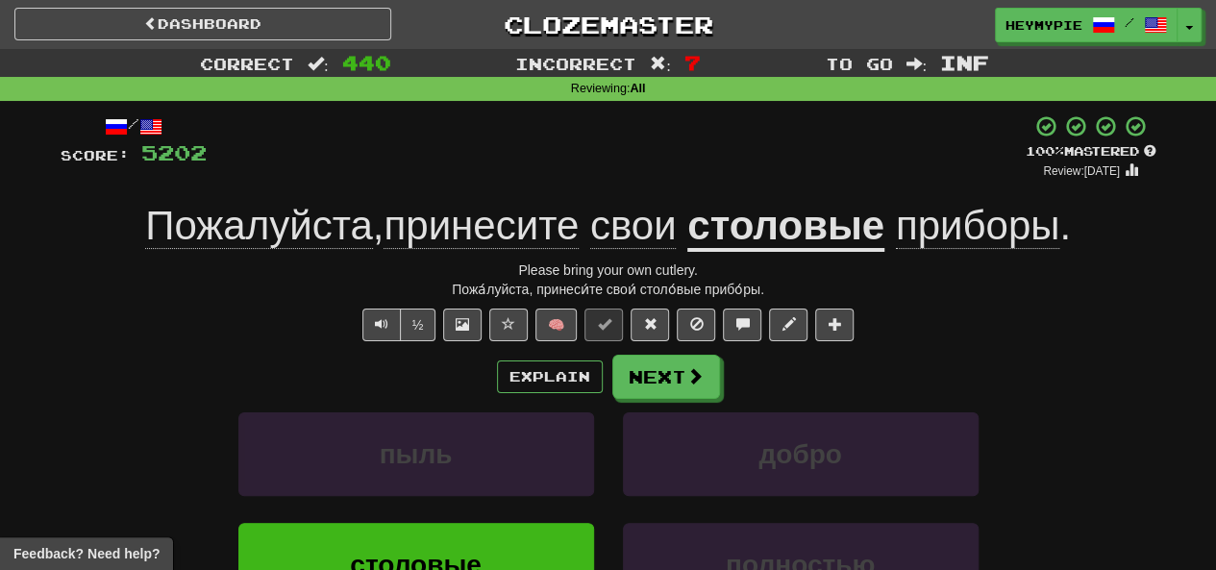
click at [610, 230] on u "столовые" at bounding box center [785, 227] width 197 height 49
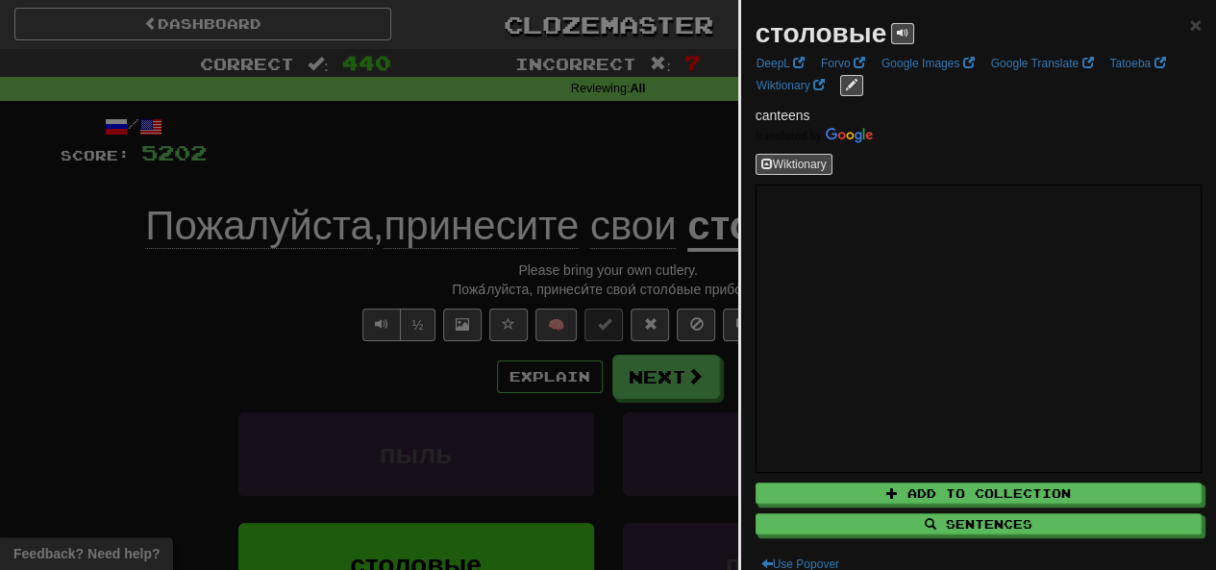
click at [610, 160] on div at bounding box center [608, 285] width 1216 height 570
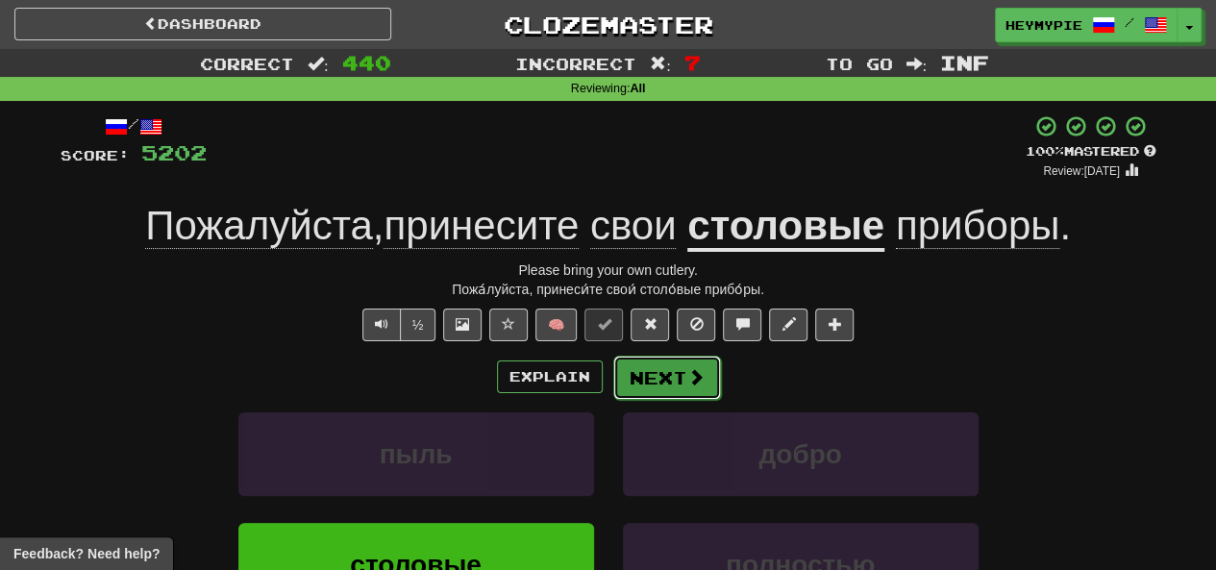
click at [610, 379] on button "Next" at bounding box center [667, 378] width 108 height 44
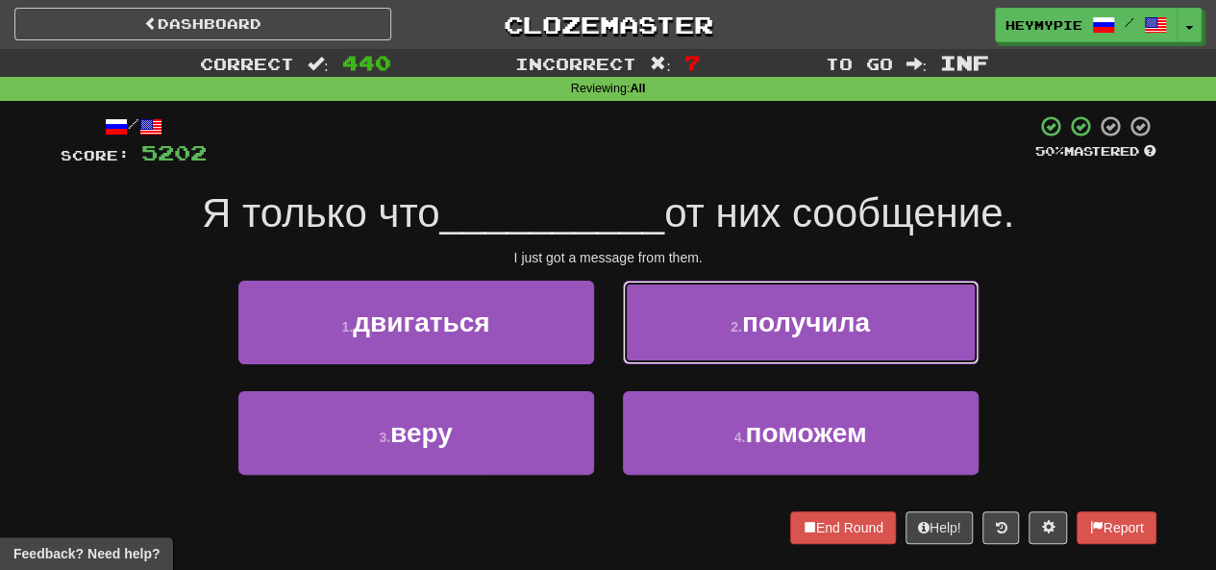
click at [610, 341] on button "2 . получила" at bounding box center [801, 323] width 356 height 84
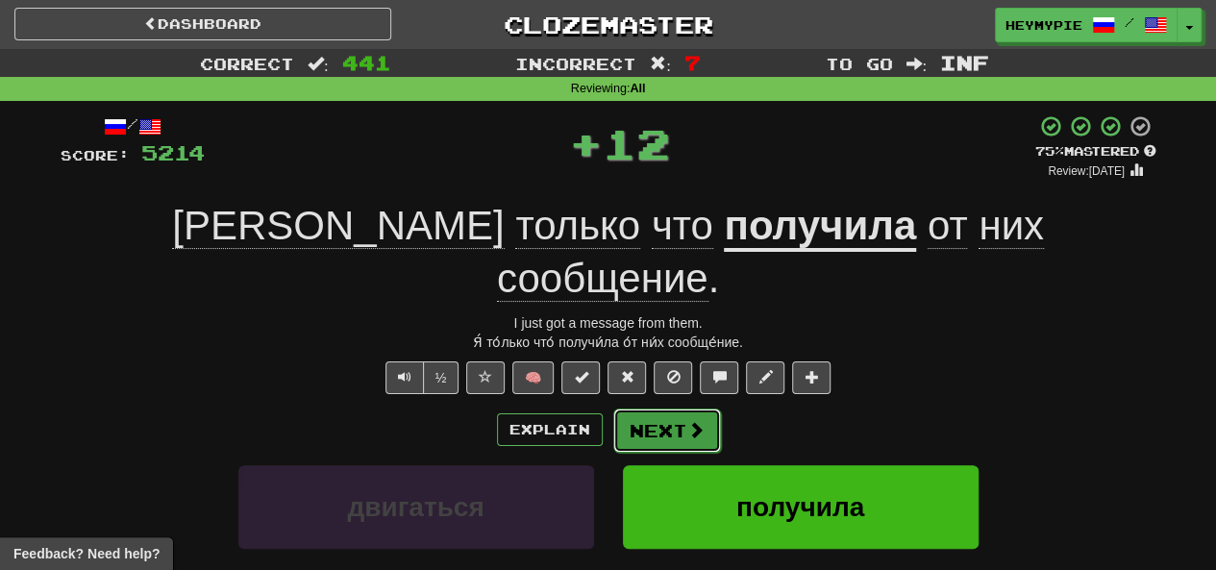
click at [610, 409] on button "Next" at bounding box center [667, 431] width 108 height 44
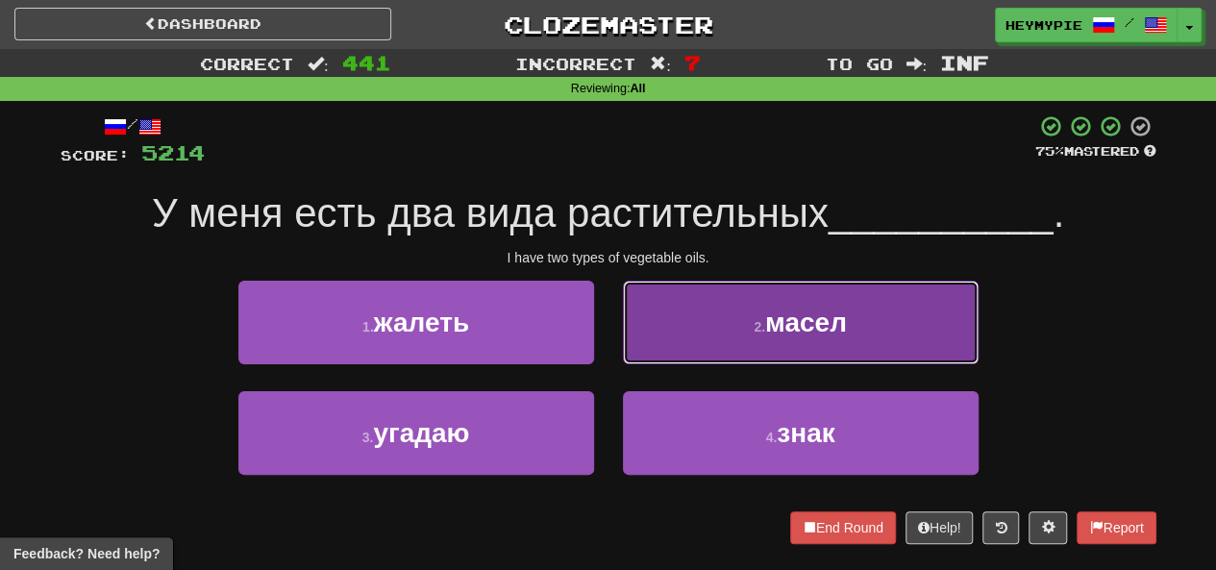
click at [610, 303] on button "2 . масел" at bounding box center [801, 323] width 356 height 84
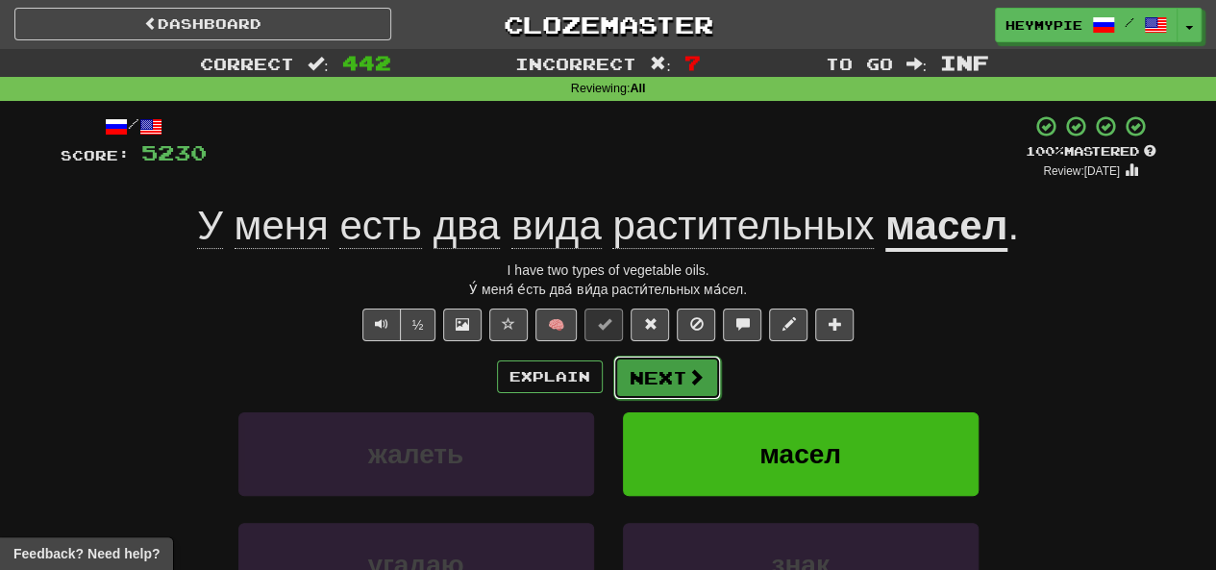
click at [610, 375] on button "Next" at bounding box center [667, 378] width 108 height 44
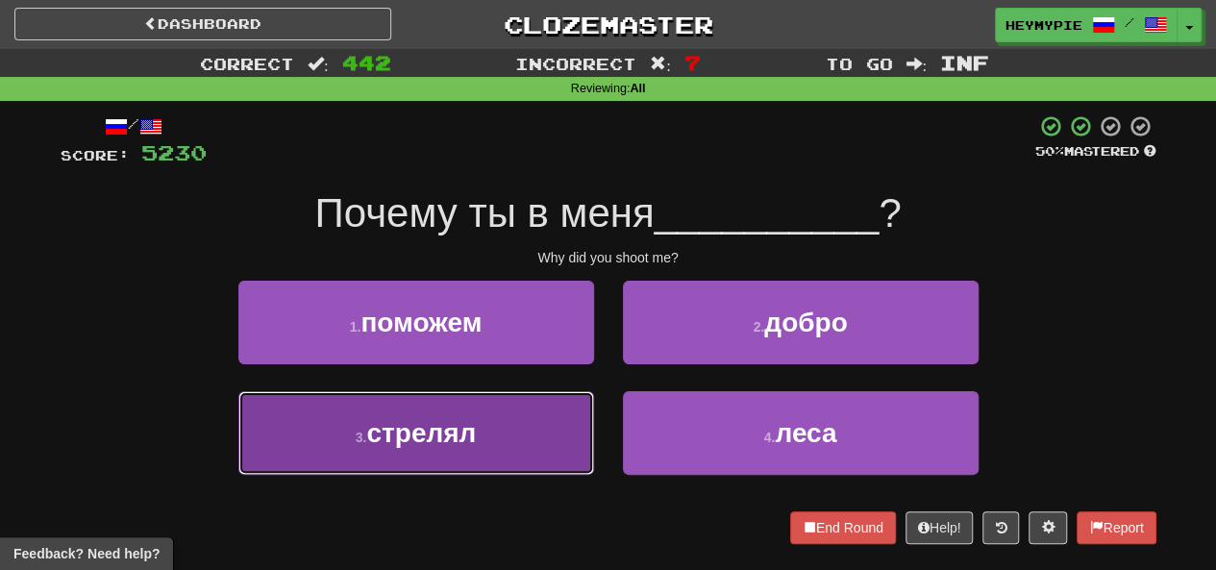
click at [504, 421] on button "3 . стрелял" at bounding box center [416, 433] width 356 height 84
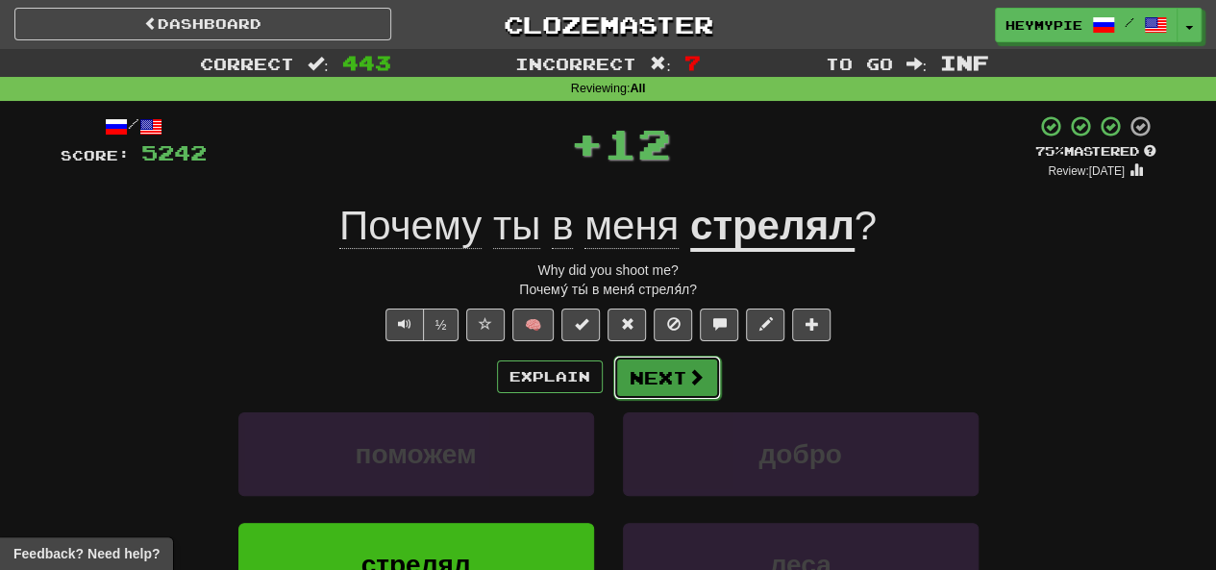
click at [610, 371] on button "Next" at bounding box center [667, 378] width 108 height 44
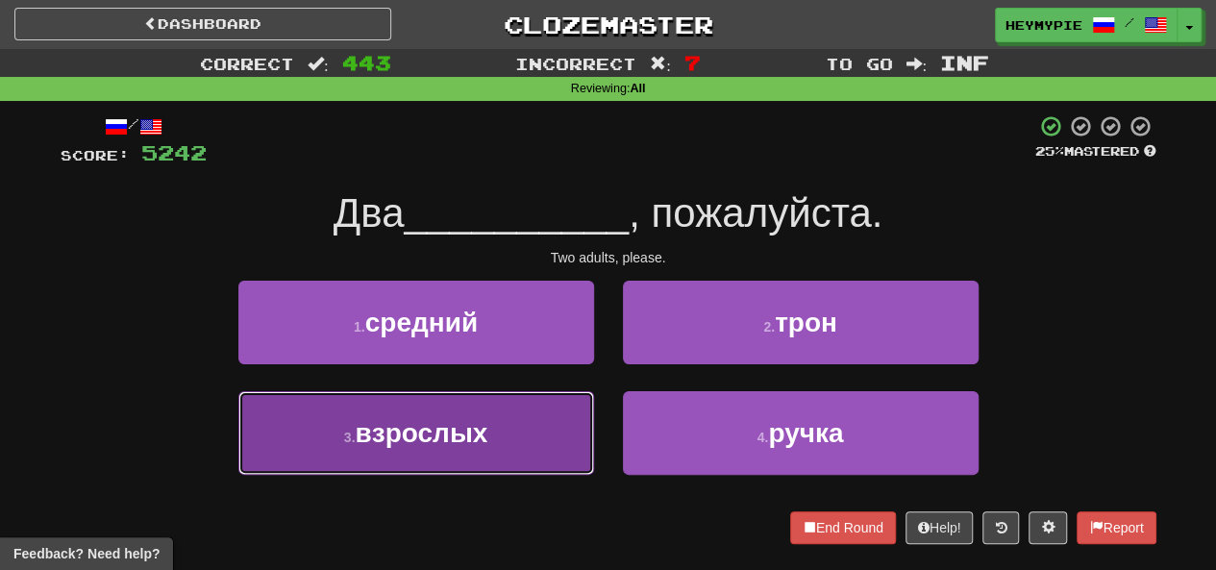
click at [501, 407] on button "3 . взрослых" at bounding box center [416, 433] width 356 height 84
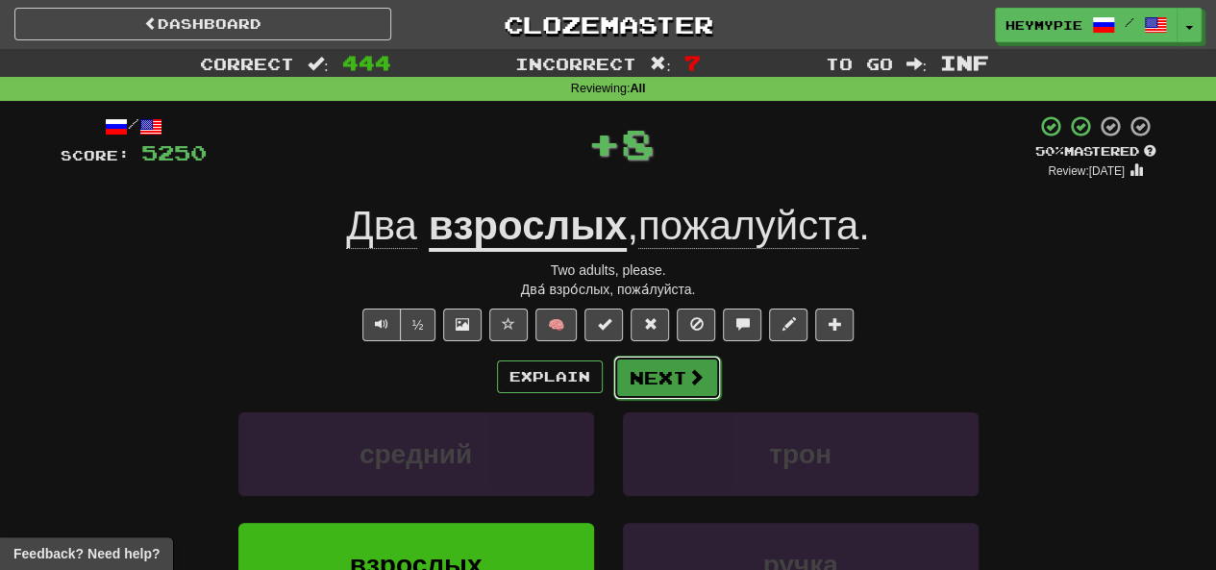
click at [610, 372] on button "Next" at bounding box center [667, 378] width 108 height 44
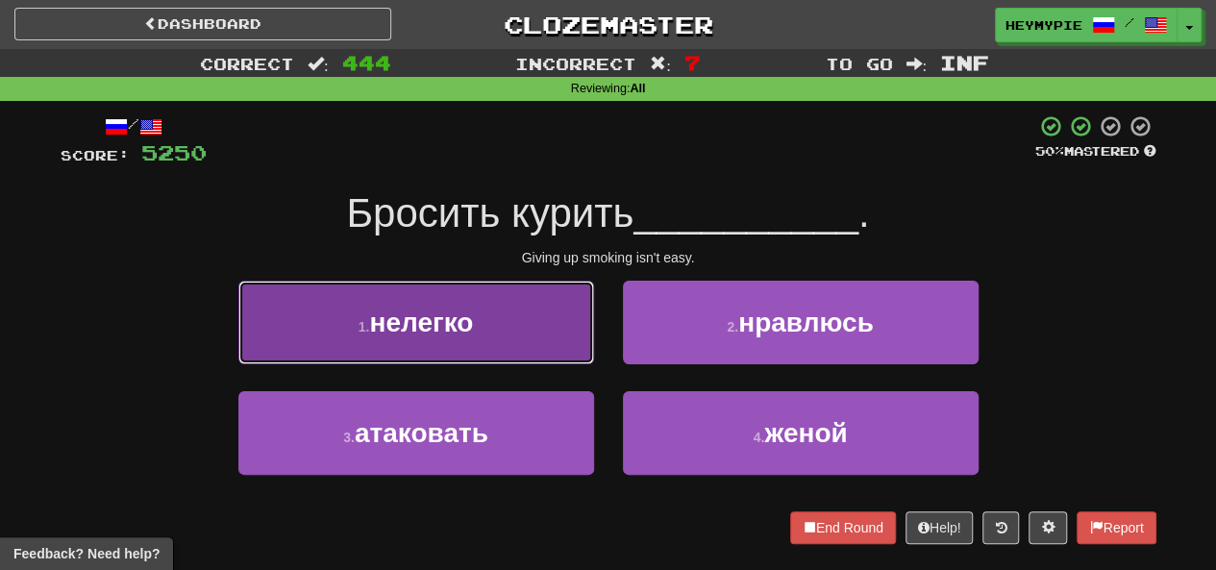
click at [443, 327] on span "нелегко" at bounding box center [421, 323] width 104 height 30
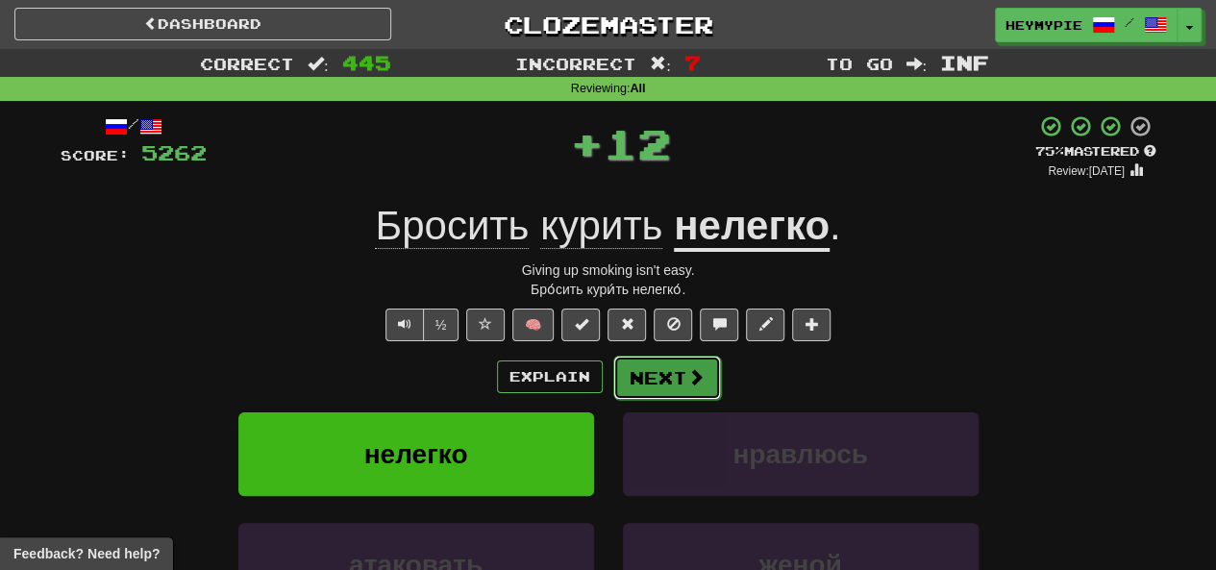
click at [610, 378] on button "Next" at bounding box center [667, 378] width 108 height 44
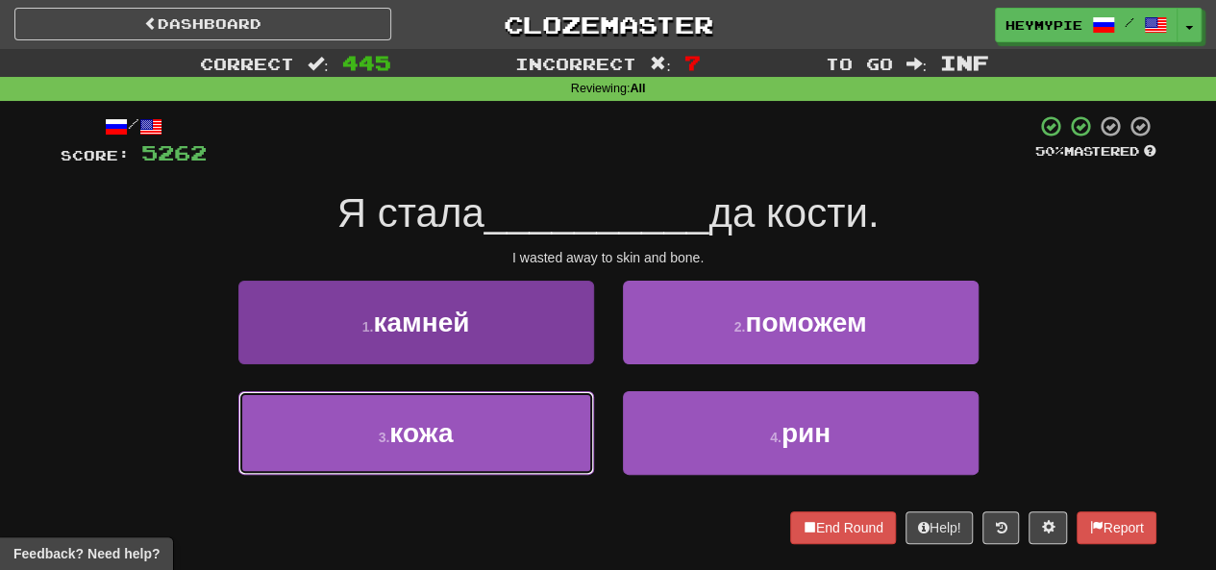
click at [516, 435] on button "3 . кожа" at bounding box center [416, 433] width 356 height 84
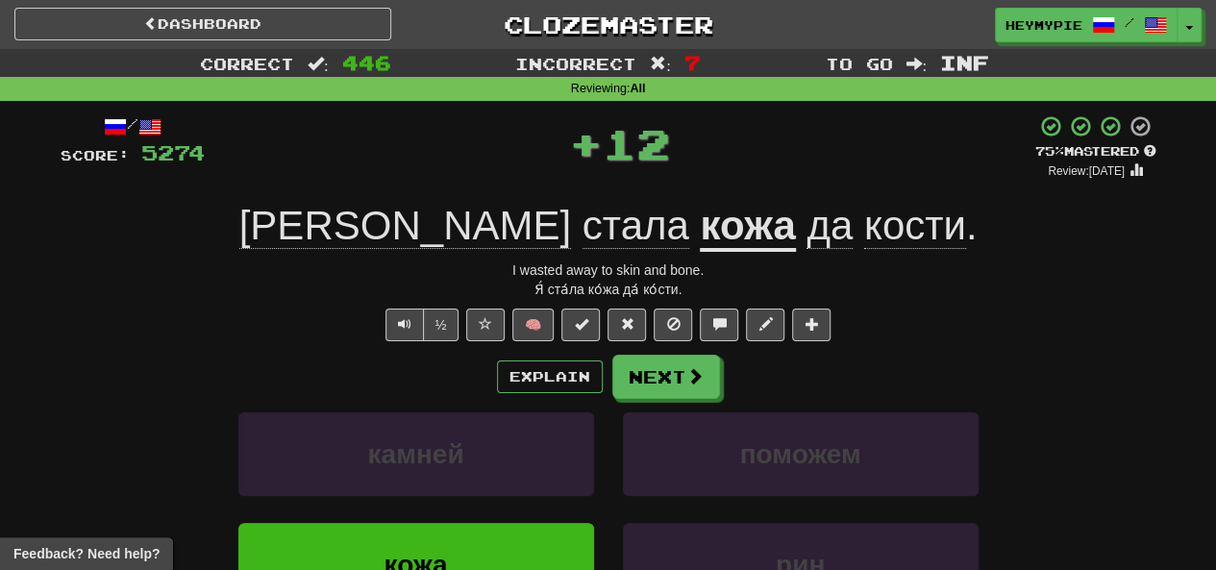
click at [610, 351] on div "/ Score: 5274 + 12 75 % Mastered Review: 2025-12-14 Я стала кожа да кости . I w…" at bounding box center [609, 425] width 1096 height 622
click at [610, 377] on button "Next" at bounding box center [667, 378] width 108 height 44
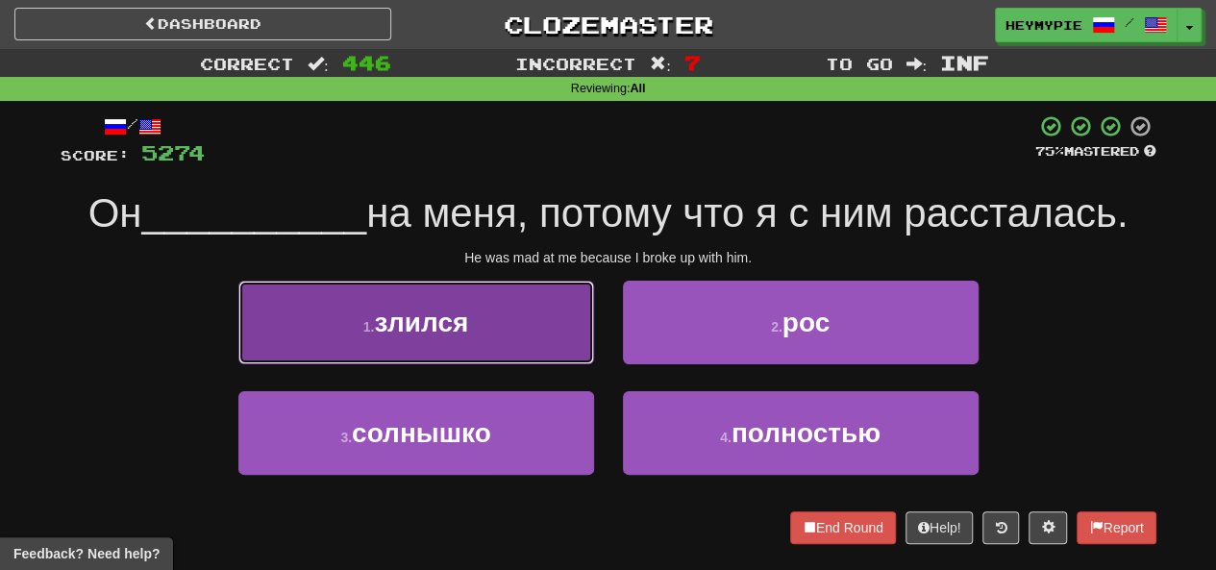
click at [507, 345] on button "1 . злился" at bounding box center [416, 323] width 356 height 84
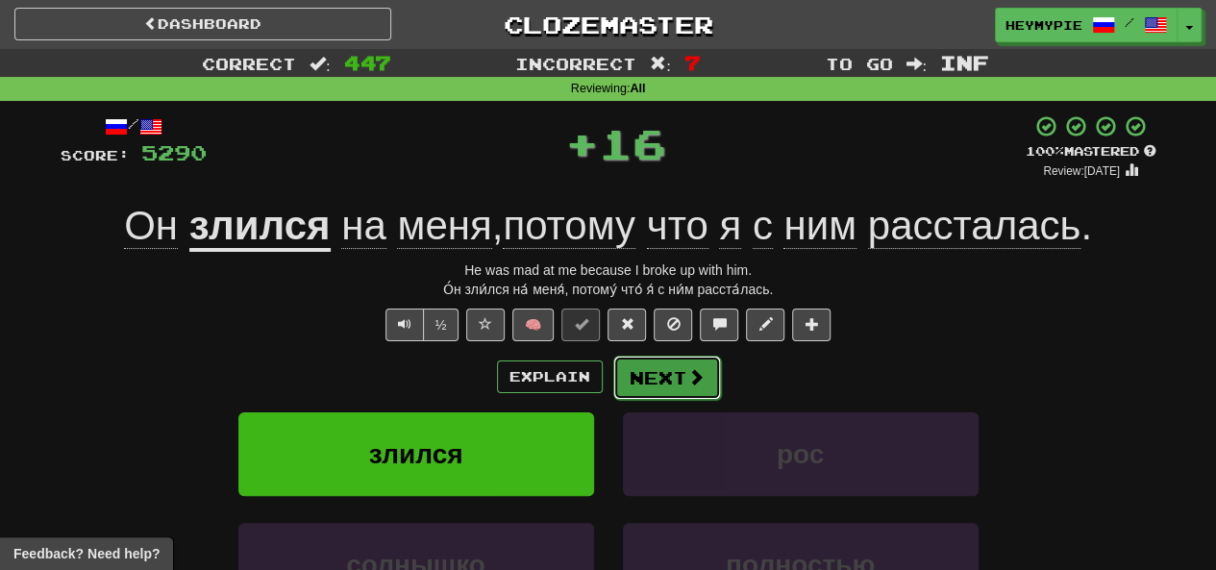
click at [610, 391] on button "Next" at bounding box center [667, 378] width 108 height 44
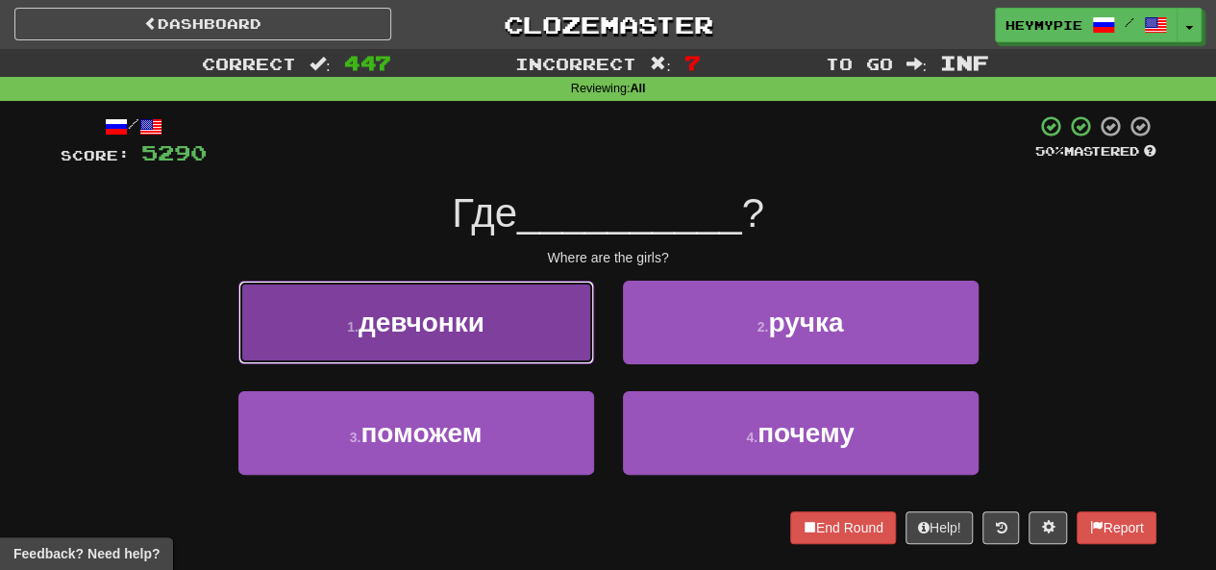
click at [511, 332] on button "1 . девчонки" at bounding box center [416, 323] width 356 height 84
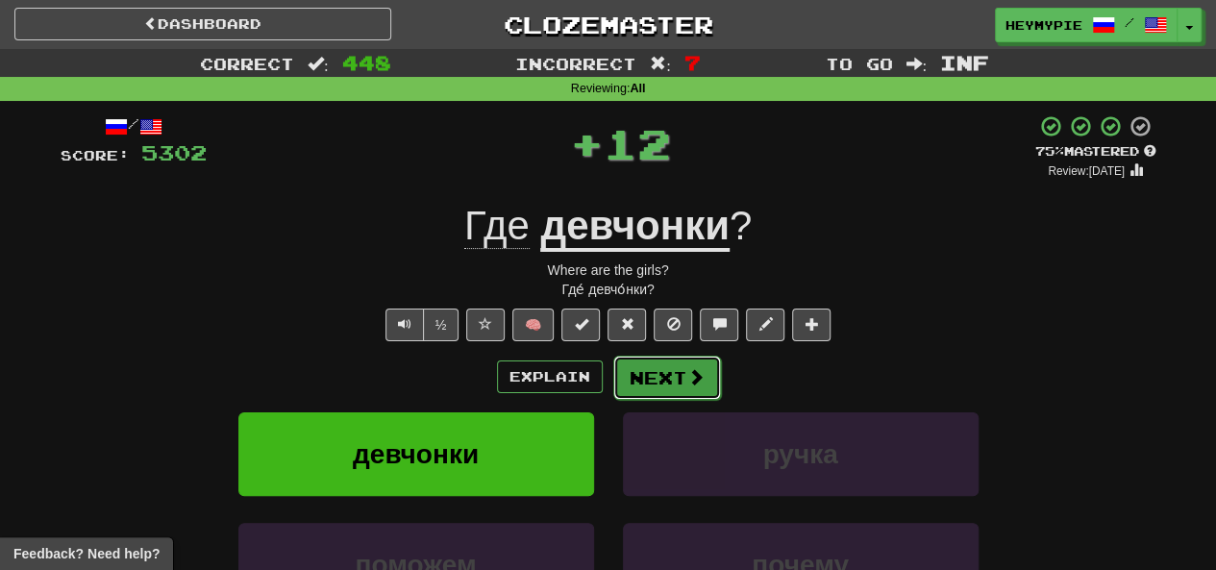
click at [610, 382] on button "Next" at bounding box center [667, 378] width 108 height 44
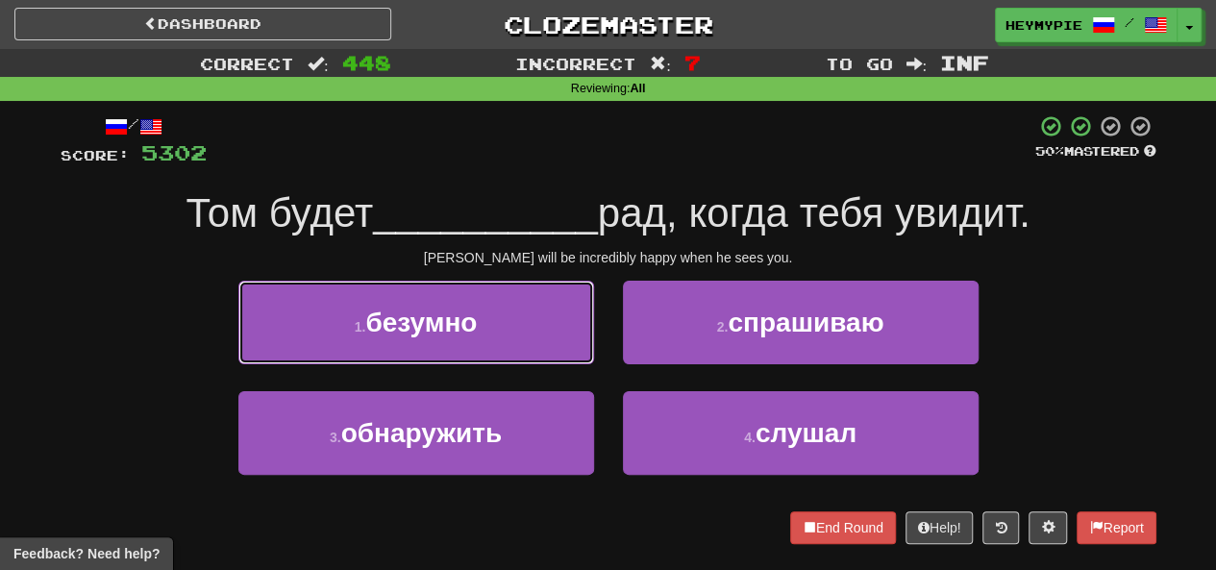
click at [535, 343] on button "1 . безумно" at bounding box center [416, 323] width 356 height 84
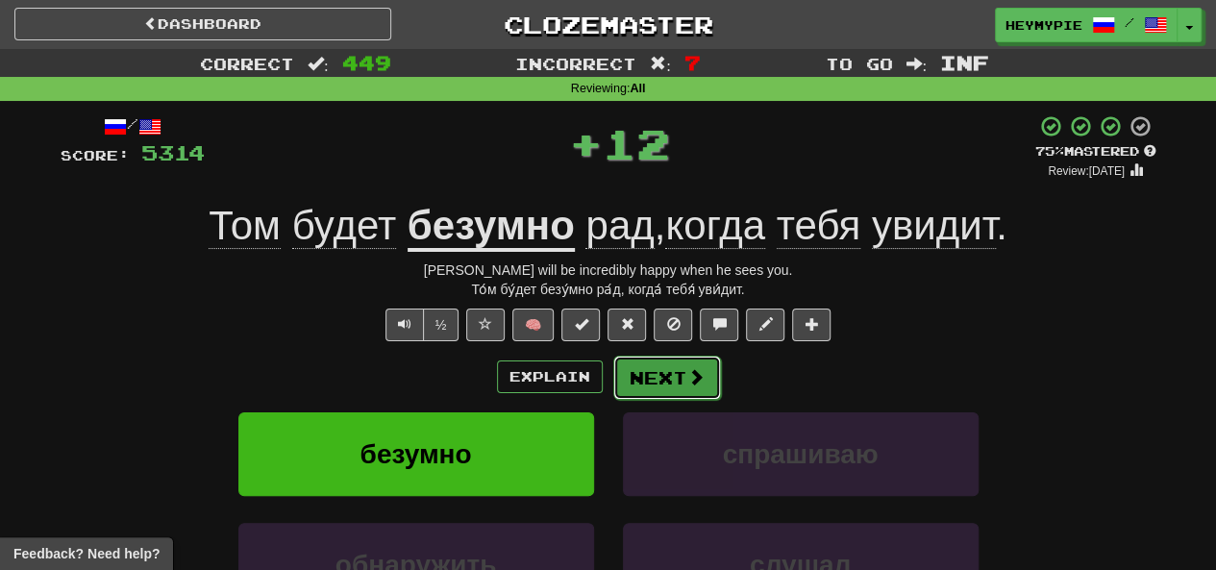
click at [610, 389] on button "Next" at bounding box center [667, 378] width 108 height 44
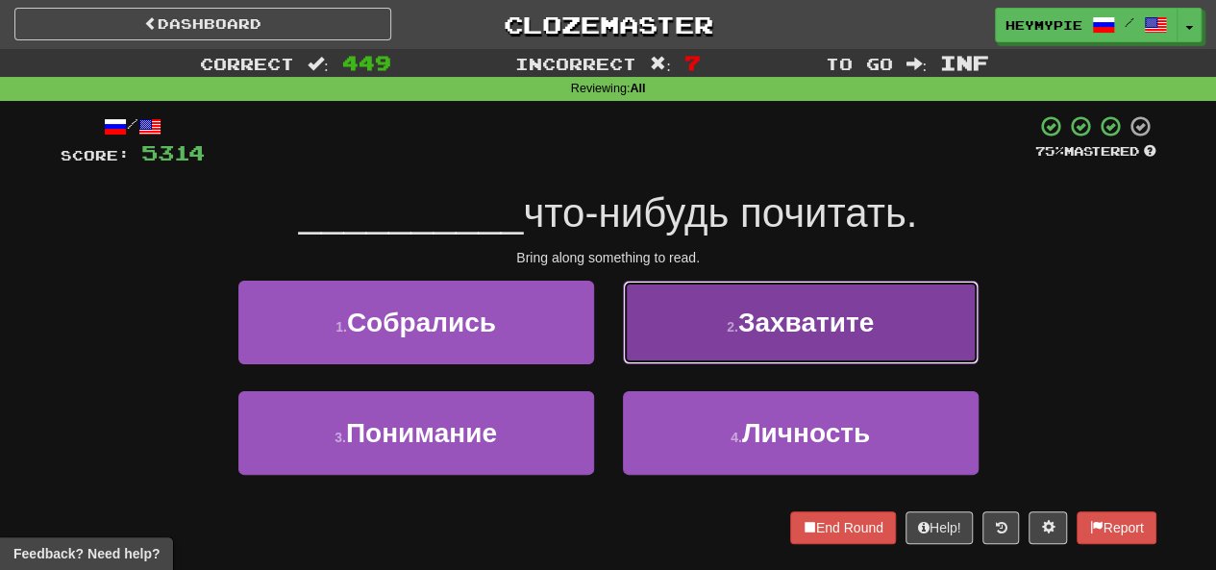
click at [610, 327] on button "2 . Захватите" at bounding box center [801, 323] width 356 height 84
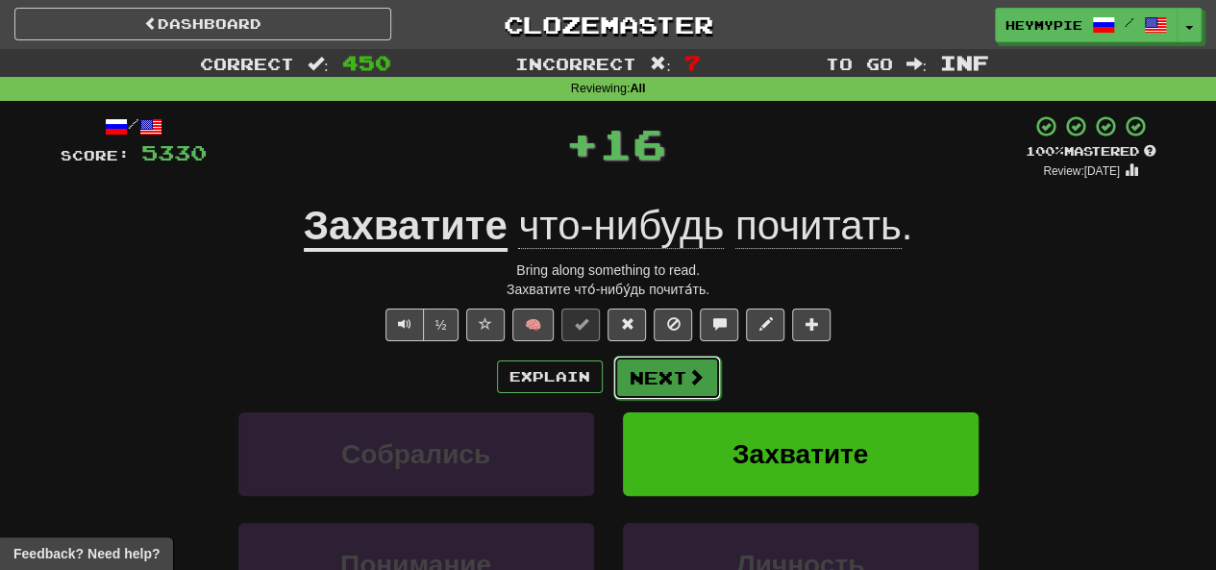
click at [610, 371] on button "Next" at bounding box center [667, 378] width 108 height 44
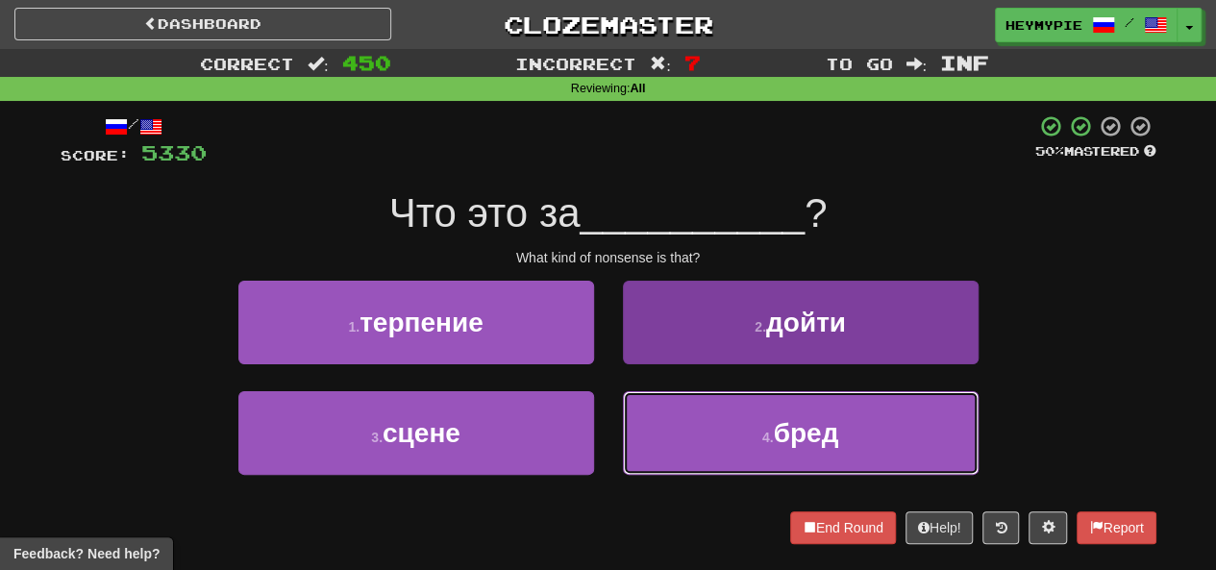
click at [610, 428] on button "4 . бред" at bounding box center [801, 433] width 356 height 84
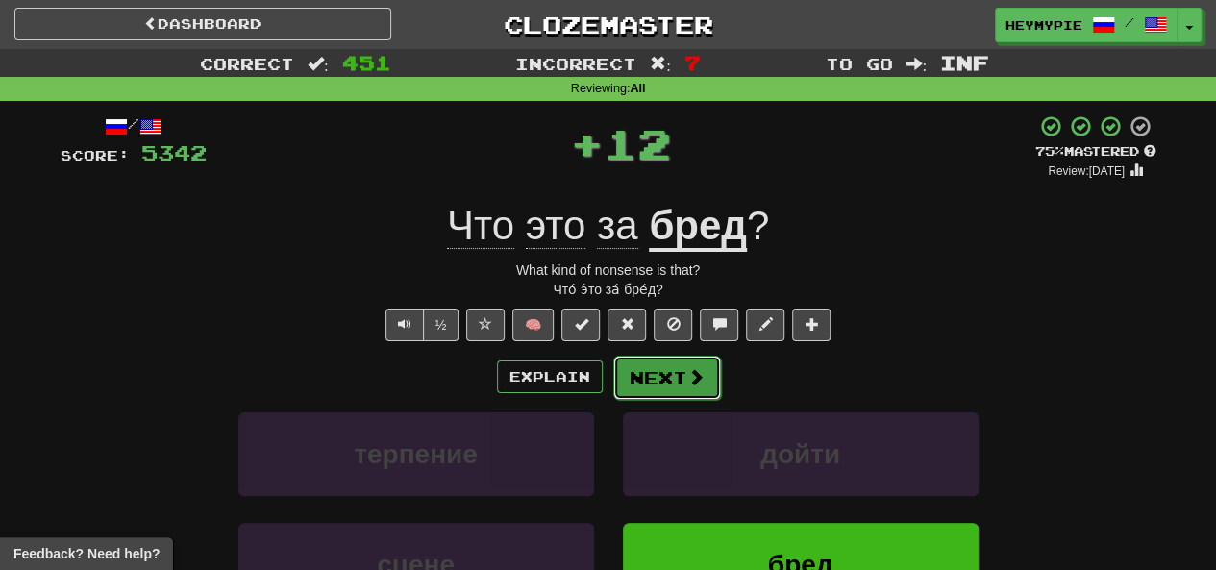
click at [610, 379] on button "Next" at bounding box center [667, 378] width 108 height 44
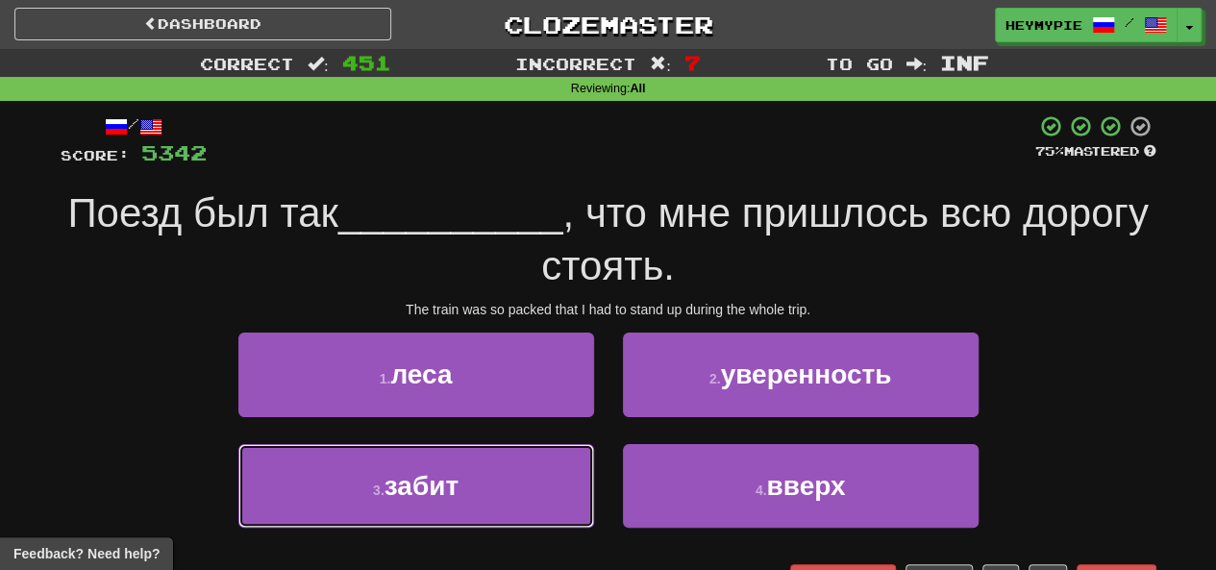
click at [508, 459] on button "3 . забит" at bounding box center [416, 486] width 356 height 84
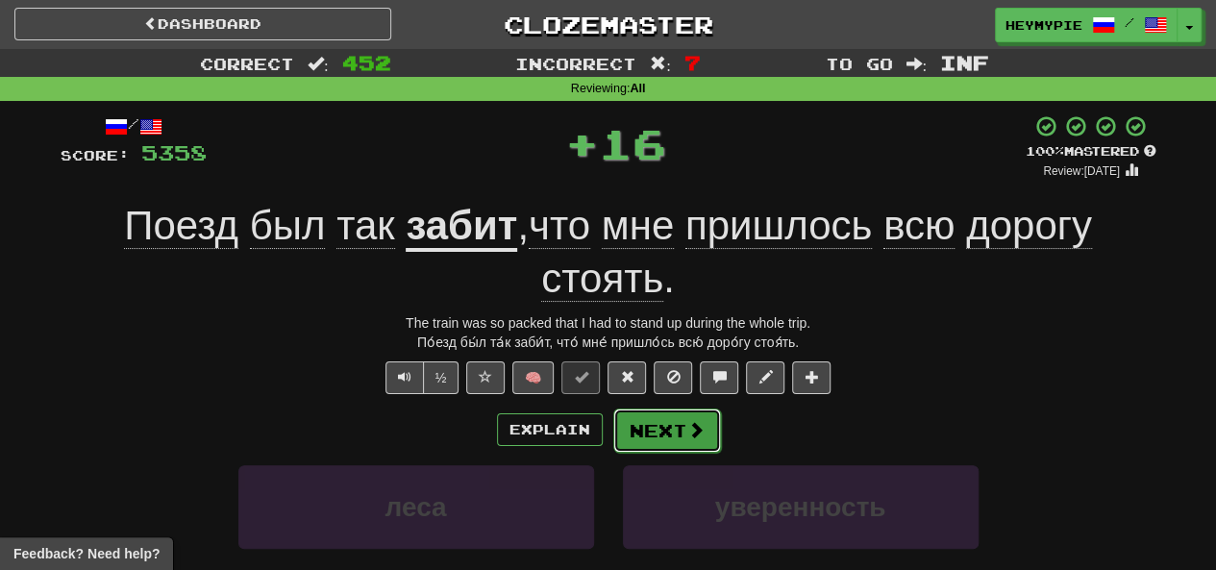
click at [610, 431] on button "Next" at bounding box center [667, 431] width 108 height 44
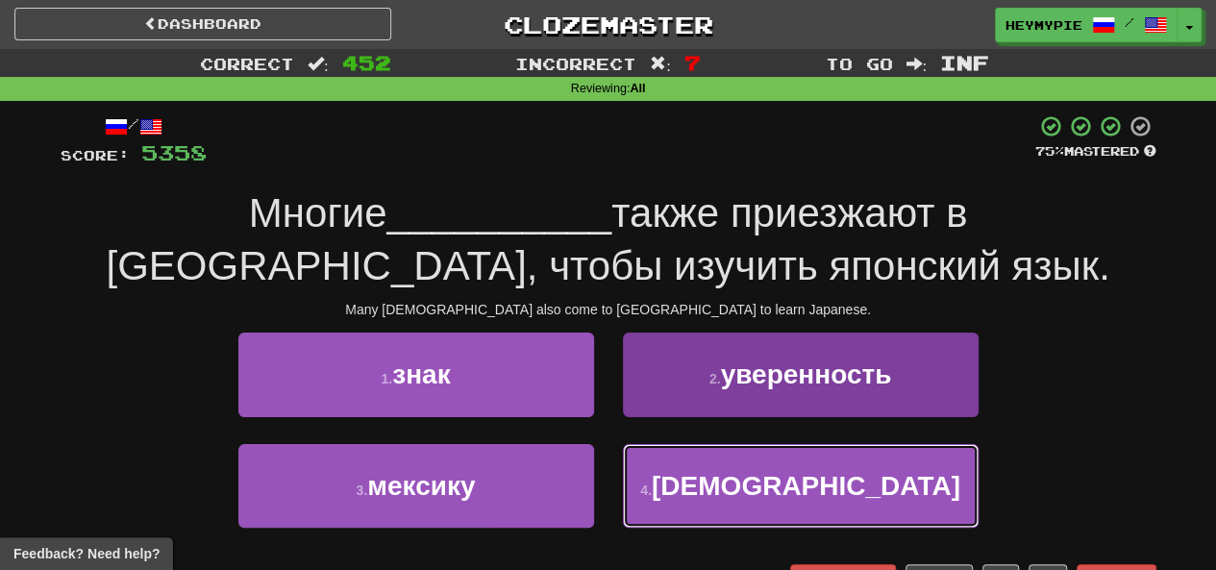
click at [610, 462] on button "4 . иностранцы" at bounding box center [801, 486] width 356 height 84
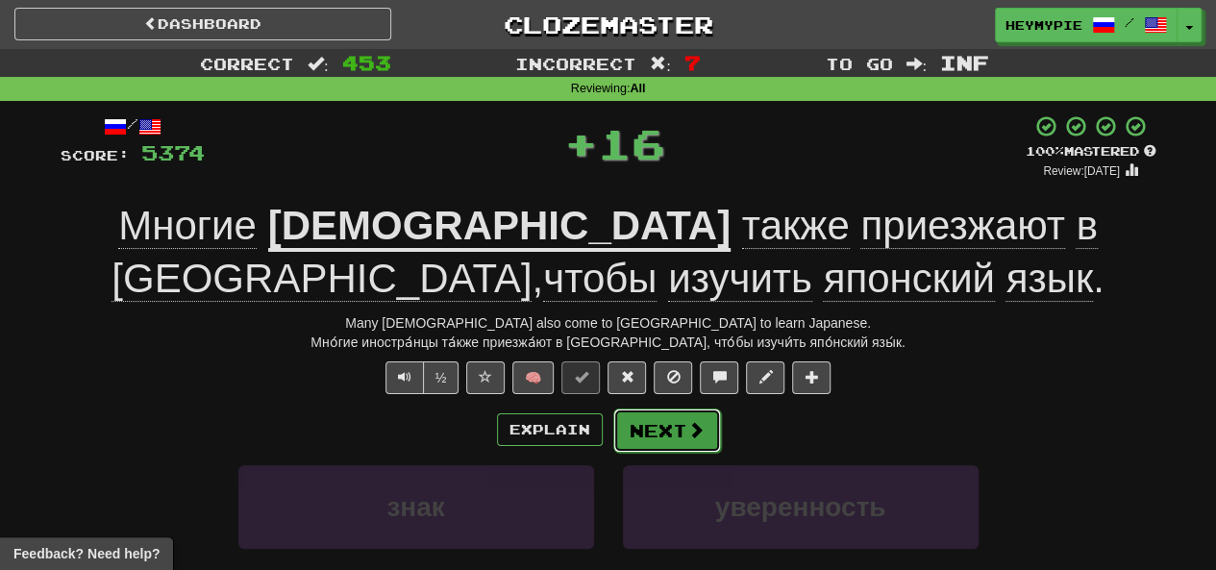
click at [610, 426] on button "Next" at bounding box center [667, 431] width 108 height 44
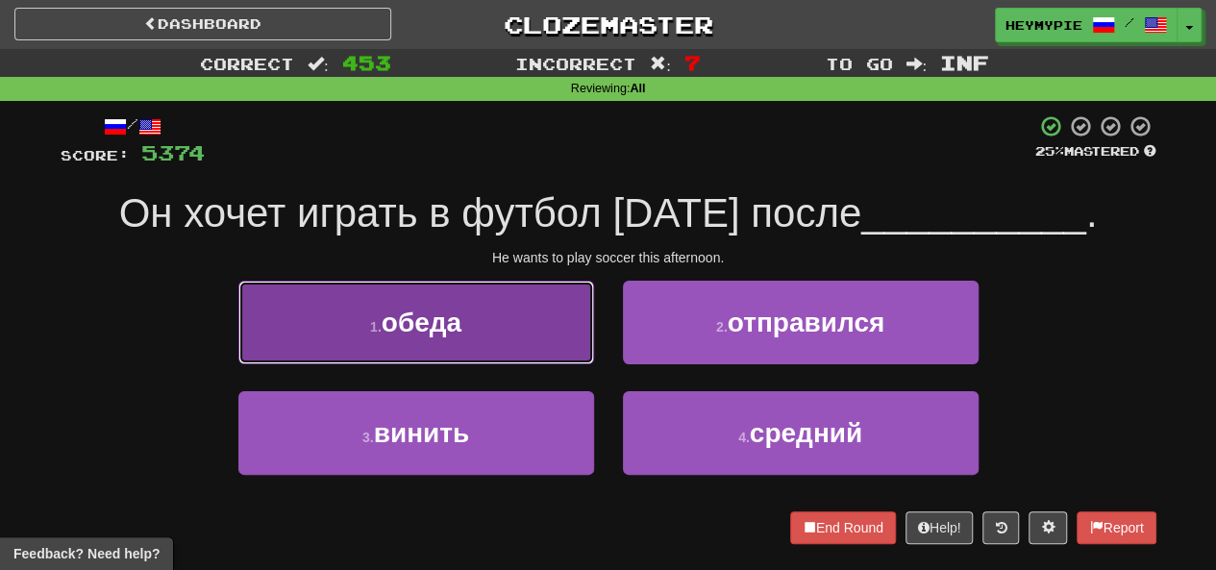
click at [452, 342] on button "1 . обеда" at bounding box center [416, 323] width 356 height 84
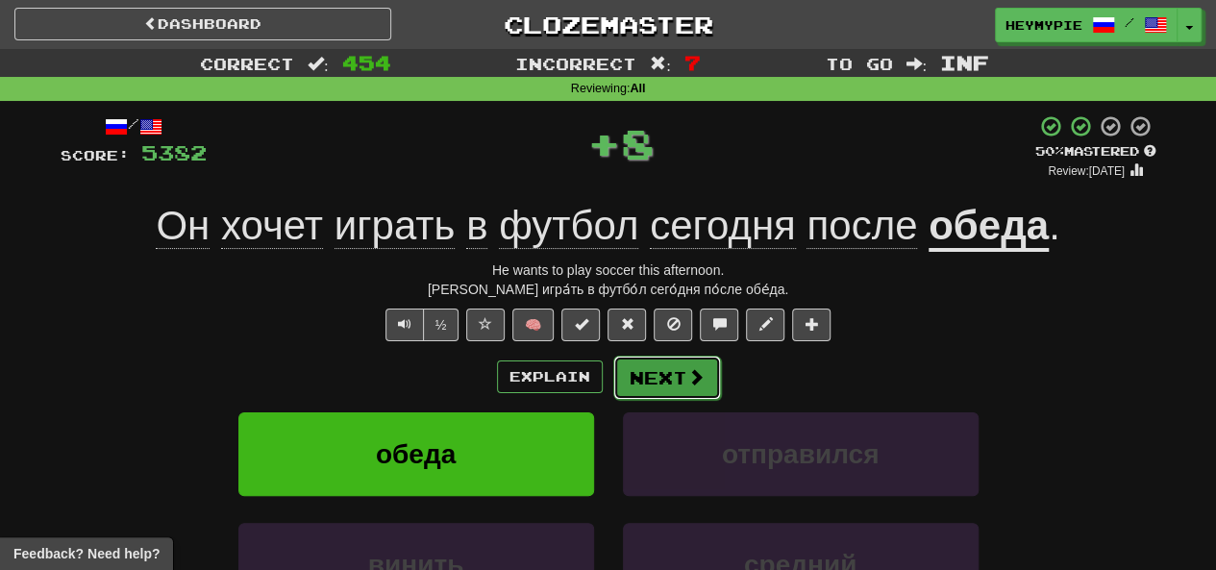
click at [610, 389] on button "Next" at bounding box center [667, 378] width 108 height 44
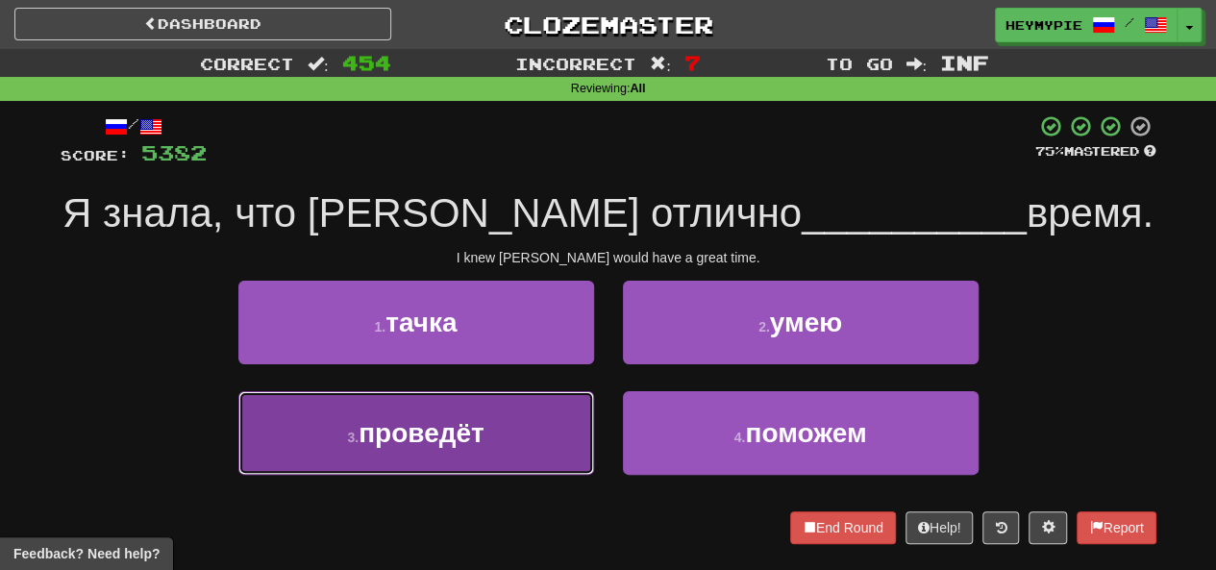
click at [494, 432] on button "3 . проведёт" at bounding box center [416, 433] width 356 height 84
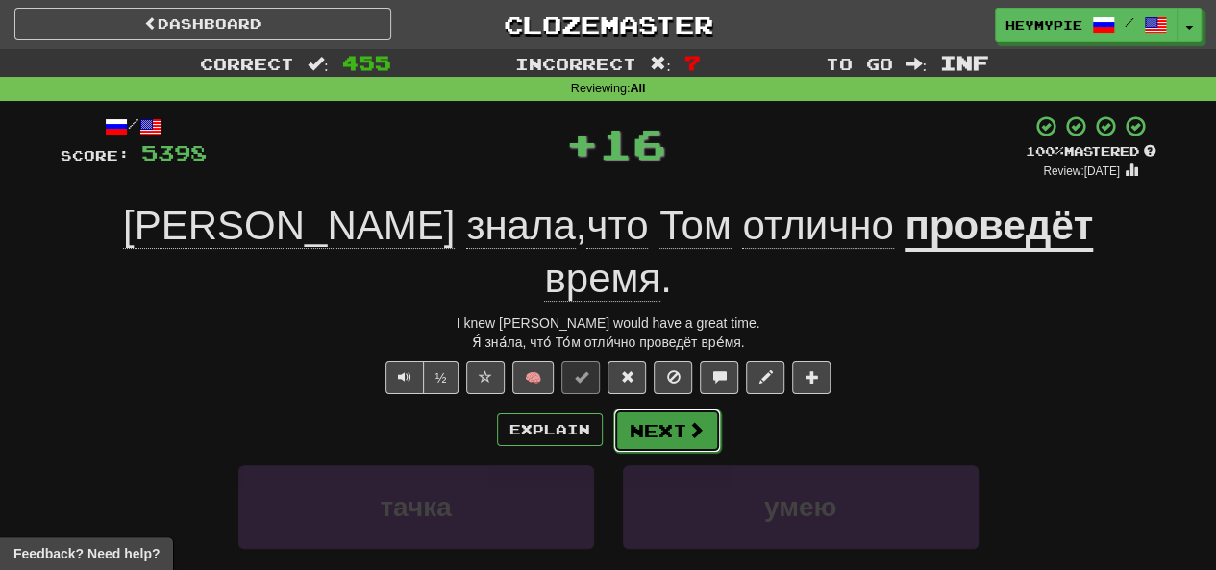
click at [610, 409] on button "Next" at bounding box center [667, 431] width 108 height 44
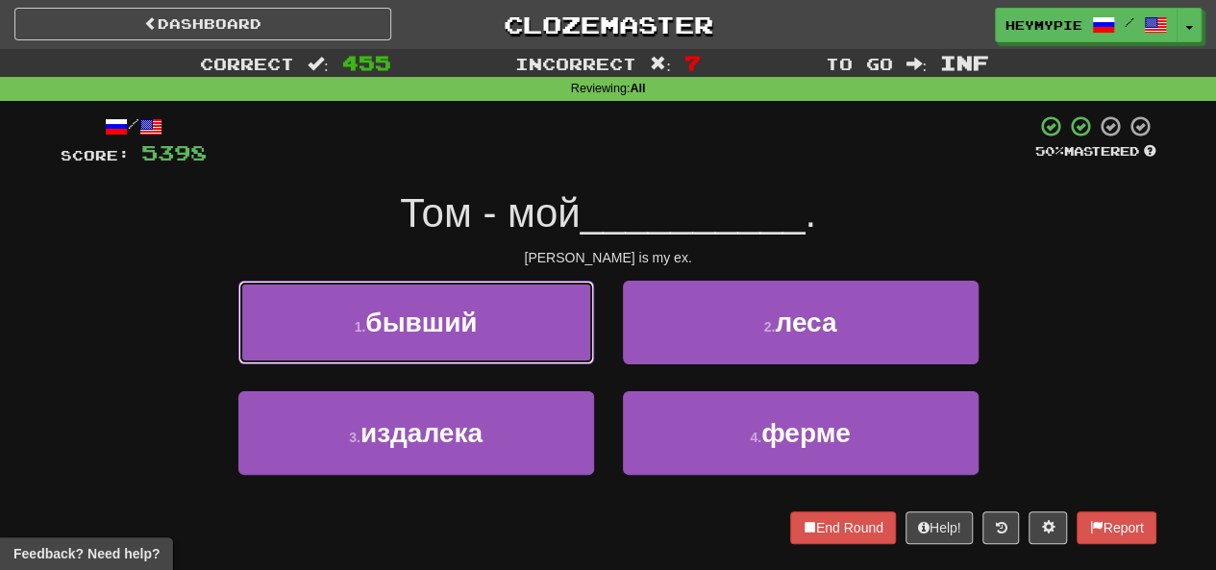
click at [558, 345] on button "1 . бывший" at bounding box center [416, 323] width 356 height 84
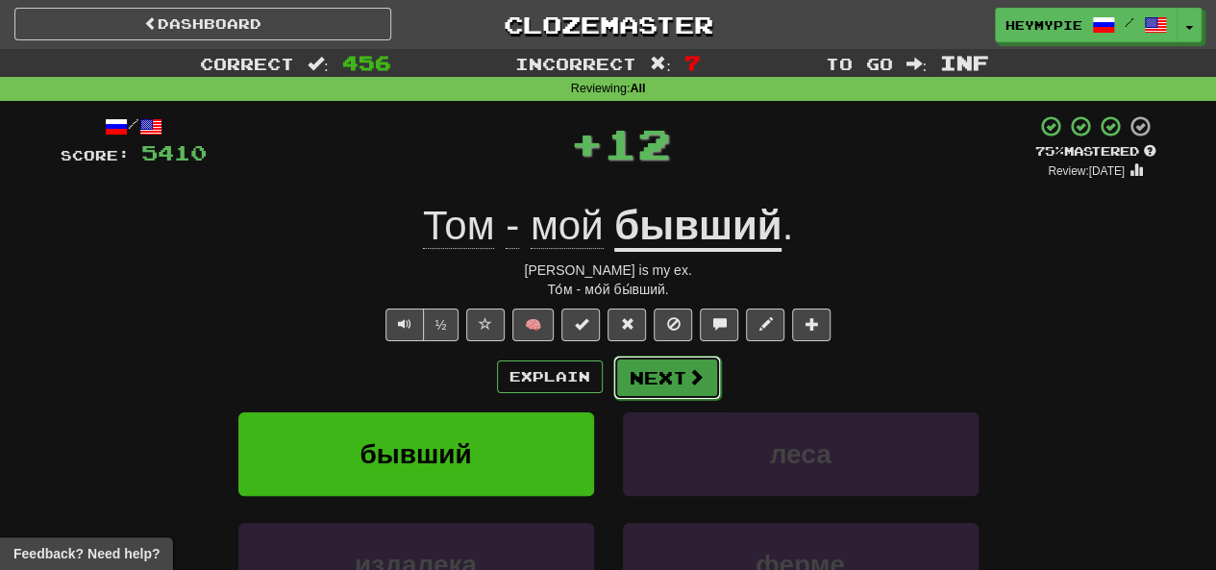
click at [610, 376] on button "Next" at bounding box center [667, 378] width 108 height 44
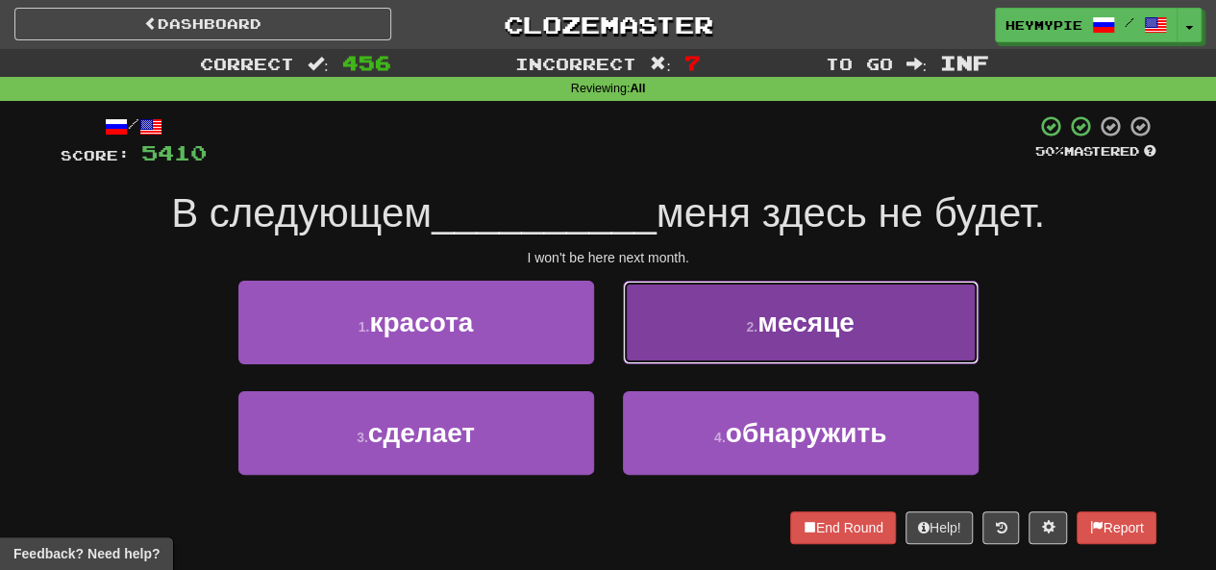
click at [610, 311] on button "2 . месяце" at bounding box center [801, 323] width 356 height 84
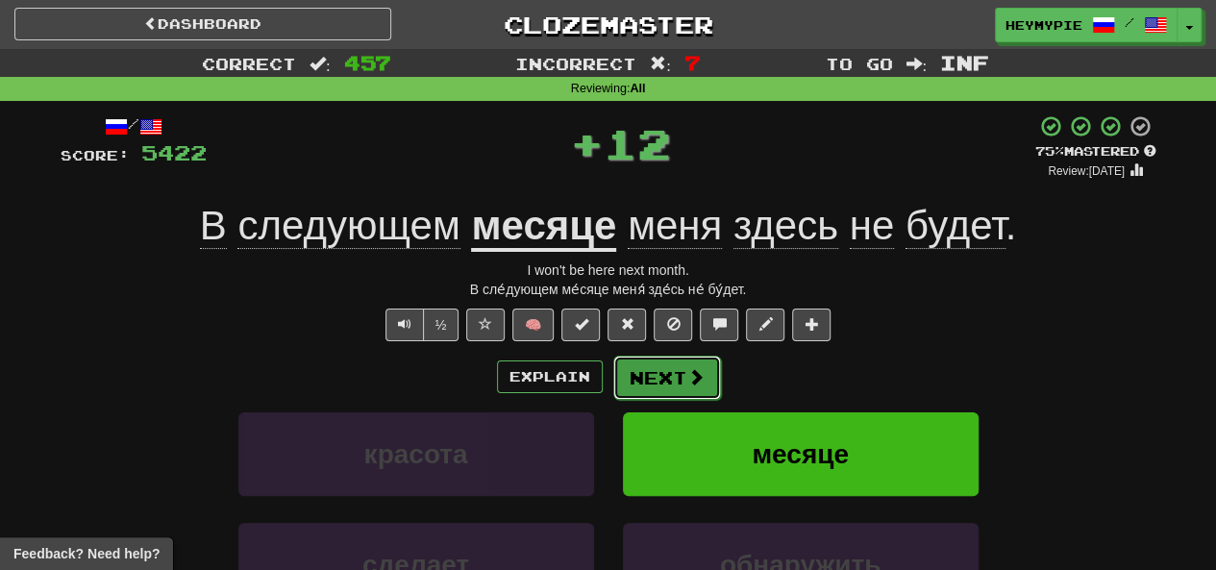
click at [610, 373] on button "Next" at bounding box center [667, 378] width 108 height 44
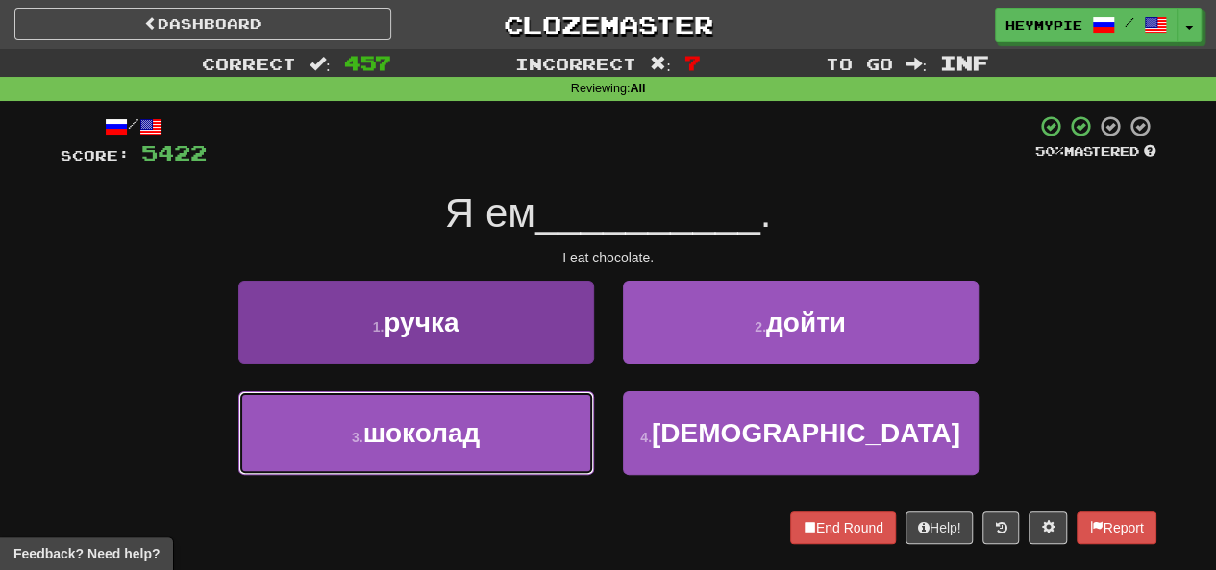
click at [459, 418] on span "шоколад" at bounding box center [421, 433] width 117 height 30
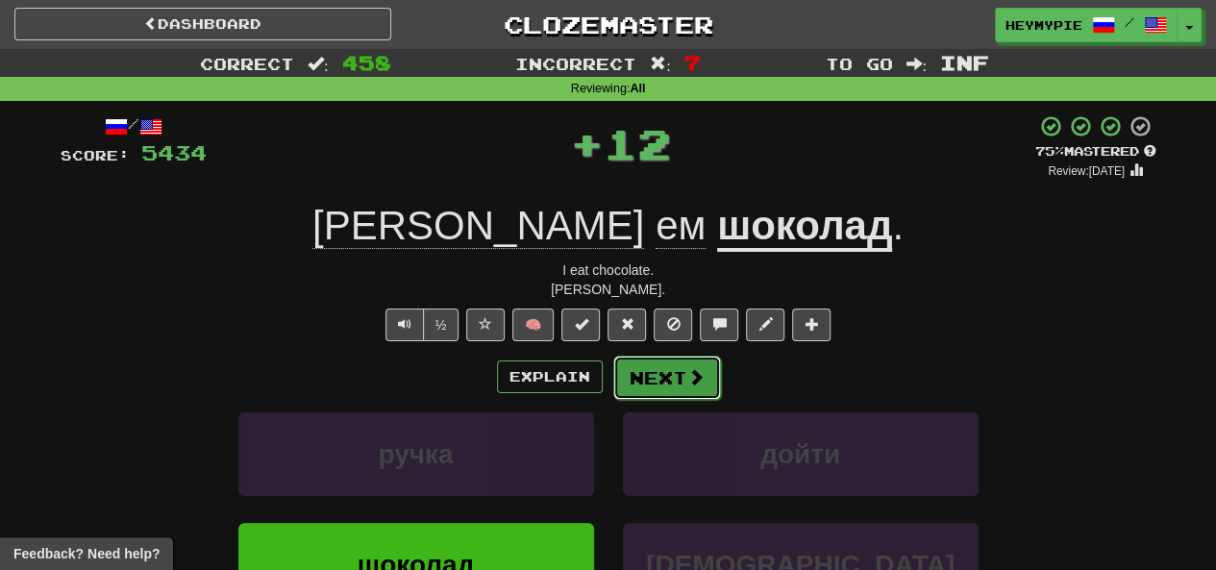
click at [610, 378] on button "Next" at bounding box center [667, 378] width 108 height 44
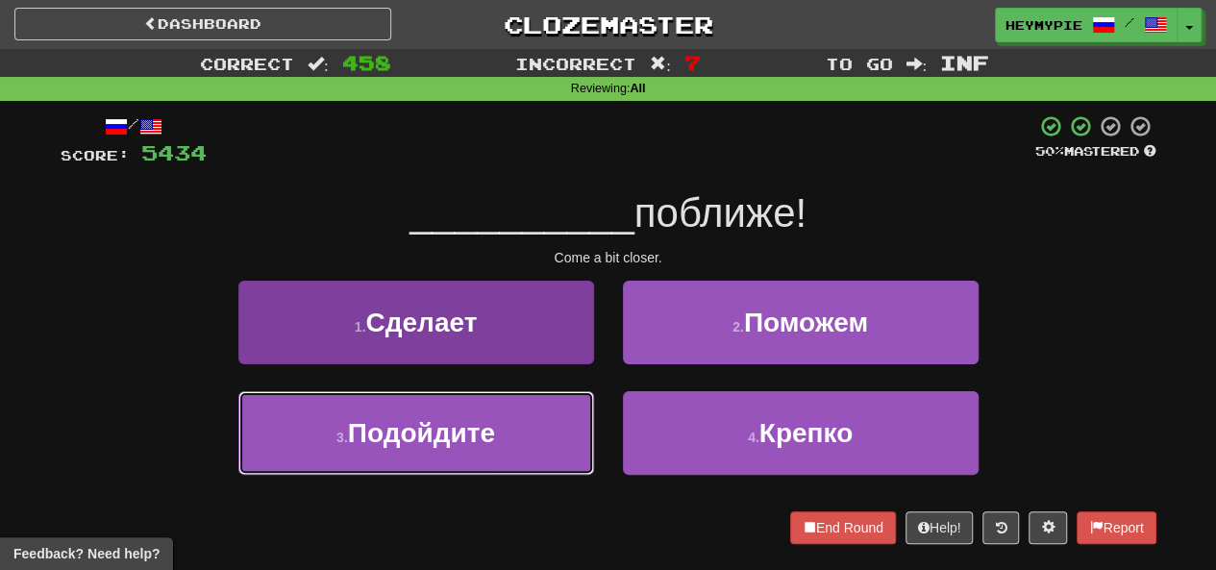
click at [483, 428] on span "Подойдите" at bounding box center [421, 433] width 147 height 30
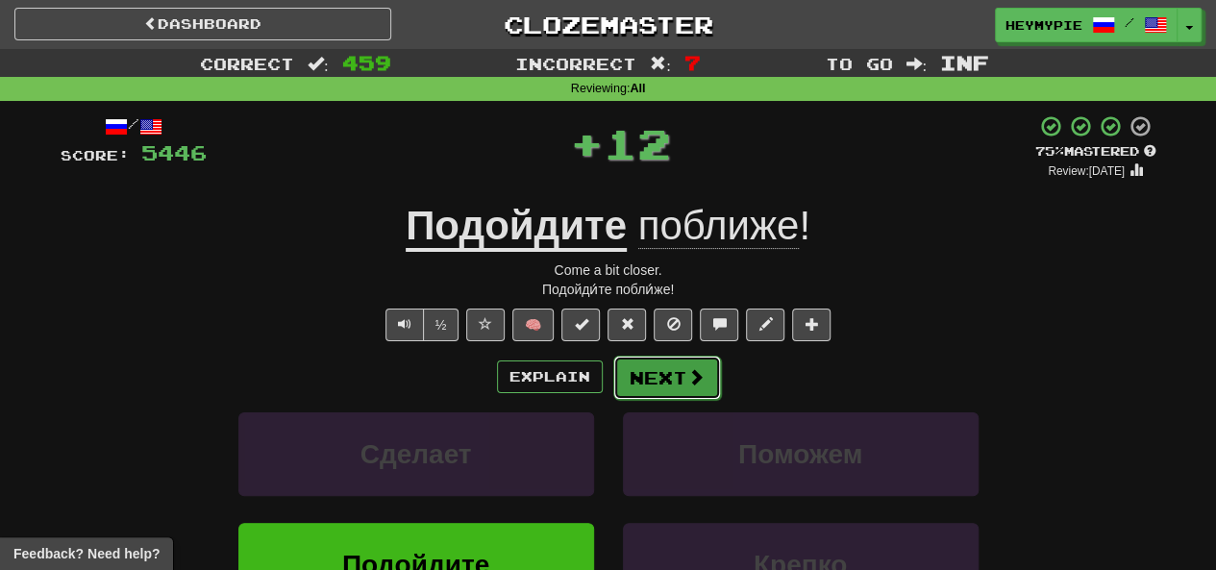
click at [610, 378] on button "Next" at bounding box center [667, 378] width 108 height 44
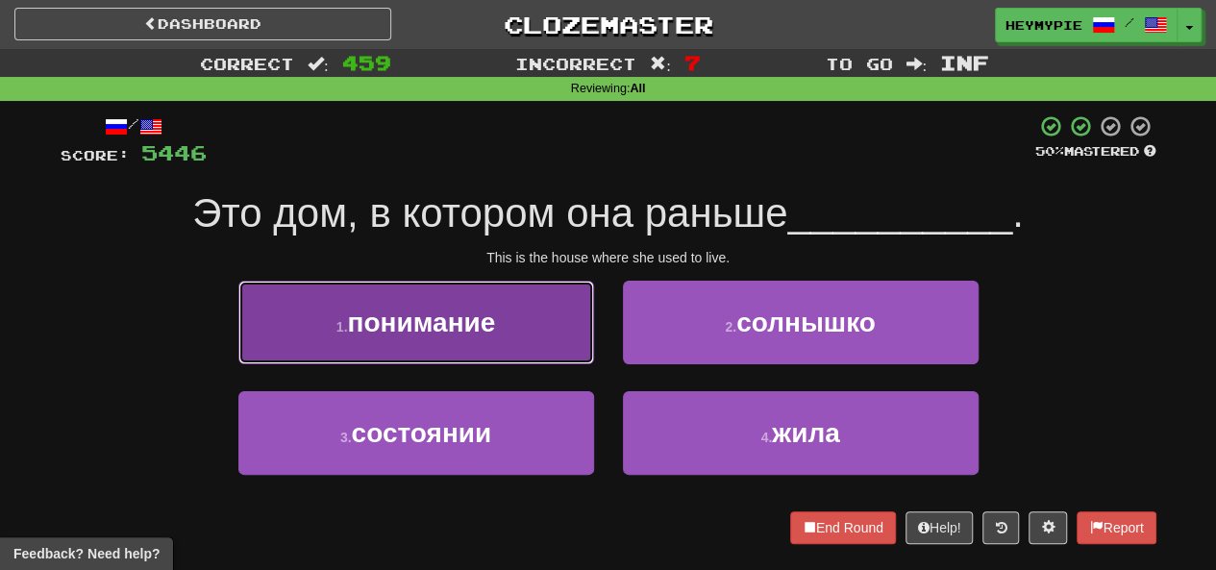
click at [519, 335] on button "1 . понимание" at bounding box center [416, 323] width 356 height 84
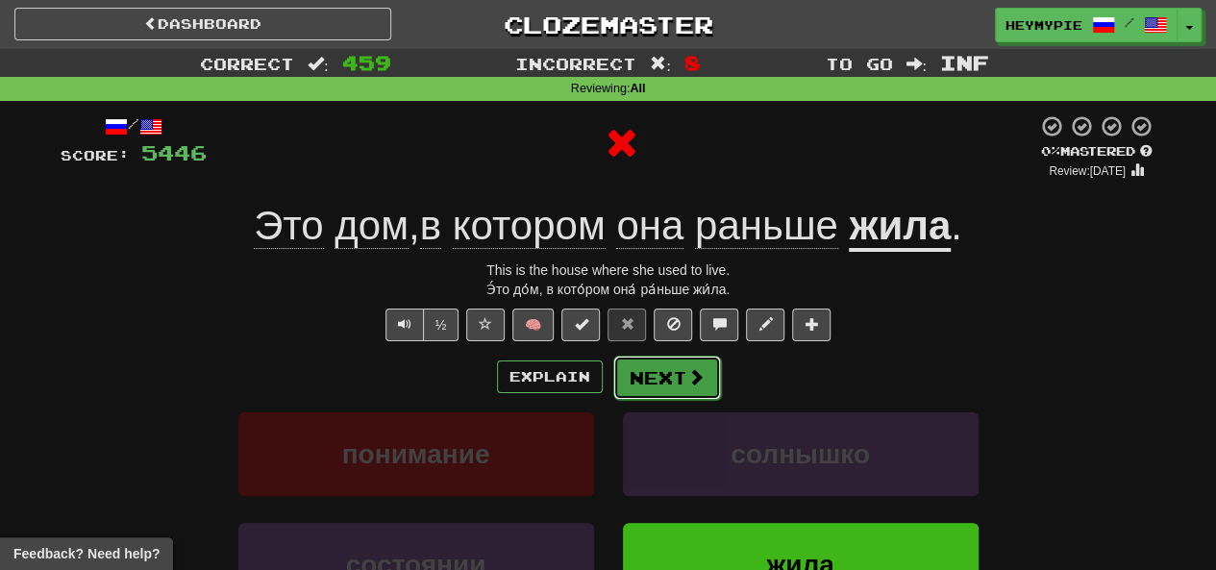
click at [610, 370] on button "Next" at bounding box center [667, 378] width 108 height 44
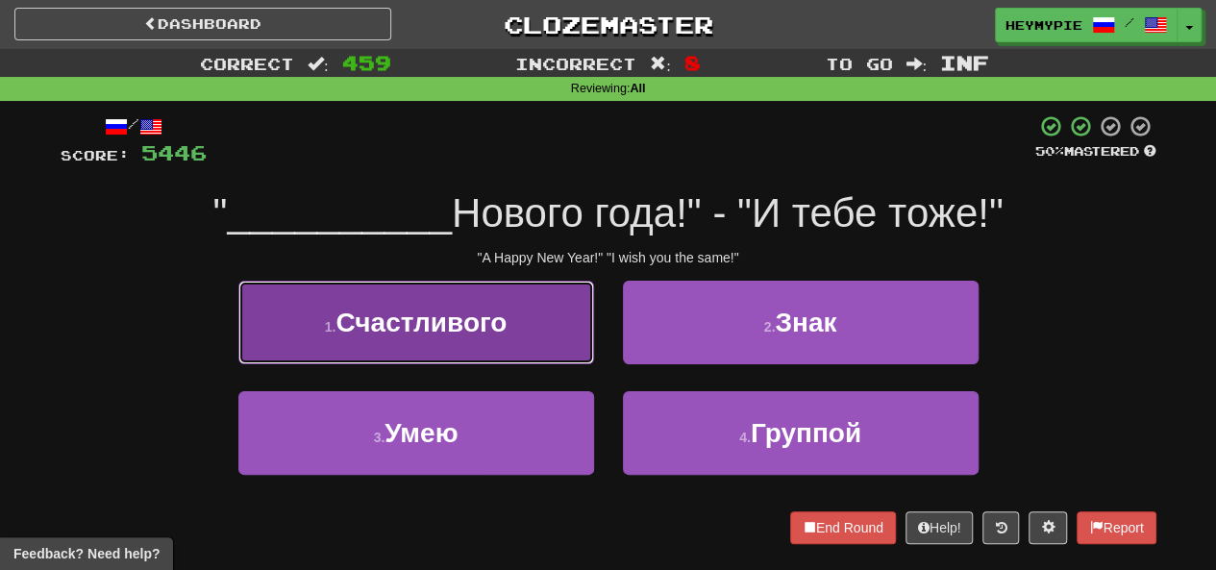
click at [510, 320] on button "1 . Счастливого" at bounding box center [416, 323] width 356 height 84
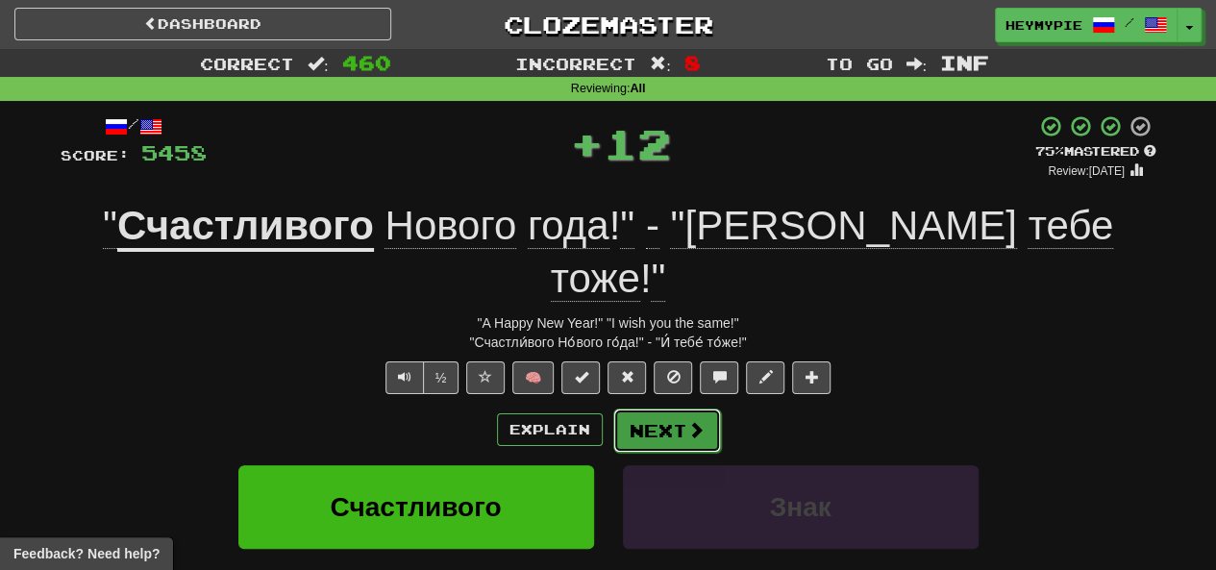
click at [610, 409] on button "Next" at bounding box center [667, 431] width 108 height 44
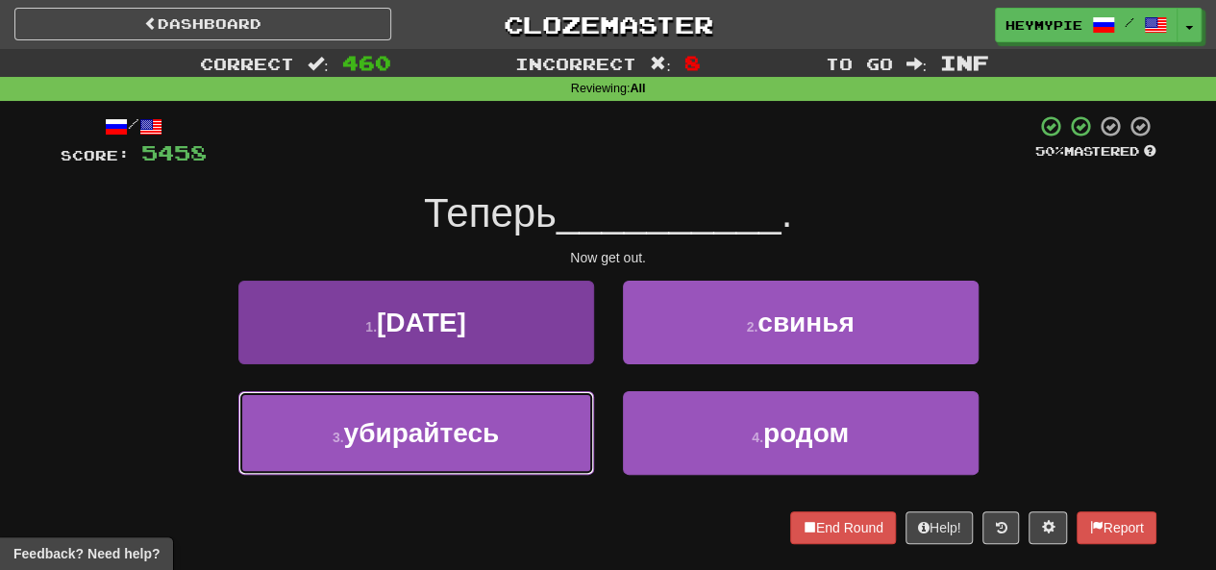
click at [541, 416] on button "3 . убирайтесь" at bounding box center [416, 433] width 356 height 84
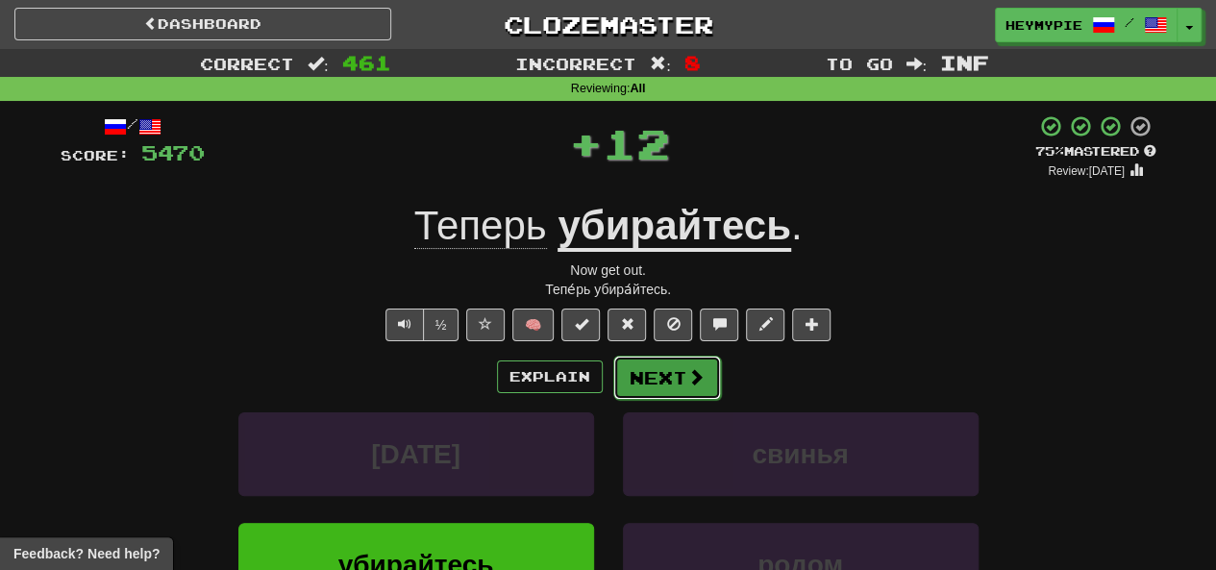
click at [610, 380] on button "Next" at bounding box center [667, 378] width 108 height 44
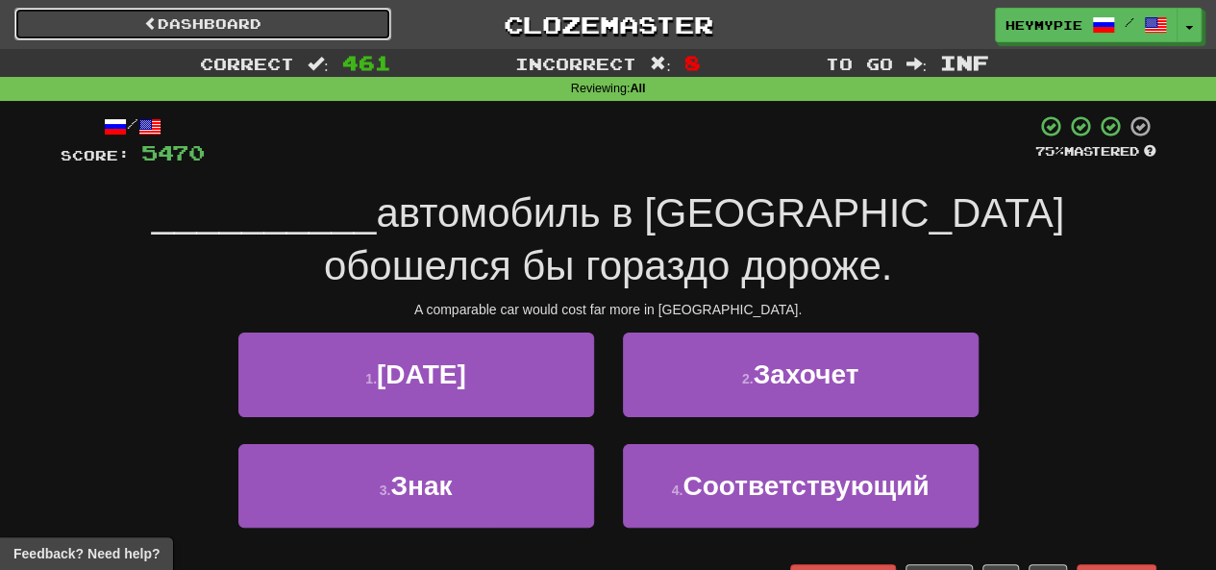
click at [300, 22] on link "Dashboard" at bounding box center [202, 24] width 377 height 33
